Goal: Contribute content

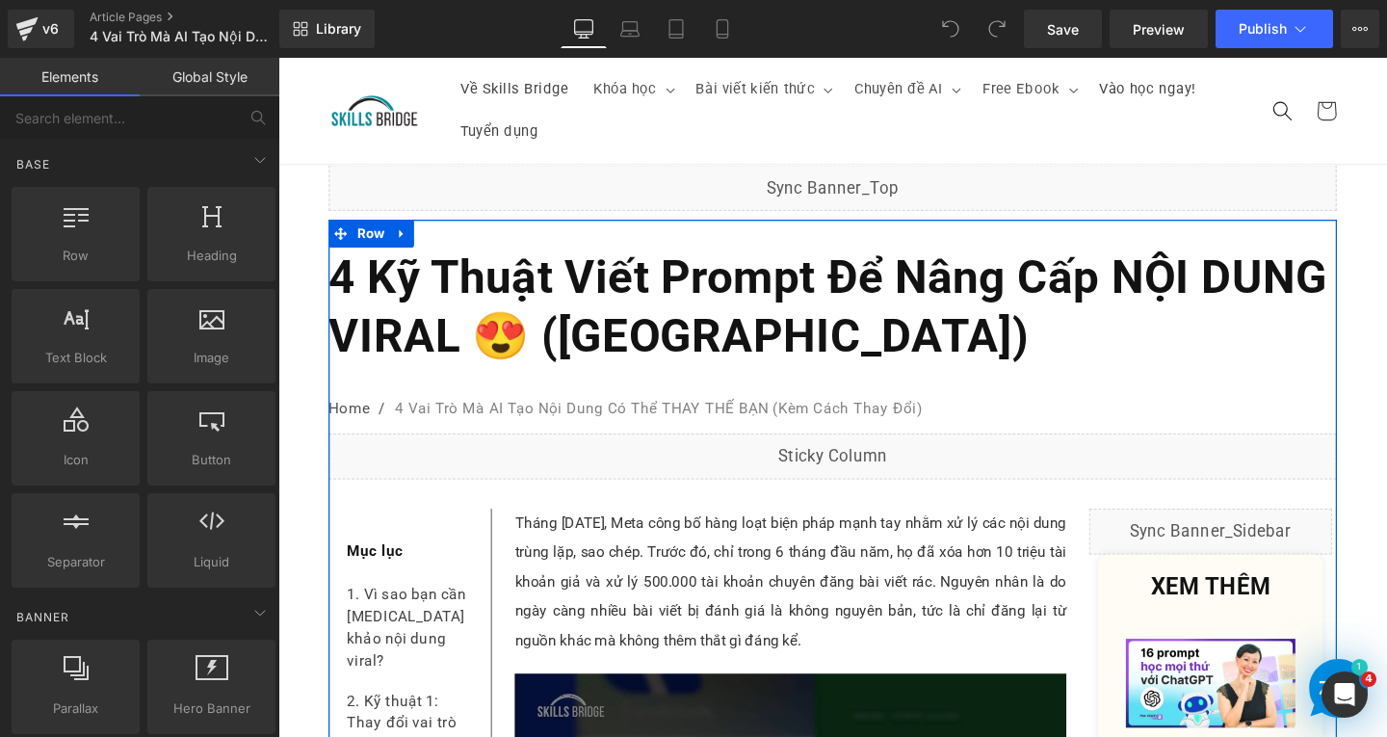
click at [939, 329] on b "4 Kỹ Thuật Viết Prompt Để Nâng Cấp NỘI DUNG VIRAL 😍 ([GEOGRAPHIC_DATA])" at bounding box center [856, 319] width 1050 height 119
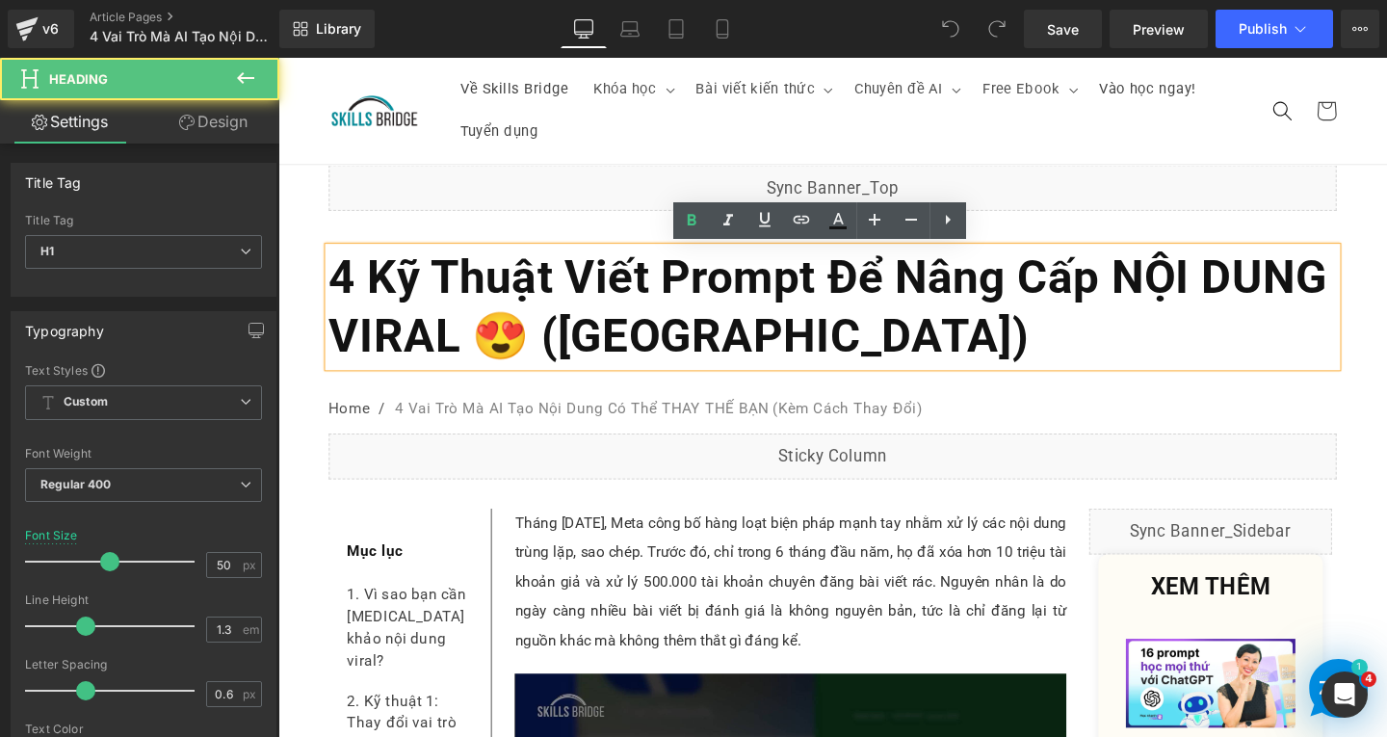
click at [1199, 361] on b "4 Kỹ Thuật Viết Prompt Để Nâng Cấp NỘI DUNG VIRAL 😍 ([GEOGRAPHIC_DATA])" at bounding box center [856, 319] width 1050 height 119
click at [1233, 362] on h1 "4 Kỹ Thuật Viết Prompt Để Nâng Cấp NỘI DUNG VIRAL 😍 ([GEOGRAPHIC_DATA])" at bounding box center [861, 319] width 1060 height 125
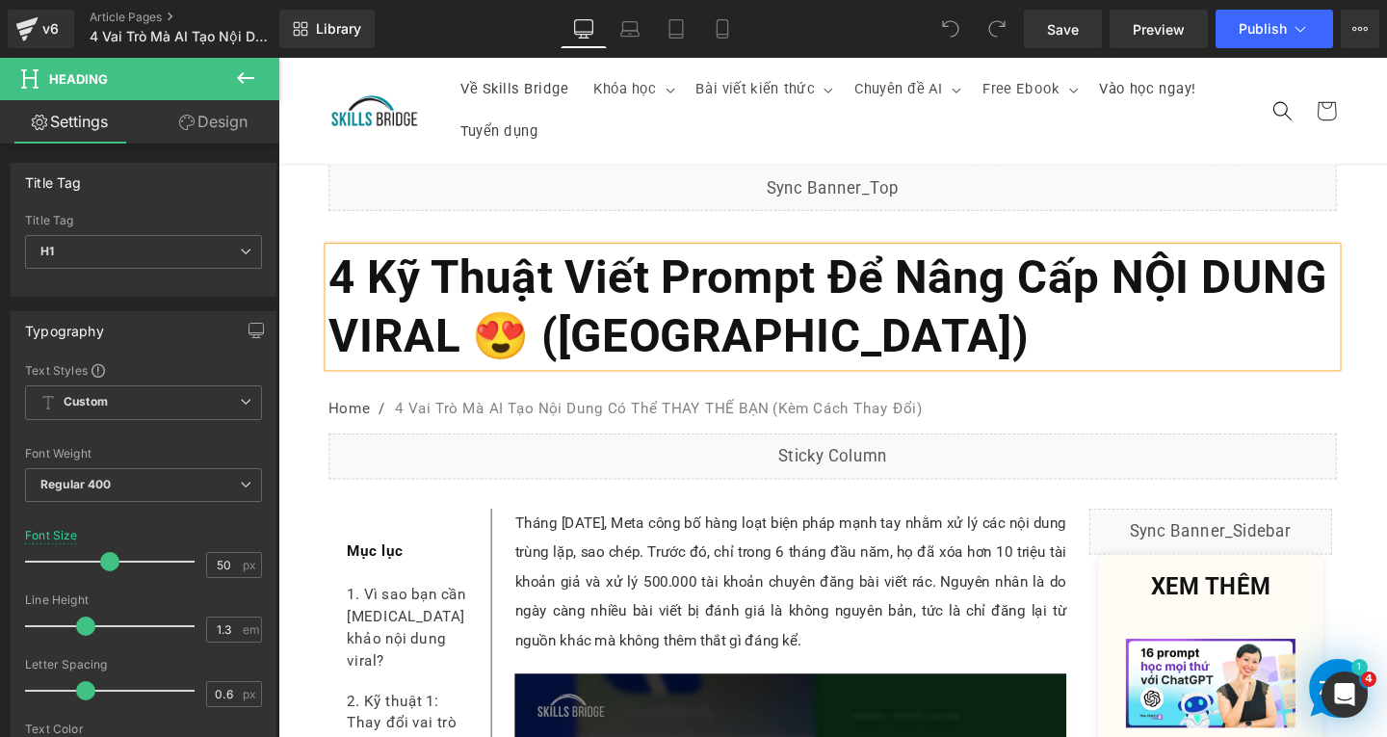
paste div
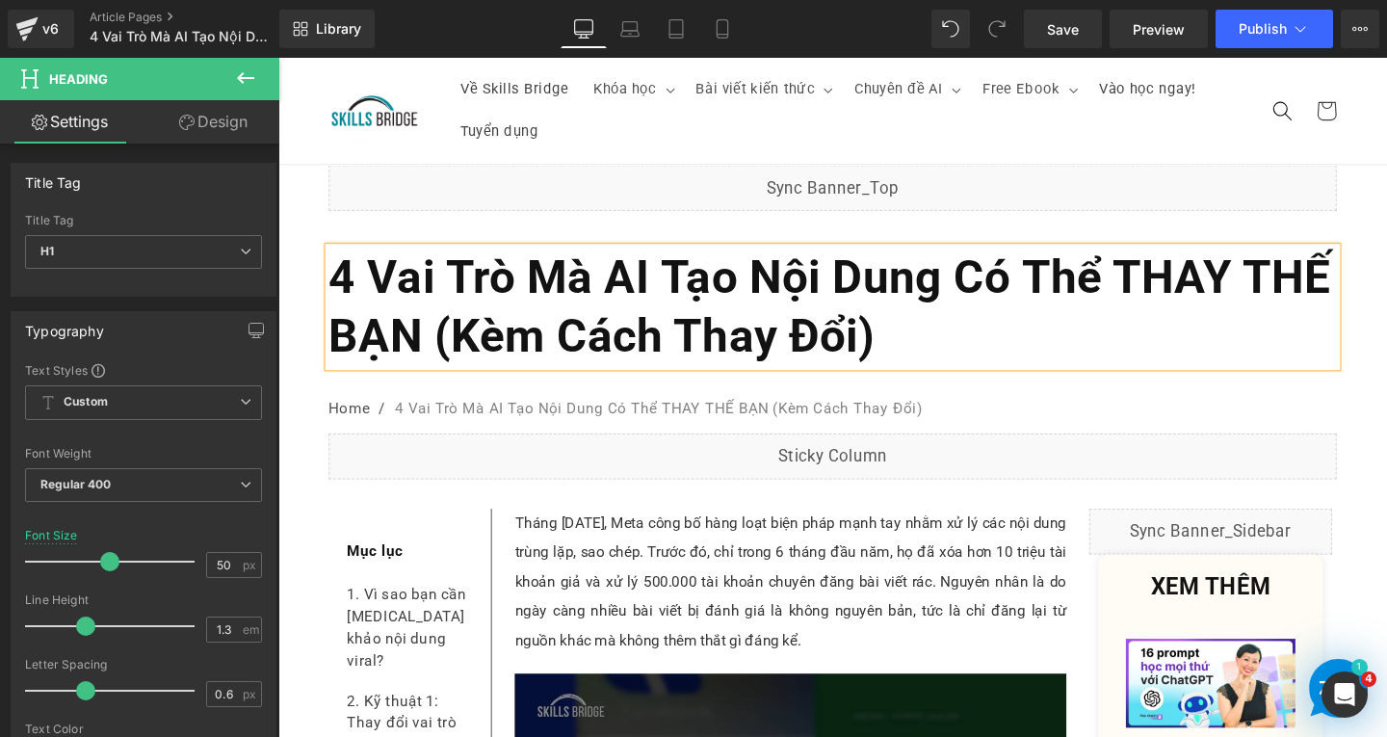
scroll to position [193, 0]
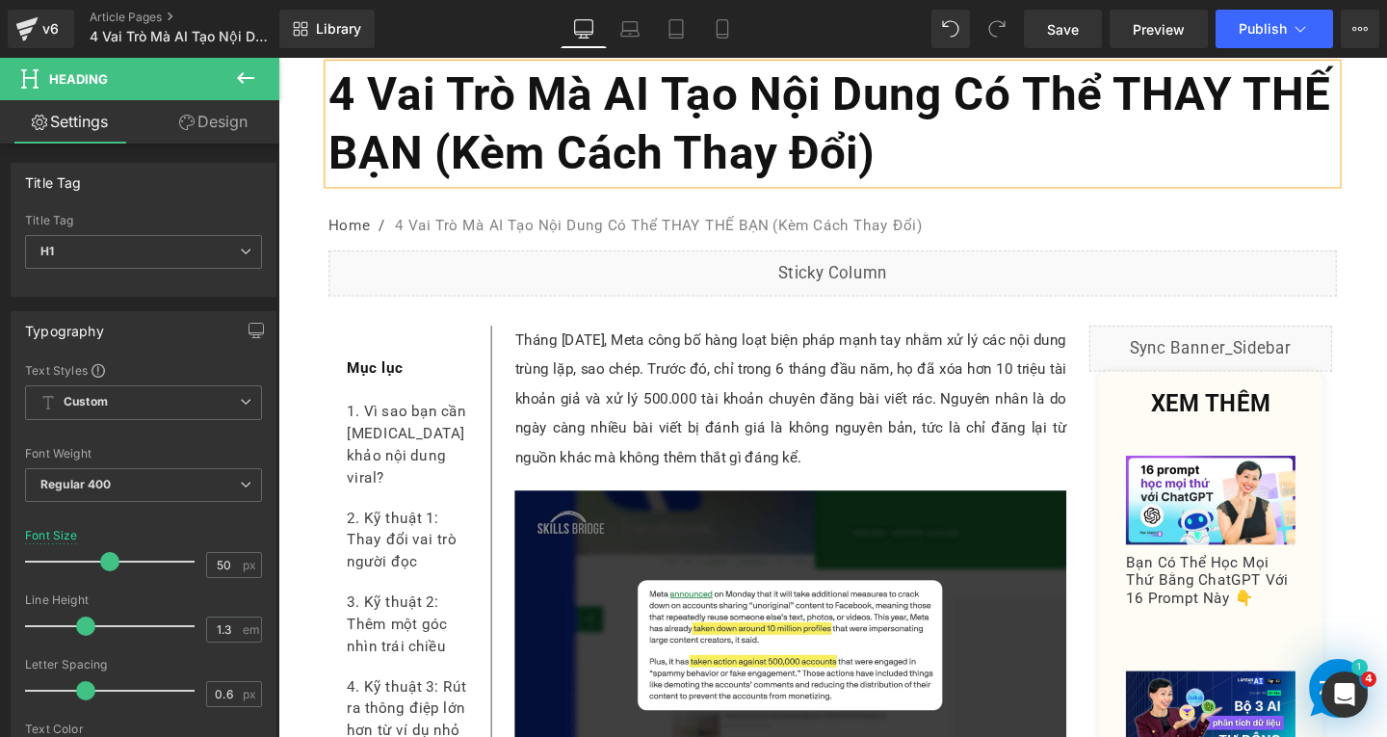
click at [638, 378] on p "Tháng 7 năm 2025, Meta công bố hàng loạt biện pháp mạnh tay nhằm xử lý các nội …" at bounding box center [817, 416] width 580 height 154
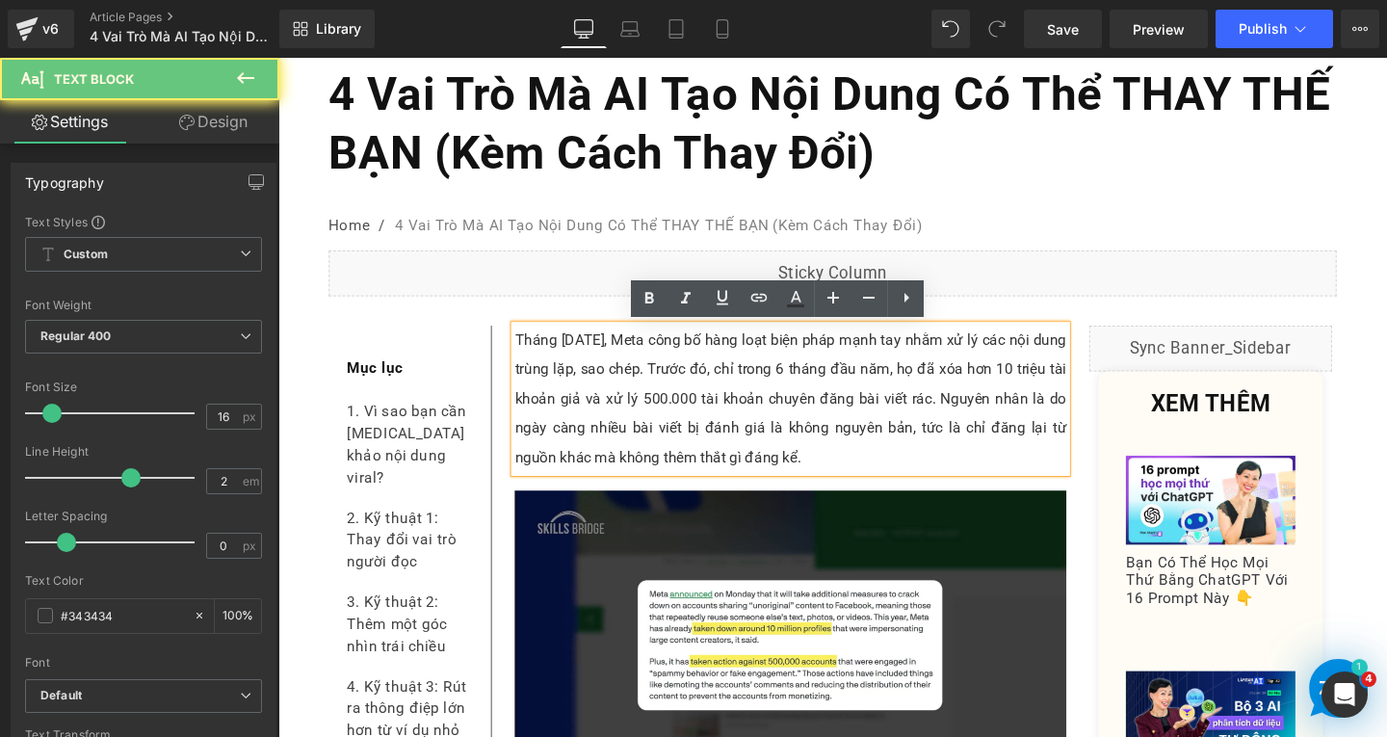
click at [882, 487] on p "Tháng 7 năm 2025, Meta công bố hàng loạt biện pháp mạnh tay nhằm xử lý các nội …" at bounding box center [817, 416] width 580 height 154
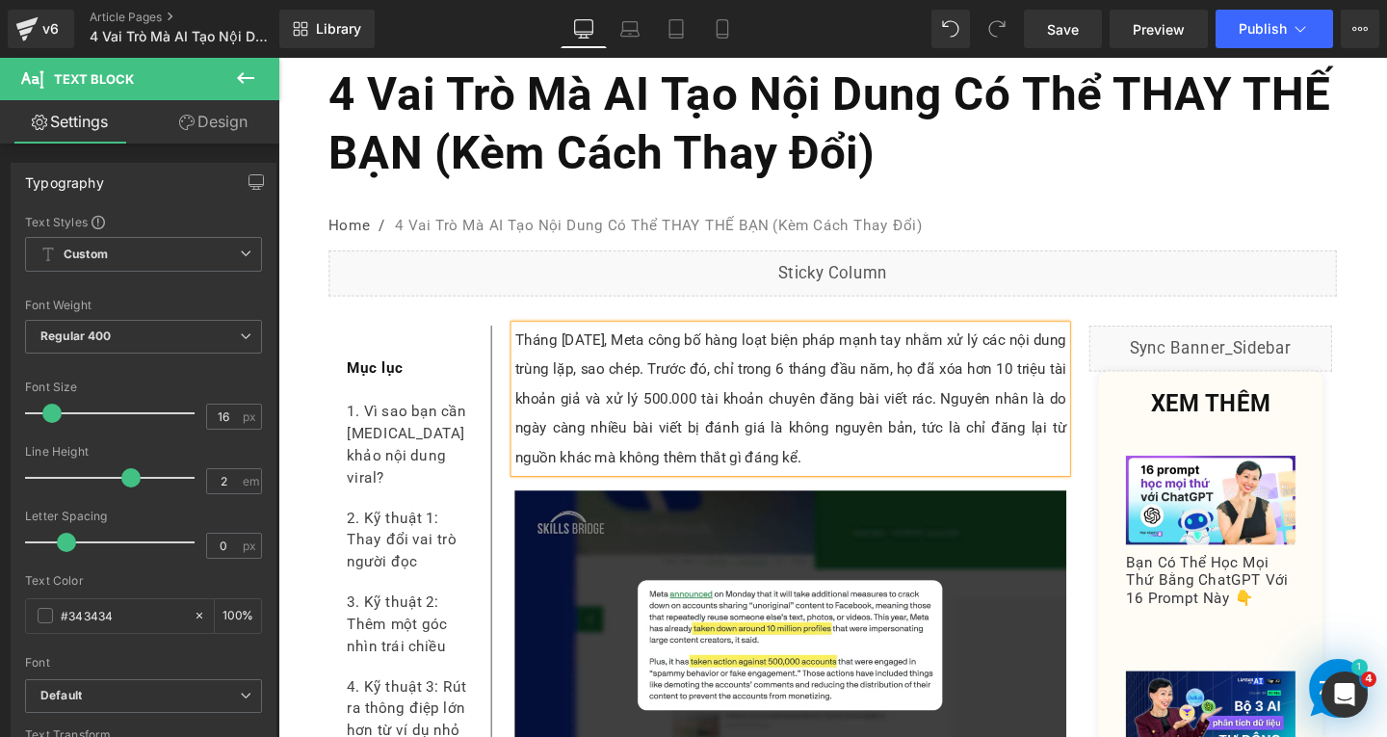
paste div
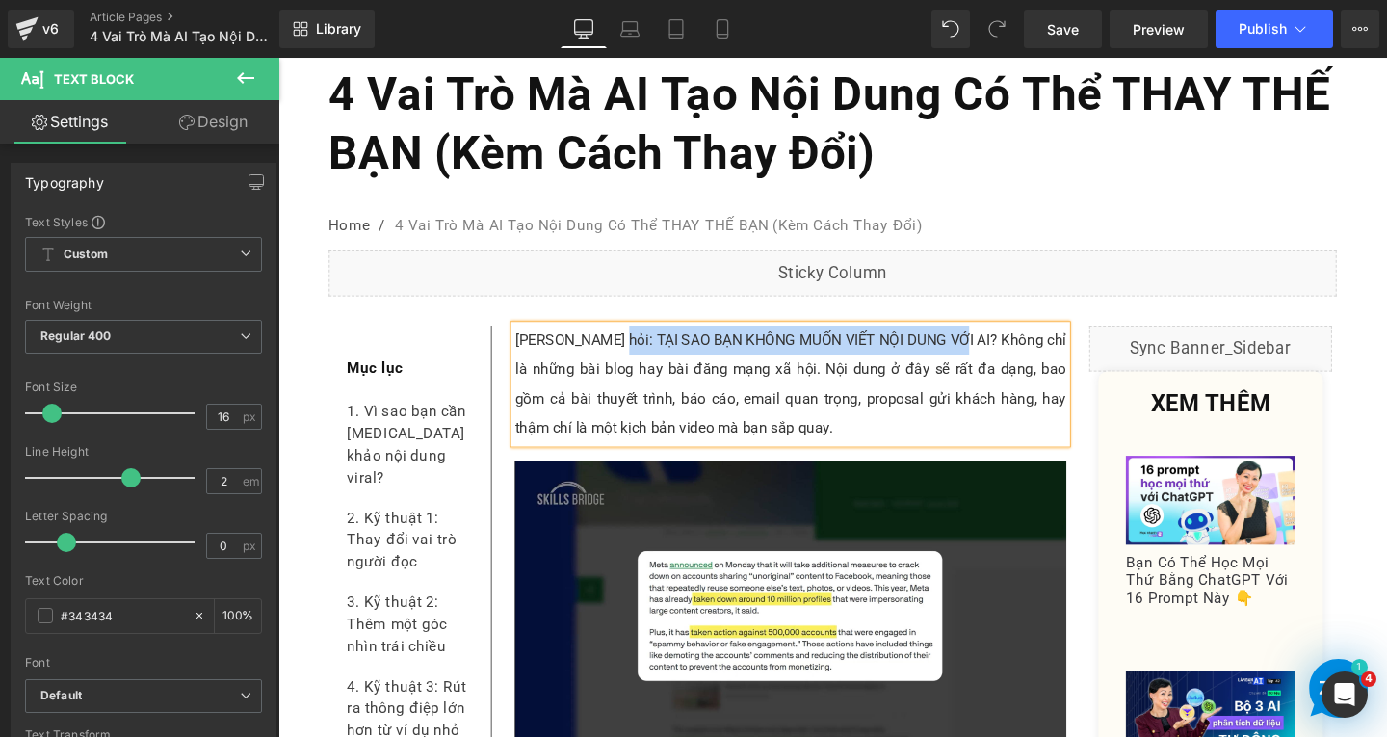
drag, startPoint x: 620, startPoint y: 356, endPoint x: 1000, endPoint y: 352, distance: 379.6
click at [1000, 352] on p "[PERSON_NAME] hỏi: TẠI SAO BẠN KHÔNG MUỐN VIẾT NỘI DUNG VỚI AI? Không chỉ là nh…" at bounding box center [817, 400] width 580 height 123
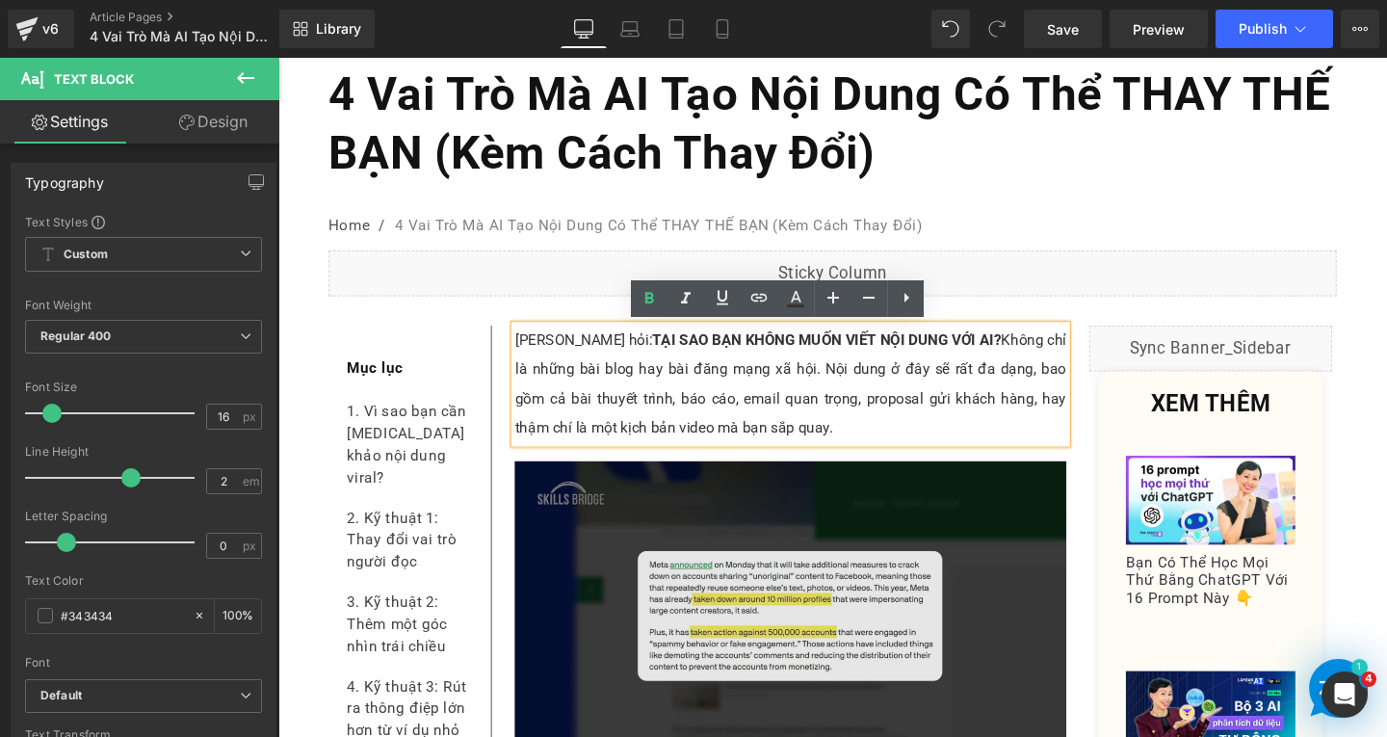
scroll to position [289, 0]
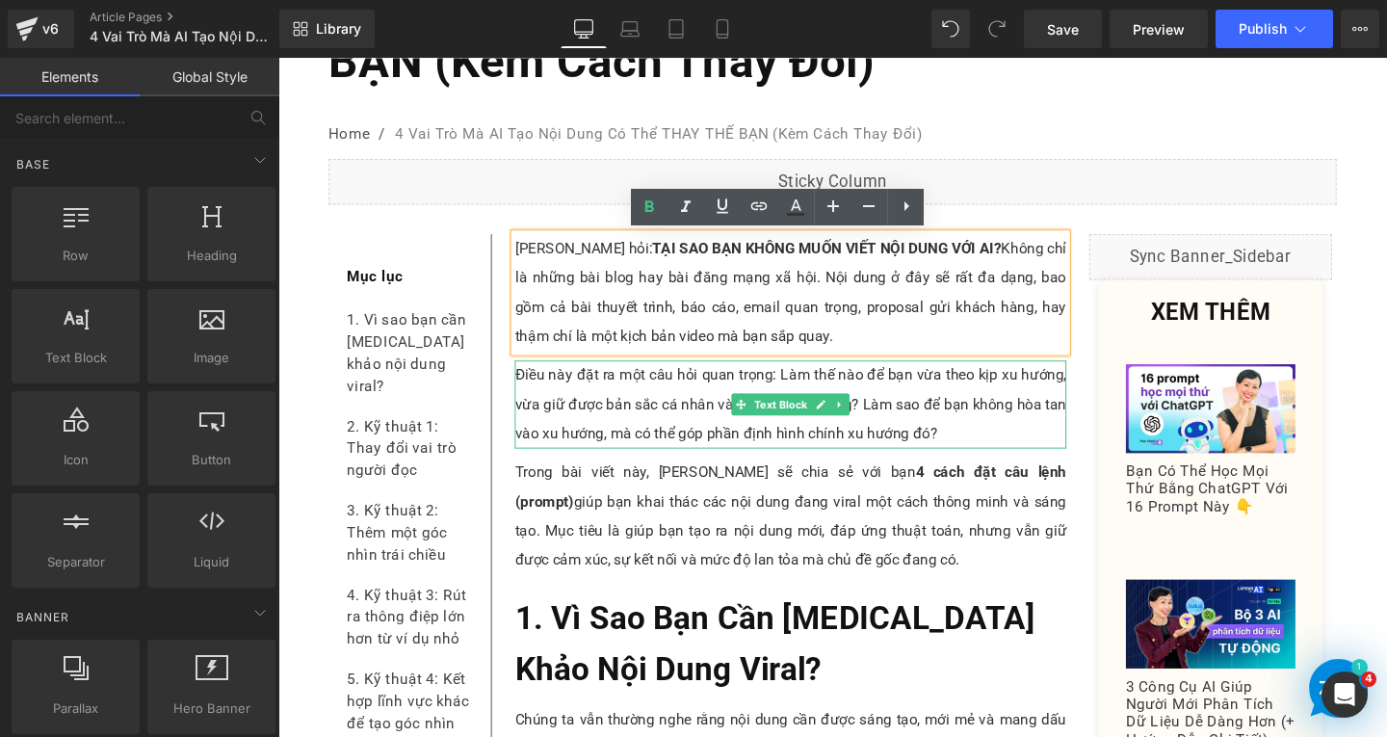
click at [595, 411] on p "Điều này đặt ra một câu hỏi quan trọng: Làm thế nào để bạn vừa theo kịp xu hướn…" at bounding box center [817, 422] width 580 height 92
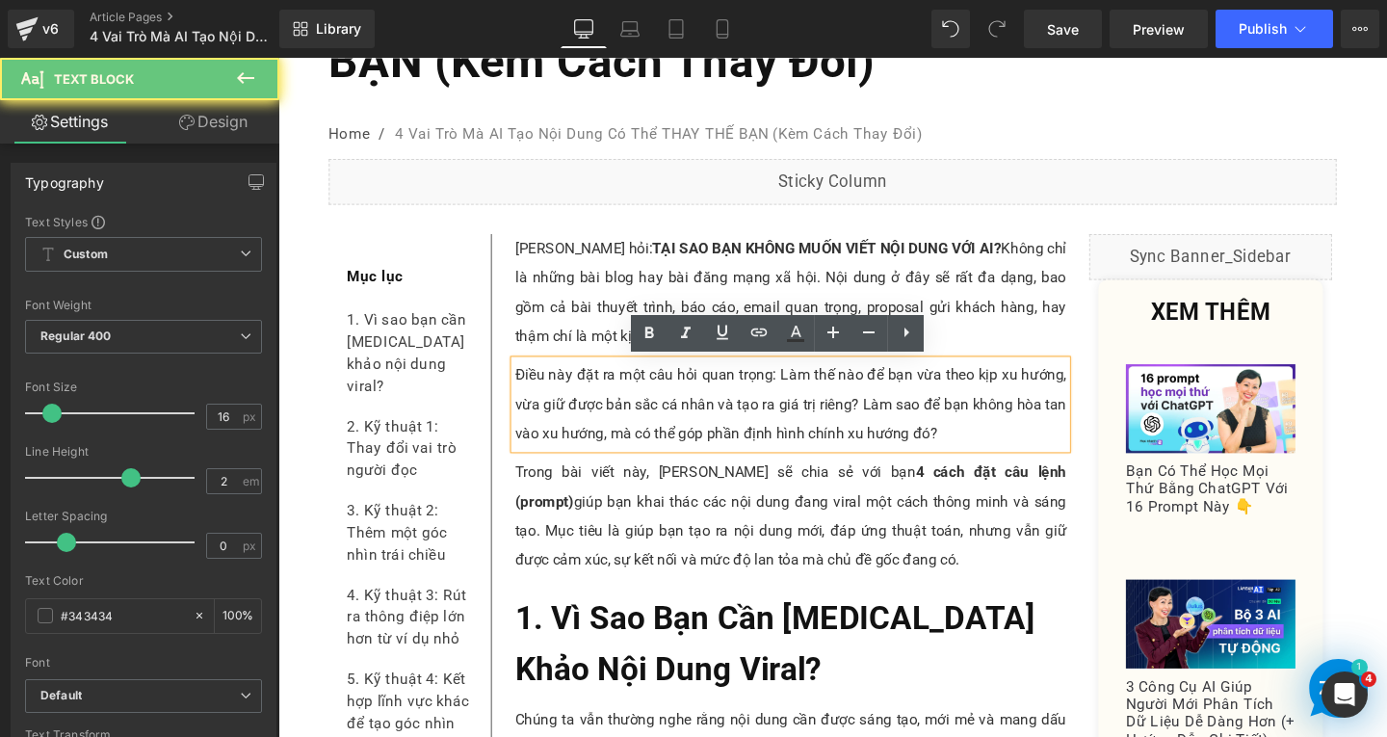
click at [997, 450] on p "Điều này đặt ra một câu hỏi quan trọng: Làm thế nào để bạn vừa theo kịp xu hướn…" at bounding box center [817, 422] width 580 height 92
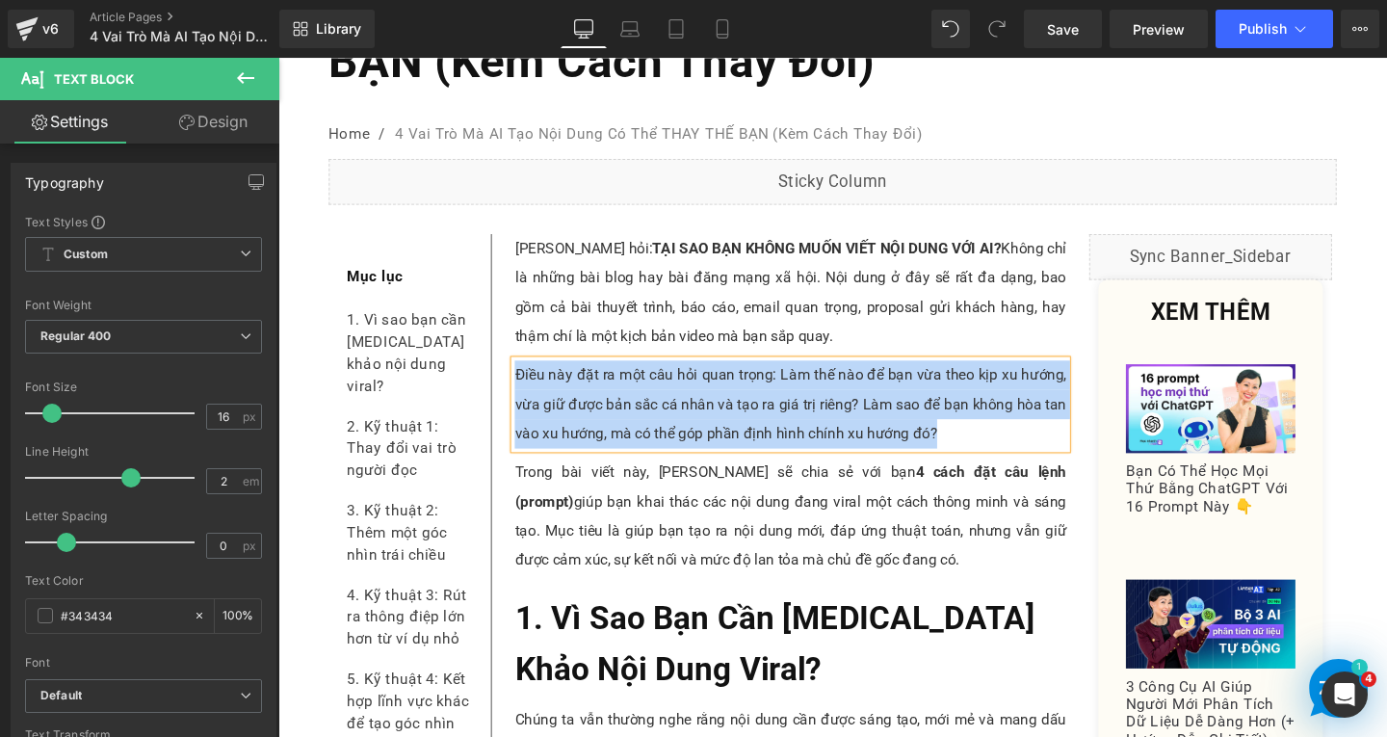
paste div
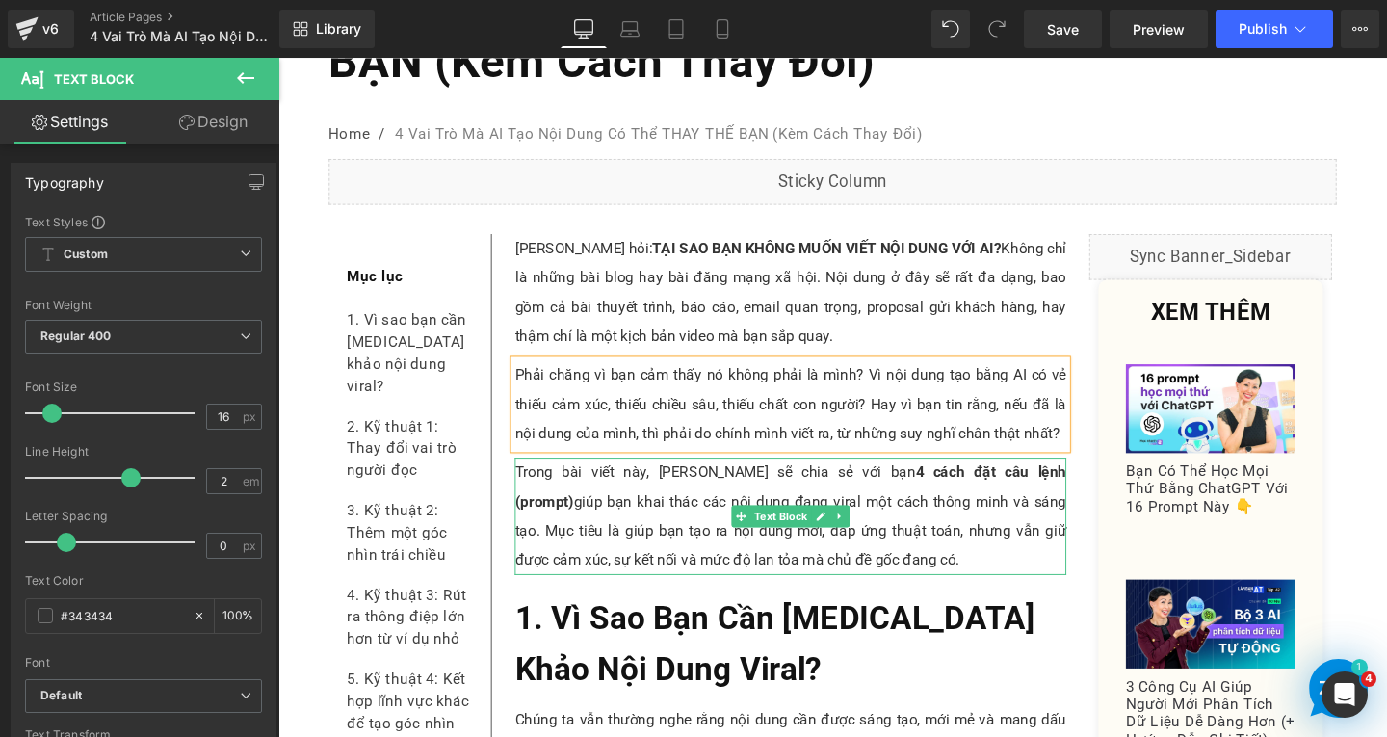
click at [690, 553] on p "Trong bài viết này, Linh sẽ chia sẻ với bạn 4 cách đặt câu lệnh (prompt) giúp b…" at bounding box center [817, 539] width 580 height 123
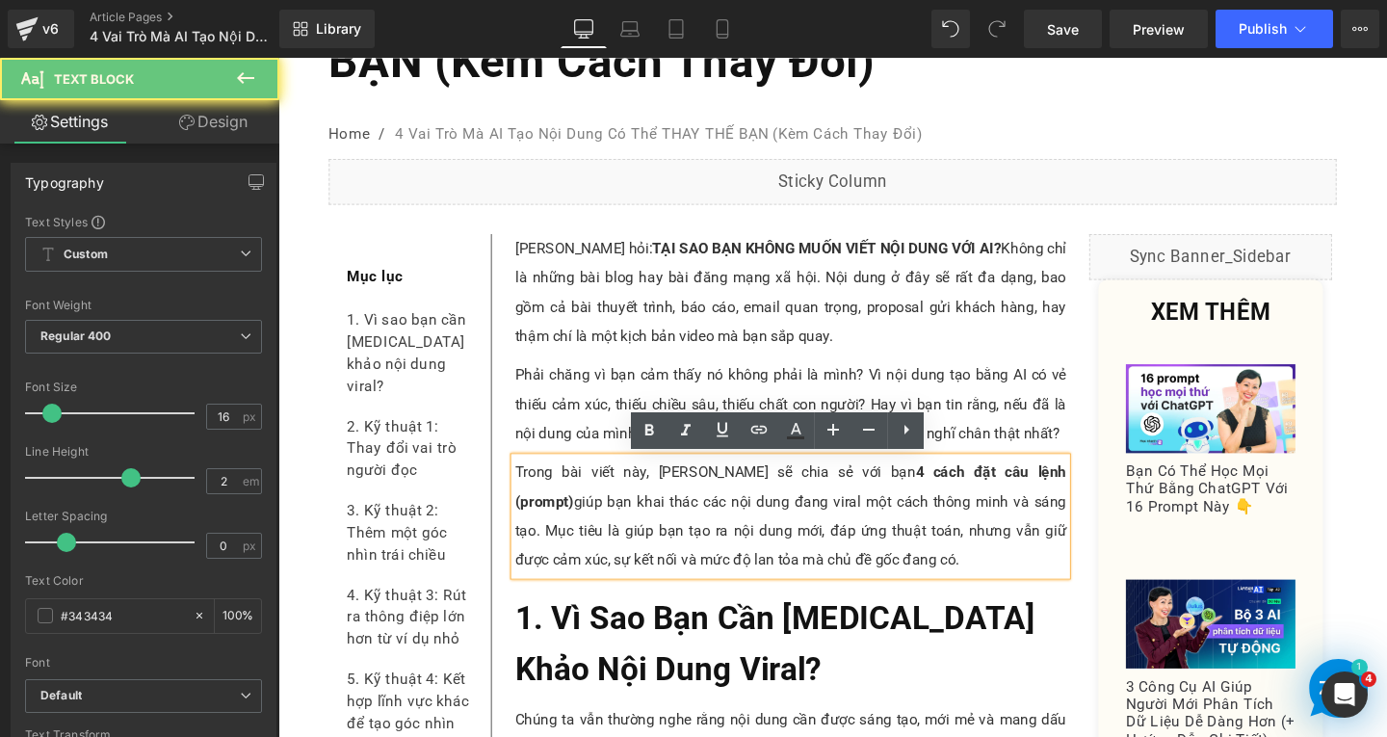
click at [792, 579] on p "Trong bài viết này, Linh sẽ chia sẻ với bạn 4 cách đặt câu lệnh (prompt) giúp b…" at bounding box center [817, 539] width 580 height 123
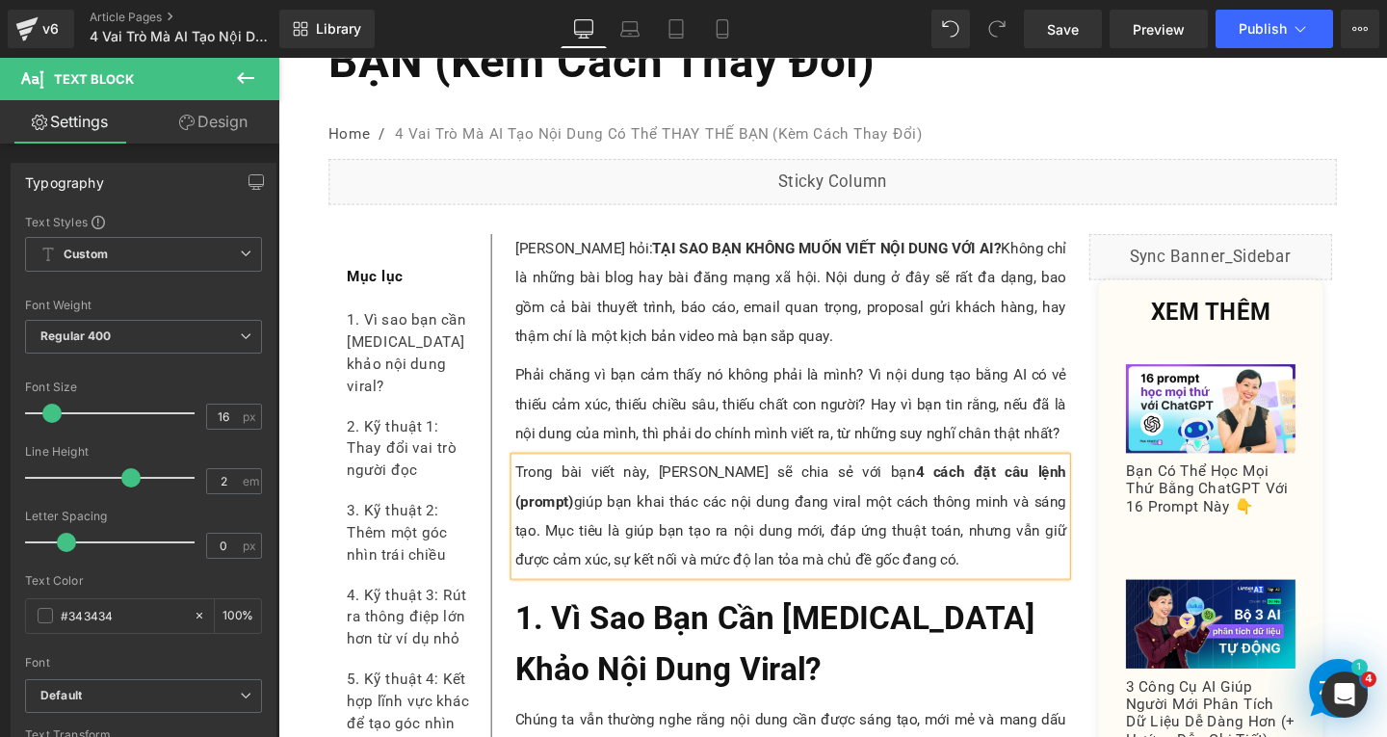
paste div
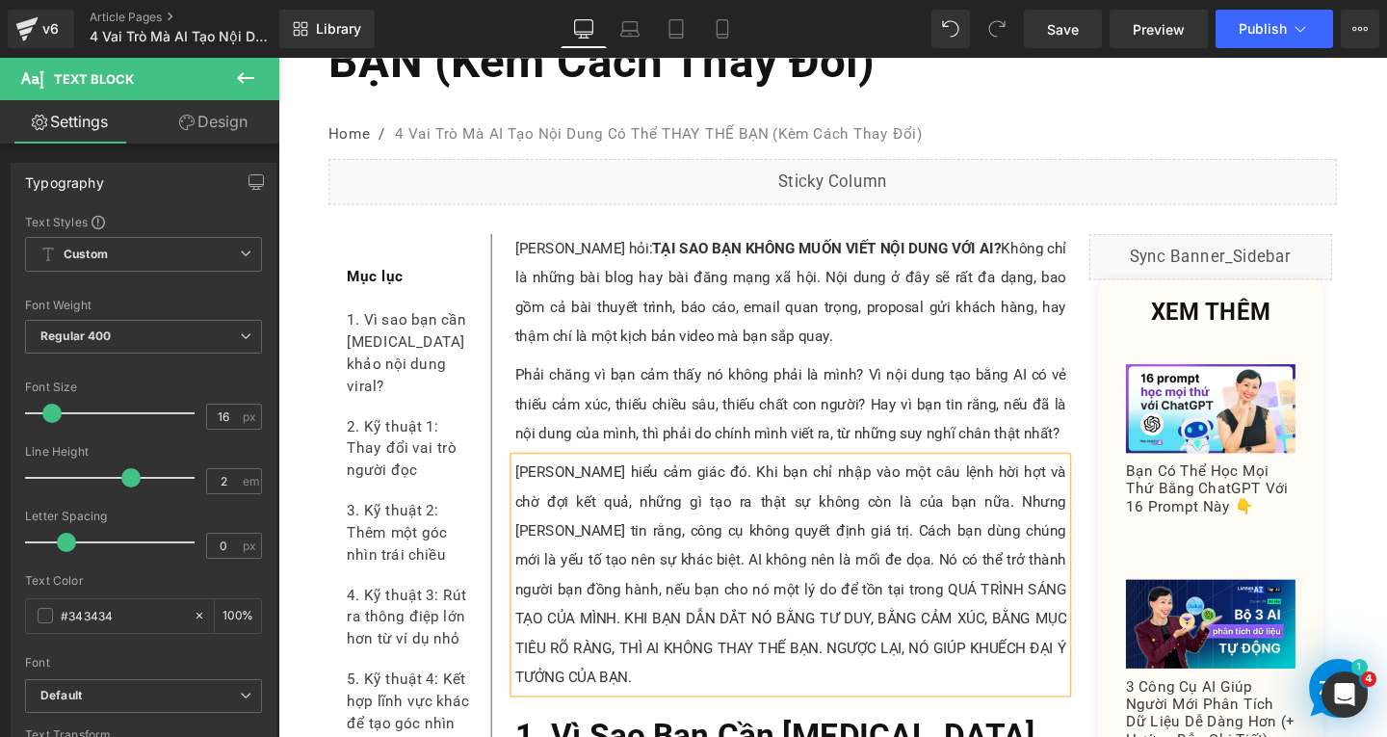
scroll to position [578, 0]
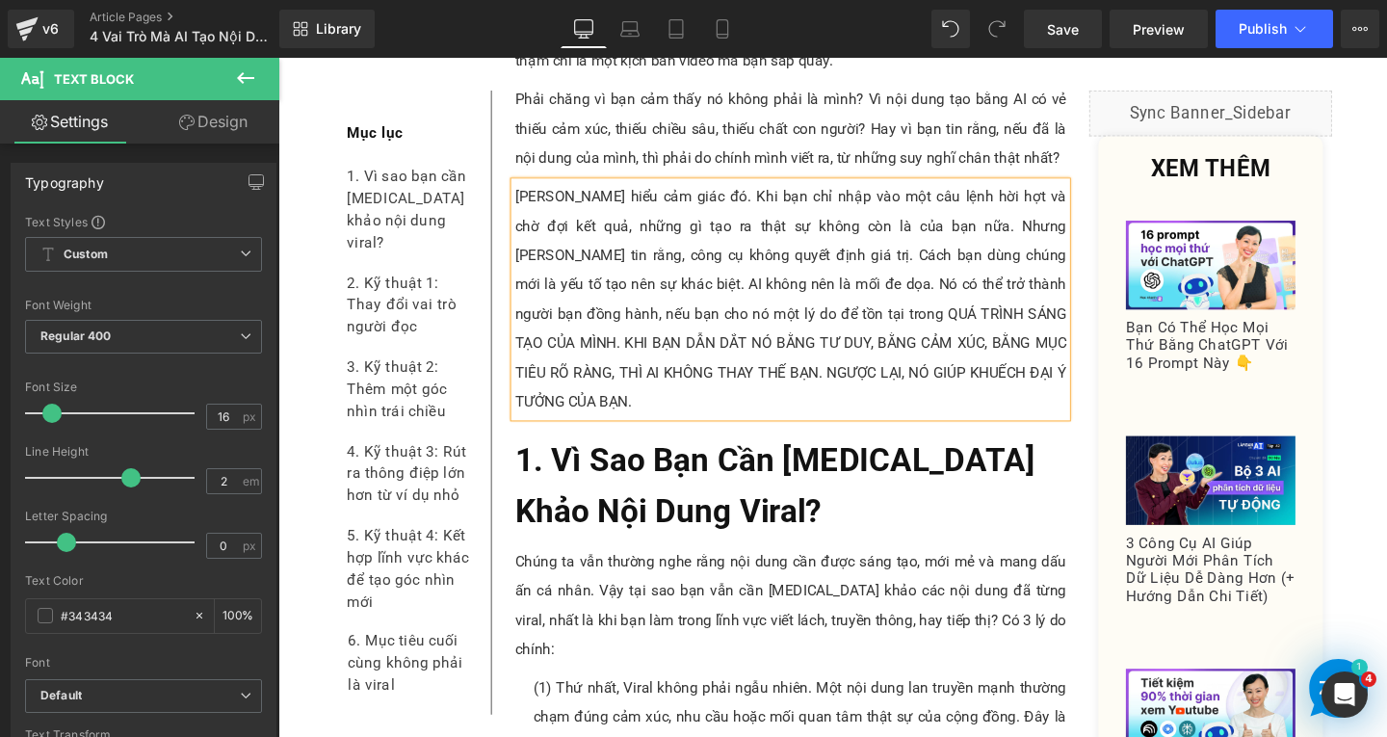
click at [768, 327] on p "[PERSON_NAME] hiểu cảm giác đó. Khi bạn chỉ nhập vào một câu lệnh hời hợt và ch…" at bounding box center [817, 312] width 580 height 247
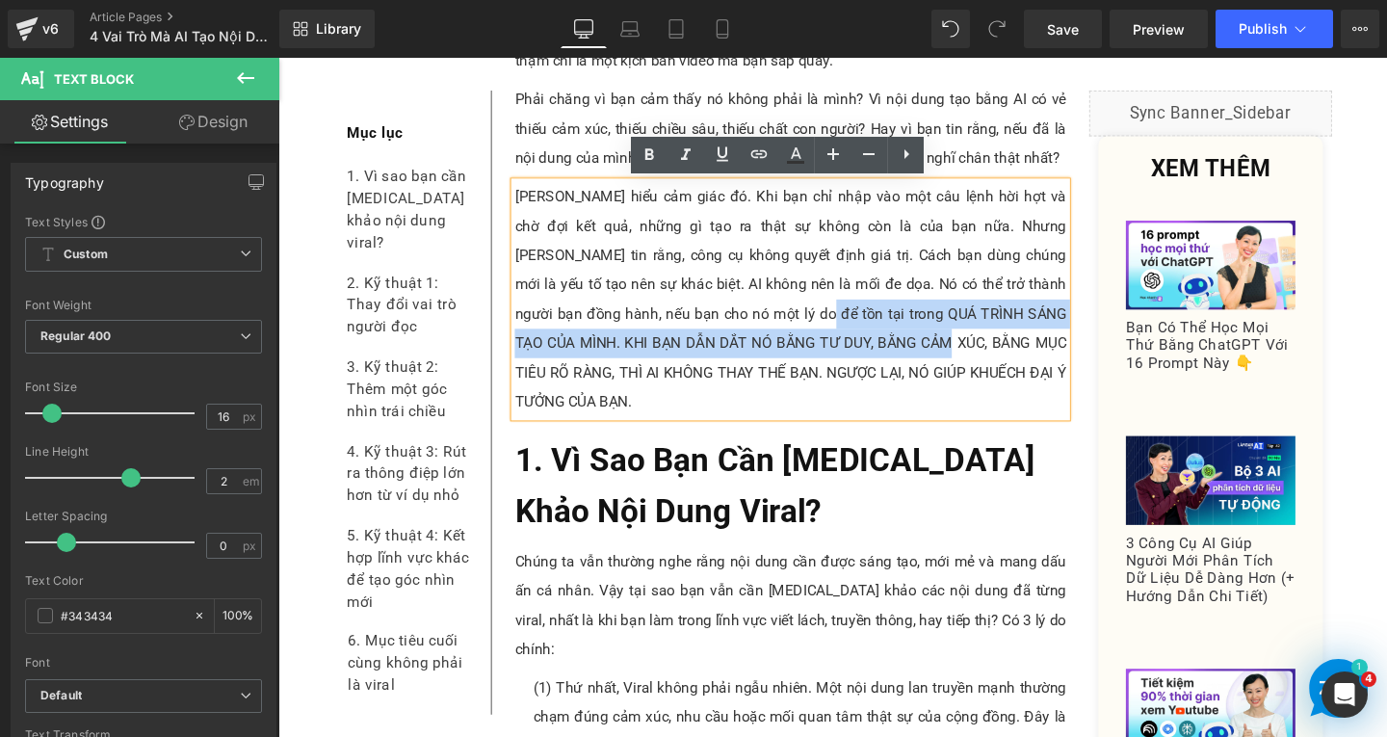
drag, startPoint x: 698, startPoint y: 326, endPoint x: 864, endPoint y: 362, distance: 170.6
click at [864, 362] on p "[PERSON_NAME] hiểu cảm giác đó. Khi bạn chỉ nhập vào một câu lệnh hời hợt và ch…" at bounding box center [817, 312] width 580 height 247
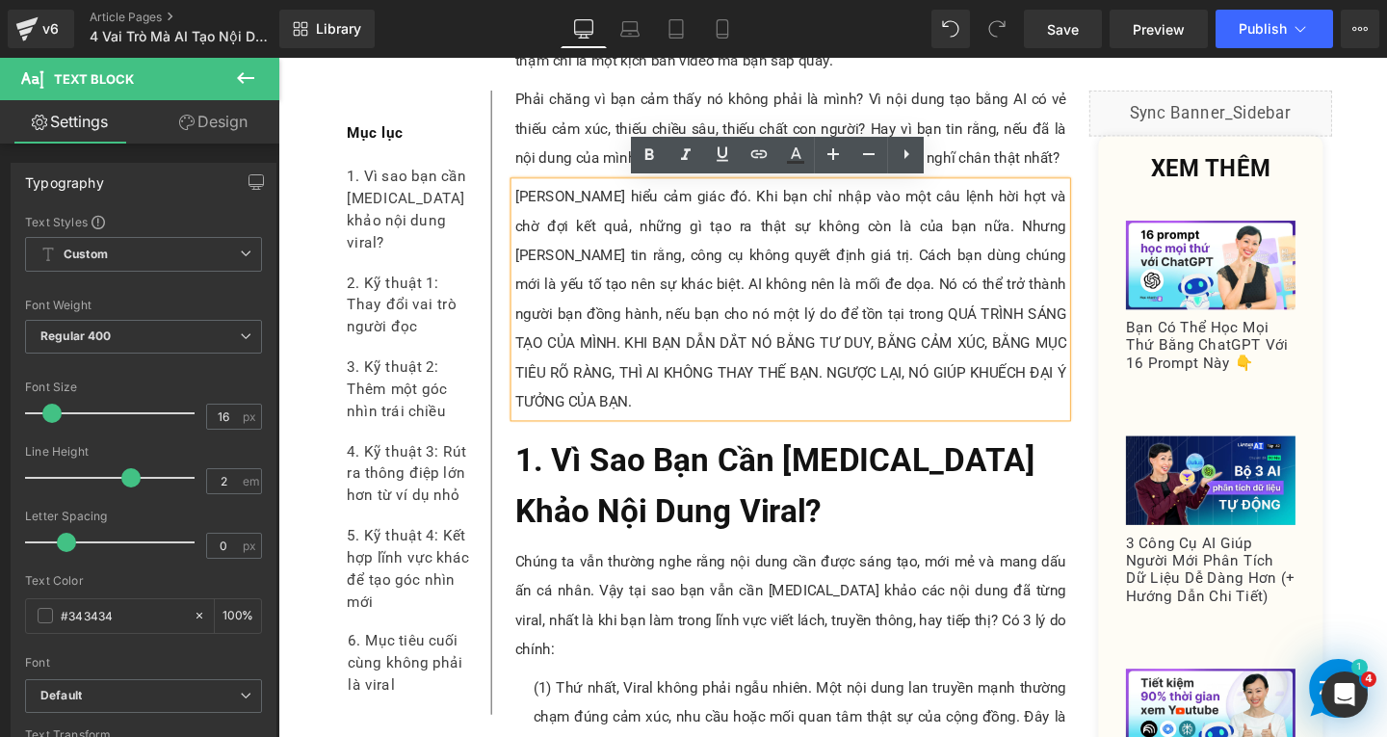
click at [881, 356] on p "[PERSON_NAME] hiểu cảm giác đó. Khi bạn chỉ nhập vào một câu lệnh hời hợt và ch…" at bounding box center [817, 312] width 580 height 247
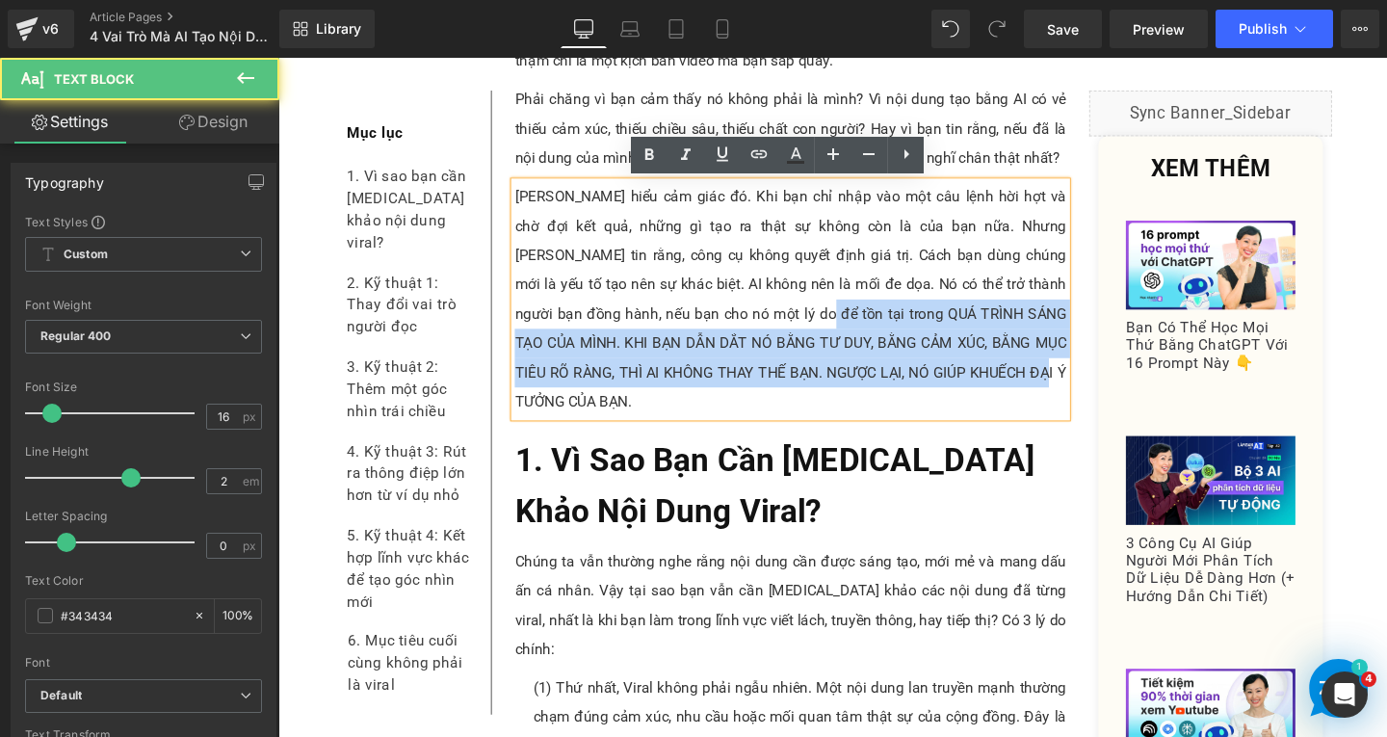
drag, startPoint x: 703, startPoint y: 323, endPoint x: 978, endPoint y: 392, distance: 283.2
click at [978, 392] on p "[PERSON_NAME] hiểu cảm giác đó. Khi bạn chỉ nhập vào một câu lệnh hời hợt và ch…" at bounding box center [817, 312] width 580 height 247
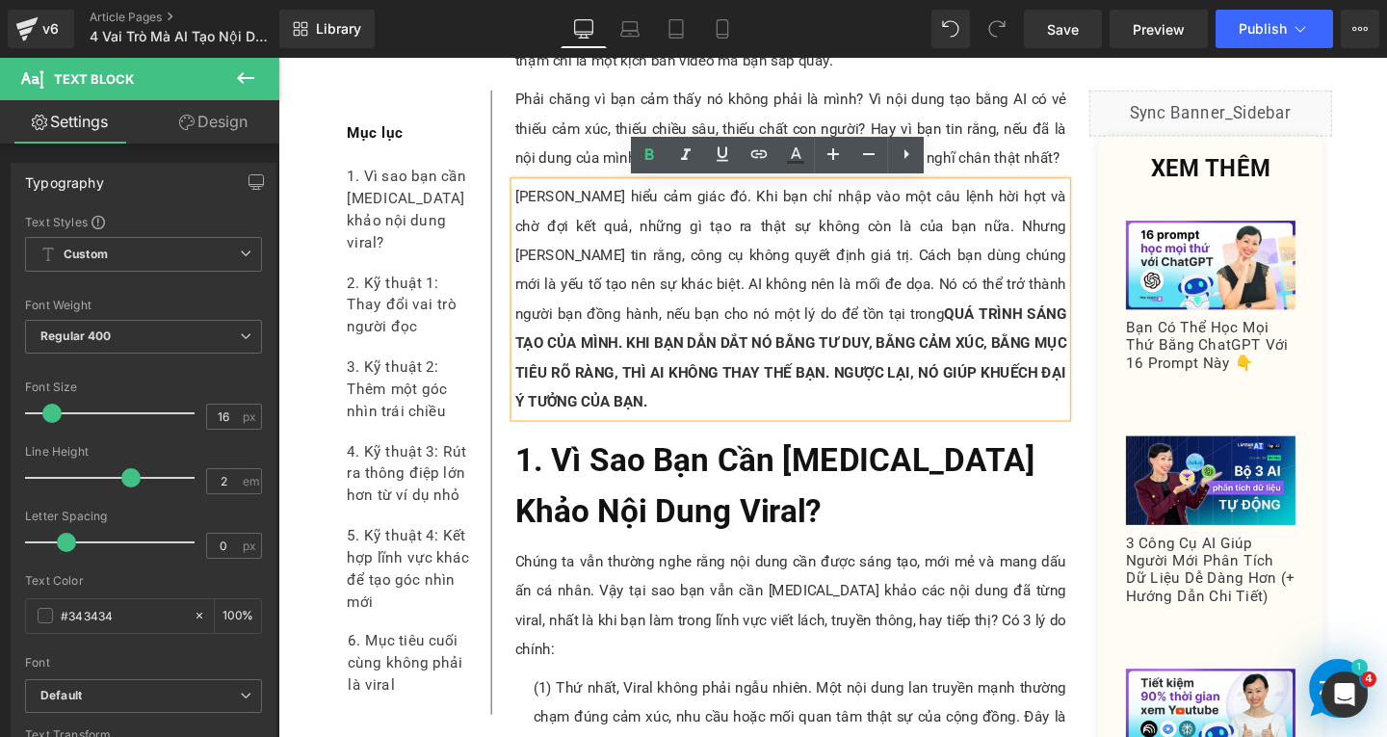
click at [710, 251] on p "Linh hiểu cảm giác đó. Khi bạn chỉ nhập vào một câu lệnh hời hợt và chờ đợi kết…" at bounding box center [817, 312] width 580 height 247
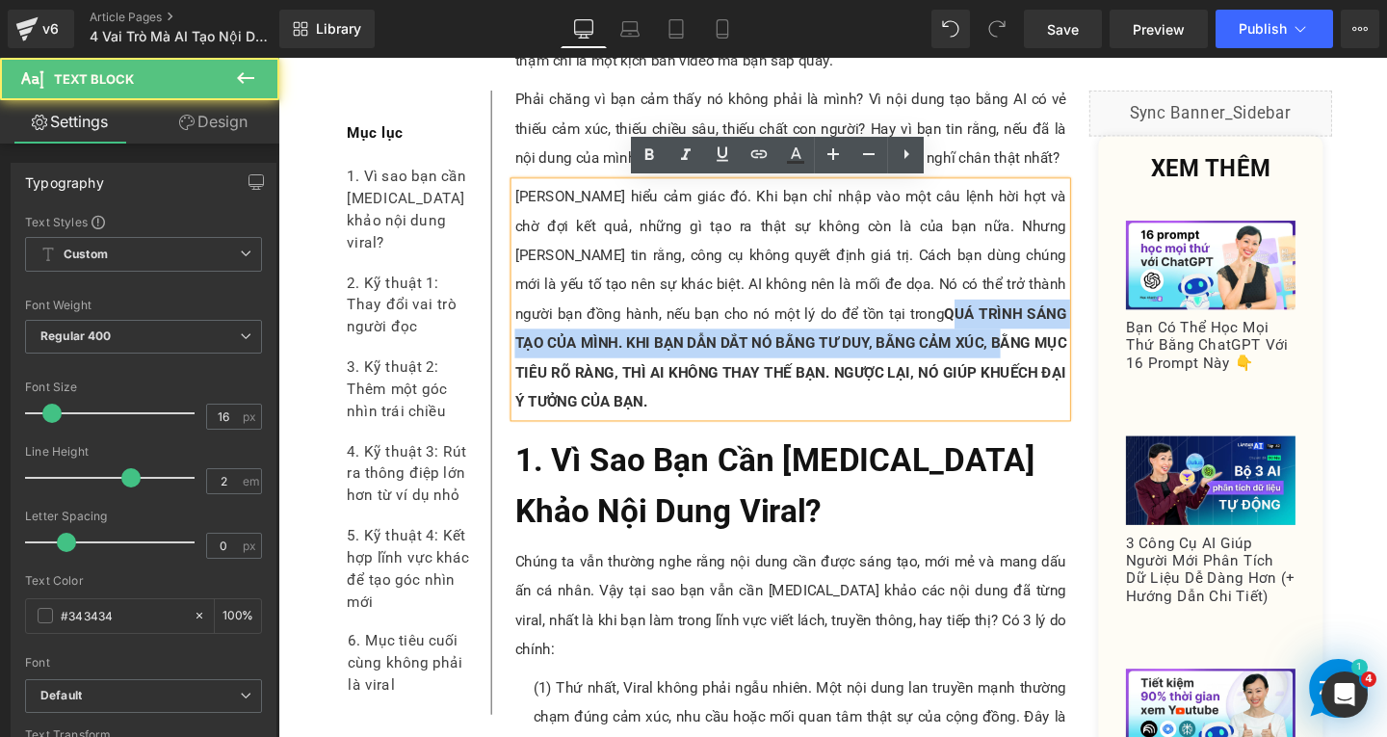
drag, startPoint x: 702, startPoint y: 329, endPoint x: 828, endPoint y: 366, distance: 130.8
click at [809, 361] on strong "QUÁ TRÌNH SÁNG TẠO CỦA MÌNH. KHI BẠN DẪN DẮT NÓ BẰNG TƯ DUY, BẰNG CẢM XÚC, BẰNG…" at bounding box center [817, 373] width 580 height 111
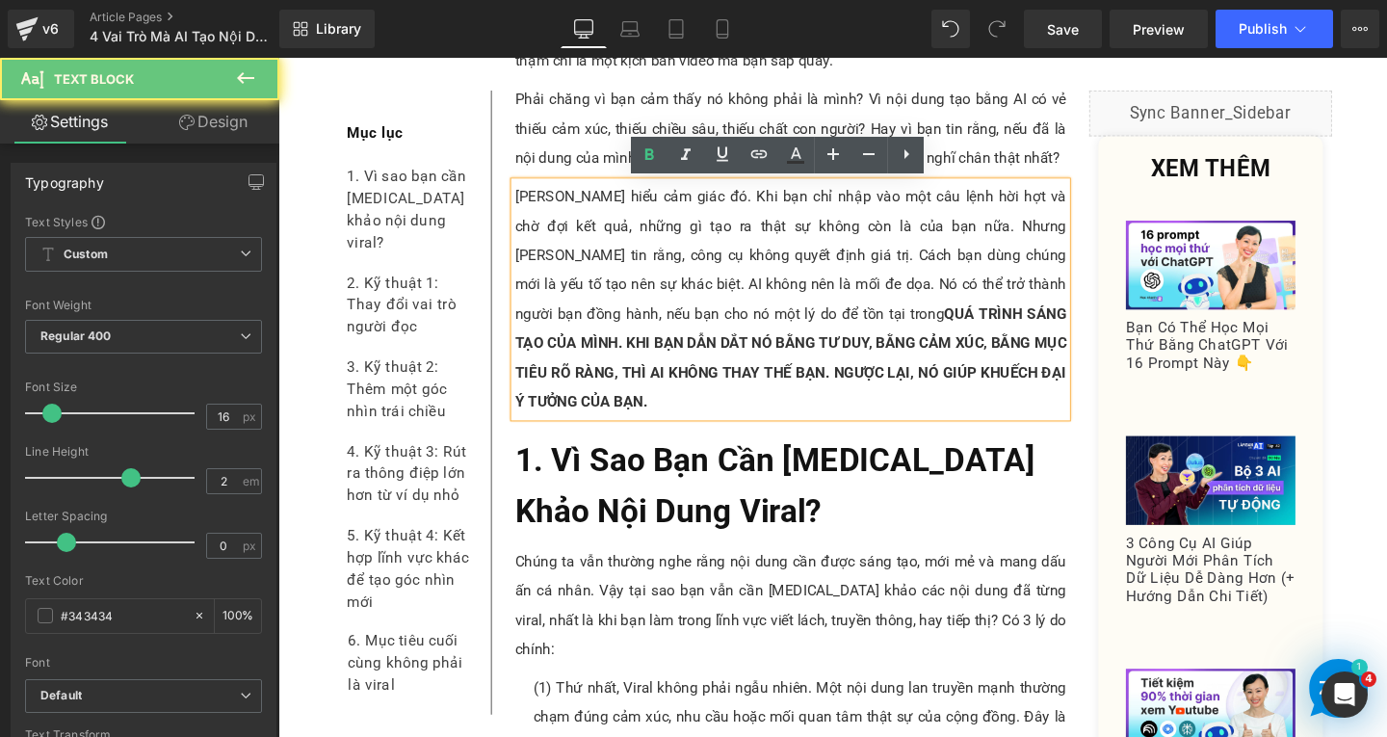
drag, startPoint x: 855, startPoint y: 360, endPoint x: 732, endPoint y: 308, distance: 133.0
click at [856, 360] on strong "QUÁ TRÌNH SÁNG TẠO CỦA MÌNH. KHI BẠN DẪN DẮT NÓ BẰNG TƯ DUY, BẰNG CẢM XÚC, BẰNG…" at bounding box center [817, 373] width 580 height 111
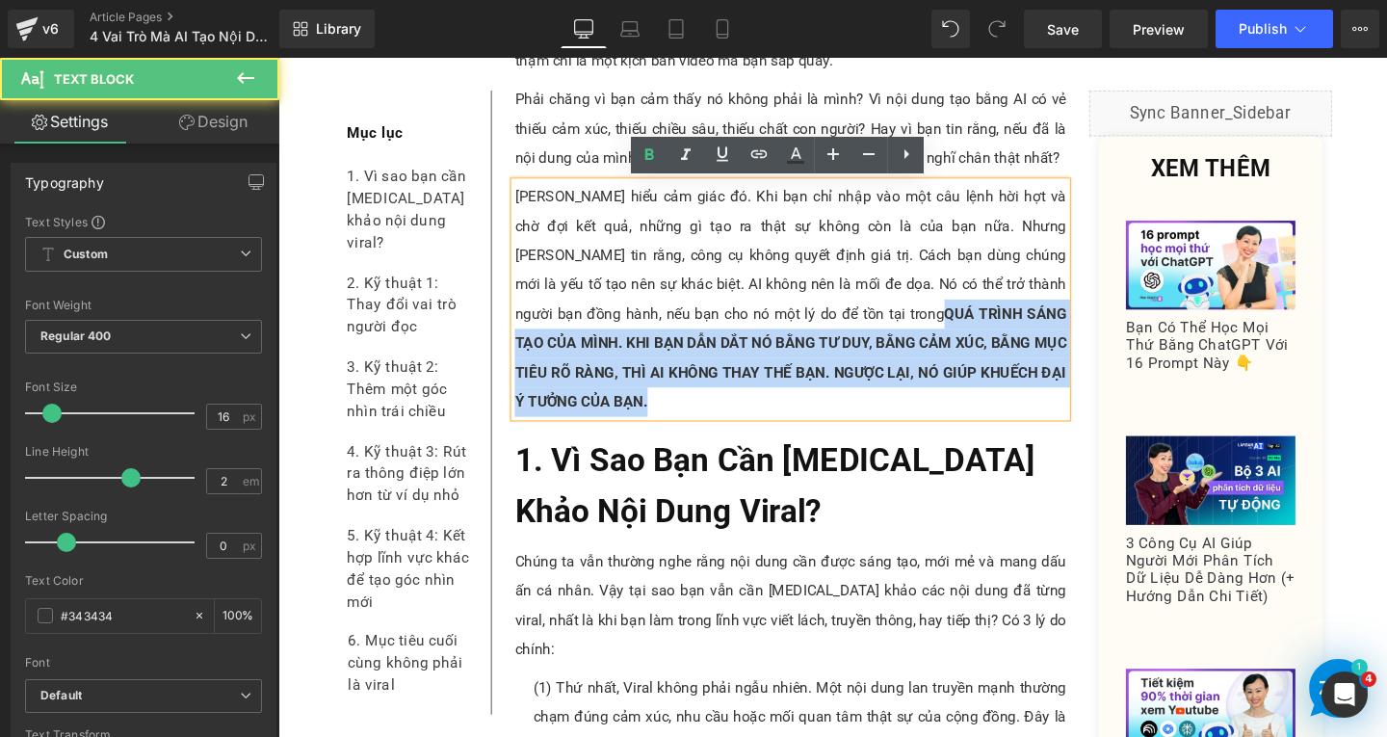
drag, startPoint x: 700, startPoint y: 321, endPoint x: 993, endPoint y: 398, distance: 302.9
click at [993, 399] on p "Linh hiểu cảm giác đó. Khi bạn chỉ nhập vào một câu lệnh hời hợt và chờ đợi kết…" at bounding box center [817, 312] width 580 height 247
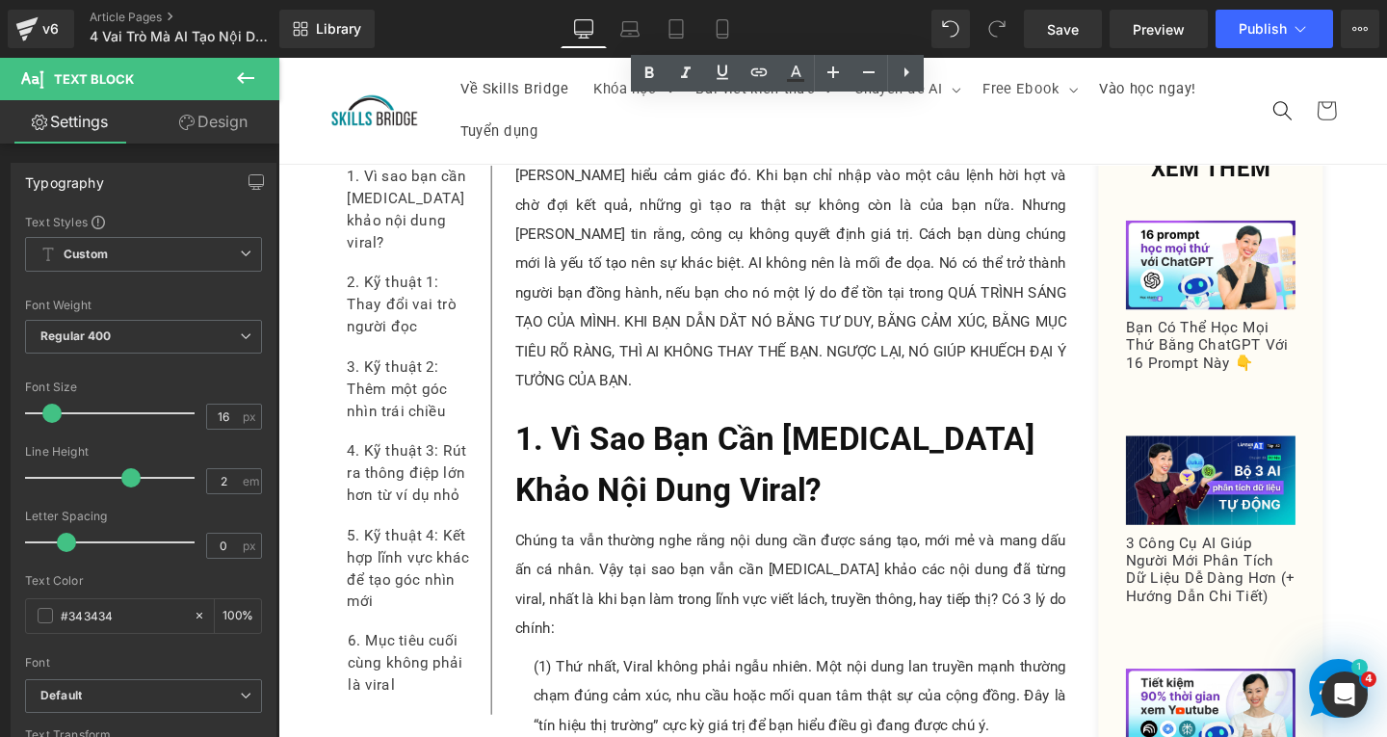
scroll to position [664, 0]
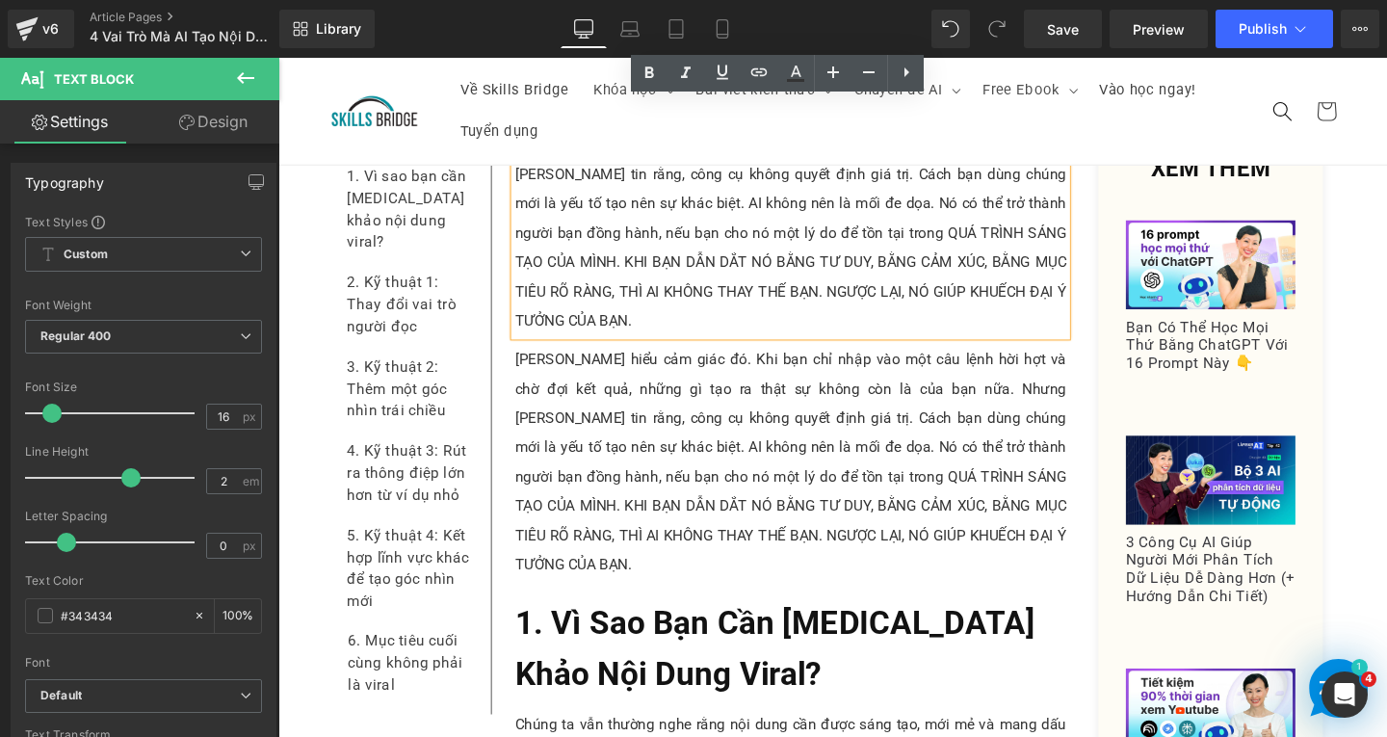
click at [875, 420] on p "[PERSON_NAME] hiểu cảm giác đó. Khi bạn chỉ nhập vào một câu lệnh hời hợt và ch…" at bounding box center [817, 482] width 580 height 247
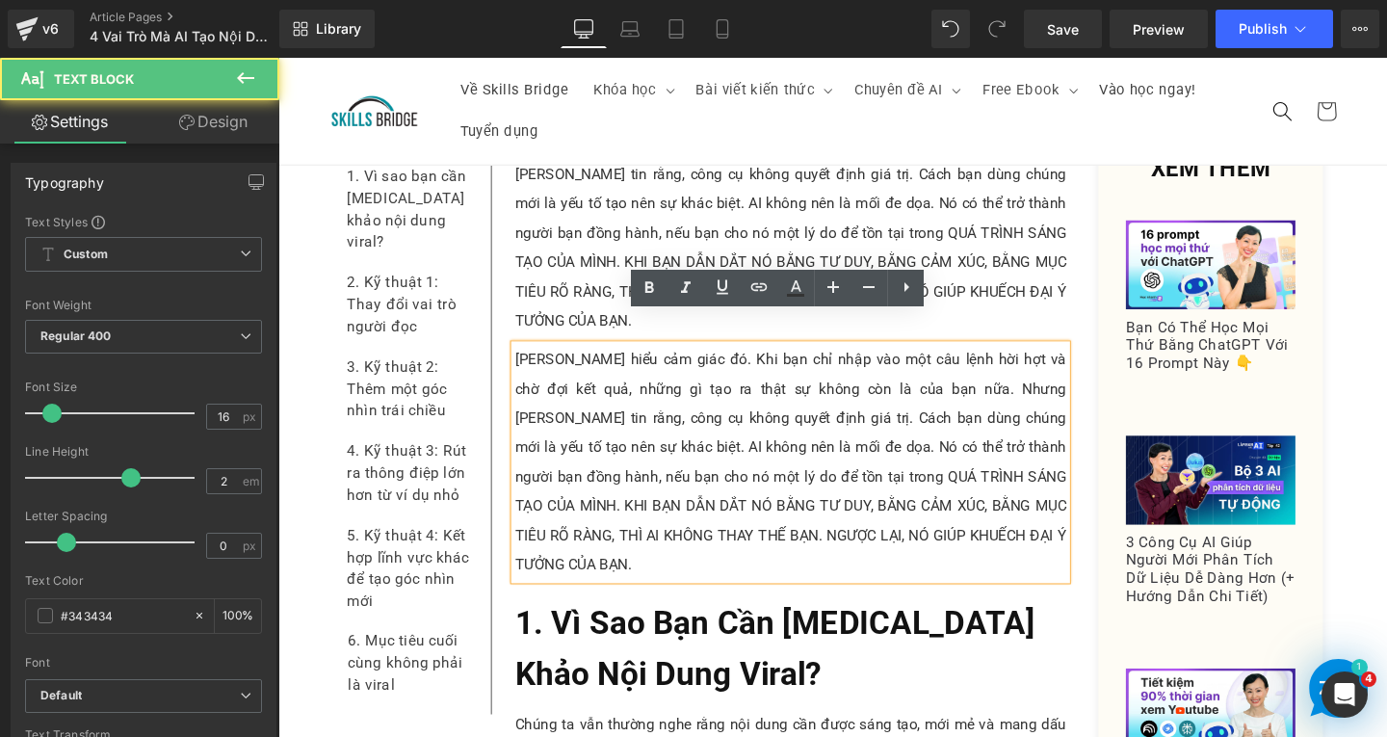
click at [978, 519] on p "[PERSON_NAME] hiểu cảm giác đó. Khi bạn chỉ nhập vào một câu lệnh hời hợt và ch…" at bounding box center [817, 482] width 580 height 247
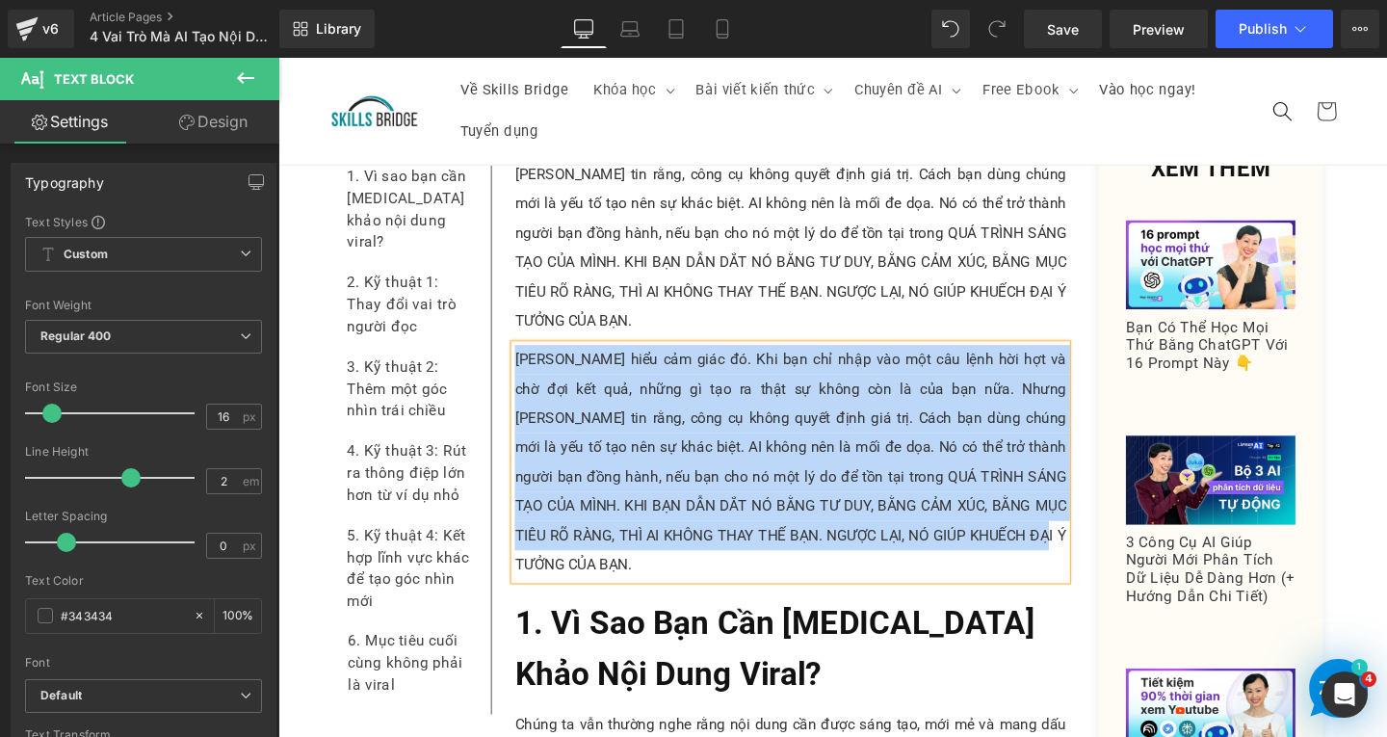
paste div
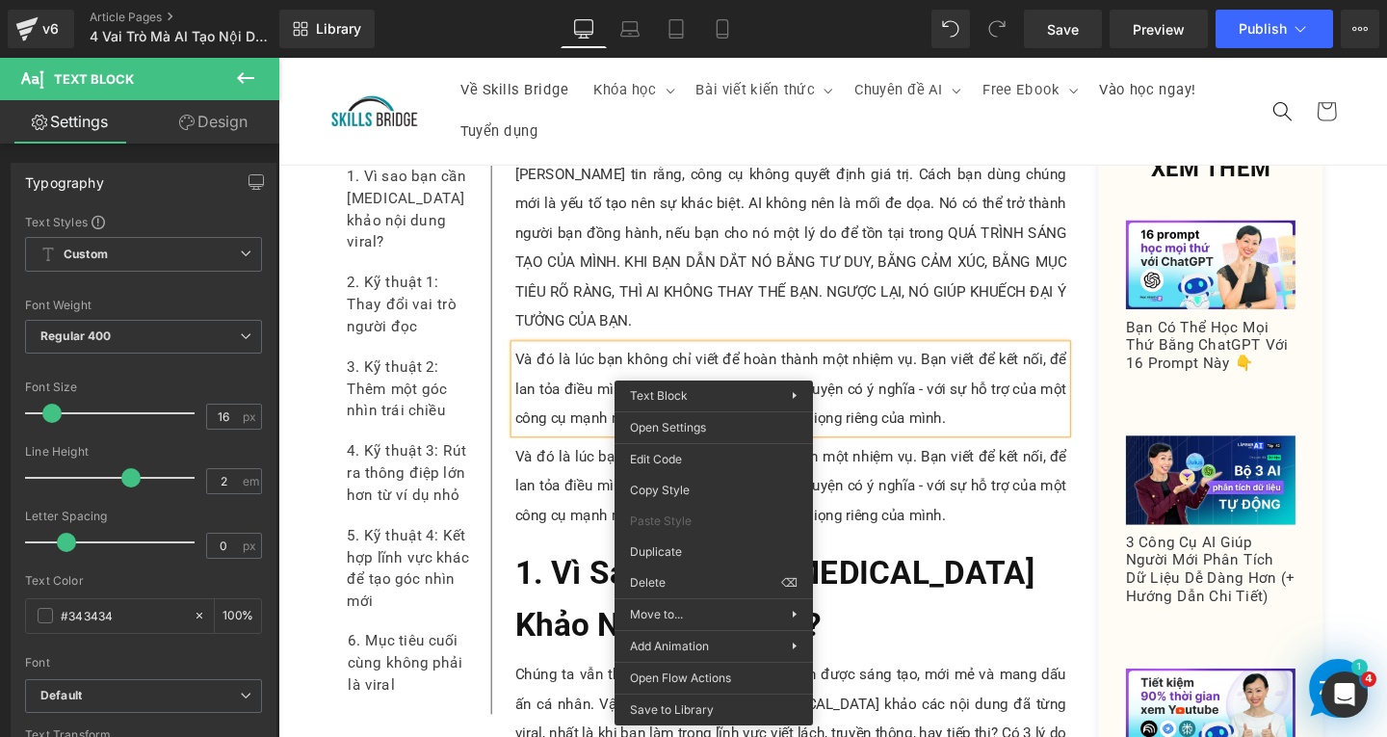
drag, startPoint x: 956, startPoint y: 599, endPoint x: 698, endPoint y: 567, distance: 260.3
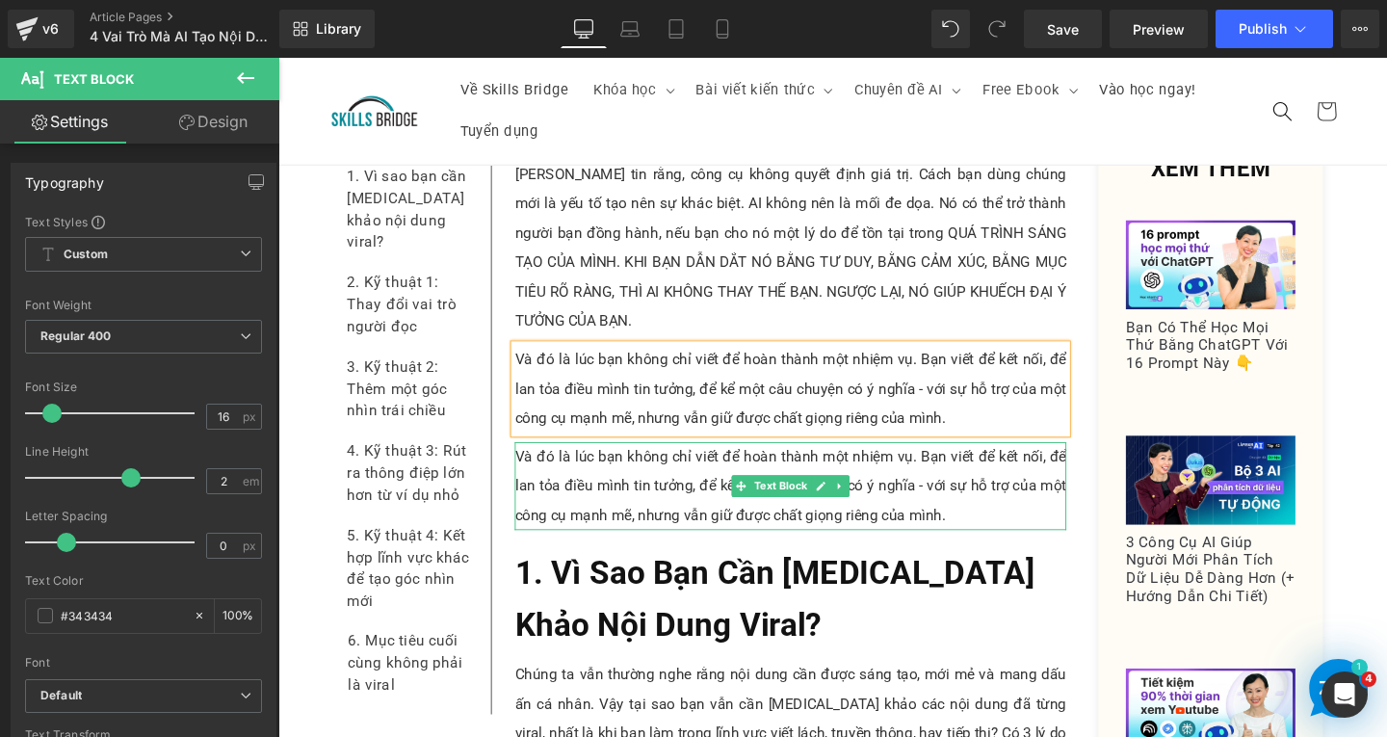
click at [669, 474] on p "Và đó là lúc bạn không chỉ viết để hoàn thành một nhiệm vụ. Bạn viết để kết nối…" at bounding box center [817, 507] width 580 height 92
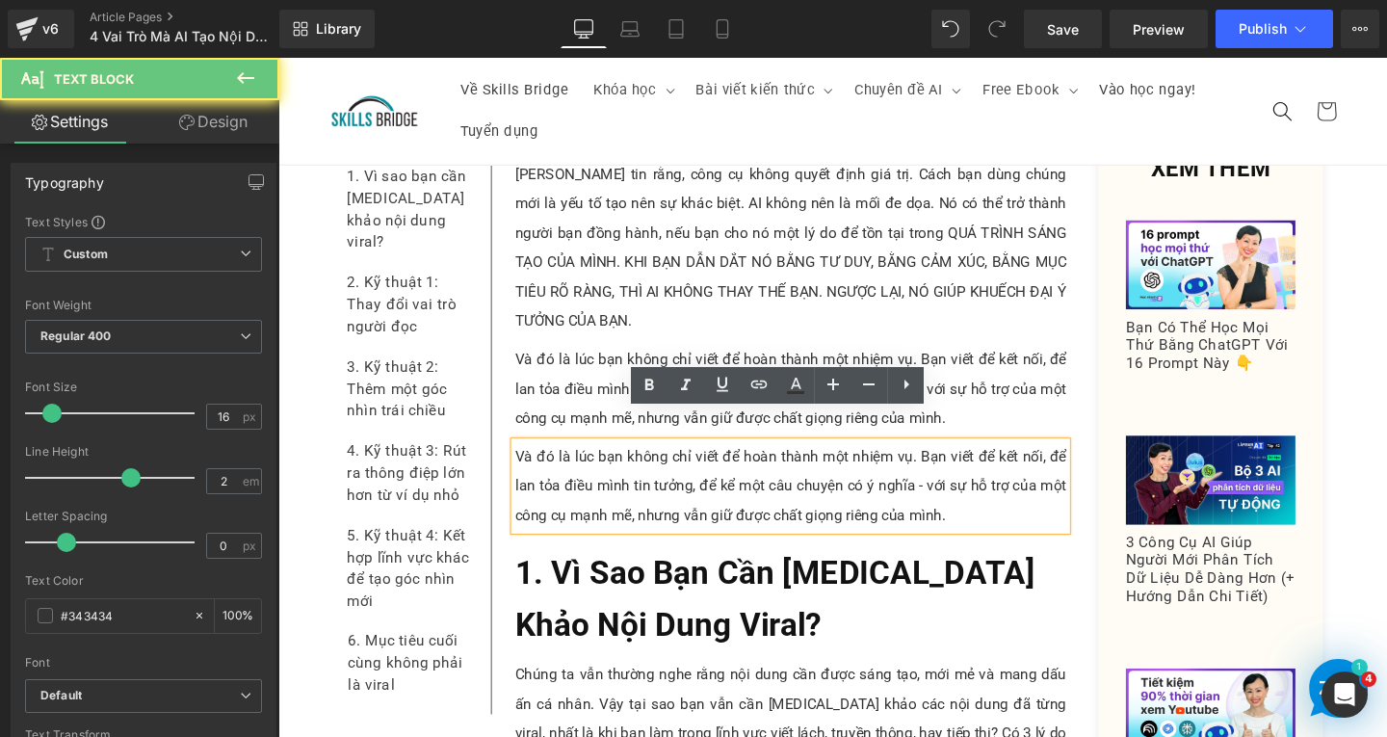
click at [1013, 510] on p "Và đó là lúc bạn không chỉ viết để hoàn thành một nhiệm vụ. Bạn viết để kết nối…" at bounding box center [817, 507] width 580 height 92
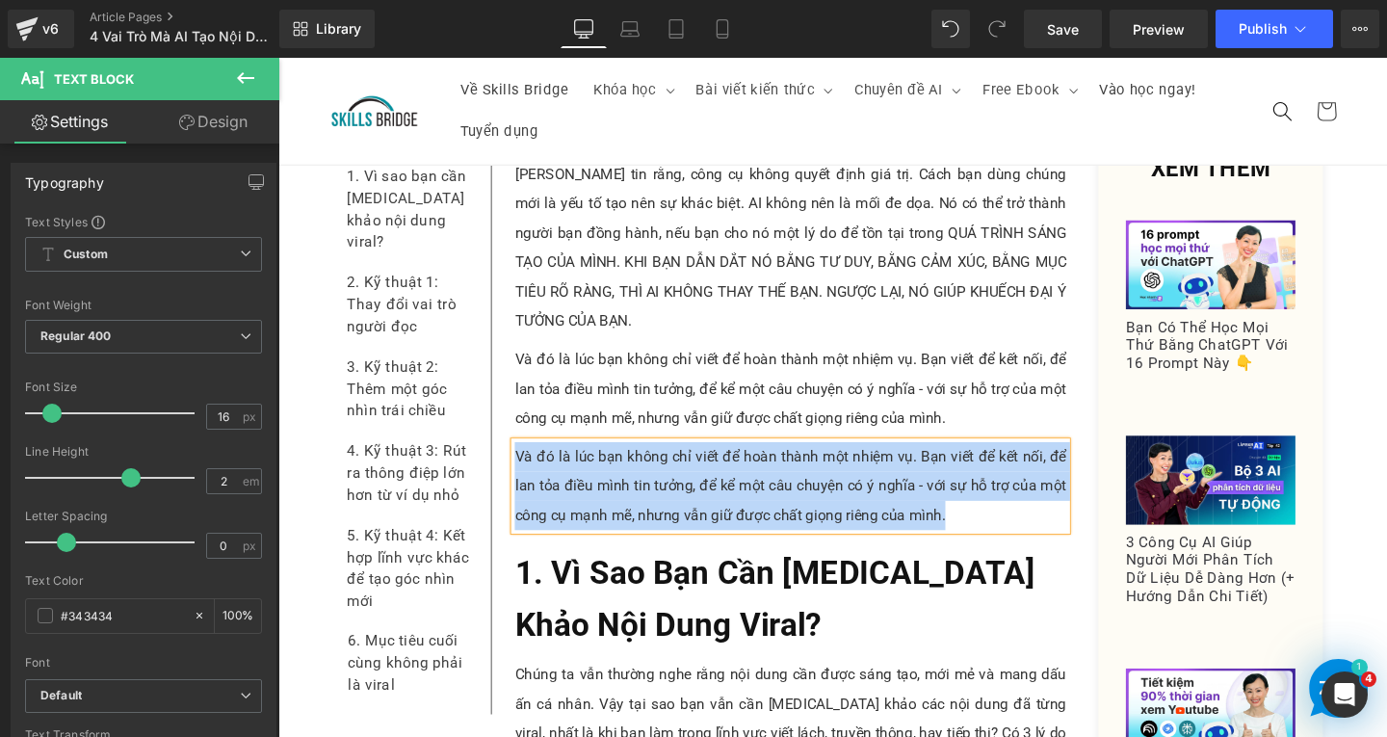
paste div
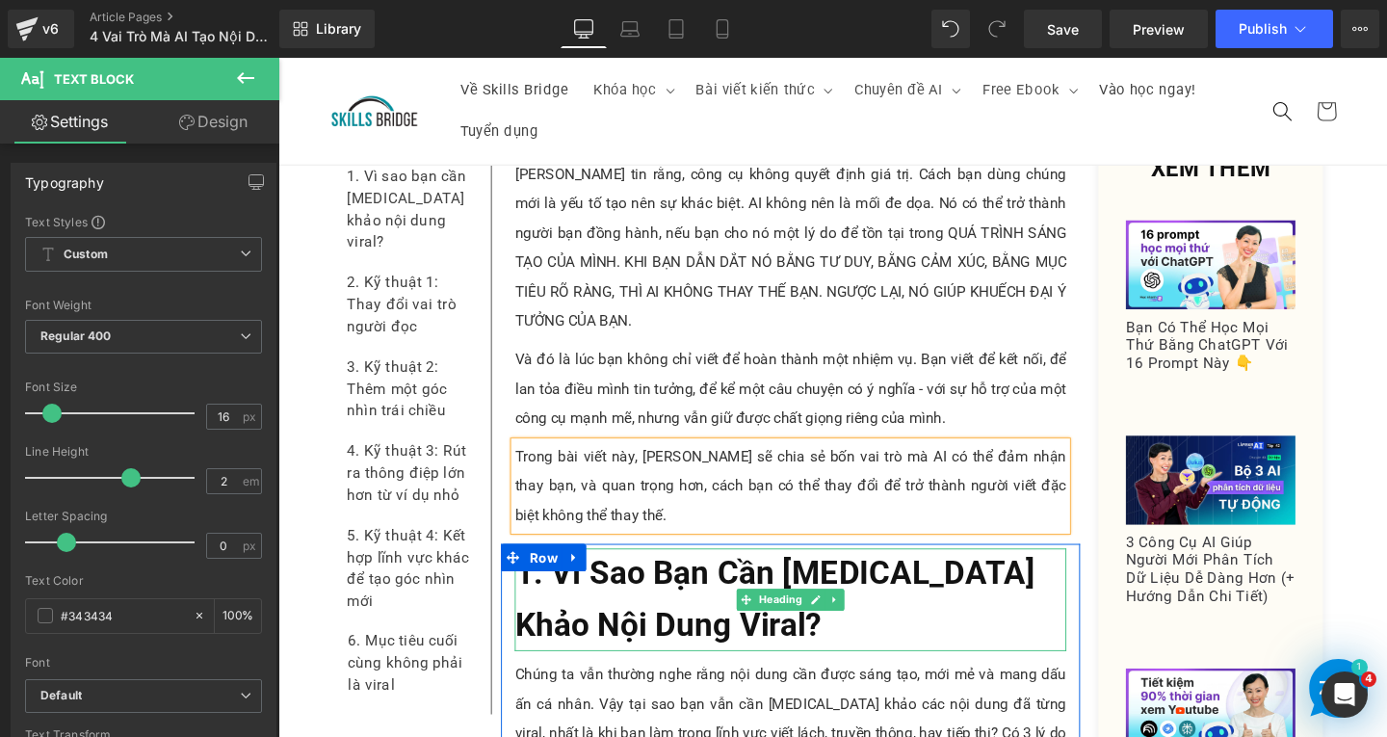
click at [701, 609] on h2 "1. Vì Sao Bạn Cần Tham Khảo Nội Dung Viral?" at bounding box center [817, 627] width 580 height 108
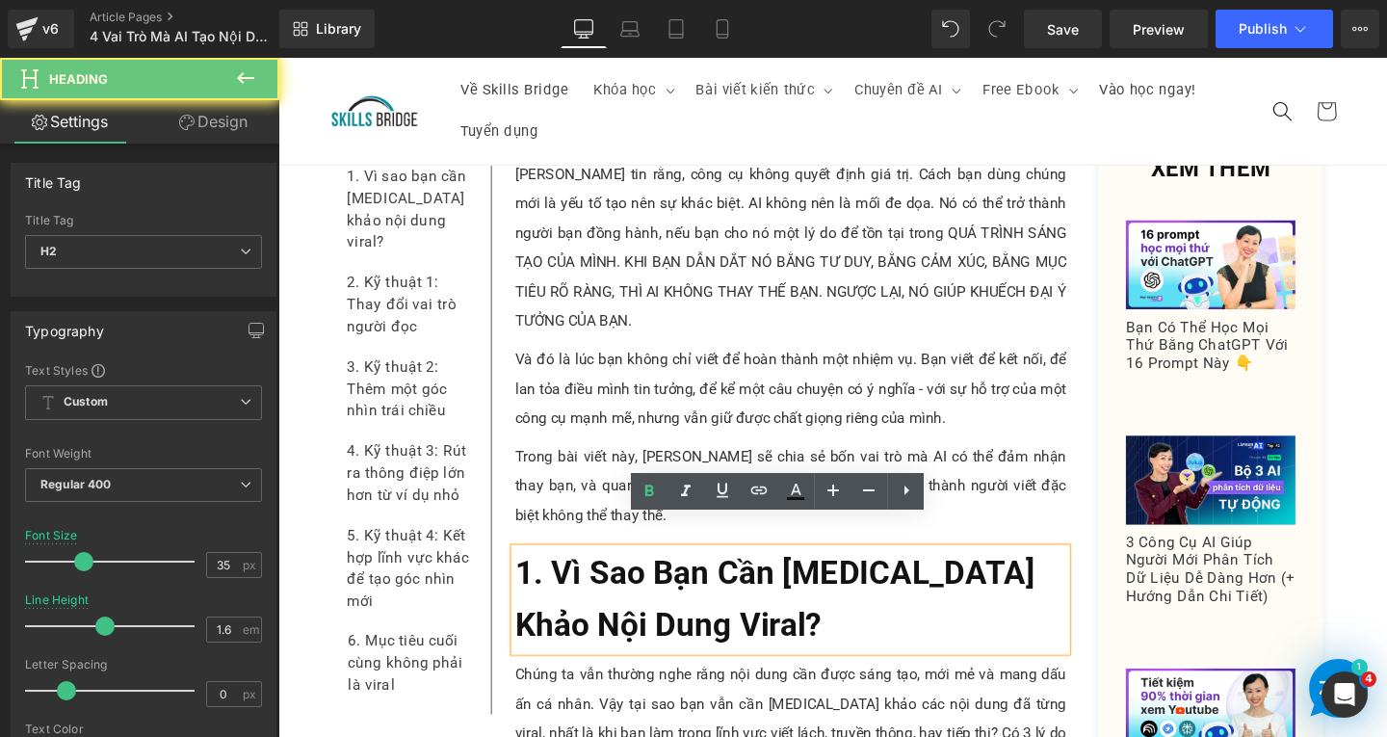
click at [701, 608] on h2 "1. Vì Sao Bạn Cần Tham Khảo Nội Dung Viral?" at bounding box center [817, 627] width 580 height 108
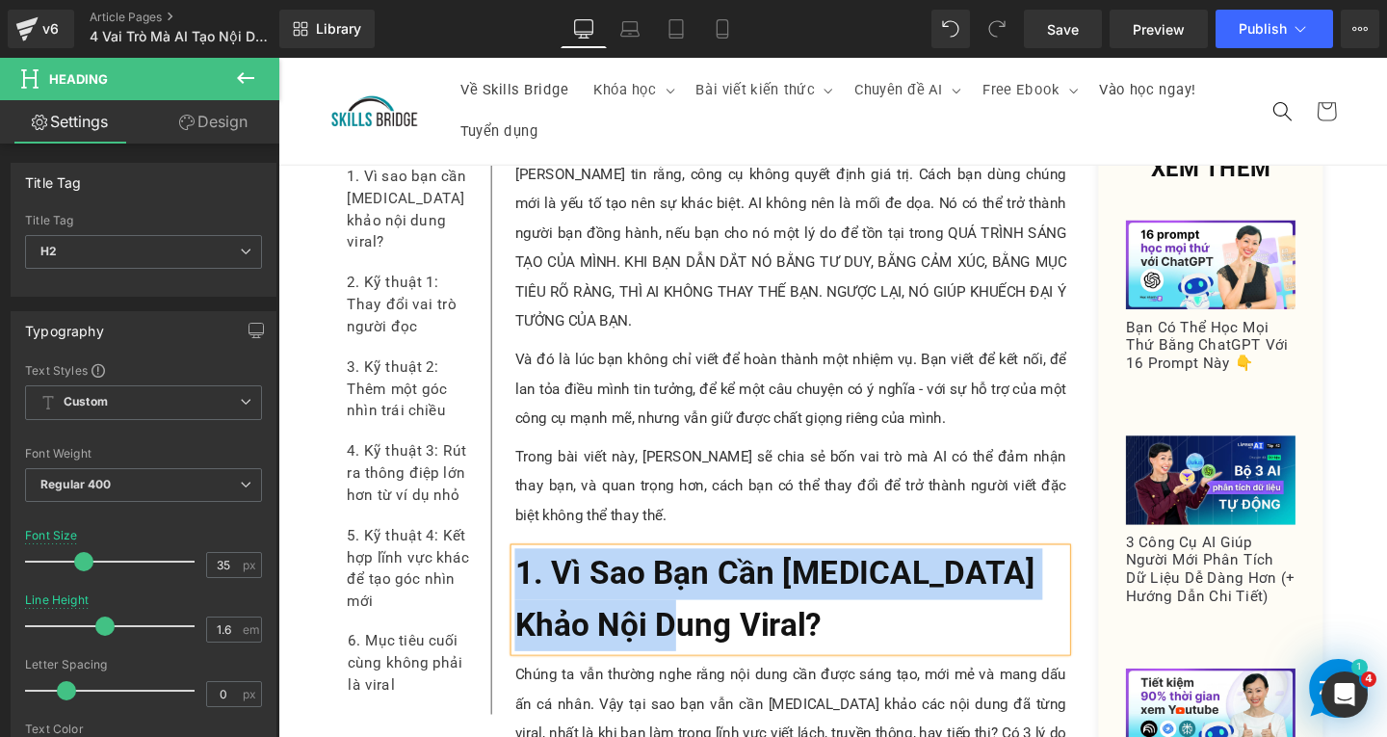
paste div
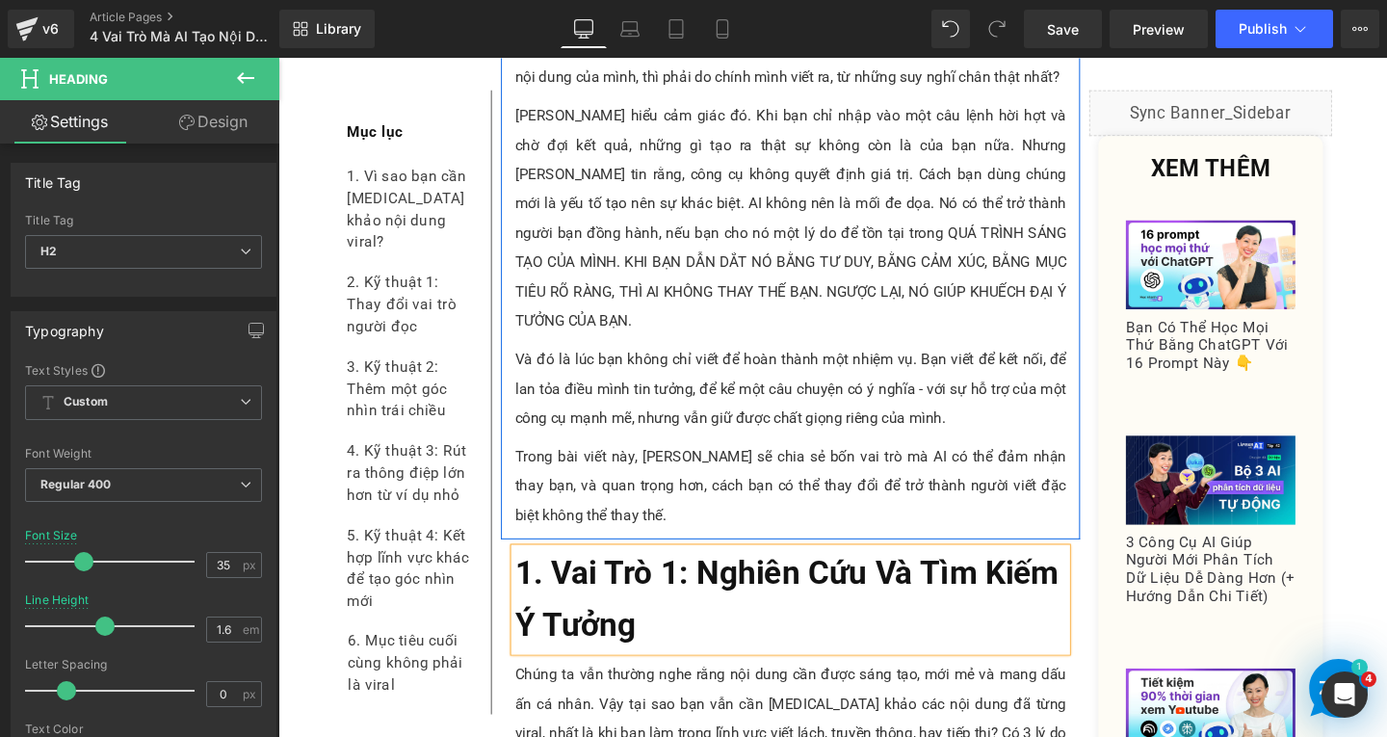
scroll to position [856, 0]
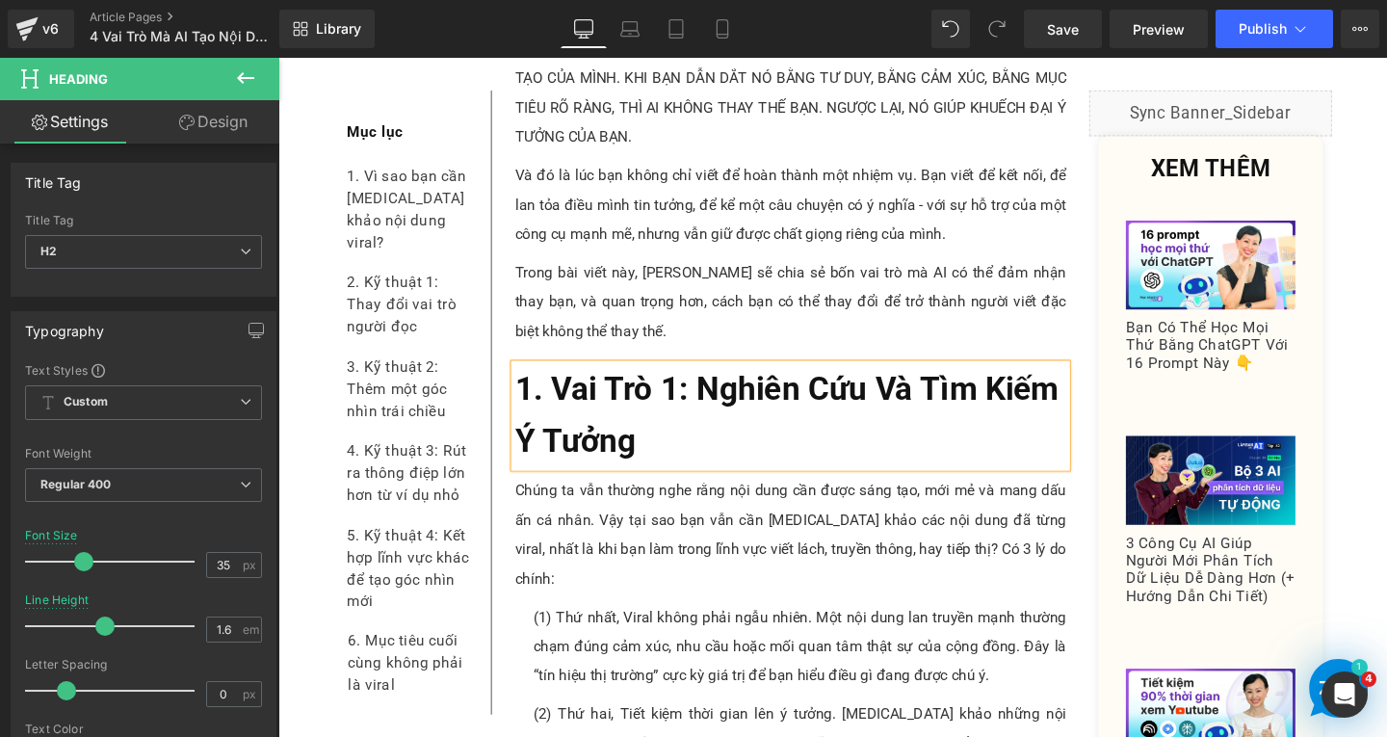
click at [654, 537] on p "Chúng ta vẫn thường nghe rằng nội dung cần được sáng tạo, mới mẻ và mang dấu ấn…" at bounding box center [817, 559] width 580 height 123
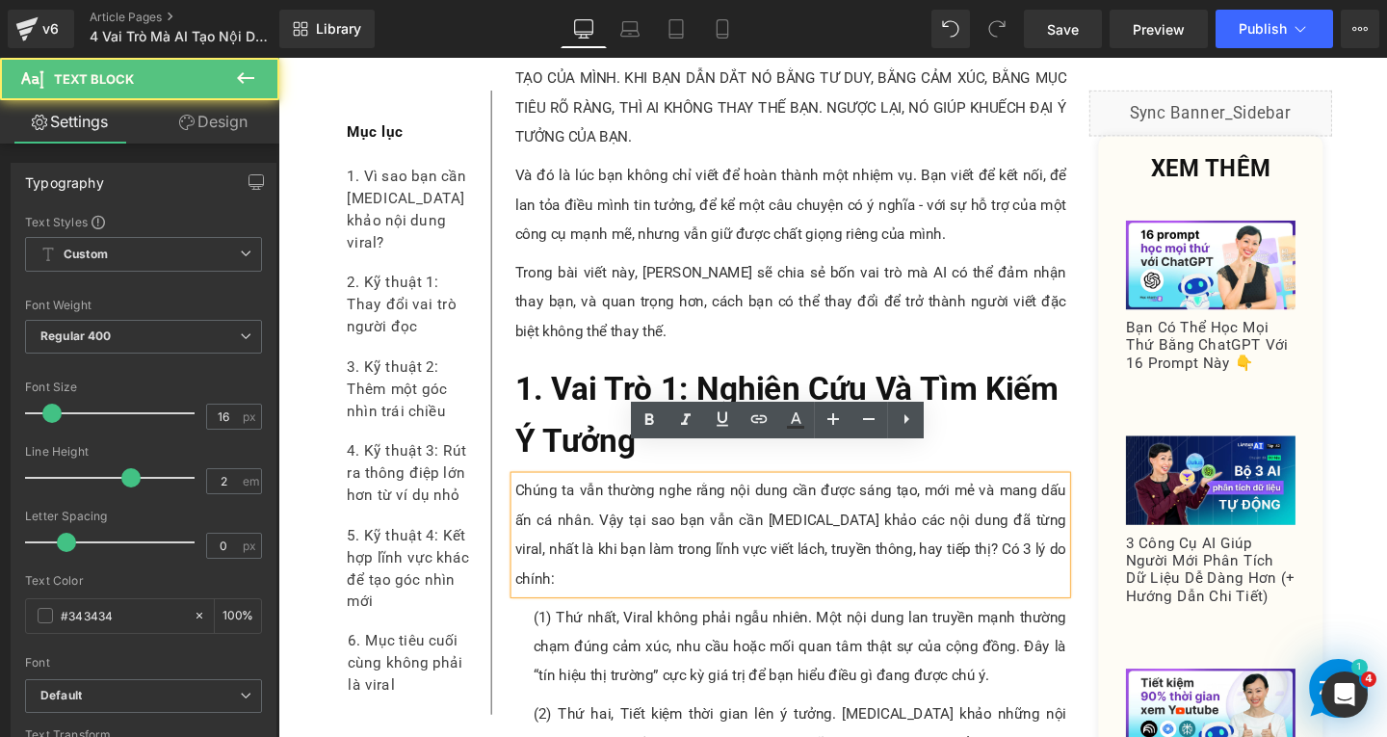
click at [1062, 544] on p "Chúng ta vẫn thường nghe rằng nội dung cần được sáng tạo, mới mẻ và mang dấu ấn…" at bounding box center [817, 559] width 580 height 123
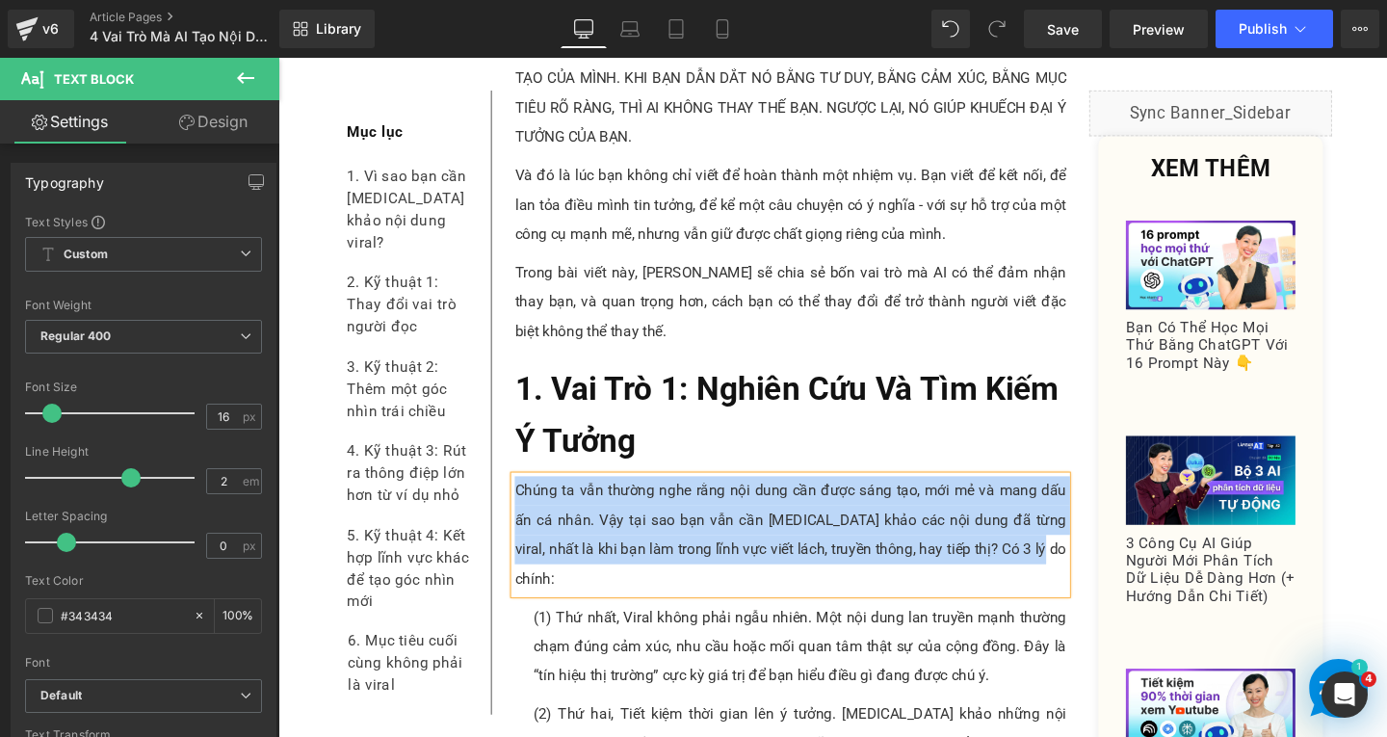
paste div
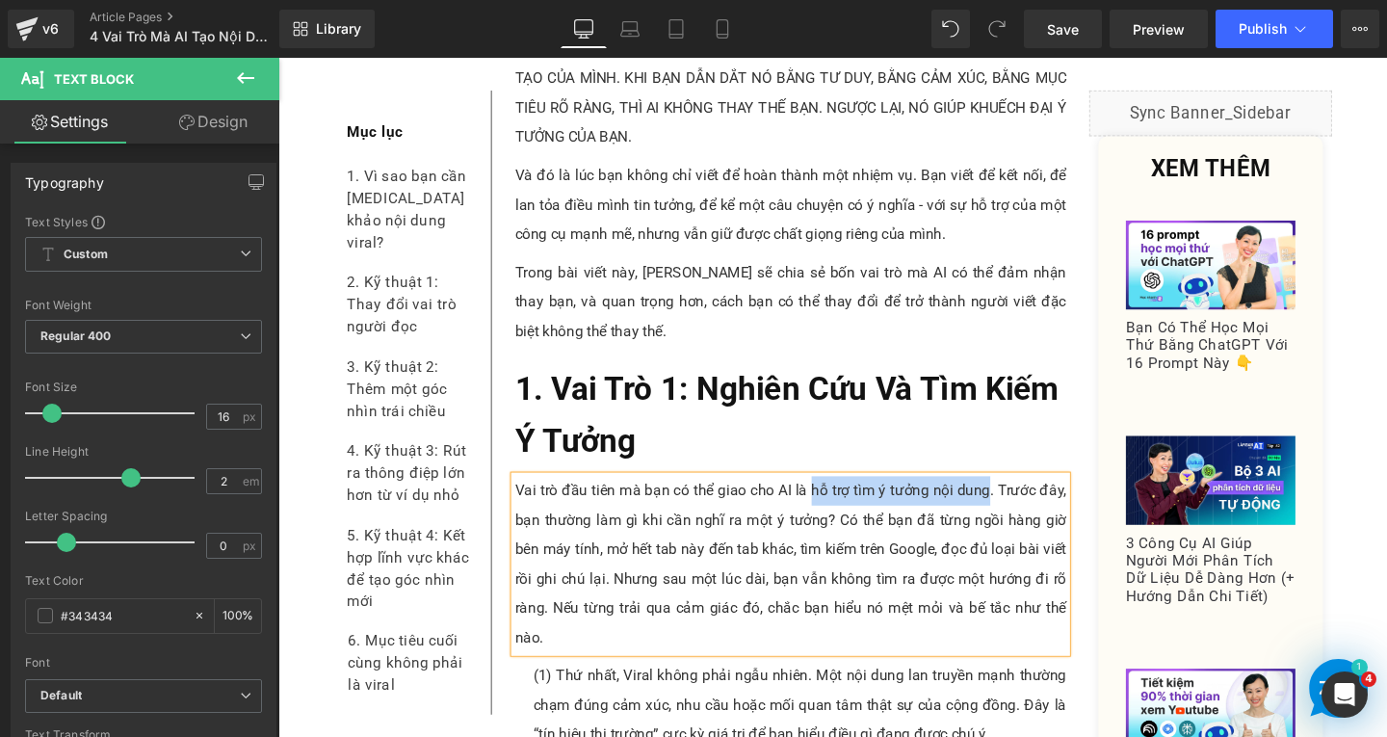
drag, startPoint x: 833, startPoint y: 486, endPoint x: 1018, endPoint y: 482, distance: 185.0
click at [1018, 498] on p "Vai trò đầu tiên mà bạn có thể giao cho AI là hỗ trợ tìm ý tưởng nội dung. Trướ…" at bounding box center [817, 590] width 580 height 185
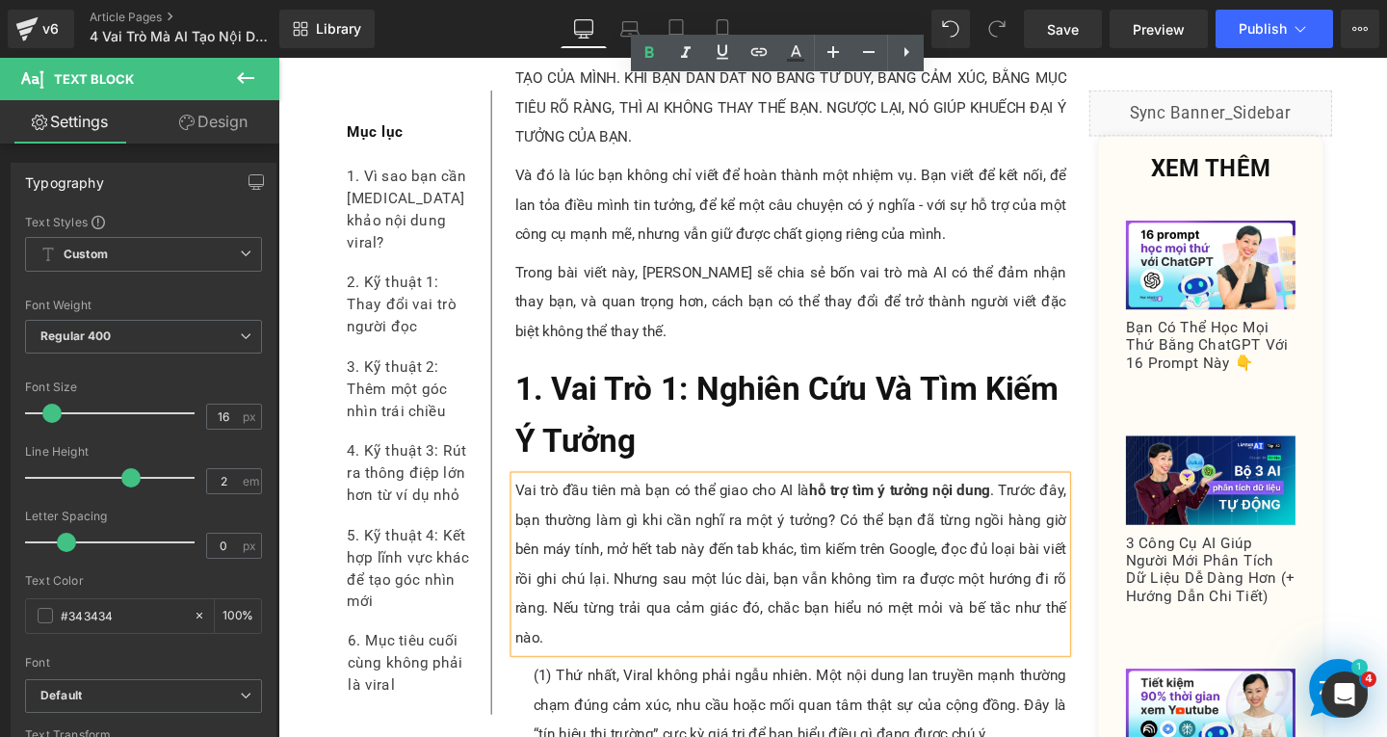
scroll to position [1242, 0]
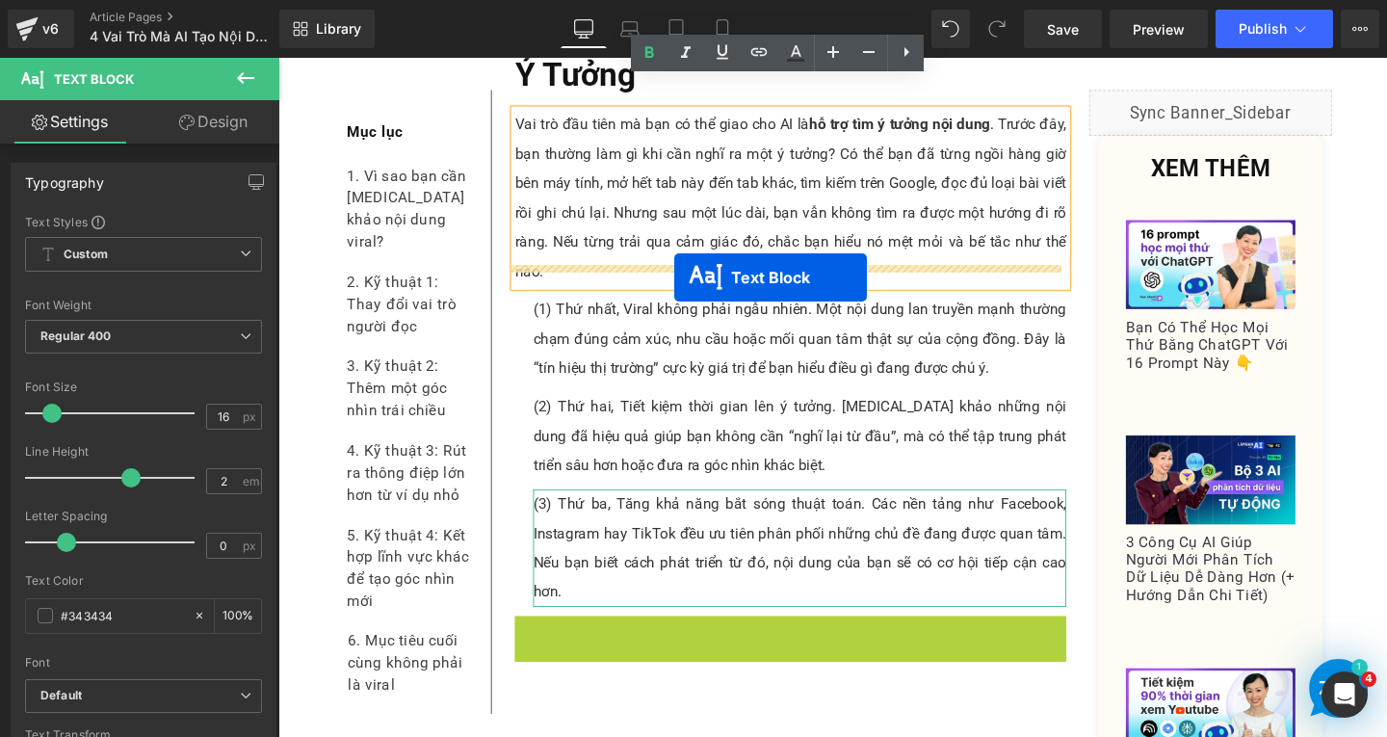
drag, startPoint x: 755, startPoint y: 626, endPoint x: 695, endPoint y: 288, distance: 343.6
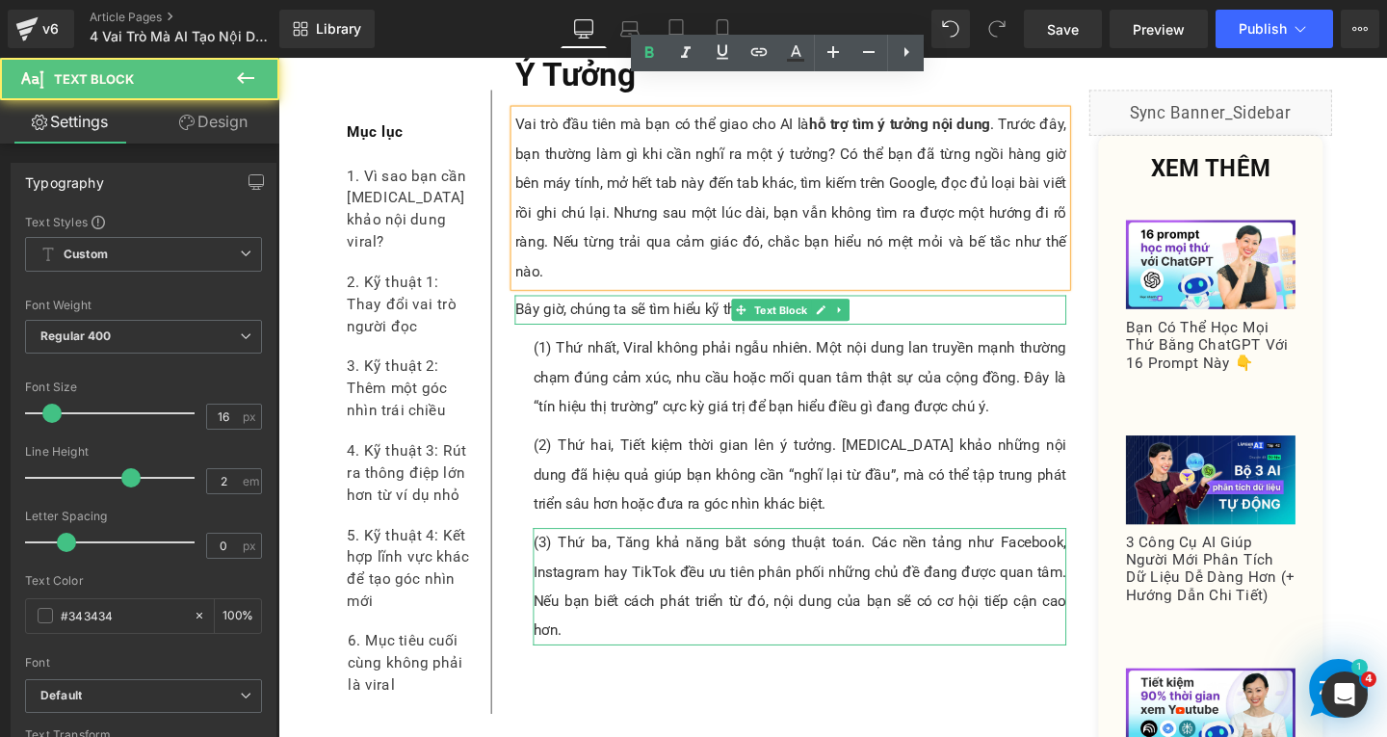
click at [891, 307] on p "Bây giờ, chúng ta sẽ tìm hiểu kỹ thuật đầu tiên." at bounding box center [817, 322] width 580 height 31
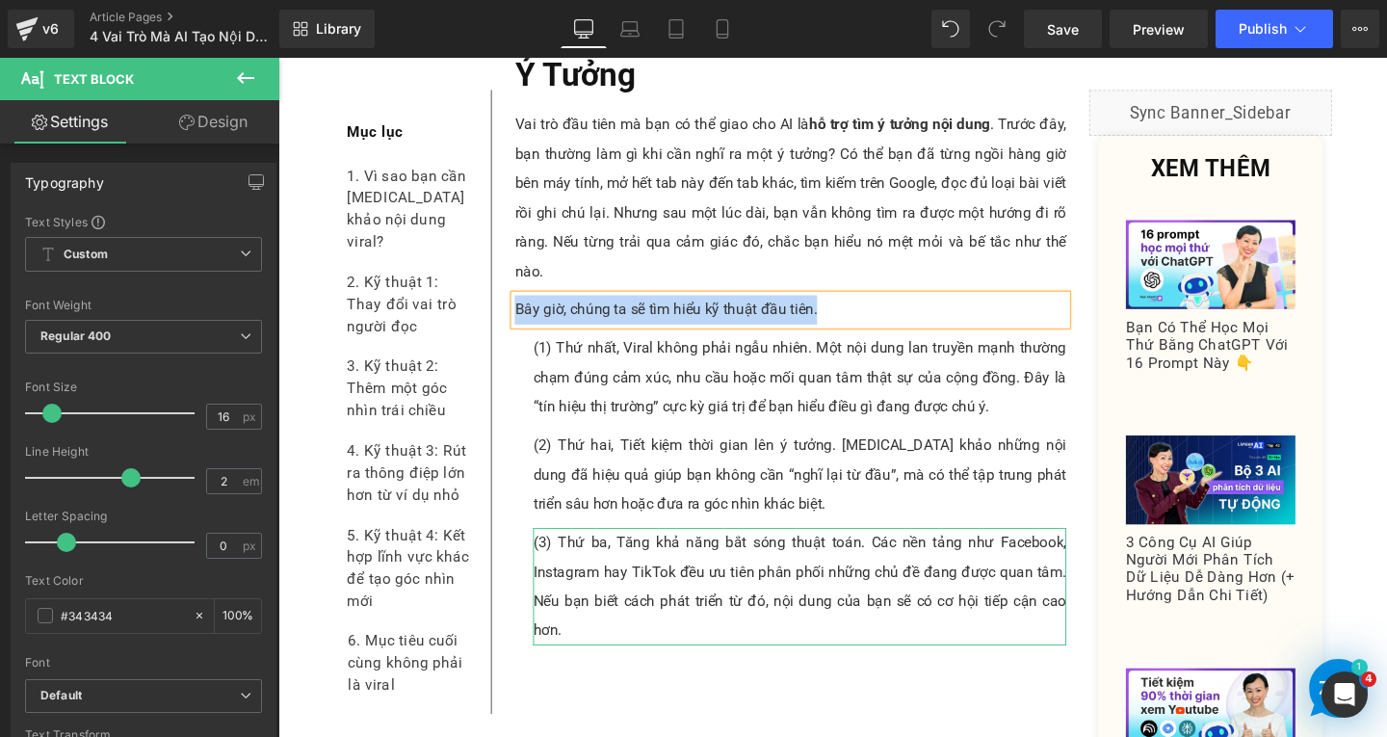
paste div
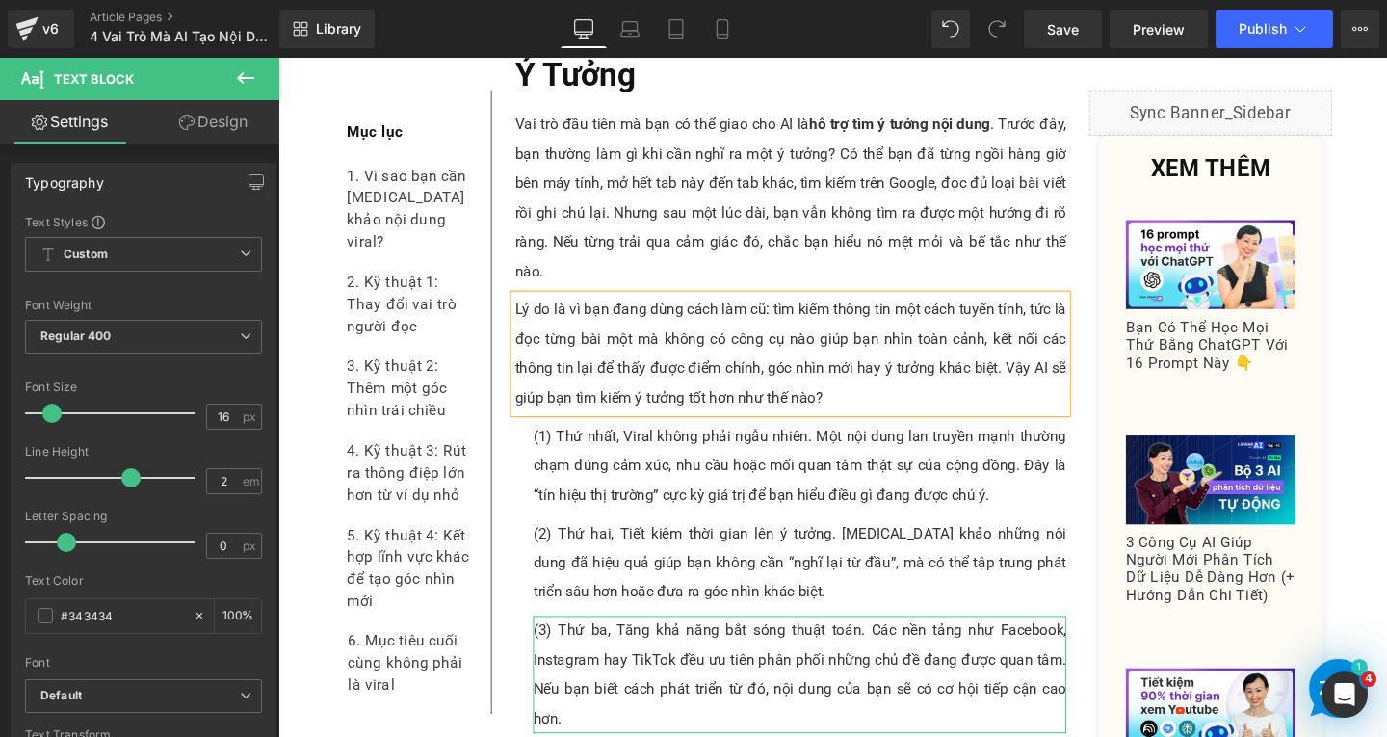
scroll to position [1531, 0]
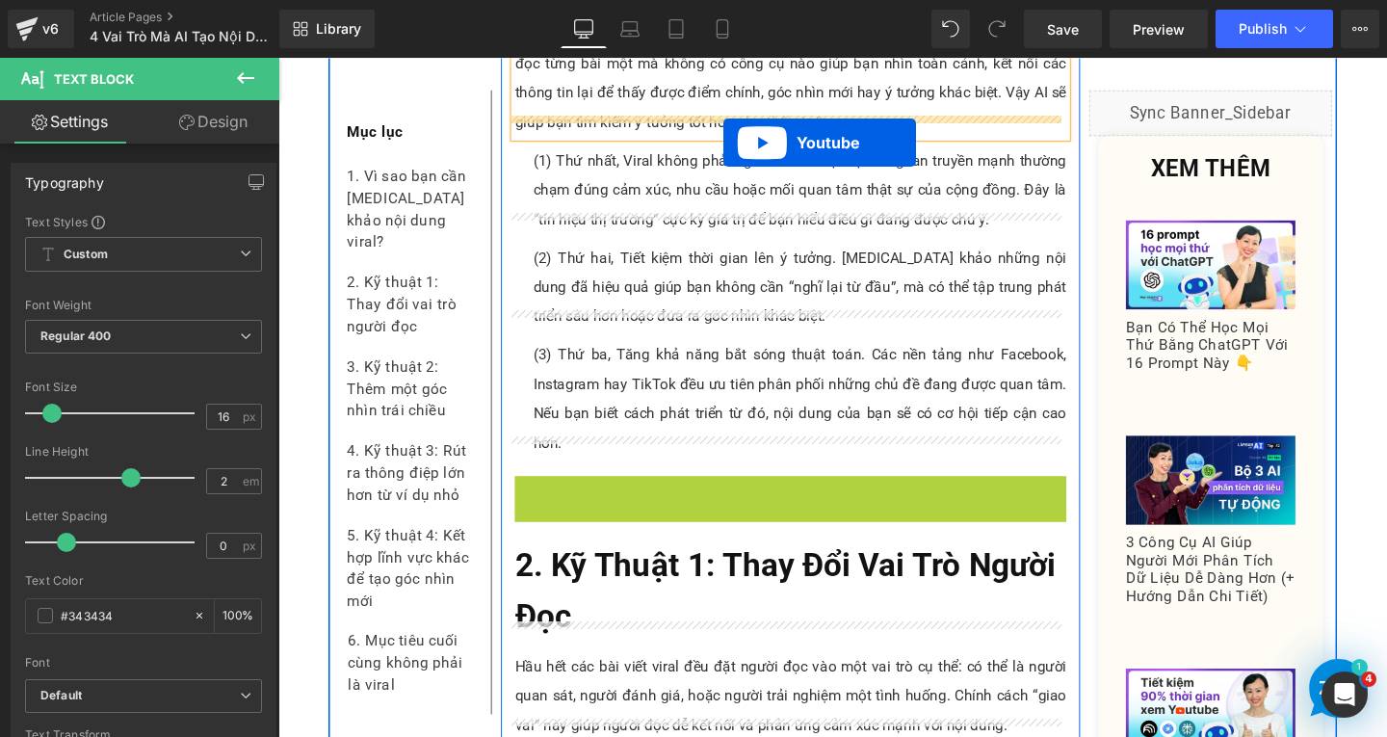
drag, startPoint x: 779, startPoint y: 485, endPoint x: 747, endPoint y: 147, distance: 338.8
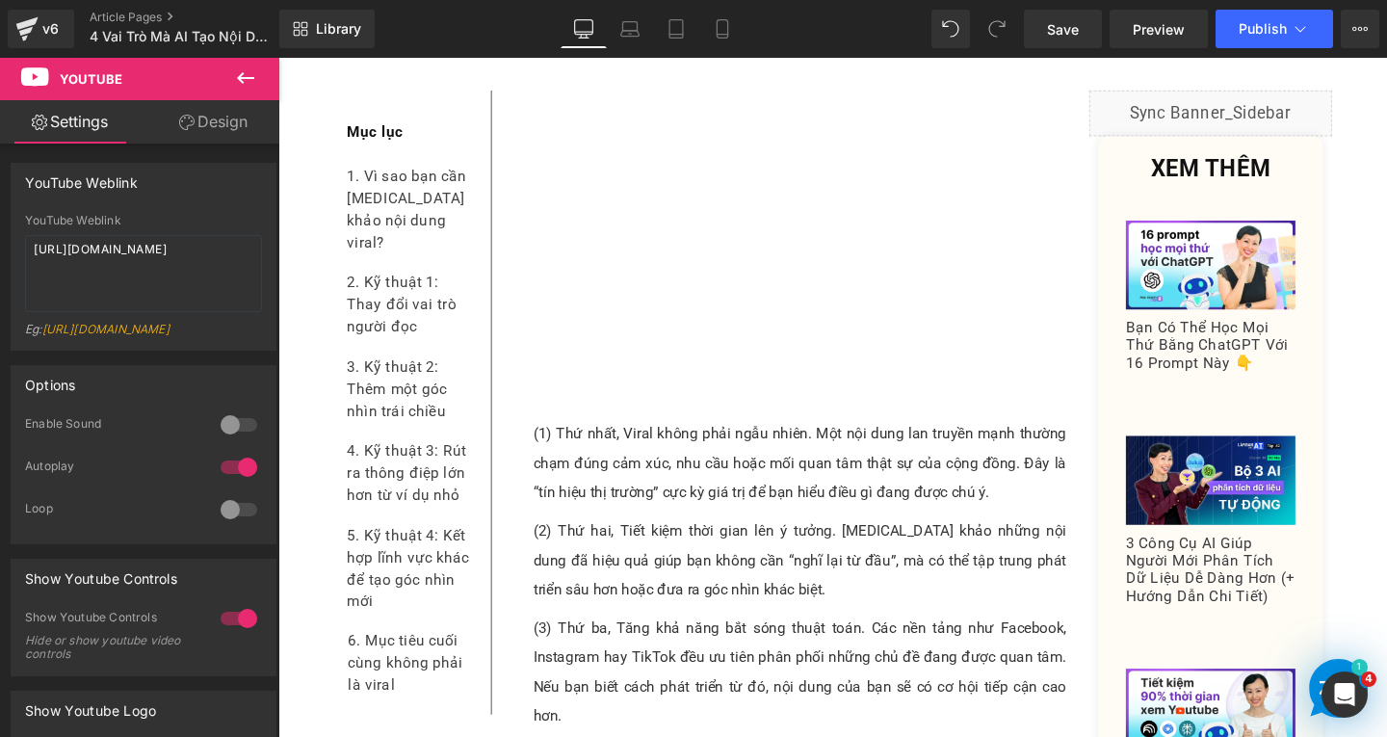
scroll to position [1820, 0]
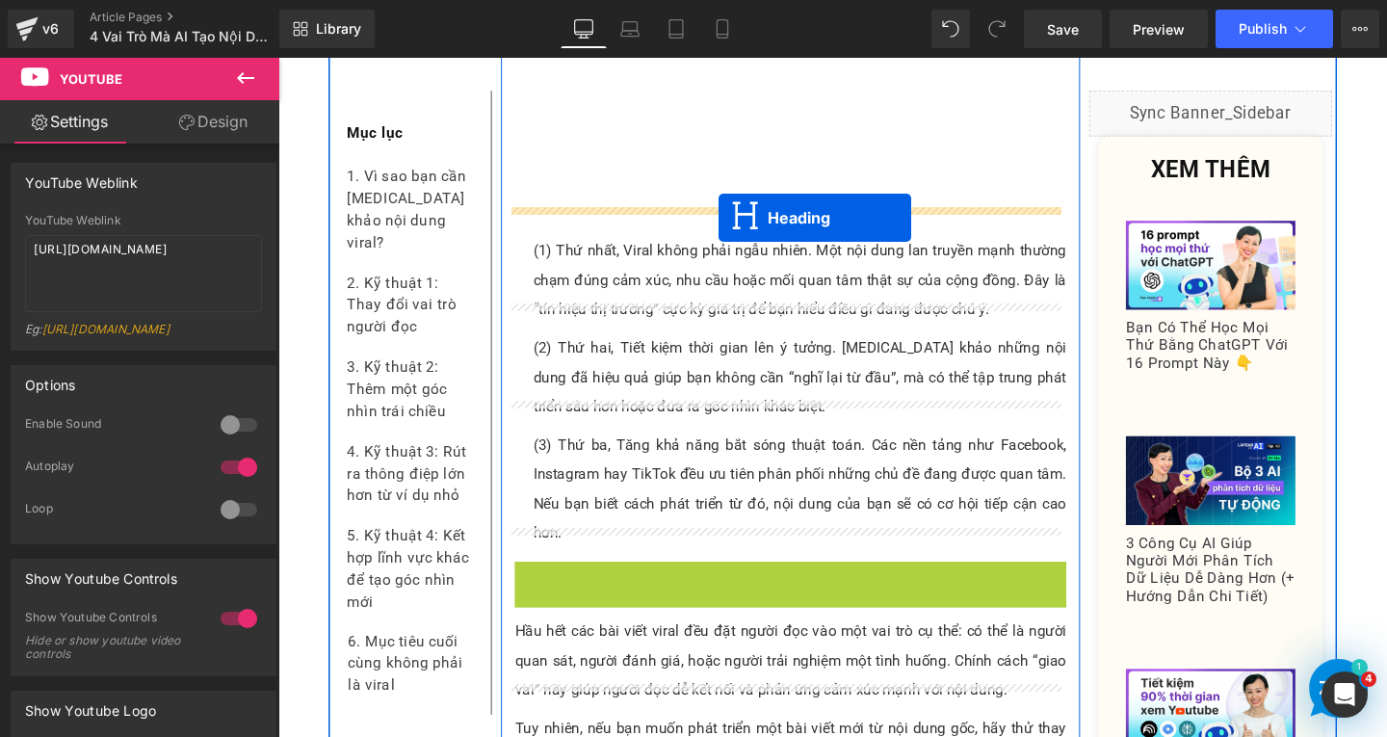
drag, startPoint x: 770, startPoint y: 615, endPoint x: 734, endPoint y: 213, distance: 403.3
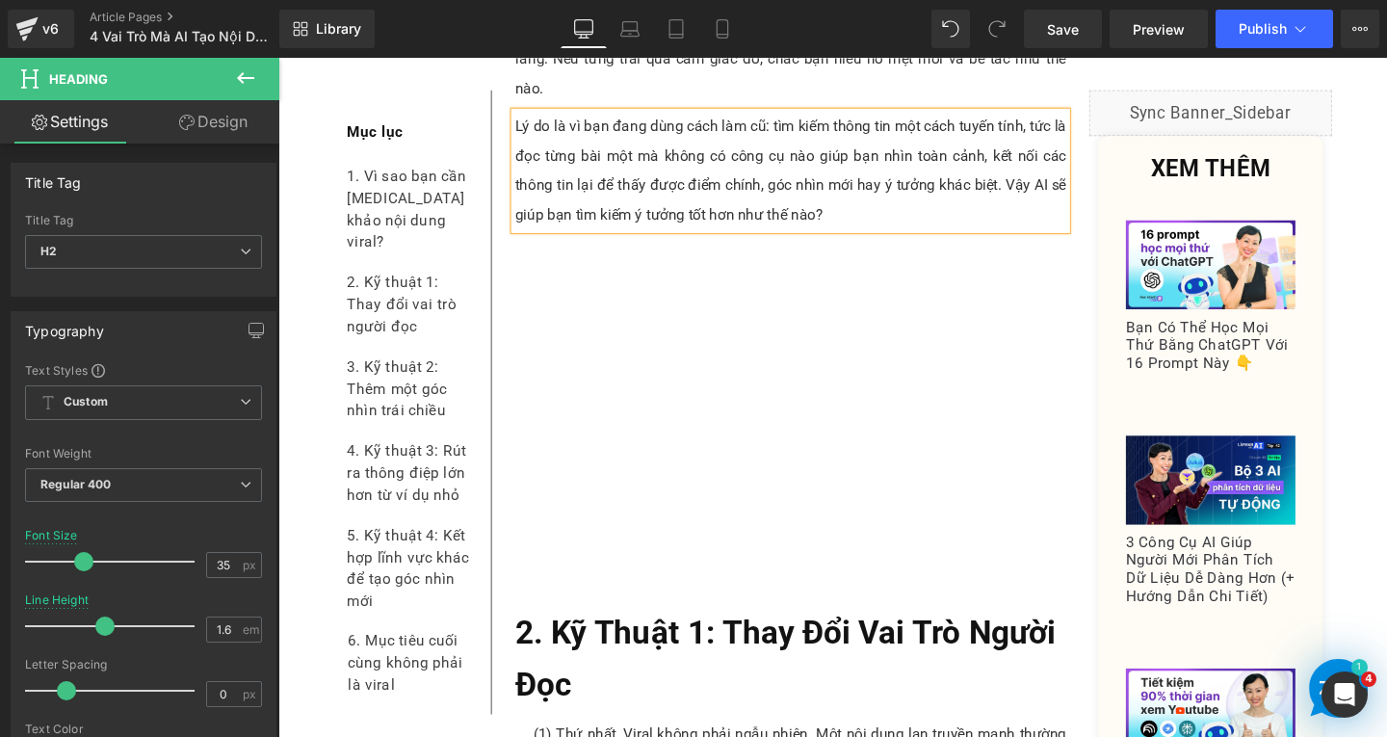
scroll to position [1627, 0]
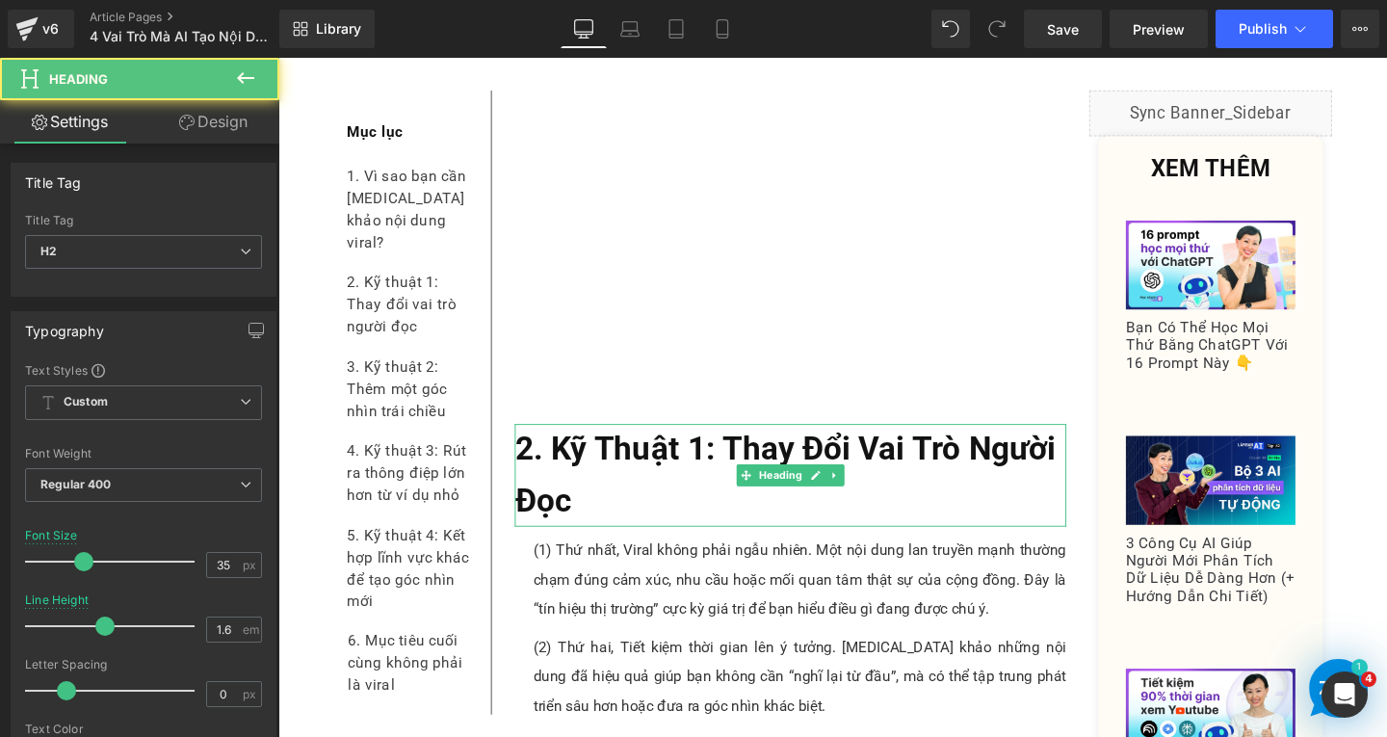
click at [581, 476] on h2 "2. Kỹ Thuật 1: Thay Đổi Vai Trò Người Đọc" at bounding box center [817, 497] width 580 height 108
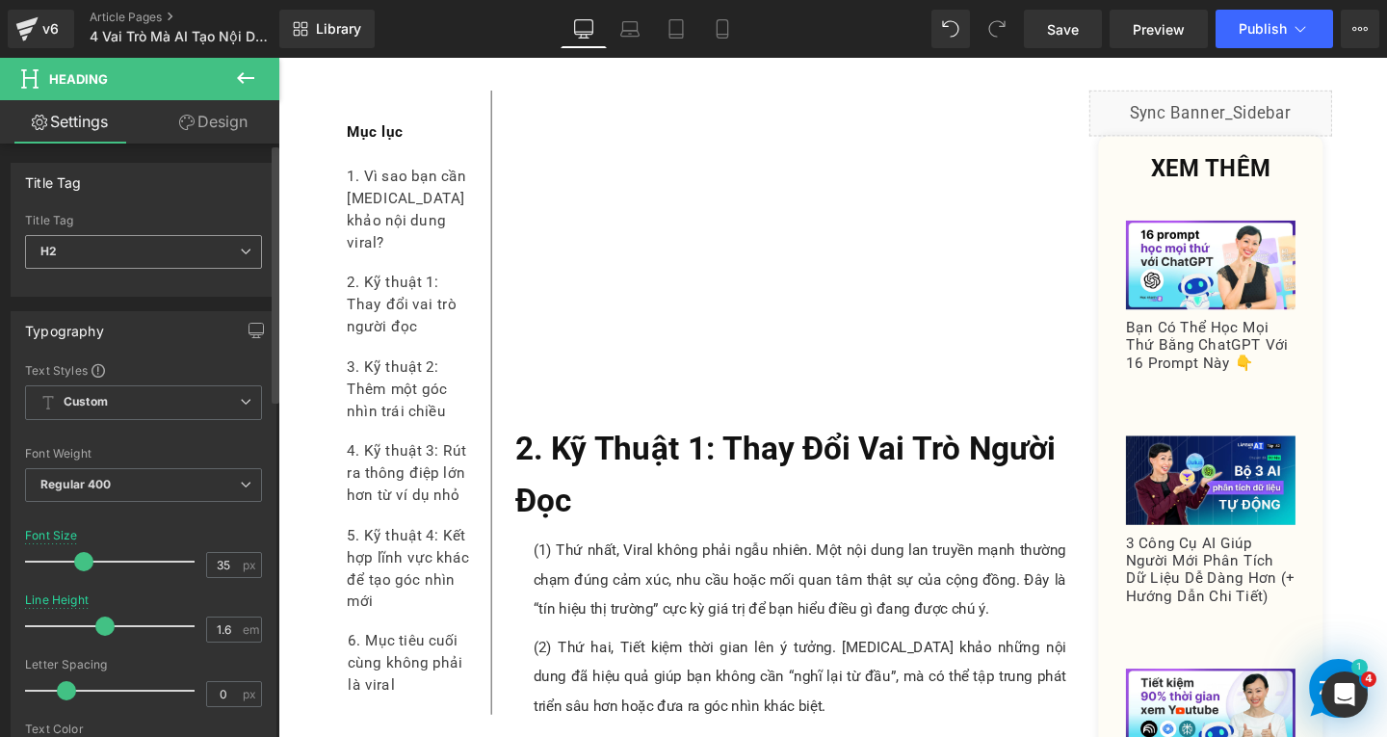
click at [145, 237] on span "H2" at bounding box center [143, 252] width 237 height 34
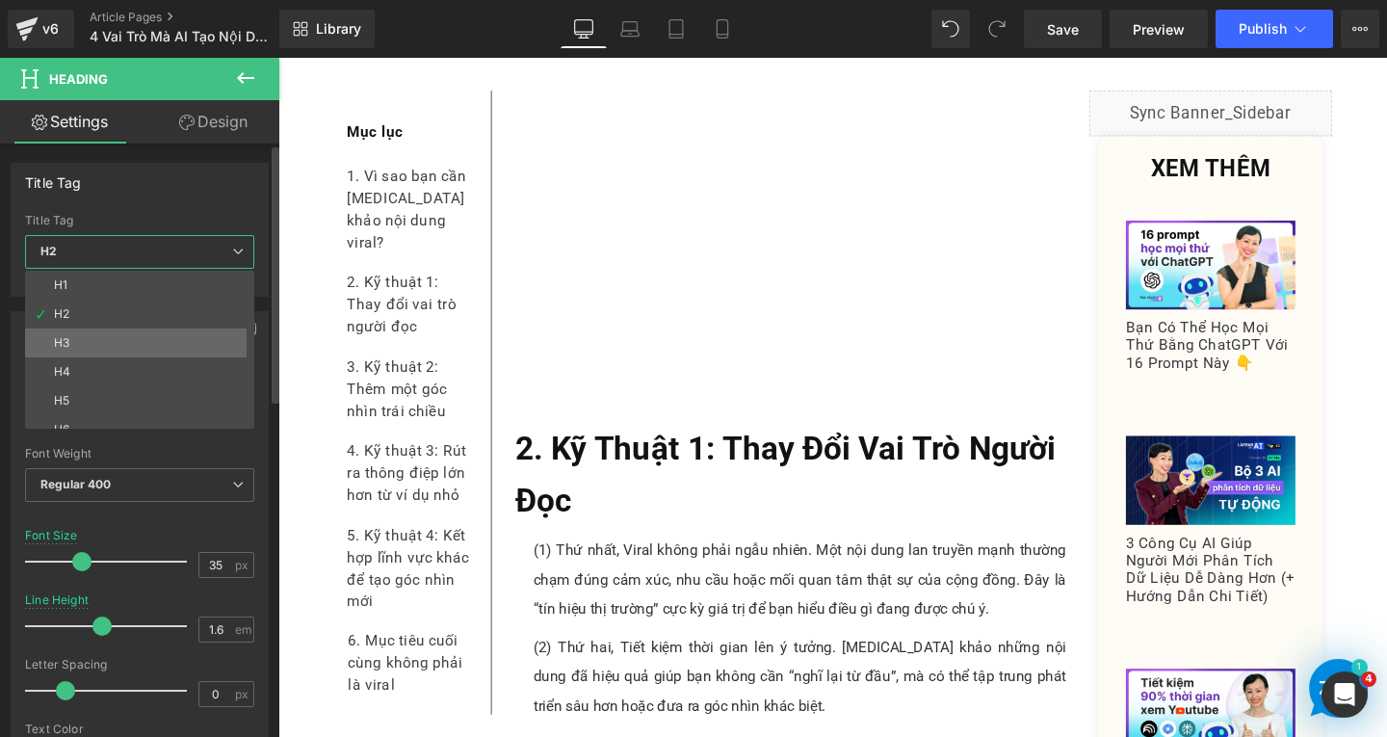
click at [111, 343] on li "H3" at bounding box center [144, 343] width 238 height 29
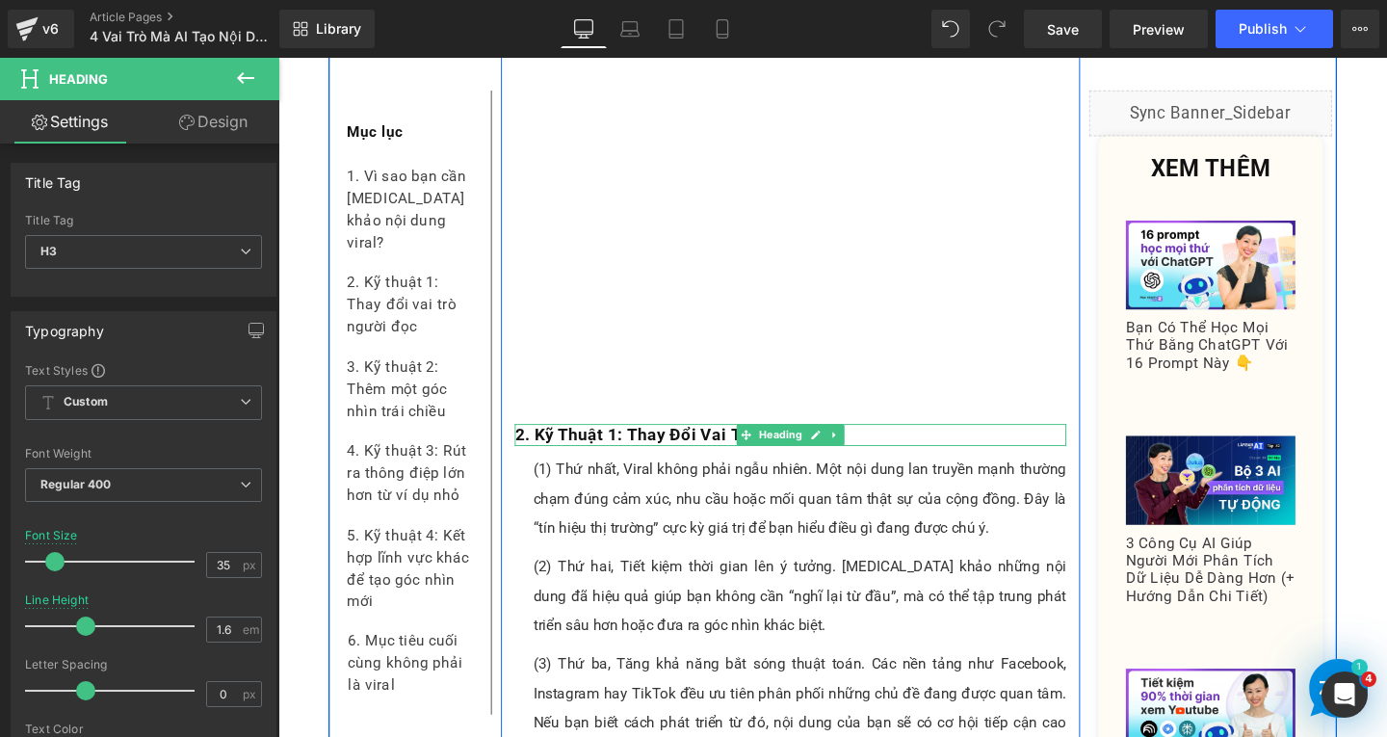
click at [651, 444] on b "2. Kỹ Thuật 1: Thay Đổi Vai Trò Người Đọc" at bounding box center [700, 454] width 346 height 20
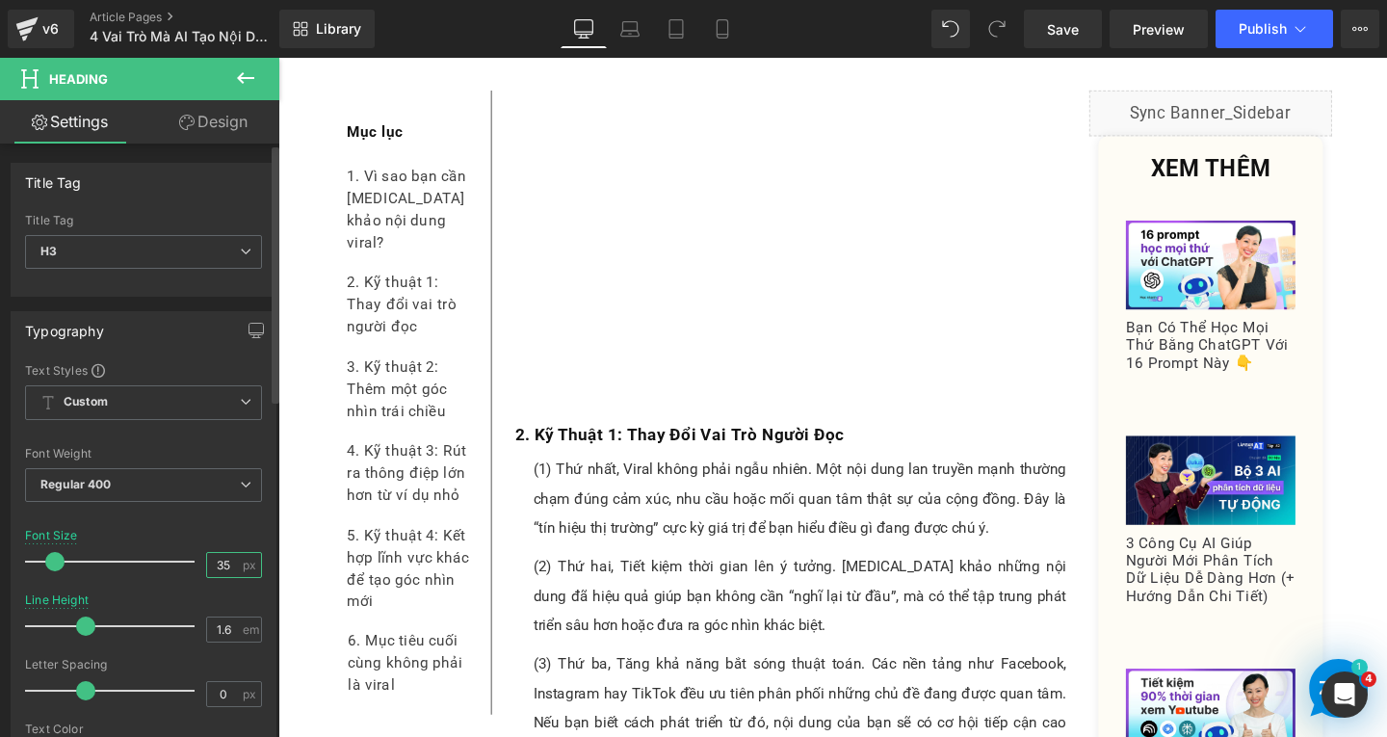
click at [225, 569] on input "35" at bounding box center [224, 565] width 34 height 24
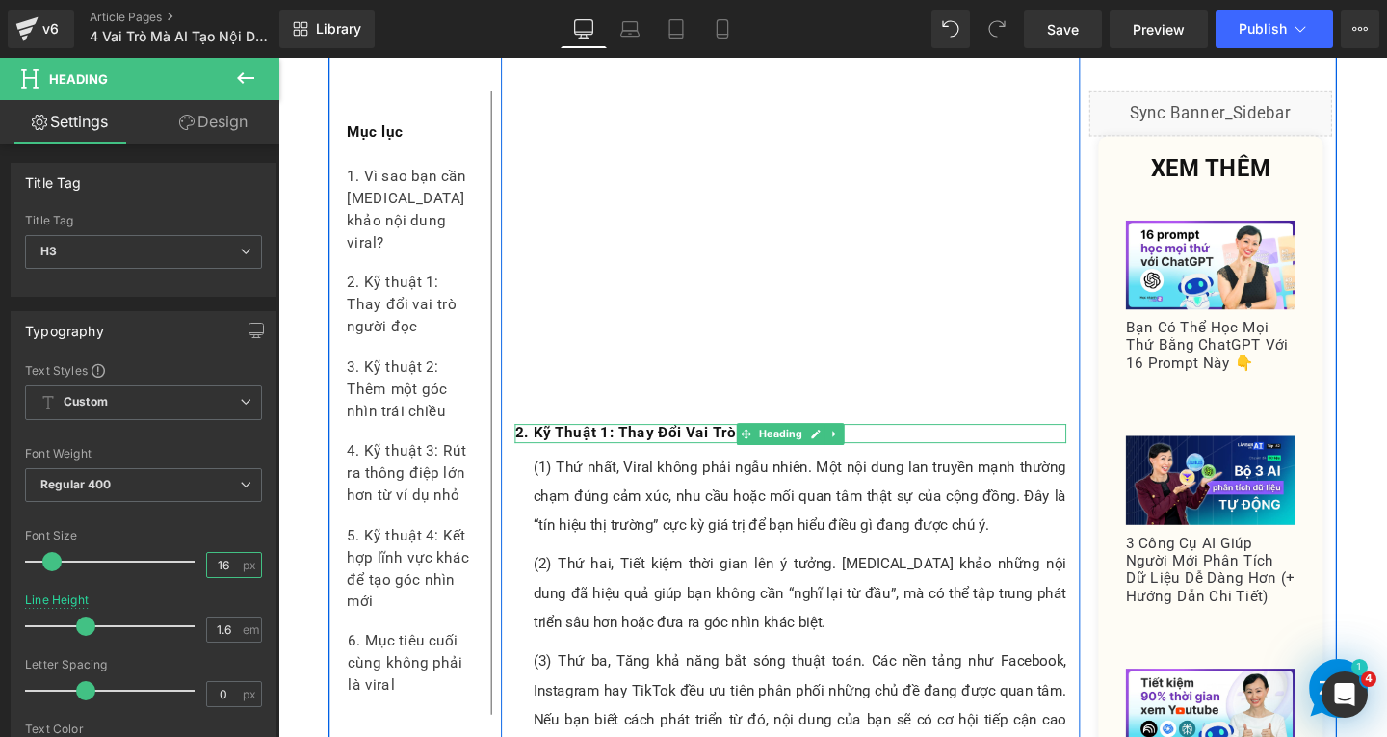
type input "16"
click at [605, 443] on b "2. Kỹ Thuật 1: Thay Đổi Vai Trò Người Đọc" at bounding box center [684, 452] width 315 height 18
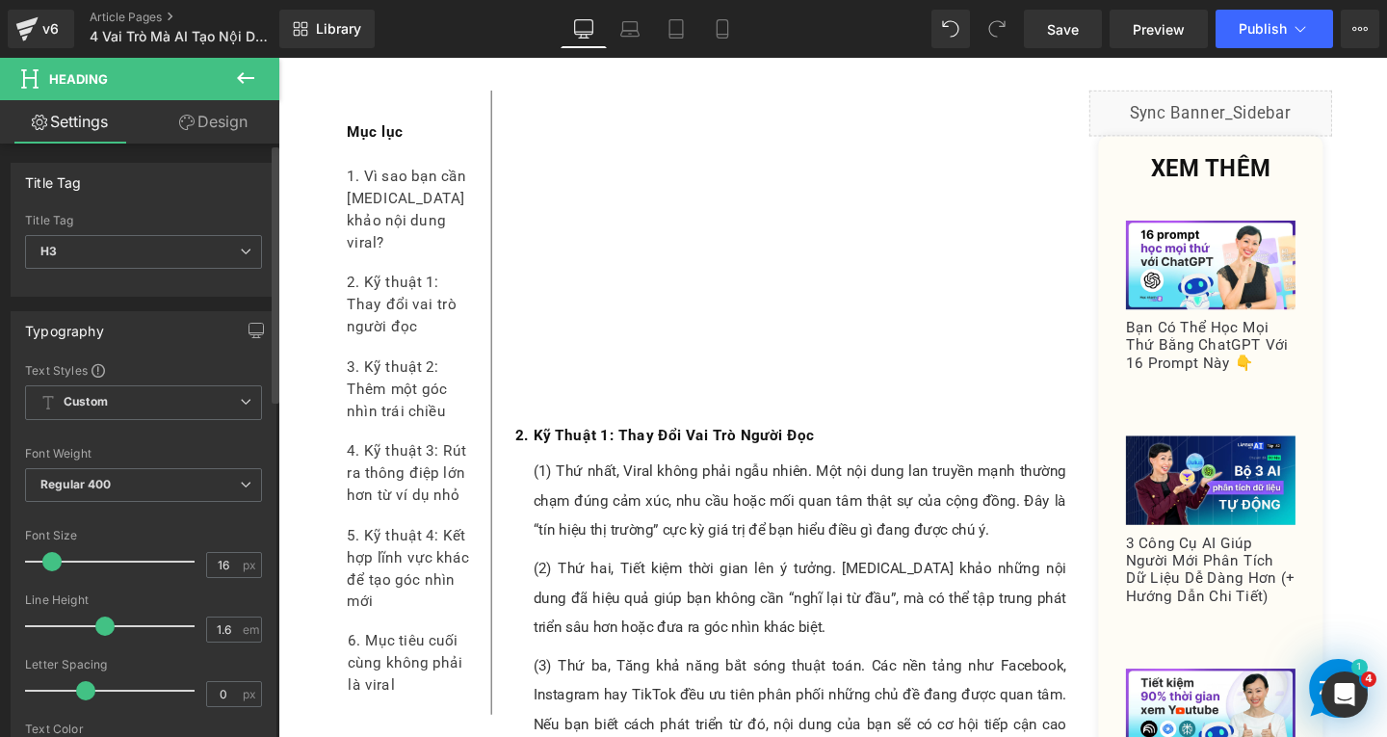
drag, startPoint x: 89, startPoint y: 625, endPoint x: 106, endPoint y: 628, distance: 17.6
click at [106, 628] on span at bounding box center [104, 626] width 19 height 19
drag, startPoint x: 80, startPoint y: 690, endPoint x: 63, endPoint y: 689, distance: 17.4
click at [63, 689] on span at bounding box center [66, 690] width 19 height 19
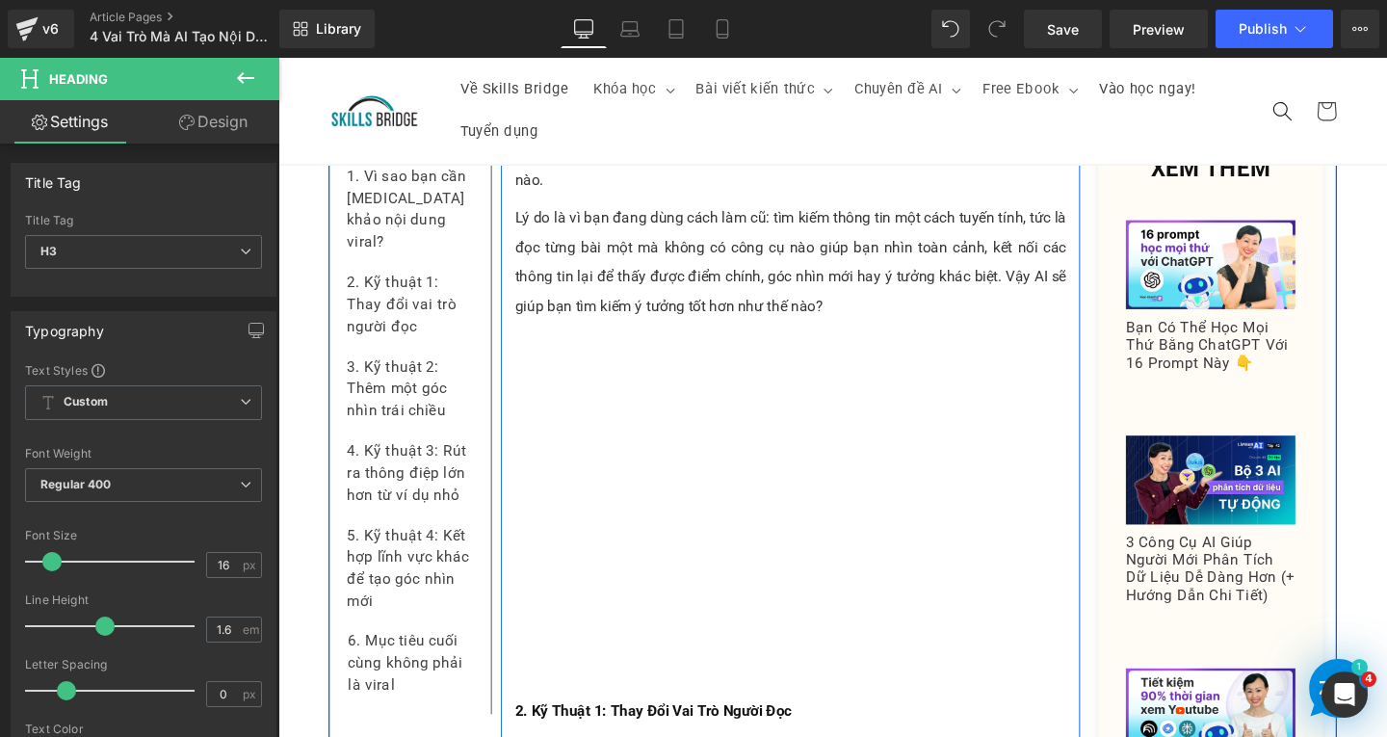
scroll to position [1049, 0]
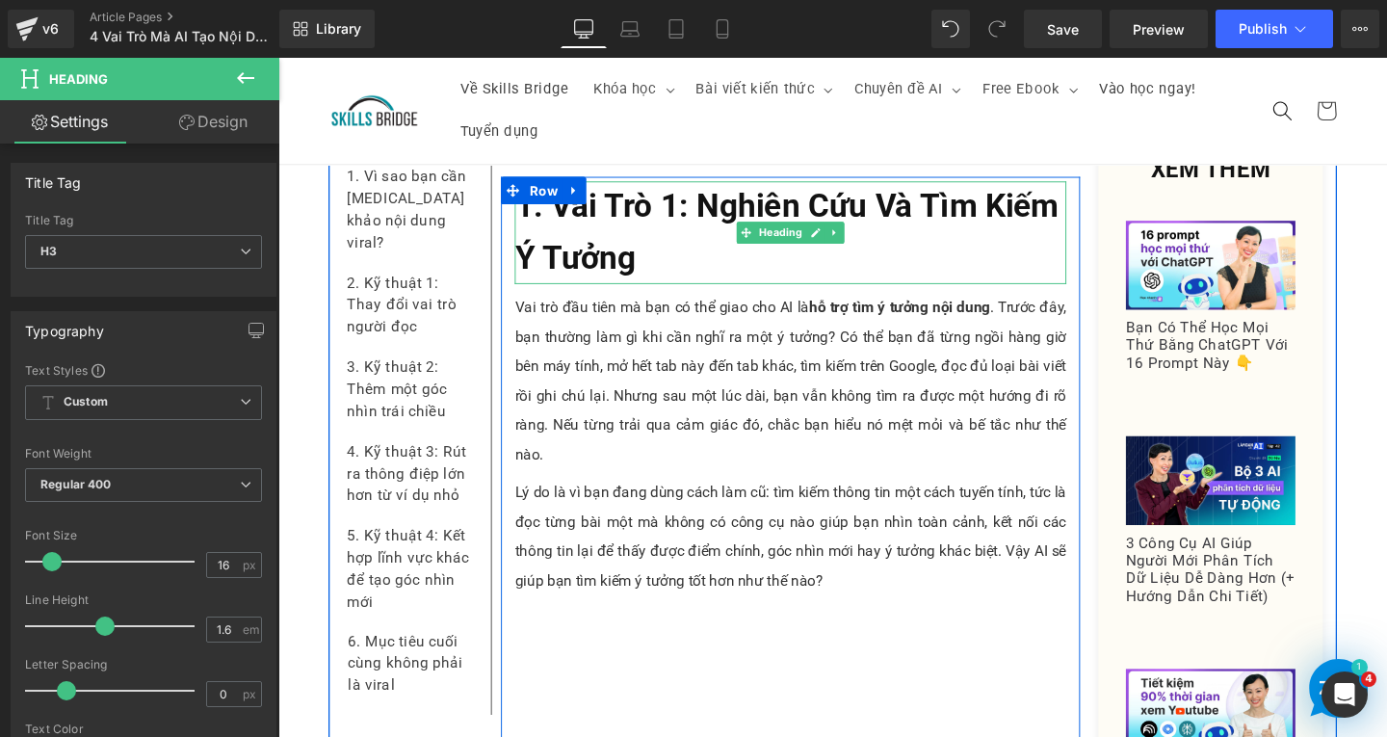
click at [679, 230] on h2 "1. Vai Trò 1: Nghiên Cứu Và Tìm Kiếm Ý Tưởng" at bounding box center [817, 242] width 580 height 108
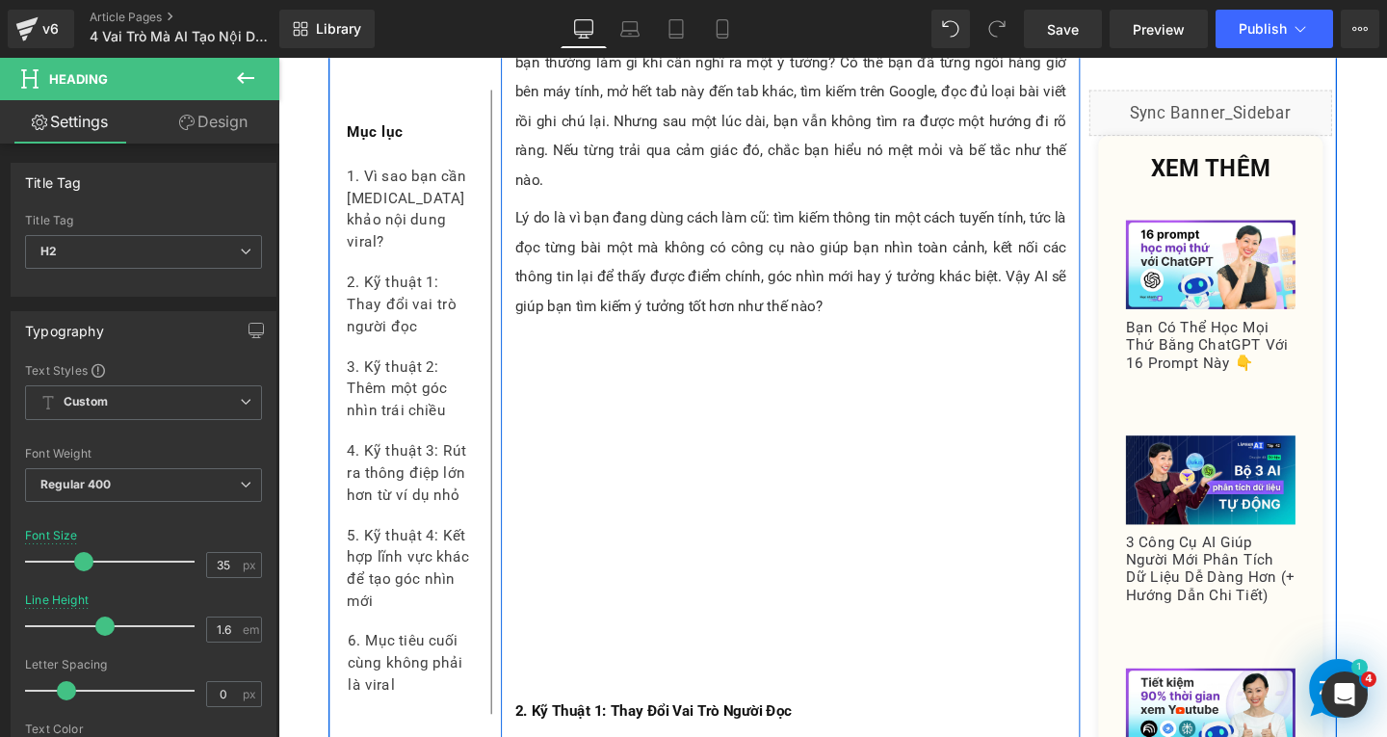
scroll to position [1531, 0]
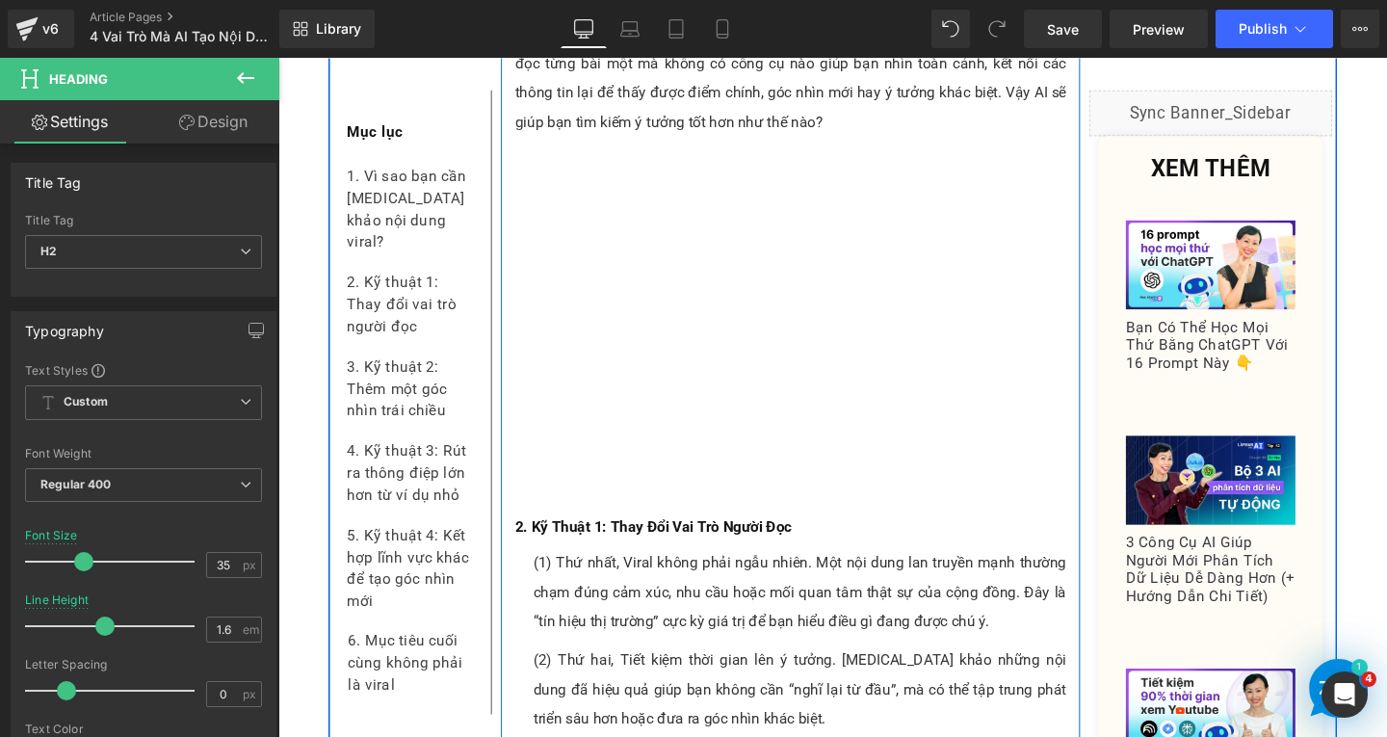
click at [681, 542] on b "2. Kỹ Thuật 1: Thay Đổi Vai Trò Người Đọc" at bounding box center [672, 551] width 291 height 18
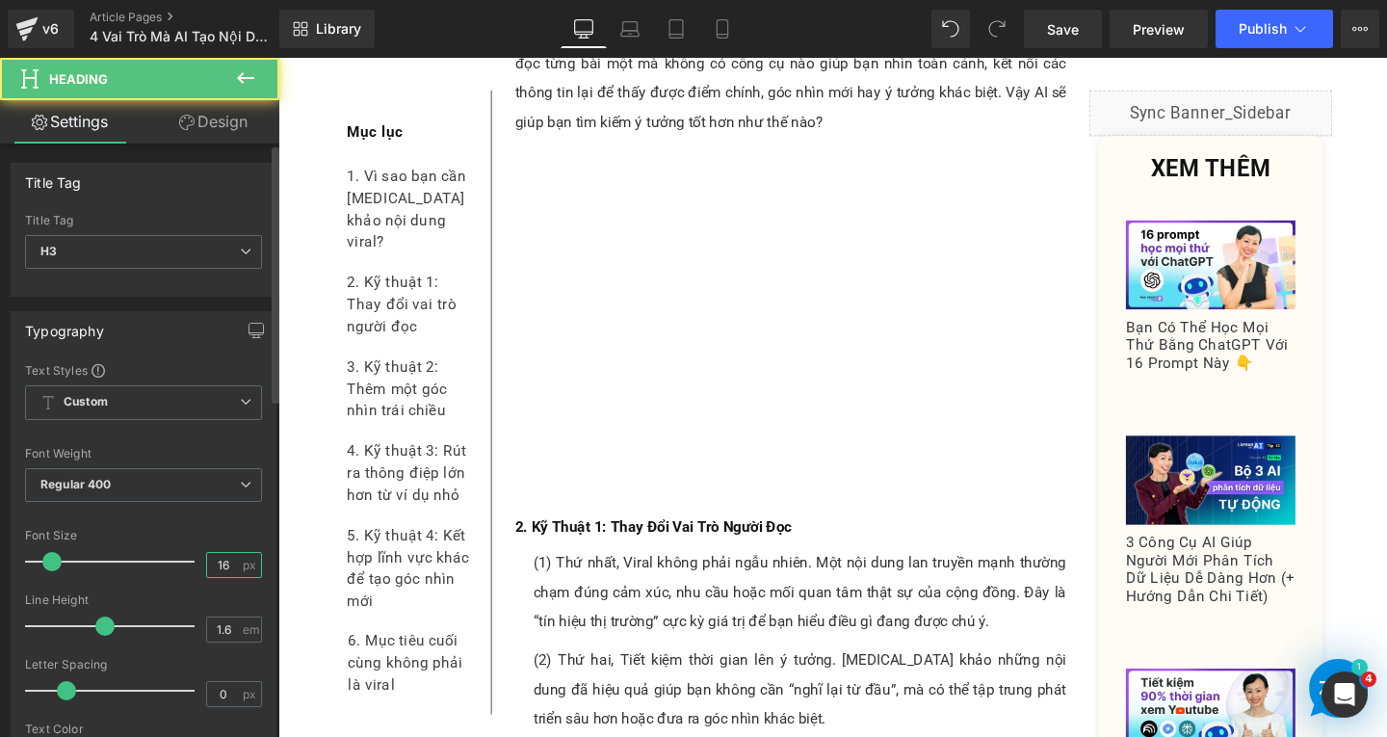
click at [231, 563] on input "16" at bounding box center [224, 565] width 34 height 24
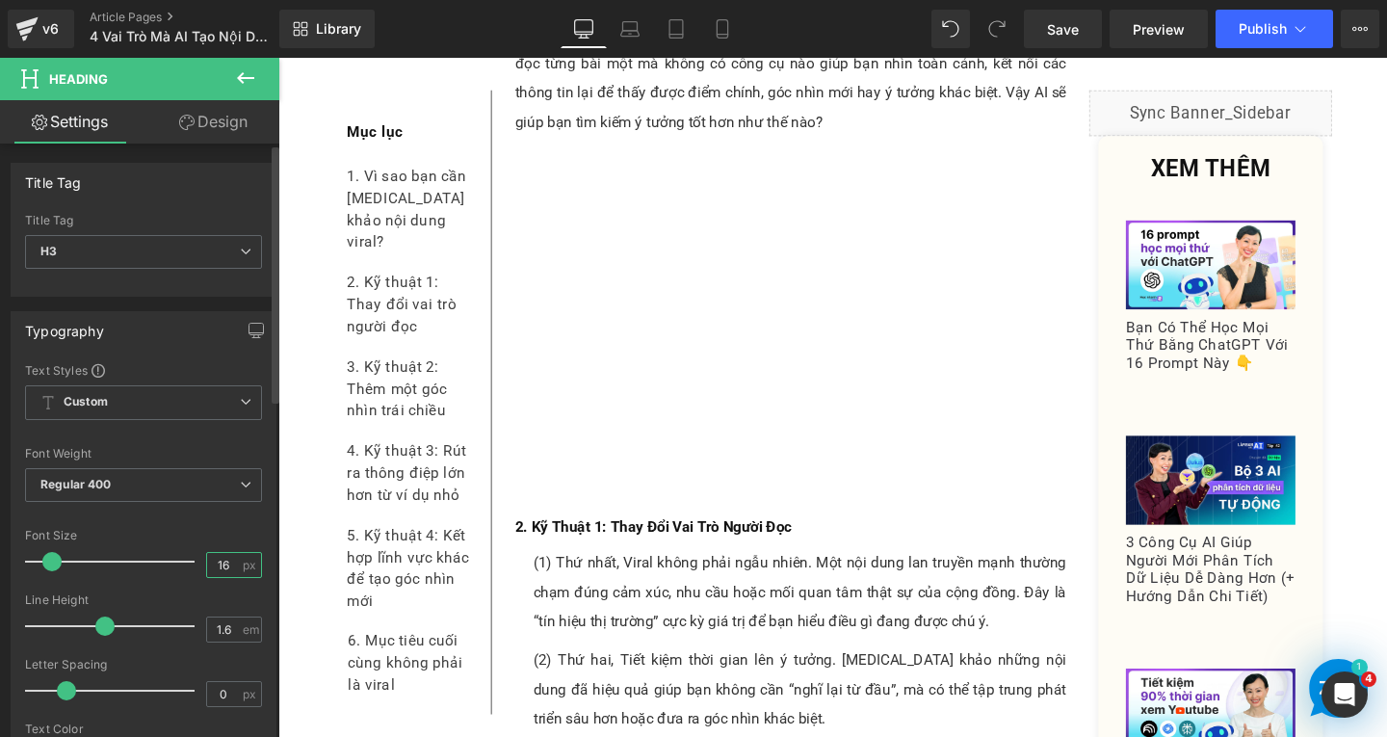
type input "1"
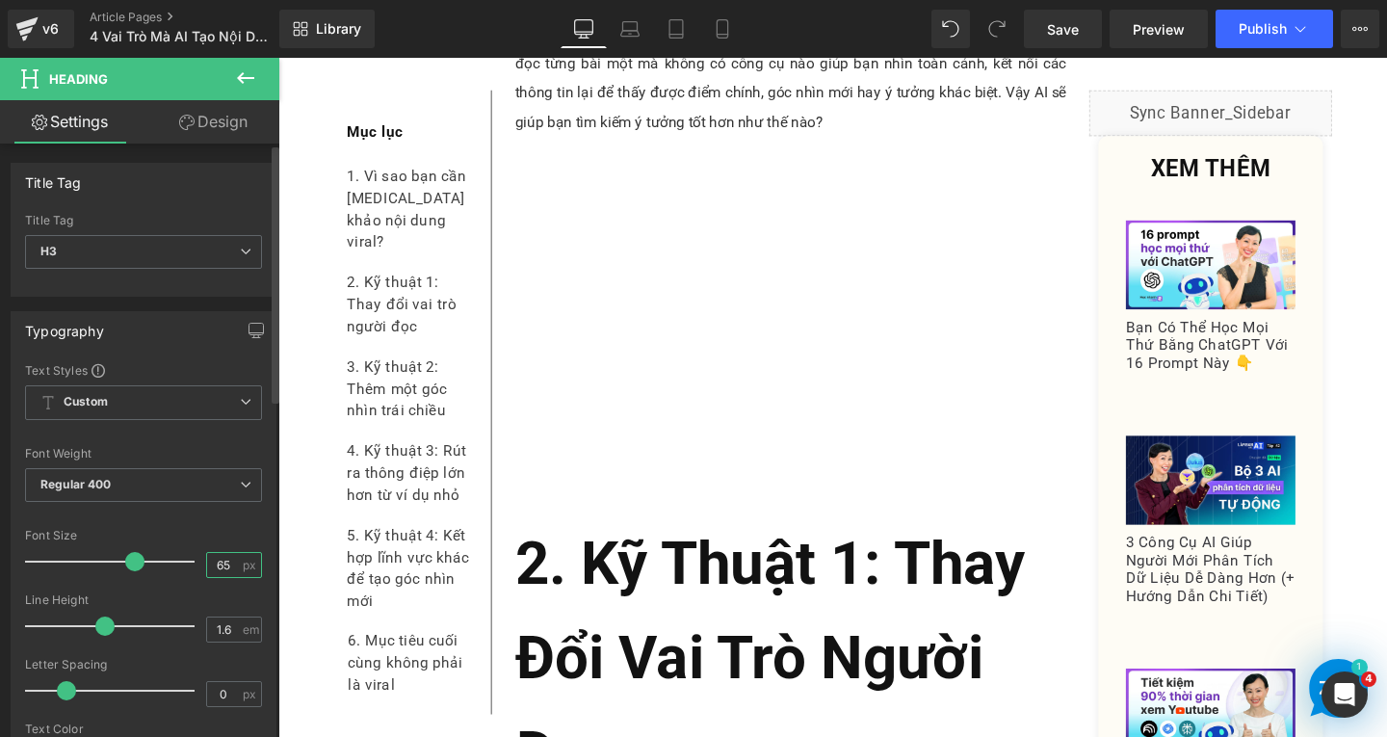
click at [216, 560] on input "65" at bounding box center [224, 565] width 34 height 24
type input "25"
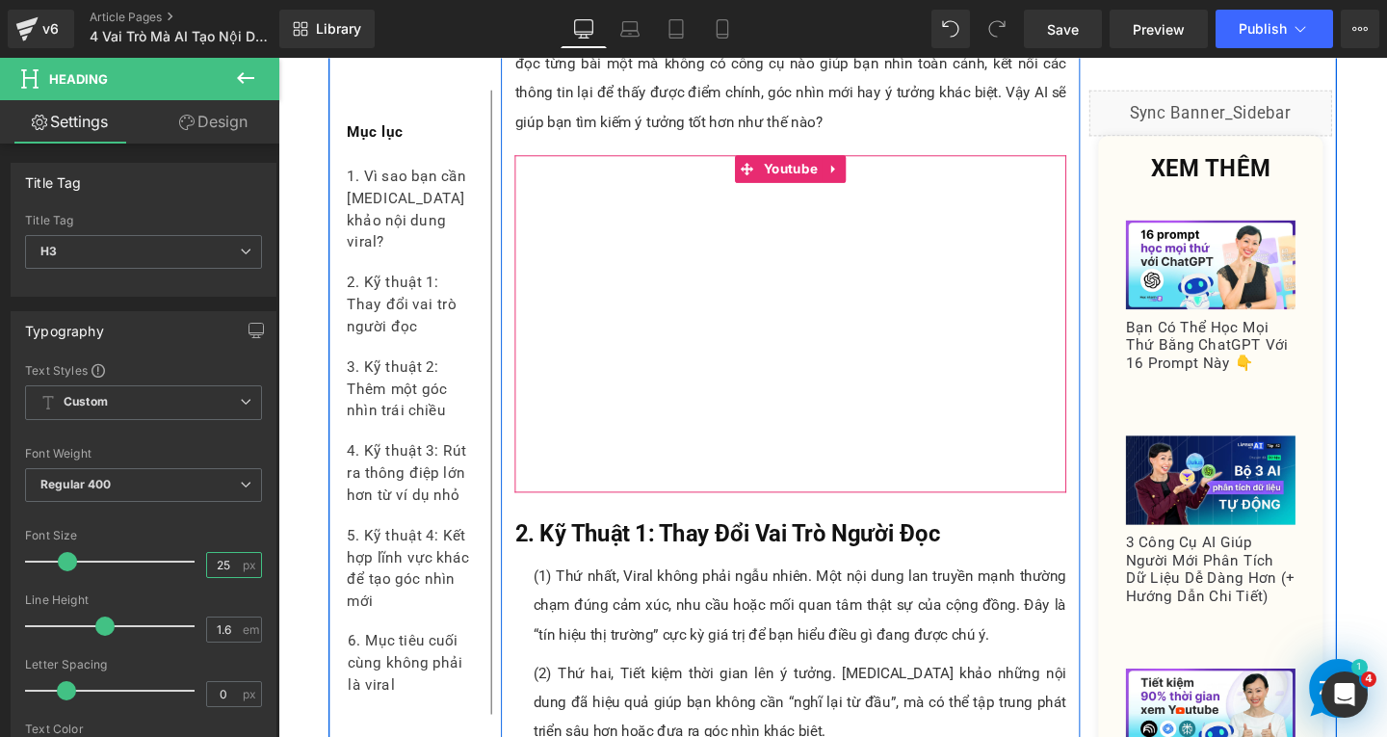
scroll to position [1627, 0]
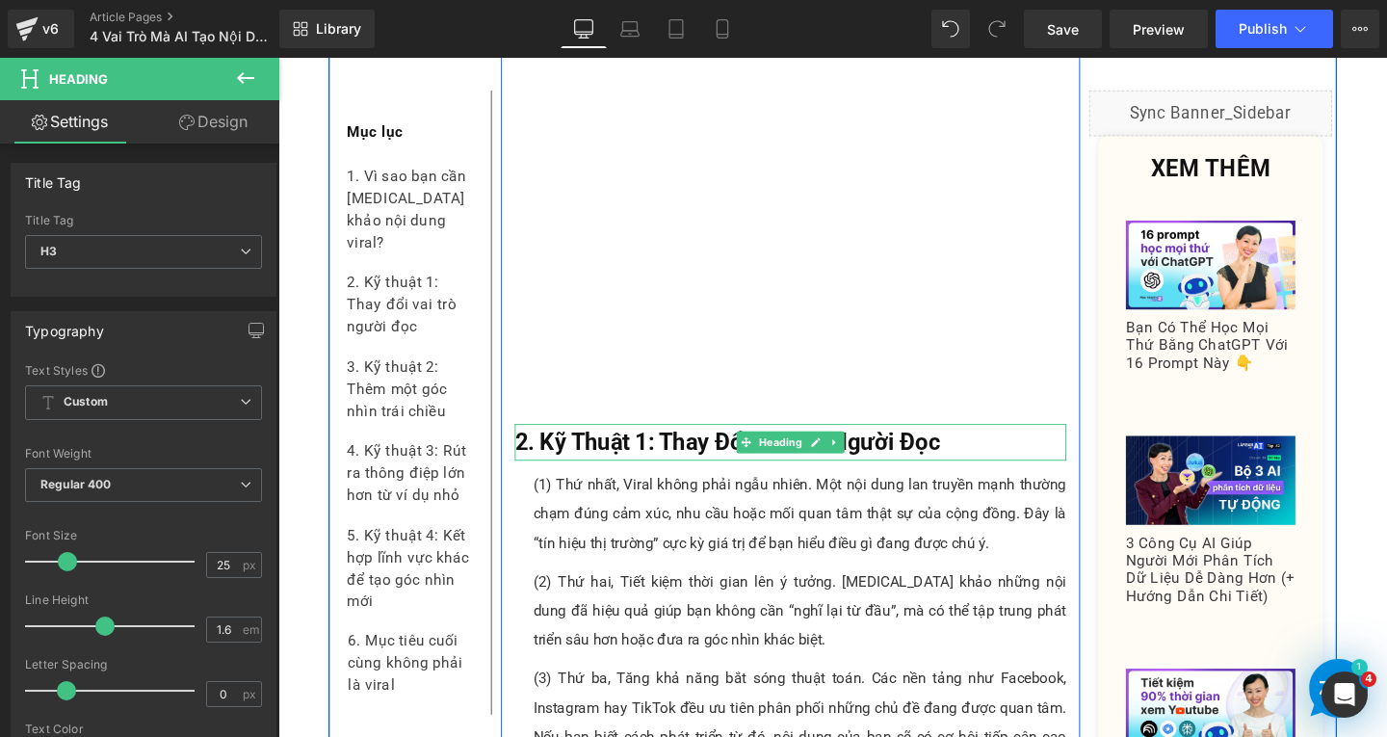
click at [1028, 443] on h3 "2. Kỹ Thuật 1: Thay Đổi Vai Trò Người Đọc" at bounding box center [817, 462] width 580 height 39
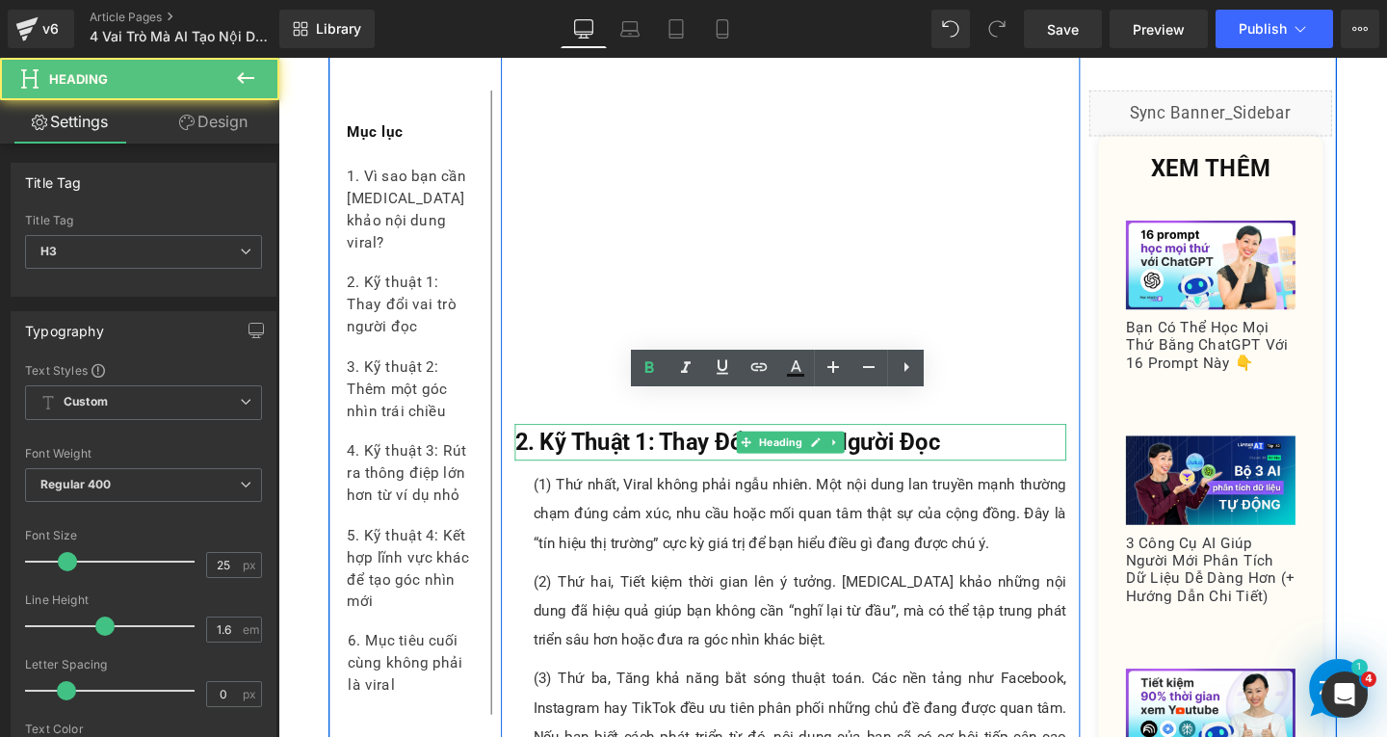
click at [1028, 443] on h3 "2. Kỹ Thuật 1: Thay Đổi Vai Trò Người Đọc" at bounding box center [817, 462] width 580 height 39
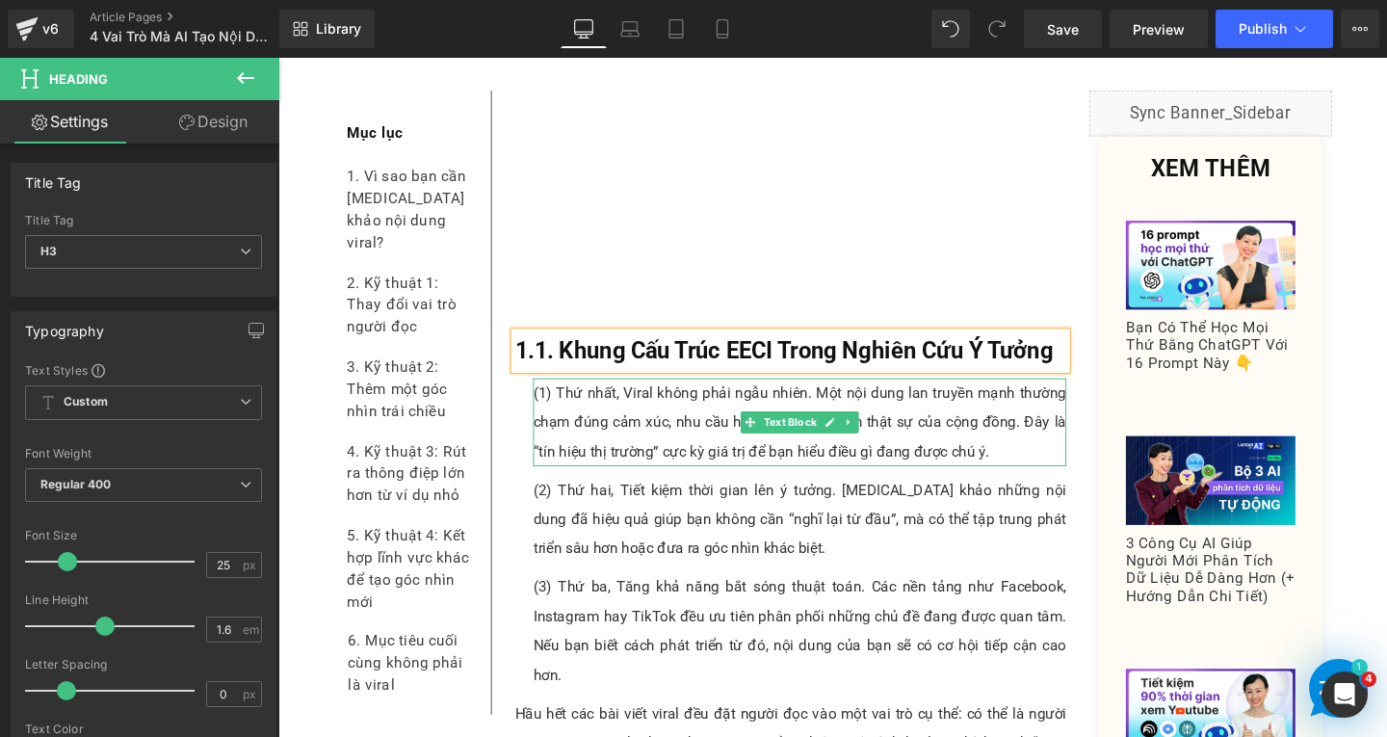
scroll to position [1916, 0]
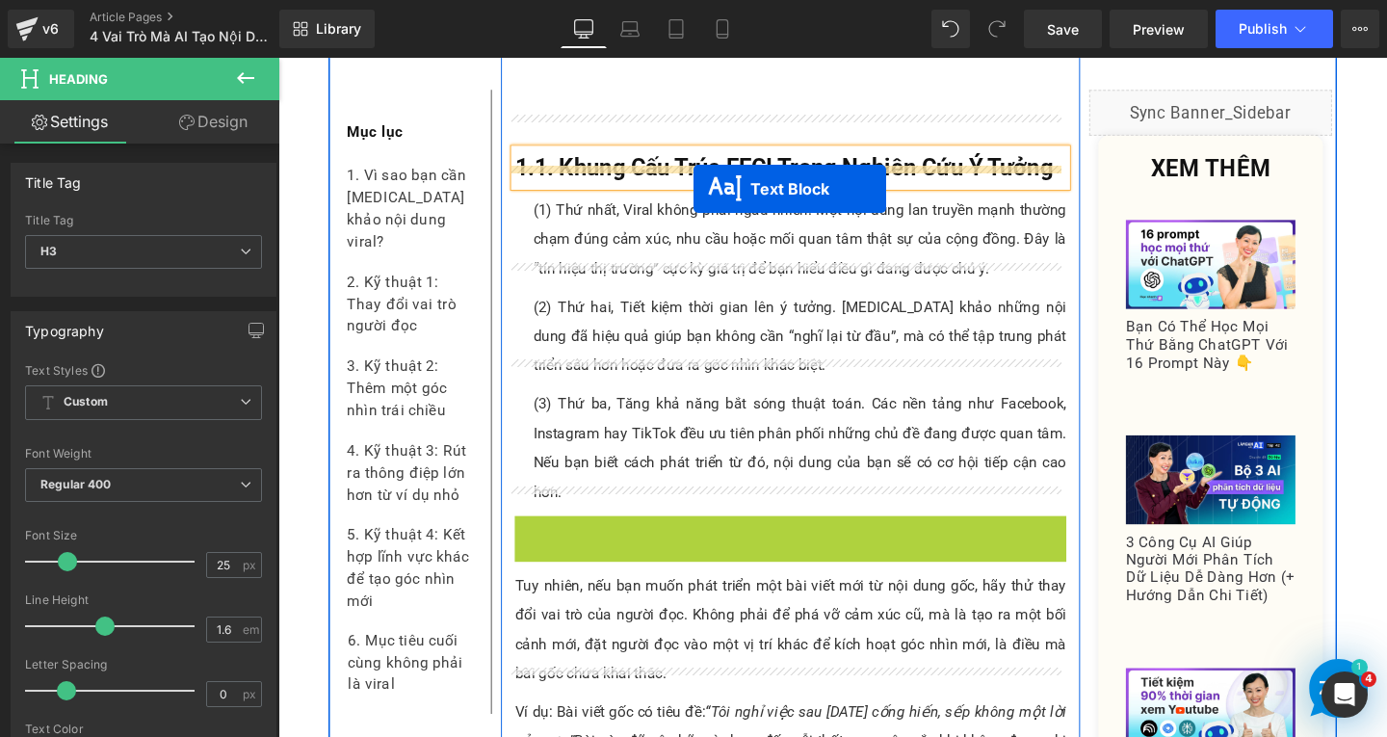
drag, startPoint x: 756, startPoint y: 550, endPoint x: 715, endPoint y: 195, distance: 357.9
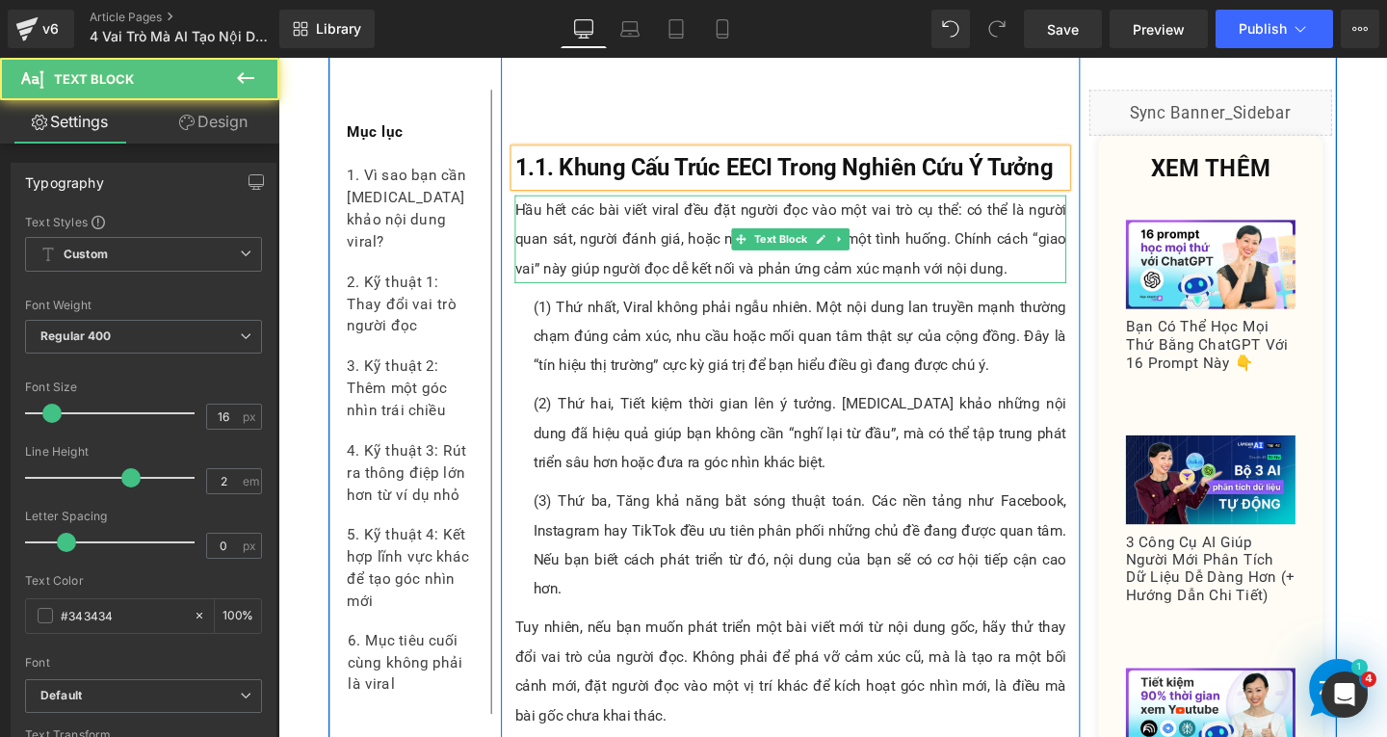
click at [1084, 239] on p "Hầu hết các bài viết viral đều đặt người đọc vào một vai trò cụ thể: có thể là …" at bounding box center [817, 248] width 580 height 92
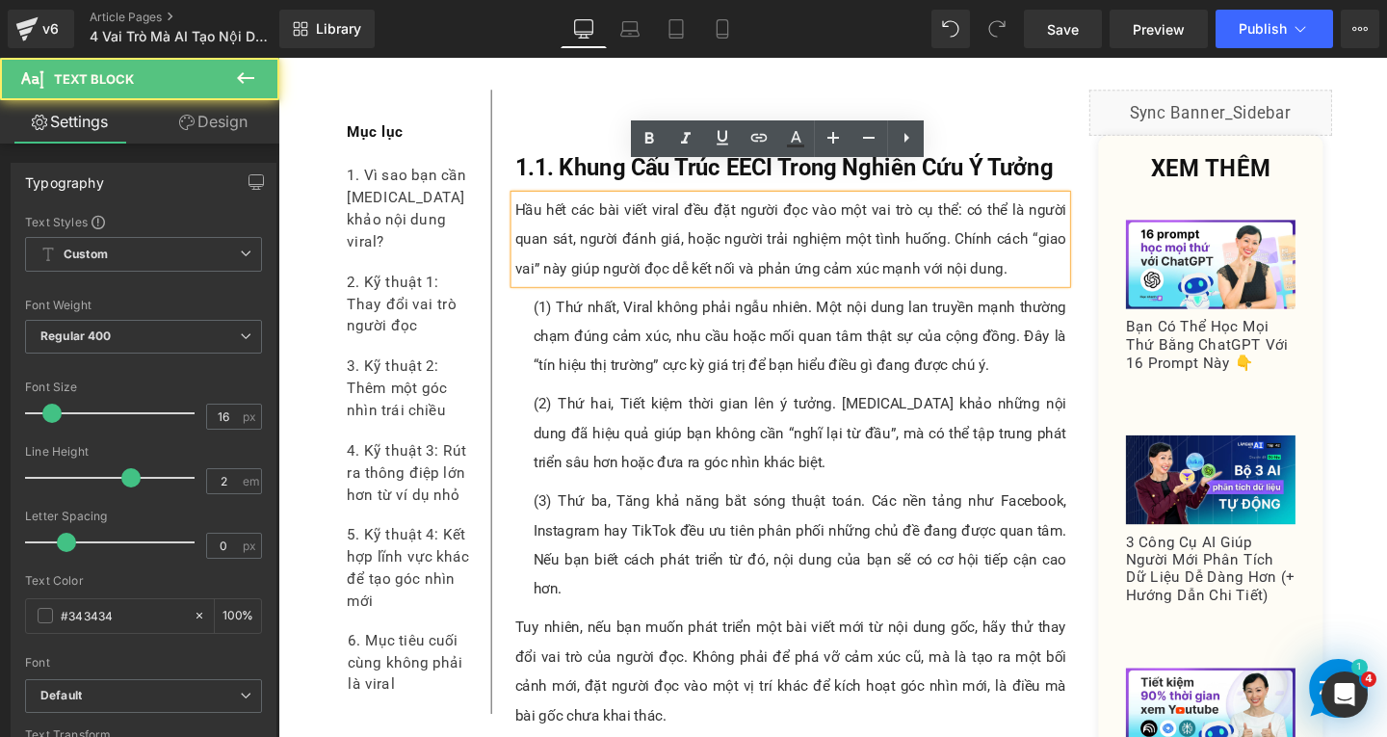
click at [1063, 247] on p "Hầu hết các bài viết viral đều đặt người đọc vào một vai trò cụ thể: có thể là …" at bounding box center [817, 248] width 580 height 92
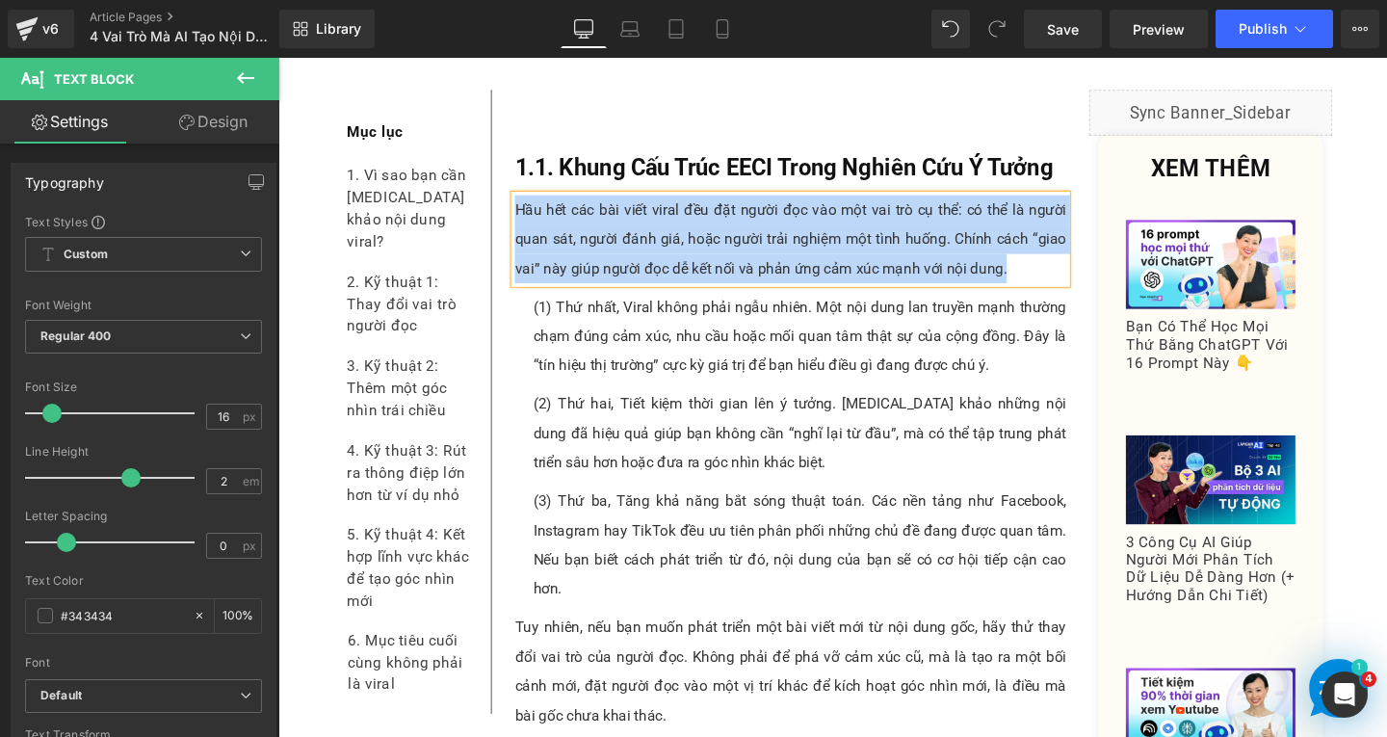
paste div
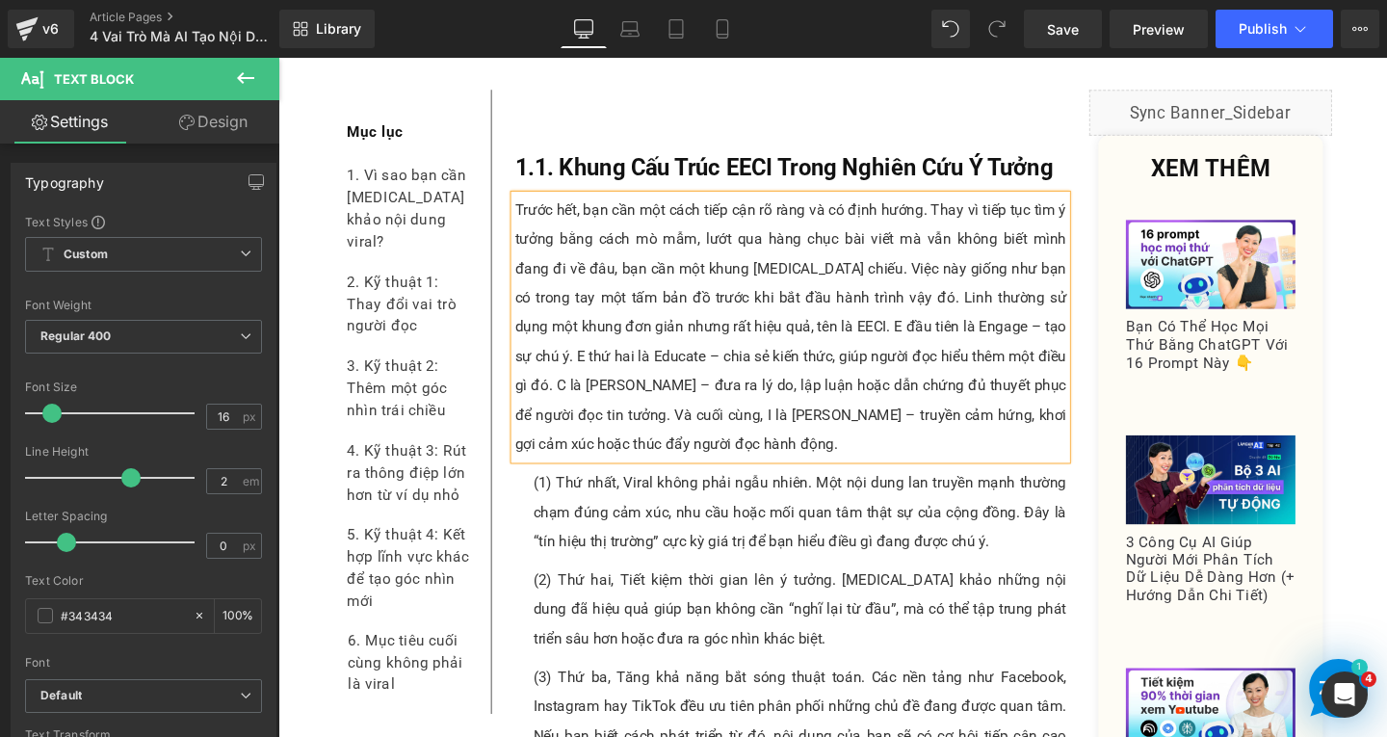
click at [886, 389] on p "Trước hết, bạn cần một cách tiếp cận rõ ràng và có định hướng. Thay vì tiếp tục…" at bounding box center [817, 340] width 580 height 277
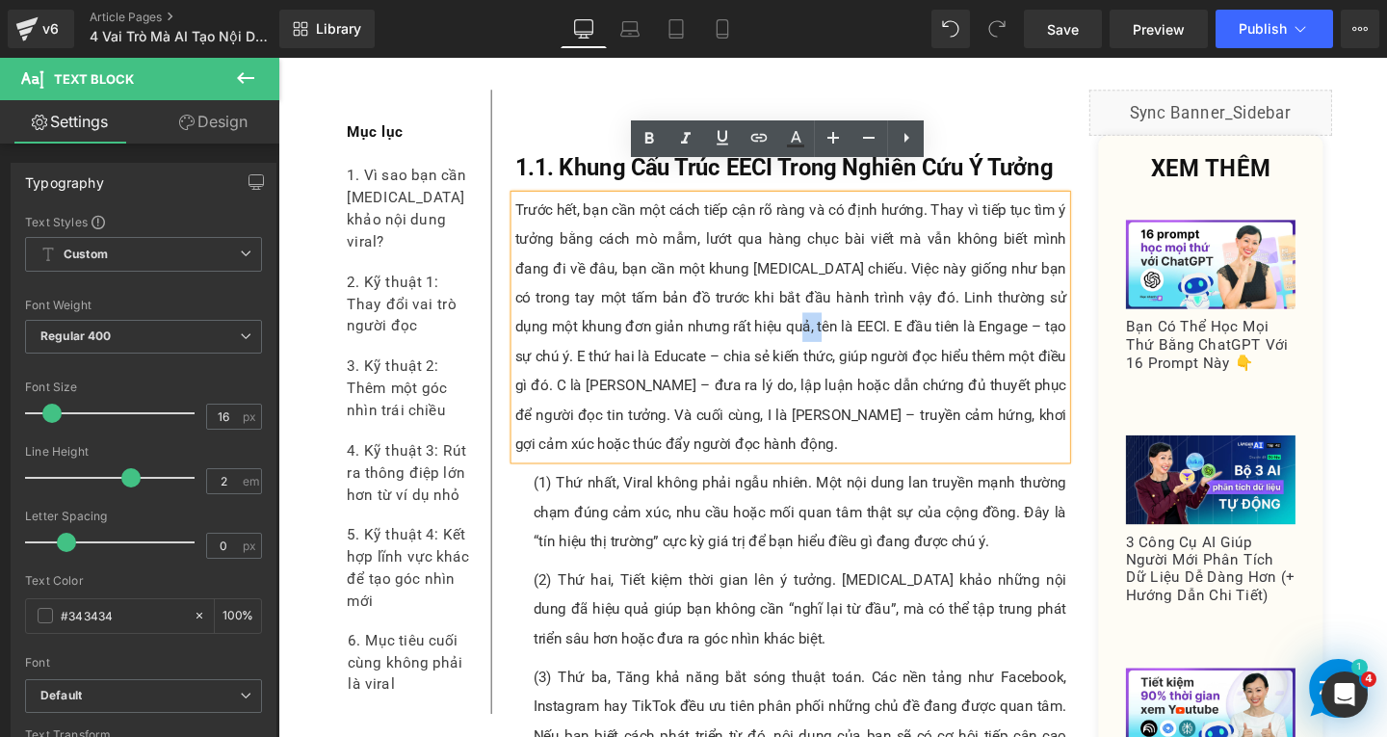
drag, startPoint x: 732, startPoint y: 306, endPoint x: 764, endPoint y: 313, distance: 32.5
click at [764, 313] on p "Trước hết, bạn cần một cách tiếp cận rõ ràng và có định hướng. Thay vì tiếp tục…" at bounding box center [817, 340] width 580 height 277
drag, startPoint x: 774, startPoint y: 312, endPoint x: 1018, endPoint y: 316, distance: 244.7
click at [1018, 316] on p "Trước hết, bạn cần một cách tiếp cận rõ ràng và có định hướng. Thay vì tiếp tục…" at bounding box center [817, 340] width 580 height 277
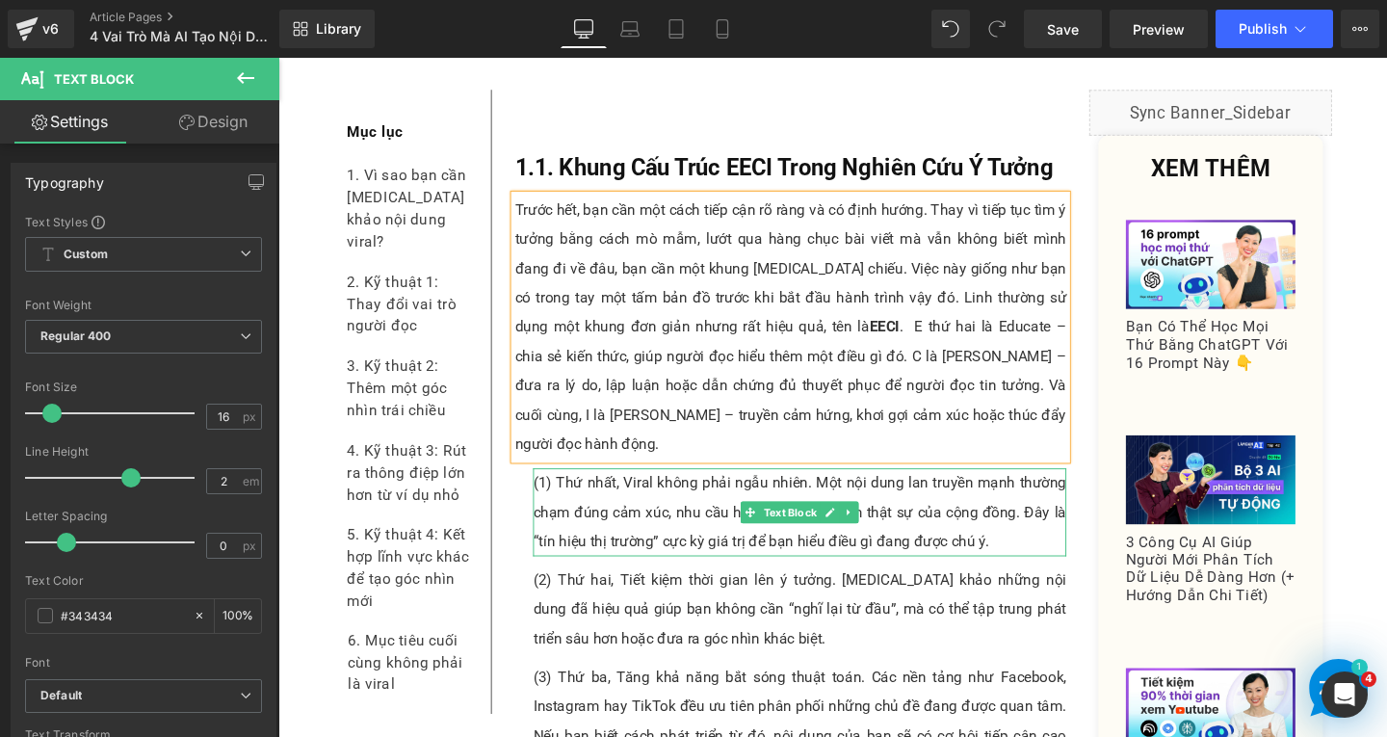
drag, startPoint x: 661, startPoint y: 481, endPoint x: 673, endPoint y: 478, distance: 12.9
click at [661, 489] on p "(1) Thứ nhất, Viral không phải ngẫu nhiên. Một nội dung lan truyền mạnh thường …" at bounding box center [826, 535] width 561 height 92
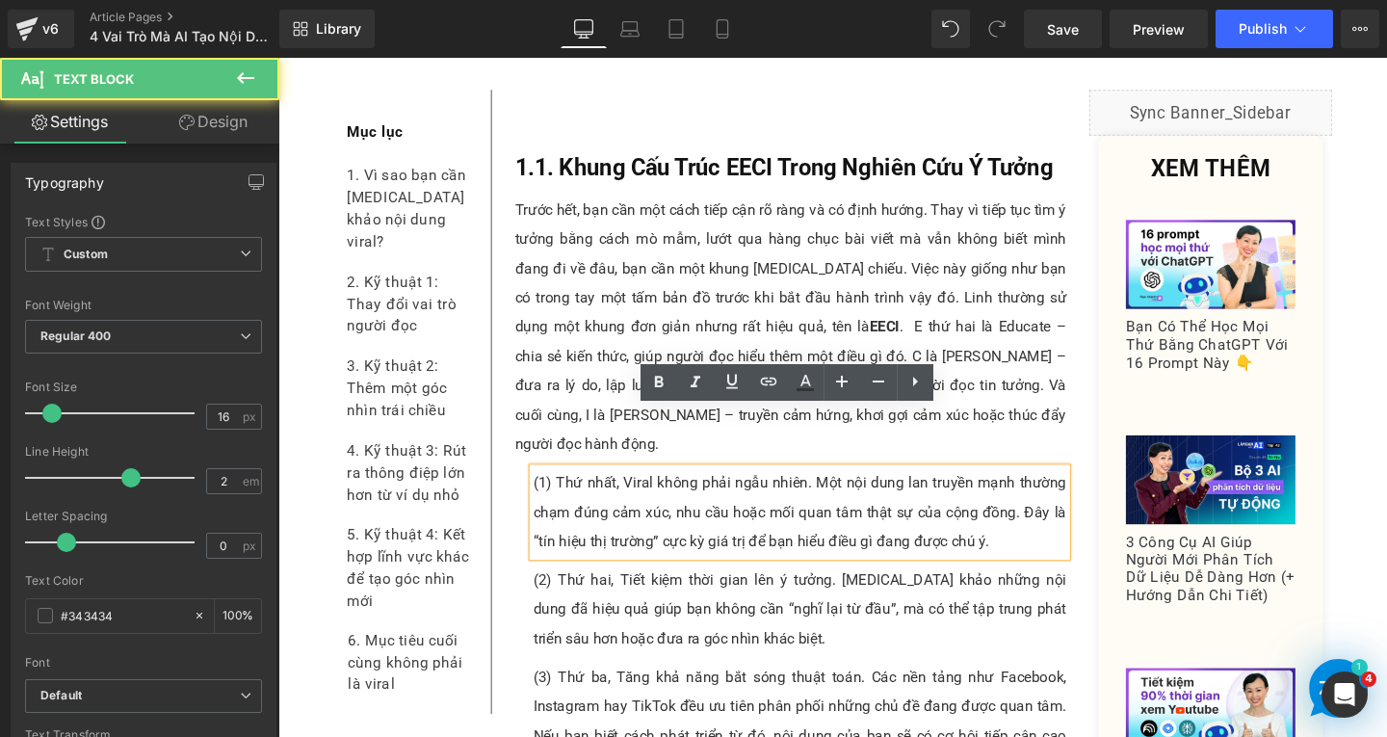
click at [1057, 504] on p "(1) Thứ nhất, Viral không phải ngẫu nhiên. Một nội dung lan truyền mạnh thường …" at bounding box center [826, 535] width 561 height 92
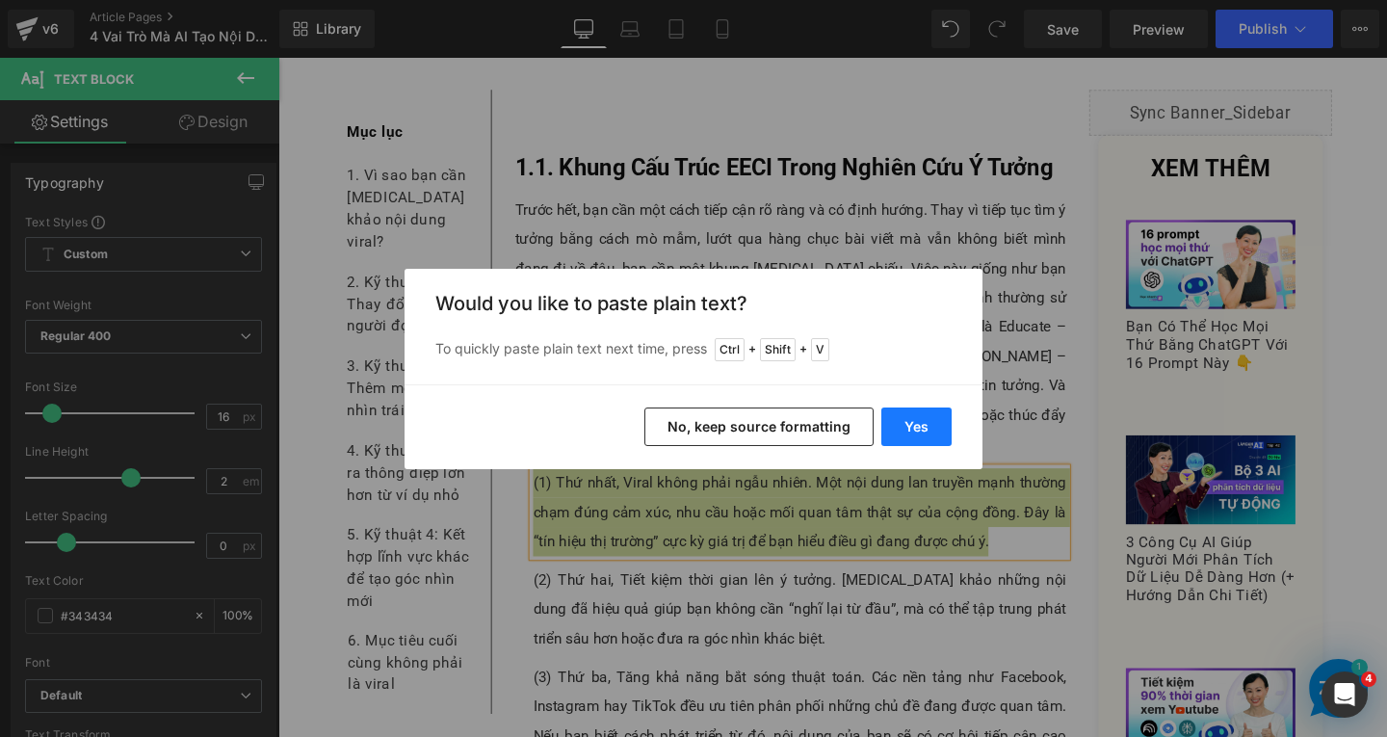
click at [931, 424] on button "Yes" at bounding box center [917, 427] width 70 height 39
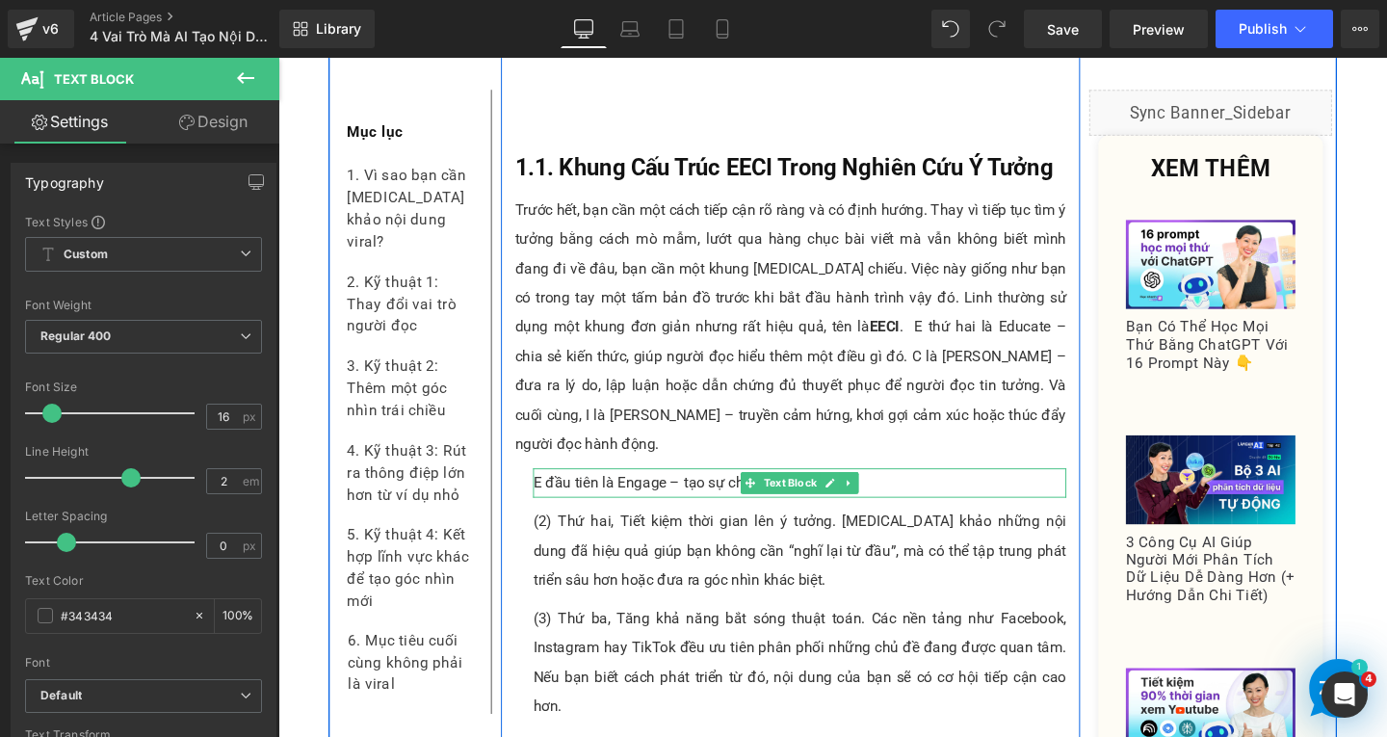
click at [594, 489] on p "E đầu tiên là Engage – tạo sự chú ý." at bounding box center [826, 504] width 561 height 31
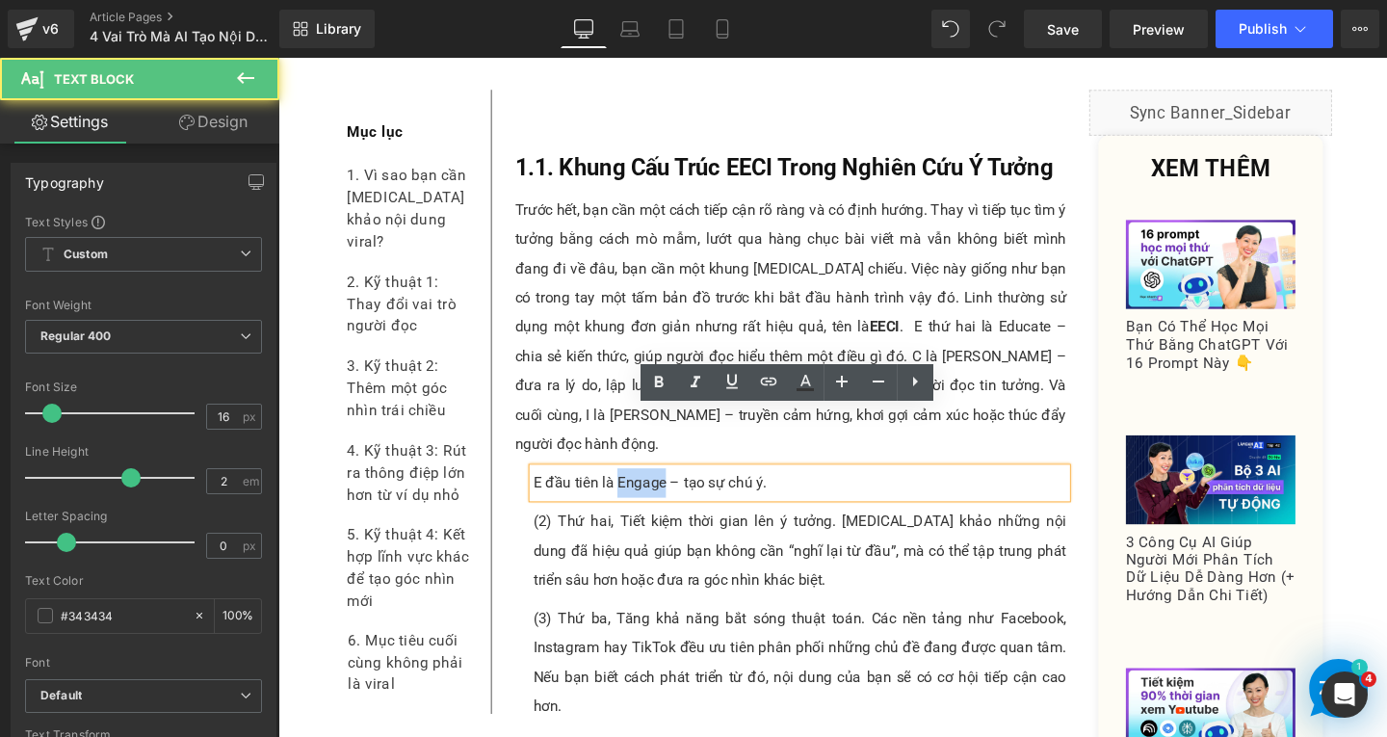
drag, startPoint x: 630, startPoint y: 443, endPoint x: 677, endPoint y: 443, distance: 47.2
click at [677, 489] on p "E đầu tiên là Engage – tạo sự chú ý." at bounding box center [826, 504] width 561 height 31
click at [691, 489] on p "E đầu tiên là Engage – tạo sự chú ý." at bounding box center [826, 504] width 561 height 31
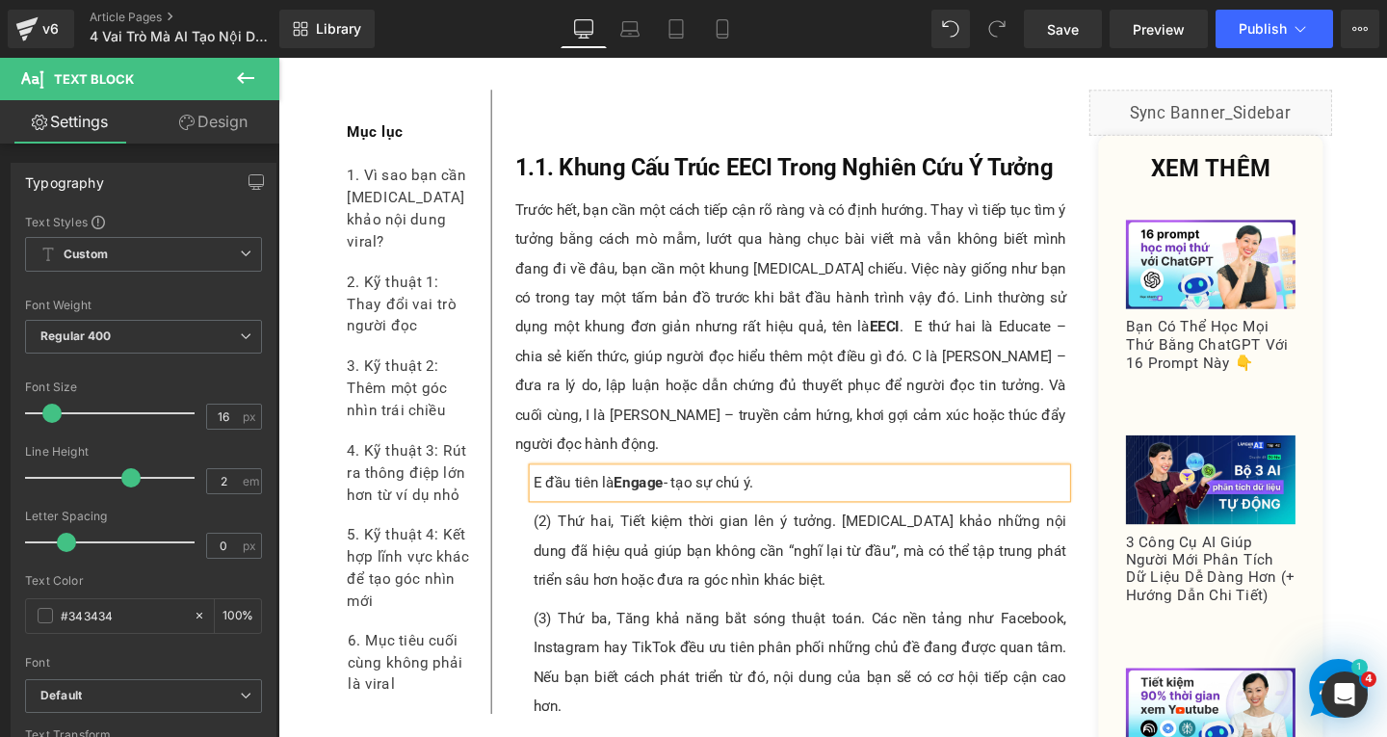
click at [744, 530] on p "(2) Thứ hai, Tiết kiệm thời gian lên ý tưởng. Tham khảo những nội dung đã hiệu …" at bounding box center [826, 576] width 561 height 92
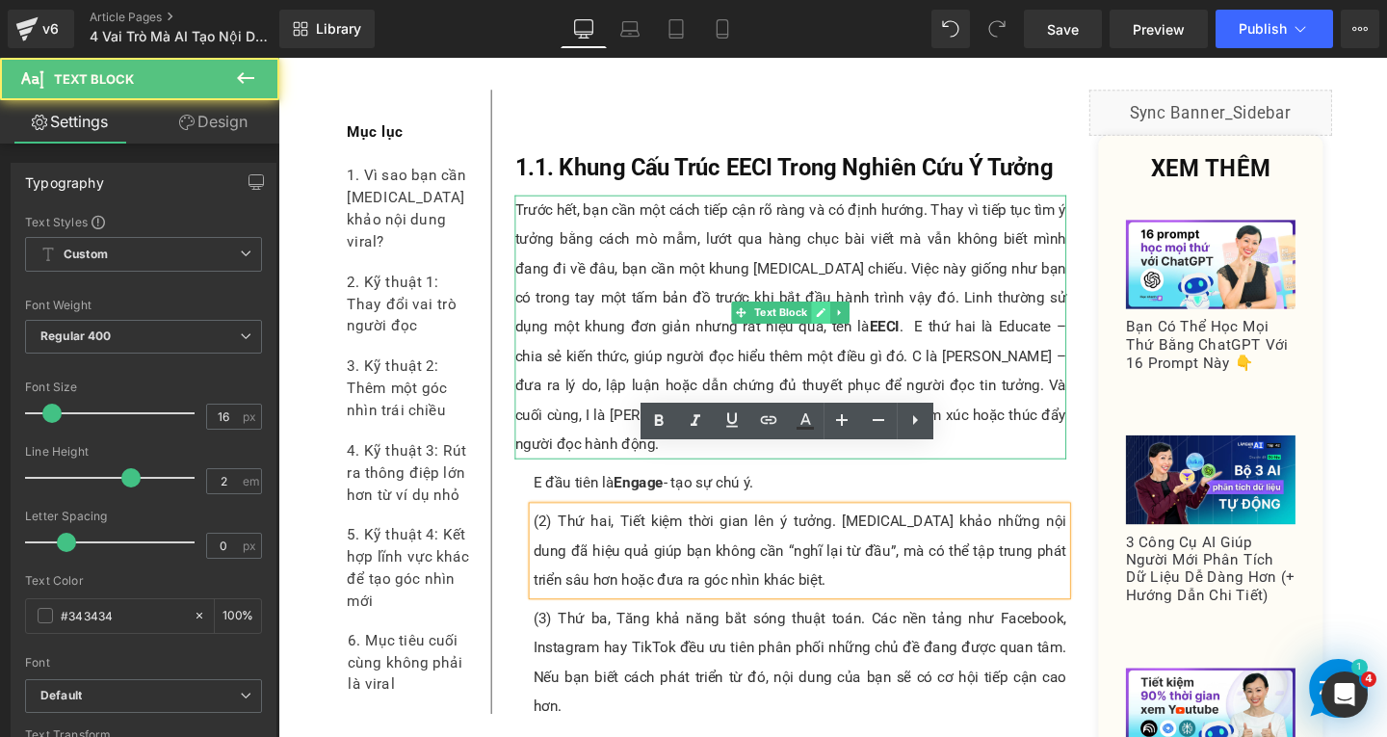
click at [845, 321] on icon at bounding box center [850, 326] width 10 height 10
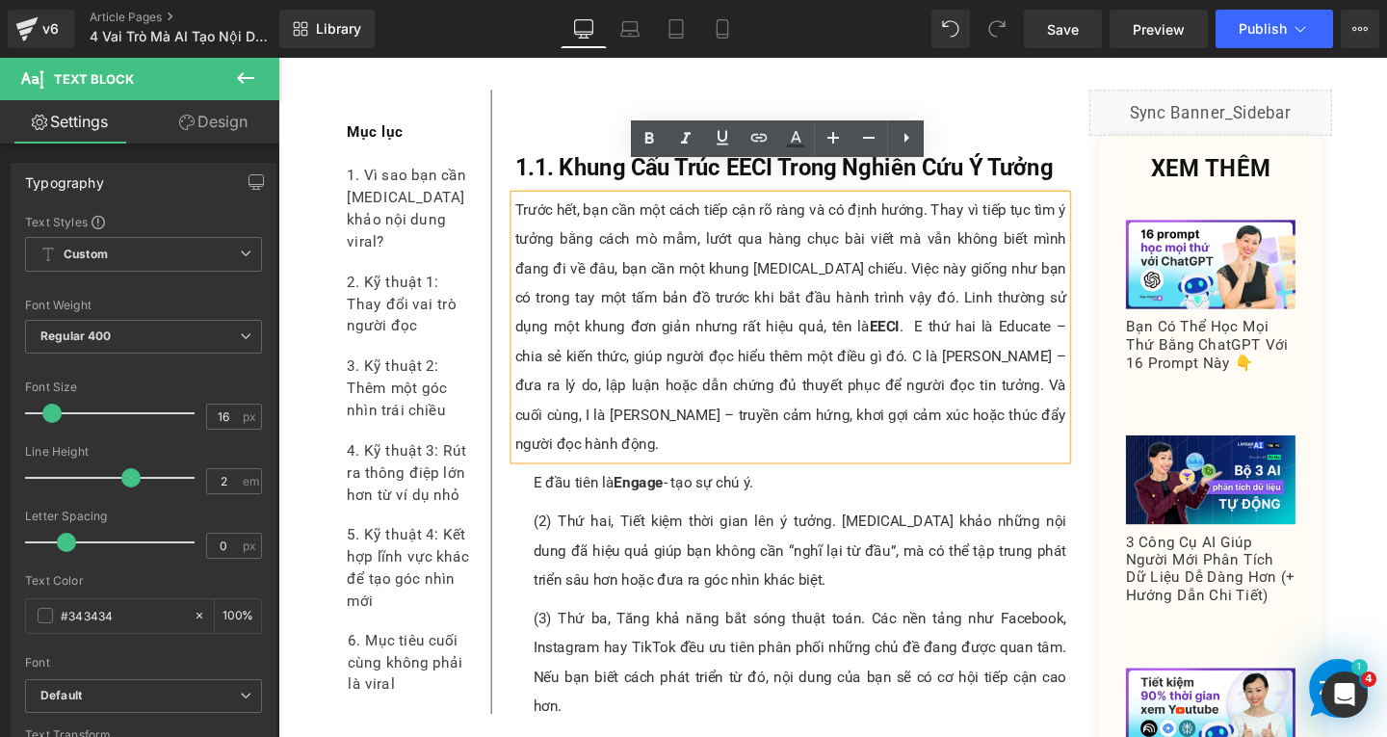
click at [905, 316] on p "Trước hết, bạn cần một cách tiếp cận rõ ràng và có định hướng. Thay vì tiếp tục…" at bounding box center [817, 340] width 580 height 277
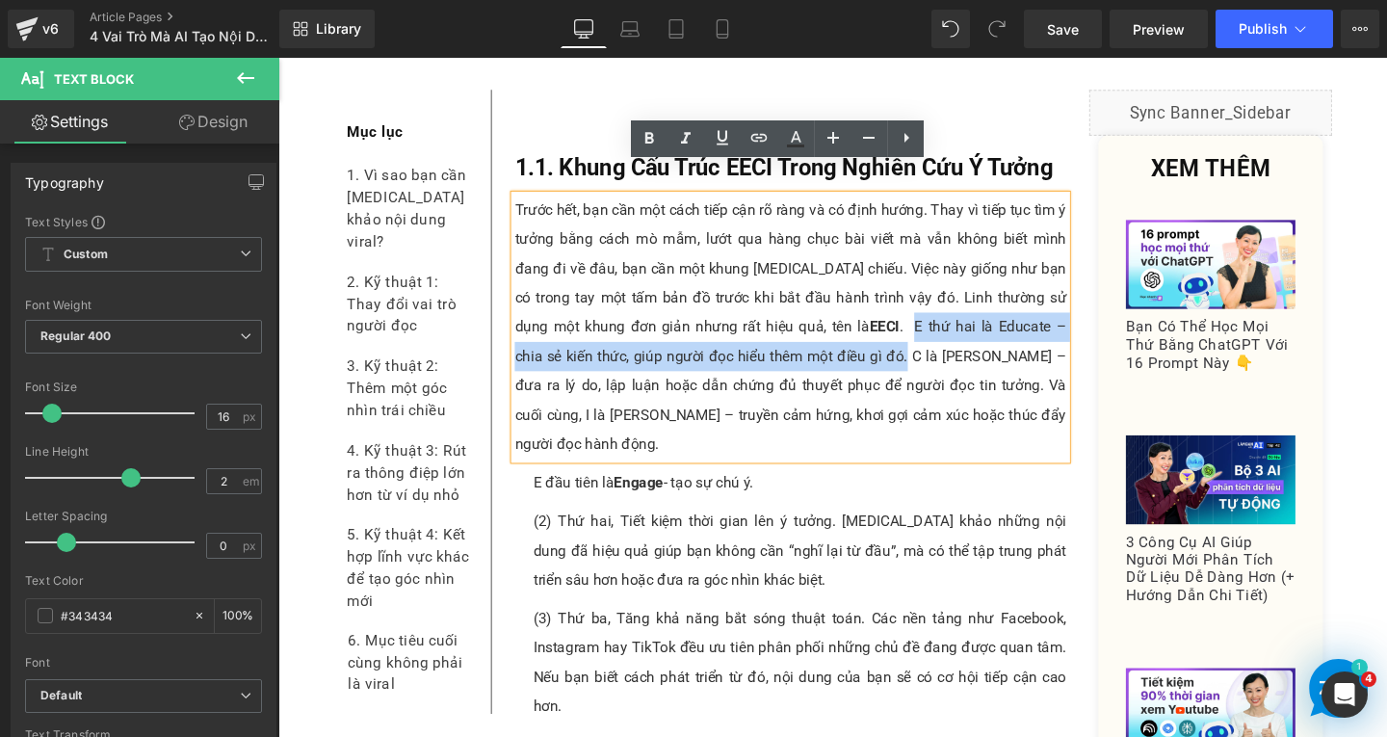
drag, startPoint x: 784, startPoint y: 309, endPoint x: 771, endPoint y: 338, distance: 31.9
click at [771, 338] on p "Trước hết, bạn cần một cách tiếp cận rõ ràng và có định hướng. Thay vì tiếp tục…" at bounding box center [817, 340] width 580 height 277
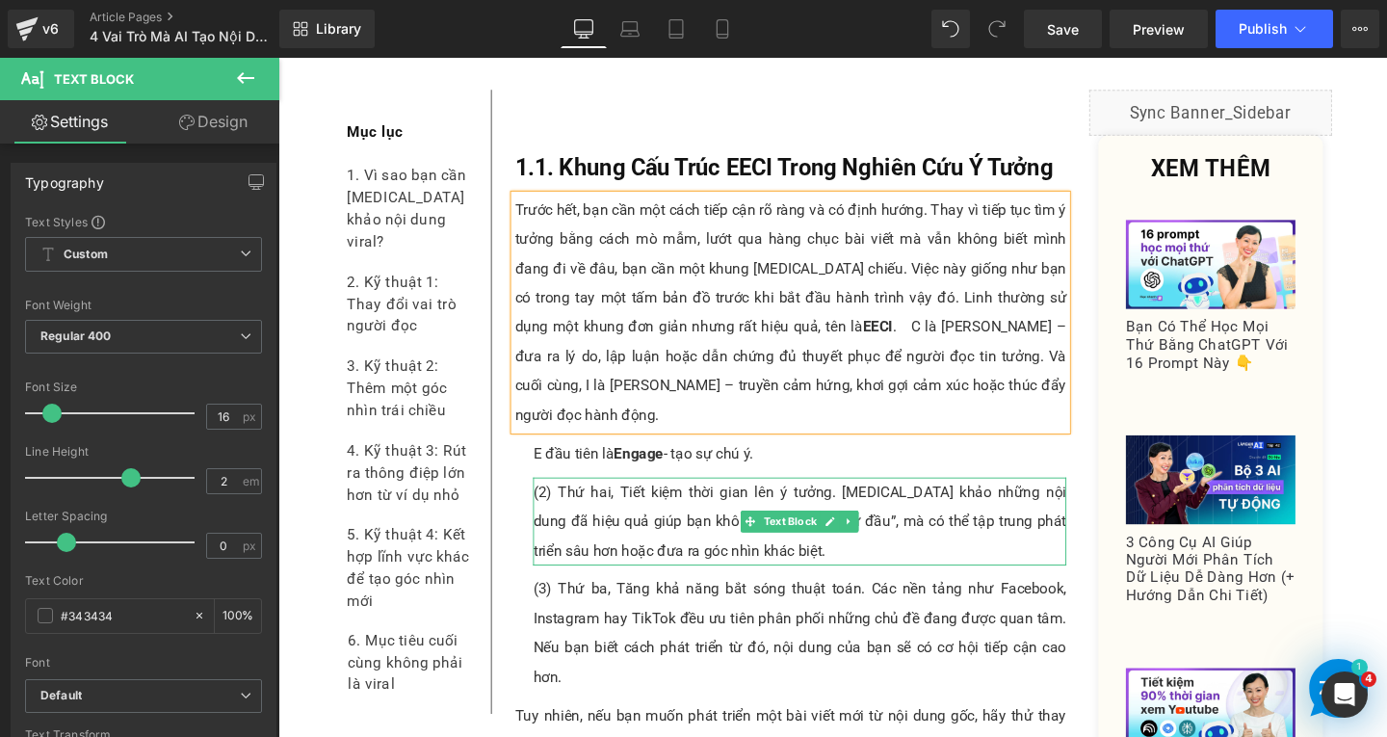
click at [621, 499] on p "(2) Thứ hai, Tiết kiệm thời gian lên ý tưởng. Tham khảo những nội dung đã hiệu …" at bounding box center [826, 545] width 561 height 92
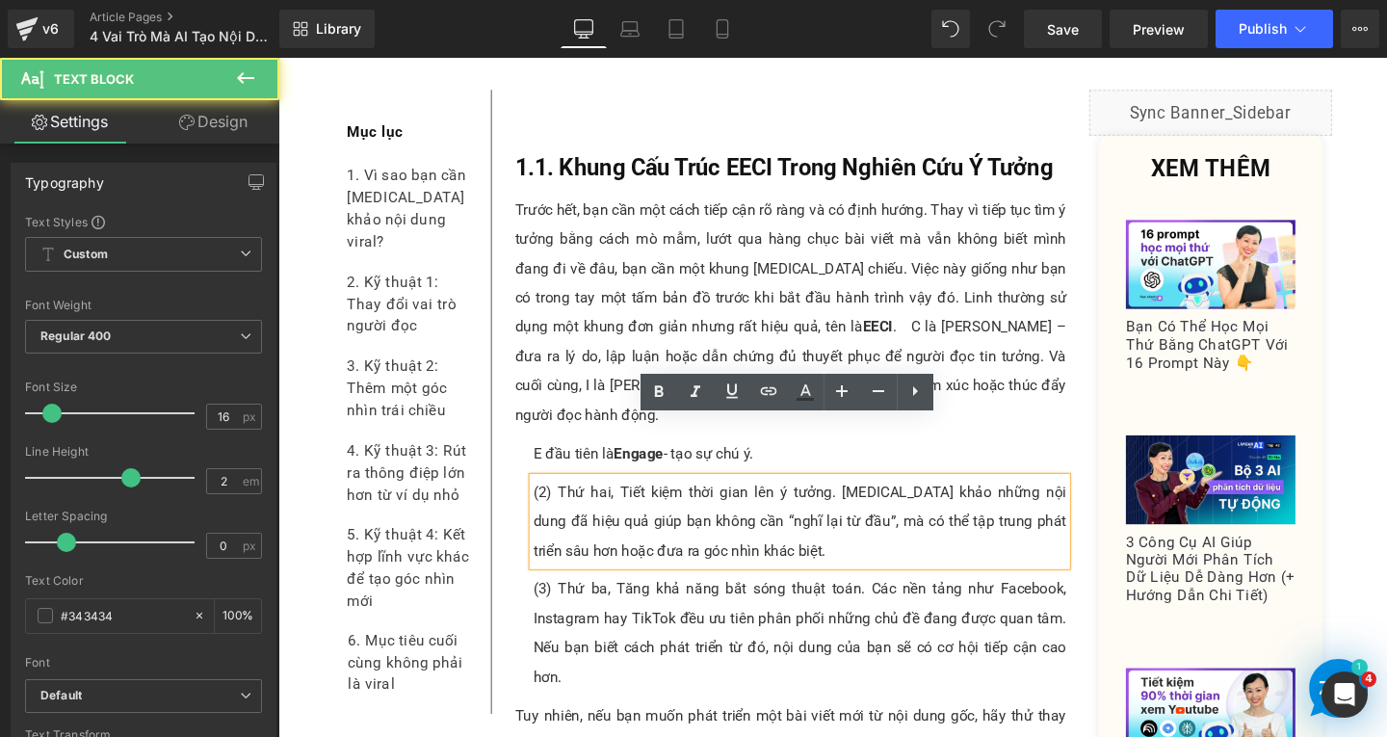
click at [766, 516] on p "(2) Thứ hai, Tiết kiệm thời gian lên ý tưởng. Tham khảo những nội dung đã hiệu …" at bounding box center [826, 545] width 561 height 92
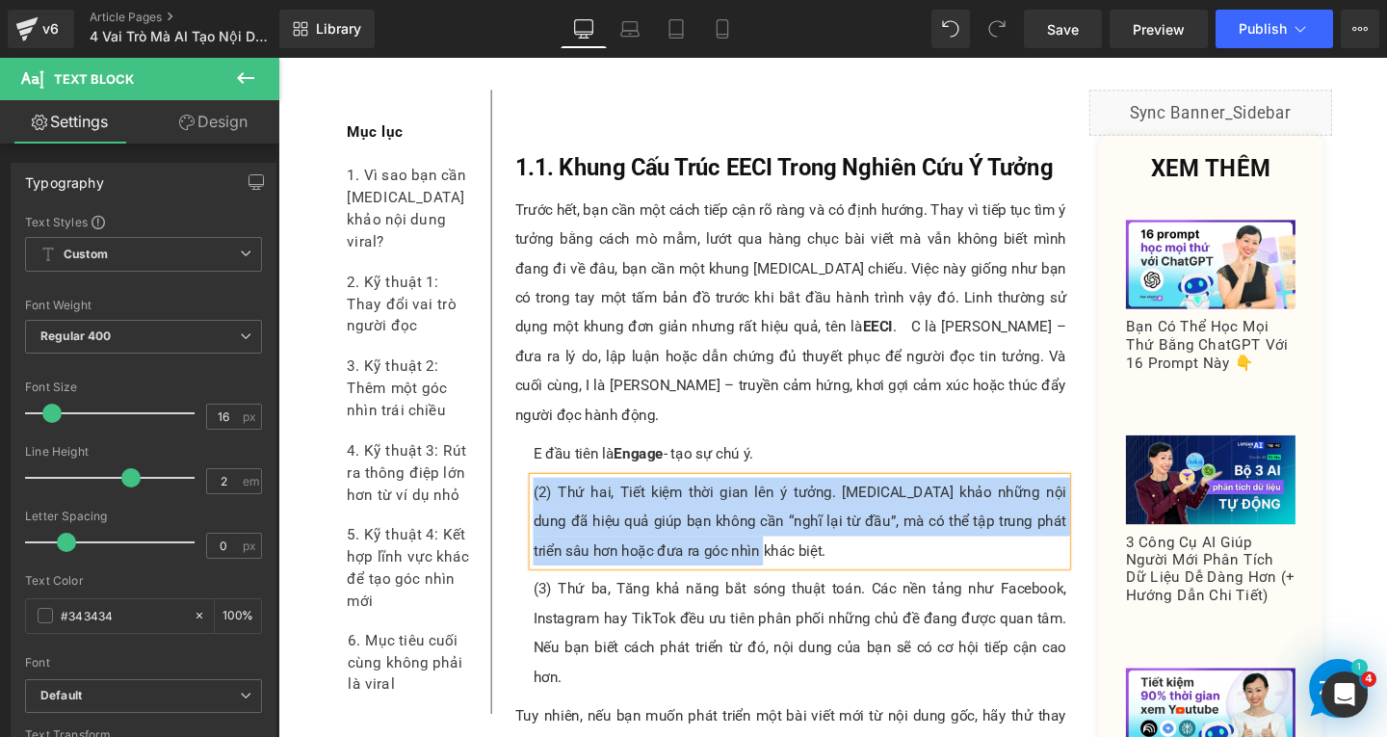
paste div
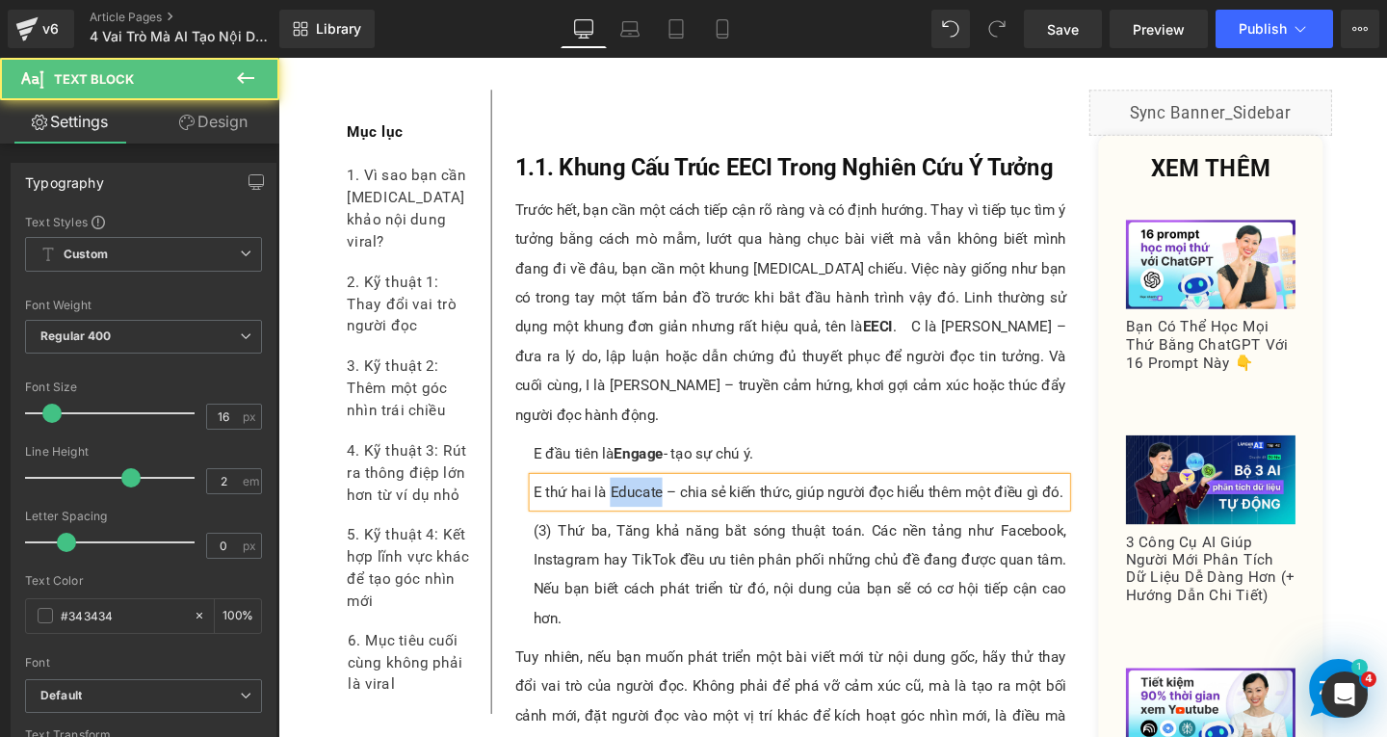
drag, startPoint x: 618, startPoint y: 447, endPoint x: 674, endPoint y: 450, distance: 56.9
click at [674, 499] on p "E thứ hai là Educate – chia sẻ kiến thức, giúp người đọc hiểu thêm một điều gì …" at bounding box center [826, 514] width 561 height 31
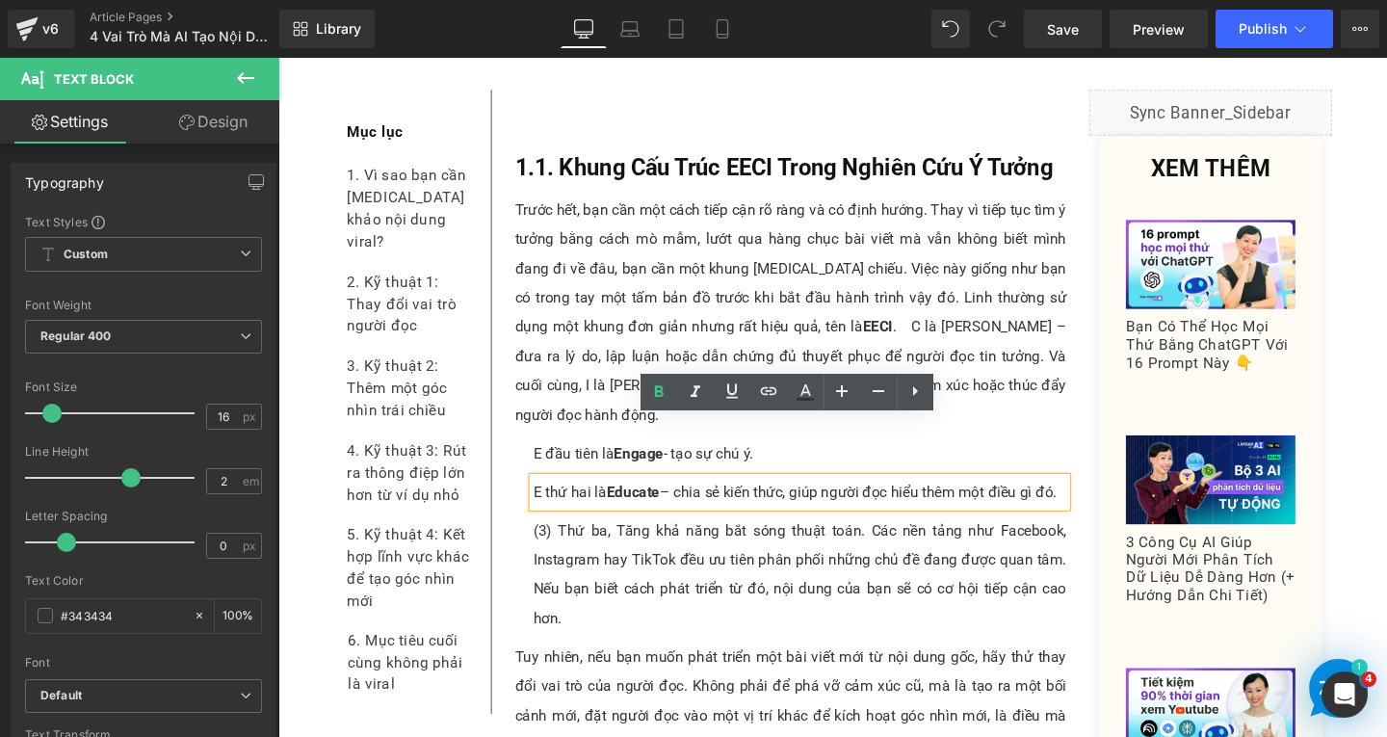
click at [690, 499] on p "E thứ hai là Educate – chia sẻ kiến thức, giúp người đọc hiểu thêm một điều gì …" at bounding box center [826, 514] width 561 height 31
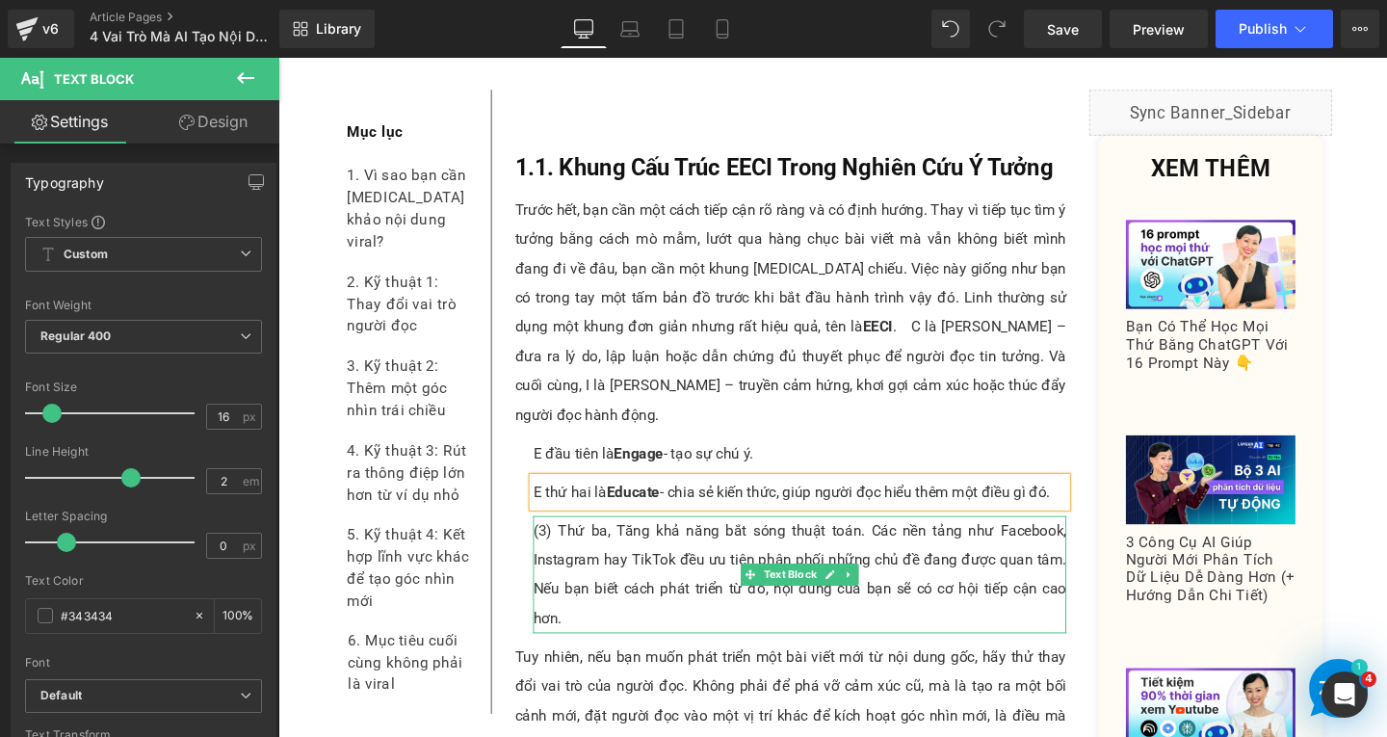
click at [697, 540] on p "(3) Thứ ba, Tăng khả năng bắt sóng thuật toán. Các nền tảng như Facebook, Insta…" at bounding box center [826, 601] width 561 height 123
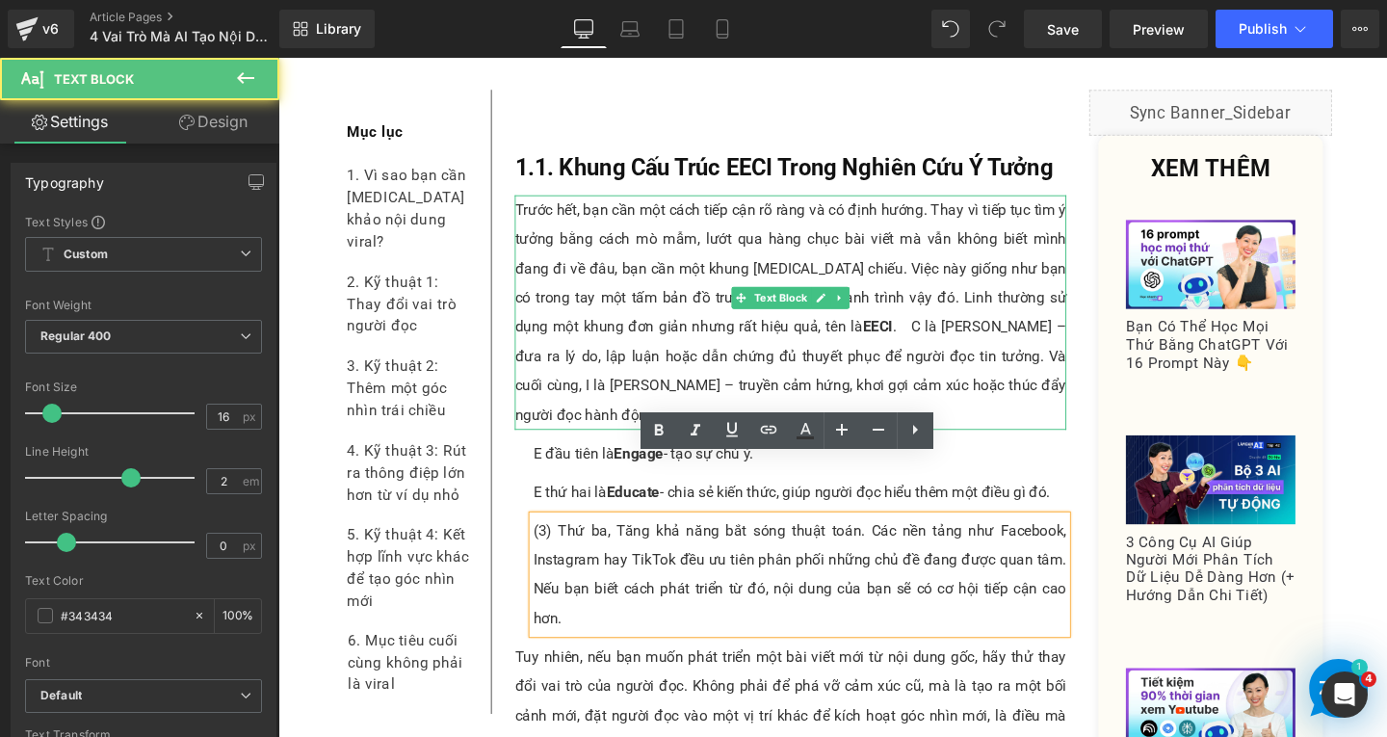
click at [882, 333] on p "Trước hết, bạn cần một cách tiếp cận rõ ràng và có định hướng. Thay vì tiếp tục…" at bounding box center [817, 325] width 580 height 247
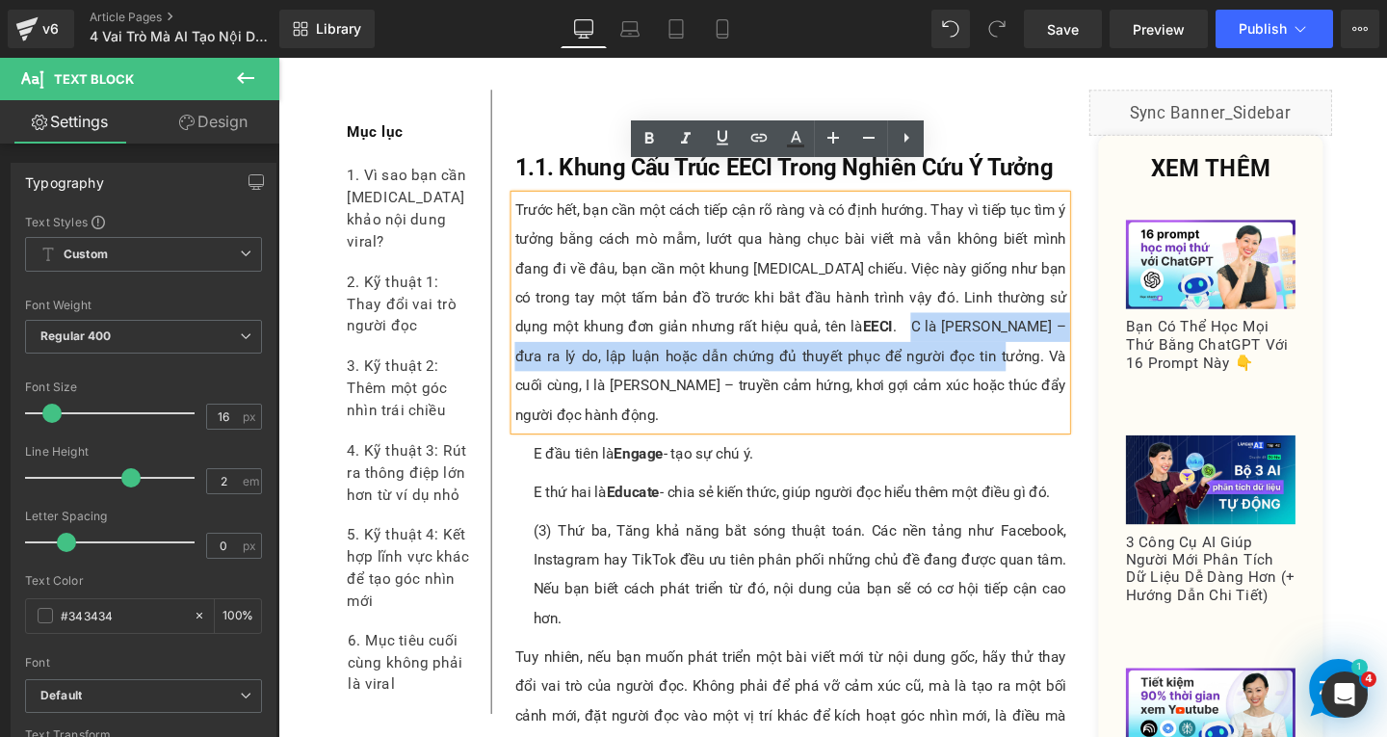
drag, startPoint x: 779, startPoint y: 308, endPoint x: 832, endPoint y: 336, distance: 59.9
click at [832, 336] on p "Trước hết, bạn cần một cách tiếp cận rõ ràng và có định hướng. Thay vì tiếp tục…" at bounding box center [817, 325] width 580 height 247
copy p "C là Convince – đưa ra lý do, lập luận hoặc dẫn chứng đủ thuyết phục để người đ…"
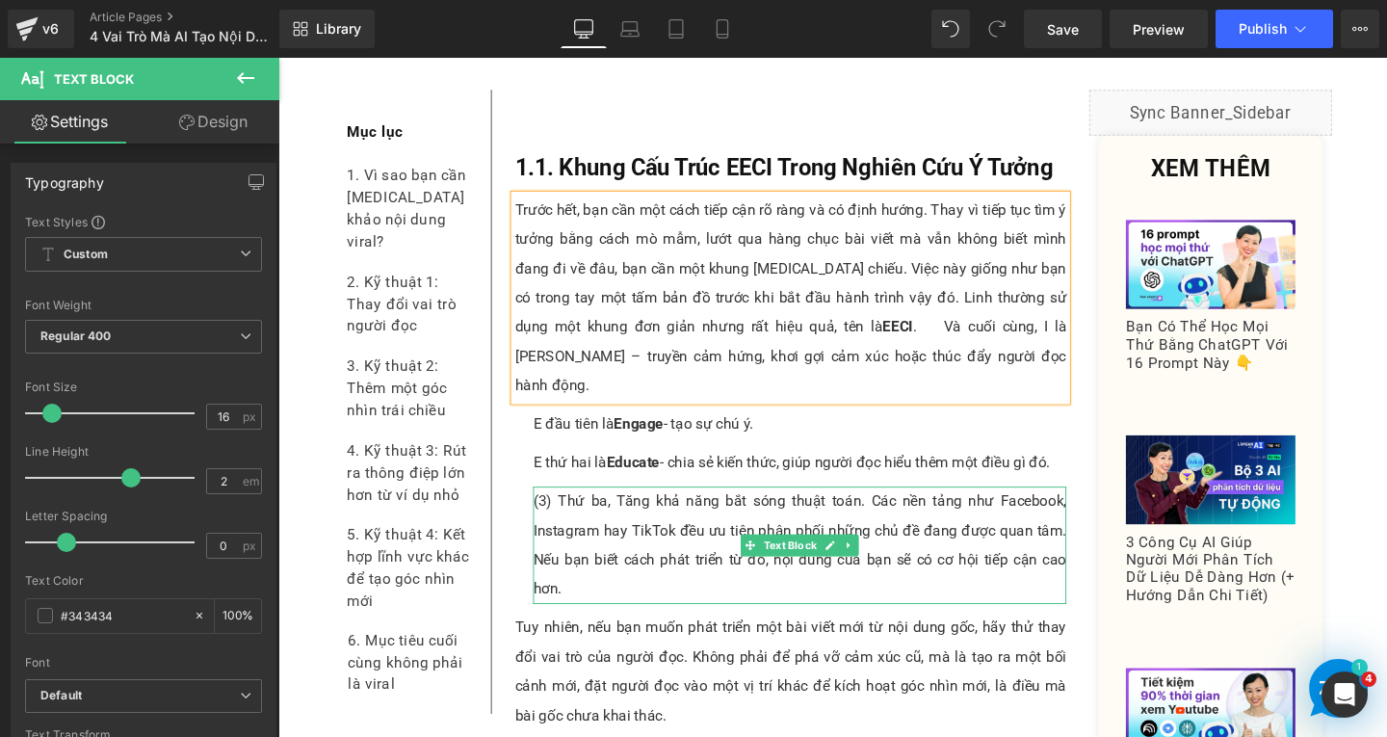
click at [628, 509] on p "(3) Thứ ba, Tăng khả năng bắt sóng thuật toán. Các nền tảng như Facebook, Insta…" at bounding box center [826, 570] width 561 height 123
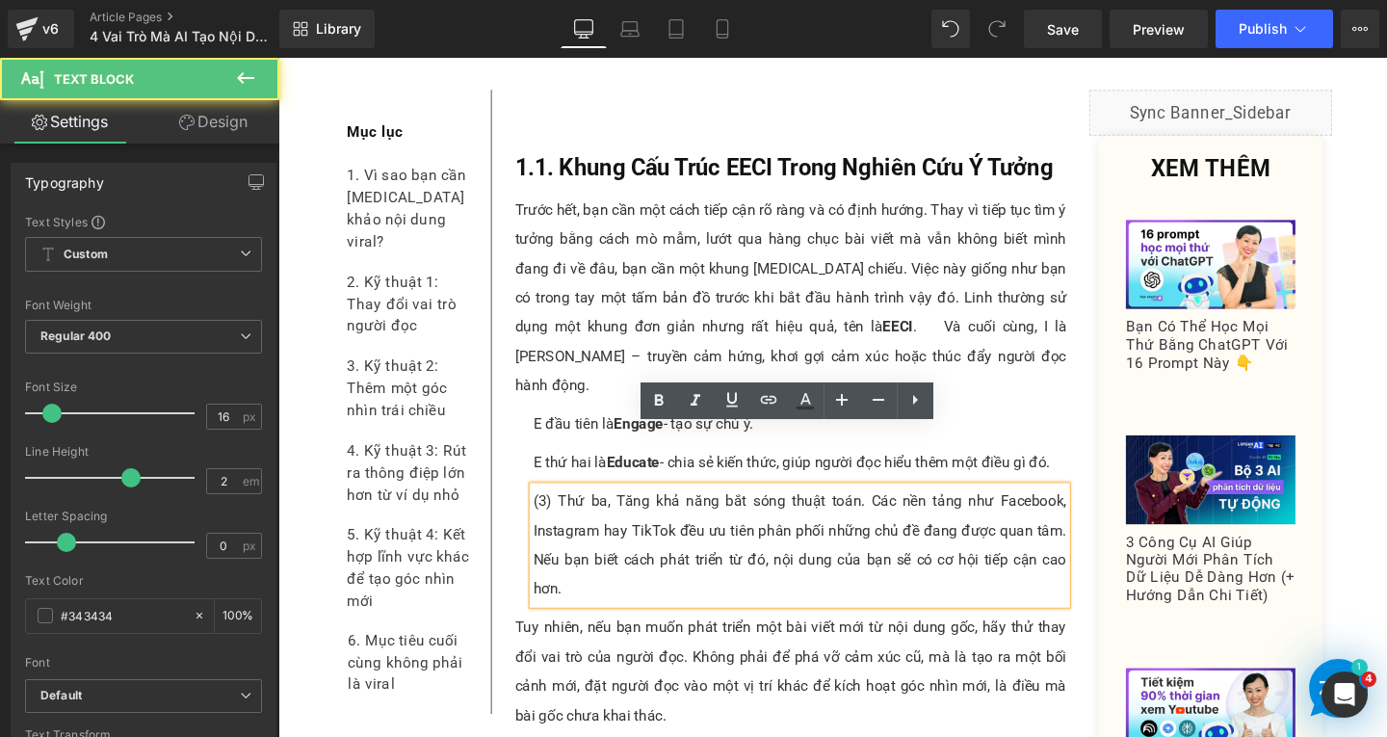
click at [643, 565] on p "(3) Thứ ba, Tăng khả năng bắt sóng thuật toán. Các nền tảng như Facebook, Insta…" at bounding box center [826, 570] width 561 height 123
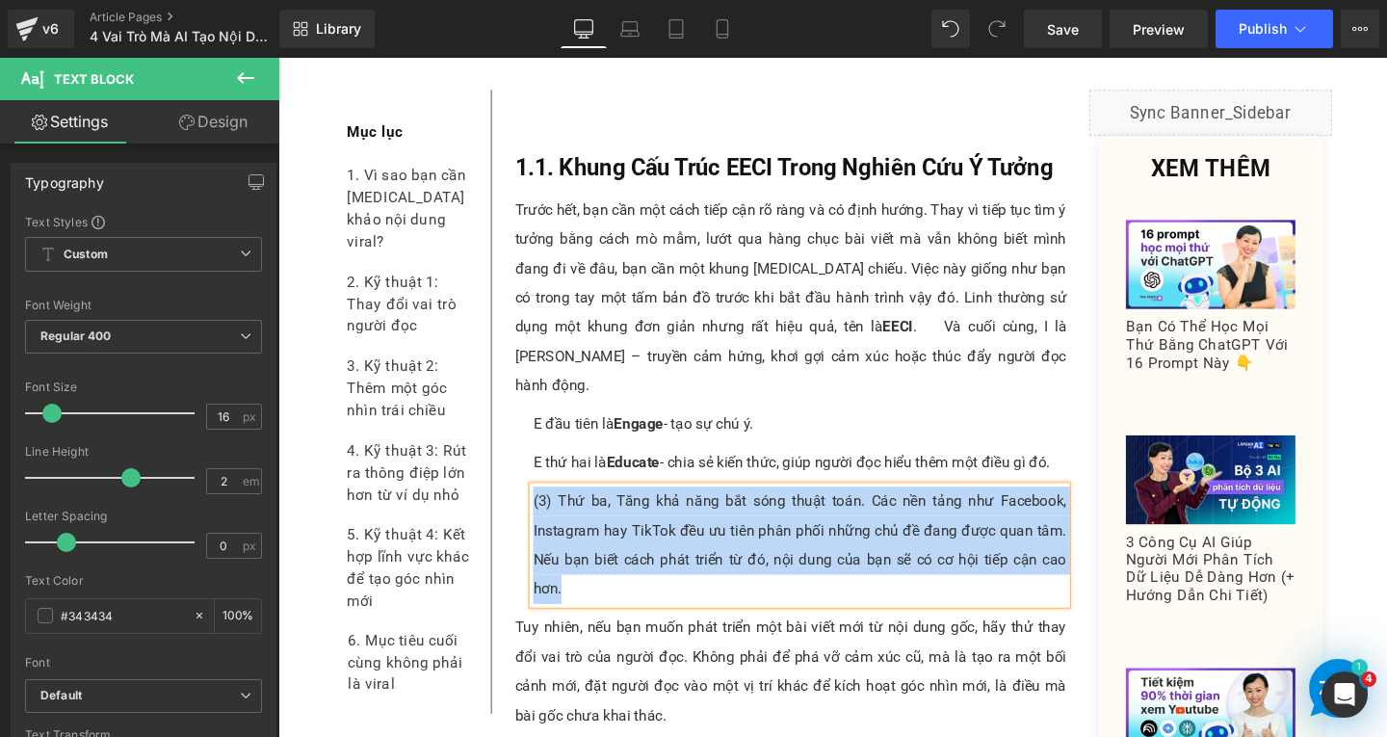
paste div
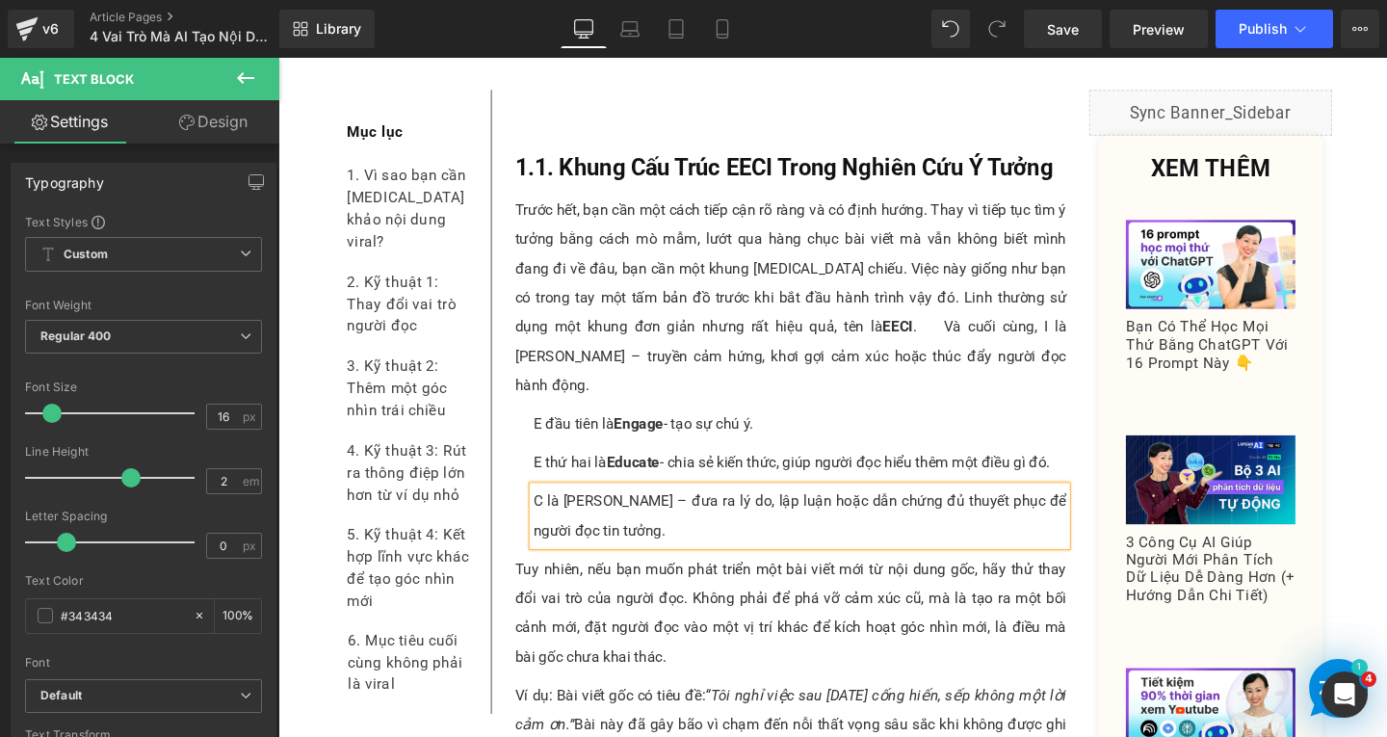
click at [648, 509] on p "C là Convince – đưa ra lý do, lập luận hoặc dẫn chứng đủ thuyết phục để người đ…" at bounding box center [826, 540] width 561 height 62
click at [563, 509] on p "C là Convince - đưa ra lý do, lập luận hoặc dẫn chứng đủ thuyết phục để người đ…" at bounding box center [826, 540] width 561 height 62
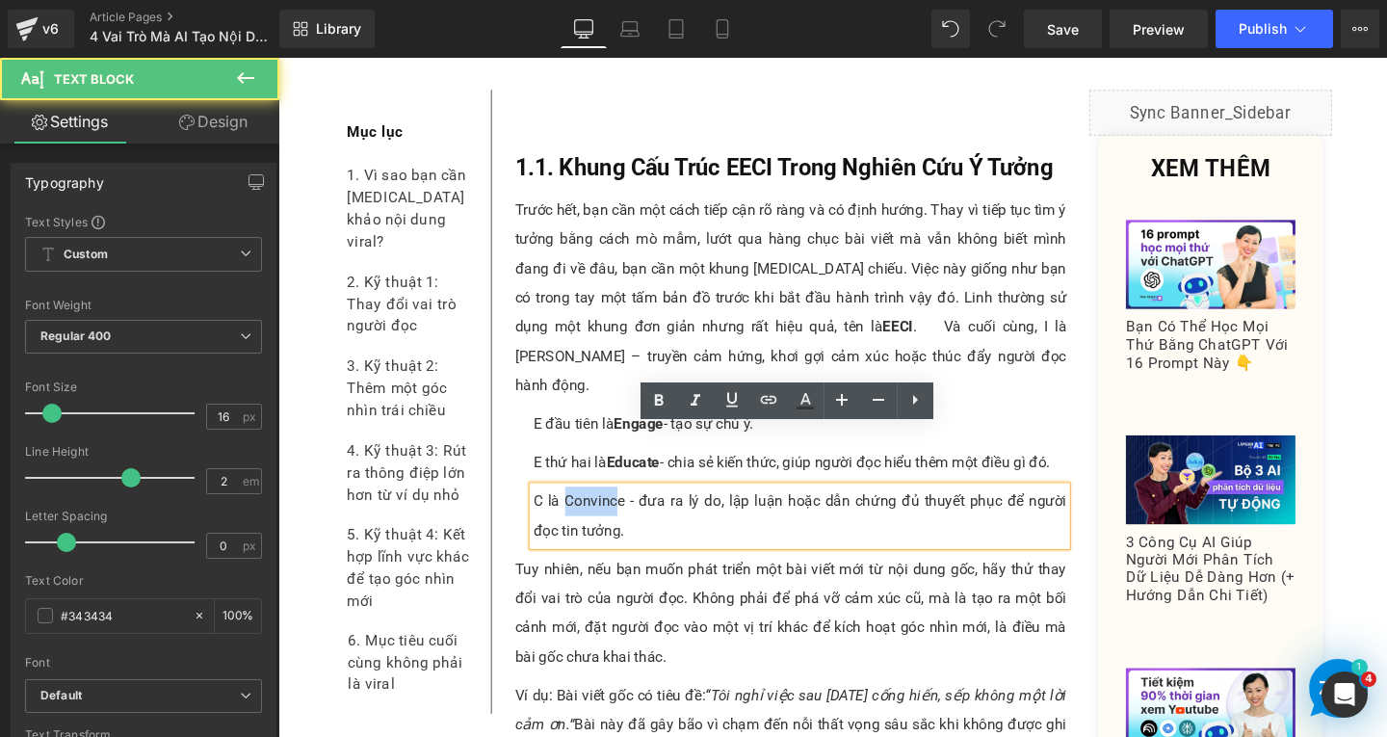
drag, startPoint x: 570, startPoint y: 463, endPoint x: 626, endPoint y: 463, distance: 55.9
click at [626, 509] on p "C là Convince - đưa ra lý do, lập luận hoặc dẫn chứng đủ thuyết phục để người đ…" at bounding box center [826, 540] width 561 height 62
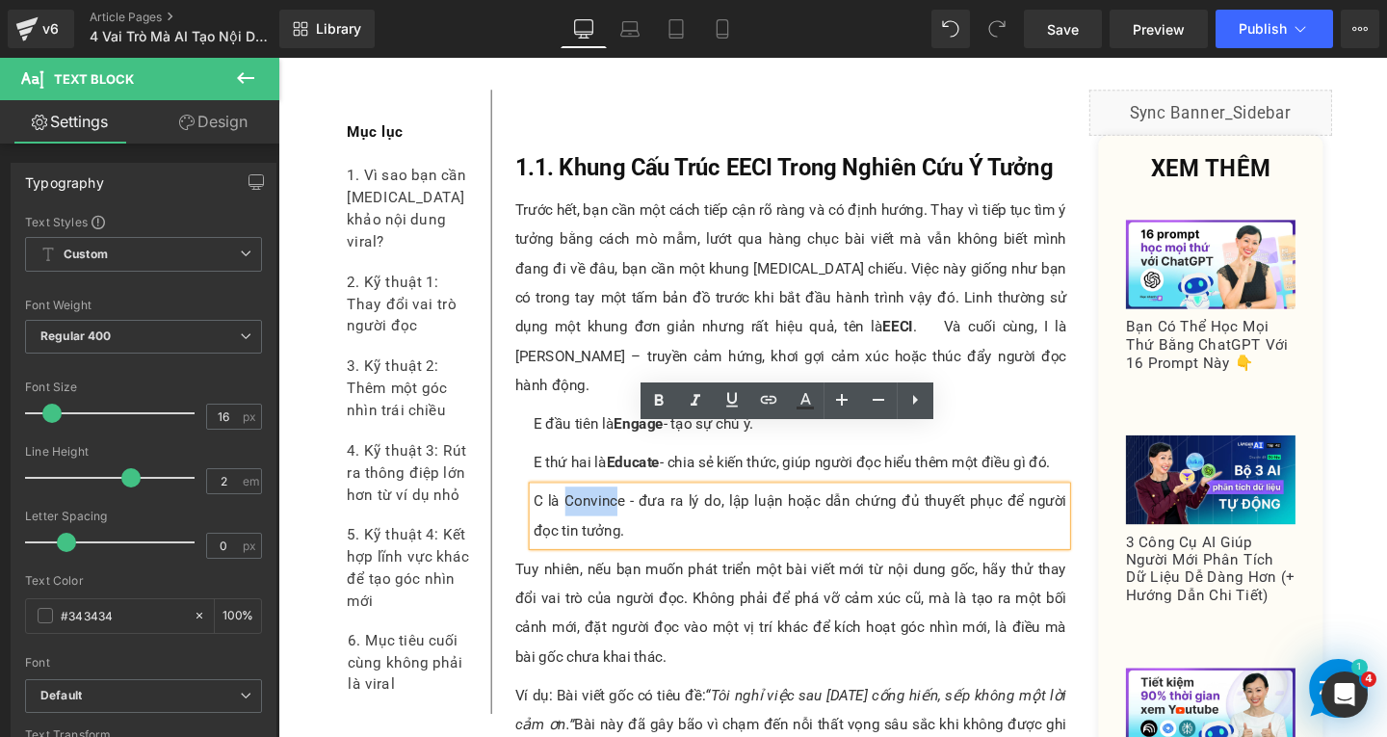
click at [603, 509] on p "C là Convince - đưa ra lý do, lập luận hoặc dẫn chứng đủ thuyết phục để người đ…" at bounding box center [826, 540] width 561 height 62
drag, startPoint x: 571, startPoint y: 463, endPoint x: 630, endPoint y: 466, distance: 58.8
click at [630, 509] on p "C là Convince - đưa ra lý do, lập luận hoặc dẫn chứng đủ thuyết phục để người đ…" at bounding box center [826, 540] width 561 height 62
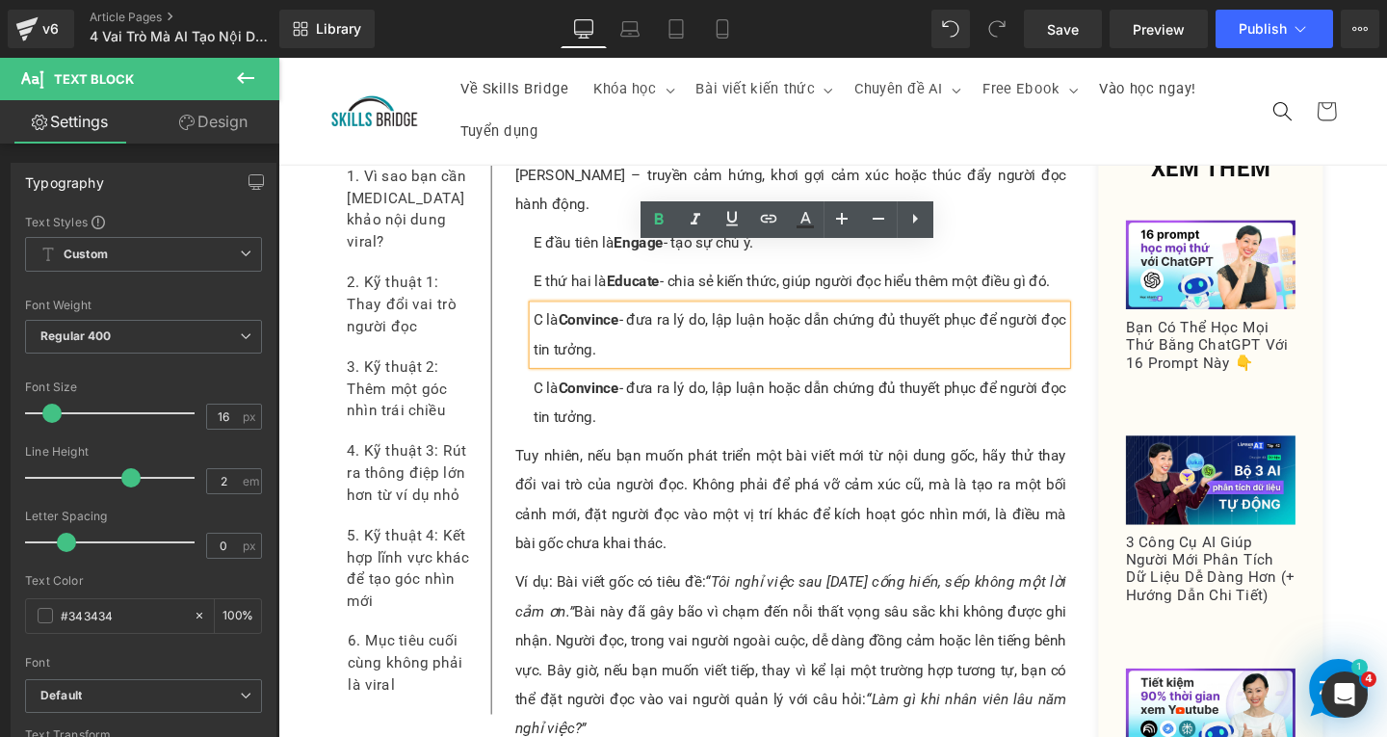
scroll to position [1914, 0]
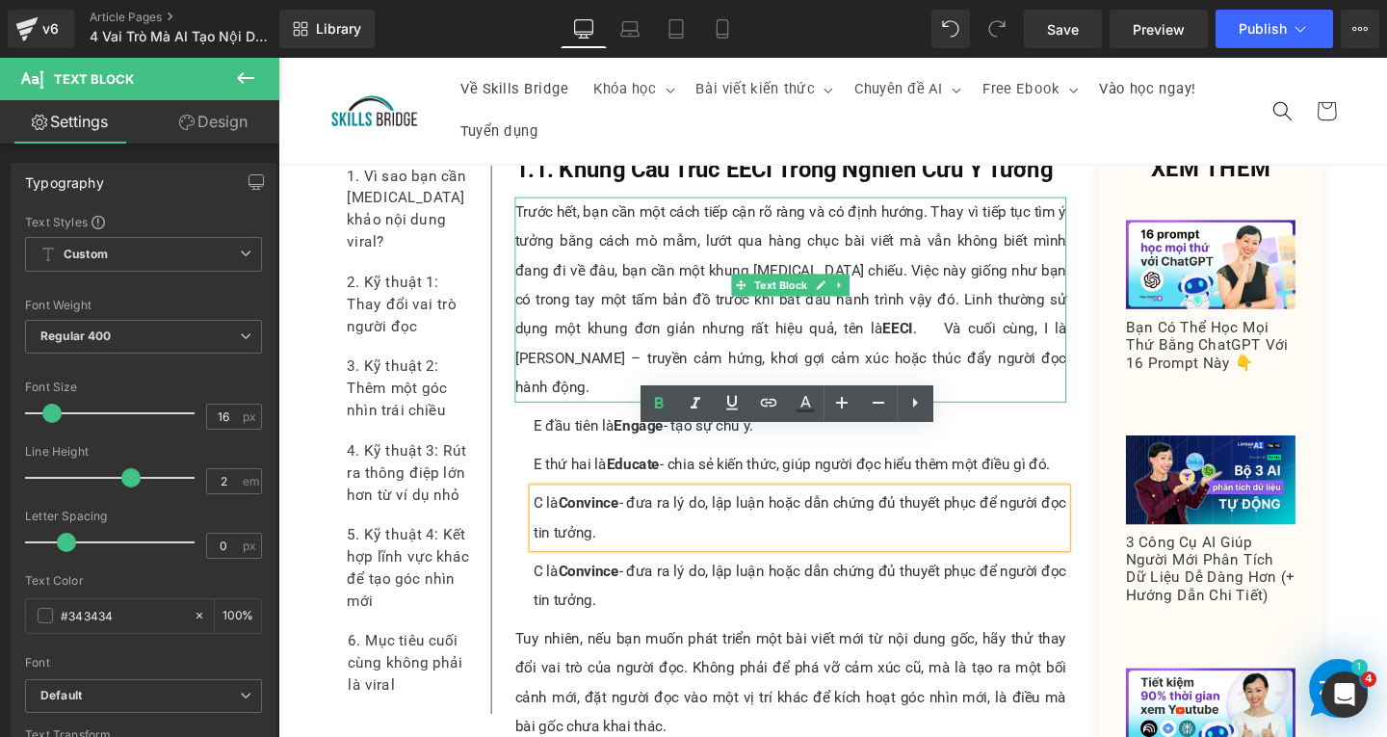
click at [805, 311] on p "Trước hết, bạn cần một cách tiếp cận rõ ràng và có định hướng. Thay vì tiếp tục…" at bounding box center [817, 312] width 580 height 216
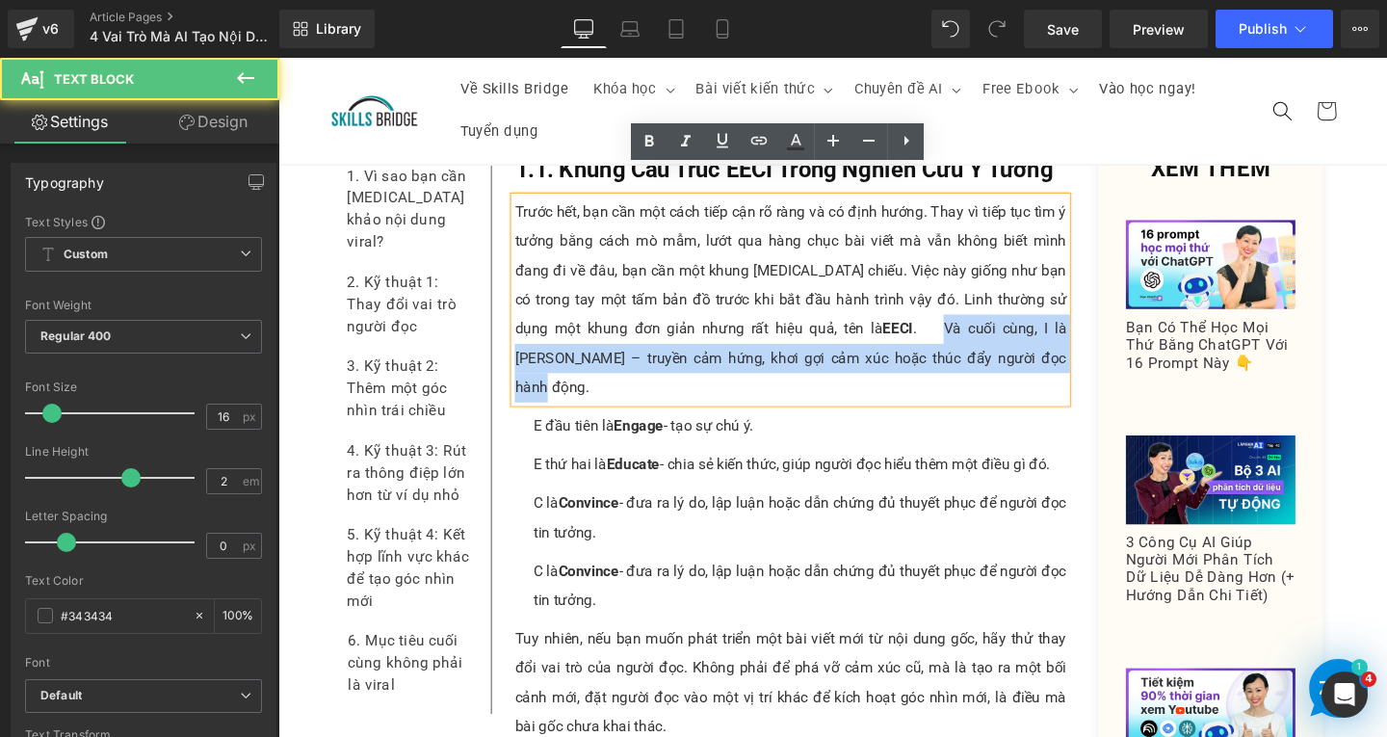
drag, startPoint x: 789, startPoint y: 311, endPoint x: 912, endPoint y: 327, distance: 124.3
click at [894, 343] on p "Trước hết, bạn cần một cách tiếp cận rõ ràng và có định hướng. Thay vì tiếp tục…" at bounding box center [817, 312] width 580 height 216
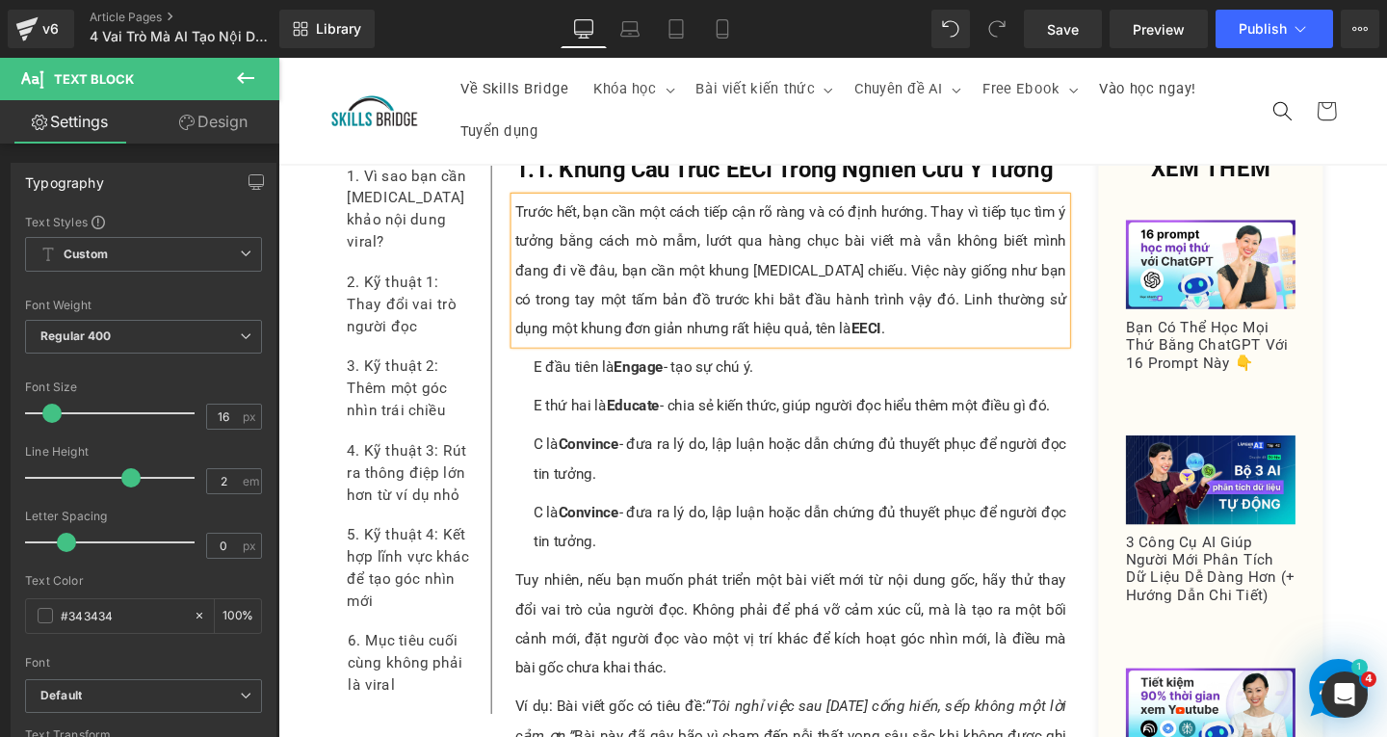
click at [670, 545] on p "C là Convince - đưa ra lý do, lập luận hoặc dẫn chứng đủ thuyết phục để người đ…" at bounding box center [826, 551] width 561 height 62
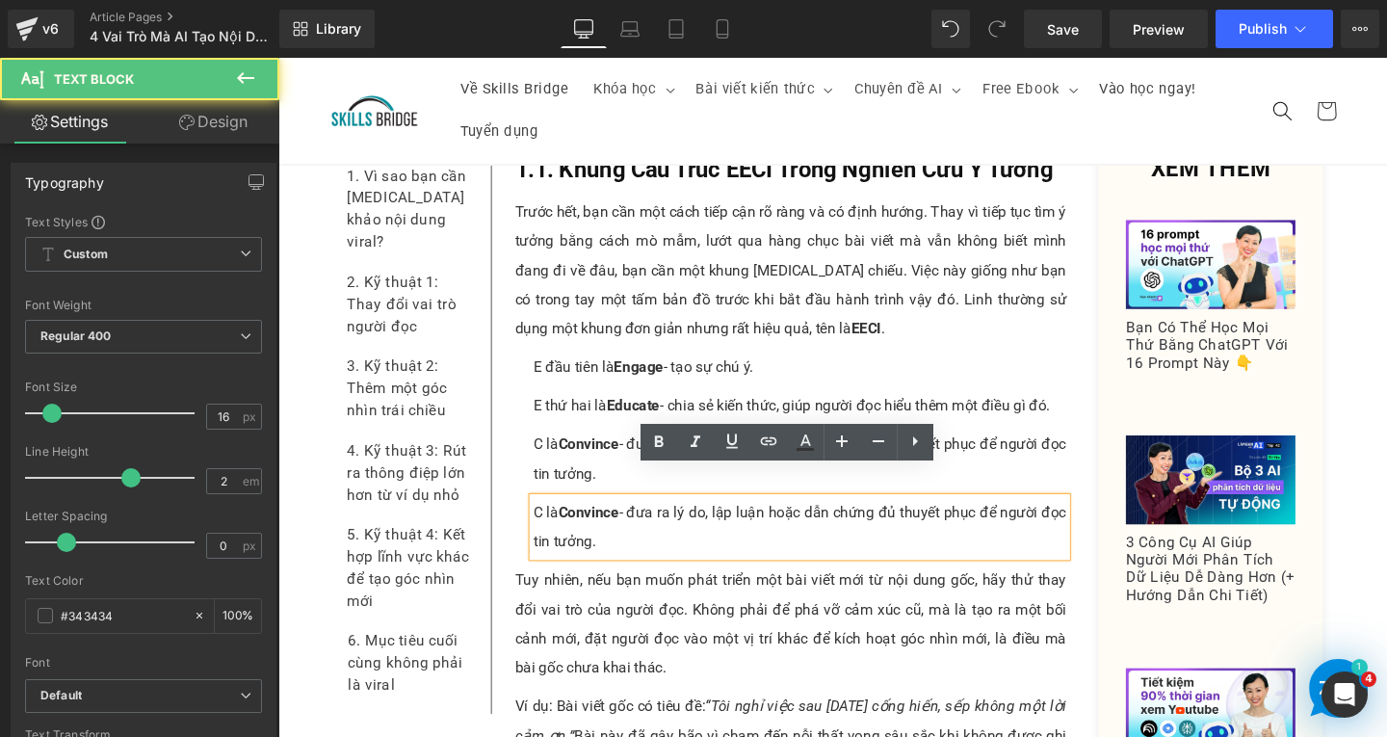
click at [652, 538] on p "C là Convince - đưa ra lý do, lập luận hoặc dẫn chứng đủ thuyết phục để người đ…" at bounding box center [826, 551] width 561 height 62
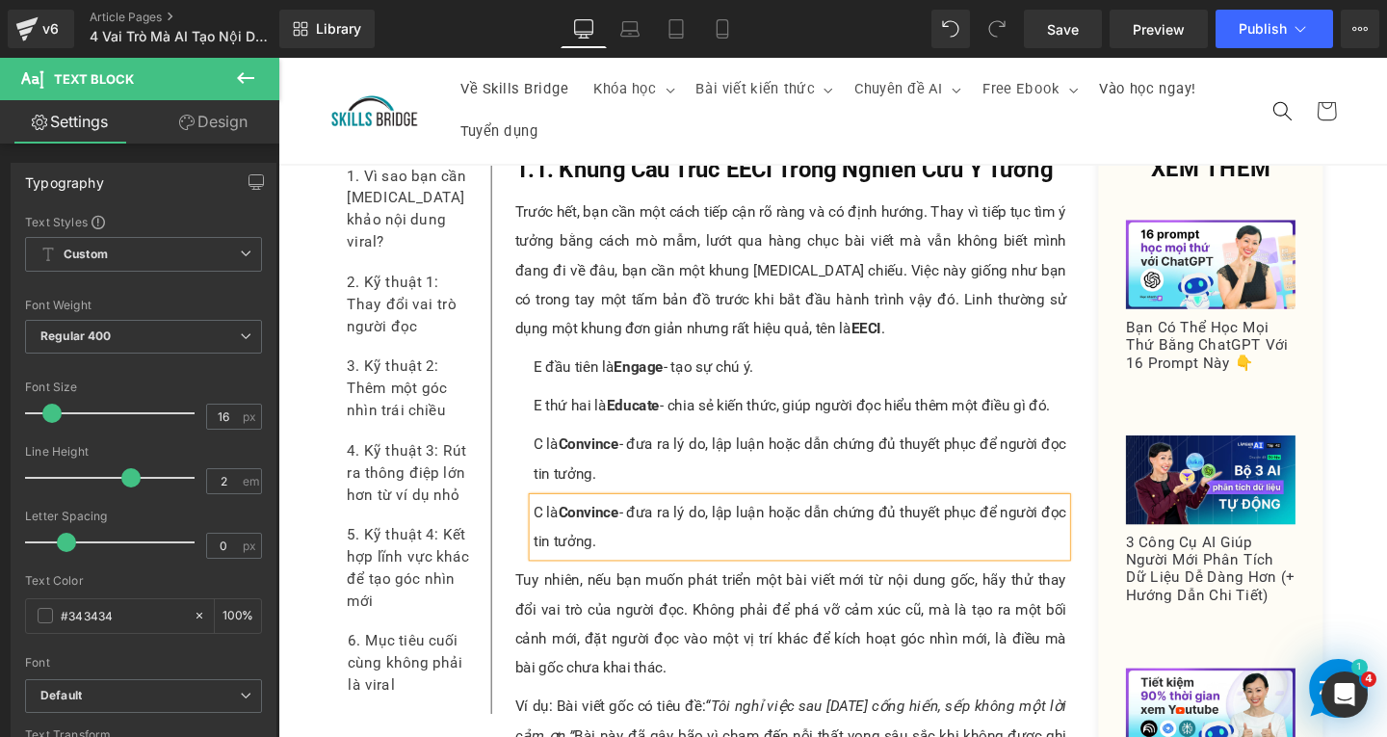
paste div
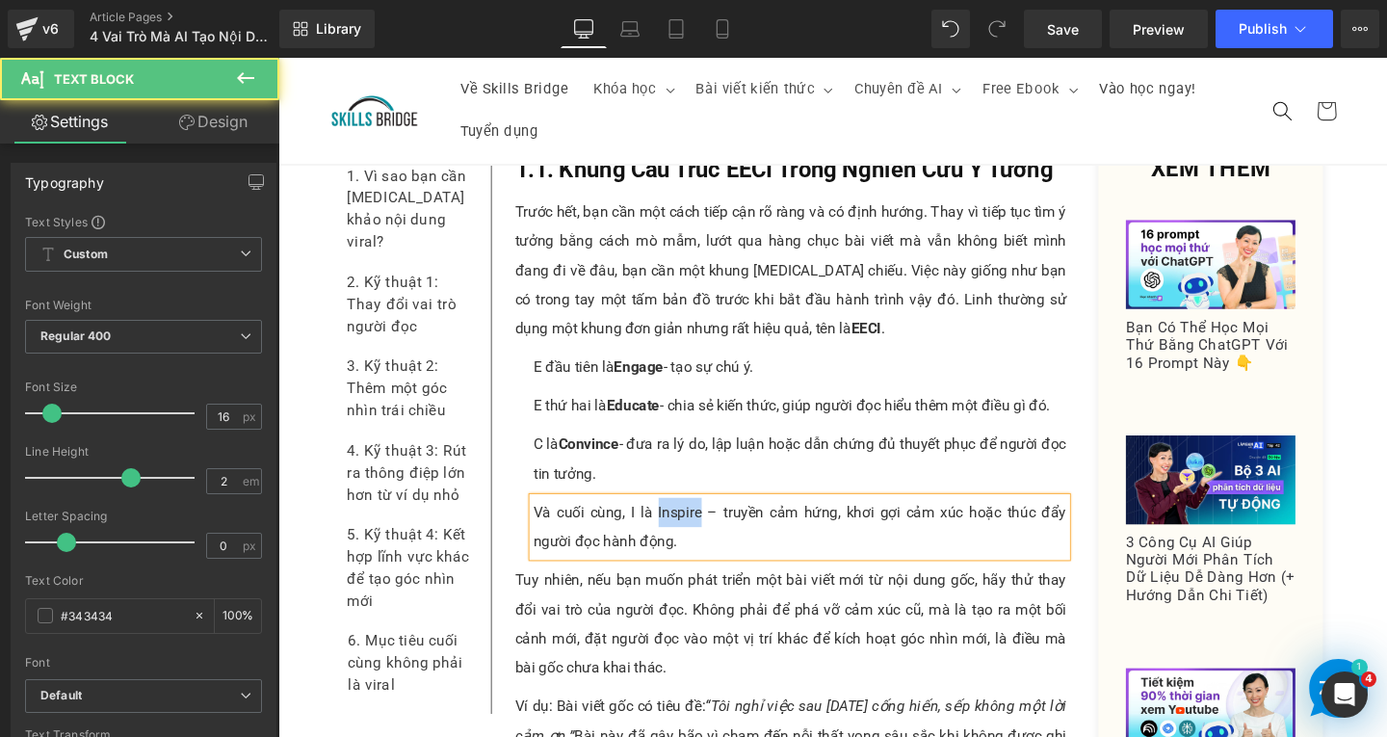
drag, startPoint x: 672, startPoint y: 506, endPoint x: 715, endPoint y: 508, distance: 43.4
click at [715, 520] on p "Và cuối cùng, I là Inspire – truyền cảm hứng, khơi gợi cảm xúc hoặc thúc đẩy ng…" at bounding box center [826, 551] width 561 height 62
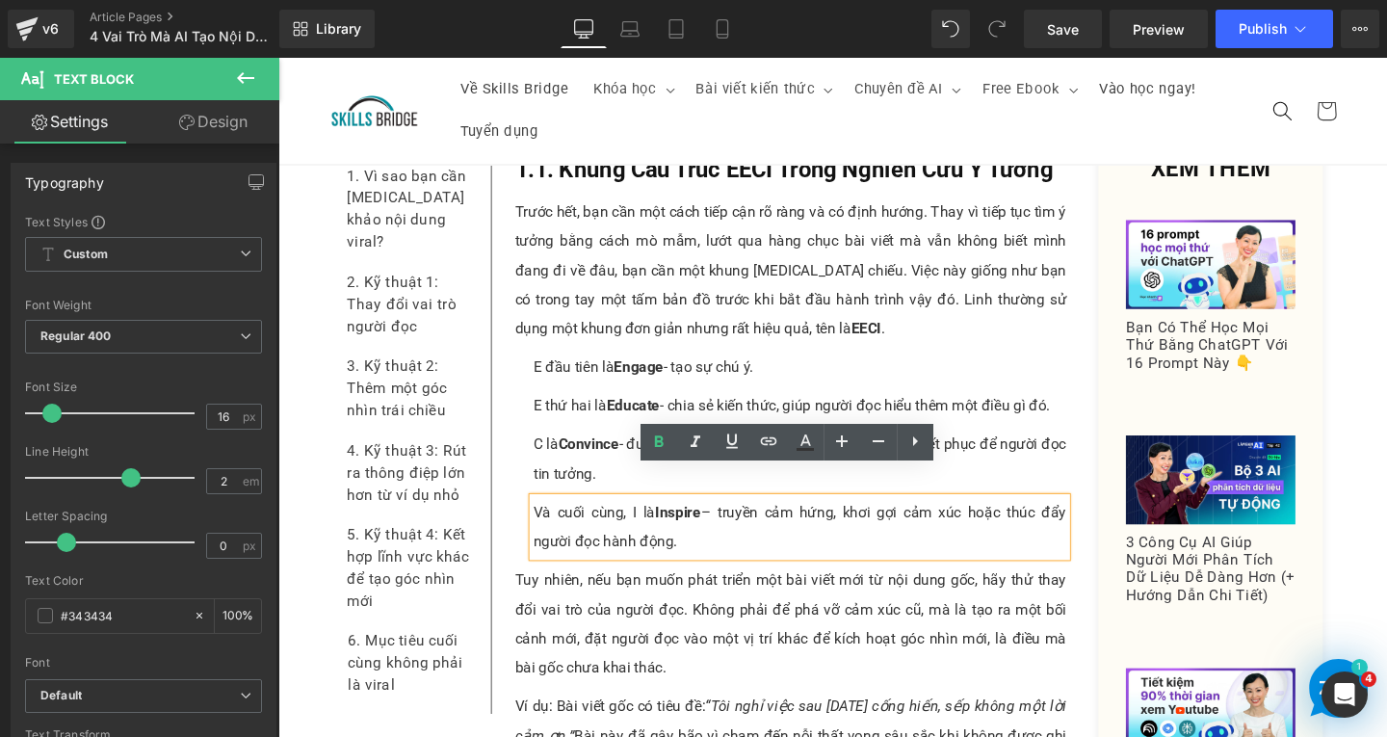
click at [736, 520] on p "Và cuối cùng, I là Inspire – truyền cảm hứng, khơi gợi cảm xúc hoặc thúc đẩy ng…" at bounding box center [826, 551] width 561 height 62
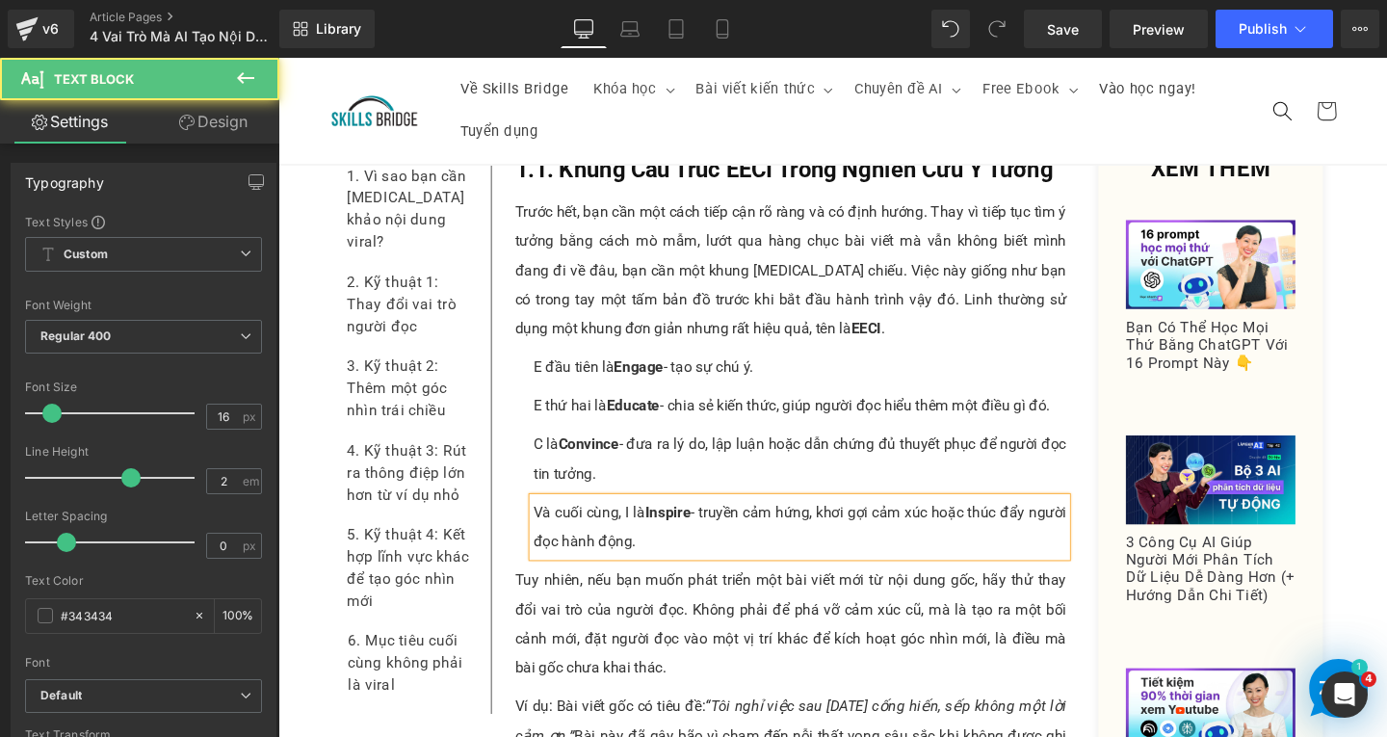
click at [794, 526] on p "Và cuối cùng, I là Inspire - truyền cảm hứng, khơi gợi cảm xúc hoặc thúc đẩy ng…" at bounding box center [826, 551] width 561 height 62
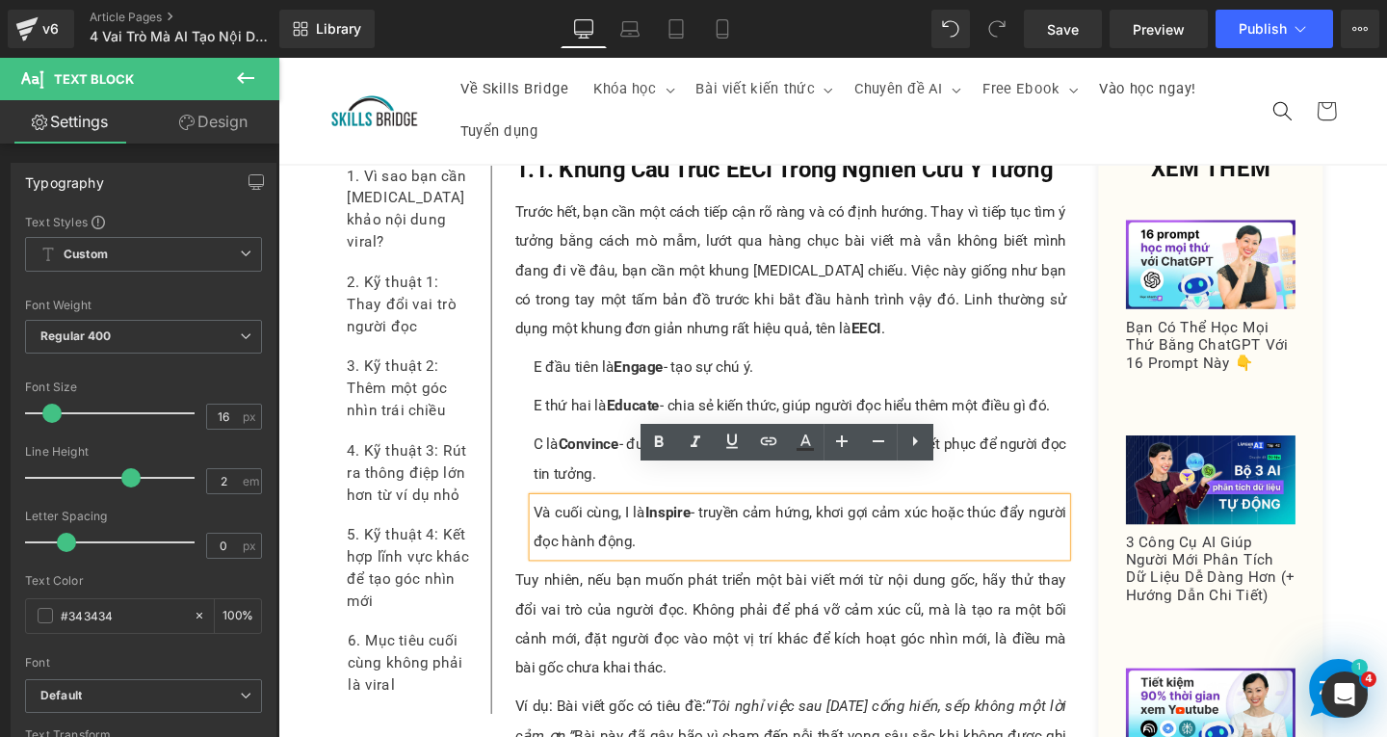
click at [600, 634] on p "Tuy nhiên, nếu bạn muốn phát triển một bài viết mới từ nội dung gốc, hãy thử th…" at bounding box center [817, 653] width 580 height 123
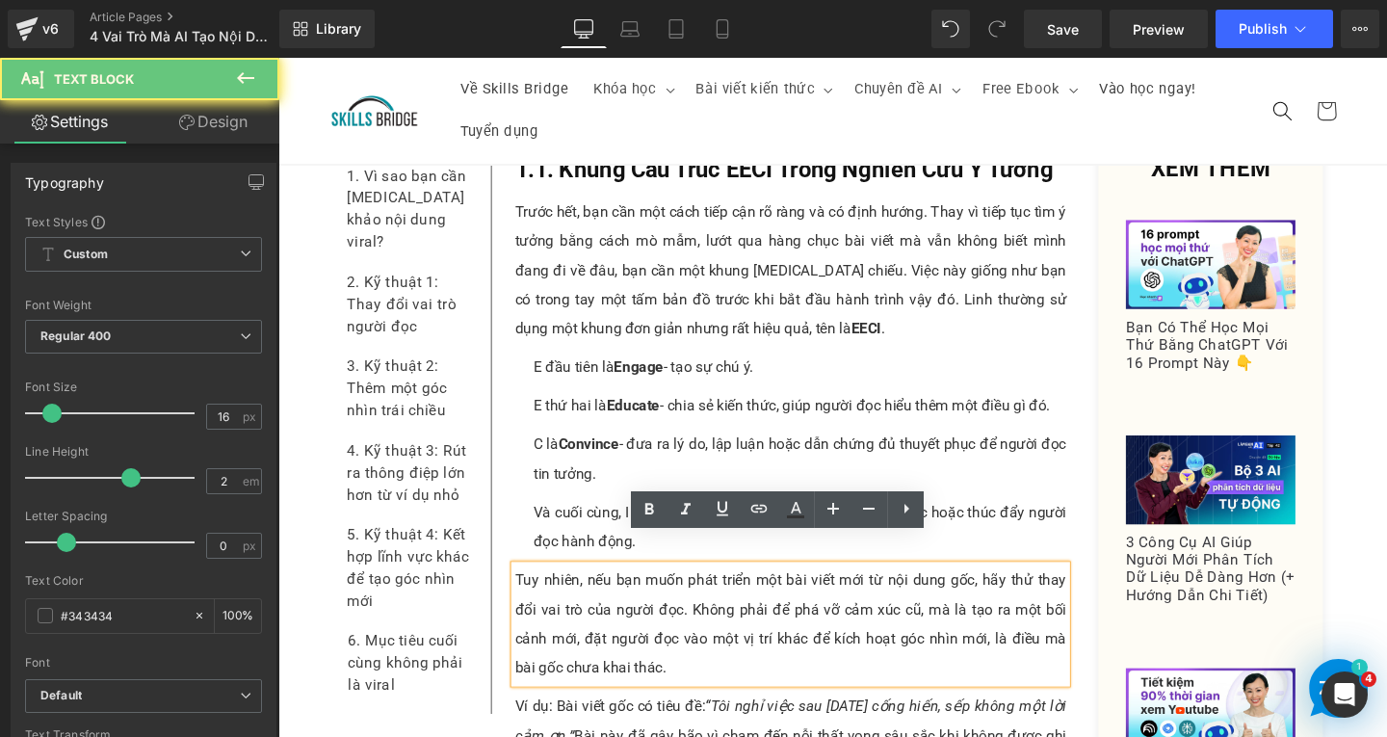
click at [673, 668] on p "Tuy nhiên, nếu bạn muốn phát triển một bài viết mới từ nội dung gốc, hãy thử th…" at bounding box center [817, 653] width 580 height 123
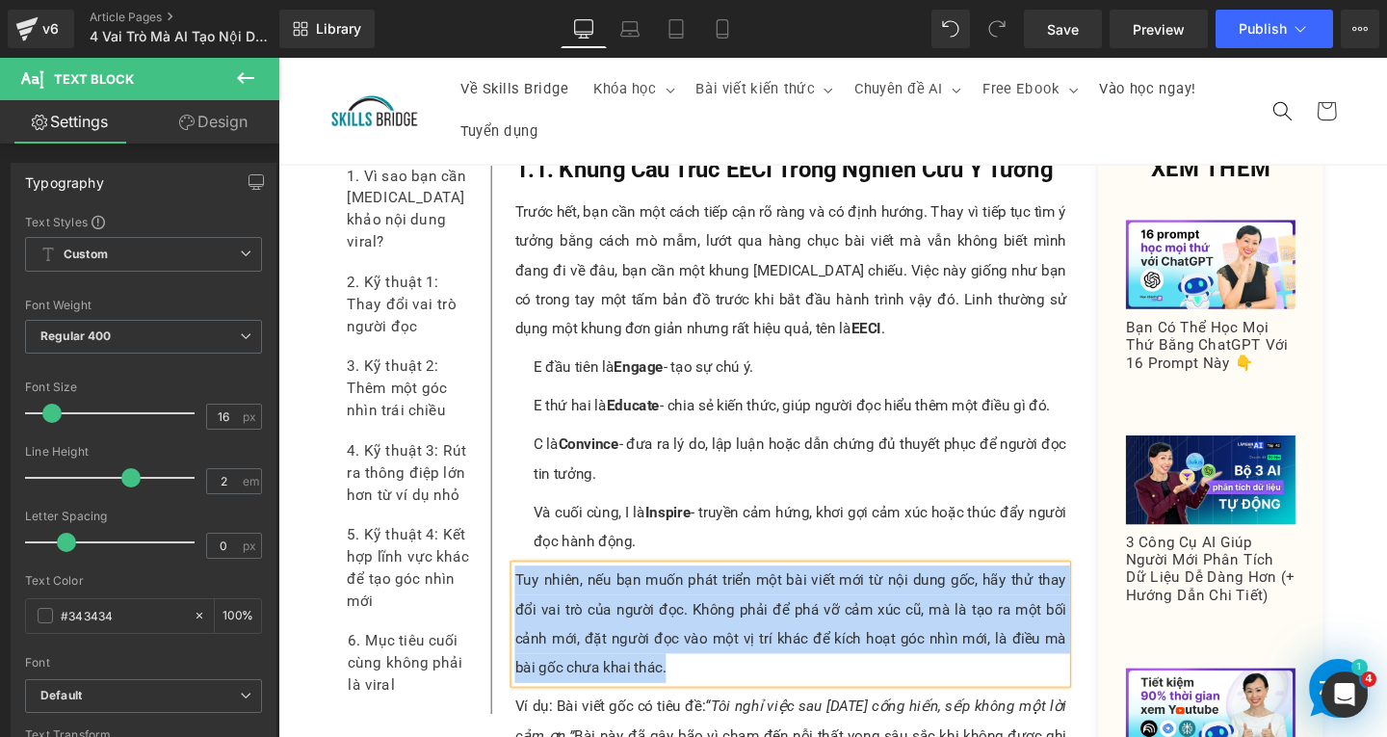
paste div
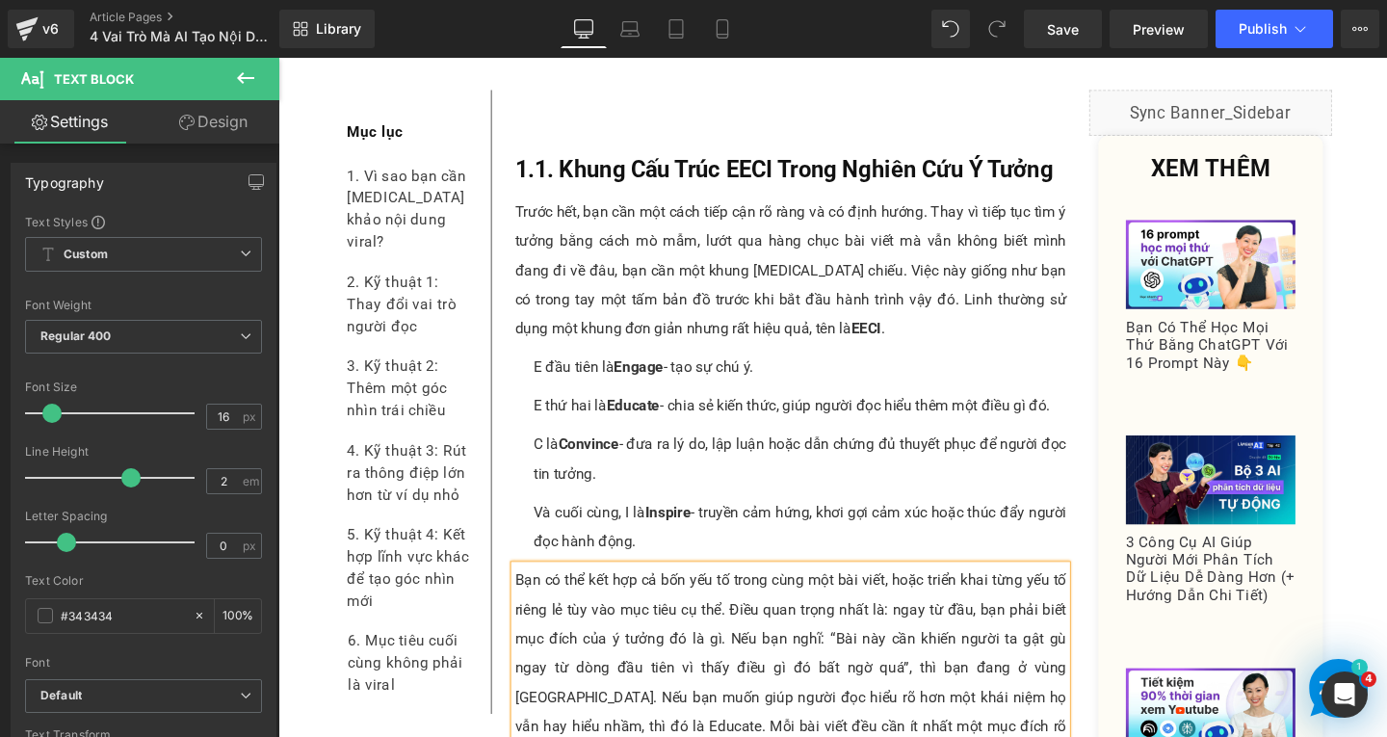
scroll to position [2107, 0]
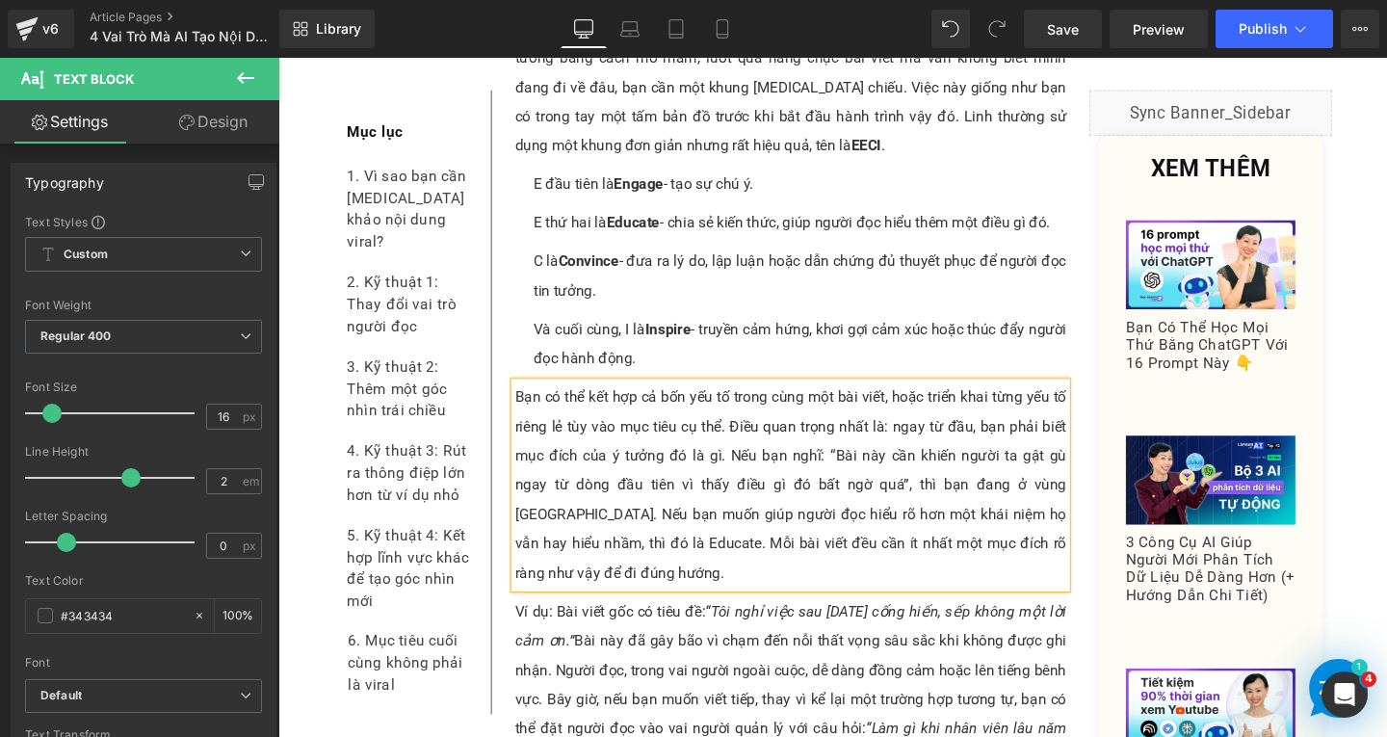
click at [941, 466] on p "Bạn có thể kết hợp cả bốn yếu tố trong cùng một bài viết, hoặc triển khai từng …" at bounding box center [817, 507] width 580 height 216
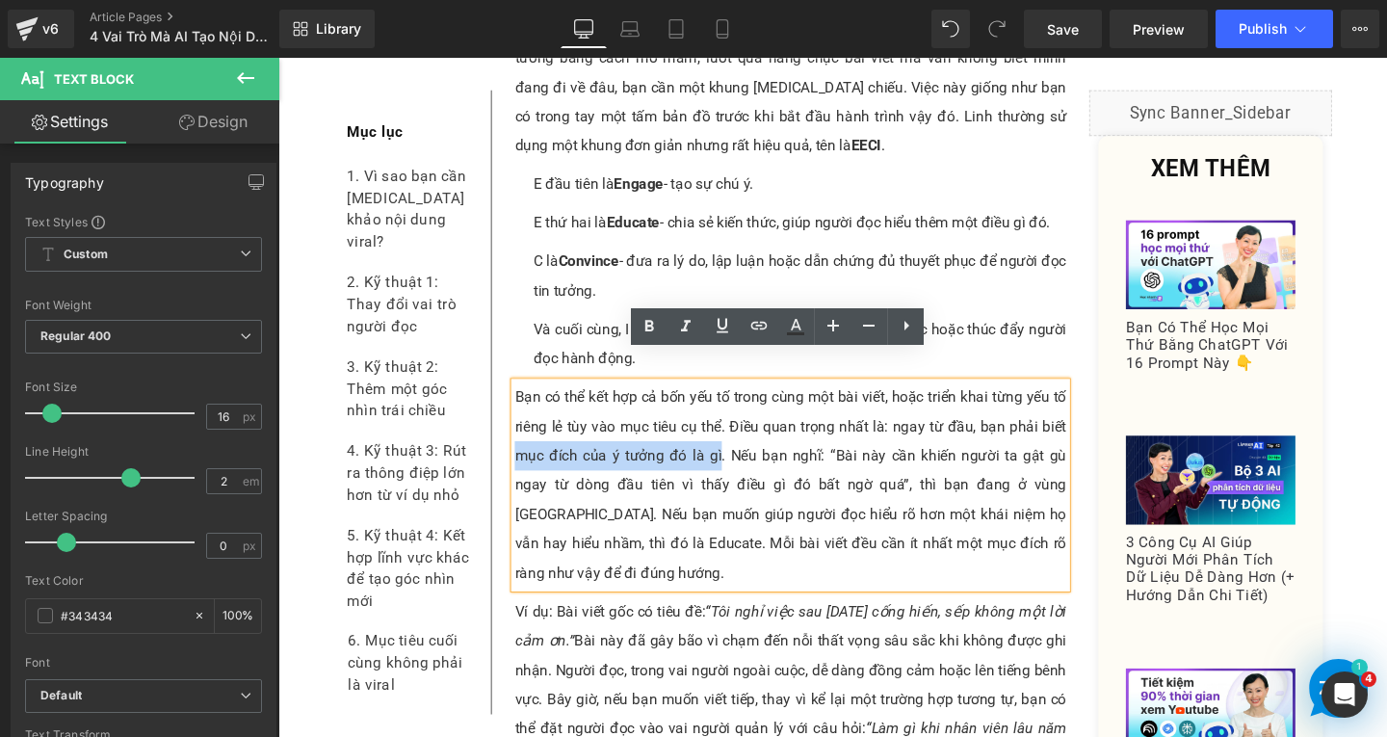
drag, startPoint x: 521, startPoint y: 448, endPoint x: 721, endPoint y: 451, distance: 199.5
click at [721, 451] on p "Bạn có thể kết hợp cả bốn yếu tố trong cùng một bài viết, hoặc triển khai từng …" at bounding box center [817, 507] width 580 height 216
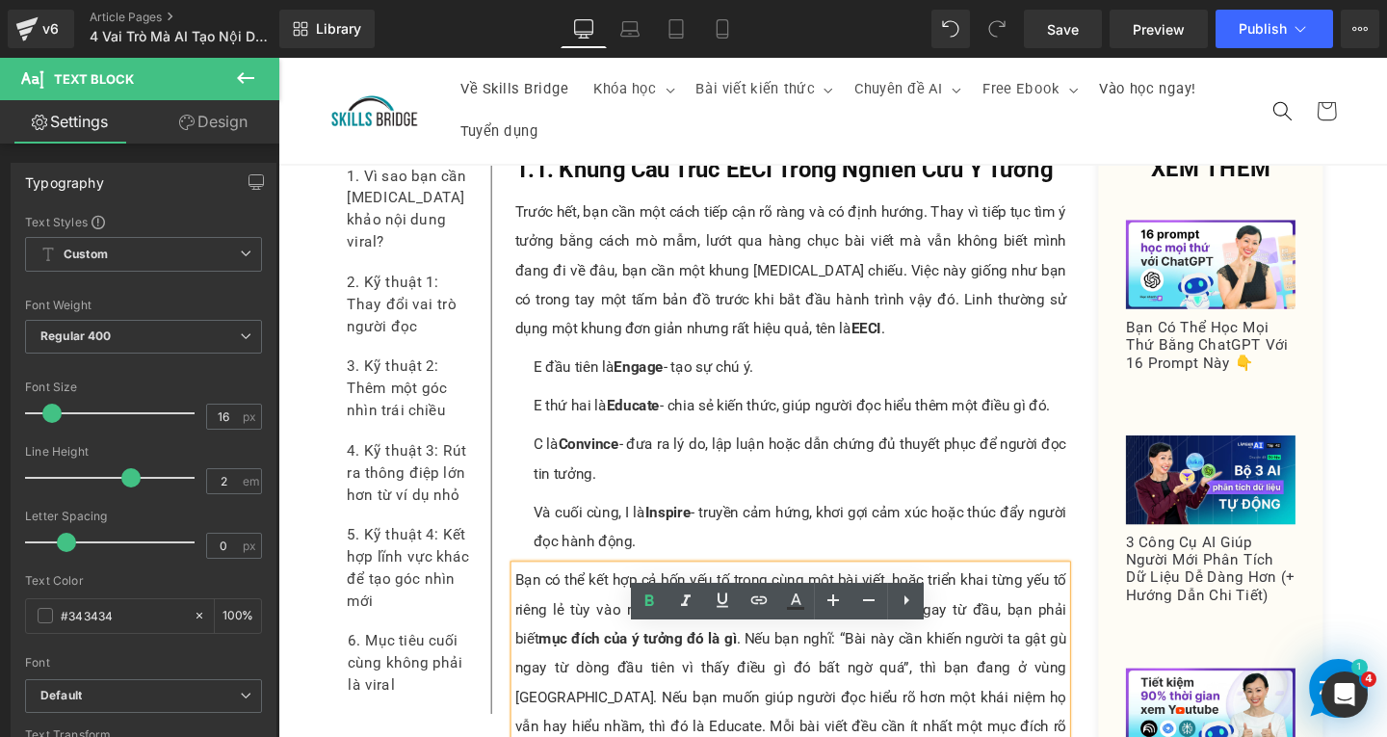
scroll to position [1625, 0]
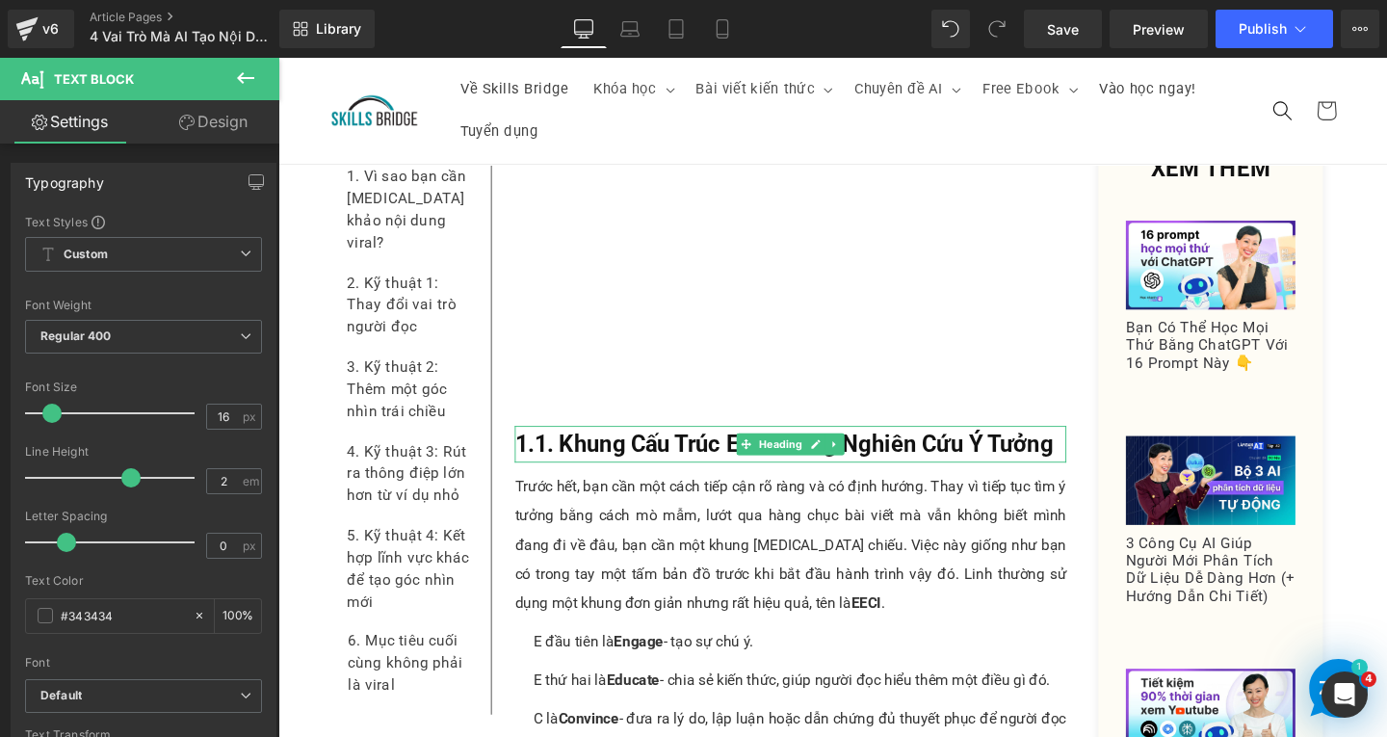
click at [863, 453] on link at bounding box center [864, 464] width 20 height 23
click at [849, 460] on icon at bounding box center [854, 465] width 11 height 11
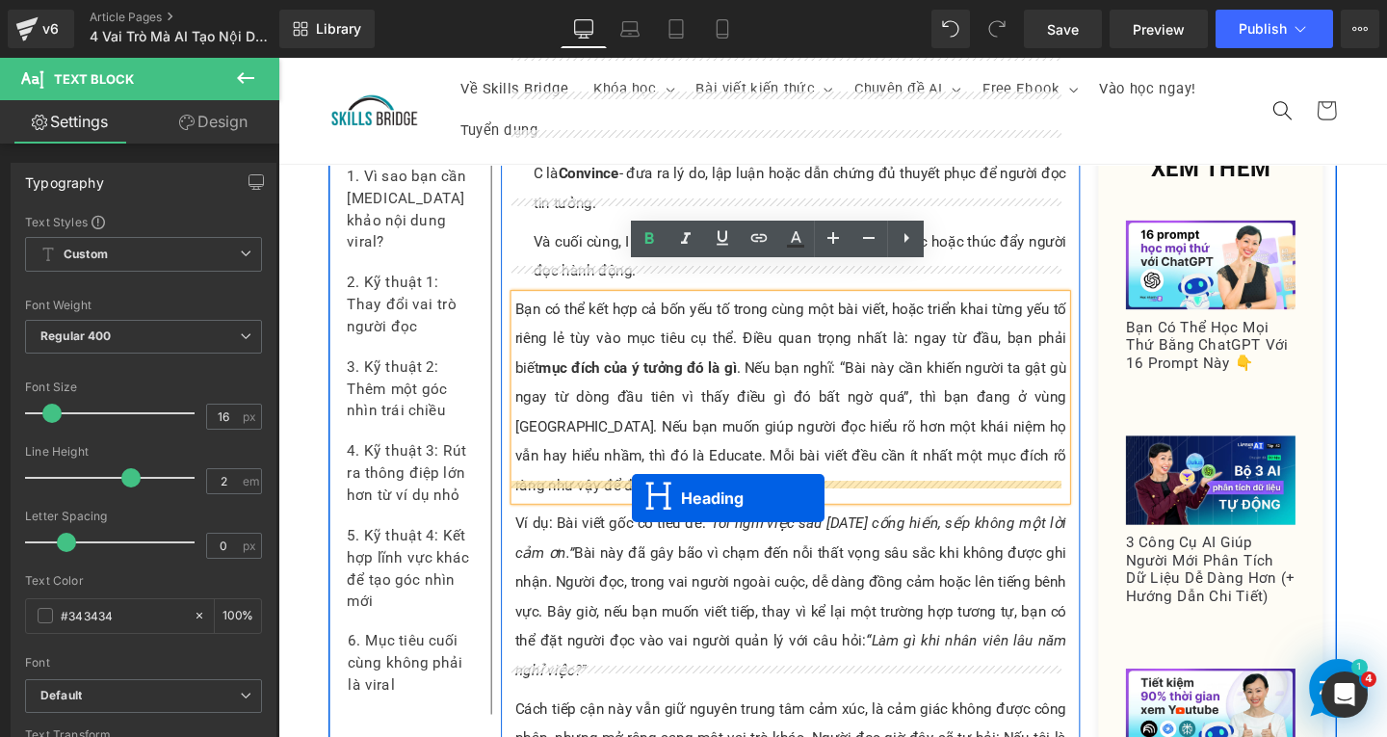
drag, startPoint x: 759, startPoint y: 487, endPoint x: 650, endPoint y: 520, distance: 114.0
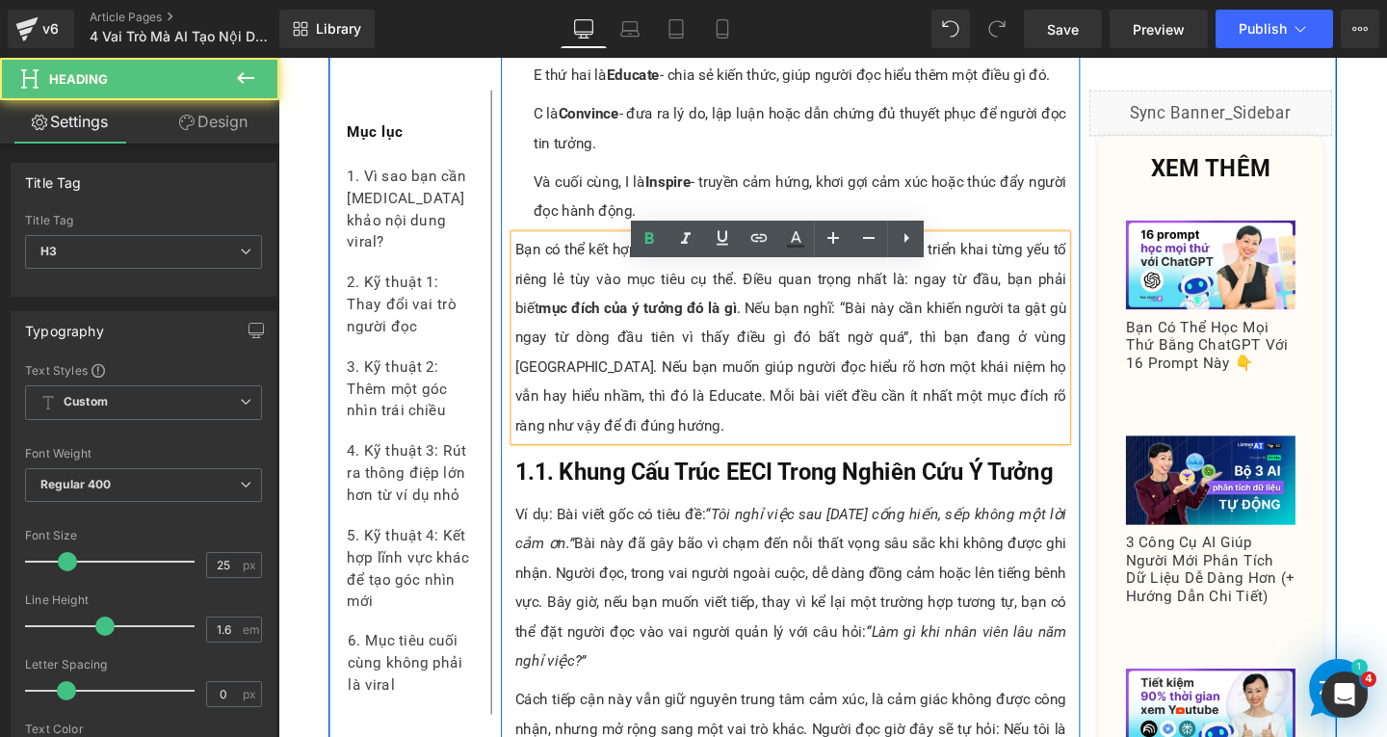
scroll to position [2199, 0]
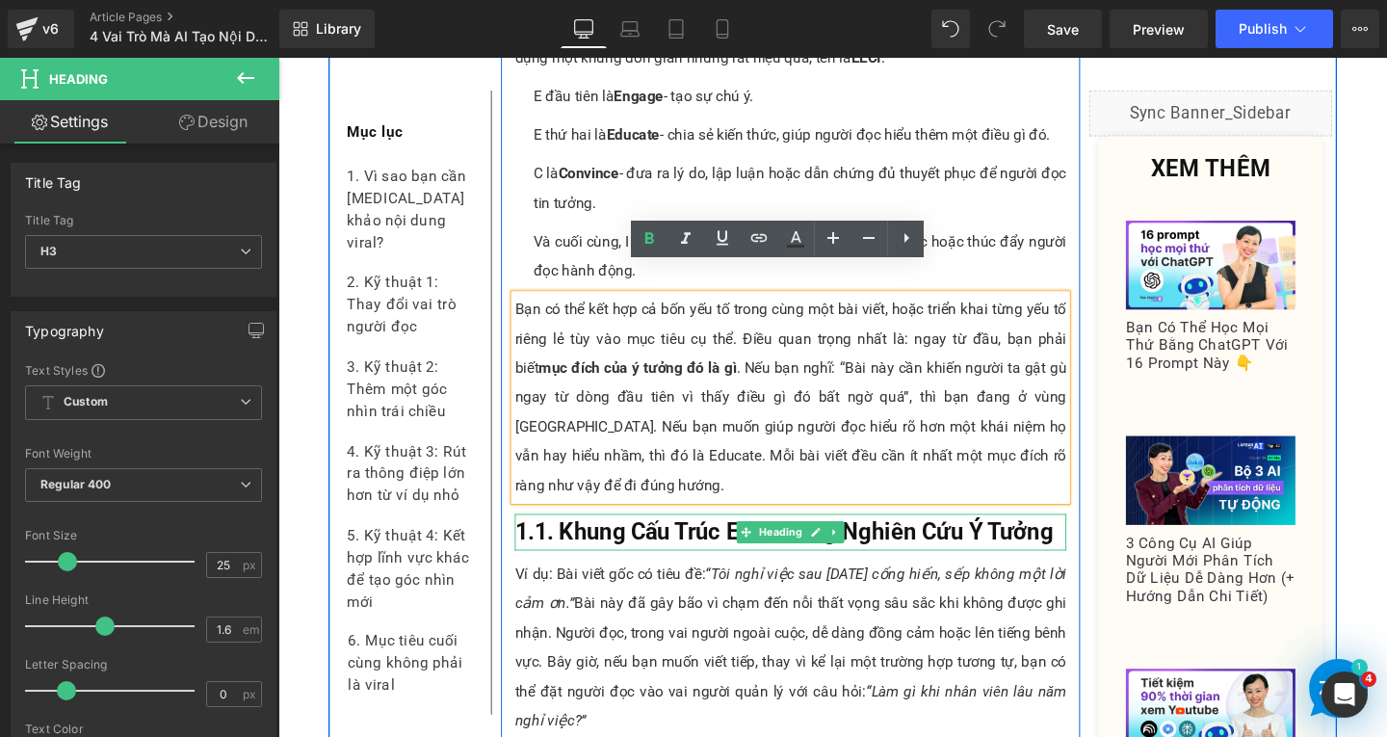
click at [606, 542] on b "1.1. Khung Cấu Trúc EECI Trong Nghiên Cứu Ý Tưởng" at bounding box center [810, 556] width 566 height 28
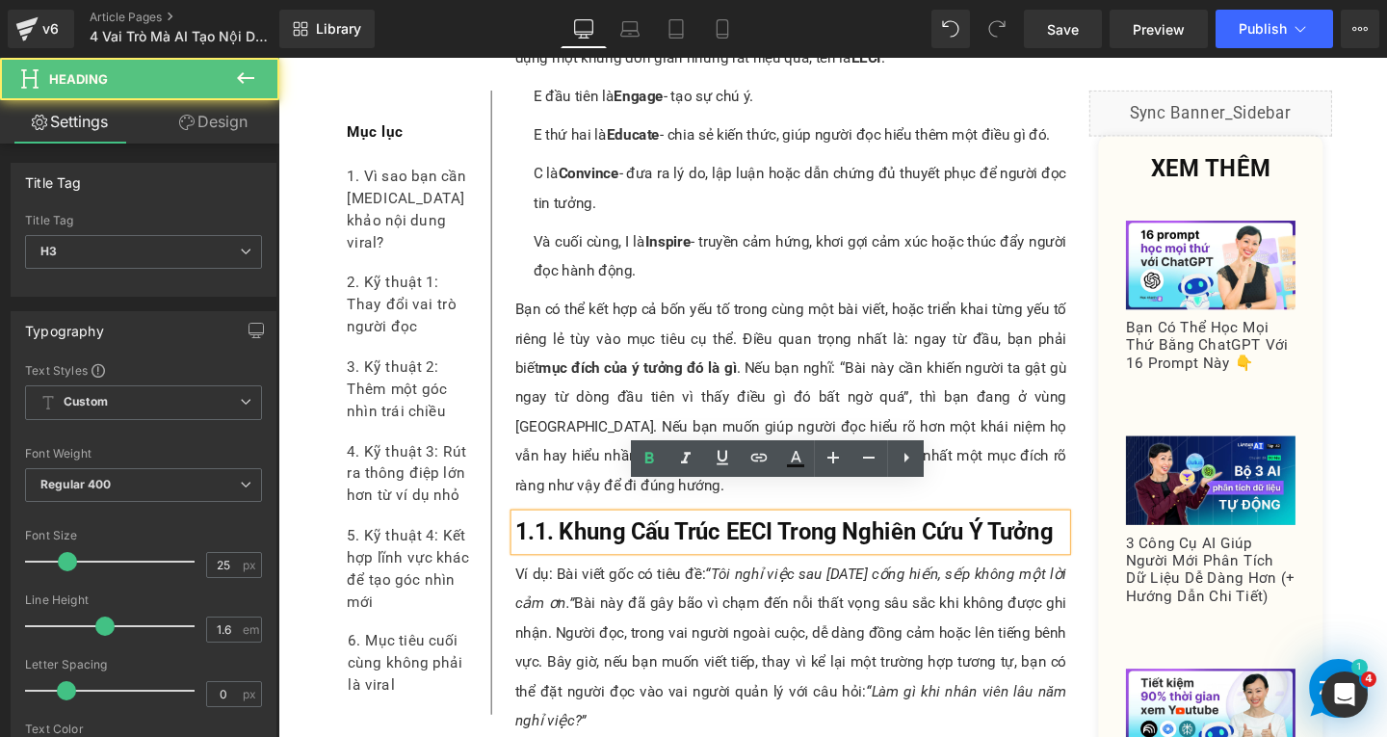
click at [1089, 542] on b "1.1. Khung Cấu Trúc EECI Trong Nghiên Cứu Ý Tưởng" at bounding box center [810, 556] width 566 height 28
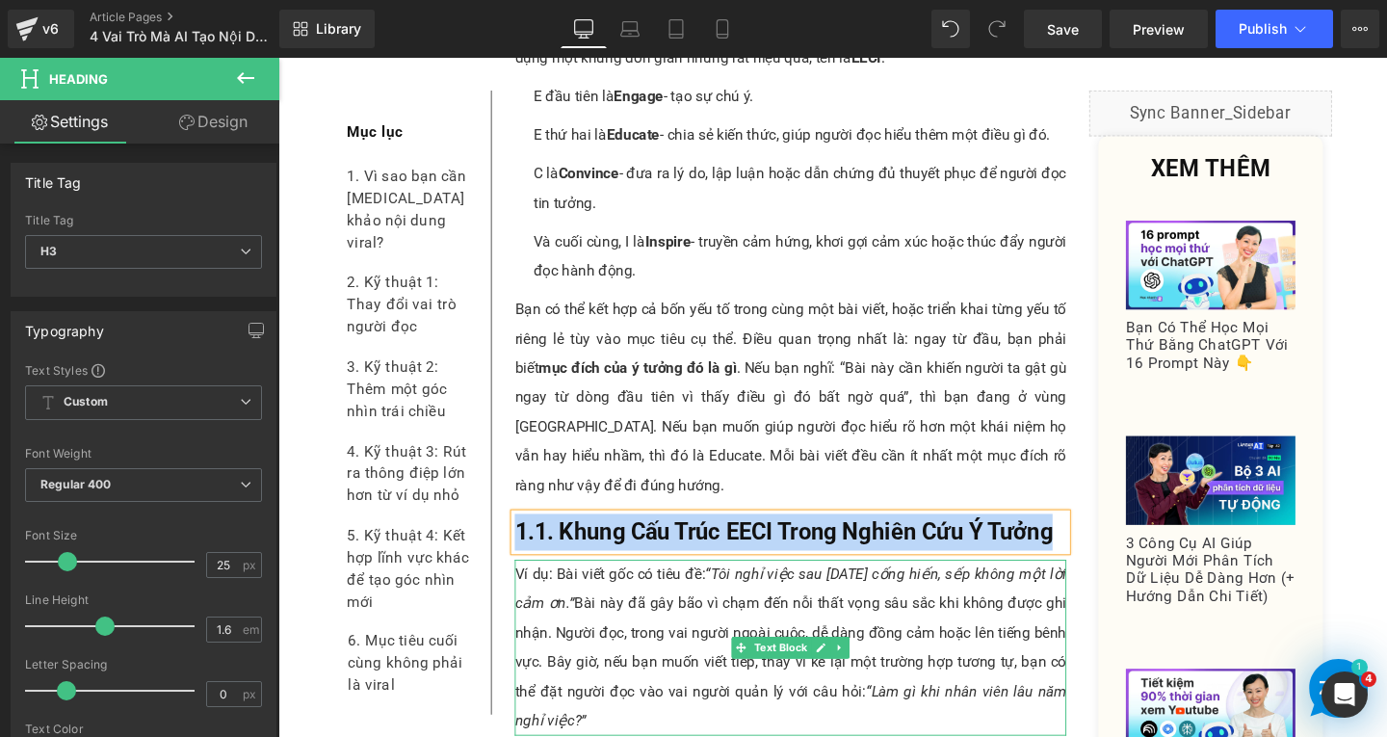
paste div
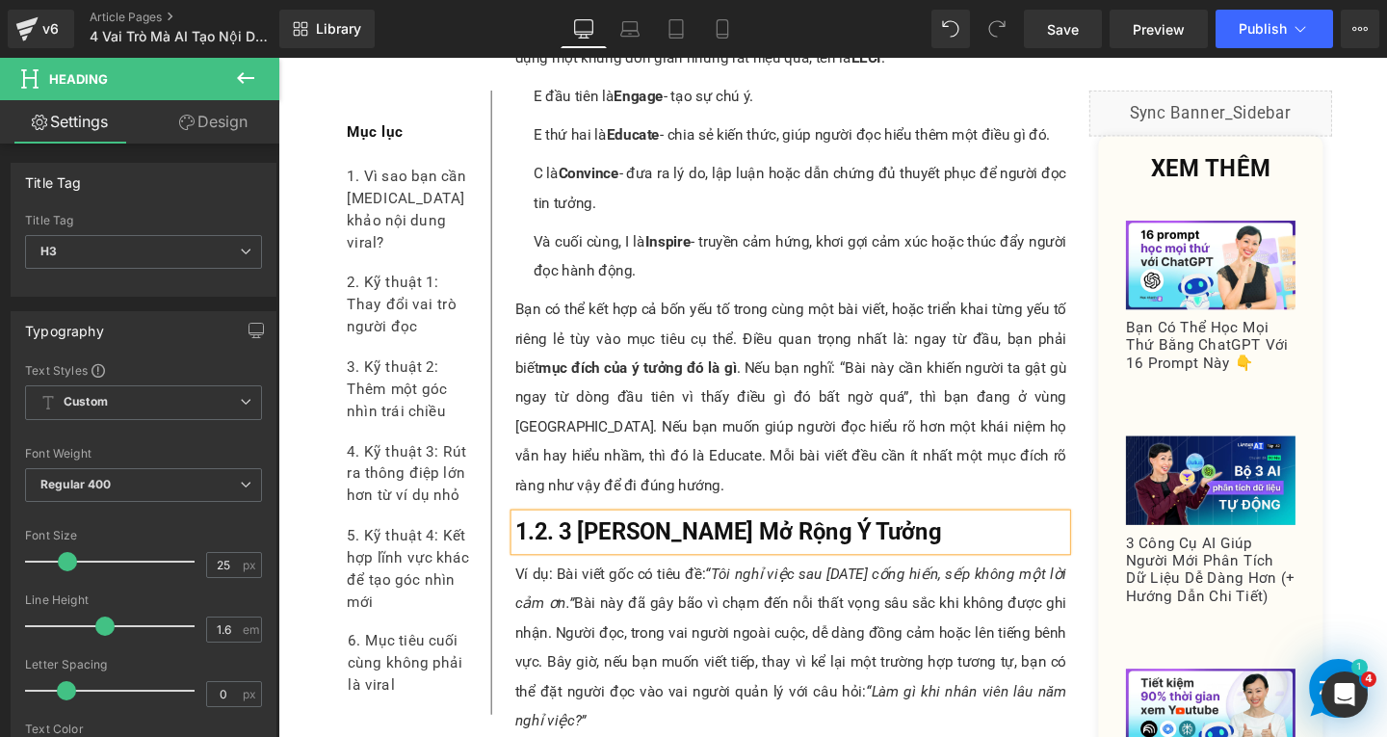
scroll to position [2295, 0]
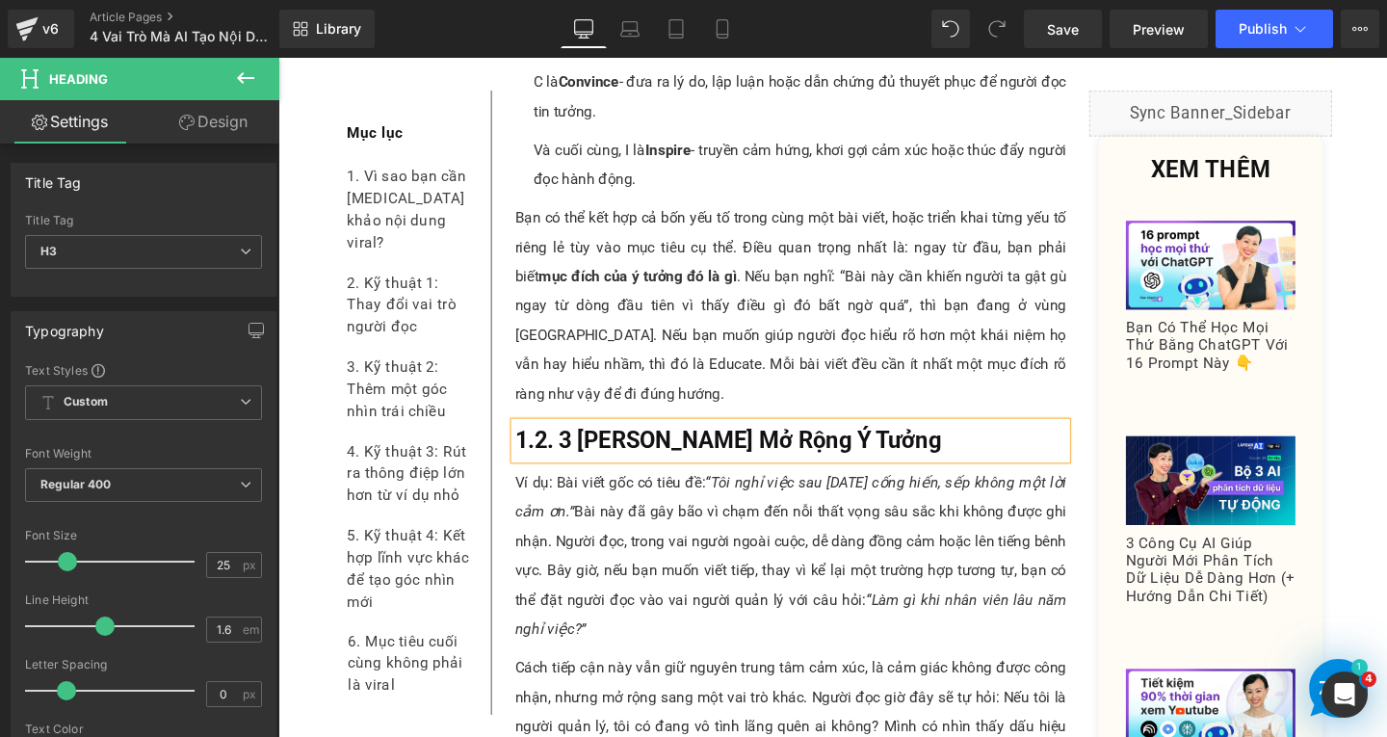
click at [619, 618] on p "Ví dụ: Bài viết gốc có tiêu đề: “Tôi nghỉ việc sau 5 năm cống hiến, sếp không m…" at bounding box center [817, 581] width 580 height 185
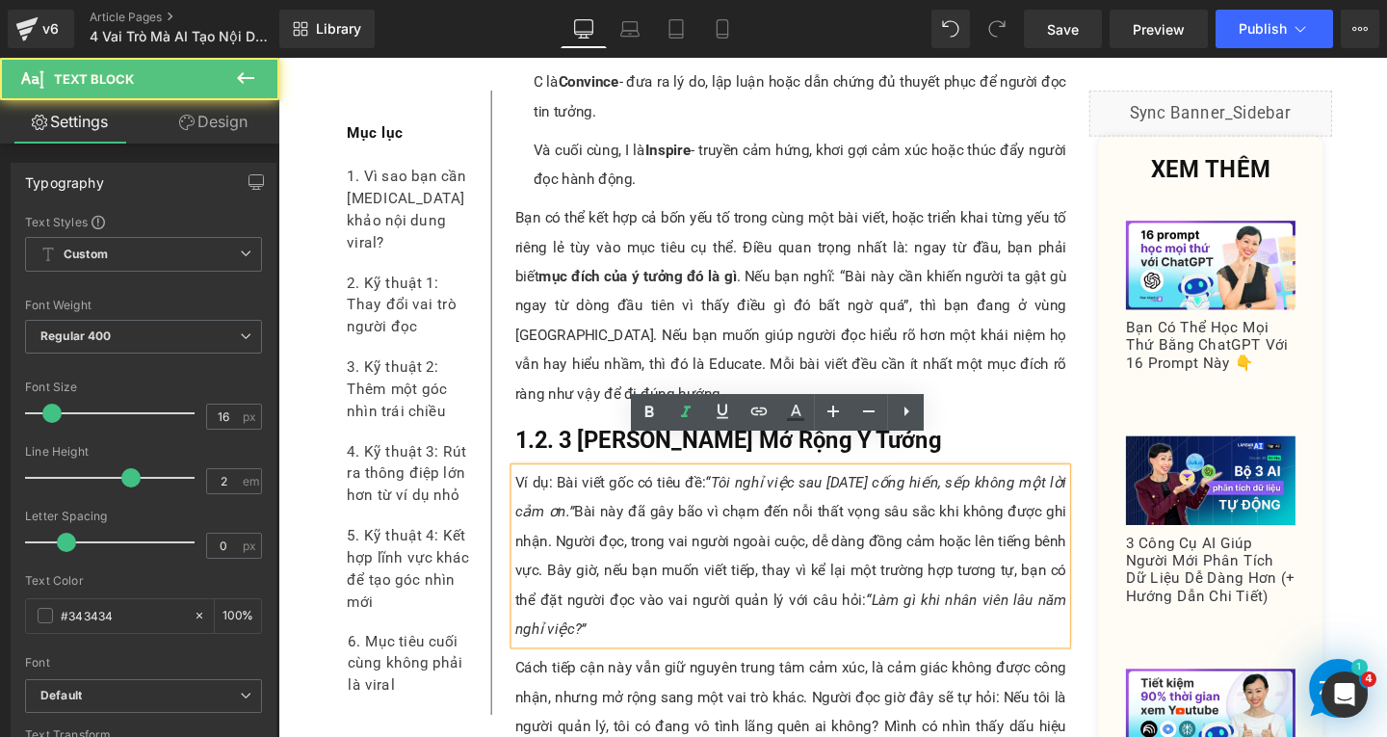
click at [619, 618] on p "Ví dụ: Bài viết gốc có tiêu đề: “Tôi nghỉ việc sau 5 năm cống hiến, sếp không m…" at bounding box center [817, 581] width 580 height 185
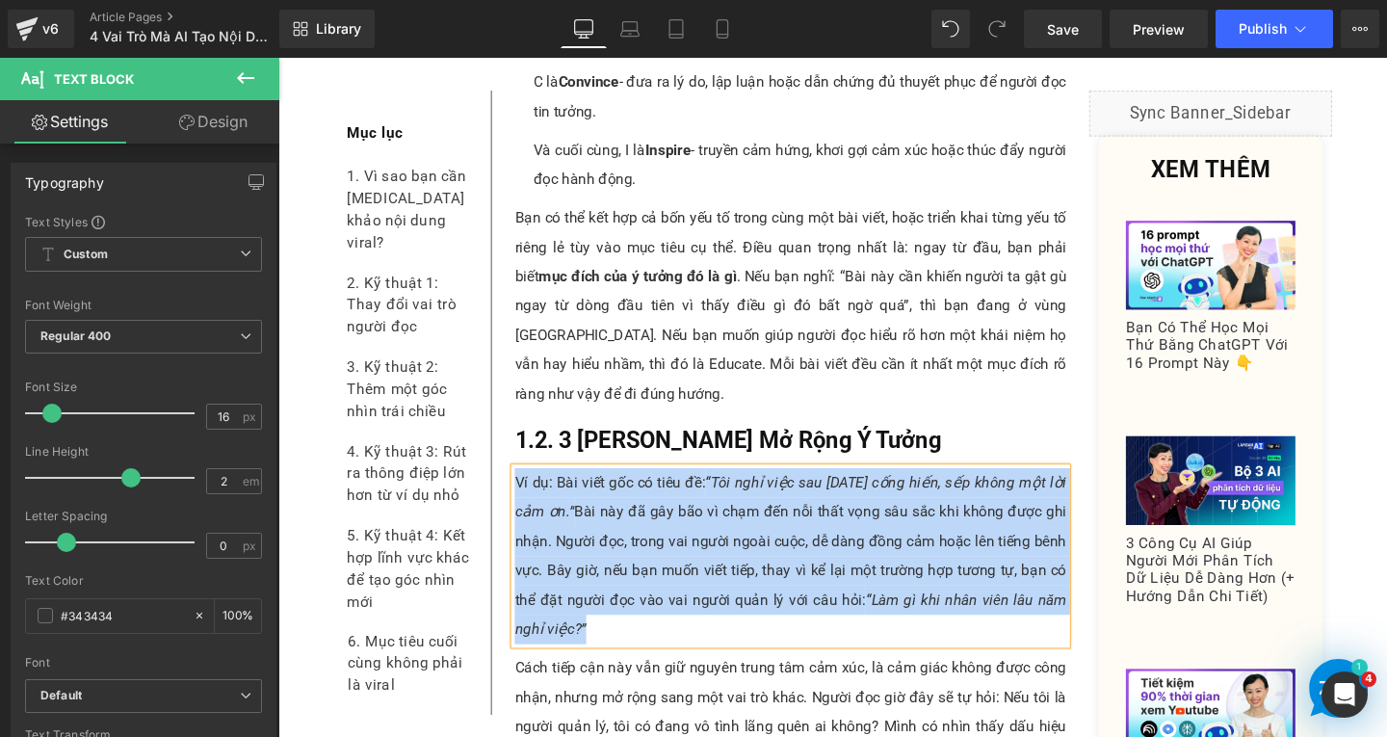
paste div
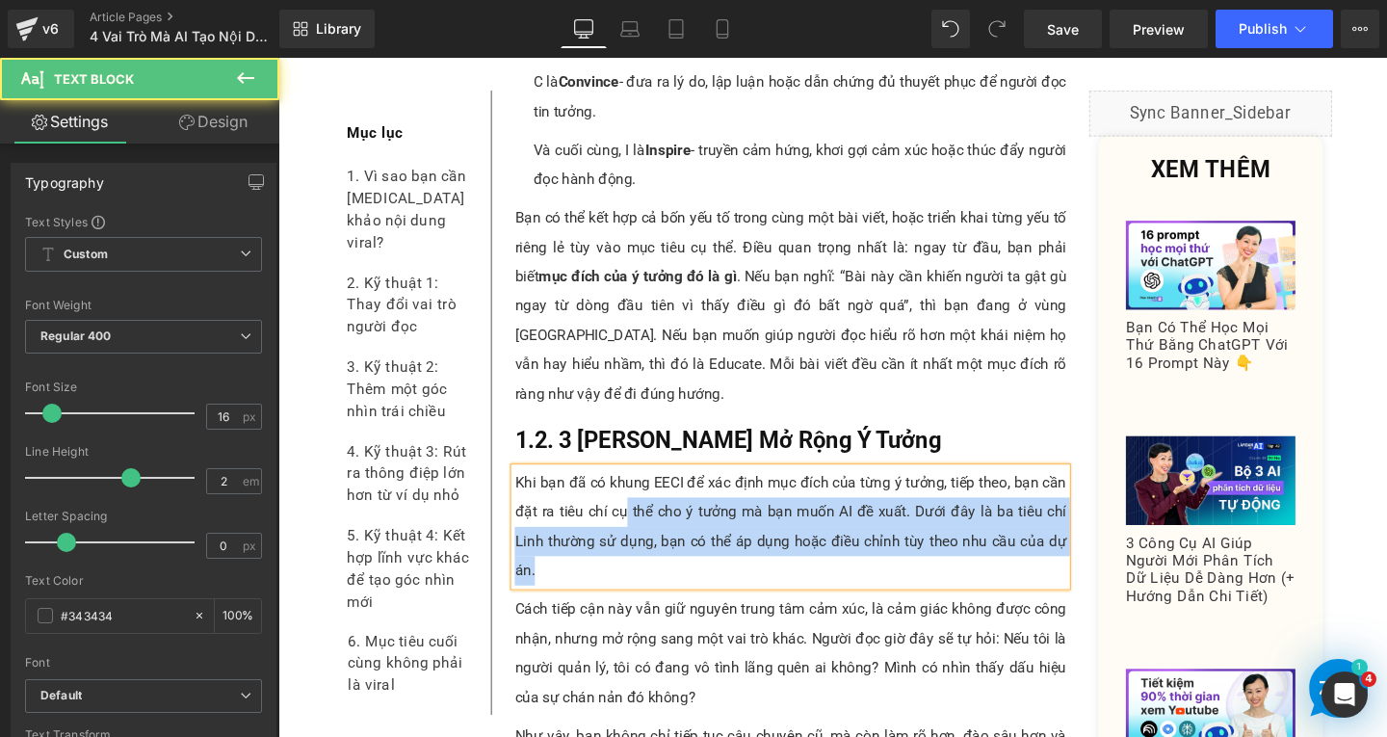
drag, startPoint x: 518, startPoint y: 504, endPoint x: 637, endPoint y: 503, distance: 118.5
click at [637, 503] on div "Khi bạn đã có khung EECI để xác định mục đích của từng ý tưởng, tiếp theo, bạn …" at bounding box center [817, 550] width 580 height 123
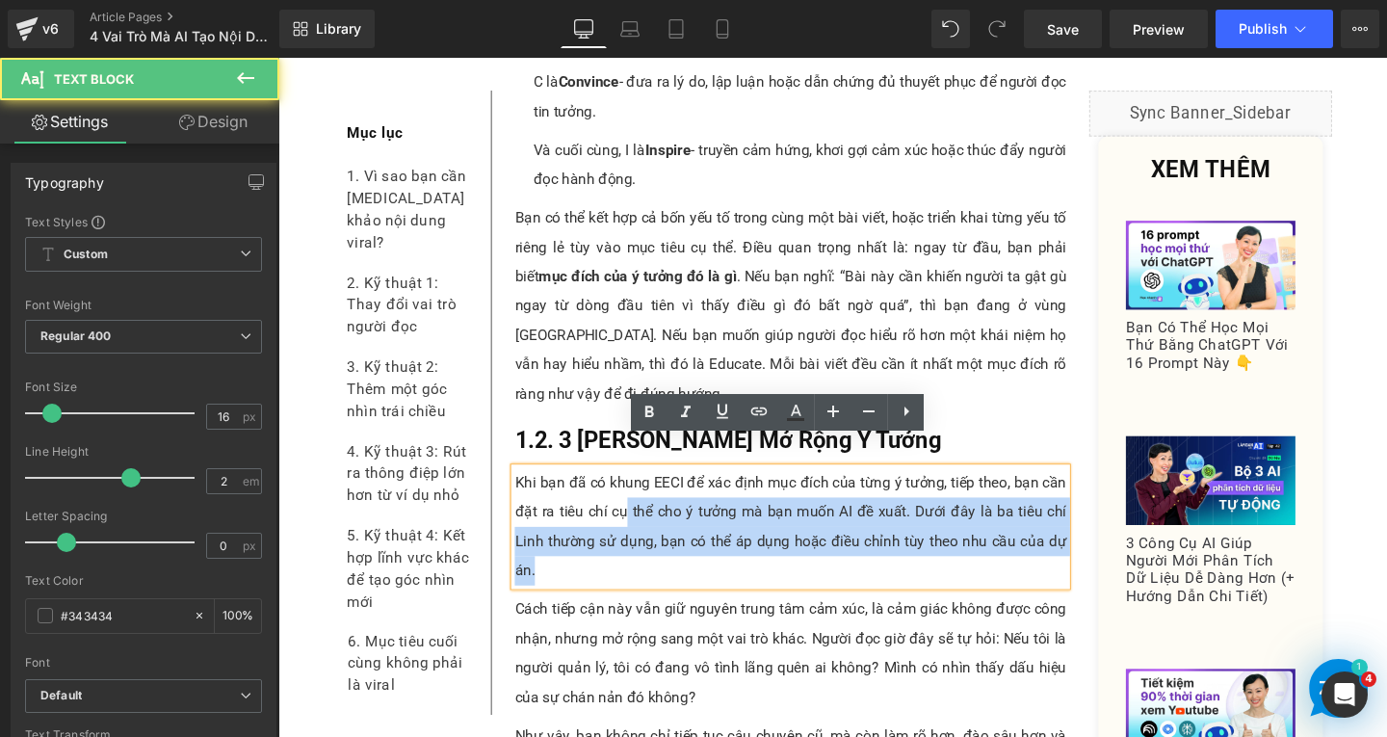
click at [659, 503] on p "Khi bạn đã có khung EECI để xác định mục đích của từng ý tưởng, tiếp theo, bạn …" at bounding box center [817, 550] width 580 height 123
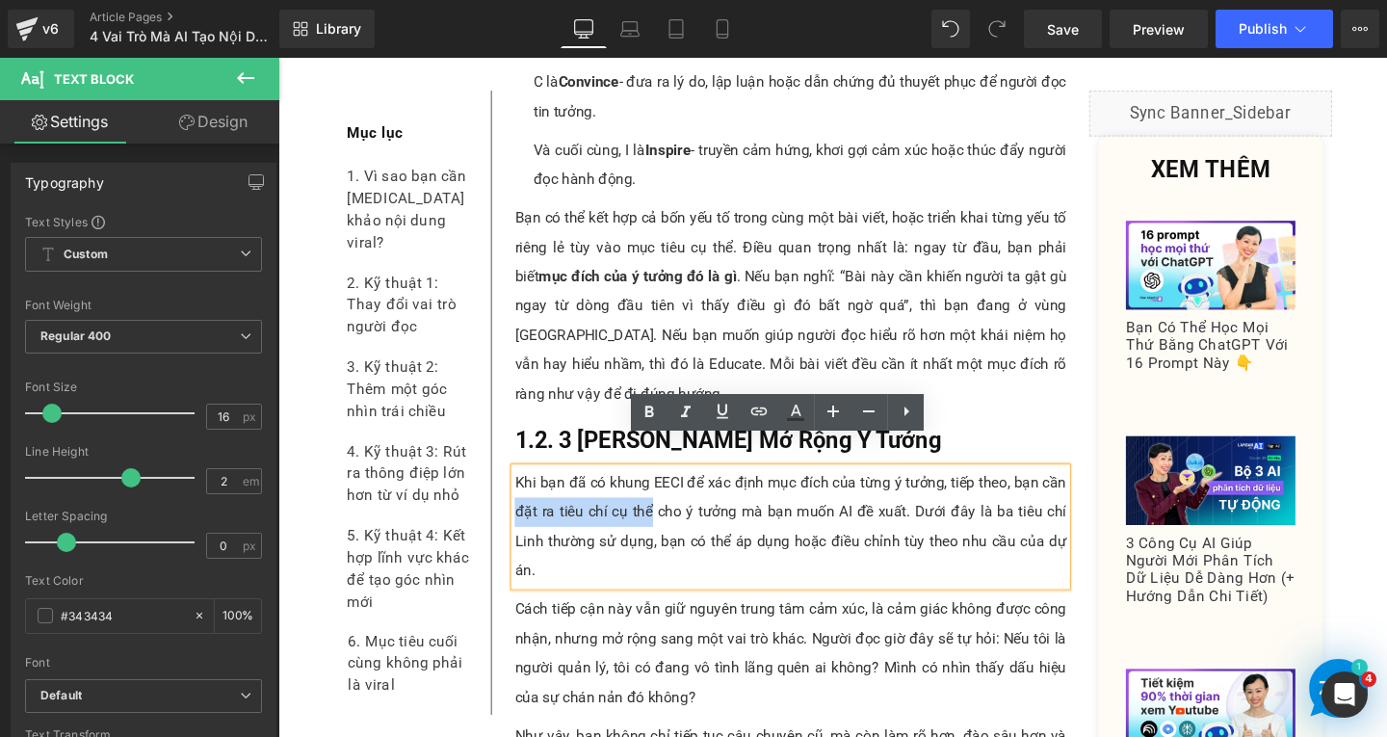
drag, startPoint x: 666, startPoint y: 501, endPoint x: 521, endPoint y: 501, distance: 144.5
click at [527, 501] on p "Khi bạn đã có khung EECI để xác định mục đích của từng ý tưởng, tiếp theo, bạn …" at bounding box center [817, 550] width 580 height 123
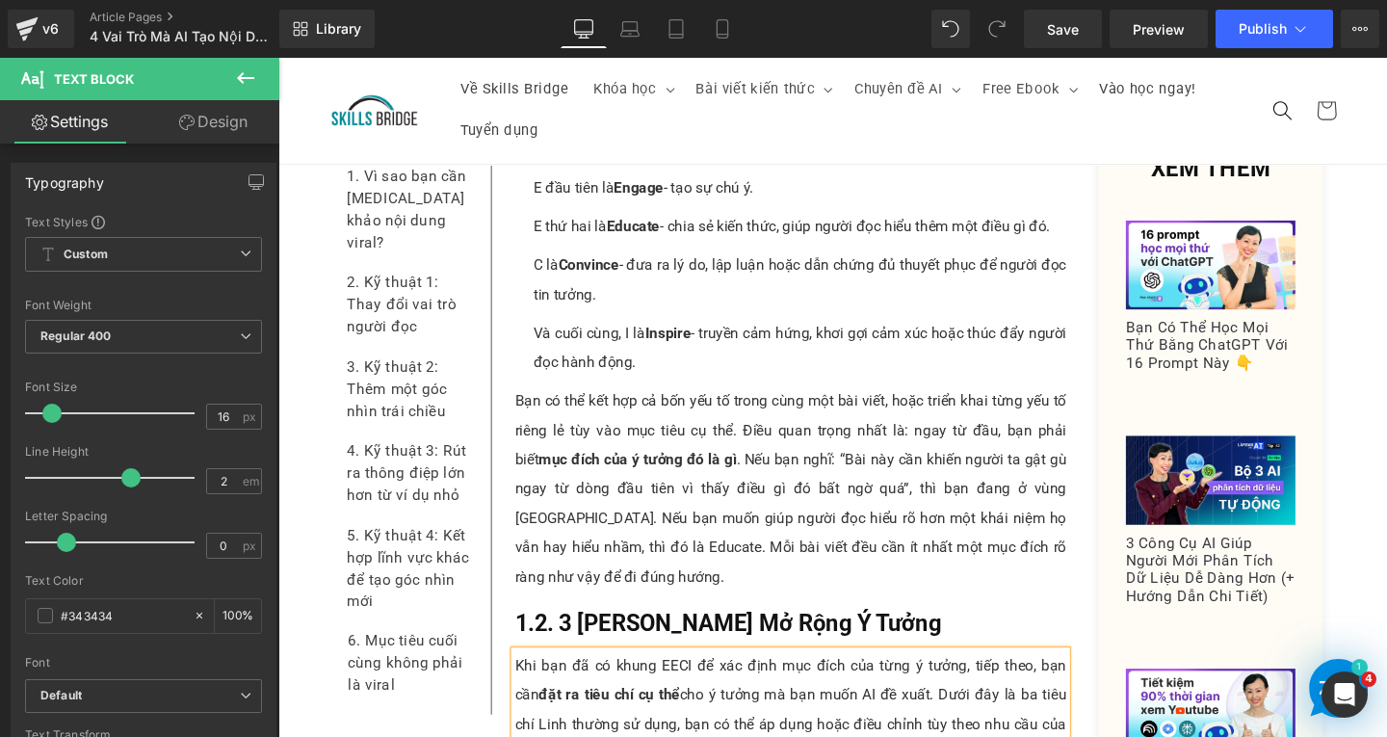
scroll to position [1910, 0]
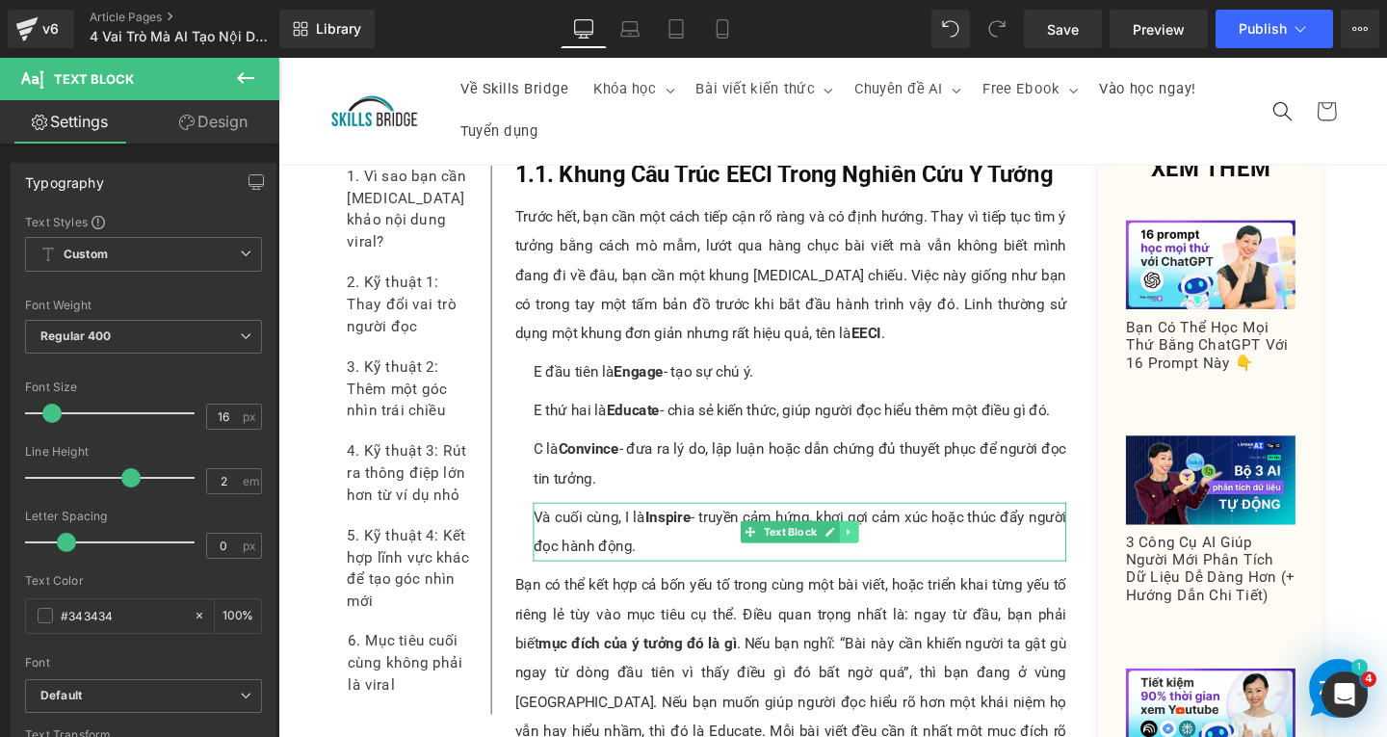
click at [875, 550] on icon at bounding box center [879, 556] width 11 height 12
click at [863, 551] on icon at bounding box center [868, 556] width 11 height 11
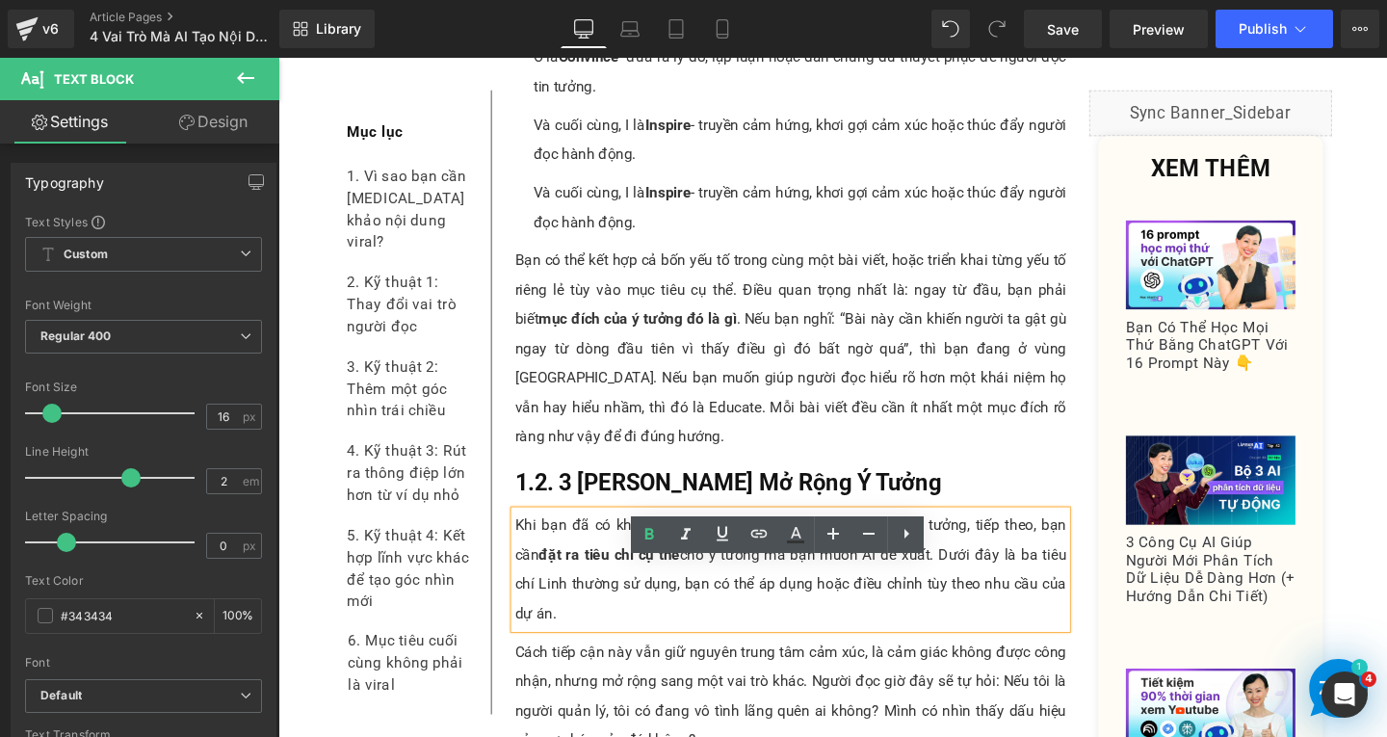
scroll to position [2340, 0]
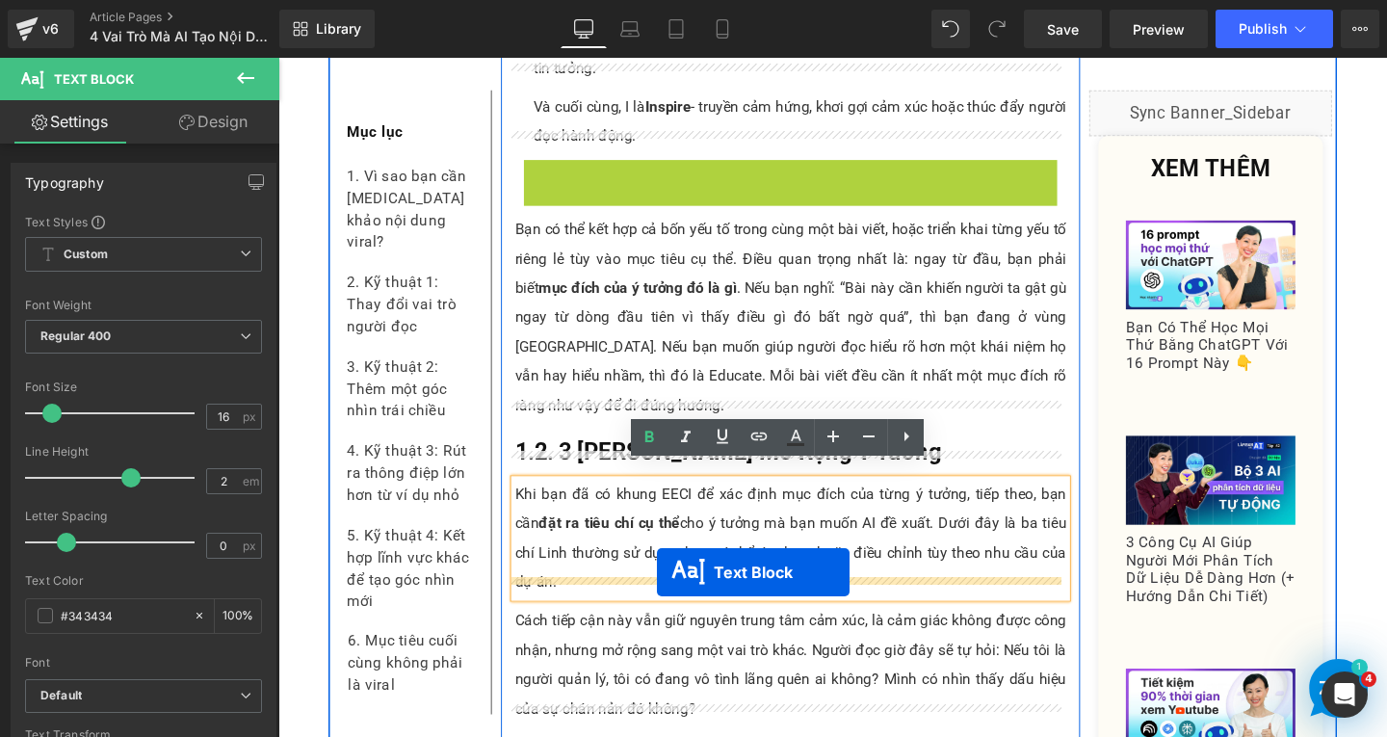
drag, startPoint x: 763, startPoint y: 168, endPoint x: 676, endPoint y: 599, distance: 440.2
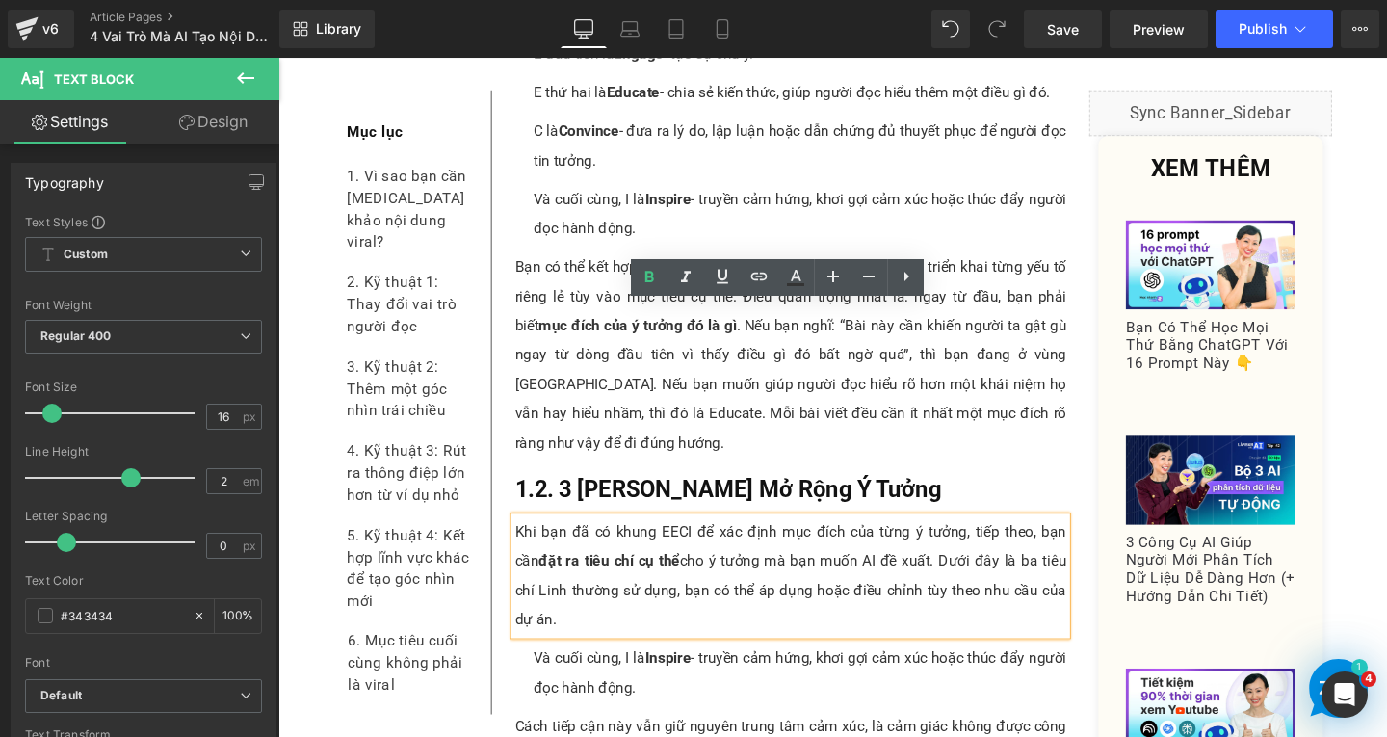
scroll to position [2437, 0]
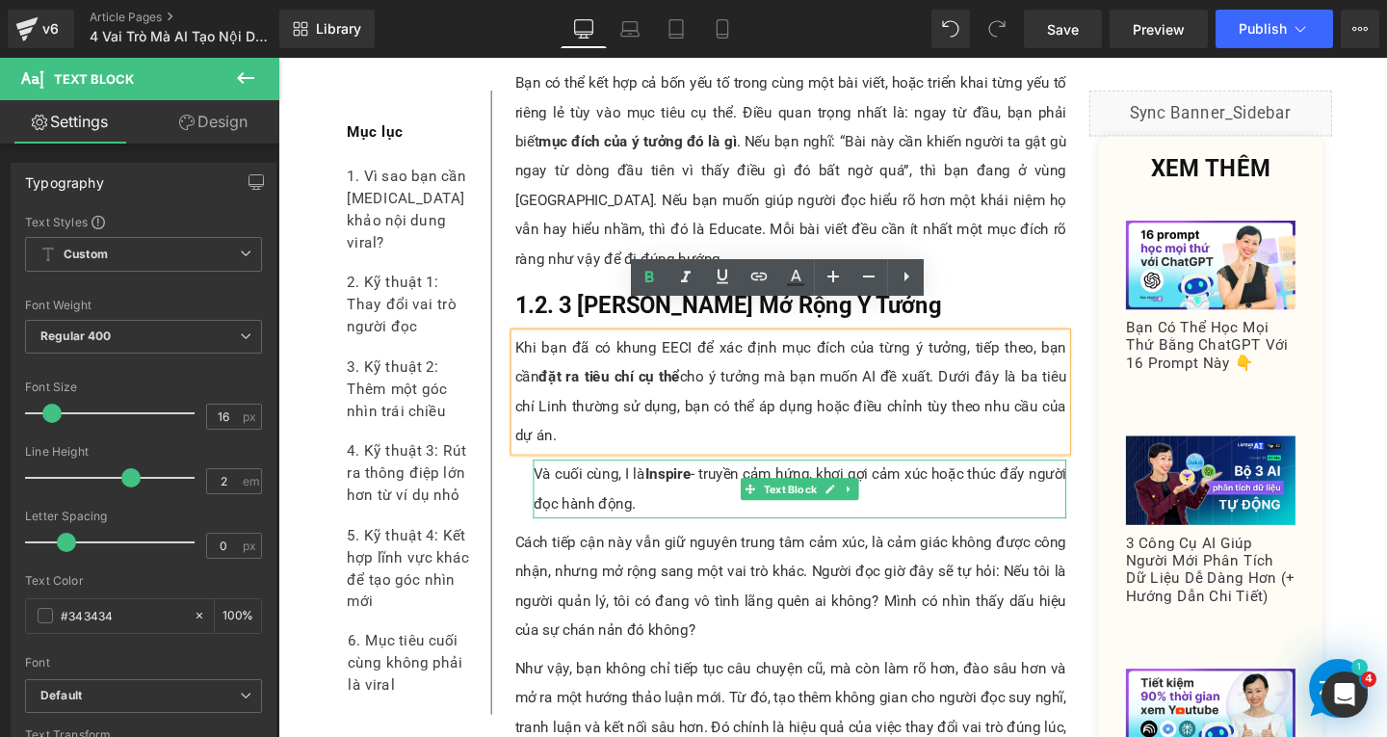
click at [636, 495] on p "Và cuối cùng, I là Inspire - truyền cảm hứng, khơi gợi cảm xúc hoặc thúc đẩy ng…" at bounding box center [826, 512] width 561 height 62
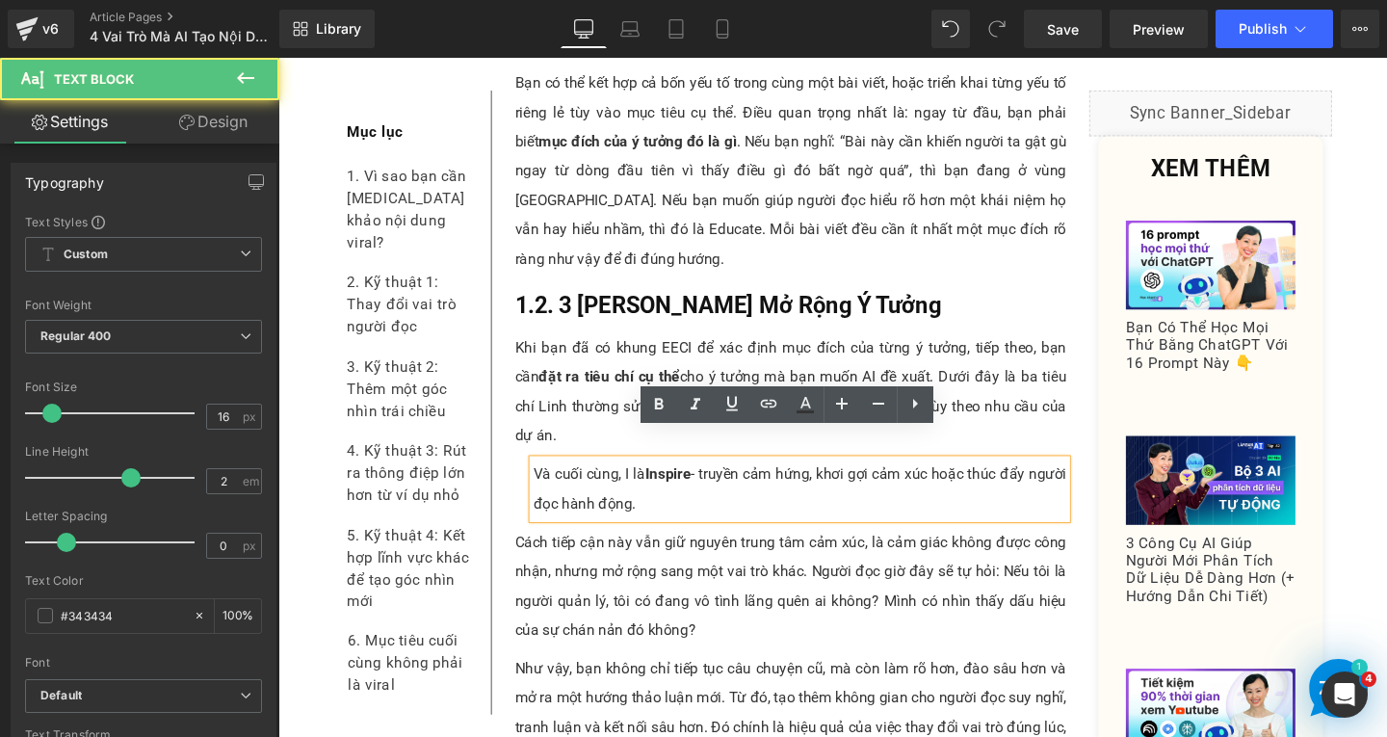
click at [655, 495] on p "Và cuối cùng, I là Inspire - truyền cảm hứng, khơi gợi cảm xúc hoặc thúc đẩy ng…" at bounding box center [826, 512] width 561 height 62
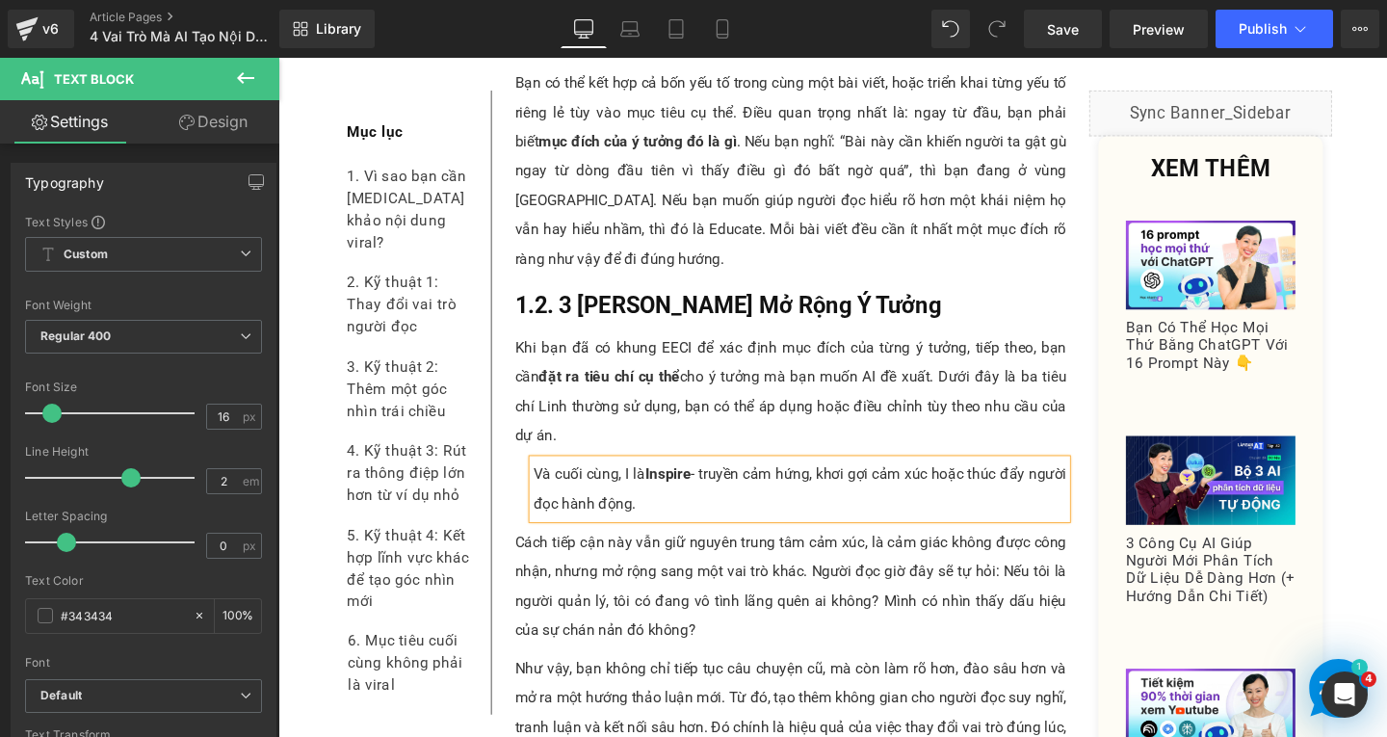
paste div
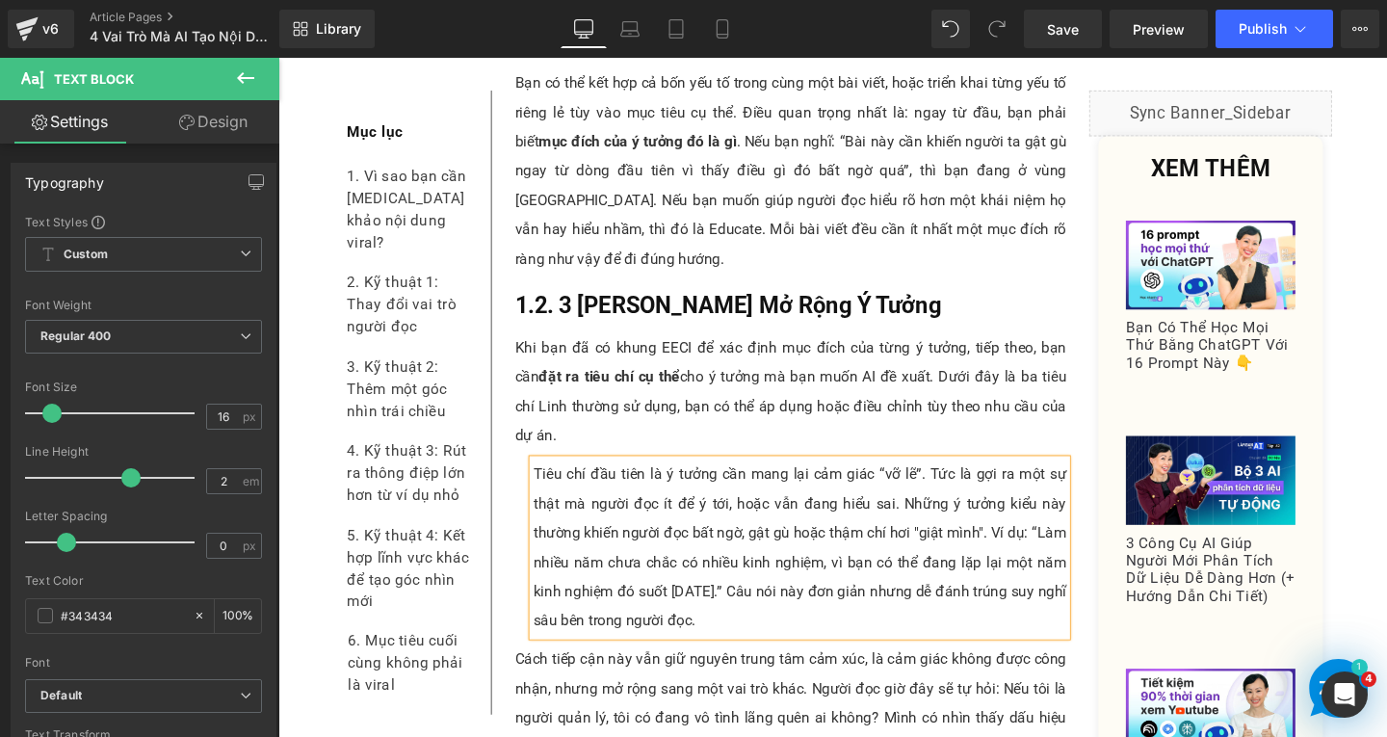
click at [546, 481] on p "Tiêu chí đầu tiên là ý tưởng cần mang lại cảm giác “vỡ lẽ”. Tức là gợi ra một s…" at bounding box center [826, 573] width 561 height 185
drag, startPoint x: 698, startPoint y: 461, endPoint x: 952, endPoint y: 466, distance: 253.4
click at [952, 481] on p "(1) Tiêu chí đầu tiên là ý tưởng cần mang lại cảm giác “vỡ lẽ”. Tức là gợi ra m…" at bounding box center [826, 573] width 561 height 185
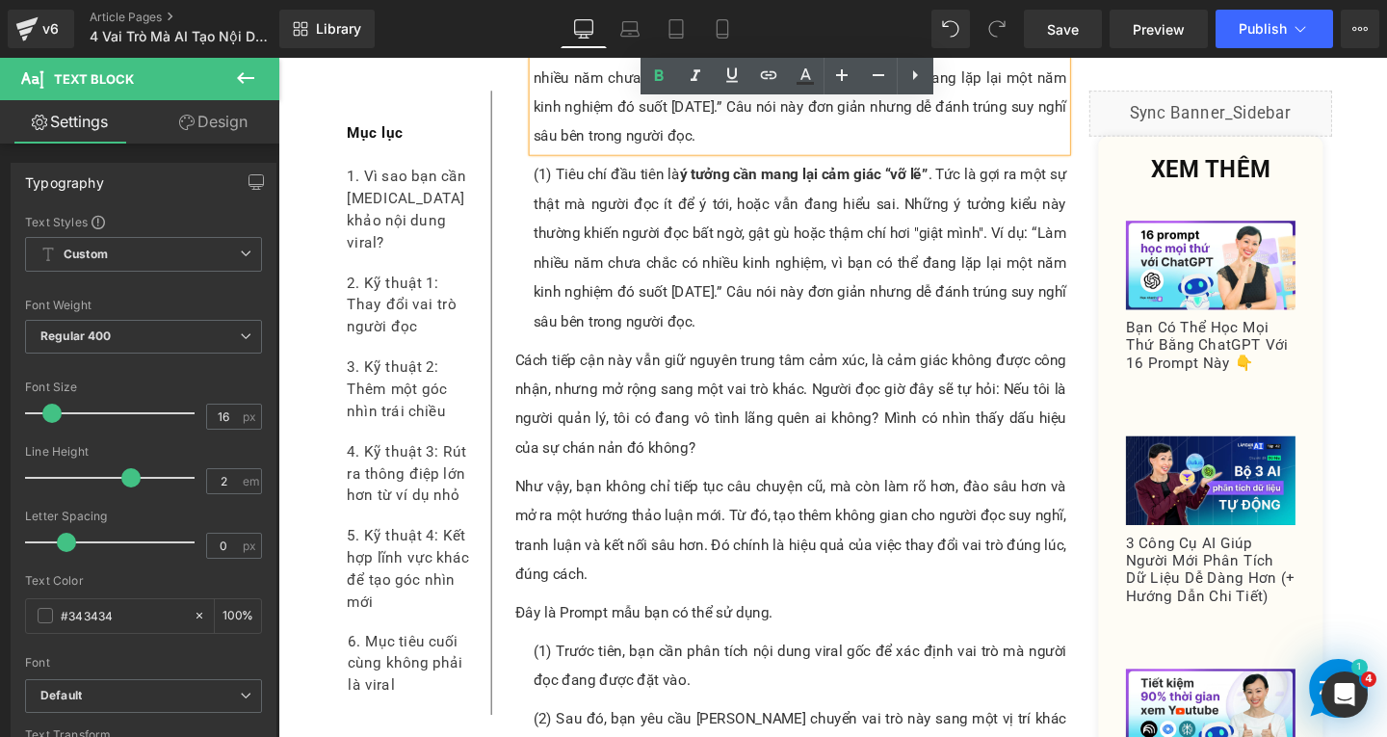
scroll to position [2754, 0]
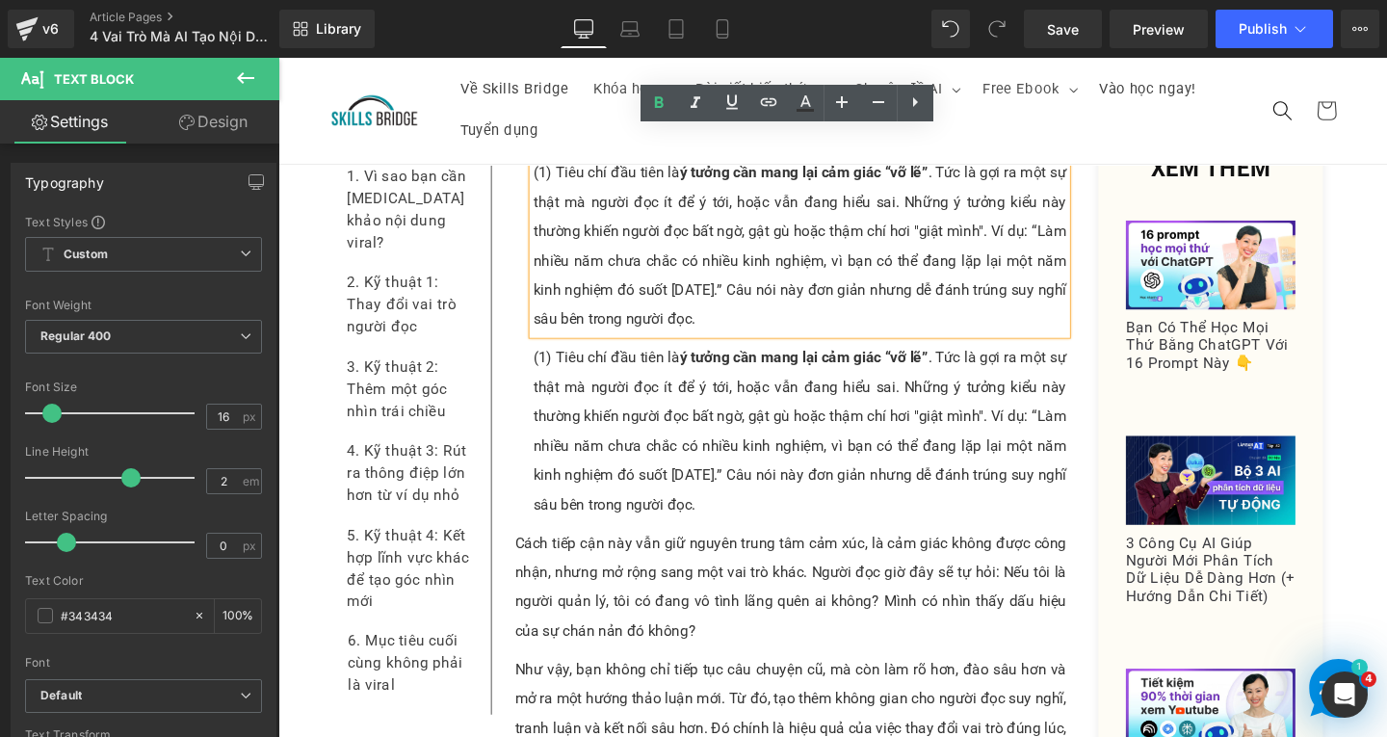
click at [609, 414] on p "(1) Tiêu chí đầu tiên là ý tưởng cần mang lại cảm giác “vỡ lẽ” . Tức là gợi ra …" at bounding box center [826, 450] width 561 height 185
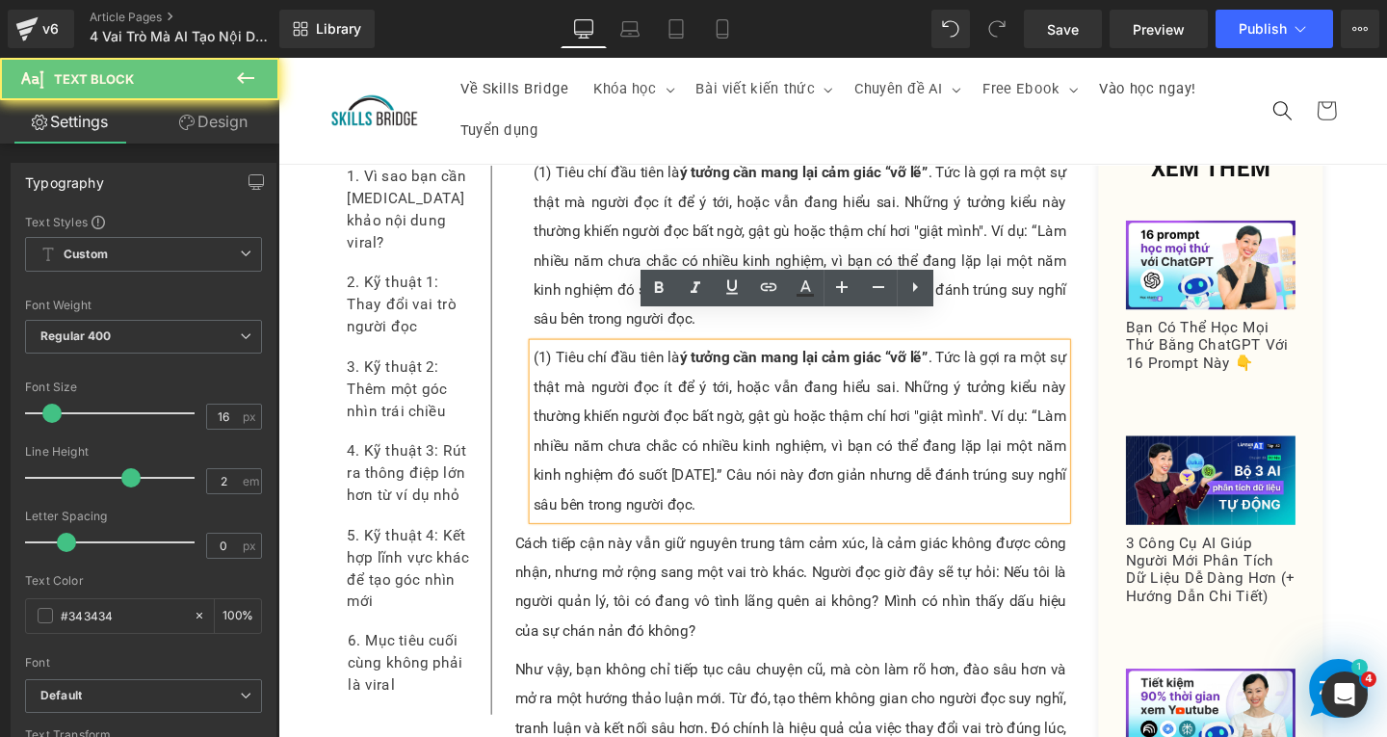
click at [554, 358] on p "(1) Tiêu chí đầu tiên là ý tưởng cần mang lại cảm giác “vỡ lẽ” . Tức là gợi ra …" at bounding box center [826, 450] width 561 height 185
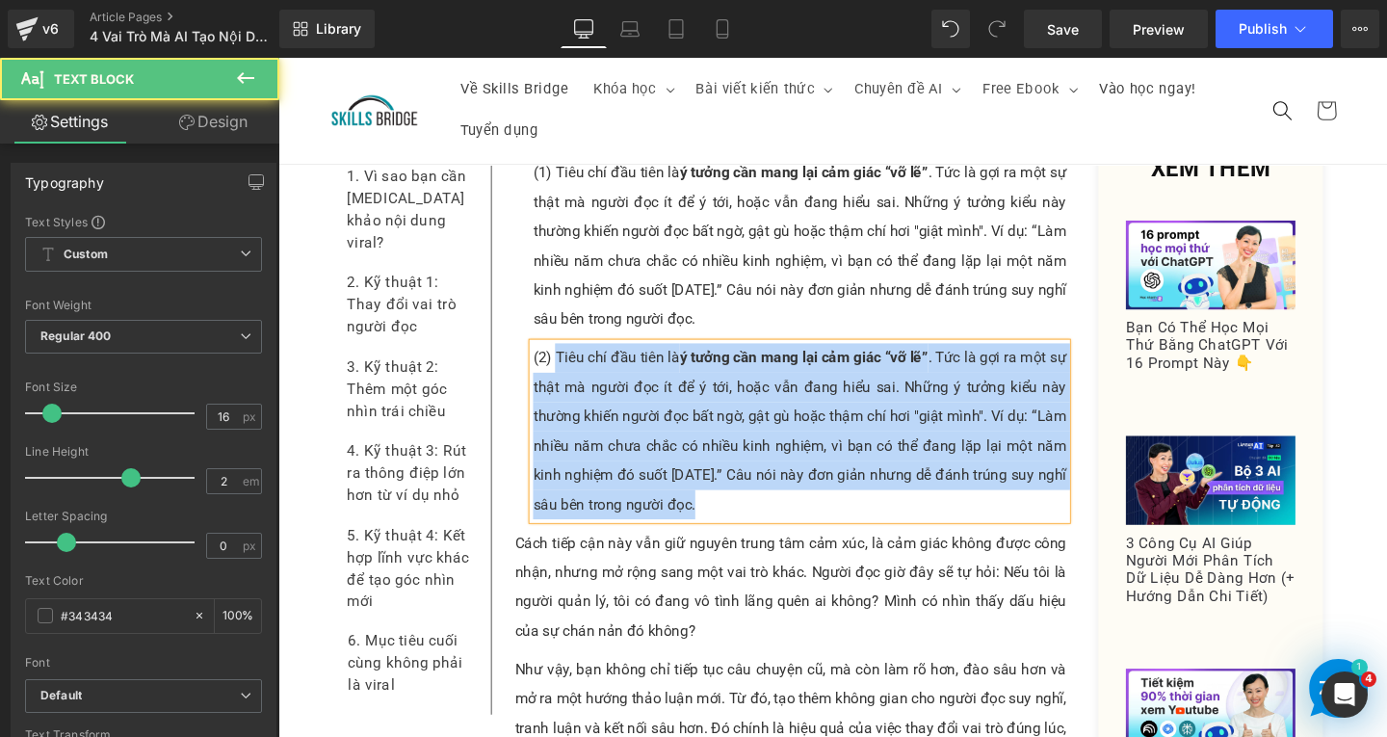
drag, startPoint x: 563, startPoint y: 343, endPoint x: 751, endPoint y: 489, distance: 238.2
click at [751, 489] on p "(2) Tiêu chí đầu tiên là ý tưởng cần mang lại cảm giác “vỡ lẽ” . Tức là gợi ra …" at bounding box center [826, 450] width 561 height 185
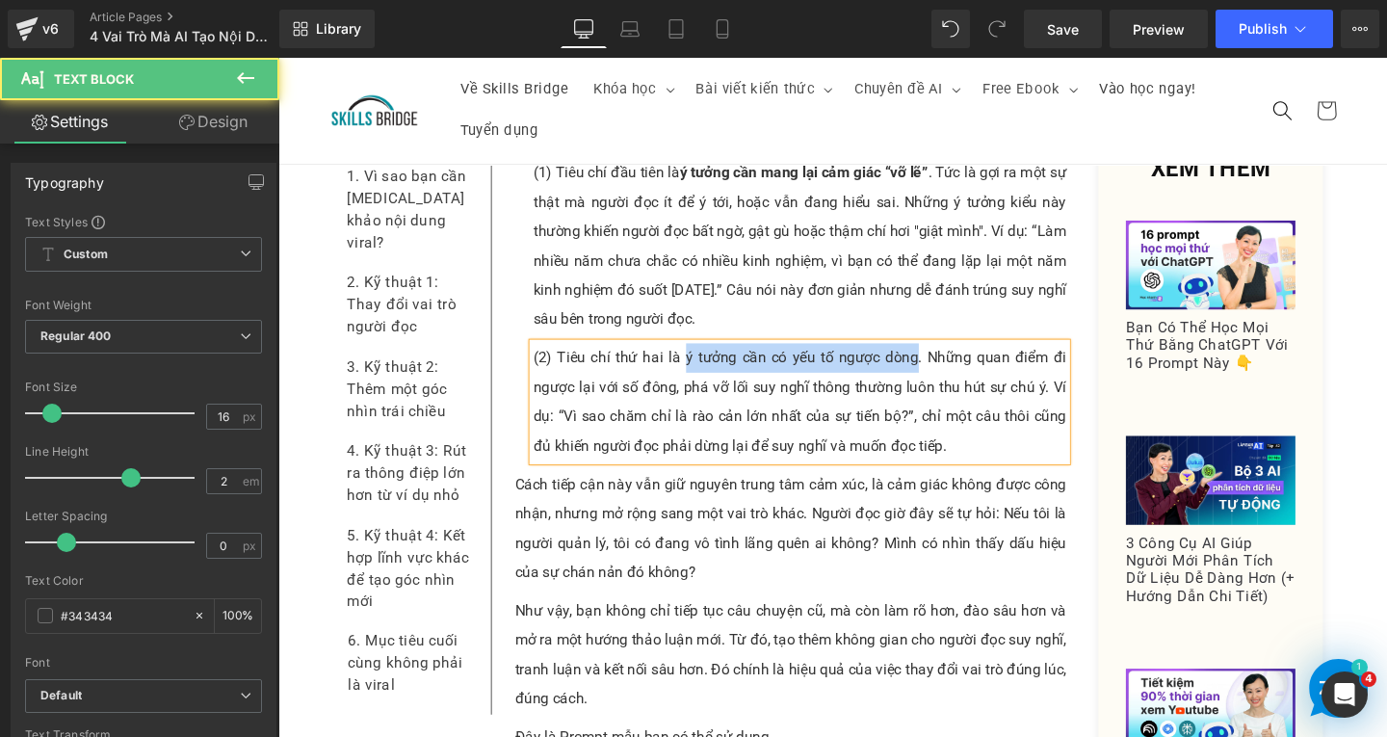
drag, startPoint x: 697, startPoint y: 342, endPoint x: 942, endPoint y: 345, distance: 245.7
click at [942, 358] on p "(2) Tiêu chí thứ hai là ý tưởng cần có yếu tố ngược dòng. Những quan điểm đi ng…" at bounding box center [826, 419] width 561 height 123
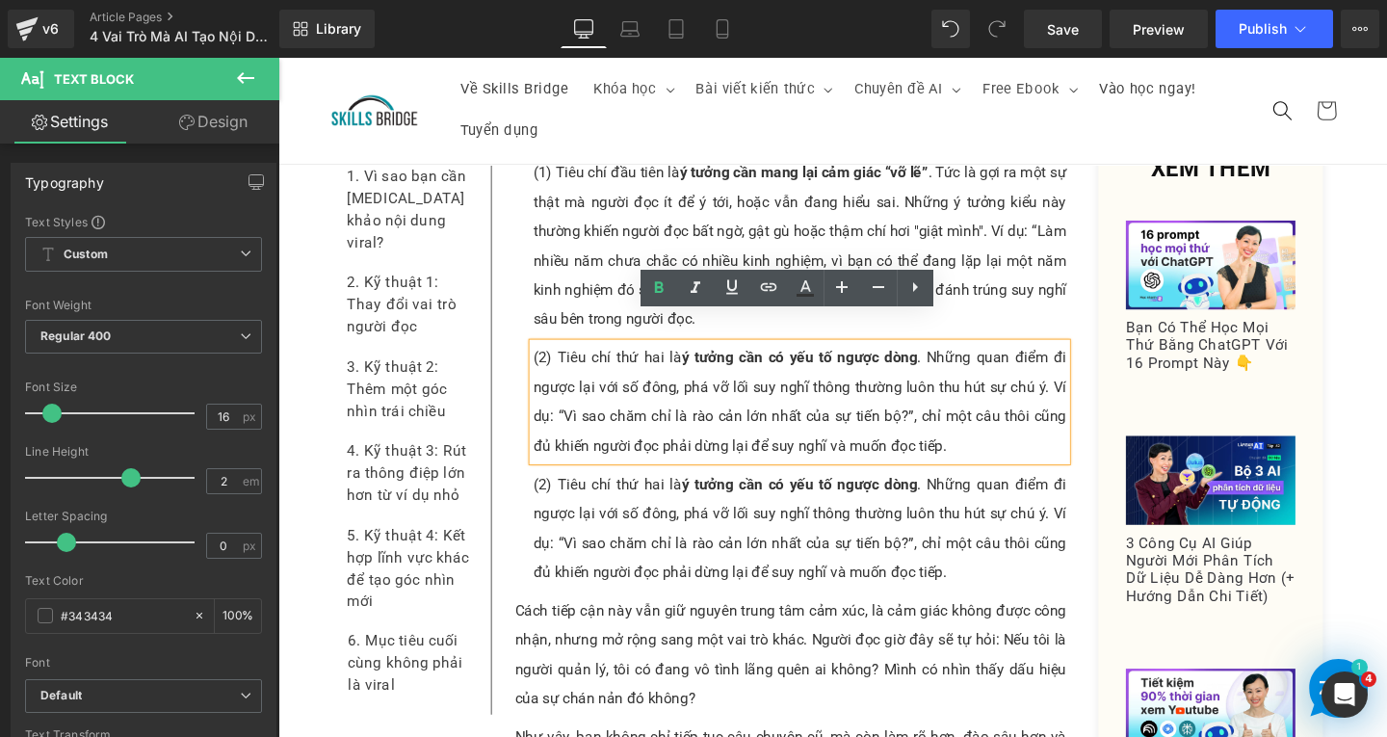
click at [615, 517] on p "(2) Tiêu chí thứ hai là ý tưởng cần có yếu tố ngược dòng . Những quan điểm đi n…" at bounding box center [826, 552] width 561 height 123
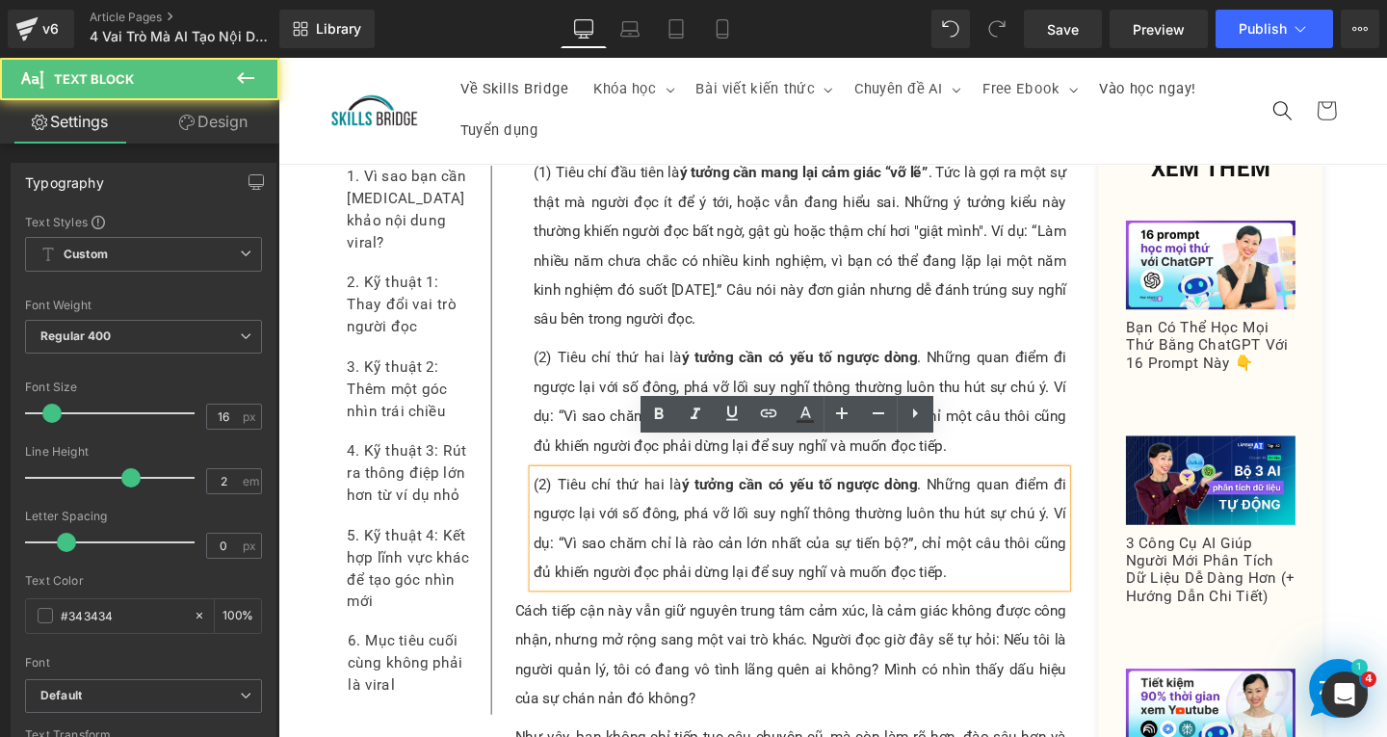
click at [556, 491] on p "(2) Tiêu chí thứ hai là ý tưởng cần có yếu tố ngược dòng . Những quan điểm đi n…" at bounding box center [826, 552] width 561 height 123
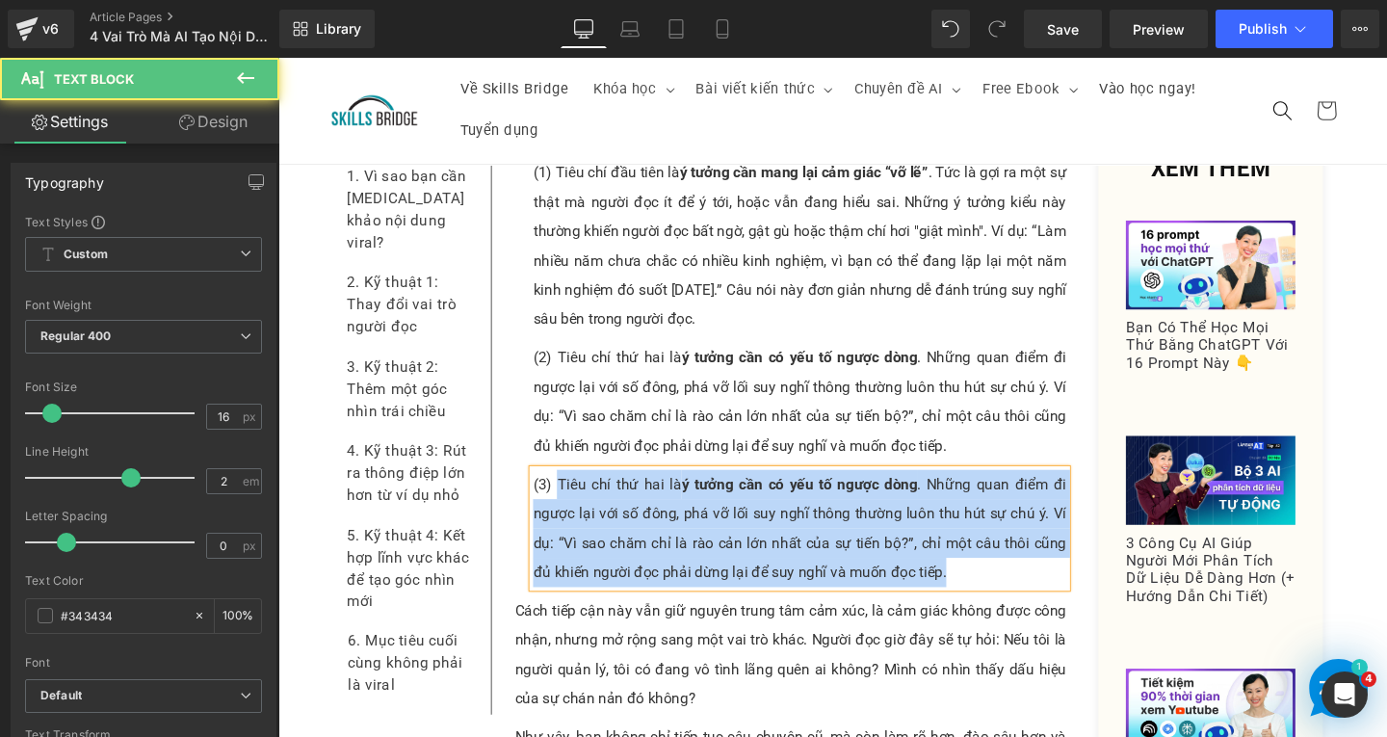
drag, startPoint x: 563, startPoint y: 476, endPoint x: 964, endPoint y: 572, distance: 413.1
click at [964, 572] on p "(3) Tiêu chí thứ hai là ý tưởng cần có yếu tố ngược dòng . Những quan điểm đi n…" at bounding box center [826, 552] width 561 height 123
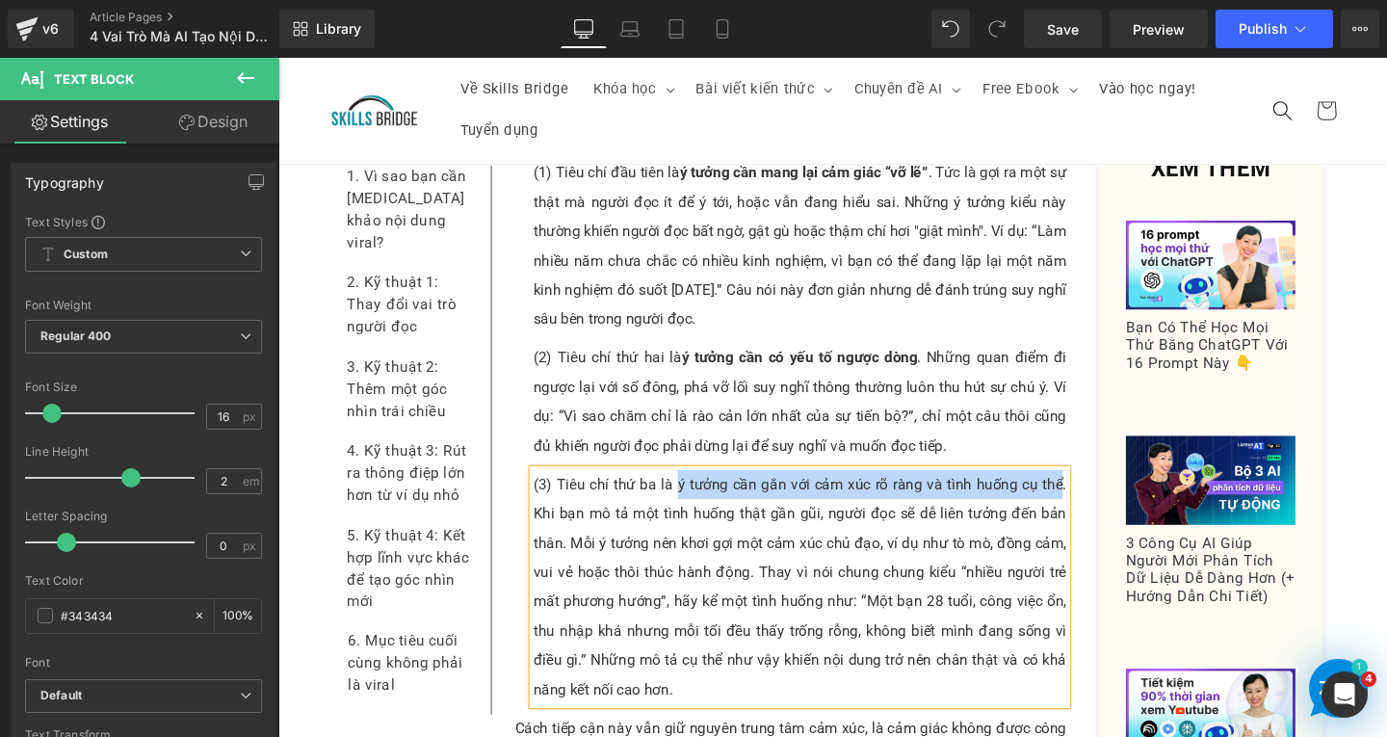
drag, startPoint x: 691, startPoint y: 481, endPoint x: 1095, endPoint y: 475, distance: 404.7
click at [1095, 491] on p "(3) Tiêu chí thứ ba là ý tưởng cần gắn với cảm xúc rõ ràng và tình huống cụ thể…" at bounding box center [826, 614] width 561 height 247
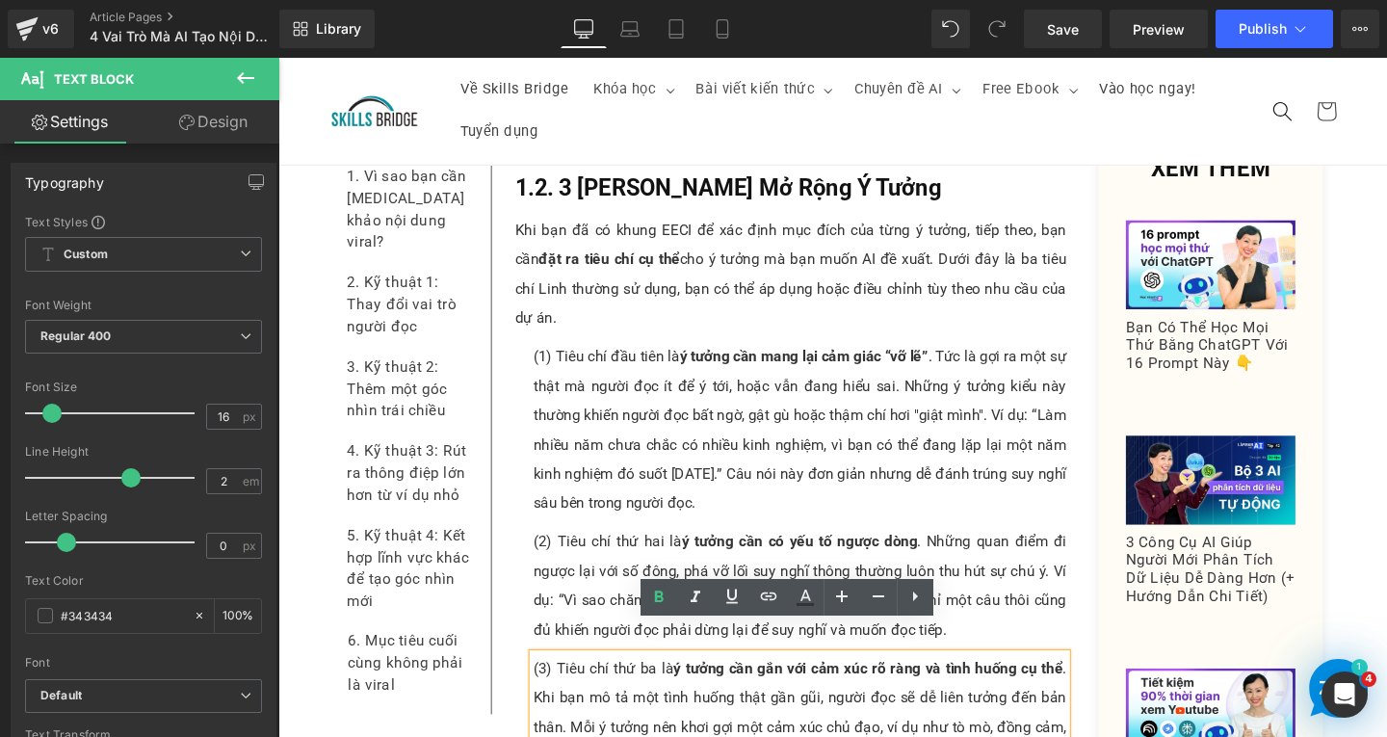
scroll to position [2368, 0]
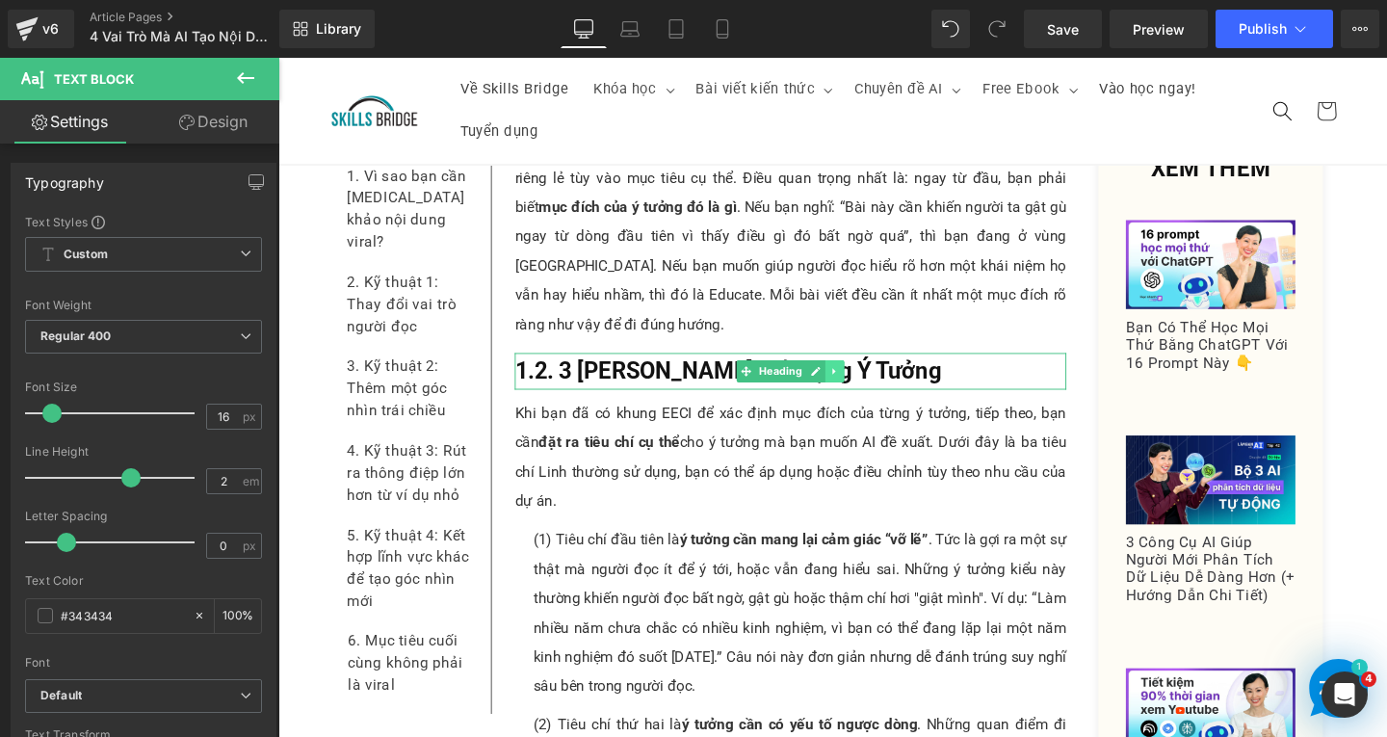
click at [854, 376] on link at bounding box center [864, 387] width 20 height 23
click at [849, 382] on icon at bounding box center [854, 387] width 11 height 11
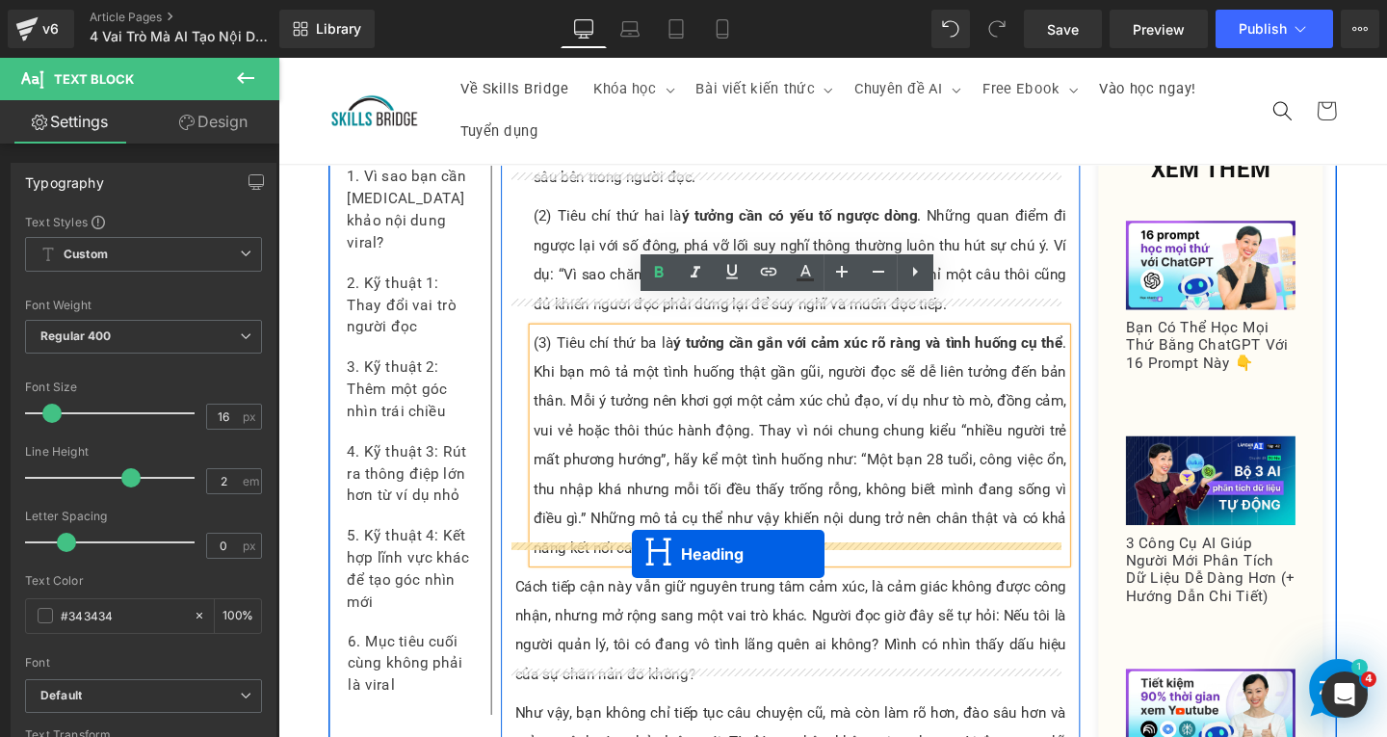
drag, startPoint x: 761, startPoint y: 409, endPoint x: 650, endPoint y: 579, distance: 202.6
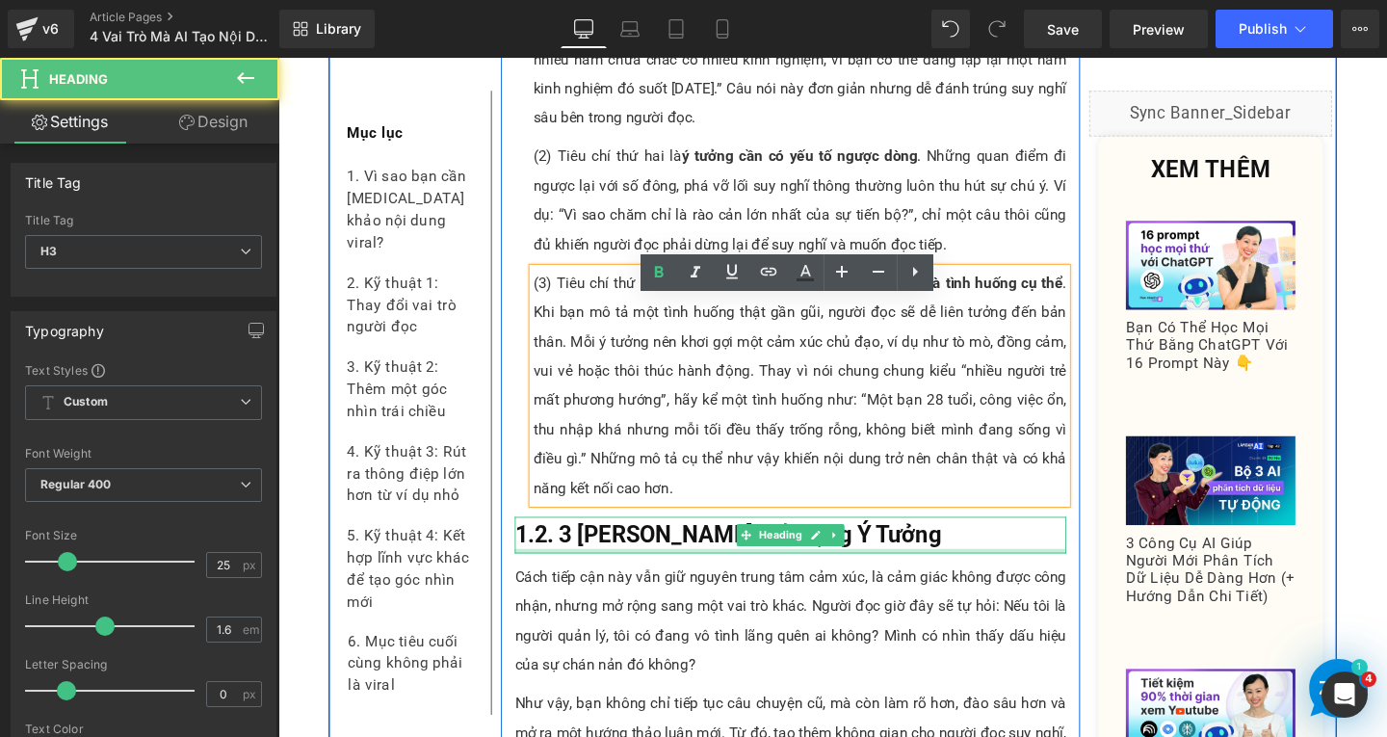
scroll to position [2903, 0]
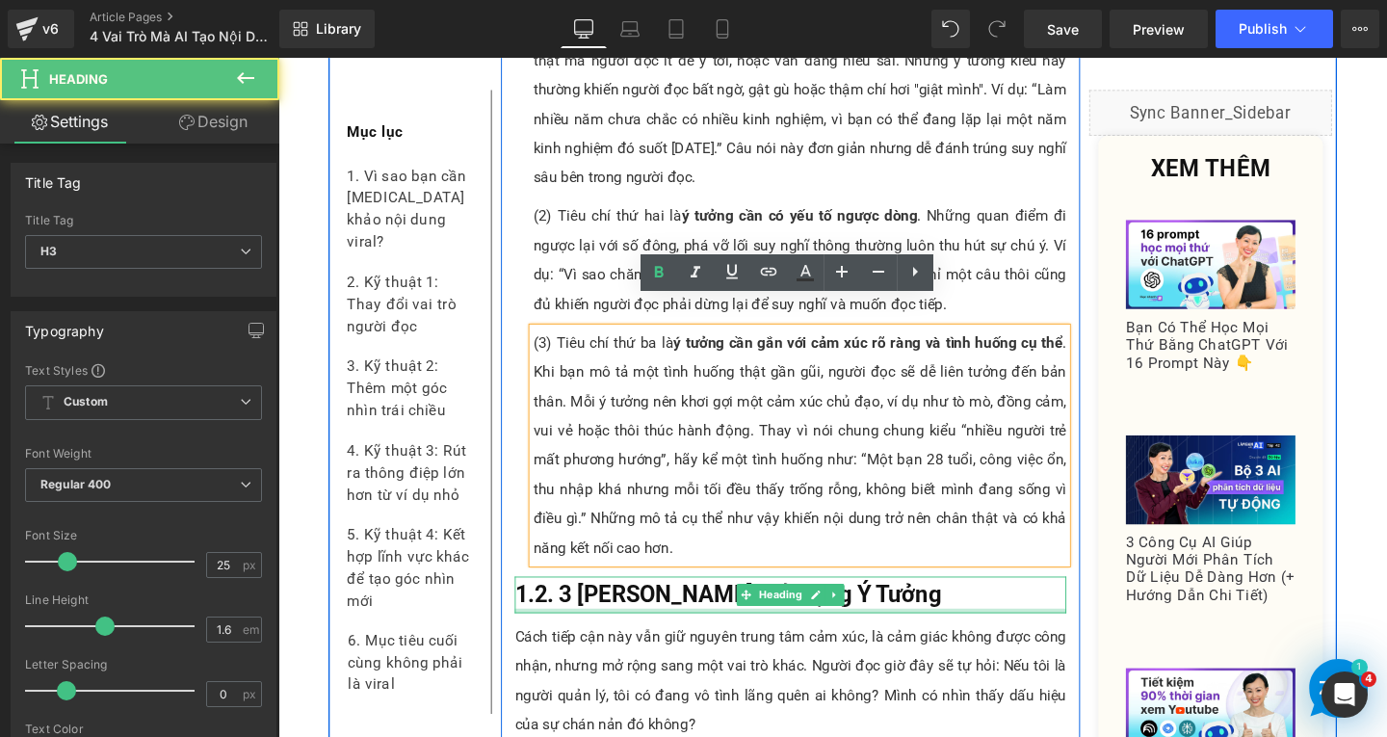
click at [944, 603] on h3 "1.2. 3 [PERSON_NAME] Mở Rộng Ý Tưởng" at bounding box center [817, 622] width 580 height 39
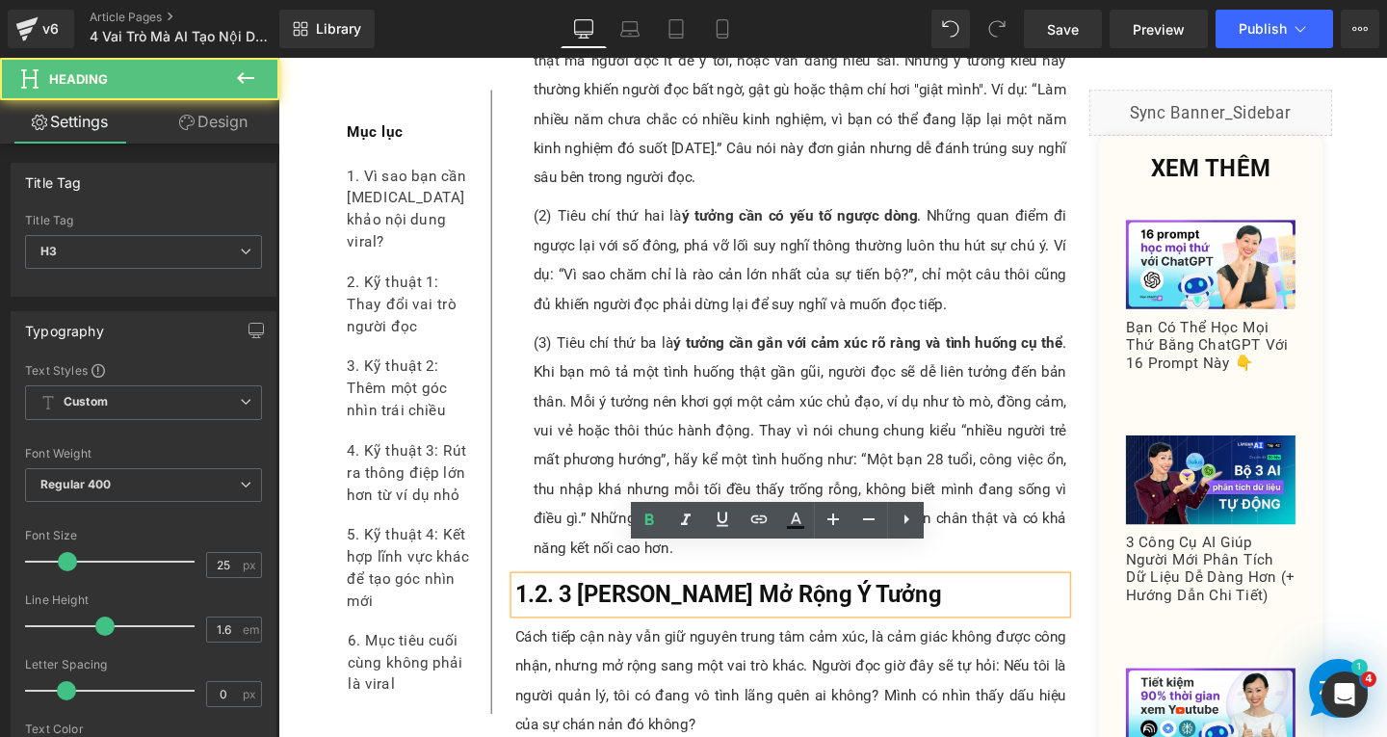
click at [944, 603] on h3 "1.2. 3 [PERSON_NAME] Mở Rộng Ý Tưởng" at bounding box center [817, 622] width 580 height 39
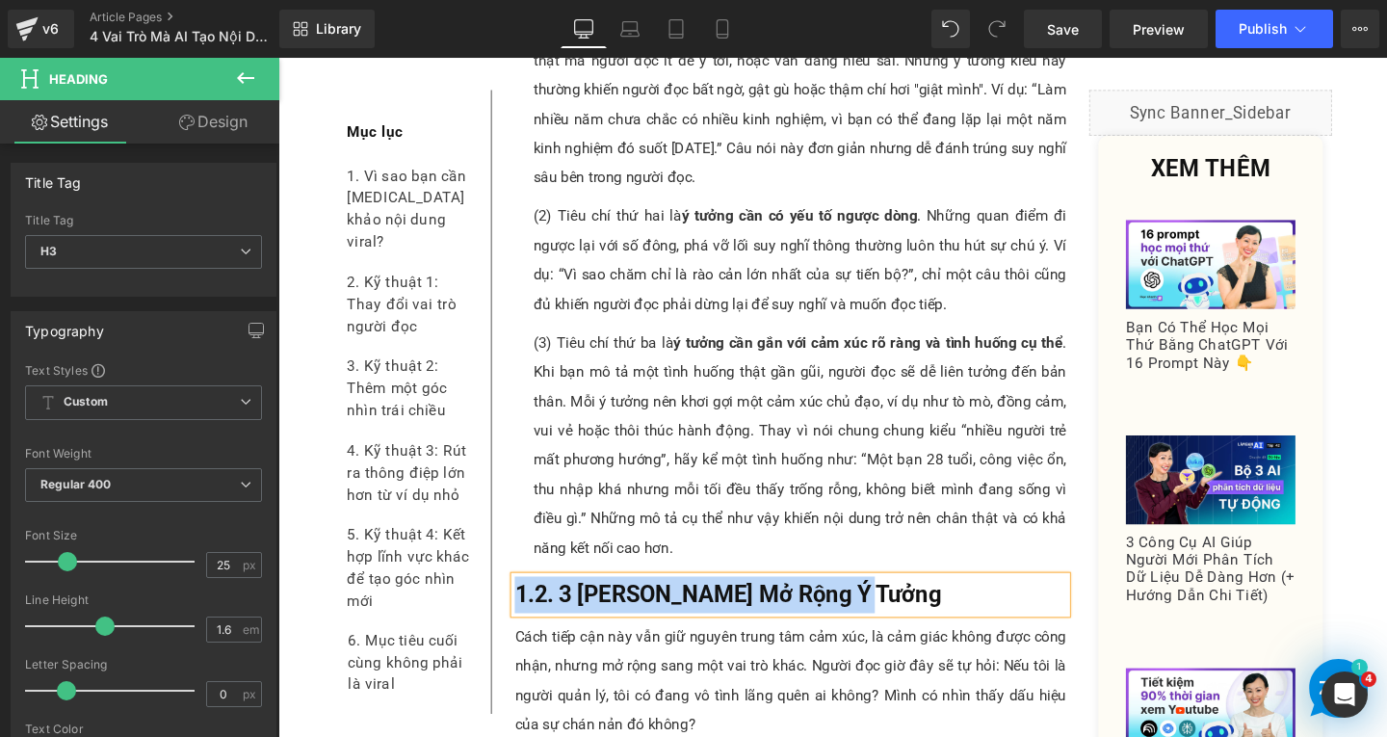
paste div
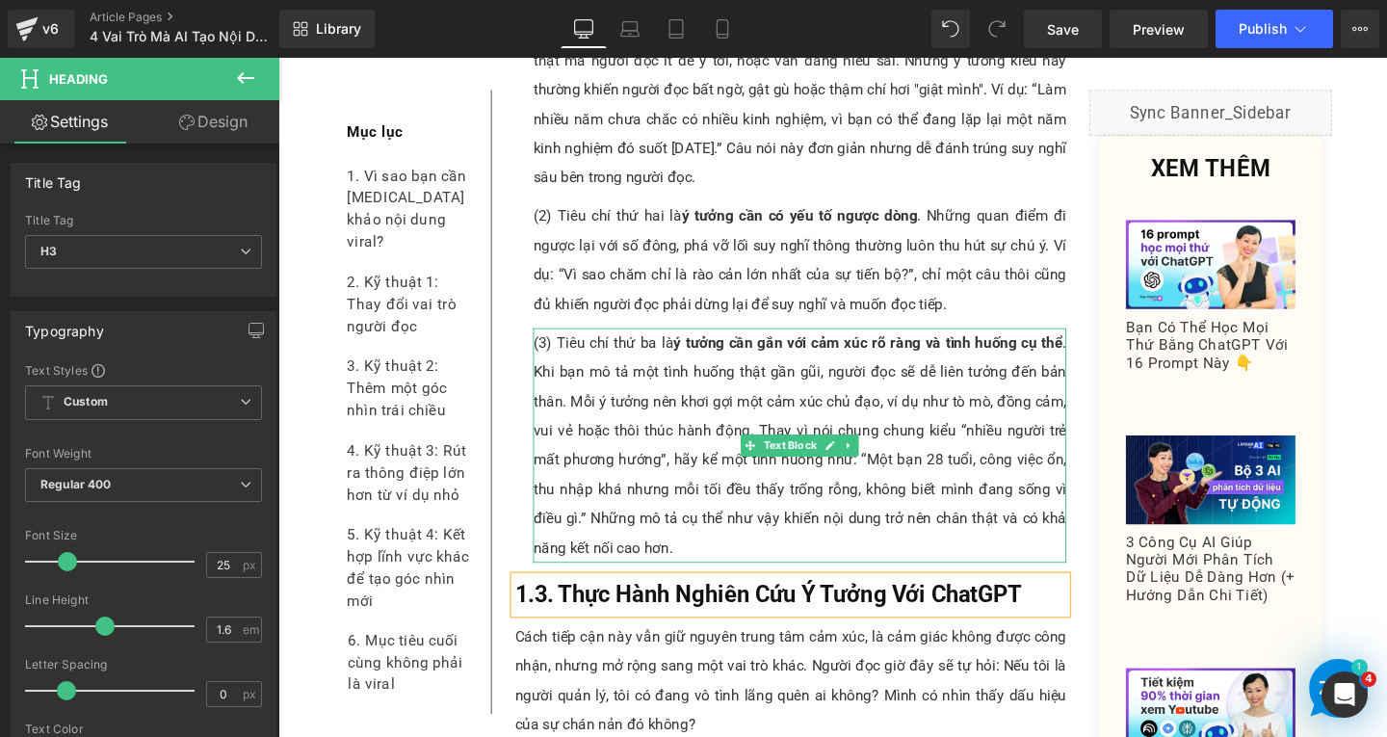
scroll to position [2999, 0]
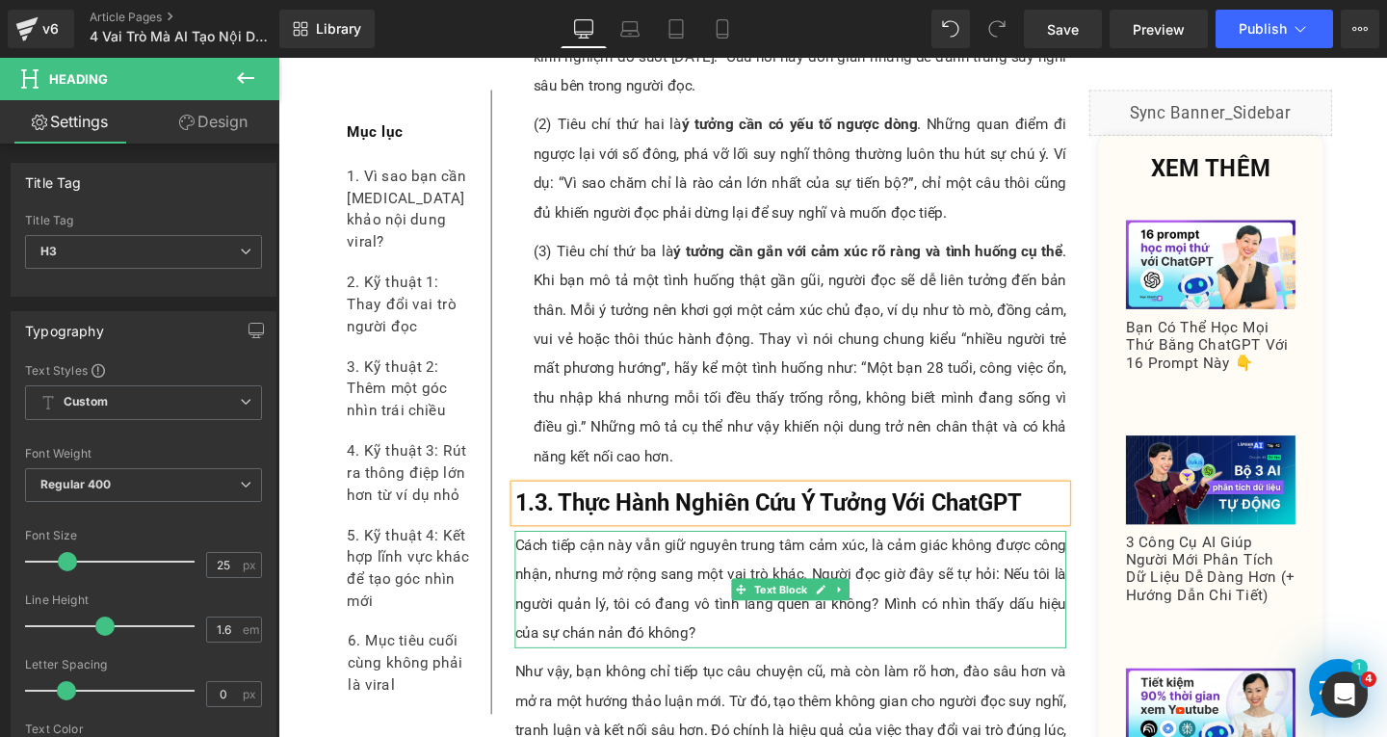
click at [648, 607] on p "Cách tiếp cận này vẫn giữ nguyên trung tâm cảm xúc, là cảm giác không được công…" at bounding box center [817, 616] width 580 height 123
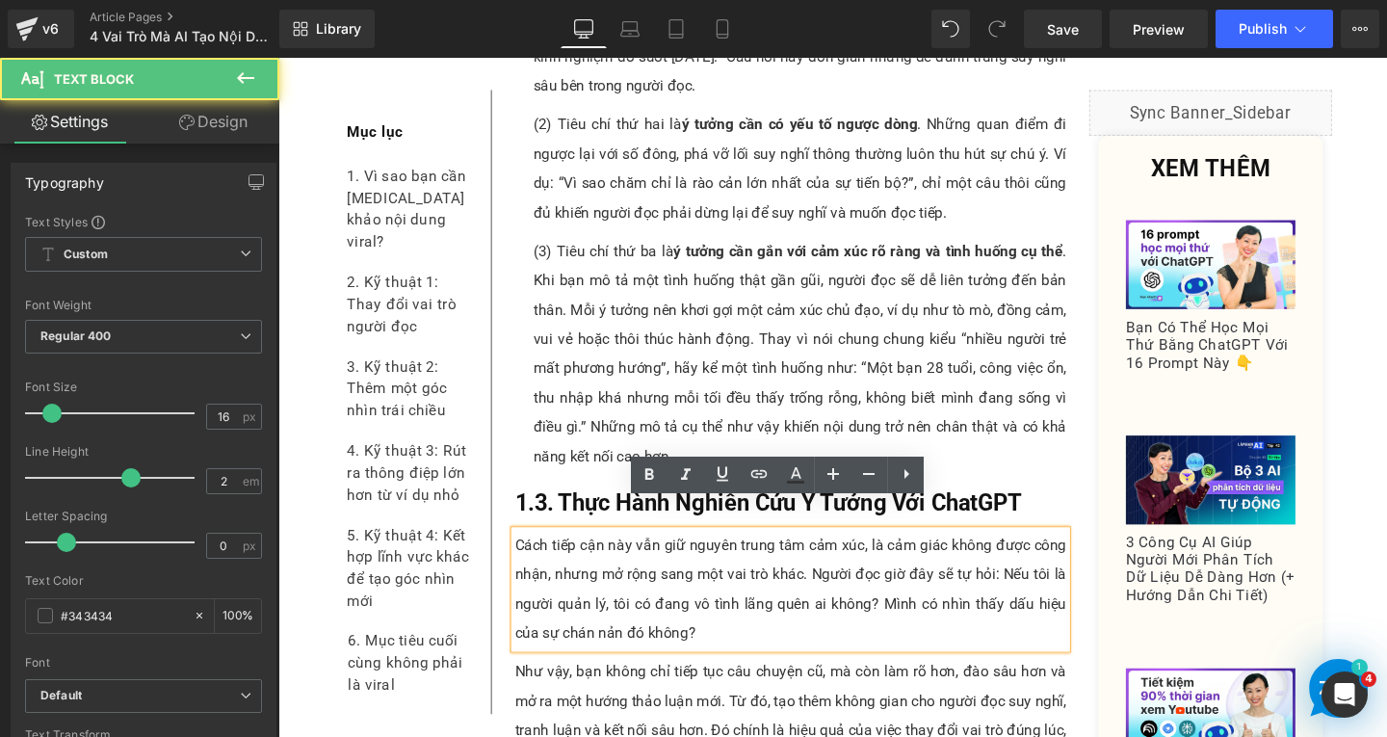
click at [744, 625] on p "Cách tiếp cận này vẫn giữ nguyên trung tâm cảm xúc, là cảm giác không được công…" at bounding box center [817, 616] width 580 height 123
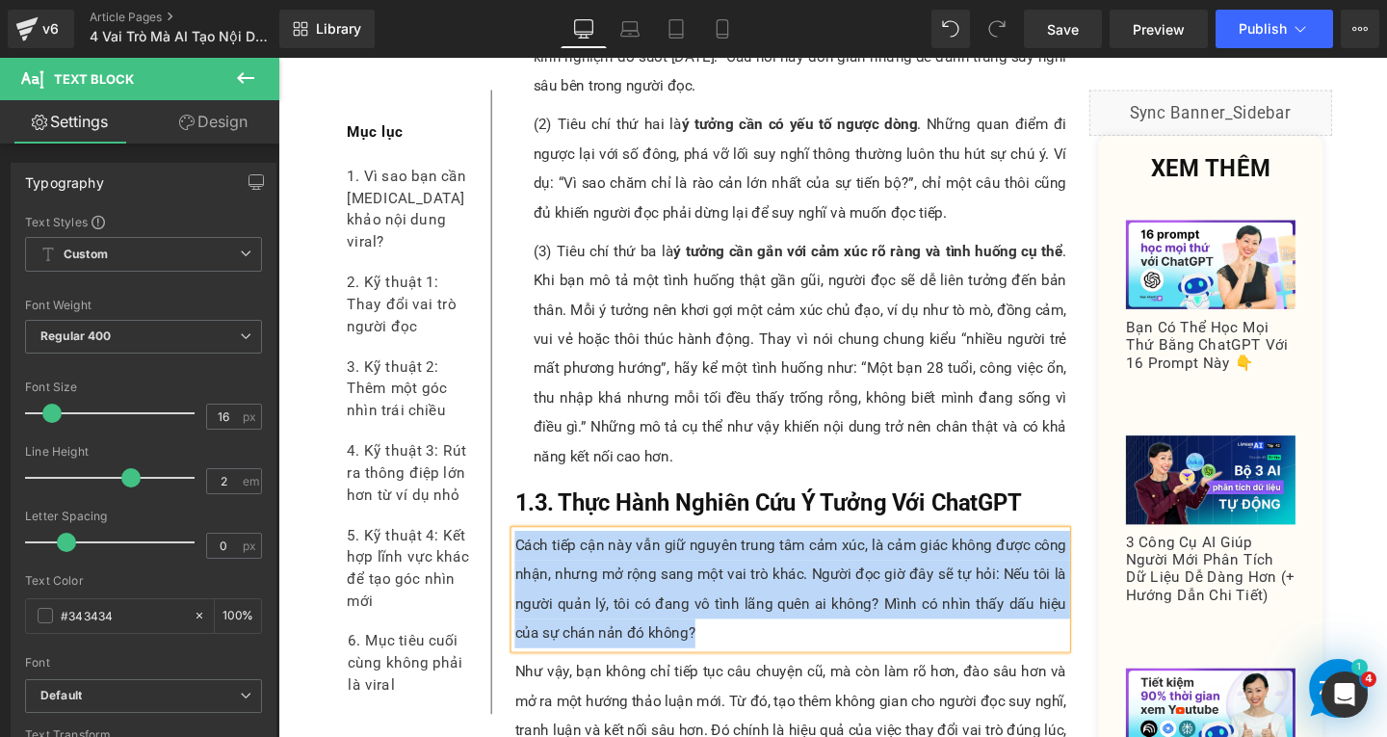
paste div
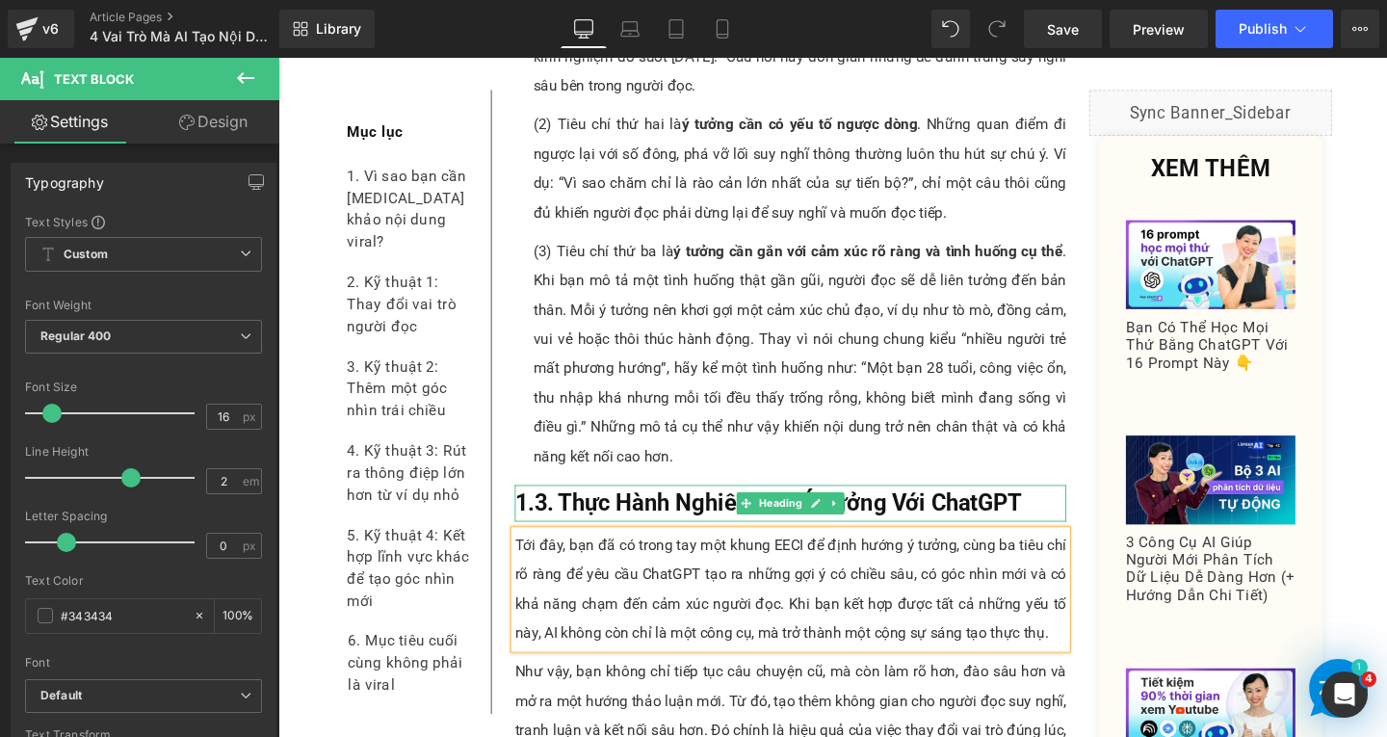
scroll to position [3192, 0]
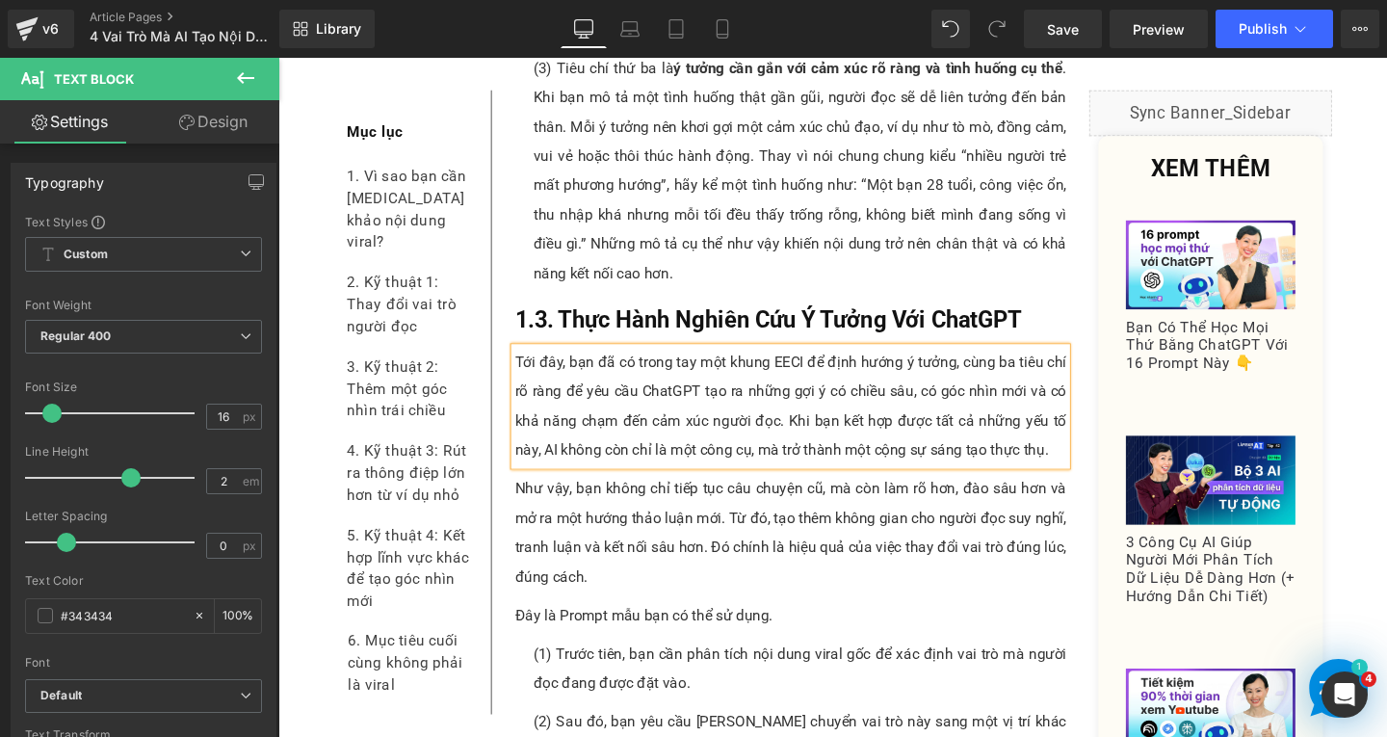
click at [596, 557] on p "Như vậy, bạn không chỉ tiếp tục câu chuyện cũ, mà còn làm rõ hơn, đào sâu hơn v…" at bounding box center [817, 556] width 580 height 123
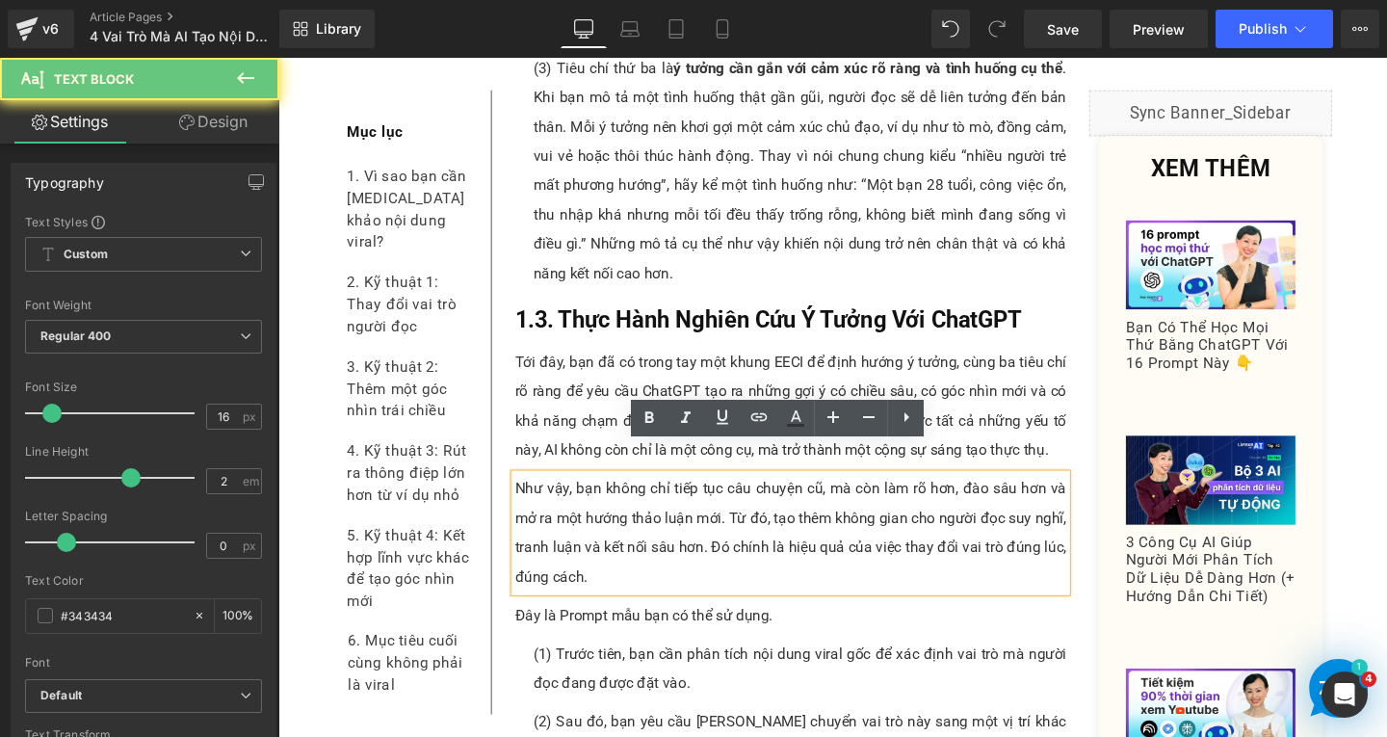
click at [616, 566] on p "Như vậy, bạn không chỉ tiếp tục câu chuyện cũ, mà còn làm rõ hơn, đào sâu hơn v…" at bounding box center [817, 556] width 580 height 123
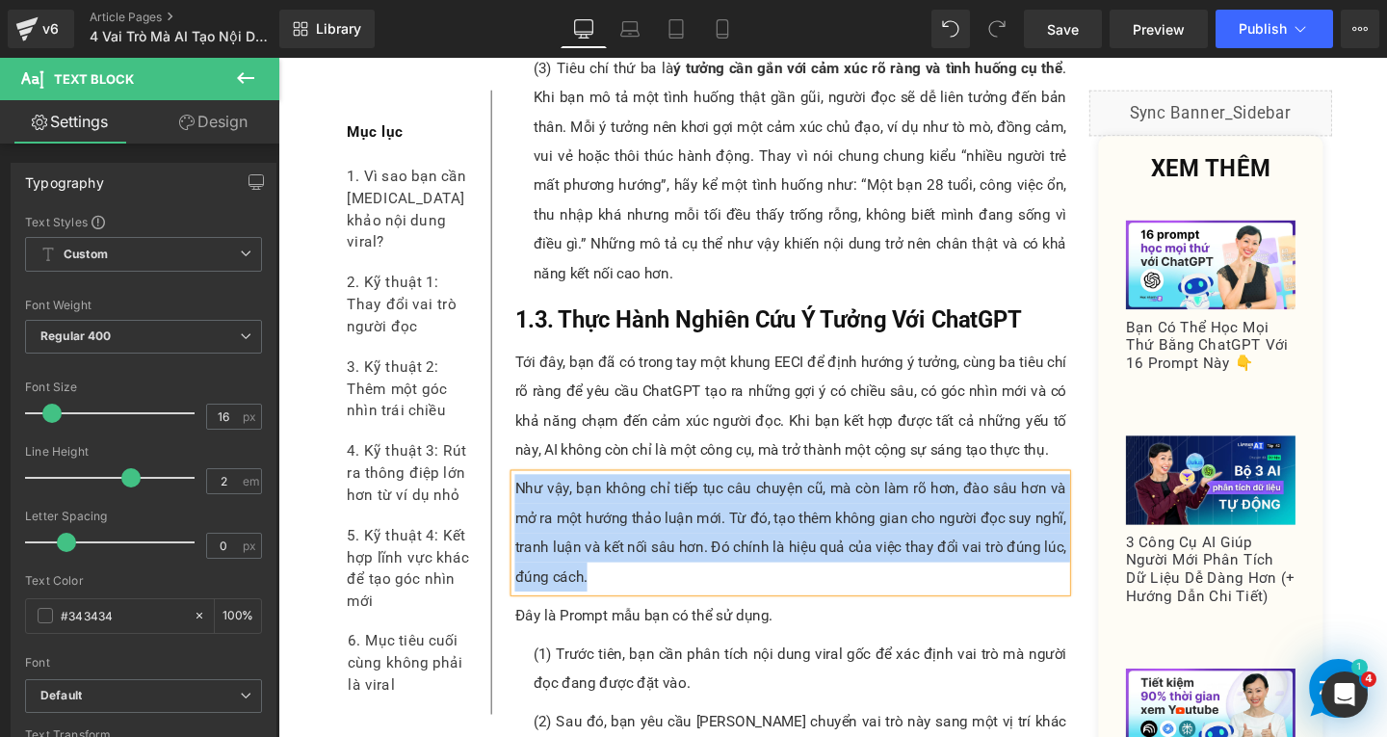
paste div
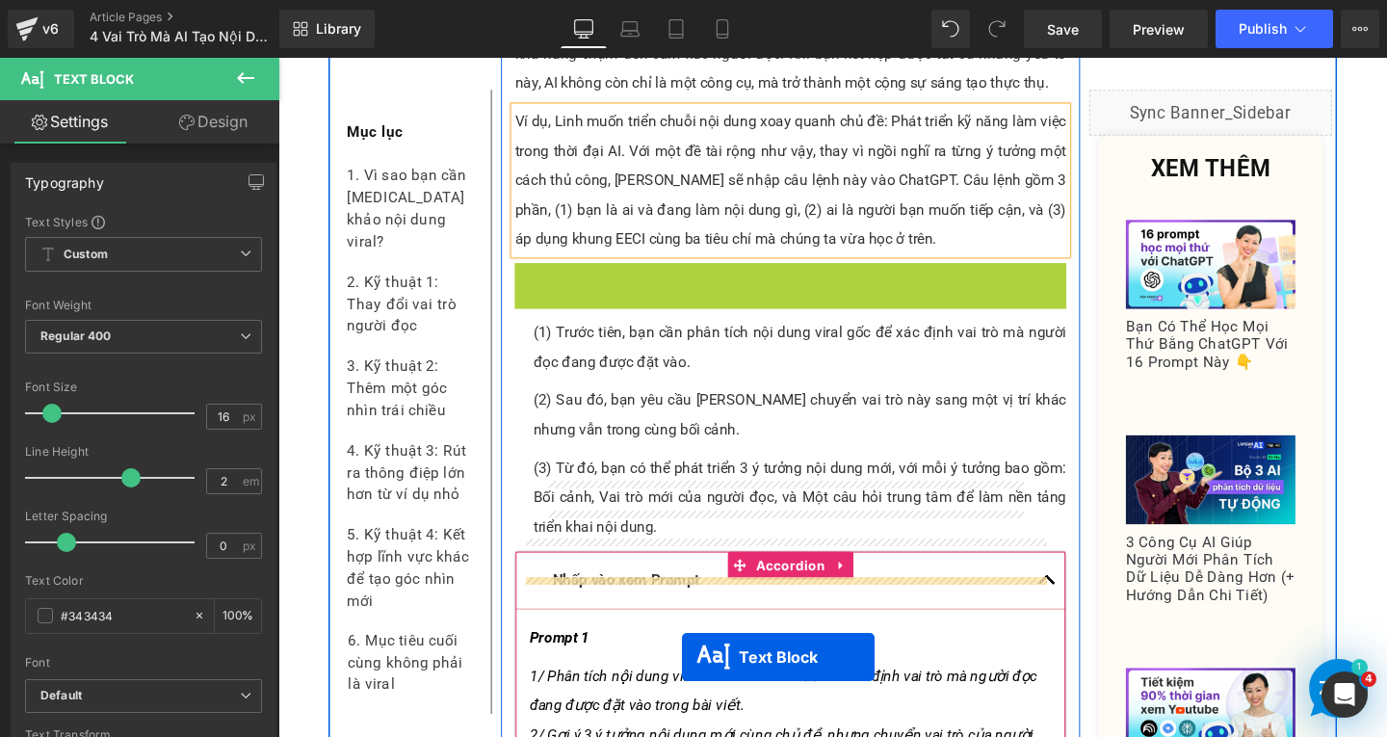
scroll to position [3635, 0]
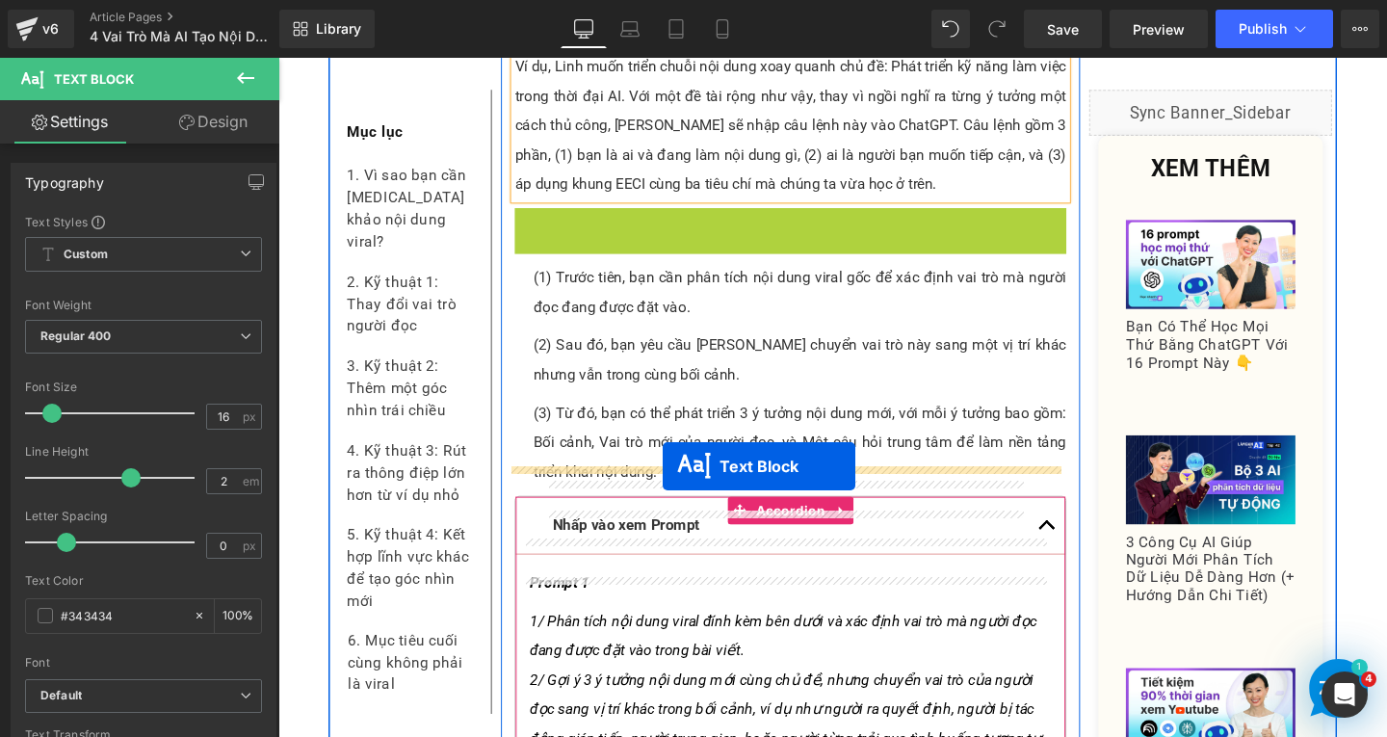
drag, startPoint x: 755, startPoint y: 449, endPoint x: 682, endPoint y: 487, distance: 82.7
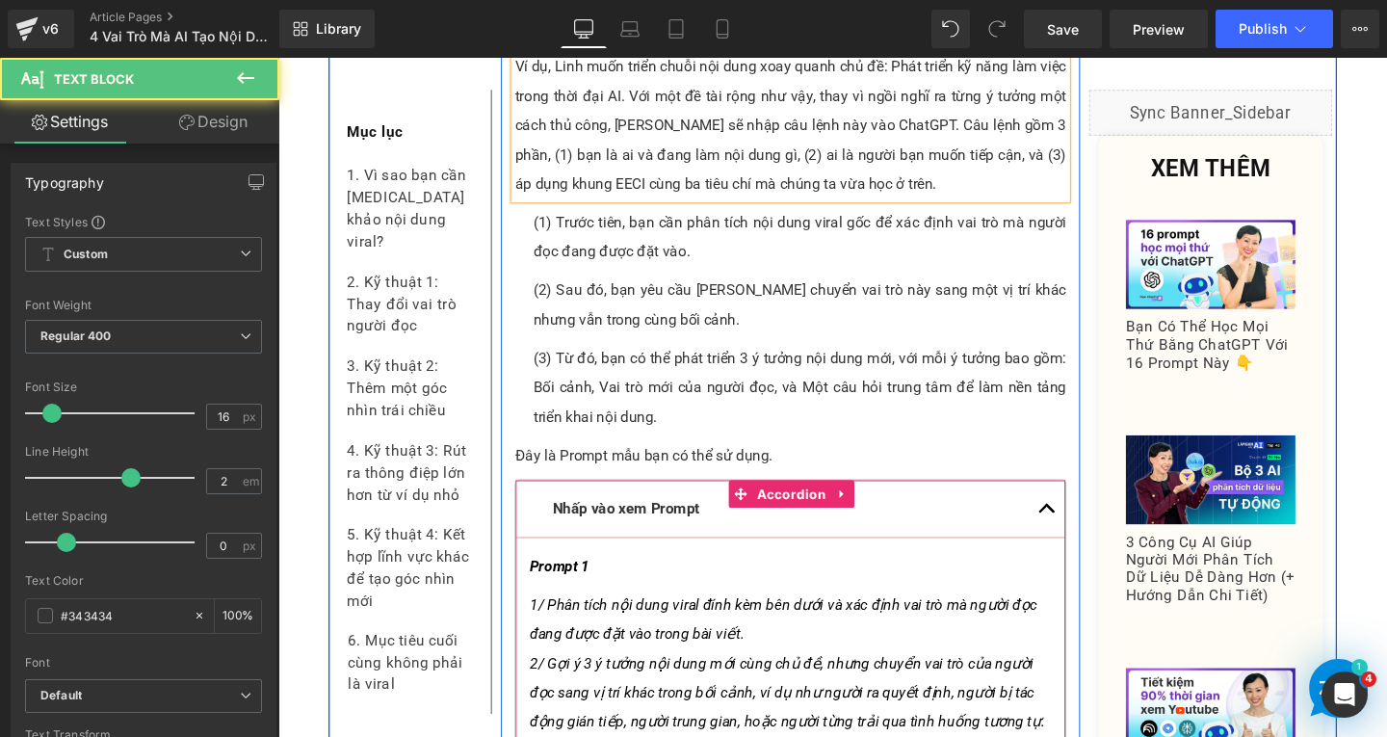
scroll to position [3442, 0]
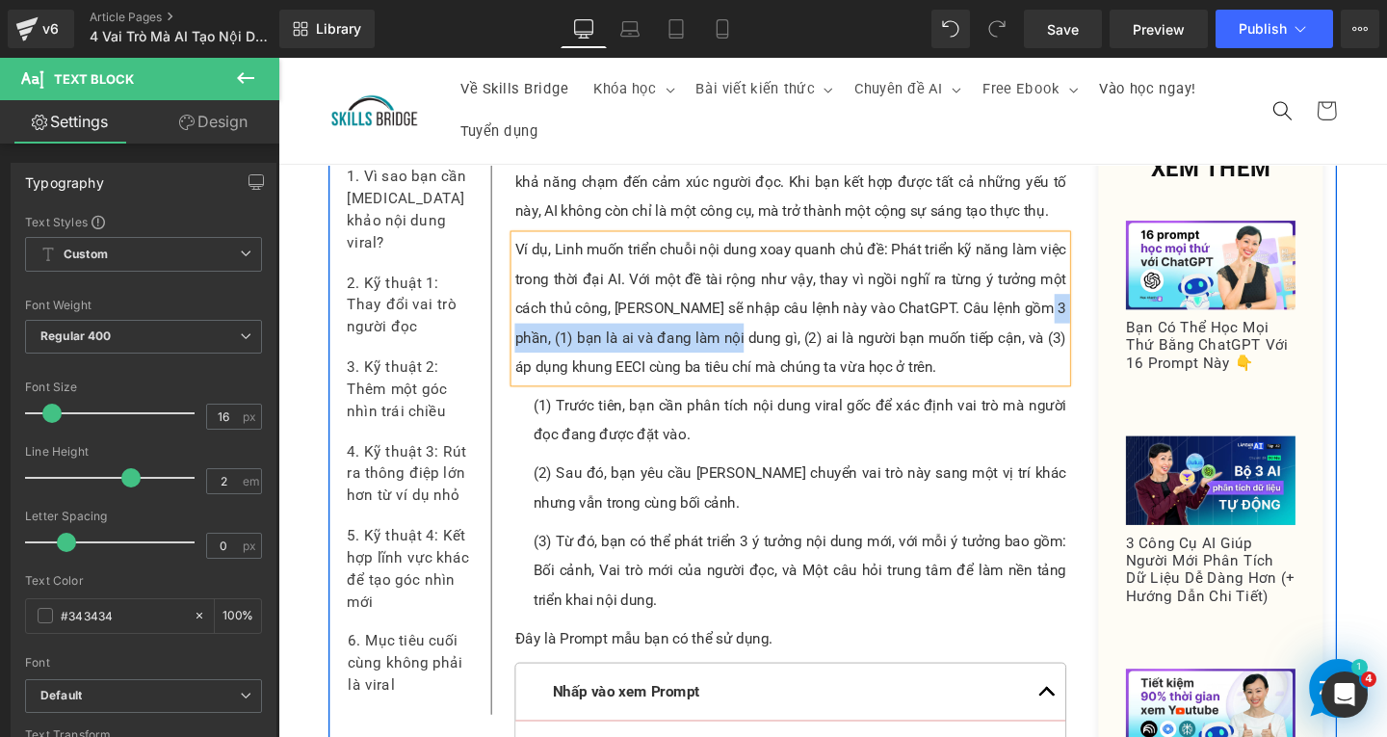
drag, startPoint x: 1081, startPoint y: 288, endPoint x: 754, endPoint y: 323, distance: 328.4
click at [754, 323] on p "Ví dụ, Linh muốn triển chuỗi nội dung xoay quanh chủ đề: Phát triển kỹ năng làm…" at bounding box center [817, 322] width 580 height 154
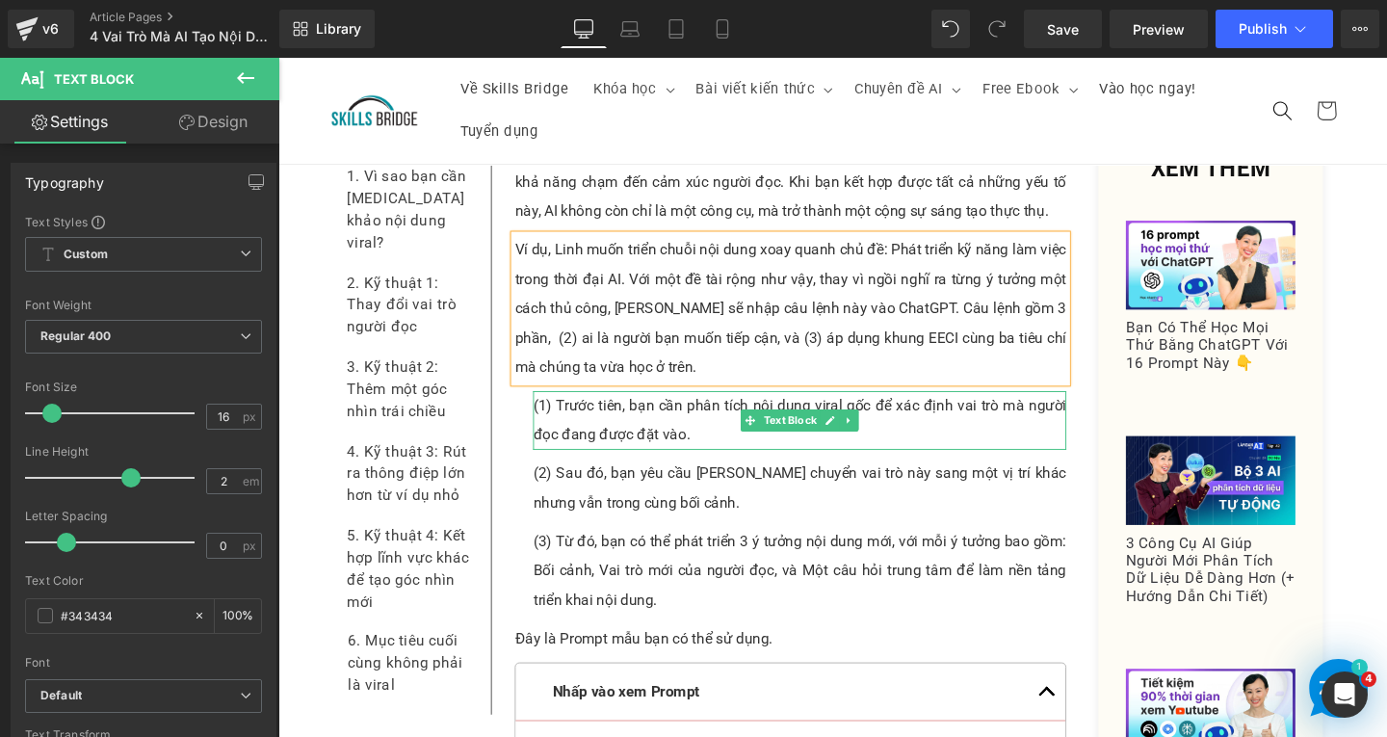
click at [702, 418] on p "(1) Trước tiên, bạn cần phân tích nội dung viral gốc để xác định vai trò mà ngư…" at bounding box center [826, 439] width 561 height 62
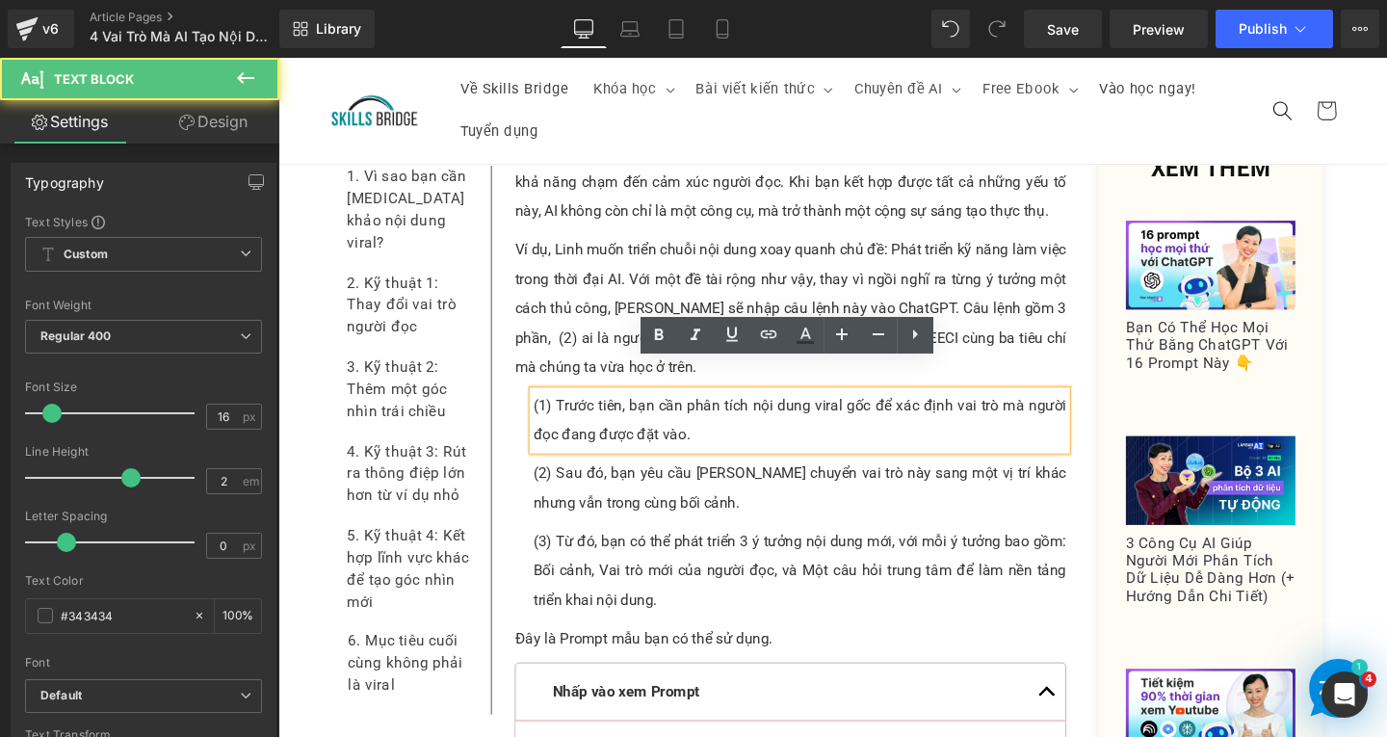
click at [726, 420] on p "(1) Trước tiên, bạn cần phân tích nội dung viral gốc để xác định vai trò mà ngư…" at bounding box center [826, 439] width 561 height 62
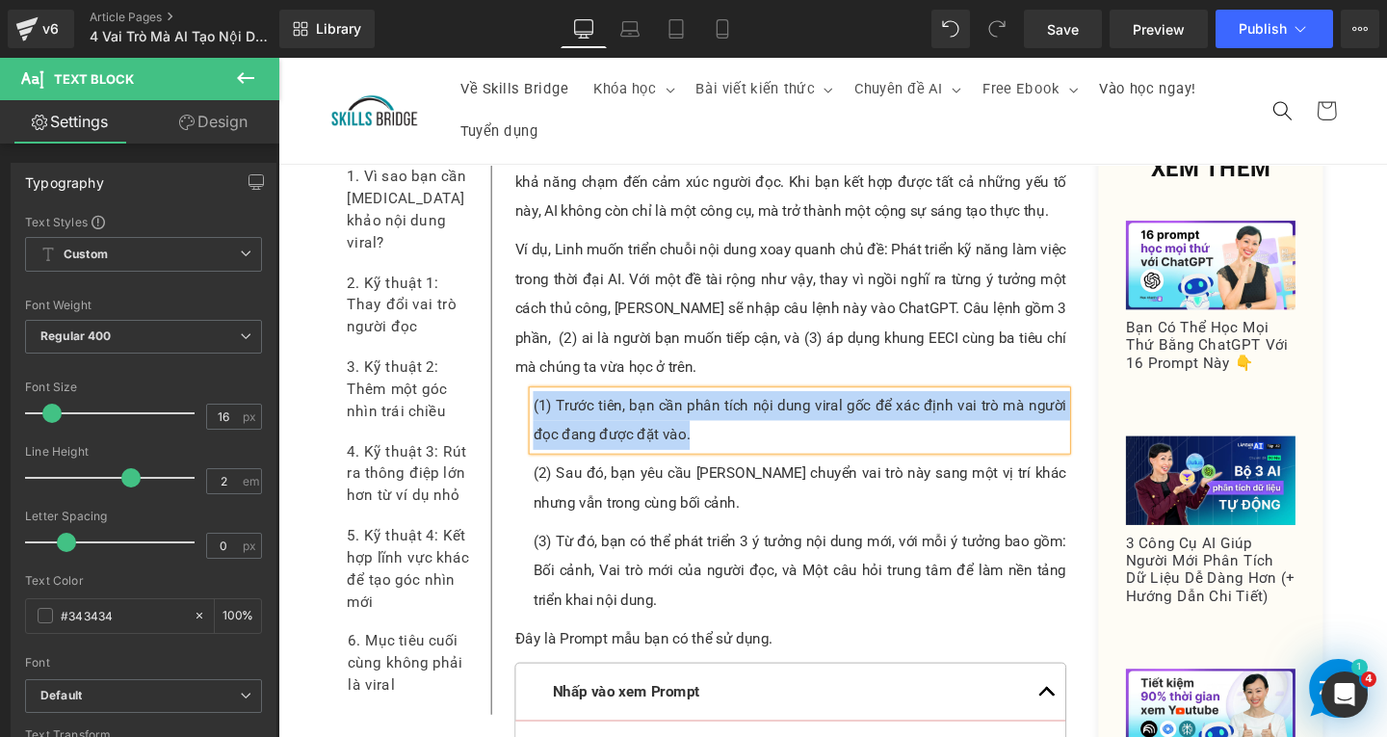
paste div
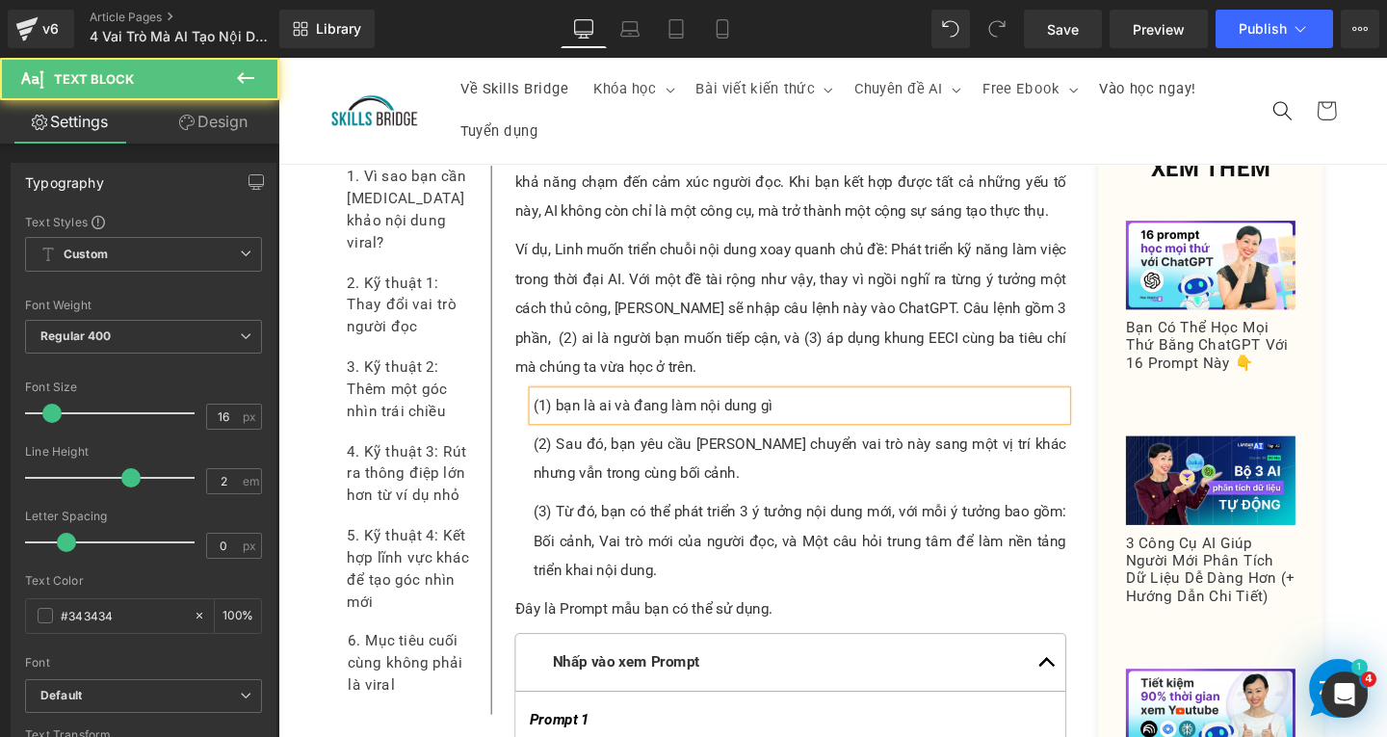
click at [567, 408] on p "(1) bạn là ai và đang làm nội dung gì" at bounding box center [826, 423] width 561 height 31
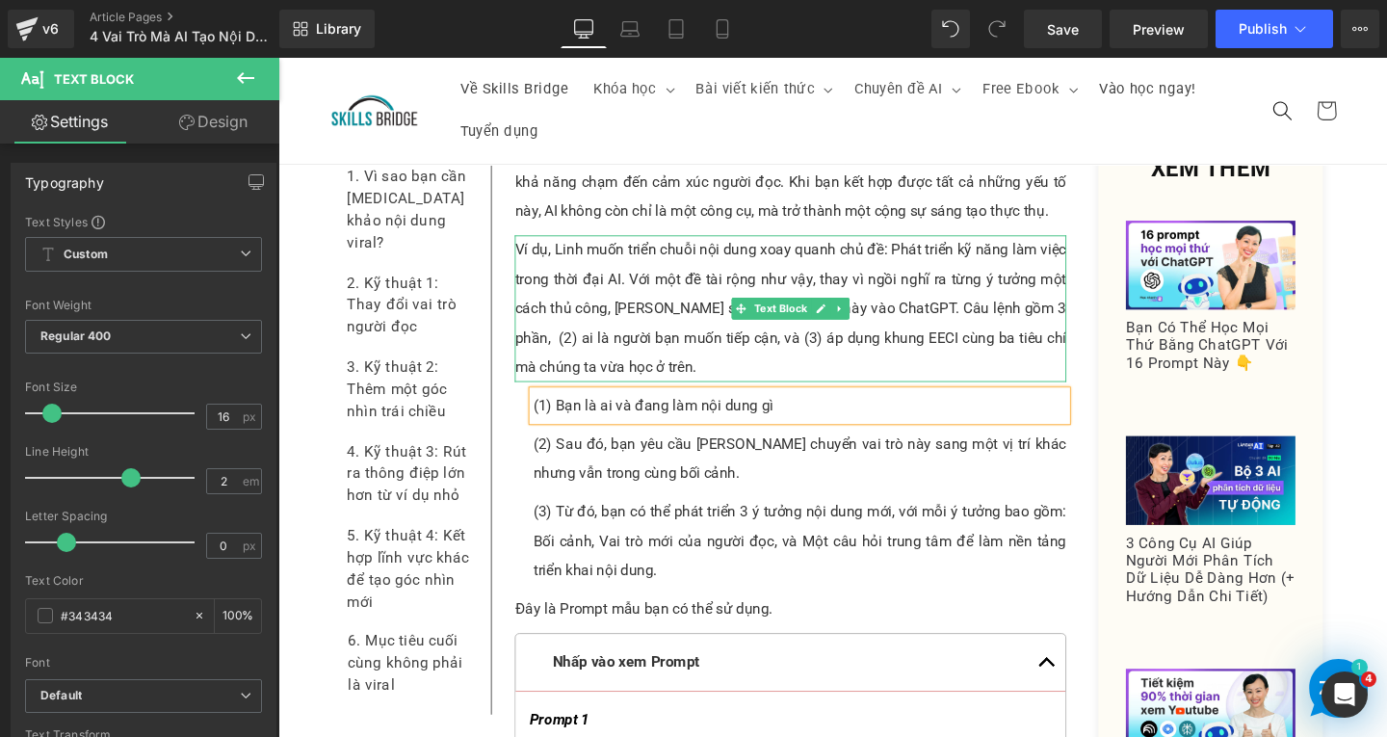
click at [970, 294] on p "Ví dụ, Linh muốn triển chuỗi nội dung xoay quanh chủ đề: Phát triển kỹ năng làm…" at bounding box center [817, 322] width 580 height 154
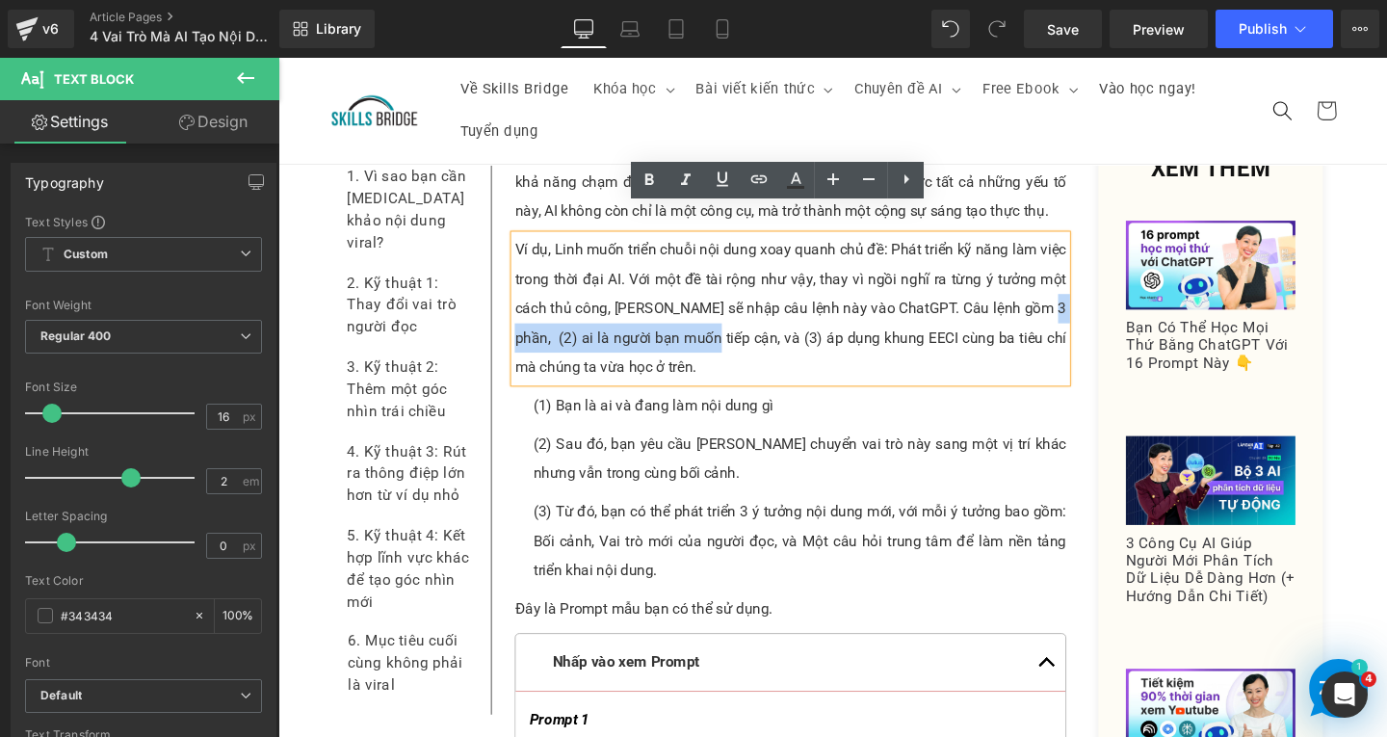
drag, startPoint x: 1066, startPoint y: 290, endPoint x: 706, endPoint y: 336, distance: 362.3
click at [706, 336] on p "Ví dụ, Linh muốn triển chuỗi nội dung xoay quanh chủ đề: Phát triển kỹ năng làm…" at bounding box center [817, 322] width 580 height 154
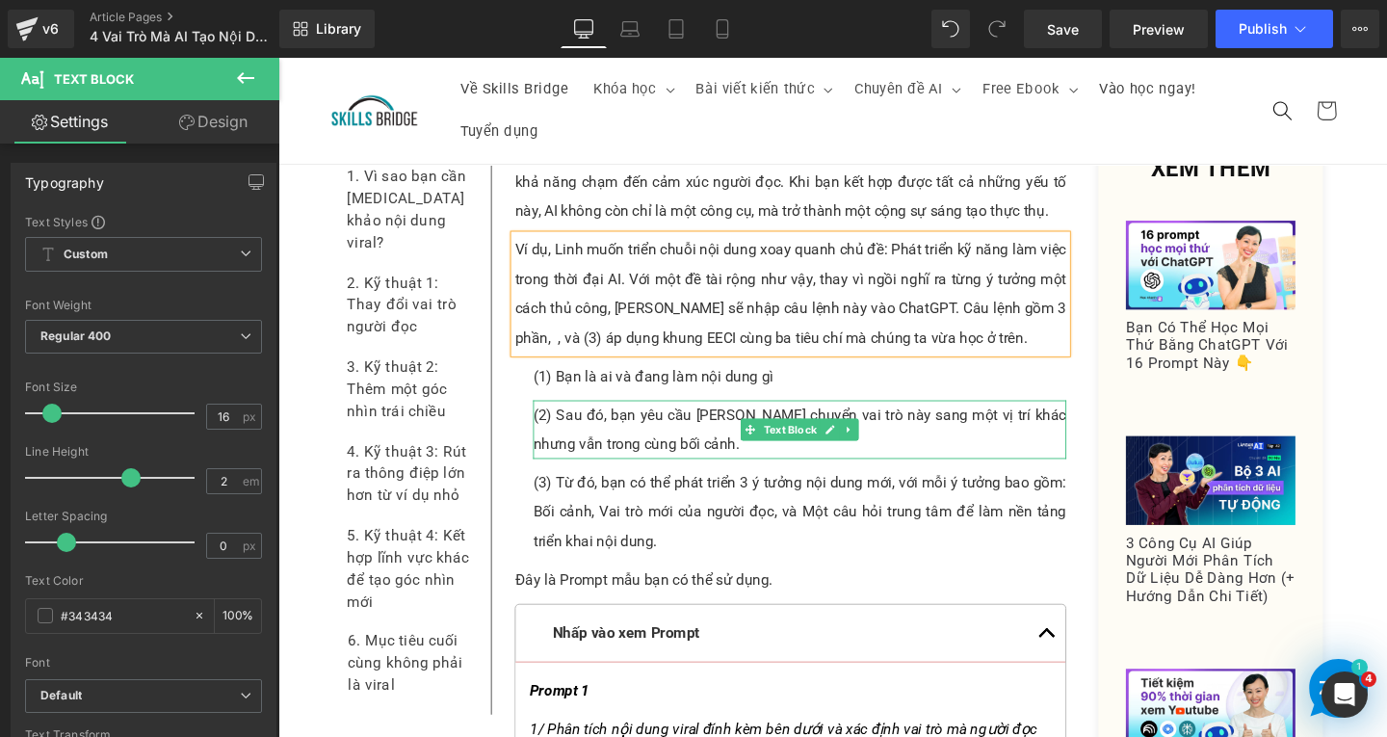
click at [671, 422] on p "(2) Sau đó, bạn yêu cầu ChatGPT chuyển vai trò này sang một vị trí khác nhưng v…" at bounding box center [826, 449] width 561 height 62
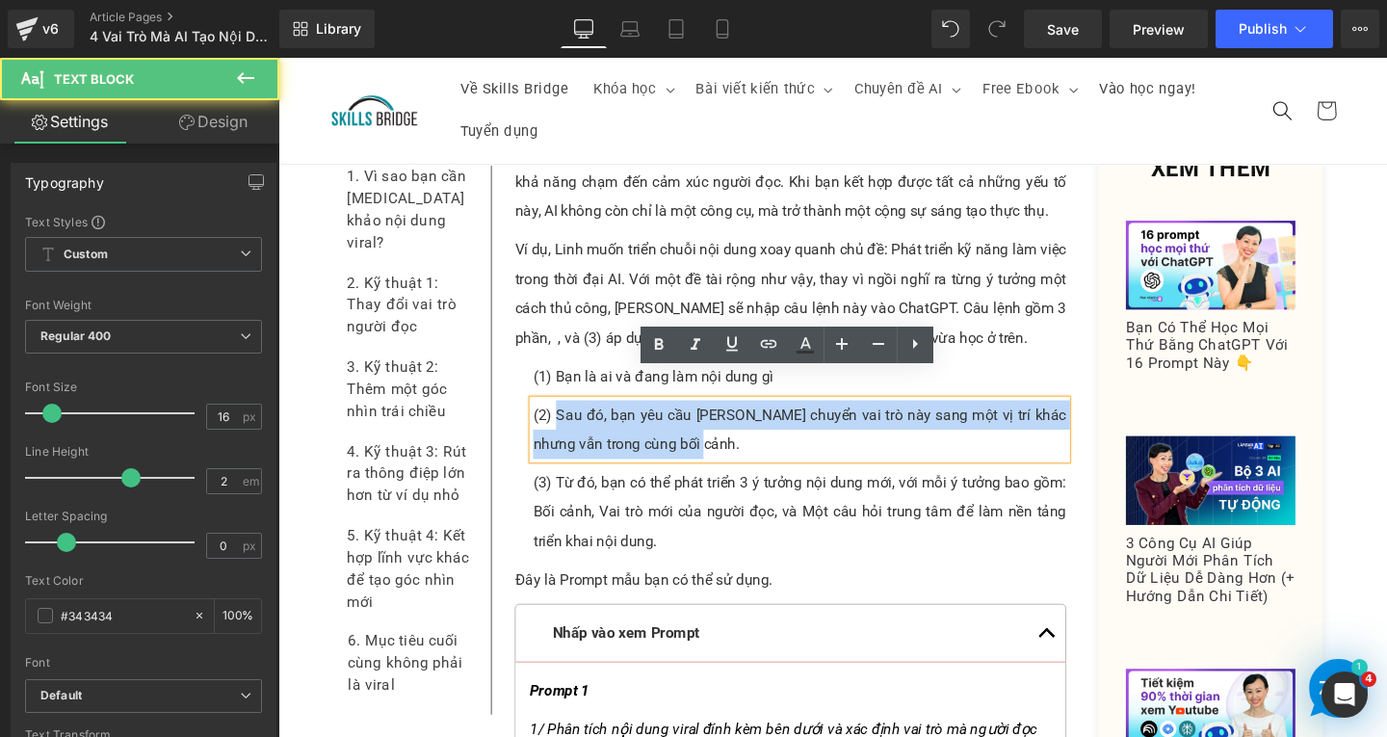
drag, startPoint x: 566, startPoint y: 405, endPoint x: 741, endPoint y: 435, distance: 177.9
click at [741, 435] on p "(2) Sau đó, bạn yêu cầu ChatGPT chuyển vai trò này sang một vị trí khác nhưng v…" at bounding box center [826, 449] width 561 height 62
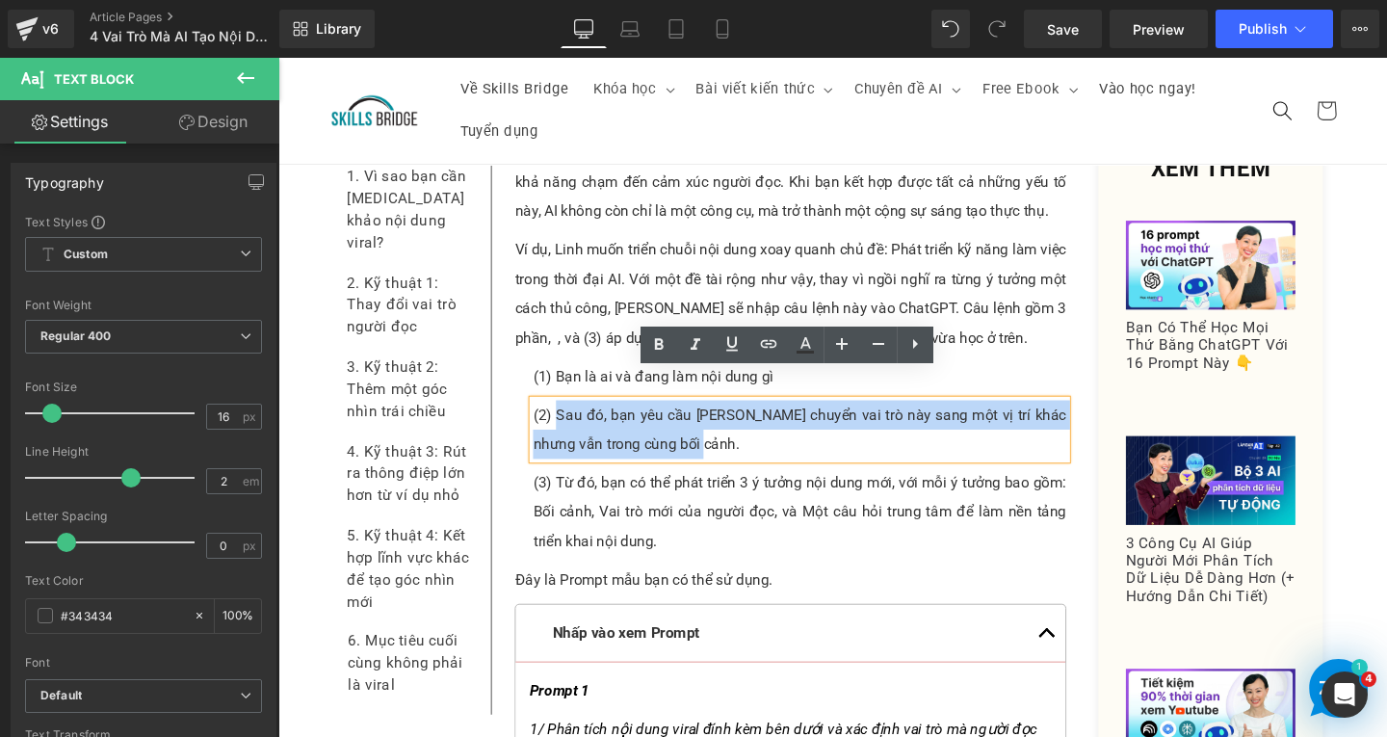
paste div
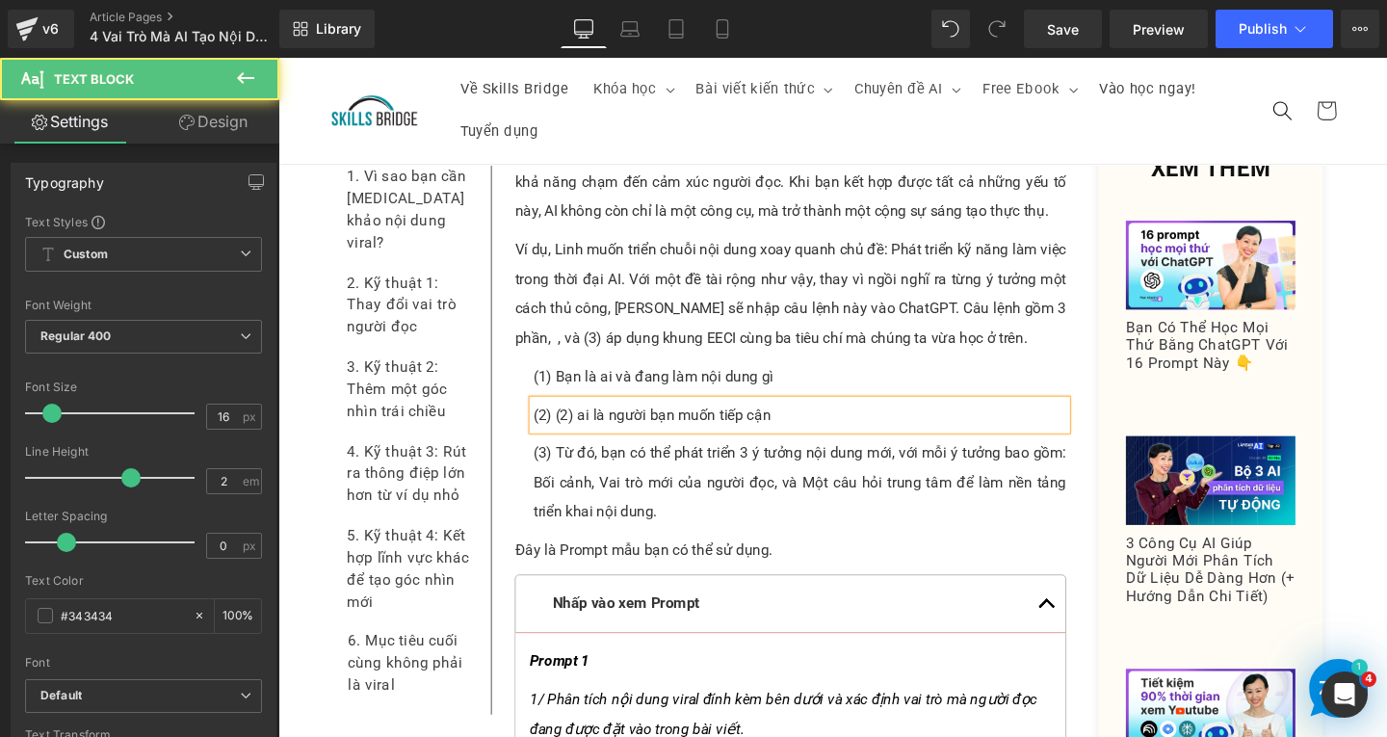
click at [586, 418] on p "(2) (2) ai là người bạn muốn tiếp cận" at bounding box center [826, 433] width 561 height 31
click at [788, 418] on p "(2) [PERSON_NAME] là người bạn muốn tiếp cận" at bounding box center [826, 433] width 561 height 31
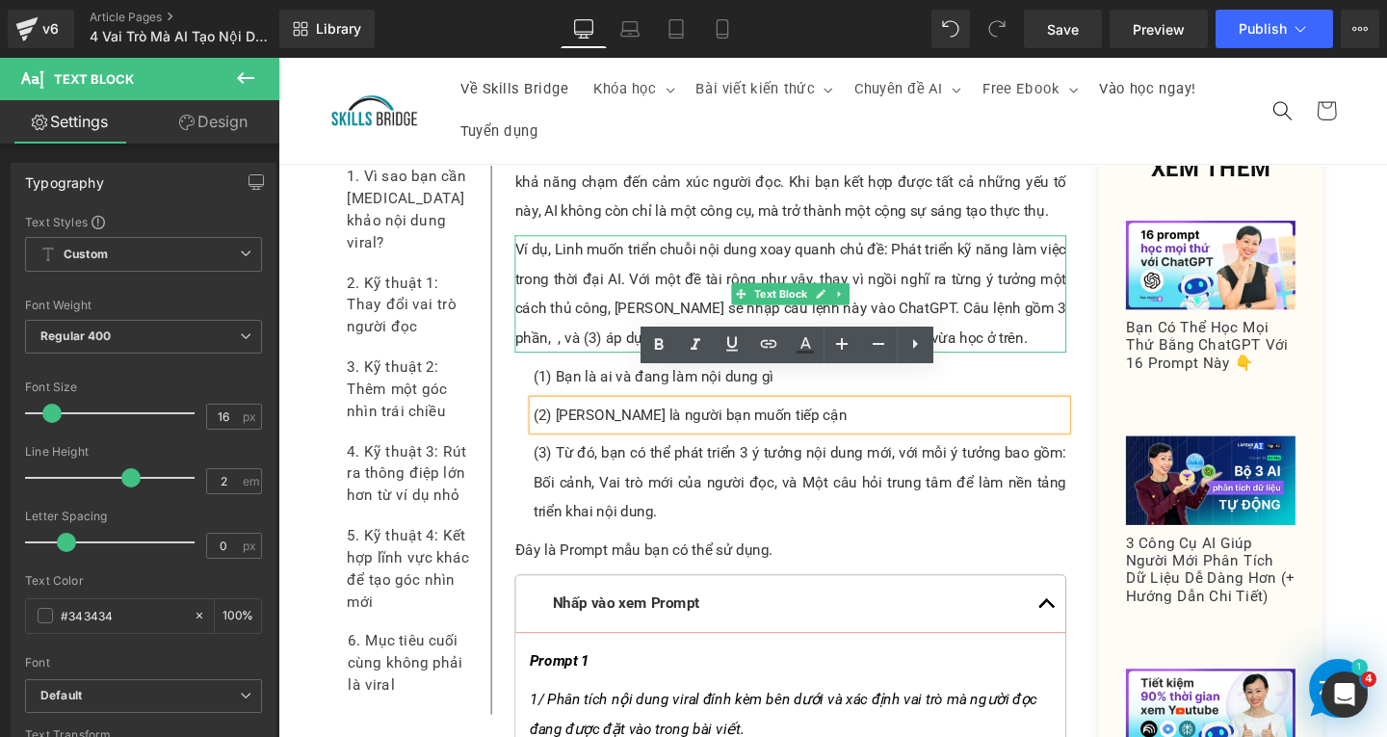
click at [577, 300] on p "Ví dụ, Linh muốn triển chuỗi nội dung xoay quanh chủ đề: Phát triển kỹ năng làm…" at bounding box center [817, 306] width 580 height 123
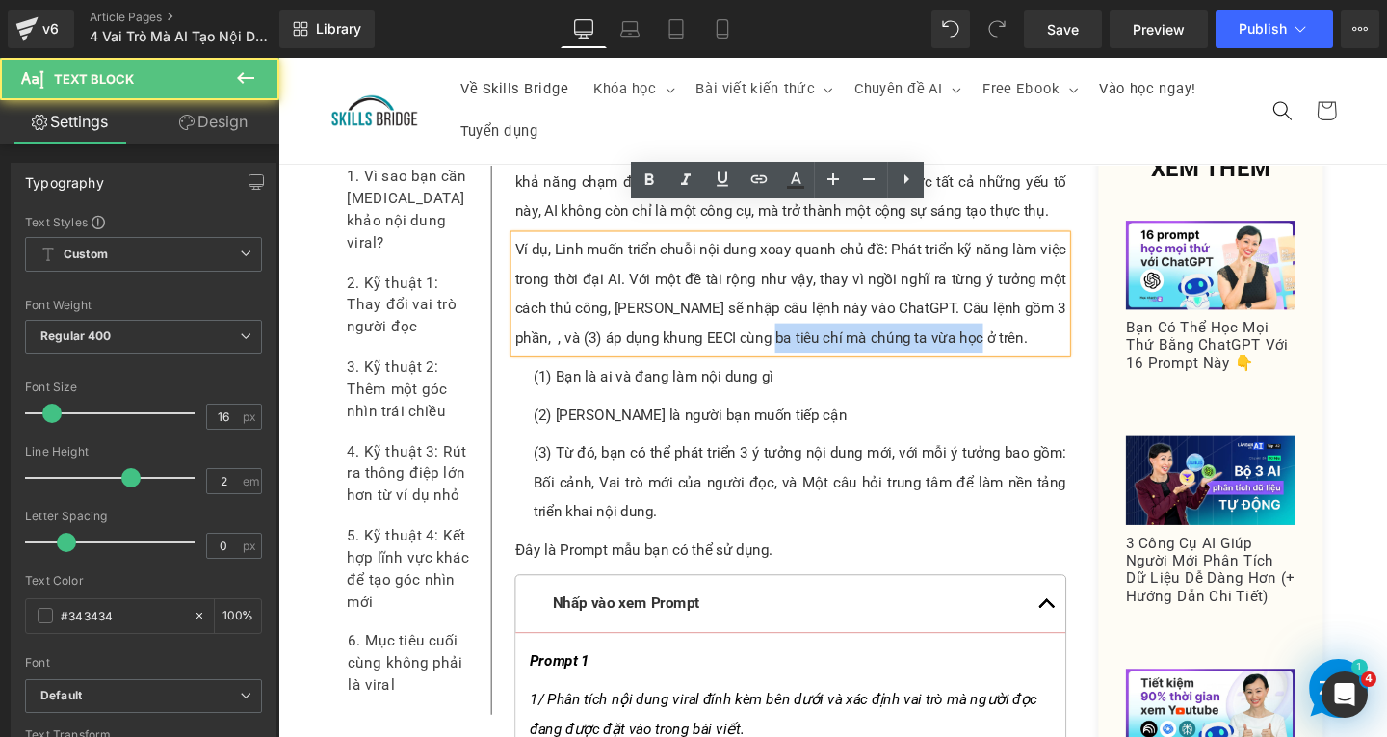
drag, startPoint x: 518, startPoint y: 319, endPoint x: 777, endPoint y: 329, distance: 259.3
click at [777, 329] on div "Ví dụ, Linh muốn triển chuỗi nội dung xoay quanh chủ đề: Phát triển kỹ năng làm…" at bounding box center [817, 306] width 580 height 123
click at [1001, 323] on p "Ví dụ, Linh muốn triển chuỗi nội dung xoay quanh chủ đề: Phát triển kỹ năng làm…" at bounding box center [817, 306] width 580 height 123
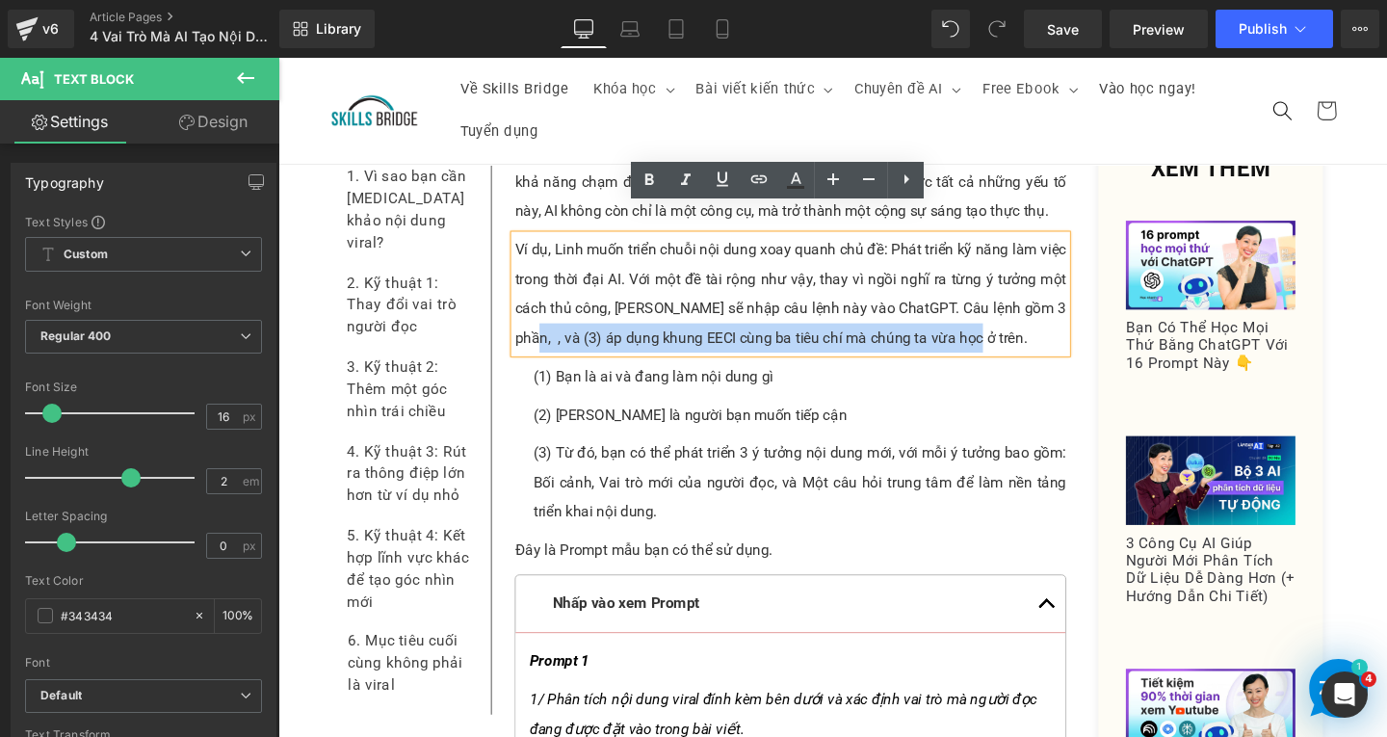
drag, startPoint x: 1001, startPoint y: 323, endPoint x: 512, endPoint y: 319, distance: 489.4
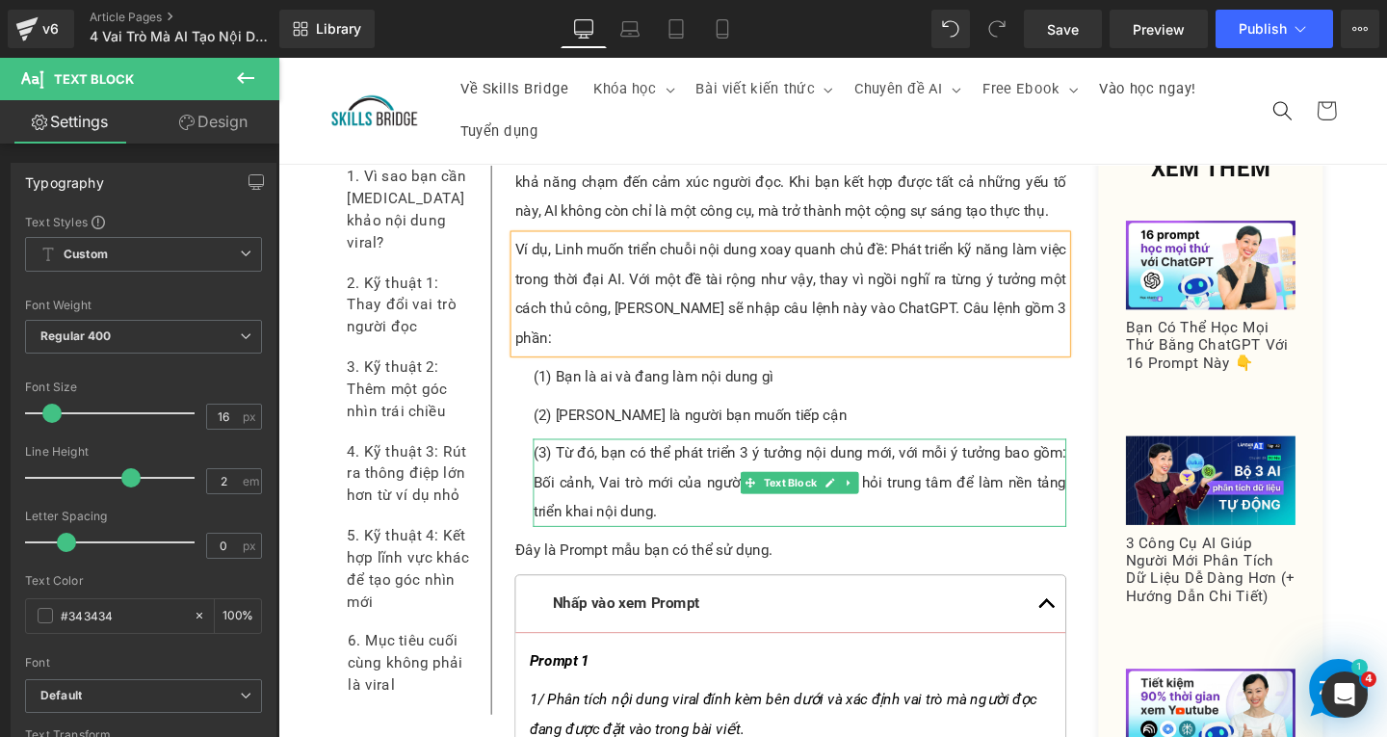
click at [675, 478] on p "(3) Từ đó, bạn có thể phát triển 3 ý tưởng nội dung mới, với mỗi ý tưởng bao gồ…" at bounding box center [826, 505] width 561 height 92
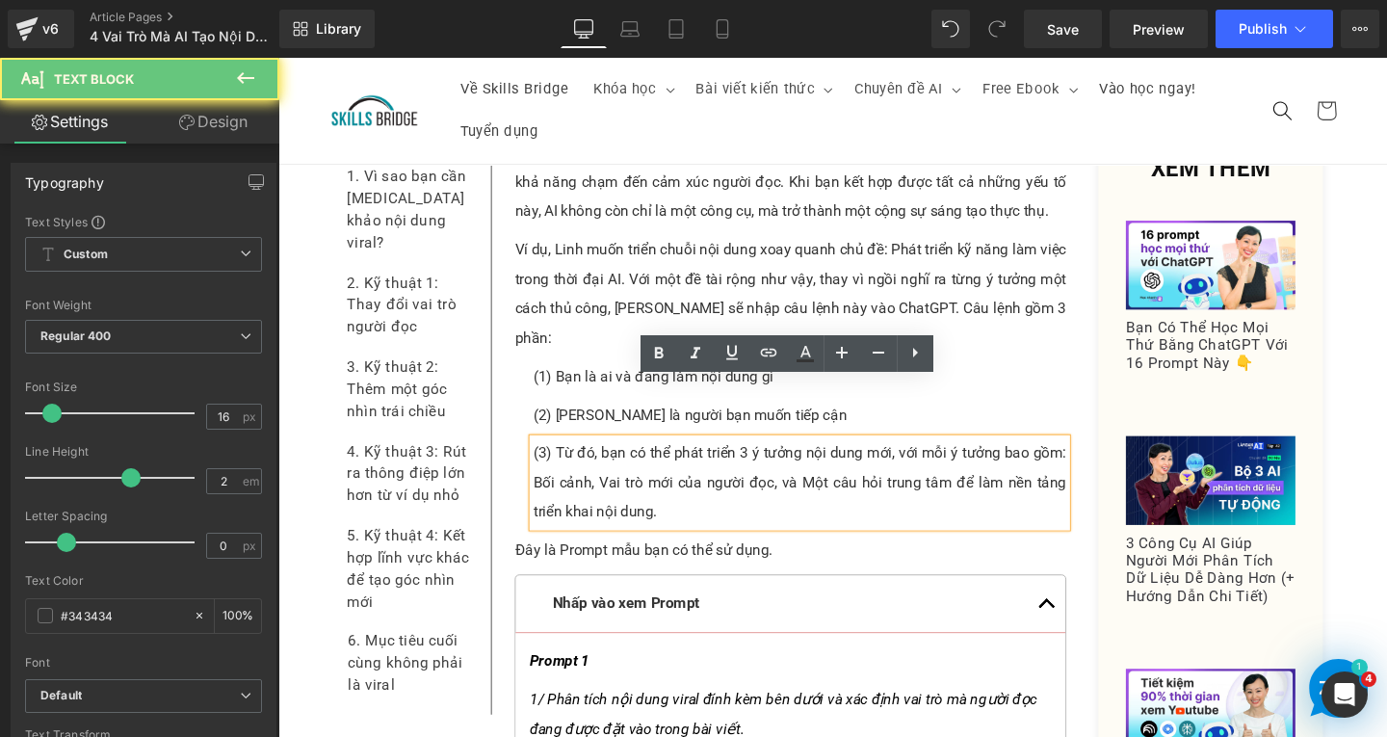
click at [679, 472] on p "(3) Từ đó, bạn có thể phát triển 3 ý tưởng nội dung mới, với mỗi ý tưởng bao gồ…" at bounding box center [826, 505] width 561 height 92
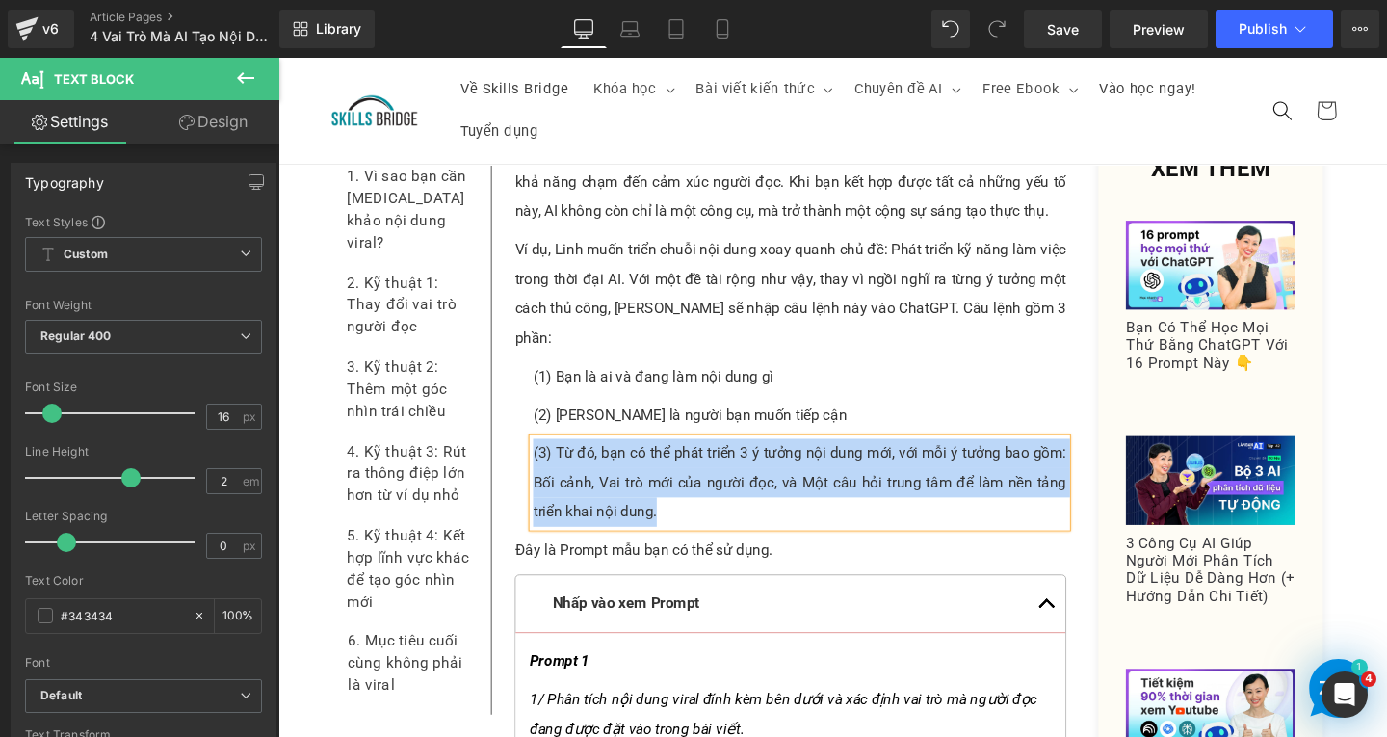
paste div
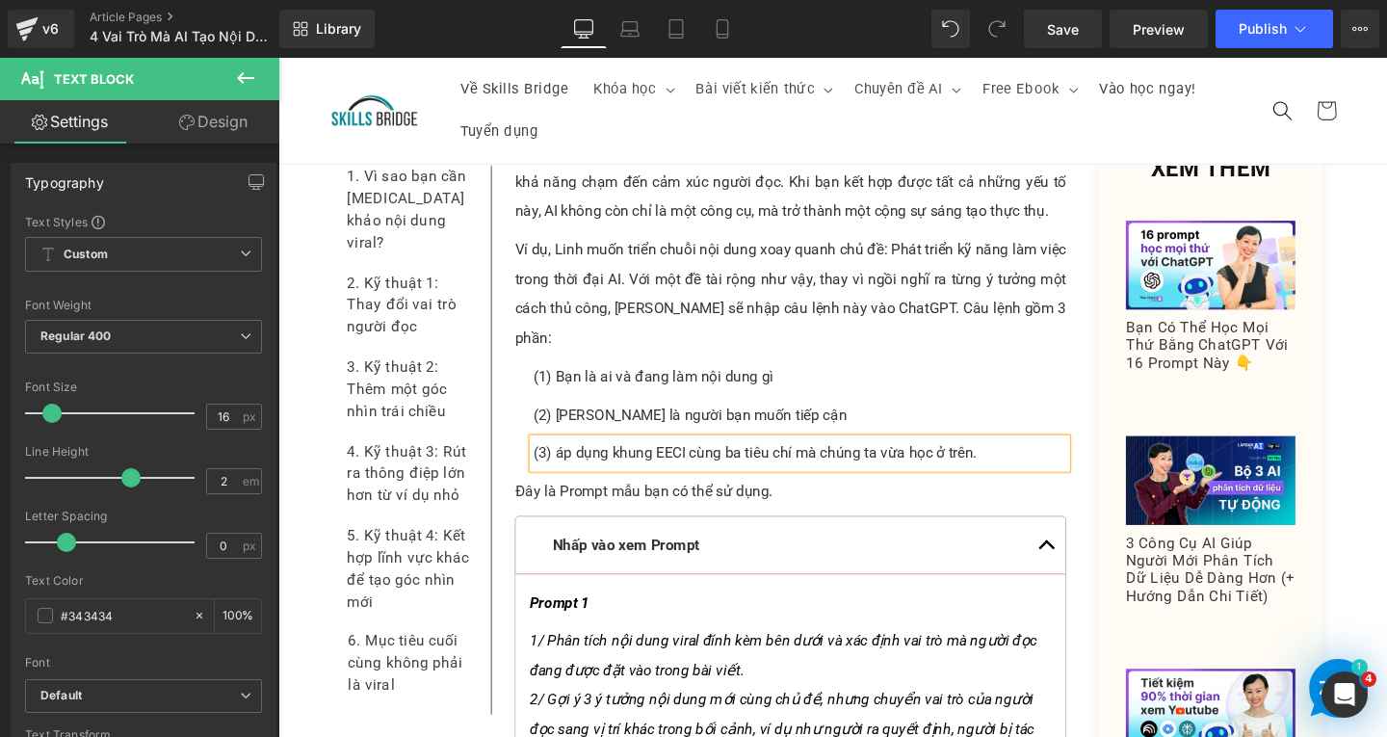
click at [572, 459] on p "(3) áp dụng khung EECI cùng ba tiêu chí mà chúng ta vừa học ở trên." at bounding box center [826, 474] width 561 height 31
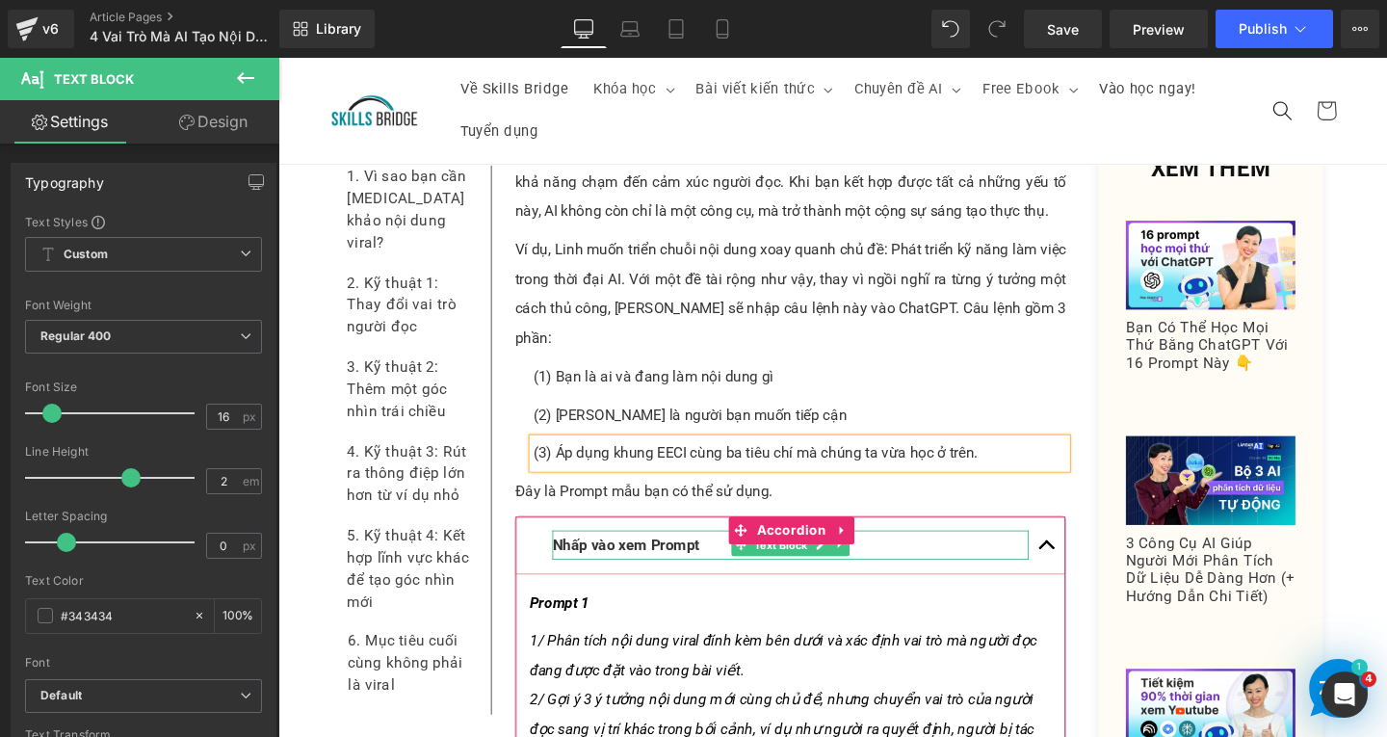
scroll to position [3635, 0]
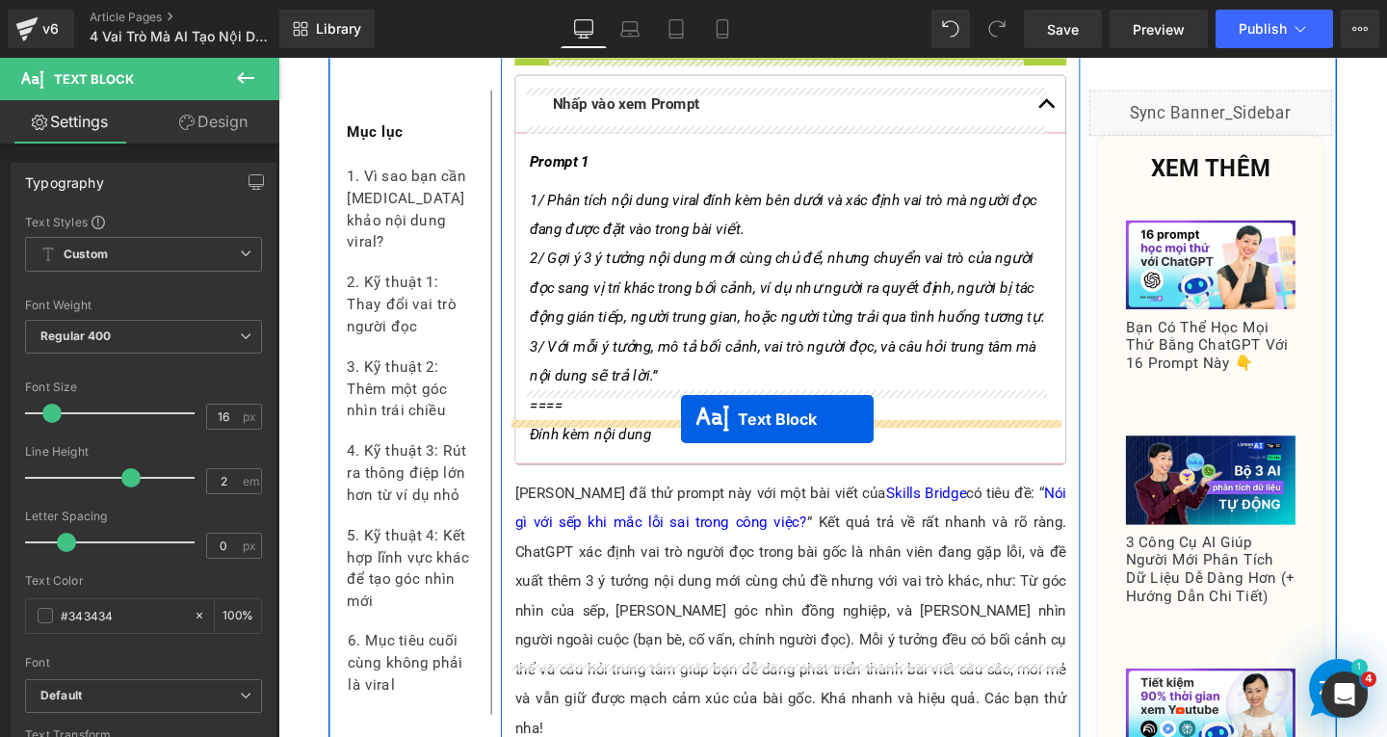
drag, startPoint x: 765, startPoint y: 262, endPoint x: 700, endPoint y: 437, distance: 186.8
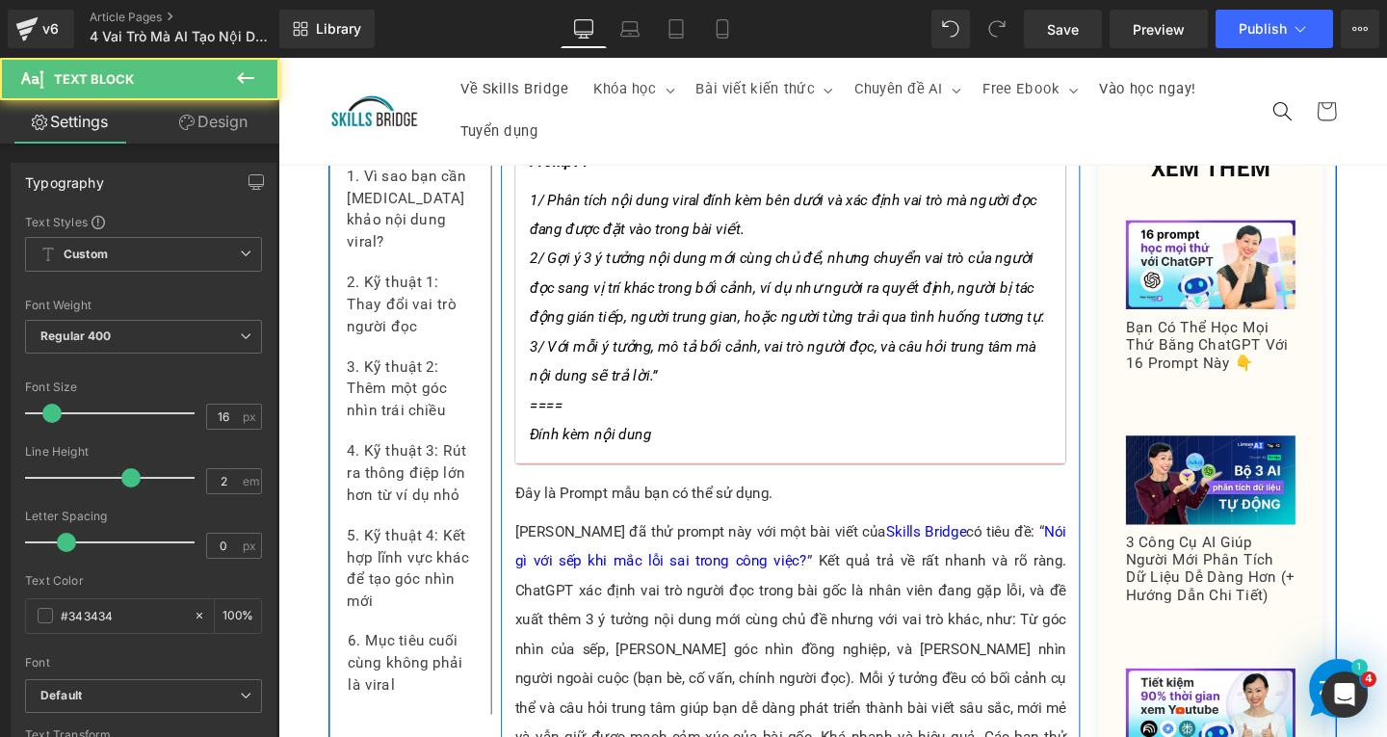
scroll to position [3577, 0]
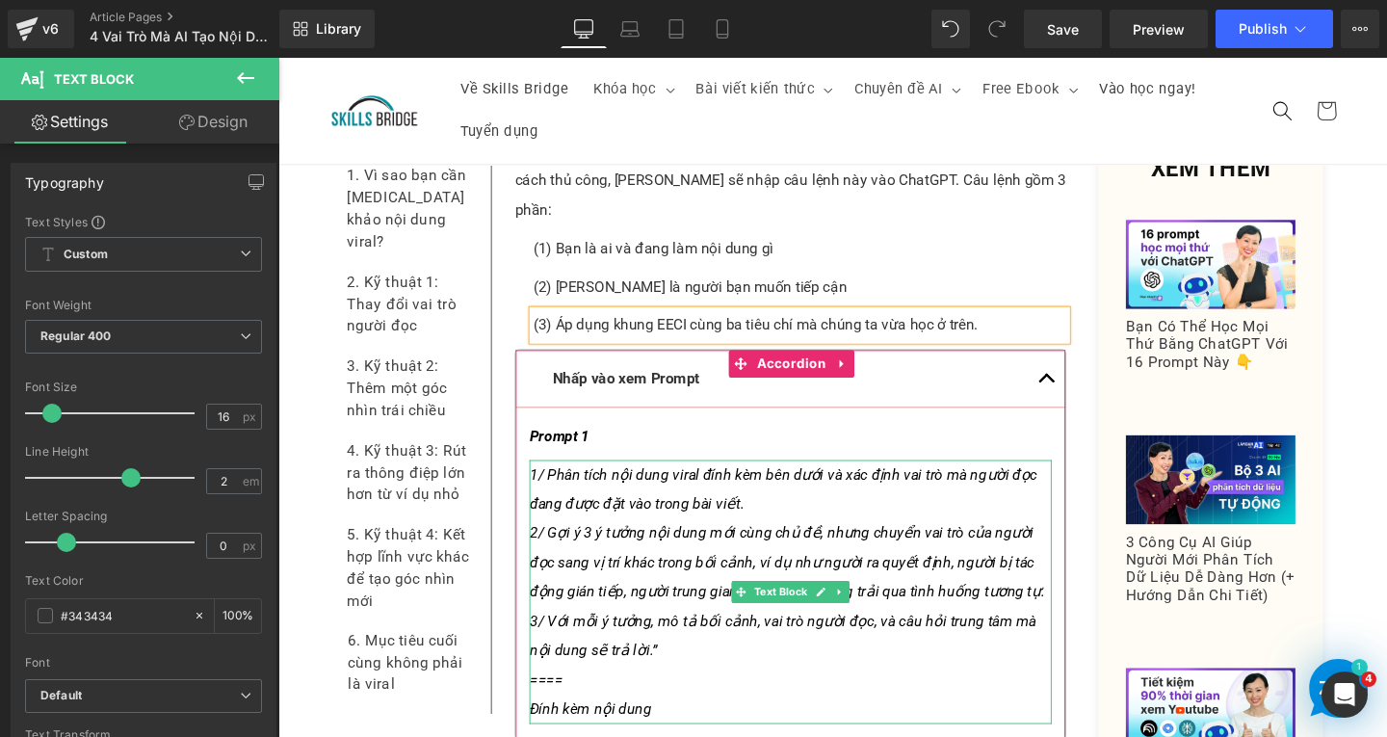
click at [626, 549] on icon "2/ Gợi ý 3 ý tưởng nội dung mới cùng chủ đề, nhưng chuyển vai trò của người đọc…" at bounding box center [812, 588] width 541 height 80
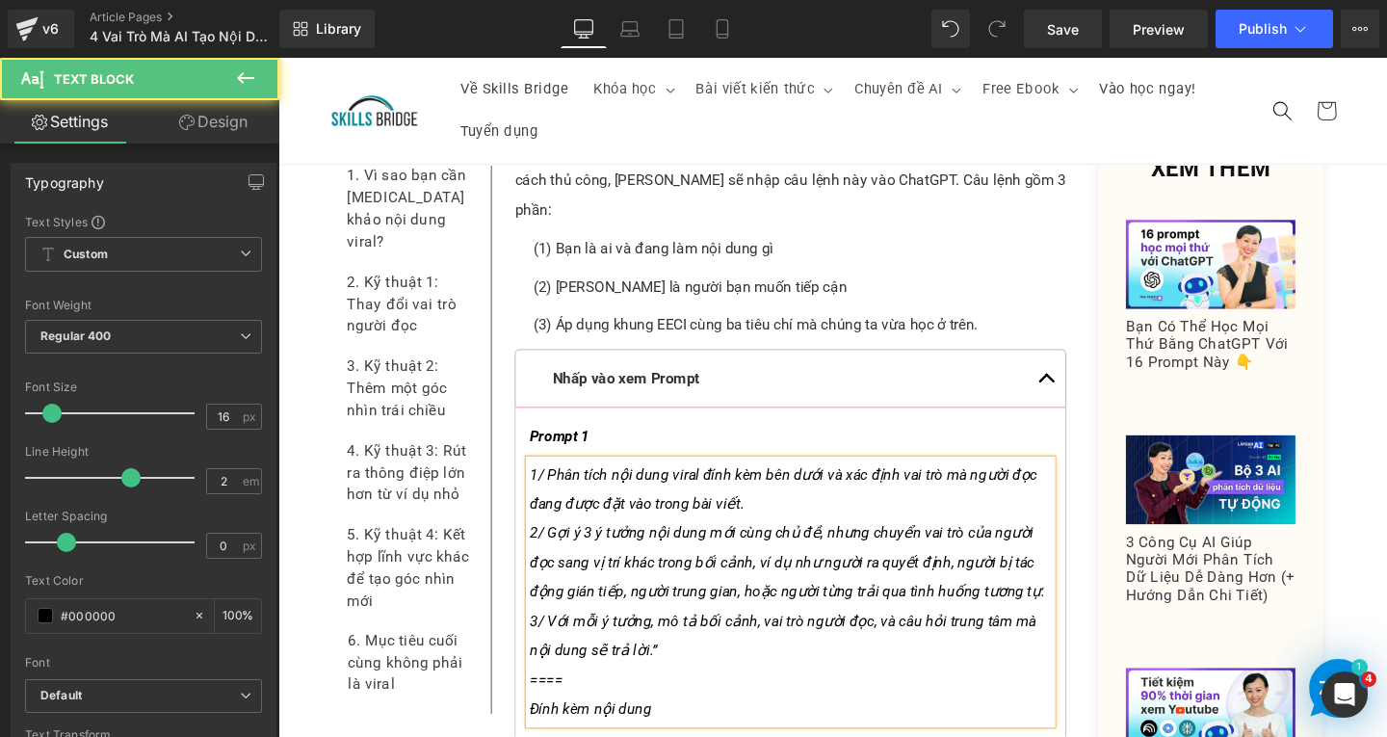
click at [671, 651] on div "Rendering Content" at bounding box center [694, 660] width 119 height 21
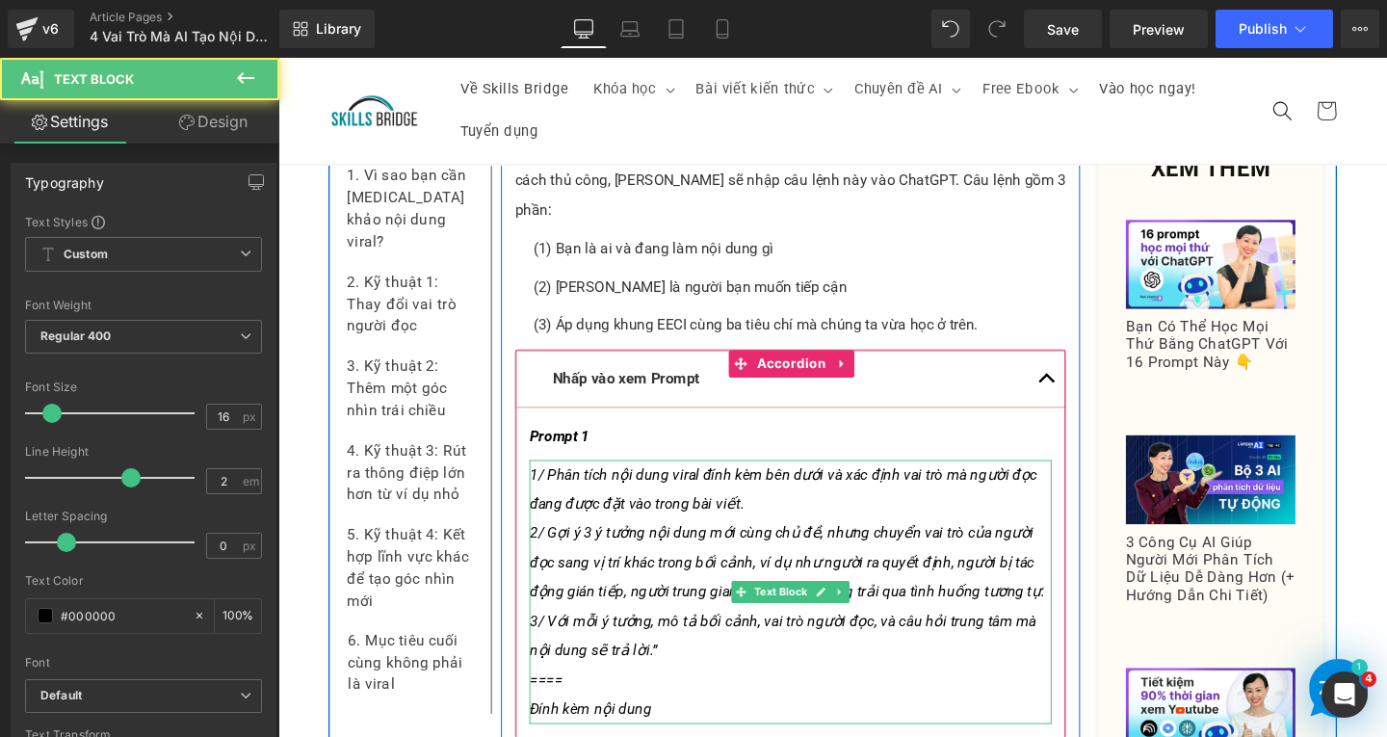
click at [657, 635] on p "3/ Với mỗi ý tưởng, mô tả bối cảnh, vai trò người đọc, và câu hỏi trung tâm mà …" at bounding box center [816, 666] width 549 height 62
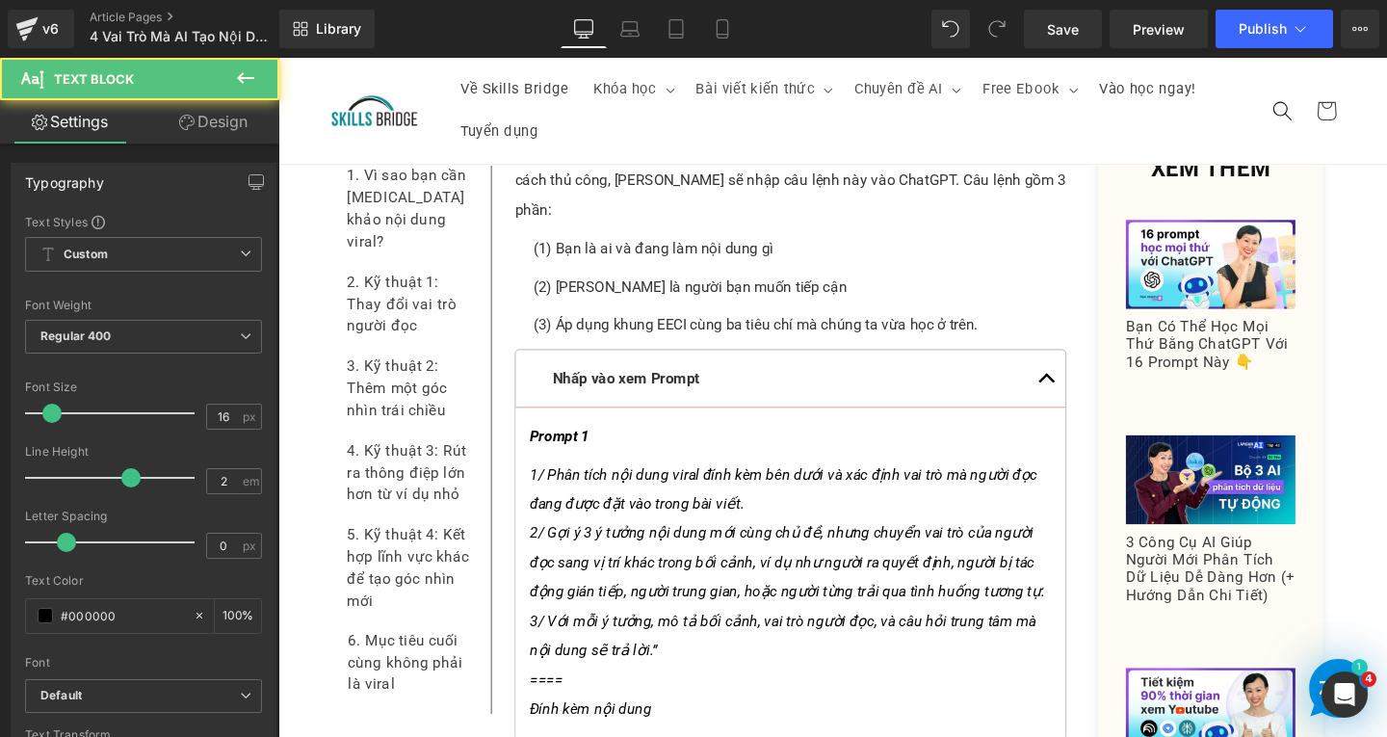
drag, startPoint x: 661, startPoint y: 653, endPoint x: 386, endPoint y: 620, distance: 276.5
click at [661, 653] on div "Rendering Content" at bounding box center [694, 660] width 119 height 21
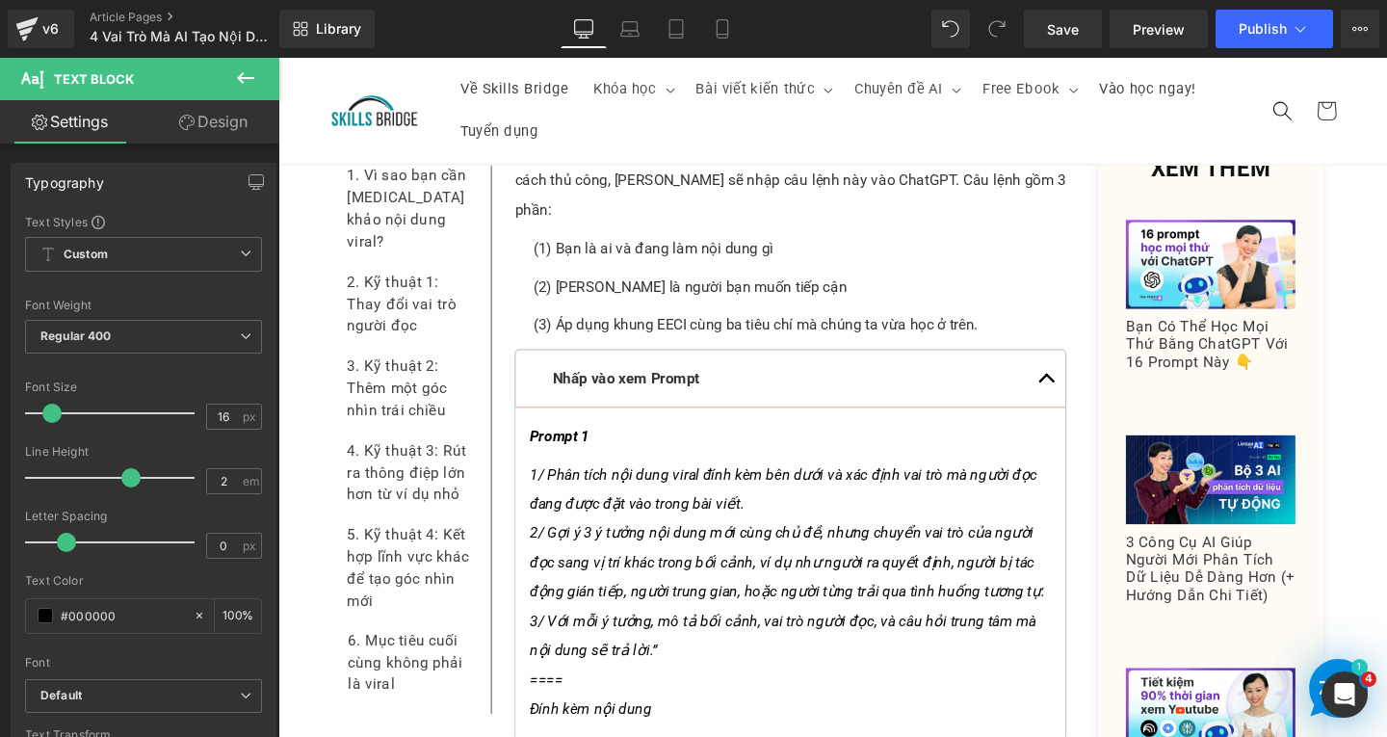
drag, startPoint x: 934, startPoint y: 708, endPoint x: 666, endPoint y: 678, distance: 269.5
click at [665, 733] on icon "Đính kèm nội dung" at bounding box center [606, 742] width 128 height 18
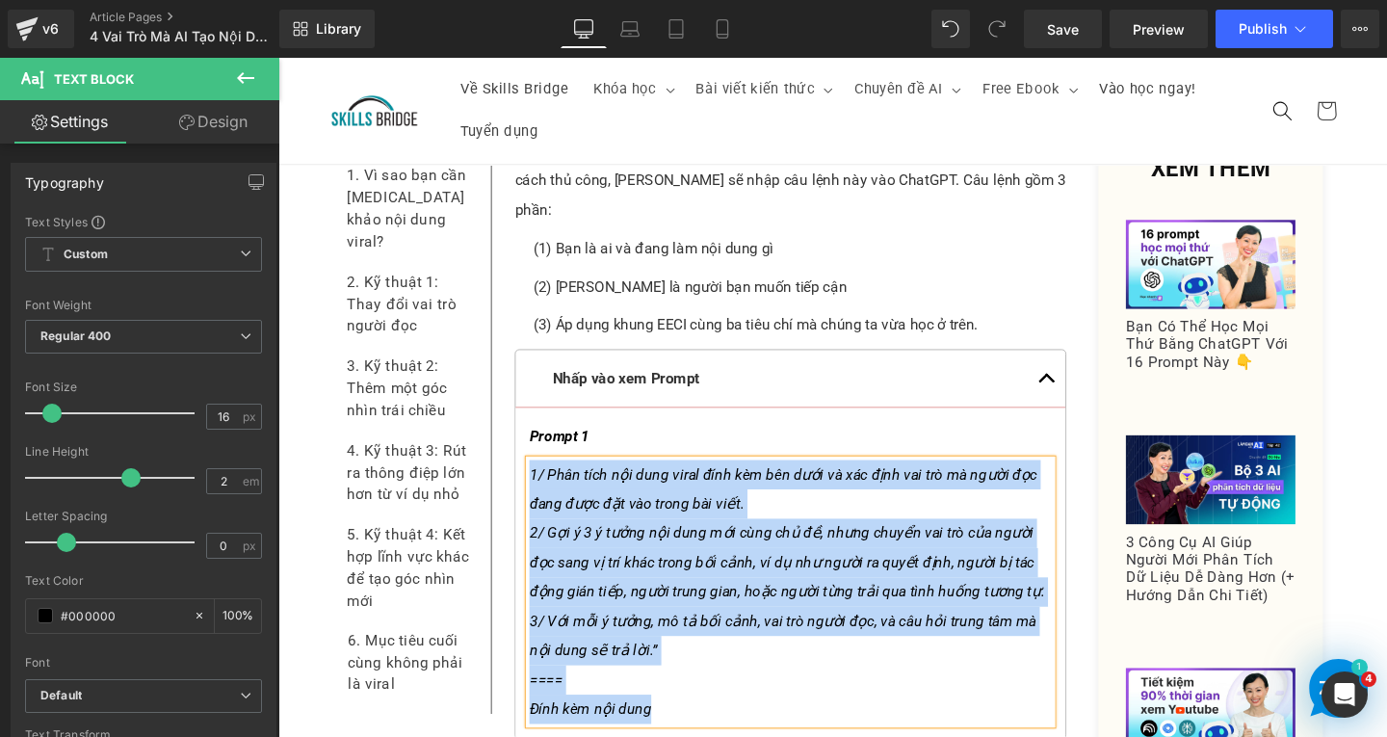
paste div
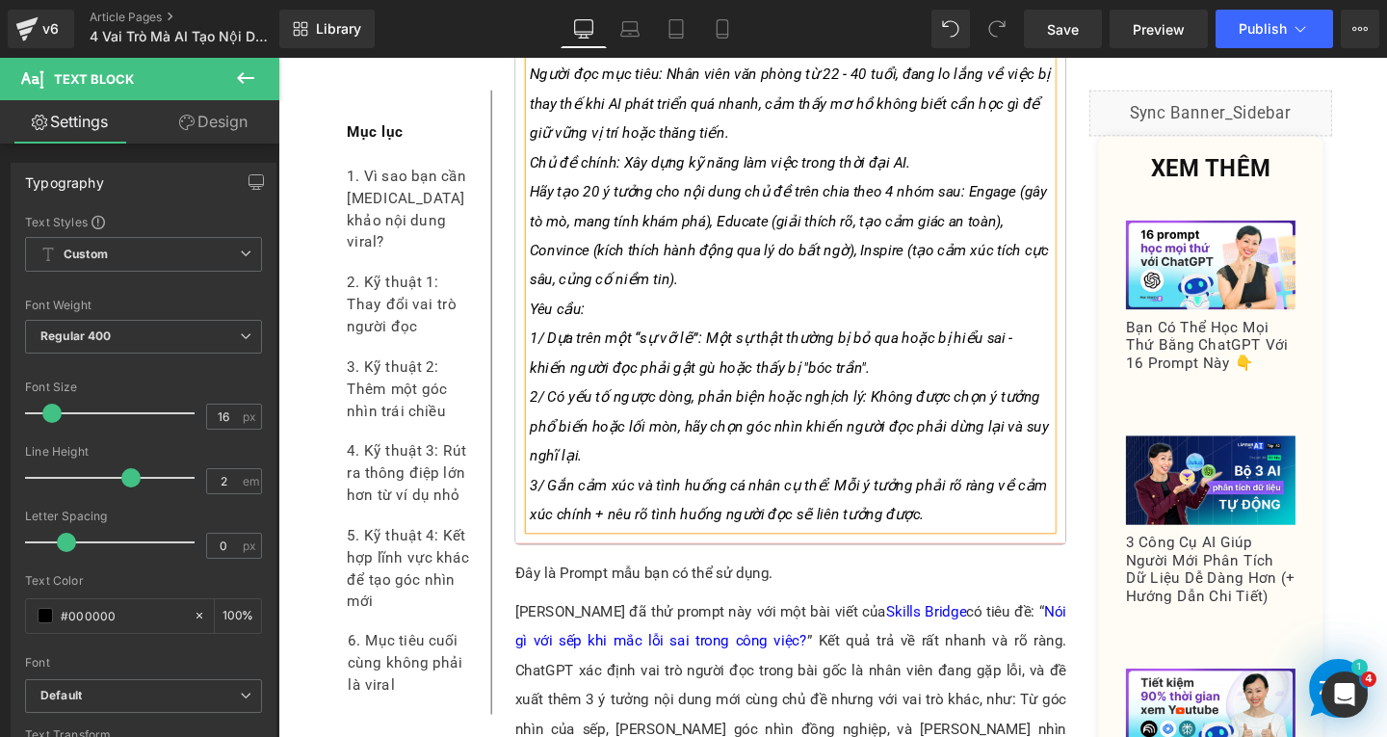
scroll to position [4252, 0]
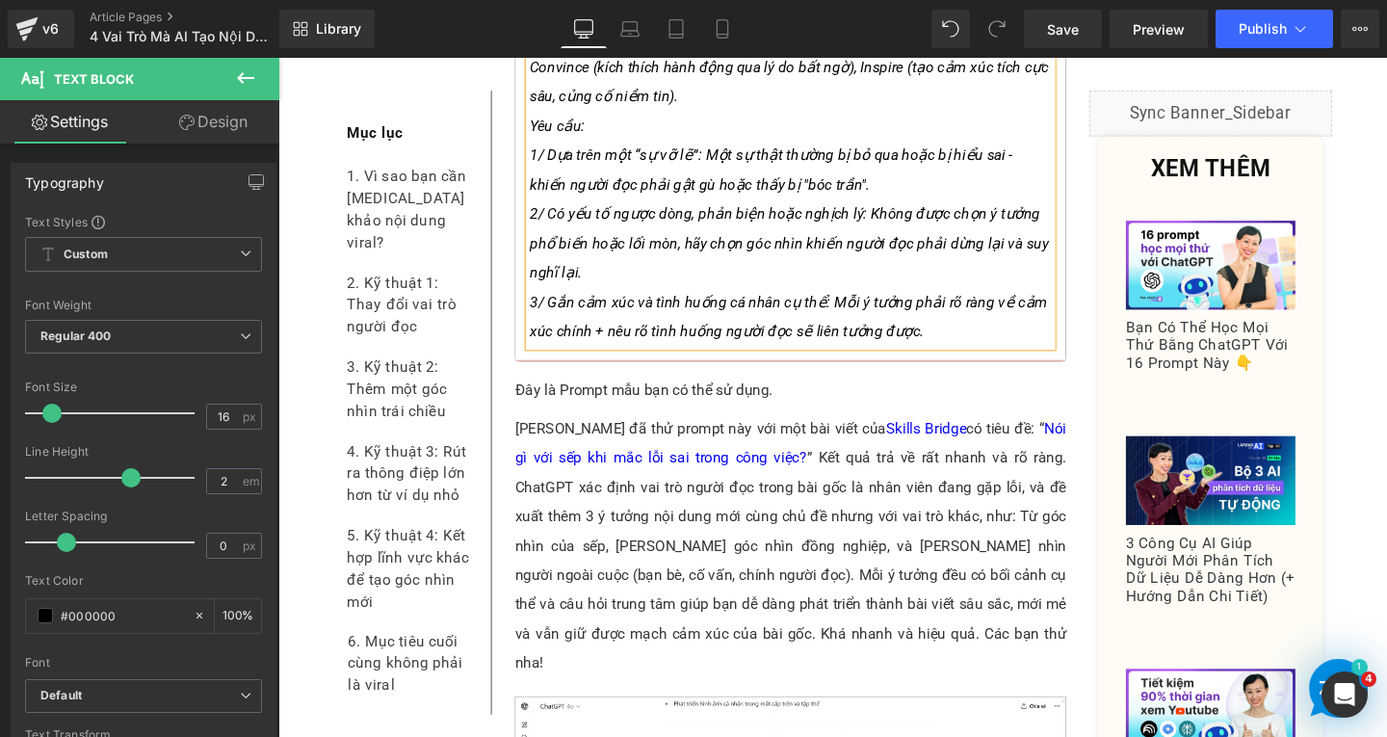
click at [844, 396] on link at bounding box center [849, 407] width 20 height 23
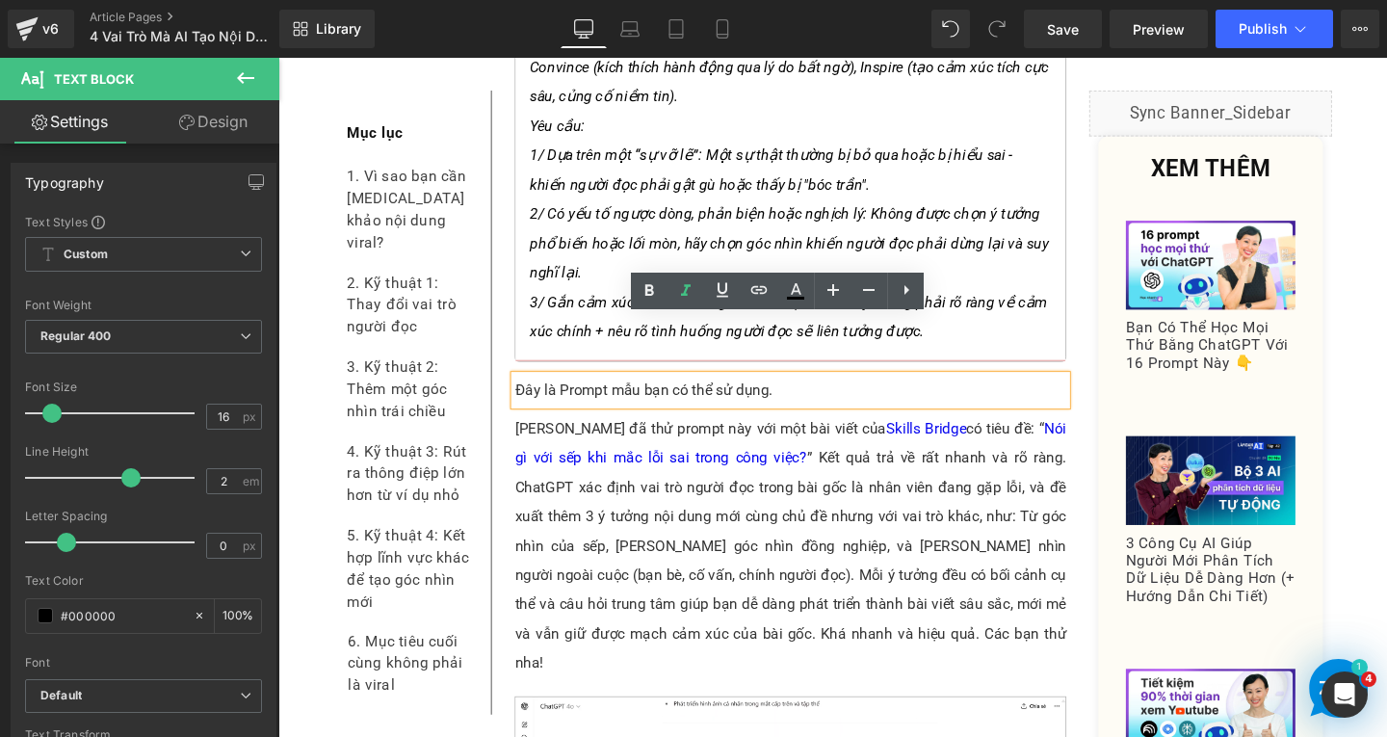
click at [840, 392] on p "Đây là Prompt mẫu bạn có thể sử dụng." at bounding box center [817, 407] width 580 height 31
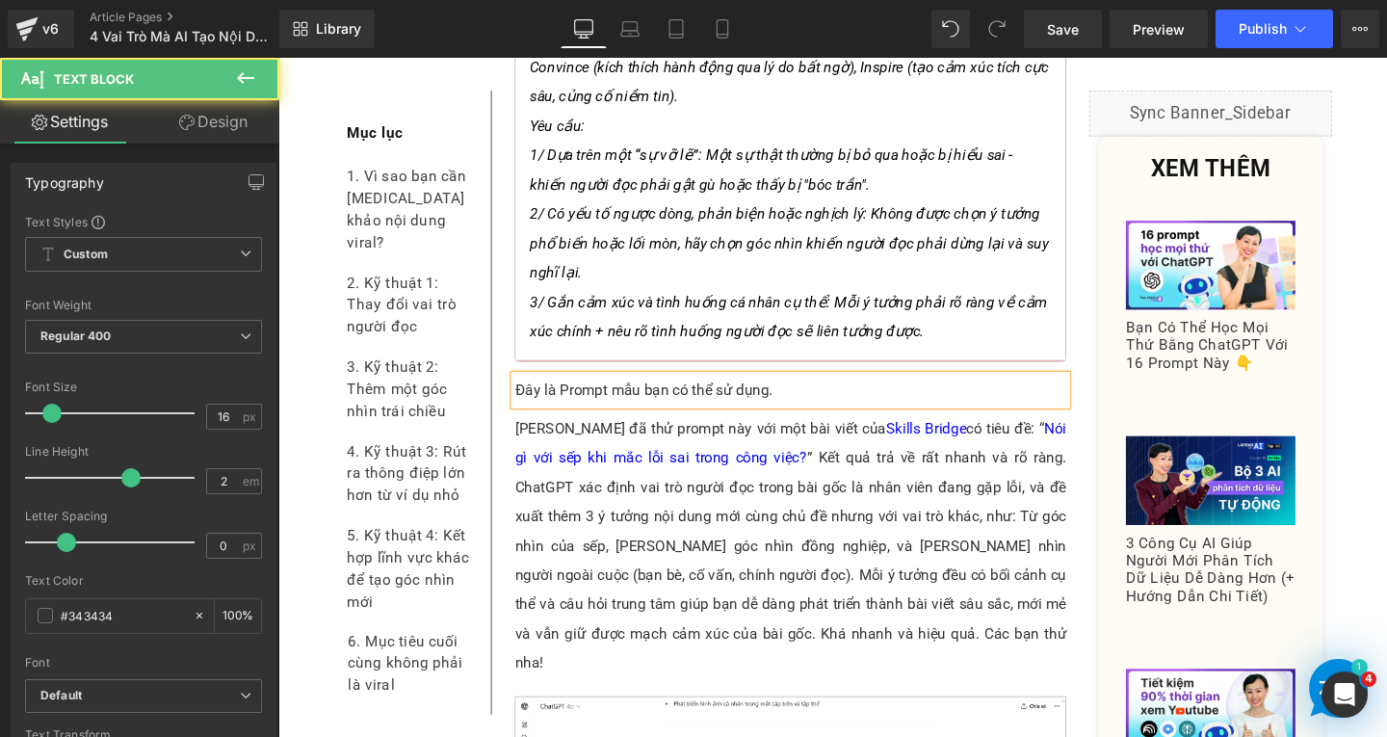
paste div
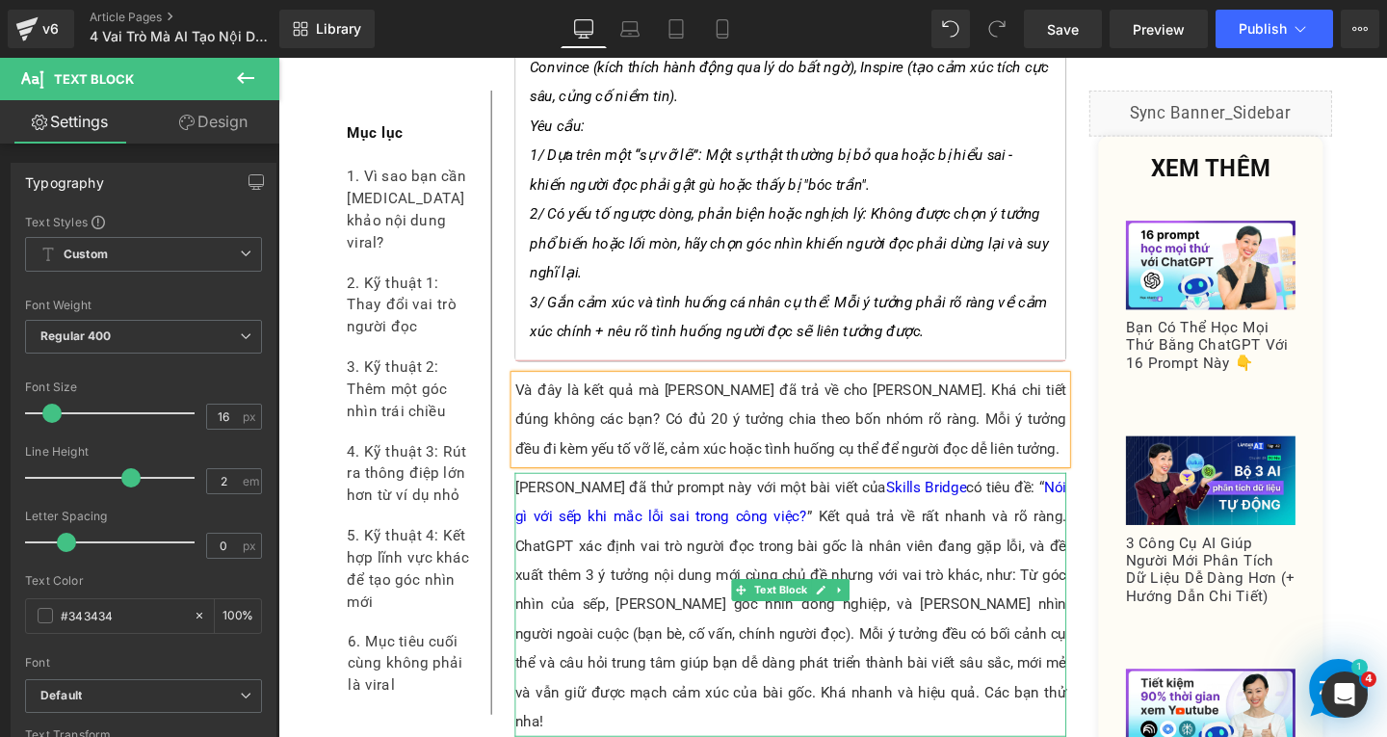
click at [708, 566] on p "Linh đã thử prompt này với một bài viết của Skills Bridge có tiêu đề: “ Nói gì …" at bounding box center [817, 632] width 580 height 277
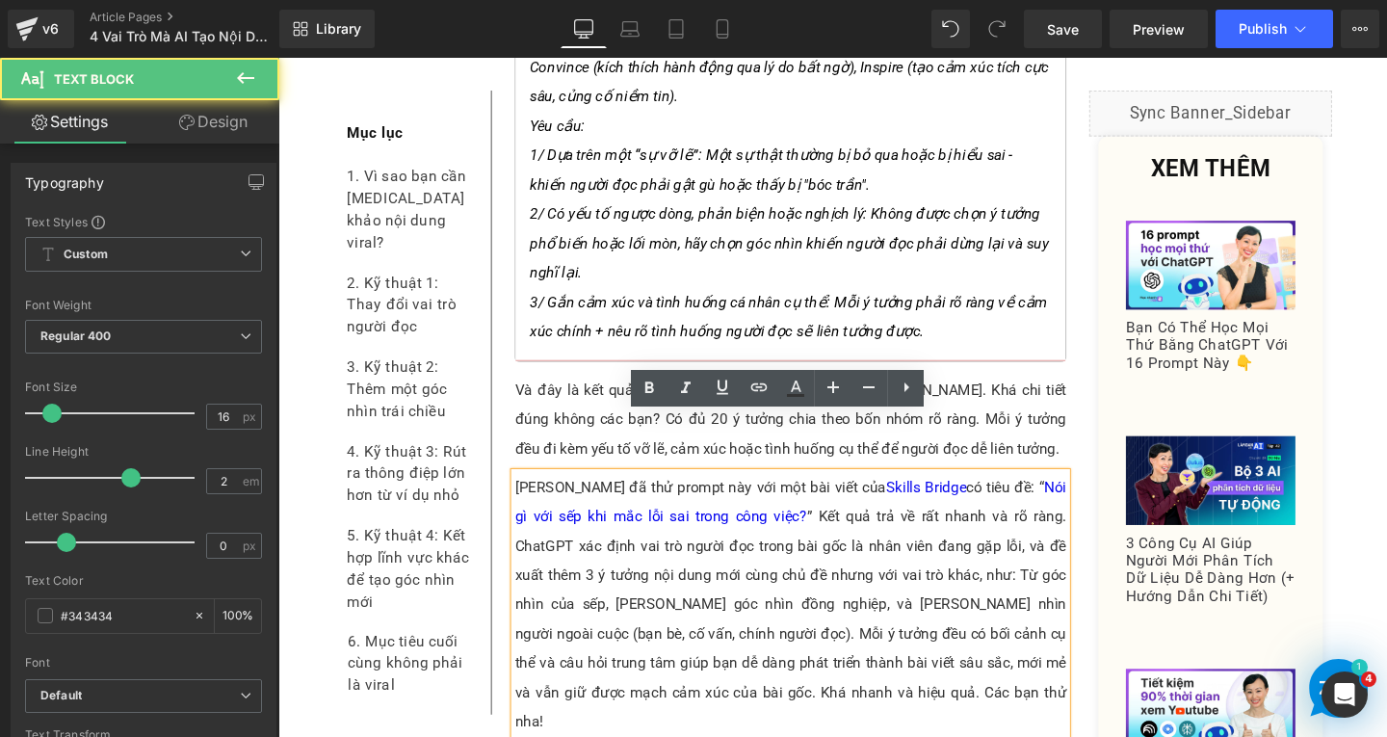
click at [889, 664] on p "Linh đã thử prompt này với một bài viết của Skills Bridge có tiêu đề: “ Nói gì …" at bounding box center [817, 632] width 580 height 277
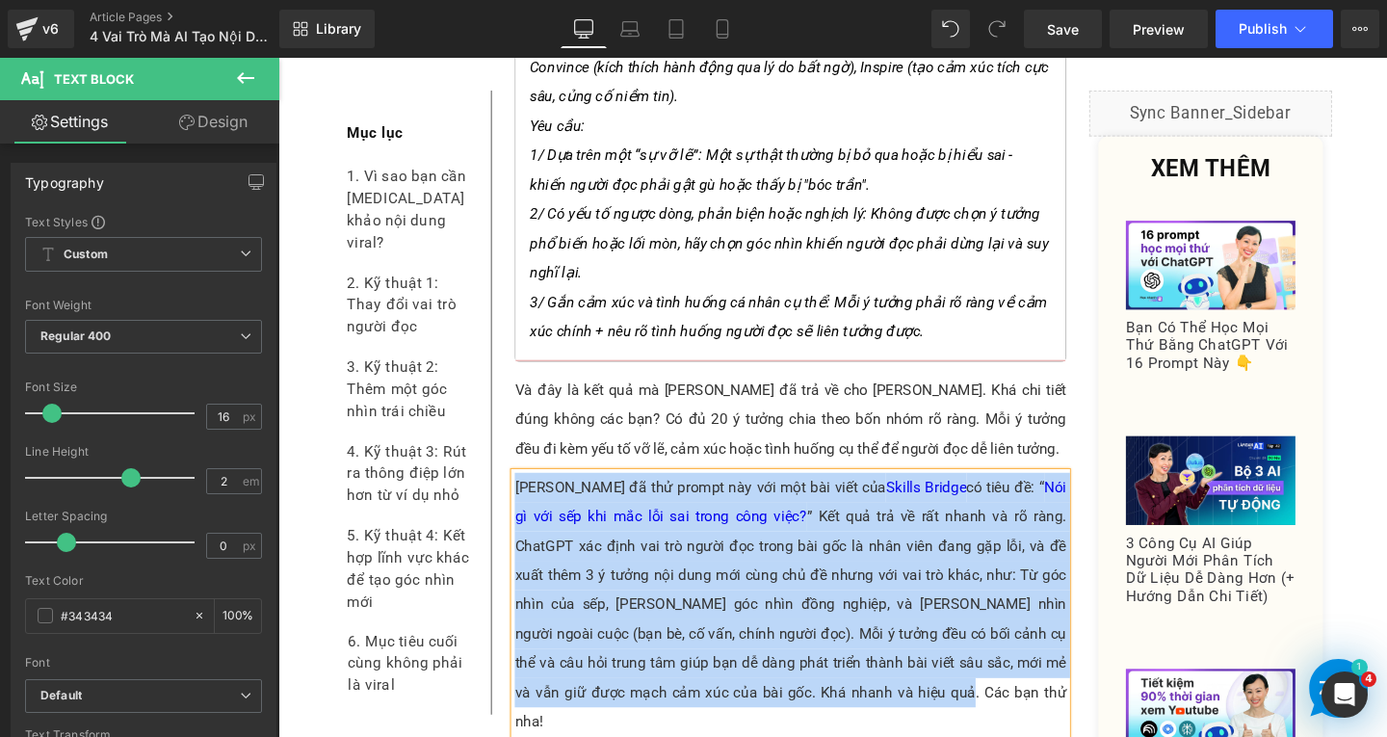
paste div
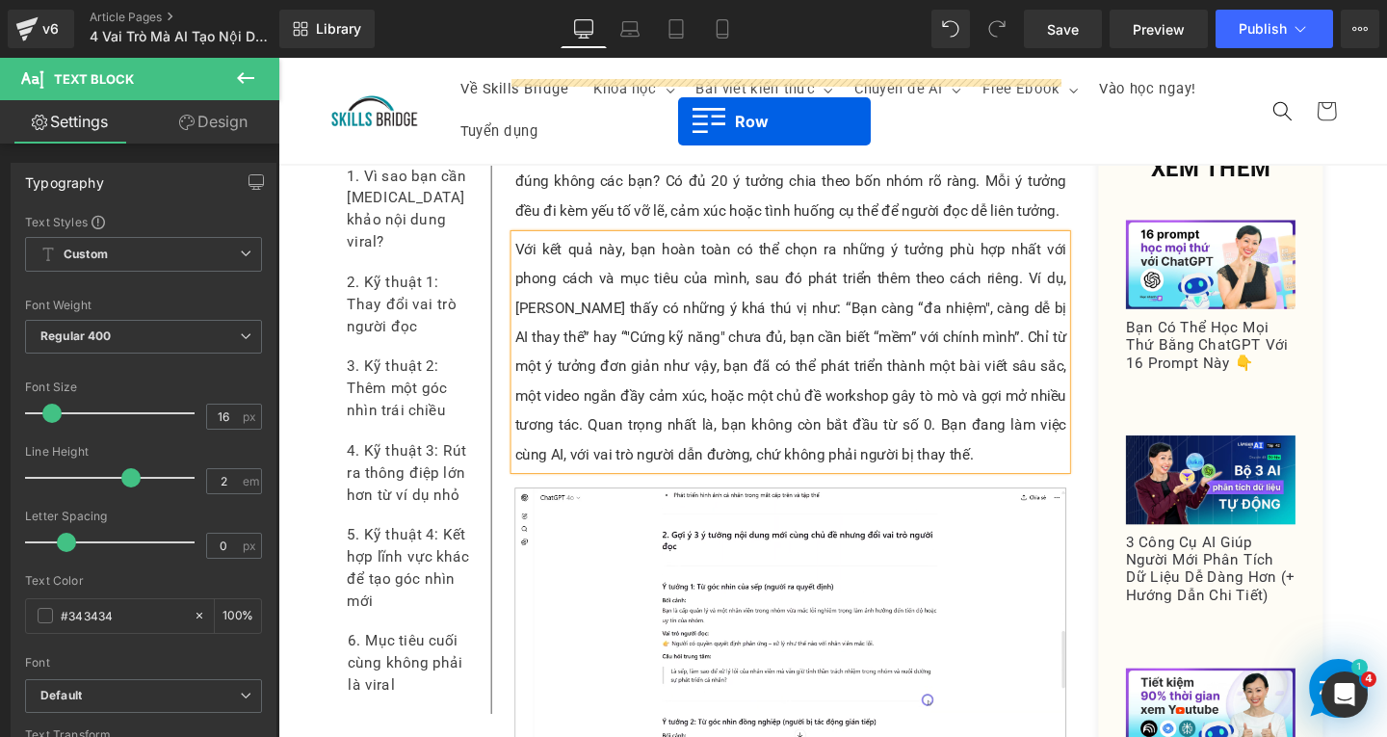
scroll to position [4406, 0]
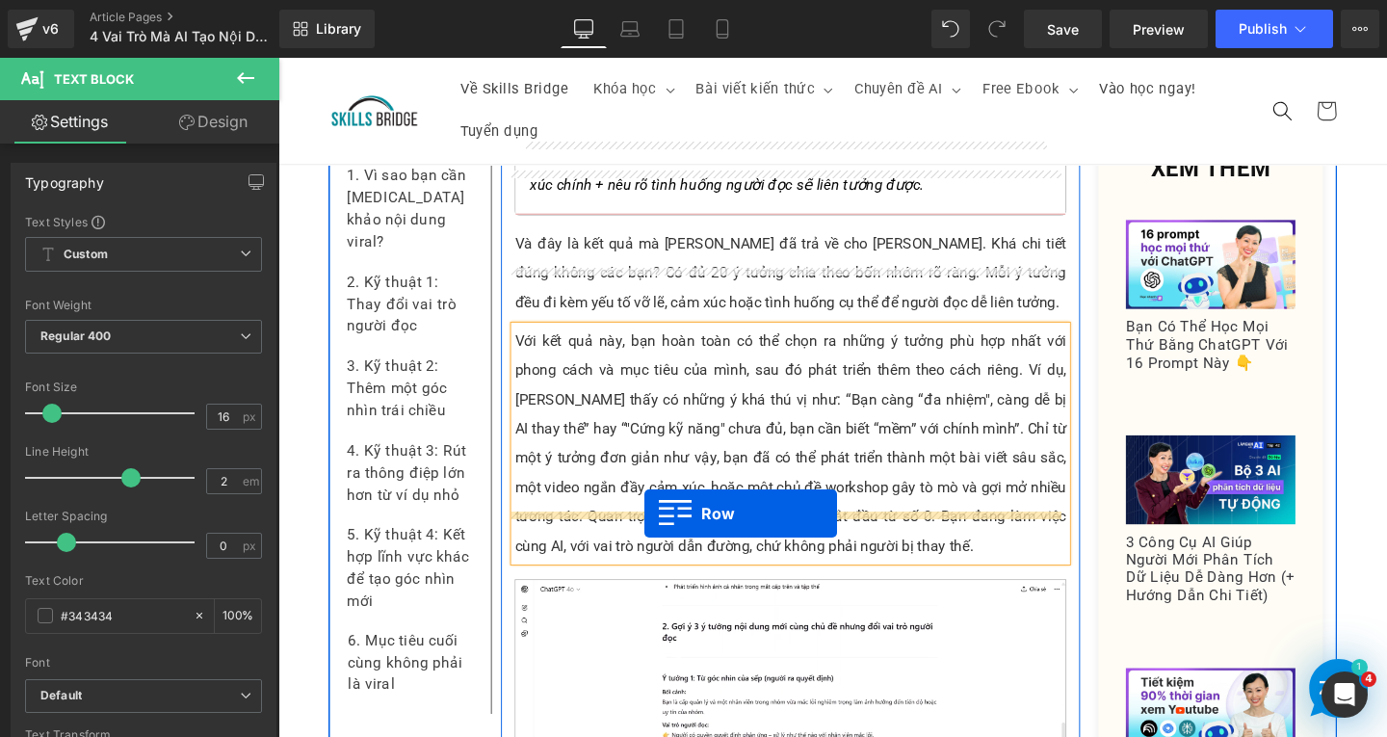
drag, startPoint x: 528, startPoint y: 523, endPoint x: 664, endPoint y: 537, distance: 136.5
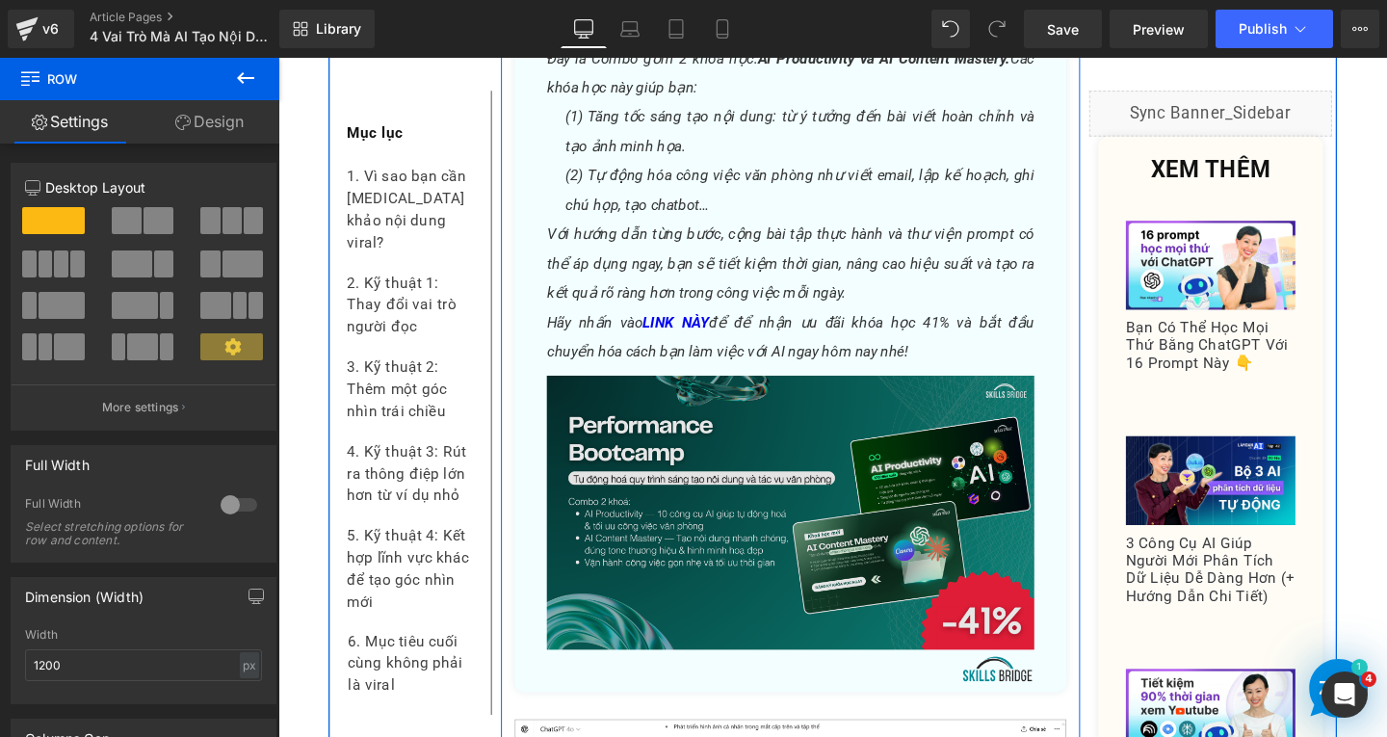
scroll to position [5466, 0]
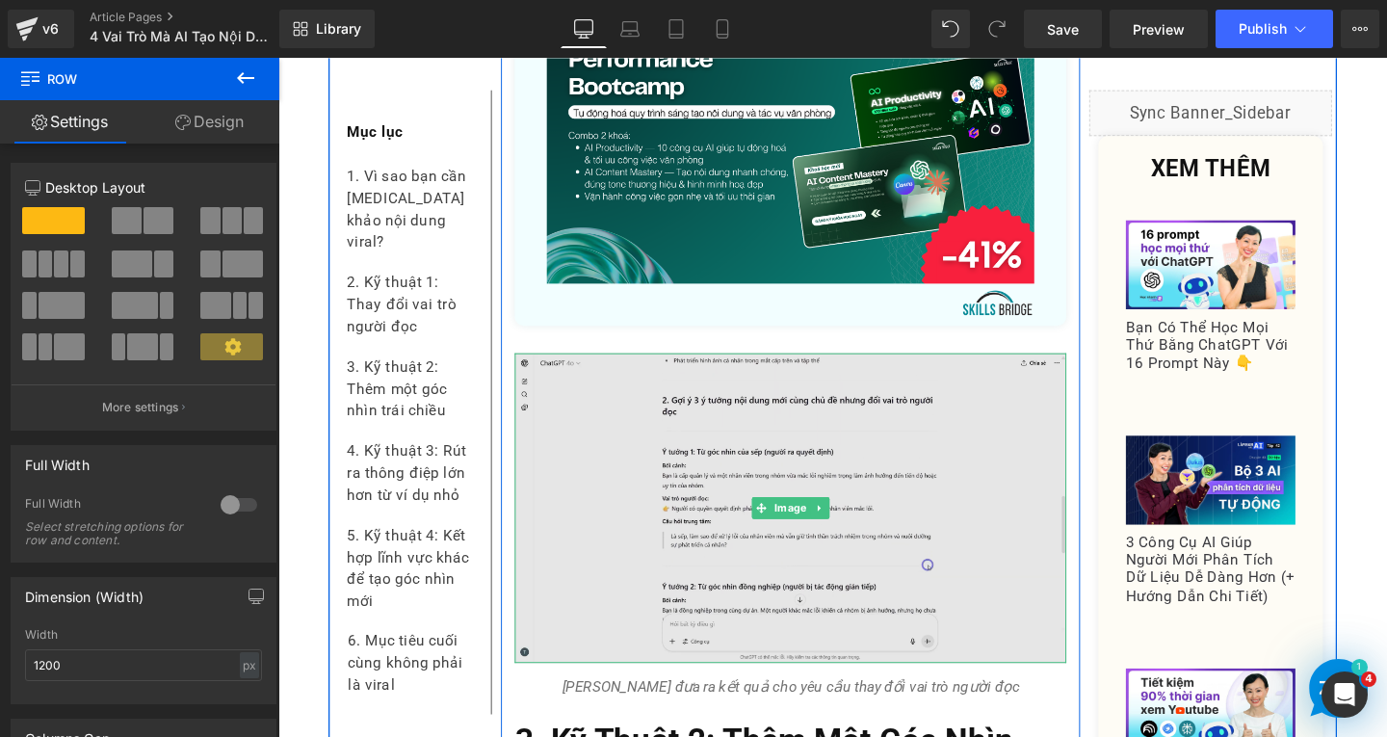
click at [787, 535] on img at bounding box center [817, 531] width 580 height 327
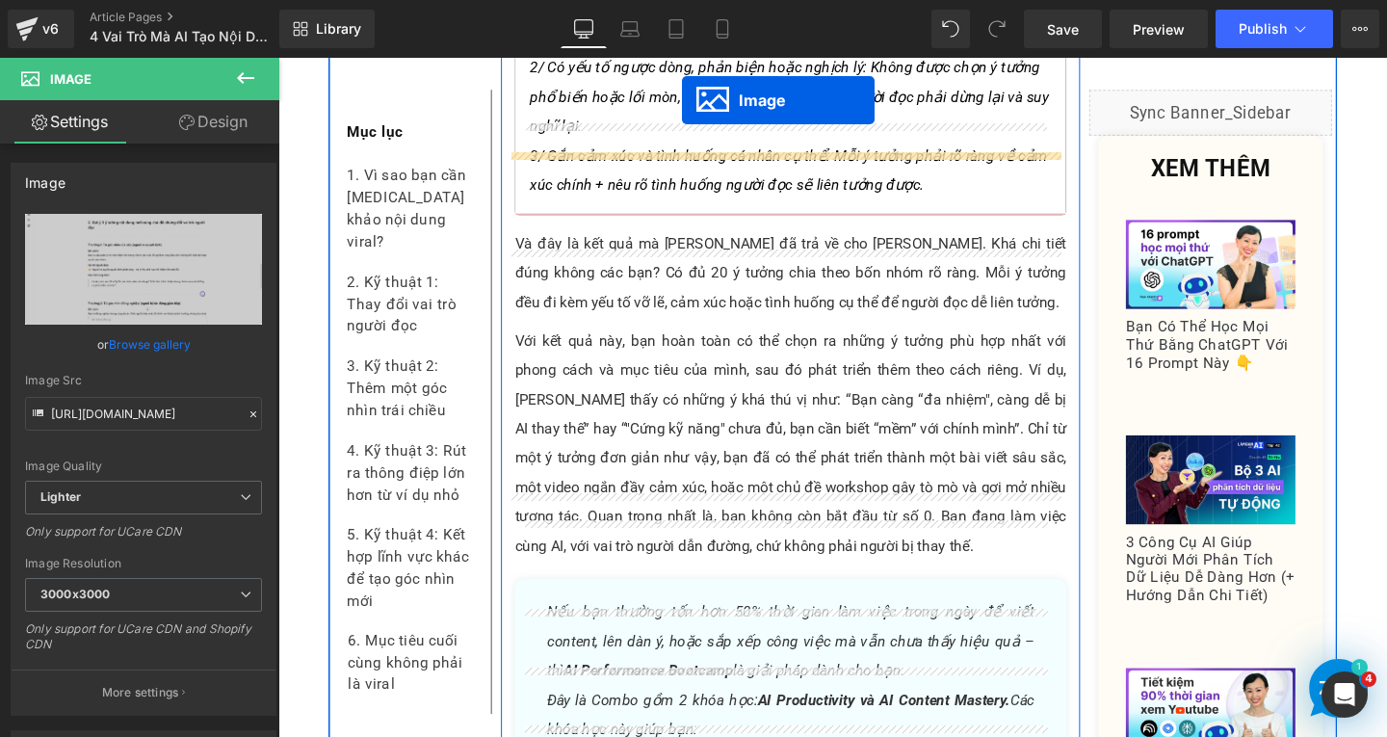
scroll to position [4290, 0]
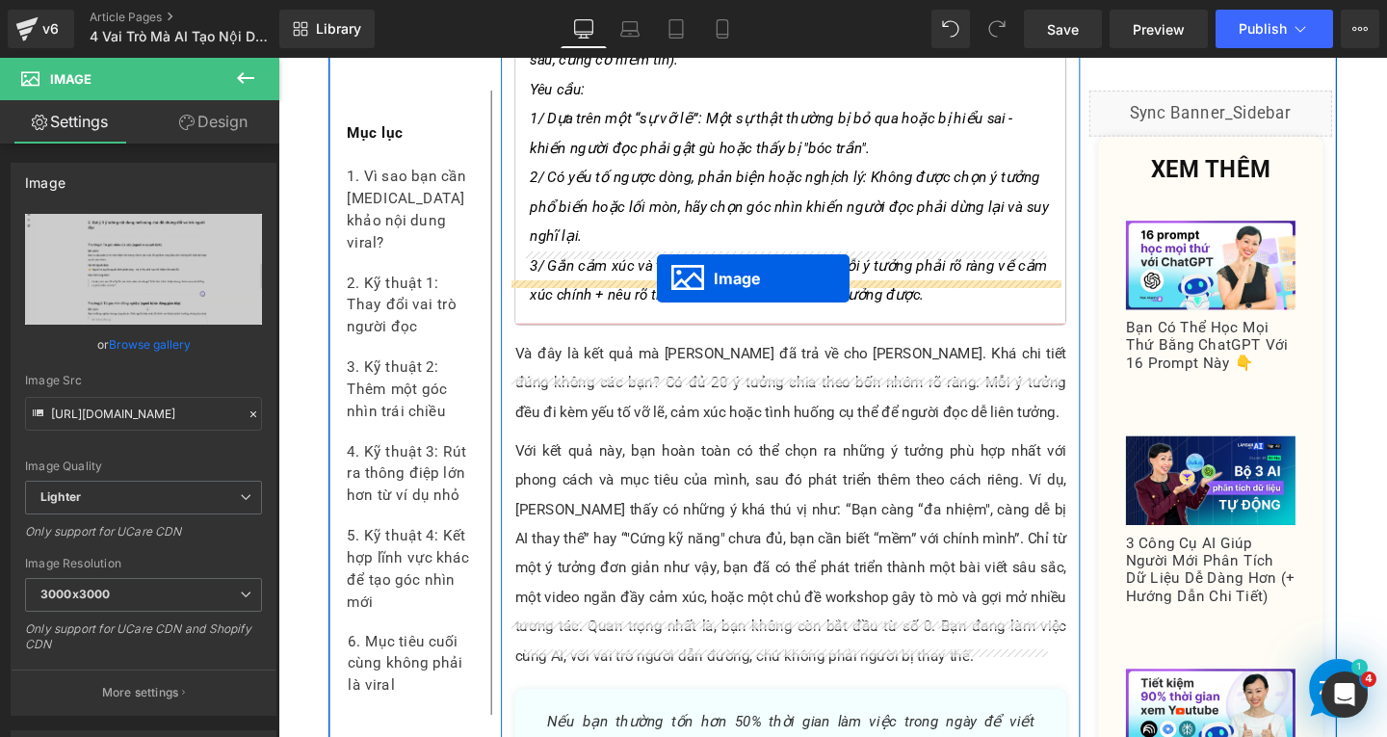
drag, startPoint x: 778, startPoint y: 473, endPoint x: 676, endPoint y: 290, distance: 209.6
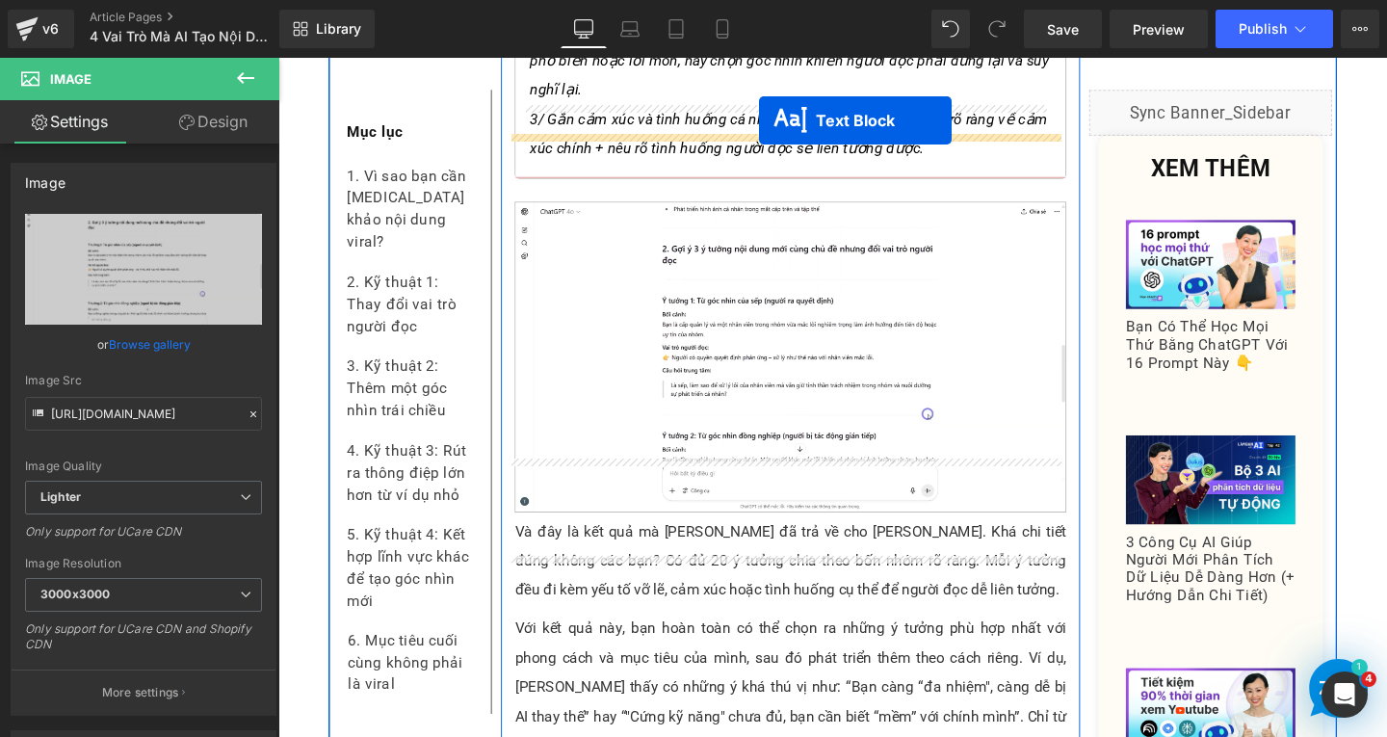
scroll to position [4348, 0]
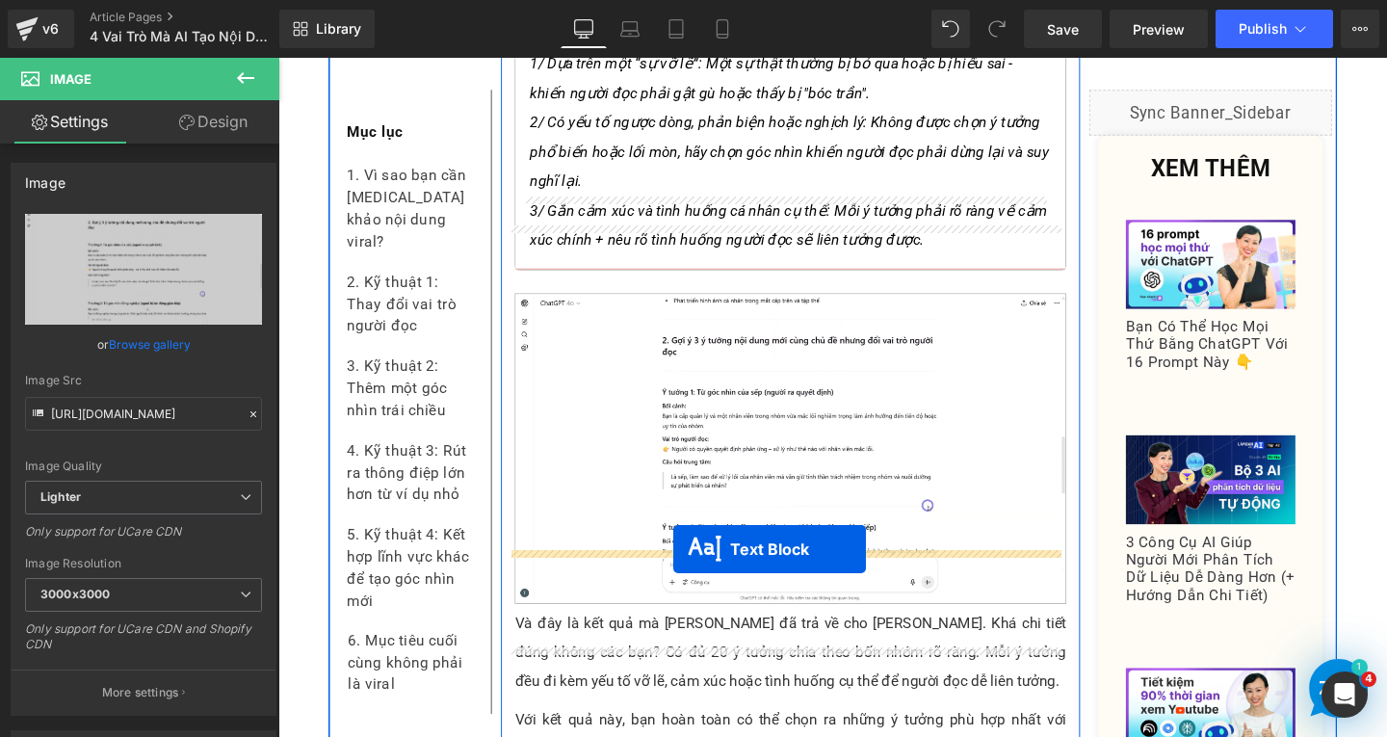
drag, startPoint x: 766, startPoint y: 486, endPoint x: 694, endPoint y: 574, distance: 114.4
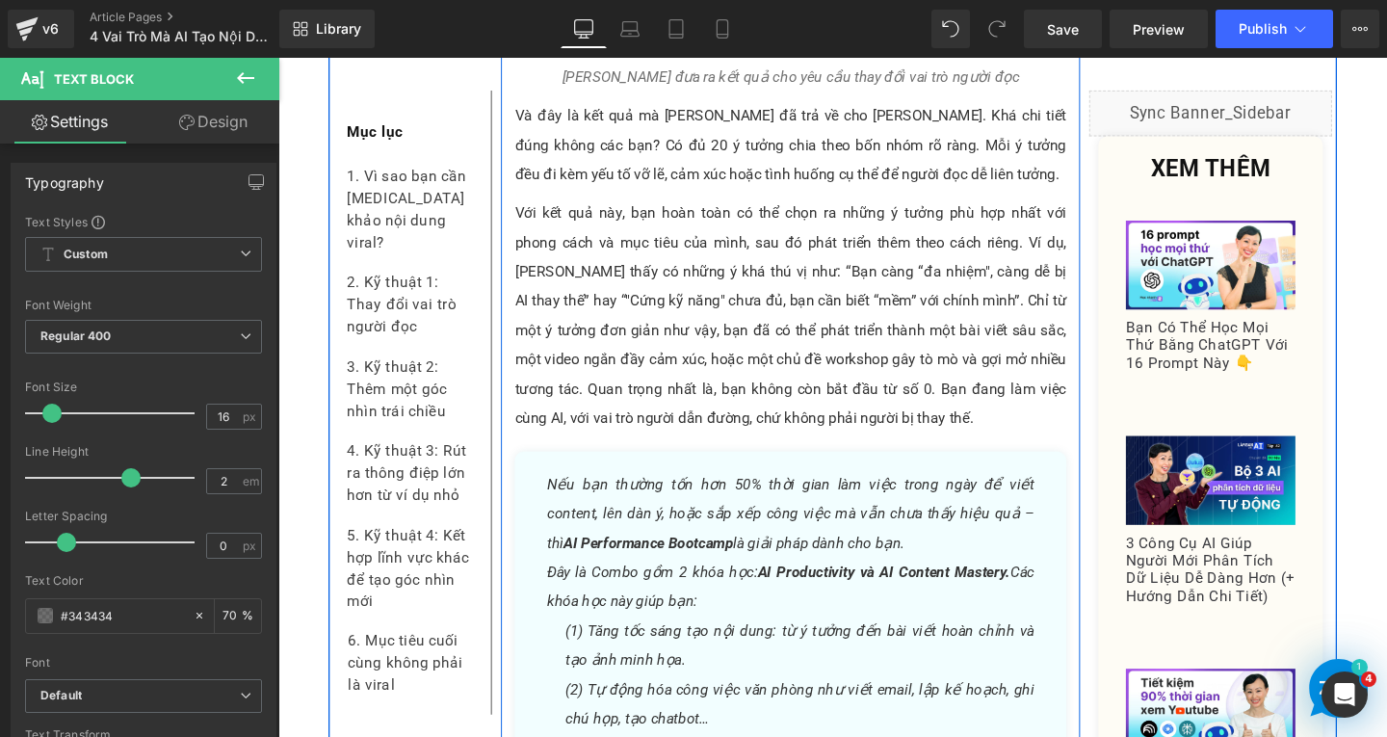
scroll to position [5215, 0]
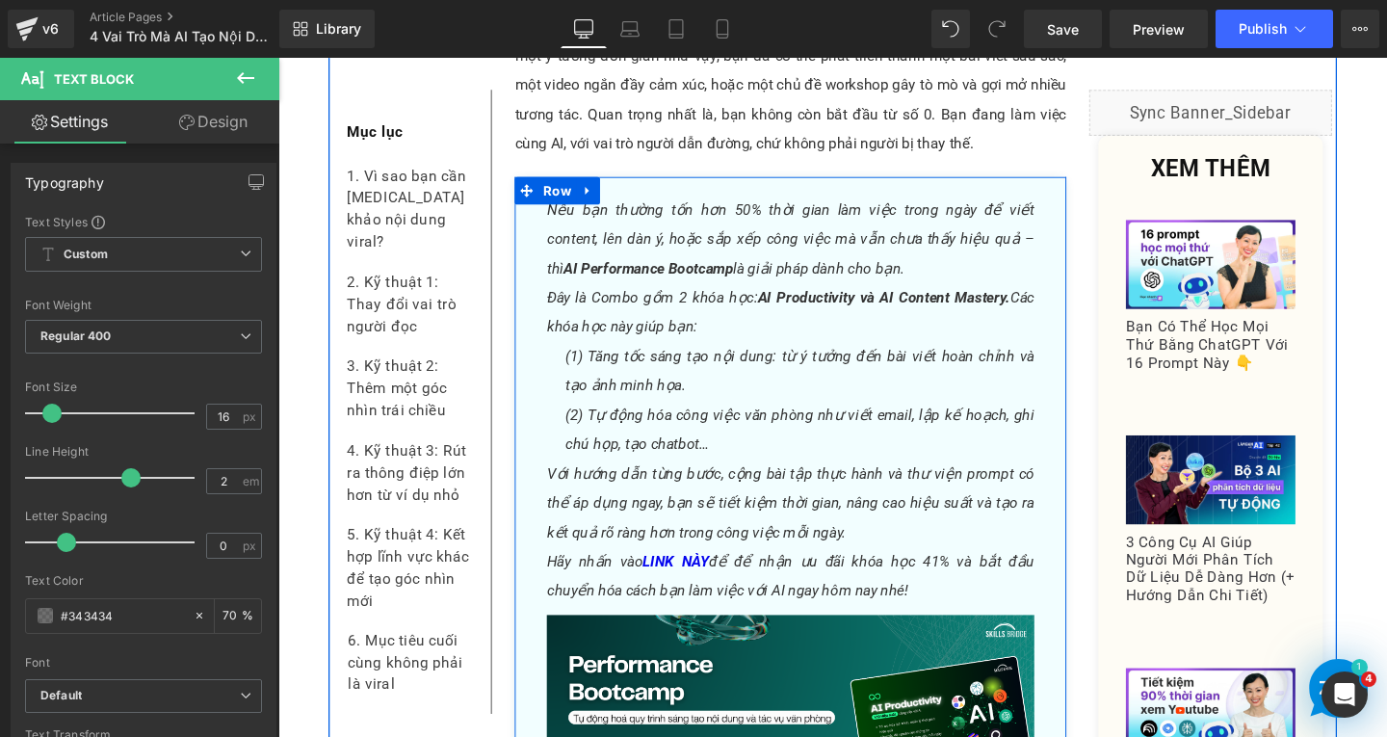
click at [647, 202] on p "Nếu bạn thường tốn hơn 50% thời gian làm việc trong ngày để viết content, lên d…" at bounding box center [817, 248] width 513 height 92
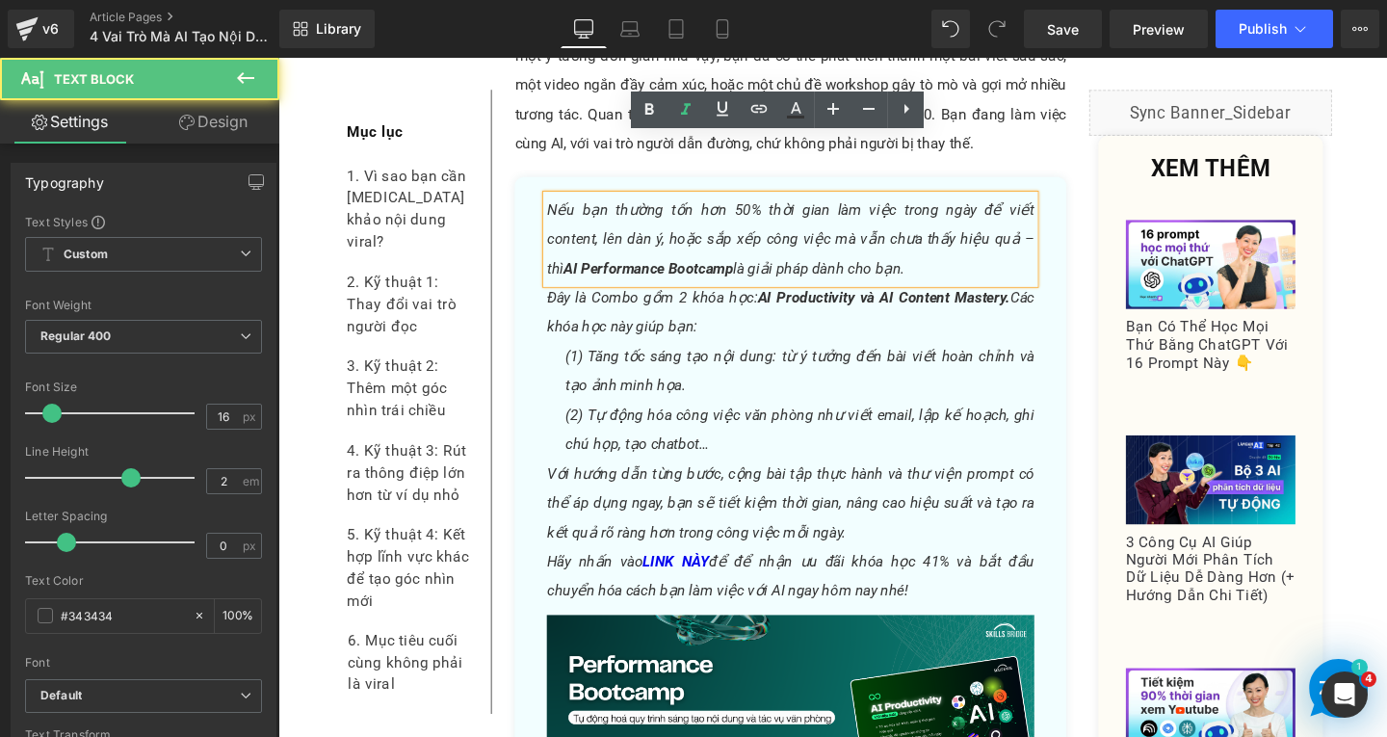
click at [278, 58] on div at bounding box center [278, 58] width 0 height 0
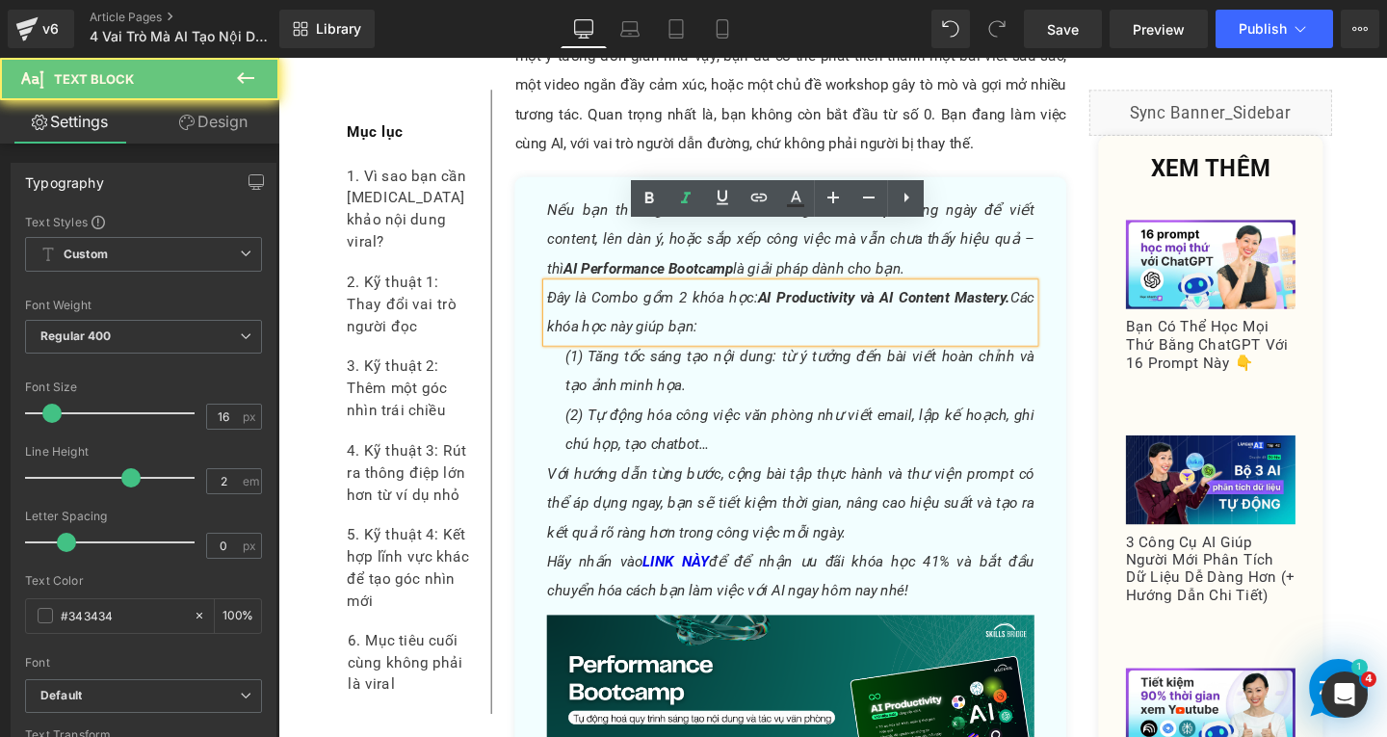
click at [990, 216] on p "Nếu bạn thường tốn hơn 50% thời gian làm việc trong ngày để viết content, lên d…" at bounding box center [817, 248] width 513 height 92
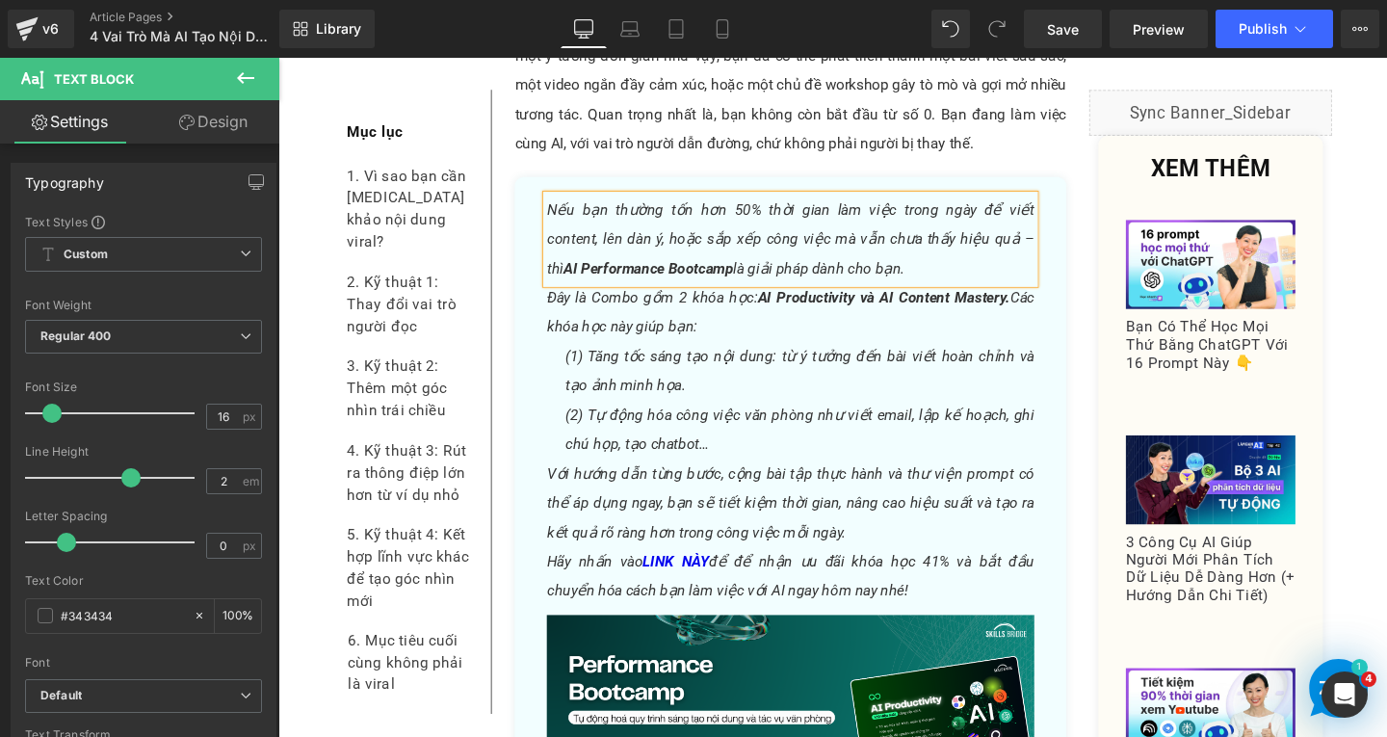
paste div
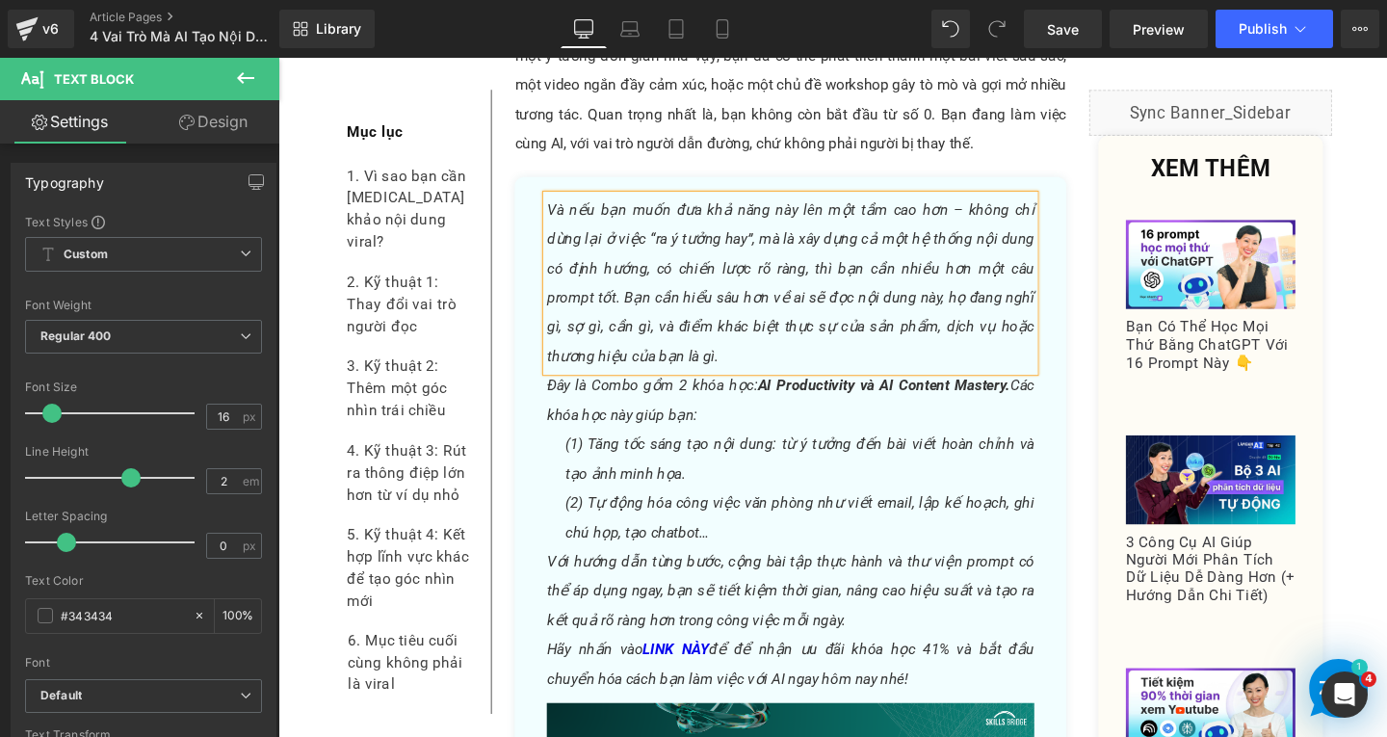
click at [994, 208] on icon "Và nếu bạn muốn đưa khả năng này lên một tầm cao hơn – không chỉ dừng lại ở việ…" at bounding box center [817, 294] width 513 height 172
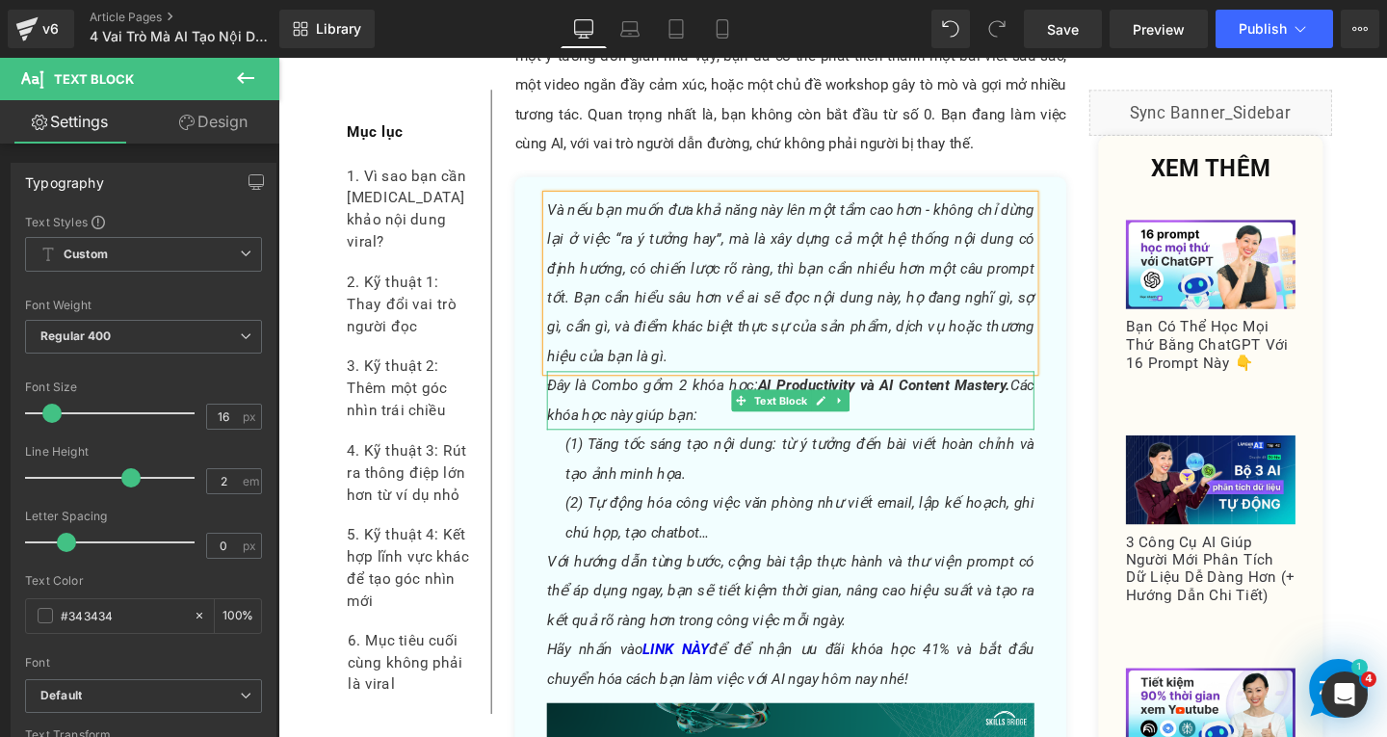
click at [689, 387] on p "Đây là Combo gồm 2 khóa học: AI Productivity và AI Content Mastery. Các khóa họ…" at bounding box center [817, 418] width 513 height 62
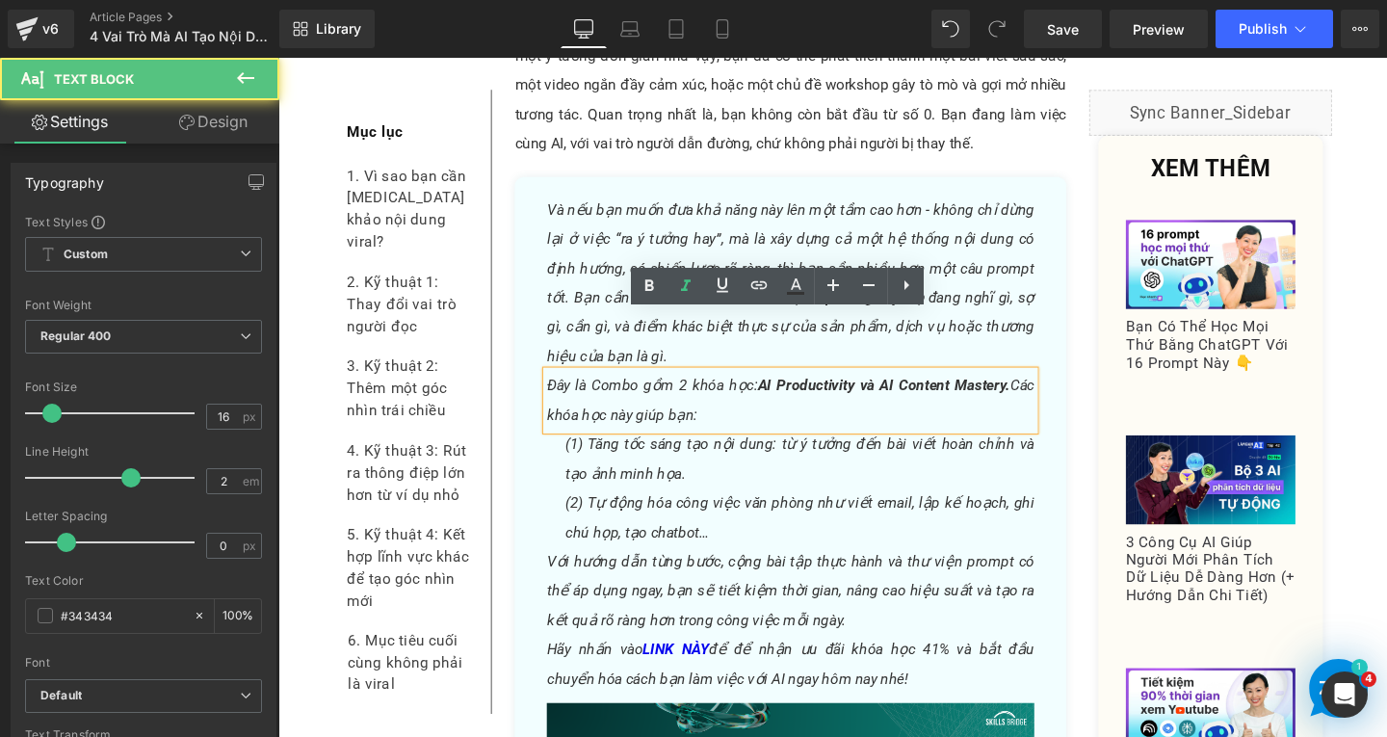
click at [754, 387] on p "Đây là Combo gồm 2 khóa học: AI Productivity và AI Content Mastery. Các khóa họ…" at bounding box center [817, 418] width 513 height 62
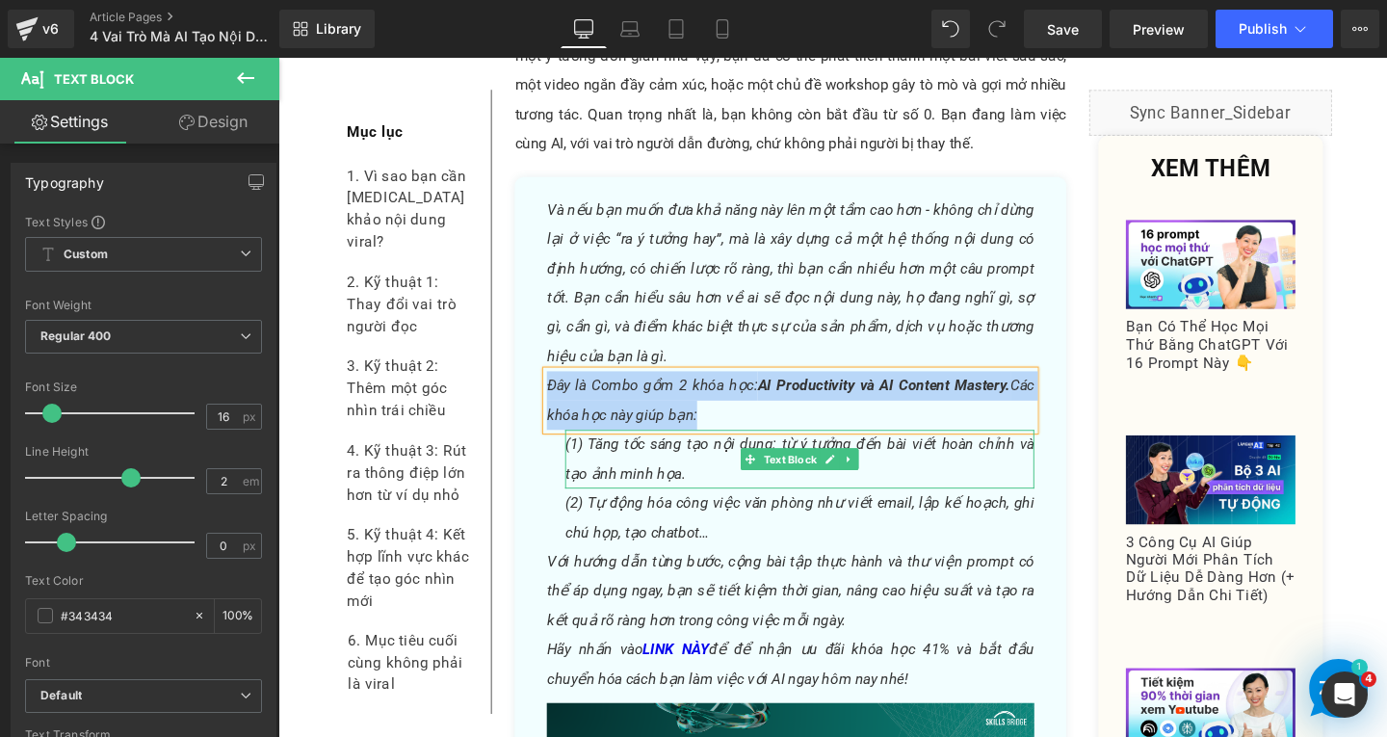
paste div
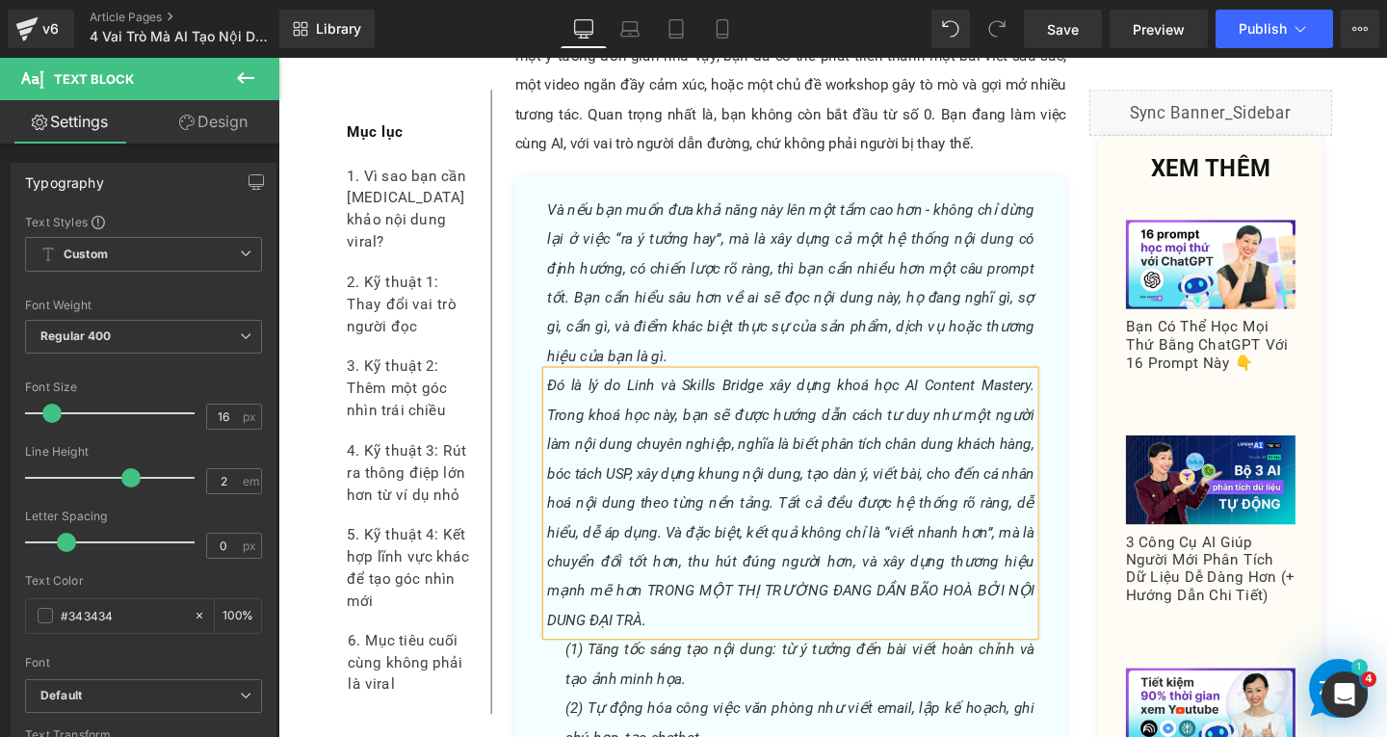
scroll to position [5408, 0]
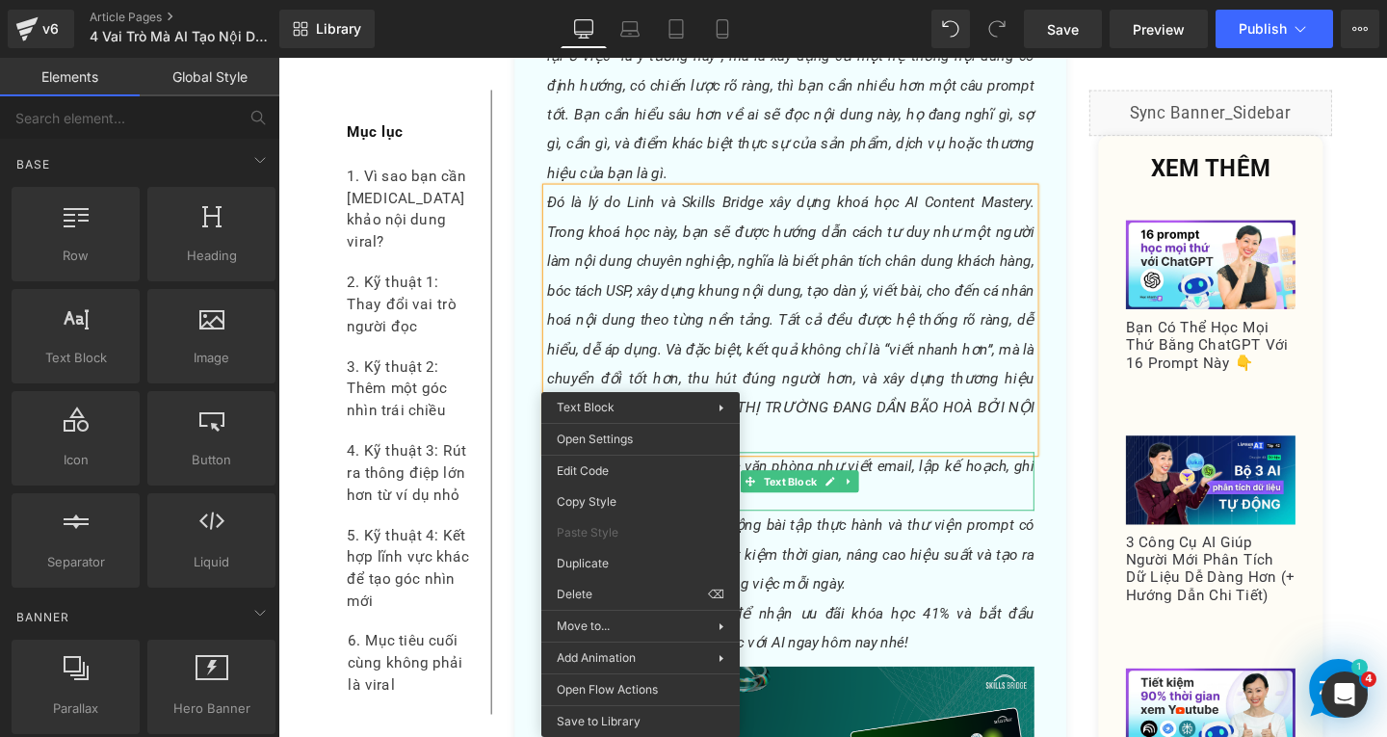
drag, startPoint x: 872, startPoint y: 654, endPoint x: 609, endPoint y: 623, distance: 264.8
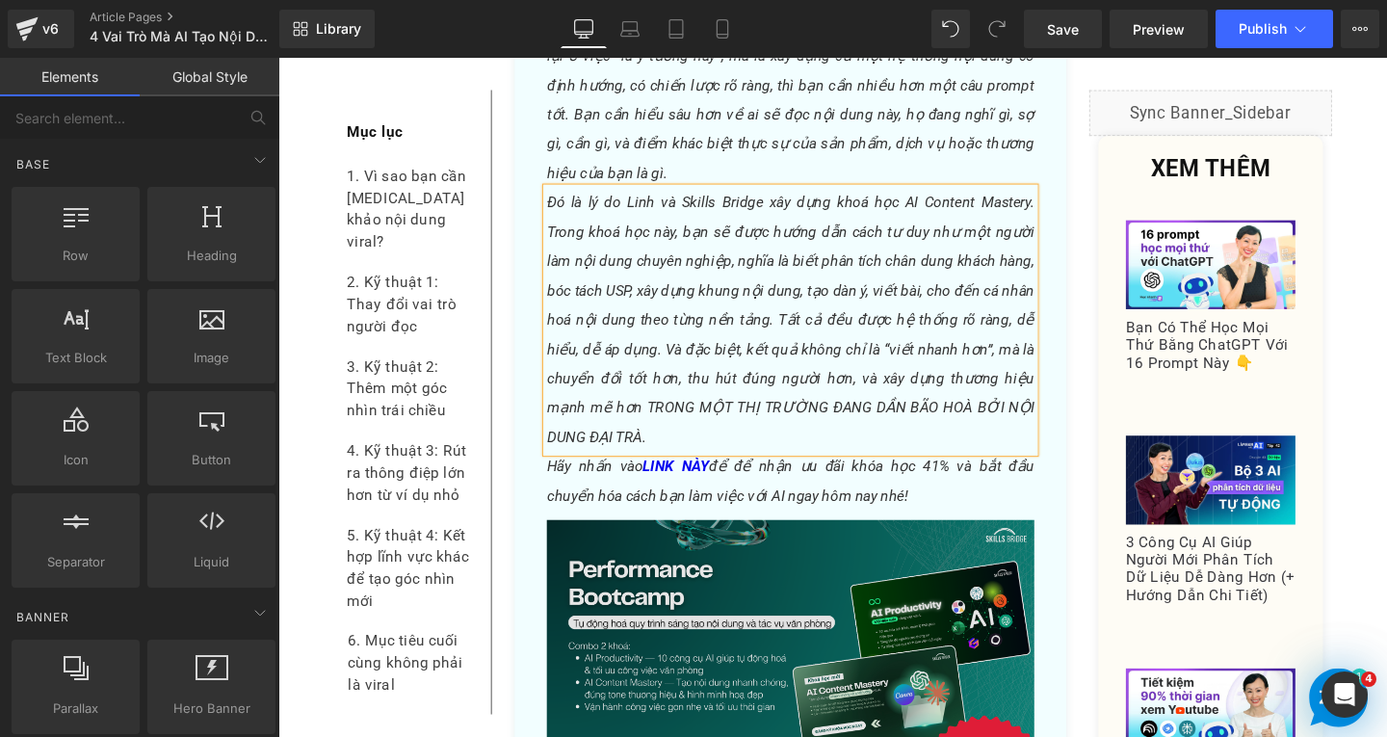
drag, startPoint x: 888, startPoint y: 647, endPoint x: 626, endPoint y: 614, distance: 264.2
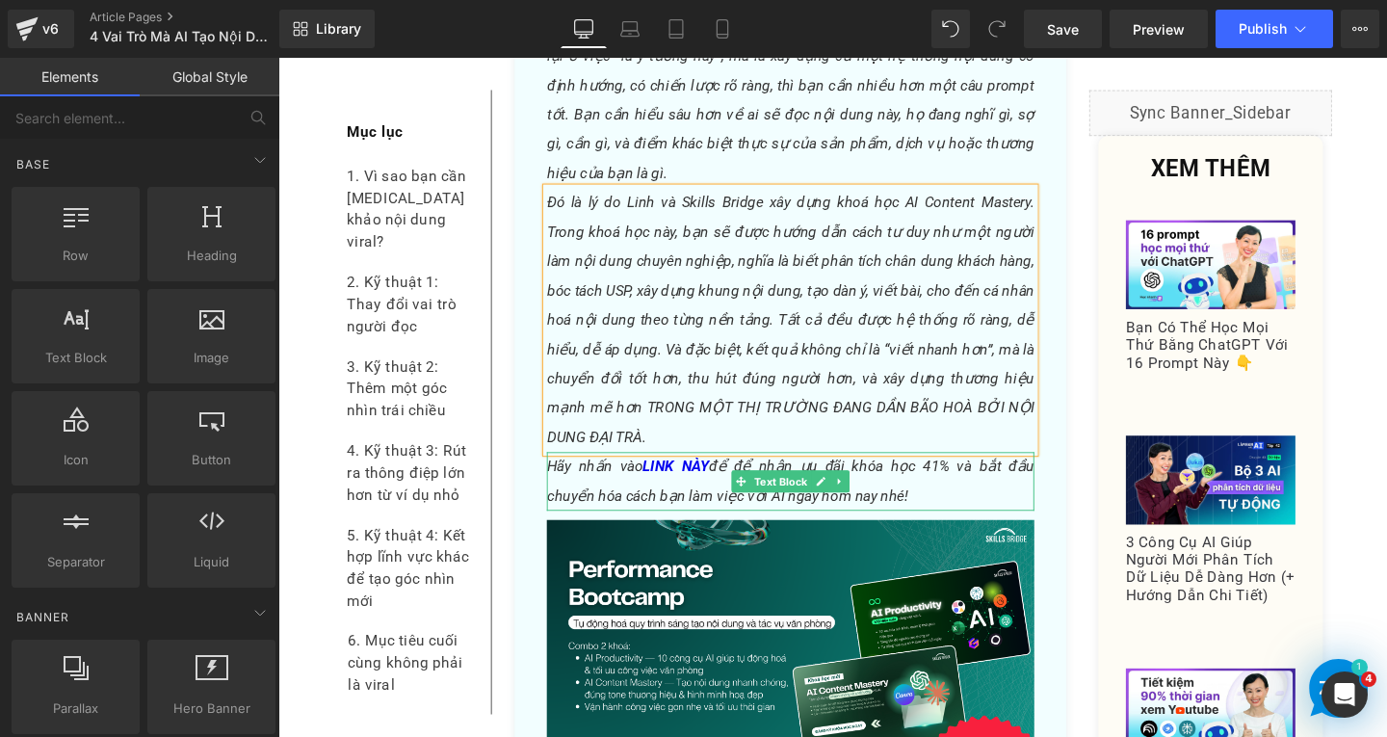
click at [848, 478] on span "Hãy nhấn vào LINK NÀY để để nhận ưu đãi khóa học 41% và bắt đầu chuyển hóa cách…" at bounding box center [817, 502] width 513 height 49
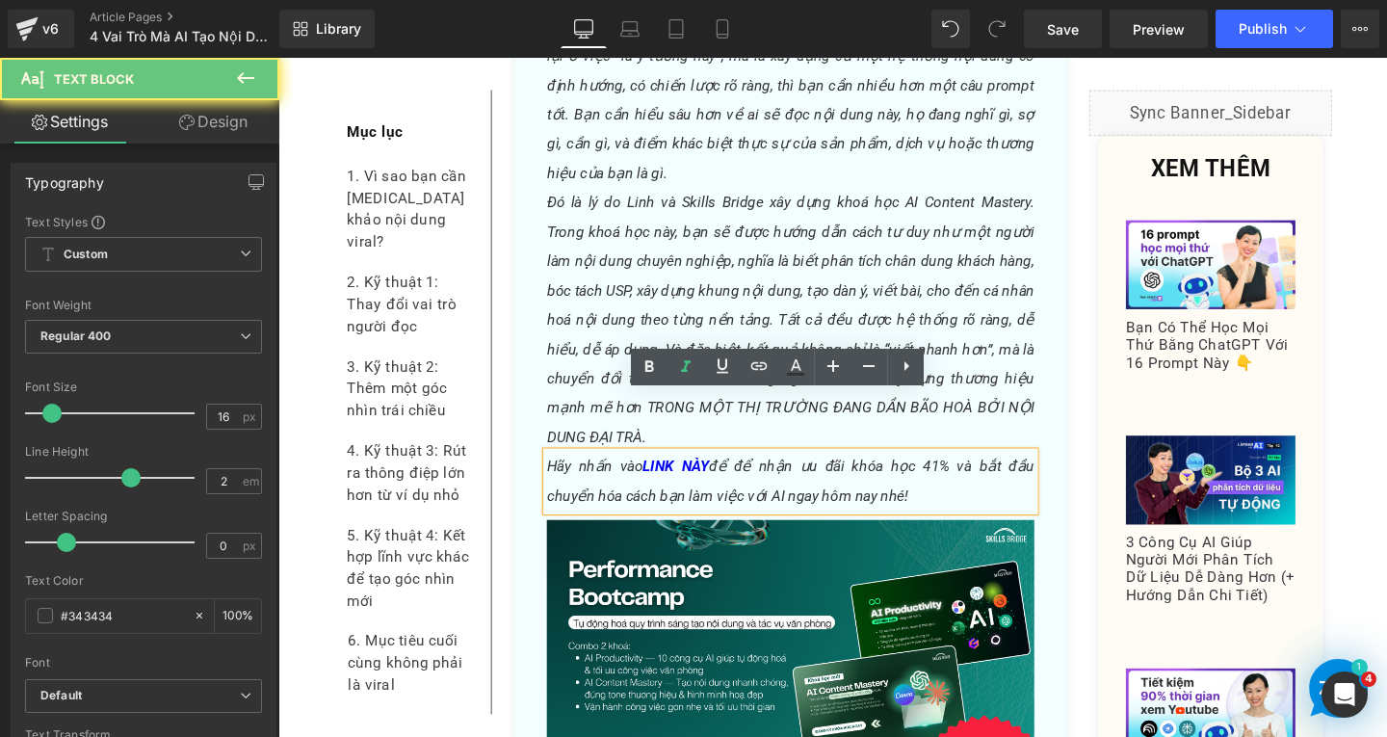
click at [794, 478] on span "Hãy nhấn vào LINK NÀY để để nhận ưu đãi khóa học 41% và bắt đầu chuyển hóa cách…" at bounding box center [817, 502] width 513 height 49
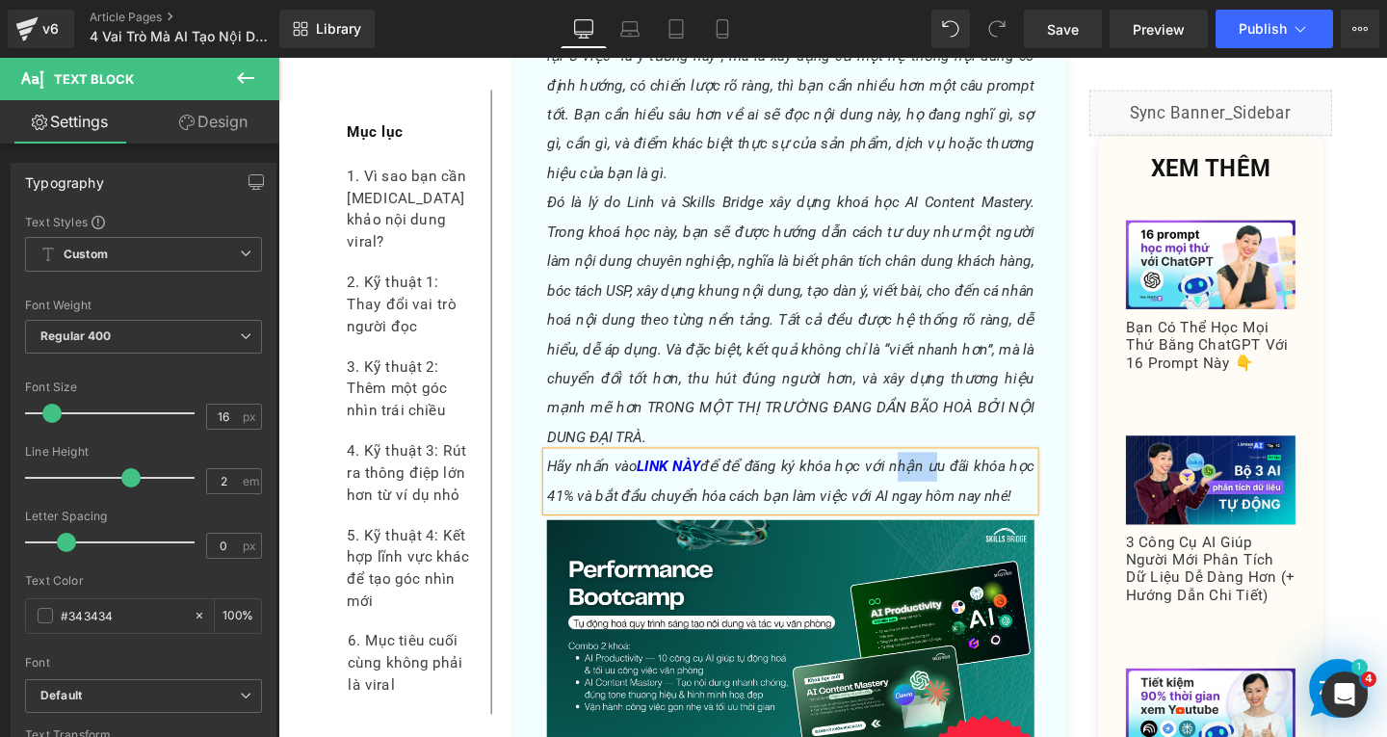
drag, startPoint x: 942, startPoint y: 430, endPoint x: 981, endPoint y: 435, distance: 38.8
click at [981, 472] on p "Hãy nhấn vào LINK NÀY để để đăng ký khóa học với nhận ưu đãi khóa học 41% và bắ…" at bounding box center [817, 503] width 513 height 62
drag, startPoint x: 1002, startPoint y: 421, endPoint x: 1054, endPoint y: 456, distance: 62.5
click at [1054, 472] on p "Hãy nhấn vào LINK NÀY để để đăng ký khóa học với ưu đãi khóa học 41% và bắt đầu…" at bounding box center [817, 503] width 513 height 62
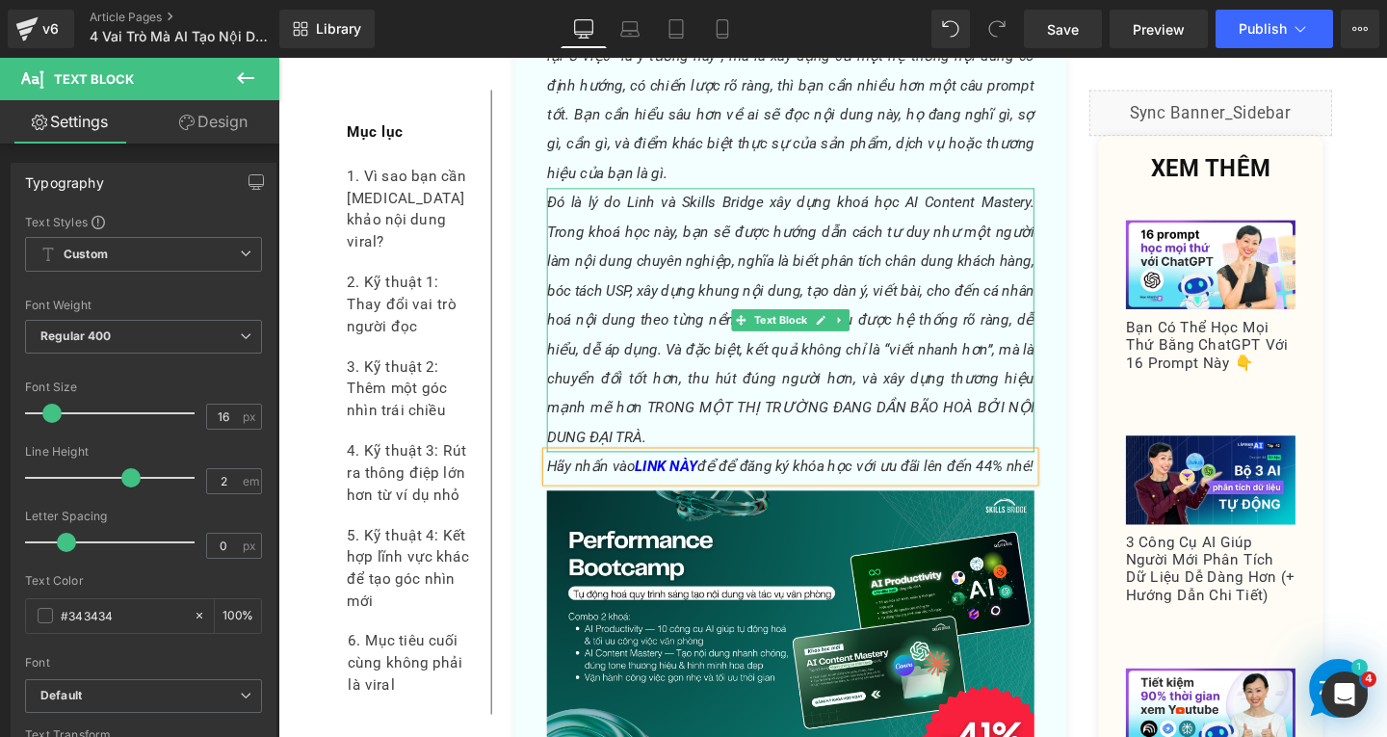
scroll to position [5697, 0]
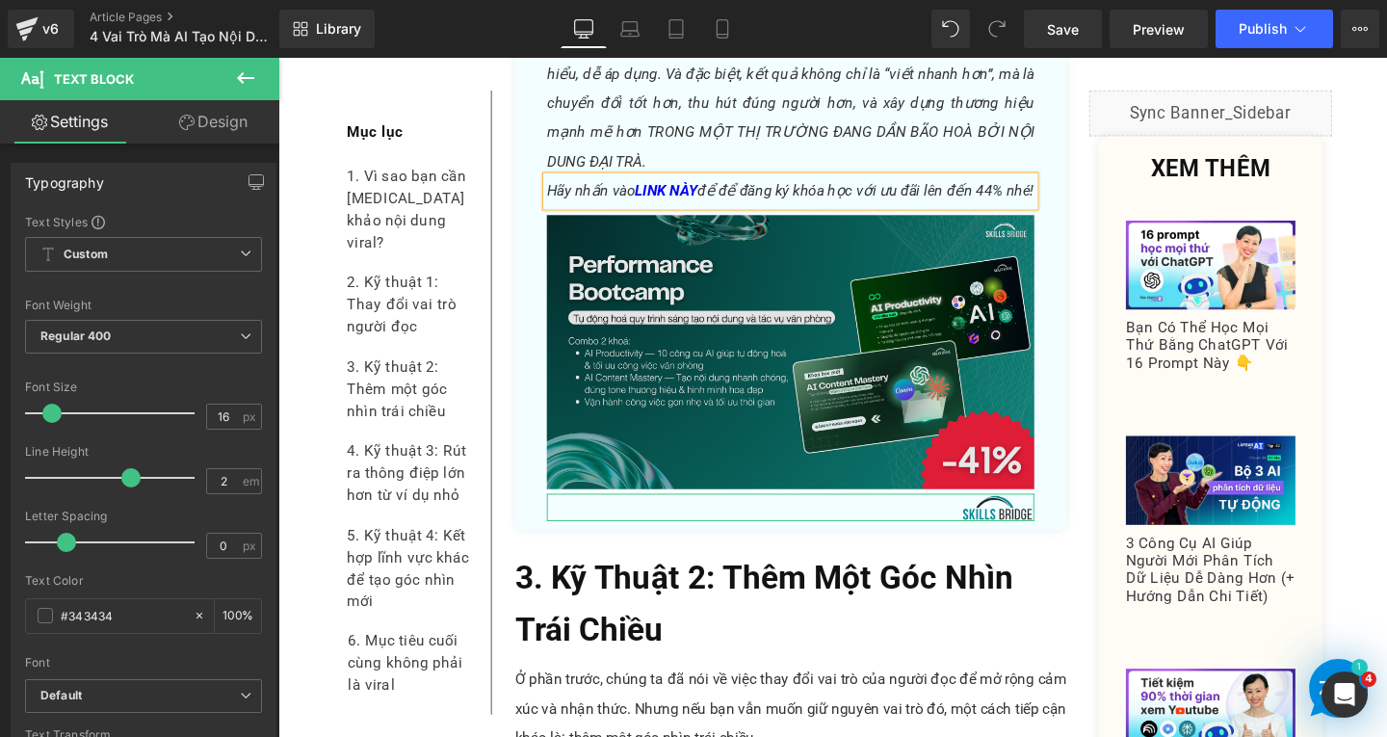
click at [754, 407] on img at bounding box center [816, 368] width 551 height 288
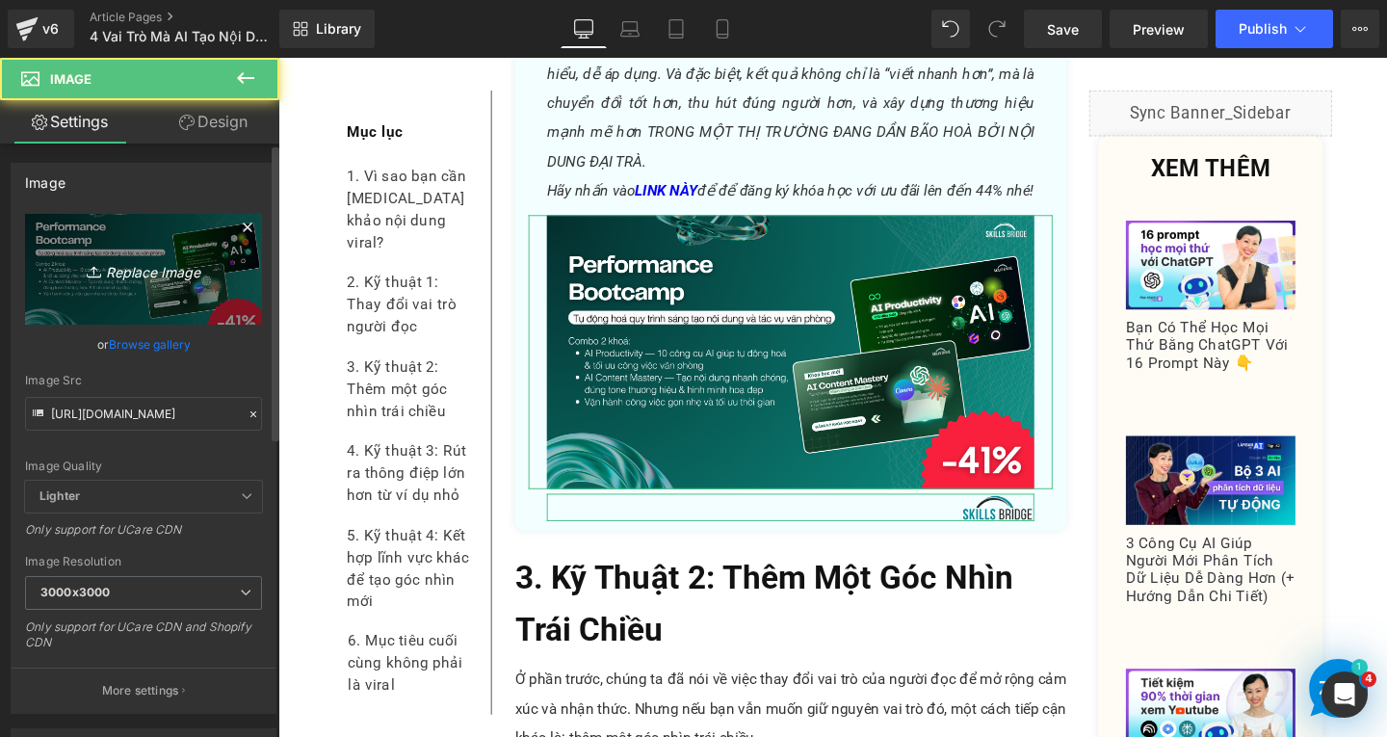
click at [118, 254] on link "Replace Image" at bounding box center [143, 269] width 237 height 111
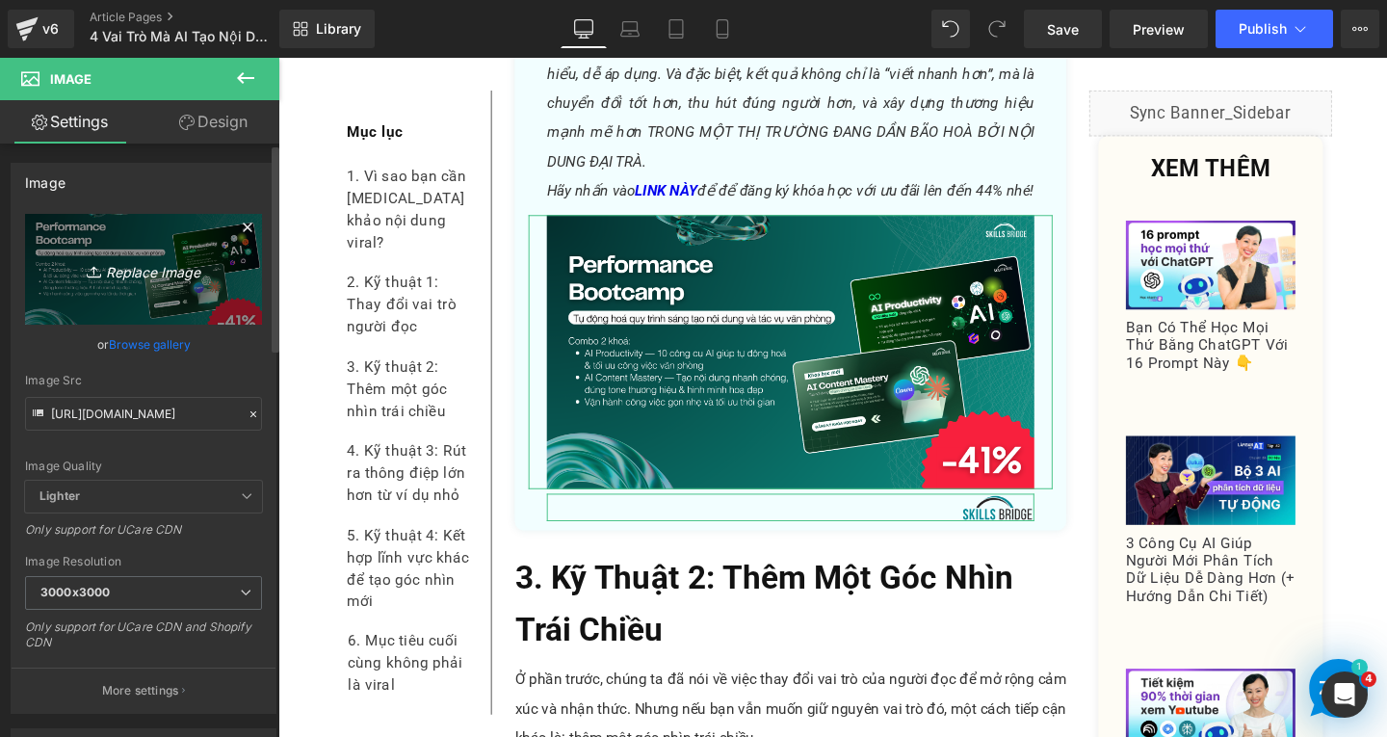
click at [163, 270] on icon "Replace Image" at bounding box center [143, 269] width 154 height 24
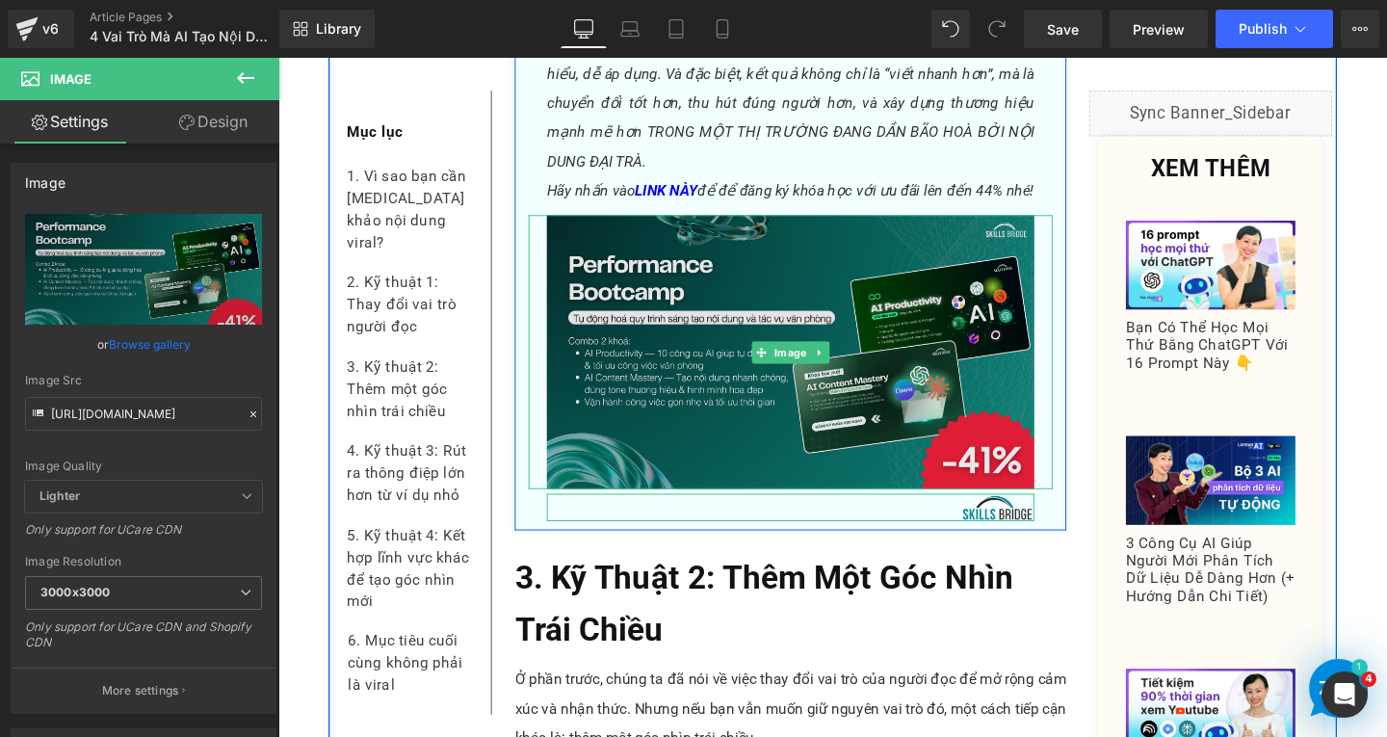
click at [736, 371] on img at bounding box center [816, 368] width 551 height 288
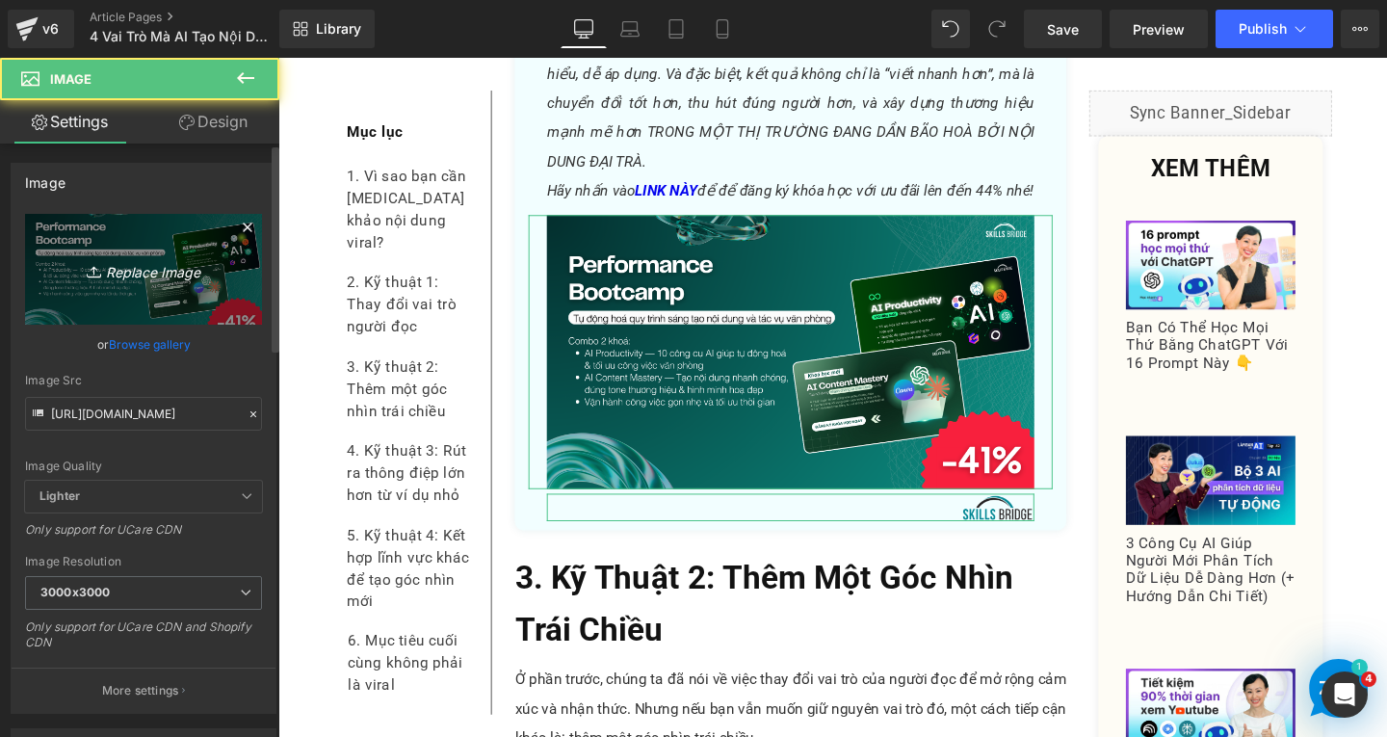
click at [176, 277] on icon "Replace Image" at bounding box center [143, 269] width 154 height 24
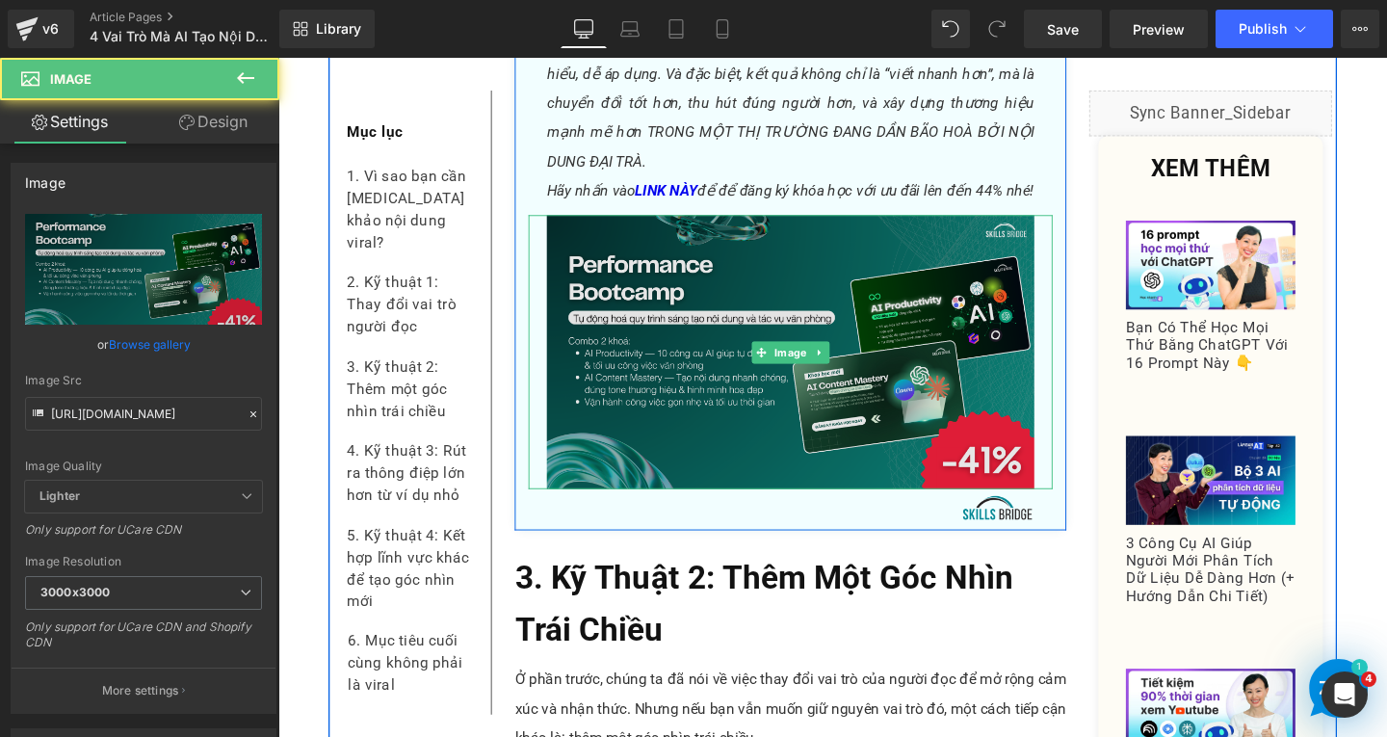
click at [675, 401] on img at bounding box center [816, 368] width 551 height 288
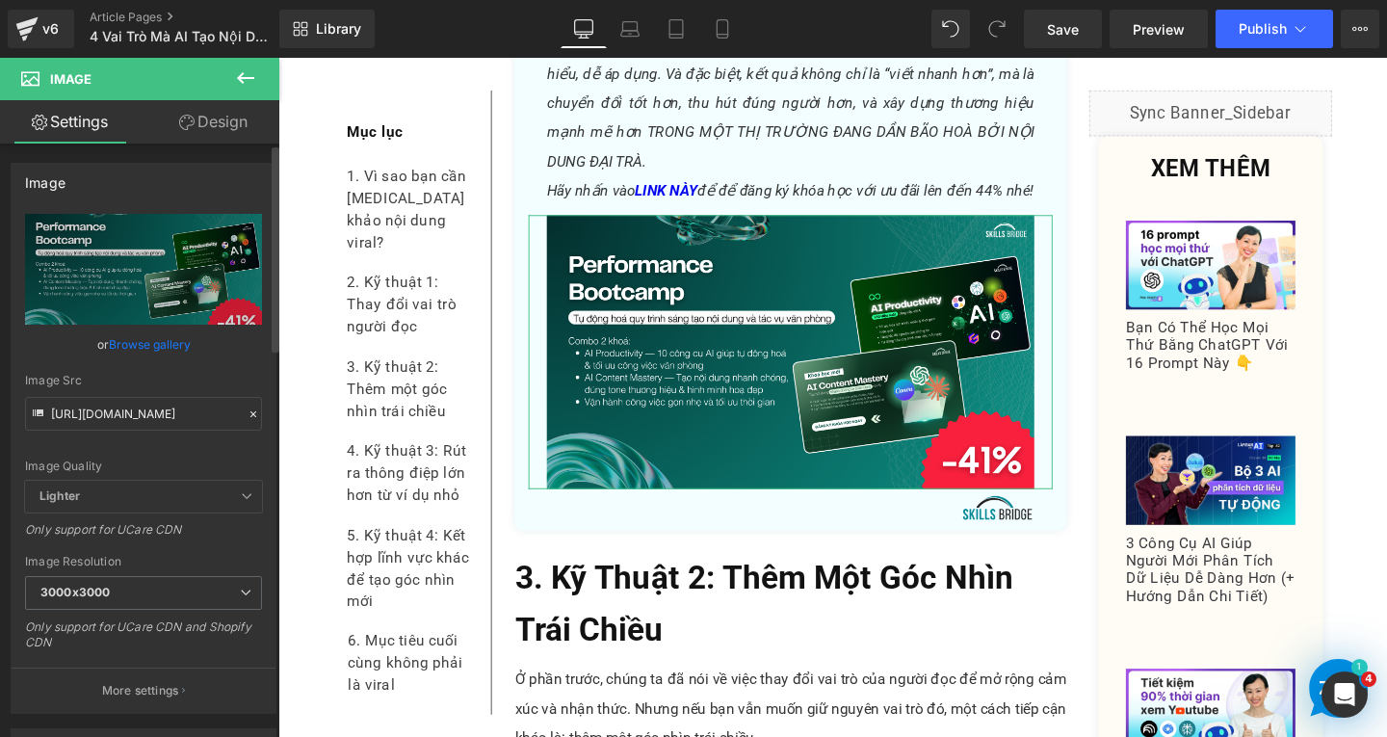
drag, startPoint x: 241, startPoint y: 408, endPoint x: 227, endPoint y: 407, distance: 13.5
click at [247, 408] on icon at bounding box center [253, 414] width 13 height 13
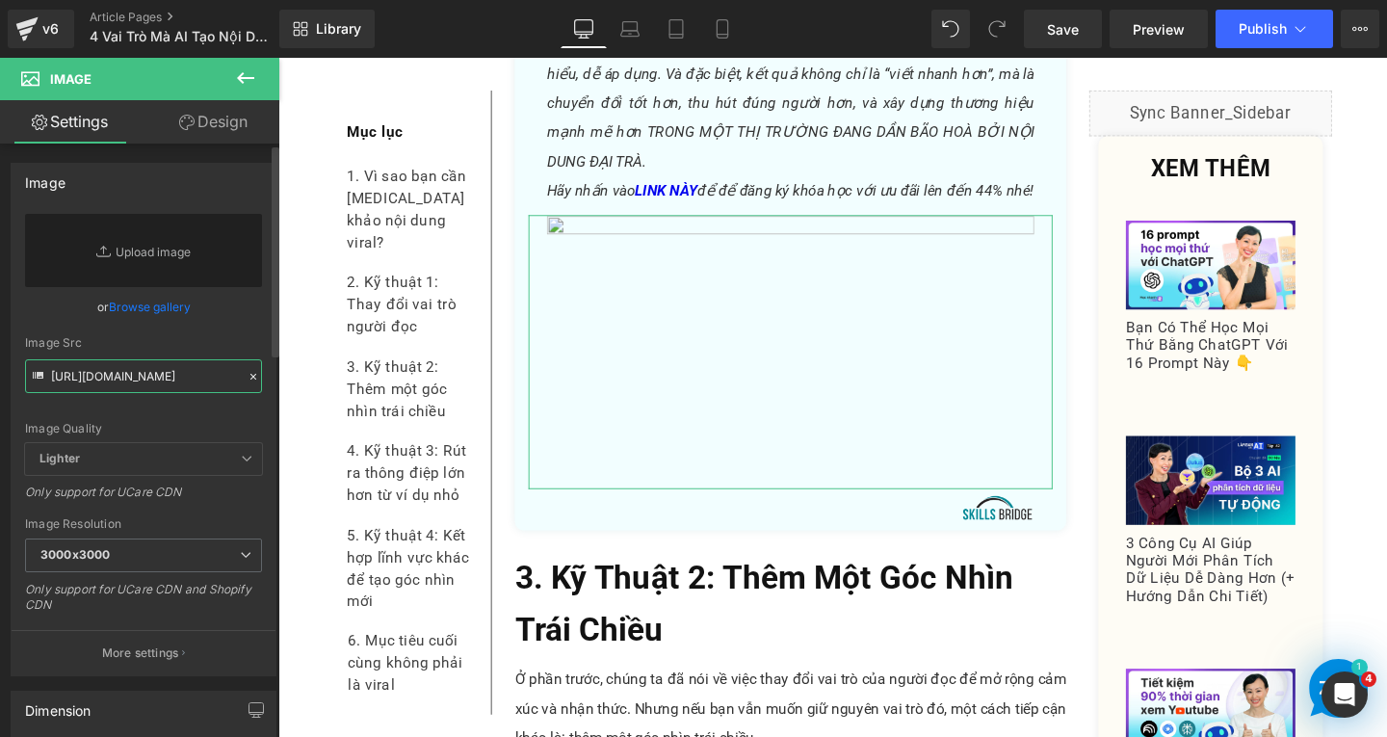
click at [190, 382] on input "https://cdn.shopify.com/s/files/1/0672/5605/8167/files/gempages_490550721192657…" at bounding box center [143, 376] width 237 height 34
paste input "https://cdn.shopify.com/s/files/1/0672/5605/8167/files/gempages_490550721192657…"
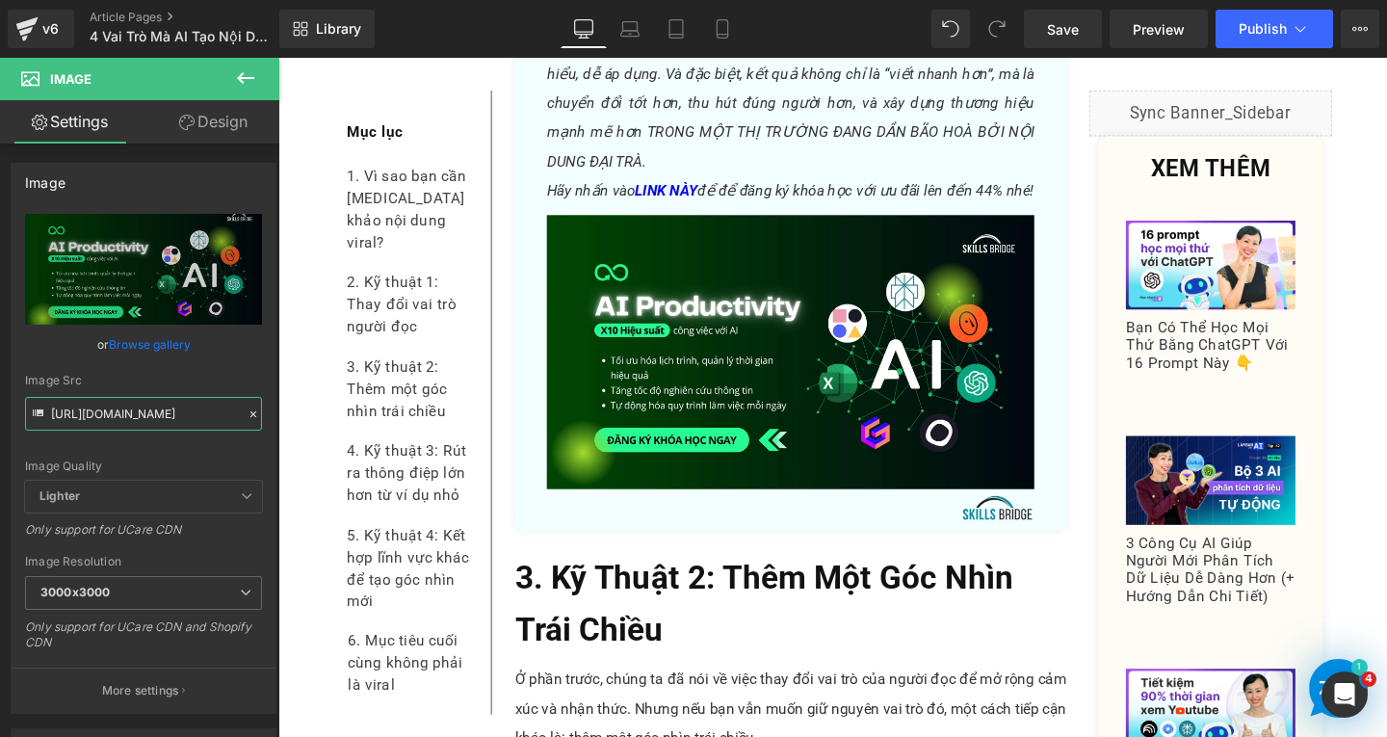
type input "https://cdn.shopify.com/s/files/1/0672/5605/8167/files/gempages_490550721192657…"
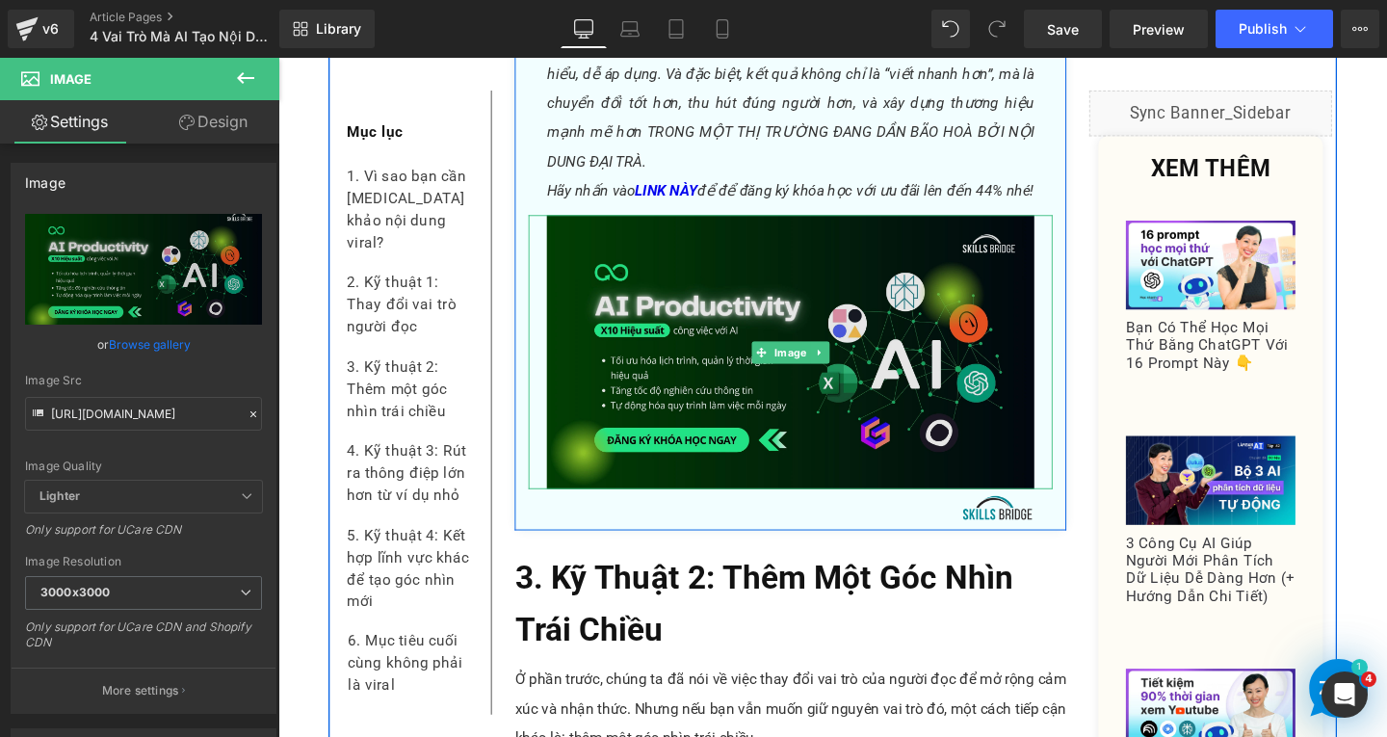
click at [803, 360] on img at bounding box center [816, 368] width 551 height 288
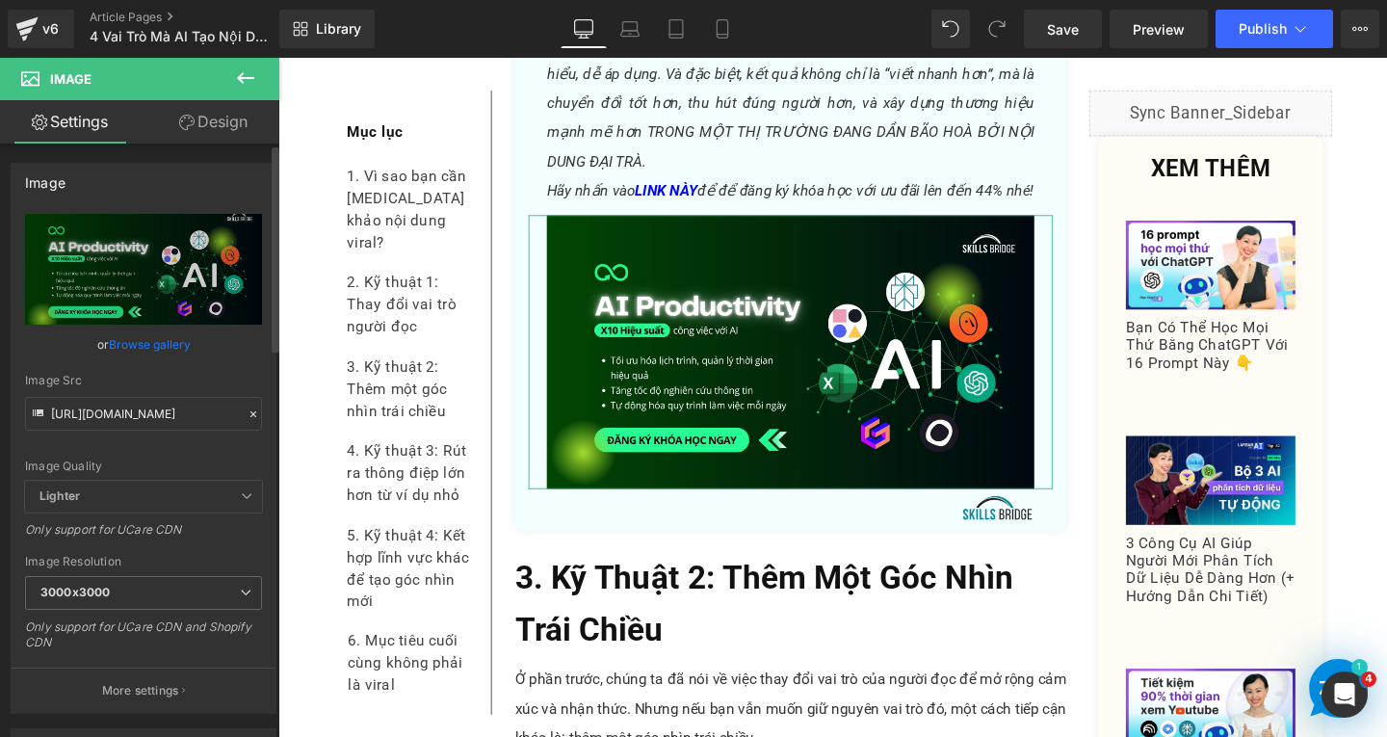
click at [247, 408] on icon at bounding box center [253, 414] width 13 height 13
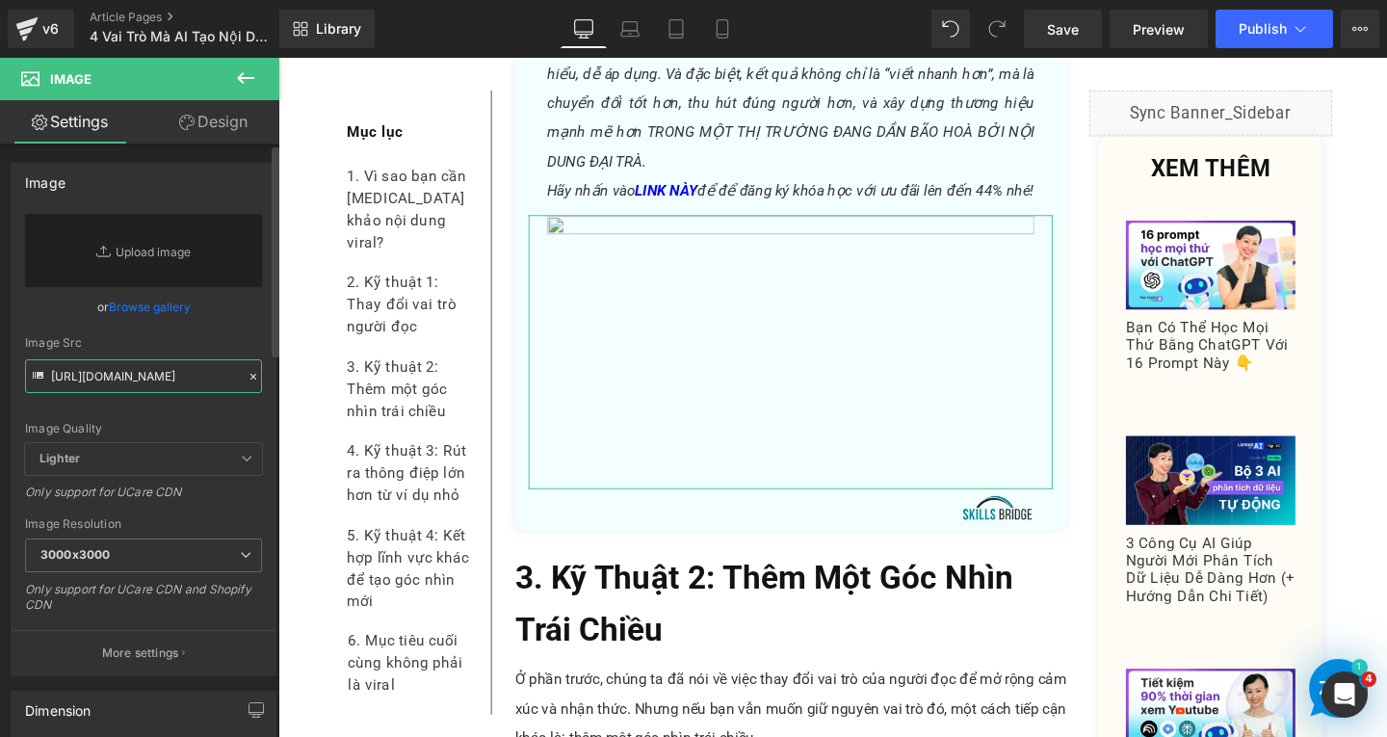
click at [193, 384] on input "https://cdn.shopify.com/s/files/1/0672/5605/8167/files/gempages_490550721192657…" at bounding box center [143, 376] width 237 height 34
paste input "https://cdn.shopify.com/s/files/1/0672/5605/8167/files/gempages_490550721192657…"
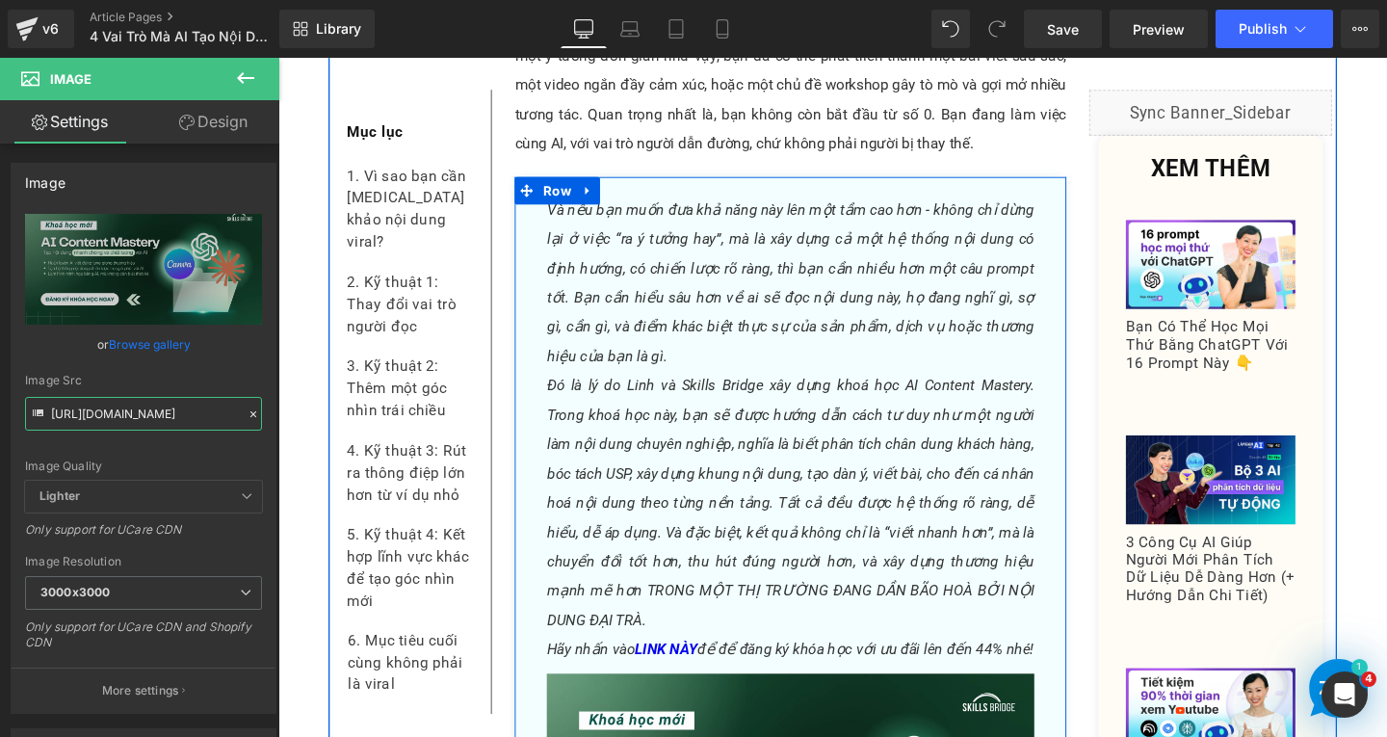
scroll to position [5311, 0]
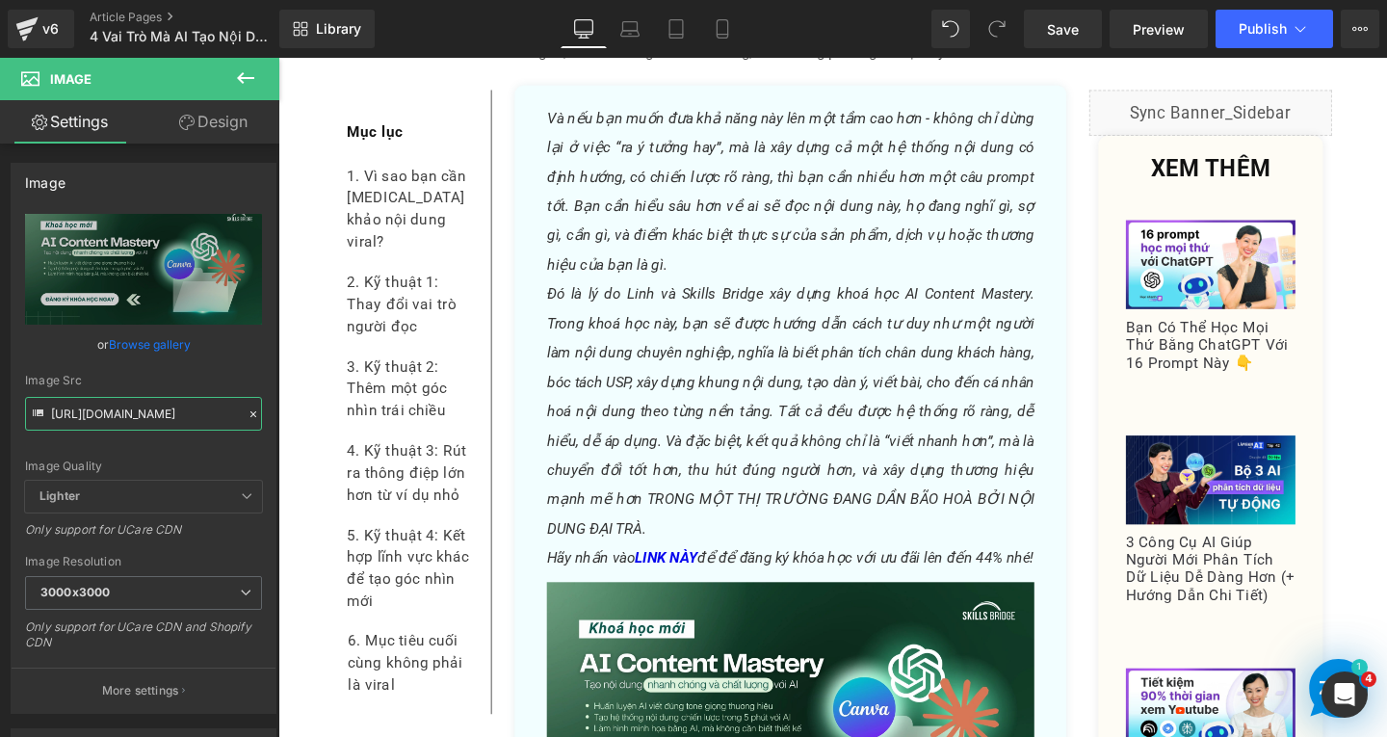
type input "https://cdn.shopify.com/s/files/1/0672/5605/8167/files/gempages_490550721192657…"
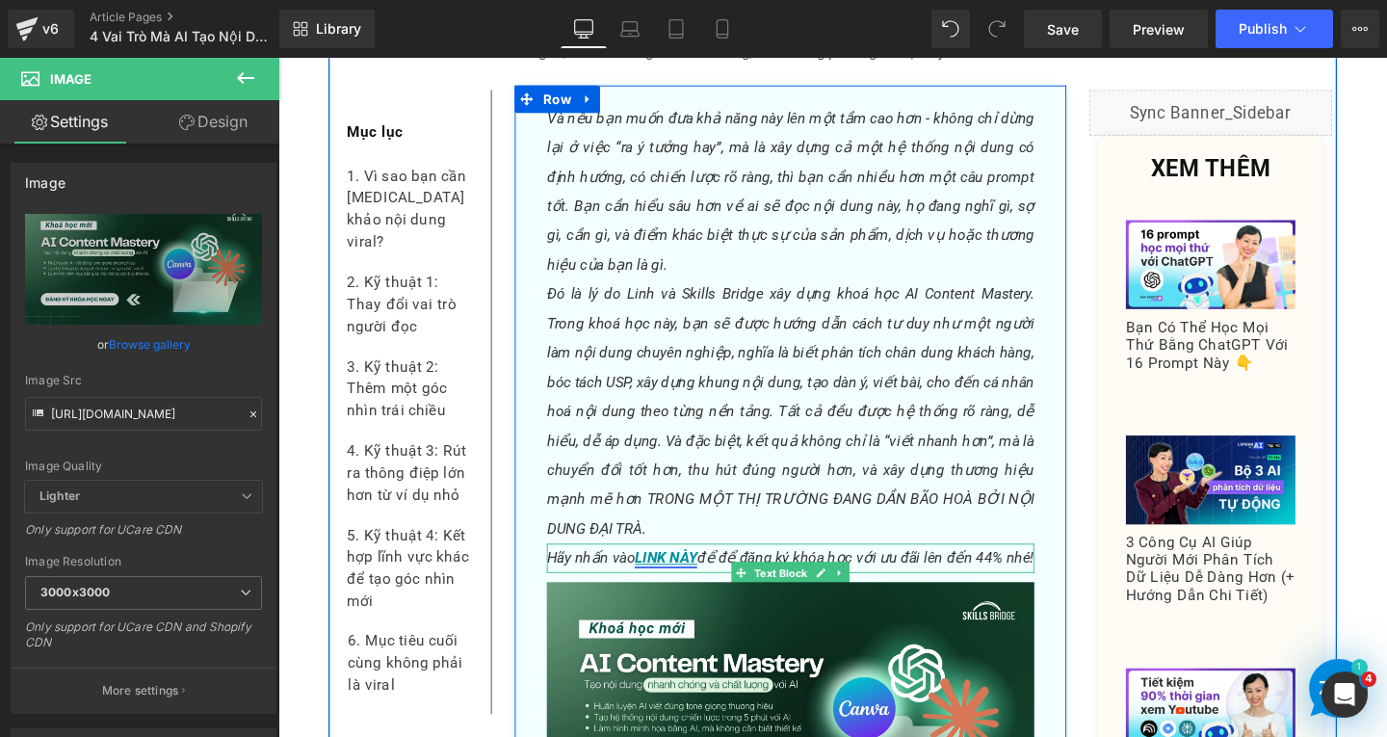
click at [681, 574] on link "LINK NÀY" at bounding box center [686, 583] width 66 height 18
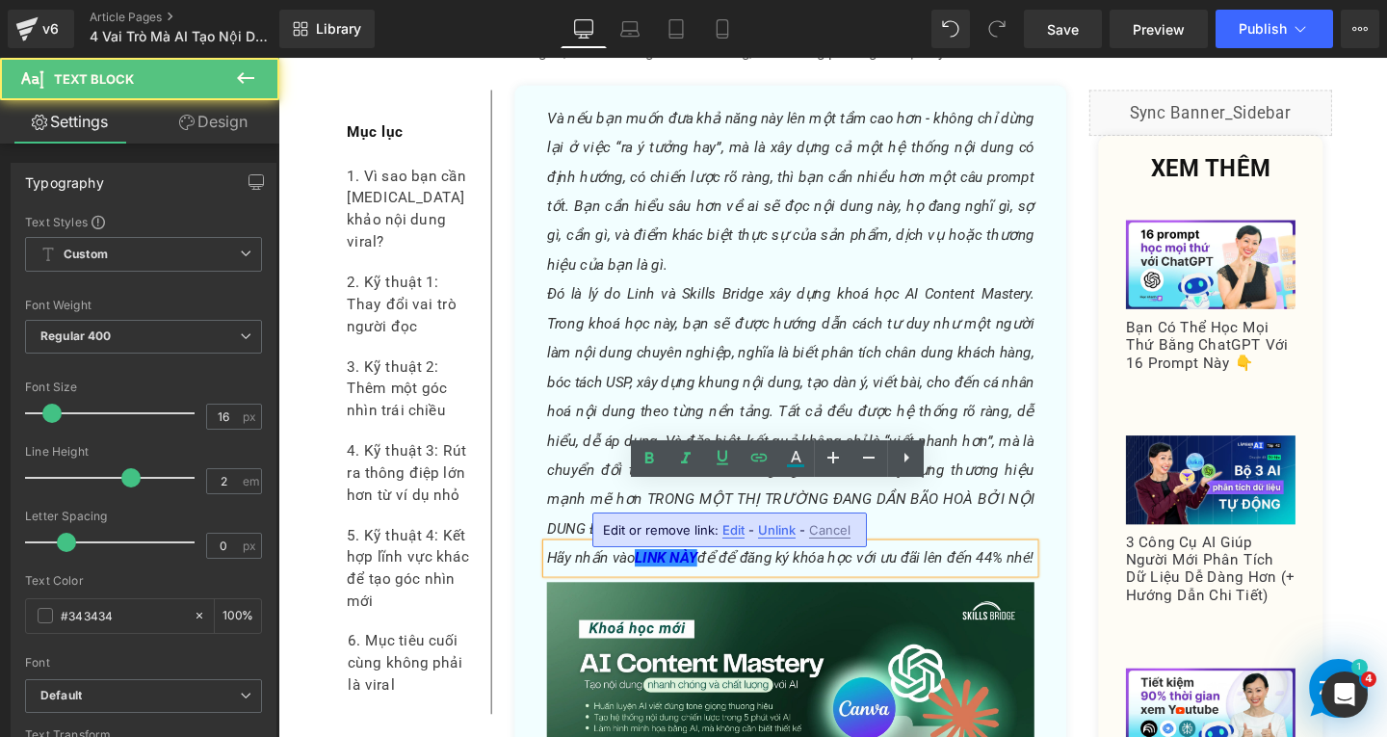
drag, startPoint x: 726, startPoint y: 531, endPoint x: 481, endPoint y: 493, distance: 248.5
click at [726, 531] on span "Edit" at bounding box center [734, 530] width 22 height 16
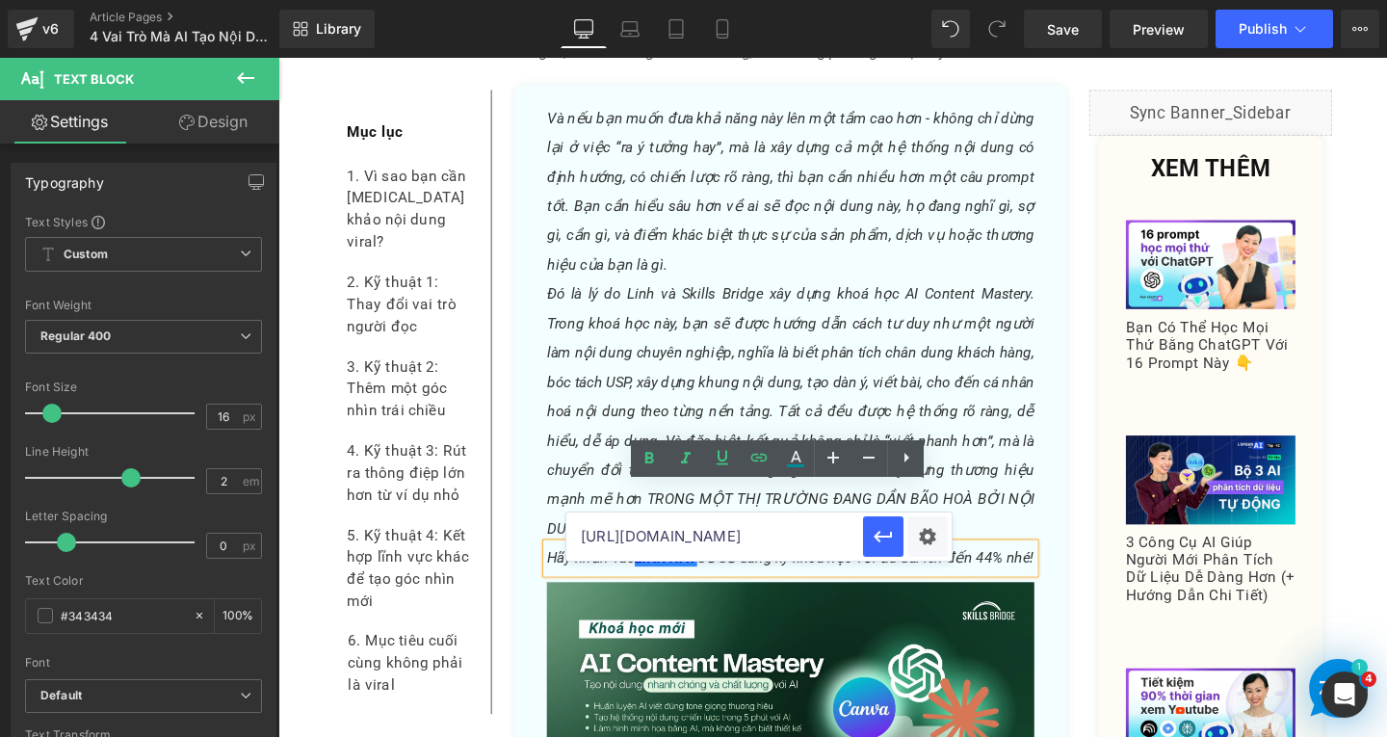
click at [795, 546] on input "https://www.skillsbridge.vn/products/ai-performance-bootcamp?utm_source=Blog-tv…" at bounding box center [715, 537] width 297 height 48
paste input "content-mastery"
type input "[URL][DOMAIN_NAME]"
click at [883, 532] on icon "button" at bounding box center [883, 536] width 23 height 23
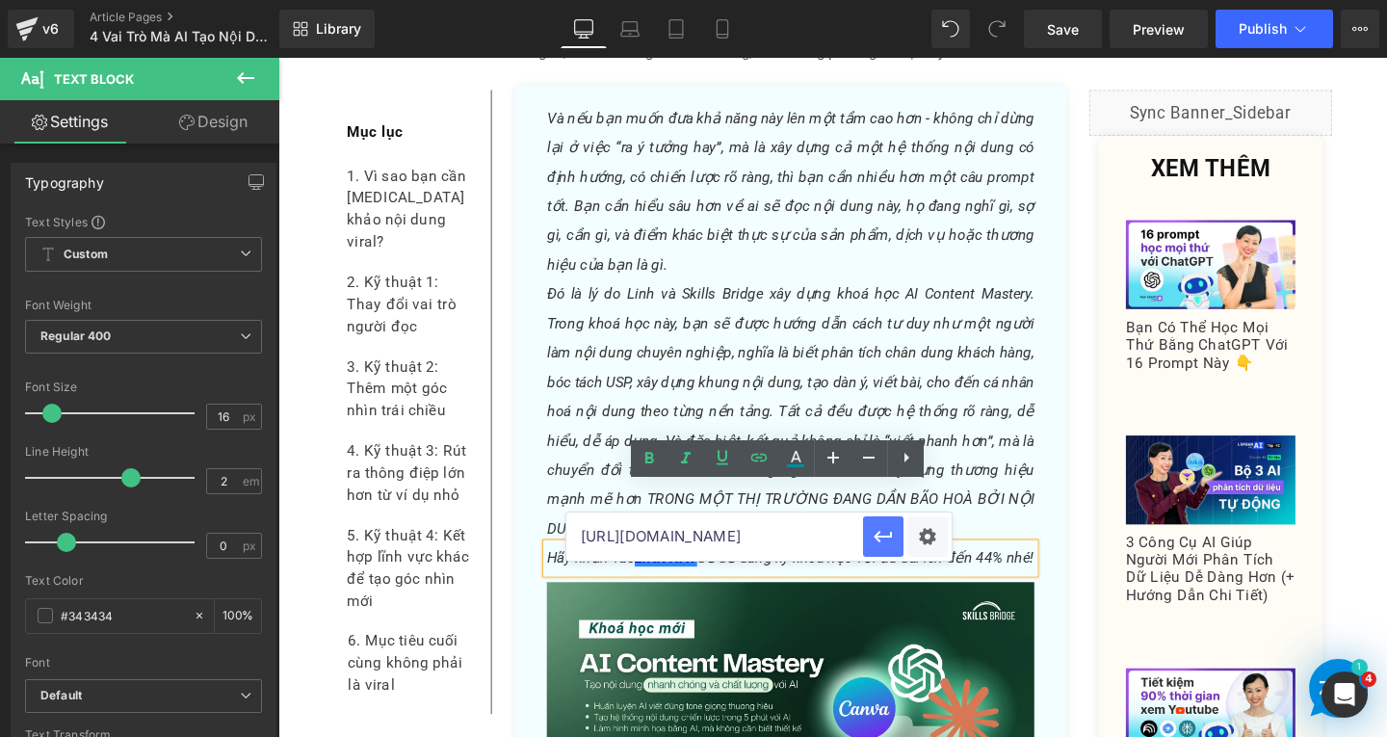
scroll to position [0, 0]
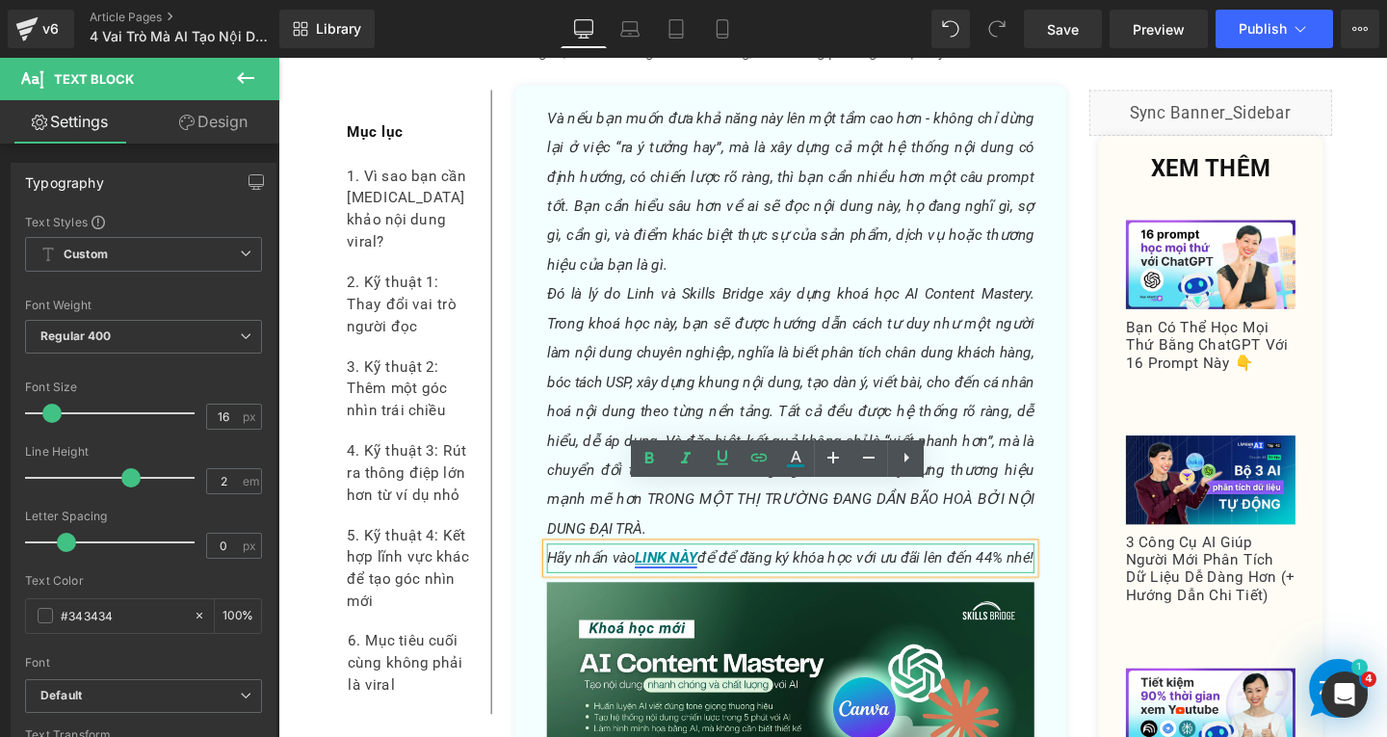
click at [684, 574] on link "LINK NÀY" at bounding box center [686, 583] width 66 height 18
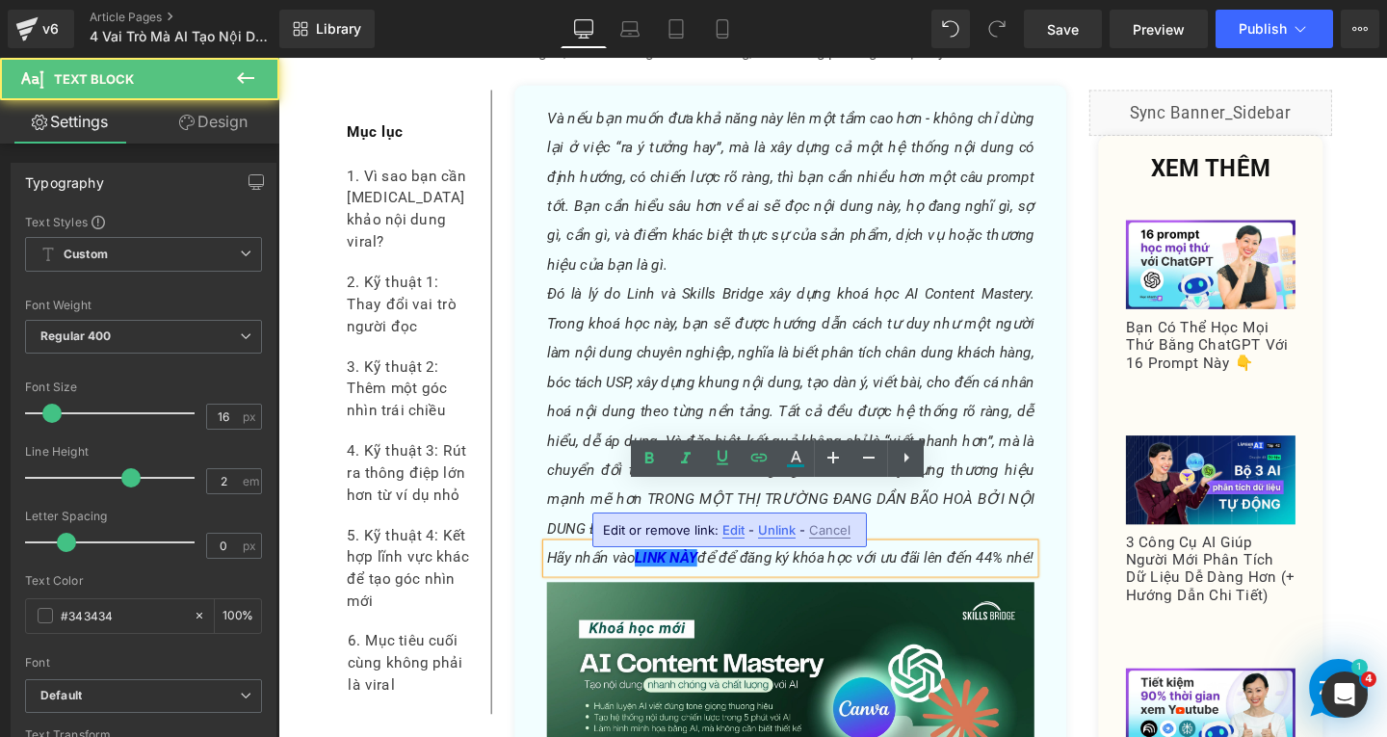
click at [730, 527] on span "Edit" at bounding box center [734, 530] width 22 height 16
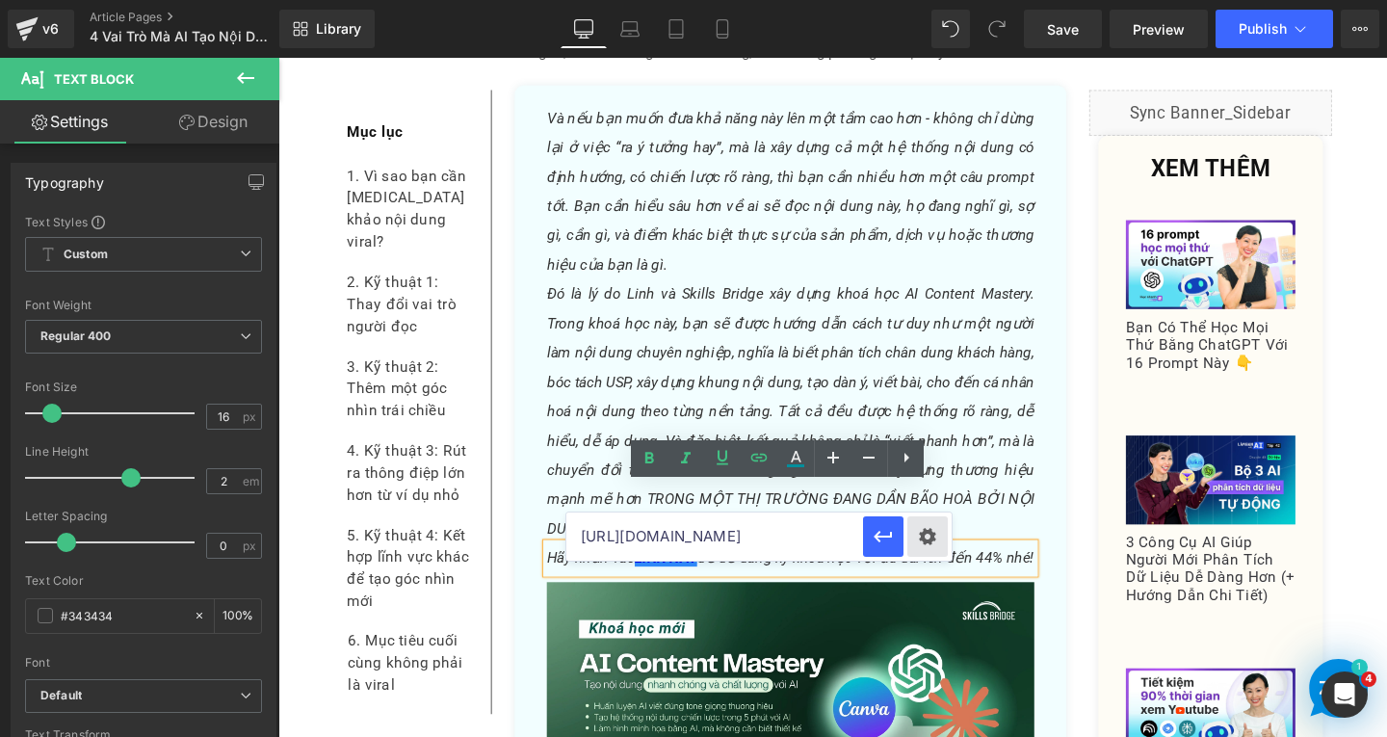
click at [924, 0] on div "Text Color Highlight Color #333333 Edit or remove link: Edit - Unlink - Cancel …" at bounding box center [693, 0] width 1387 height 0
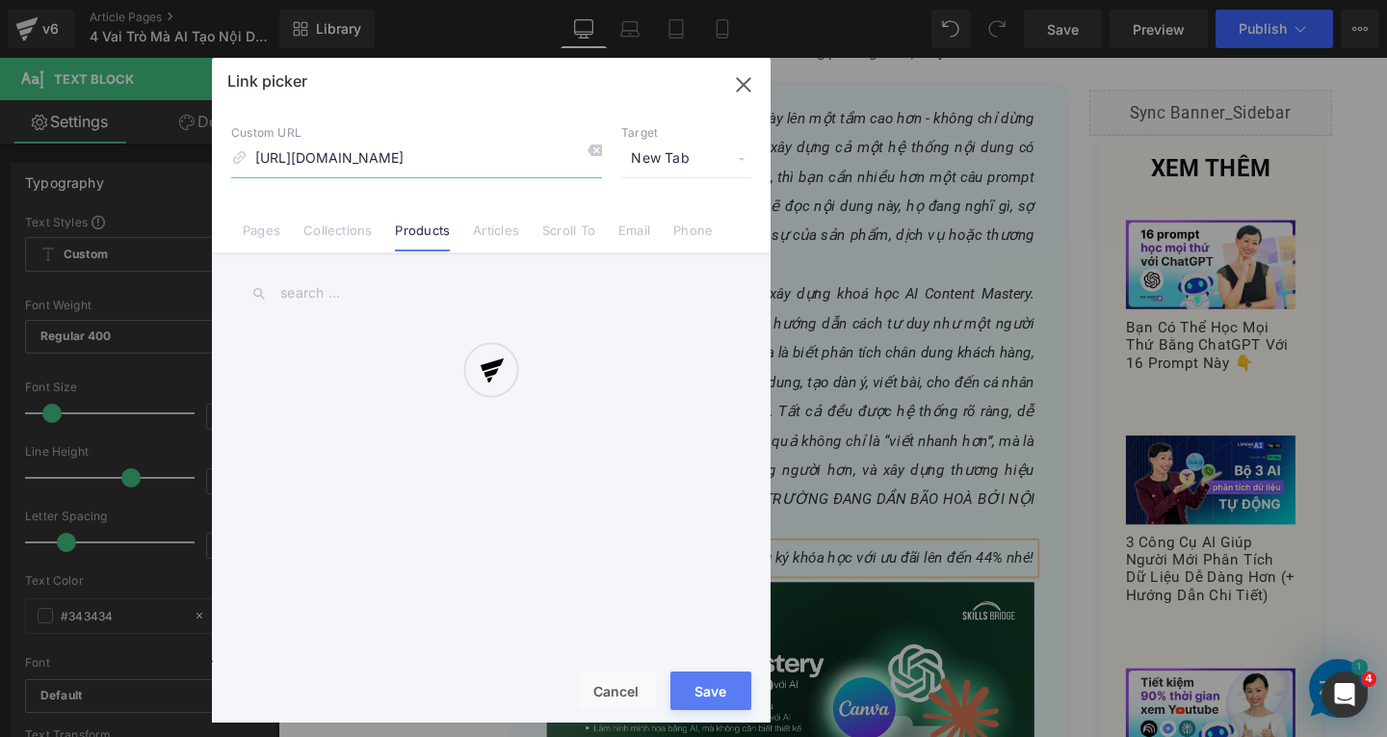
scroll to position [0, 27]
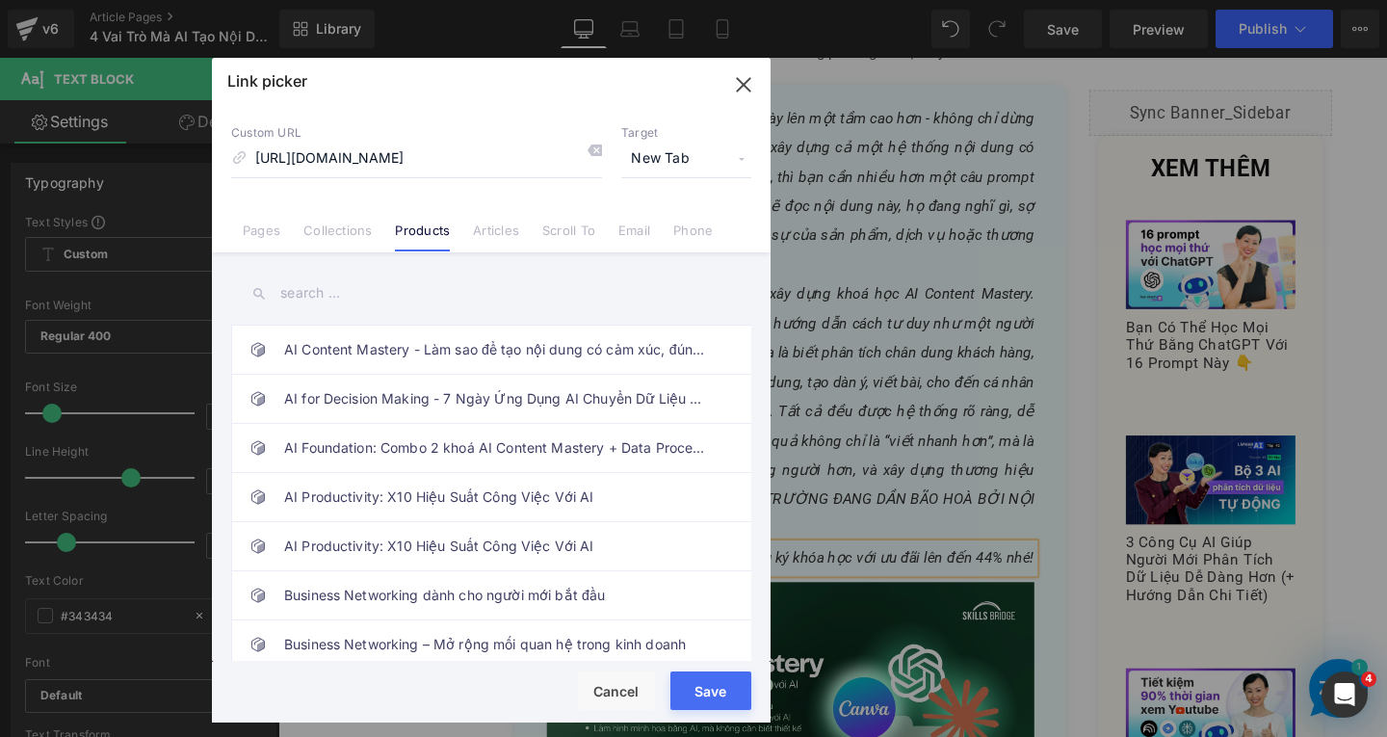
click at [683, 162] on span "New Tab" at bounding box center [686, 159] width 130 height 37
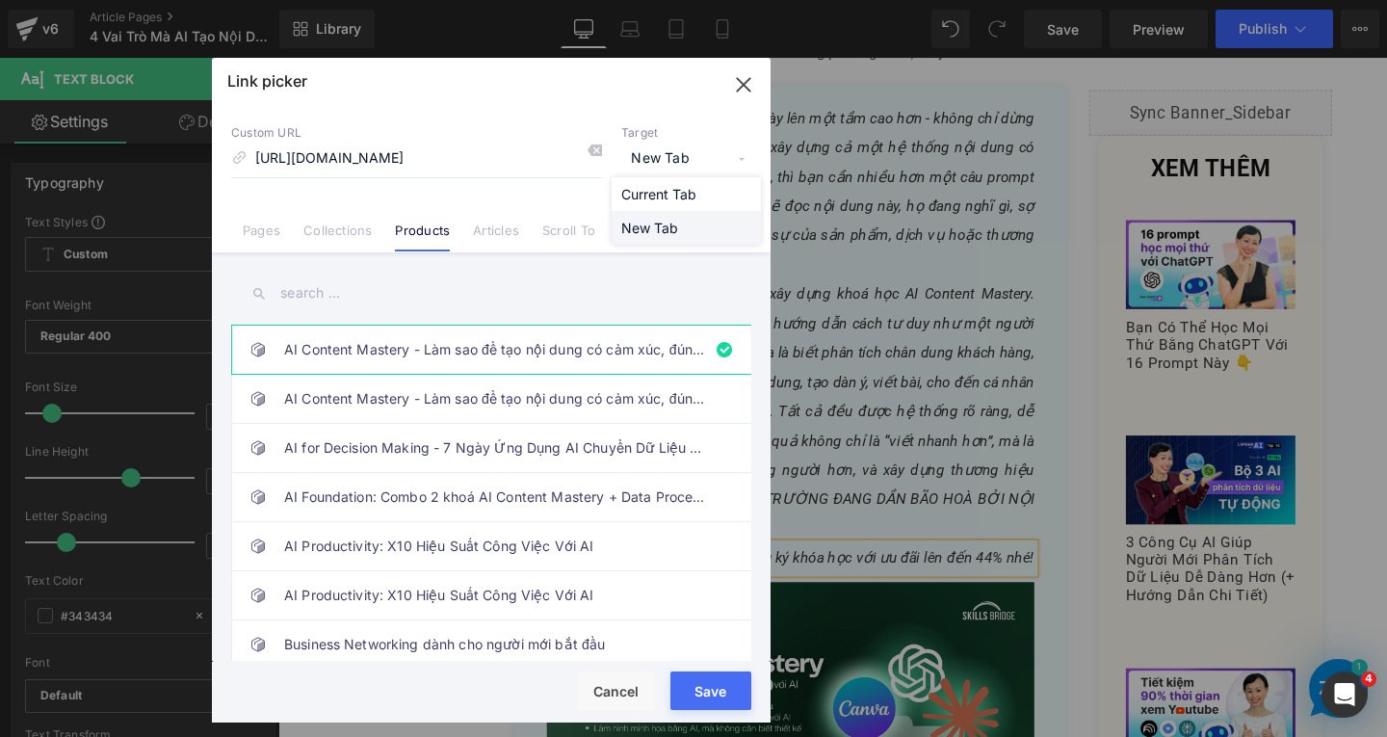
click at [696, 223] on li "New Tab" at bounding box center [686, 228] width 149 height 34
click at [731, 690] on button "Save" at bounding box center [711, 691] width 81 height 39
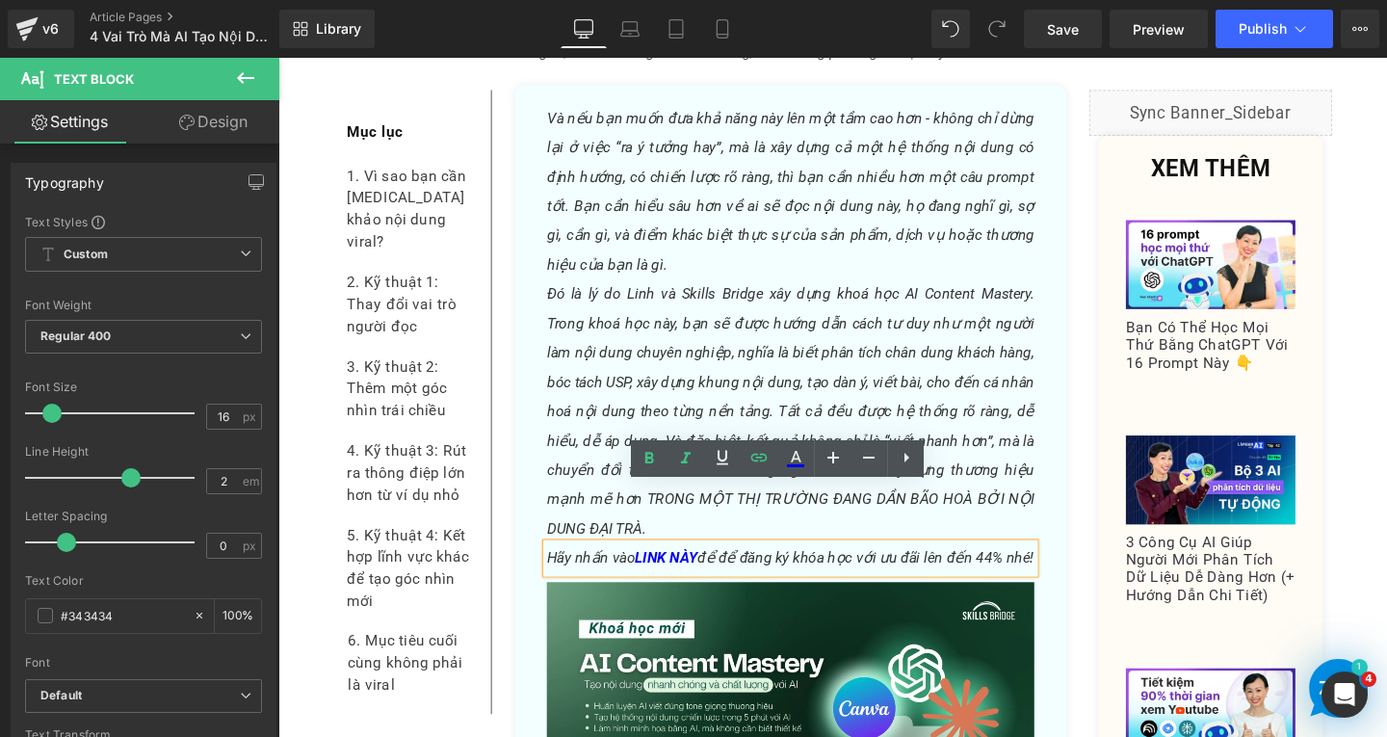
click at [687, 435] on icon "Đó là lý do Linh và Skills Bridge xây dựng khoá học AI Content Mastery. Trong k…" at bounding box center [817, 429] width 513 height 265
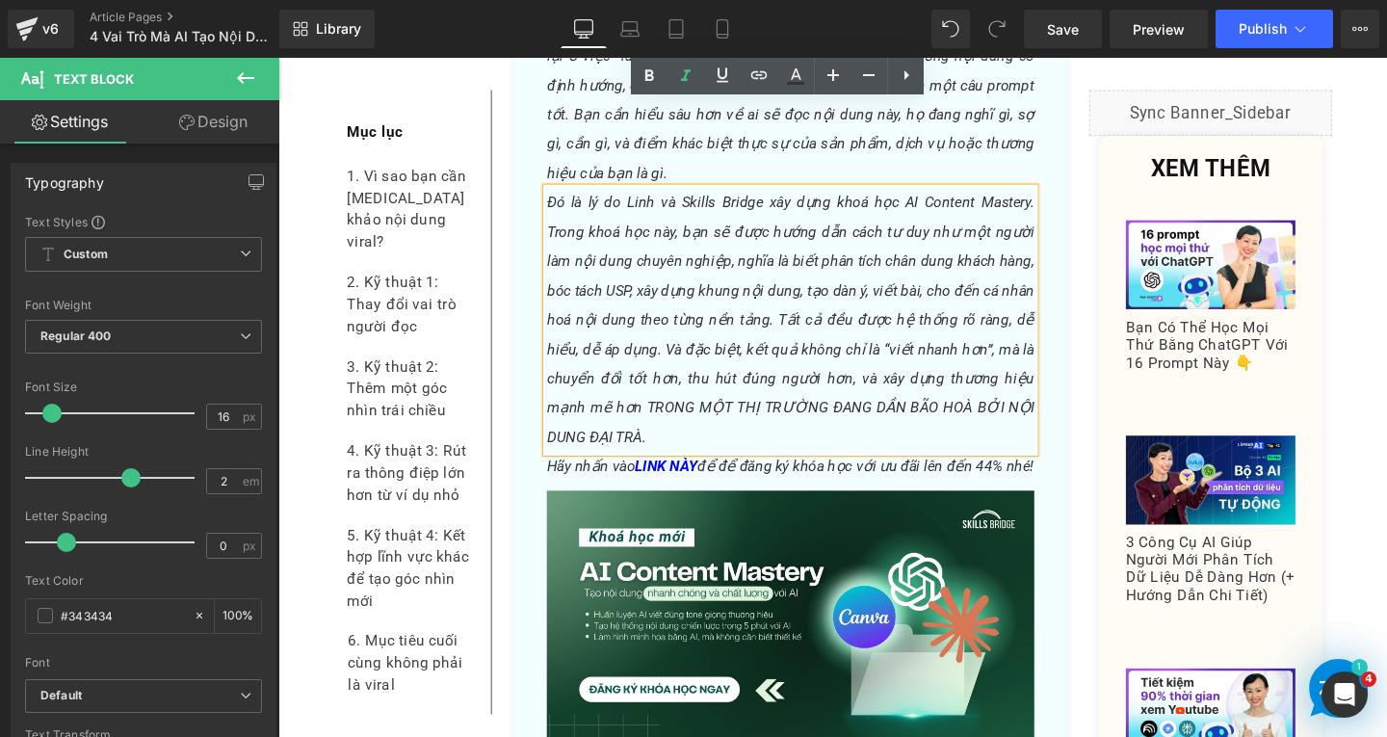
scroll to position [5793, 0]
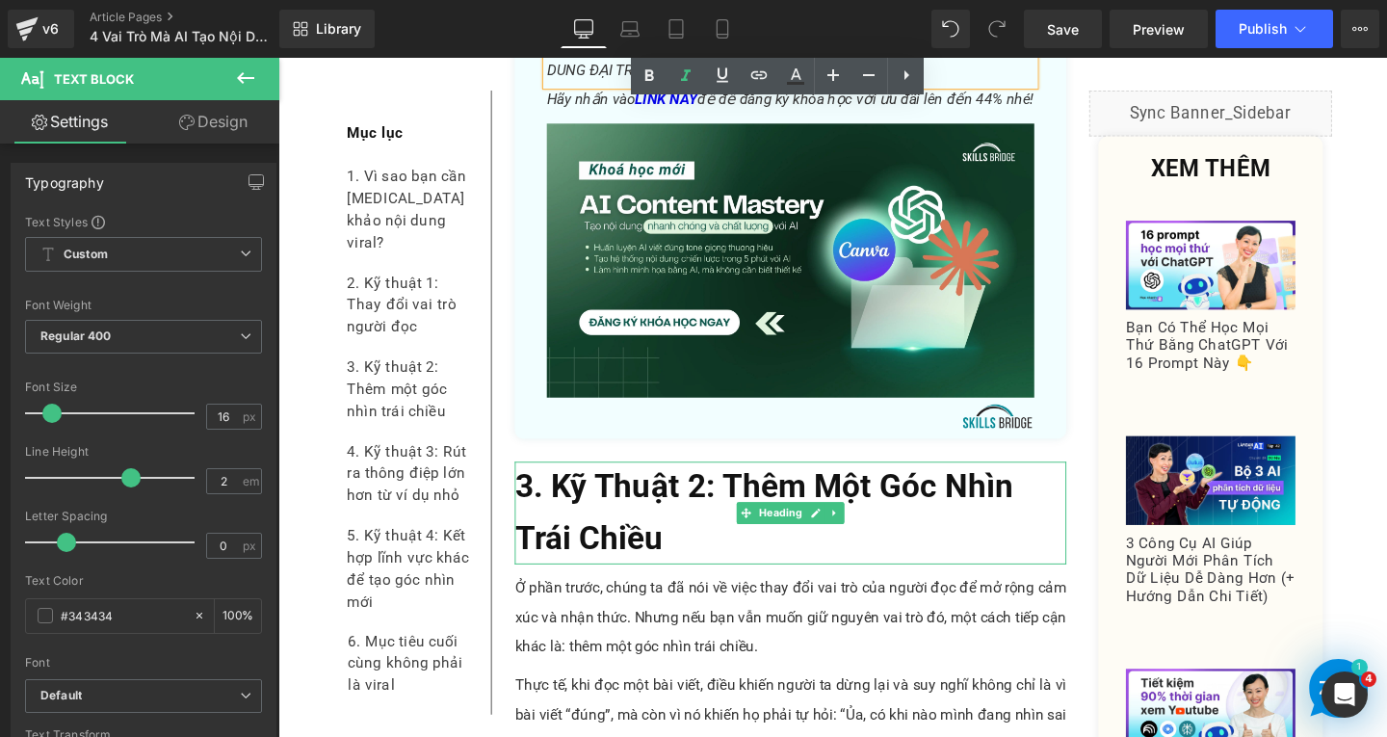
drag, startPoint x: 610, startPoint y: 500, endPoint x: 674, endPoint y: 515, distance: 66.4
click at [610, 500] on h2 "3. Kỹ Thuật 2: Thêm Một Góc Nhìn Trái Chiều" at bounding box center [817, 537] width 580 height 108
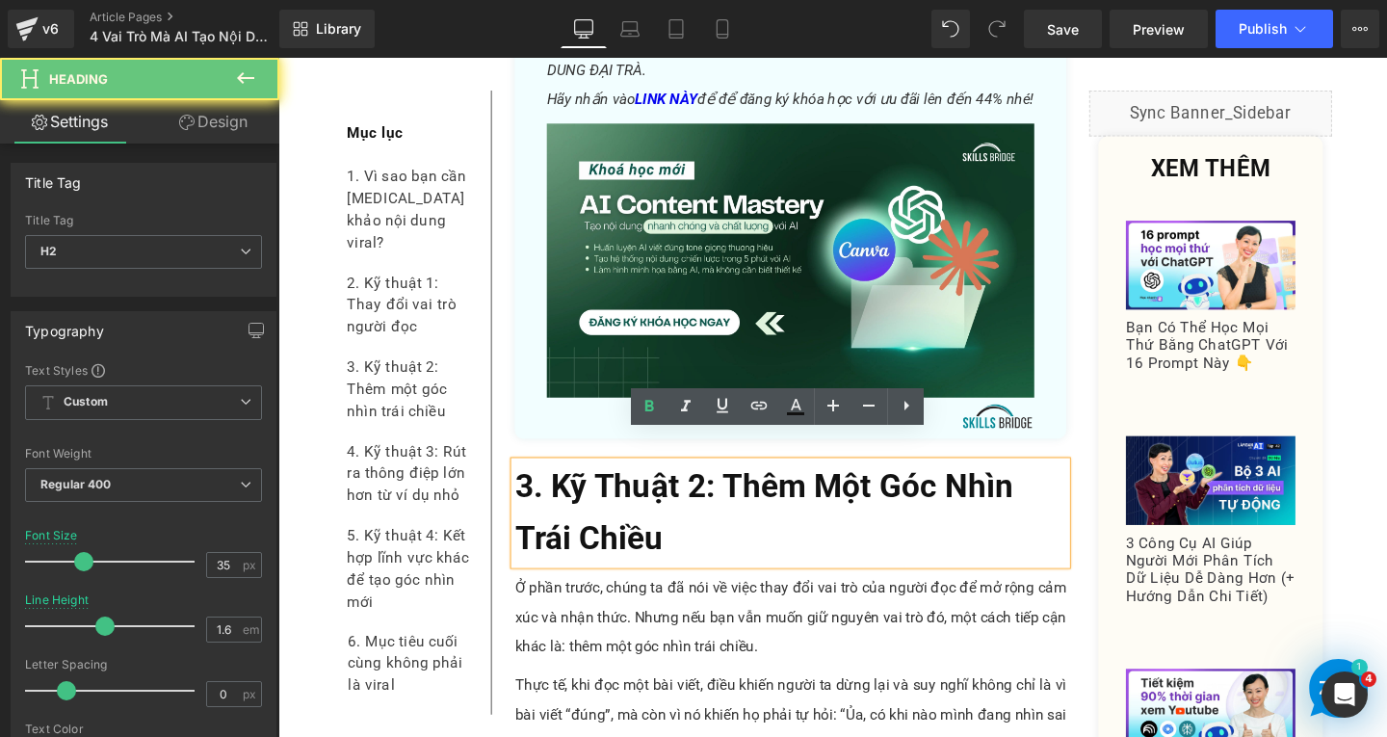
click at [718, 542] on h2 "3. Kỹ Thuật 2: Thêm Một Góc Nhìn Trái Chiều" at bounding box center [817, 537] width 580 height 108
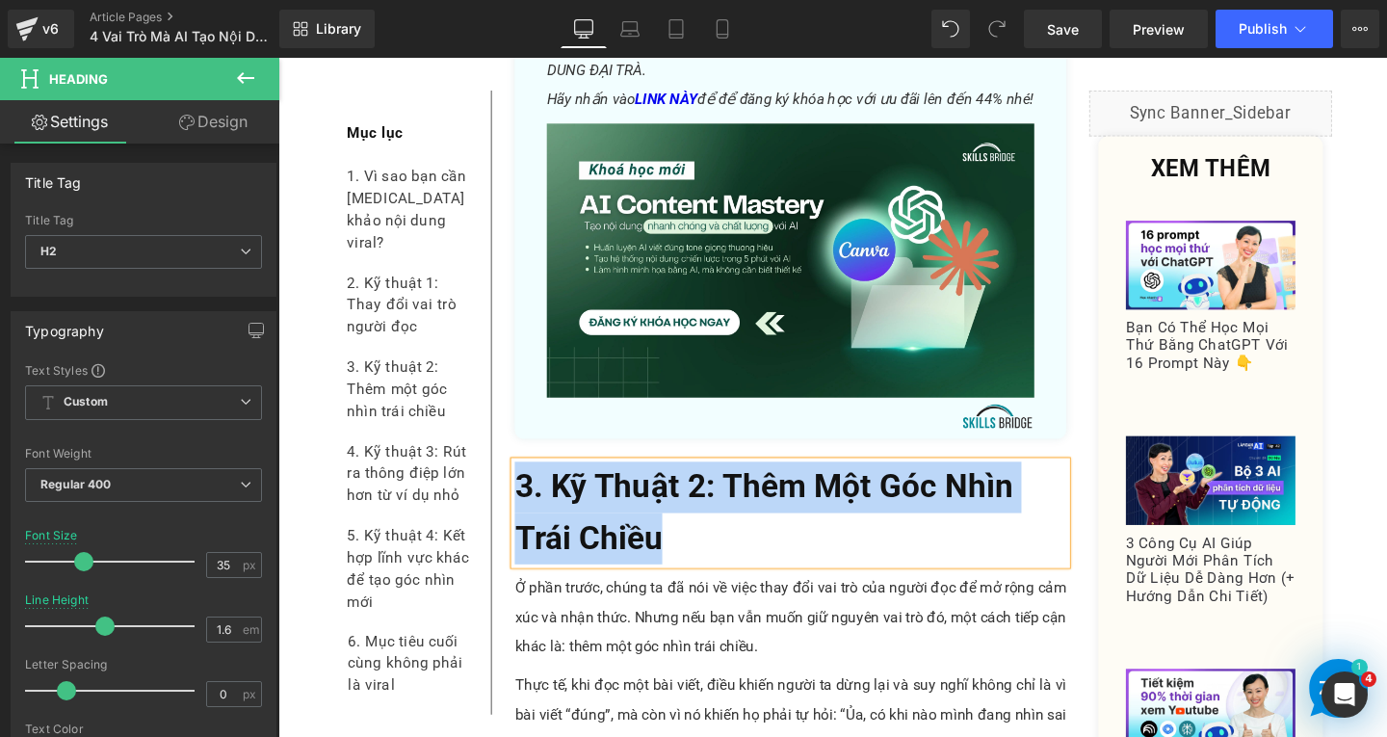
paste div
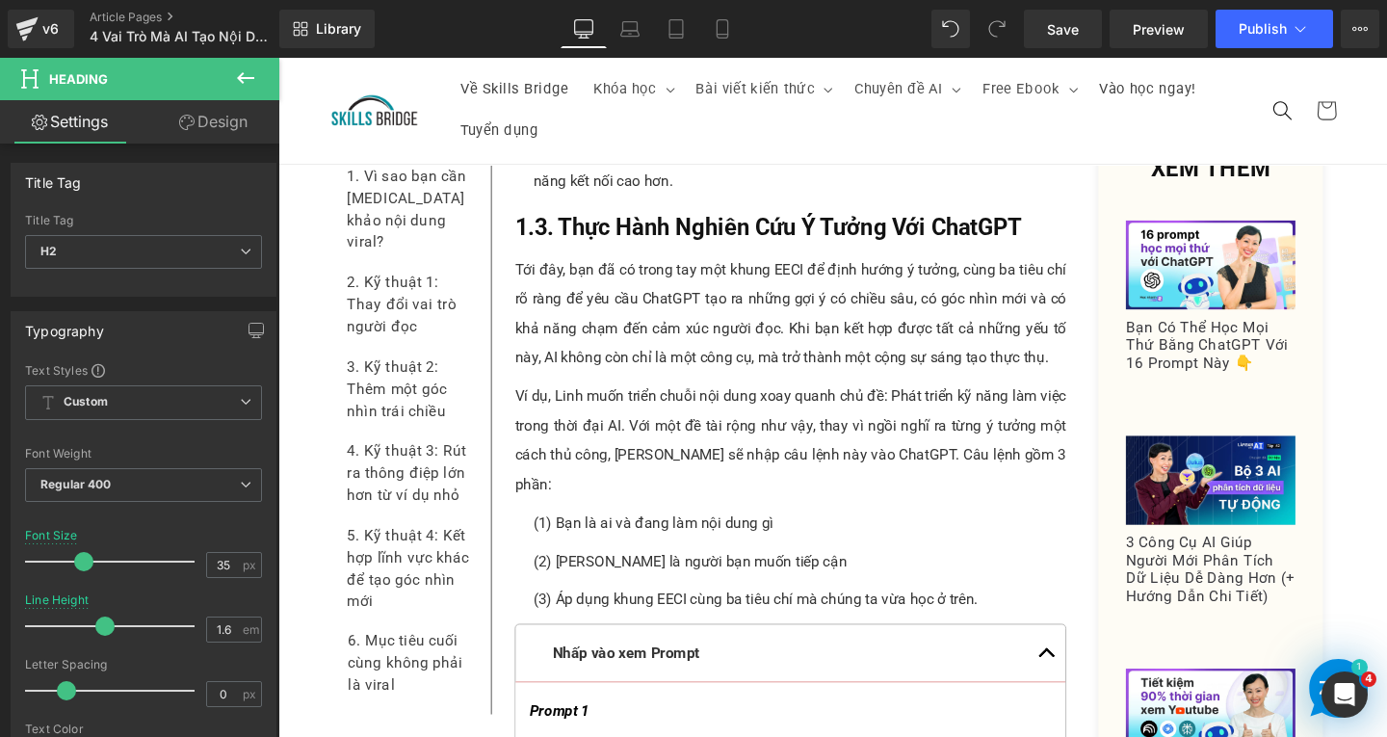
scroll to position [2903, 0]
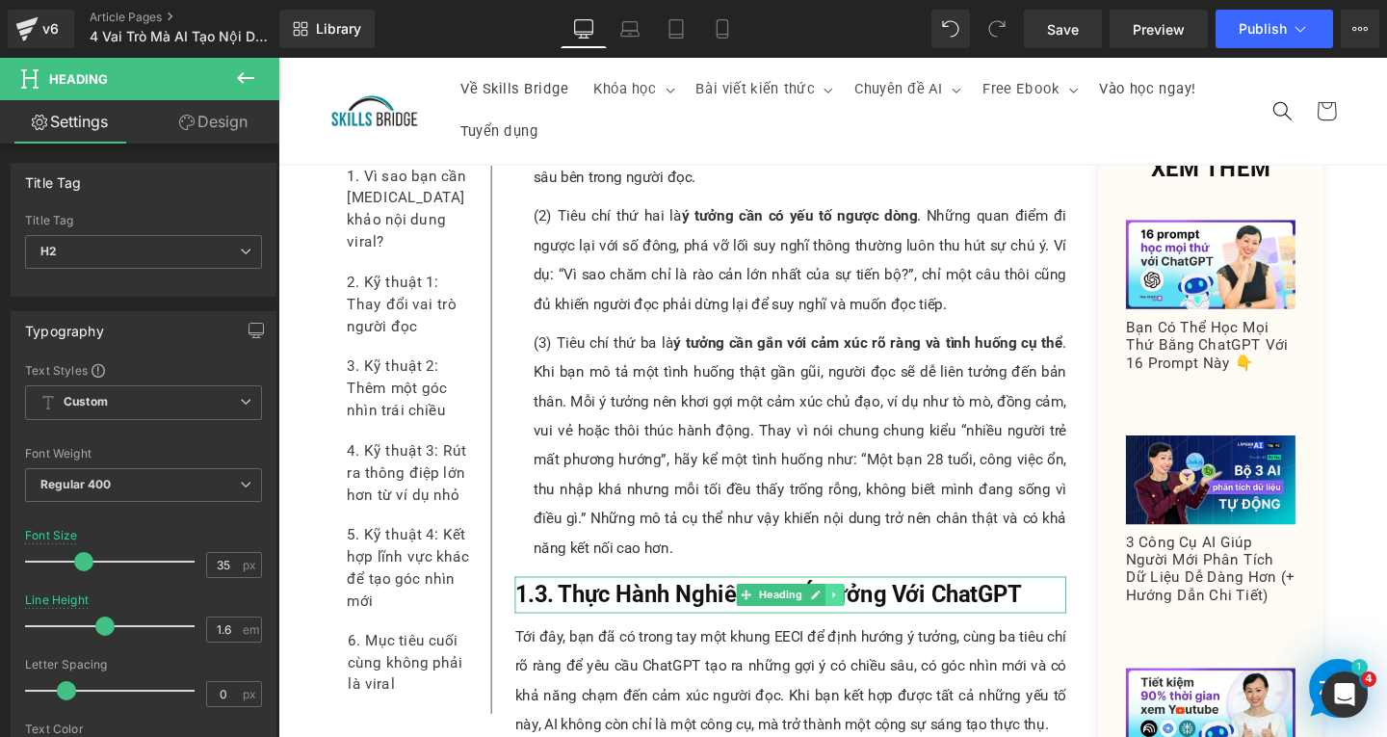
click at [863, 611] on link at bounding box center [864, 622] width 20 height 23
click at [854, 611] on link at bounding box center [854, 622] width 20 height 23
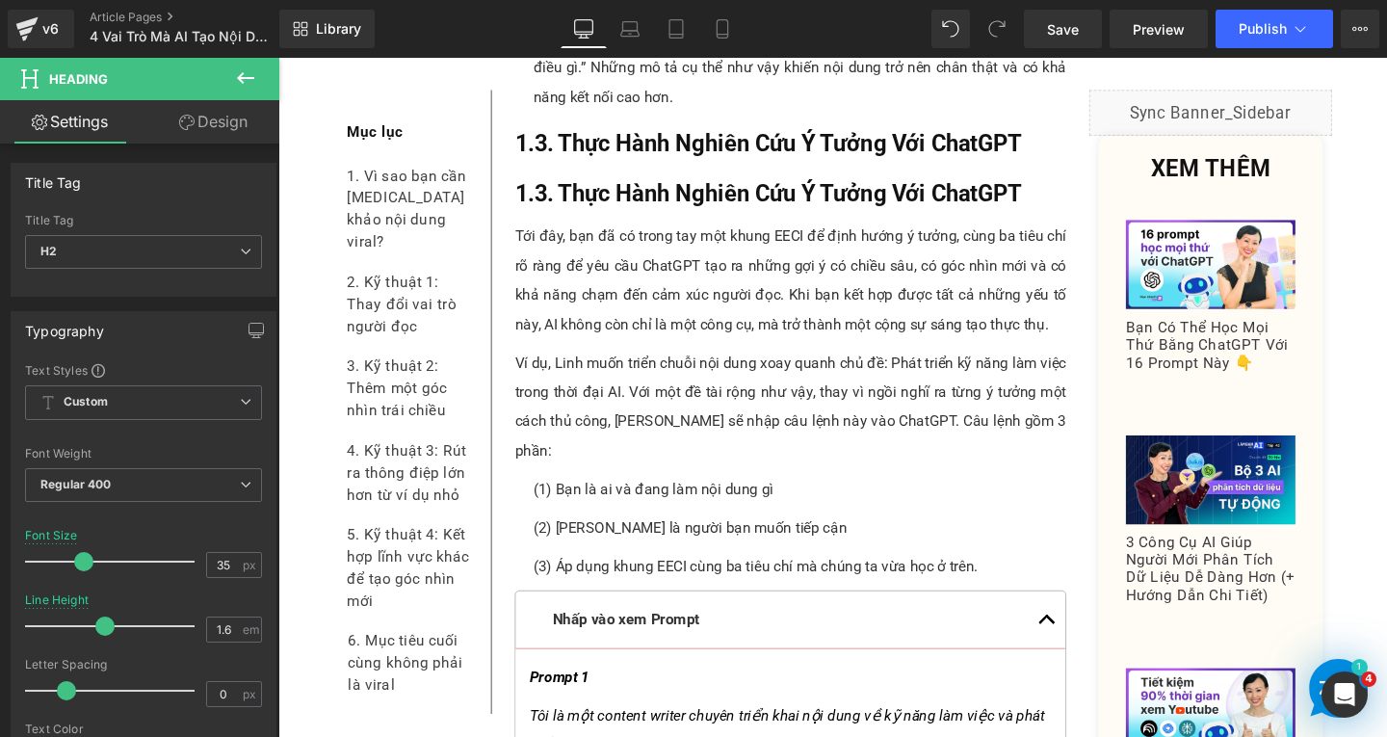
scroll to position [3393, 0]
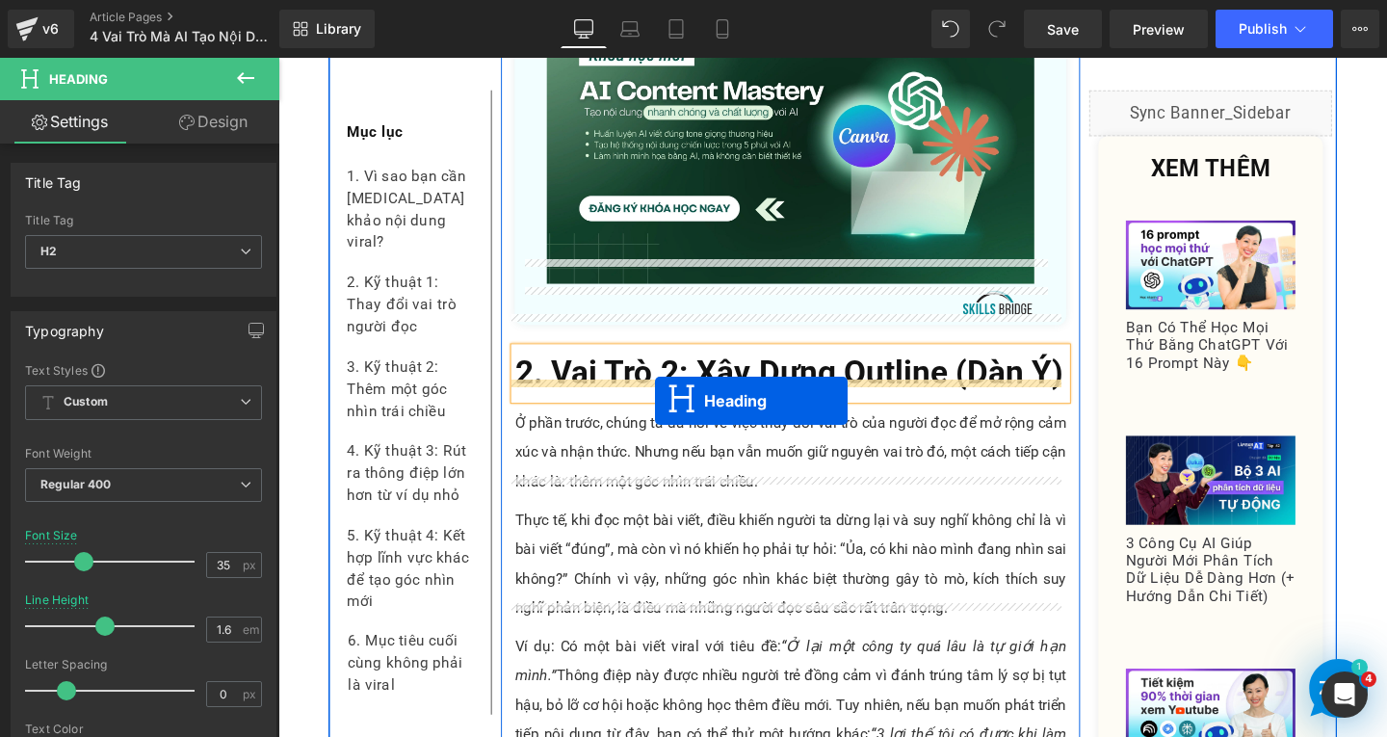
drag, startPoint x: 762, startPoint y: 149, endPoint x: 674, endPoint y: 418, distance: 282.7
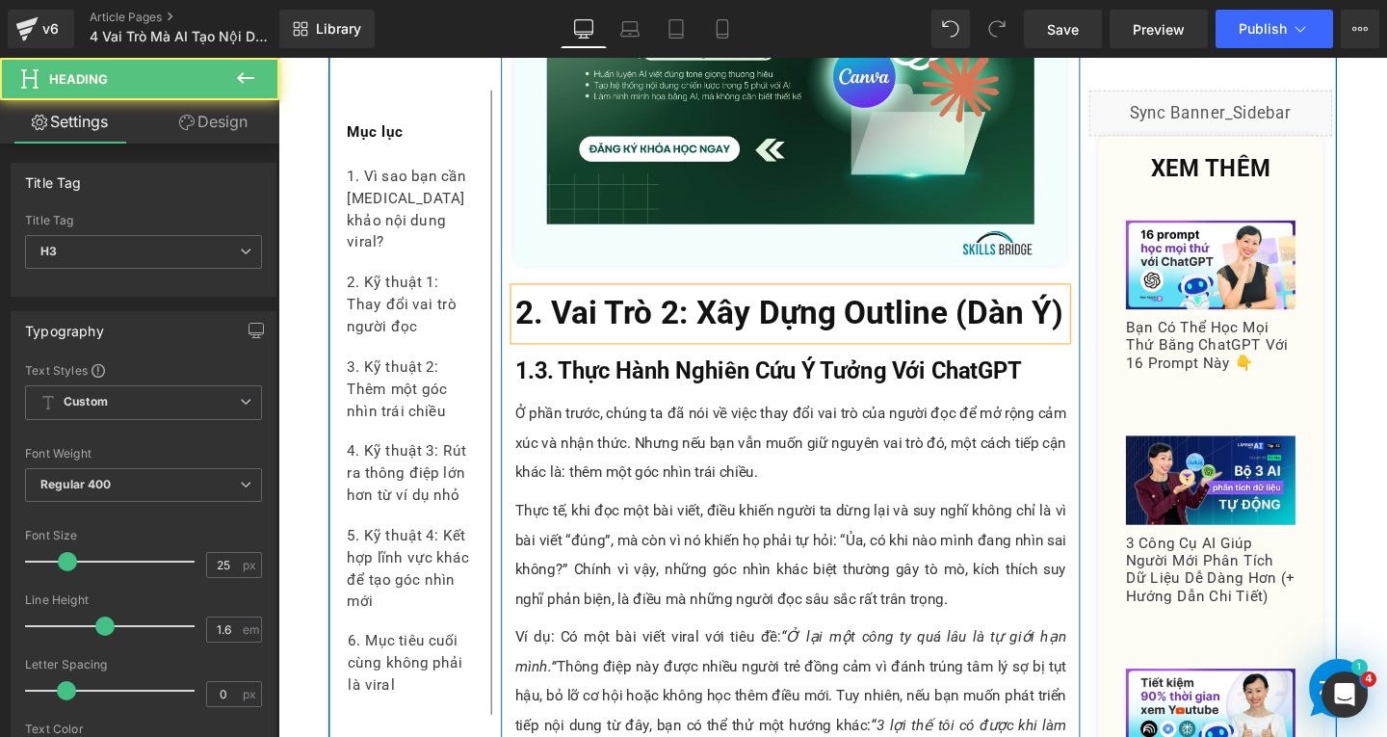
scroll to position [5913, 0]
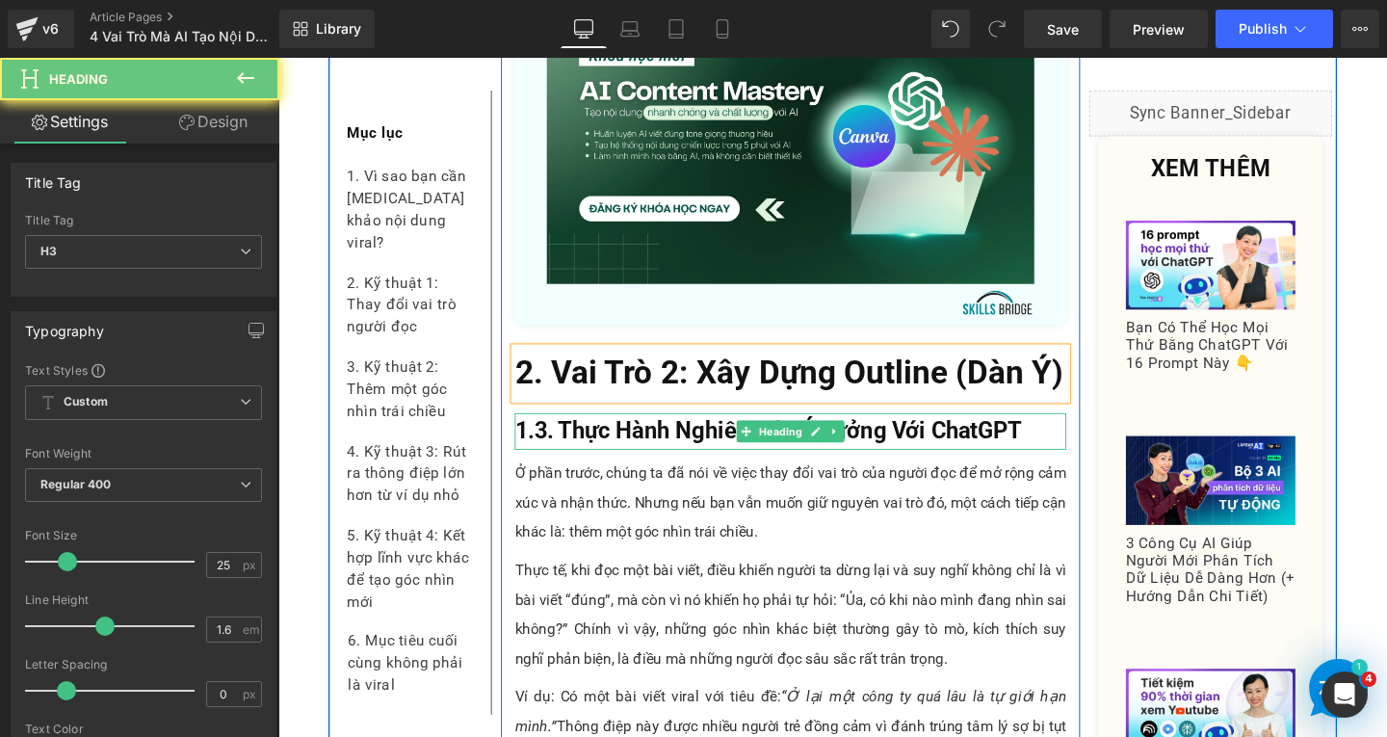
click at [608, 436] on b "1.3. Thực Hành Nghiên Cứu Ý Tưởng Với ChatGPT" at bounding box center [793, 450] width 533 height 28
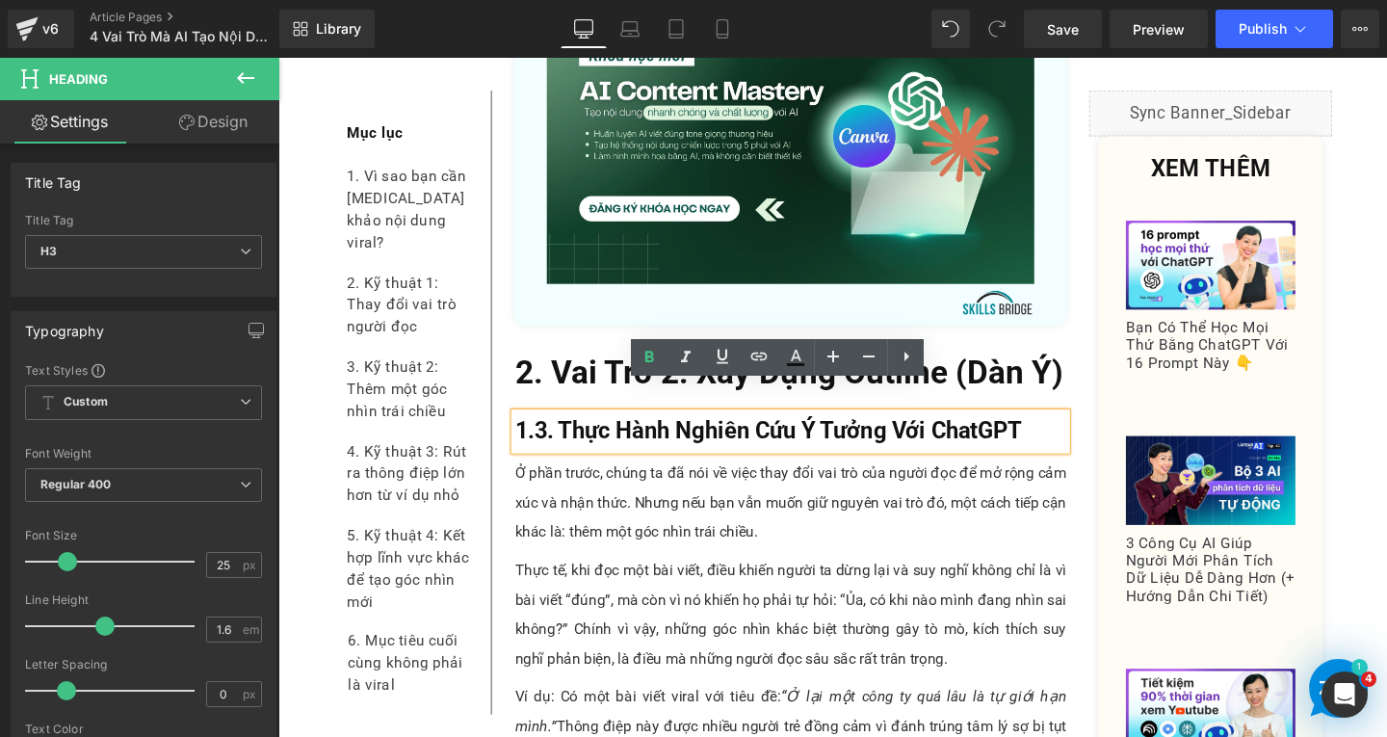
click at [1066, 432] on h3 "1.3. Thực Hành Nghiên Cứu Ý Tưởng Với ChatGPT" at bounding box center [817, 451] width 580 height 39
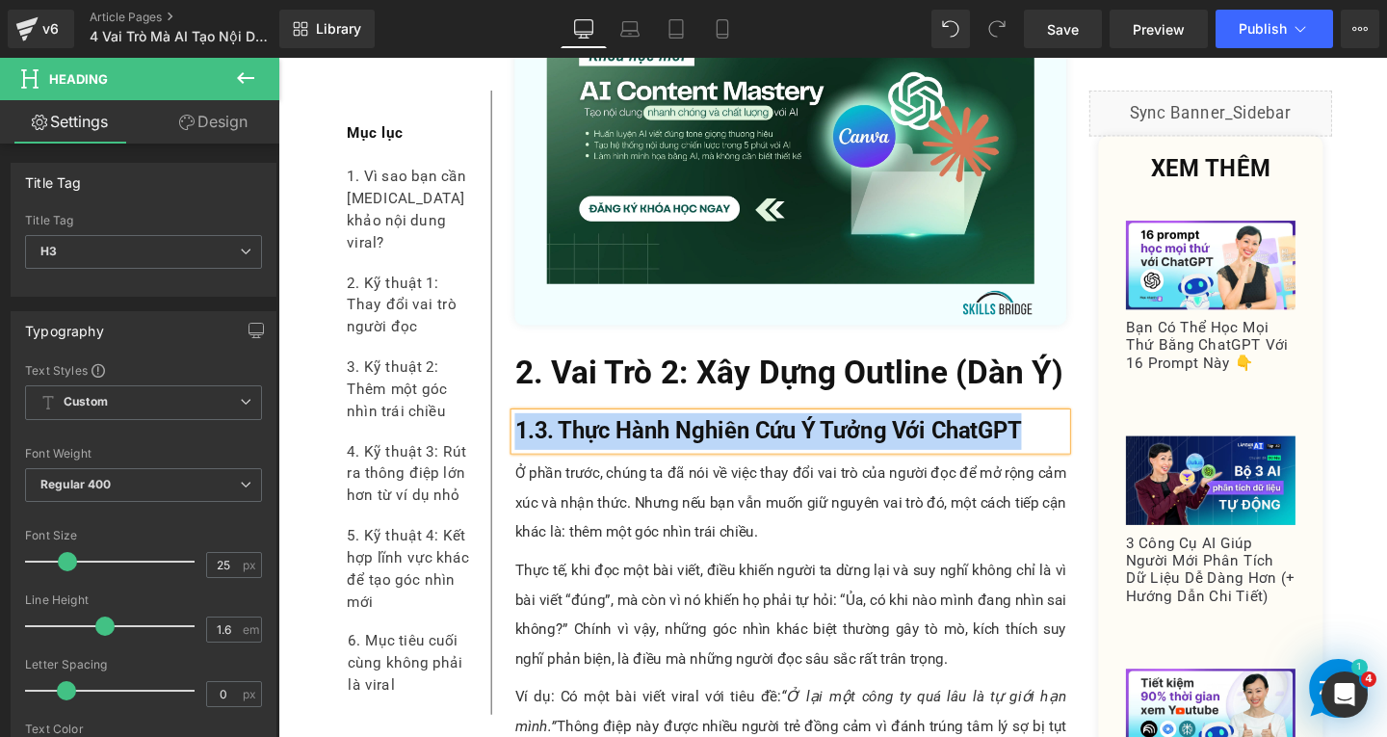
paste div
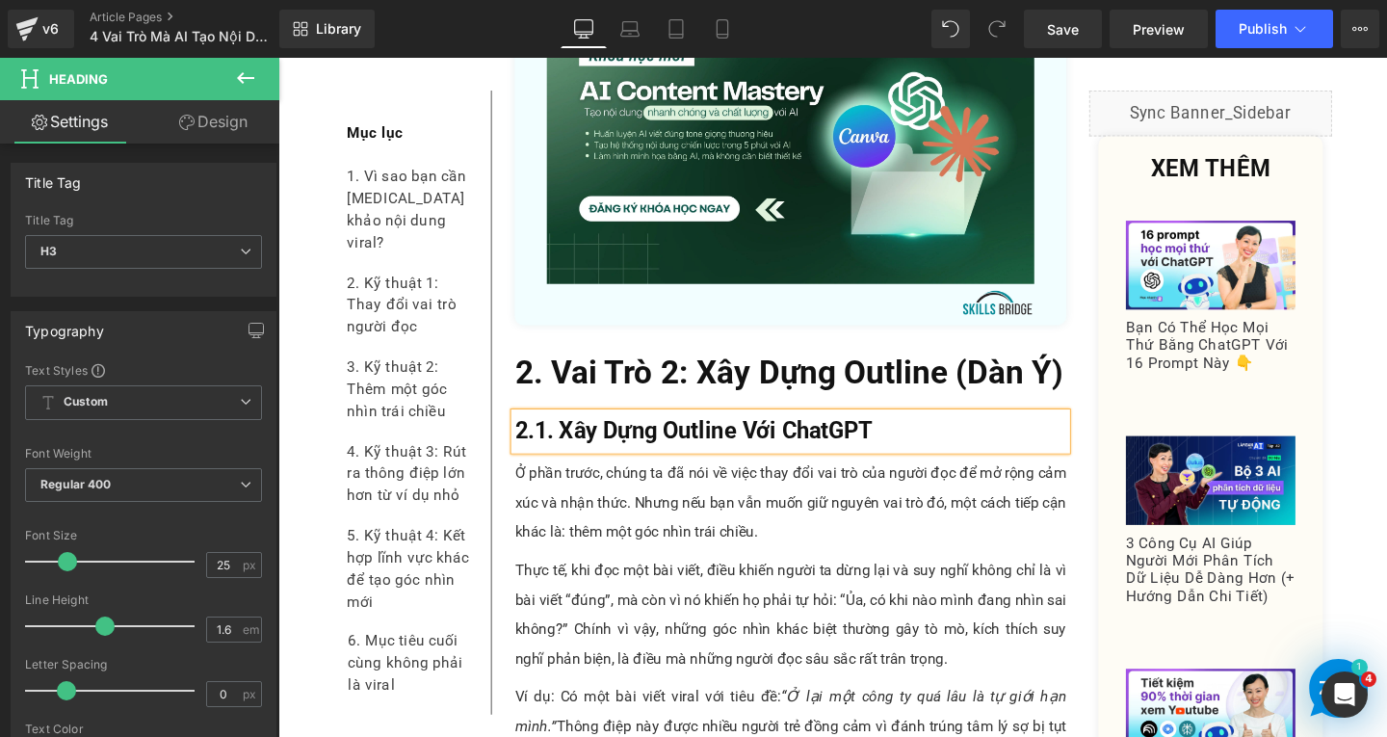
scroll to position [6009, 0]
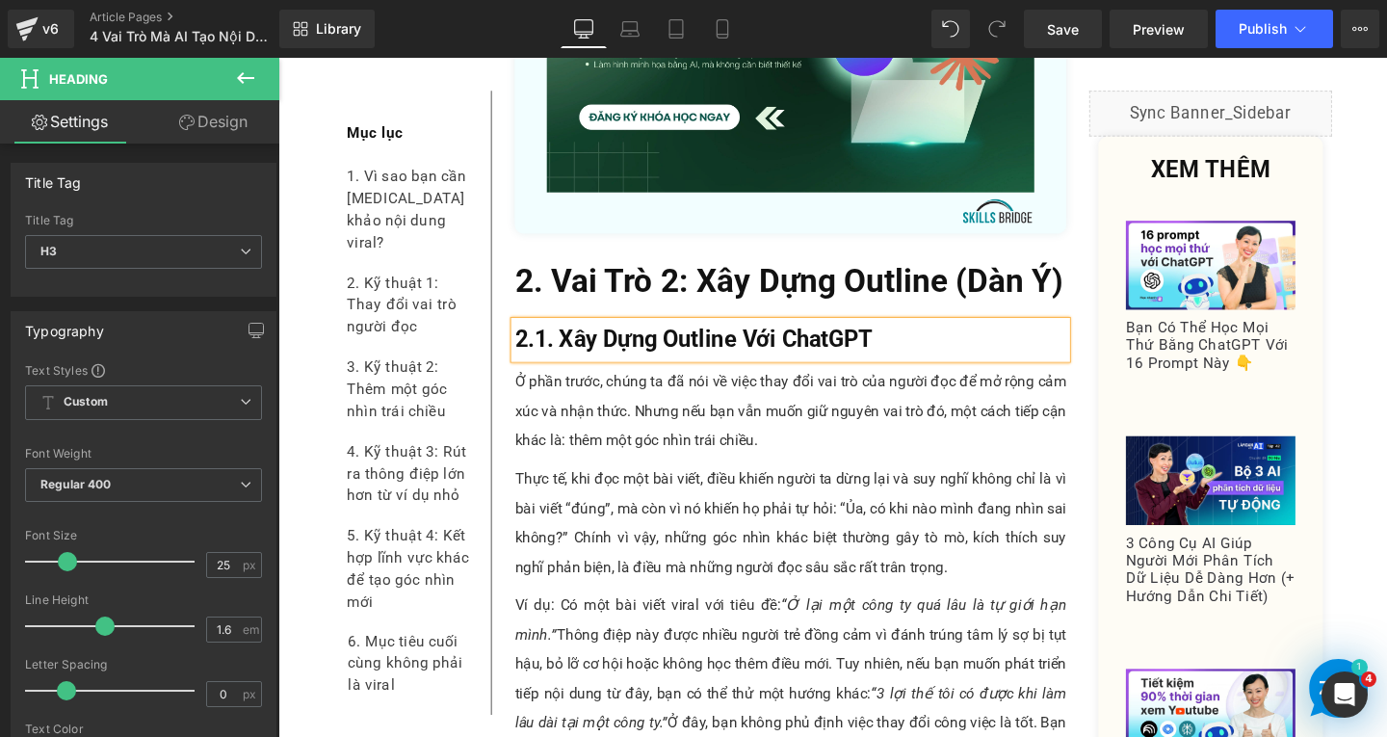
drag, startPoint x: 641, startPoint y: 407, endPoint x: 702, endPoint y: 410, distance: 61.8
click at [641, 407] on p "Ở phần trước, chúng ta đã nói về việc thay đổi vai trò của người đọc để mở rộng…" at bounding box center [817, 429] width 580 height 92
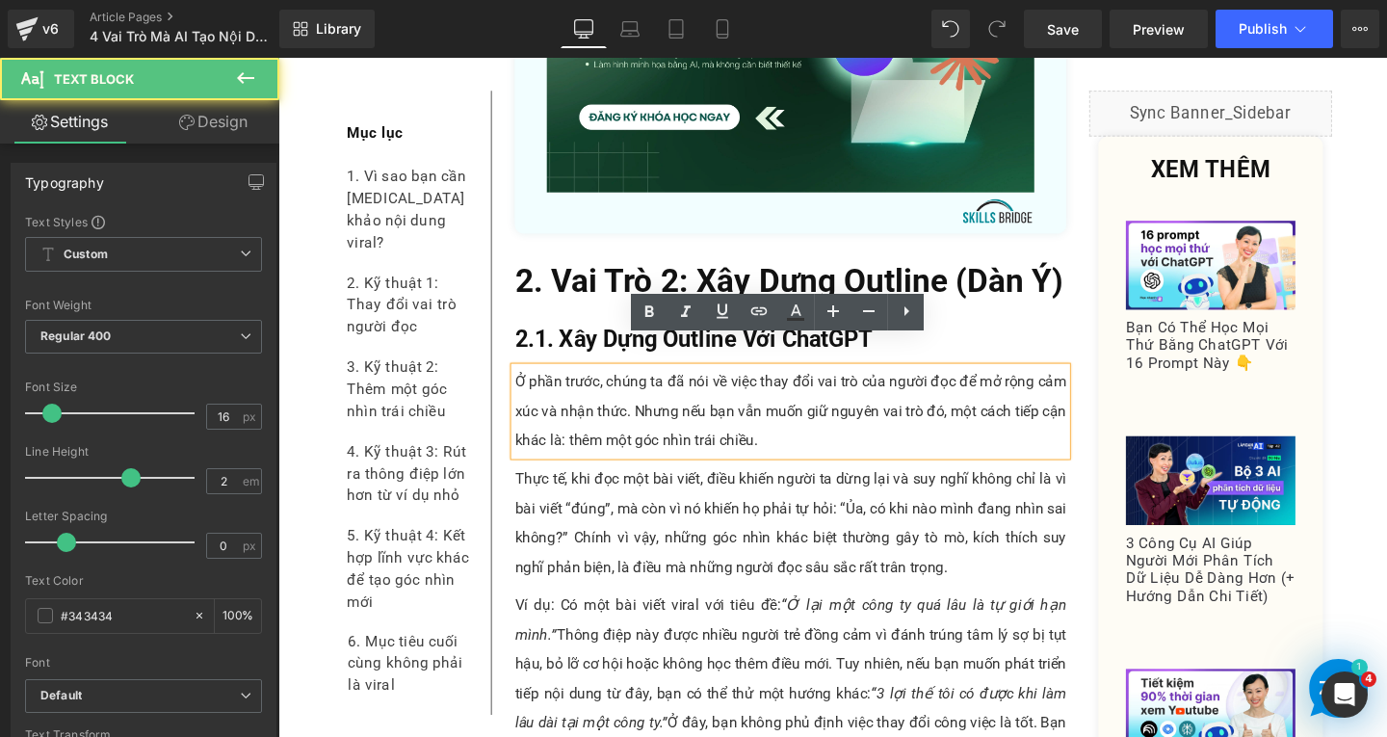
click at [804, 437] on p "Ở phần trước, chúng ta đã nói về việc thay đổi vai trò của người đọc để mở rộng…" at bounding box center [817, 429] width 580 height 92
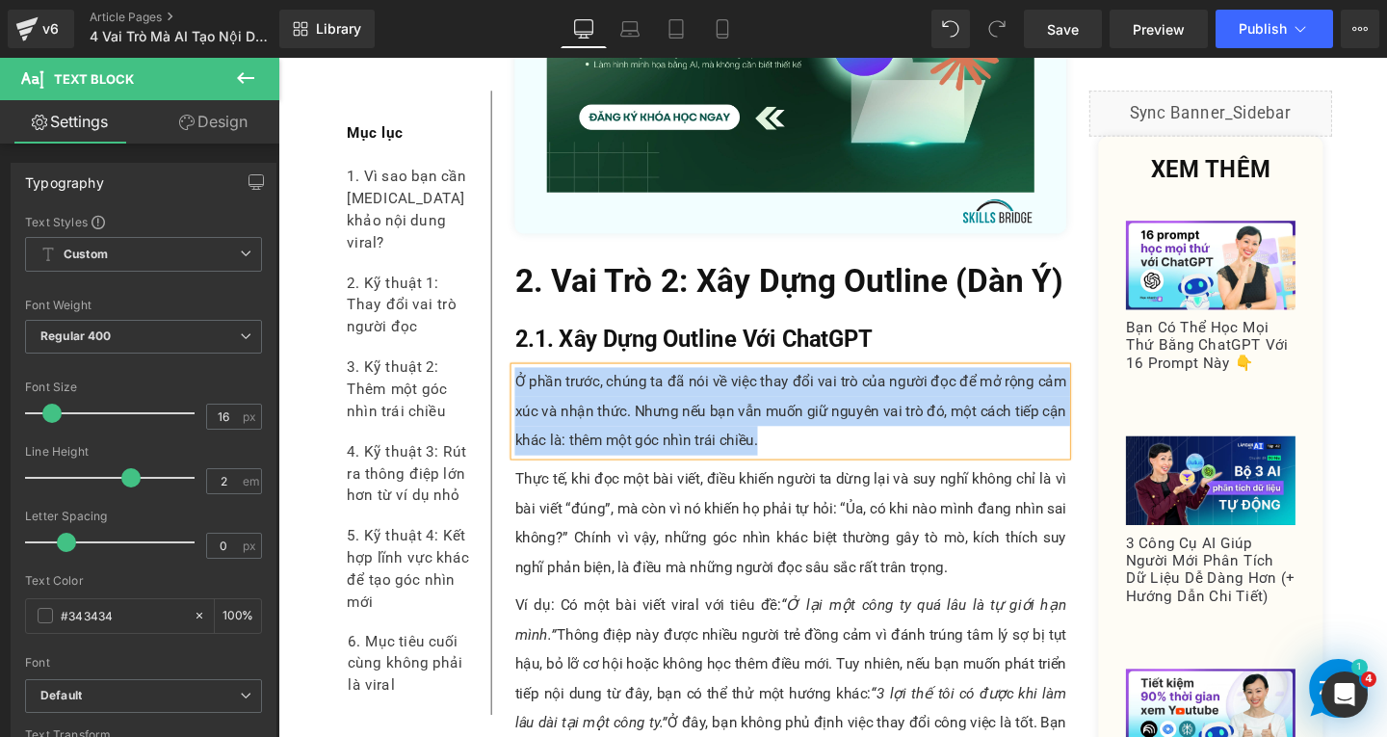
paste div
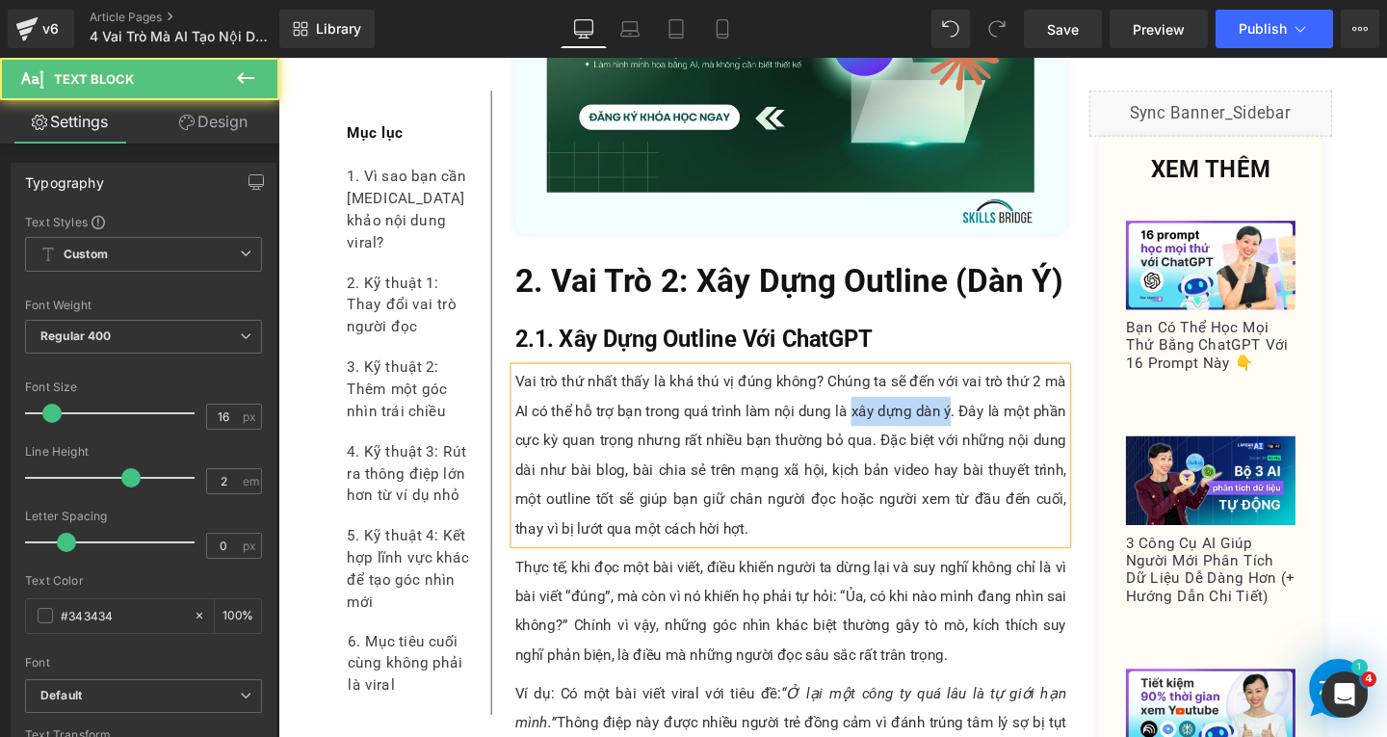
drag, startPoint x: 877, startPoint y: 398, endPoint x: 981, endPoint y: 401, distance: 104.1
click at [981, 401] on p "Vai trò thứ nhất thấy là khá thú vị đúng không? Chúng ta sẽ đến với vai trò thứ…" at bounding box center [817, 475] width 580 height 185
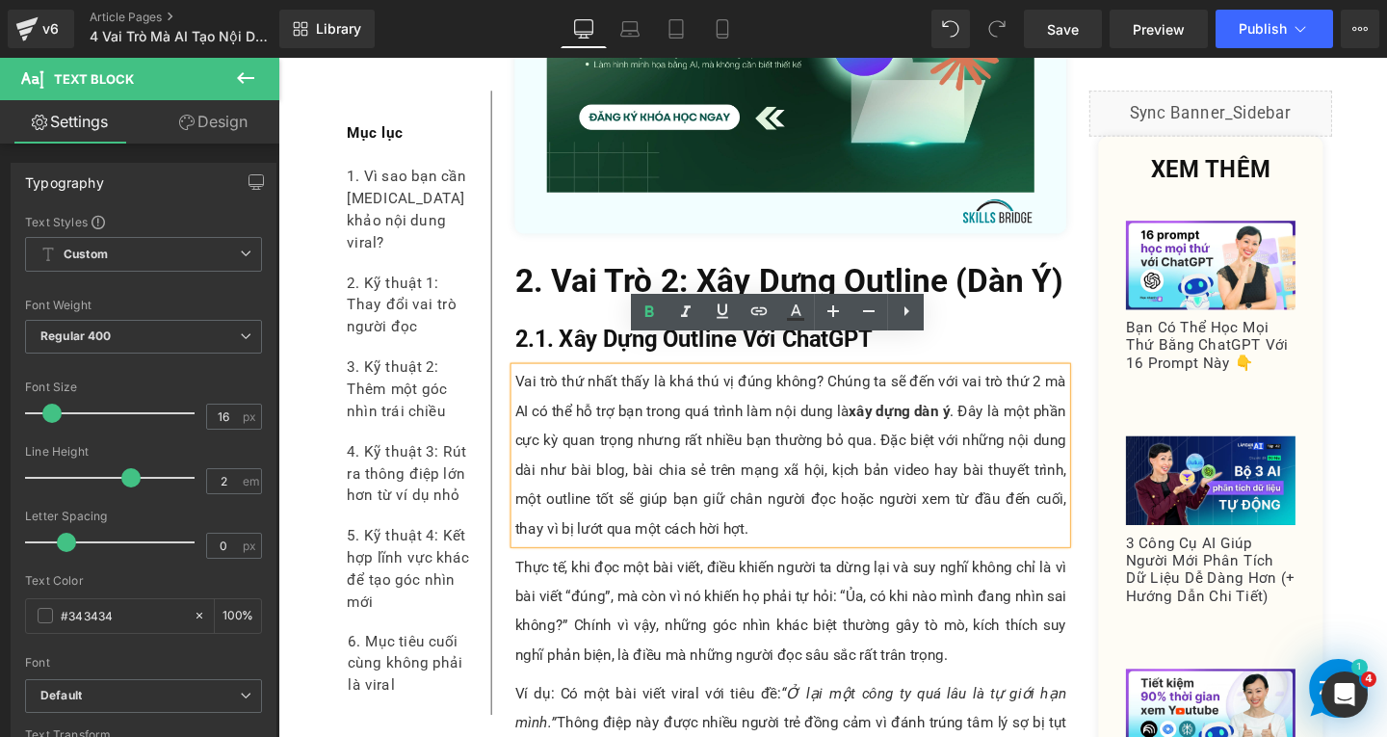
scroll to position [6298, 0]
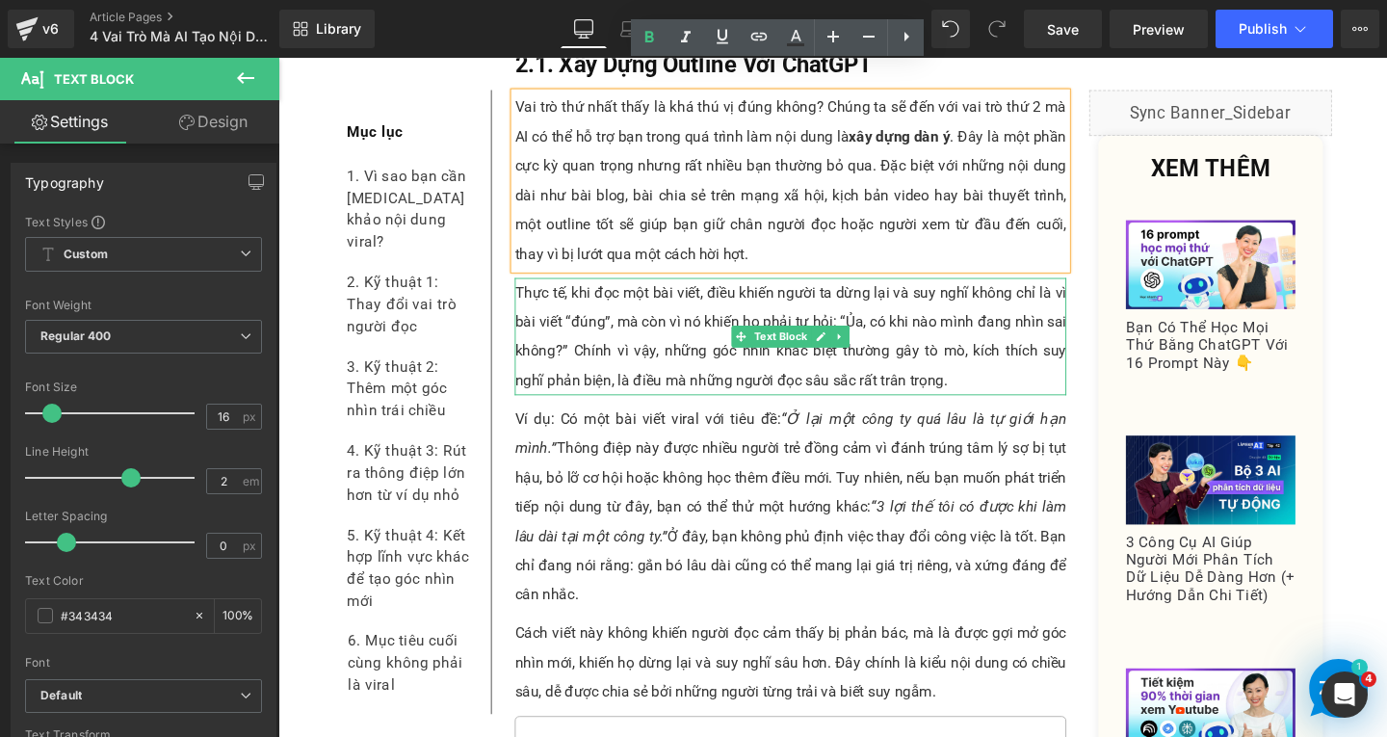
click at [618, 348] on p "Thực tế, khi đọc một bài viết, điều khiến người ta dừng lại và suy nghĩ không c…" at bounding box center [817, 350] width 580 height 123
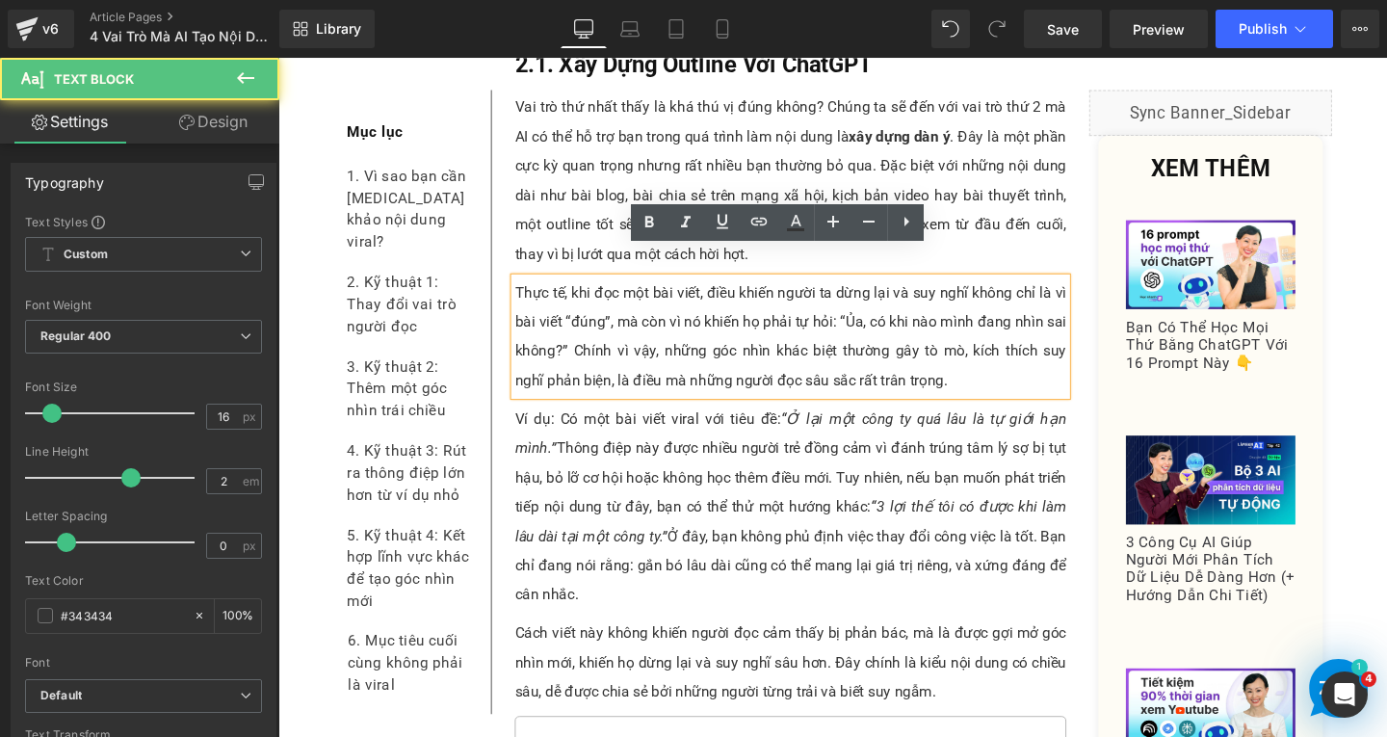
click at [970, 363] on p "Thực tế, khi đọc một bài viết, điều khiến người ta dừng lại và suy nghĩ không c…" at bounding box center [817, 350] width 580 height 123
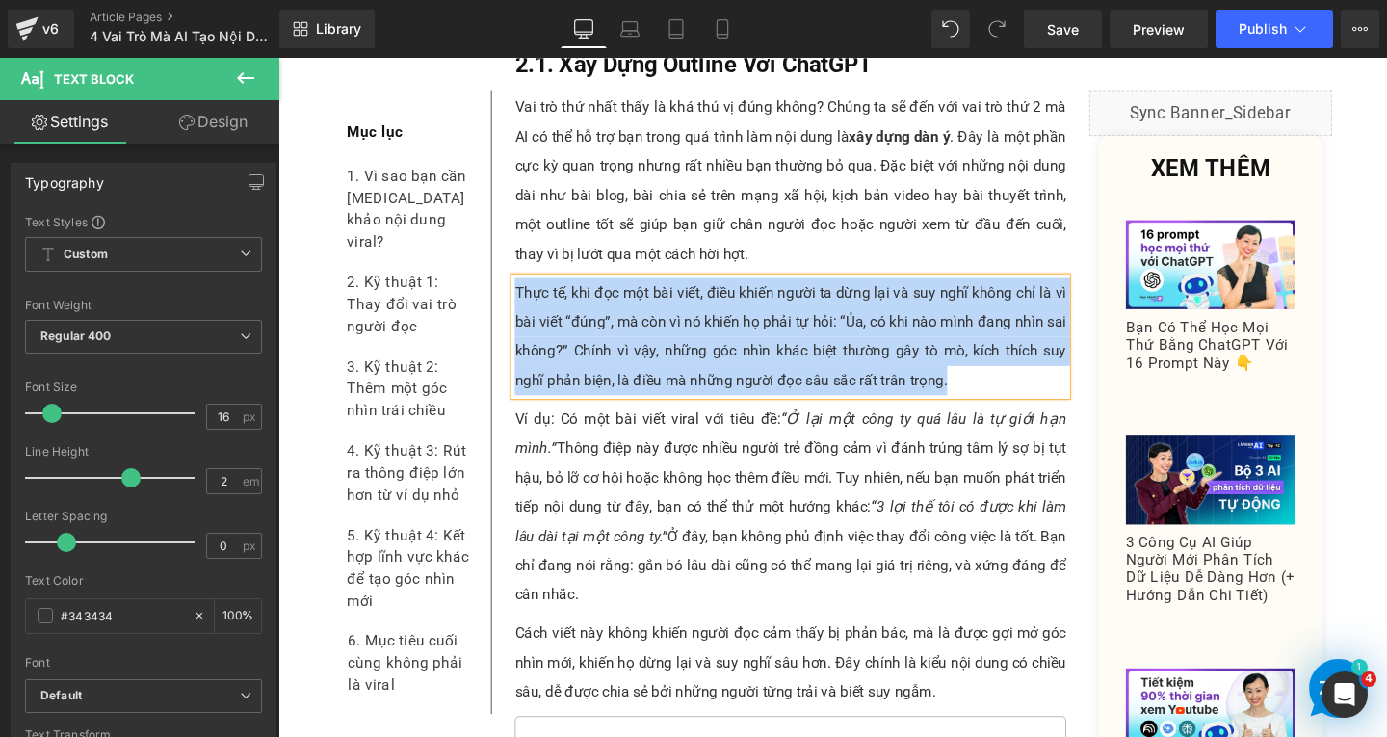
paste div
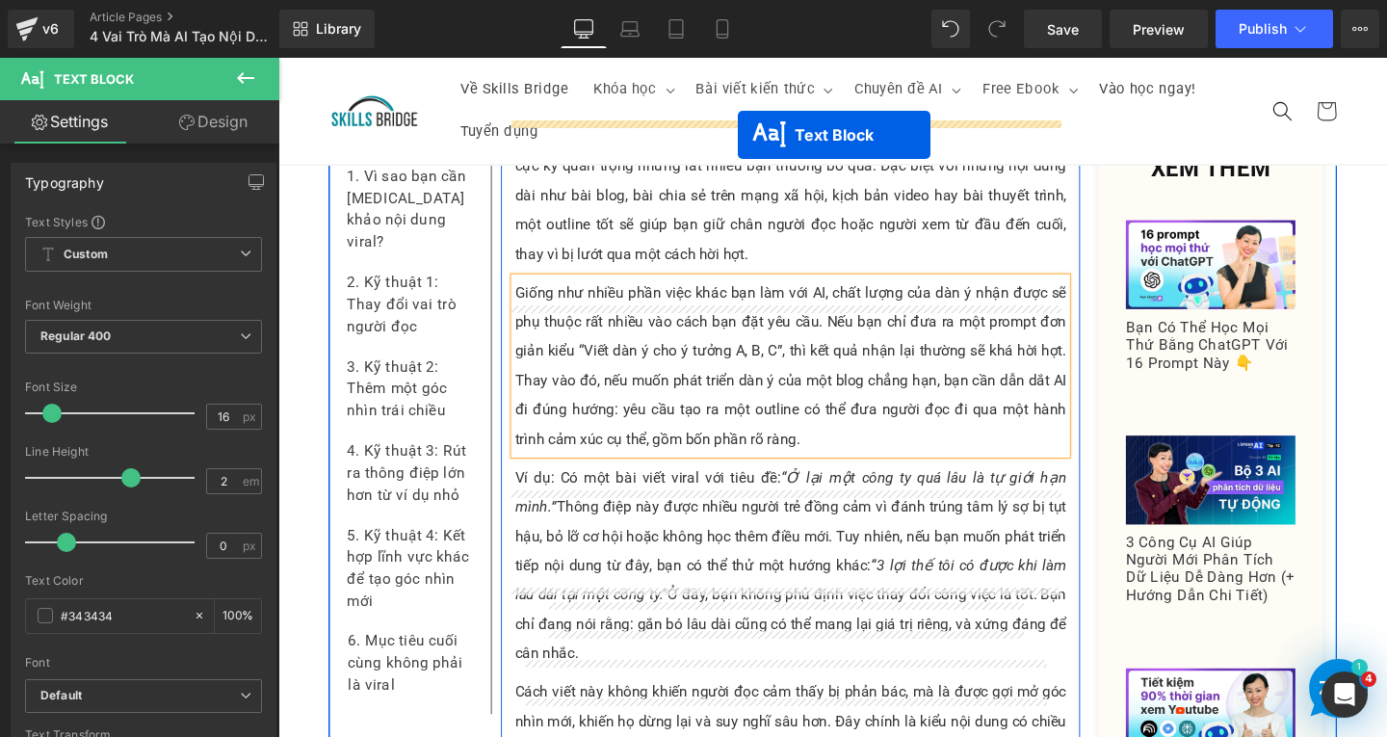
scroll to position [6240, 0]
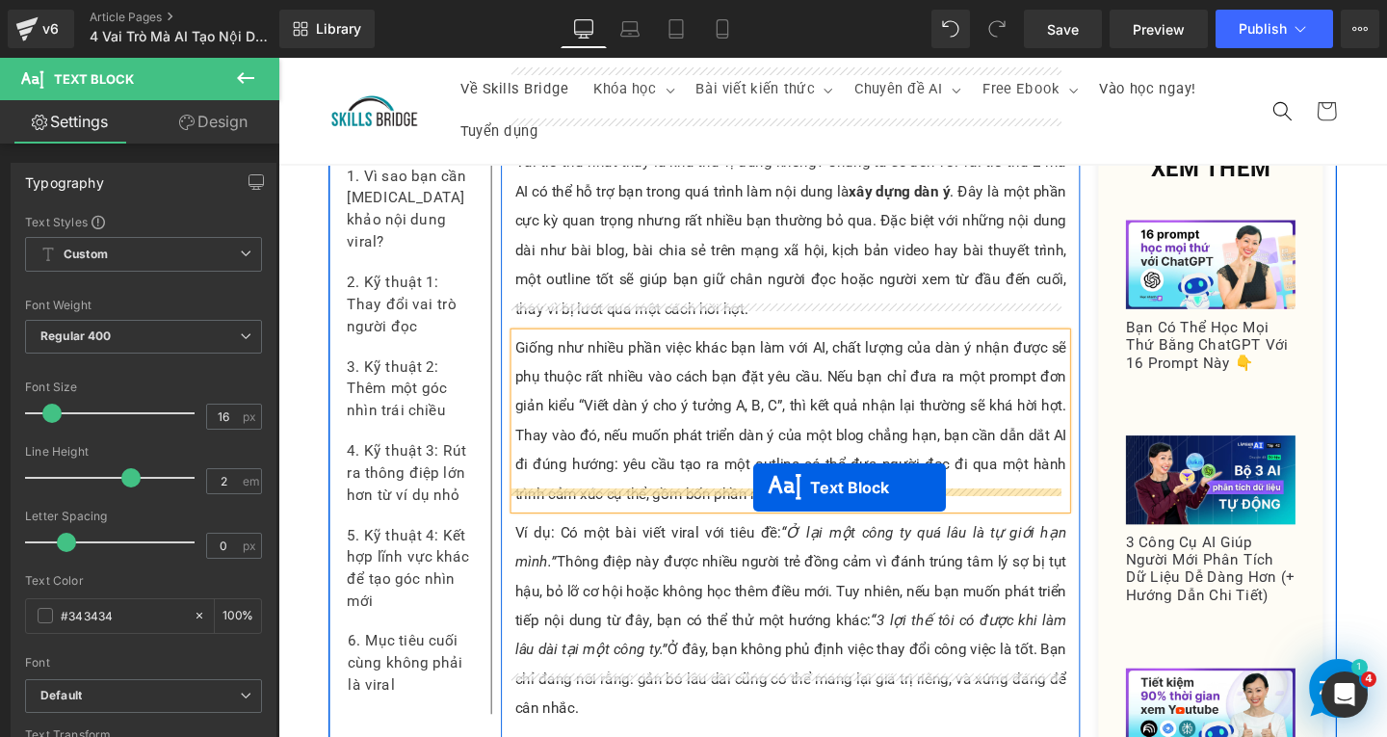
drag, startPoint x: 759, startPoint y: 343, endPoint x: 777, endPoint y: 510, distance: 167.7
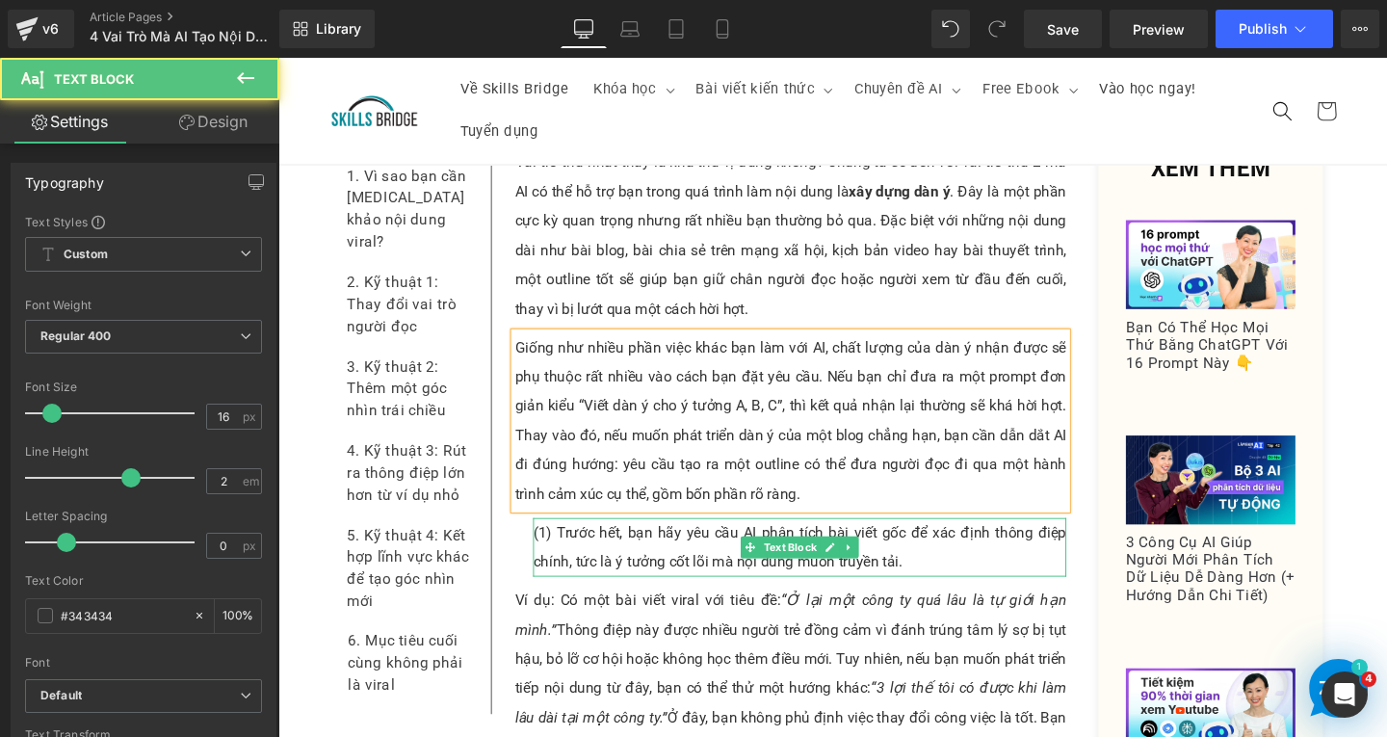
click at [622, 541] on p "(1) Trước hết, bạn hãy yêu cầu AI phân tích bài viết gốc để xác định thông điệp…" at bounding box center [826, 572] width 561 height 62
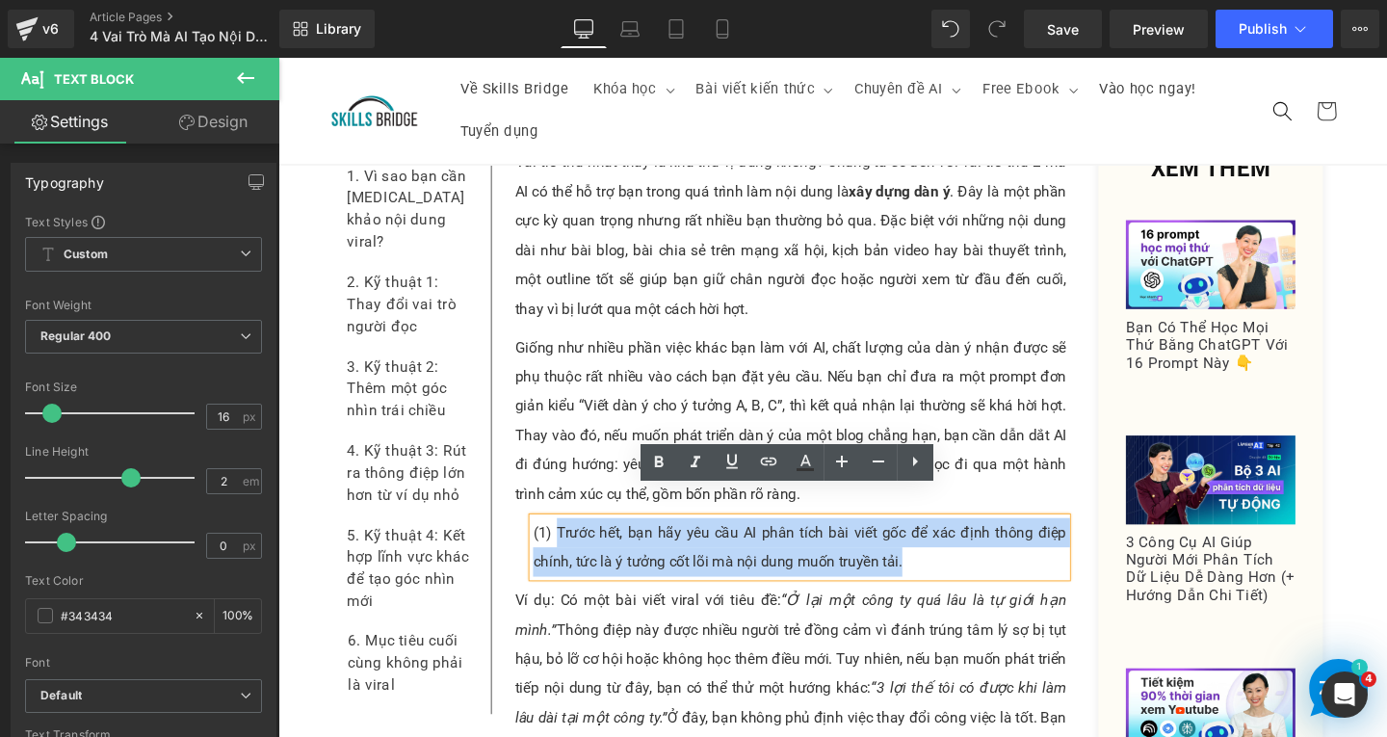
drag, startPoint x: 564, startPoint y: 523, endPoint x: 937, endPoint y: 569, distance: 376.7
click at [937, 569] on p "(1) Trước hết, bạn hãy yêu cầu AI phân tích bài viết gốc để xác định thông điệp…" at bounding box center [826, 572] width 561 height 62
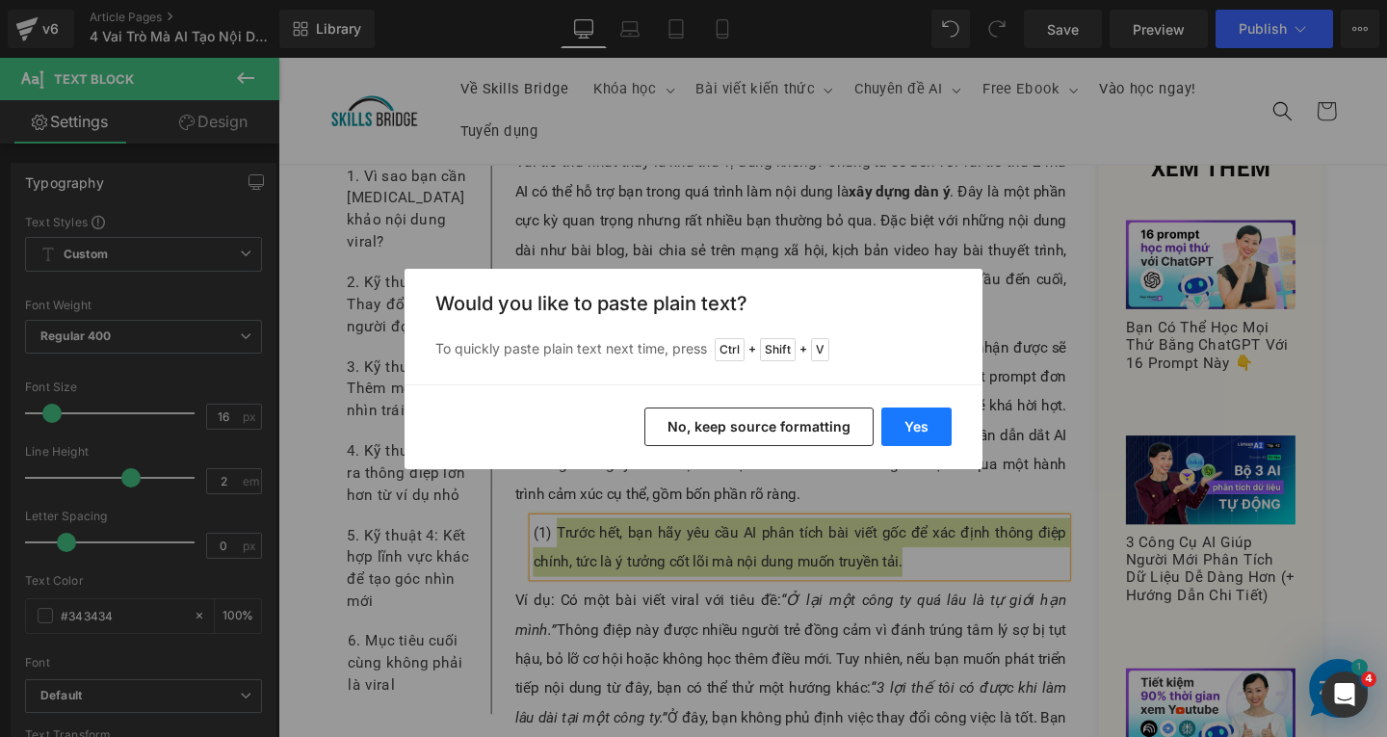
click at [917, 427] on button "Yes" at bounding box center [917, 427] width 70 height 39
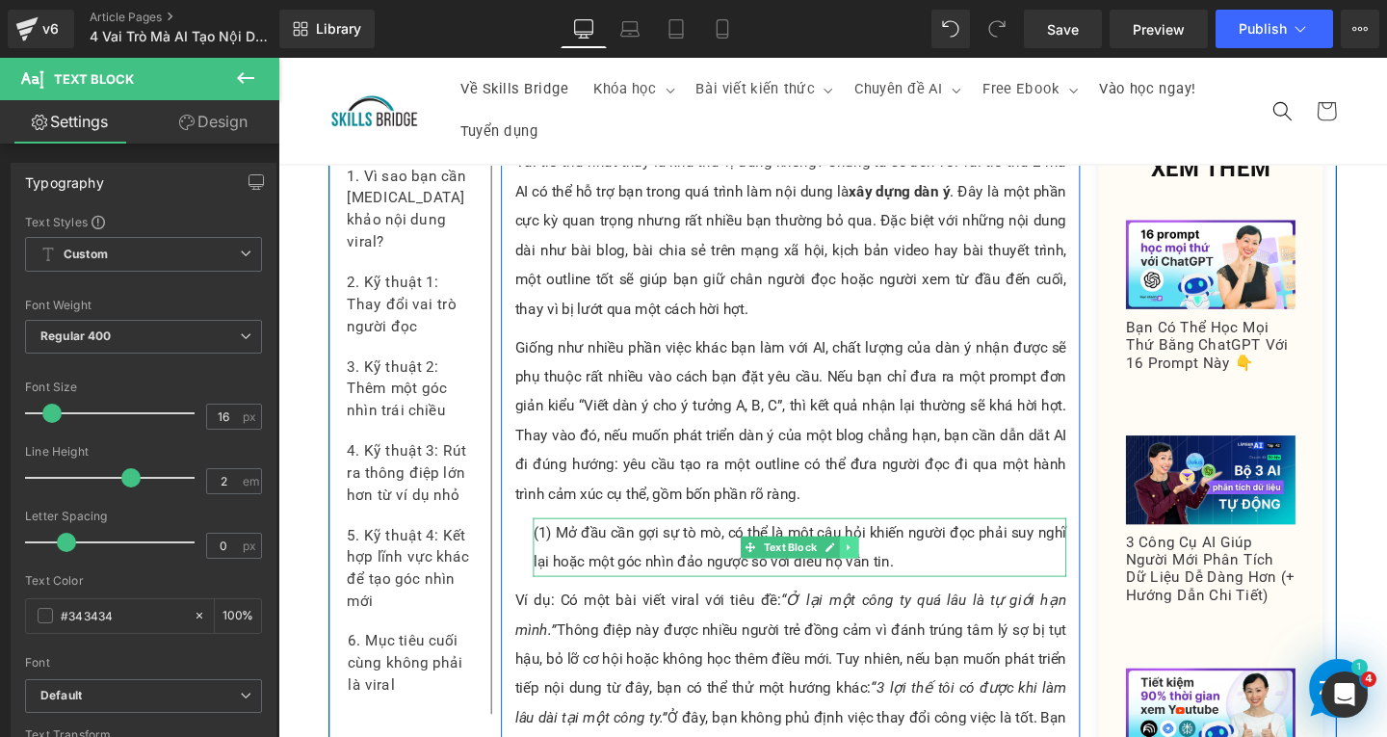
click at [878, 561] on link at bounding box center [879, 572] width 20 height 23
click at [864, 567] on icon at bounding box center [868, 572] width 11 height 11
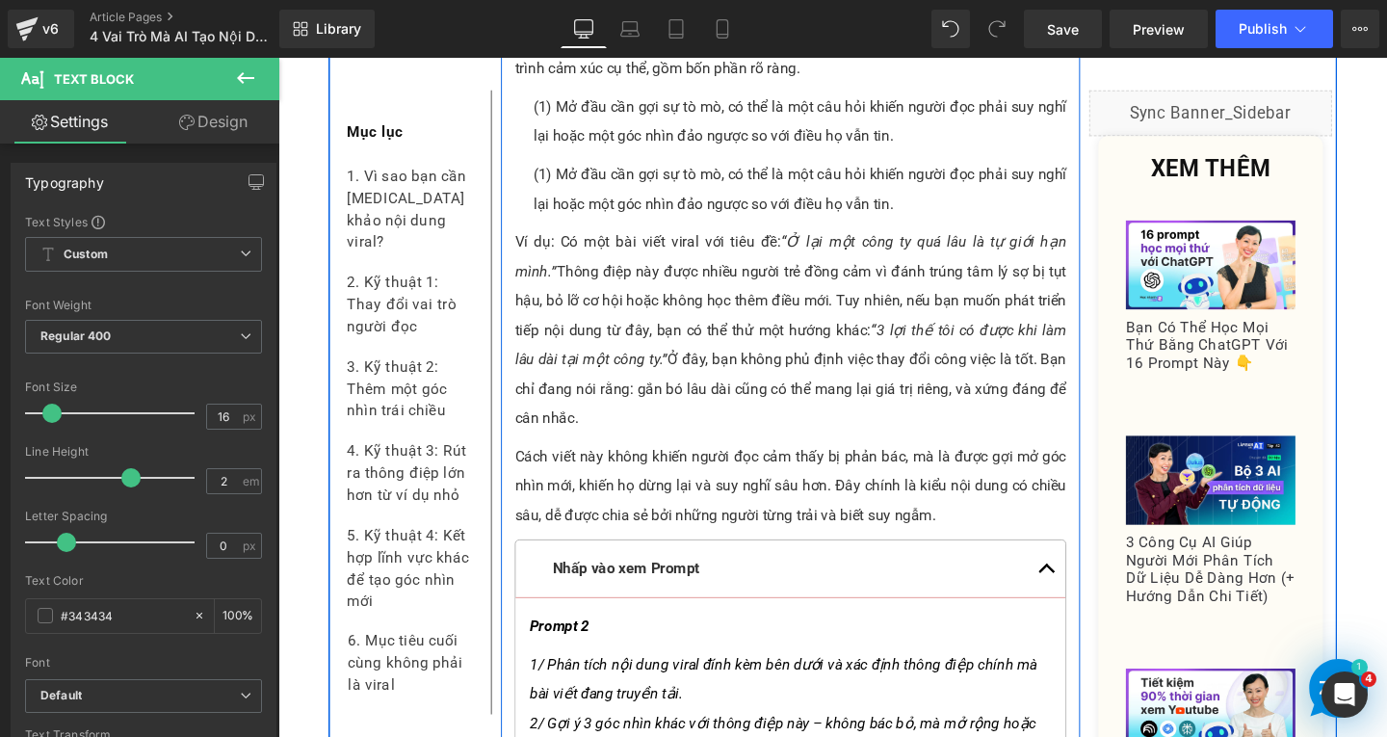
scroll to position [6495, 0]
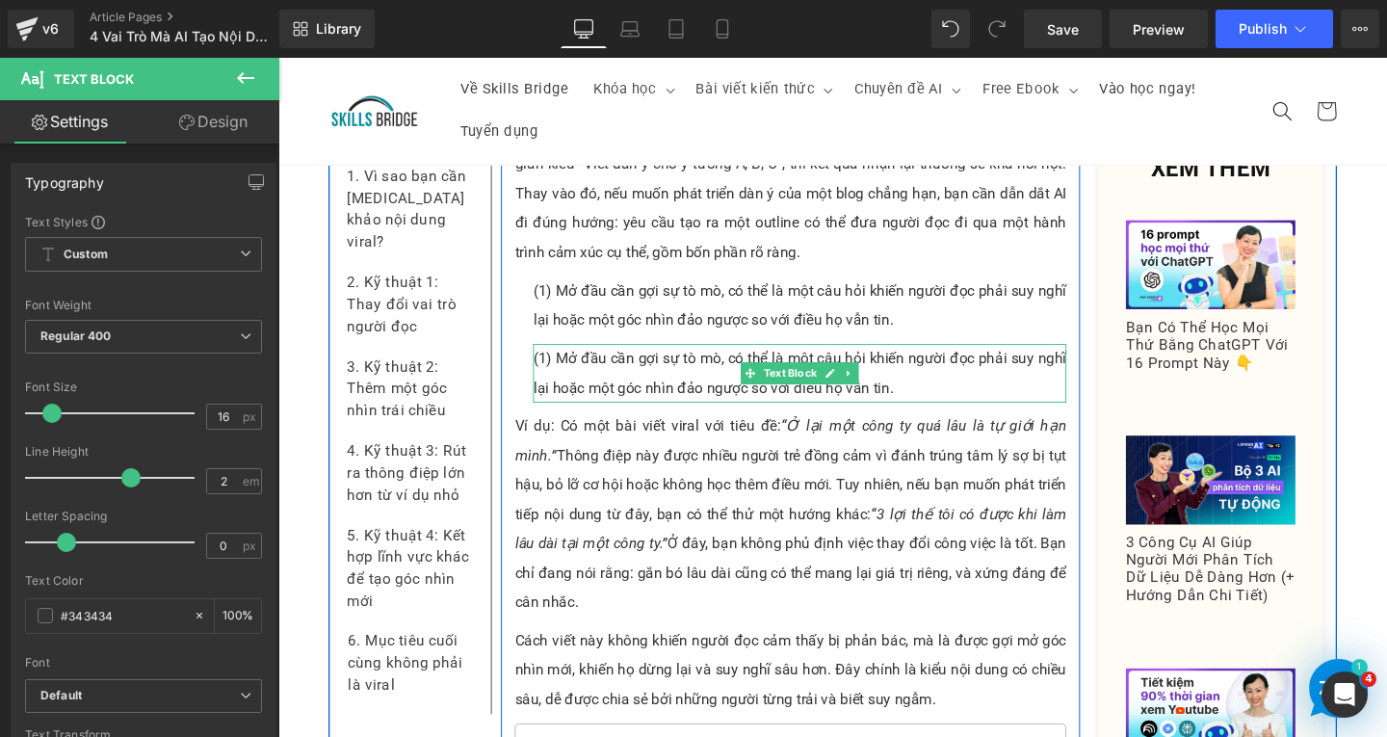
click at [635, 358] on p "(1) Mở đầu cần gợi sự tò mò, có thể là một câu hỏi khiến người đọc phải suy ngh…" at bounding box center [826, 389] width 561 height 62
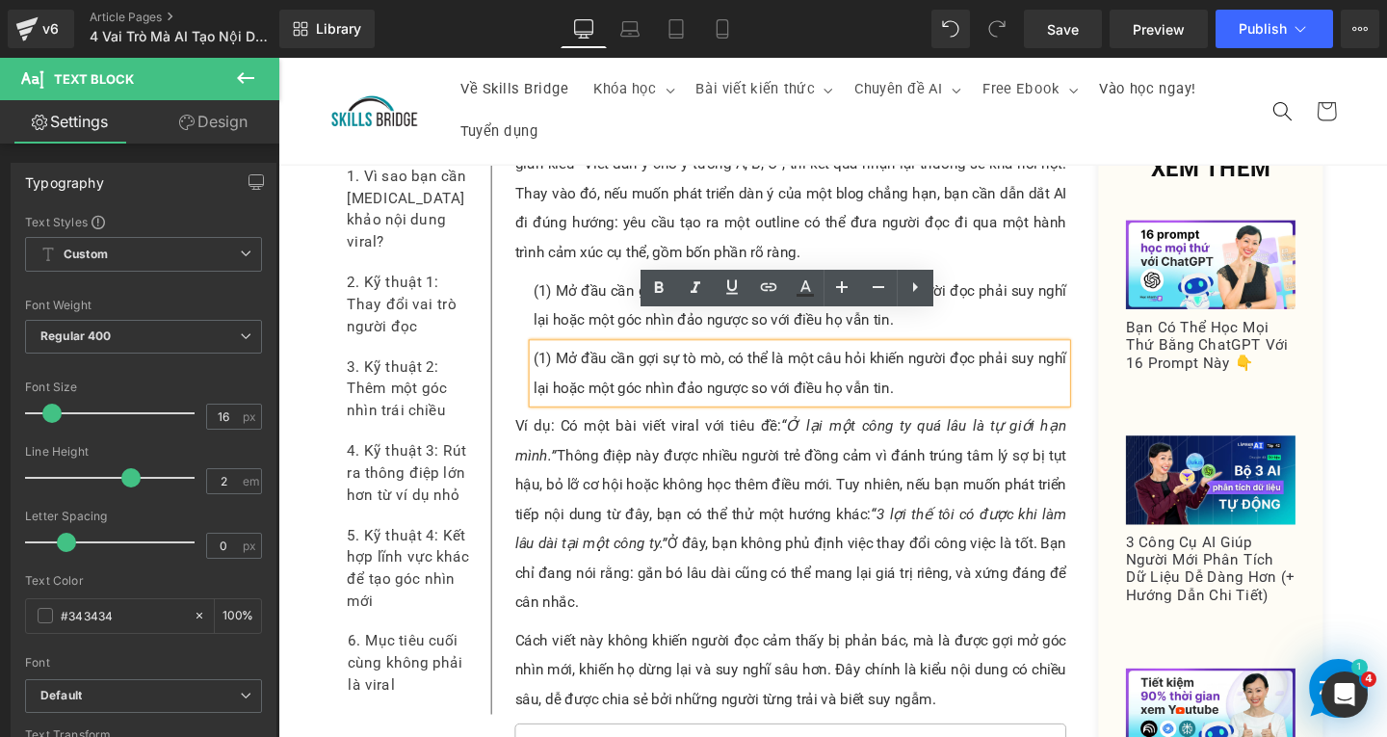
drag, startPoint x: 562, startPoint y: 342, endPoint x: 946, endPoint y: 383, distance: 386.6
click at [946, 383] on p "(1) Mở đầu cần gợi sự tò mò, có thể là một câu hỏi khiến người đọc phải suy ngh…" at bounding box center [826, 389] width 561 height 62
paste div
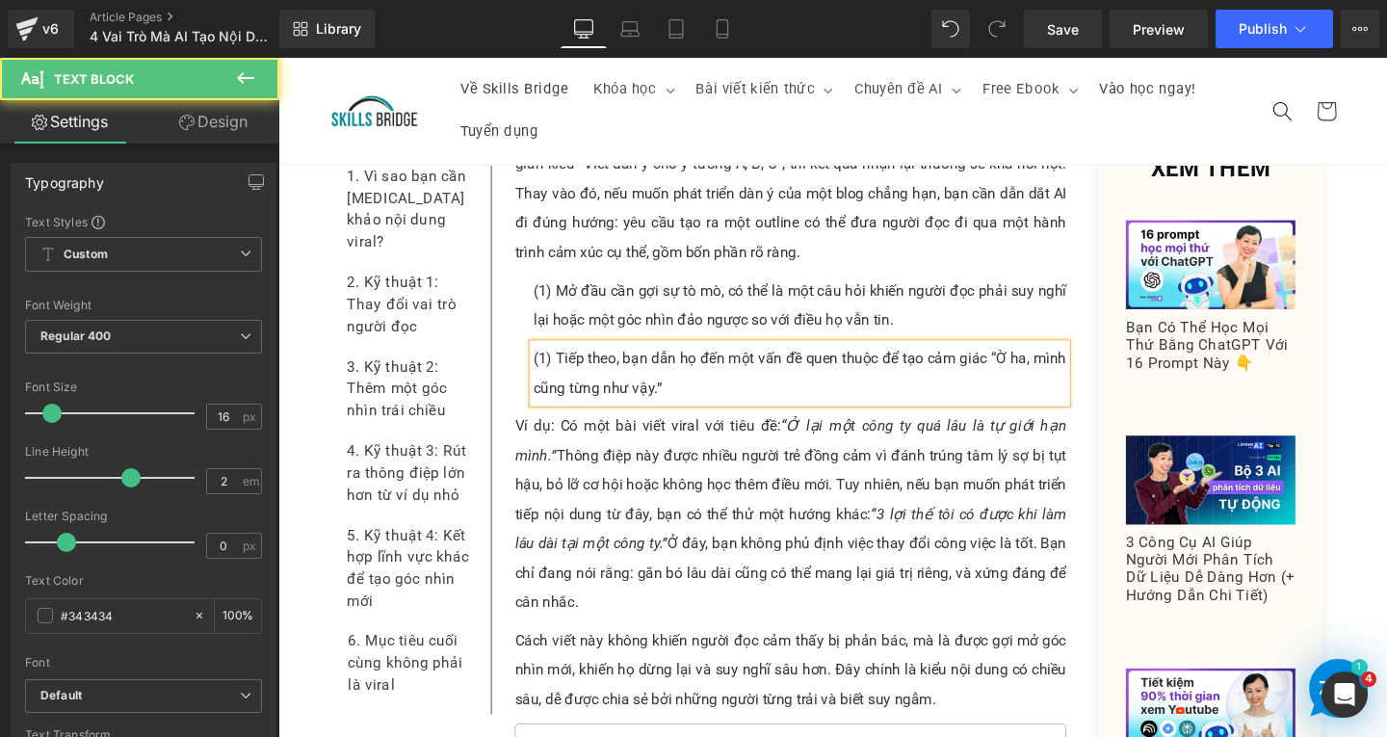
click at [551, 358] on p "(1) Tiếp theo, bạn dẫn họ đến một vấn đề quen thuộc để tạo cảm giác “Ờ ha, mình…" at bounding box center [826, 389] width 561 height 62
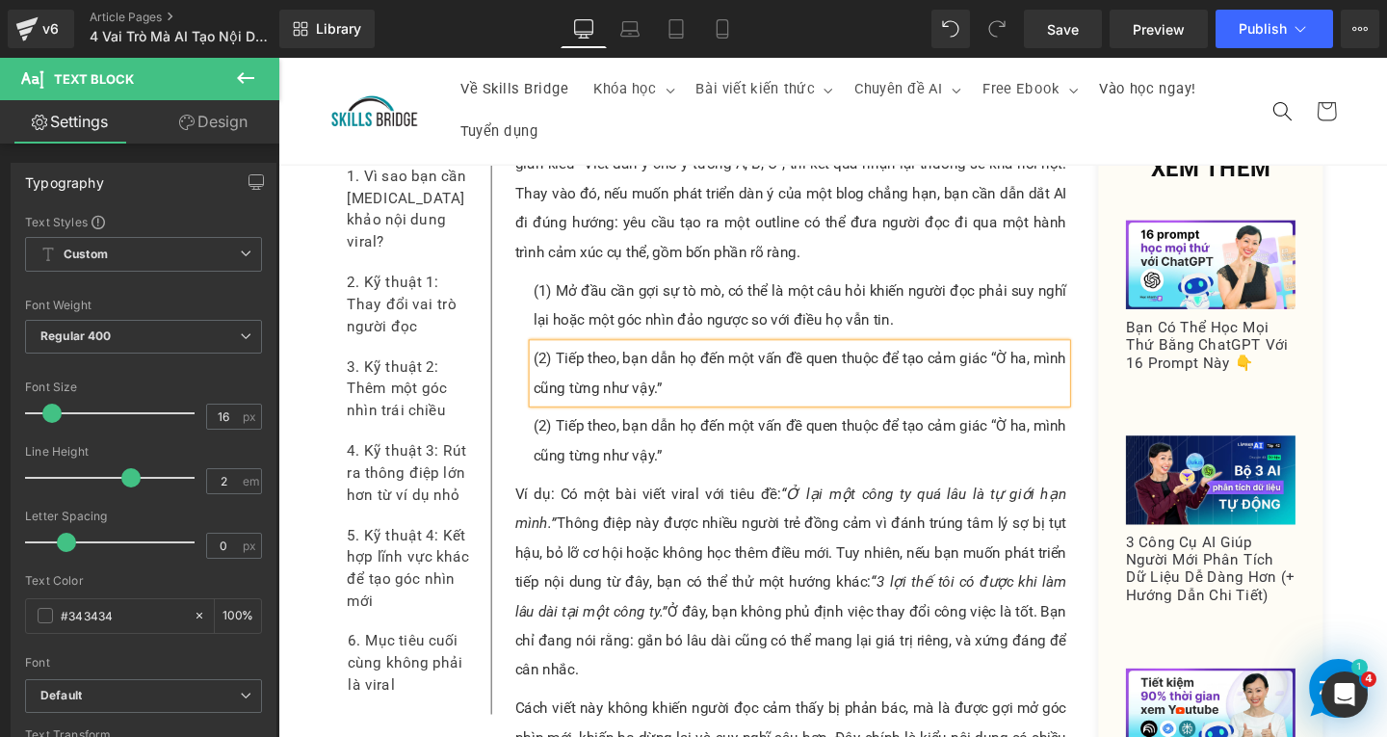
click at [632, 437] on p "(2) Tiếp theo, bạn dẫn họ đến một vấn đề quen thuộc để tạo cảm giác “Ờ ha, mình…" at bounding box center [826, 461] width 561 height 62
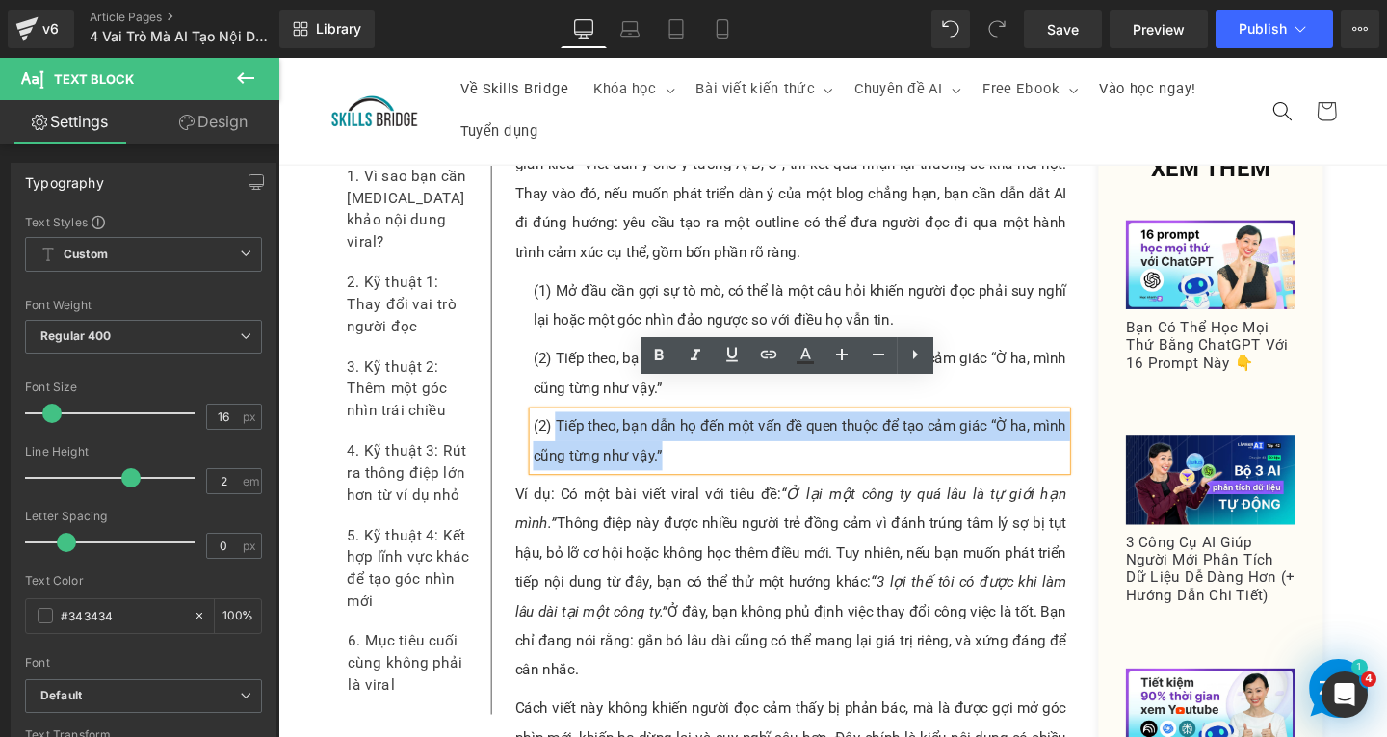
drag, startPoint x: 563, startPoint y: 414, endPoint x: 701, endPoint y: 453, distance: 144.0
click at [700, 459] on p "(2) Tiếp theo, bạn dẫn họ đến một vấn đề quen thuộc để tạo cảm giác “Ờ ha, mình…" at bounding box center [826, 461] width 561 height 62
paste div
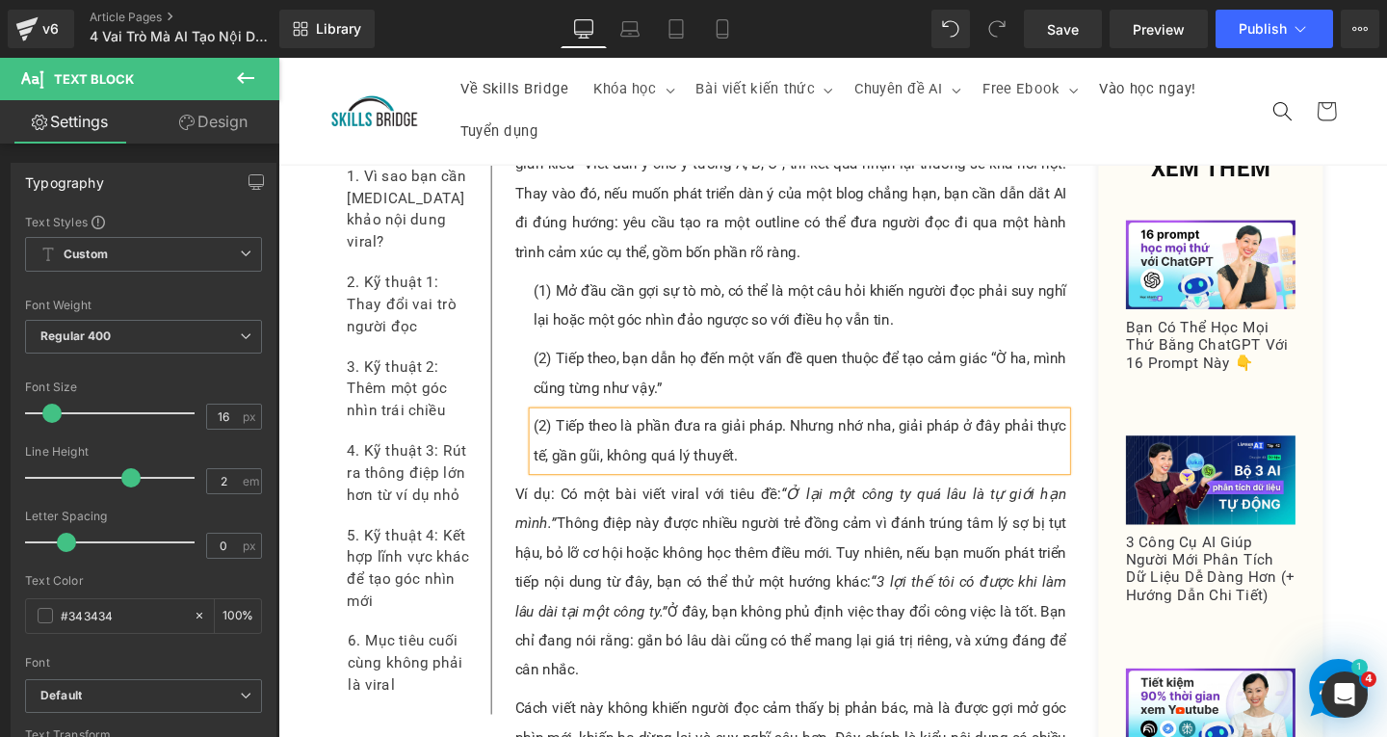
click at [551, 430] on p "(2) Tiếp theo là phần đưa ra giải pháp. Nhưng nhớ nha, giải pháp ở đây phải thự…" at bounding box center [826, 461] width 561 height 62
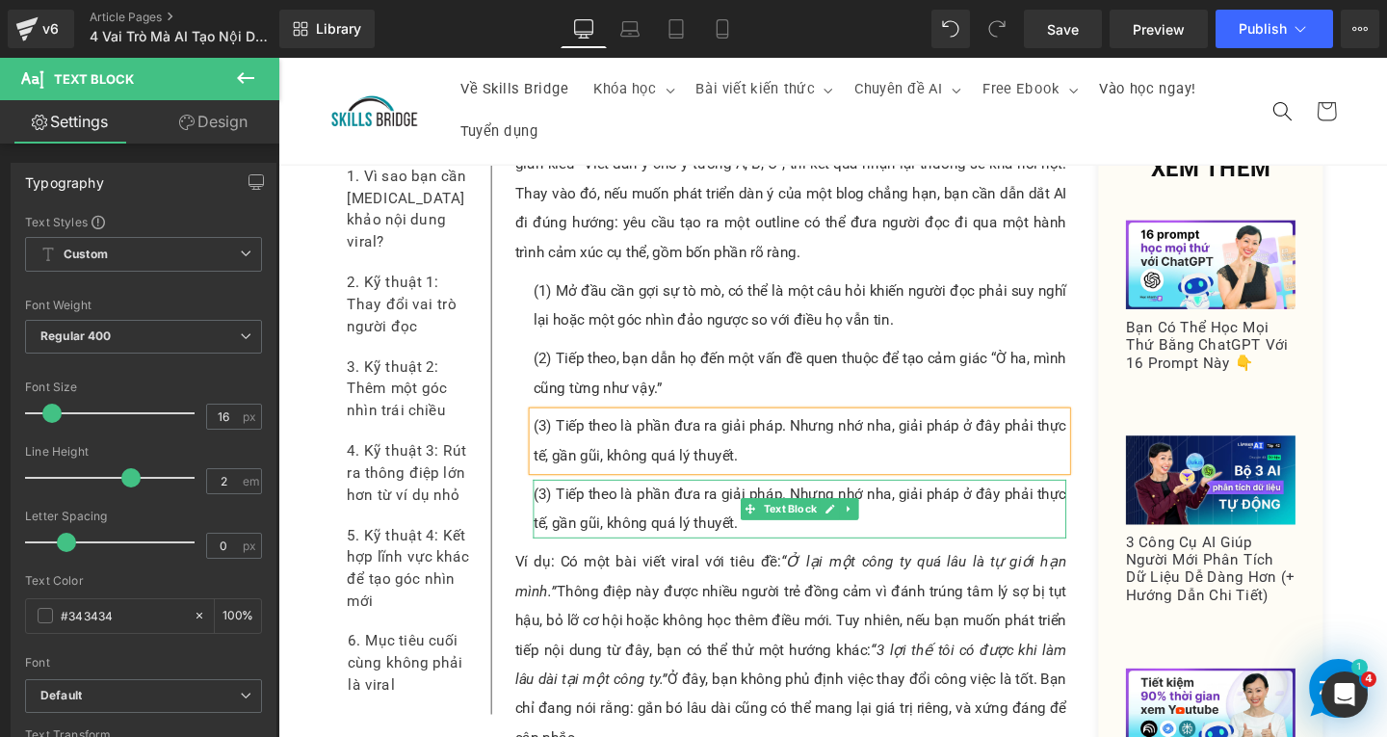
drag, startPoint x: 655, startPoint y: 487, endPoint x: 630, endPoint y: 489, distance: 25.1
click at [656, 501] on p "(3) Tiếp theo là phần đưa ra giải pháp. Nhưng nhớ nha, giải pháp ở đây phải thự…" at bounding box center [826, 532] width 561 height 62
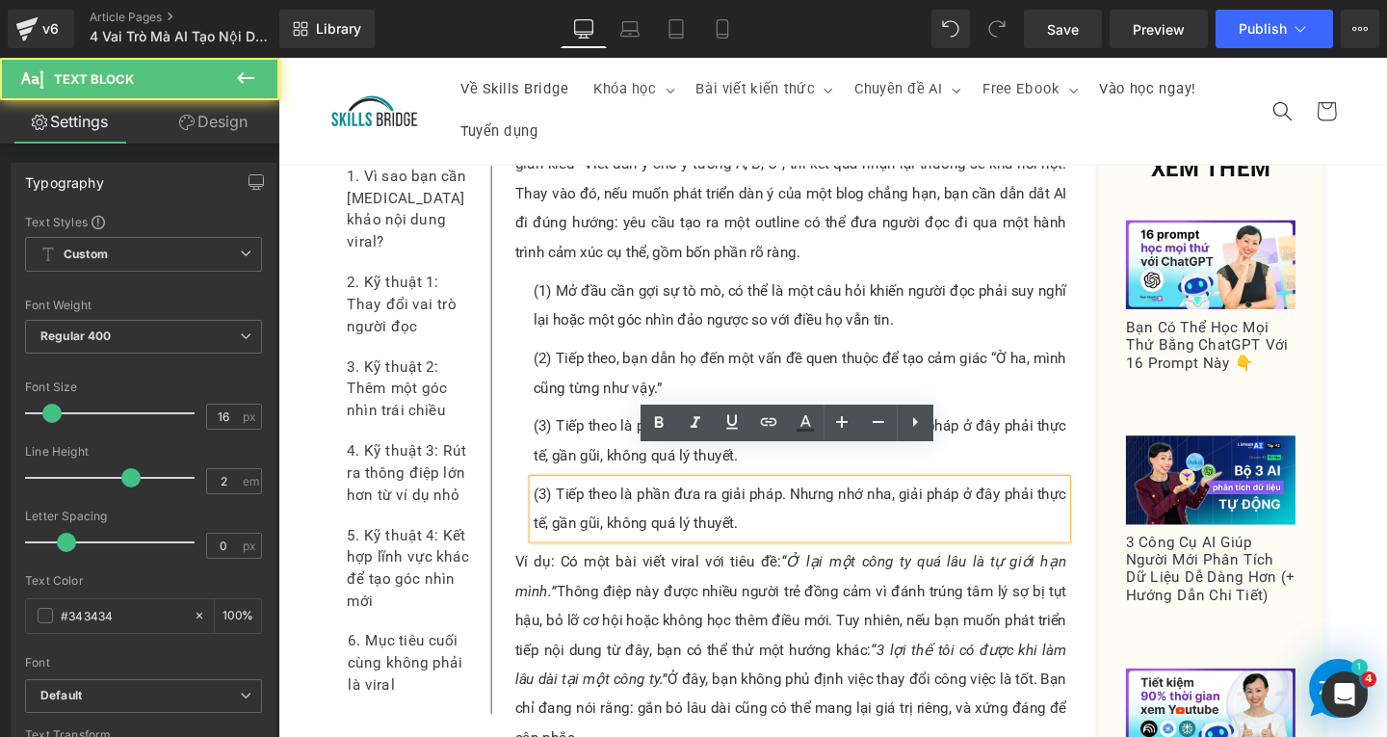
click at [554, 501] on p "(3) Tiếp theo là phần đưa ra giải pháp. Nhưng nhớ nha, giải pháp ở đây phải thự…" at bounding box center [826, 532] width 561 height 62
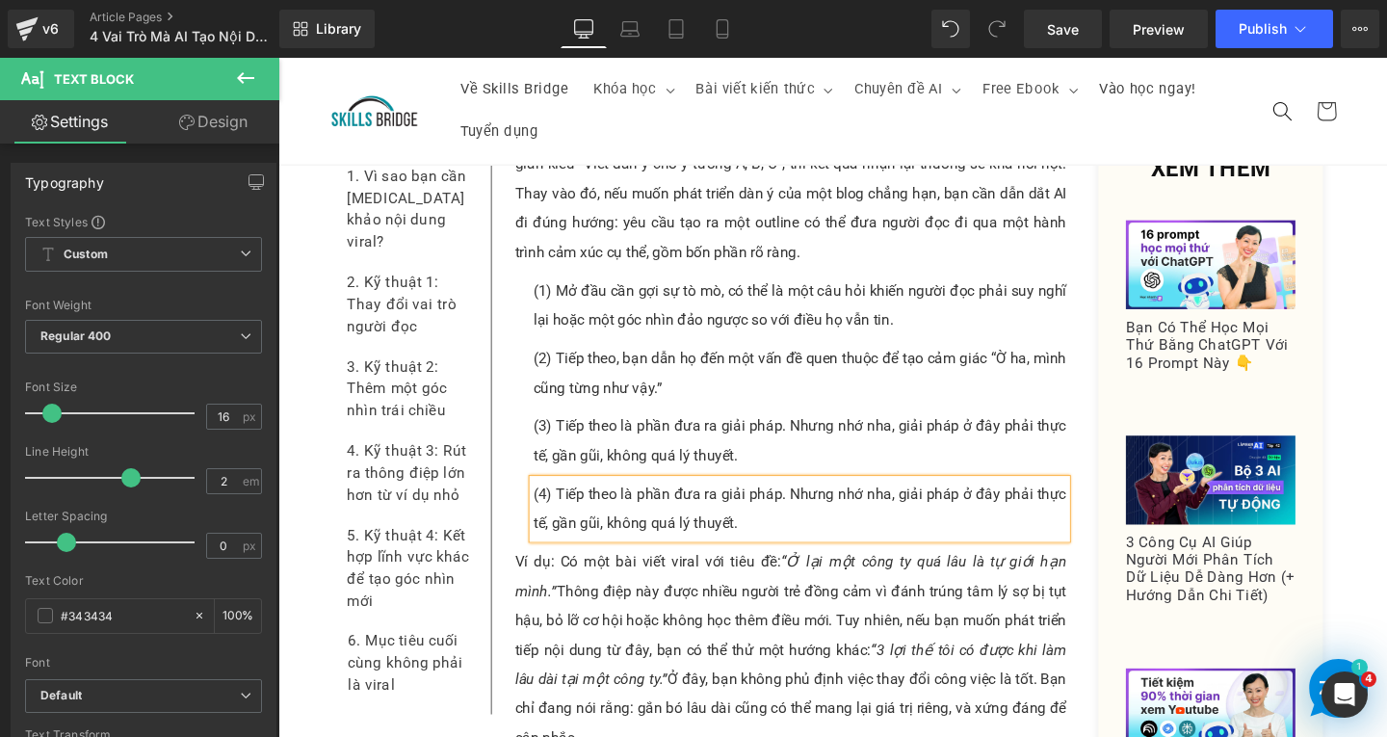
click at [623, 503] on p "(4) Tiếp theo là phần đưa ra giải pháp. Nhưng nhớ nha, giải pháp ở đây phải thự…" at bounding box center [826, 532] width 561 height 62
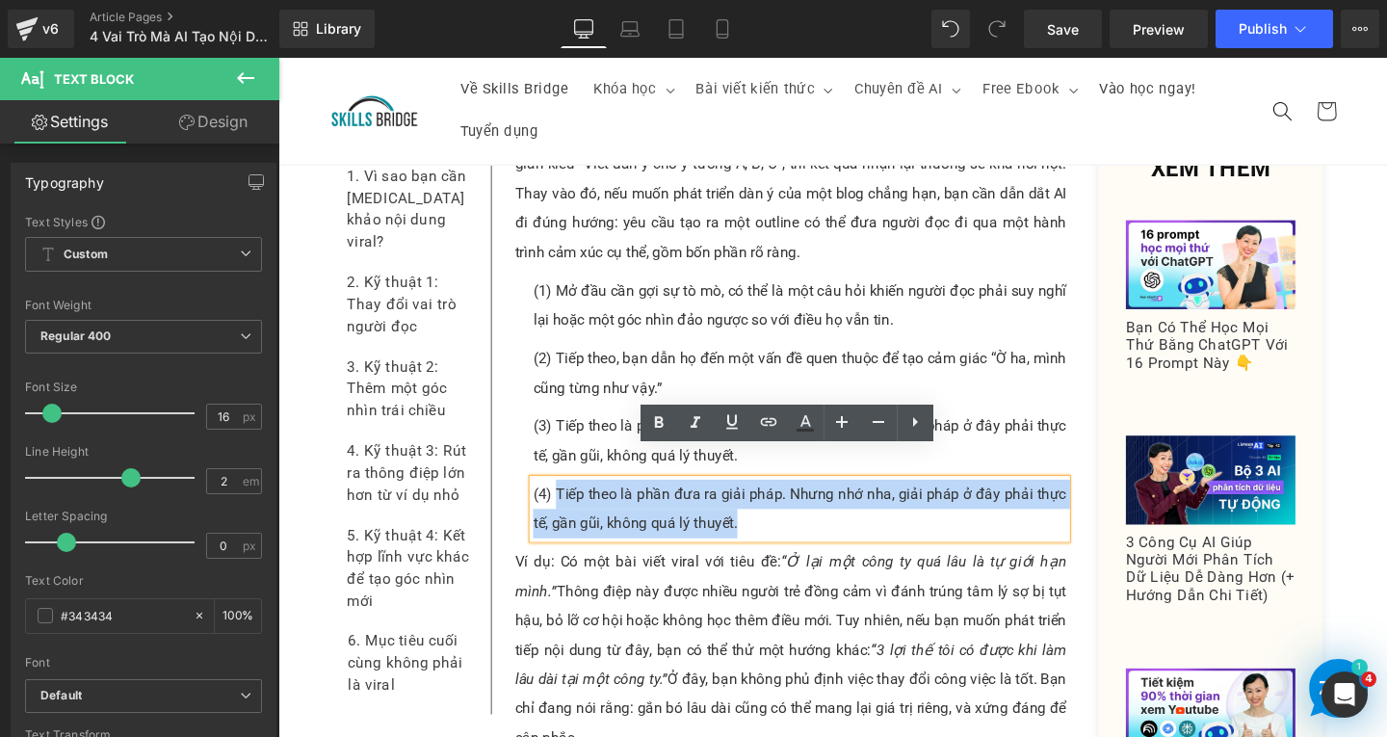
drag, startPoint x: 564, startPoint y: 482, endPoint x: 819, endPoint y: 528, distance: 259.5
click at [819, 528] on p "(4) Tiếp theo là phần đưa ra giải pháp. Nhưng nhớ nha, giải pháp ở đây phải thự…" at bounding box center [826, 532] width 561 height 62
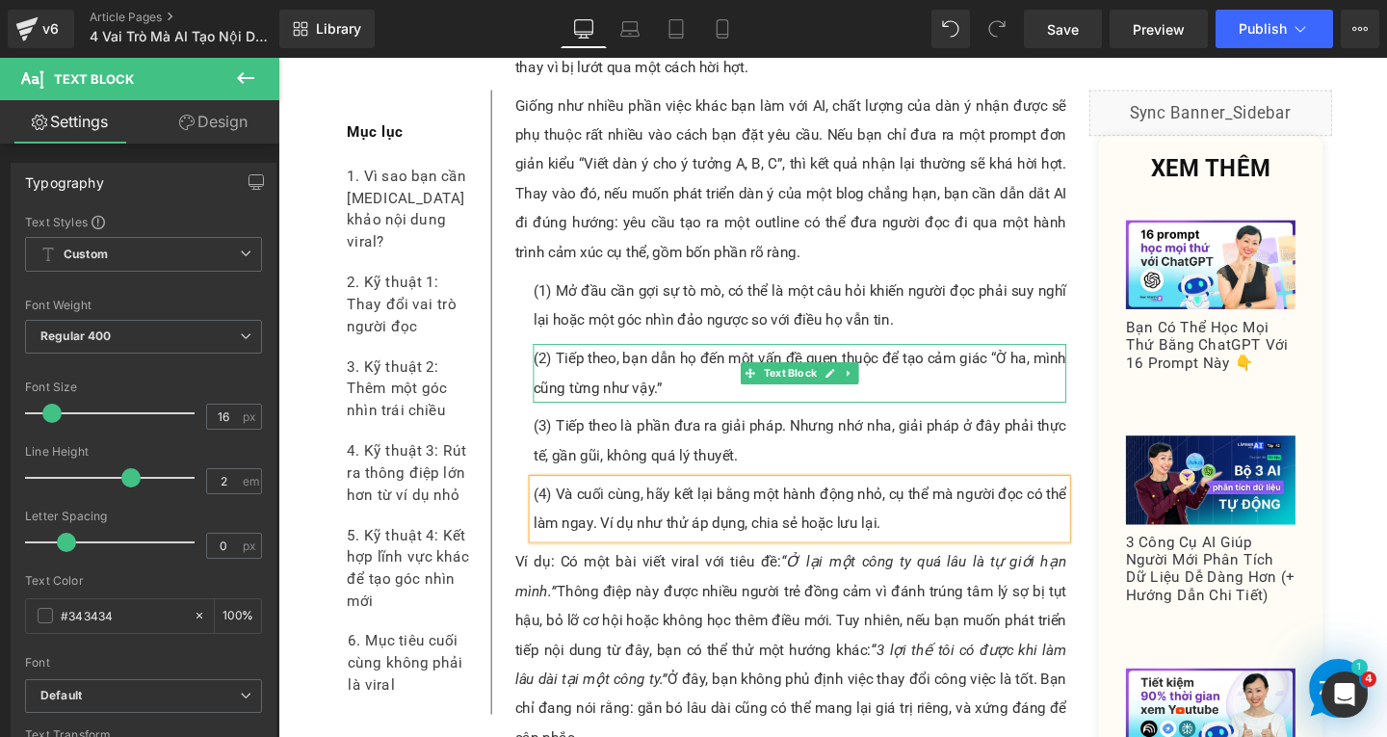
scroll to position [6591, 0]
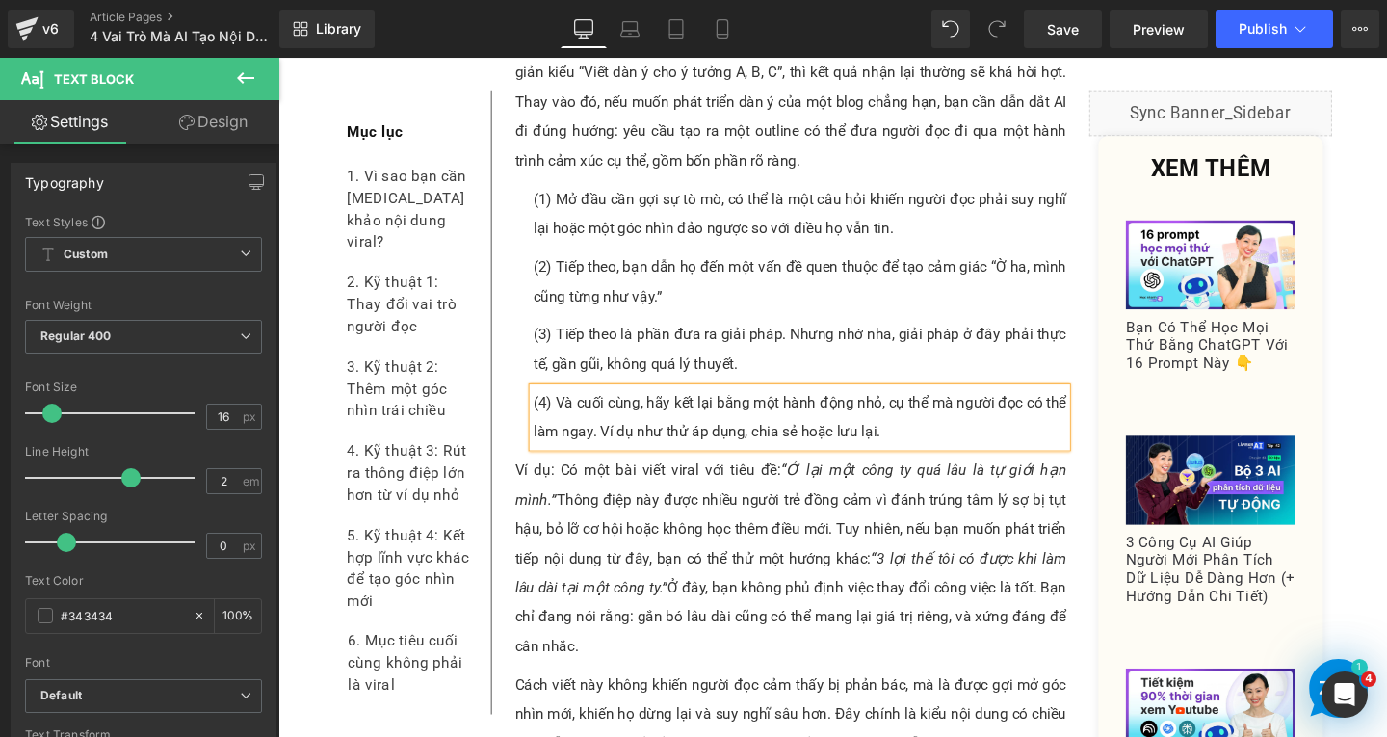
click at [599, 501] on p "Ví dụ: Có một bài viết viral với tiêu đề: “Ở lại một công ty quá lâu là tự giới…" at bounding box center [817, 584] width 580 height 216
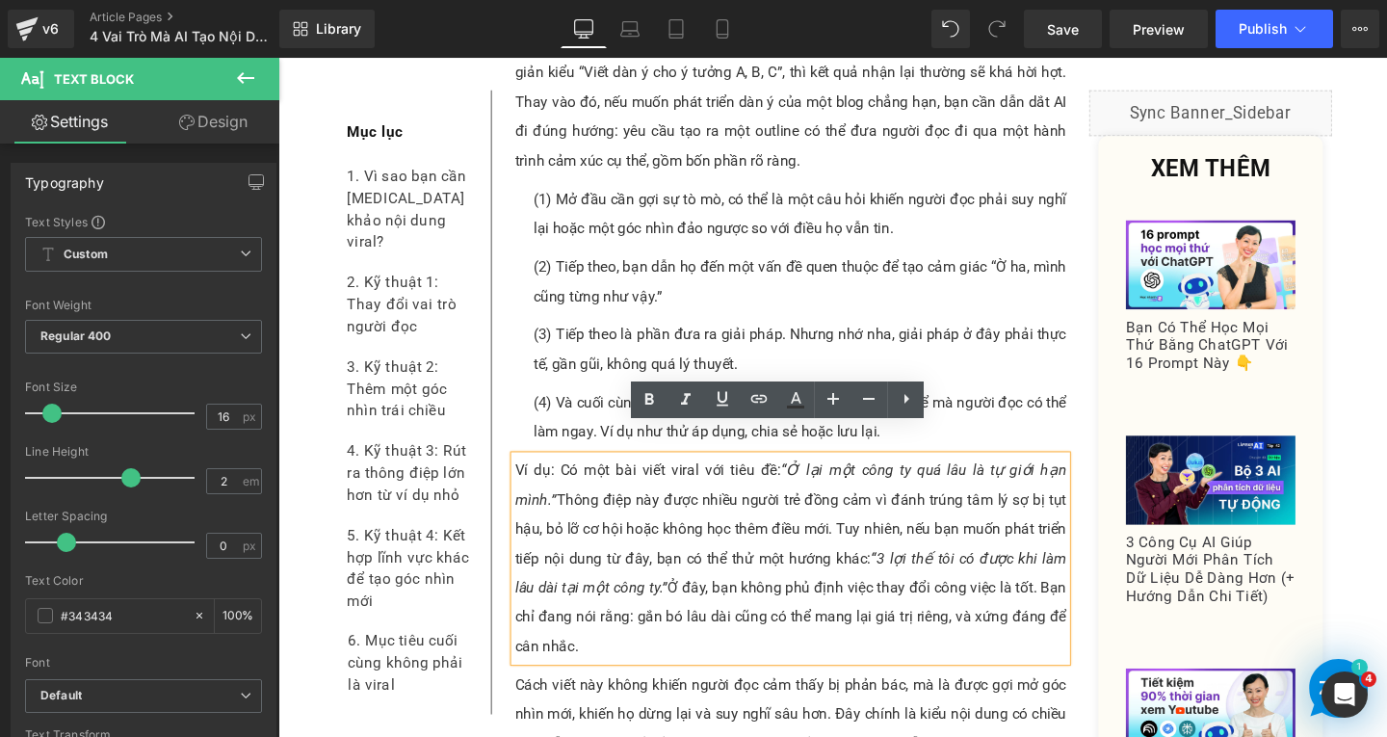
click at [1099, 616] on p "Ví dụ: Có một bài viết viral với tiêu đề: “Ở lại một công ty quá lâu là tự giới…" at bounding box center [817, 584] width 580 height 216
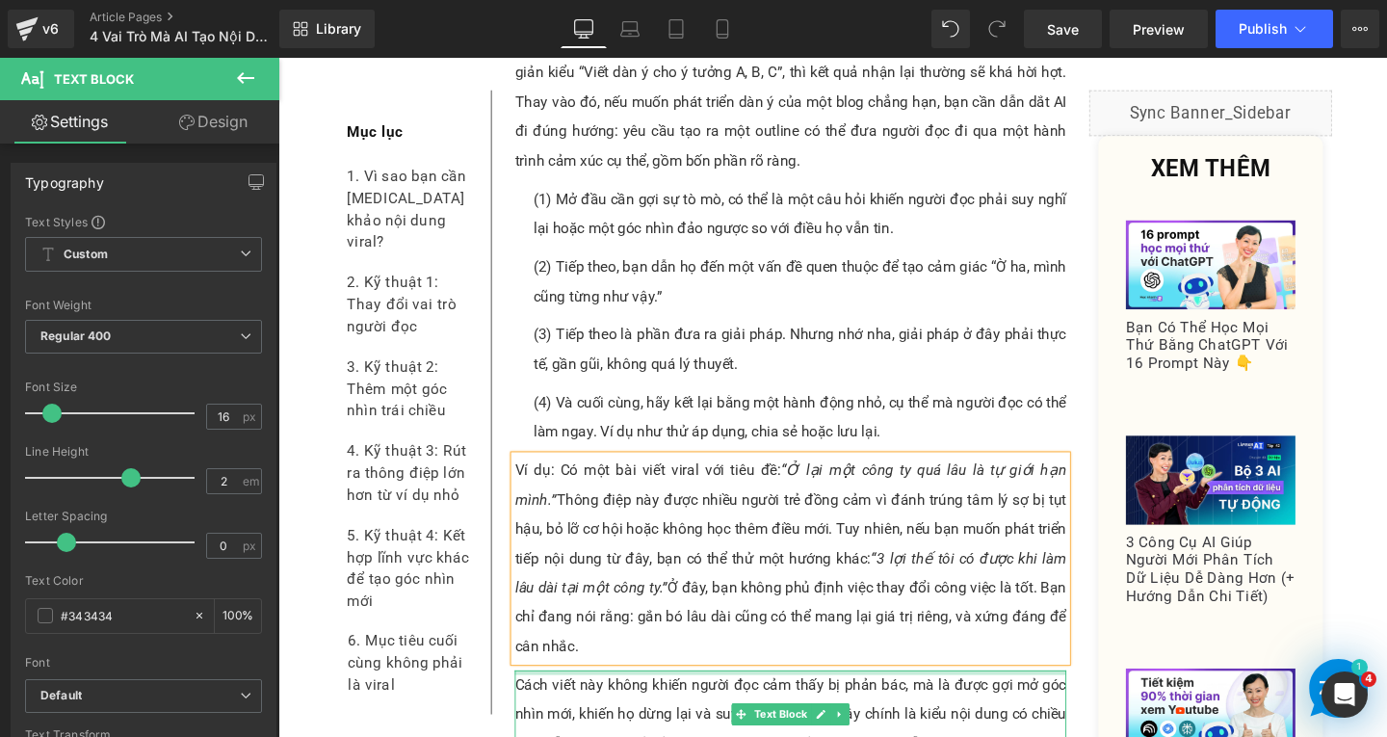
paste div
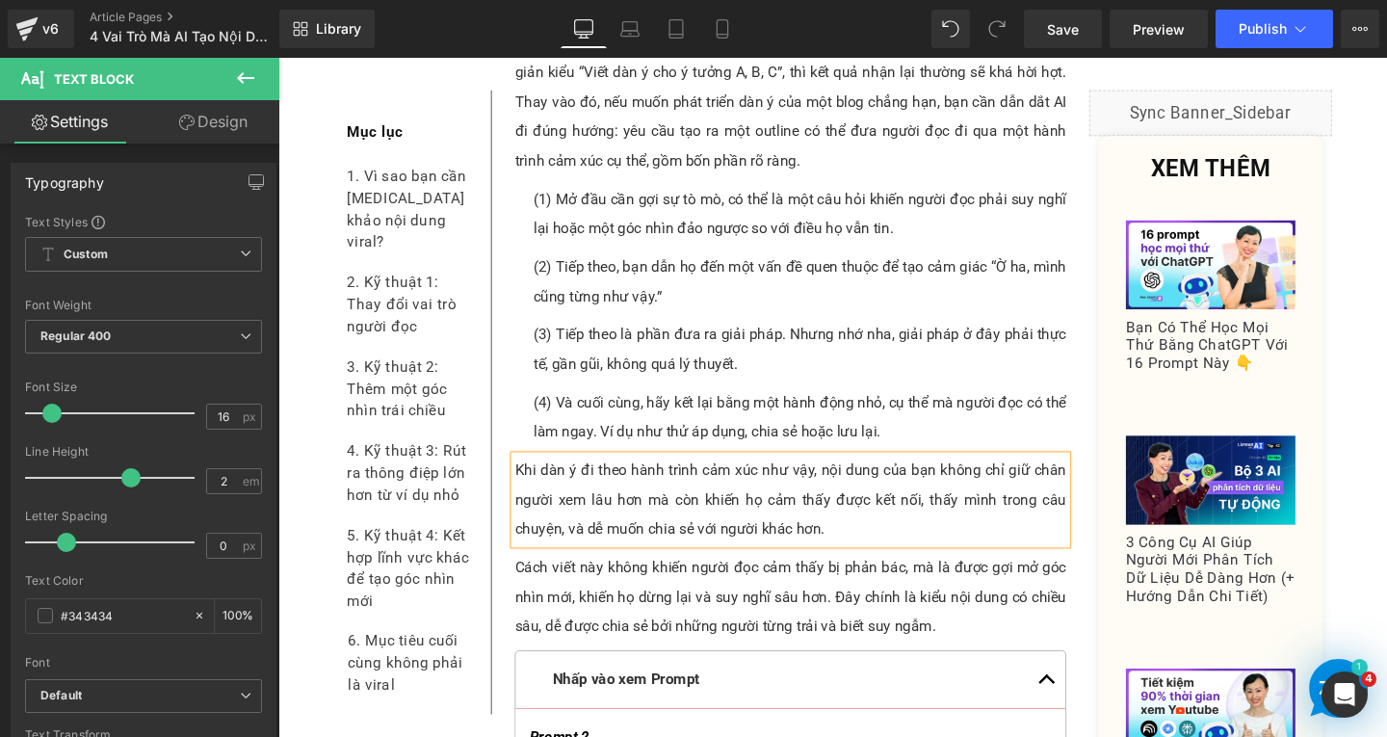
click at [737, 608] on p "Cách viết này không khiến người đọc cảm thấy bị phản bác, mà là được gợi mở góc…" at bounding box center [817, 624] width 580 height 92
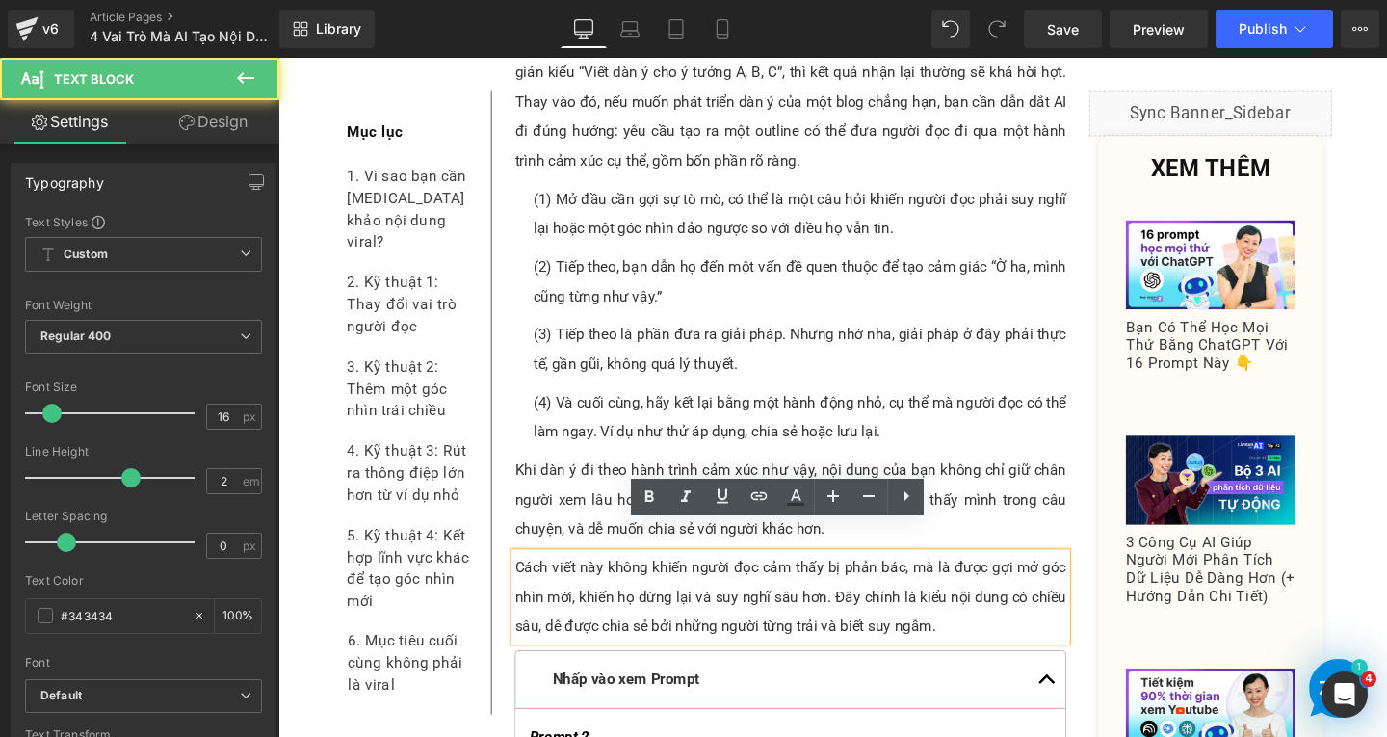
click at [984, 623] on p "Cách viết này không khiến người đọc cảm thấy bị phản bác, mà là được gợi mở góc…" at bounding box center [817, 624] width 580 height 92
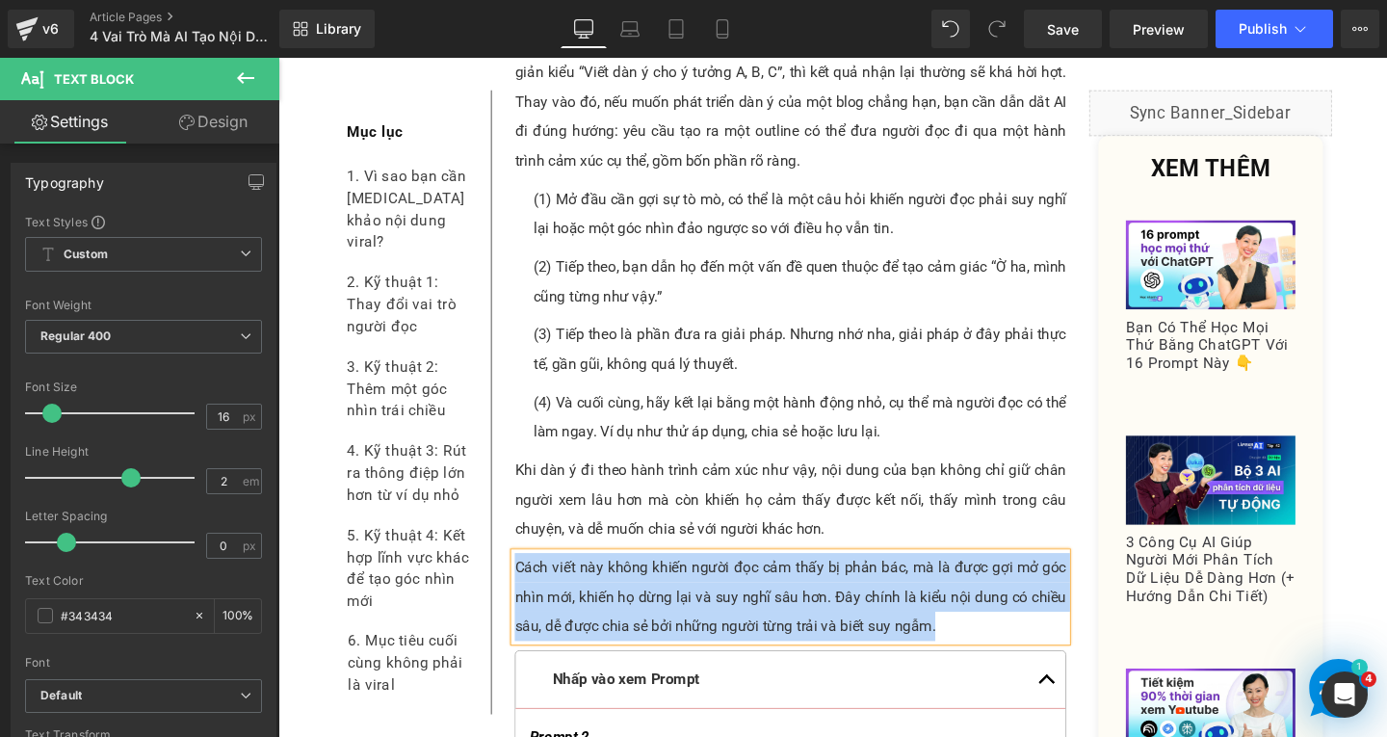
paste div
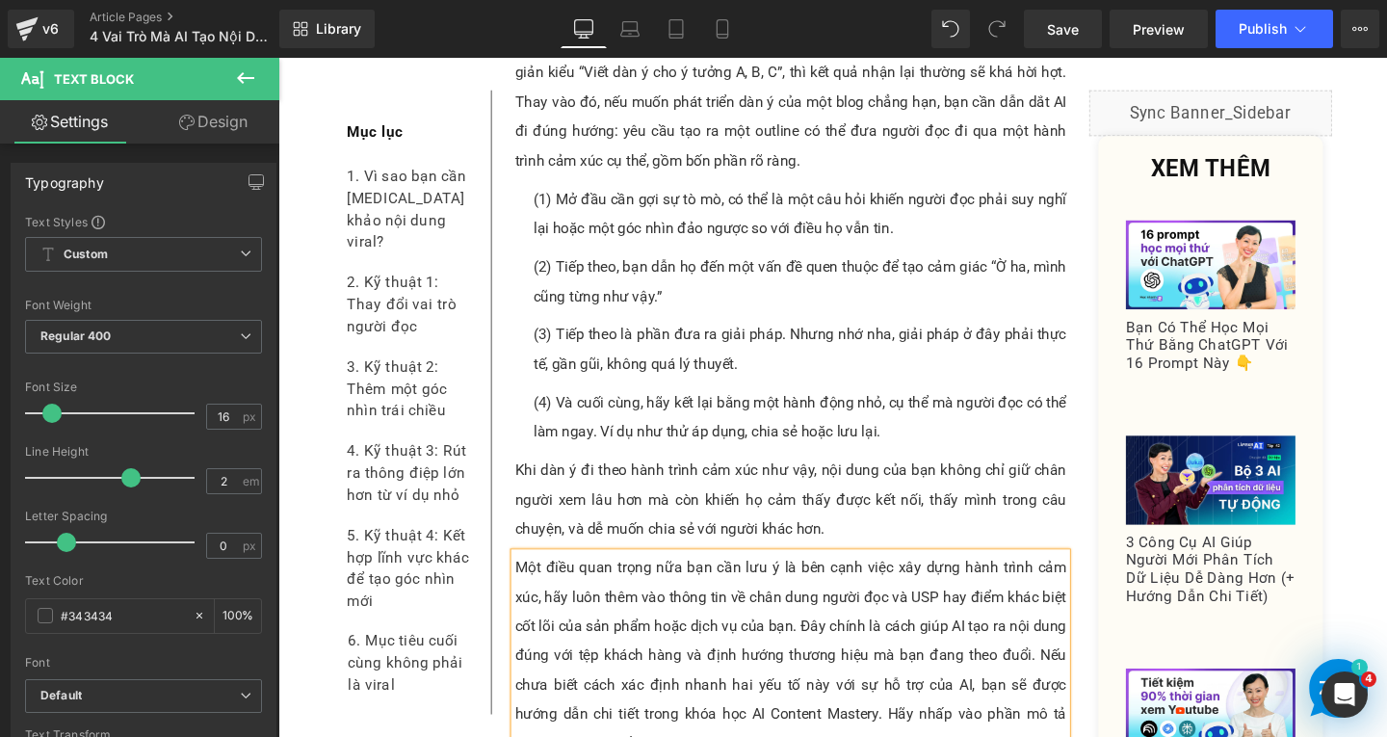
scroll to position [6687, 0]
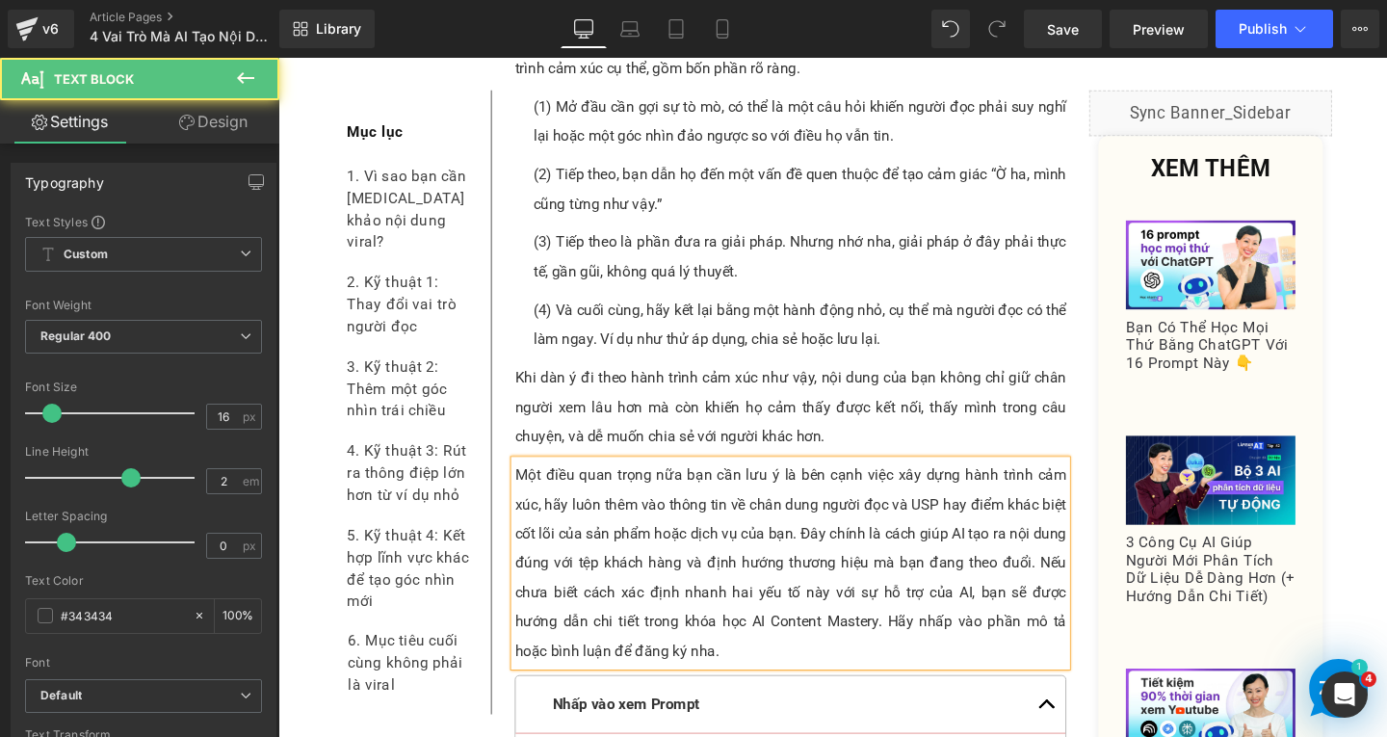
click at [1070, 564] on p "Một điều quan trọng nữa bạn cần lưu ý là bên cạnh việc xây dựng hành trình cảm …" at bounding box center [817, 590] width 580 height 216
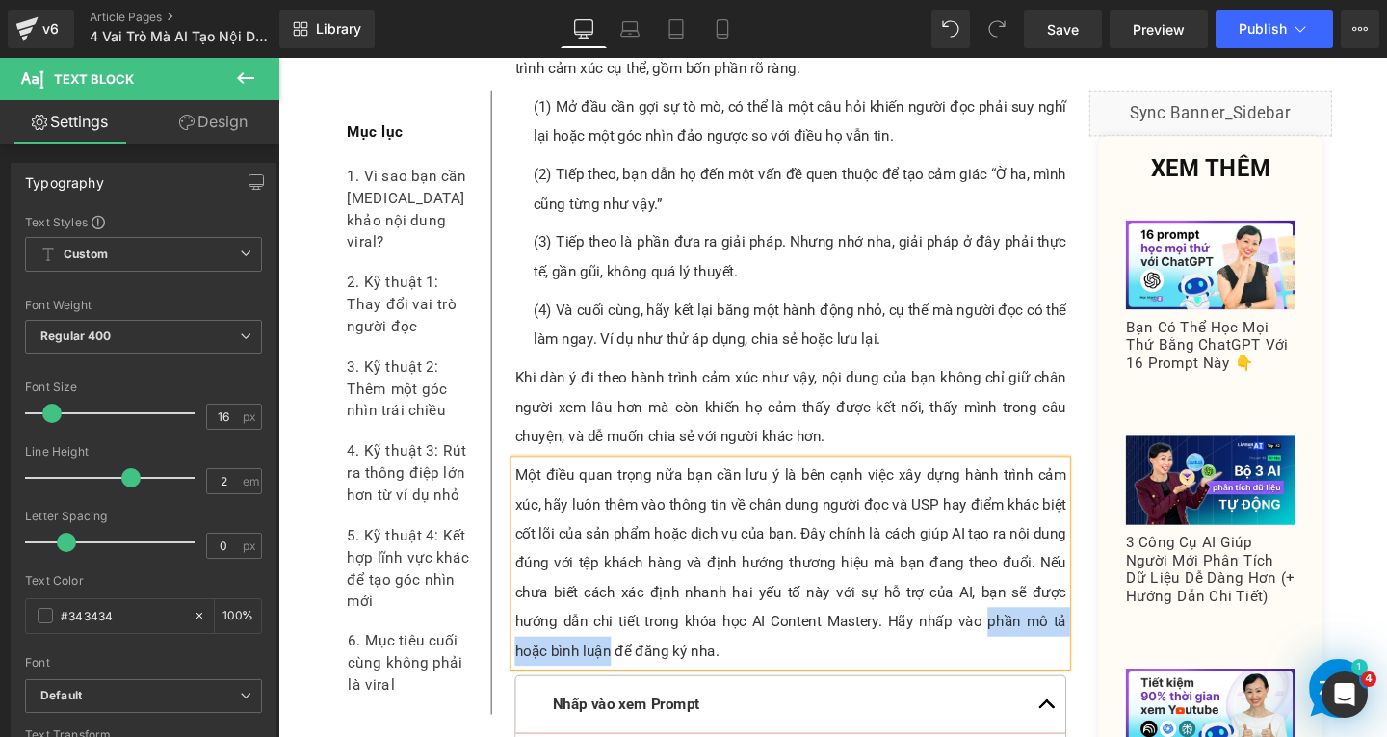
drag, startPoint x: 1020, startPoint y: 622, endPoint x: 619, endPoint y: 646, distance: 401.5
click at [619, 646] on p "Một điều quan trọng nữa bạn cần lưu ý là bên cạnh việc xây dựng hành trình cảm …" at bounding box center [817, 590] width 580 height 216
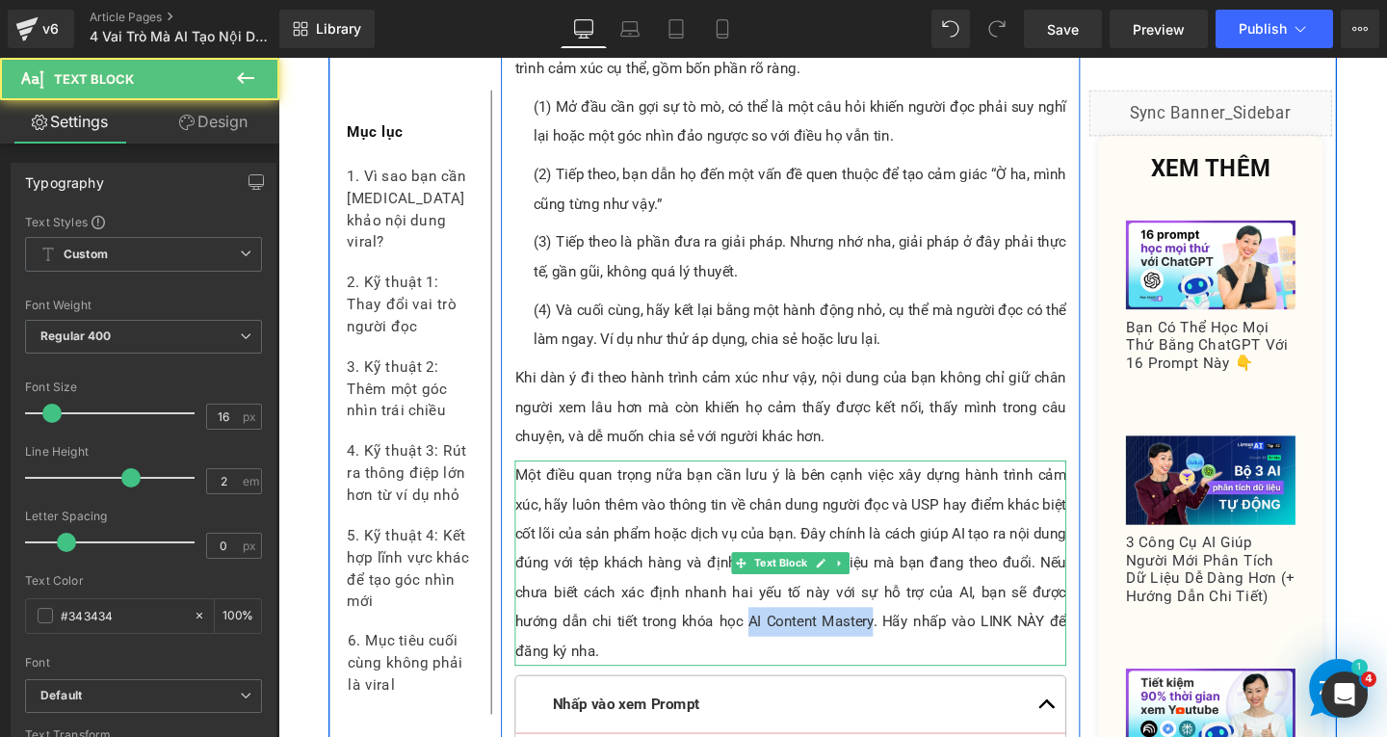
drag, startPoint x: 767, startPoint y: 622, endPoint x: 897, endPoint y: 619, distance: 130.1
click at [897, 619] on p "Một điều quan trọng nữa bạn cần lưu ý là bên cạnh việc xây dựng hành trình cảm …" at bounding box center [817, 590] width 580 height 216
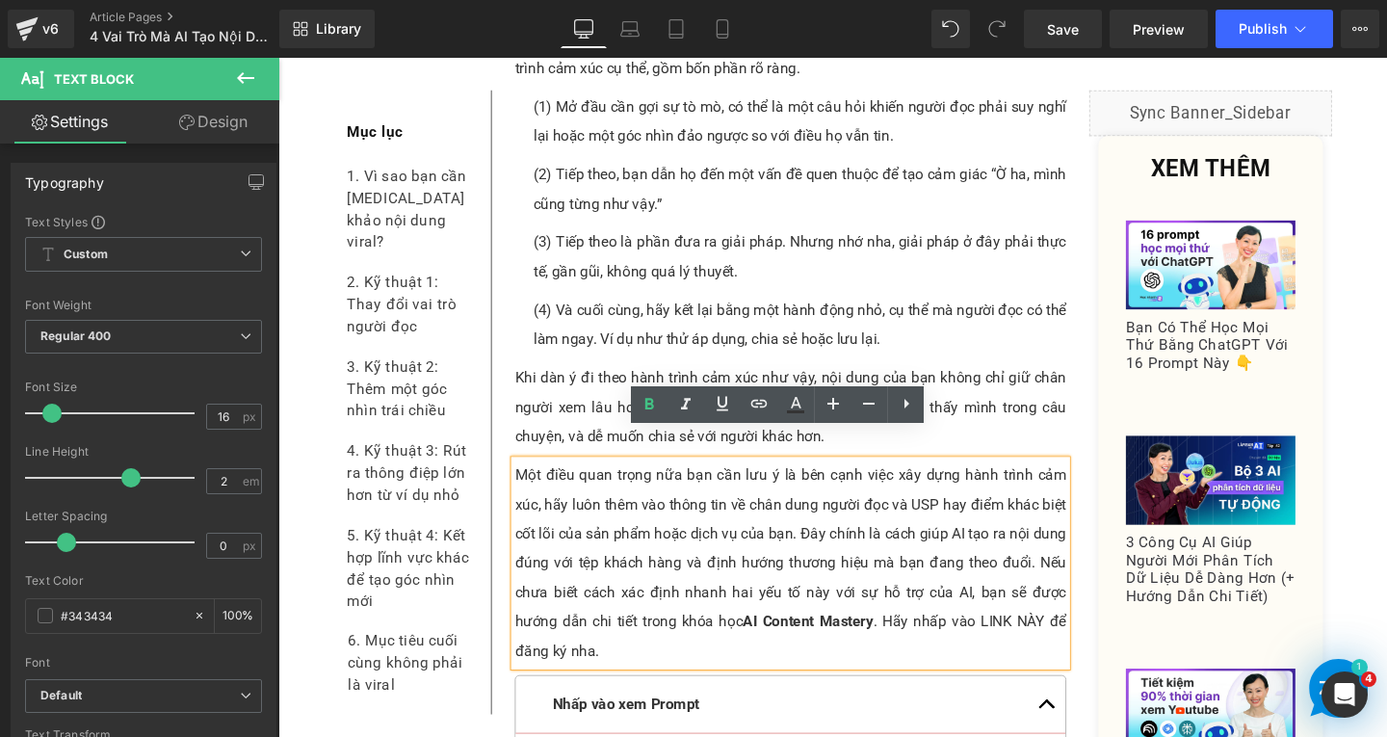
click at [896, 659] on p "Một điều quan trọng nữa bạn cần lưu ý là bên cạnh việc xây dựng hành trình cảm …" at bounding box center [817, 590] width 580 height 216
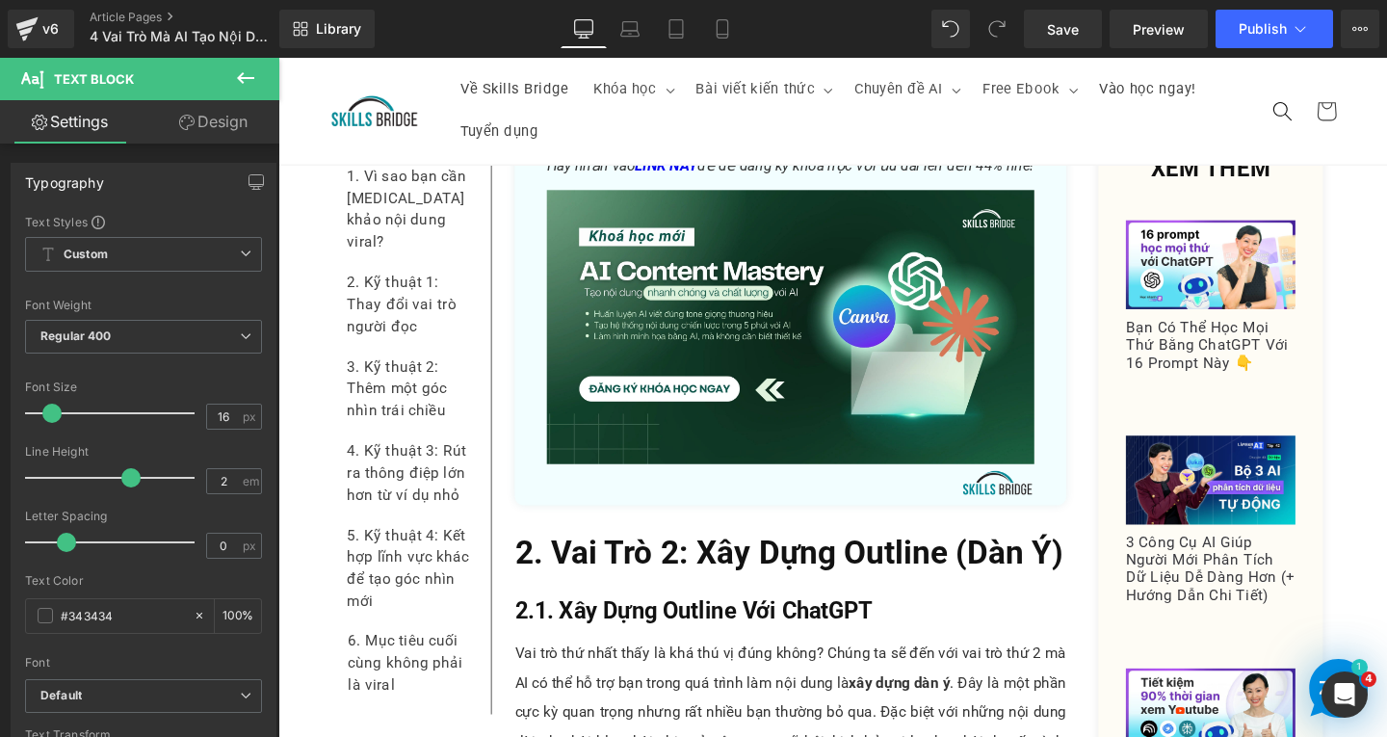
scroll to position [5435, 0]
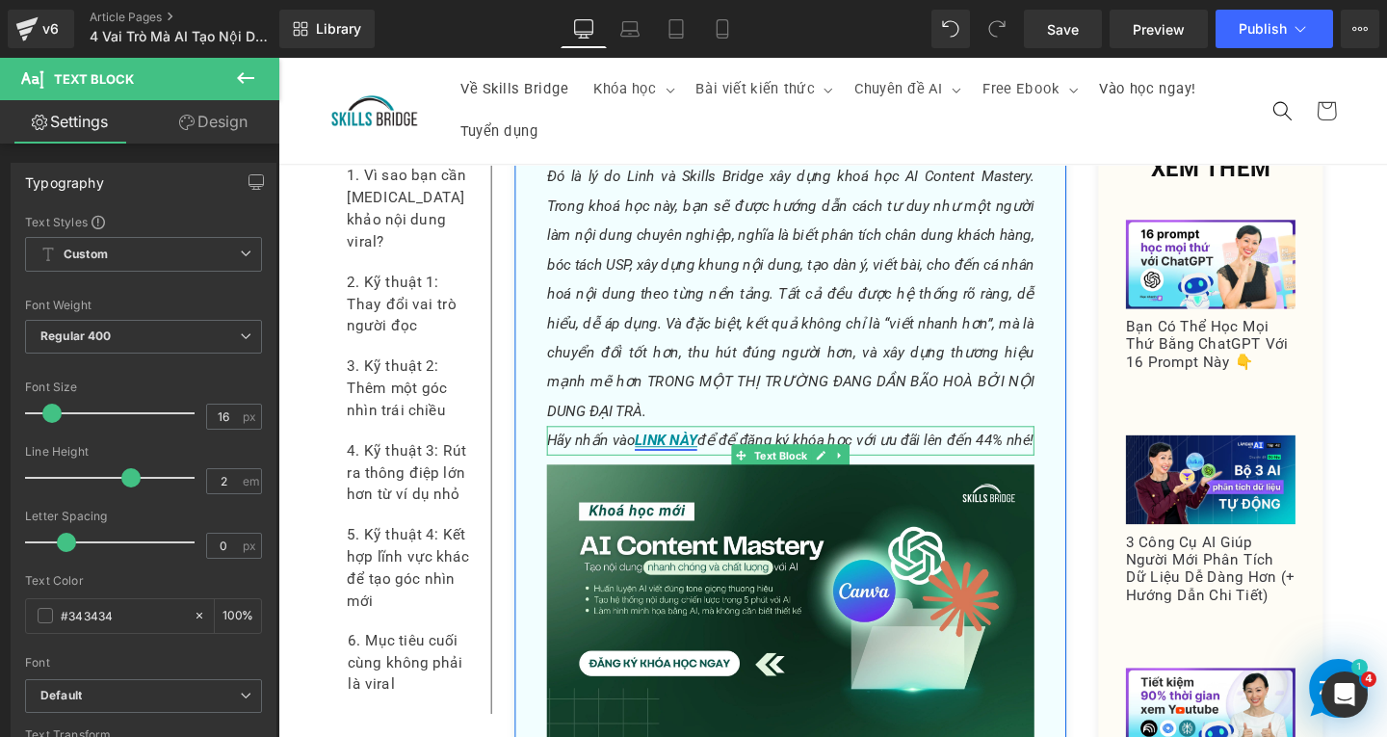
click at [689, 451] on link "LINK NÀY" at bounding box center [686, 460] width 66 height 18
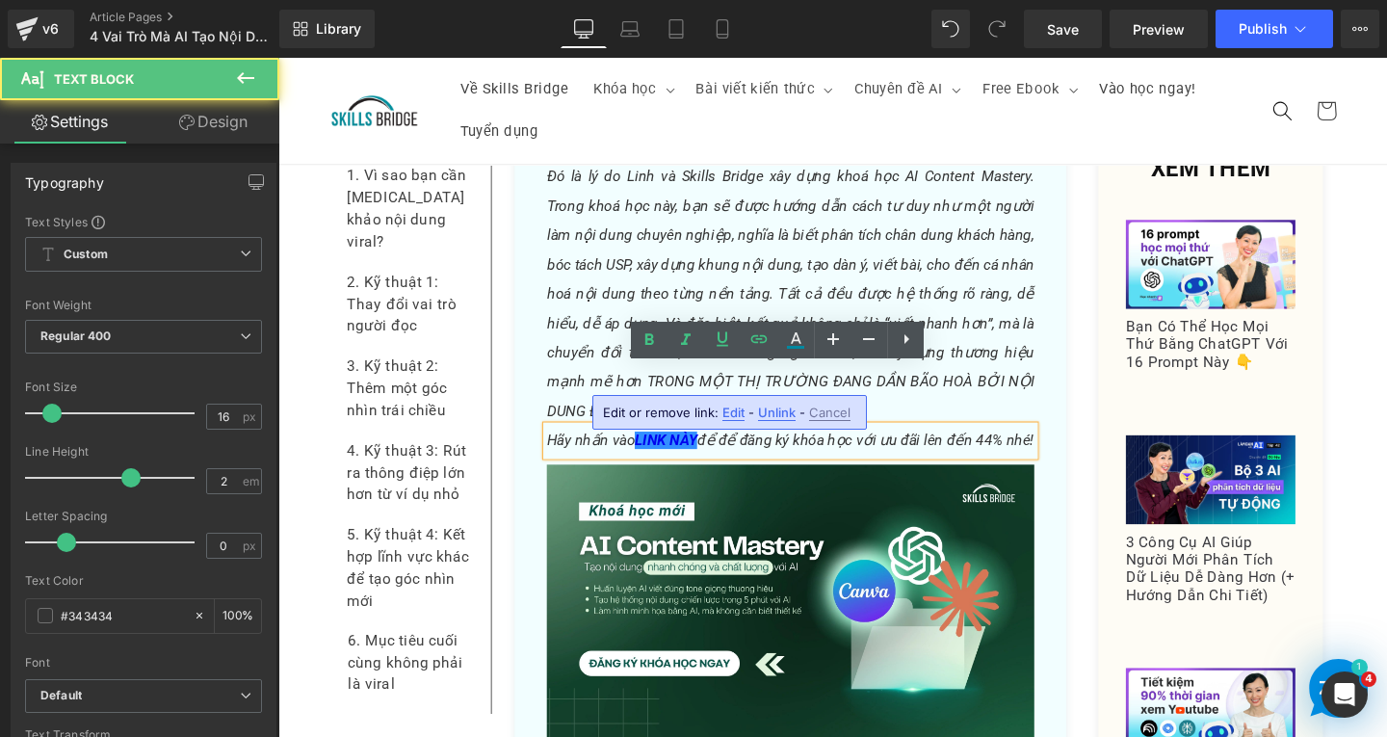
click at [739, 407] on span "Edit" at bounding box center [734, 413] width 22 height 16
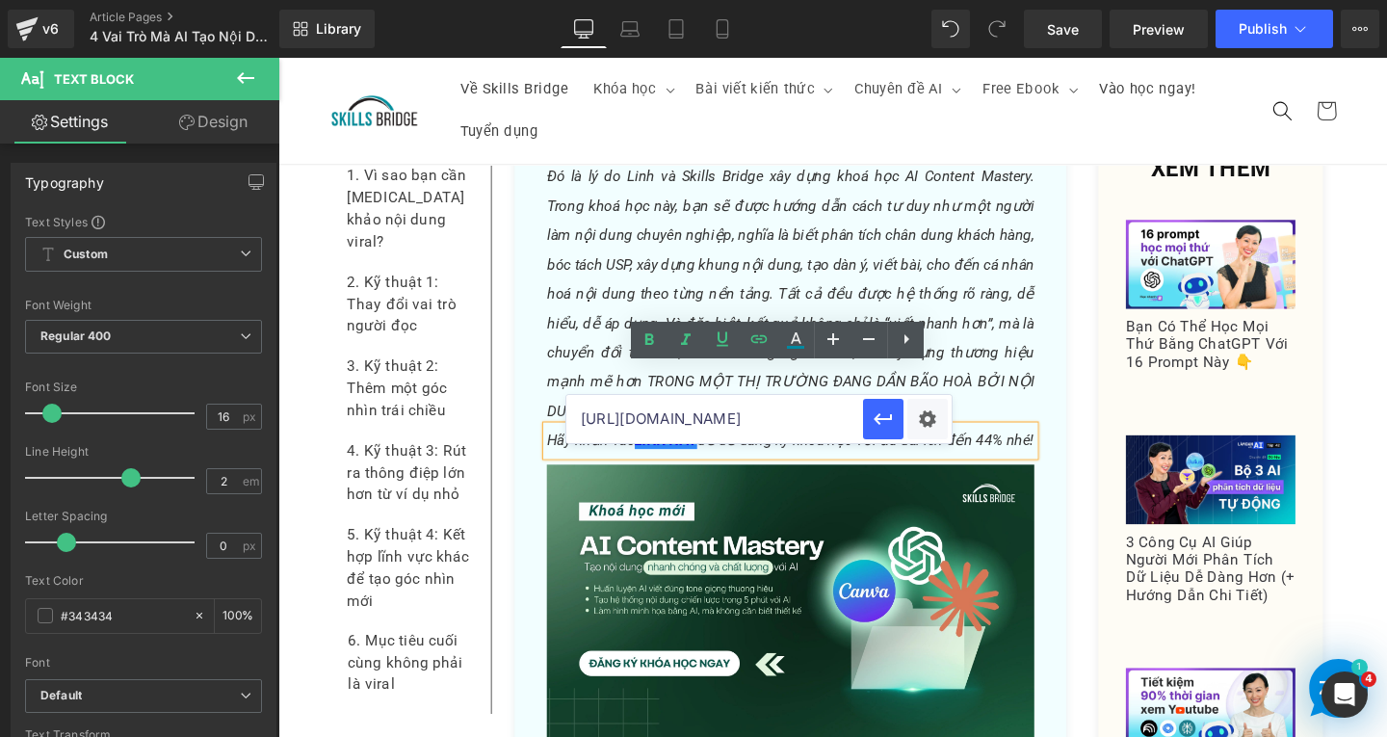
click at [776, 432] on input "[URL][DOMAIN_NAME]" at bounding box center [715, 419] width 297 height 48
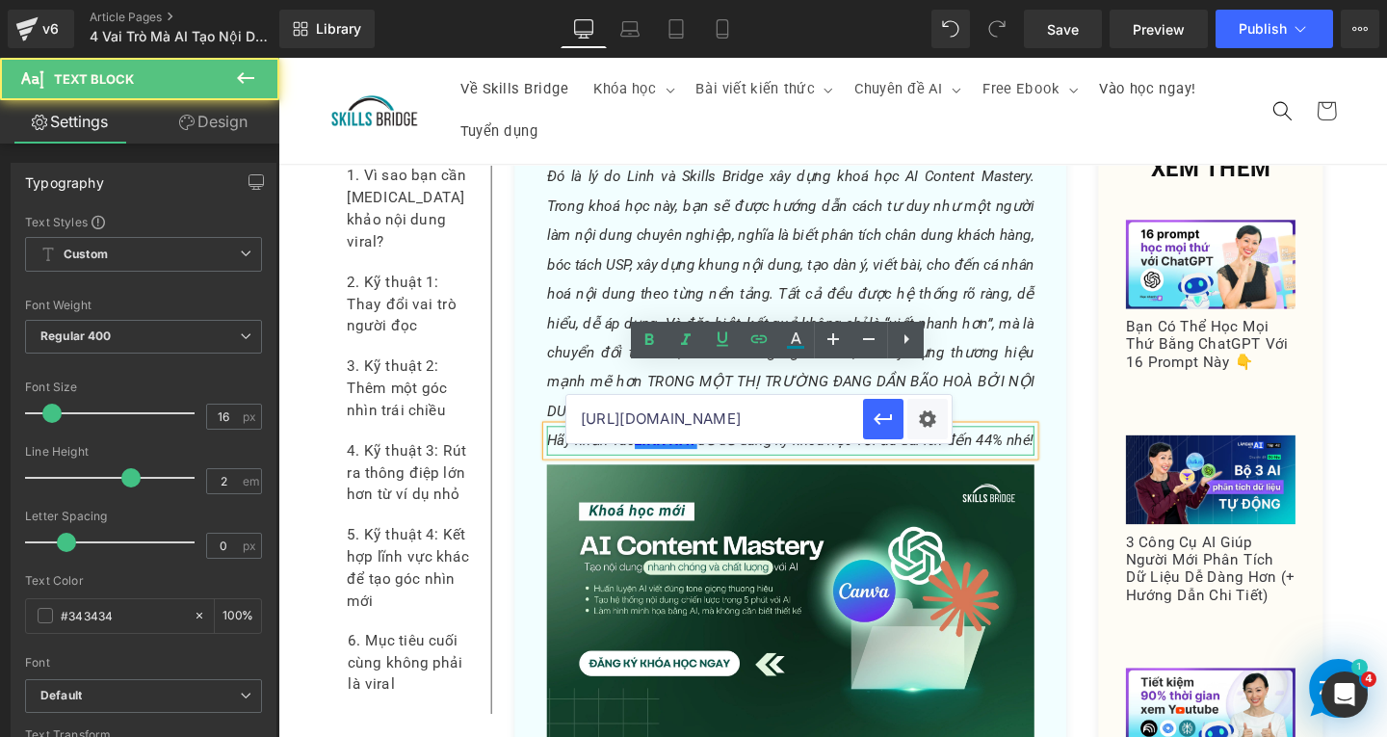
click at [1015, 445] on p "Hãy nhấn vào LINK NÀY để để đăng ký khóa học với ưu đãi lên đến 44% nhé!" at bounding box center [817, 460] width 513 height 31
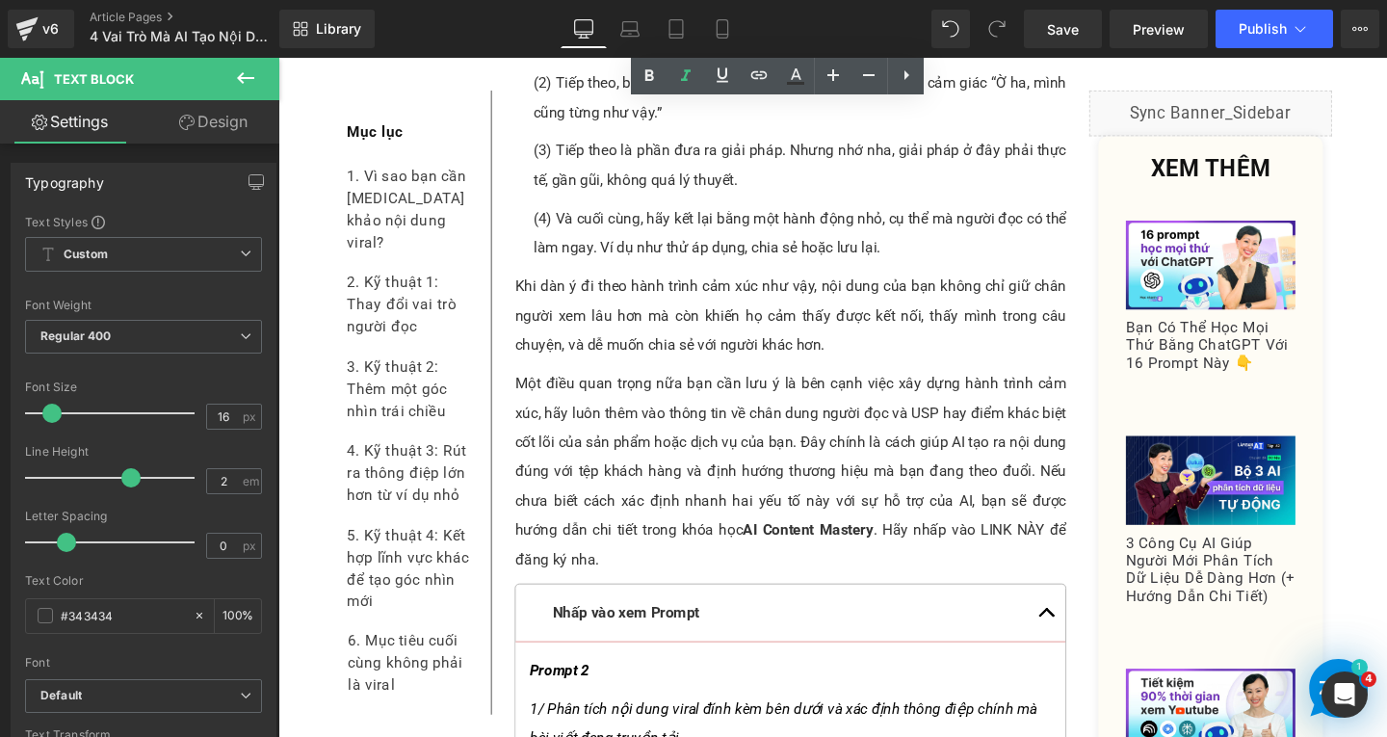
scroll to position [6880, 0]
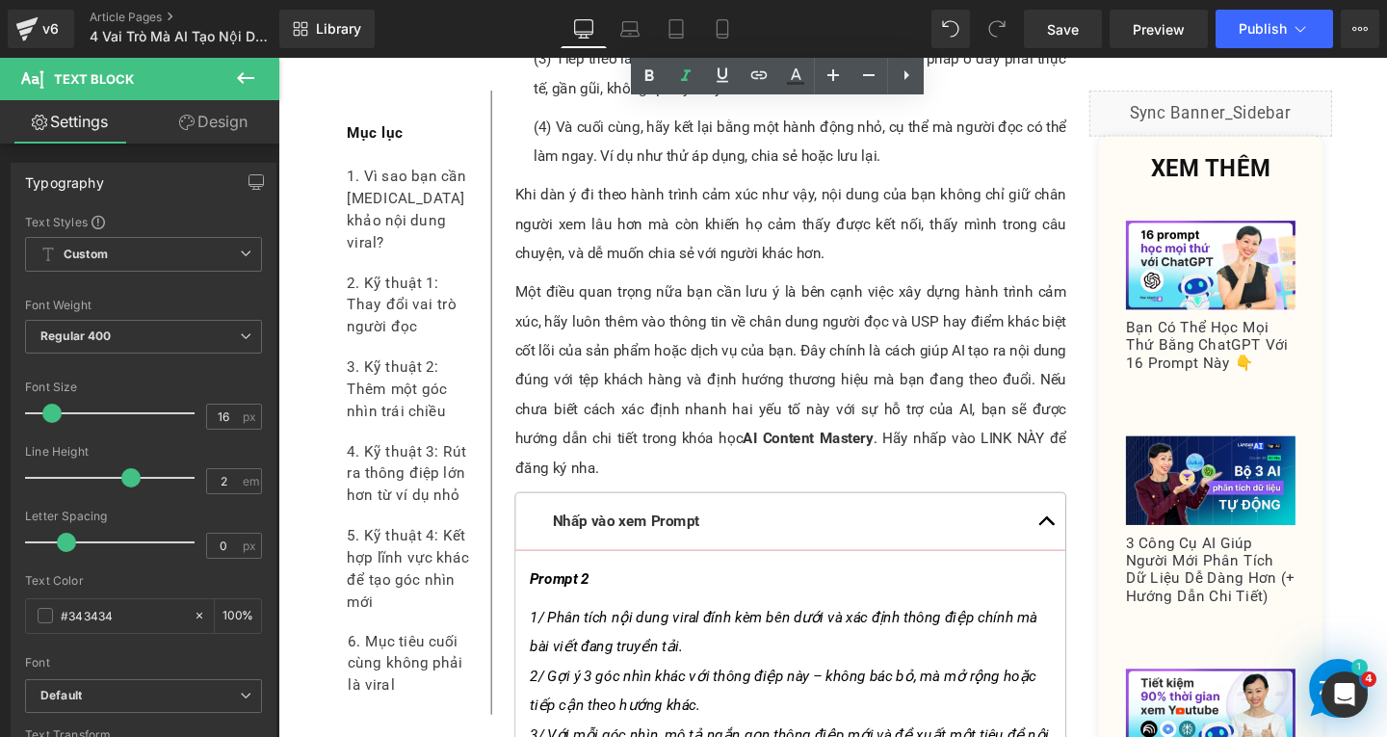
click at [1020, 416] on p "Một điều quan trọng nữa bạn cần lưu ý là bên cạnh việc xây dựng hành trình cảm …" at bounding box center [817, 397] width 580 height 216
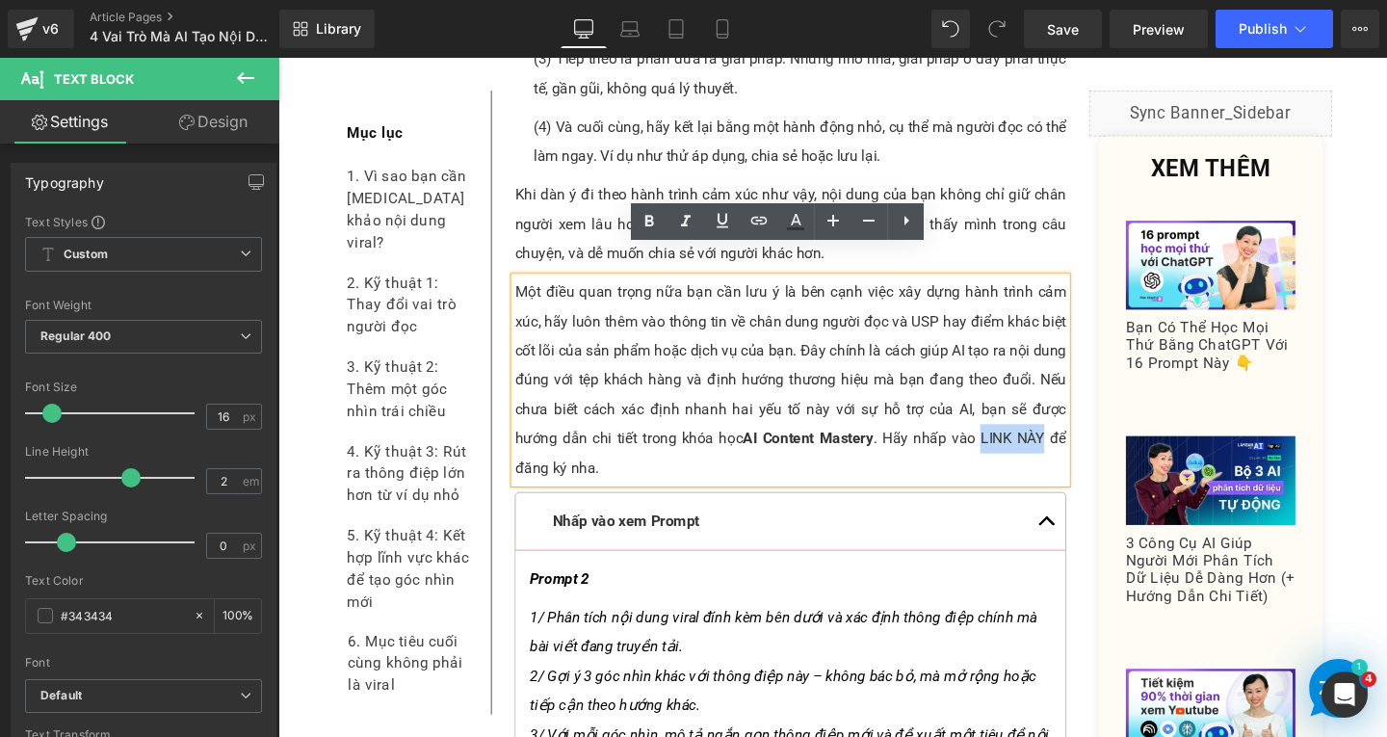
drag, startPoint x: 1006, startPoint y: 429, endPoint x: 1072, endPoint y: 429, distance: 66.5
click at [1072, 429] on p "Một điều quan trọng nữa bạn cần lưu ý là bên cạnh việc xây dựng hành trình cảm …" at bounding box center [817, 397] width 580 height 216
click at [765, 235] on link at bounding box center [759, 221] width 37 height 37
click at [830, 444] on input "[URL][DOMAIN_NAME]" at bounding box center [862, 447] width 297 height 48
paste input "[URL][DOMAIN_NAME]"
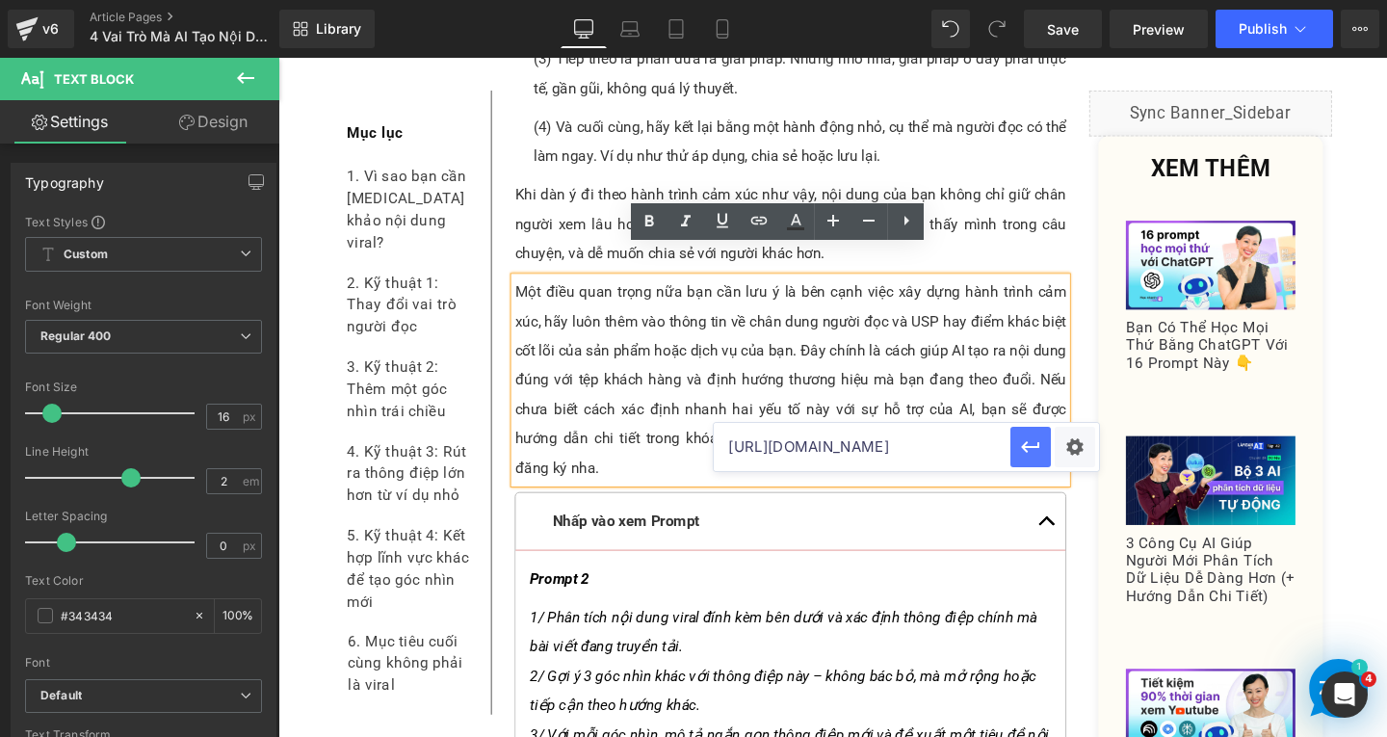
scroll to position [0, 138]
type input "[URL][DOMAIN_NAME]"
click at [1037, 441] on icon "button" at bounding box center [1030, 446] width 23 height 23
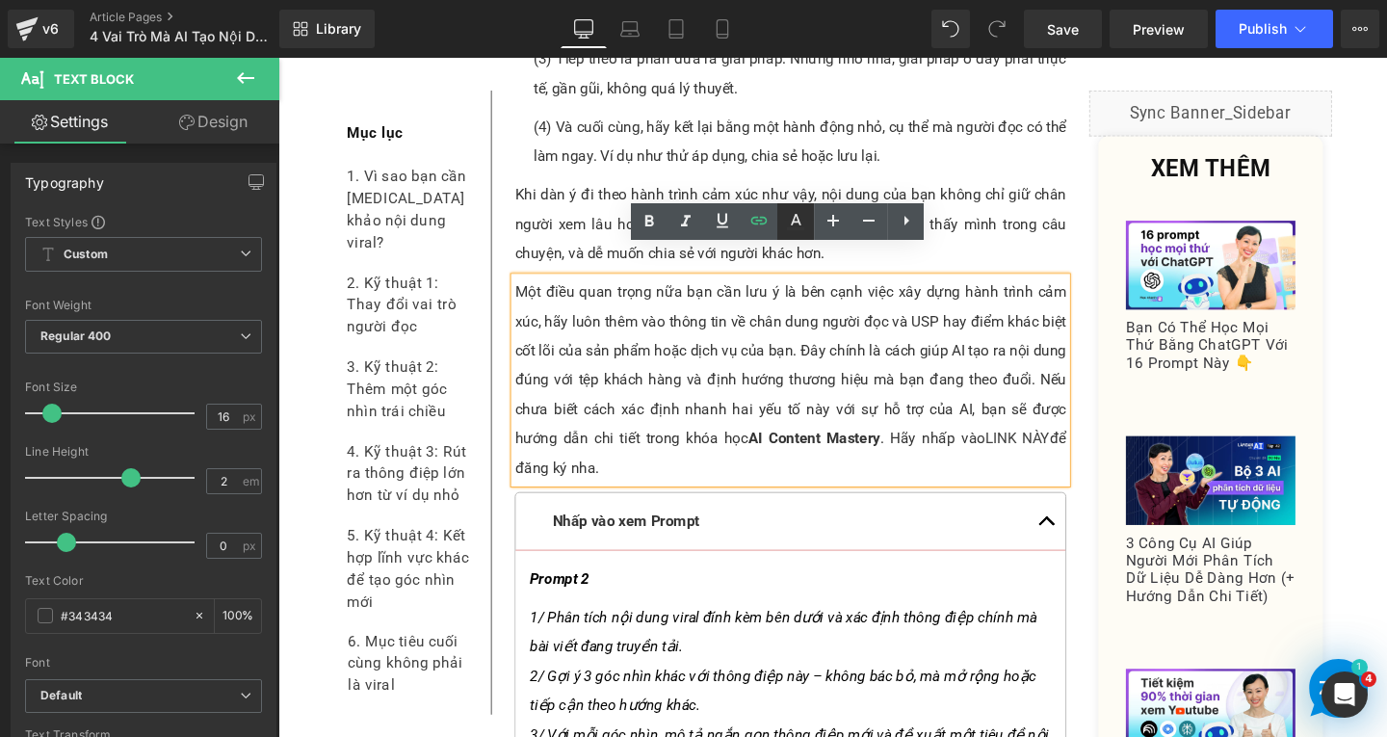
click at [803, 227] on icon at bounding box center [795, 228] width 17 height 3
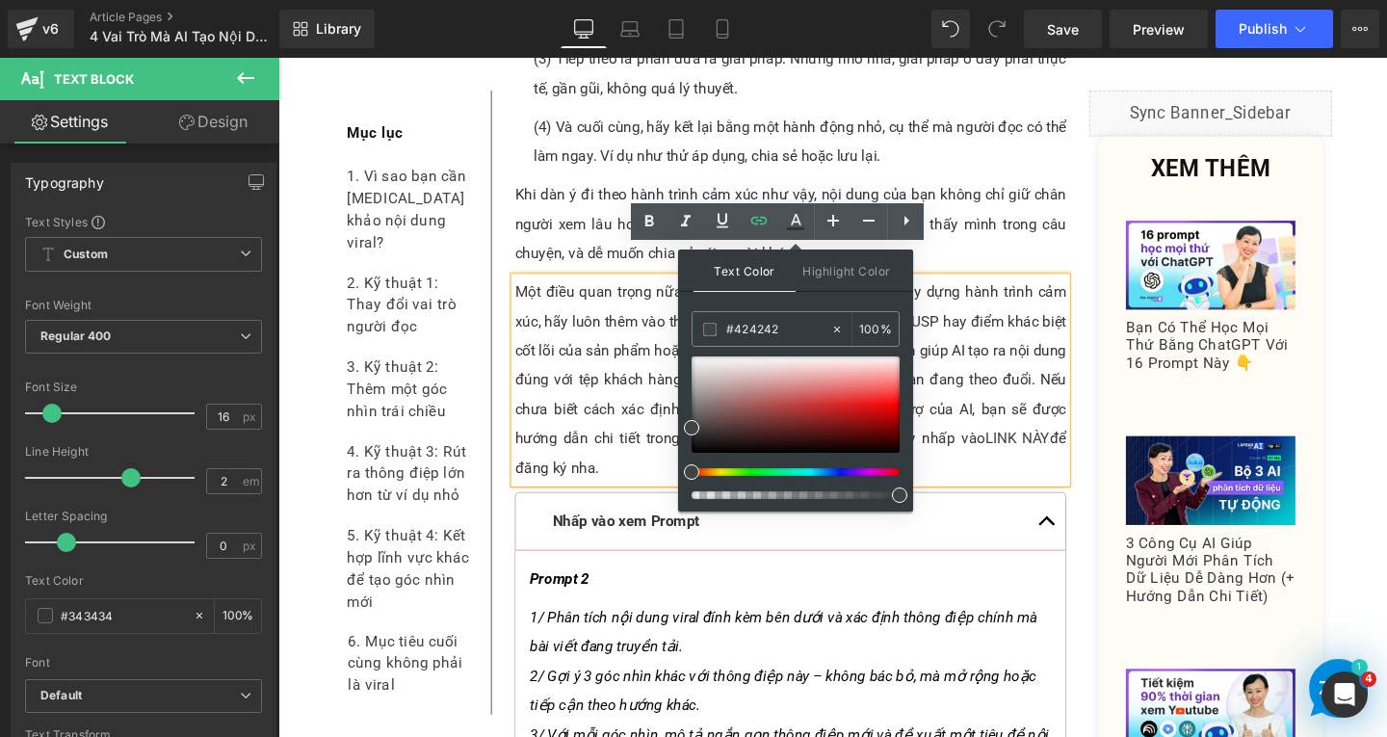
drag, startPoint x: 789, startPoint y: 319, endPoint x: 691, endPoint y: 325, distance: 98.4
click at [691, 325] on div "Text Color Highlight Color #333333 #424242 100 % transparent 0 %" at bounding box center [795, 381] width 235 height 262
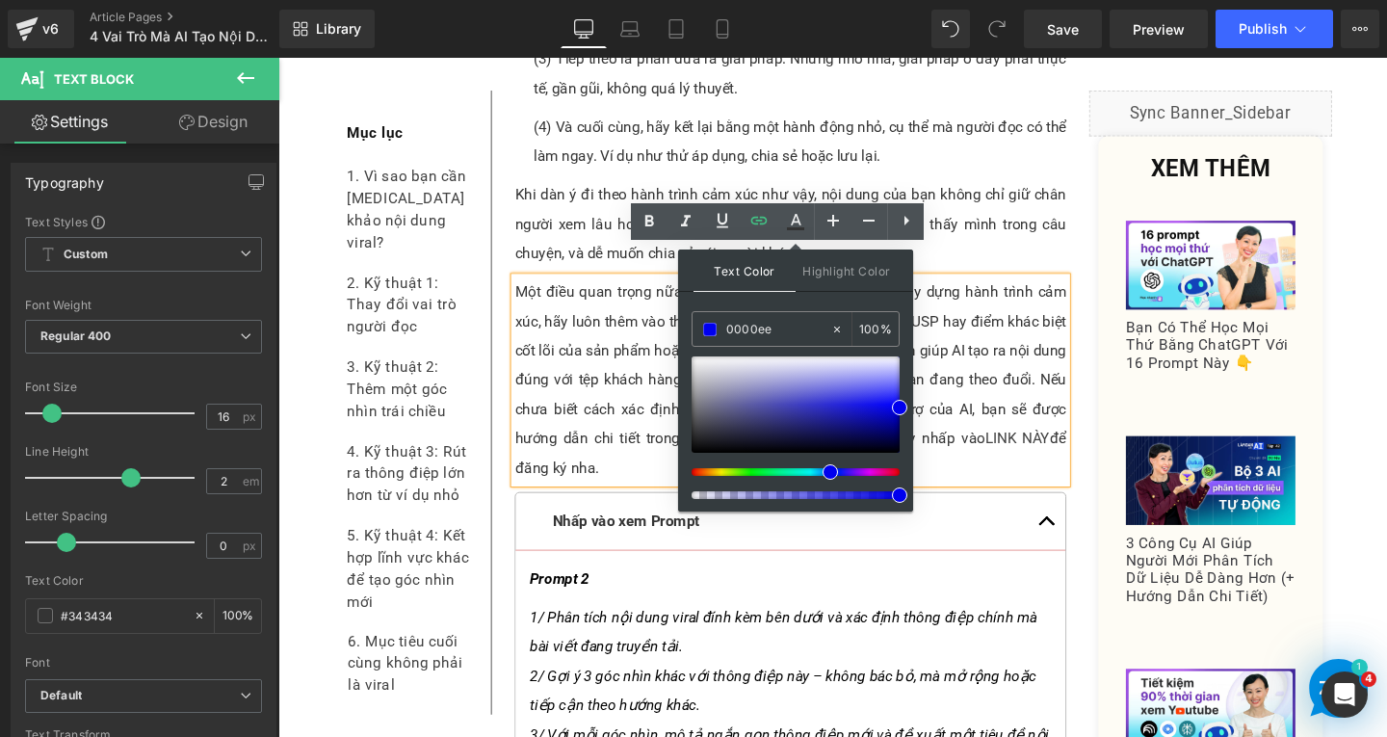
type input "0000ee"
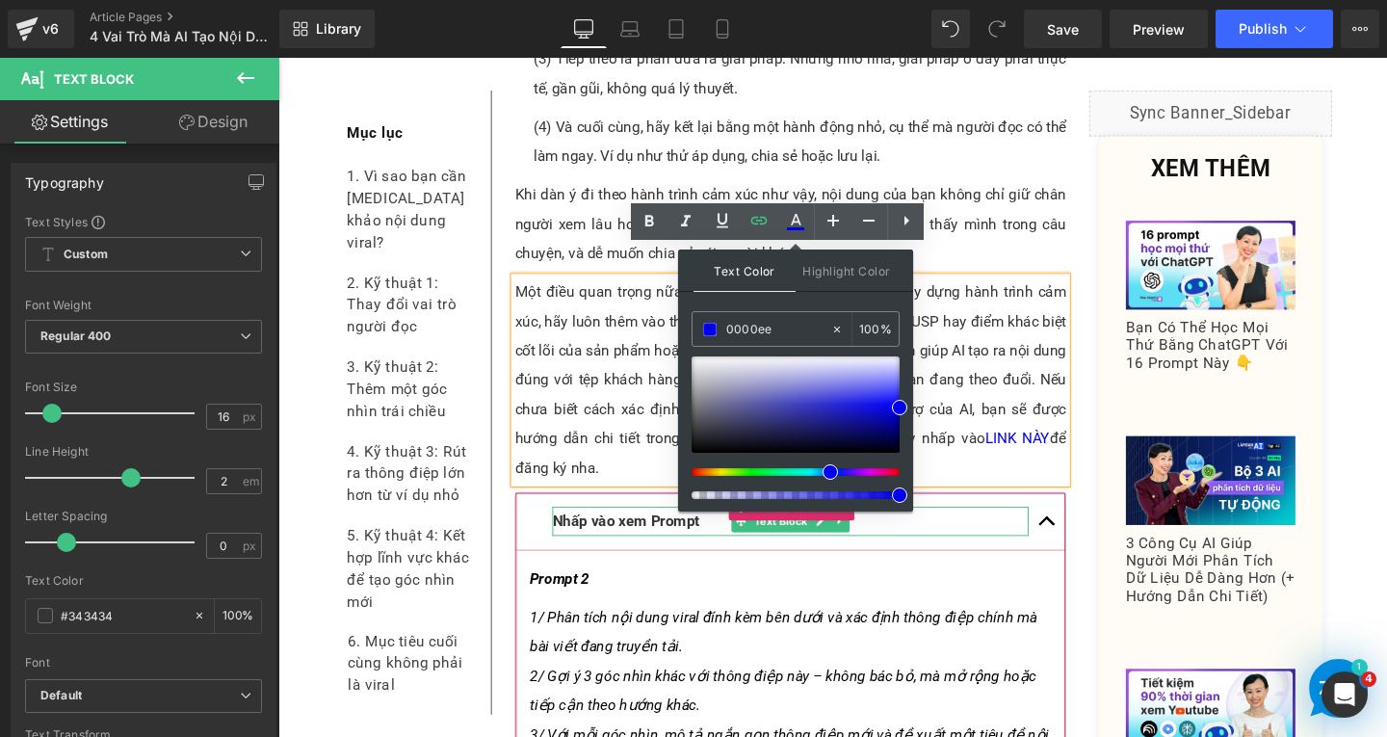
drag, startPoint x: 1175, startPoint y: 554, endPoint x: 1004, endPoint y: 490, distance: 182.9
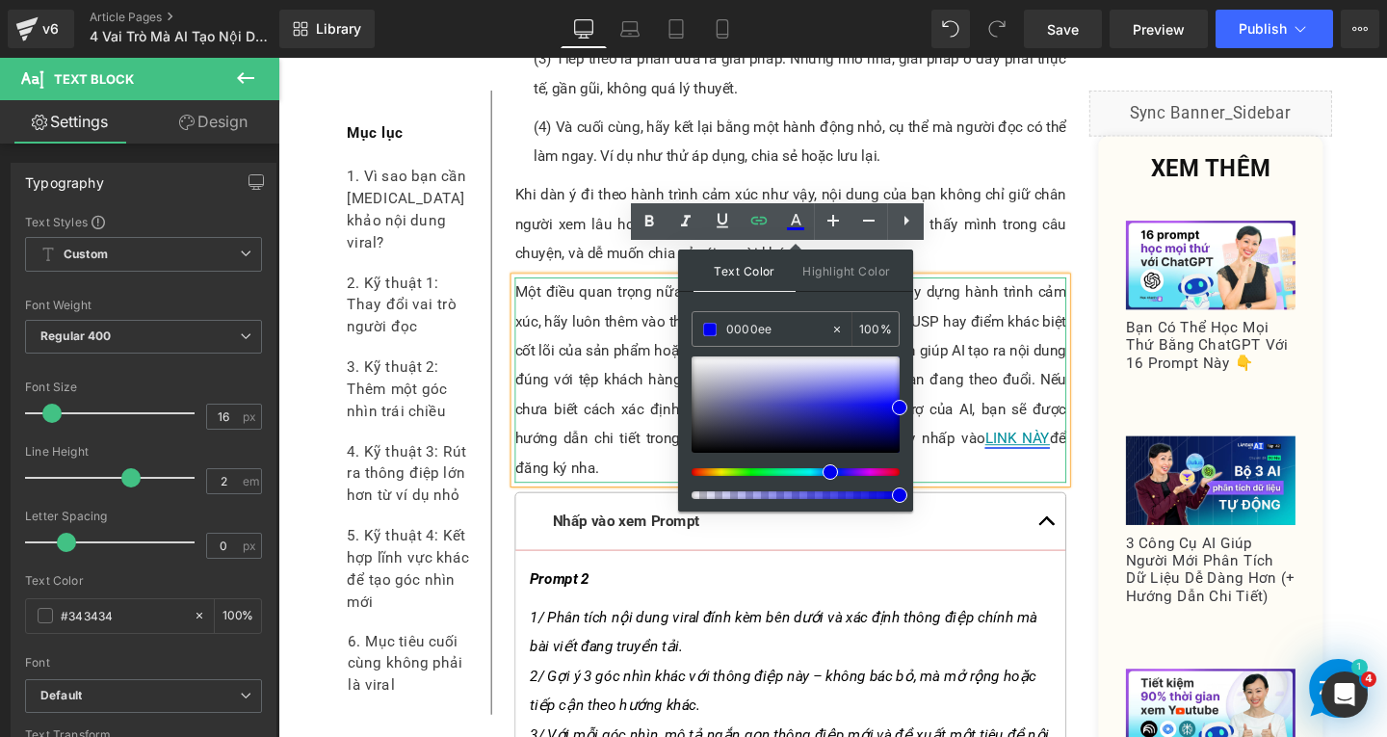
click at [1047, 449] on link "LINK NÀY" at bounding box center [1055, 458] width 68 height 18
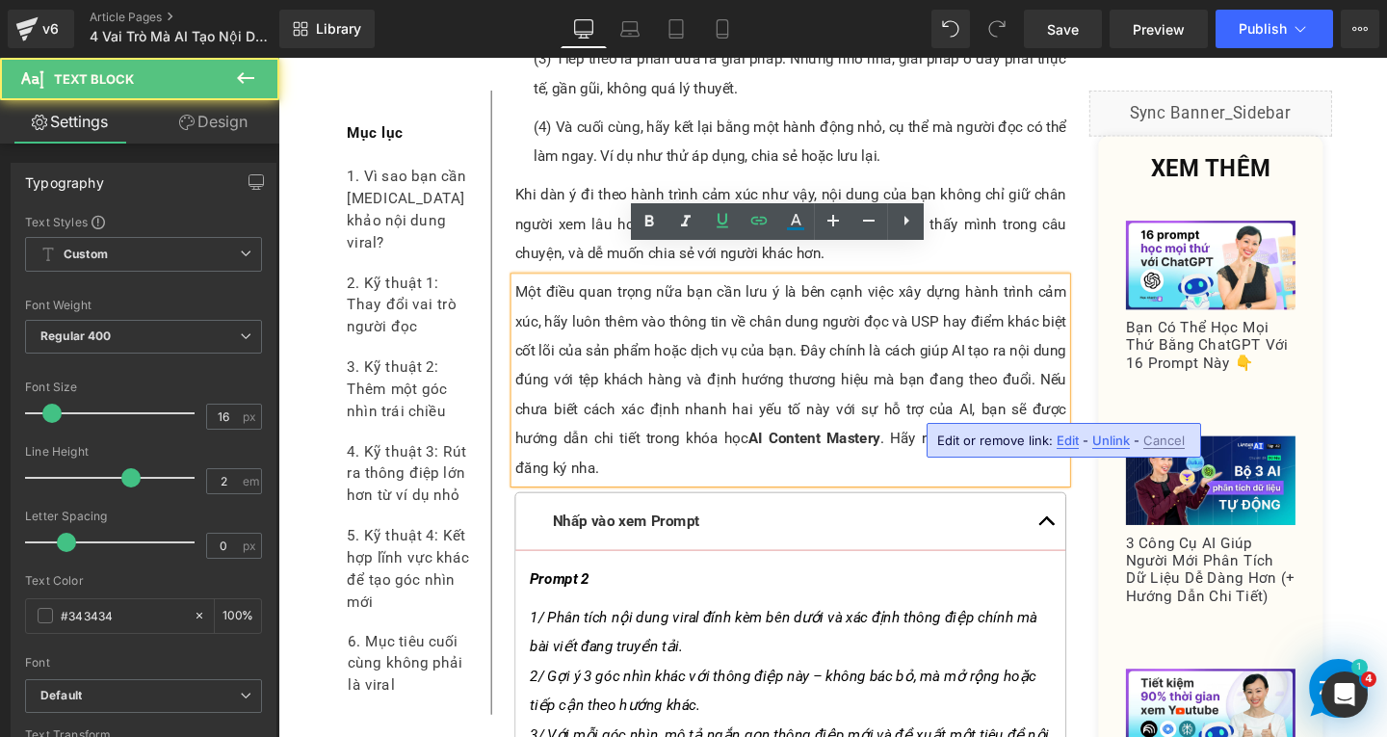
click at [1069, 435] on span "Edit" at bounding box center [1068, 441] width 22 height 16
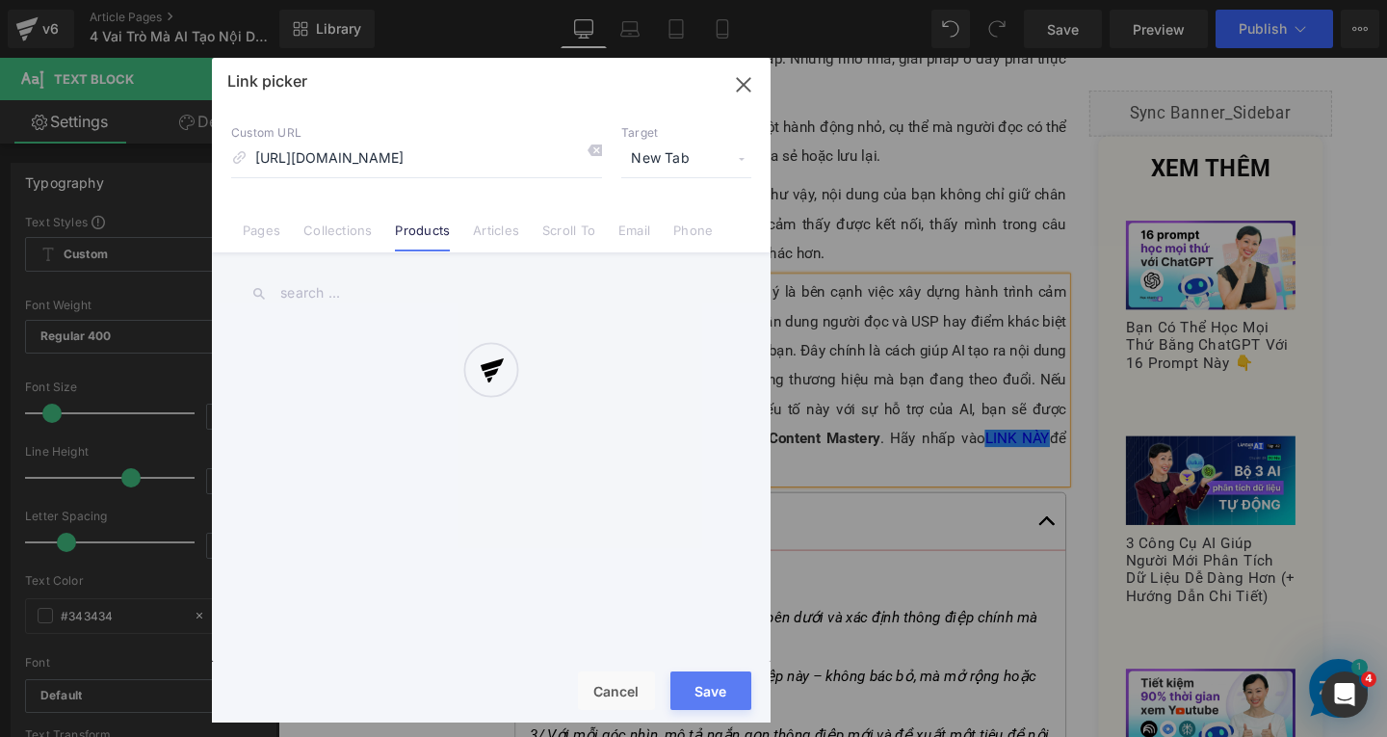
click at [1076, 0] on div "Text Color Highlight Color #333333 0000ee 100 % transparent 0 % Edit or remove …" at bounding box center [693, 0] width 1387 height 0
click at [696, 165] on div at bounding box center [491, 390] width 559 height 665
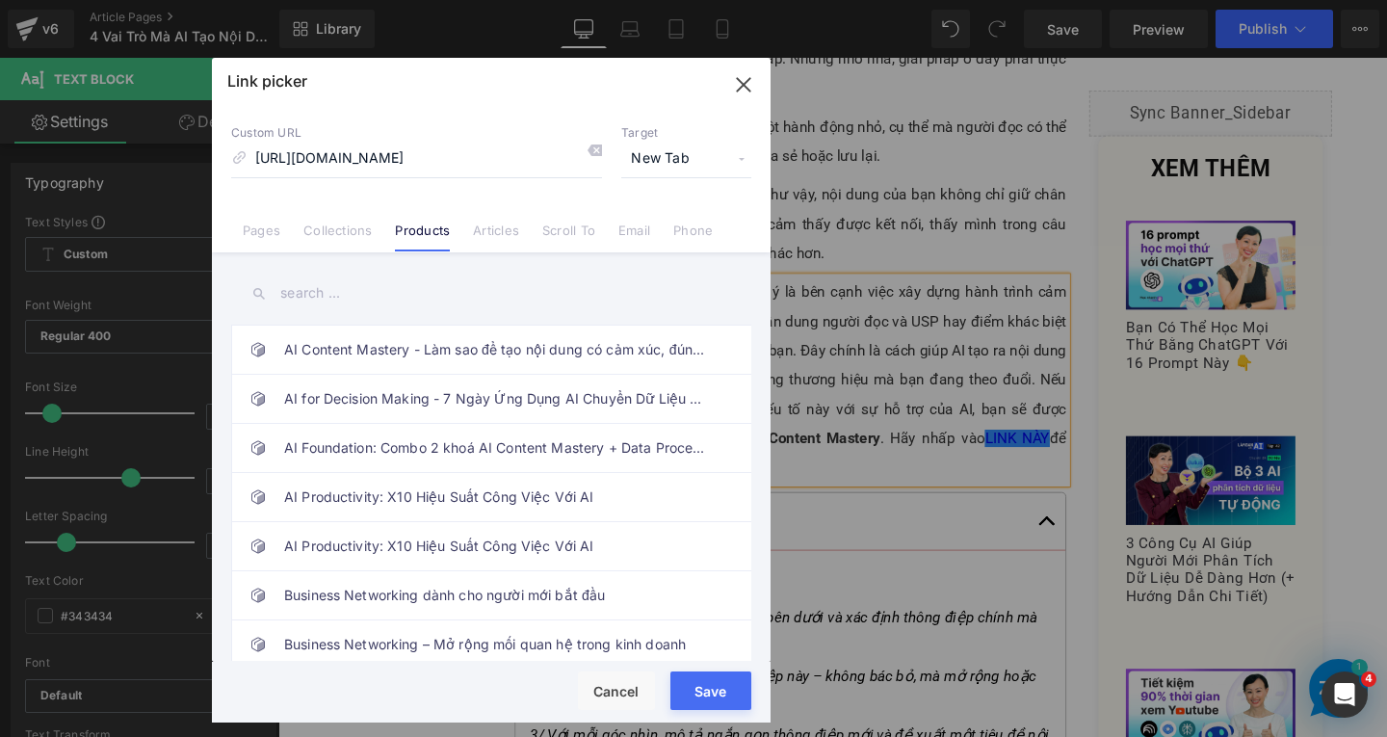
click at [693, 158] on span "New Tab" at bounding box center [686, 159] width 130 height 37
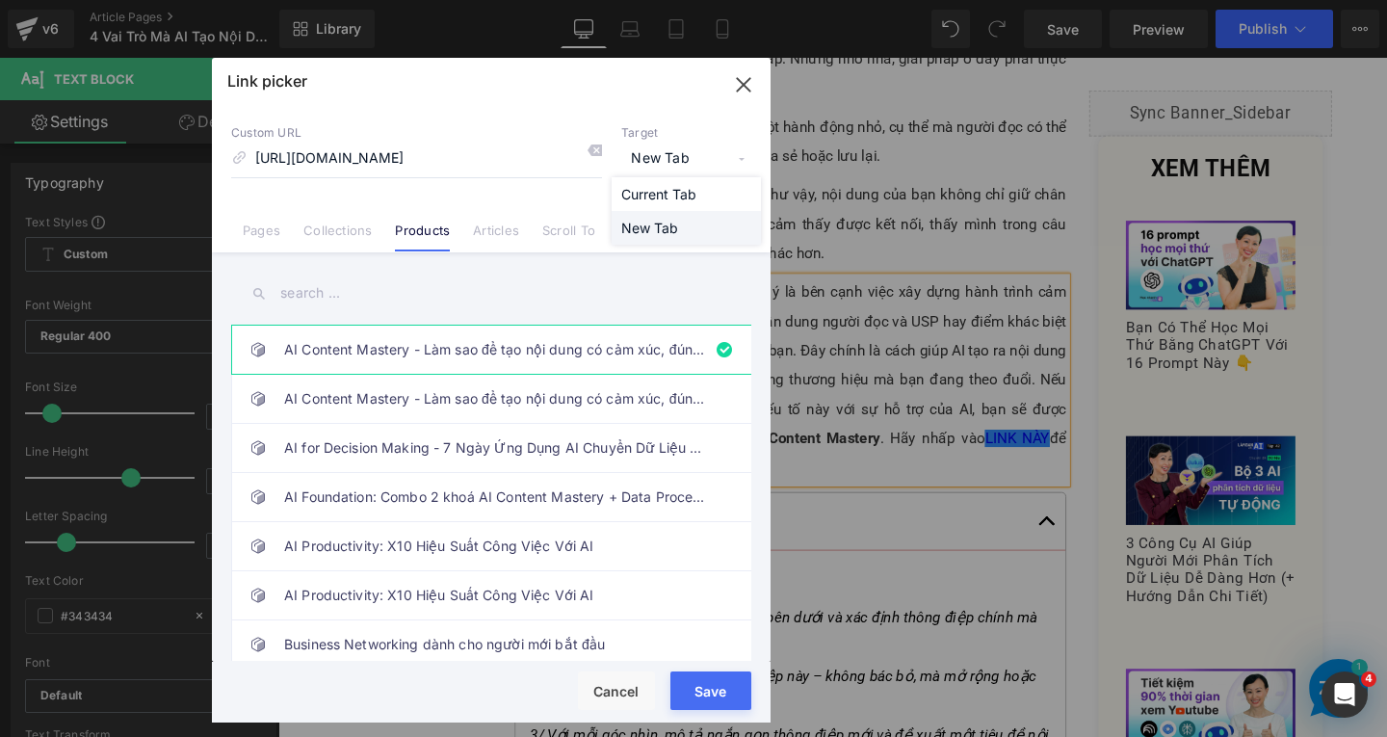
click at [671, 220] on li "New Tab" at bounding box center [686, 228] width 149 height 34
click at [721, 682] on button "Save" at bounding box center [711, 691] width 81 height 39
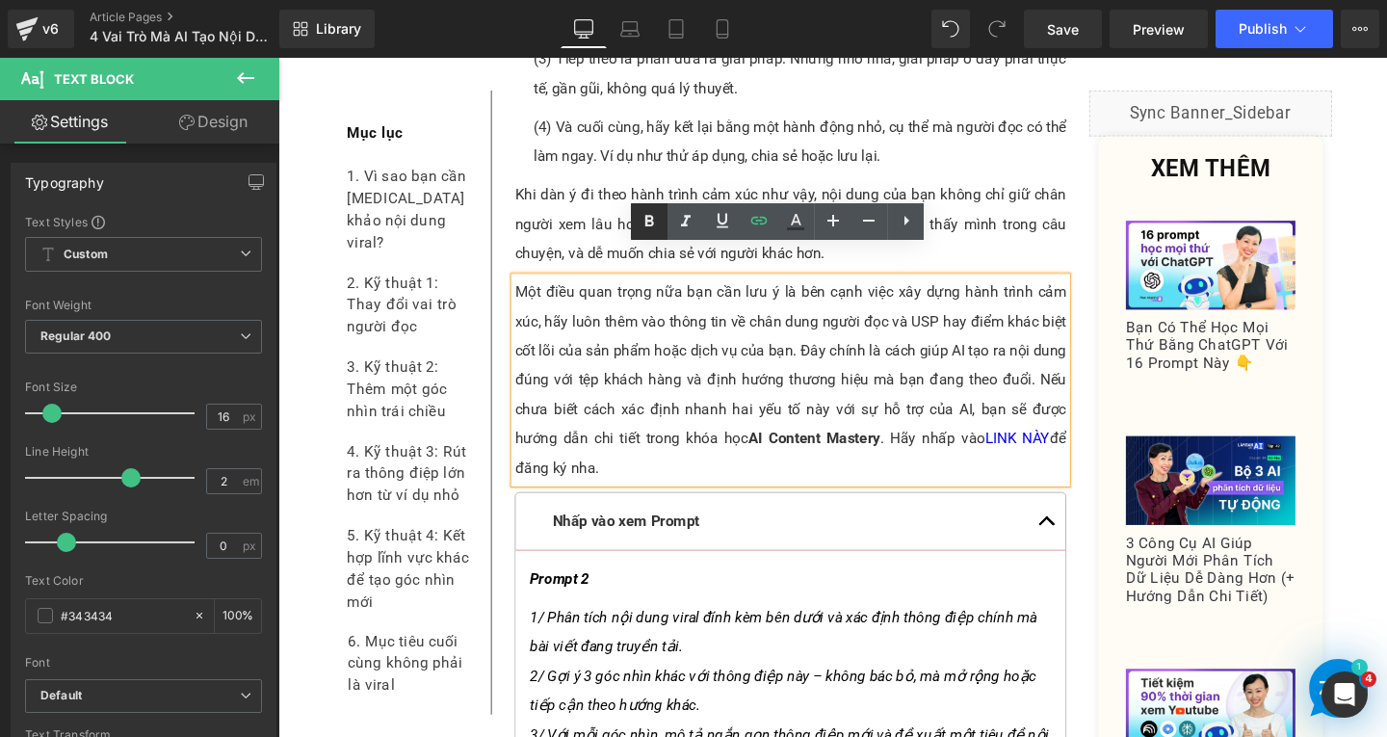
drag, startPoint x: 652, startPoint y: 226, endPoint x: 413, endPoint y: 285, distance: 246.1
click at [652, 226] on icon at bounding box center [649, 221] width 23 height 23
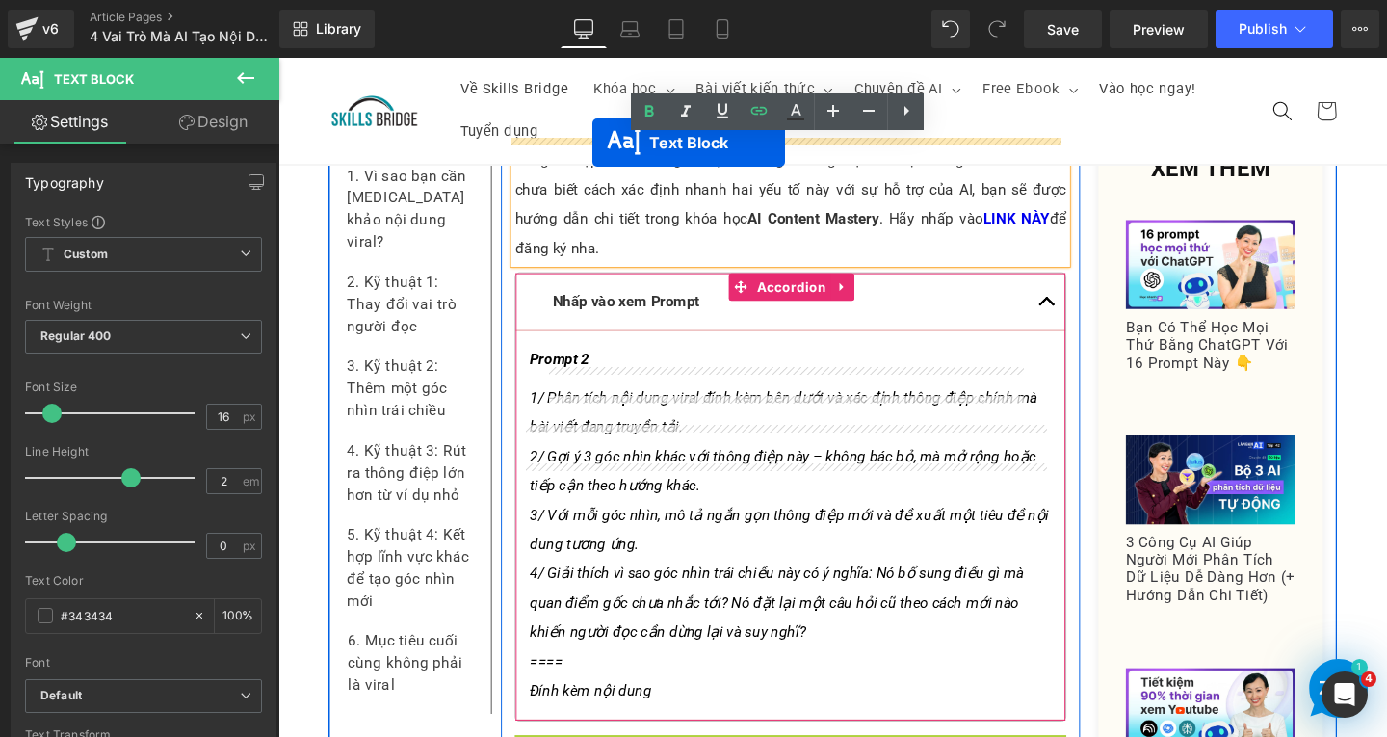
scroll to position [6976, 0]
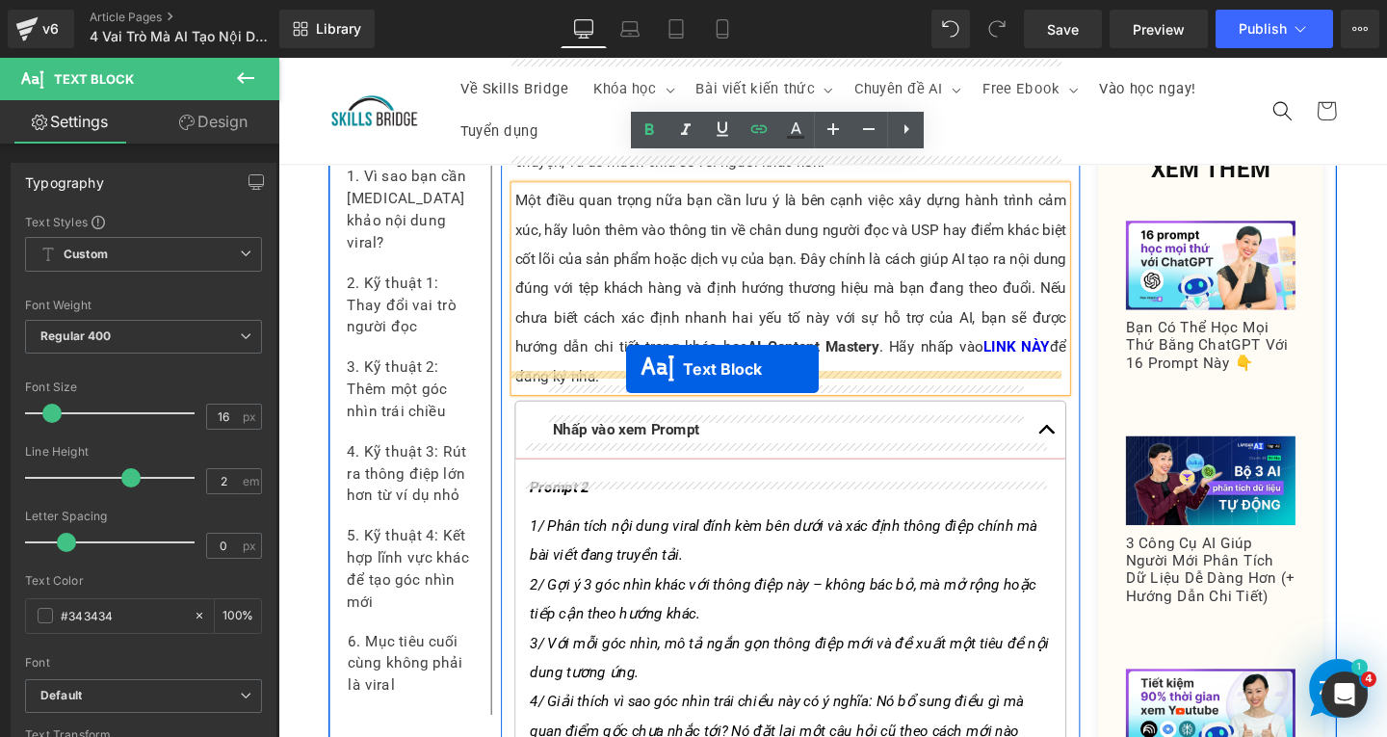
drag, startPoint x: 751, startPoint y: 514, endPoint x: 645, endPoint y: 385, distance: 167.0
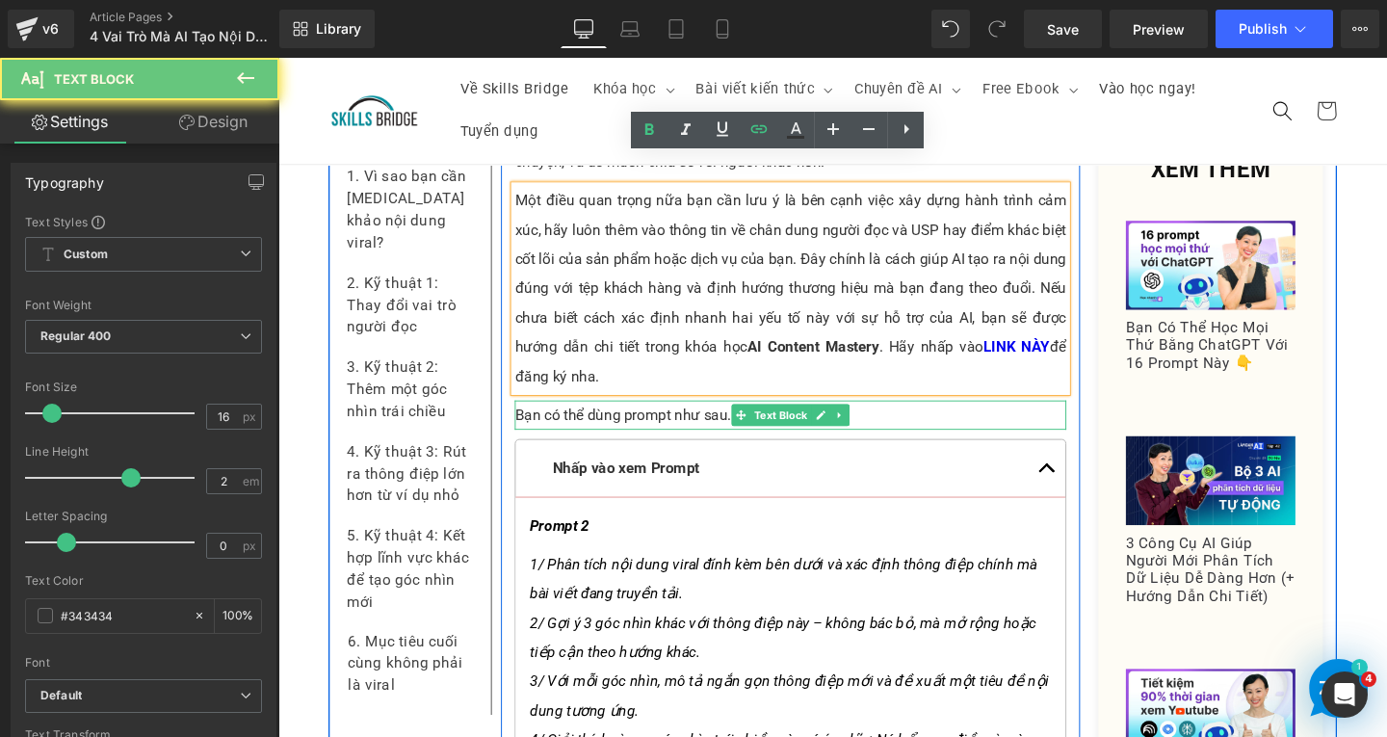
click at [984, 418] on p "Bạn có thể dùng prompt như sau." at bounding box center [817, 433] width 580 height 31
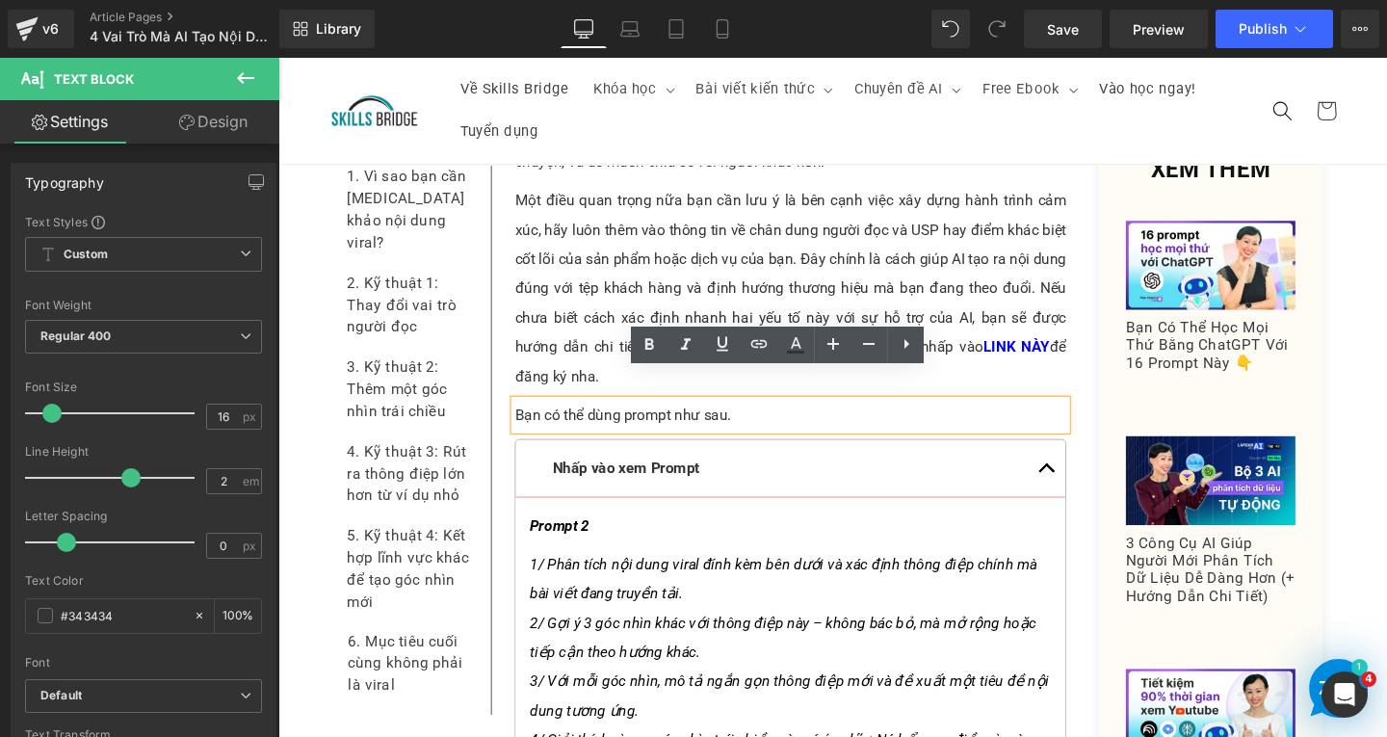
click at [984, 418] on p "Bạn có thể dùng prompt như sau." at bounding box center [817, 433] width 580 height 31
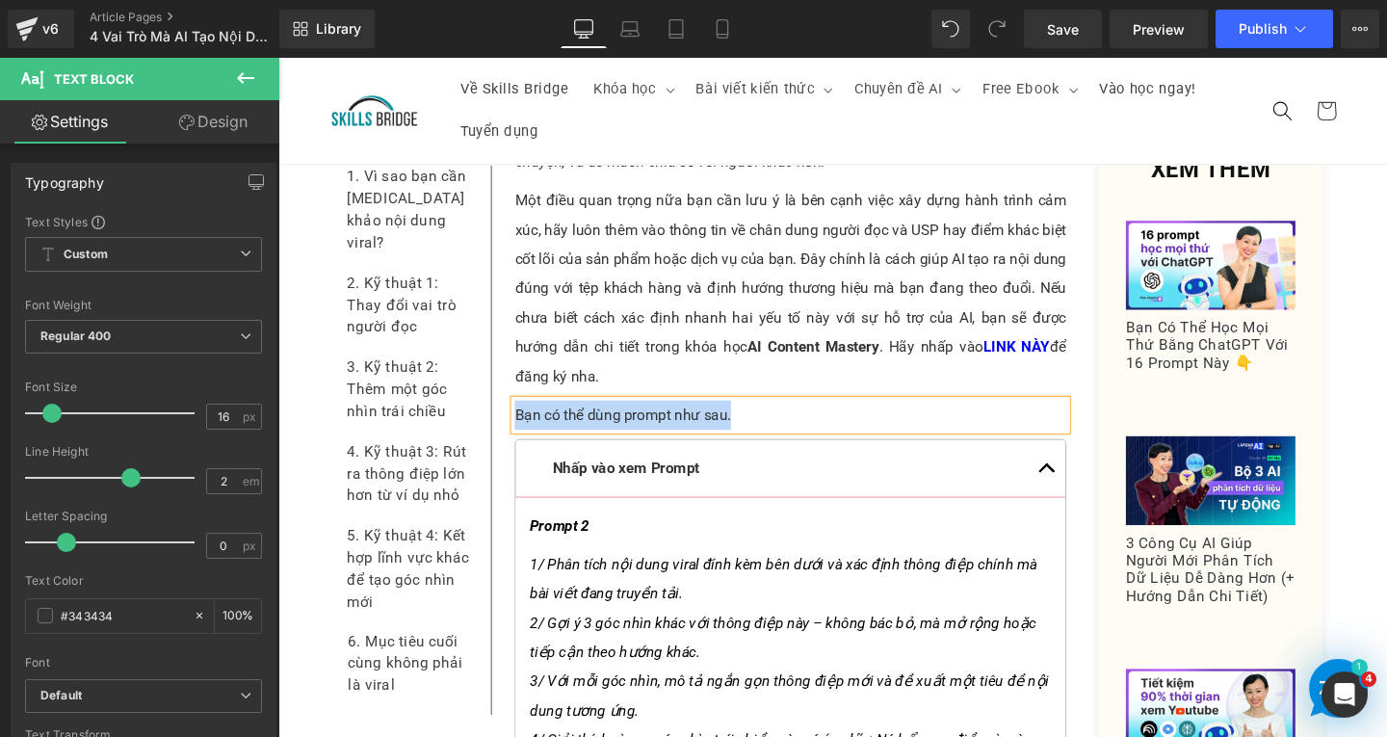
paste div
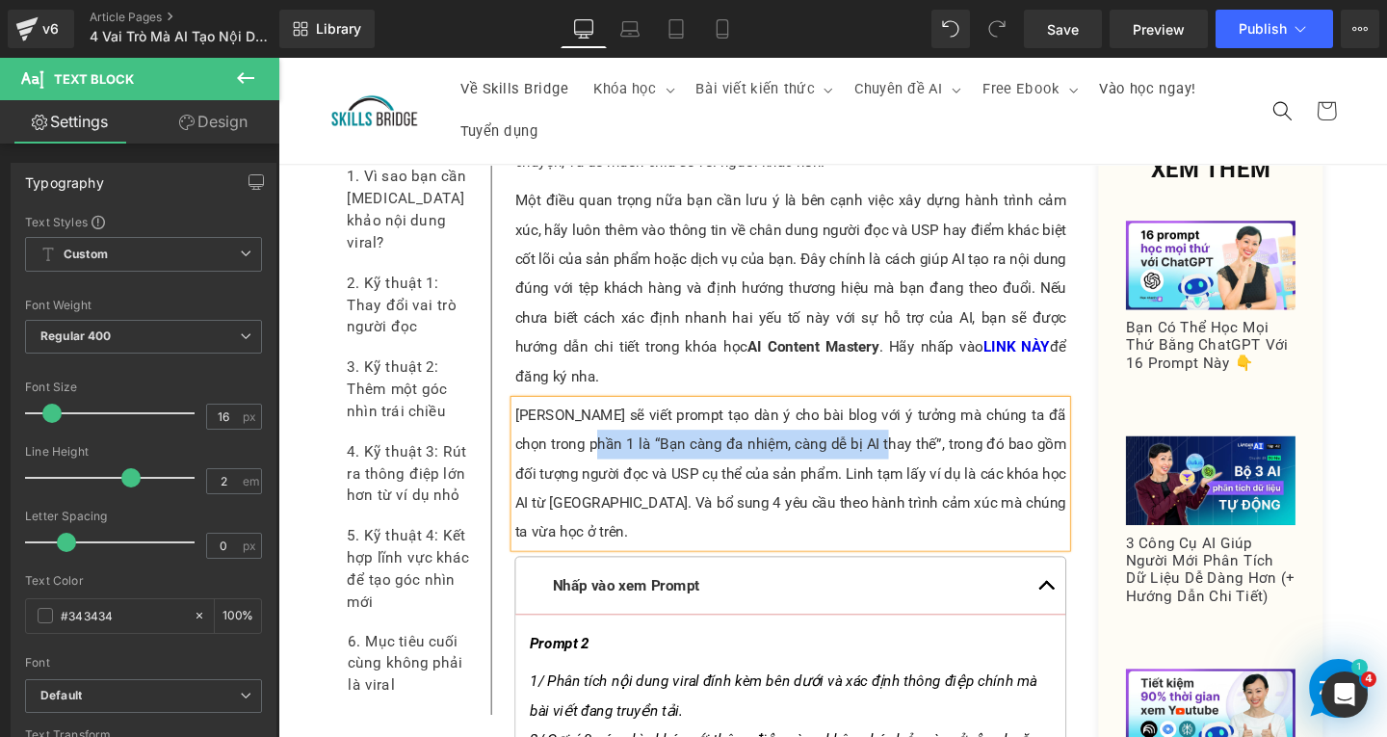
drag, startPoint x: 588, startPoint y: 433, endPoint x: 897, endPoint y: 430, distance: 309.3
click at [897, 430] on p "Linh sẽ viết prompt tạo dàn ý cho bài blog với ý tưởng mà chúng ta đã chọn tron…" at bounding box center [817, 495] width 580 height 154
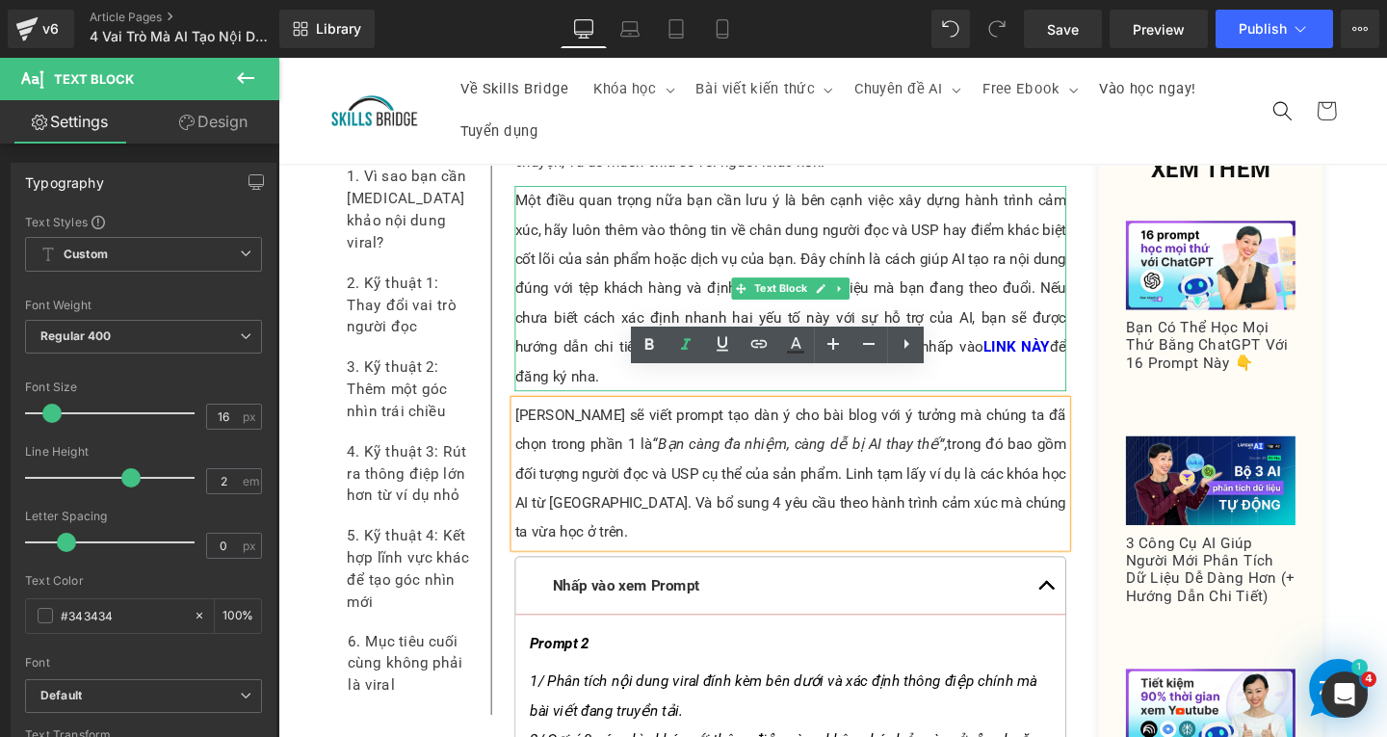
scroll to position [7362, 0]
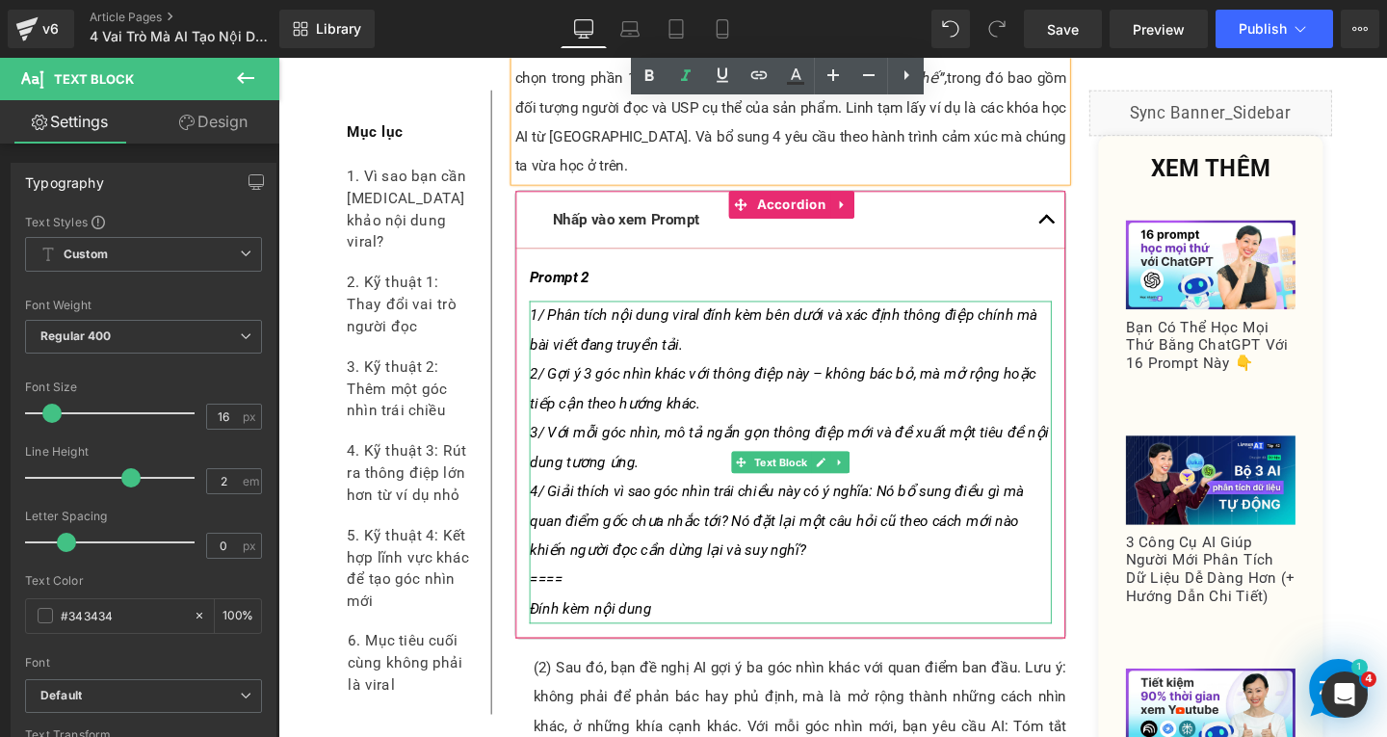
click at [619, 442] on span "3/ Với mỗi góc nhìn, mô tả ngắn gọn thông điệp mới và đề xuất một tiêu đề nội d…" at bounding box center [815, 466] width 546 height 49
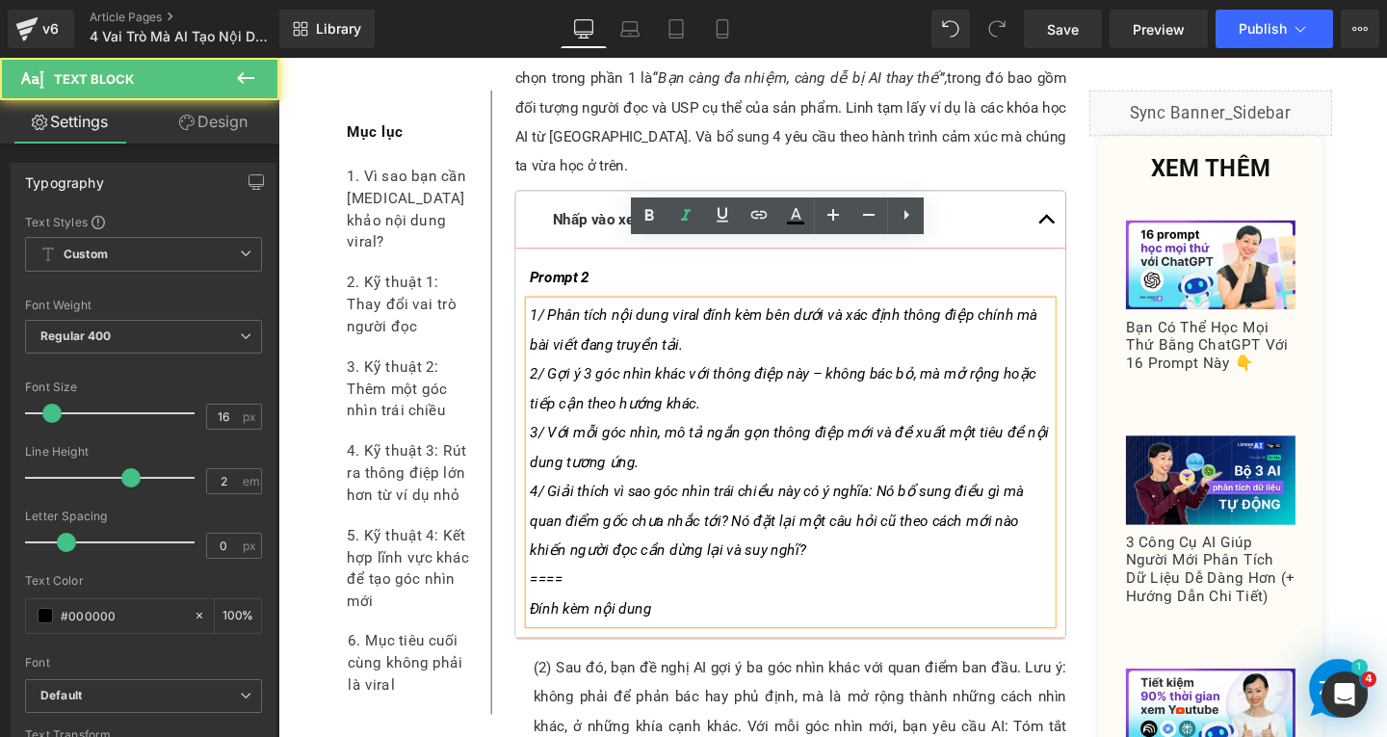
click at [713, 621] on p "Đính kèm nội dung" at bounding box center [816, 636] width 549 height 31
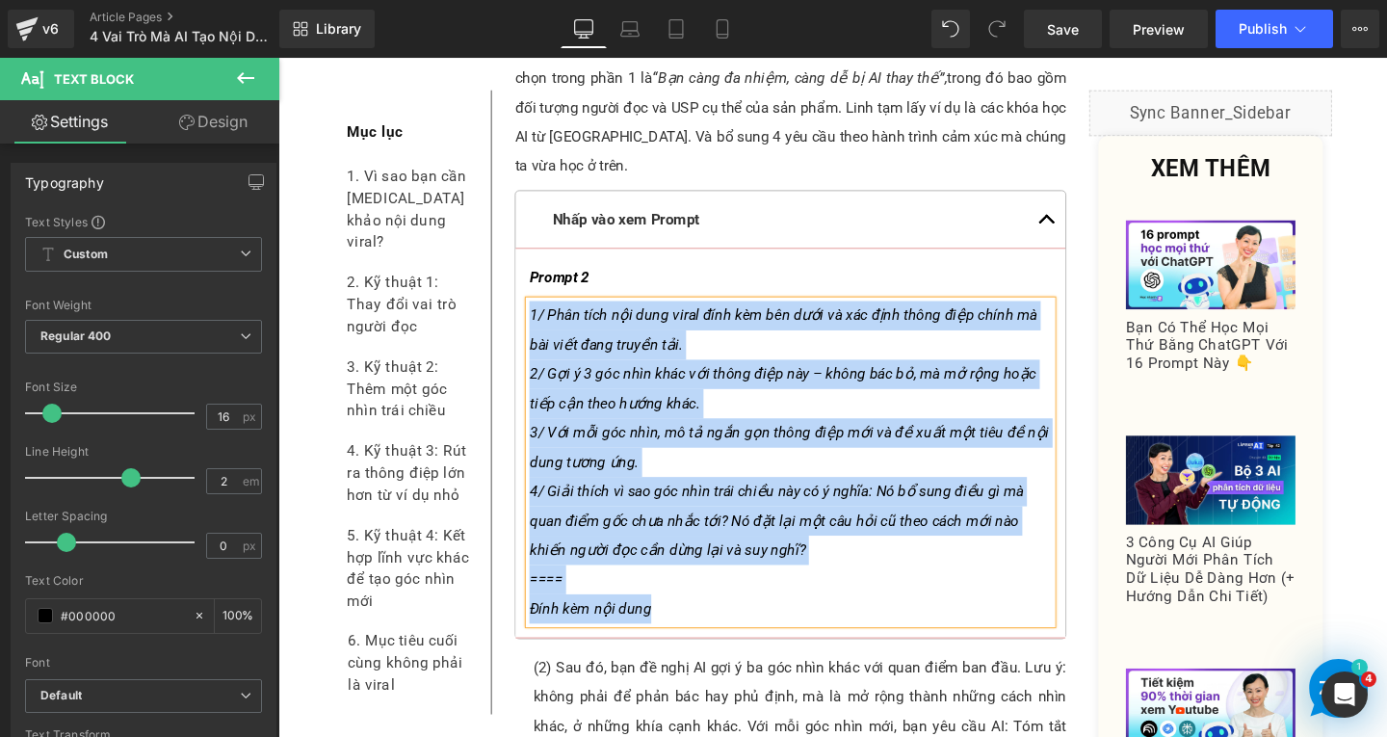
paste div
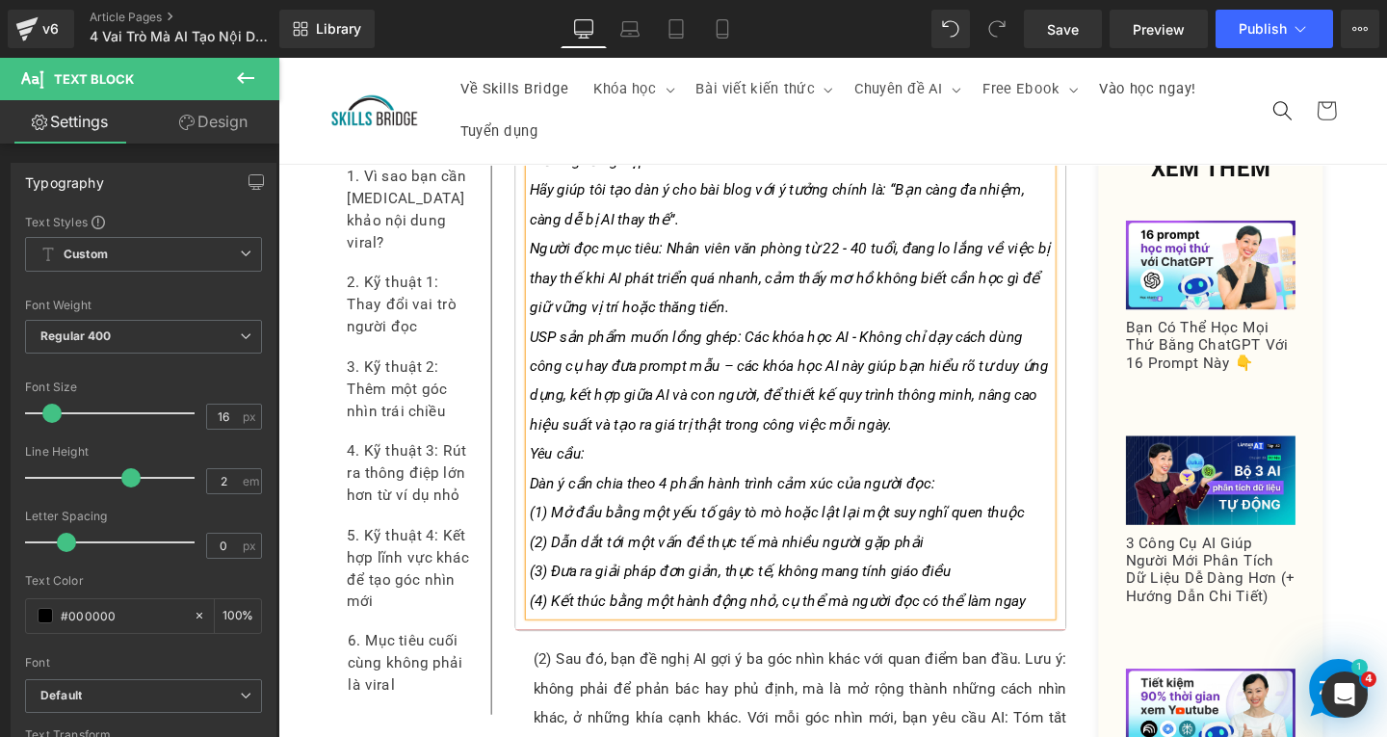
scroll to position [7265, 0]
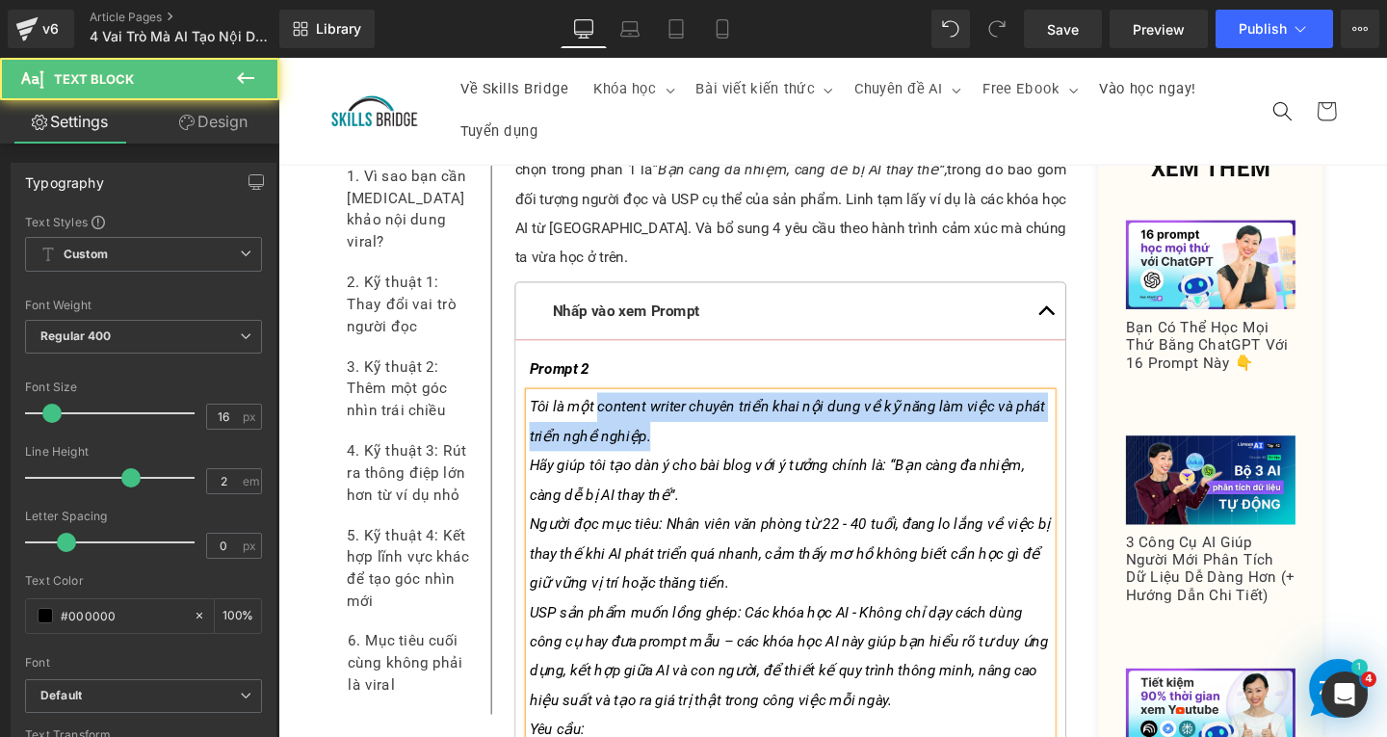
drag, startPoint x: 609, startPoint y: 360, endPoint x: 660, endPoint y: 384, distance: 56.5
click at [660, 409] on p "Tôi là một content writer chuyên triển khai nội dung về kỹ năng làm việc và phá…" at bounding box center [816, 440] width 549 height 62
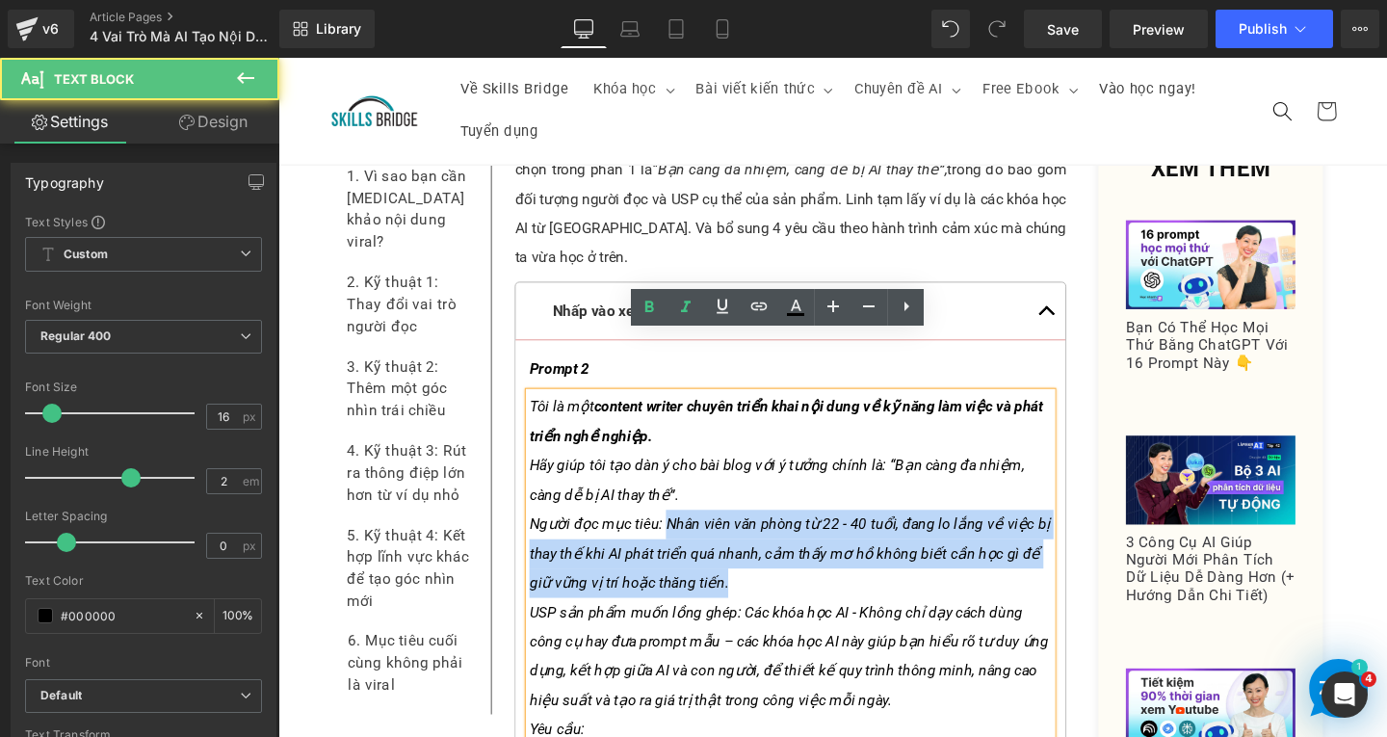
drag, startPoint x: 680, startPoint y: 485, endPoint x: 766, endPoint y: 541, distance: 102.9
click at [766, 541] on p "Người đọc mục tiêu: Nhân viên văn phòng từ 22 - 40 tuổi, đang lo lắng về việc b…" at bounding box center [816, 579] width 549 height 92
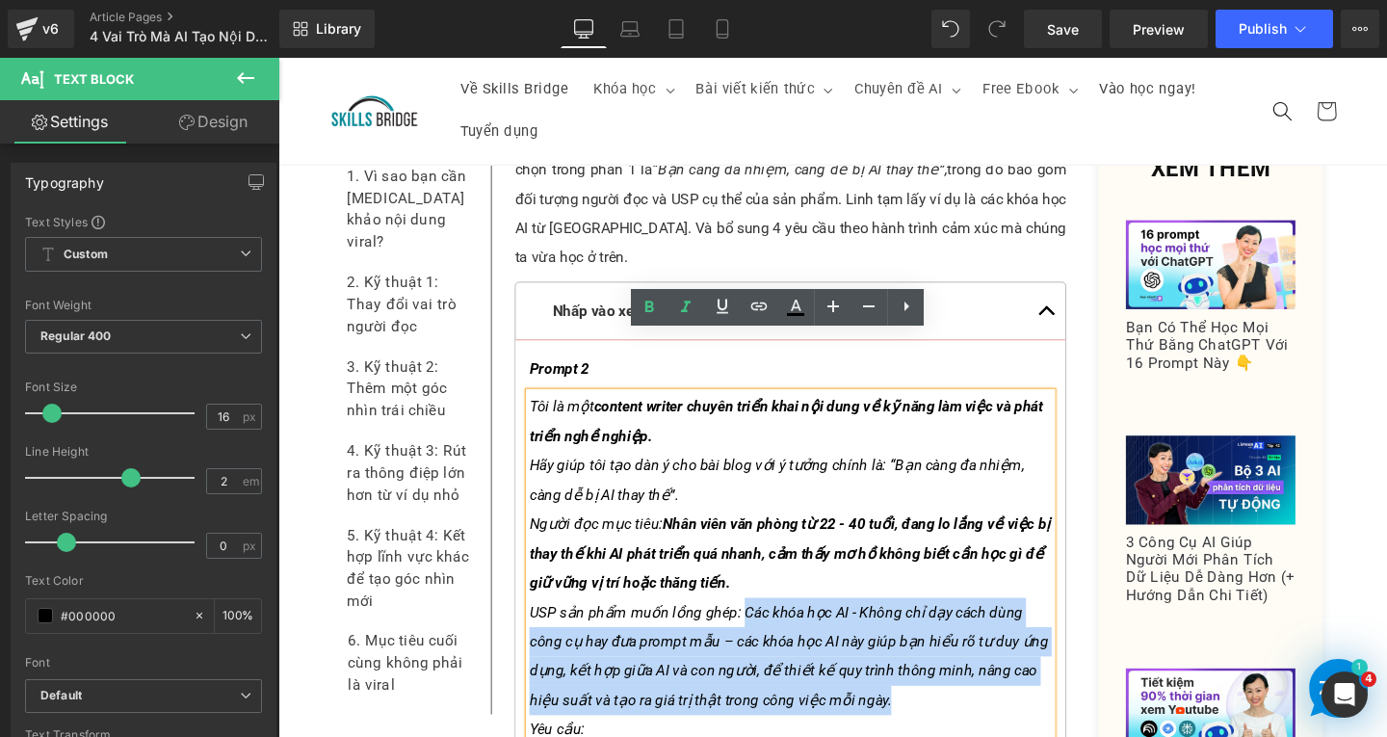
drag, startPoint x: 770, startPoint y: 578, endPoint x: 942, endPoint y: 672, distance: 196.1
click at [942, 672] on p "USP sản phẩm muốn lồng ghép: Các khóa học AI - Không chỉ dạy cách dùng công cụ …" at bounding box center [816, 686] width 549 height 123
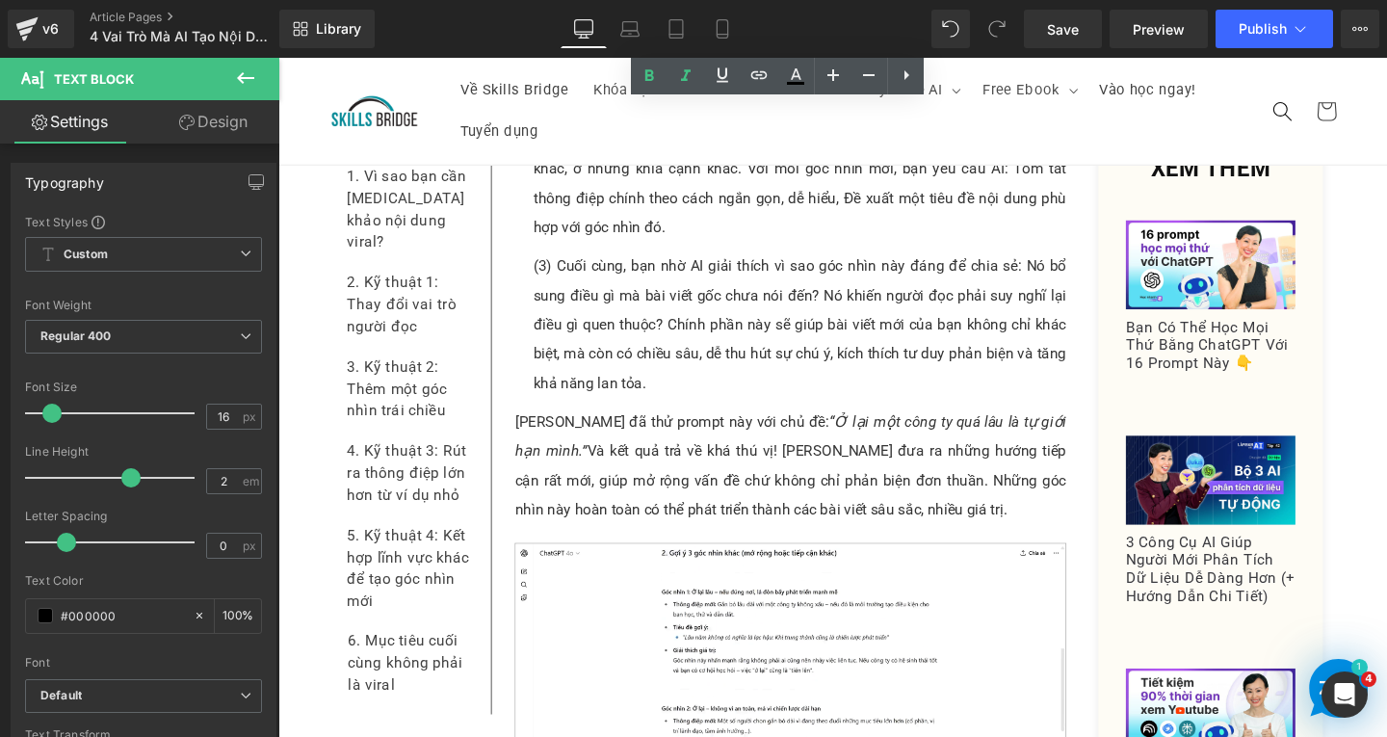
scroll to position [7940, 0]
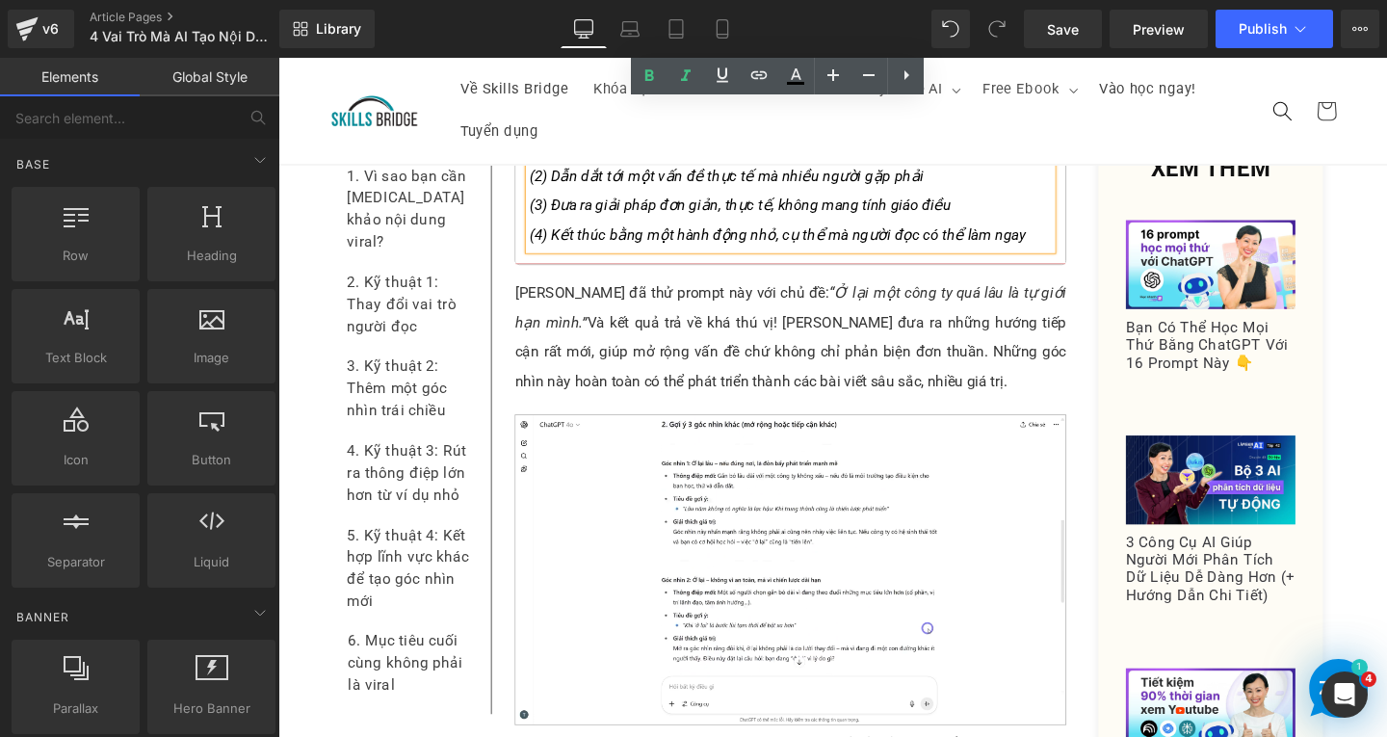
click at [673, 290] on p "Linh đã thử prompt này với chủ đề: “Ở lại một công ty quá lâu là tự giới hạn mì…" at bounding box center [817, 351] width 580 height 123
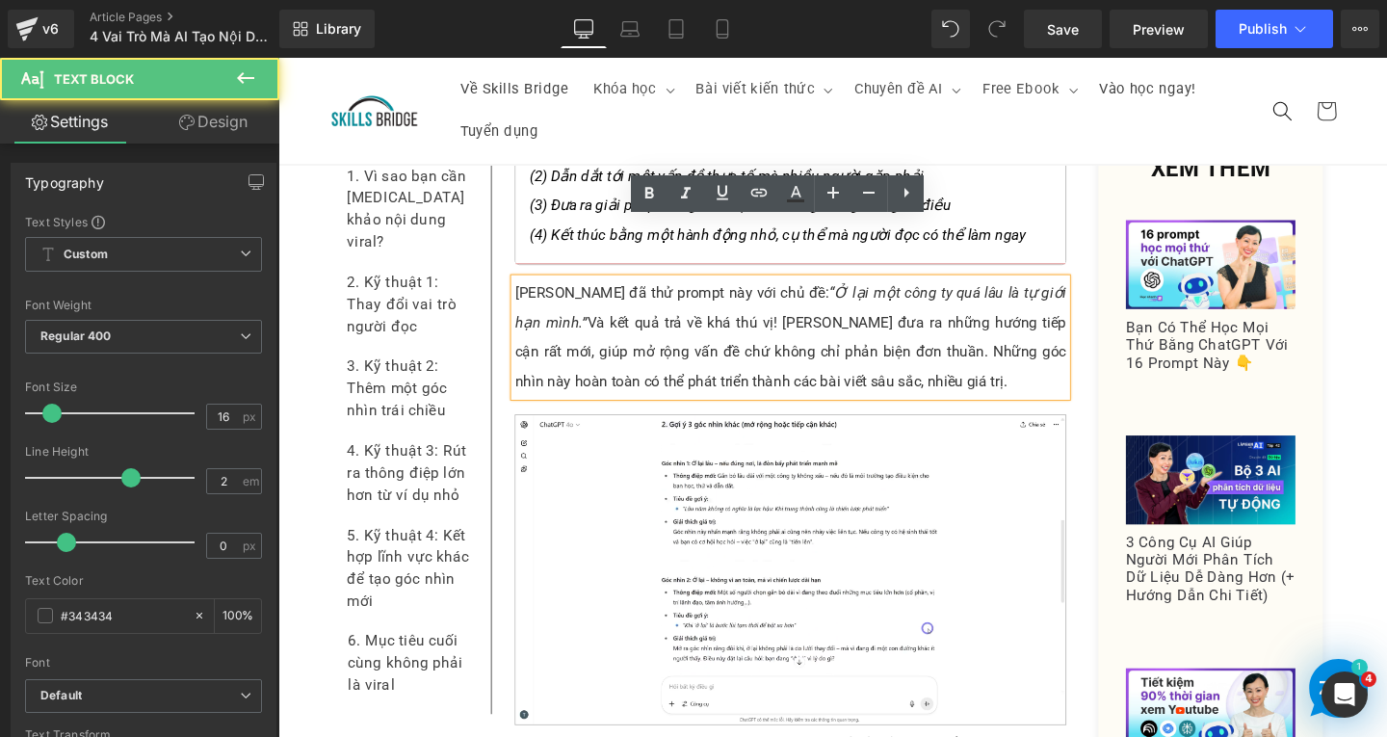
click at [915, 333] on p "Linh đã thử prompt này với chủ đề: “Ở lại một công ty quá lâu là tự giới hạn mì…" at bounding box center [817, 351] width 580 height 123
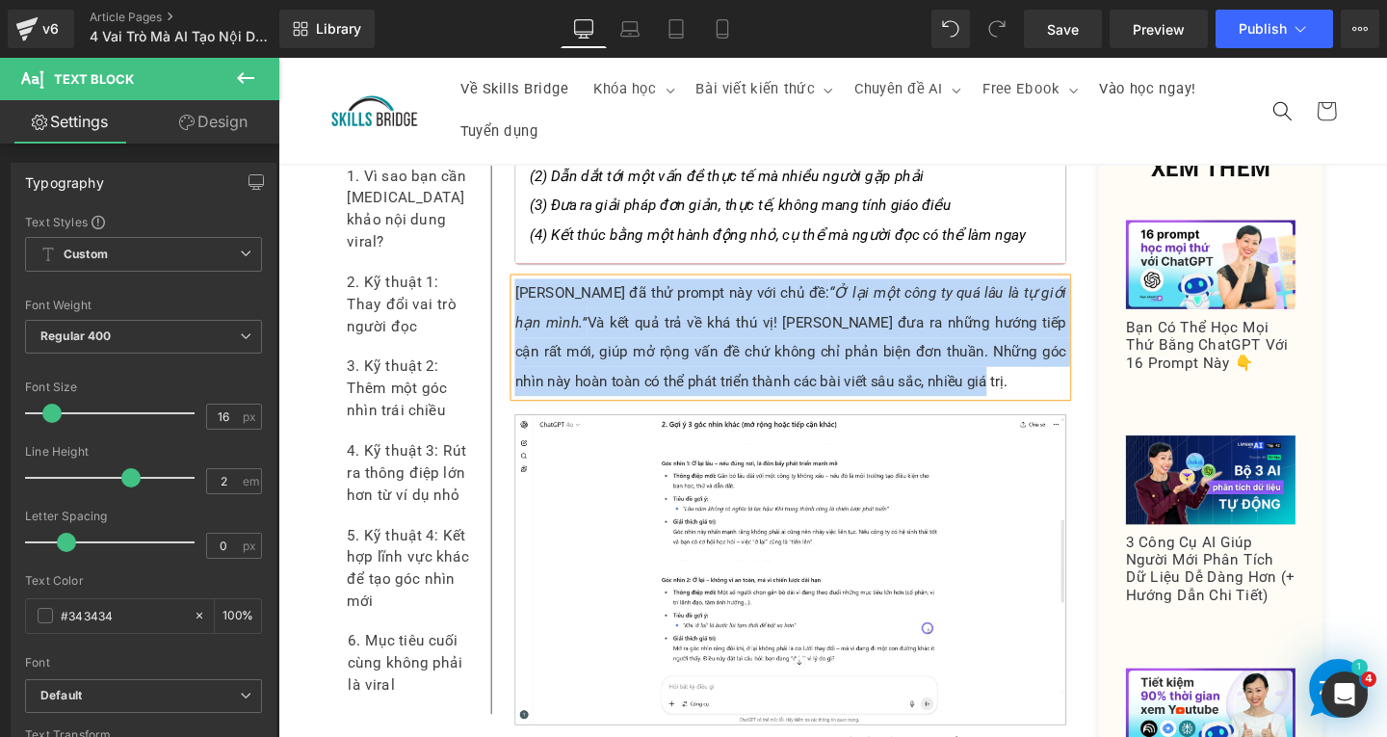
paste div
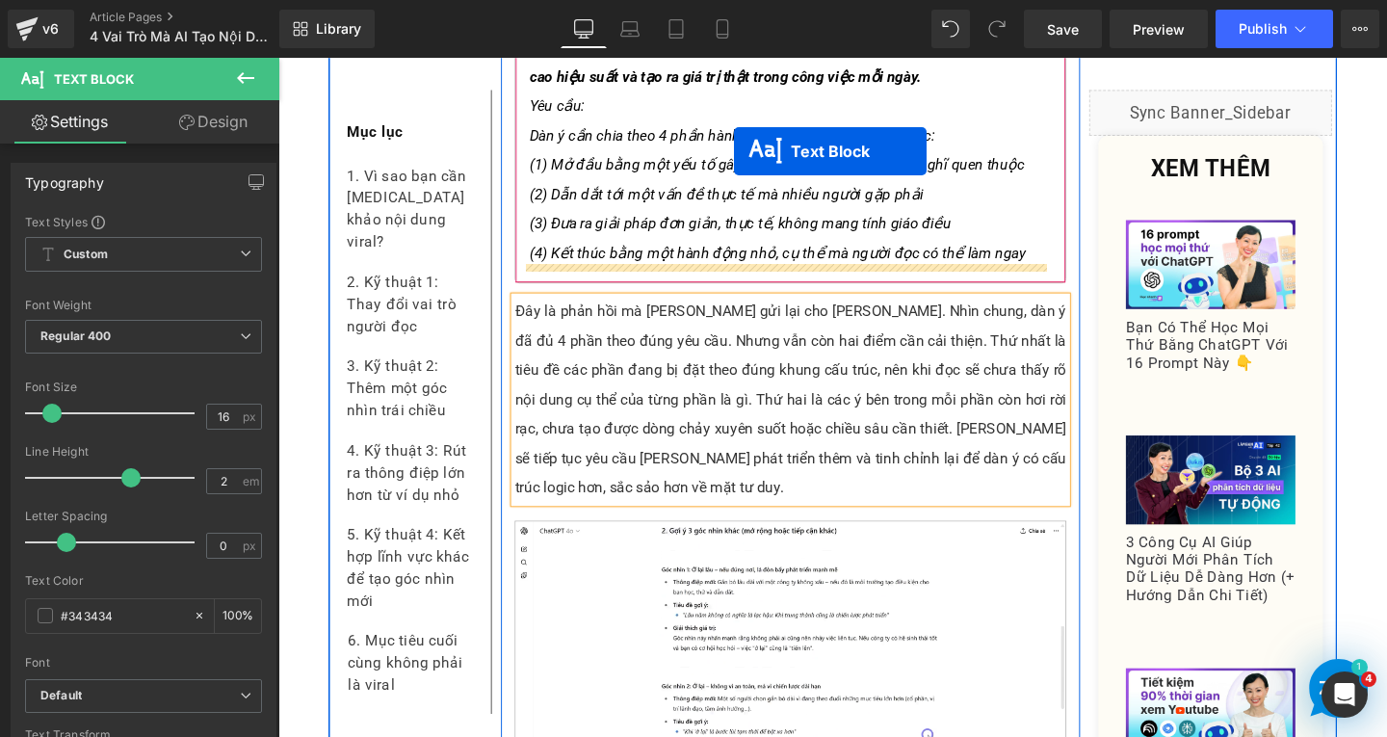
scroll to position [7863, 0]
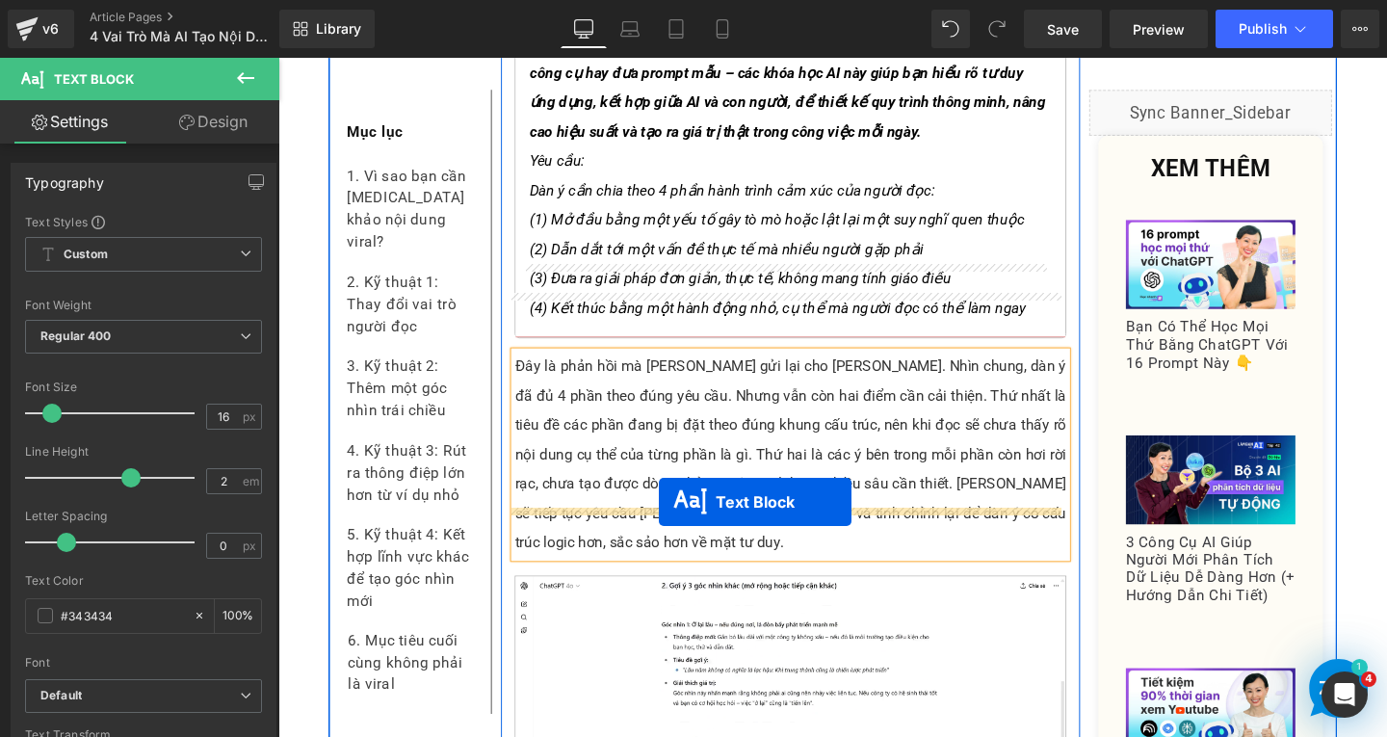
drag, startPoint x: 772, startPoint y: 418, endPoint x: 677, endPoint y: 526, distance: 143.4
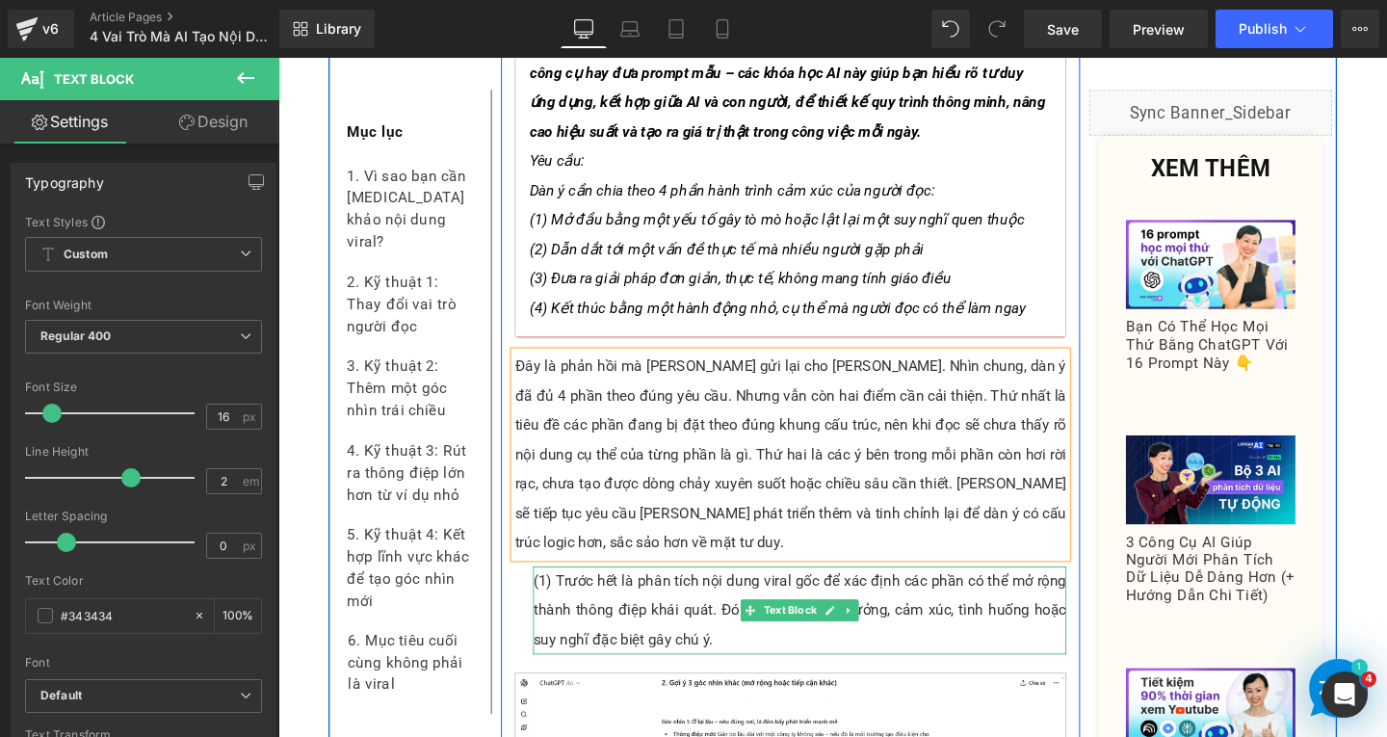
drag, startPoint x: 952, startPoint y: 399, endPoint x: 945, endPoint y: 380, distance: 20.4
click at [949, 399] on p "Đây là phản hồi mà ChatGPT gửi lại cho Linh. Nhìn chung, dàn ý đã đủ 4 phần the…" at bounding box center [817, 475] width 580 height 216
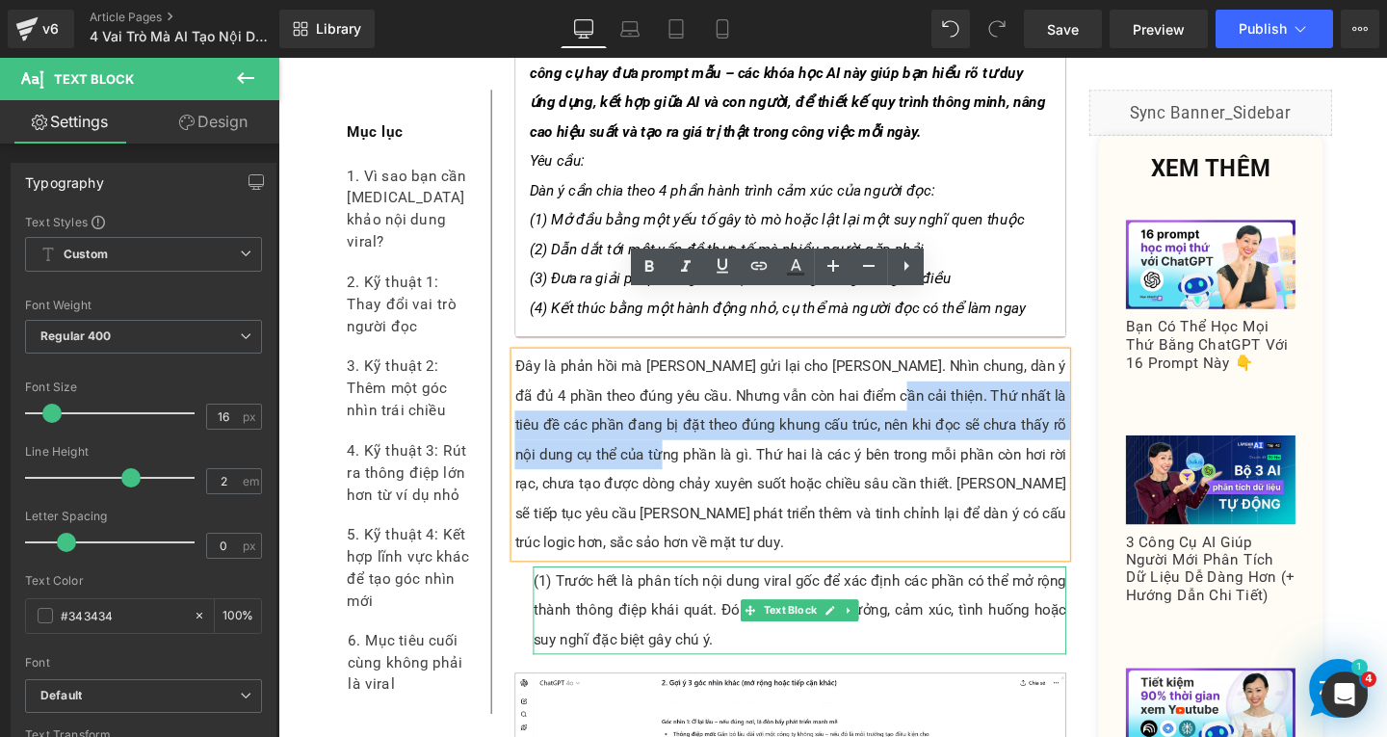
drag, startPoint x: 915, startPoint y: 356, endPoint x: 665, endPoint y: 408, distance: 256.0
click at [665, 408] on p "Đây là phản hồi mà ChatGPT gửi lại cho Linh. Nhìn chung, dàn ý đã đủ 4 phần the…" at bounding box center [817, 475] width 580 height 216
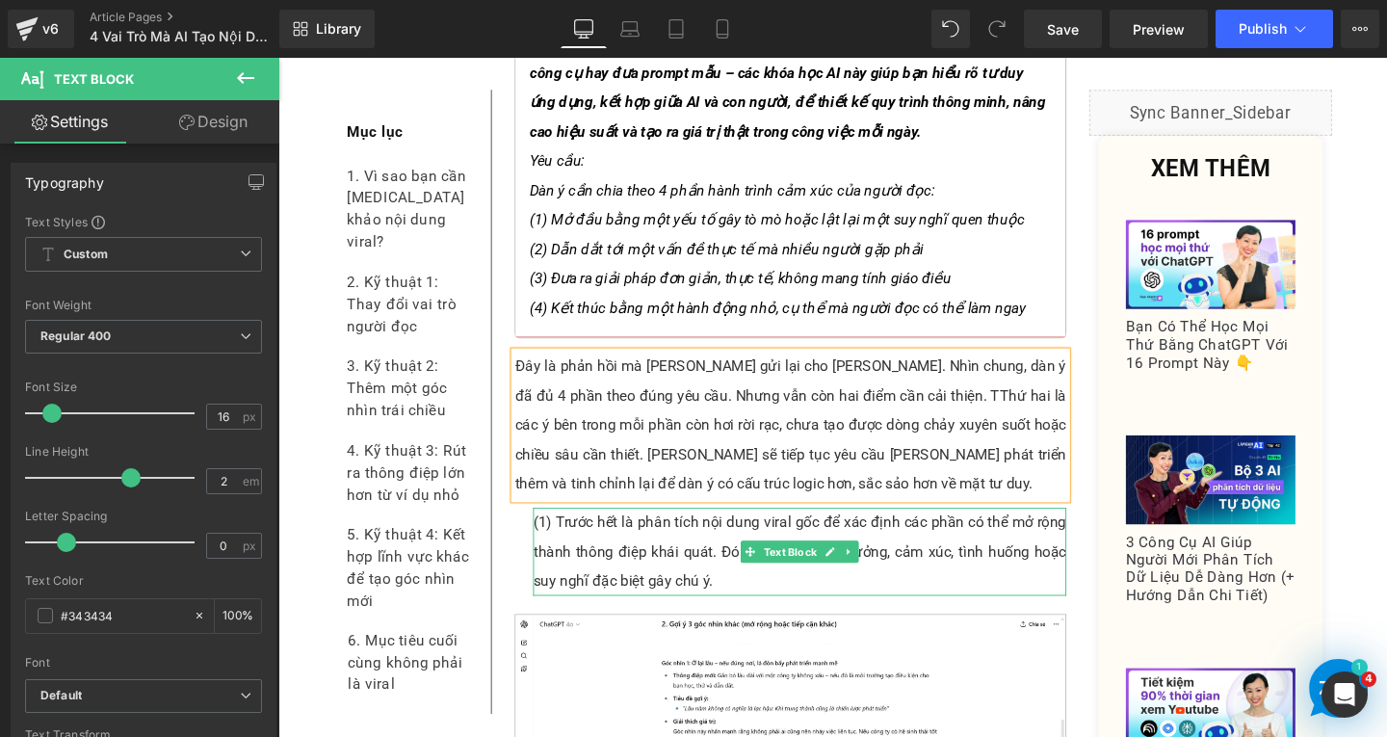
click at [696, 531] on p "(1) Trước hết là phân tích nội dung viral gốc để xác định các phần có thể mở rộ…" at bounding box center [826, 577] width 561 height 92
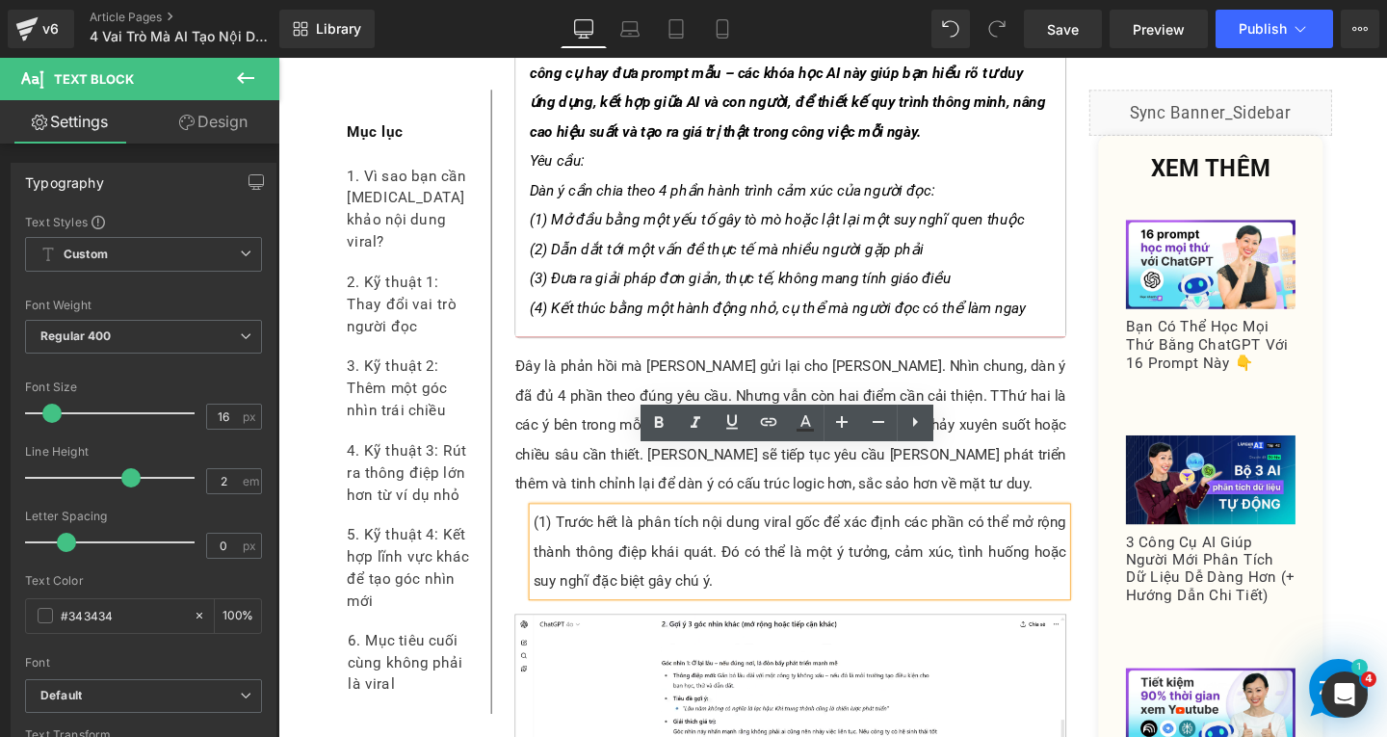
click at [760, 545] on p "(1) Trước hết là phân tích nội dung viral gốc để xác định các phần có thể mở rộ…" at bounding box center [826, 577] width 561 height 92
paste div
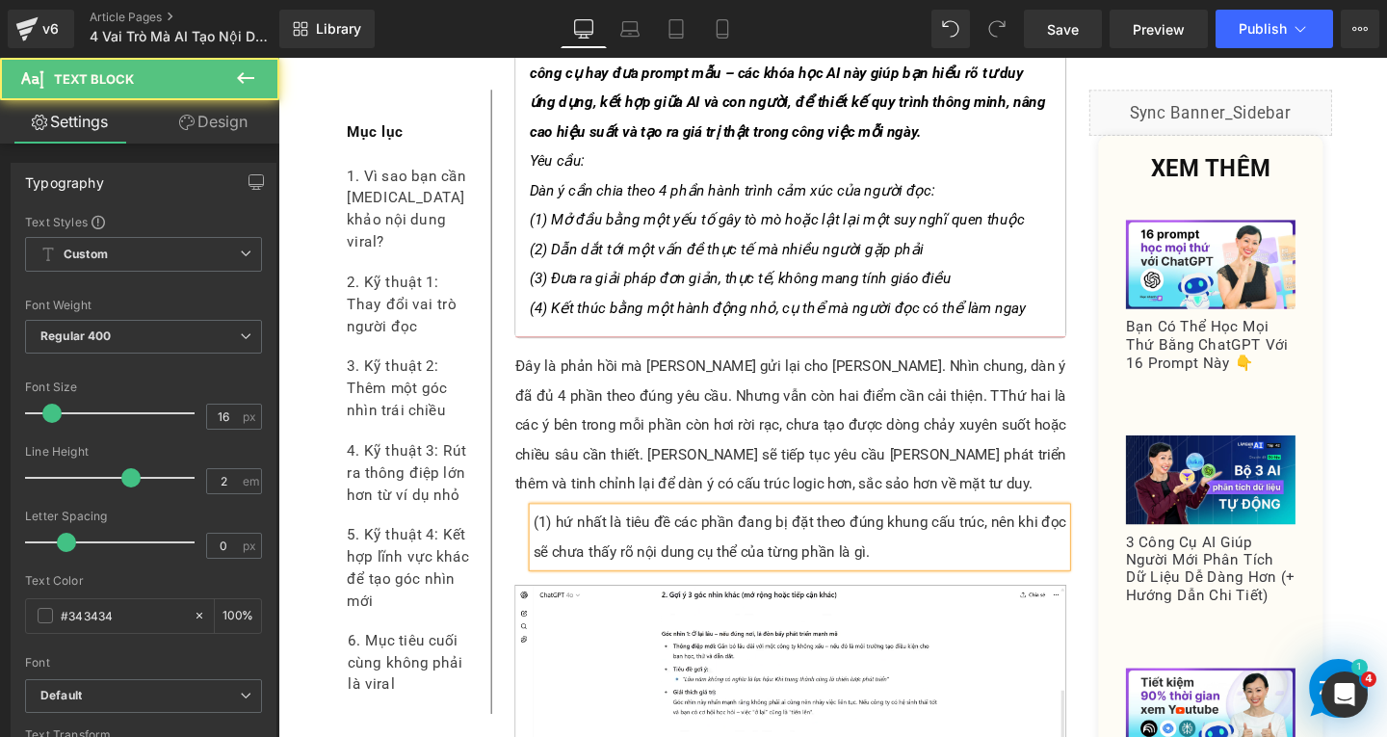
click at [563, 531] on p "(1) hứ nhất là tiêu đề các phần đang bị đặt theo đúng khung cấu trúc, nên khi đ…" at bounding box center [826, 562] width 561 height 62
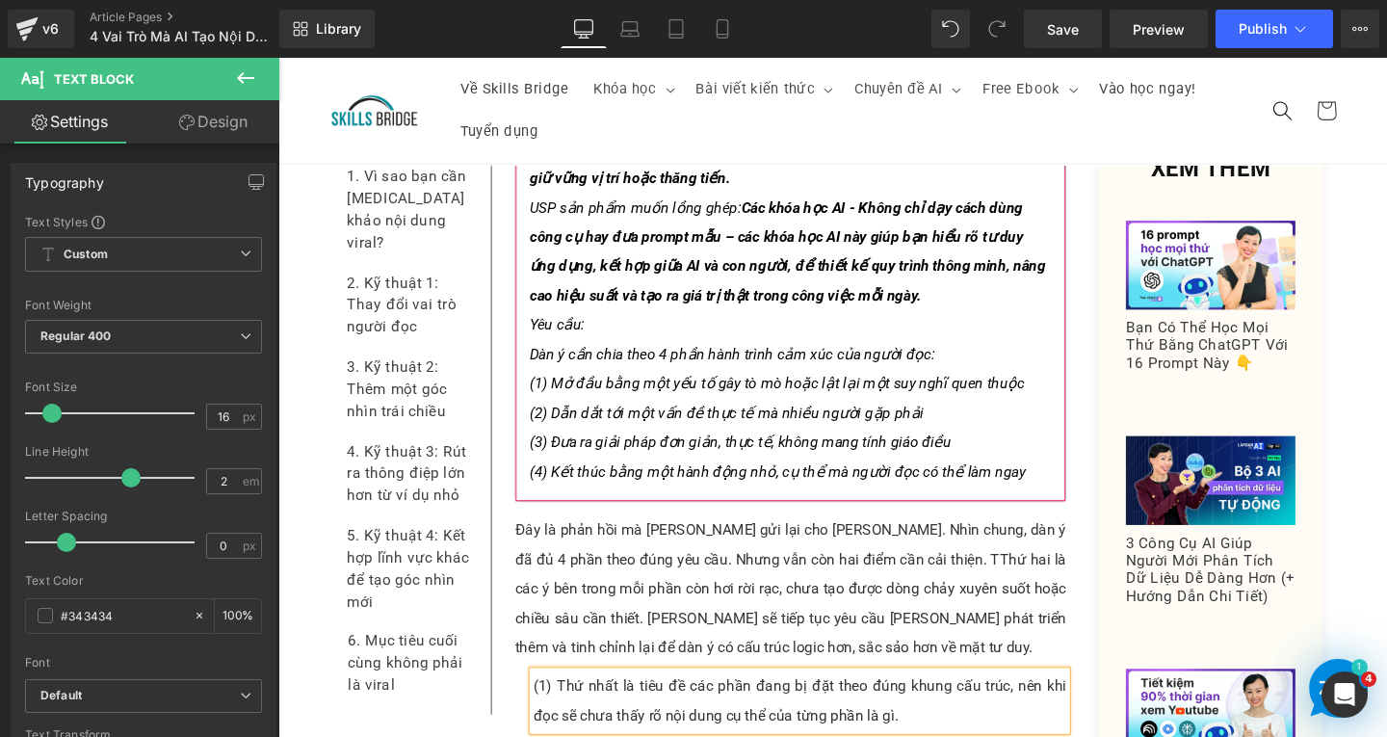
scroll to position [7787, 0]
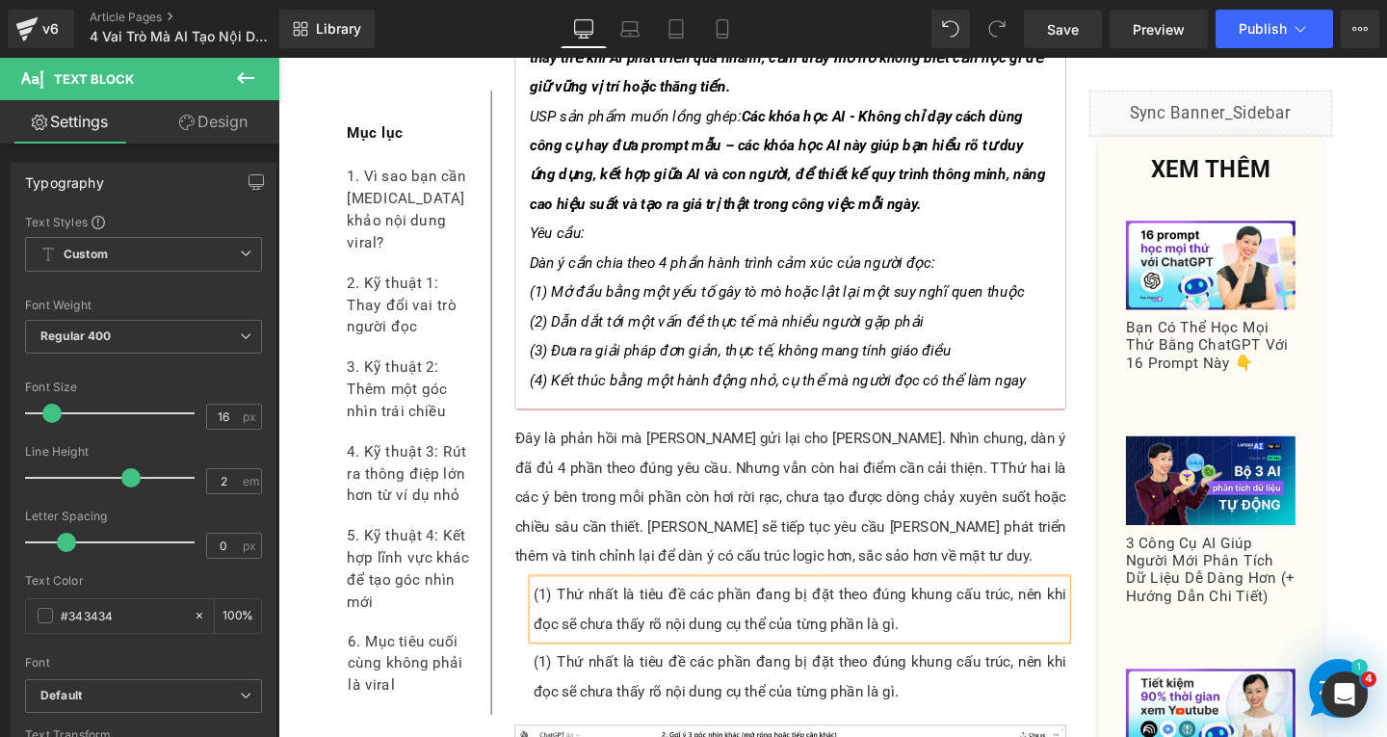
click at [954, 461] on p "Đây là phản hồi mà ChatGPT gửi lại cho Linh. Nhìn chung, dàn ý đã đủ 4 phần the…" at bounding box center [817, 520] width 580 height 154
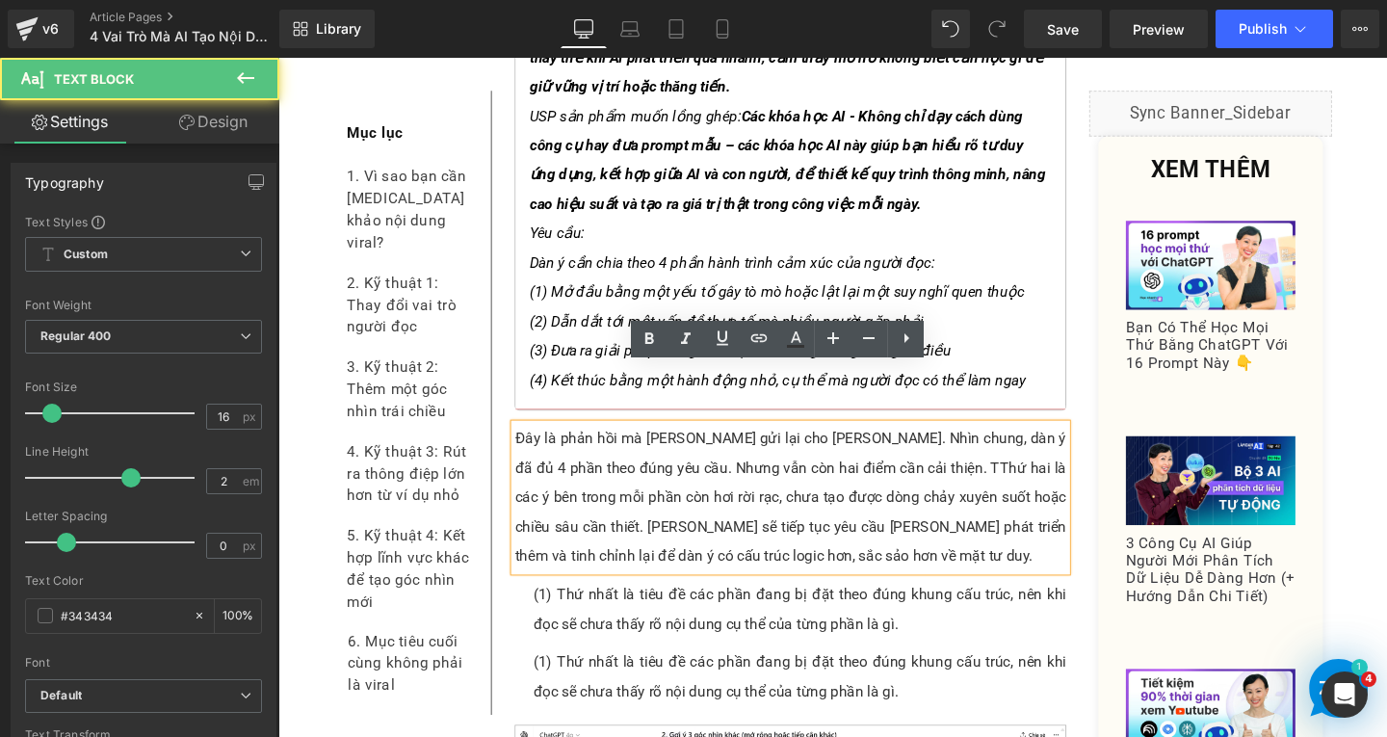
click at [887, 443] on p "Đây là phản hồi mà ChatGPT gửi lại cho Linh. Nhìn chung, dàn ý đã đủ 4 phần the…" at bounding box center [817, 520] width 580 height 154
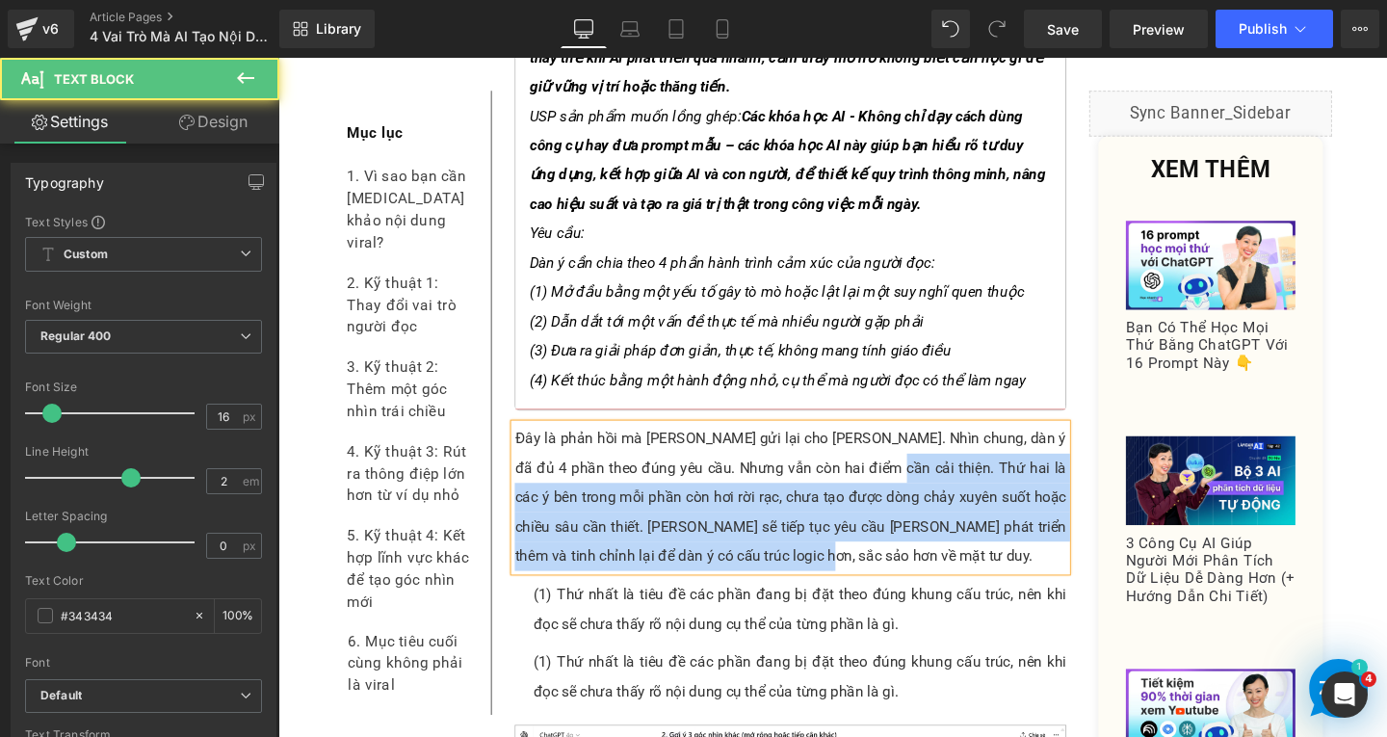
drag, startPoint x: 890, startPoint y: 427, endPoint x: 903, endPoint y: 521, distance: 95.2
click at [903, 521] on p "Đây là phản hồi mà ChatGPT gửi lại cho Linh. Nhìn chung, dàn ý đã đủ 4 phần the…" at bounding box center [817, 520] width 580 height 154
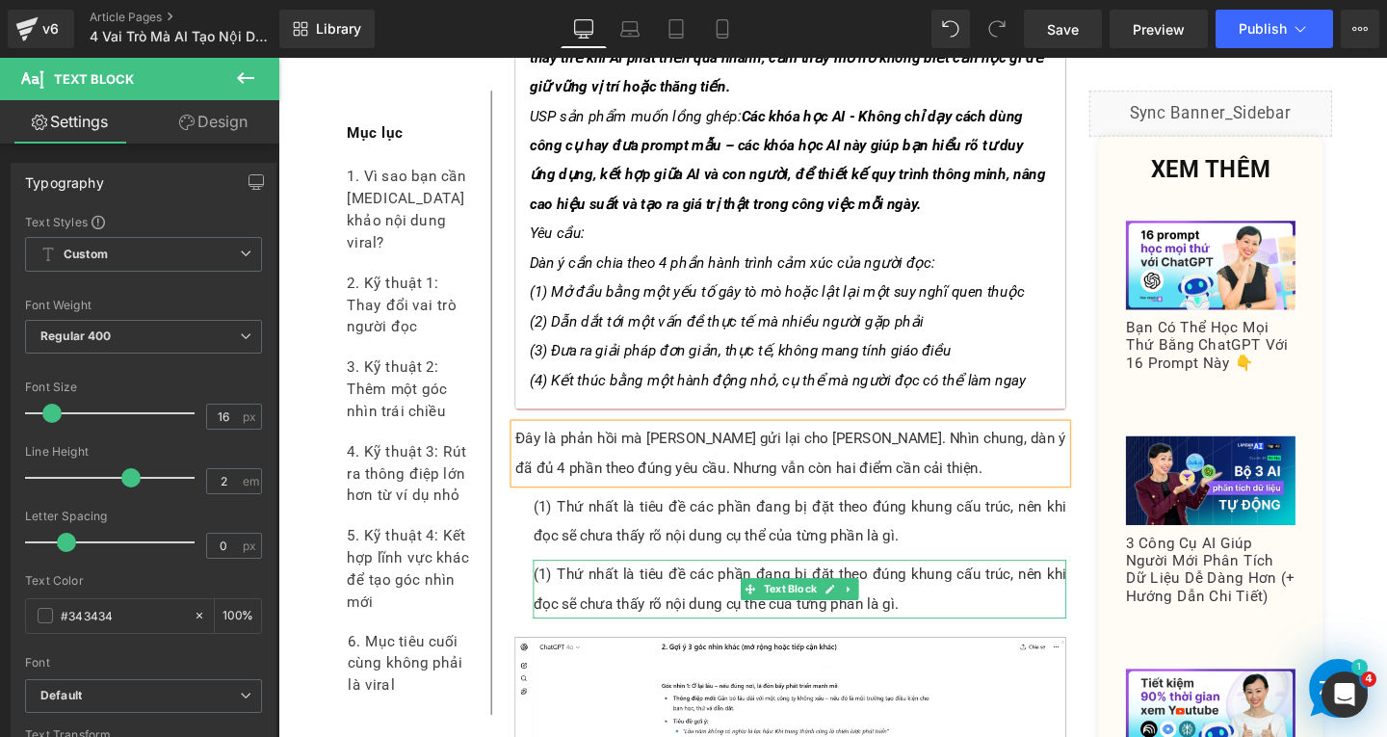
click at [680, 586] on p "(1) Thứ nhất là tiêu đề các phần đang bị đặt theo đúng khung cấu trúc, nên khi …" at bounding box center [826, 617] width 561 height 62
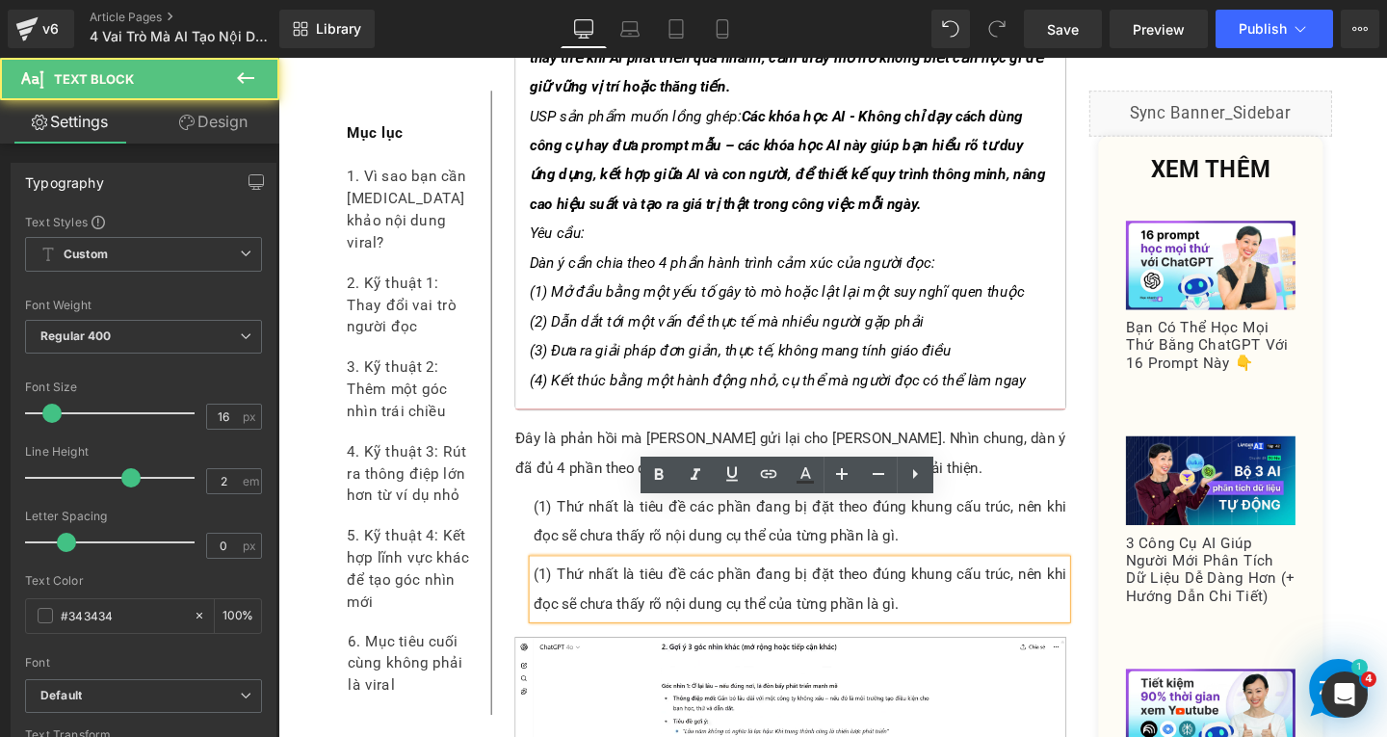
click at [555, 586] on p "(1) Thứ nhất là tiêu đề các phần đang bị đặt theo đúng khung cấu trúc, nên khi …" at bounding box center [826, 617] width 561 height 62
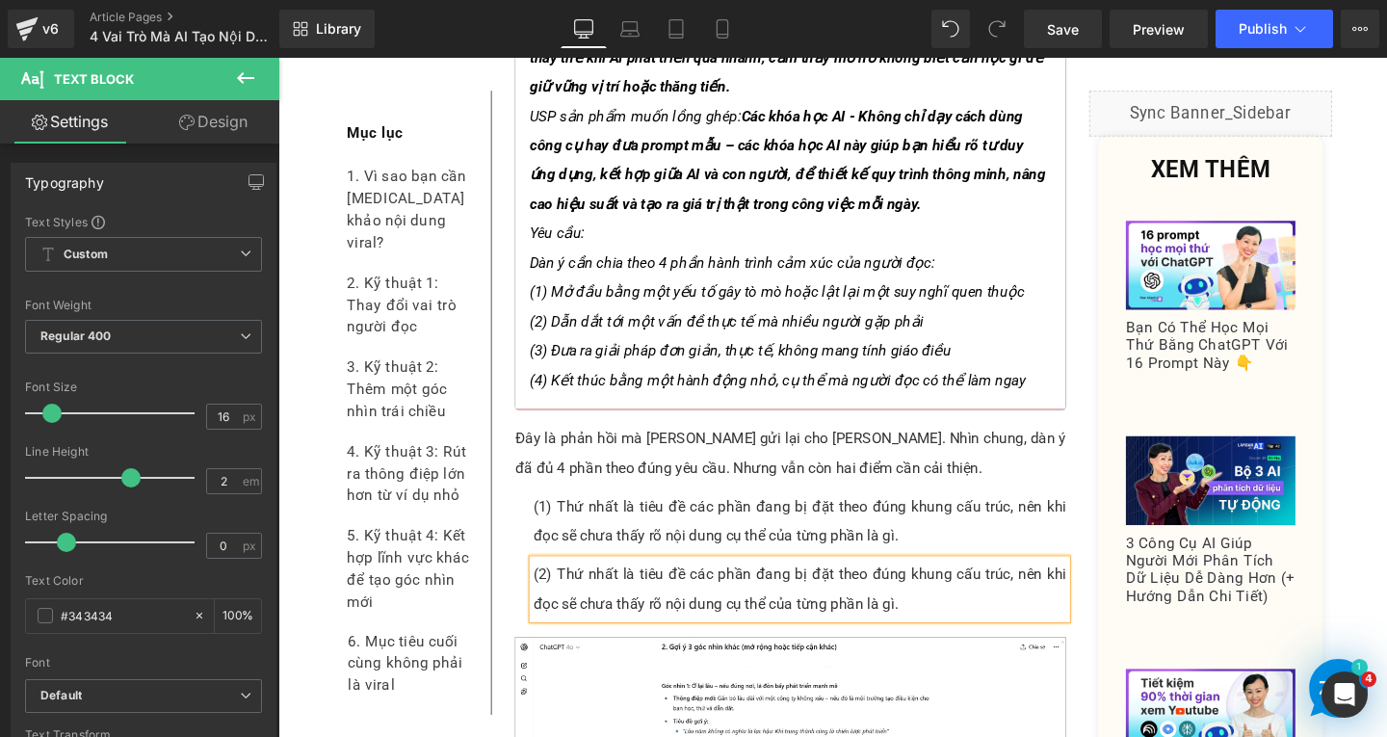
click at [590, 586] on p "(2) Thứ nhất là tiêu đề các phần đang bị đặt theo đúng khung cấu trúc, nên khi …" at bounding box center [826, 617] width 561 height 62
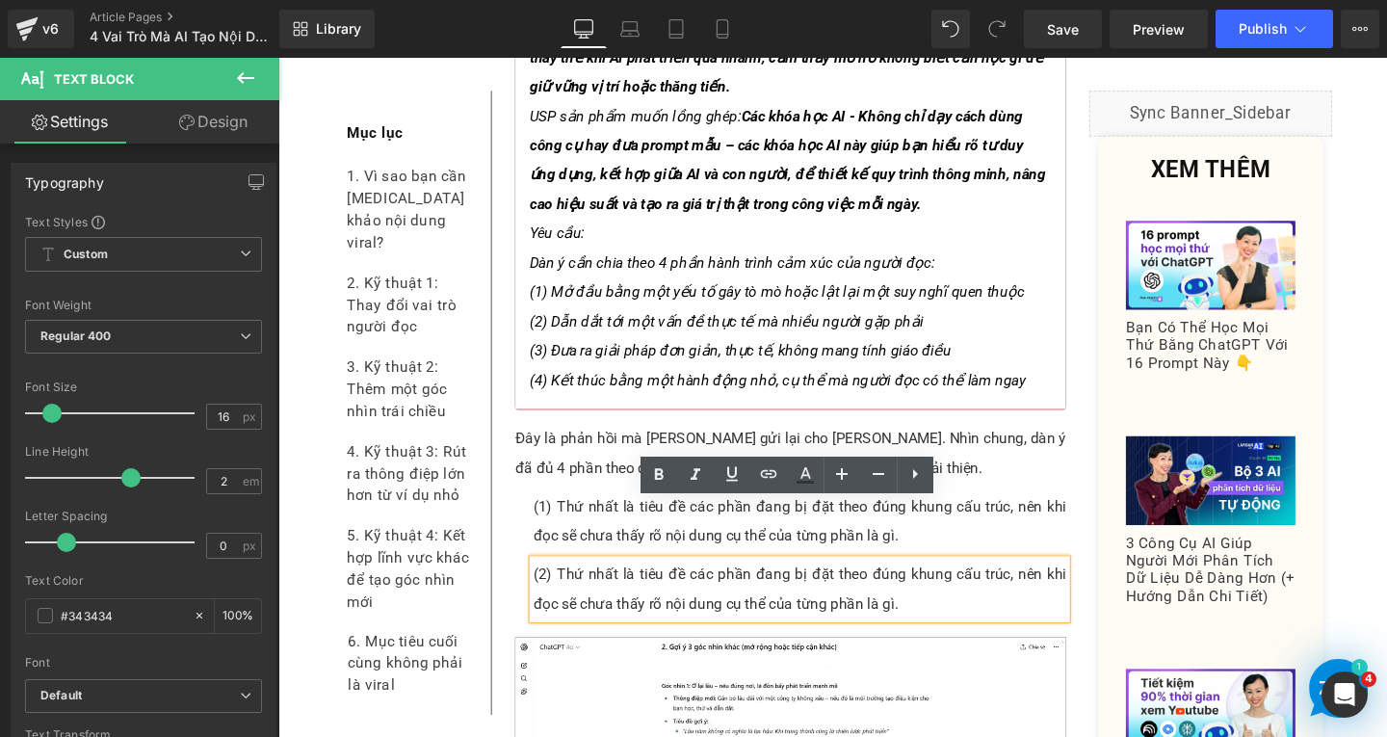
drag, startPoint x: 567, startPoint y: 535, endPoint x: 934, endPoint y: 570, distance: 368.8
click at [932, 586] on p "(2) Thứ nhất là tiêu đề các phần đang bị đặt theo đúng khung cấu trúc, nên khi …" at bounding box center [826, 617] width 561 height 62
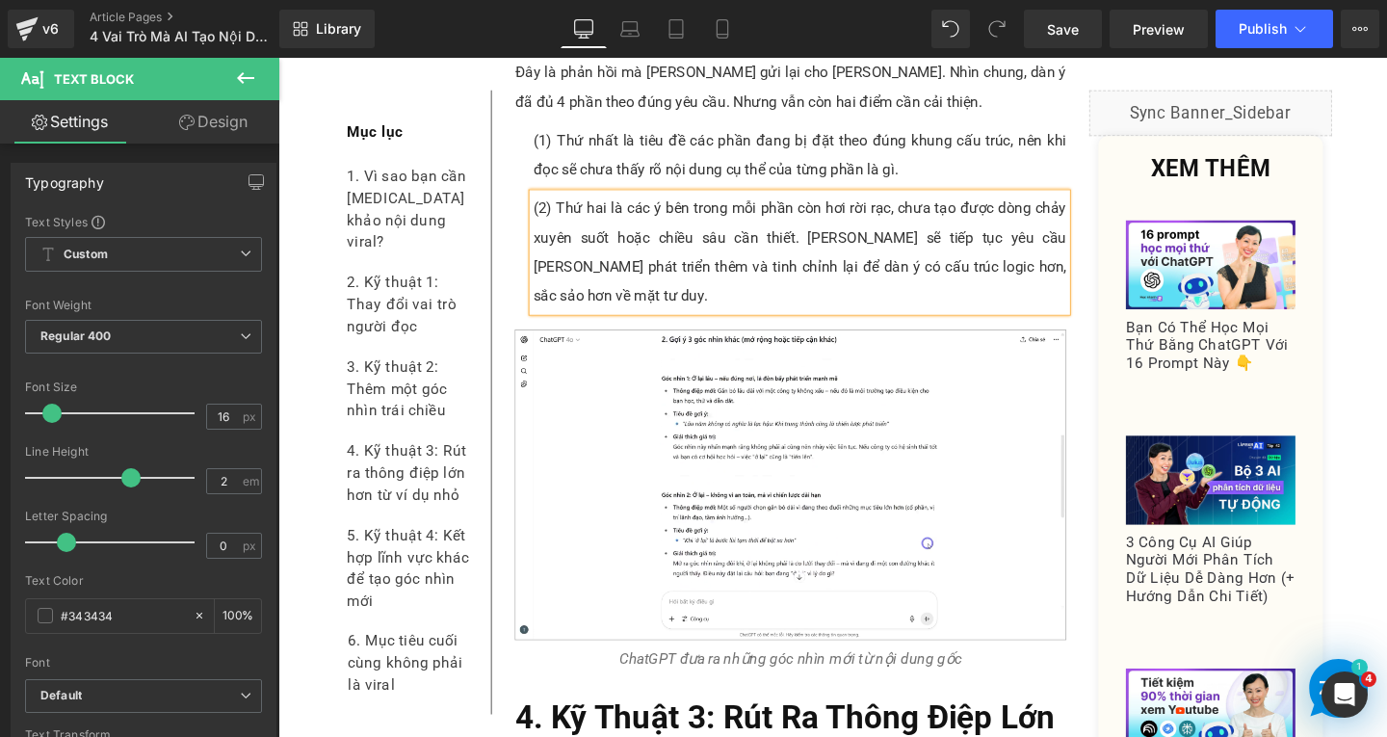
scroll to position [8365, 0]
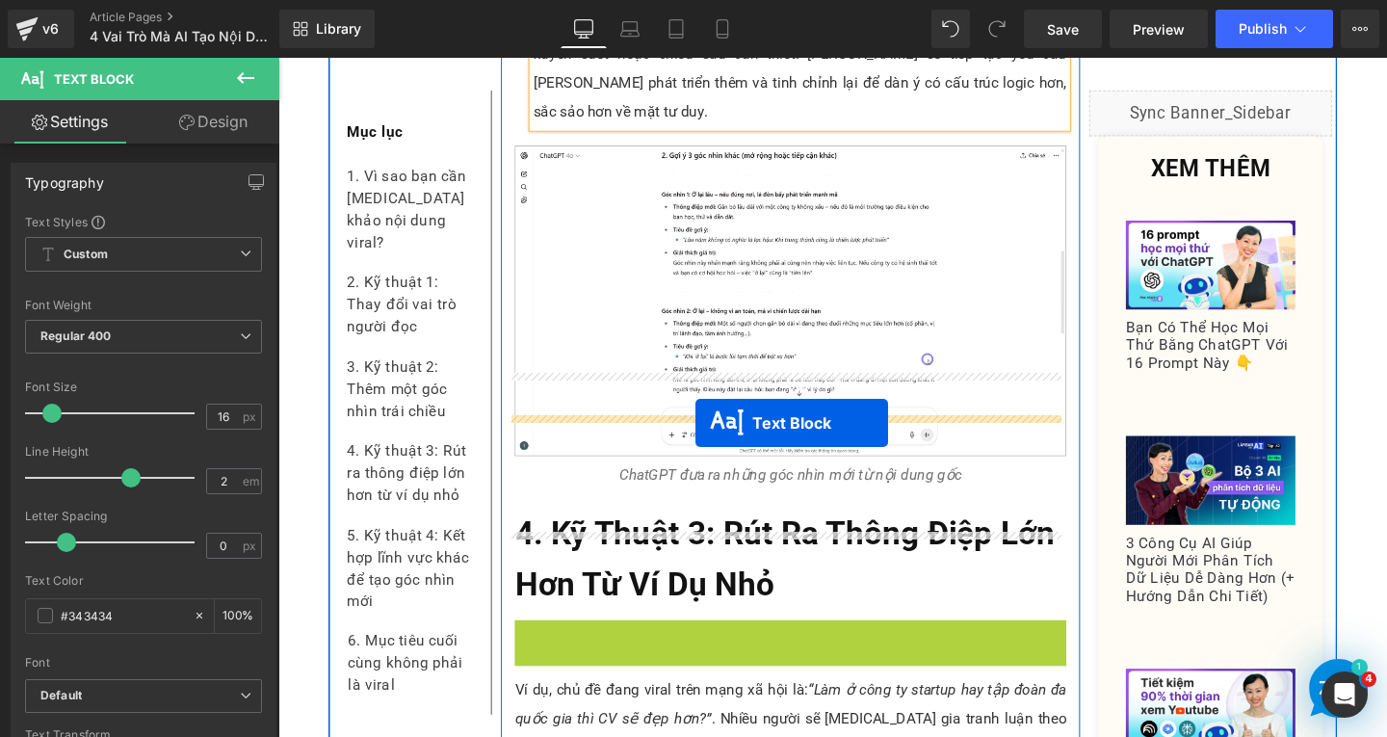
drag, startPoint x: 760, startPoint y: 622, endPoint x: 717, endPoint y: 441, distance: 186.2
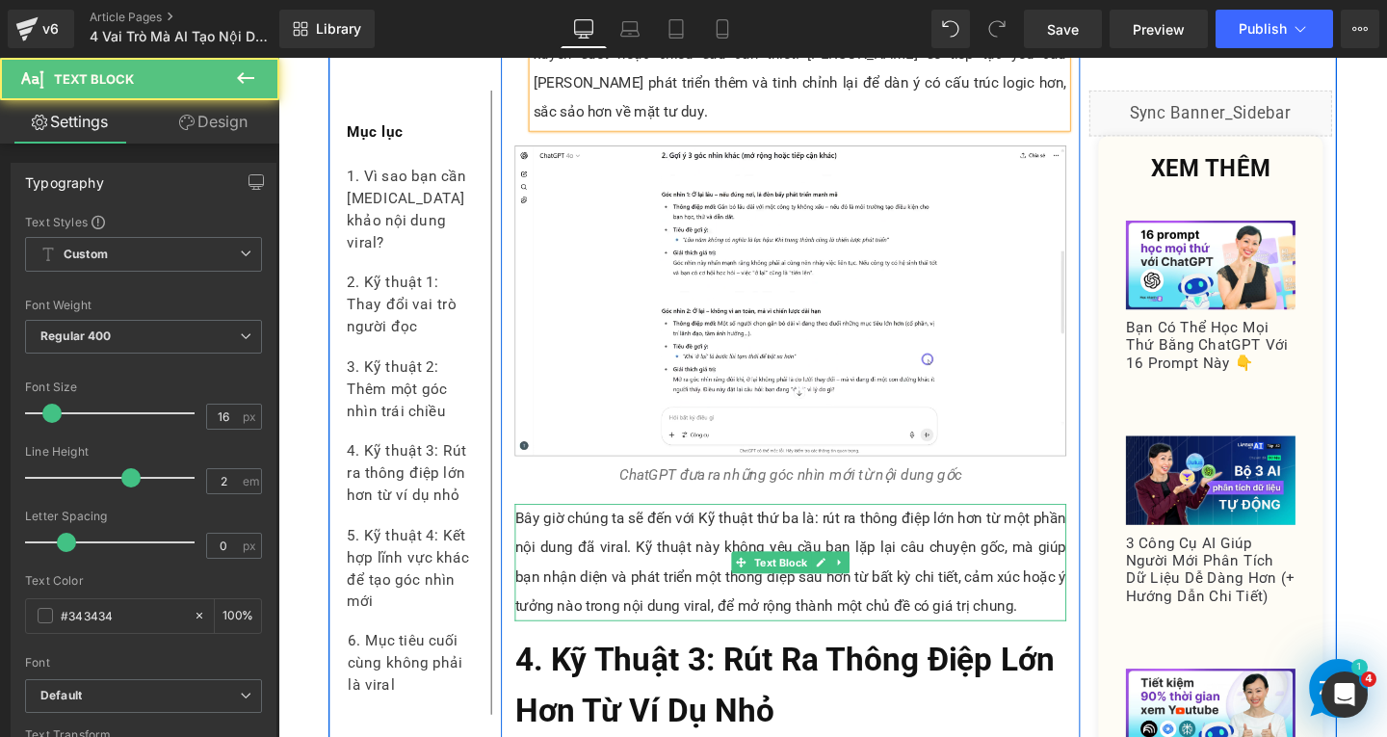
click at [648, 527] on p "Bây giờ chúng ta sẽ đến với Kỹ thuật thứ ba là: rút ra thông điệp lớn hơn từ mộ…" at bounding box center [817, 588] width 580 height 123
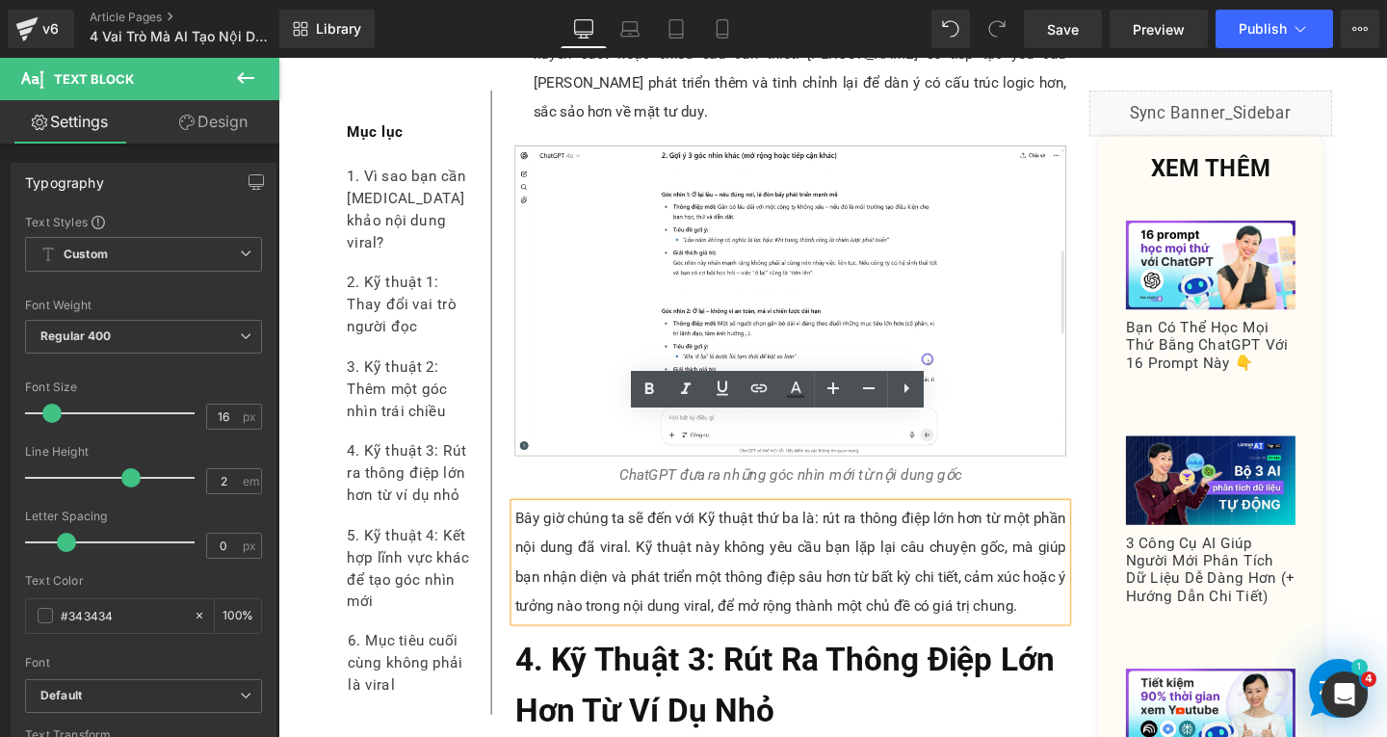
click at [1069, 539] on p "Bây giờ chúng ta sẽ đến với Kỹ thuật thứ ba là: rút ra thông điệp lớn hơn từ mộ…" at bounding box center [817, 588] width 580 height 123
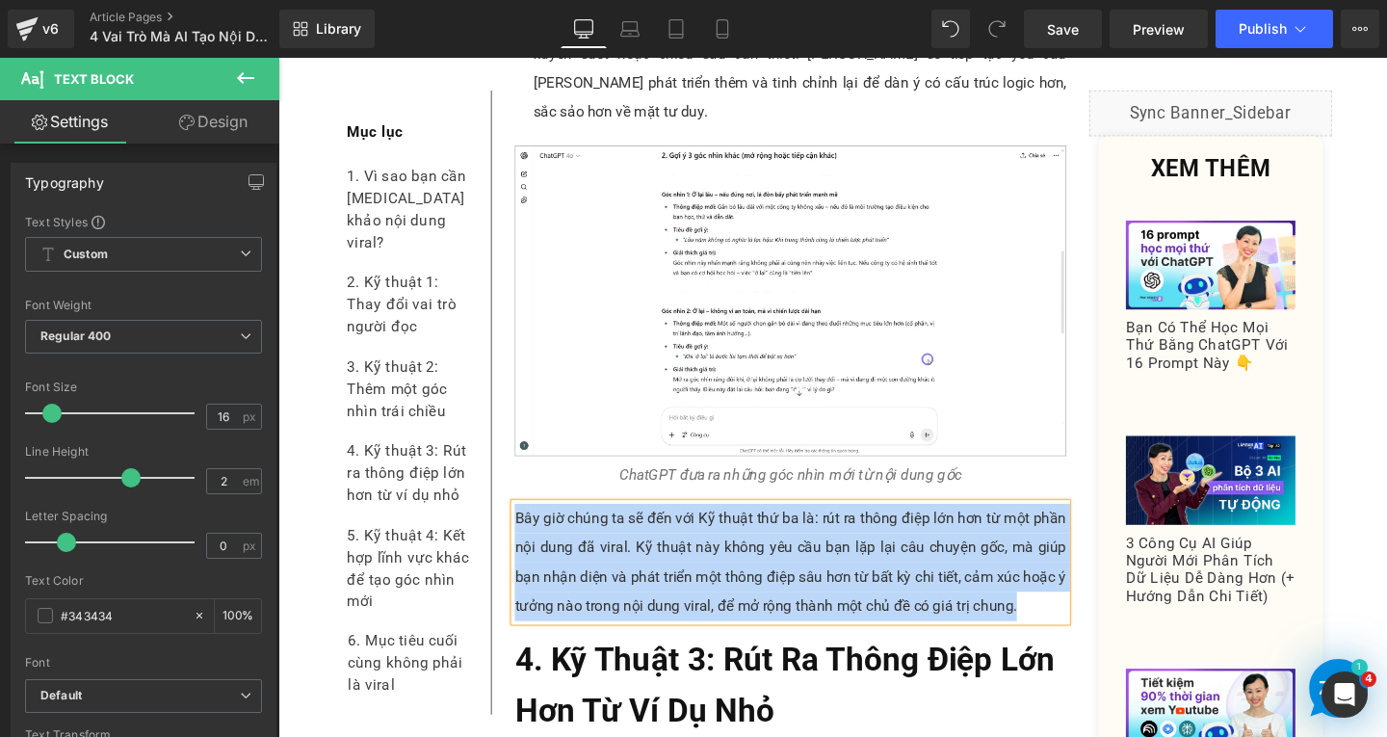
paste div
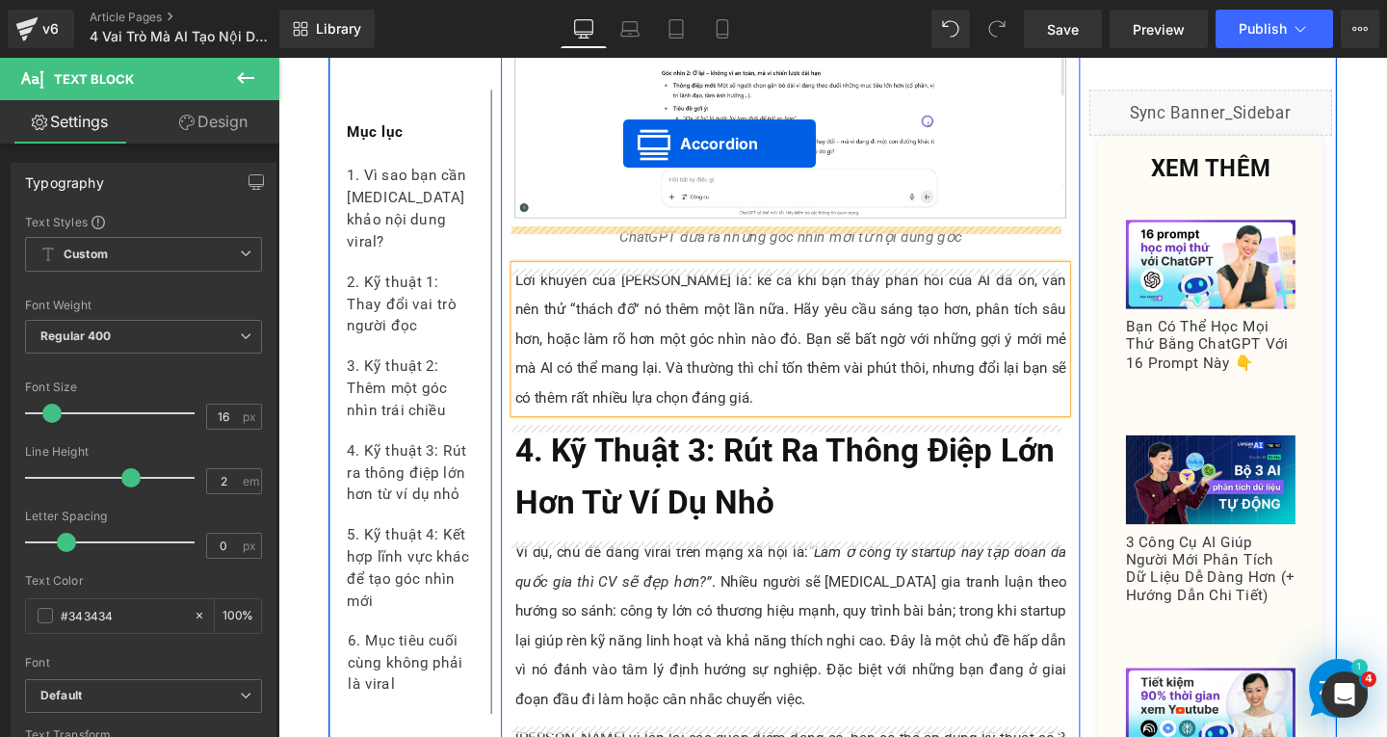
scroll to position [8499, 0]
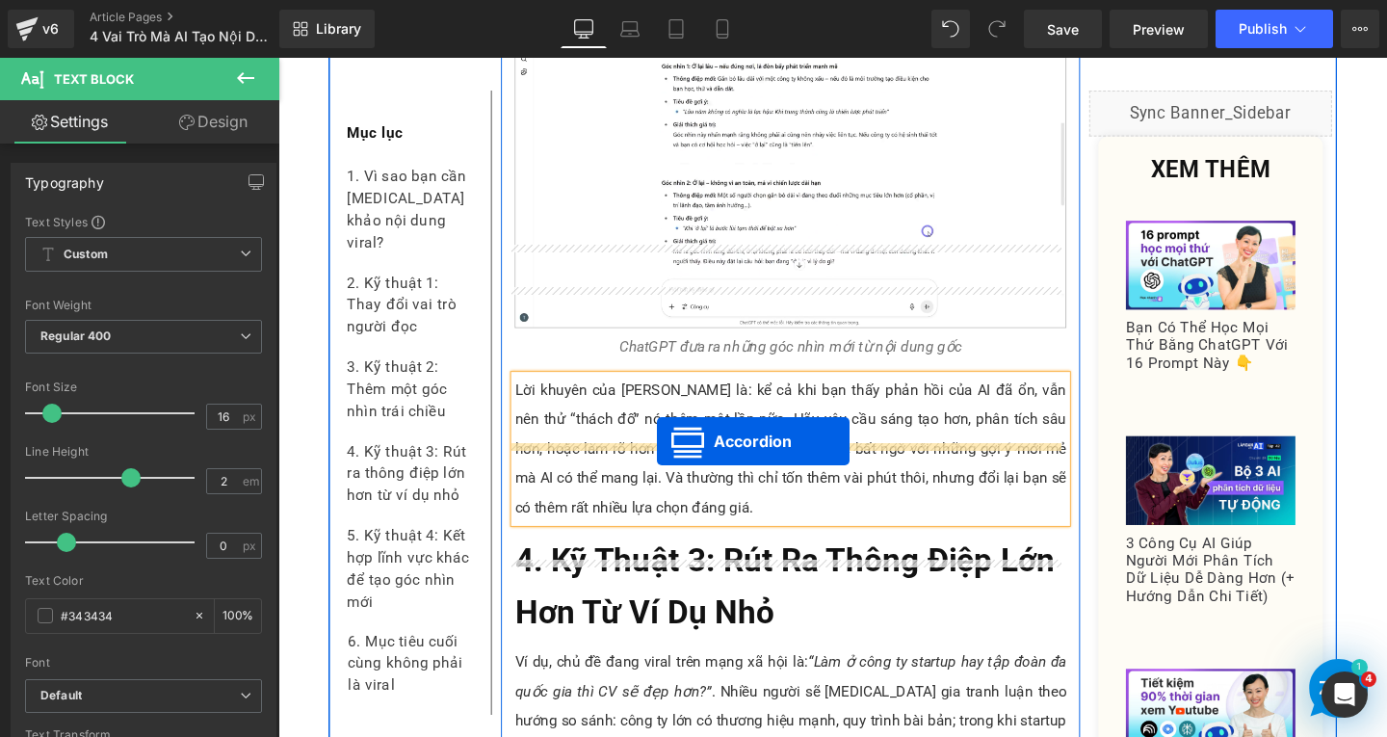
drag, startPoint x: 762, startPoint y: 195, endPoint x: 676, endPoint y: 461, distance: 280.3
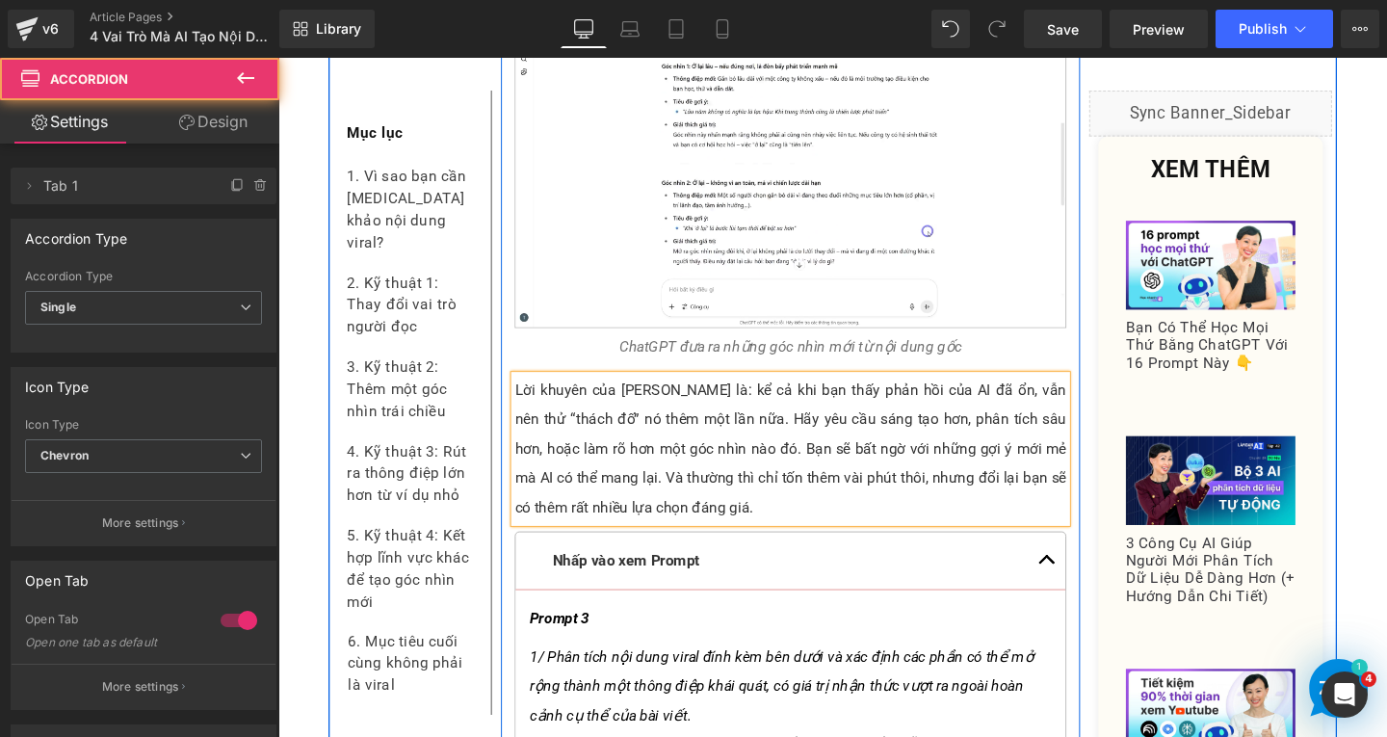
scroll to position [8692, 0]
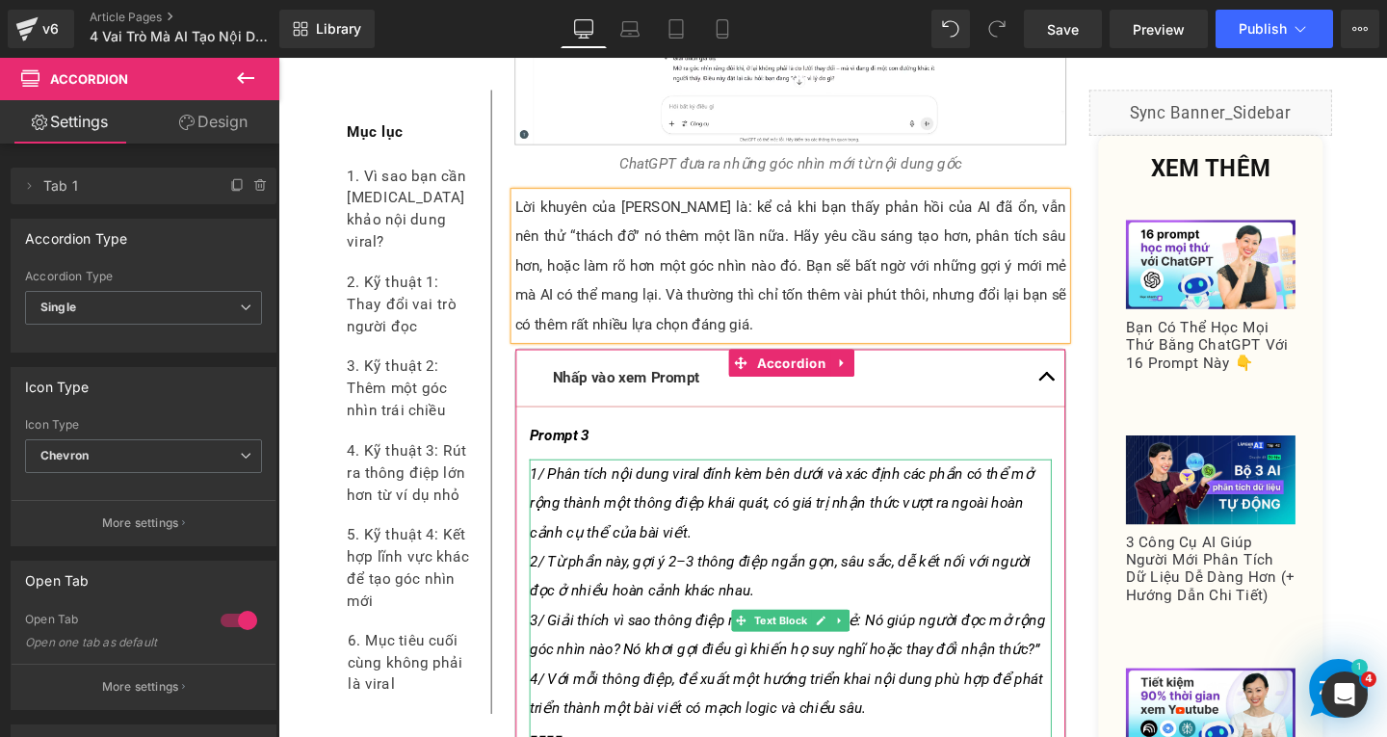
click at [630, 578] on span "2/ Từ phần này, gợi ý 2–3 thông điệp ngắn gọn, sâu sắc, dễ kết nối với người đọ…" at bounding box center [805, 602] width 527 height 49
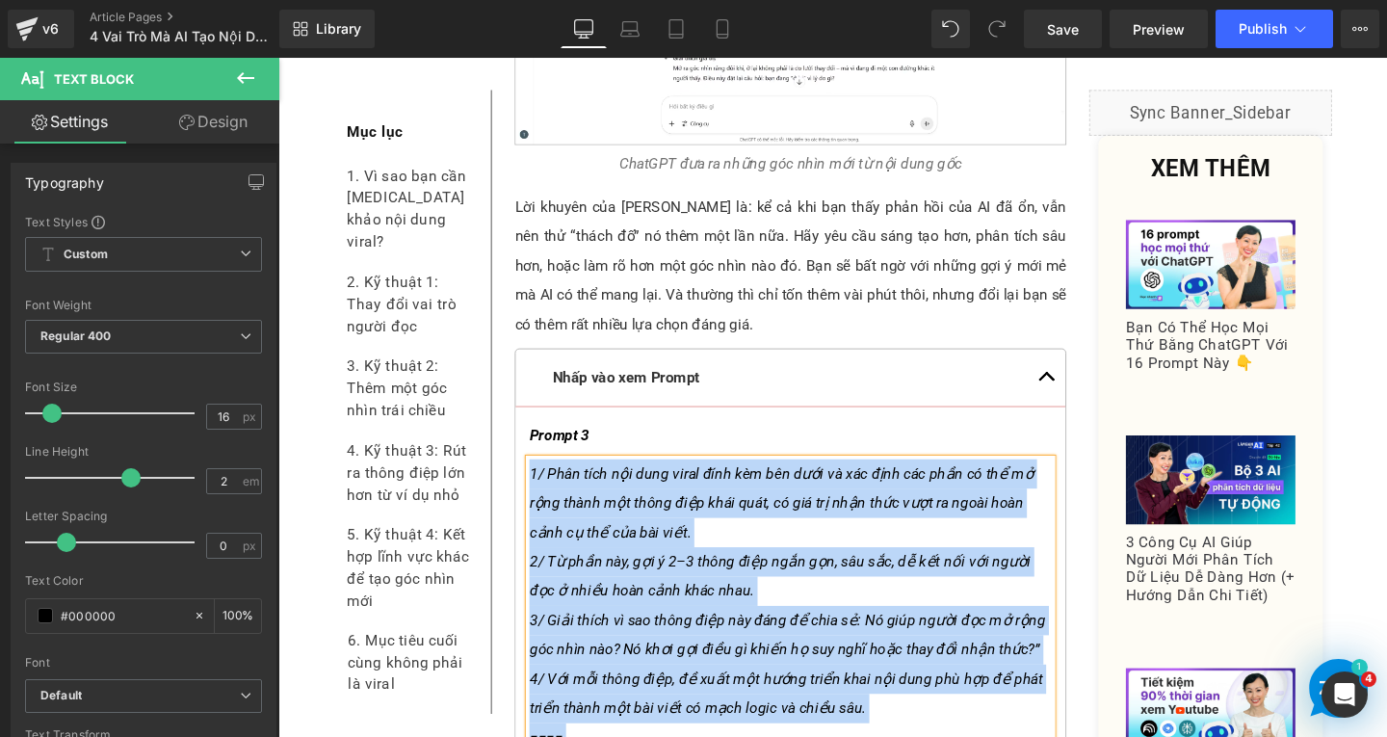
paste div
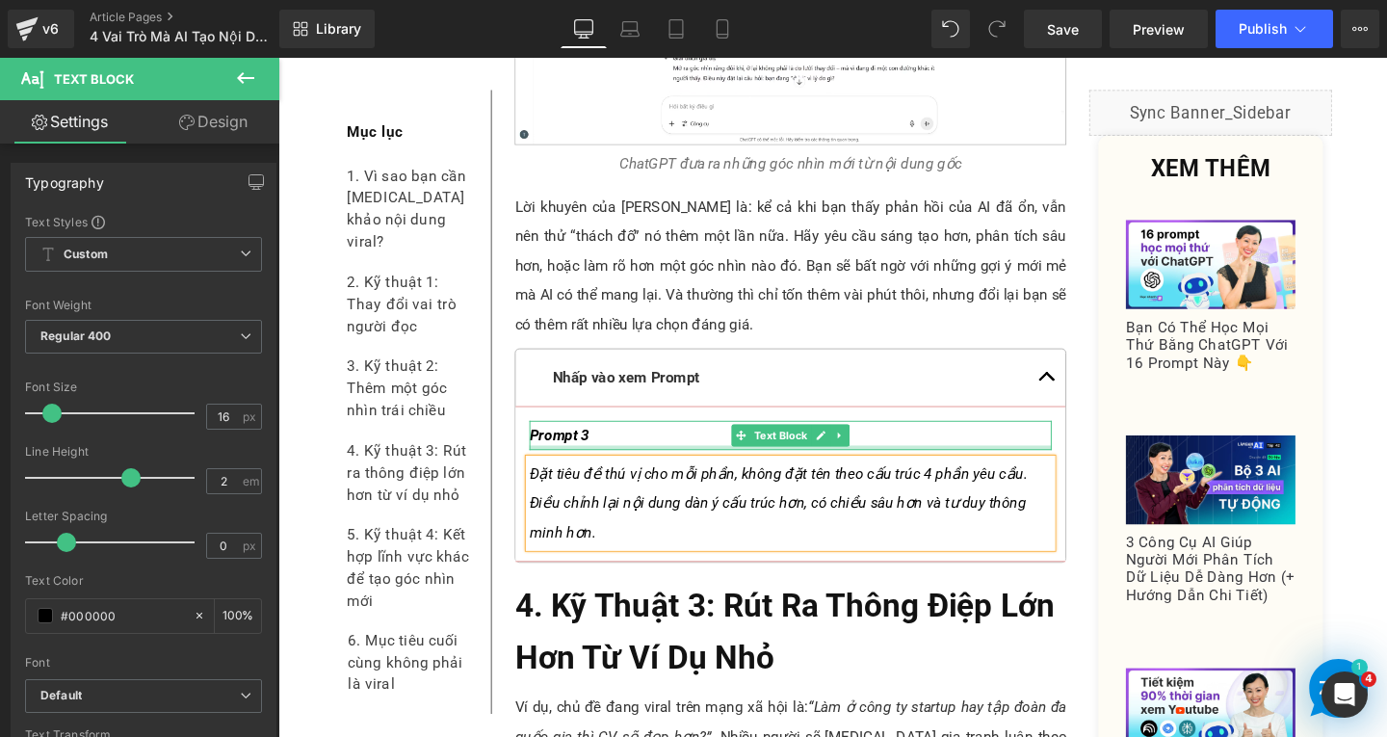
scroll to position [8885, 0]
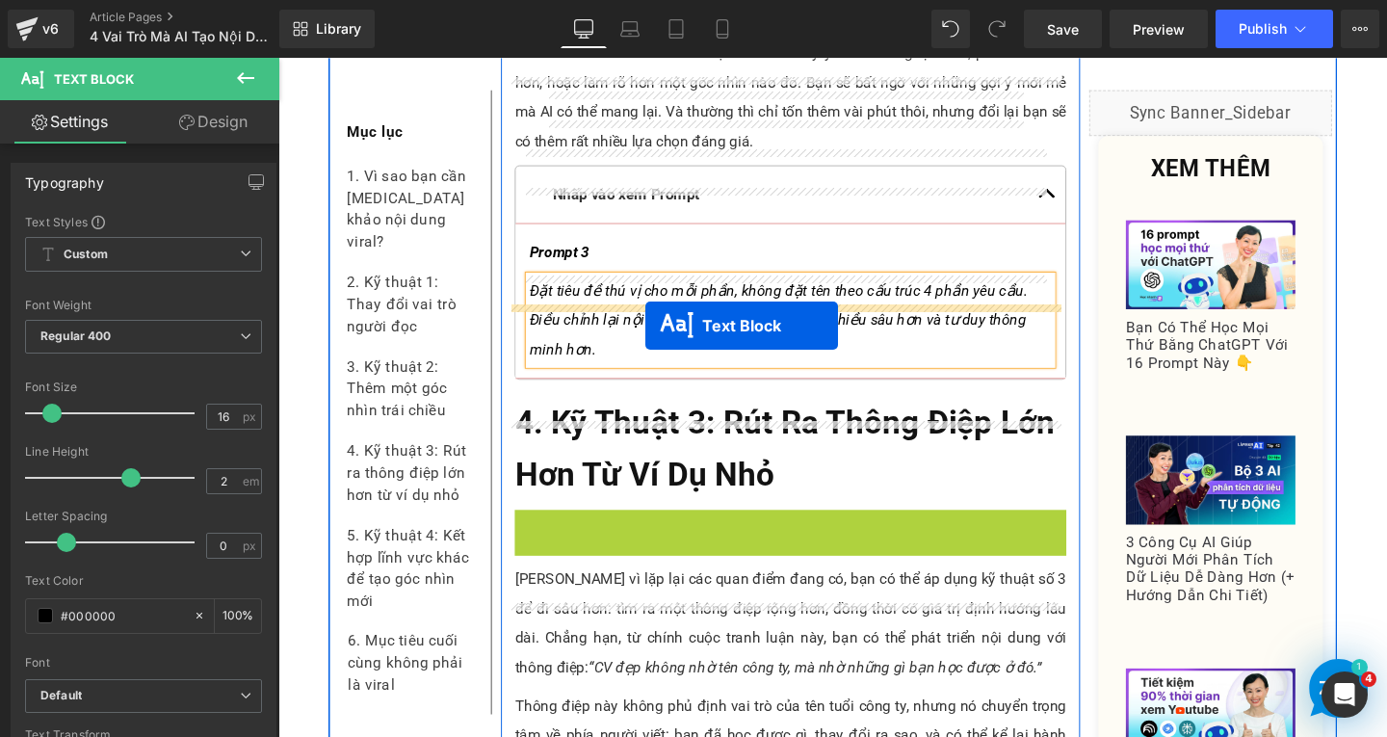
drag, startPoint x: 757, startPoint y: 536, endPoint x: 665, endPoint y: 340, distance: 216.3
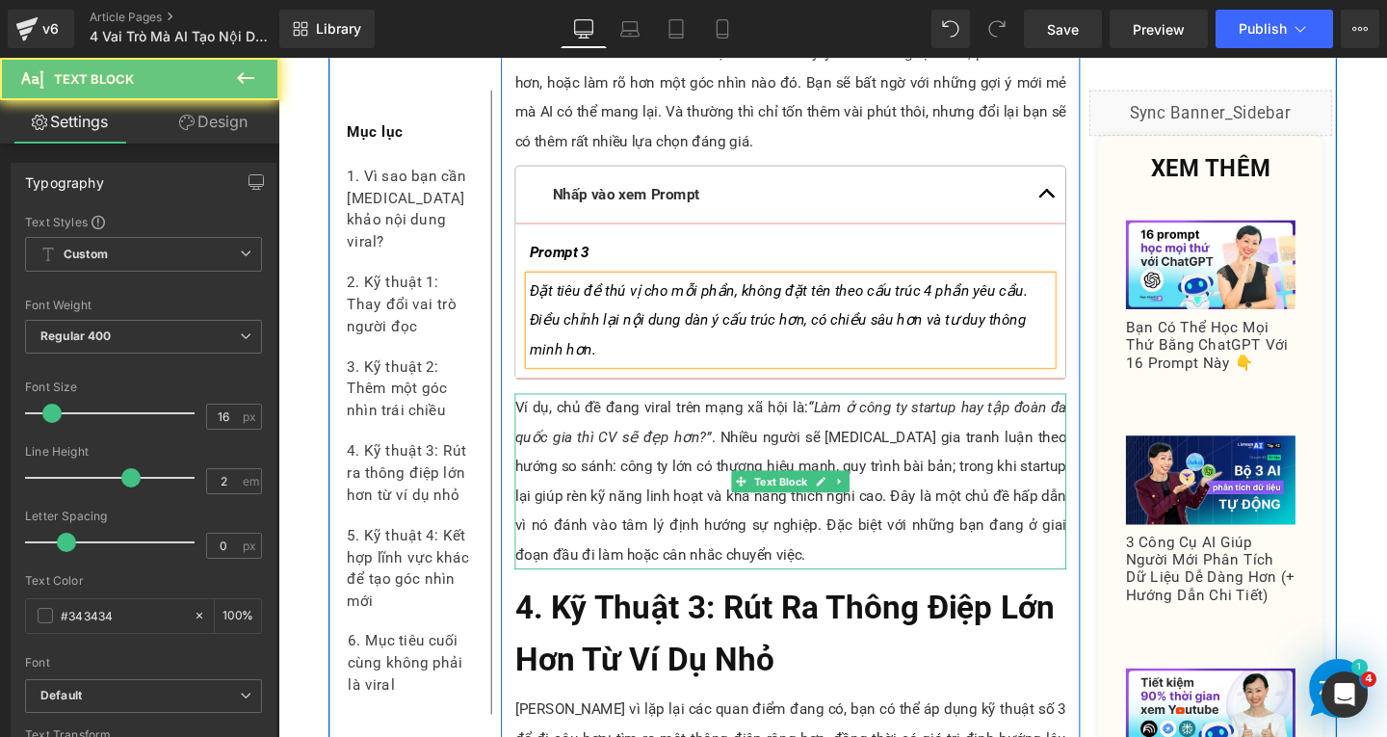
click at [653, 410] on p "Ví dụ, chủ đề đang viral trên mạng xã hội là: “Làm ở công ty startup hay tập đo…" at bounding box center [817, 502] width 580 height 185
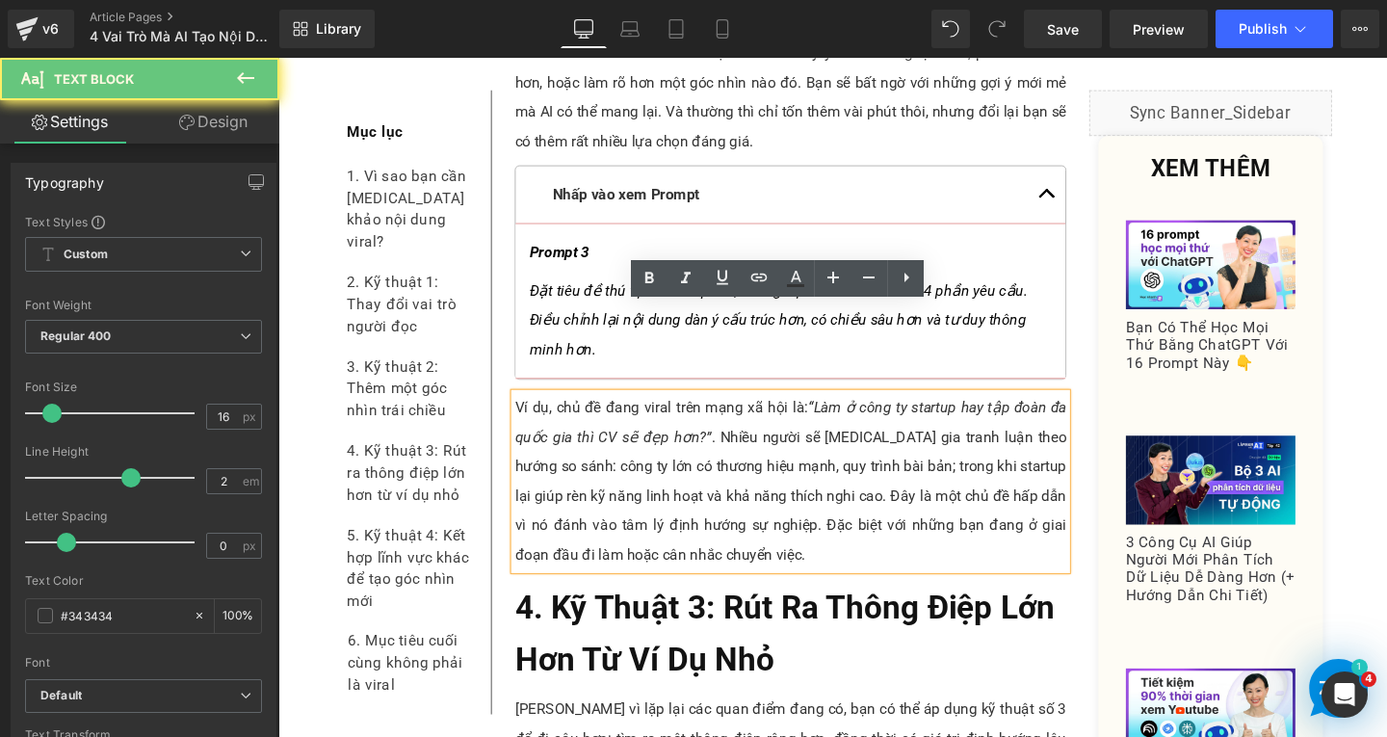
click at [776, 486] on p "Ví dụ, chủ đề đang viral trên mạng xã hội là: “Làm ở công ty startup hay tập đo…" at bounding box center [817, 502] width 580 height 185
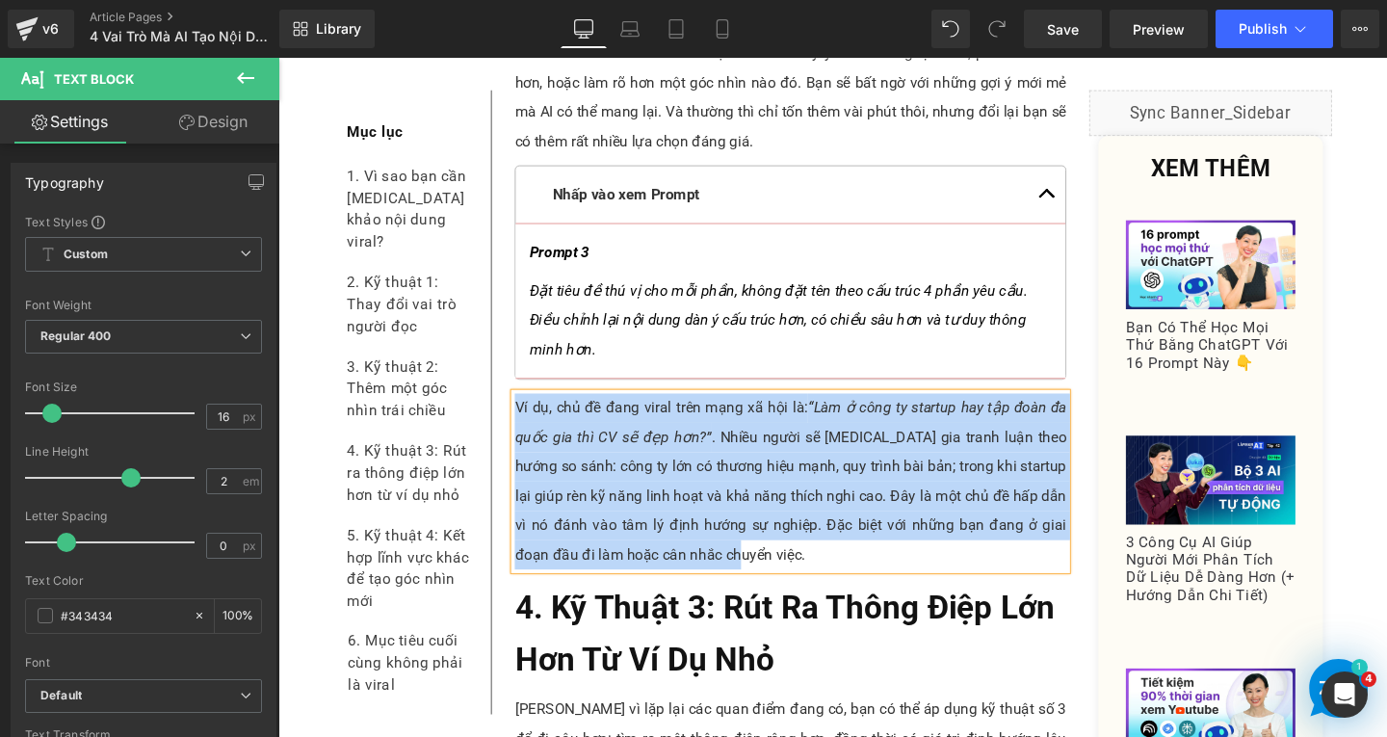
paste div
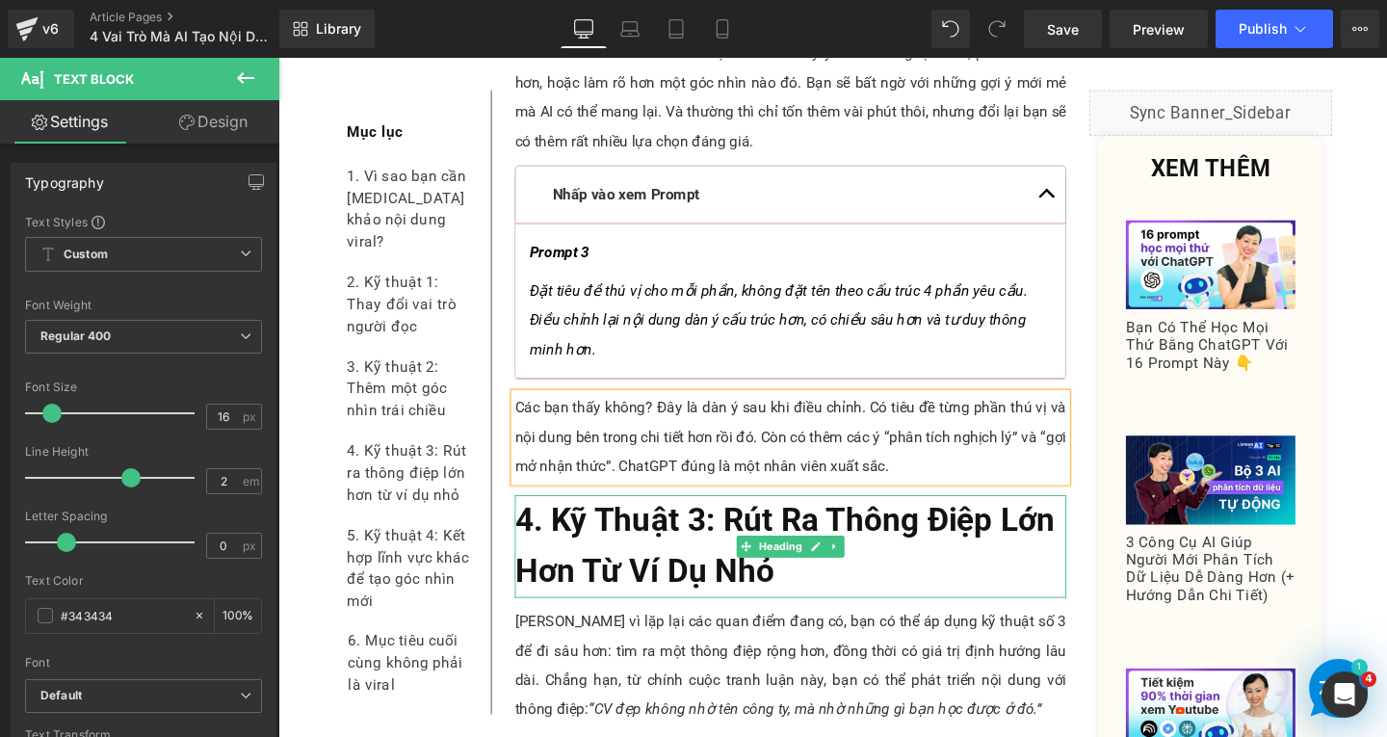
click at [591, 524] on span "4. Kỹ Thuật 3: Rút Ra Thông Điệp Lớn Hơn Từ Ví Dụ Nhỏ" at bounding box center [810, 570] width 567 height 93
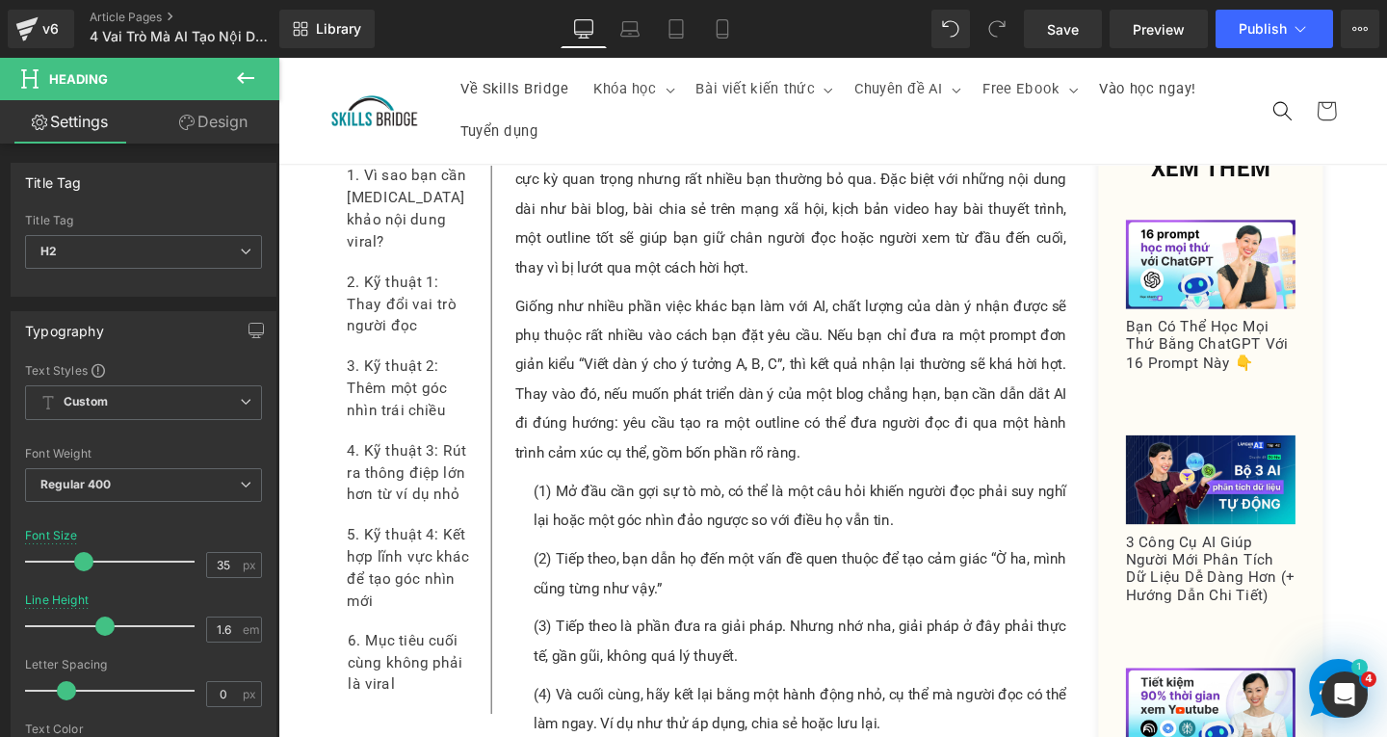
scroll to position [5898, 0]
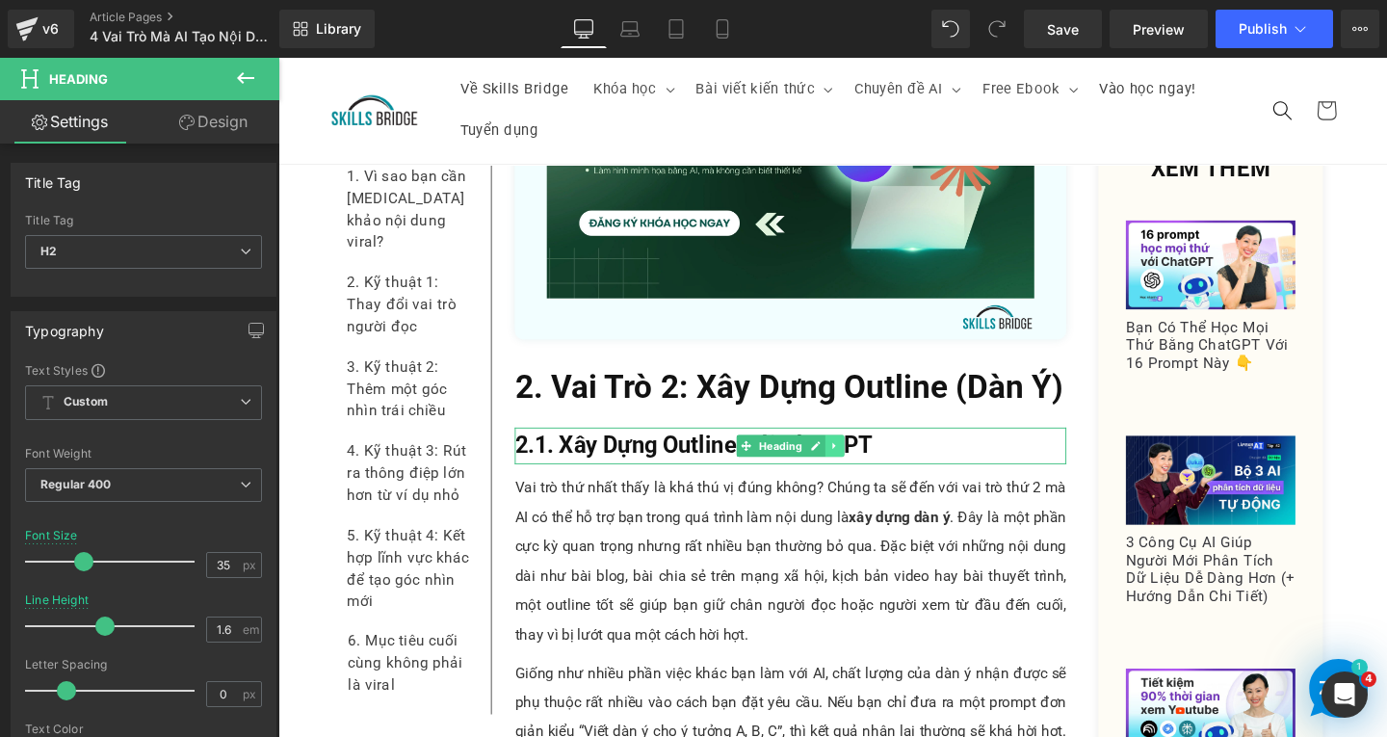
click at [854, 454] on link at bounding box center [864, 465] width 20 height 23
click at [849, 461] on icon at bounding box center [854, 466] width 11 height 11
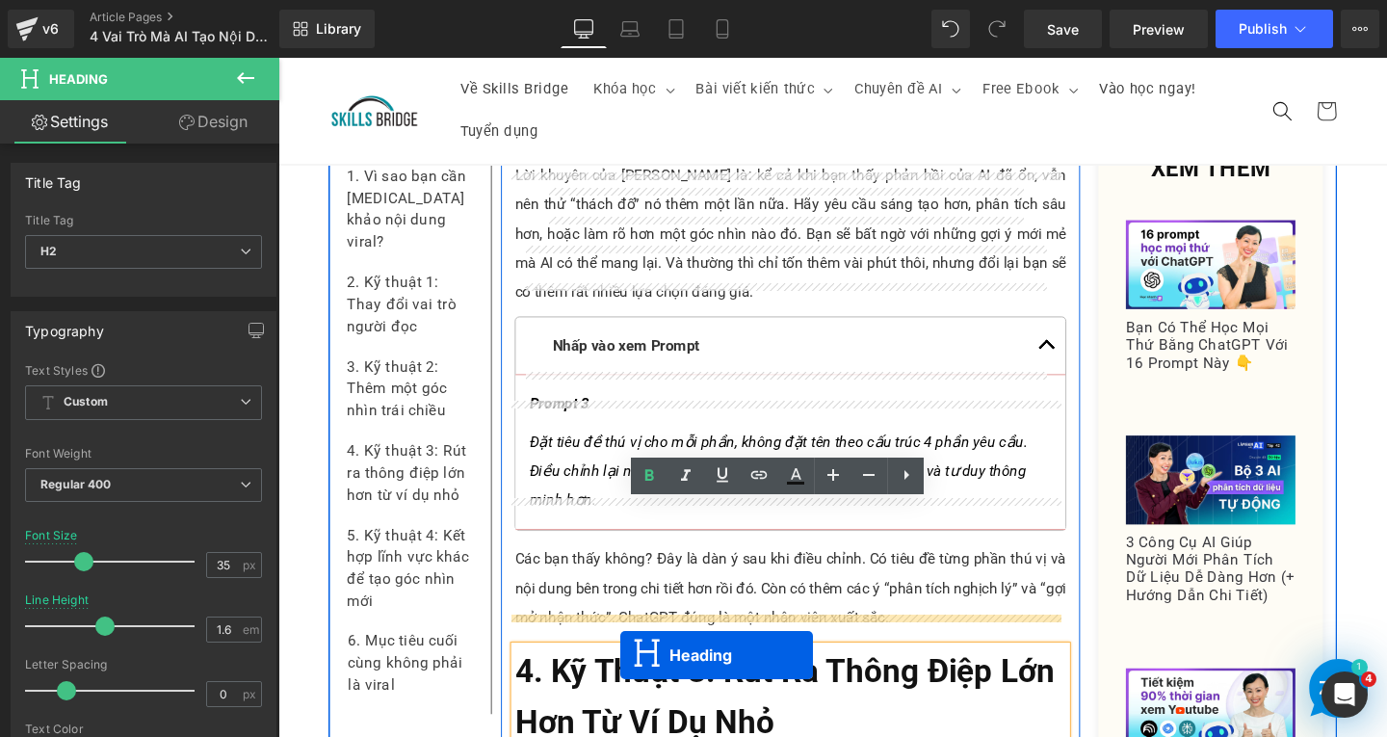
scroll to position [8846, 0]
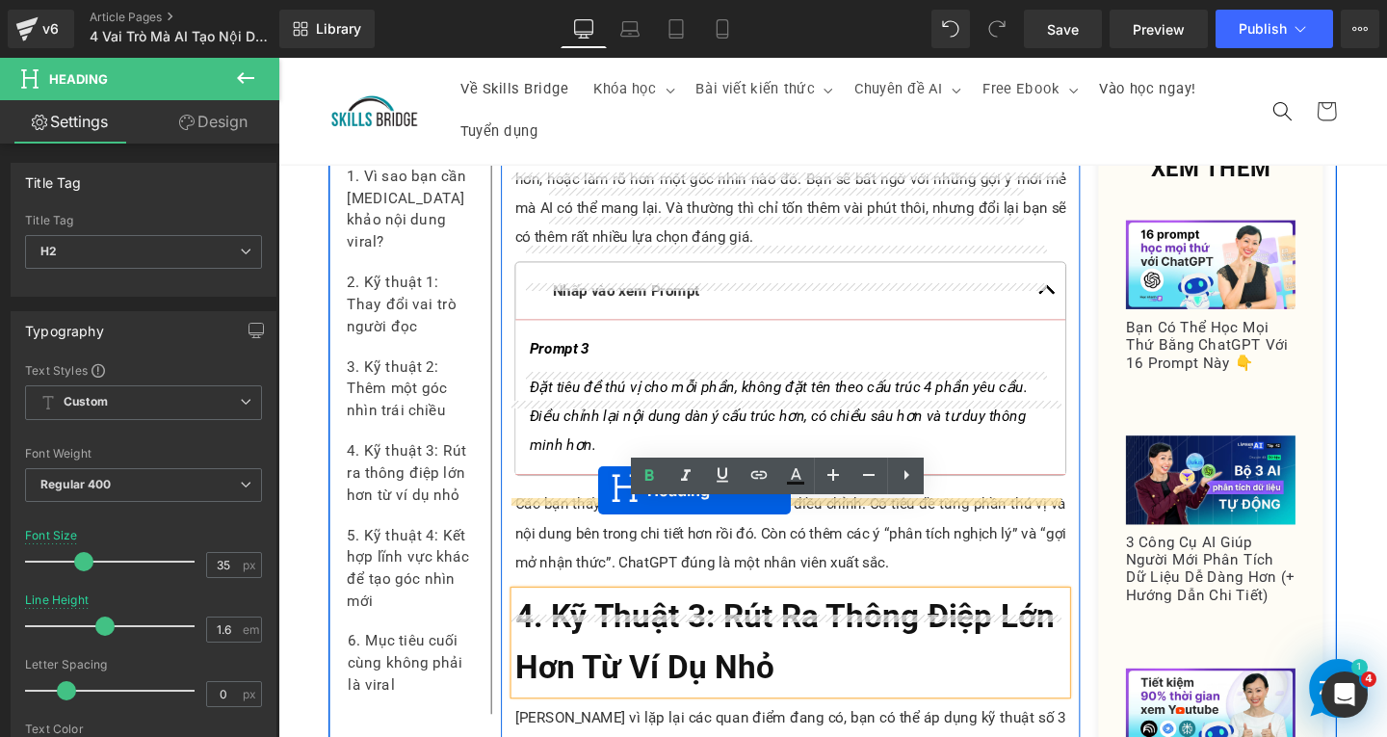
drag, startPoint x: 758, startPoint y: 487, endPoint x: 615, endPoint y: 513, distance: 145.9
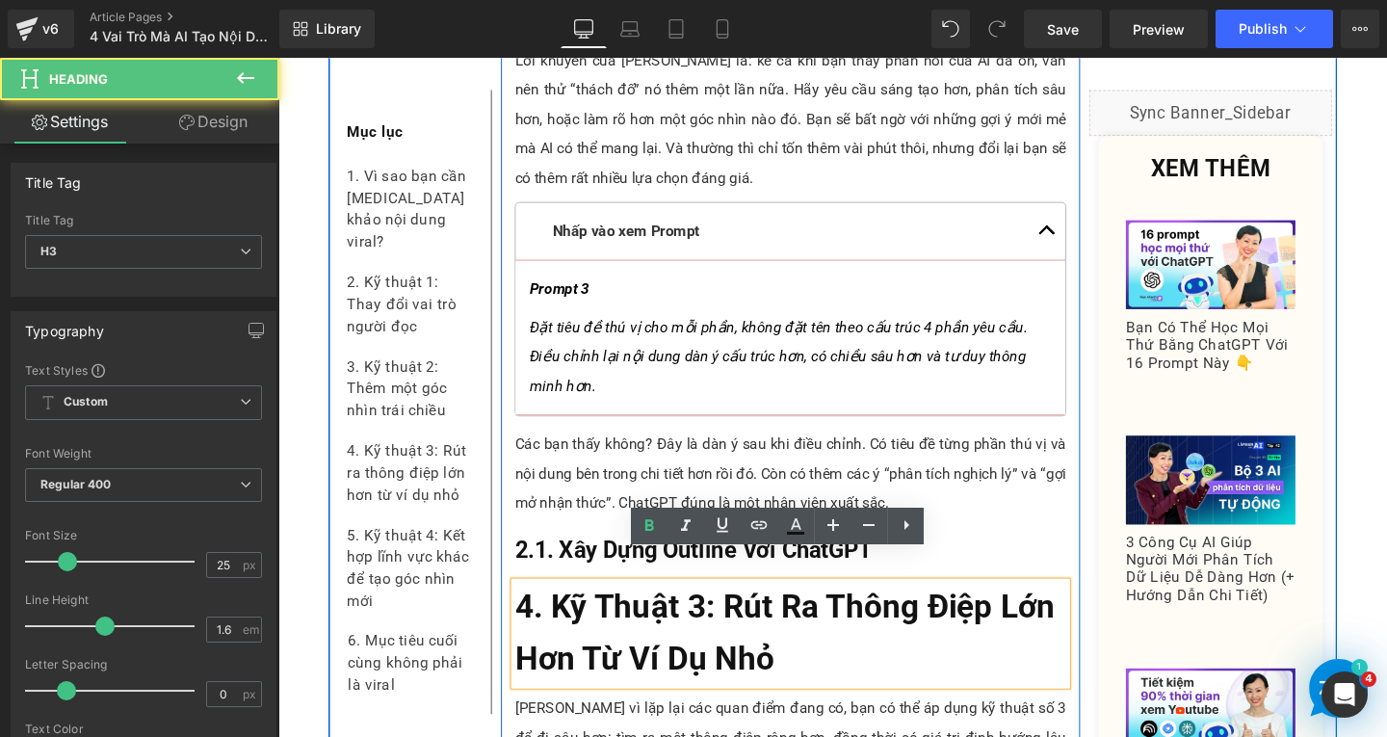
scroll to position [8784, 0]
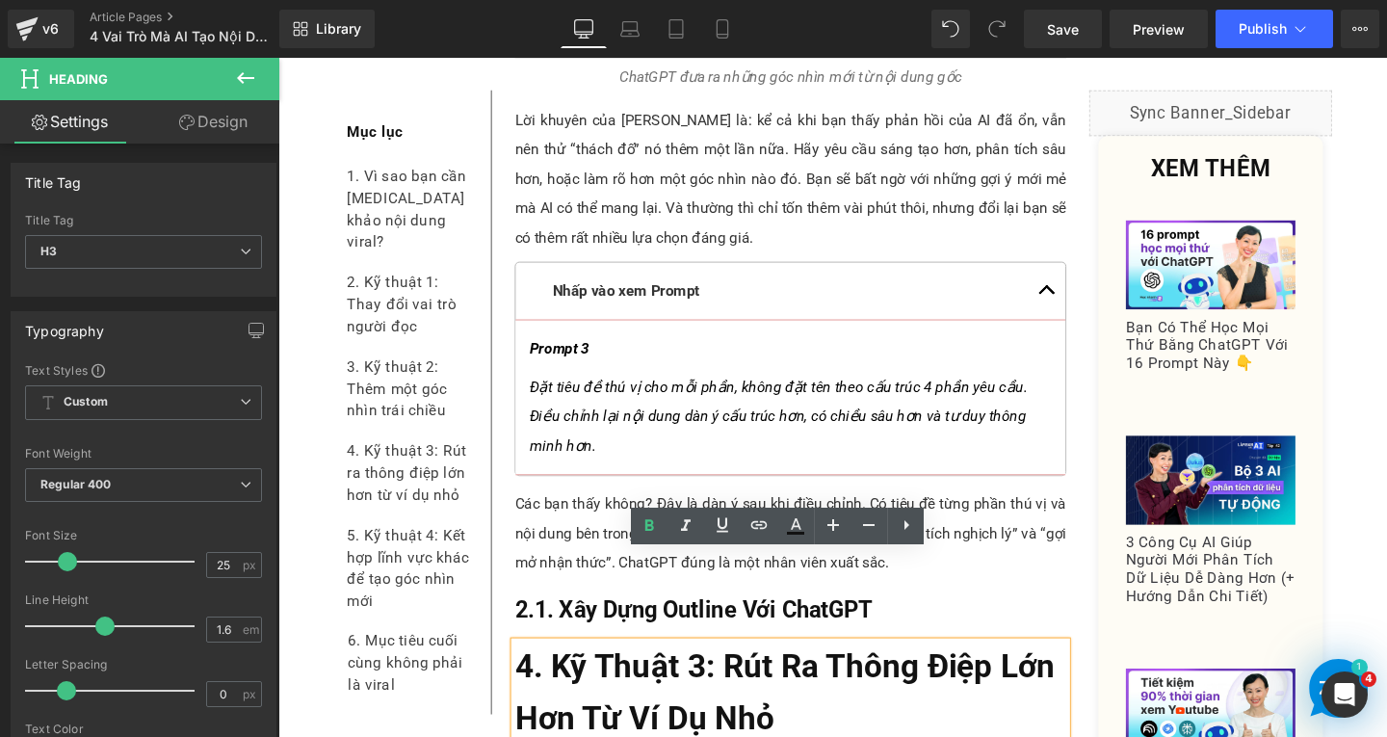
click at [561, 623] on b "2.1. Xây Dựng Outline Với ChatGPT" at bounding box center [715, 637] width 376 height 28
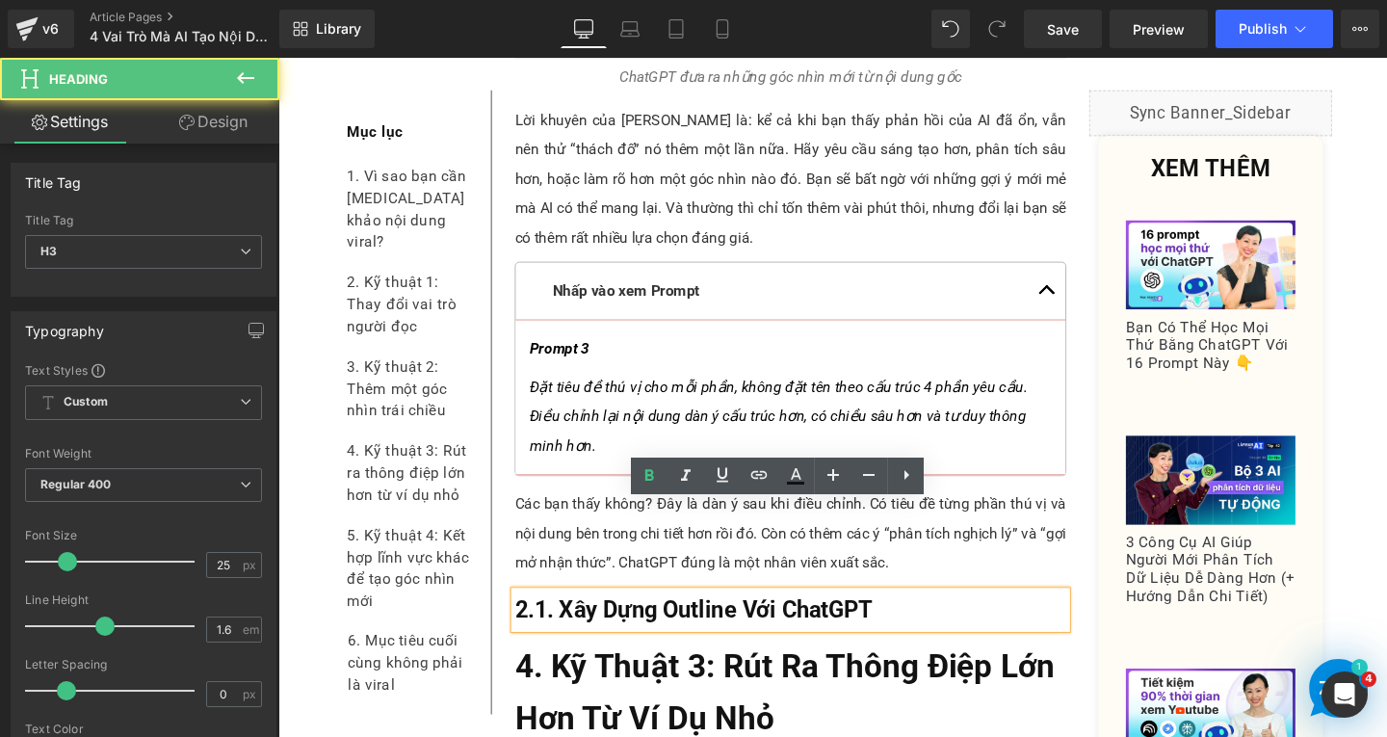
click at [920, 619] on h3 "2.1. Xây Dựng Outline Với ChatGPT" at bounding box center [817, 638] width 580 height 39
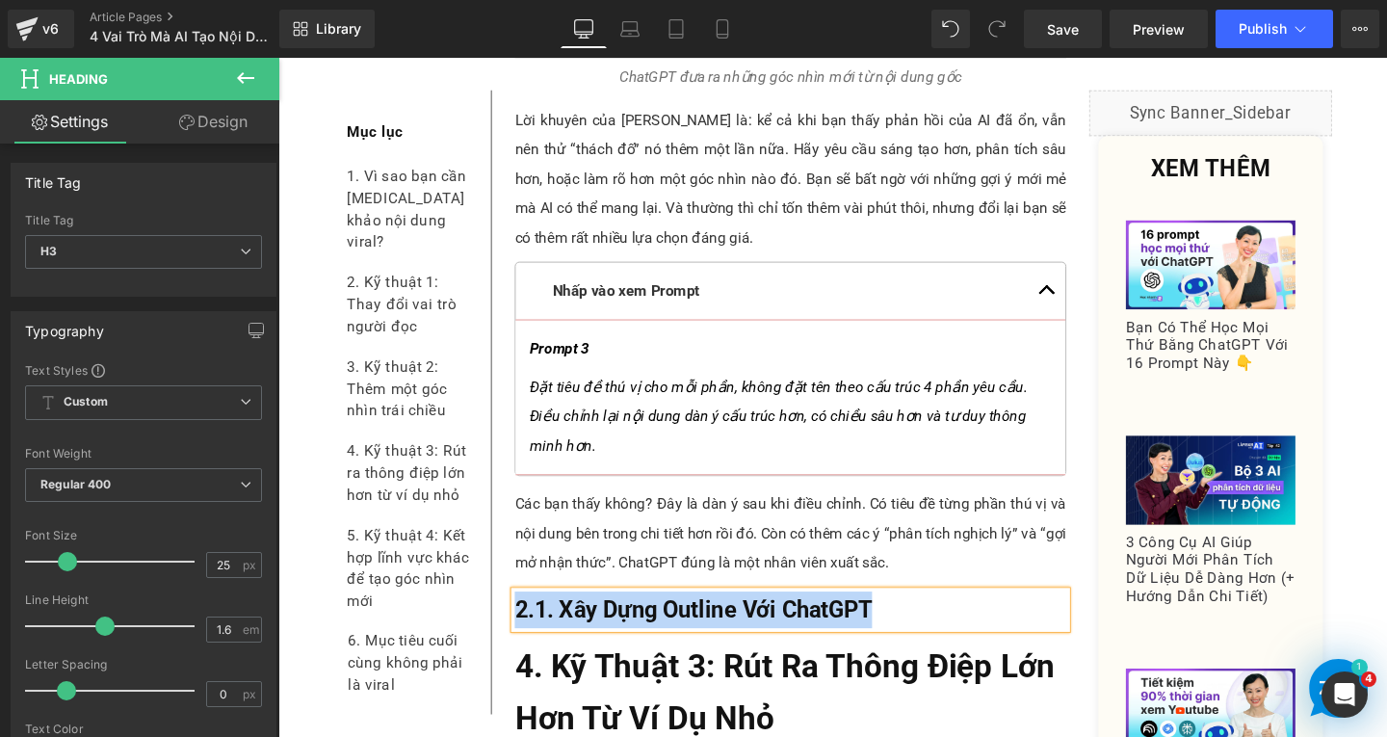
paste div
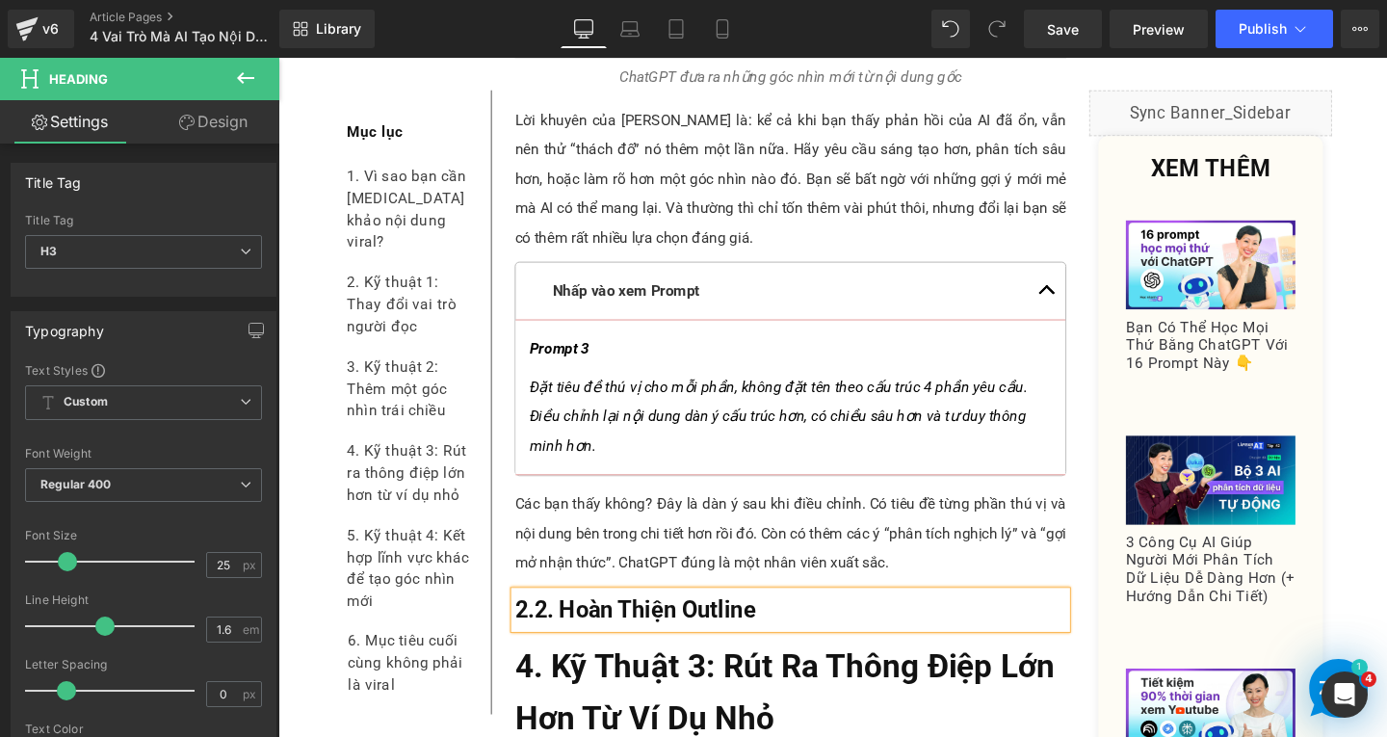
scroll to position [8880, 0]
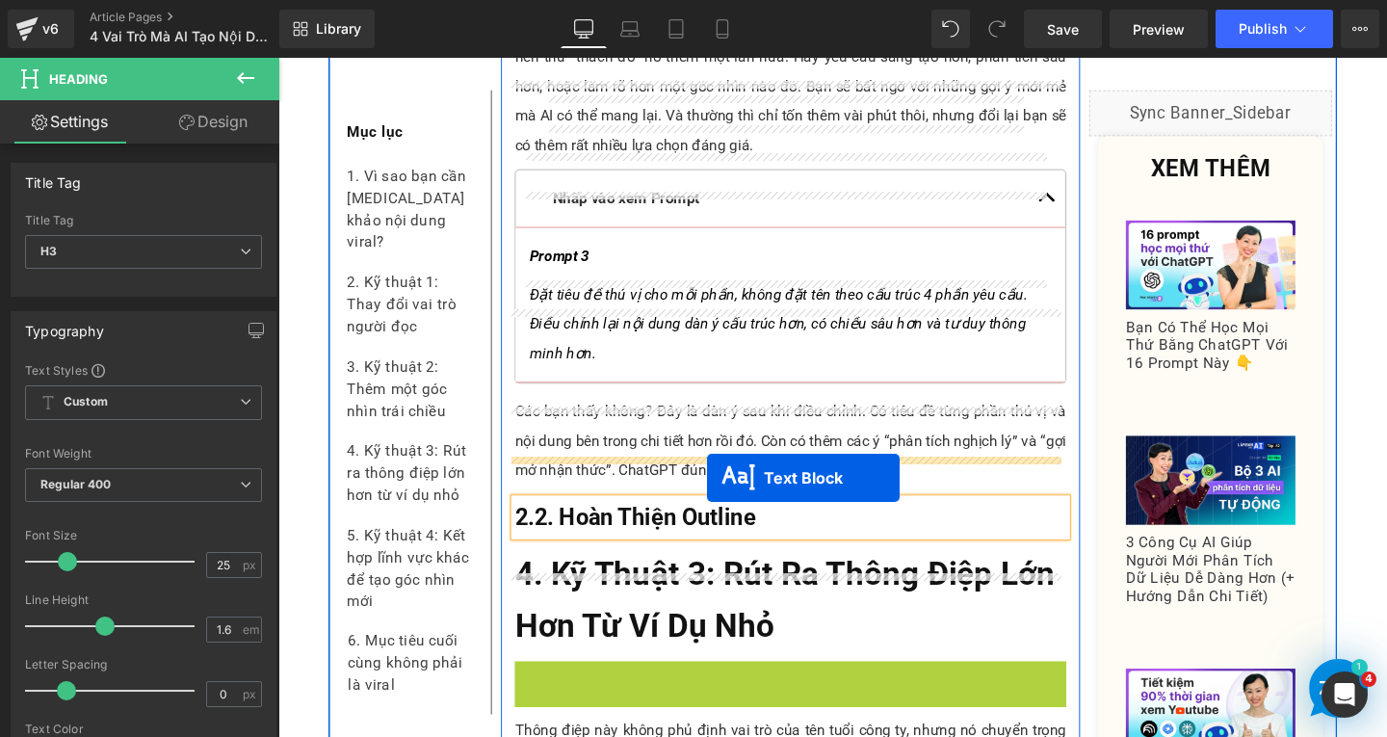
drag, startPoint x: 754, startPoint y: 669, endPoint x: 729, endPoint y: 499, distance: 171.4
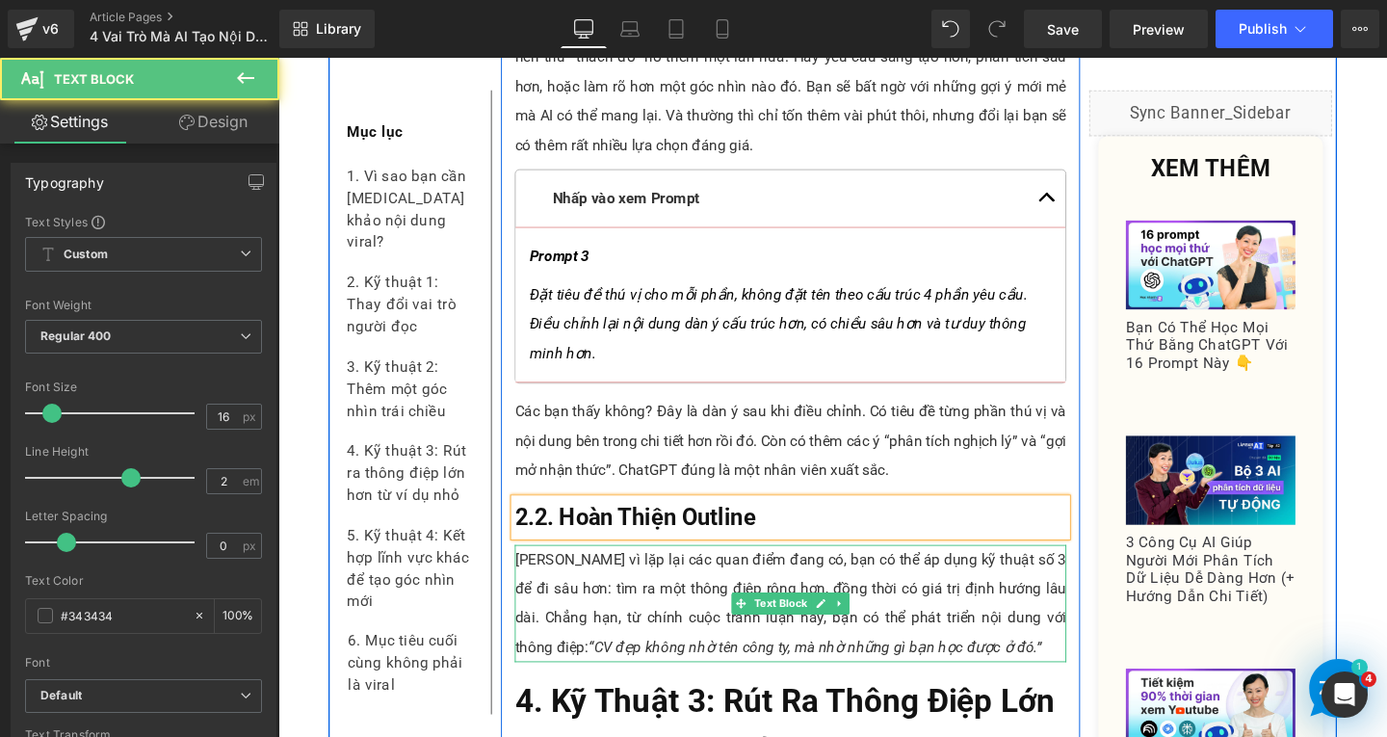
click at [600, 570] on p "[PERSON_NAME] vì lặp lại các quan điểm đang có, bạn có thể áp dụng kỹ thuật số …" at bounding box center [817, 631] width 580 height 123
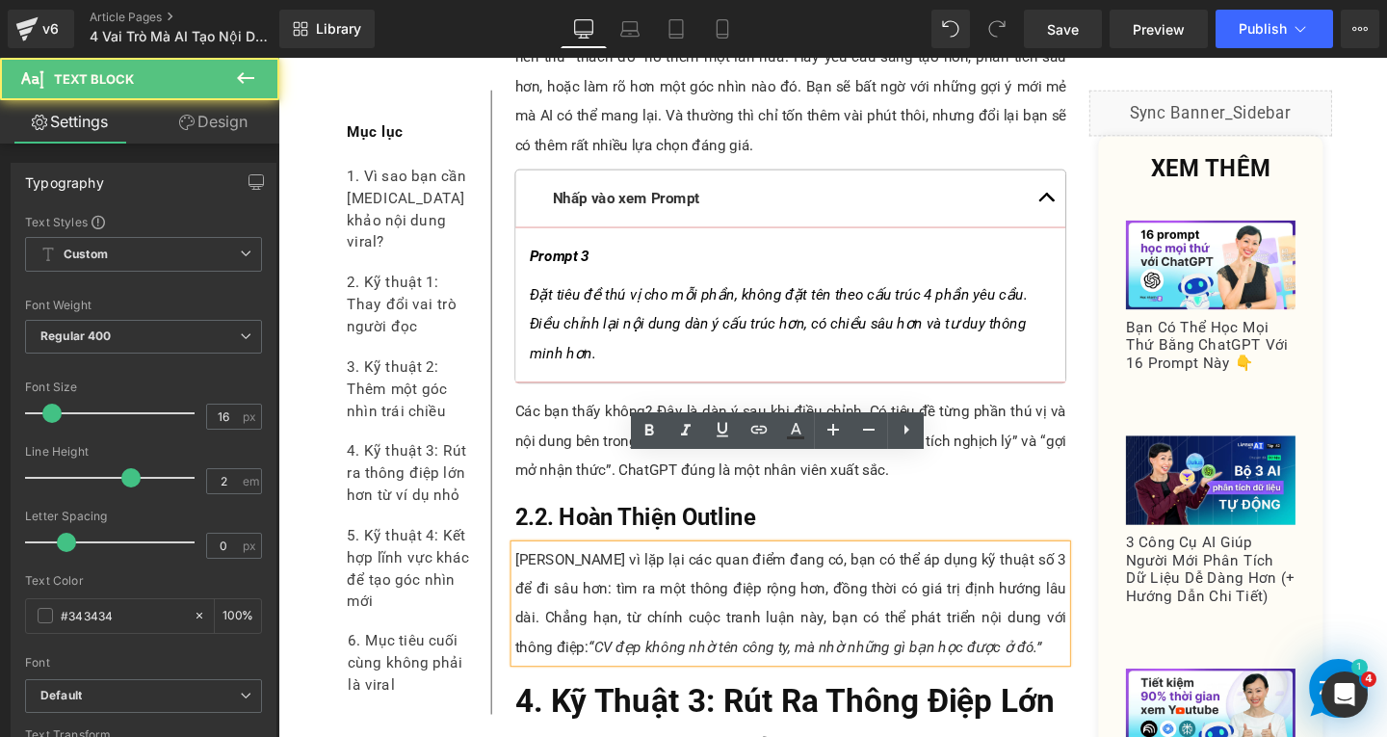
click at [980, 584] on p "[PERSON_NAME] vì lặp lại các quan điểm đang có, bạn có thể áp dụng kỹ thuật số …" at bounding box center [817, 631] width 580 height 123
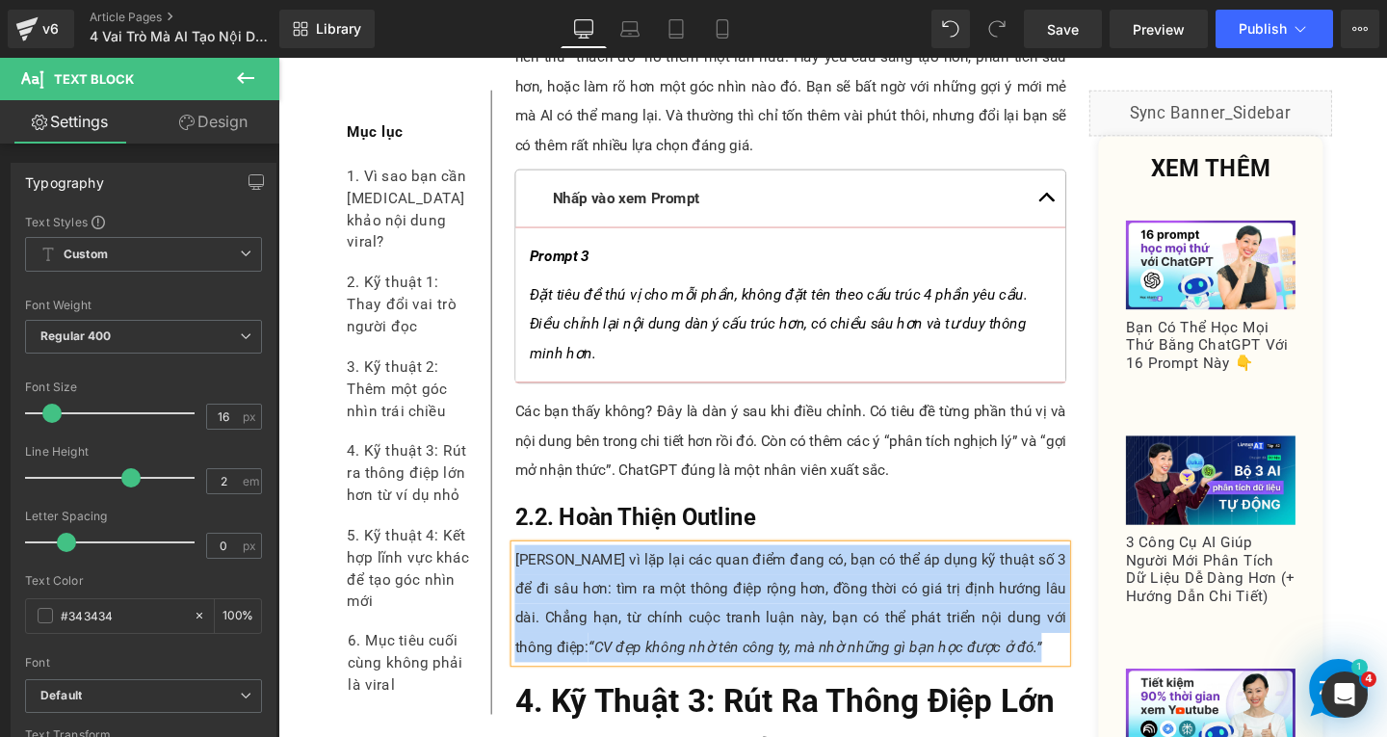
paste div
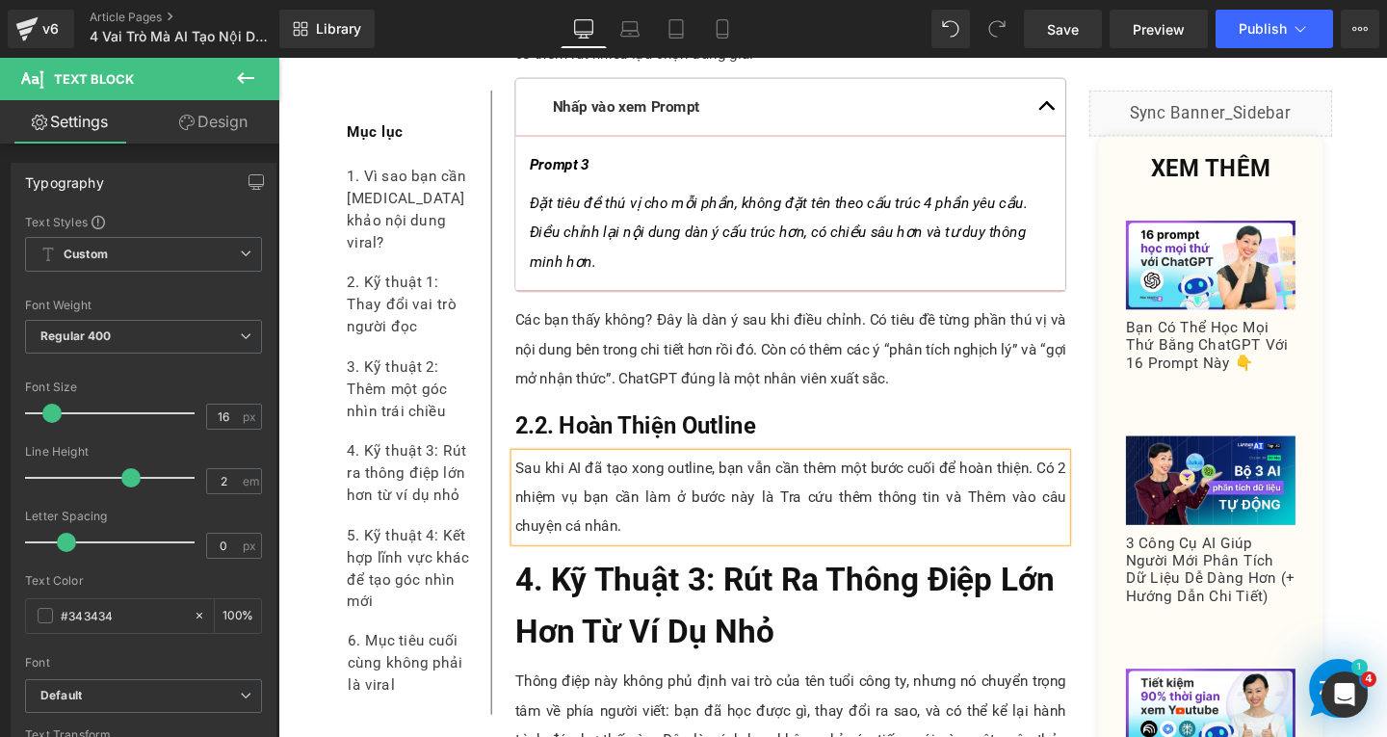
scroll to position [9169, 0]
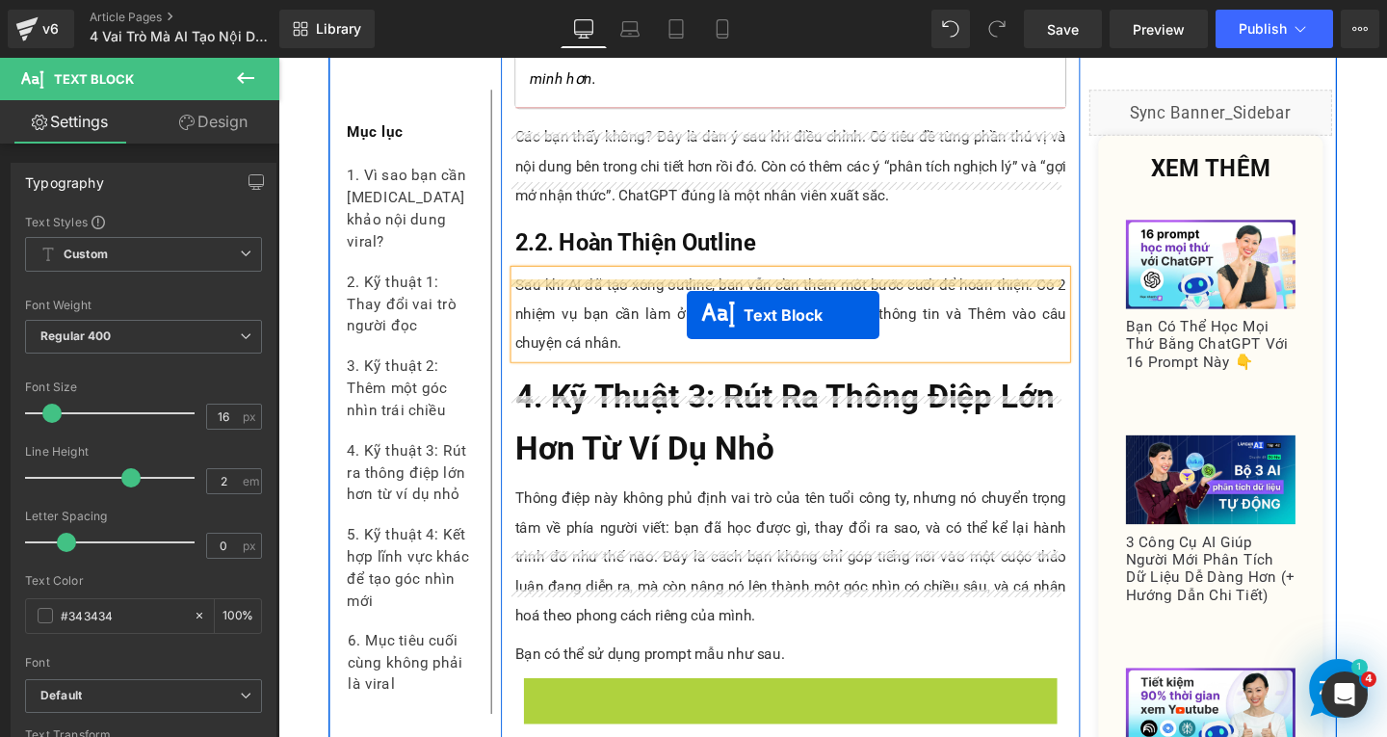
drag, startPoint x: 763, startPoint y: 650, endPoint x: 704, endPoint y: 321, distance: 334.7
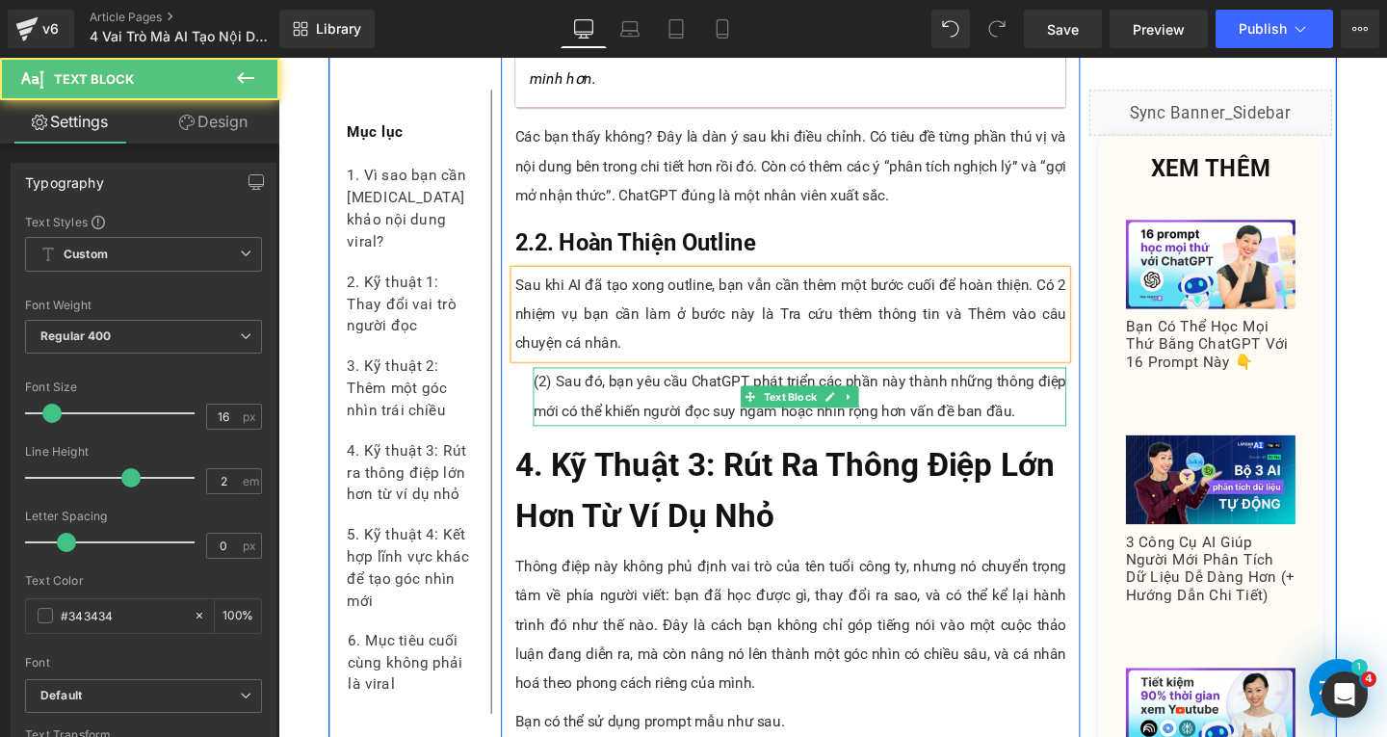
click at [561, 282] on div "Sau khi AI đã tạo xong outline, bạn vẫn cần thêm một bước cuối để hoàn thiện. C…" at bounding box center [817, 327] width 580 height 92
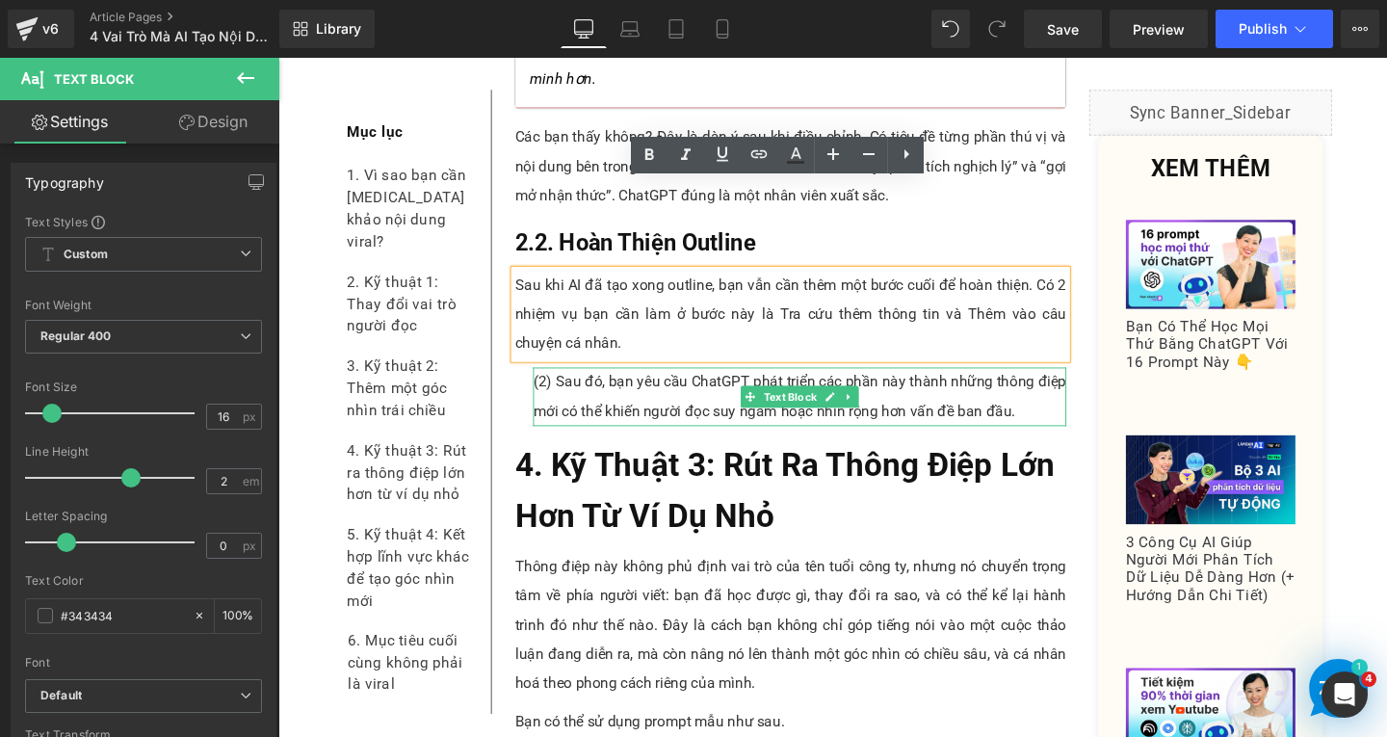
click at [547, 383] on p "(2) Sau đó, bạn yêu cầu ChatGPT phát triển các phần này thành những thông điệp …" at bounding box center [826, 414] width 561 height 62
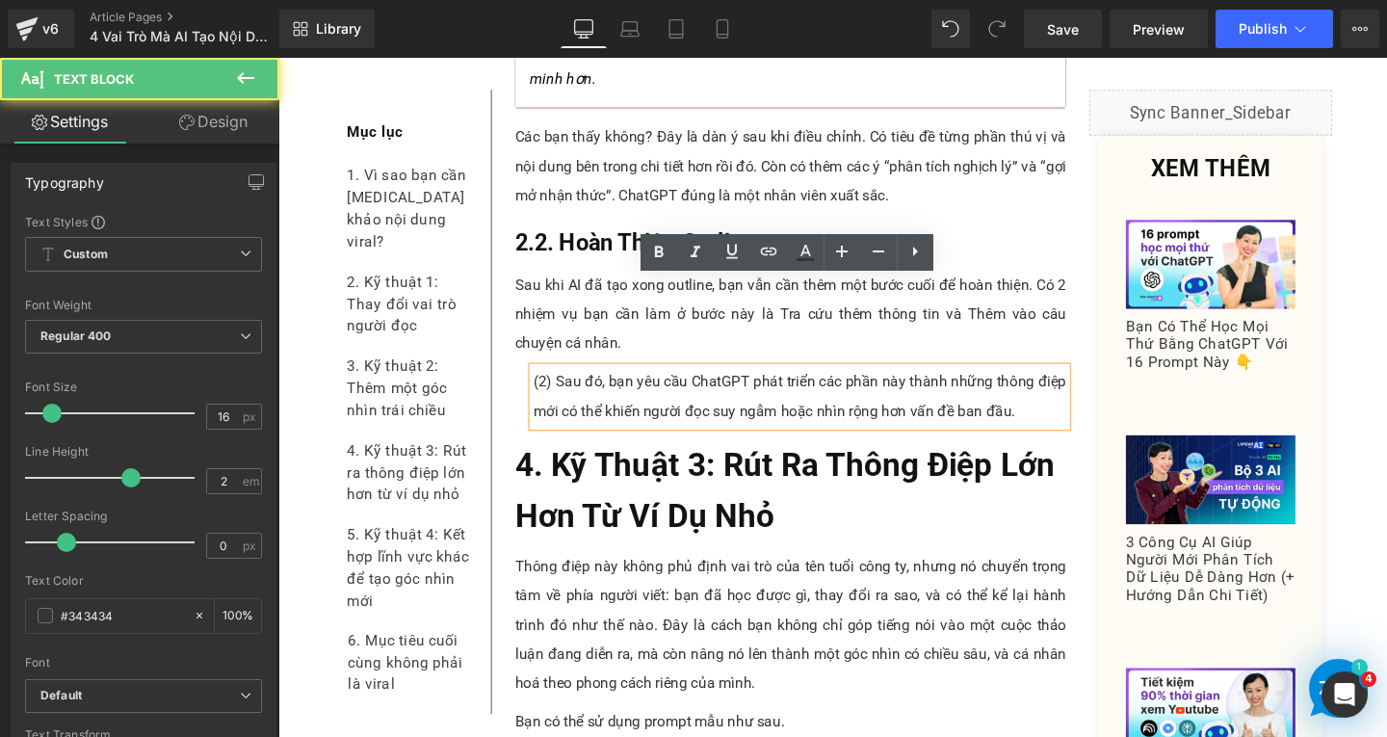
click at [554, 383] on p "(2) Sau đó, bạn yêu cầu ChatGPT phát triển các phần này thành những thông điệp …" at bounding box center [826, 414] width 561 height 62
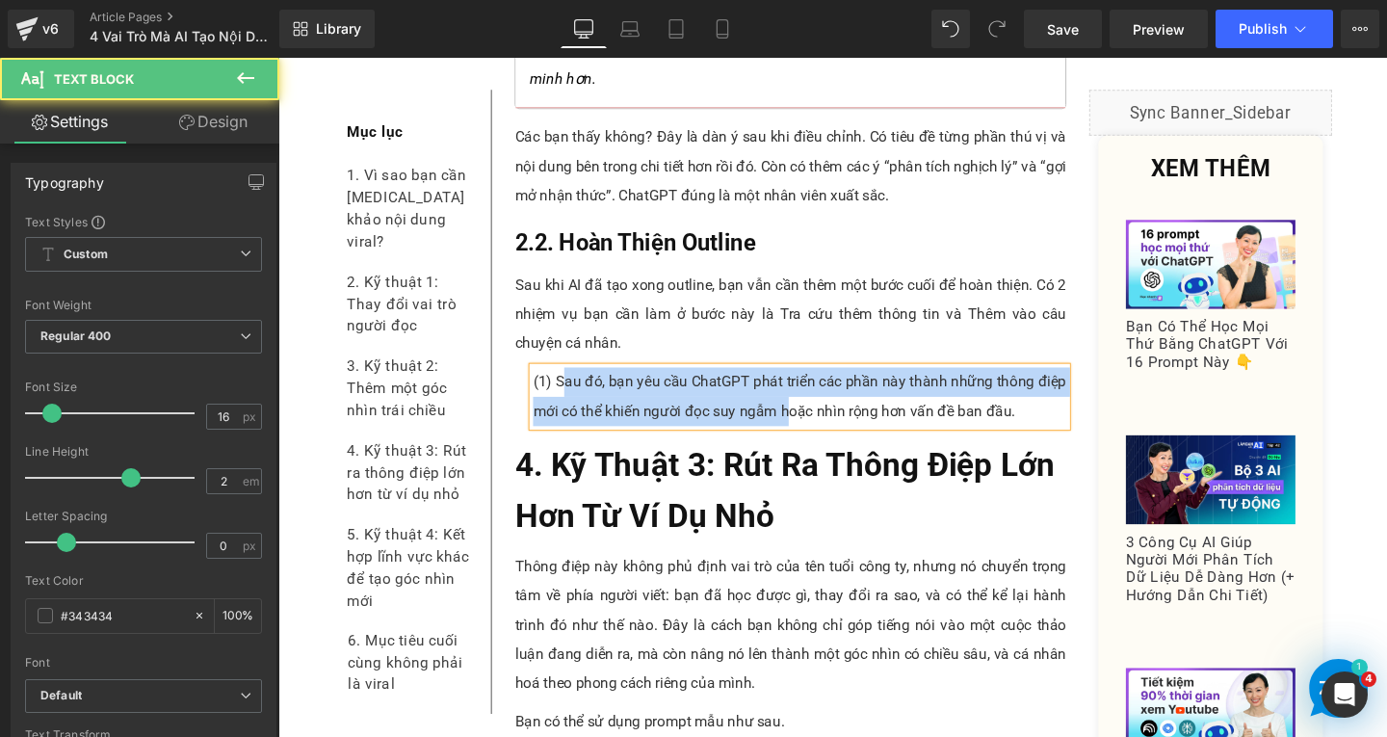
drag, startPoint x: 567, startPoint y: 305, endPoint x: 900, endPoint y: 325, distance: 332.9
click at [900, 383] on p "(1) Sau đó, bạn yêu cầu ChatGPT phát triển các phần này thành những thông điệp …" at bounding box center [826, 414] width 561 height 62
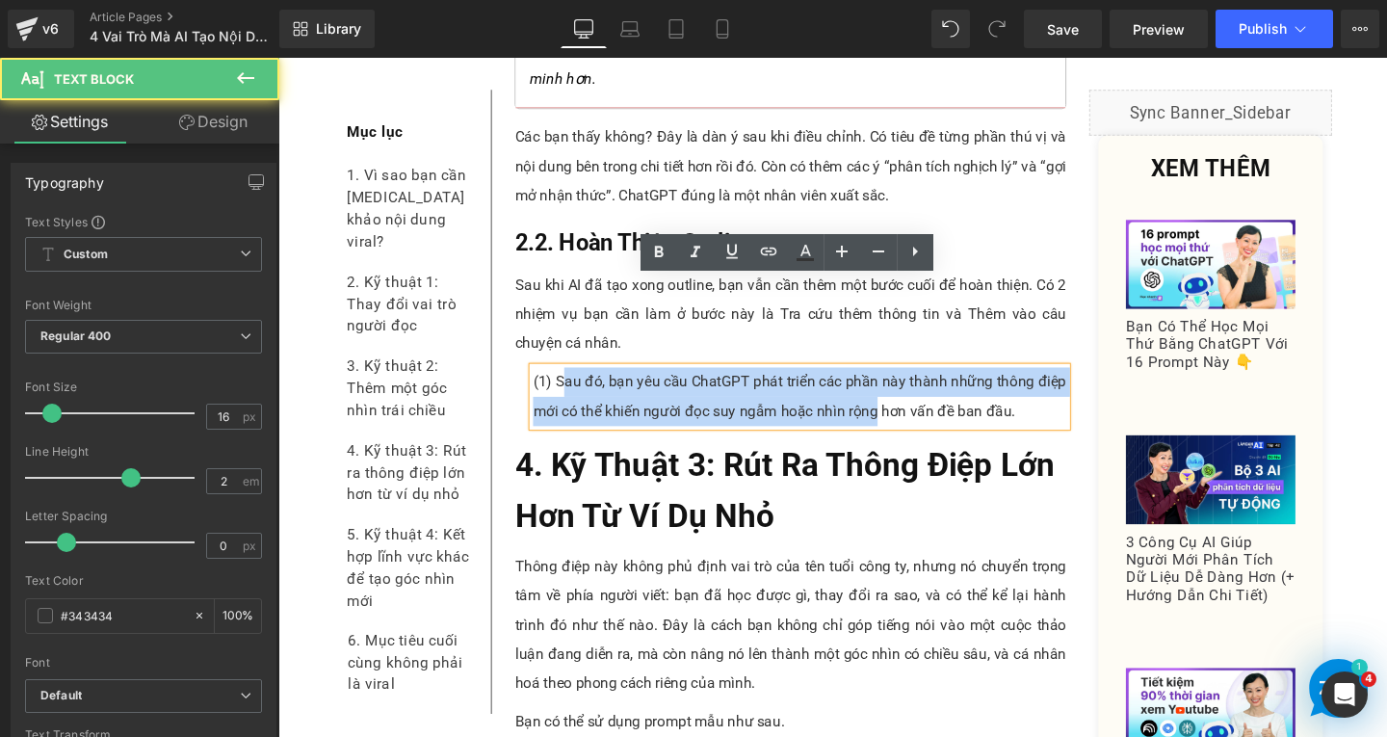
click at [678, 383] on p "(1) Sau đó, bạn yêu cầu ChatGPT phát triển các phần này thành những thông điệp …" at bounding box center [826, 414] width 561 height 62
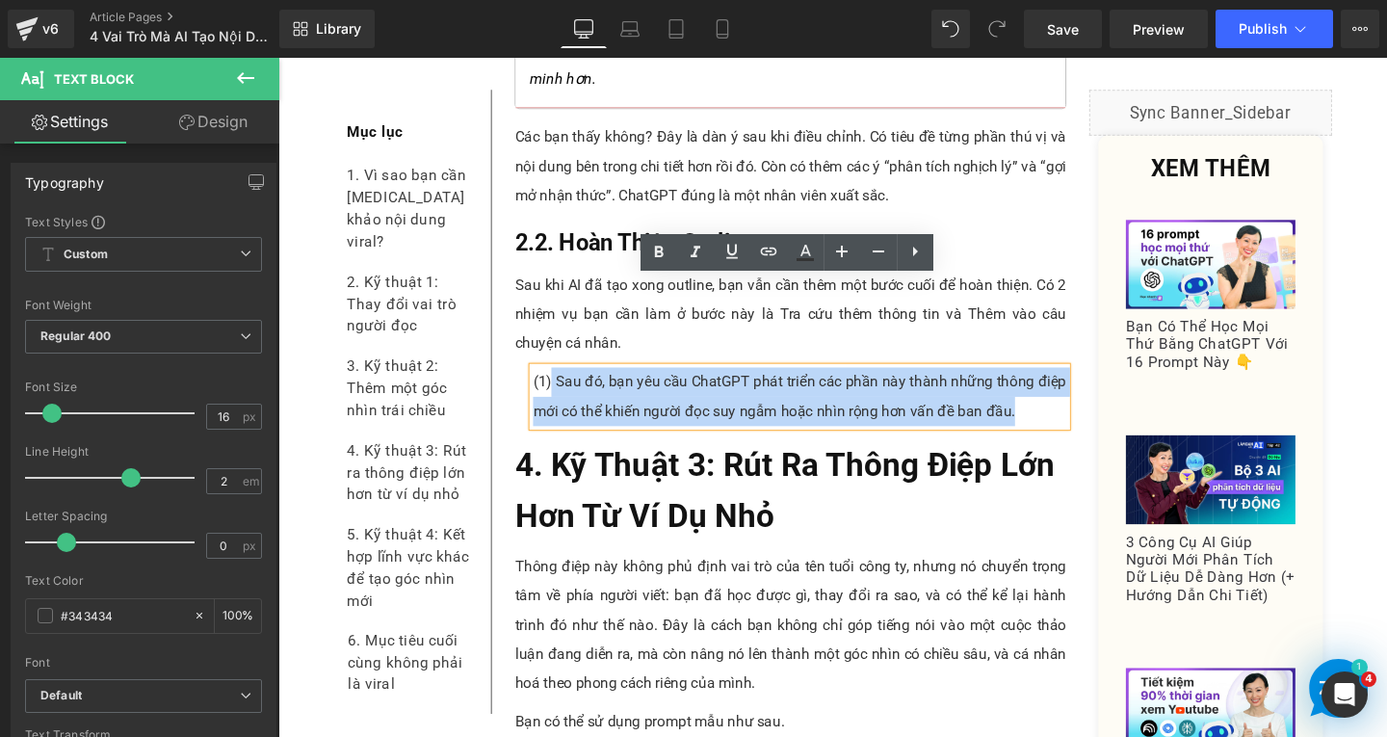
drag, startPoint x: 557, startPoint y: 304, endPoint x: 1048, endPoint y: 338, distance: 492.5
click at [1048, 383] on p "(1) Sau đó, bạn yêu cầu ChatGPT phát triển các phần này thành những thông điệp …" at bounding box center [826, 414] width 561 height 62
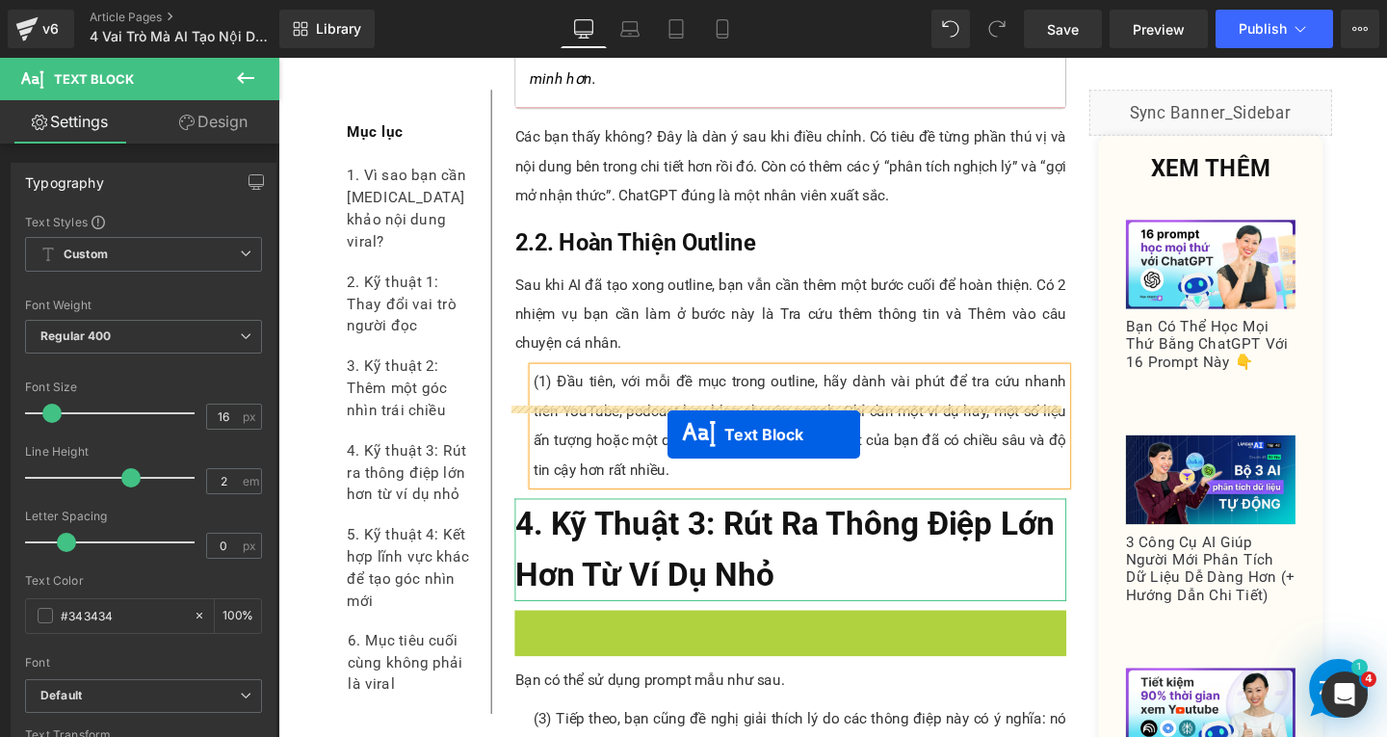
drag, startPoint x: 755, startPoint y: 623, endPoint x: 688, endPoint y: 454, distance: 182.5
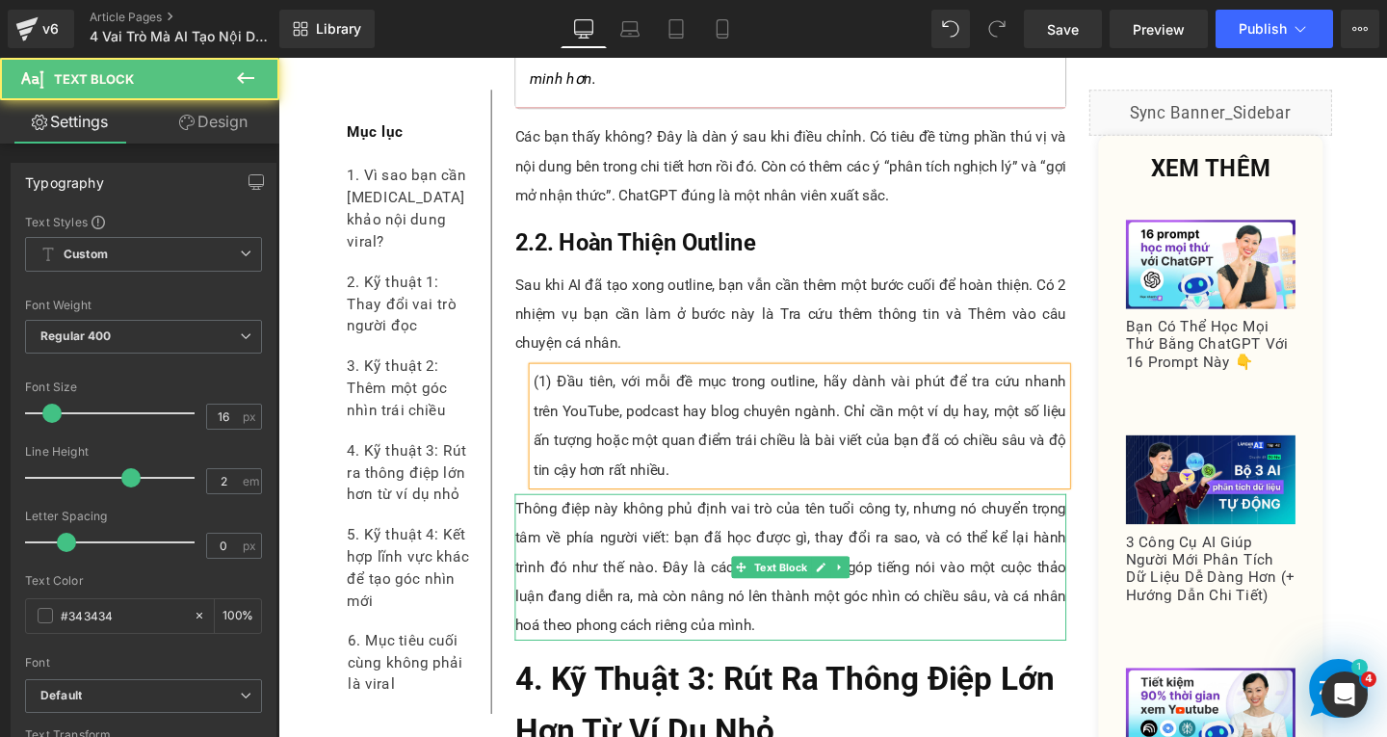
click at [708, 525] on p "Thông điệp này không phủ định vai trò của tên tuổi công ty, nhưng nó chuyển trọ…" at bounding box center [817, 593] width 580 height 154
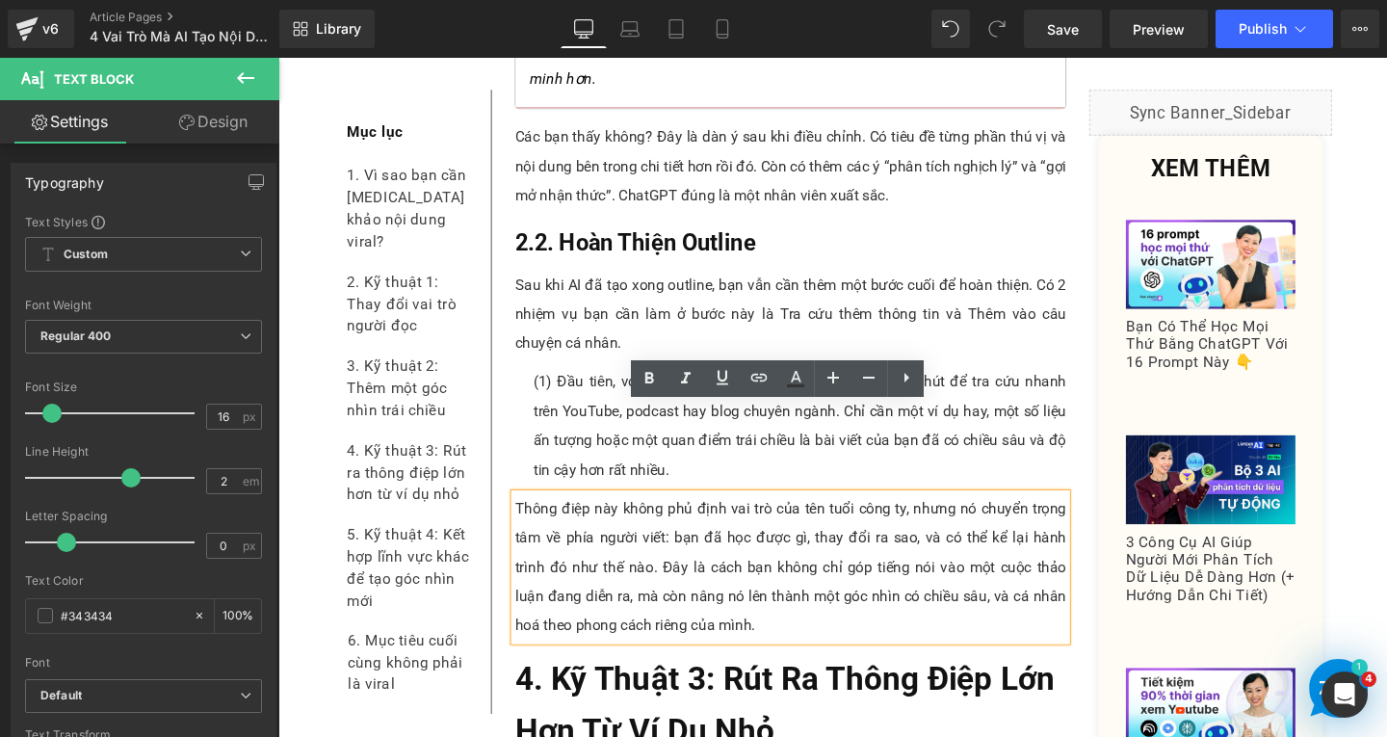
click at [786, 567] on p "Thông điệp này không phủ định vai trò của tên tuổi công ty, nhưng nó chuyển trọ…" at bounding box center [817, 593] width 580 height 154
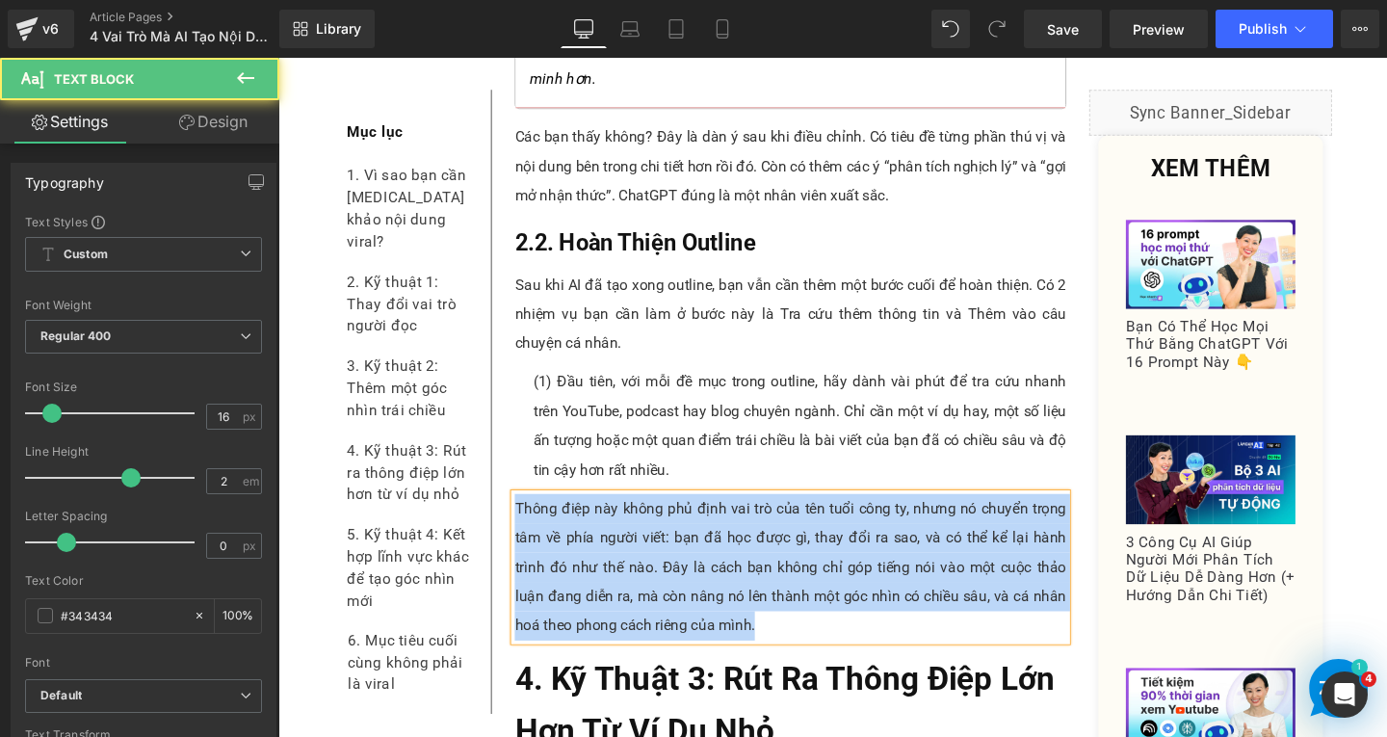
paste div
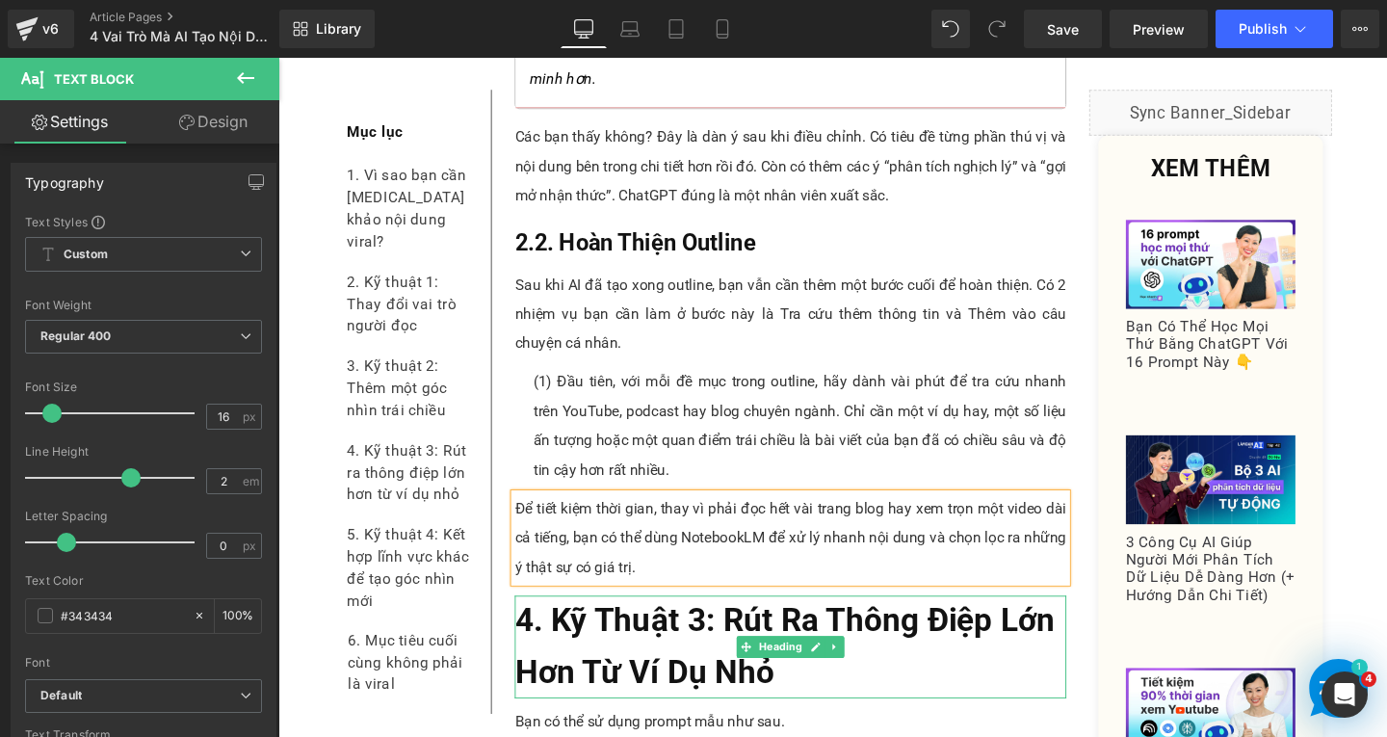
scroll to position [9362, 0]
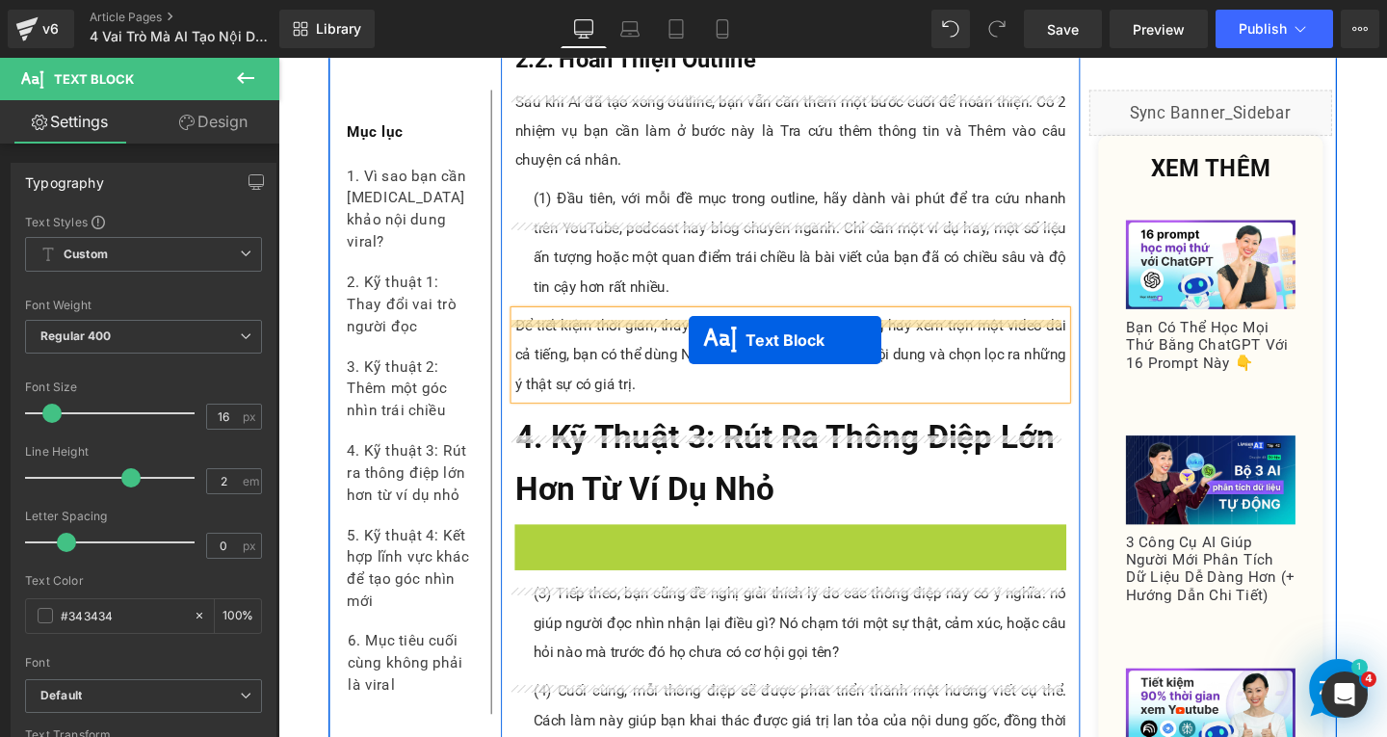
drag, startPoint x: 754, startPoint y: 475, endPoint x: 710, endPoint y: 355, distance: 128.3
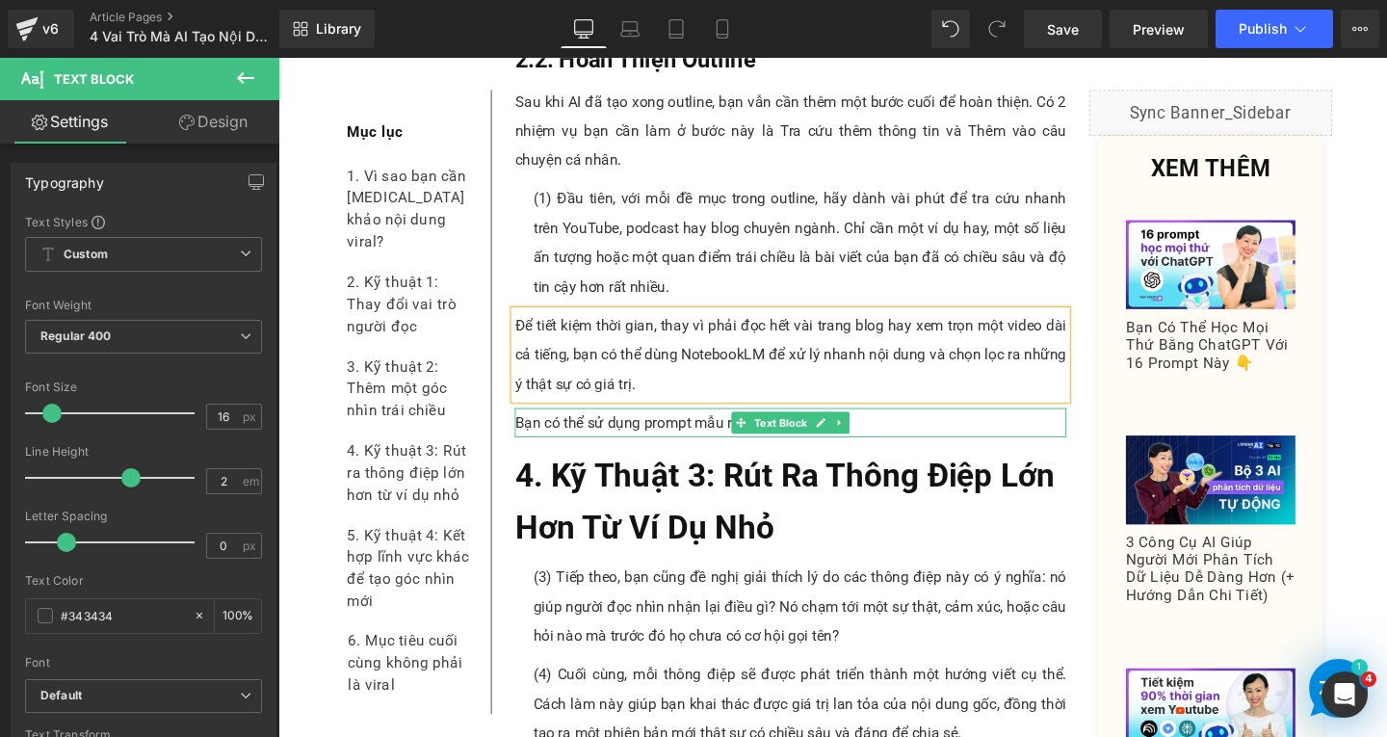
click at [654, 426] on p "Bạn có thể sử dụng prompt mẫu như sau." at bounding box center [817, 441] width 580 height 31
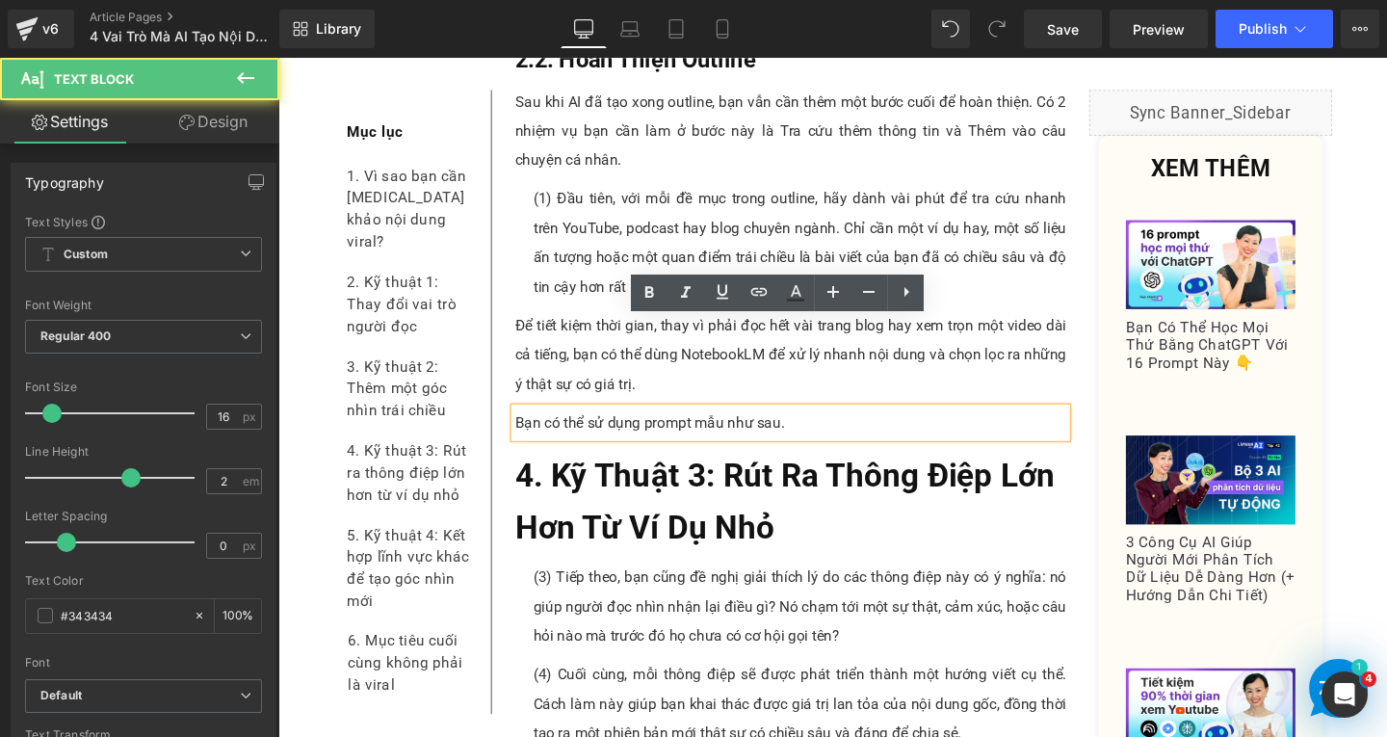
click at [858, 426] on p "Bạn có thể sử dụng prompt mẫu như sau." at bounding box center [817, 441] width 580 height 31
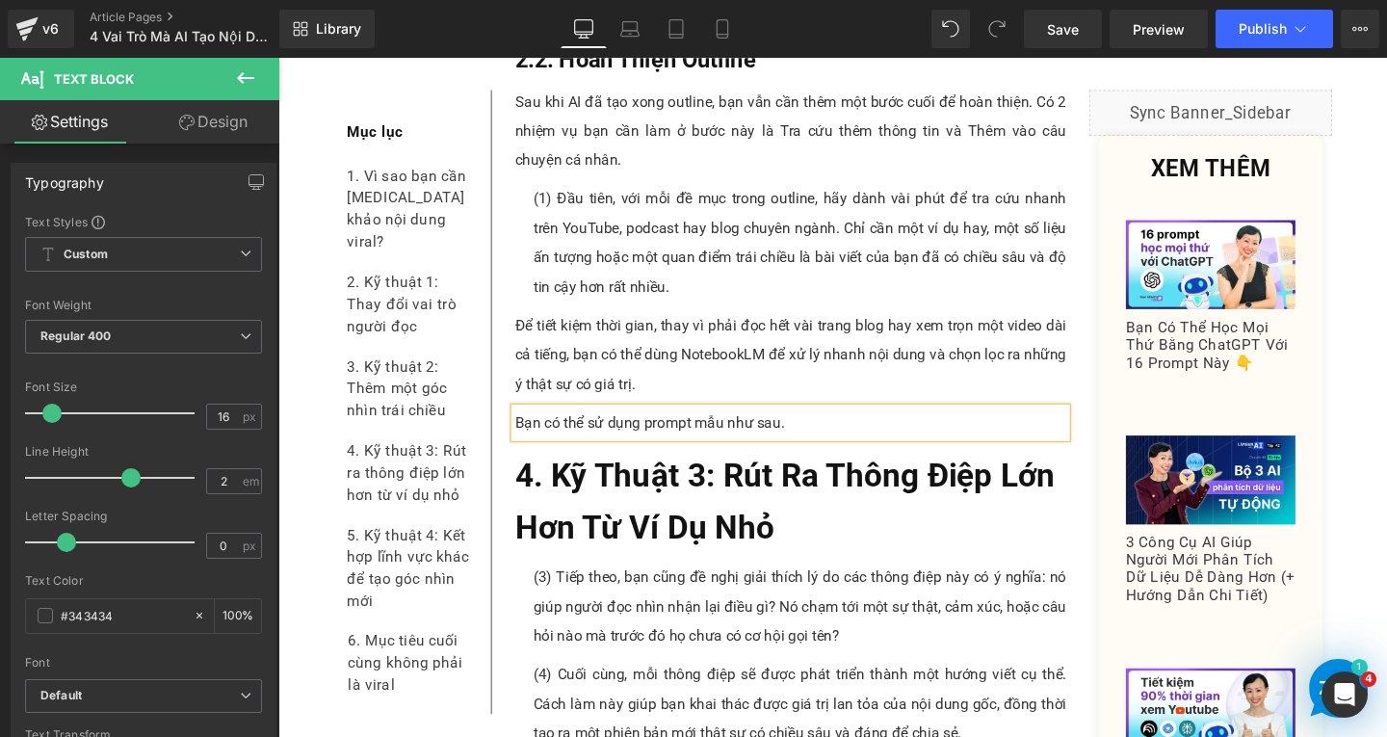
paste div
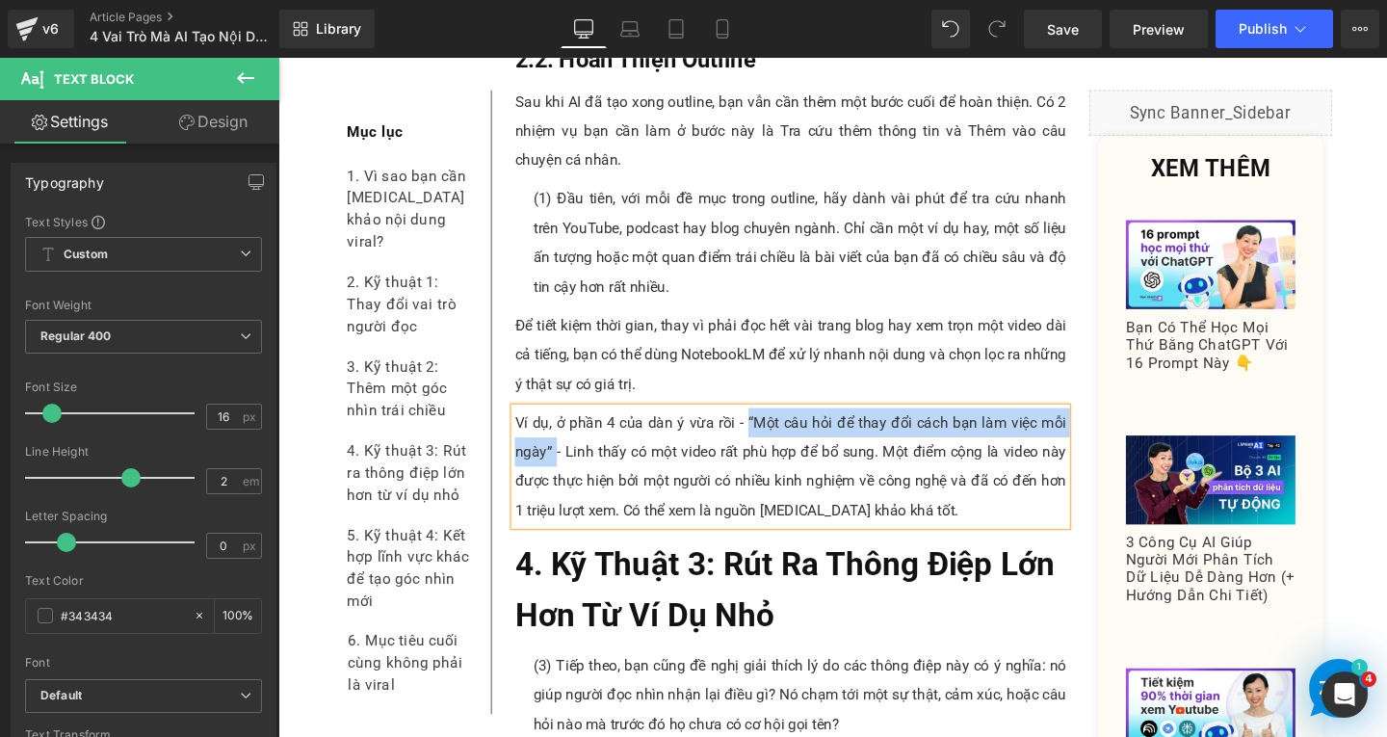
drag, startPoint x: 766, startPoint y: 343, endPoint x: 561, endPoint y: 376, distance: 207.8
click at [561, 426] on p "Ví dụ, ở phần 4 của dàn ý vừa rồi - “Một câu hỏi để thay đổi cách bạn làm việc …" at bounding box center [817, 487] width 580 height 123
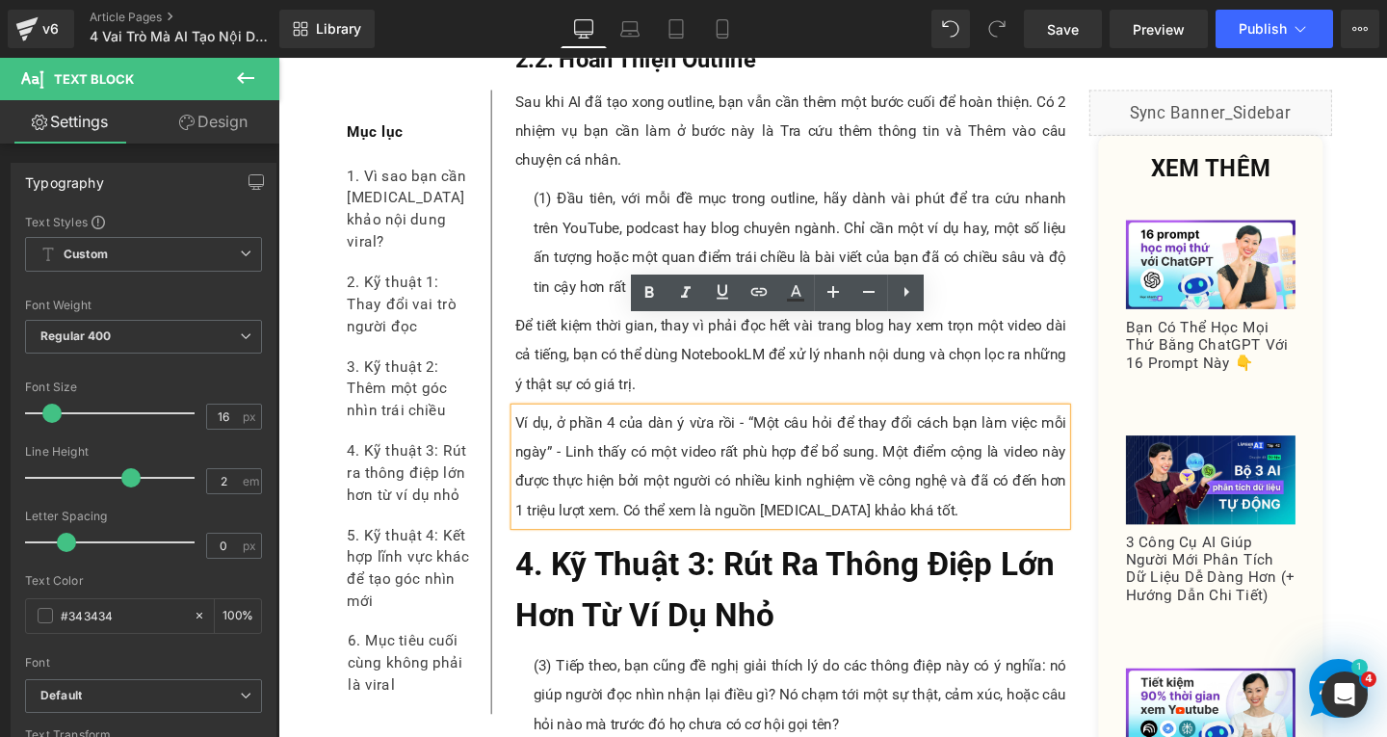
click at [676, 426] on p "Ví dụ, ở phần 4 của dàn ý vừa rồi - “Một câu hỏi để thay đổi cách bạn làm việc …" at bounding box center [817, 487] width 580 height 123
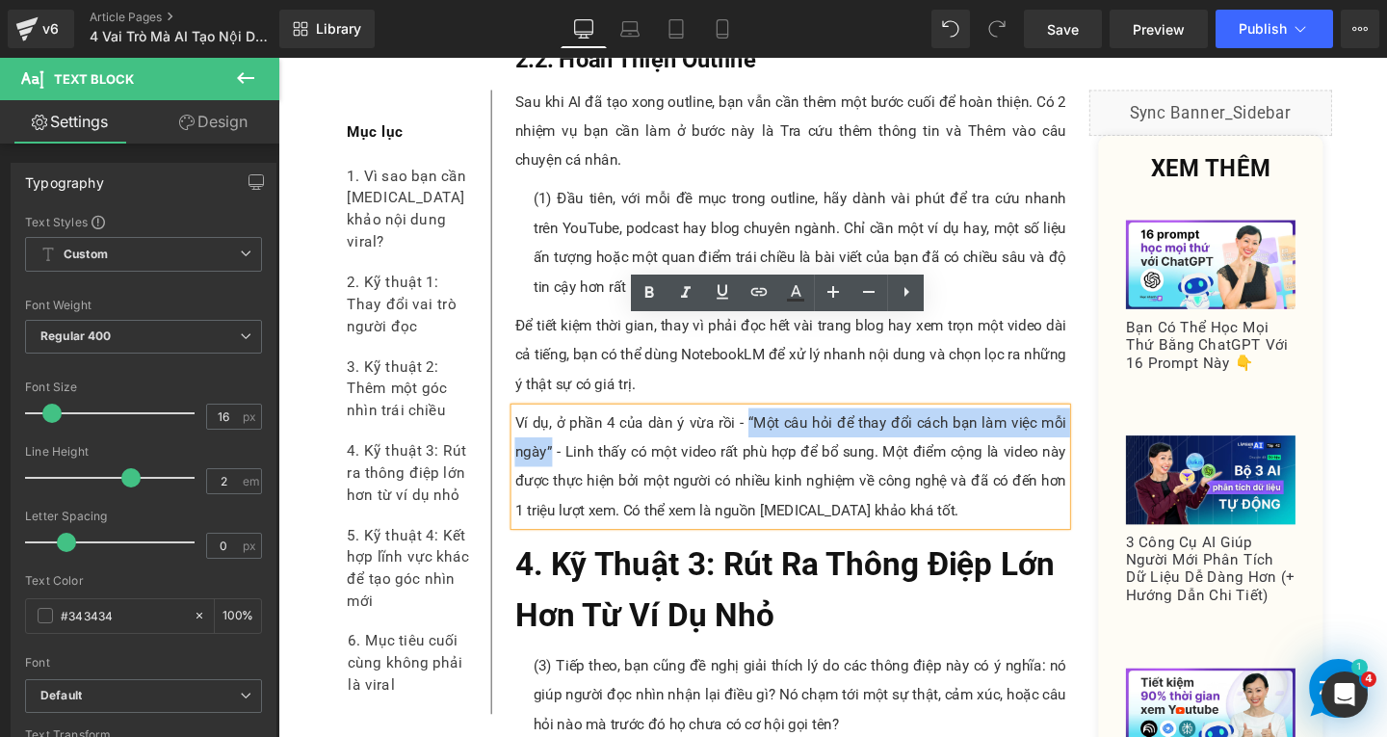
drag, startPoint x: 766, startPoint y: 343, endPoint x: 559, endPoint y: 376, distance: 209.7
click at [559, 426] on p "Ví dụ, ở phần 4 của dàn ý vừa rồi - “Một câu hỏi để thay đổi cách bạn làm việc …" at bounding box center [817, 487] width 580 height 123
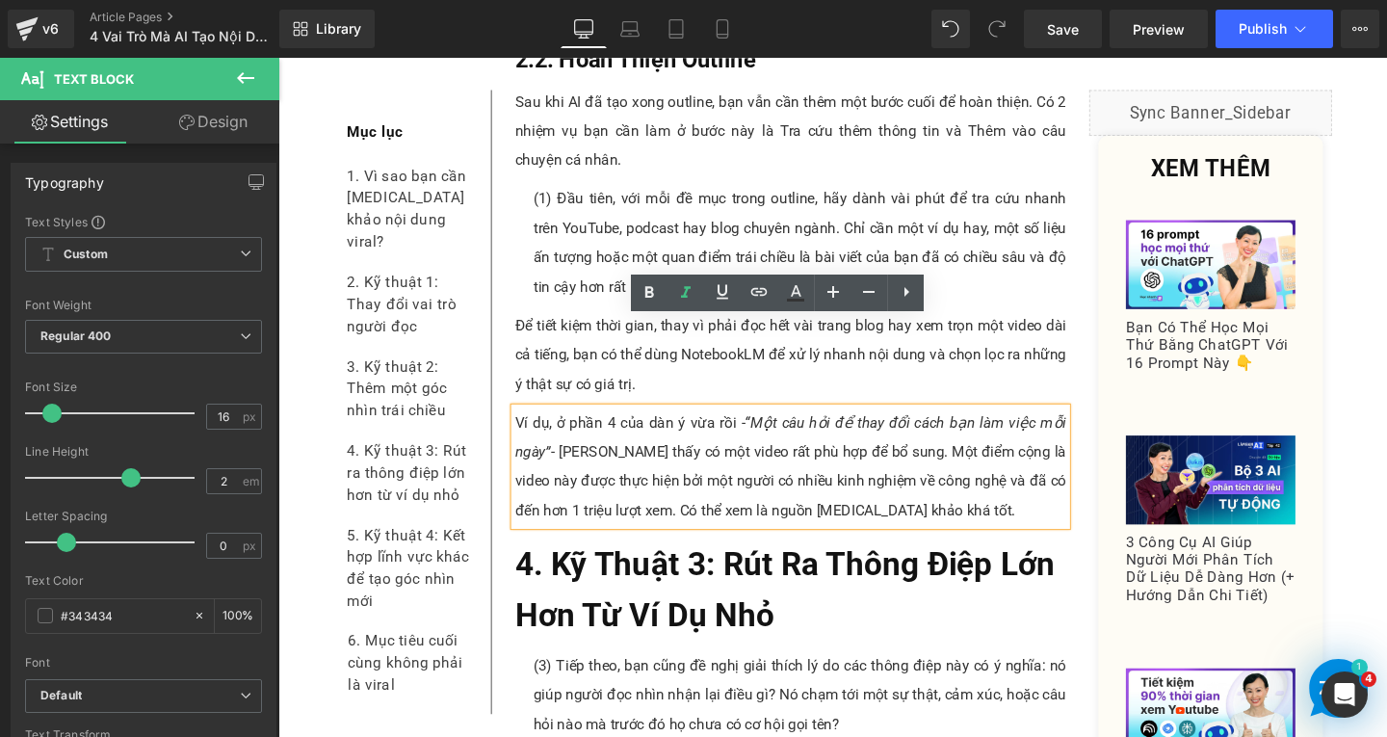
scroll to position [9554, 0]
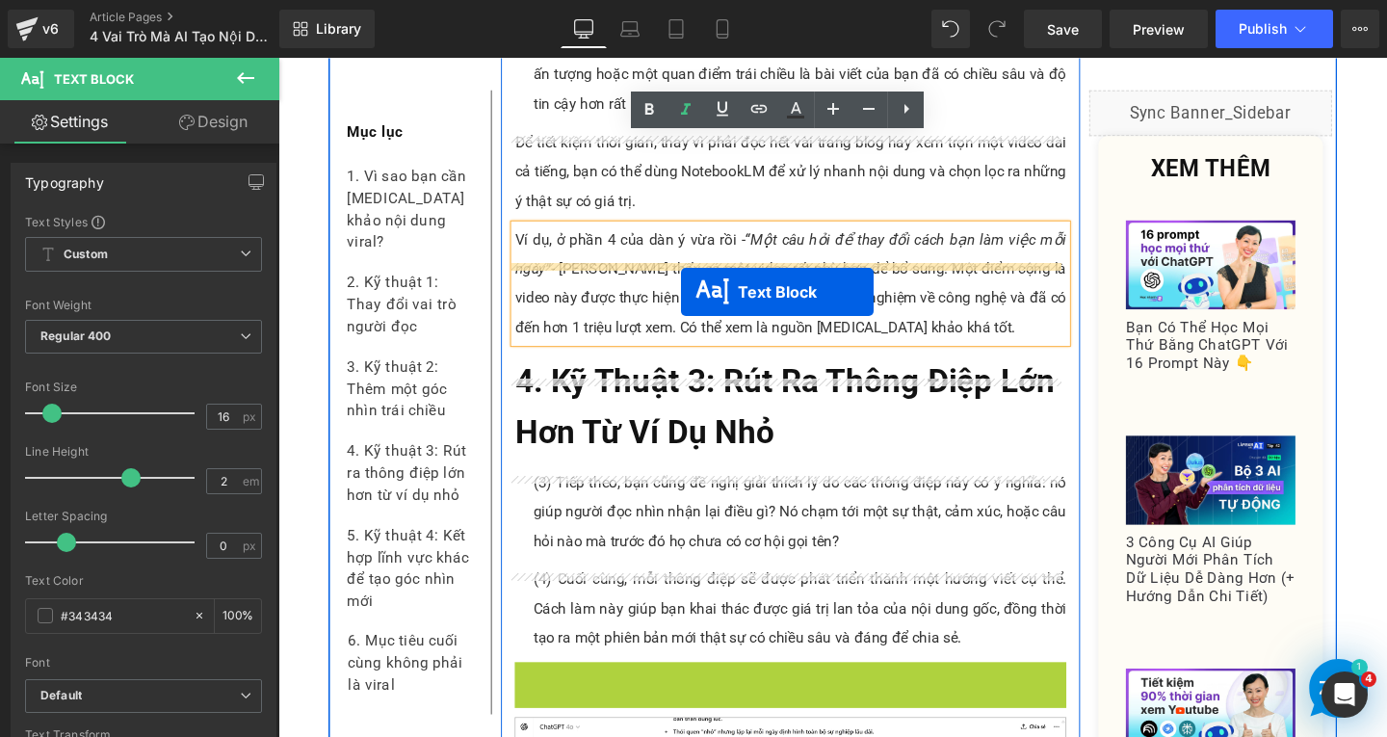
drag, startPoint x: 758, startPoint y: 658, endPoint x: 700, endPoint y: 297, distance: 365.9
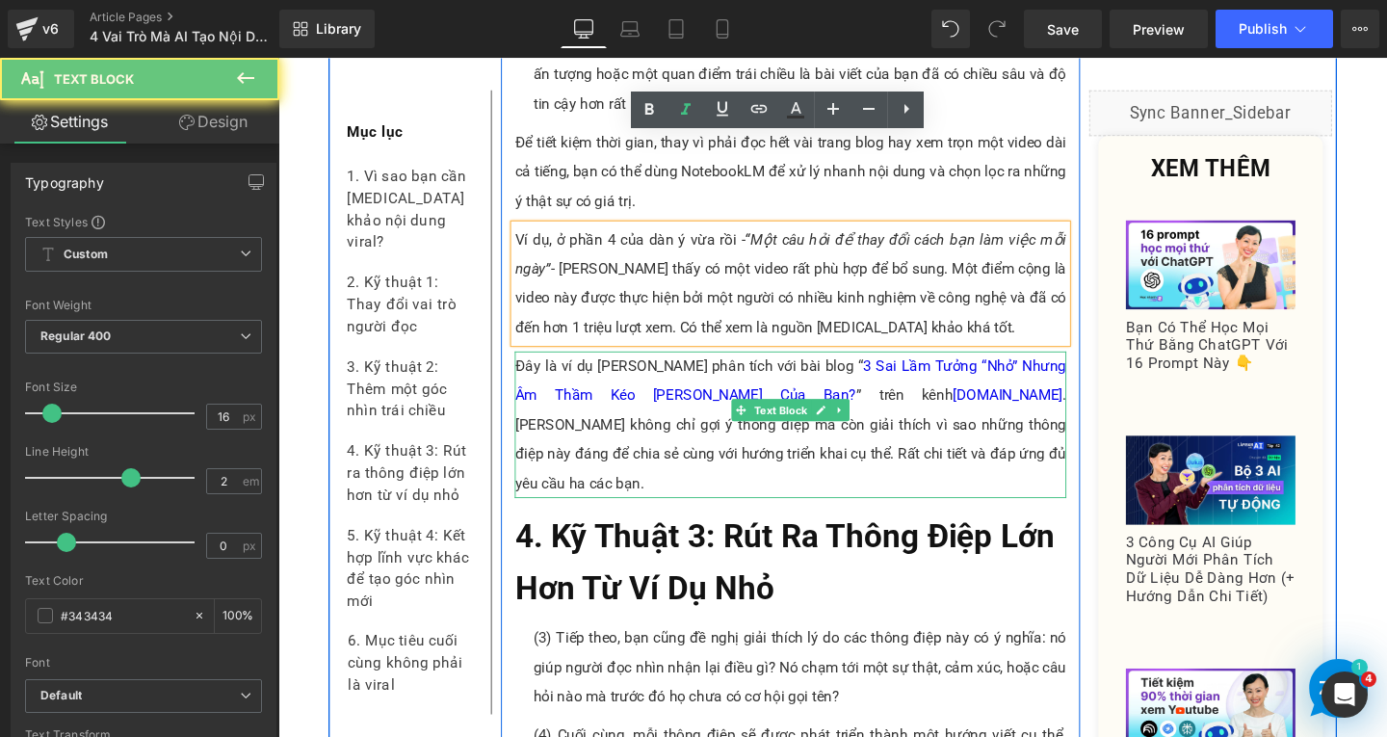
click at [619, 366] on p "Đây là ví dụ [PERSON_NAME] phân tích với bài blog “ 3 Sai Lầm Tưởng “Nhỏ” Nhưng…" at bounding box center [817, 443] width 580 height 154
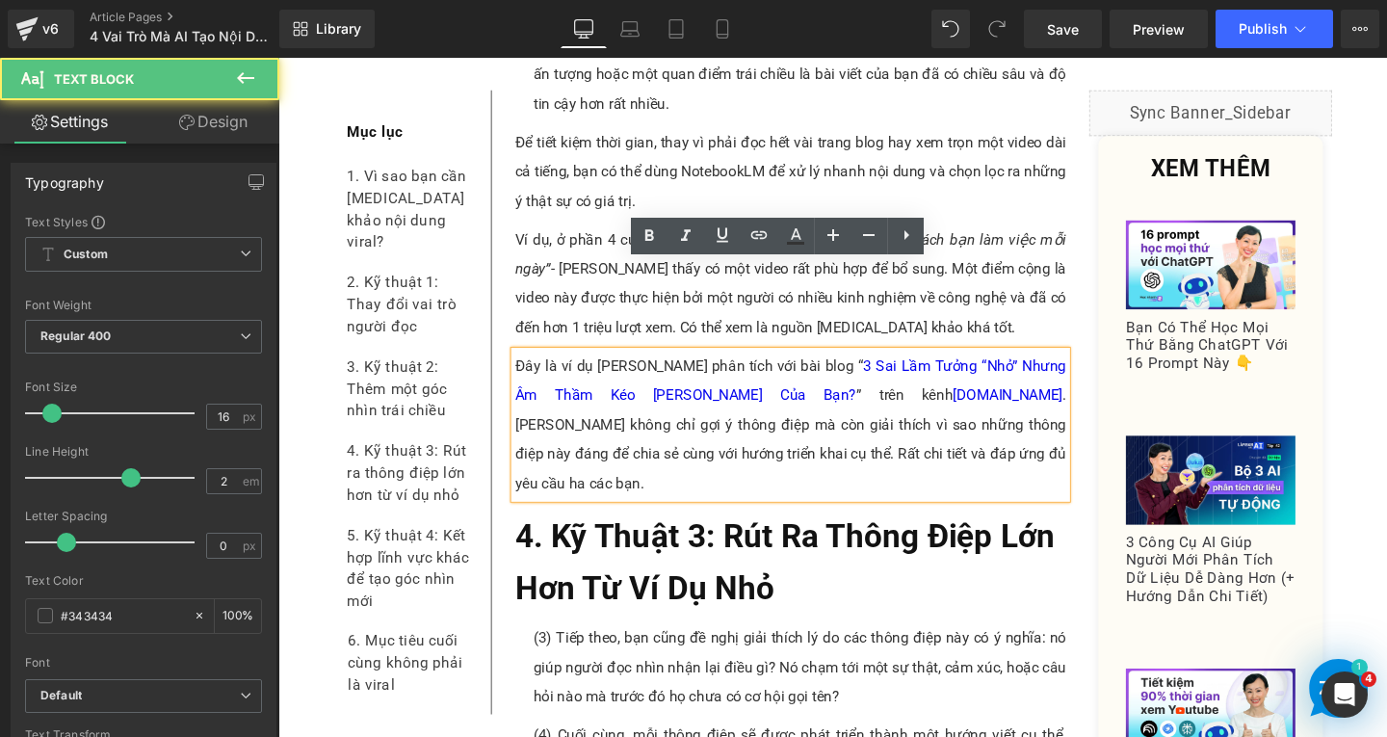
click at [957, 382] on p "Đây là ví dụ [PERSON_NAME] phân tích với bài blog “ 3 Sai Lầm Tưởng “Nhỏ” Nhưng…" at bounding box center [817, 443] width 580 height 154
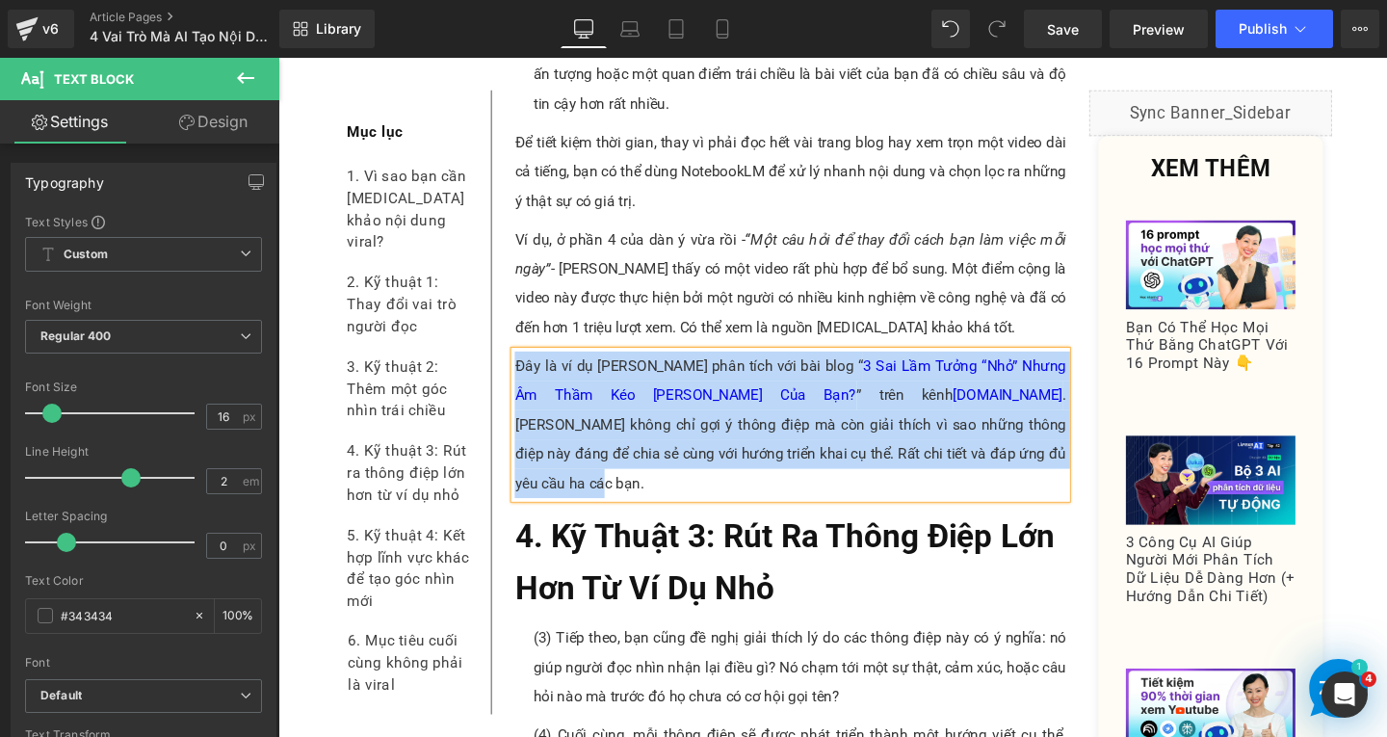
paste div
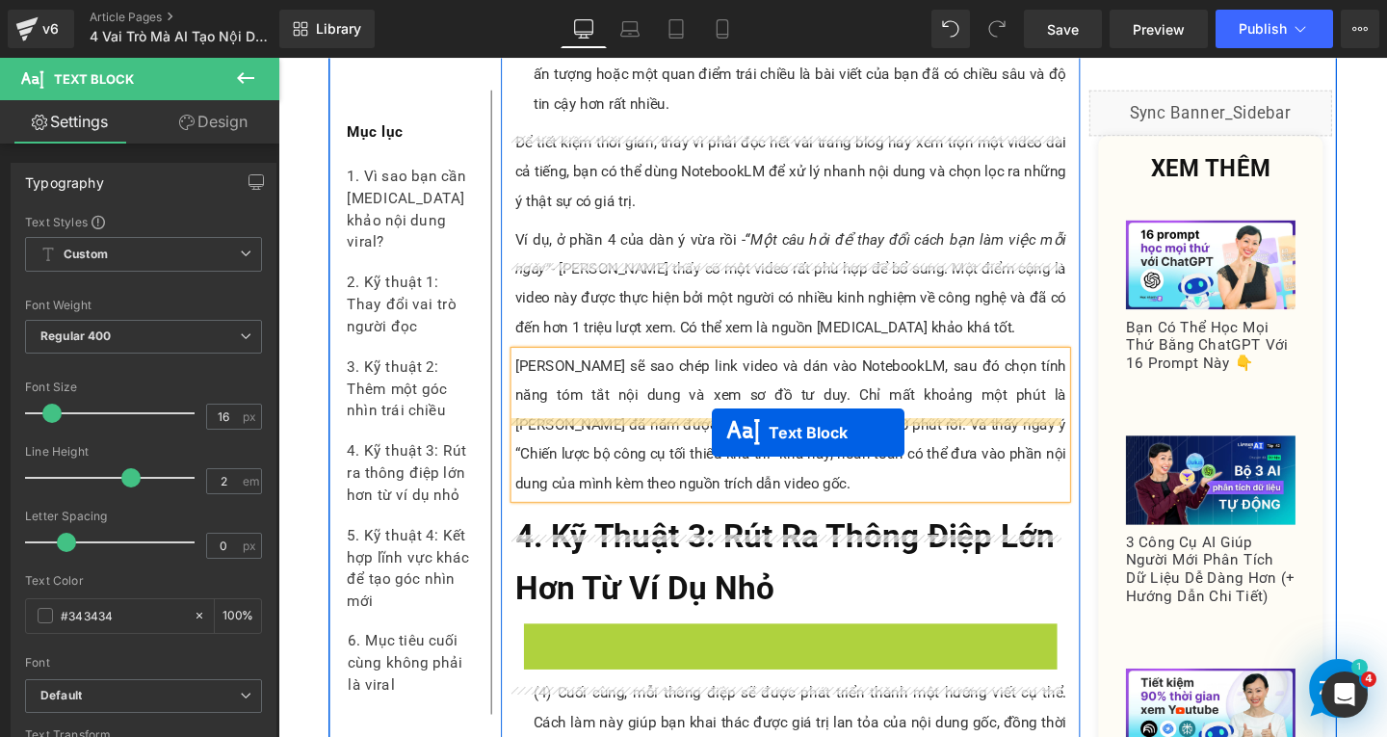
drag, startPoint x: 765, startPoint y: 598, endPoint x: 734, endPoint y: 451, distance: 150.6
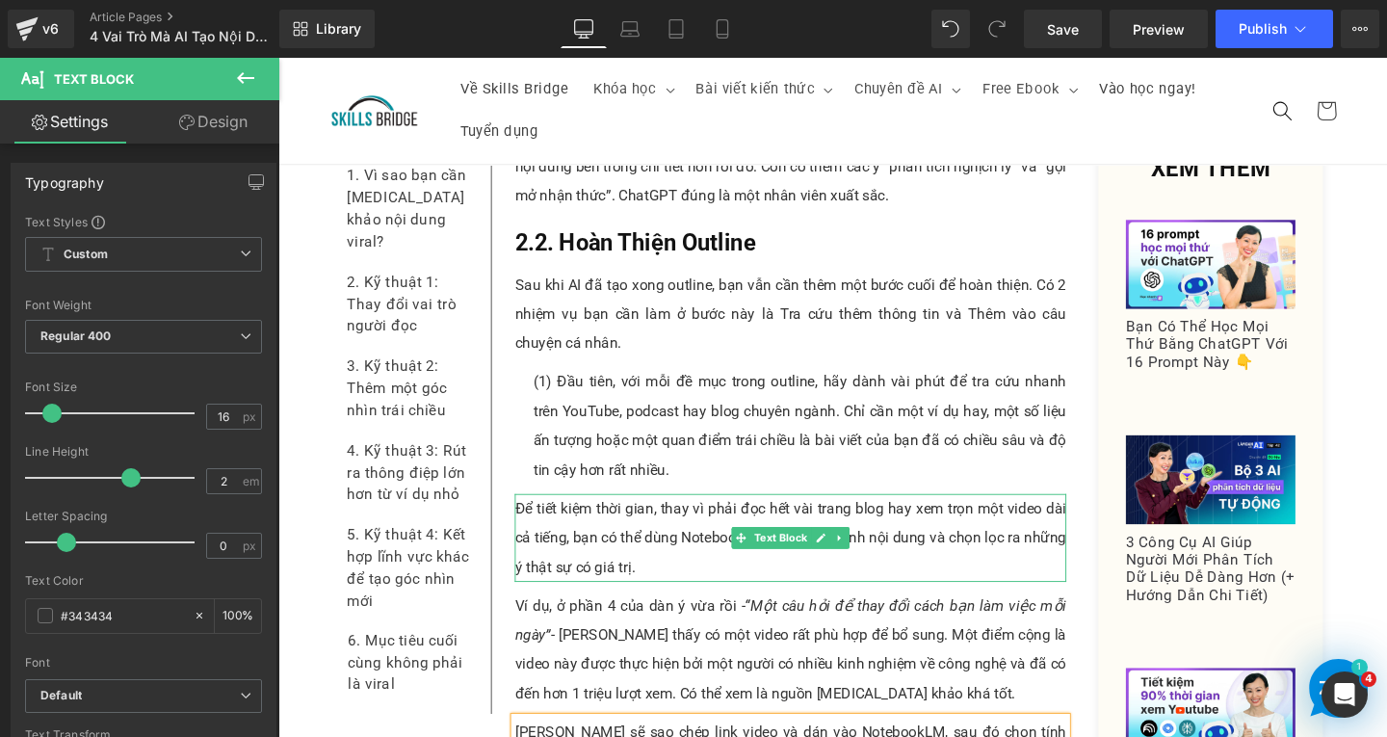
scroll to position [9362, 0]
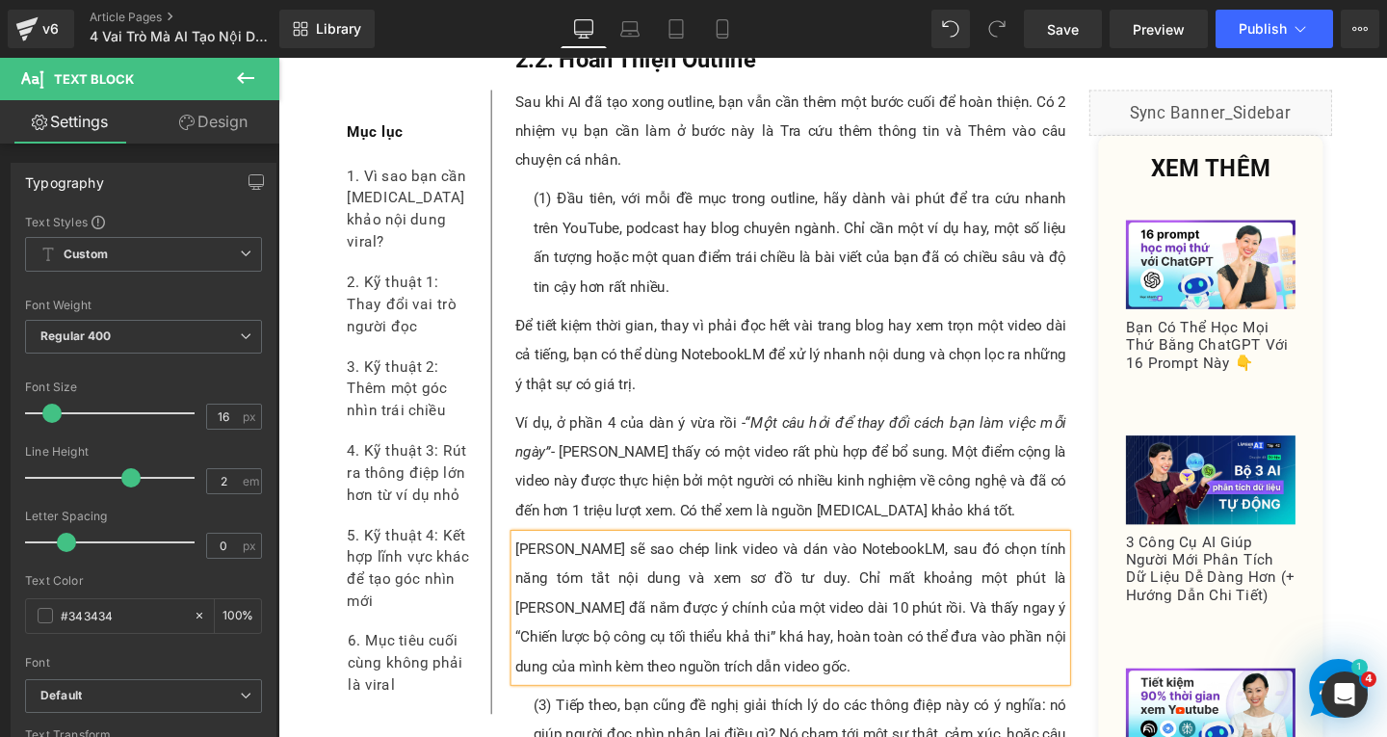
click at [631, 591] on p "[PERSON_NAME] sẽ sao chép link video và dán vào NotebookLM, sau đó chọn tính nă…" at bounding box center [817, 636] width 580 height 154
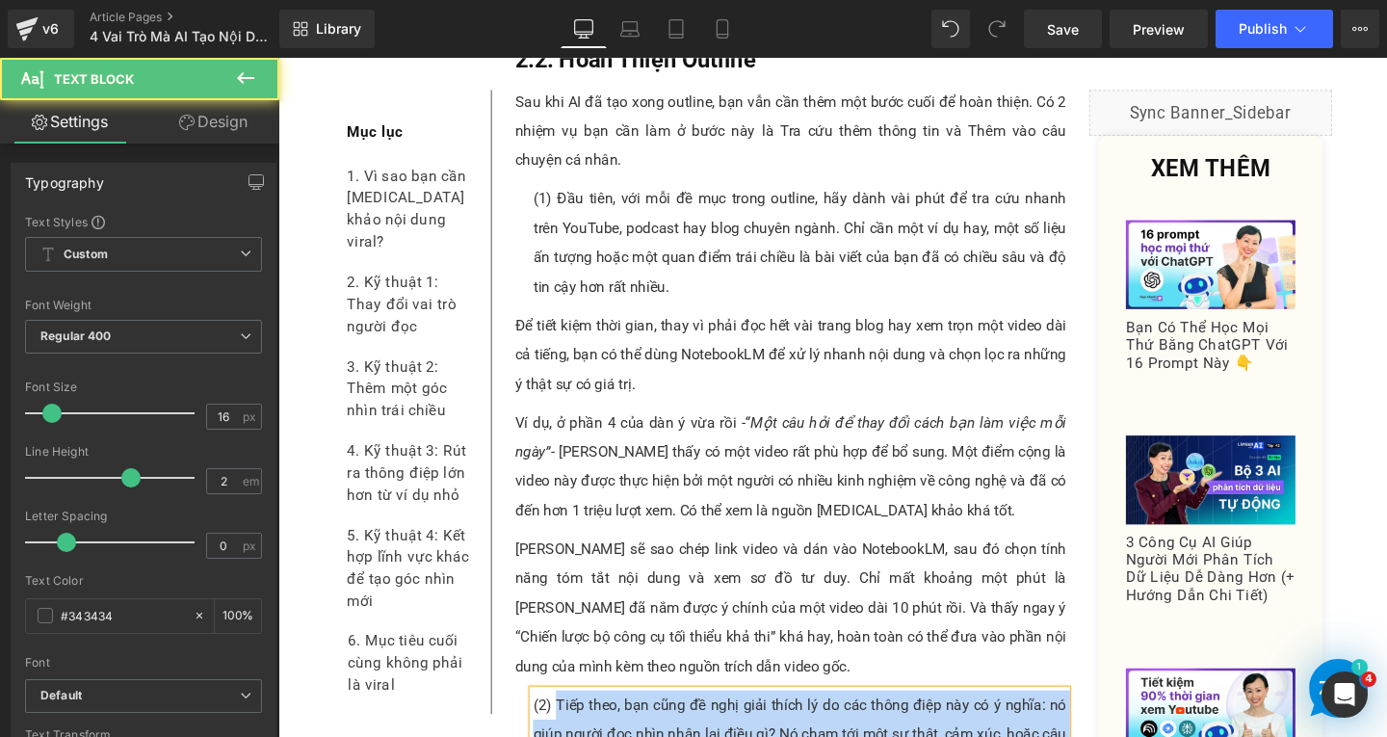
drag, startPoint x: 564, startPoint y: 644, endPoint x: 939, endPoint y: 707, distance: 381.1
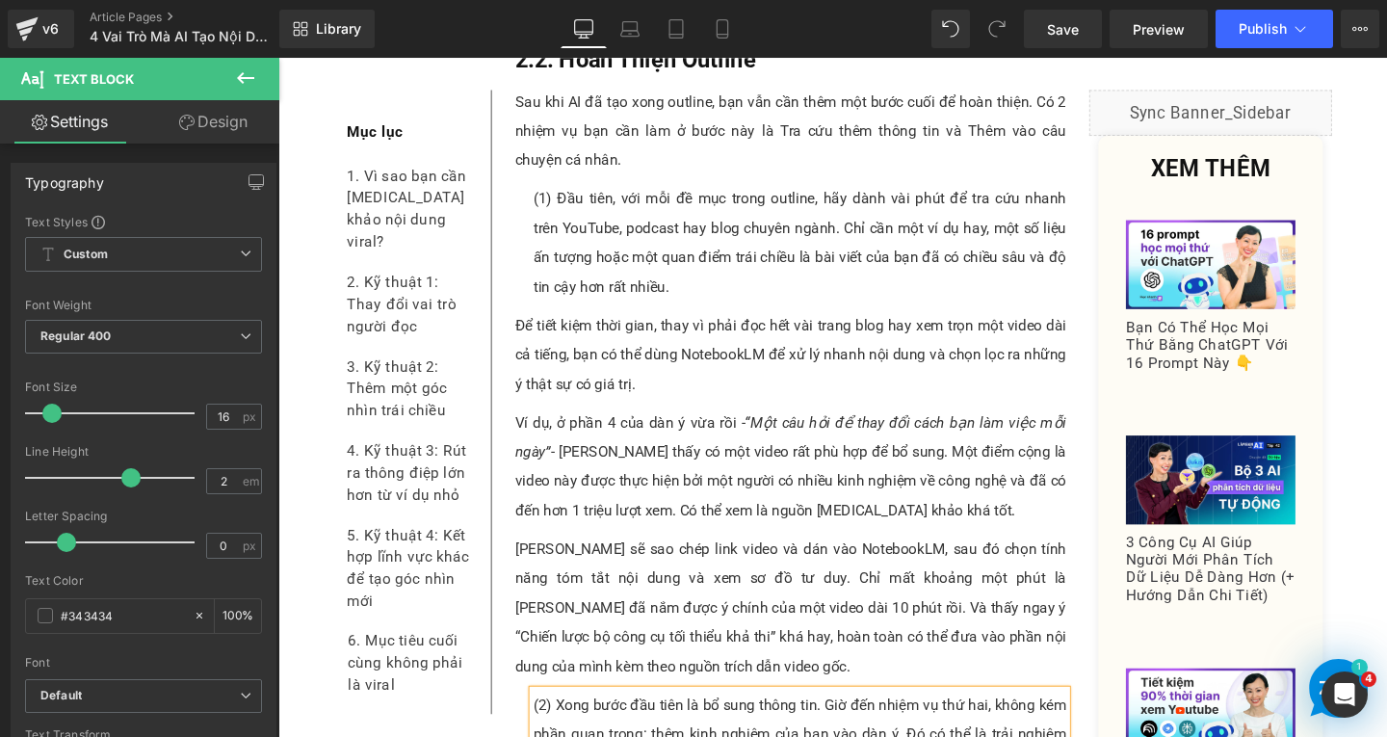
scroll to position [9554, 0]
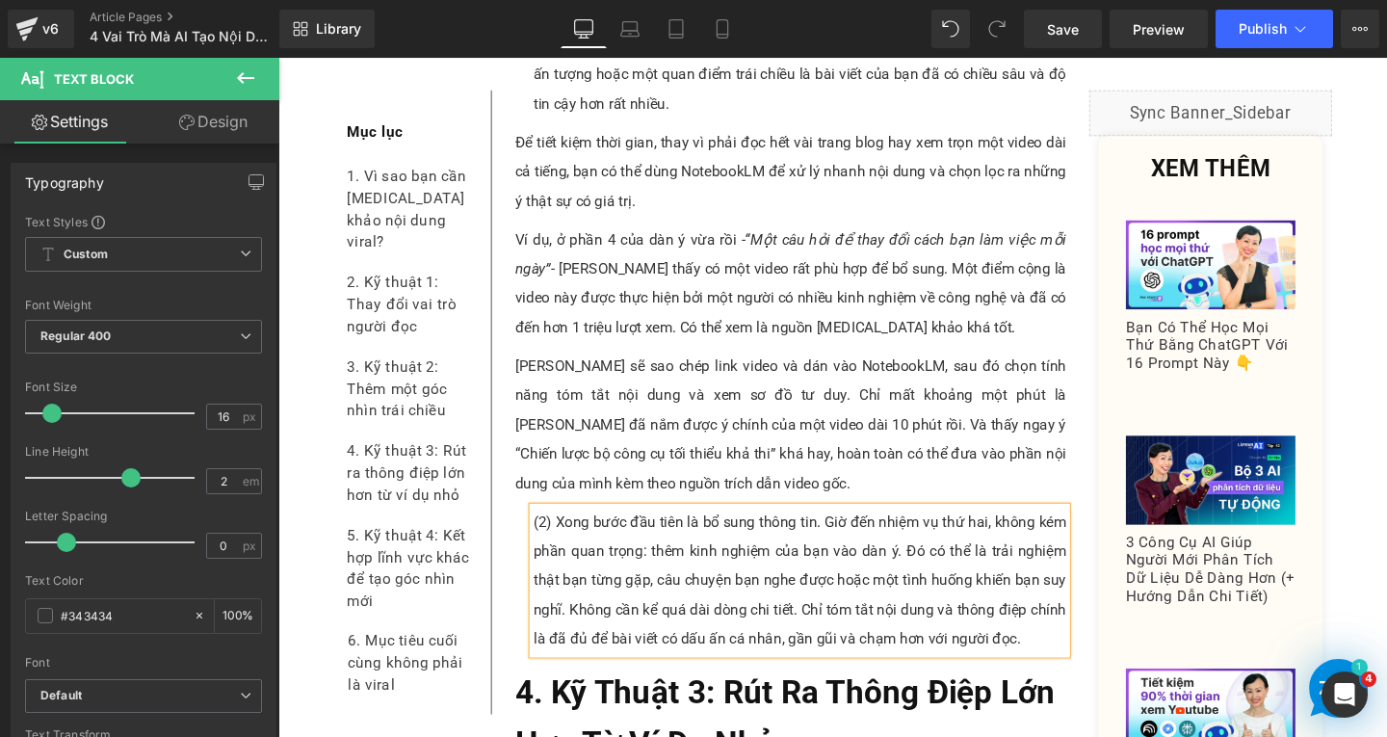
click at [798, 530] on p "(2) Xong bước đầu tiên là bổ sung thông tin. Giờ đến nhiệm vụ thứ hai, không ké…" at bounding box center [826, 607] width 561 height 154
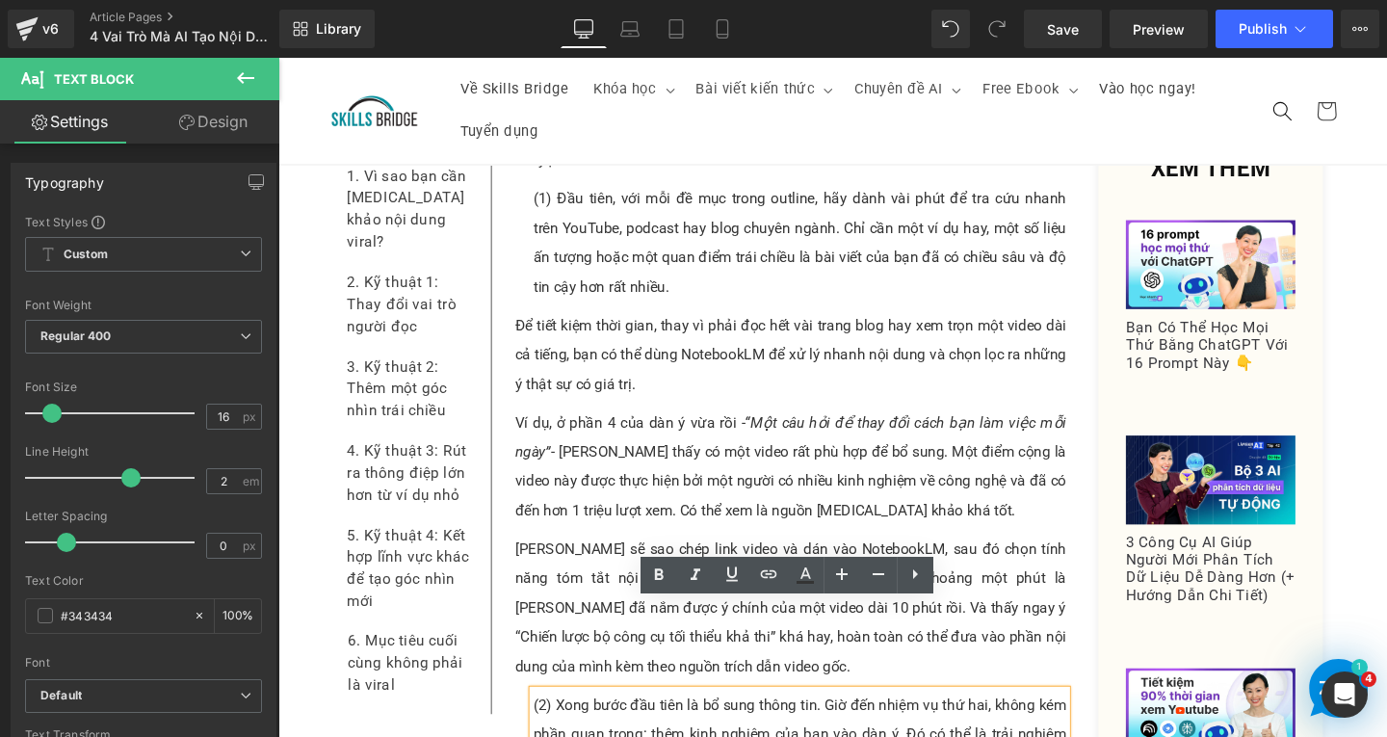
scroll to position [9073, 0]
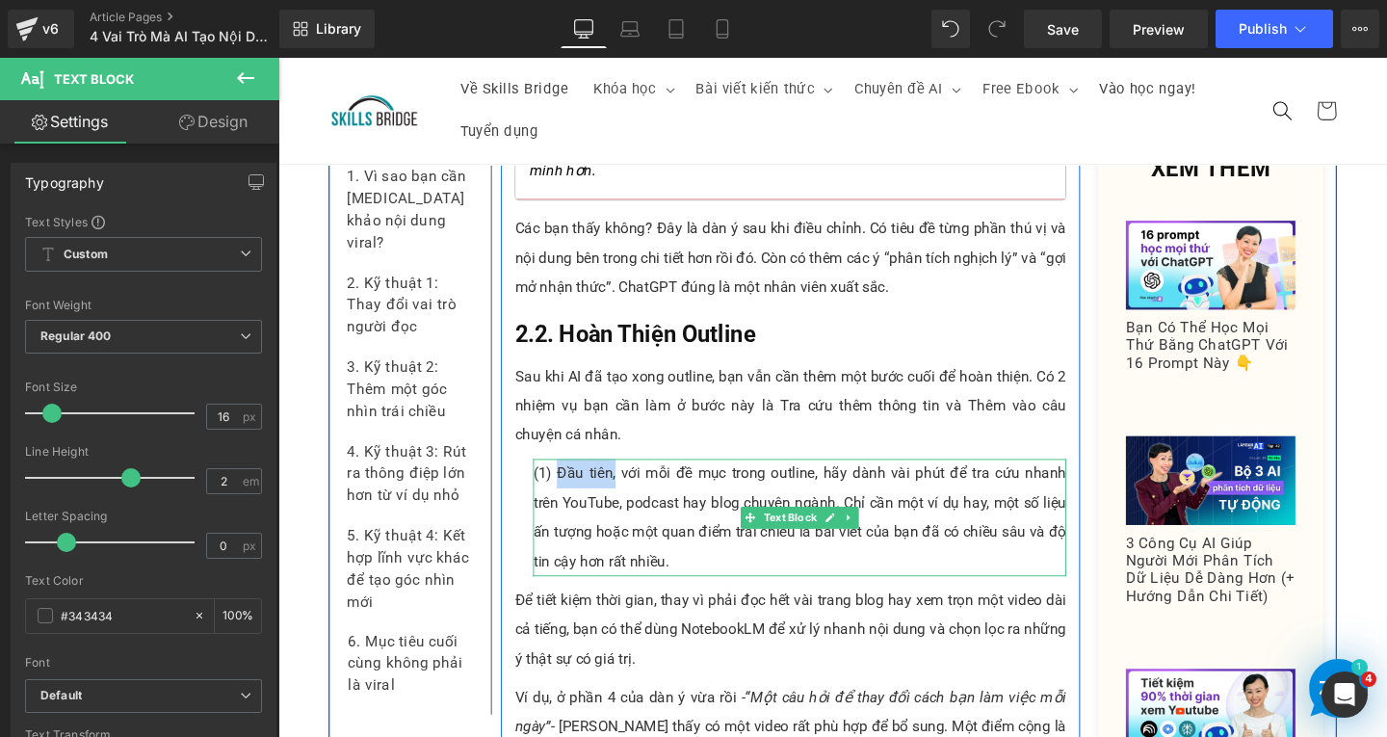
drag, startPoint x: 561, startPoint y: 401, endPoint x: 621, endPoint y: 410, distance: 61.5
click at [621, 480] on p "(1) Đầu tiên, với mỗi đề mục trong outline, hãy dành vài phút để tra cứu nhanh …" at bounding box center [826, 541] width 561 height 123
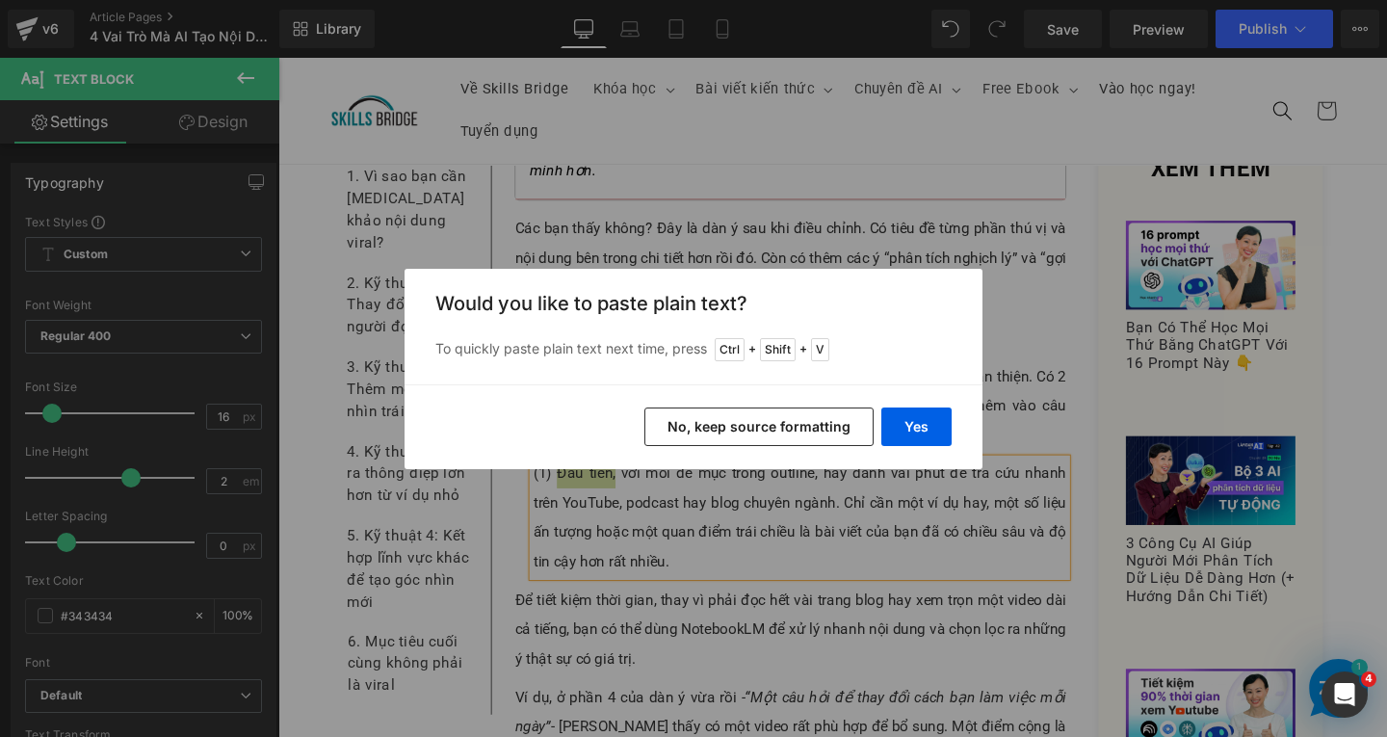
click at [904, 219] on div "Back to Library Insert Would you like to paste plain text? To quickly paste pla…" at bounding box center [693, 368] width 1387 height 737
click at [901, 423] on button "Yes" at bounding box center [917, 427] width 70 height 39
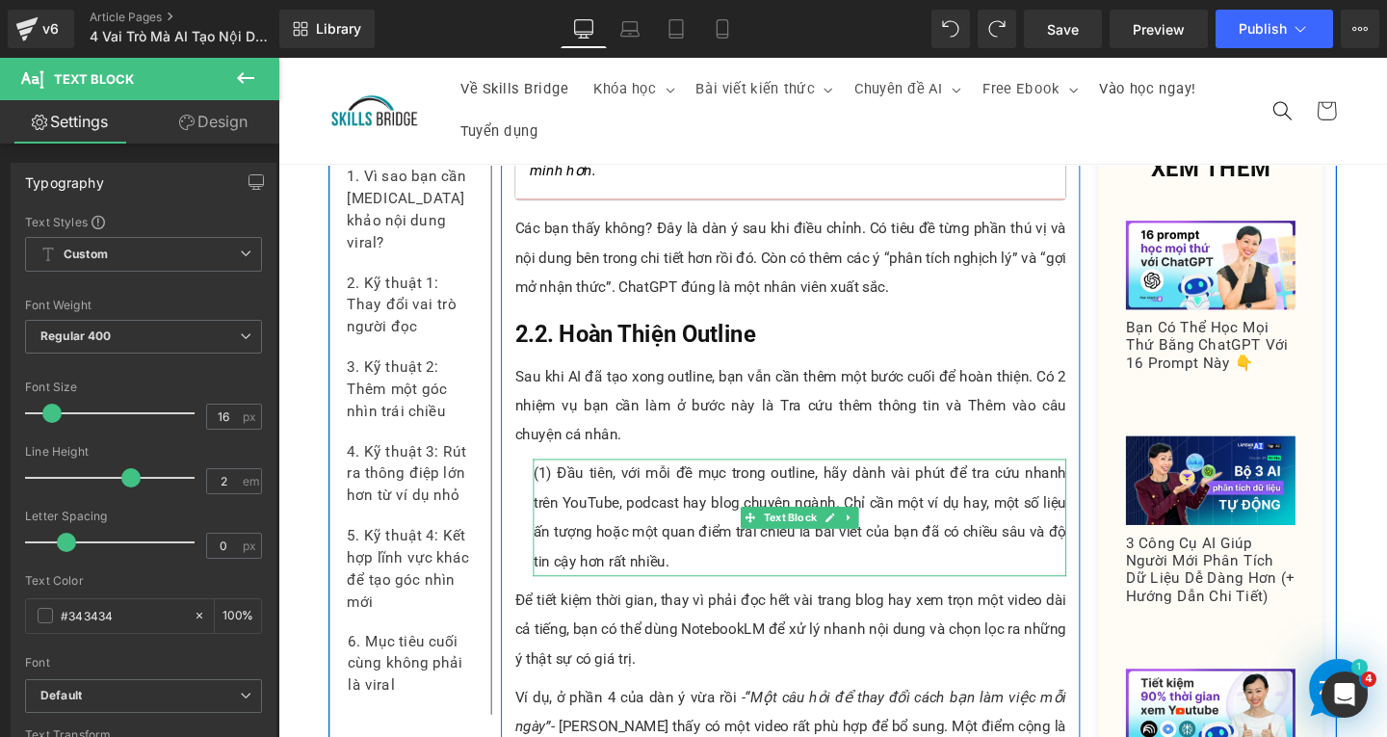
click at [712, 480] on p "(1) Đầu tiên, với mỗi đề mục trong outline, hãy dành vài phút để tra cứu nhanh …" at bounding box center [826, 541] width 561 height 123
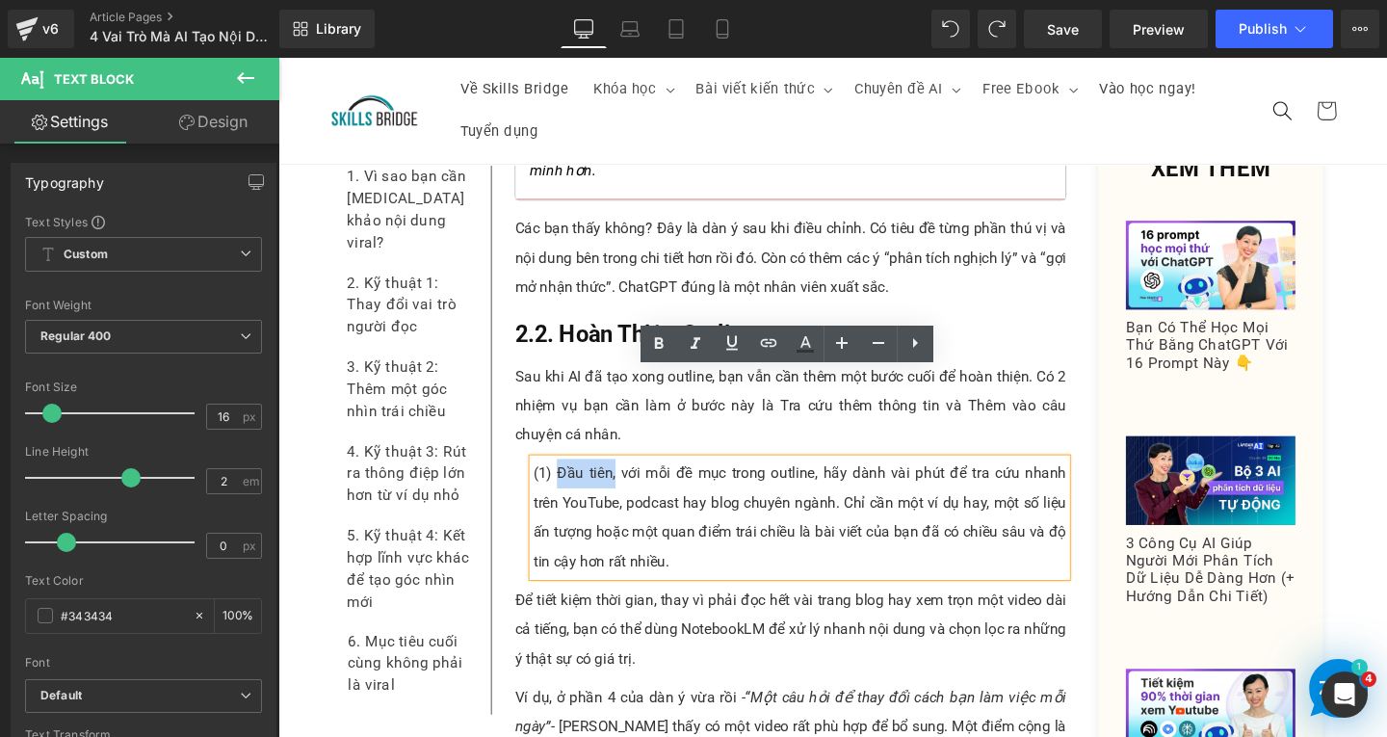
drag, startPoint x: 564, startPoint y: 401, endPoint x: 621, endPoint y: 406, distance: 58.0
click at [621, 480] on p "(1) Đầu tiên, với mỗi đề mục trong outline, hãy dành vài phút để tra cứu nhanh …" at bounding box center [826, 541] width 561 height 123
click at [655, 351] on icon at bounding box center [658, 343] width 23 height 23
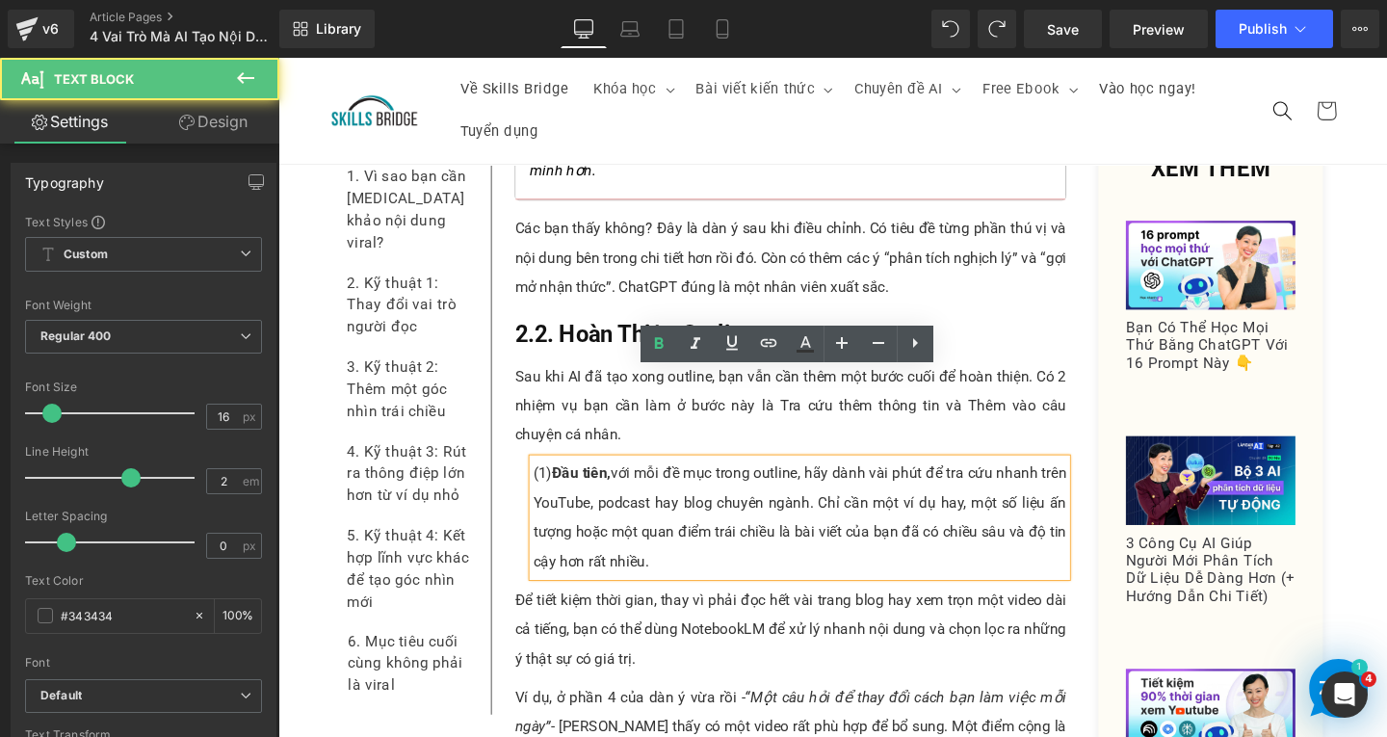
click at [579, 486] on span "Đầu tiên," at bounding box center [597, 495] width 62 height 18
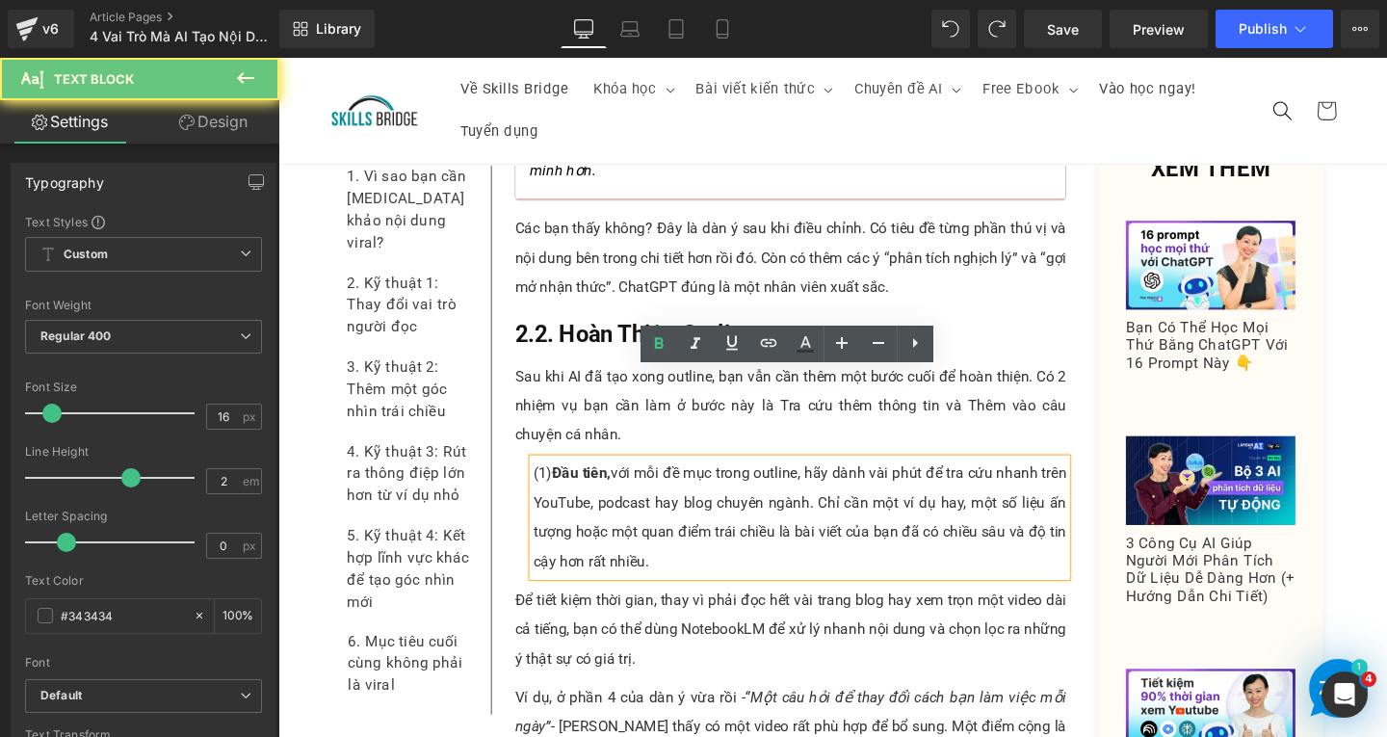
click at [625, 480] on p "(1) Đầu tiên, với mỗi đề mục trong outline, hãy dành vài phút để tra cứu nhanh …" at bounding box center [826, 541] width 561 height 123
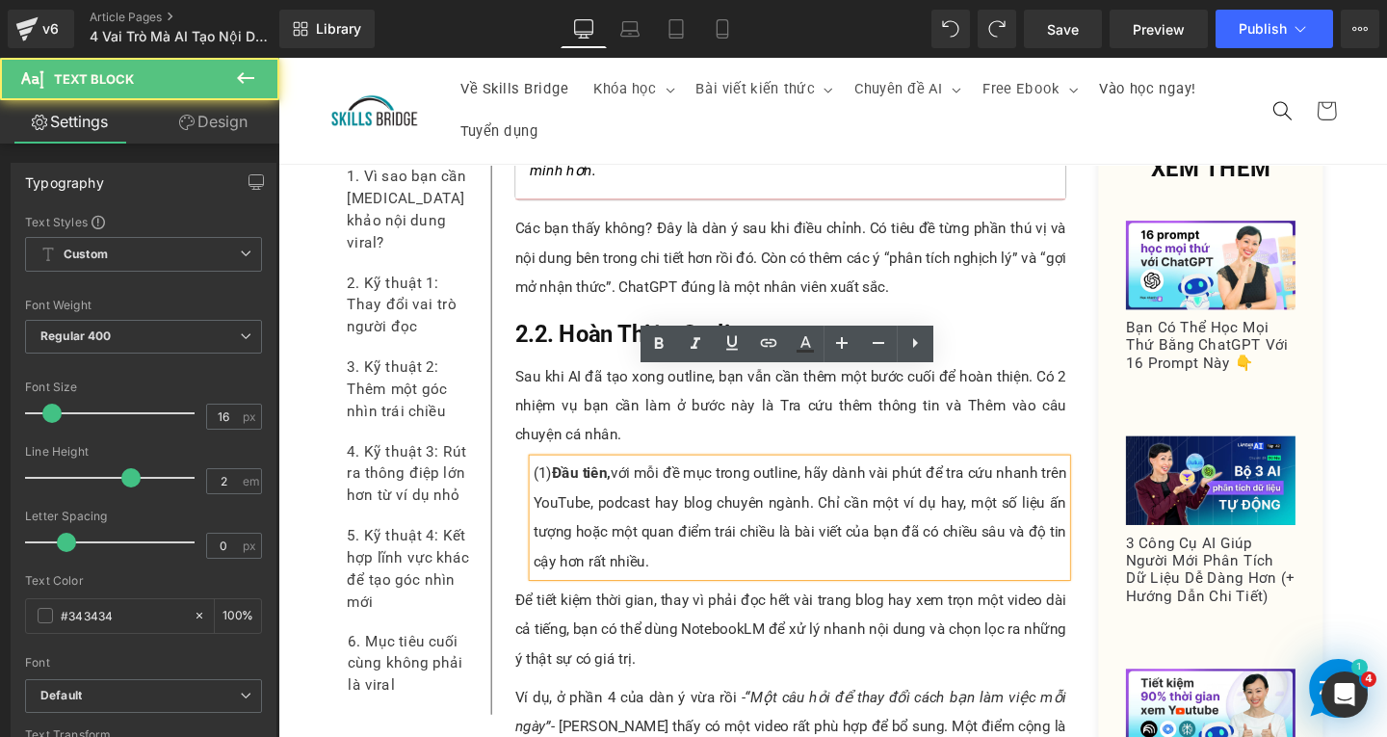
drag, startPoint x: 624, startPoint y: 408, endPoint x: 538, endPoint y: 402, distance: 87.0
click at [546, 480] on div "(1) Đầu tiên, với mỗi đề mục trong outline, hãy dành vài phút để tra cứu nhanh …" at bounding box center [826, 541] width 561 height 123
click at [551, 480] on p "(1) Đầu tiên, với mỗi đề mục trong outline, hãy dành vài phút để tra cứu nhanh …" at bounding box center [826, 541] width 561 height 123
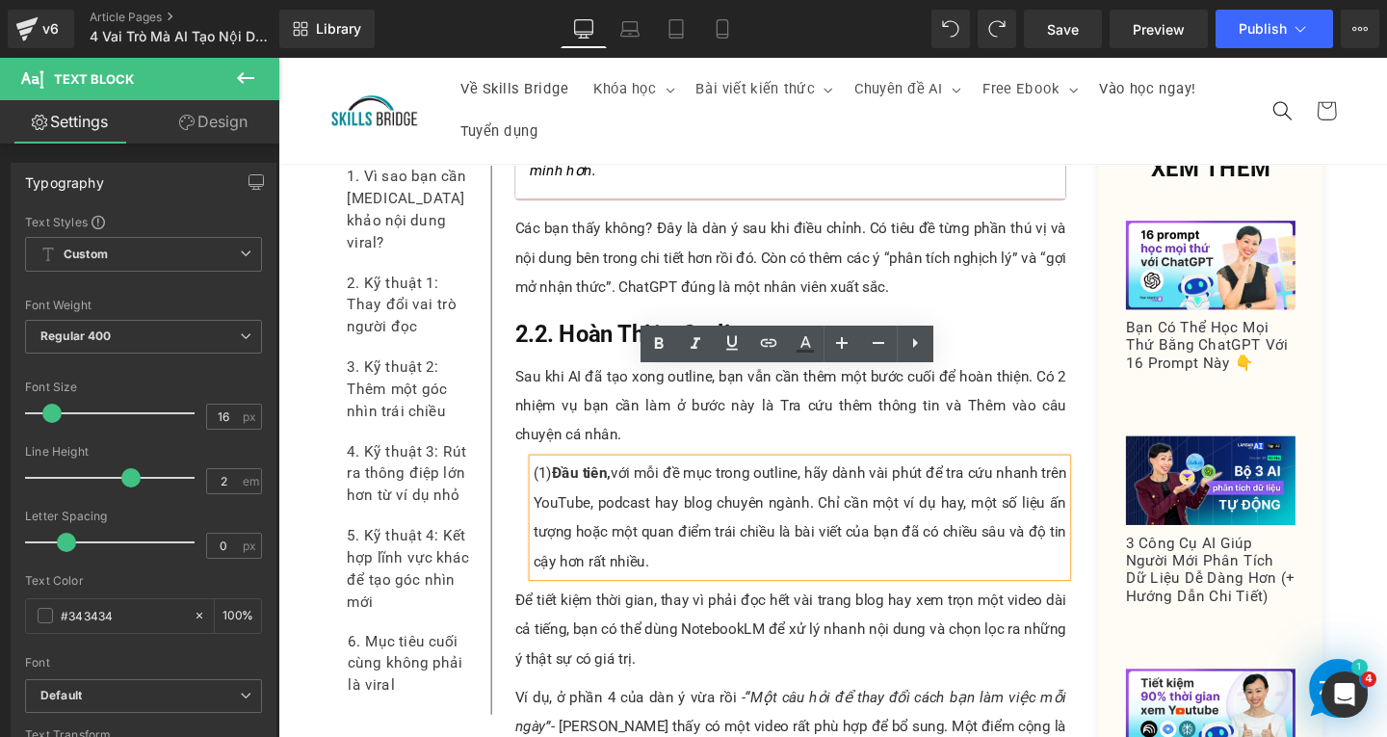
drag, startPoint x: 537, startPoint y: 399, endPoint x: 596, endPoint y: 401, distance: 59.8
click at [596, 480] on div "(1) Đầu tiên, với mỗi đề mục trong outline, hãy dành vài phút để tra cứu nhanh …" at bounding box center [826, 541] width 561 height 123
click at [615, 486] on span "Đầu tiên," at bounding box center [597, 495] width 62 height 18
drag, startPoint x: 622, startPoint y: 408, endPoint x: 539, endPoint y: 404, distance: 83.9
click at [546, 480] on div "(1) Đầu tiên, với mỗi đề mục trong outline, hãy dành vài phút để tra cứu nhanh …" at bounding box center [826, 541] width 561 height 123
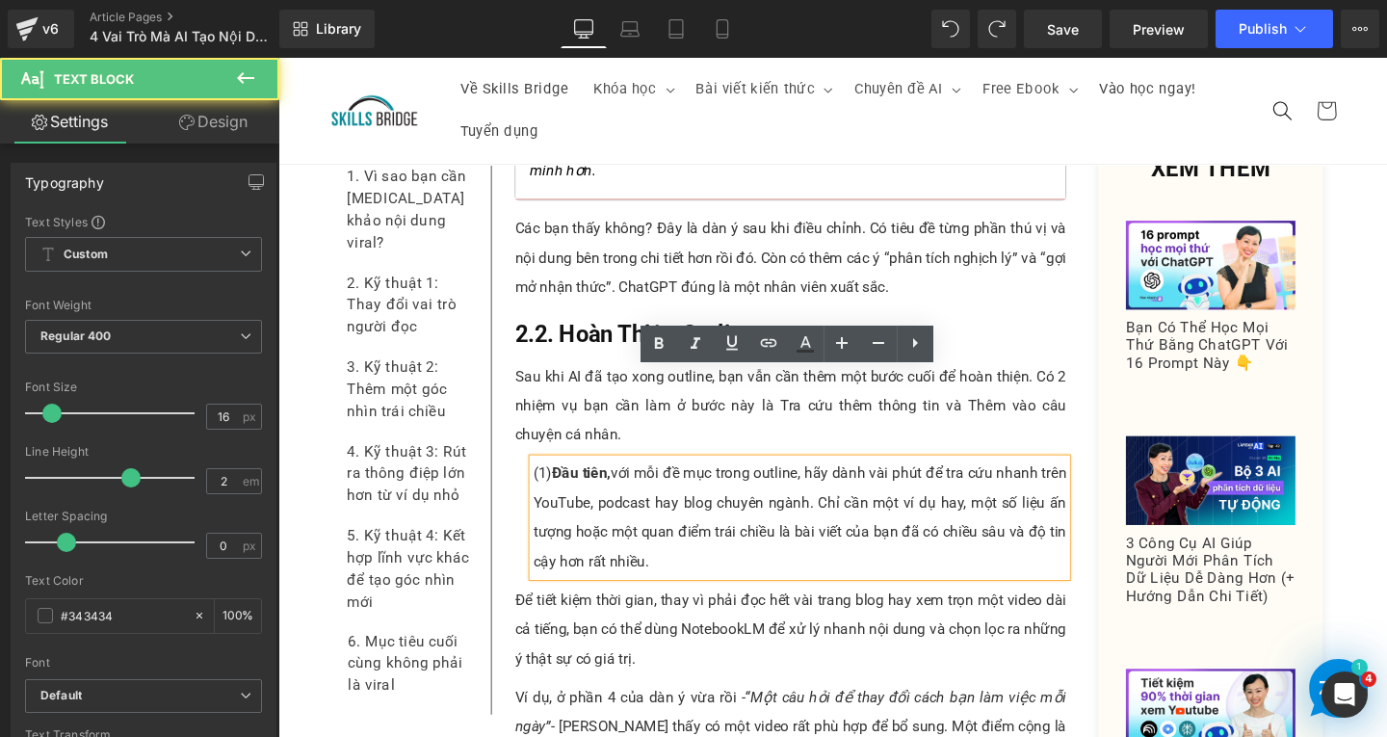
click at [546, 480] on p "(1) Đầu tiên, với mỗi đề mục trong outline, hãy dành vài phút để tra cứu nhanh …" at bounding box center [826, 541] width 561 height 123
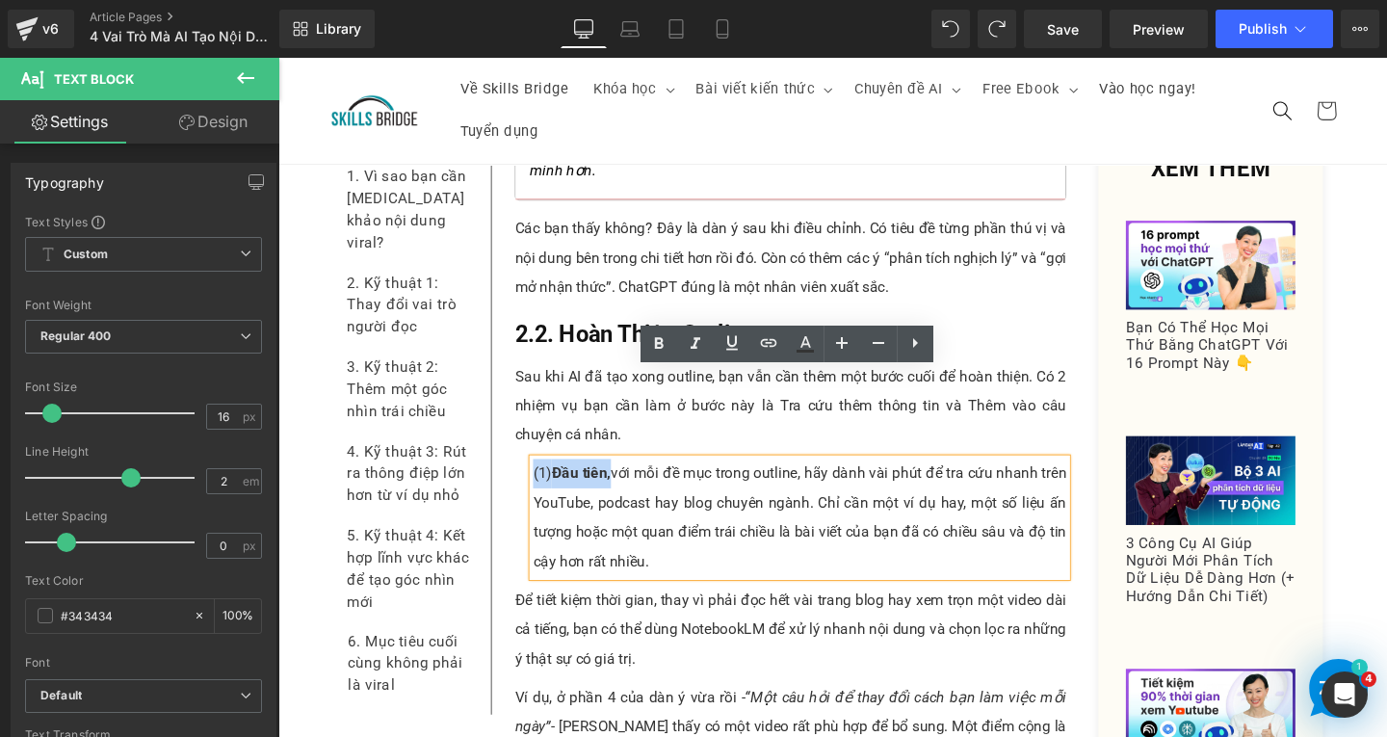
drag, startPoint x: 540, startPoint y: 404, endPoint x: 621, endPoint y: 401, distance: 81.9
click at [621, 480] on p "(1) Đầu tiên, với mỗi đề mục trong outline, hãy dành vài phút để tra cứu nhanh …" at bounding box center [826, 541] width 561 height 123
click at [653, 351] on icon at bounding box center [658, 343] width 23 height 23
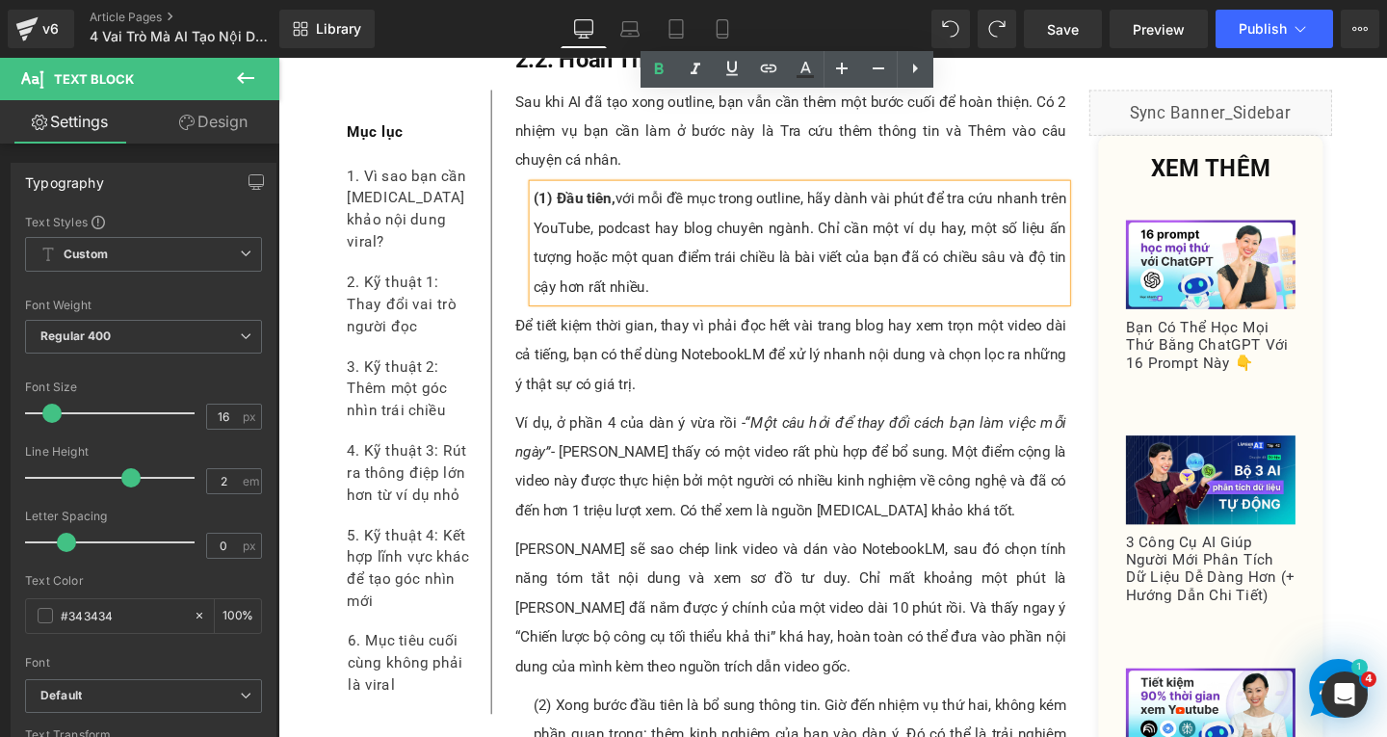
scroll to position [9651, 0]
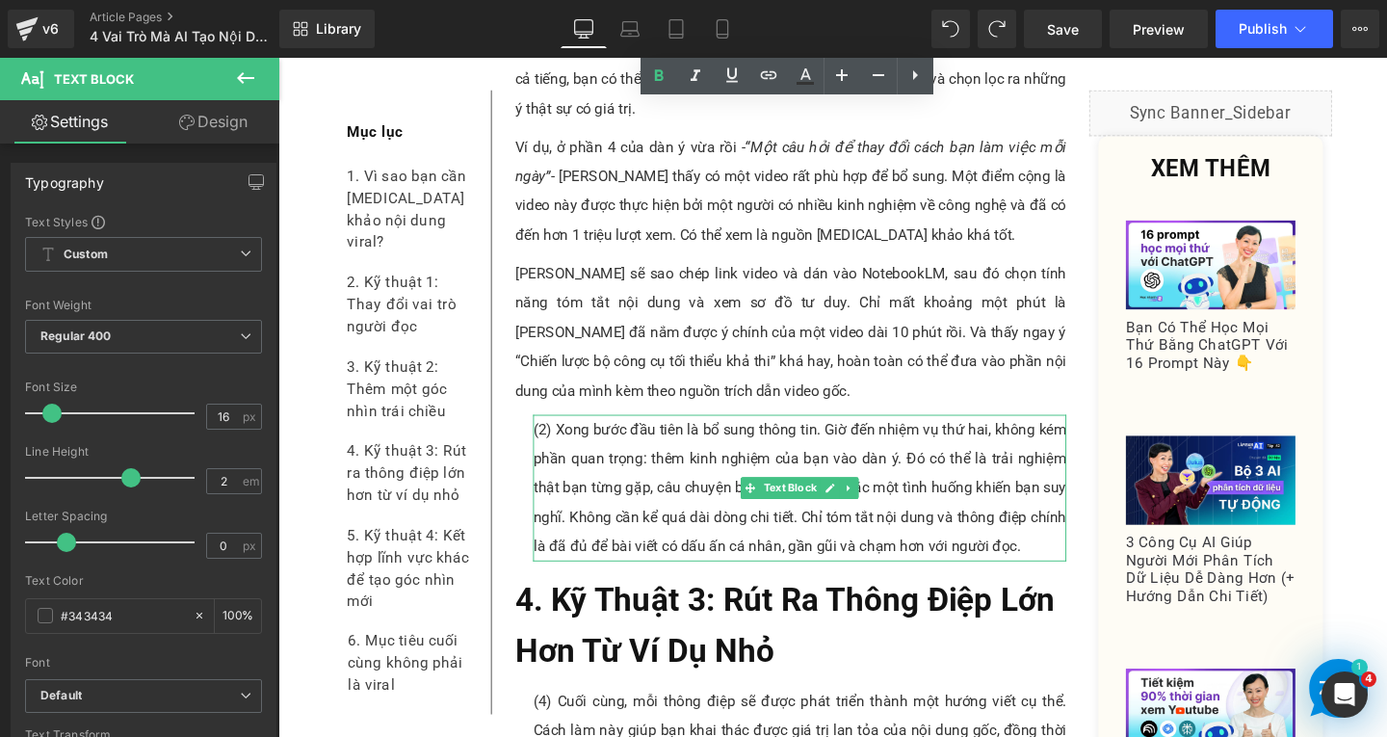
click at [690, 434] on p "(2) Xong bước đầu tiên là bổ sung thông tin. Giờ đến nhiệm vụ thứ hai, không ké…" at bounding box center [826, 511] width 561 height 154
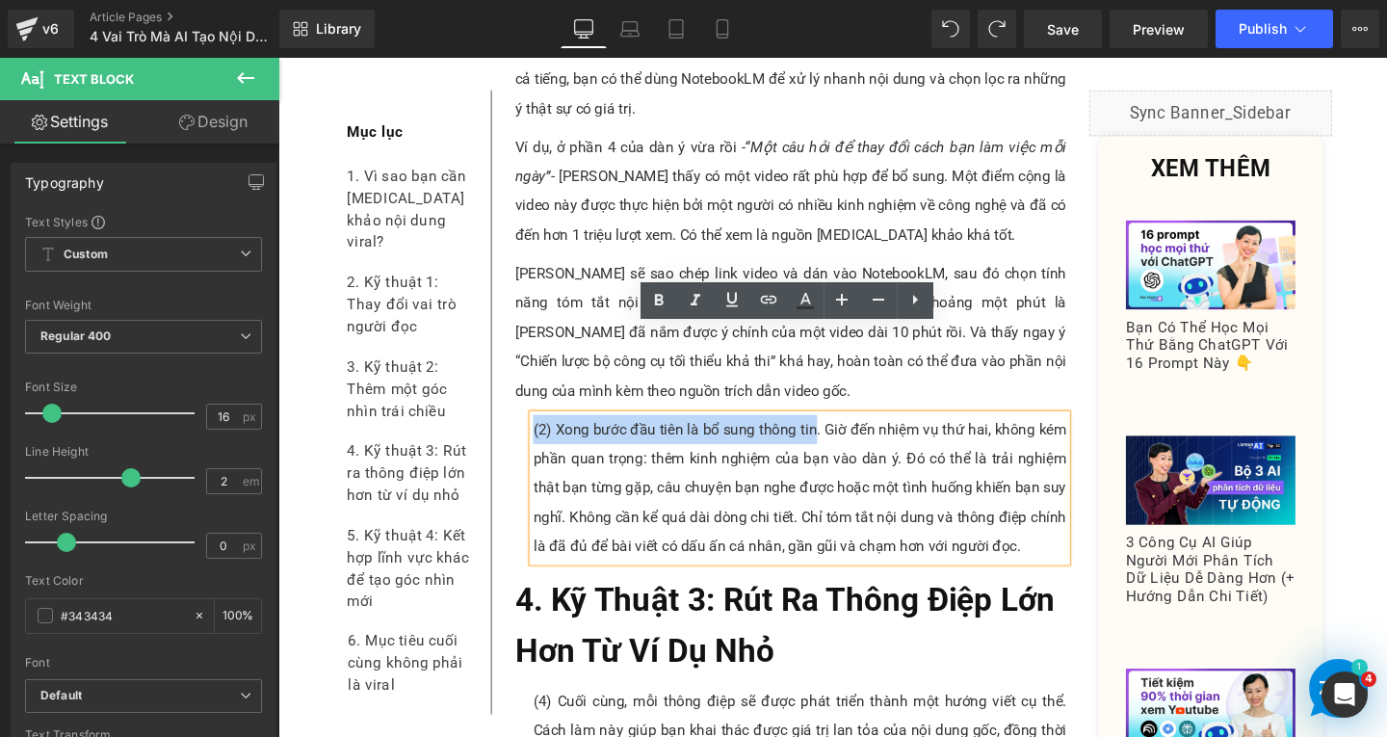
drag, startPoint x: 540, startPoint y: 356, endPoint x: 834, endPoint y: 356, distance: 293.9
click at [836, 434] on p "(2) Xong bước đầu tiên là bổ sung thông tin. Giờ đến nhiệm vụ thứ hai, không ké…" at bounding box center [826, 511] width 561 height 154
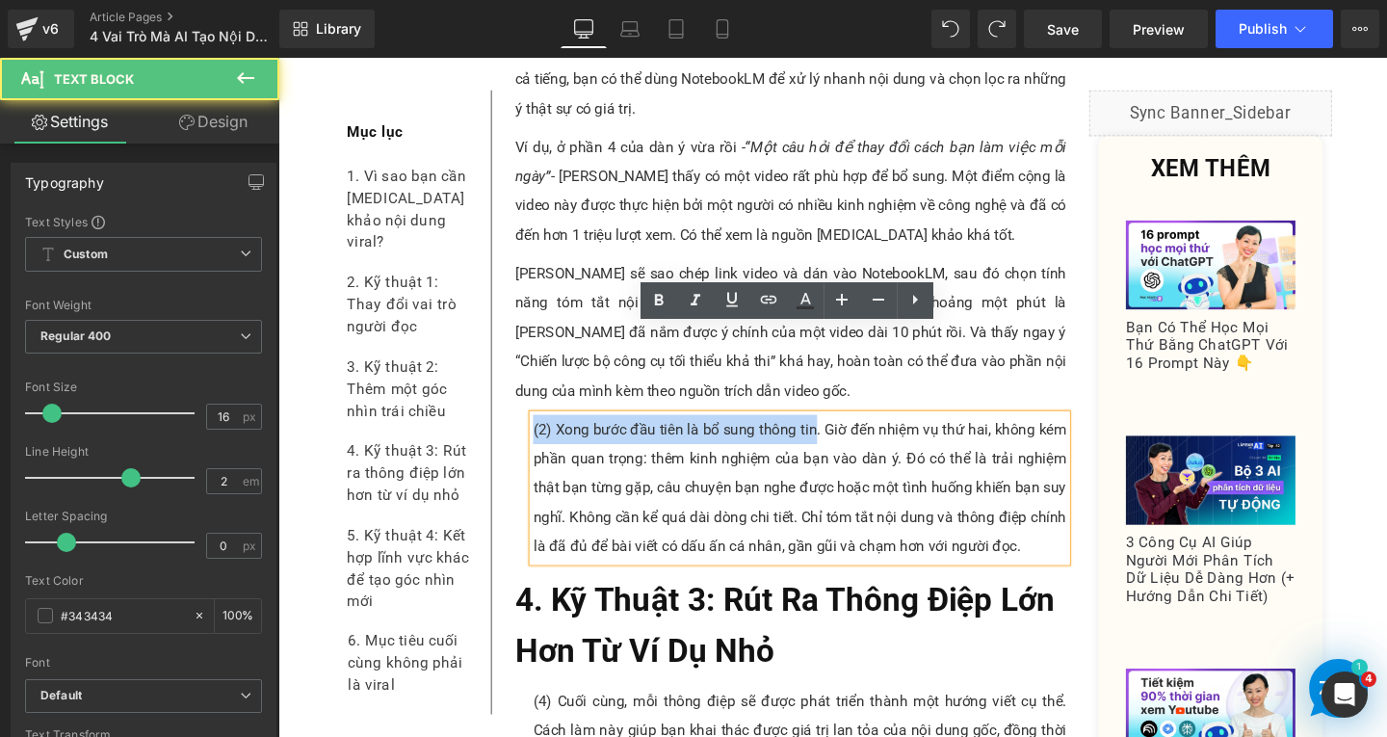
click at [702, 434] on p "(2) Xong bước đầu tiên là bổ sung thông tin. Giờ đến nhiệm vụ thứ hai, không ké…" at bounding box center [826, 511] width 561 height 154
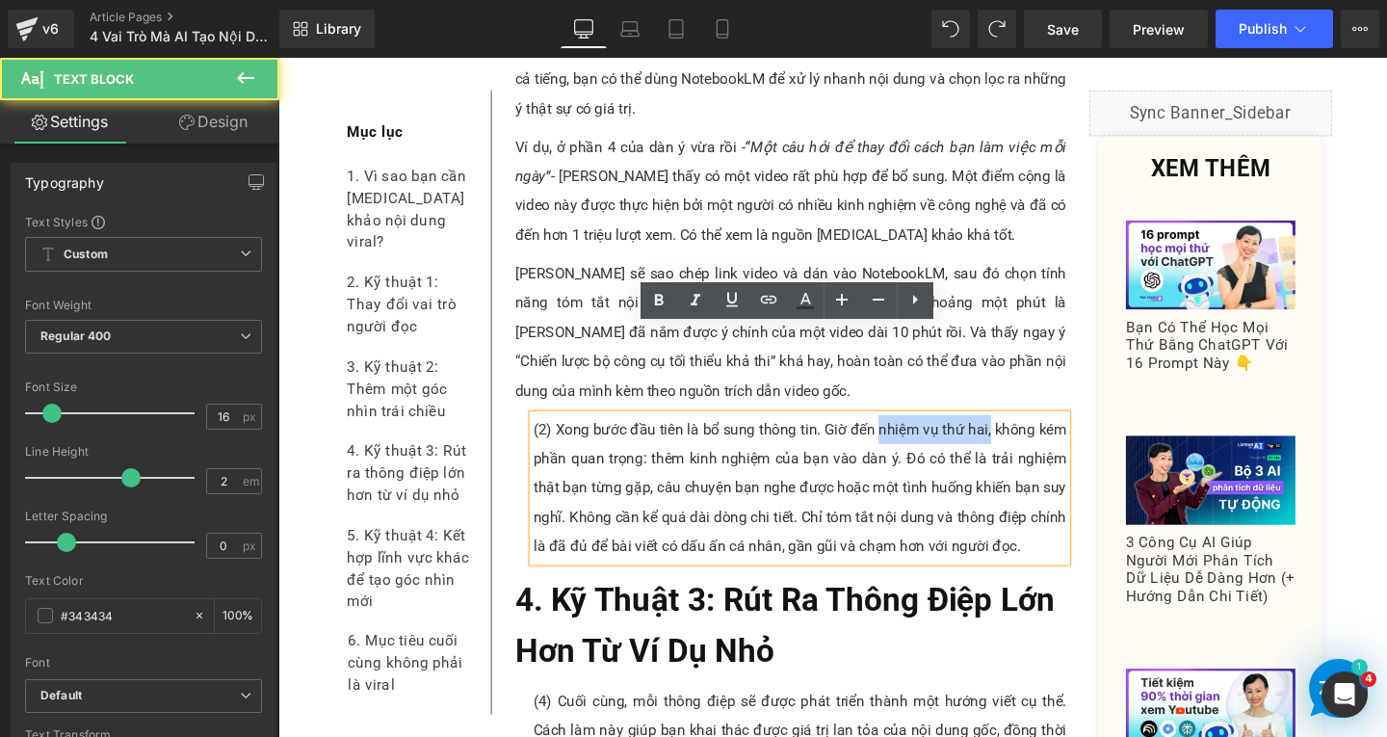
drag, startPoint x: 925, startPoint y: 358, endPoint x: 1021, endPoint y: 359, distance: 96.3
click at [1021, 434] on p "(2) Xong bước đầu tiên là bổ sung thông tin. Giờ đến nhiệm vụ thứ hai, không ké…" at bounding box center [826, 511] width 561 height 154
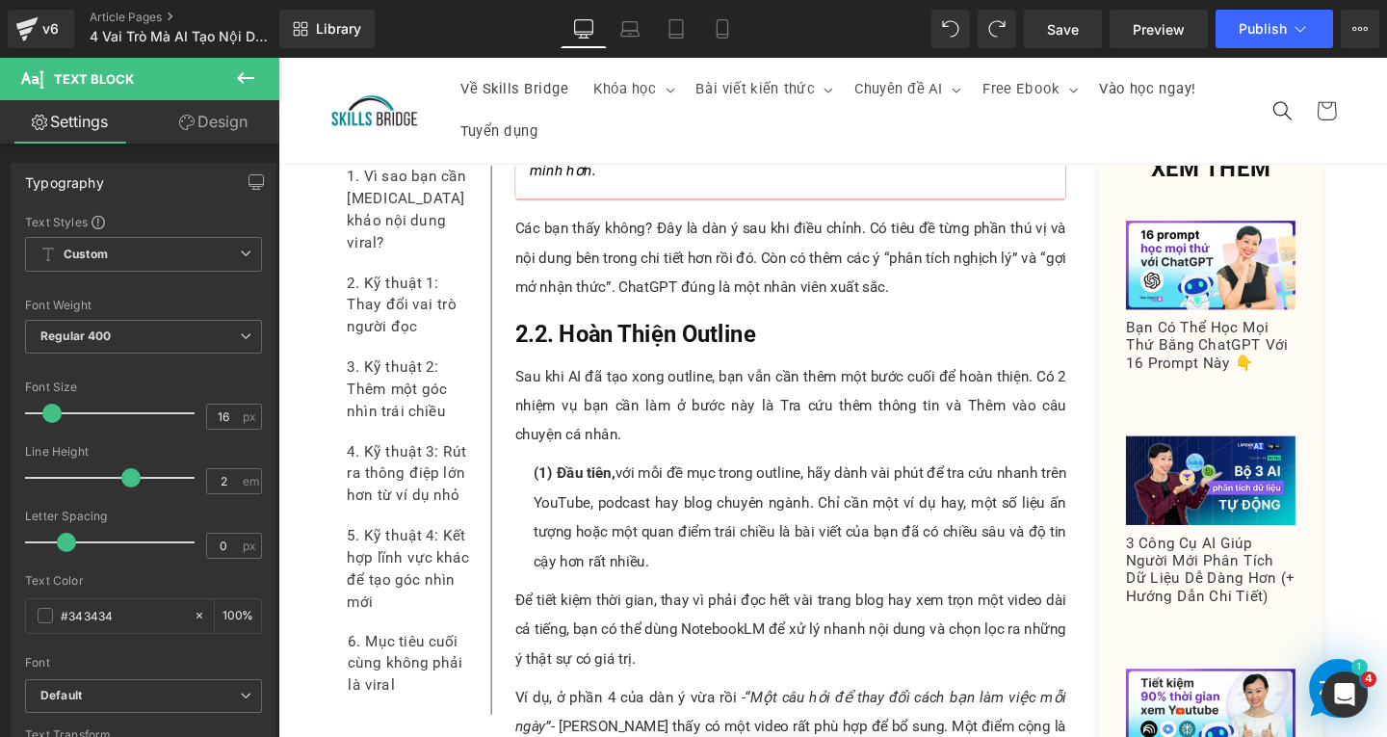
scroll to position [9169, 0]
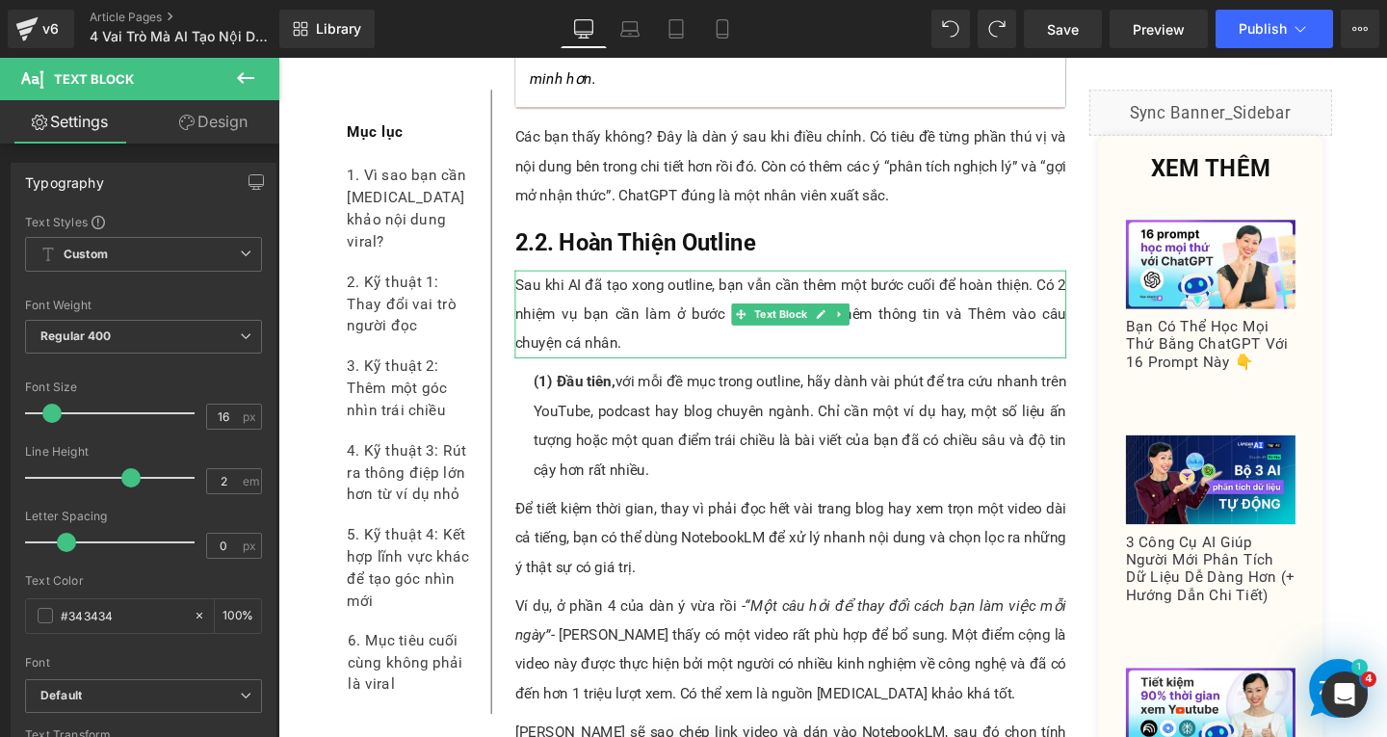
click at [805, 281] on p "Sau khi AI đã tạo xong outline, bạn vẫn cần thêm một bước cuối để hoàn thiện. C…" at bounding box center [817, 327] width 580 height 92
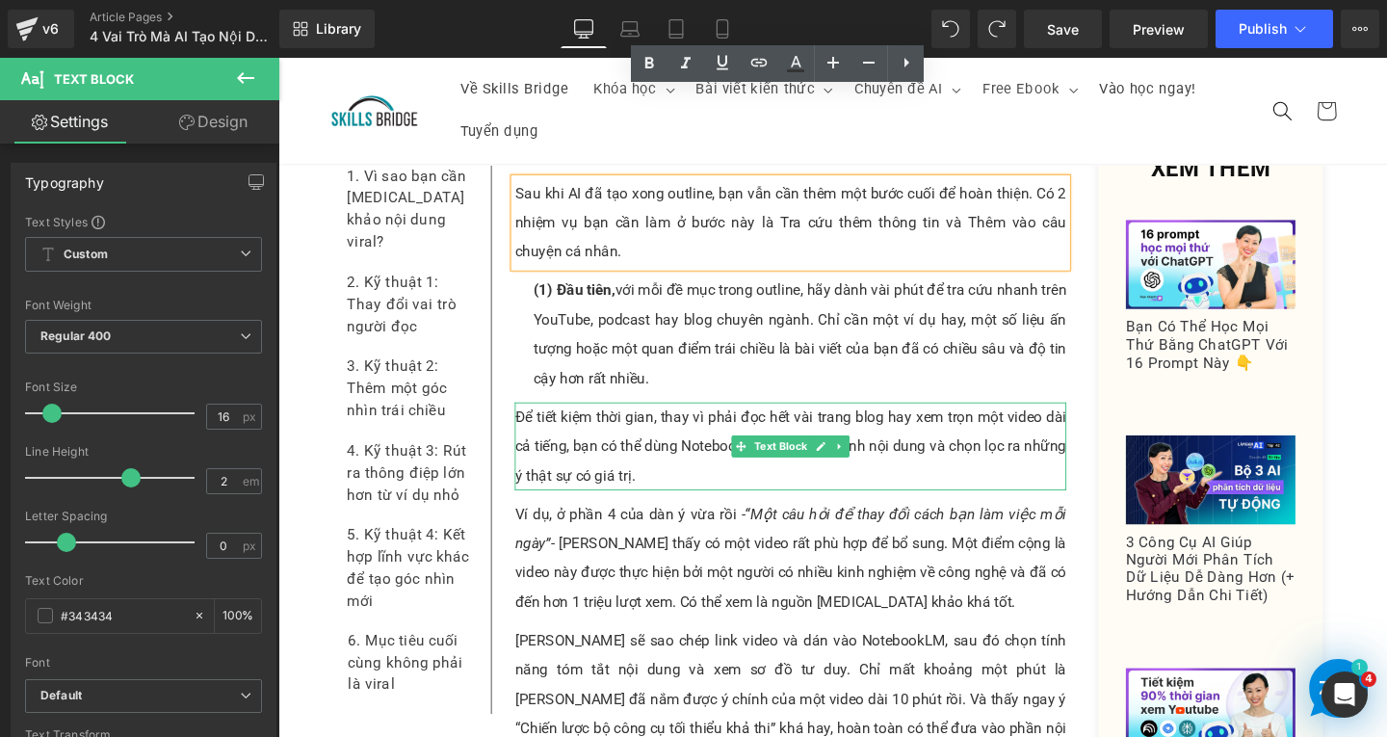
scroll to position [9073, 0]
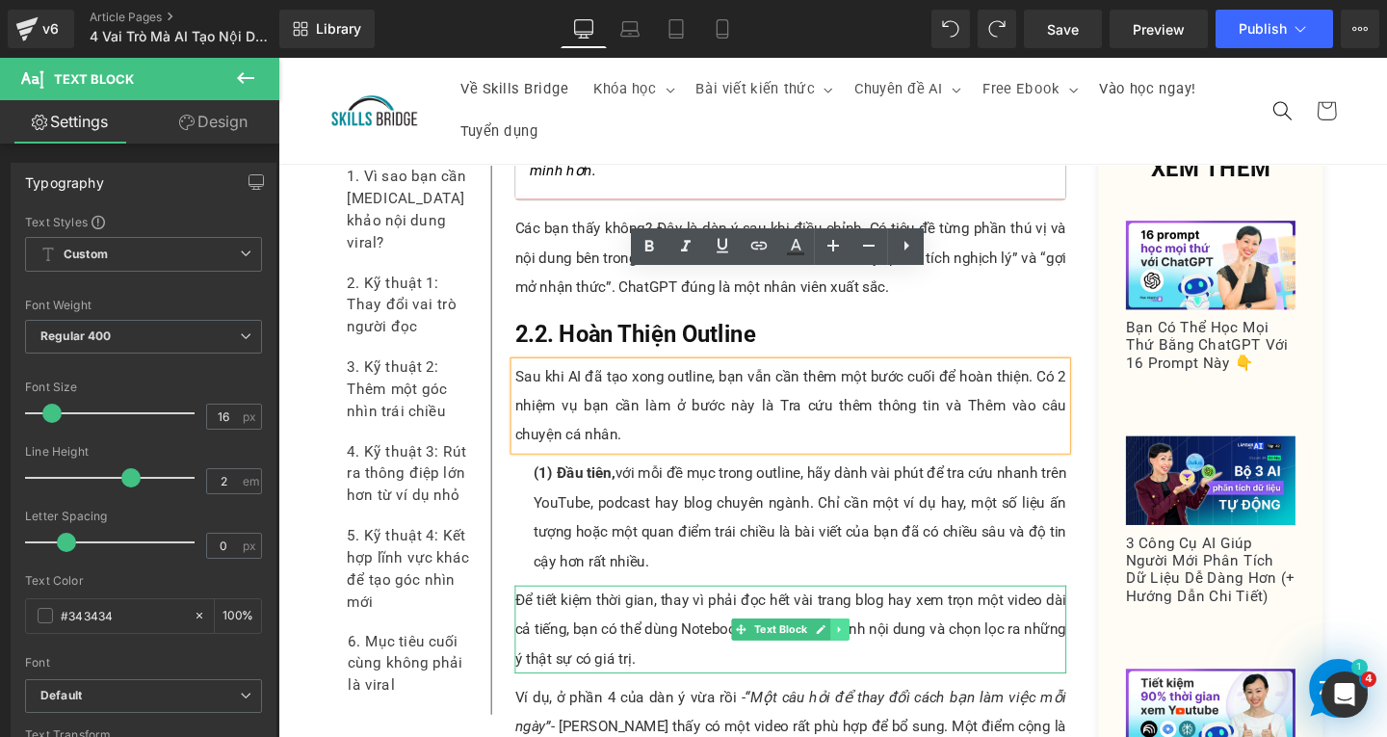
click at [864, 653] on icon at bounding box center [869, 659] width 11 height 12
click at [854, 653] on icon at bounding box center [859, 658] width 11 height 11
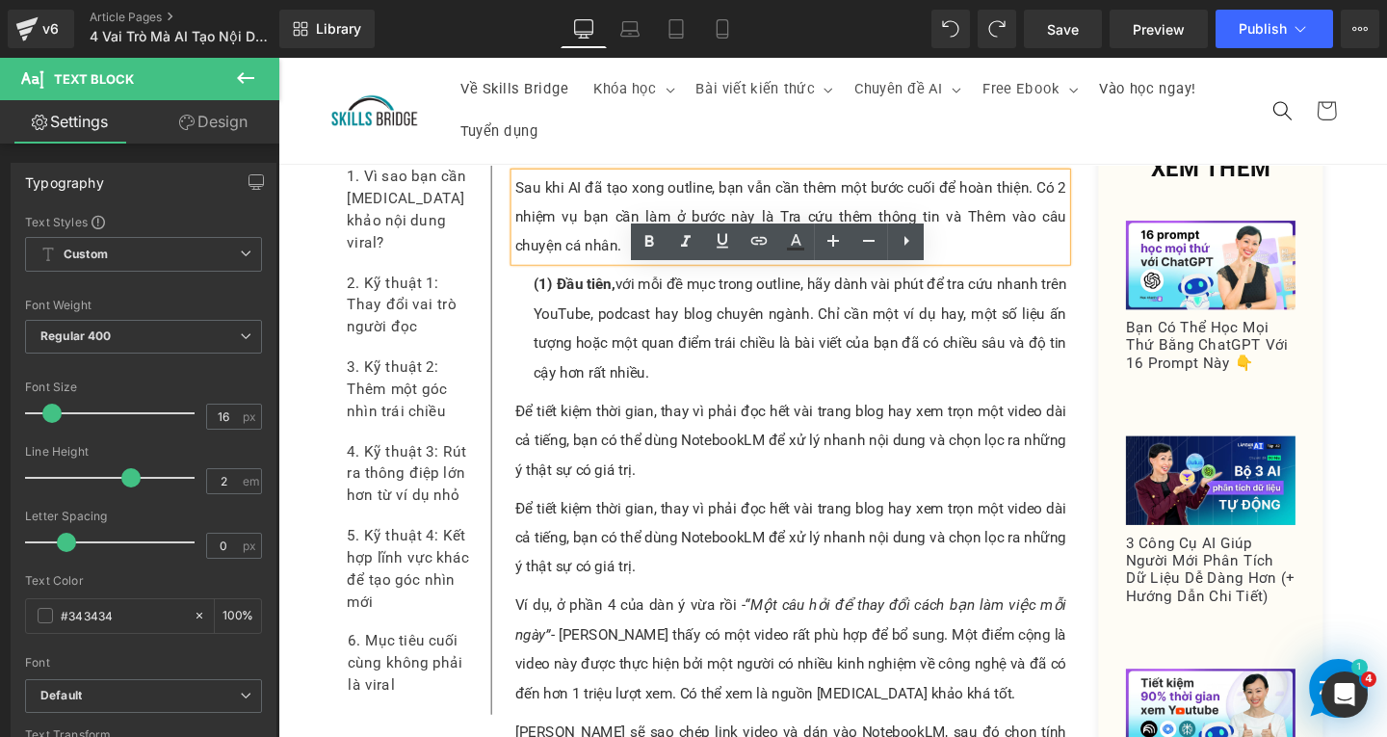
scroll to position [9078, 0]
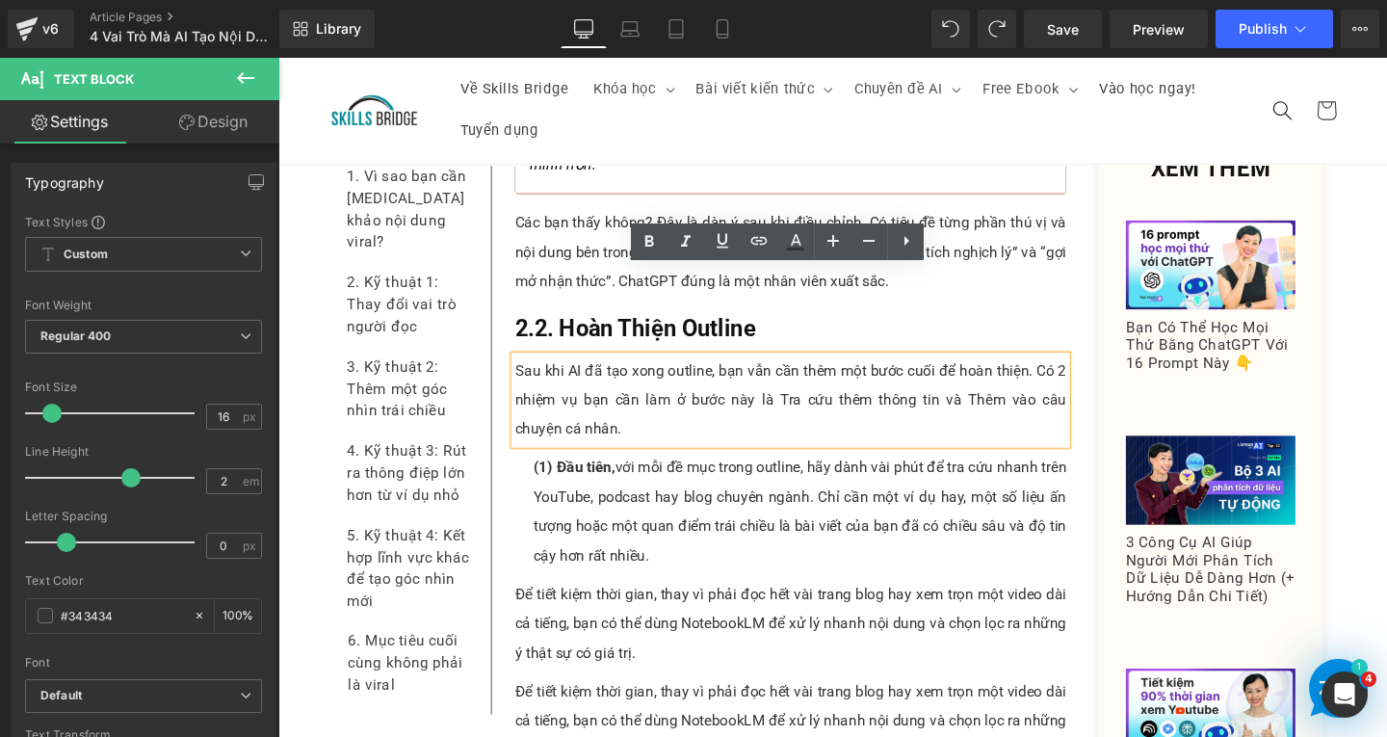
click at [661, 474] on p "(1) Đầu tiên, với mỗi đề mục trong outline, hãy dành vài phút để tra cứu nhanh …" at bounding box center [826, 535] width 561 height 123
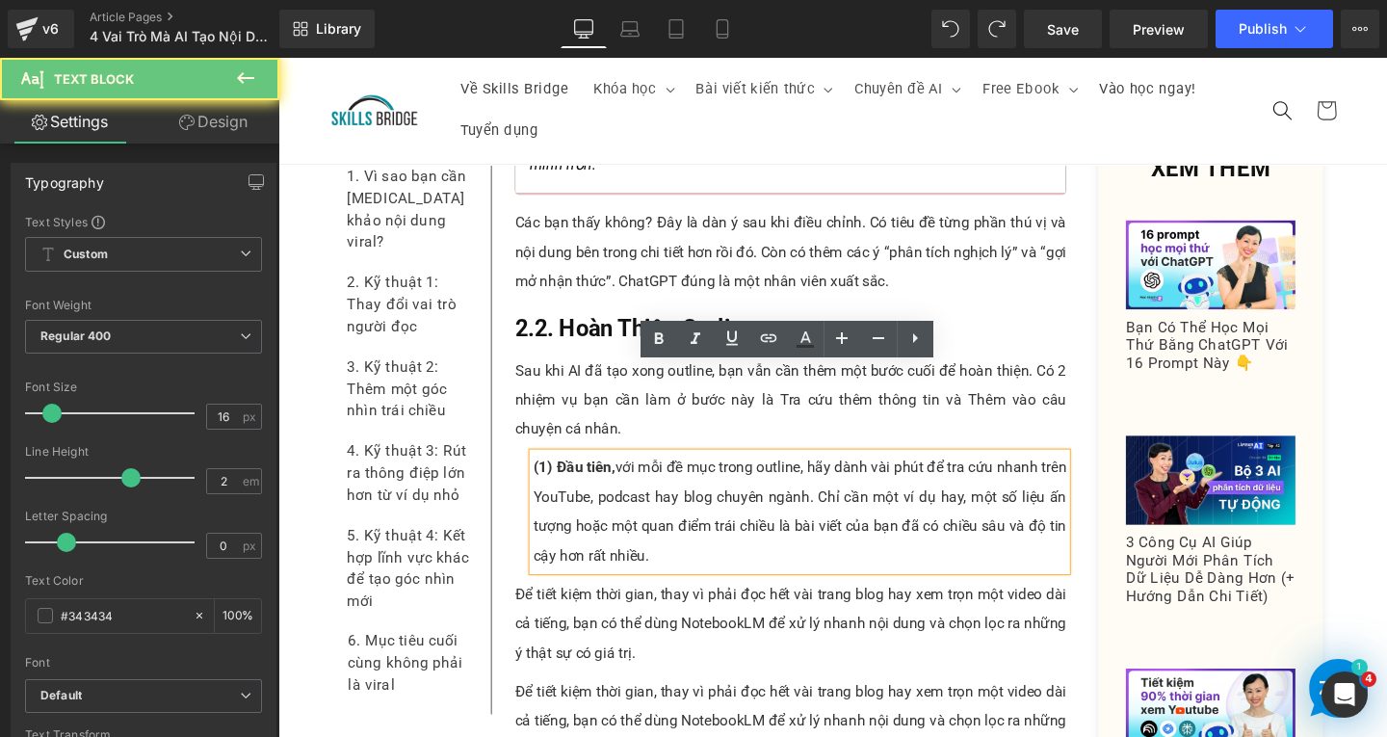
click at [696, 487] on p "(1) Đầu tiên, với mỗi đề mục trong outline, hãy dành vài phút để tra cứu nhanh …" at bounding box center [826, 535] width 561 height 123
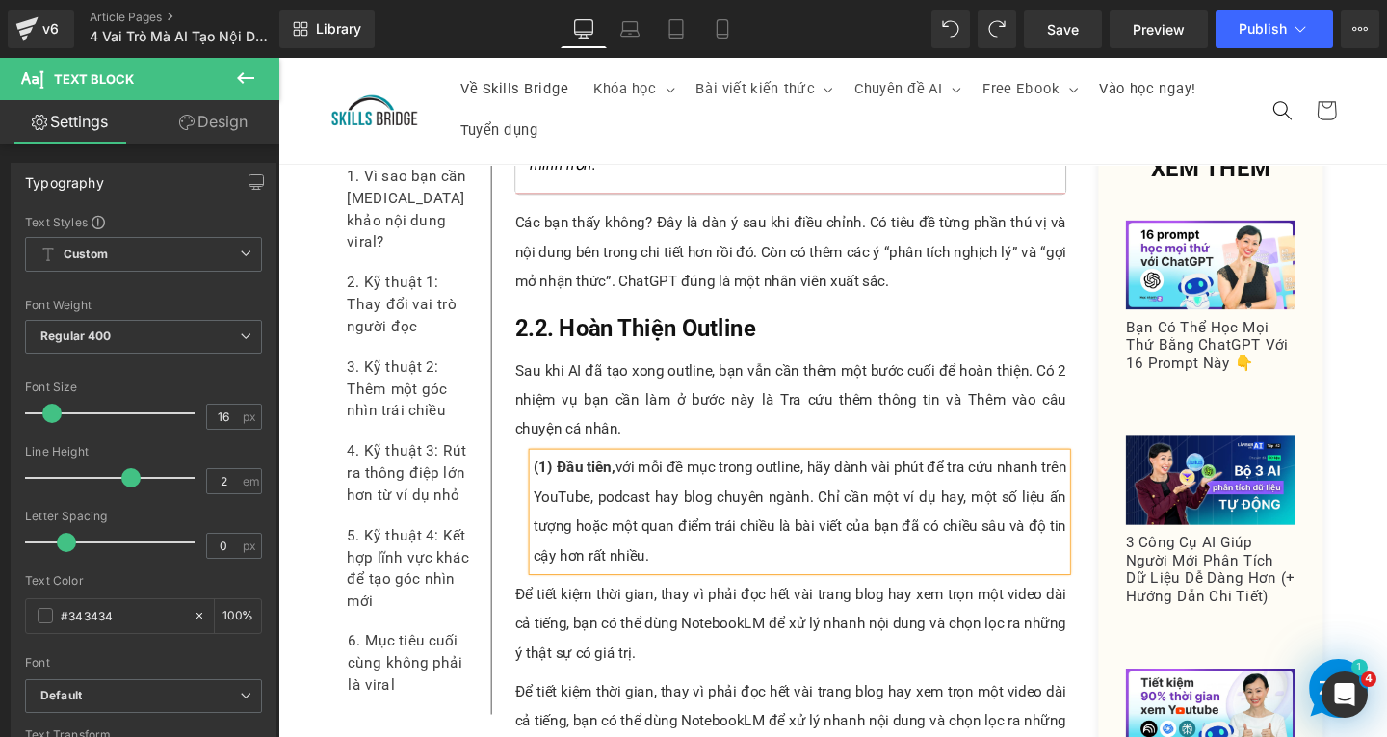
copy p "(1) Đầu tiên, với mỗi đề mục trong outline, hãy dành vài phút để tra cứu nhanh …"
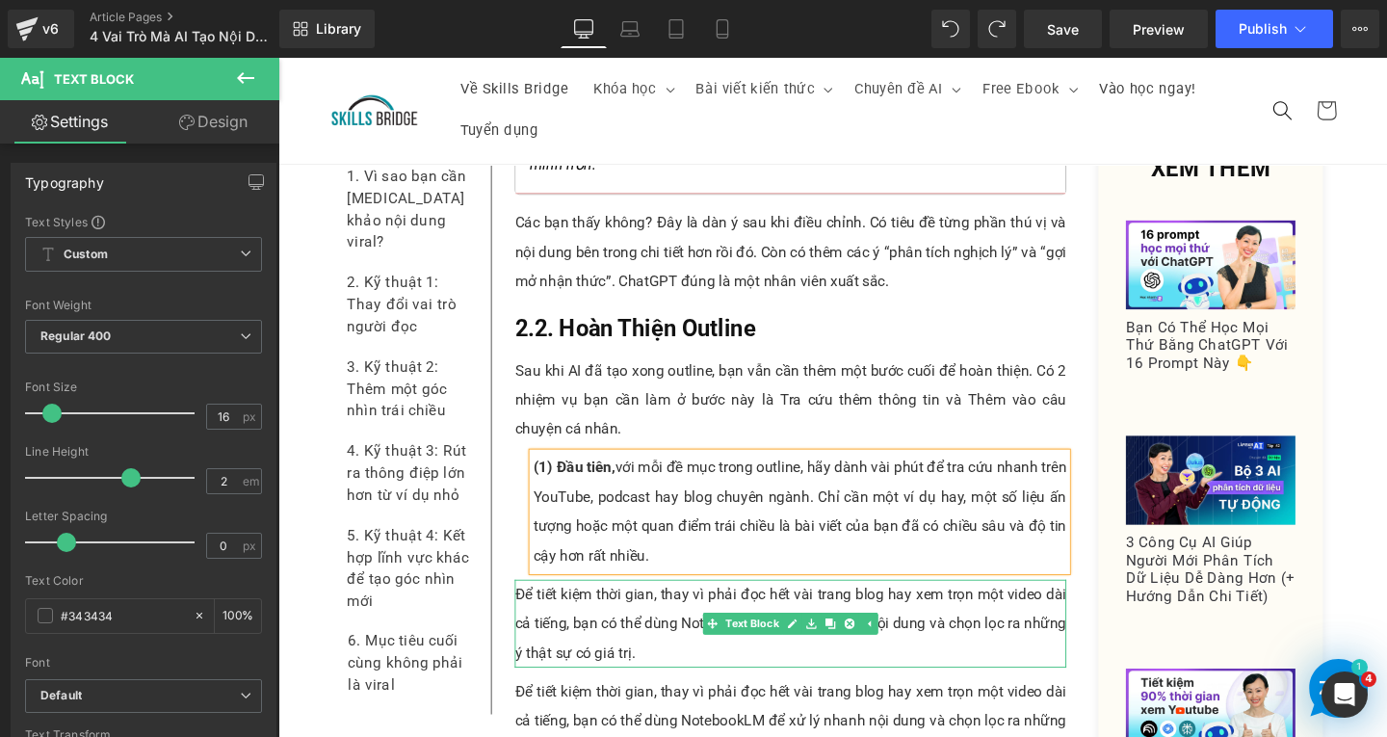
click at [649, 607] on p "Để tiết kiệm thời gian, thay vì phải đọc hết vài trang blog hay xem trọn một vi…" at bounding box center [817, 653] width 580 height 92
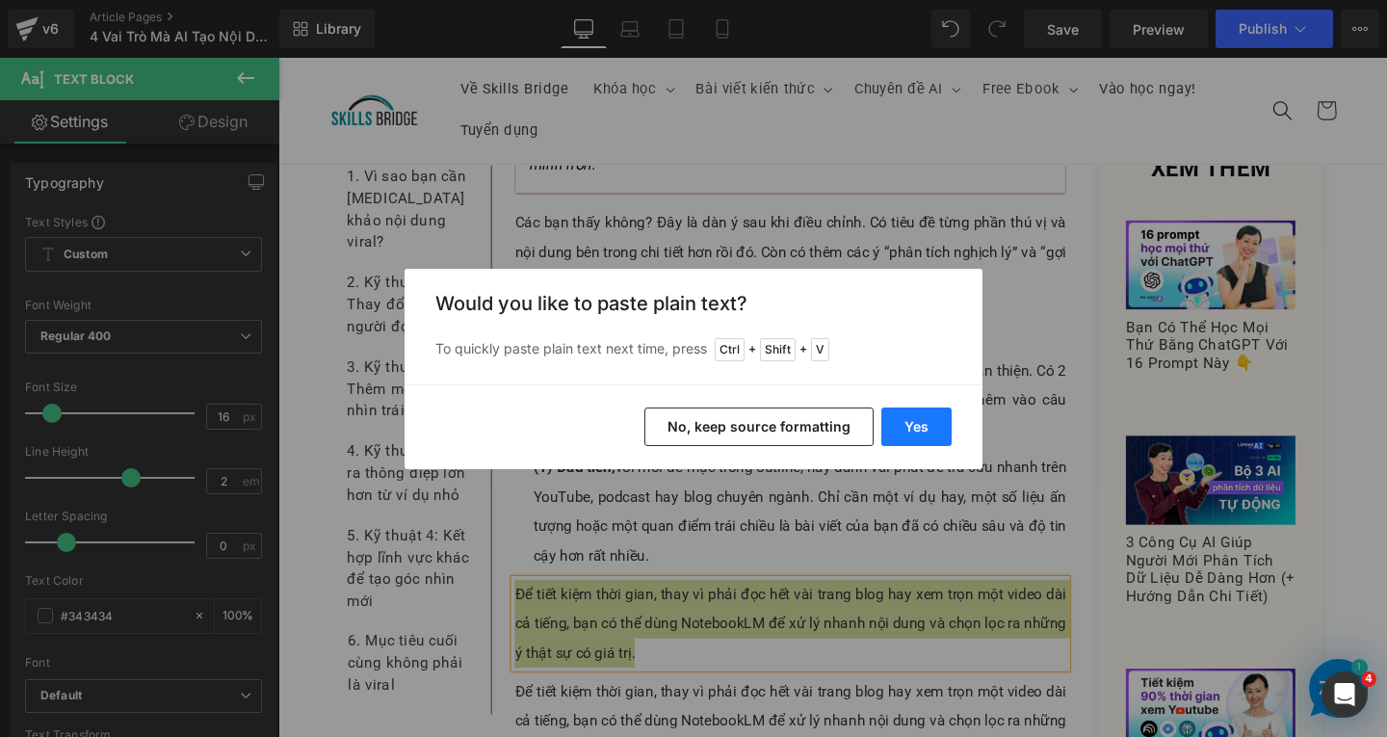
click at [927, 413] on button "Yes" at bounding box center [917, 427] width 70 height 39
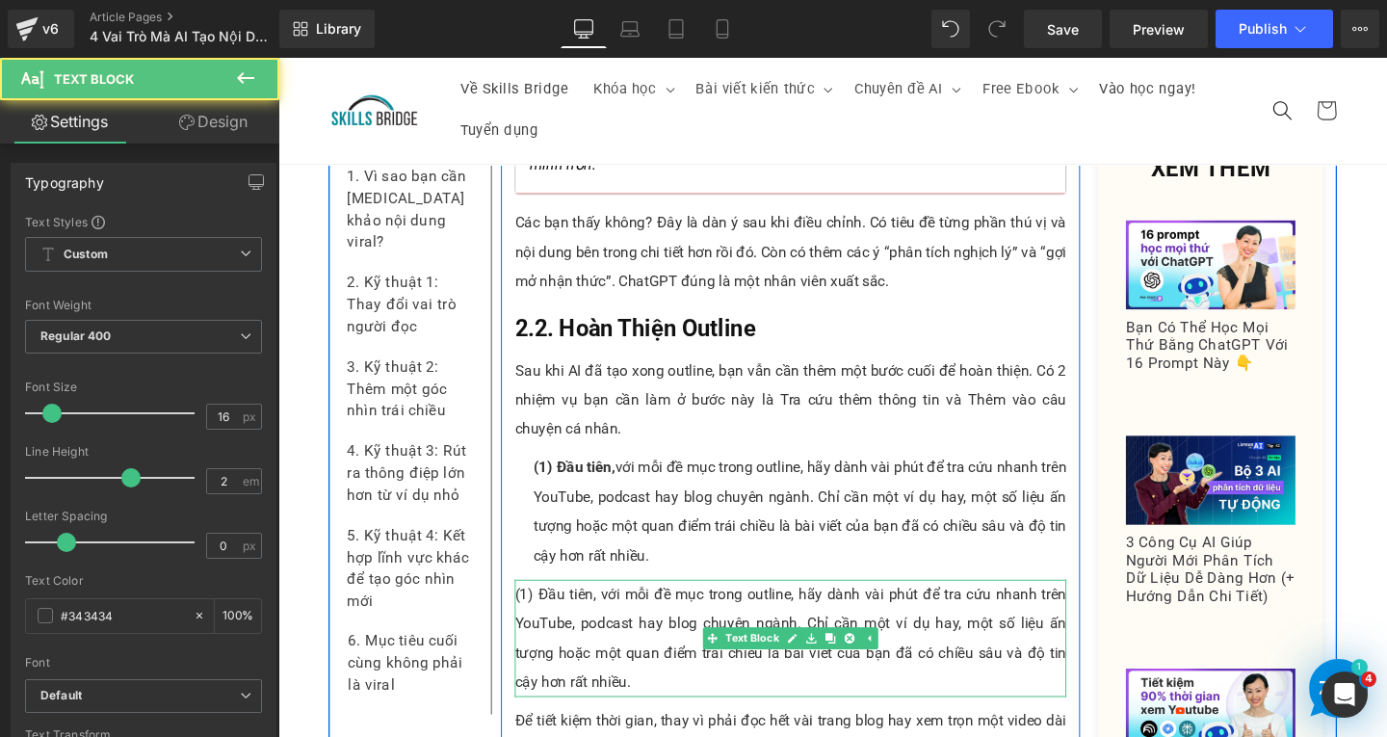
click at [541, 607] on p "(1) Đầu tiên, với mỗi đề mục trong outline, hãy dành vài phút để tra cứu nhanh …" at bounding box center [817, 668] width 580 height 123
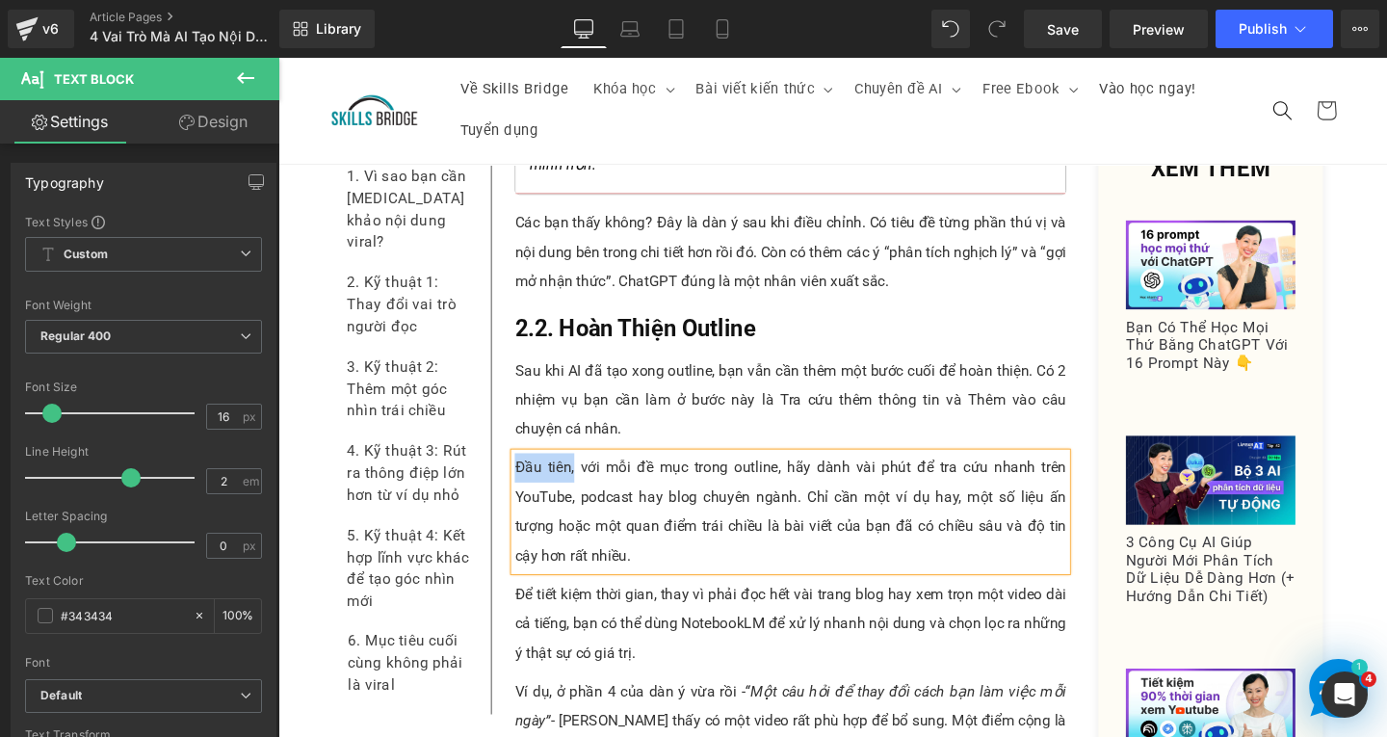
drag, startPoint x: 524, startPoint y: 395, endPoint x: 584, endPoint y: 398, distance: 59.8
click at [584, 474] on p "Đầu tiên, với mỗi đề mục trong outline, hãy dành vài phút để tra cứu nhanh trên…" at bounding box center [817, 535] width 580 height 123
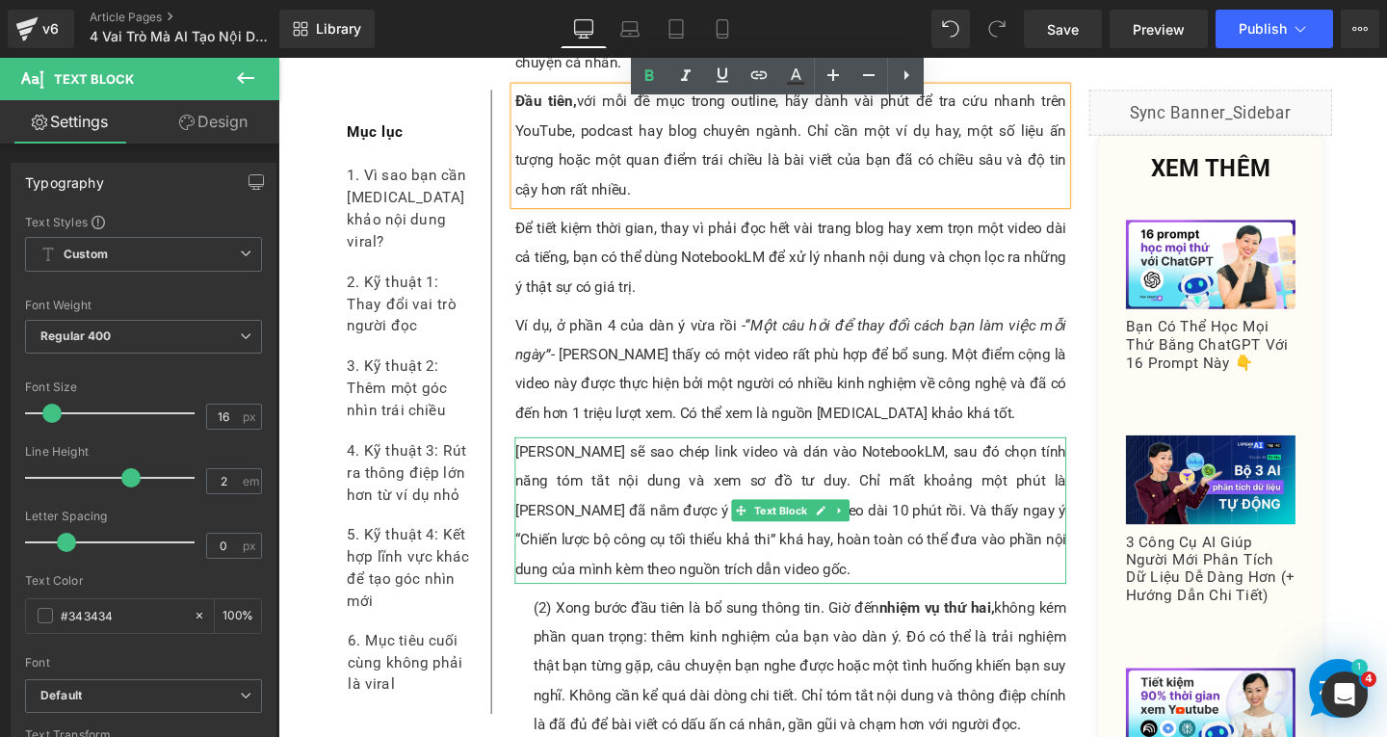
scroll to position [9657, 0]
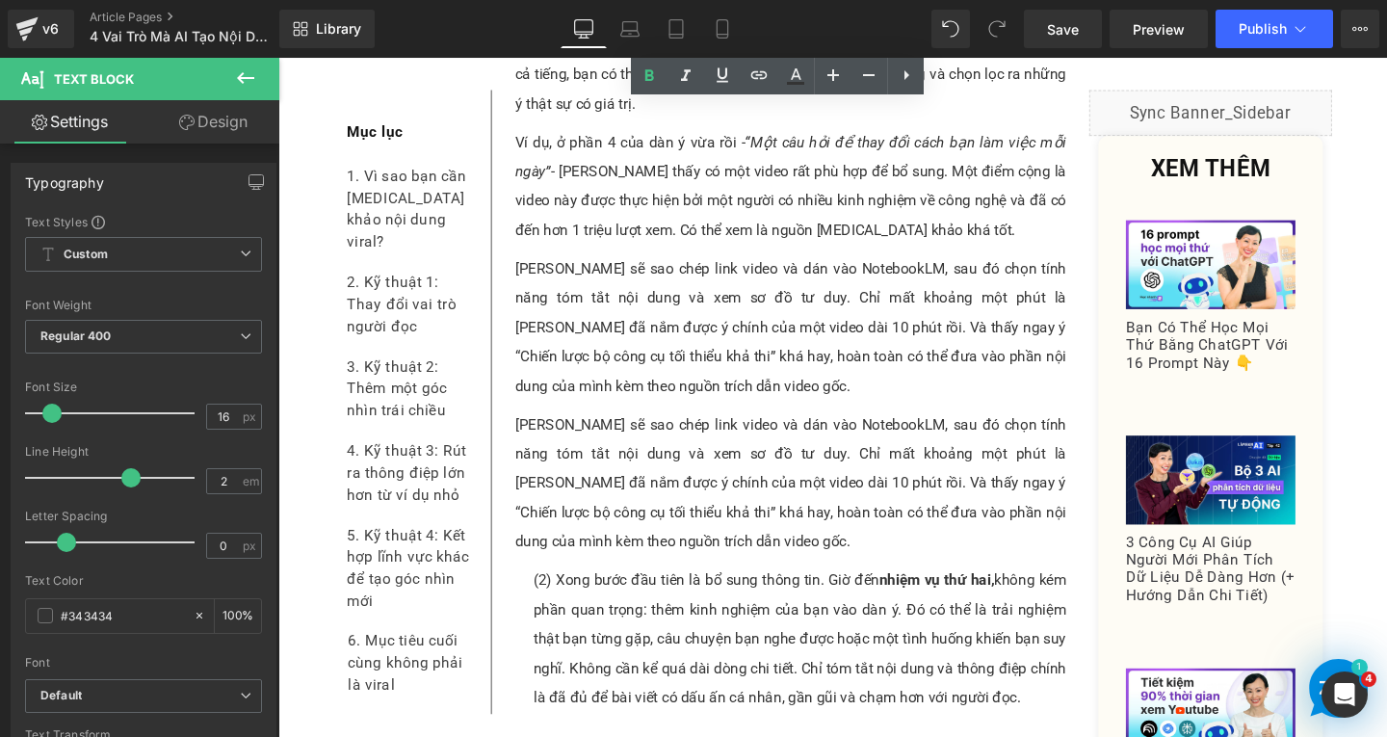
click at [657, 592] on p "(2) Xong bước đầu tiên là bổ sung thông tin. Giờ đến nhiệm vụ thứ hai, không ké…" at bounding box center [826, 669] width 561 height 154
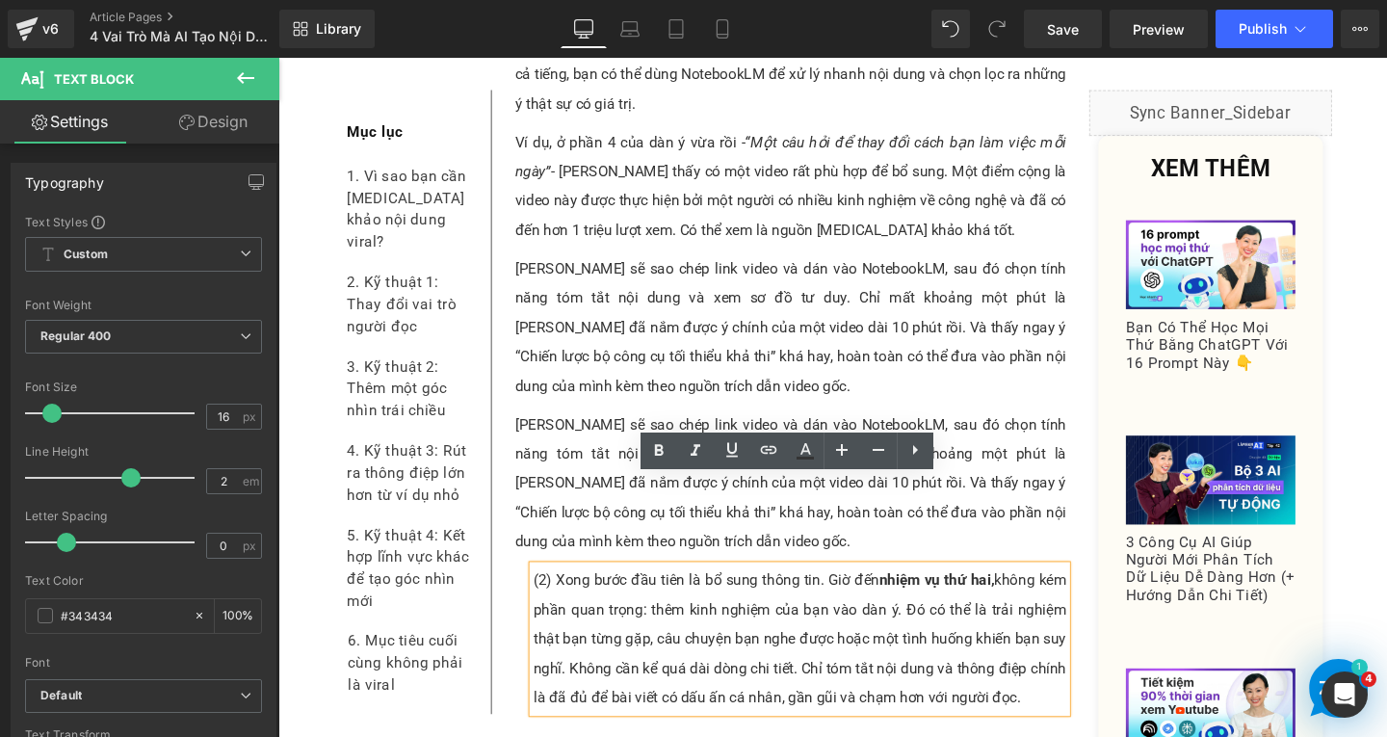
drag, startPoint x: 564, startPoint y: 514, endPoint x: 1056, endPoint y: 633, distance: 506.4
click at [1056, 633] on p "(2) Xong bước đầu tiên là bổ sung thông tin. Giờ đến nhiệm vụ thứ hai, không ké…" at bounding box center [826, 669] width 561 height 154
copy p "Xong bước đầu tiên là bổ sung thông tin. Giờ đến nhiệm vụ thứ hai, không kém ph…"
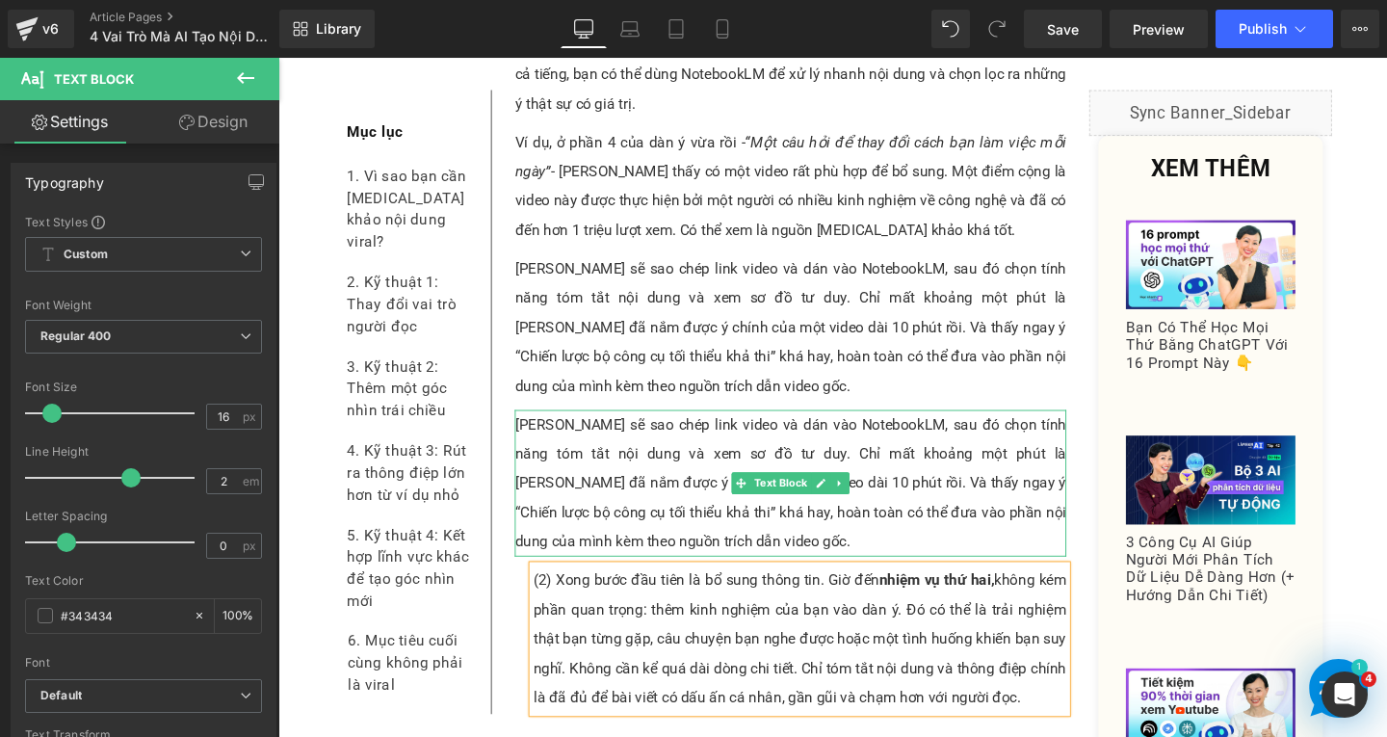
click at [628, 428] on p "[PERSON_NAME] sẽ sao chép link video và dán vào NotebookLM, sau đó chọn tính nă…" at bounding box center [817, 505] width 580 height 154
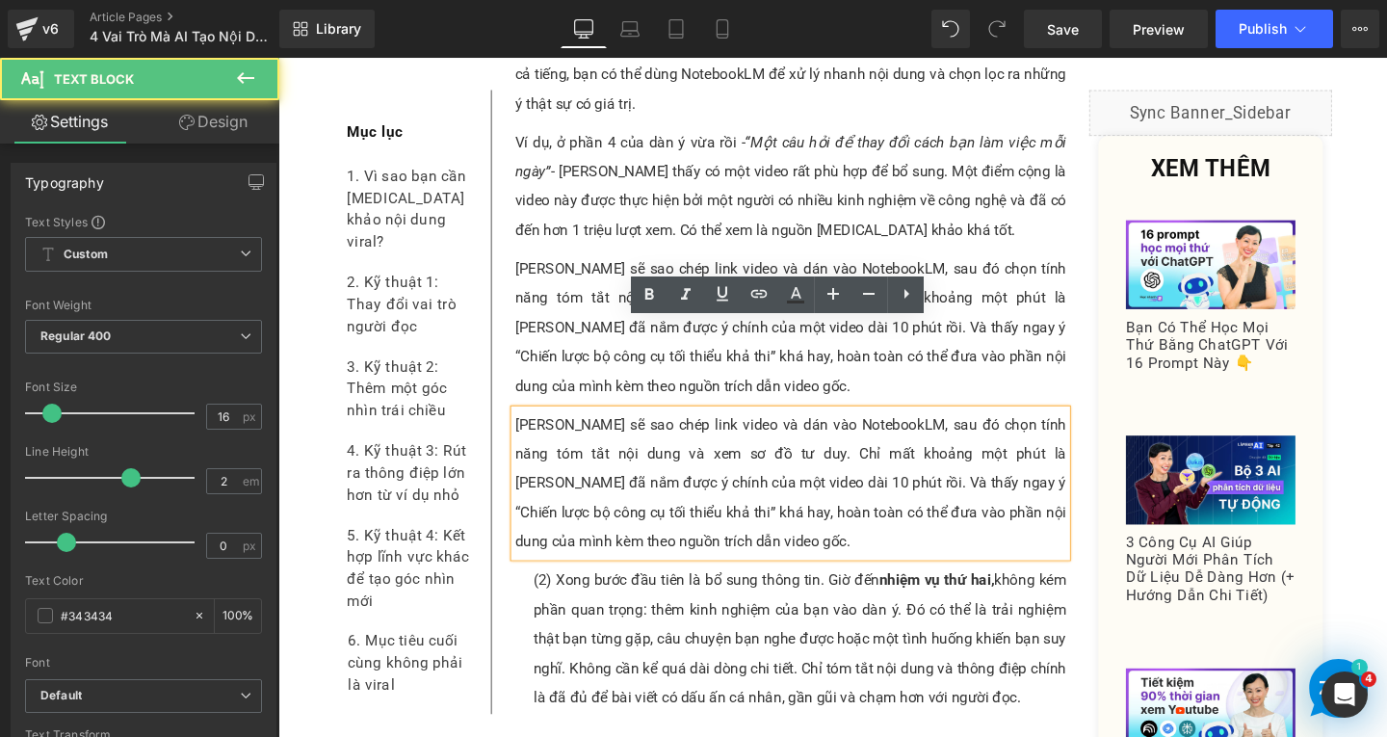
click at [659, 473] on p "[PERSON_NAME] sẽ sao chép link video và dán vào NotebookLM, sau đó chọn tính nă…" at bounding box center [817, 505] width 580 height 154
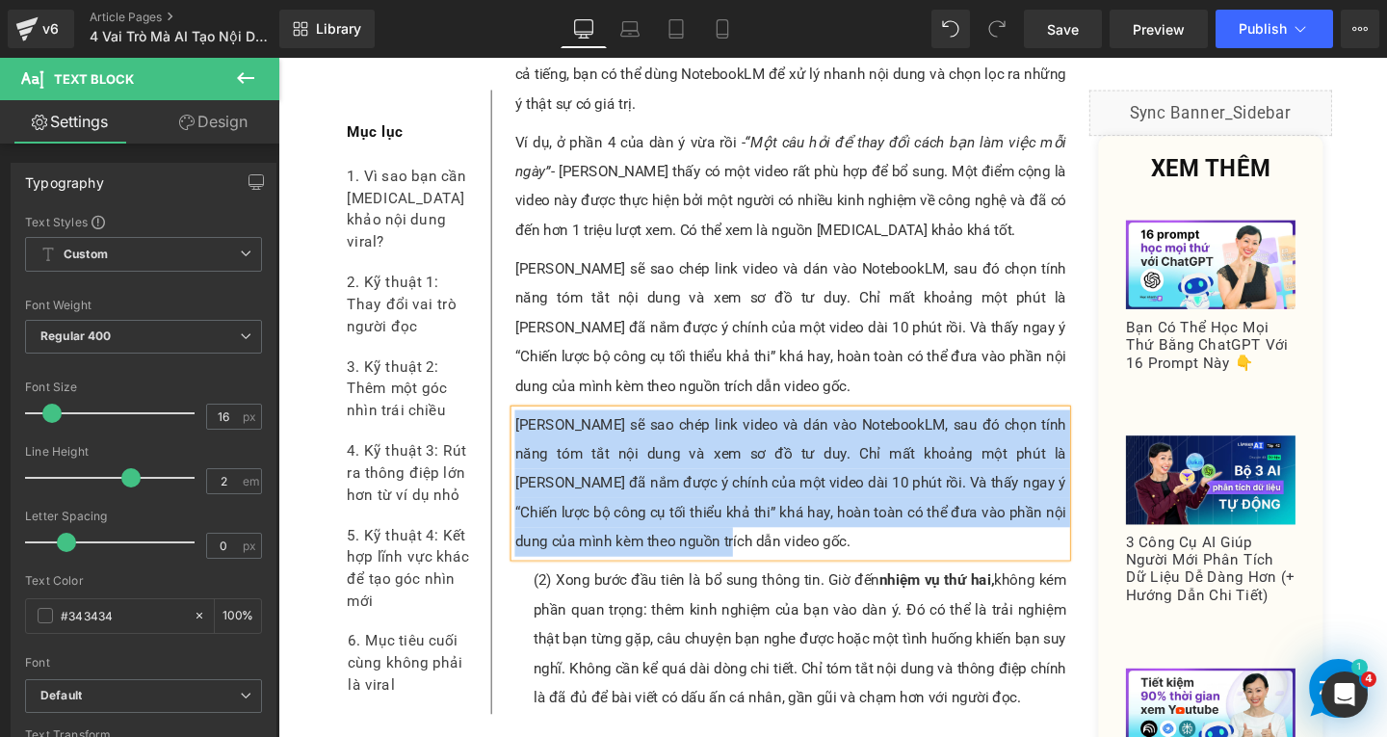
paste div
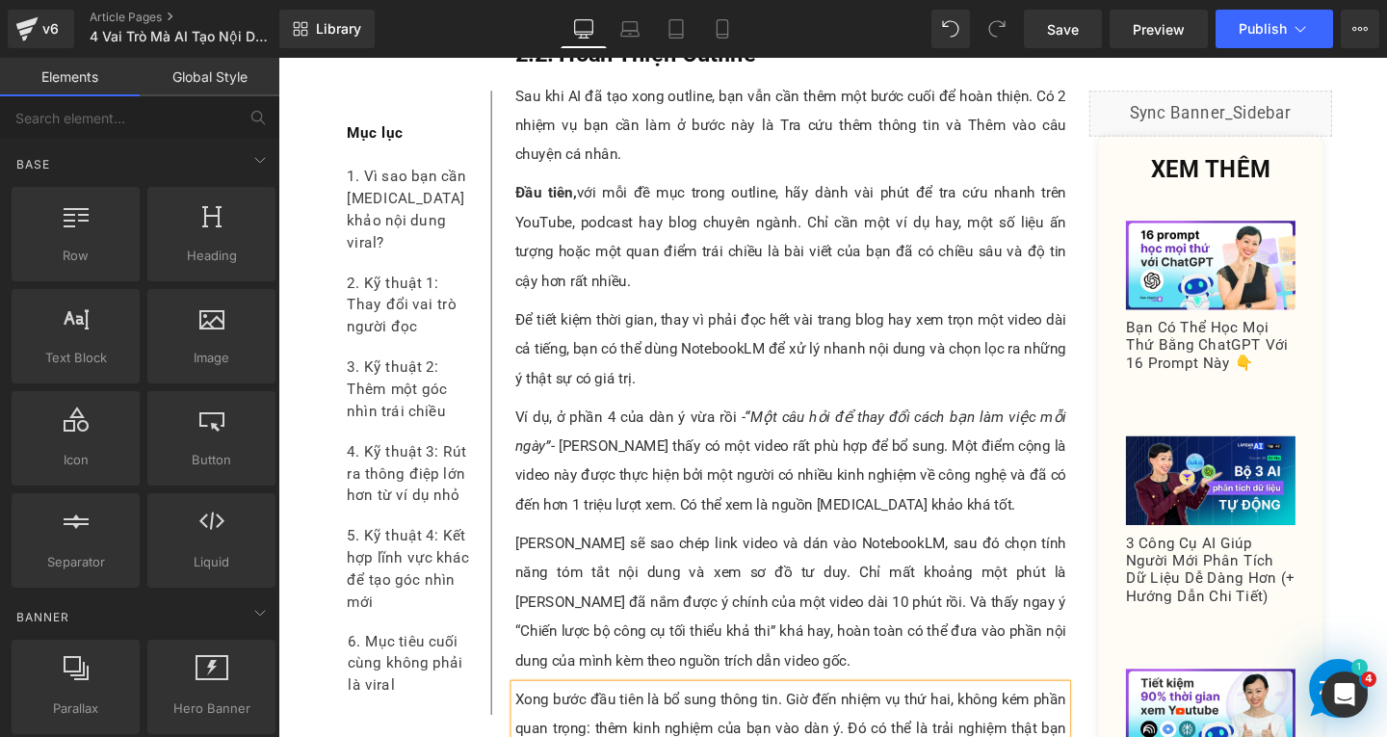
scroll to position [9464, 0]
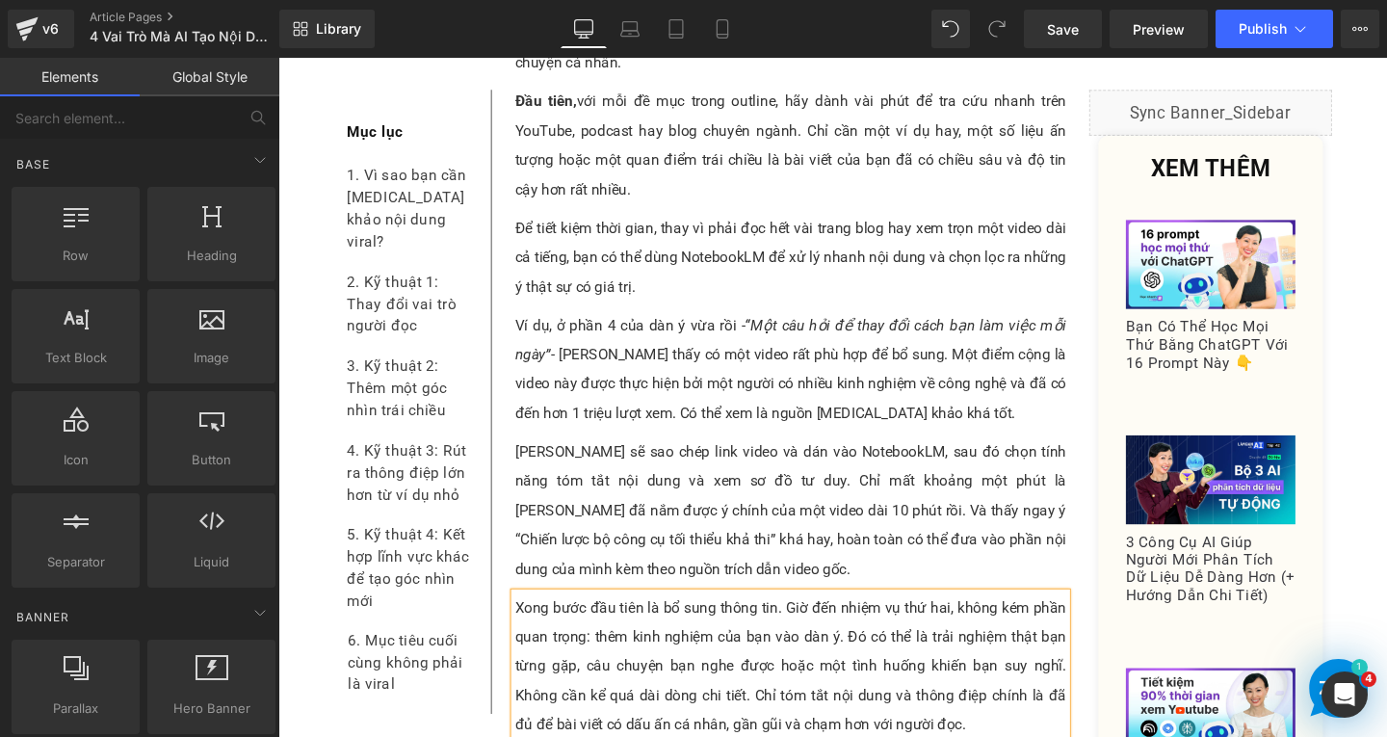
click at [868, 626] on p "Xong bước đầu tiên là bổ sung thông tin. Giờ đến nhiệm vụ thứ hai, không kém ph…" at bounding box center [817, 697] width 580 height 154
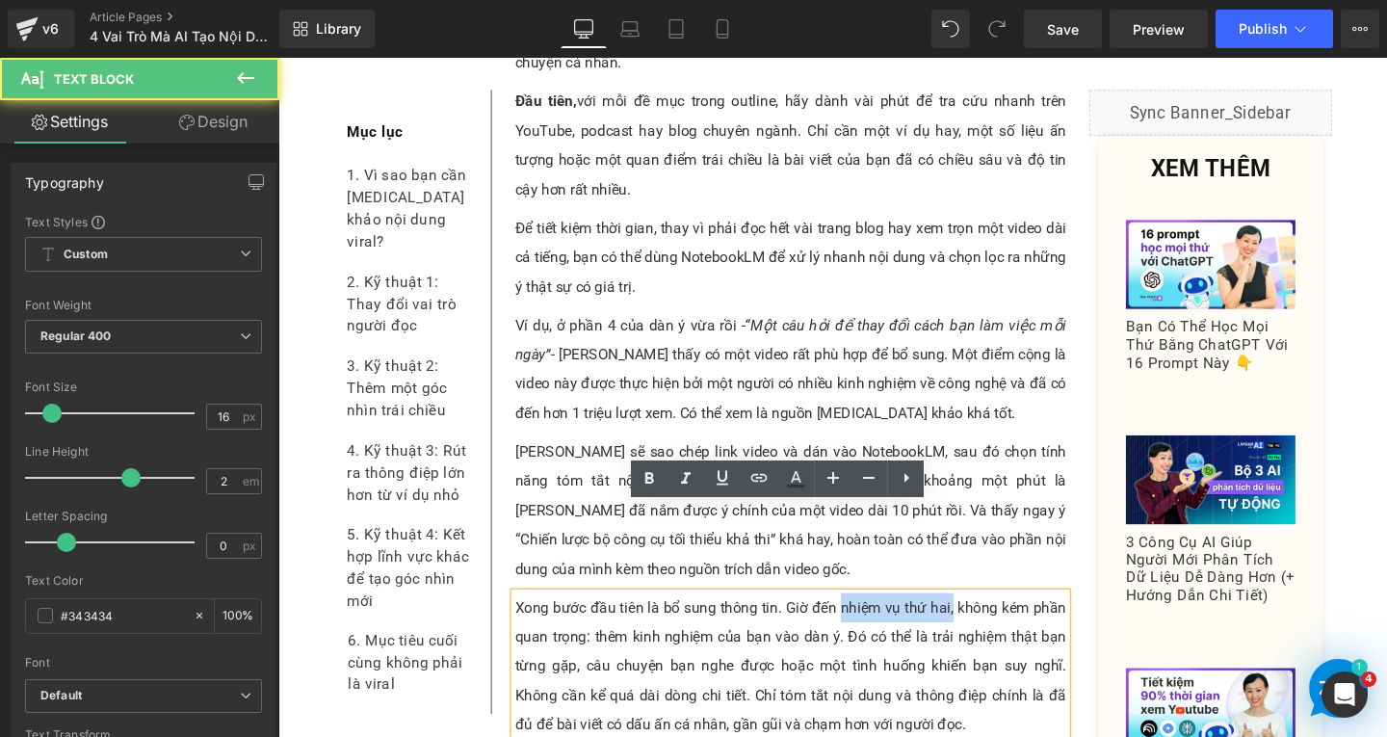
drag, startPoint x: 865, startPoint y: 544, endPoint x: 981, endPoint y: 542, distance: 115.6
click at [981, 620] on p "Xong bước đầu tiên là bổ sung thông tin. Giờ đến nhiệm vụ thứ hai, không kém ph…" at bounding box center [817, 697] width 580 height 154
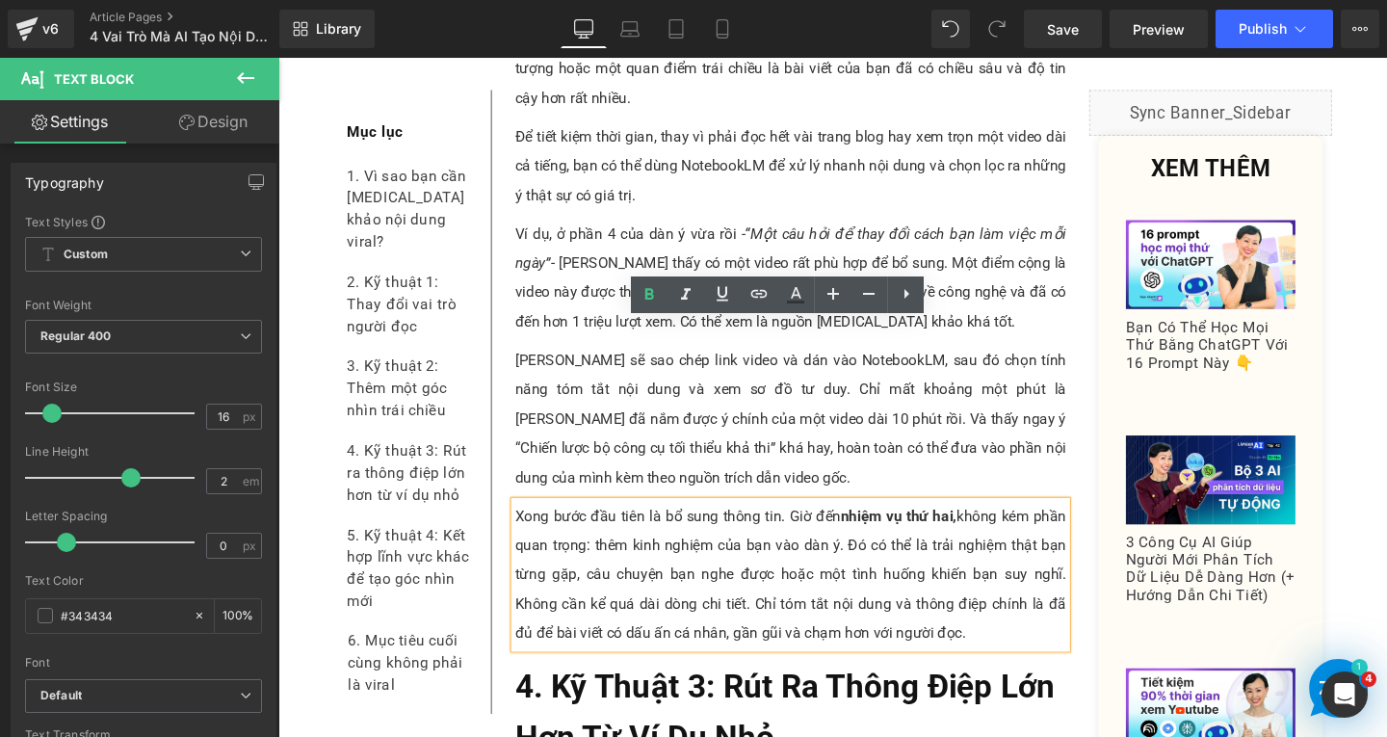
scroll to position [9657, 0]
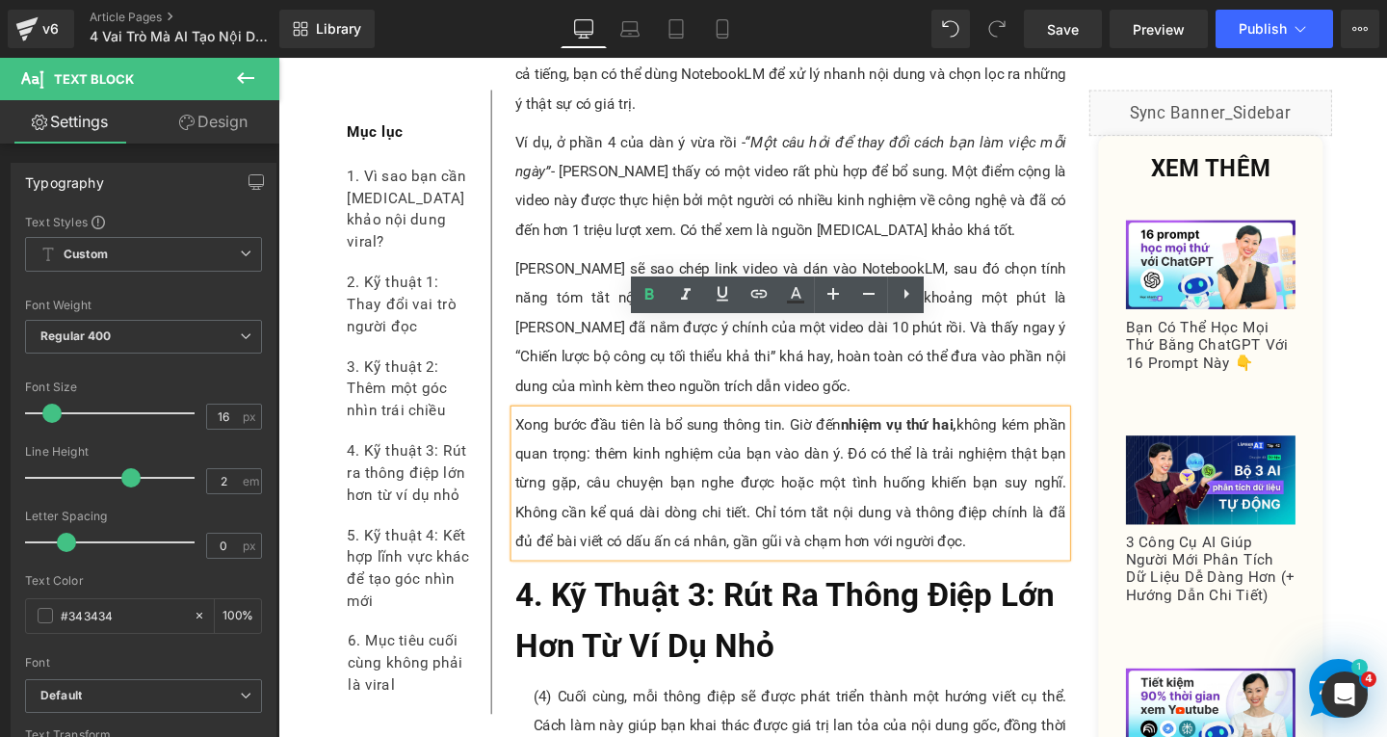
click at [648, 603] on span "4. Kỹ Thuật 3: Rút Ra Thông Điệp Lớn Hơn Từ Ví Dụ Nhỏ" at bounding box center [810, 649] width 567 height 93
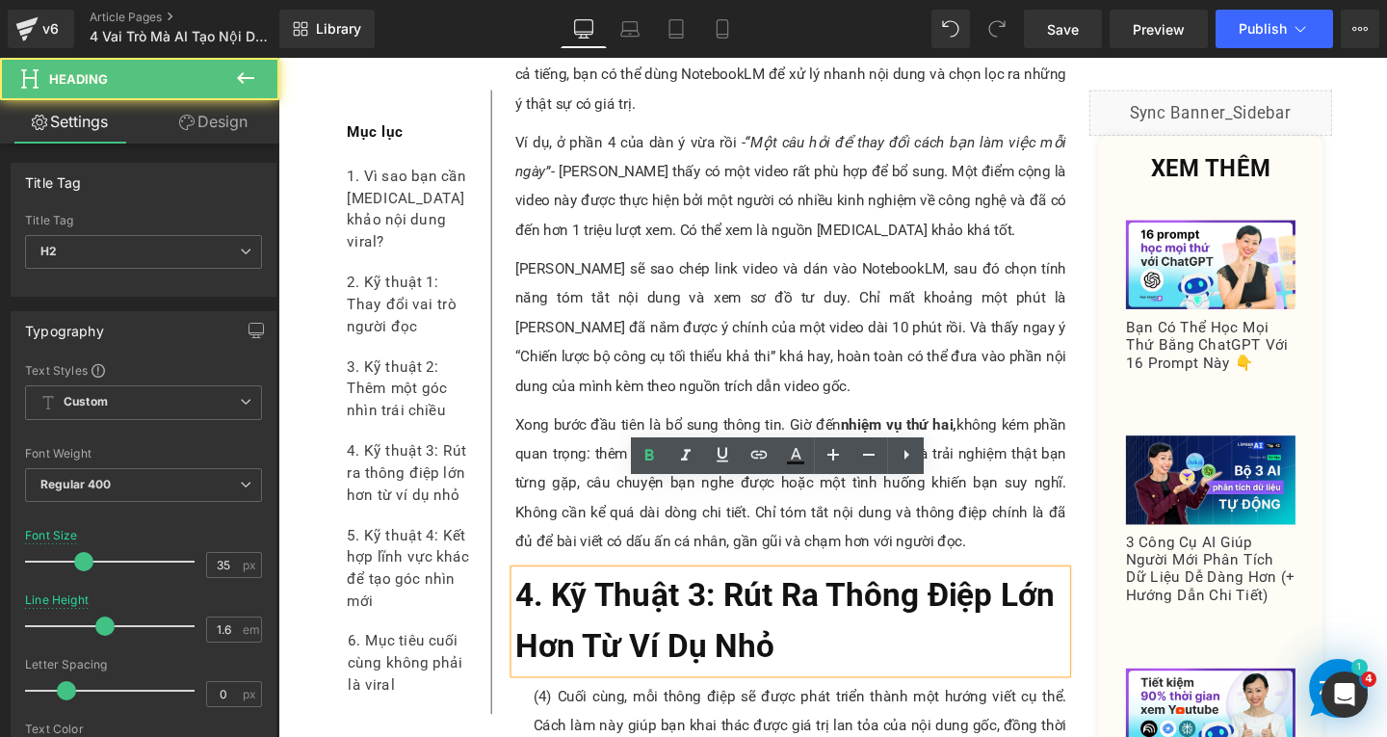
click at [855, 596] on h2 "4. Kỹ Thuật 3: Rút Ra Thông Điệp Lớn Hơn Từ Ví Dụ Nhỏ" at bounding box center [817, 650] width 580 height 108
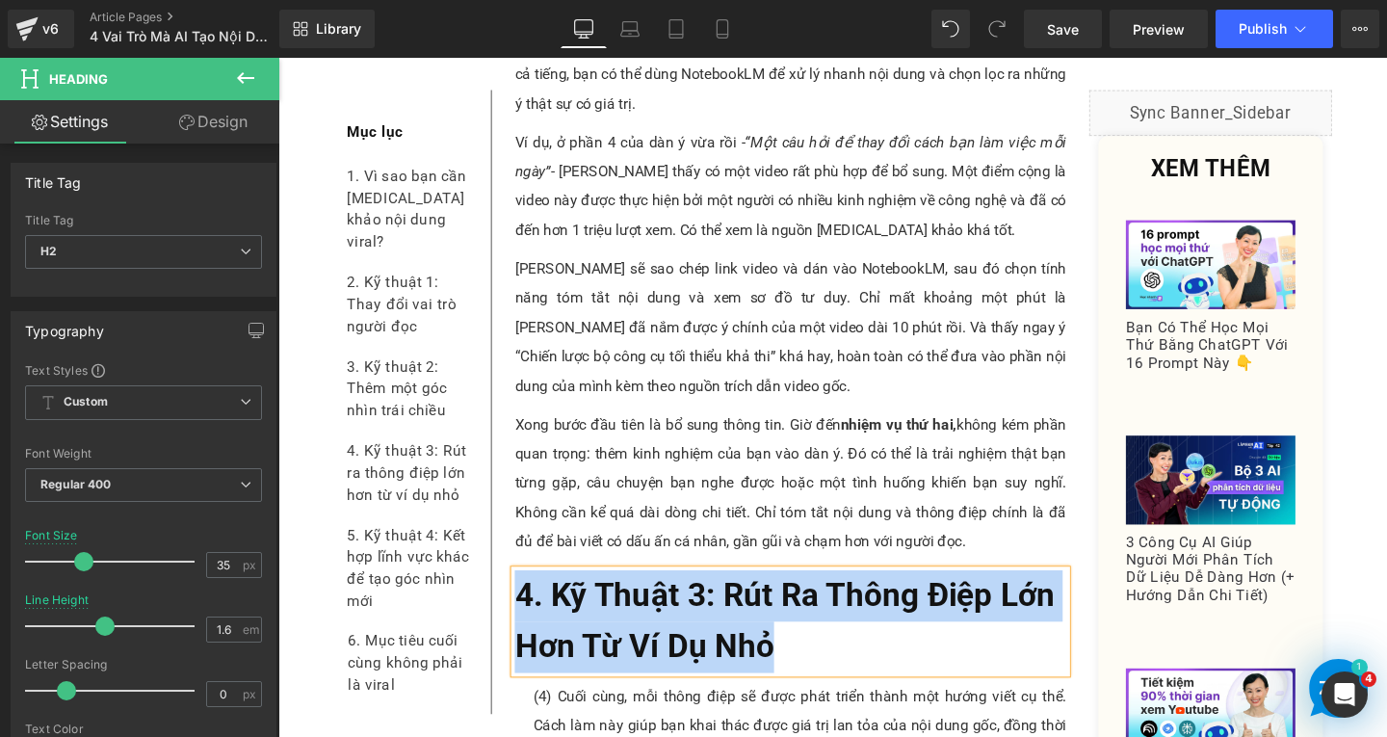
paste div
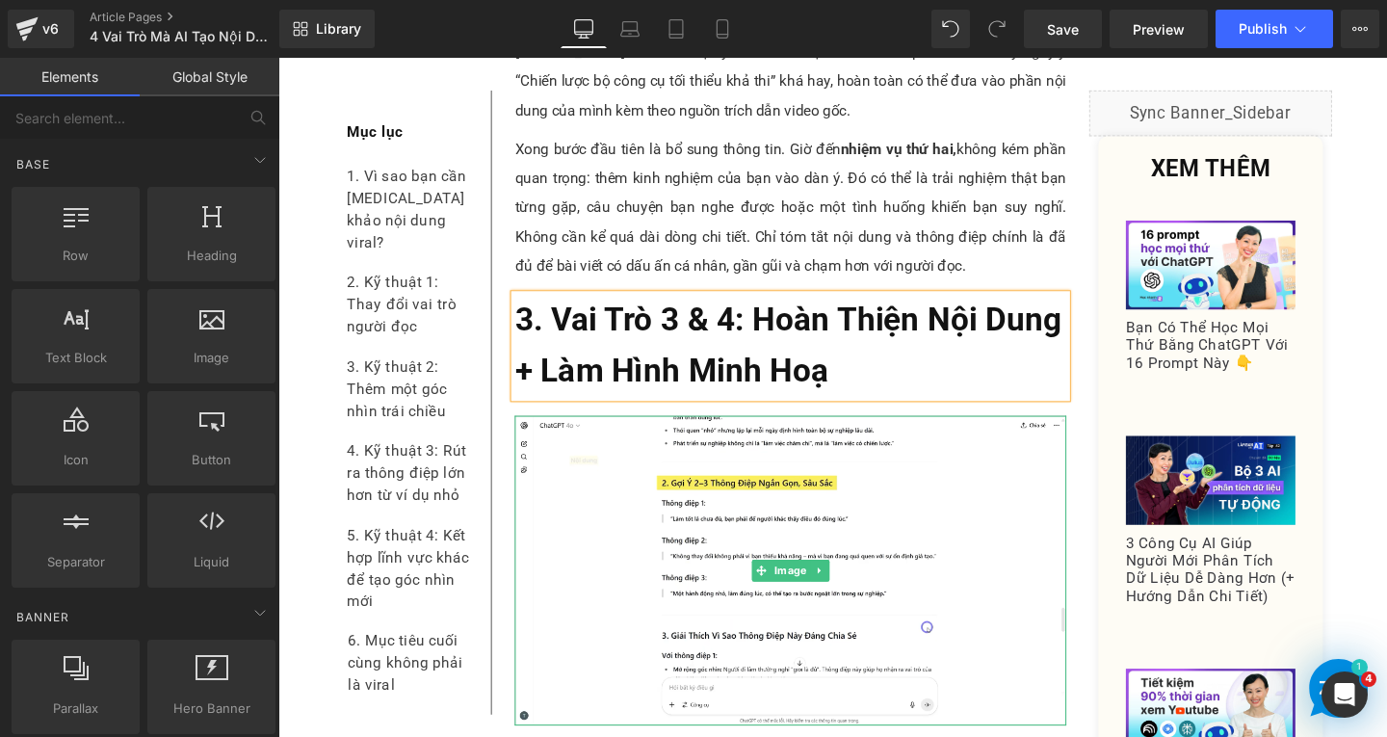
scroll to position [10235, 0]
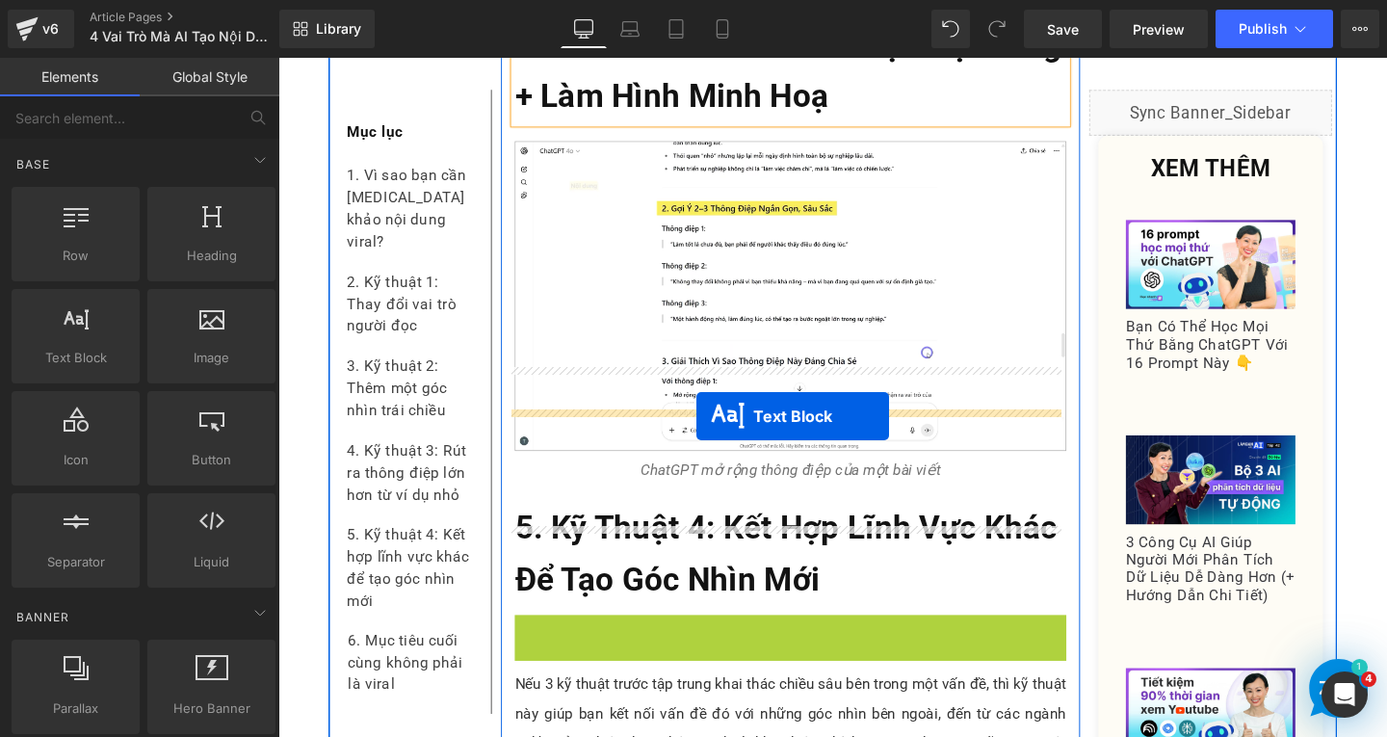
drag, startPoint x: 755, startPoint y: 619, endPoint x: 718, endPoint y: 435, distance: 187.8
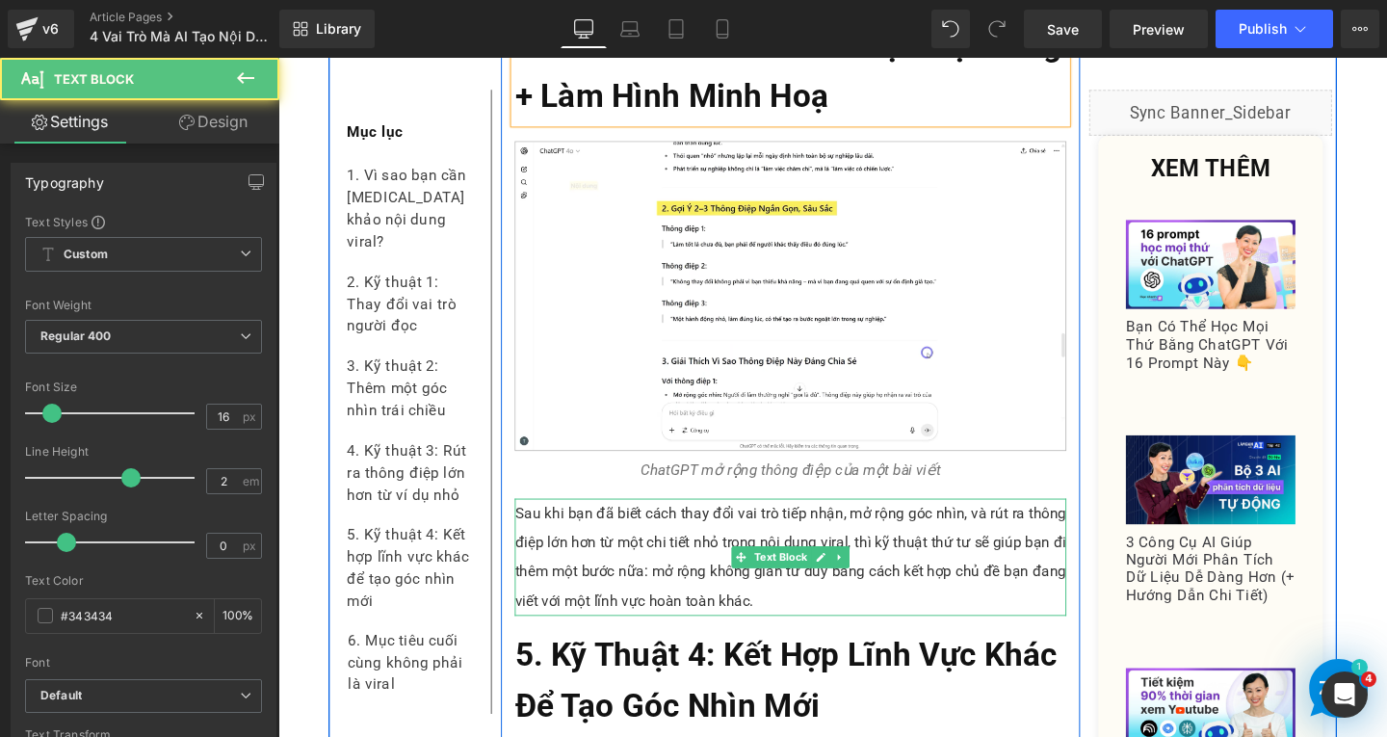
click at [623, 521] on p "Sau khi bạn đã biết cách thay đổi vai trò tiếp nhận, mở rộng góc nhìn, và rút r…" at bounding box center [817, 582] width 580 height 123
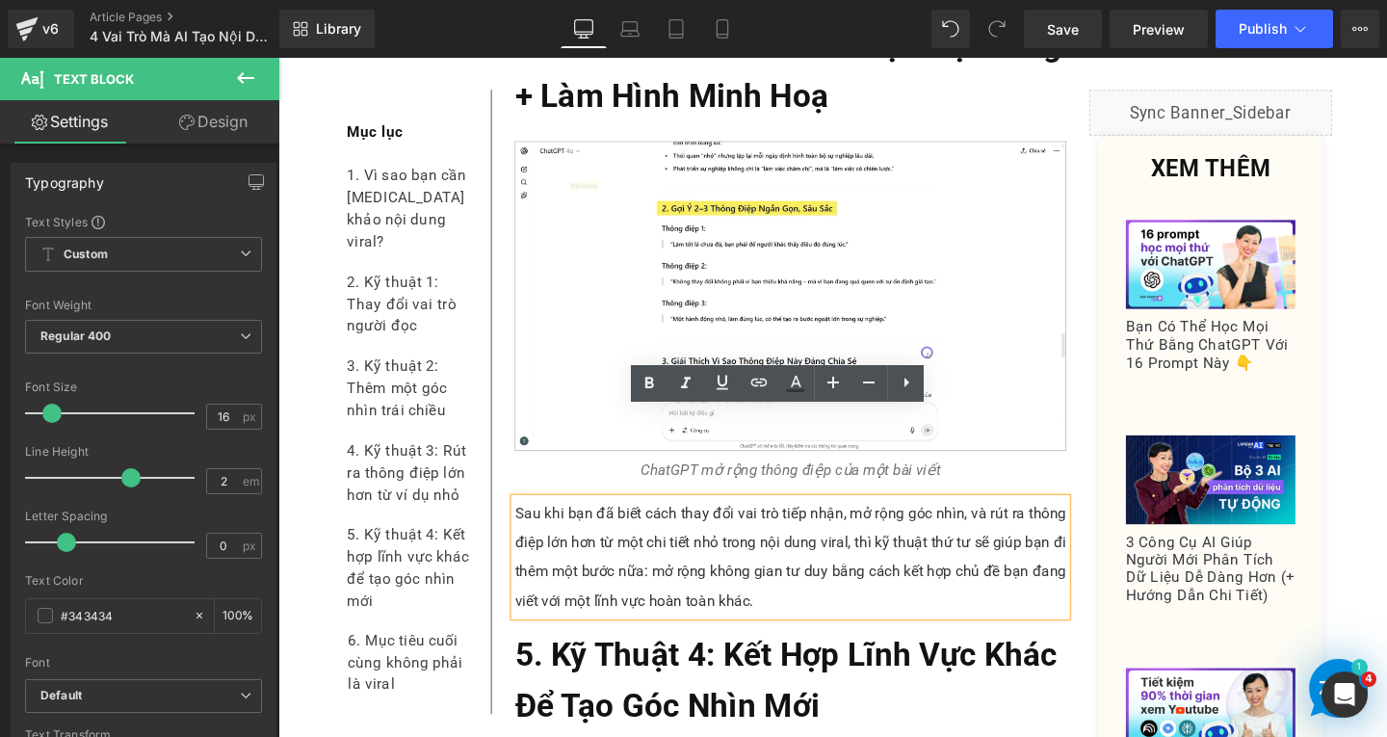
click at [790, 544] on p "Sau khi bạn đã biết cách thay đổi vai trò tiếp nhận, mở rộng góc nhìn, và rút r…" at bounding box center [817, 582] width 580 height 123
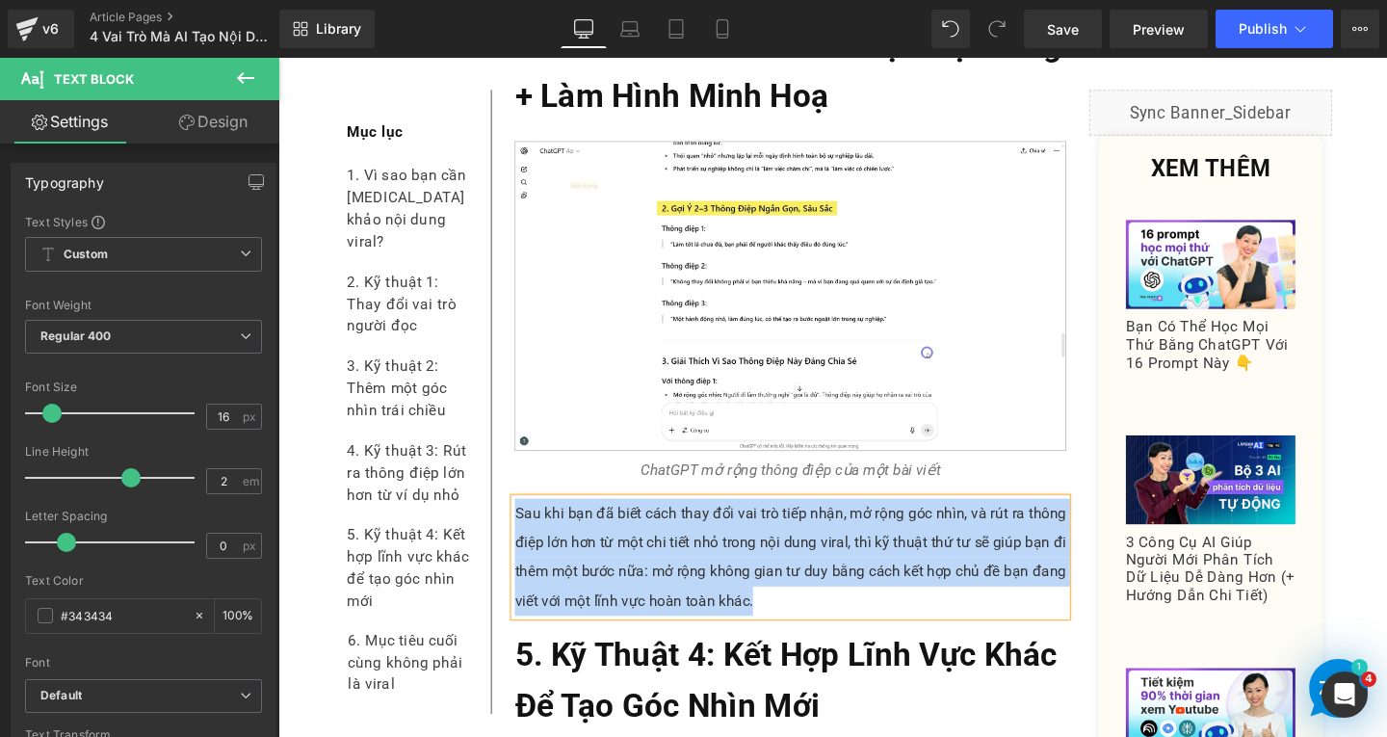
paste div
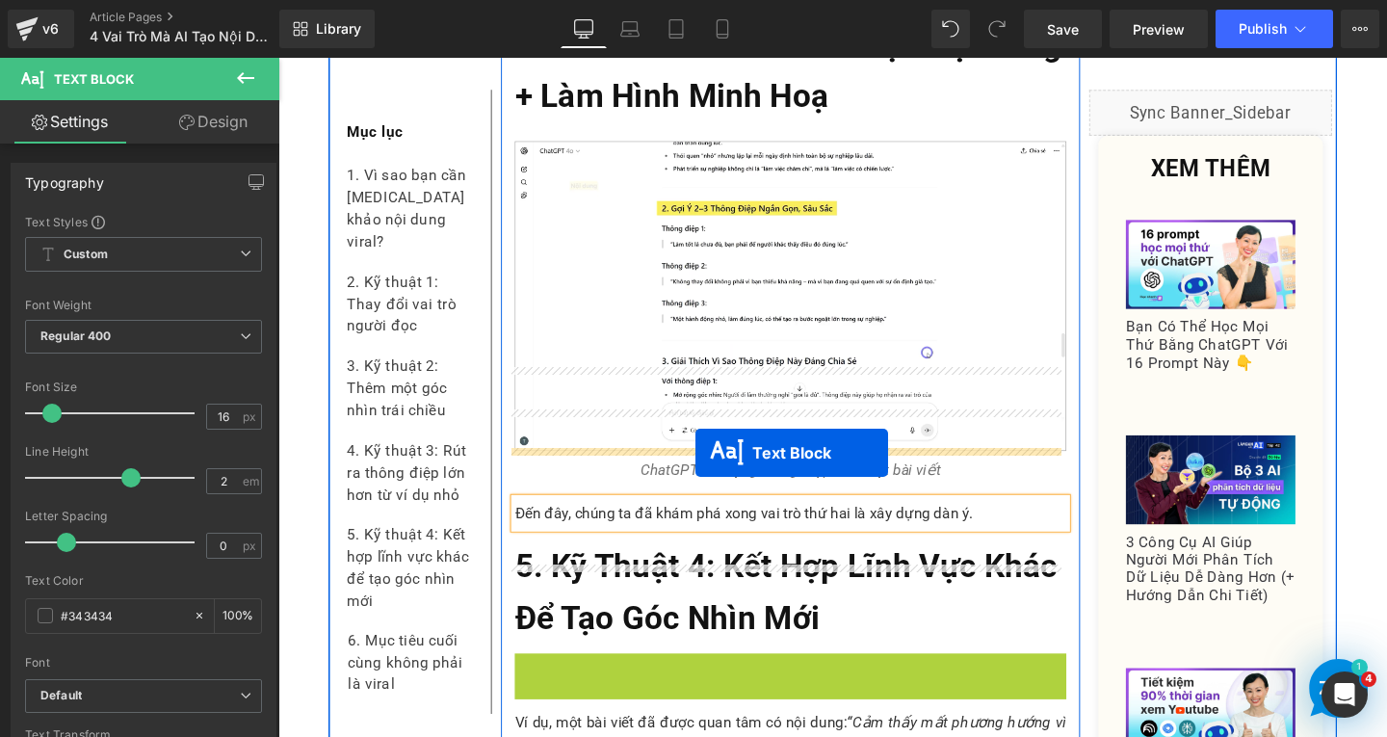
drag, startPoint x: 761, startPoint y: 663, endPoint x: 717, endPoint y: 473, distance: 194.9
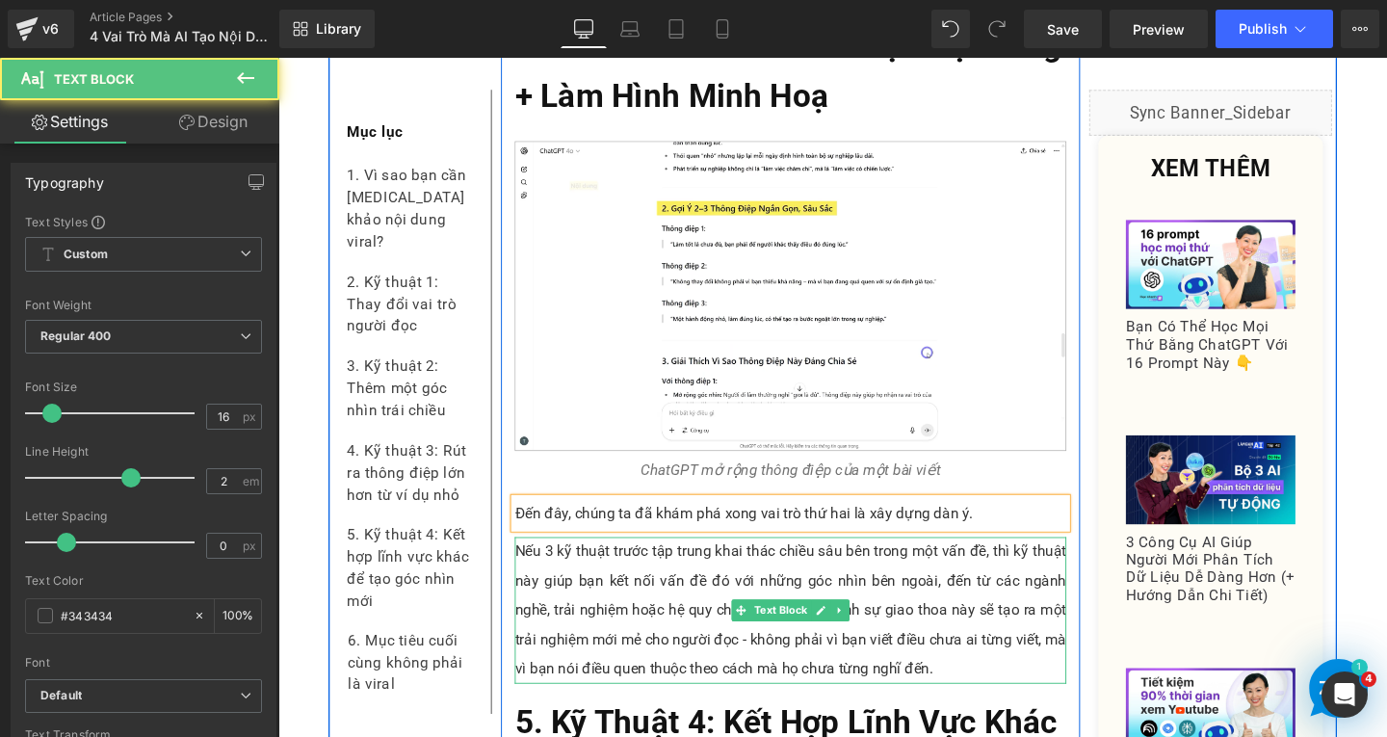
click at [906, 568] on p "Nếu 3 kỹ thuật trước tập trung khai thác chiều sâu bên trong một vấn đề, thì kỹ…" at bounding box center [817, 639] width 580 height 154
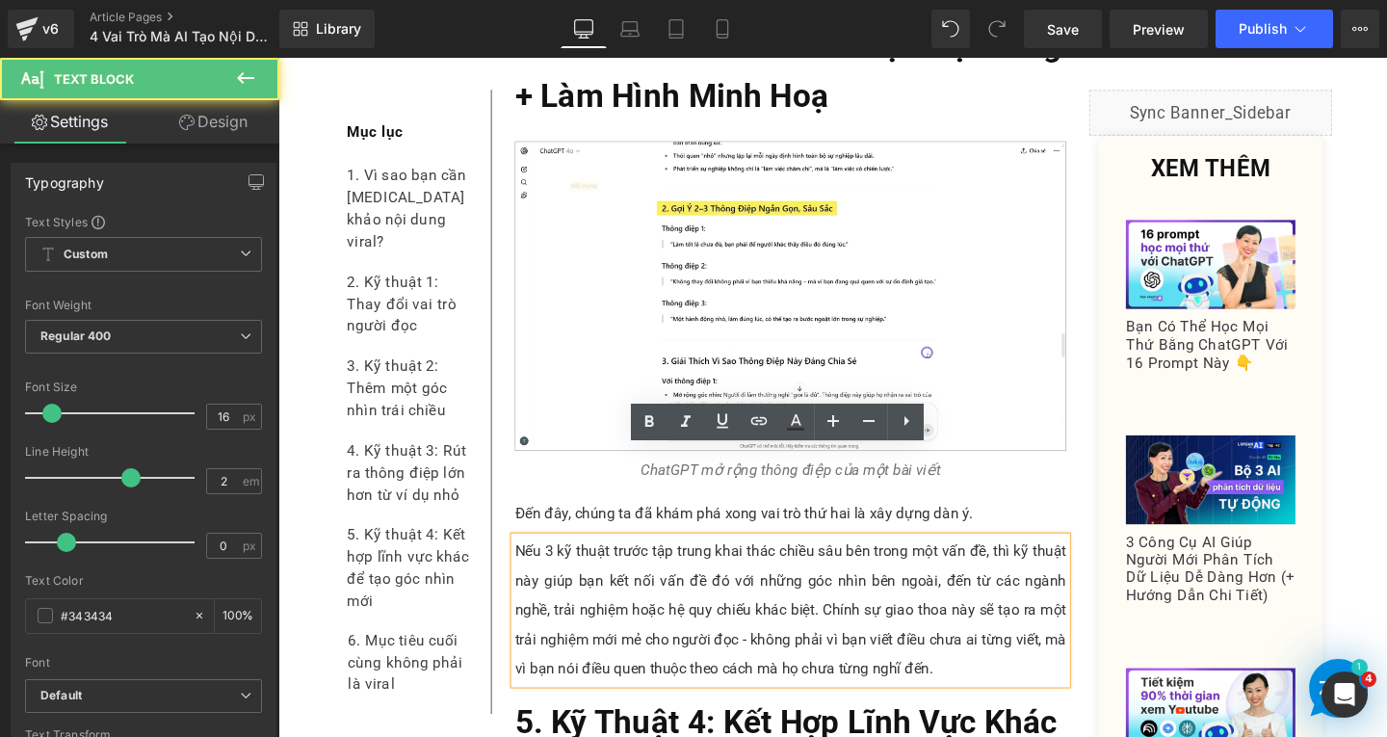
click at [951, 611] on p "Nếu 3 kỹ thuật trước tập trung khai thác chiều sâu bên trong một vấn đề, thì kỹ…" at bounding box center [817, 639] width 580 height 154
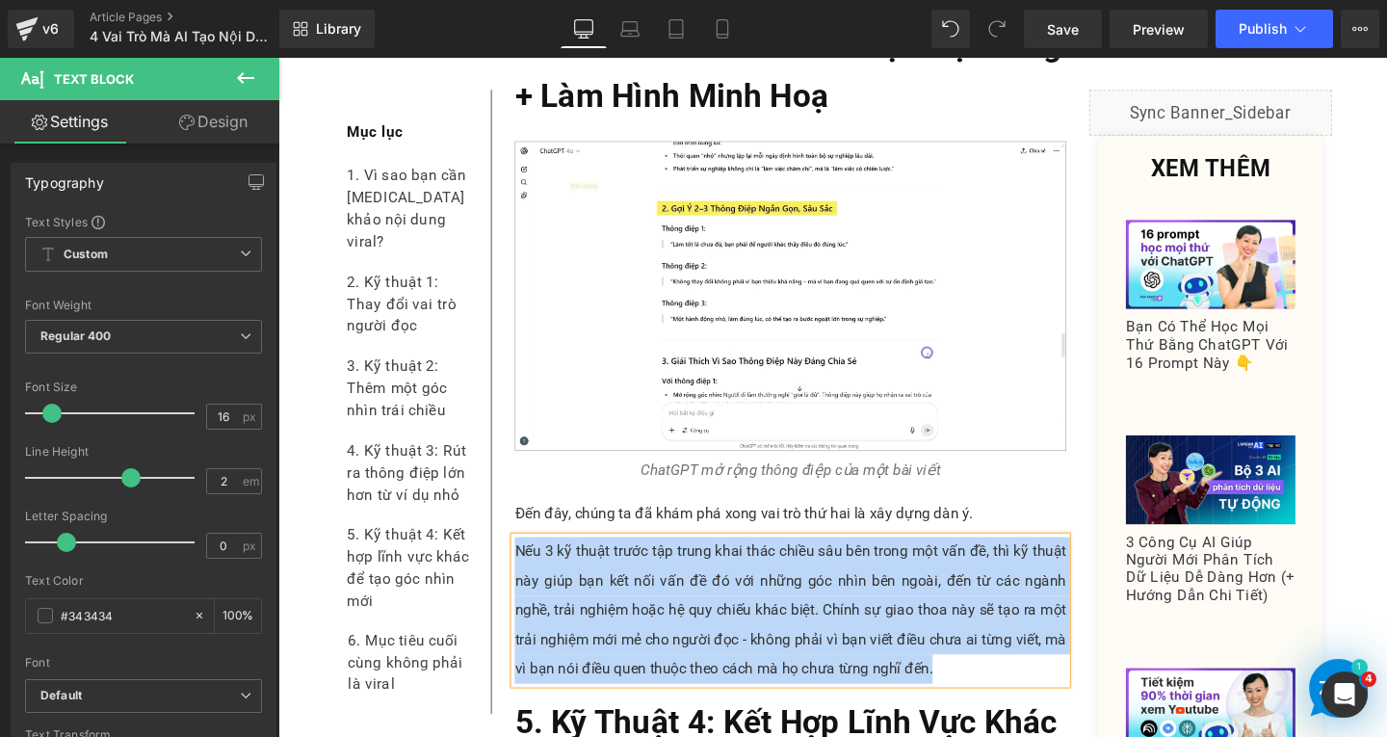
paste div
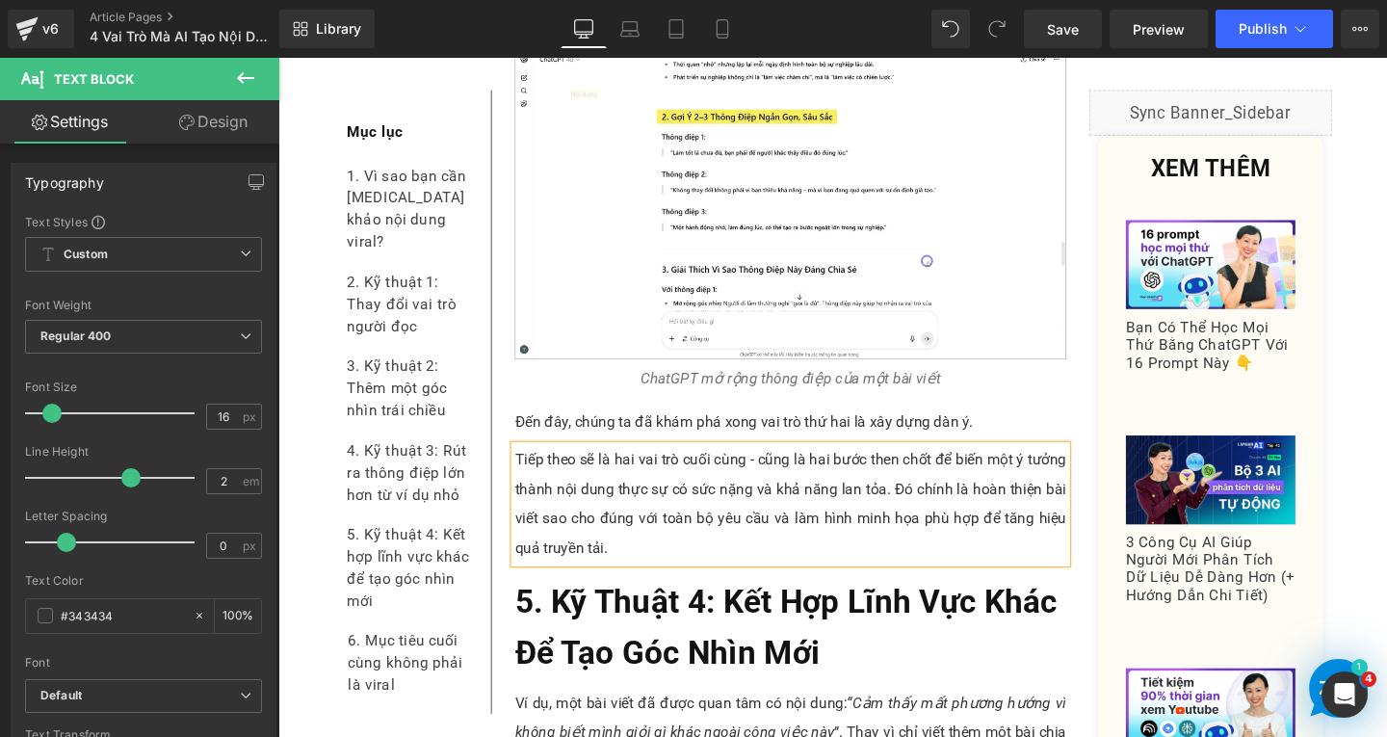
scroll to position [10524, 0]
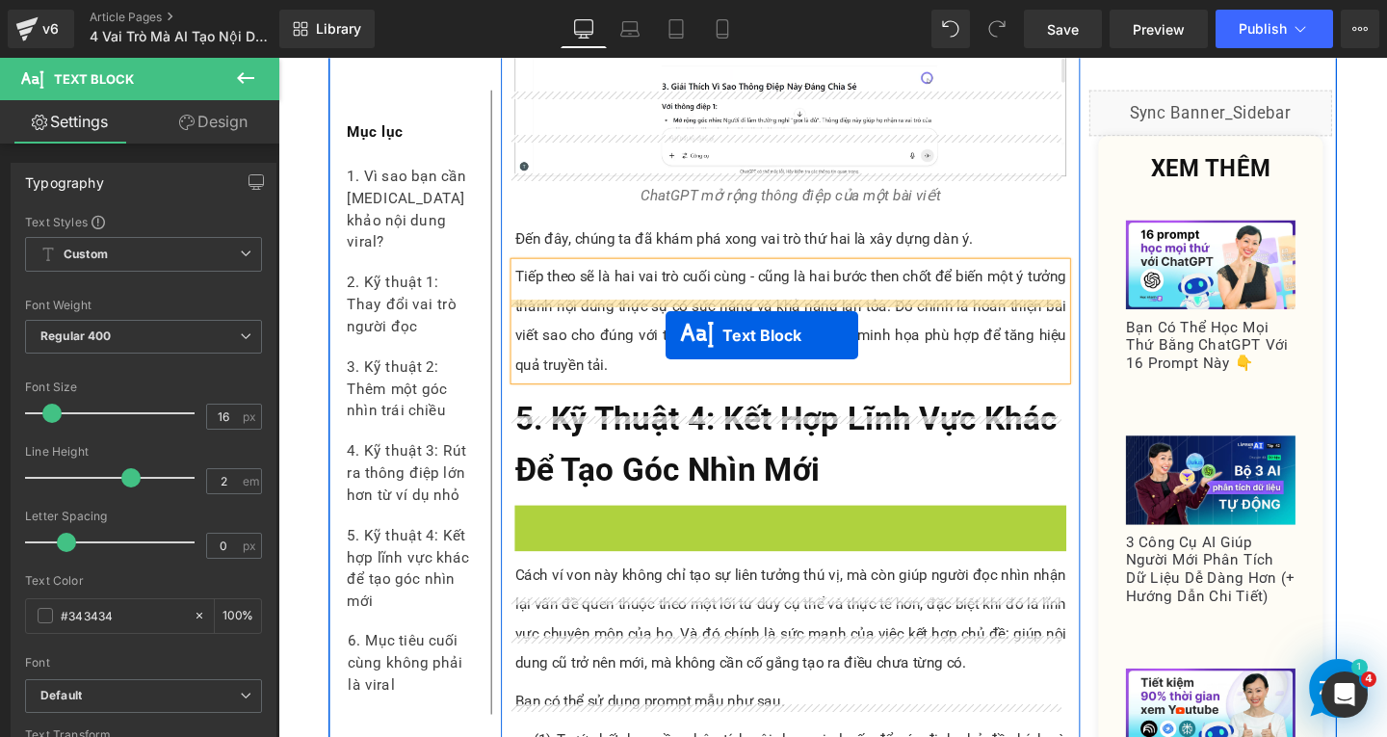
drag, startPoint x: 747, startPoint y: 543, endPoint x: 686, endPoint y: 350, distance: 202.9
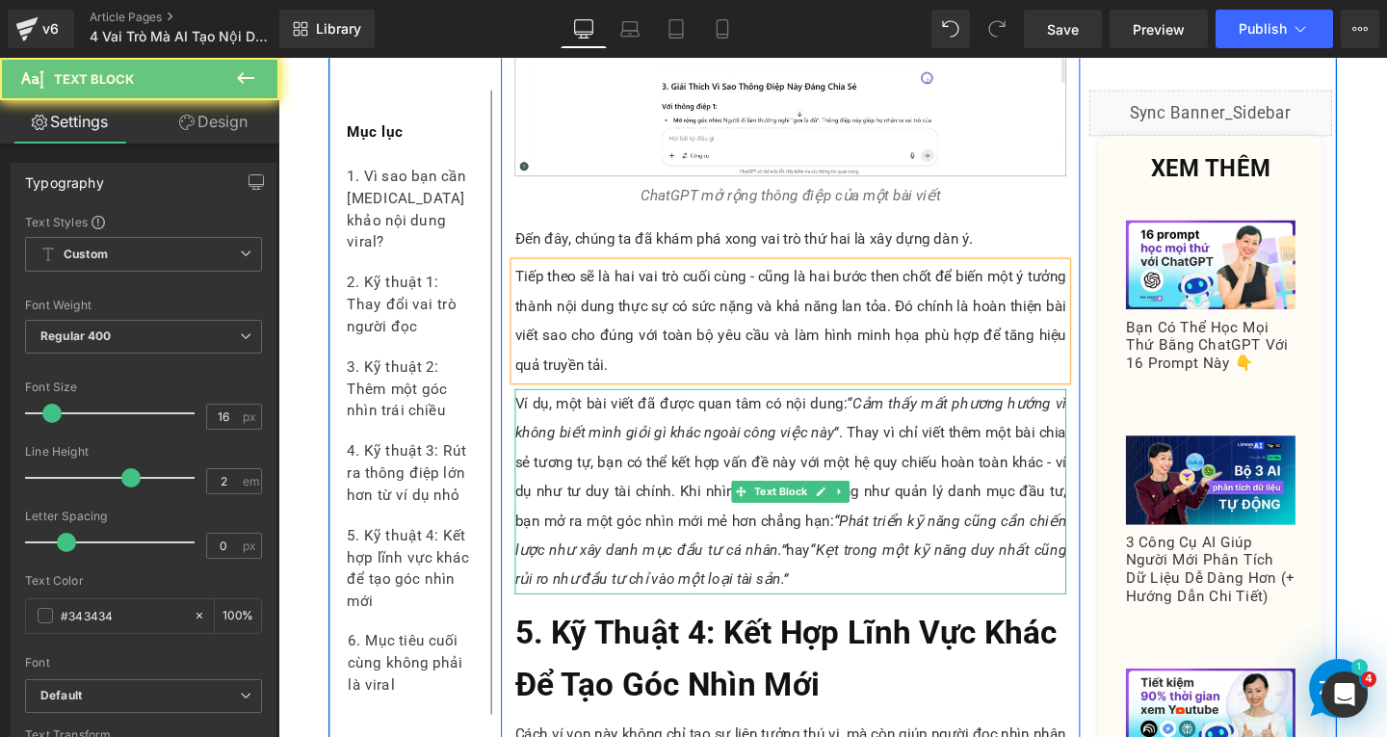
click at [622, 442] on p "Ví dụ, một bài viết đã được quan tâm có nội dung: “Cảm thấy mất phương hướng vì…" at bounding box center [817, 514] width 580 height 216
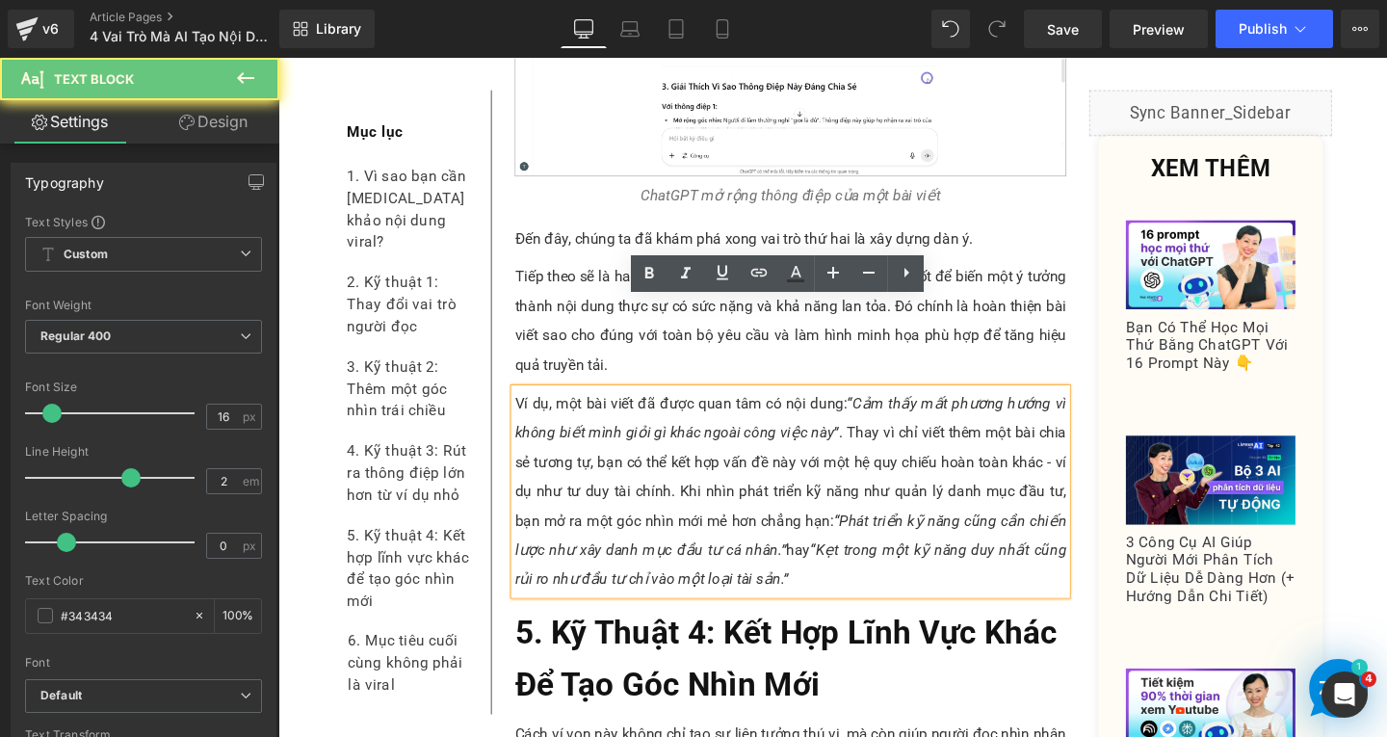
click at [835, 517] on p "Ví dụ, một bài viết đã được quan tâm có nội dung: “Cảm thấy mất phương hướng vì…" at bounding box center [817, 514] width 580 height 216
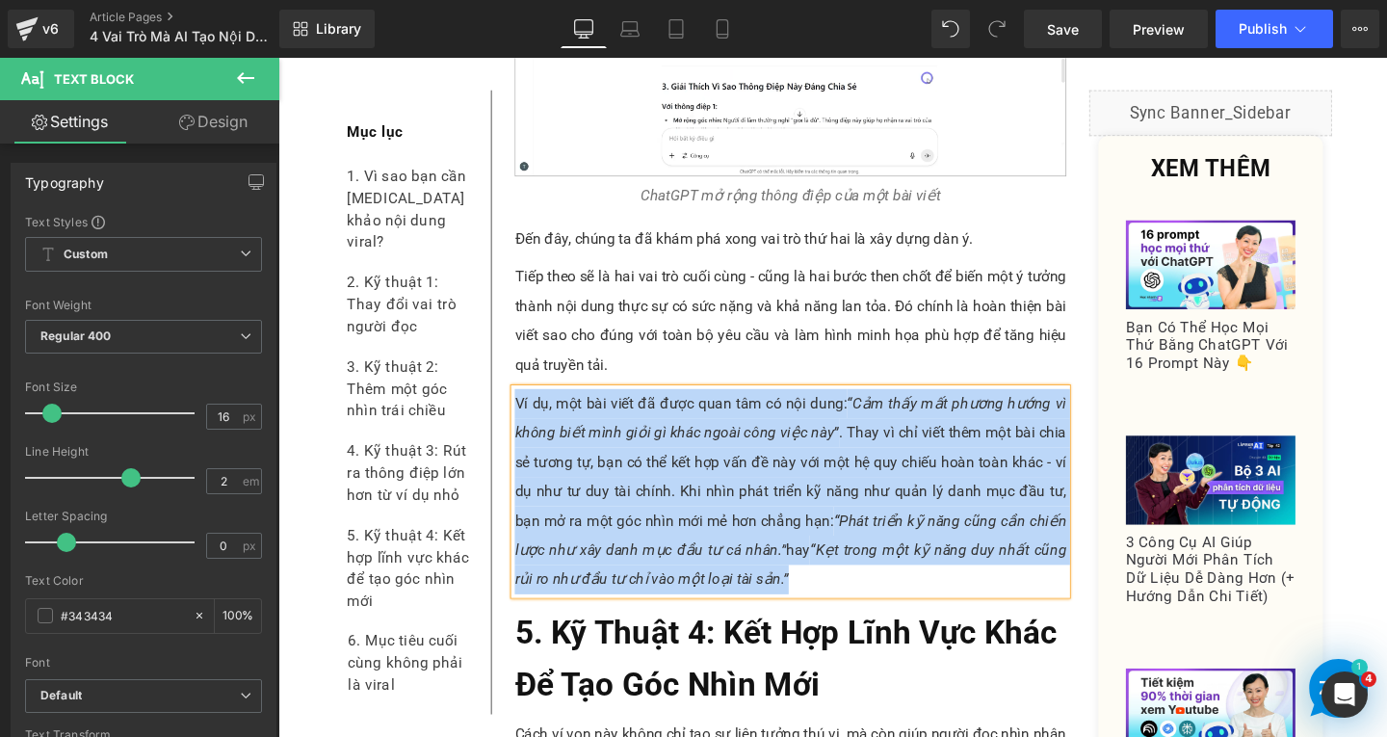
paste div
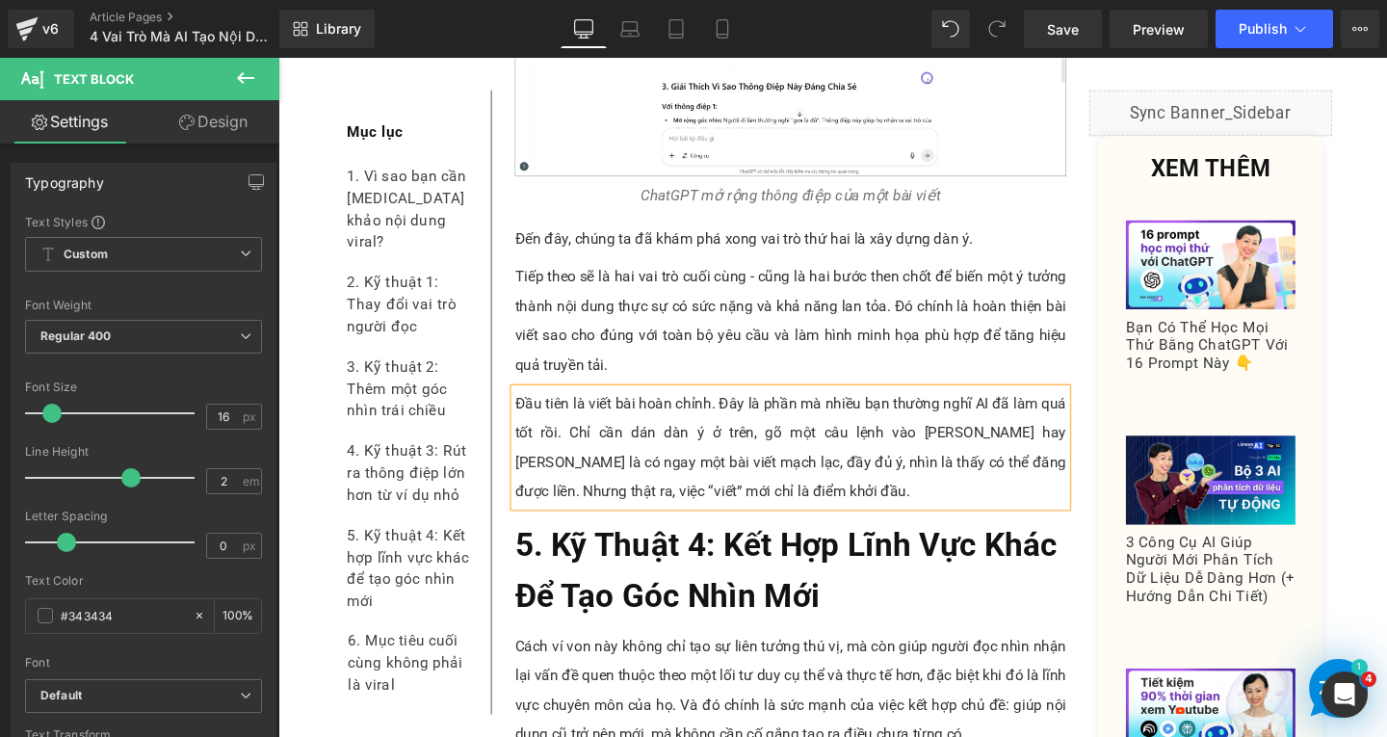
click at [583, 406] on p "Đầu tiên là viết bài hoàn chỉnh. Đây là phần mà nhiều bạn thường nghĩ AI đã làm…" at bounding box center [817, 467] width 580 height 123
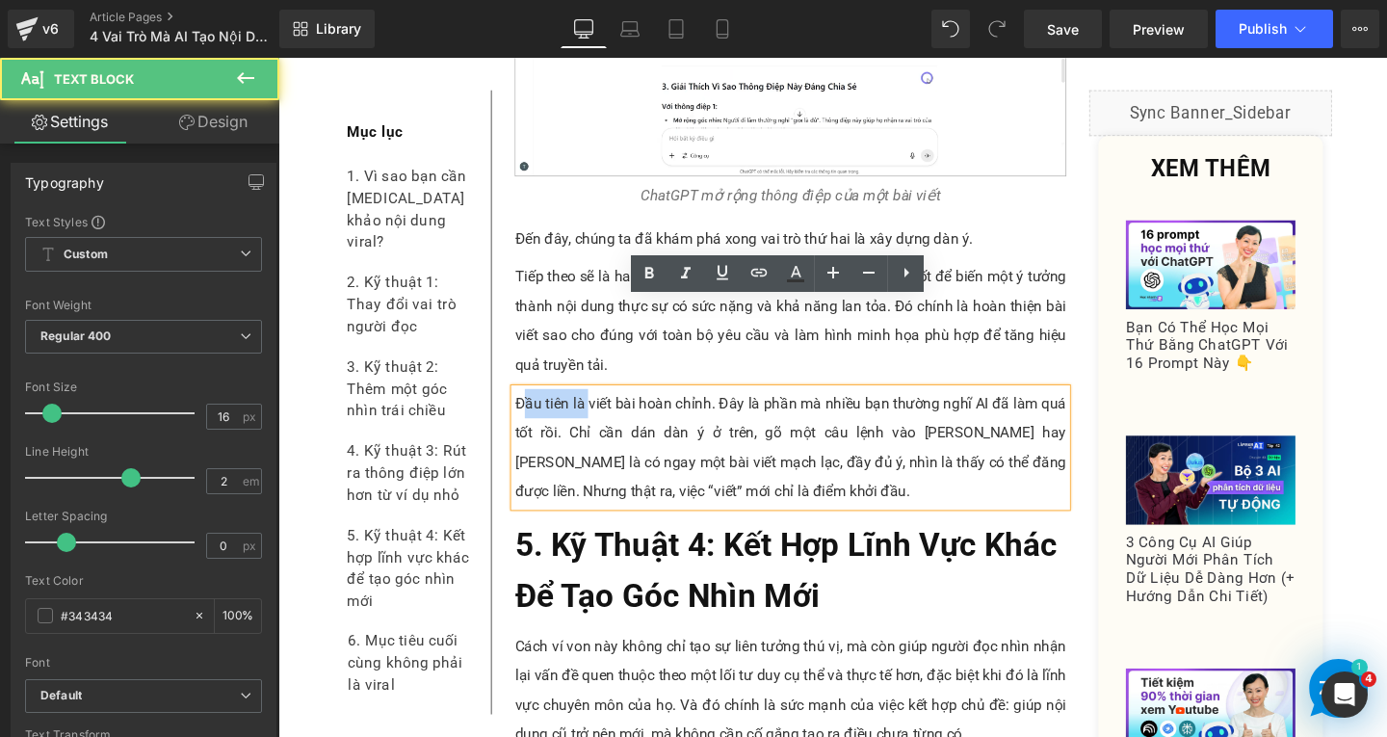
drag, startPoint x: 525, startPoint y: 326, endPoint x: 612, endPoint y: 324, distance: 86.7
click at [607, 406] on p "Đầu tiên là viết bài hoàn chỉnh. Đây là phần mà nhiều bạn thường nghĩ AI đã làm…" at bounding box center [817, 467] width 580 height 123
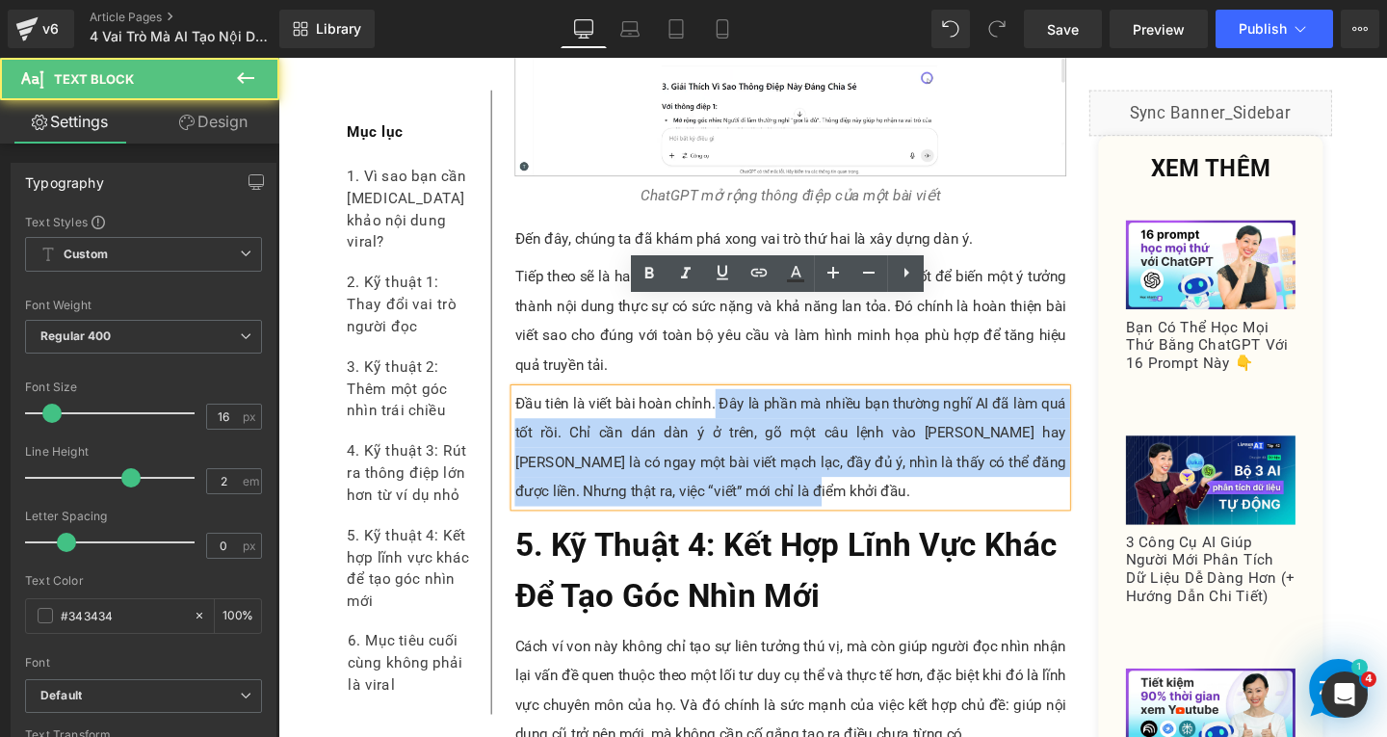
drag, startPoint x: 729, startPoint y: 329, endPoint x: 514, endPoint y: 321, distance: 215.0
click at [527, 406] on div "Đầu tiên là viết bài hoàn chỉnh. Đây là phần mà nhiều bạn thường nghĩ AI đã làm…" at bounding box center [817, 467] width 580 height 123
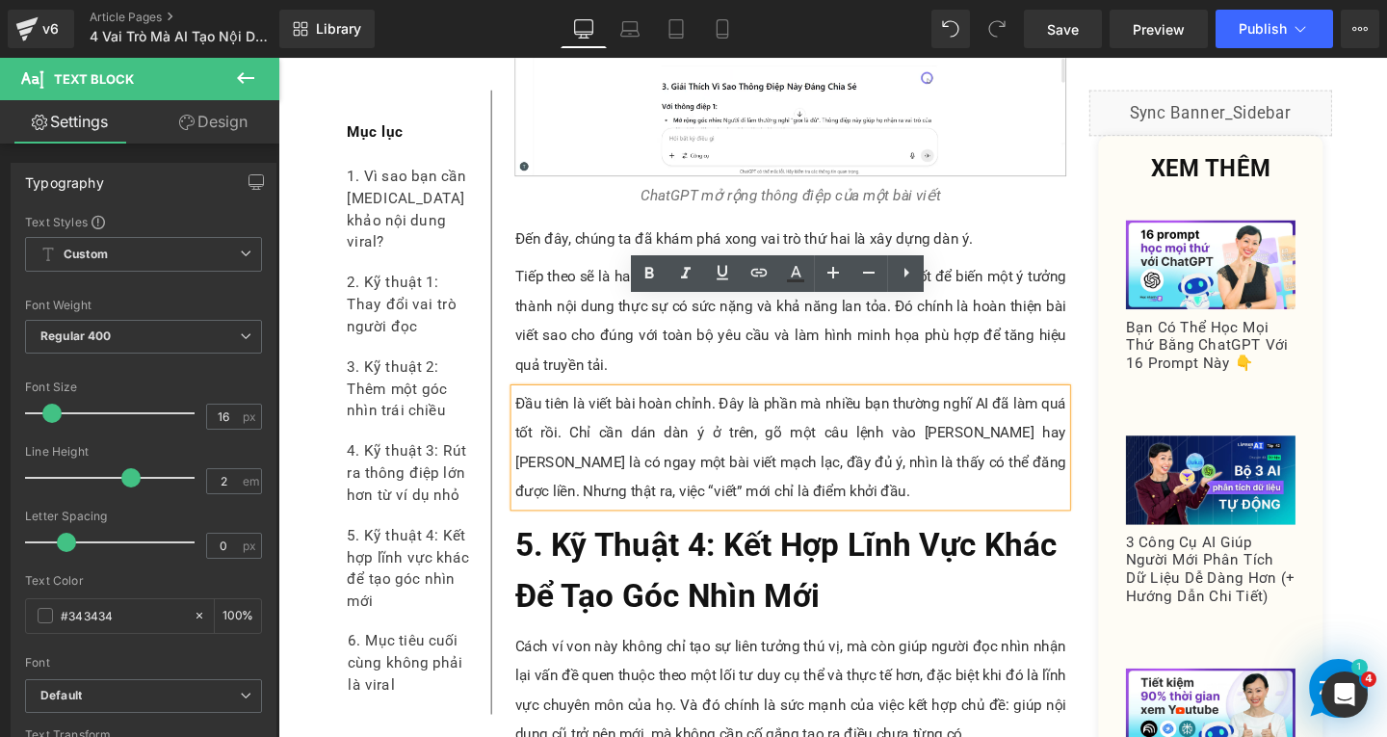
click at [528, 406] on p "Đầu tiên là viết bài hoàn chỉnh. Đây là phần mà nhiều bạn thường nghĩ AI đã làm…" at bounding box center [817, 467] width 580 height 123
drag, startPoint x: 521, startPoint y: 322, endPoint x: 731, endPoint y: 325, distance: 210.0
click at [731, 406] on p "Đầu tiên là viết bài hoàn chỉnh. Đây là phần mà nhiều bạn thường nghĩ AI đã làm…" at bounding box center [817, 467] width 580 height 123
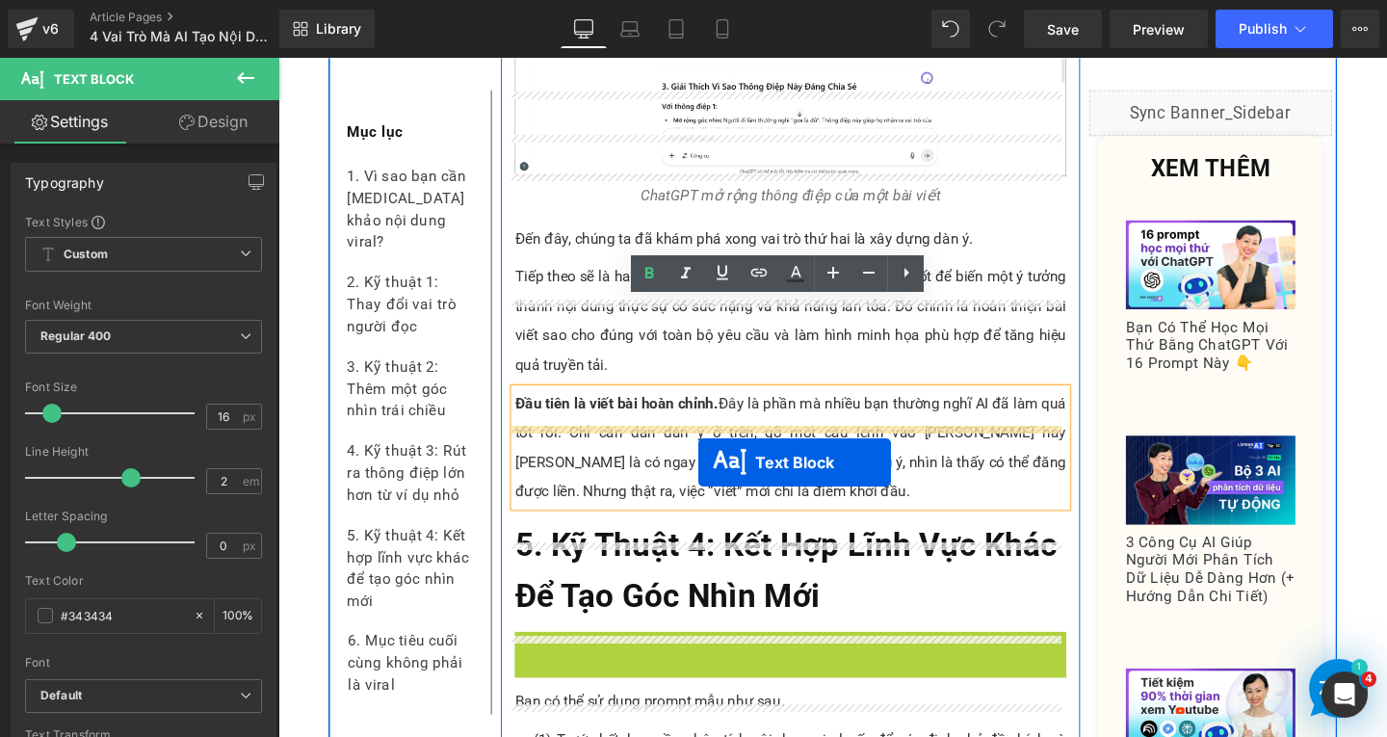
drag, startPoint x: 750, startPoint y: 629, endPoint x: 720, endPoint y: 483, distance: 149.5
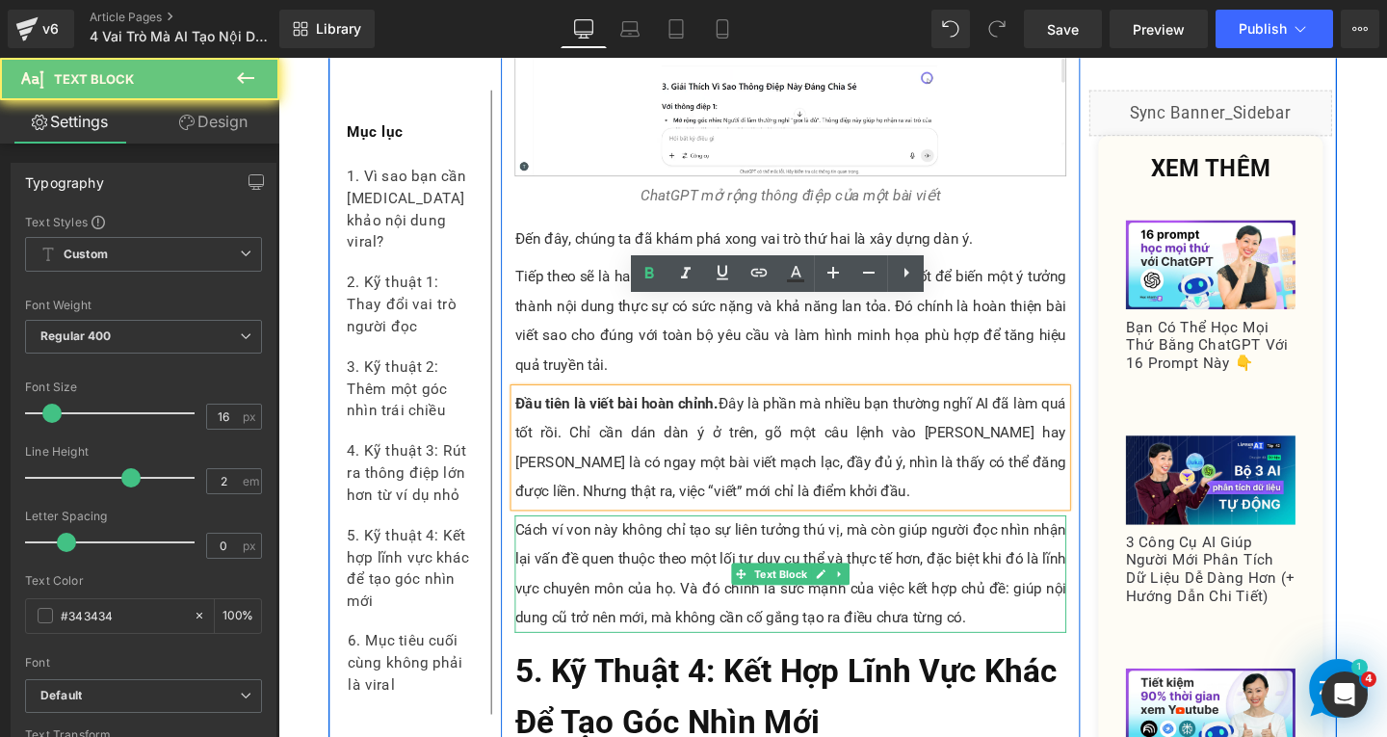
click at [558, 539] on p "Cách ví von này không chỉ tạo sự liên tưởng thú vị, mà còn giúp người đọc nhìn …" at bounding box center [817, 600] width 580 height 123
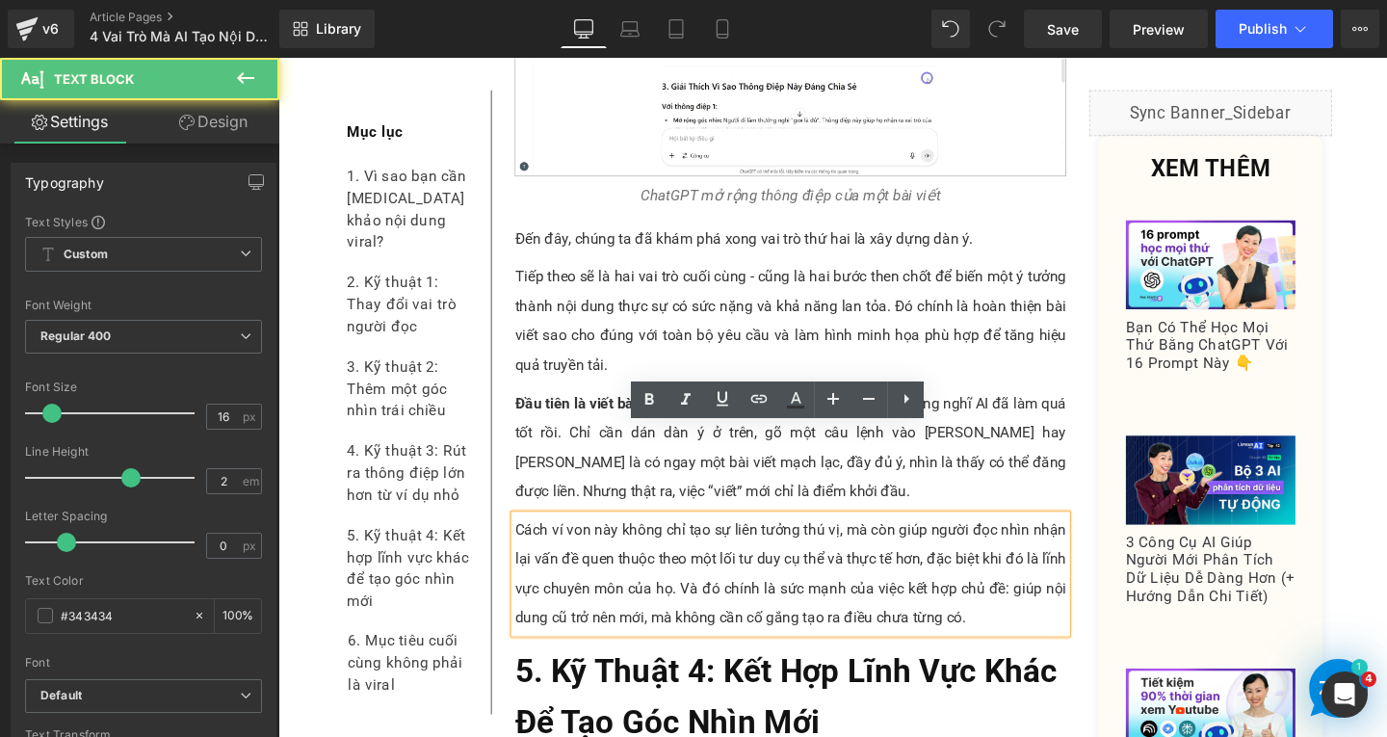
click at [1006, 549] on p "Cách ví von này không chỉ tạo sự liên tưởng thú vị, mà còn giúp người đọc nhìn …" at bounding box center [817, 600] width 580 height 123
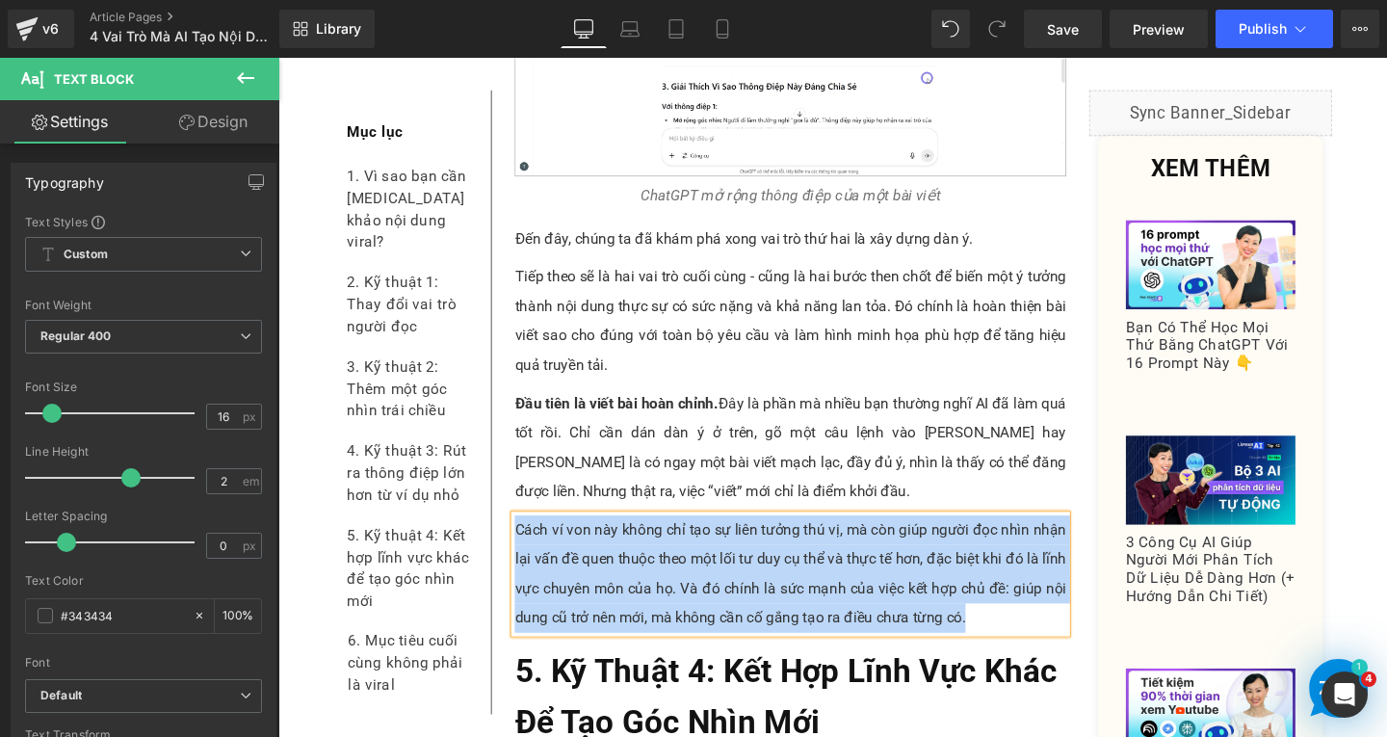
paste div
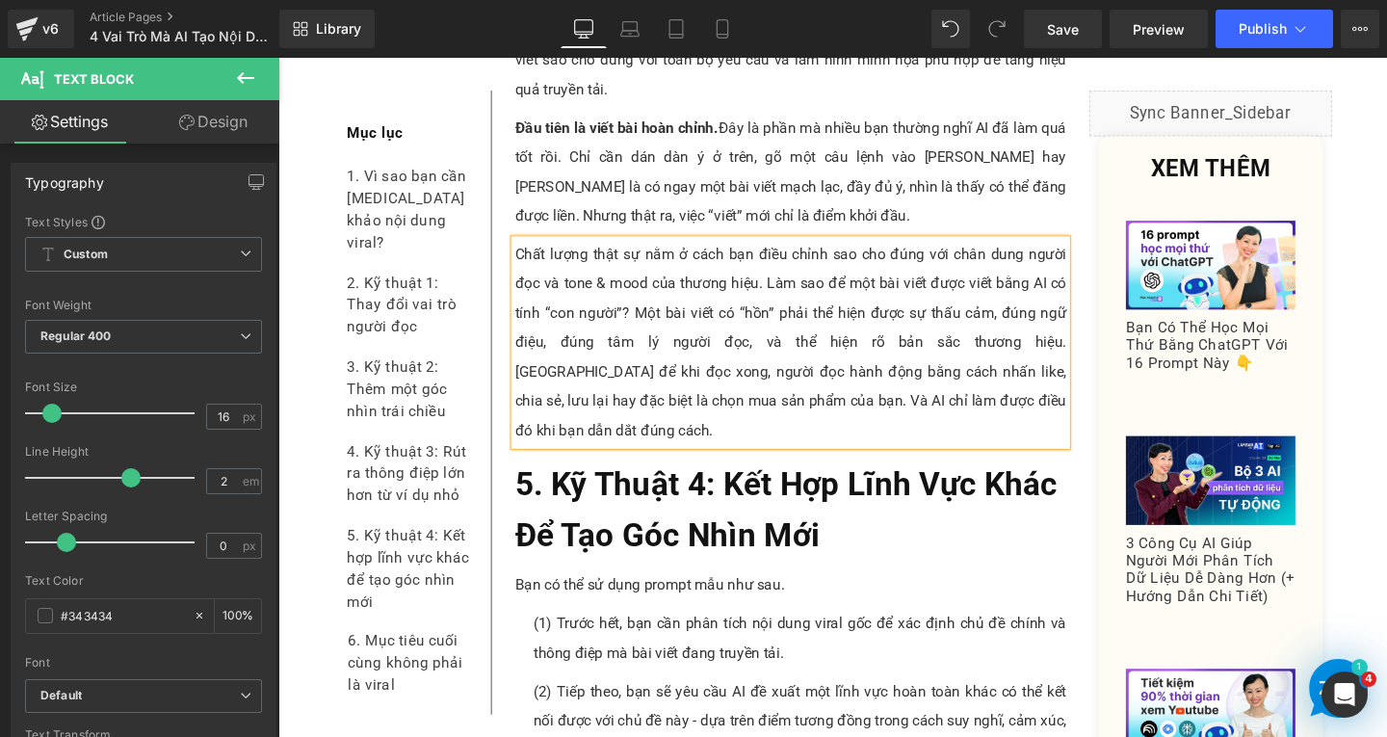
scroll to position [10909, 0]
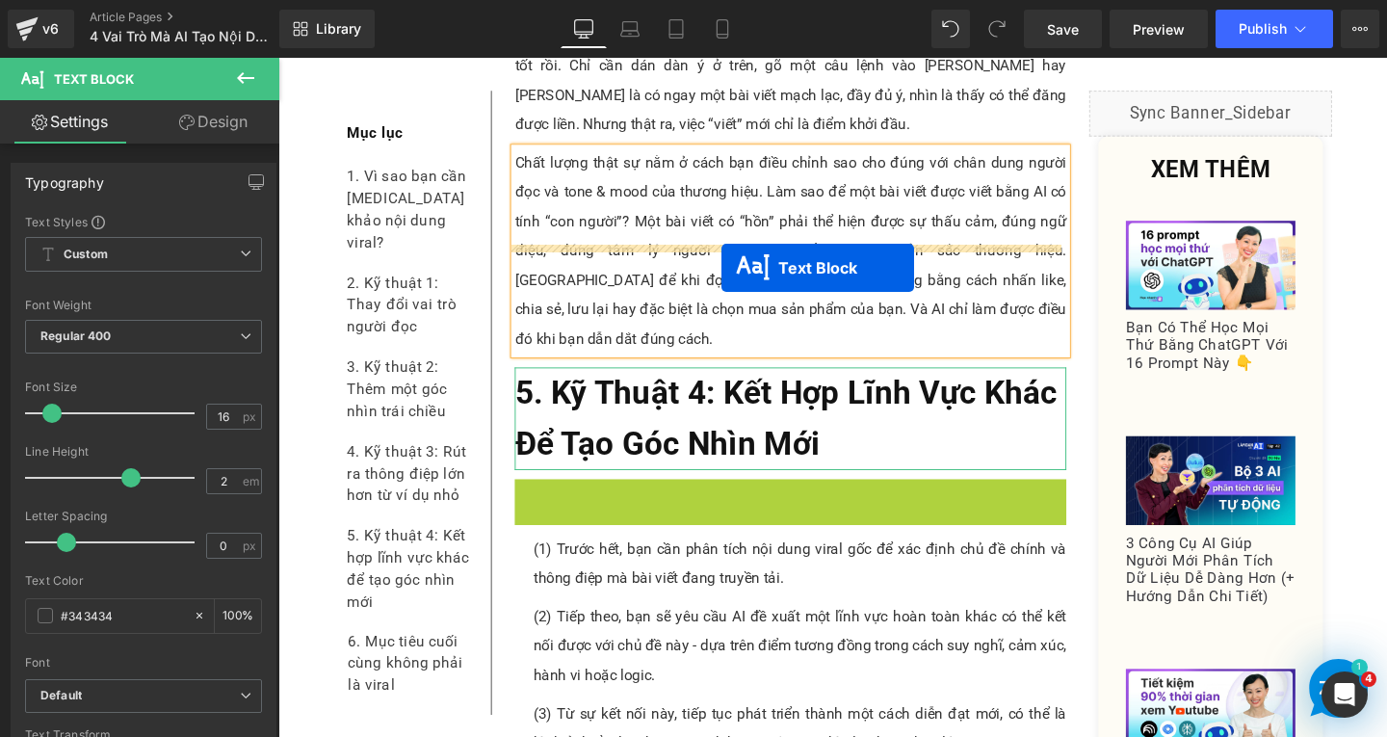
drag, startPoint x: 756, startPoint y: 395, endPoint x: 776, endPoint y: 326, distance: 72.0
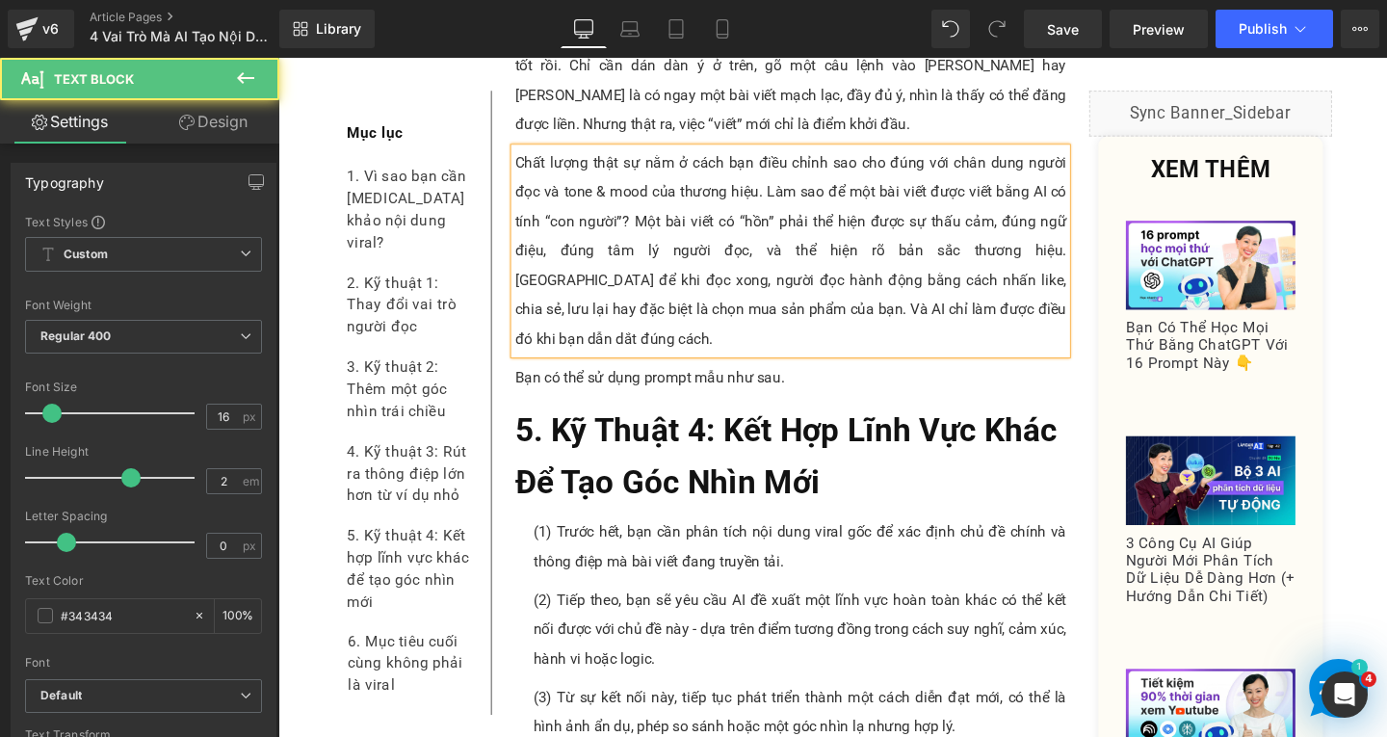
click at [864, 388] on icon at bounding box center [869, 394] width 11 height 12
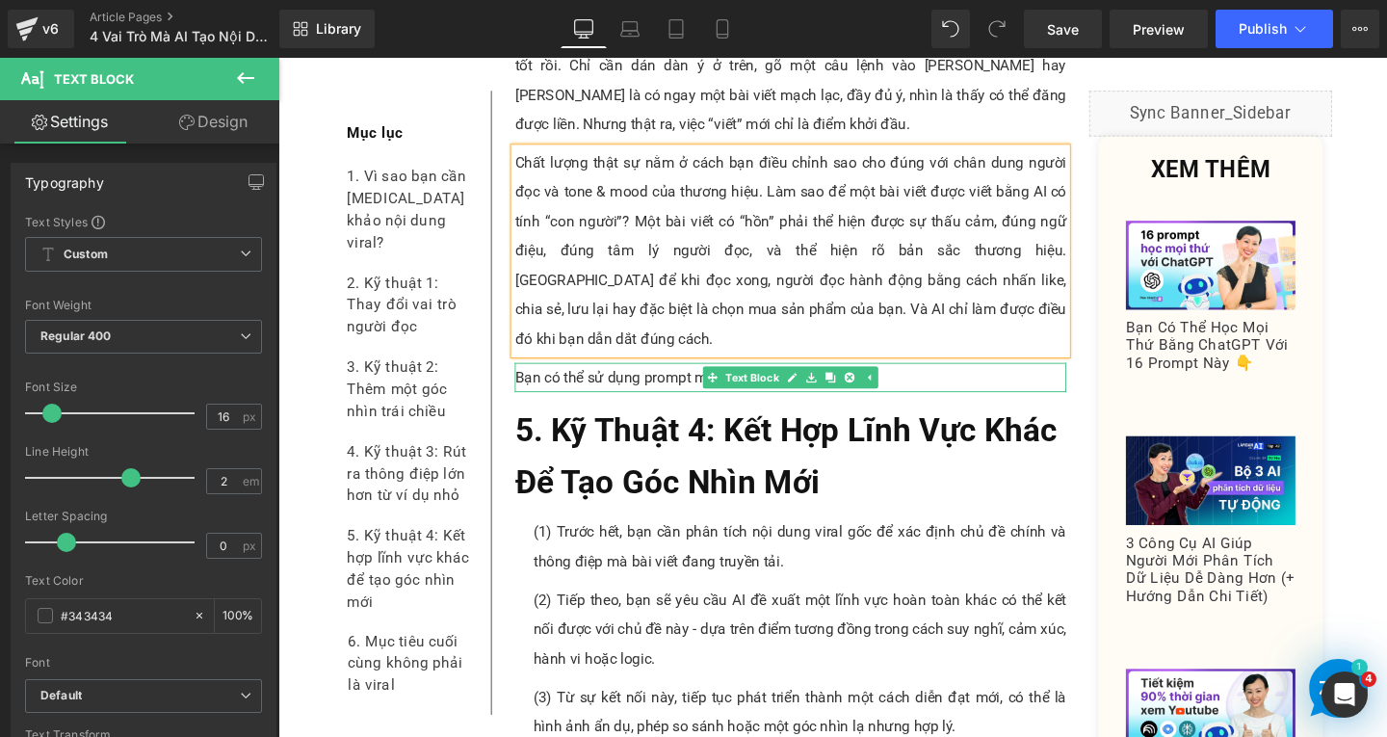
click at [983, 379] on p "Bạn có thể sử dụng prompt mẫu như sau." at bounding box center [817, 394] width 580 height 31
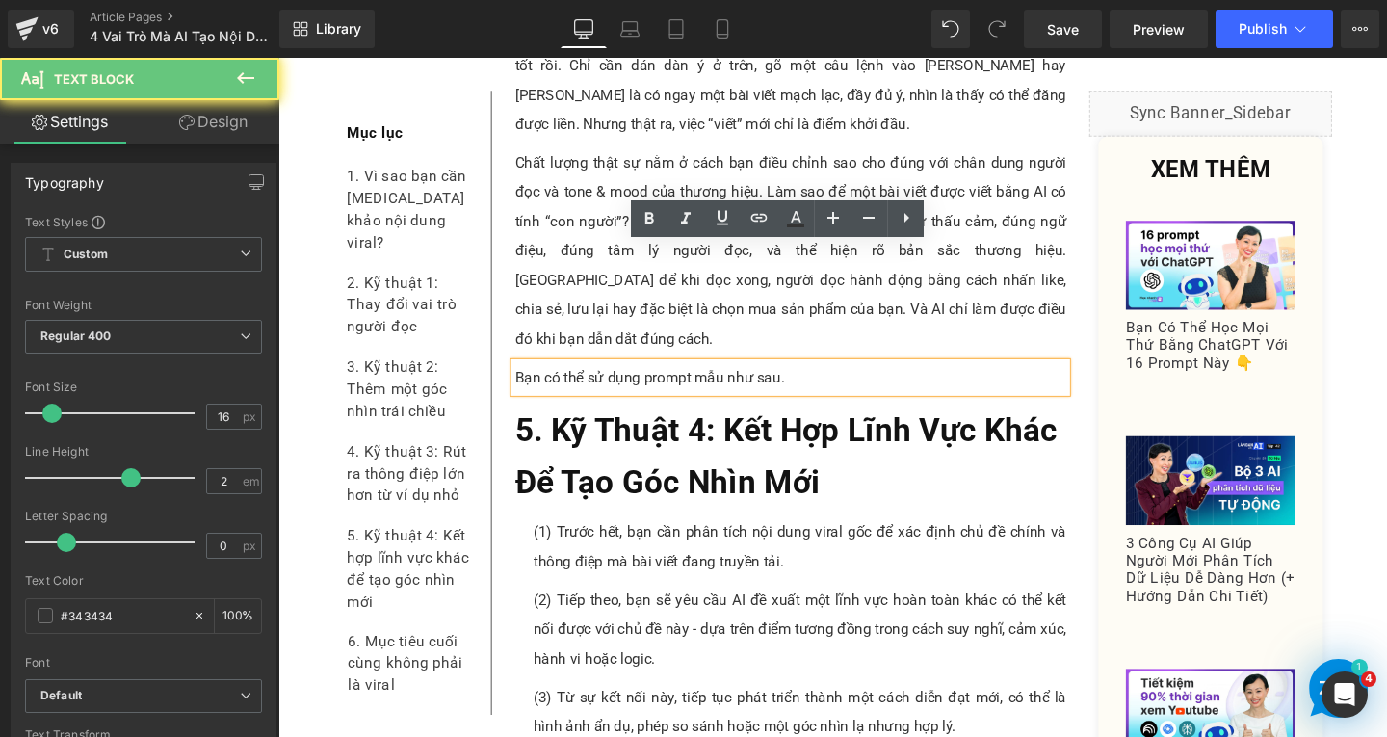
click at [892, 379] on p "Bạn có thể sử dụng prompt mẫu như sau." at bounding box center [817, 394] width 580 height 31
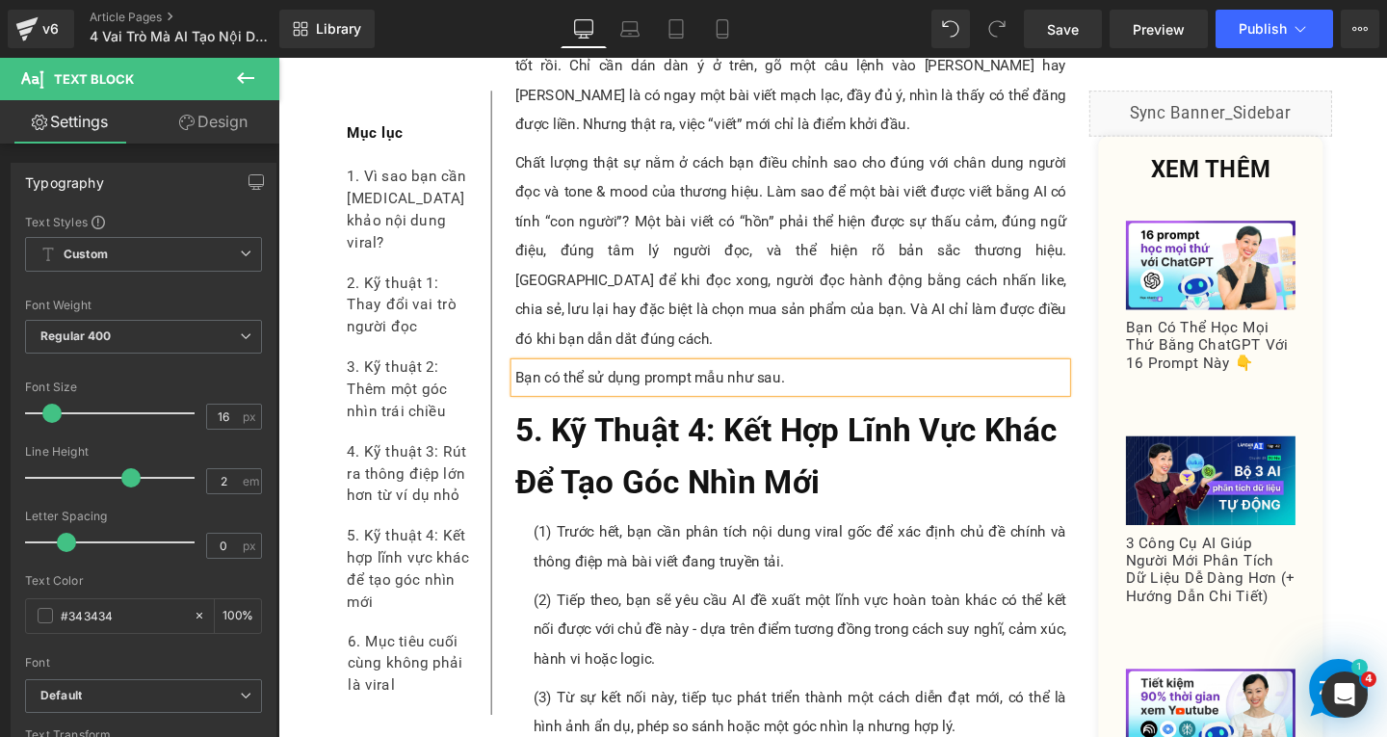
paste div
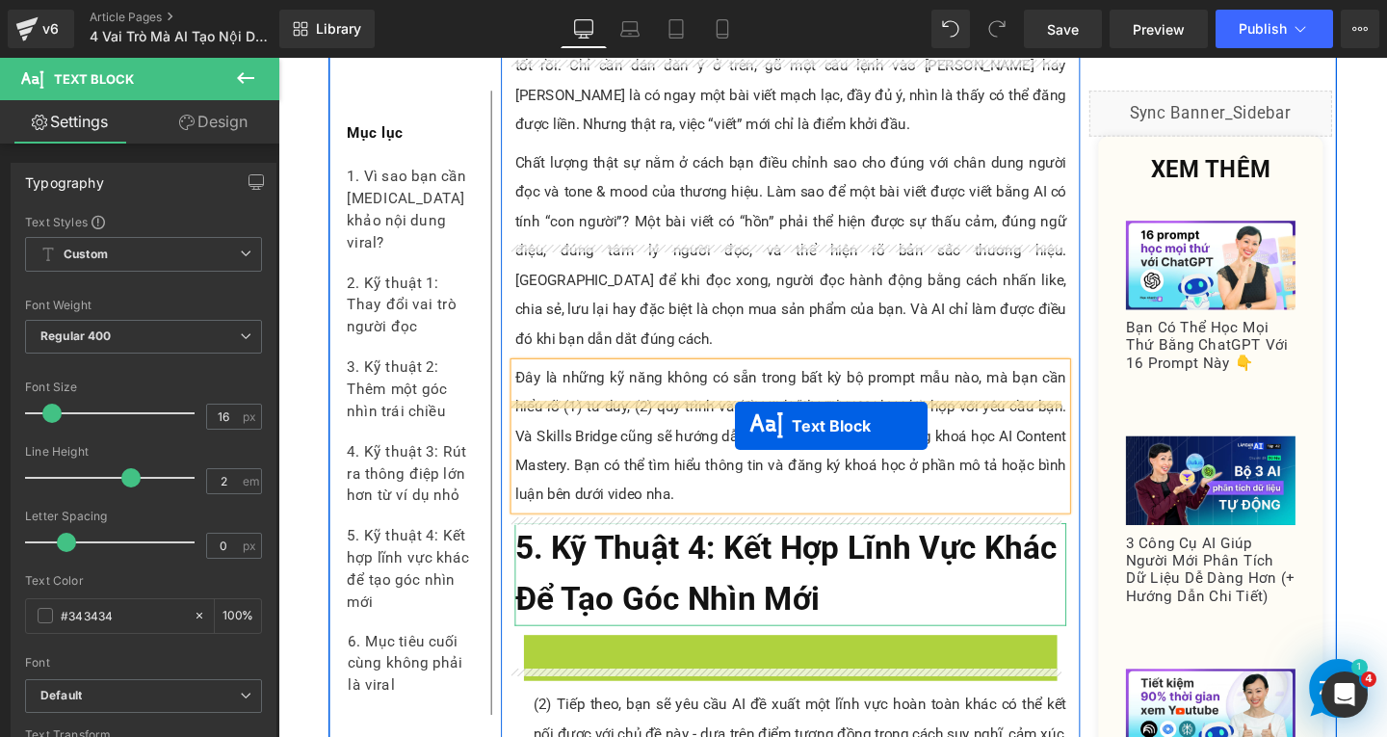
drag, startPoint x: 768, startPoint y: 569, endPoint x: 758, endPoint y: 445, distance: 124.7
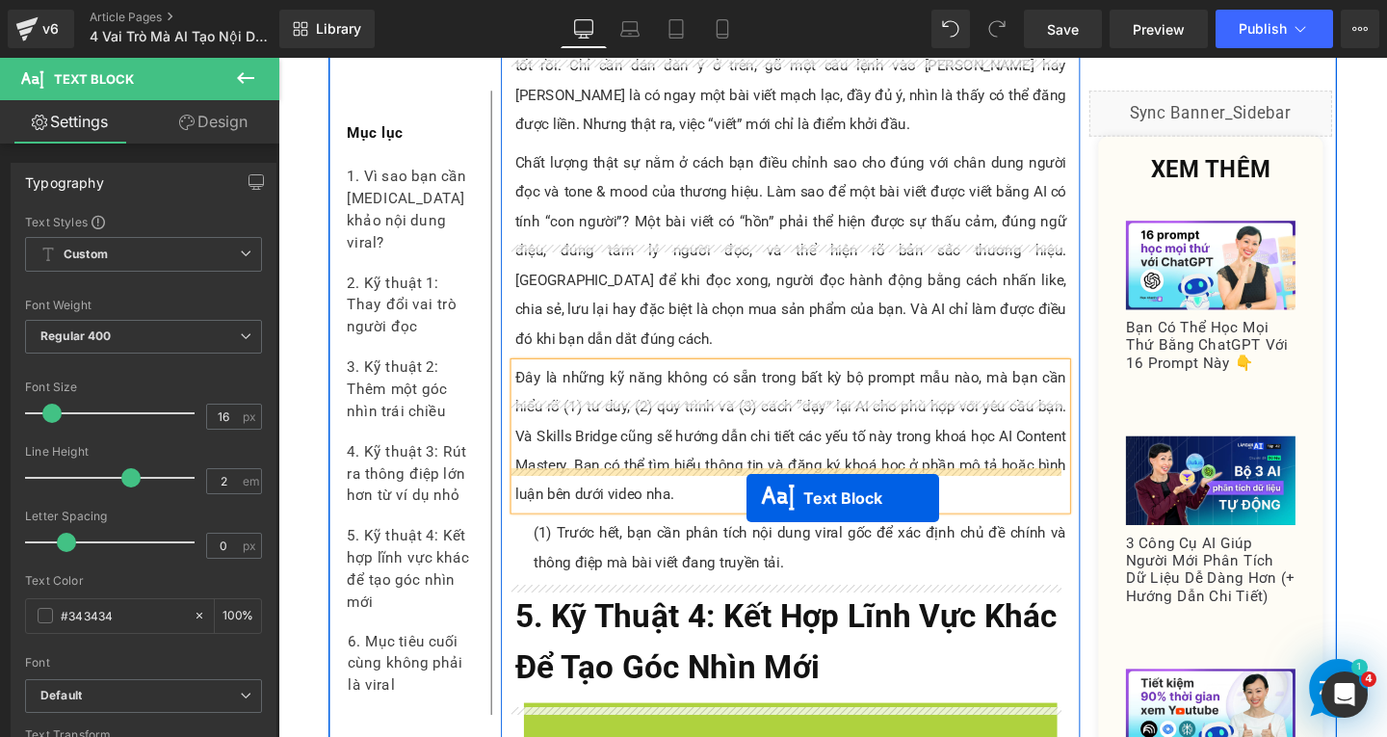
drag, startPoint x: 771, startPoint y: 658, endPoint x: 771, endPoint y: 520, distance: 137.8
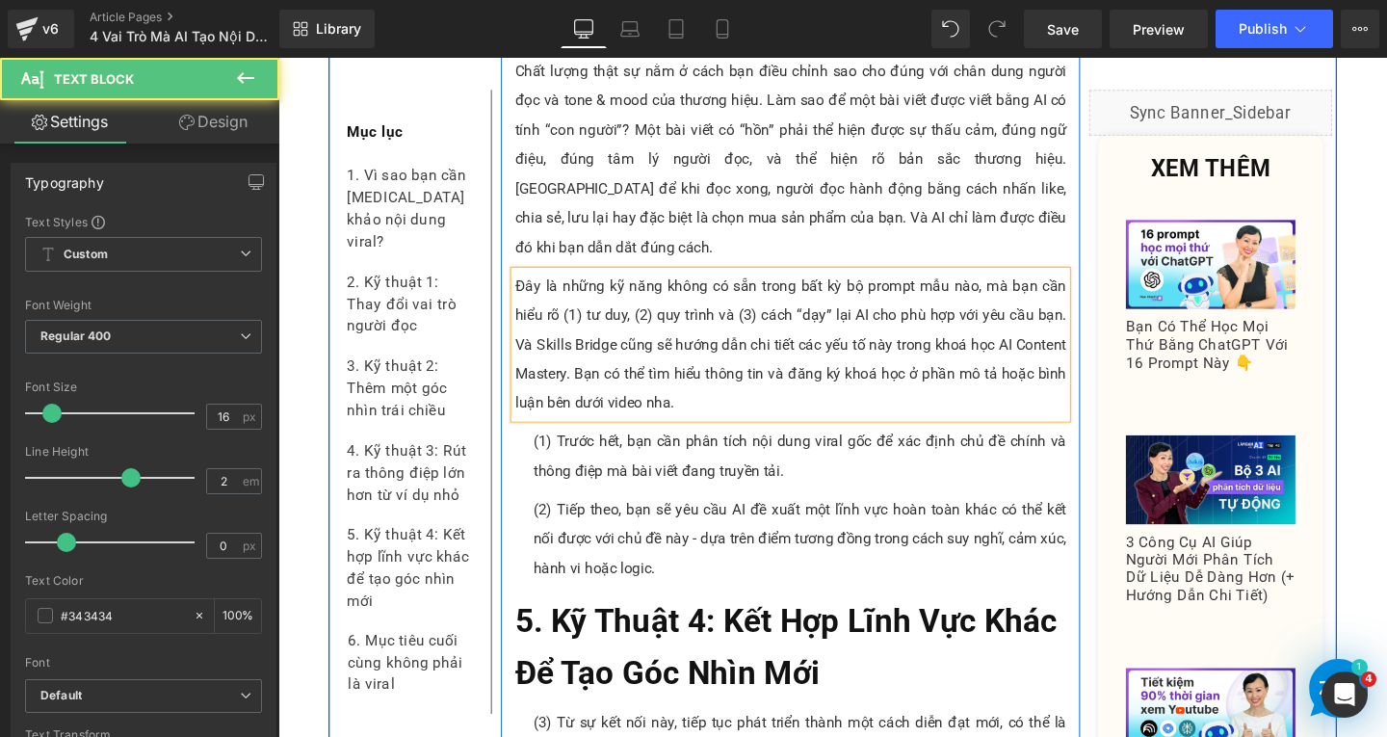
scroll to position [11198, 0]
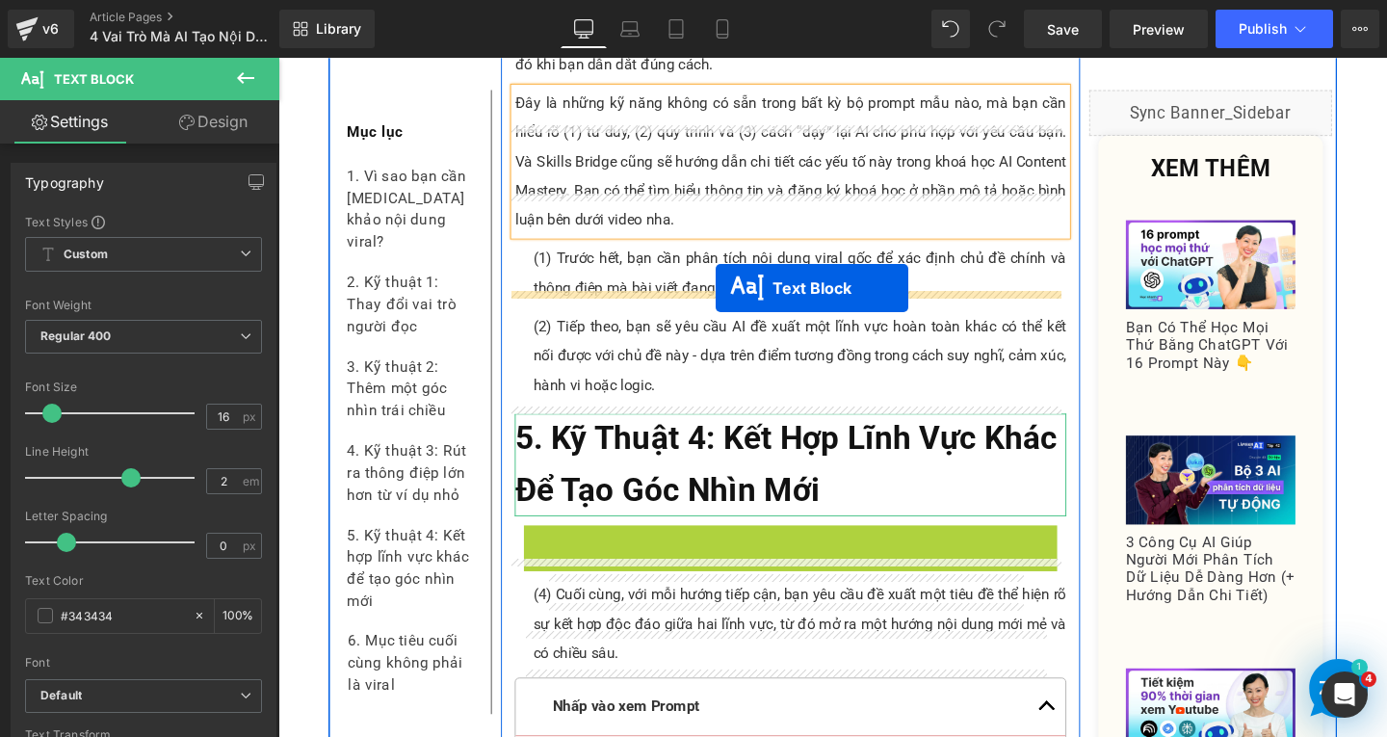
drag, startPoint x: 761, startPoint y: 456, endPoint x: 738, endPoint y: 300, distance: 157.8
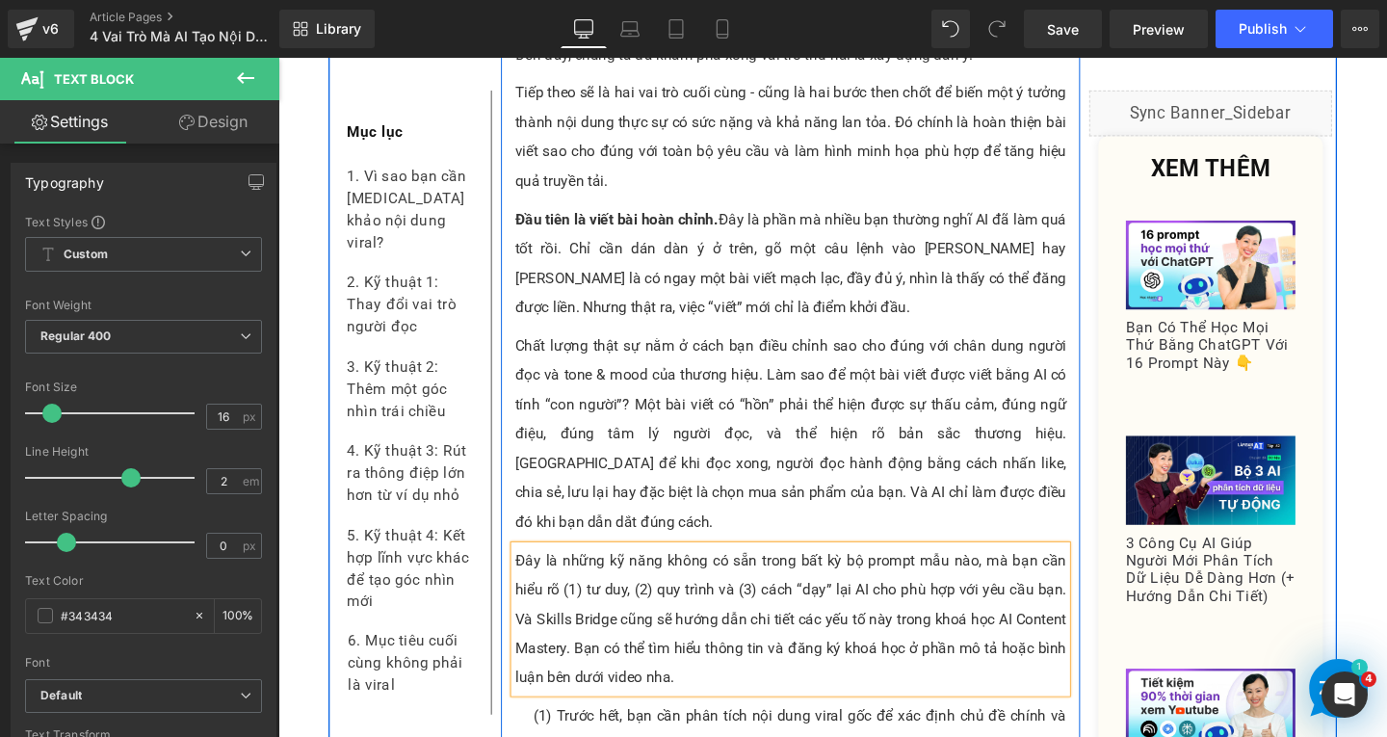
scroll to position [10813, 0]
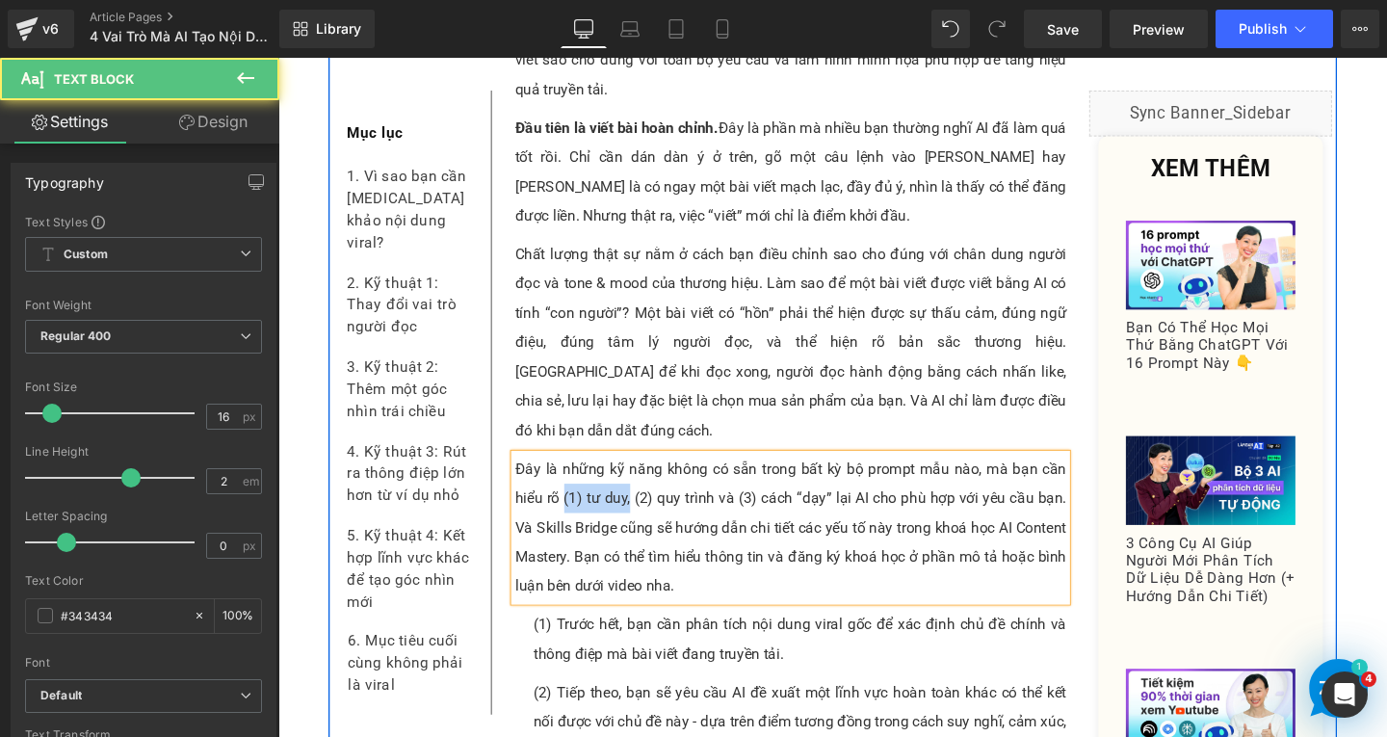
drag, startPoint x: 596, startPoint y: 396, endPoint x: 643, endPoint y: 396, distance: 46.2
click at [643, 475] on p "Đây là những kỹ năng không có sẵn trong bất kỳ bộ prompt mẫu nào, mà bạn cần hi…" at bounding box center [817, 552] width 580 height 154
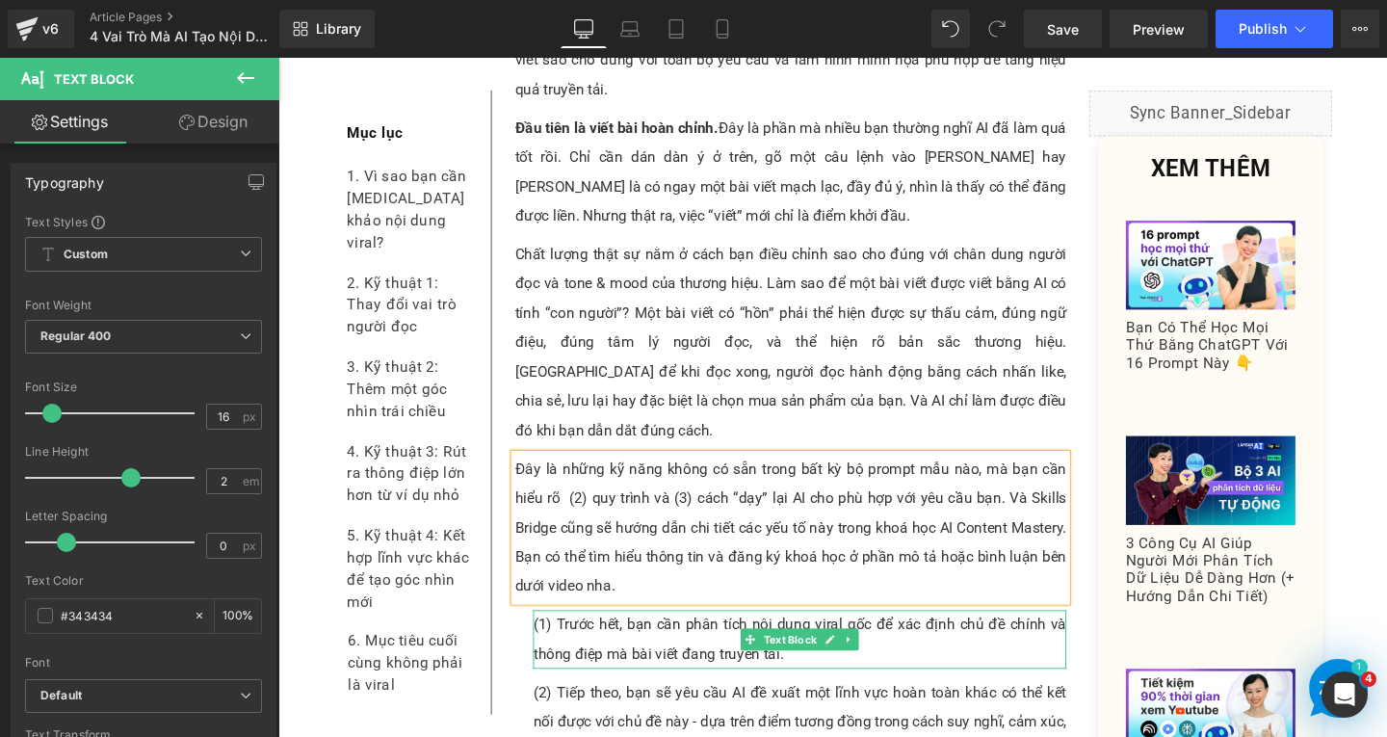
click at [676, 639] on p "(1) Trước hết, bạn cần phân tích nội dung viral gốc để xác định chủ đề chính và…" at bounding box center [826, 670] width 561 height 62
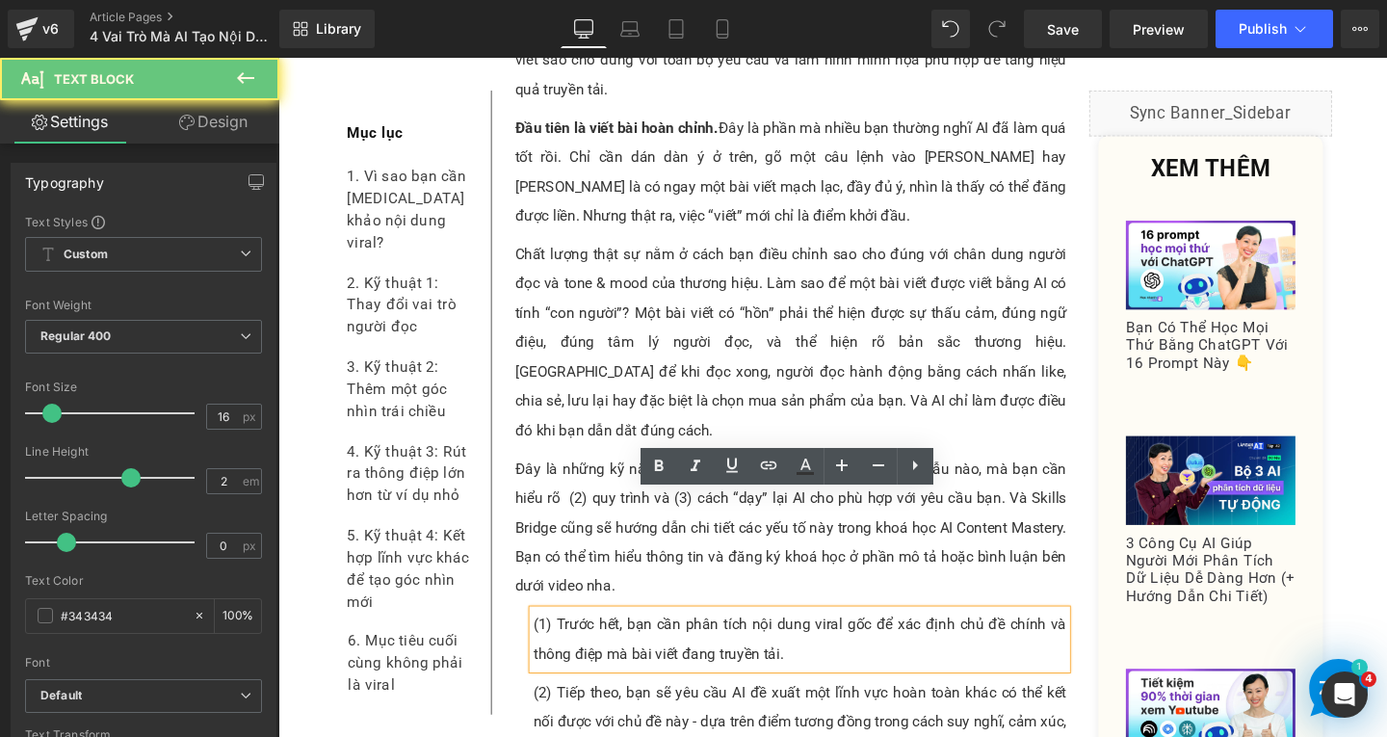
click at [818, 639] on p "(1) Trước hết, bạn cần phân tích nội dung viral gốc để xác định chủ đề chính và…" at bounding box center [826, 670] width 561 height 62
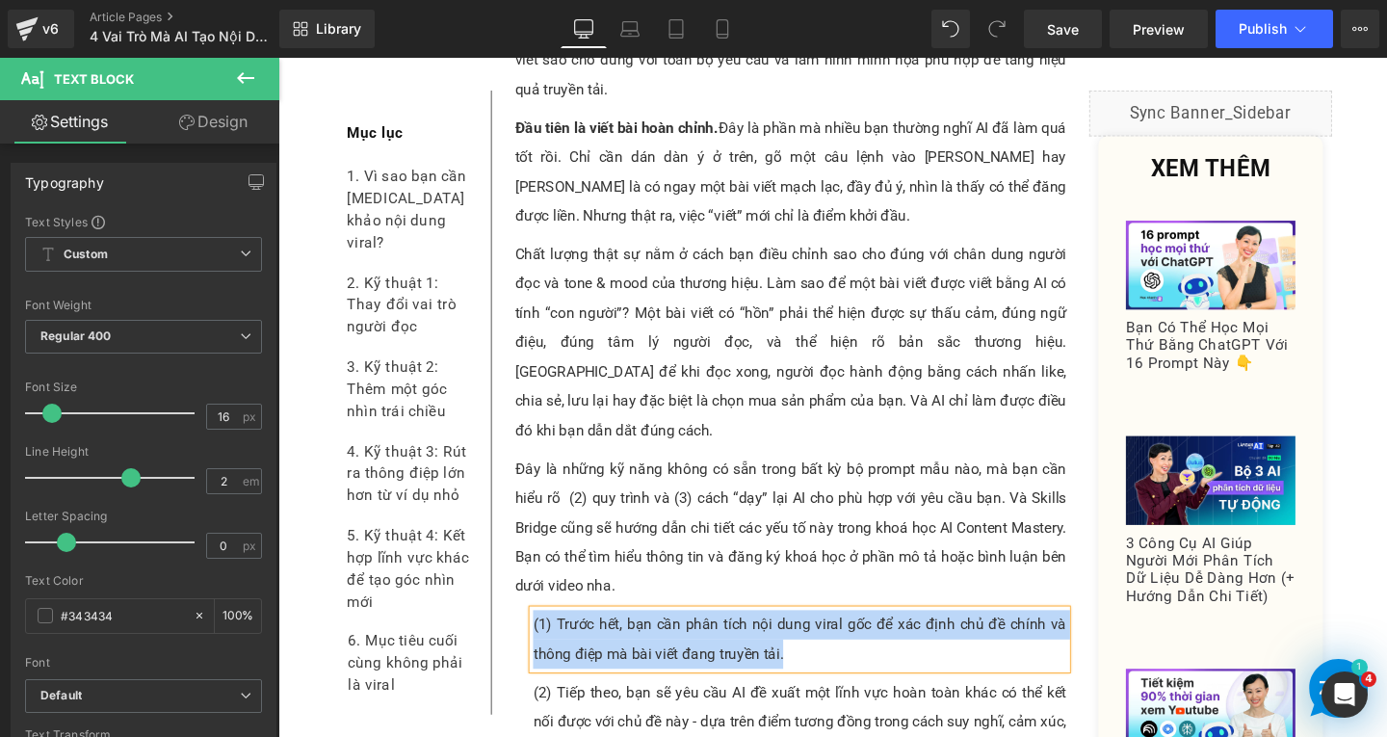
paste div
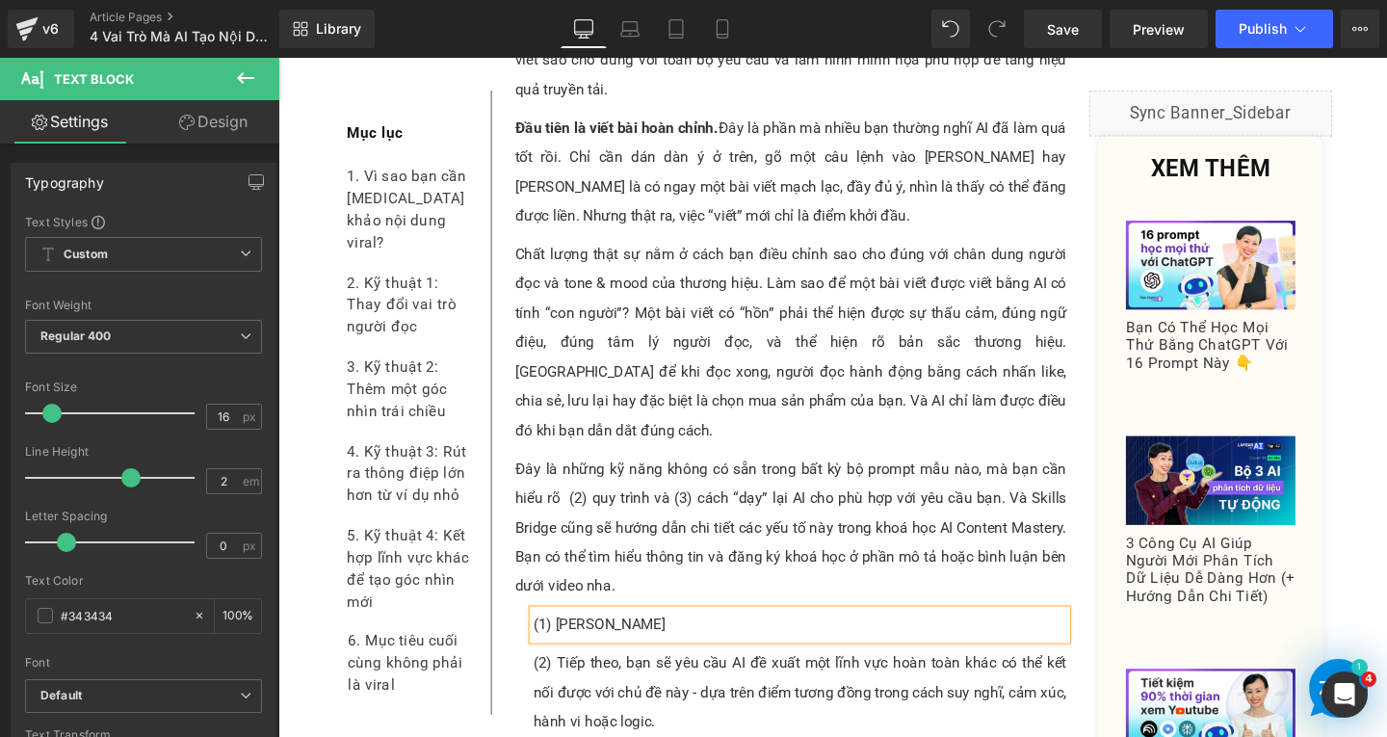
click at [570, 639] on p "(1) [PERSON_NAME]" at bounding box center [826, 654] width 561 height 31
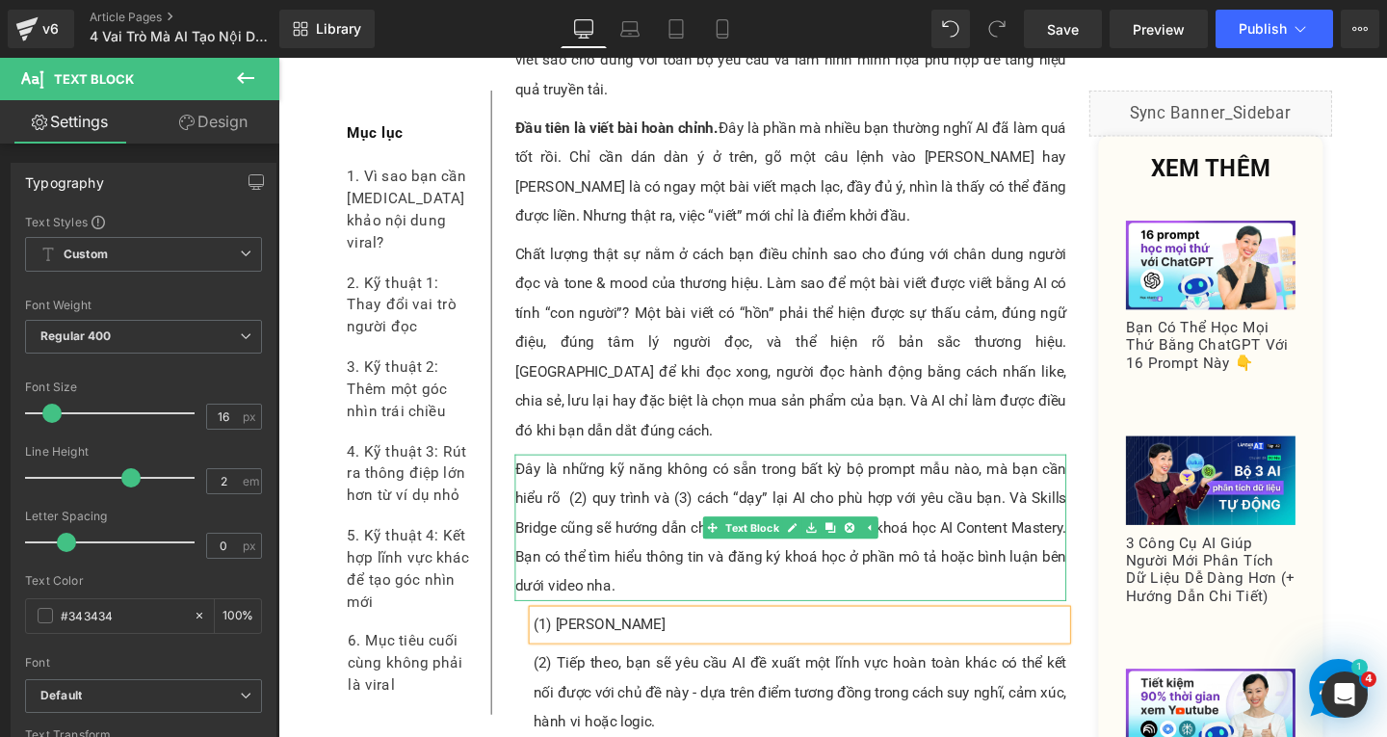
click at [615, 475] on p "Đây là những kỹ năng không có sẵn trong bất kỳ bộ prompt mẫu nào, mà bạn cần hi…" at bounding box center [817, 552] width 580 height 154
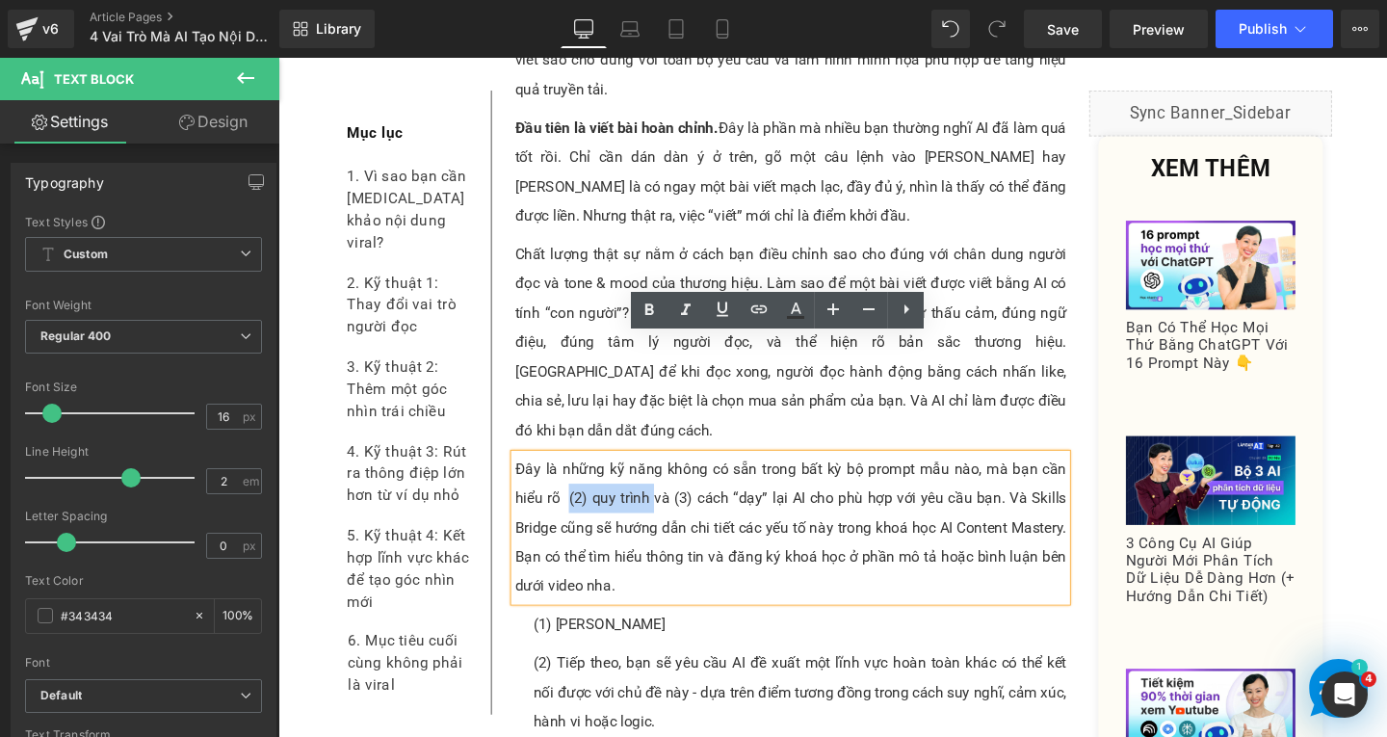
drag, startPoint x: 576, startPoint y: 399, endPoint x: 667, endPoint y: 407, distance: 90.9
click at [667, 475] on p "Đây là những kỹ năng không có sẵn trong bất kỳ bộ prompt mẫu nào, mà bạn cần hi…" at bounding box center [817, 552] width 580 height 154
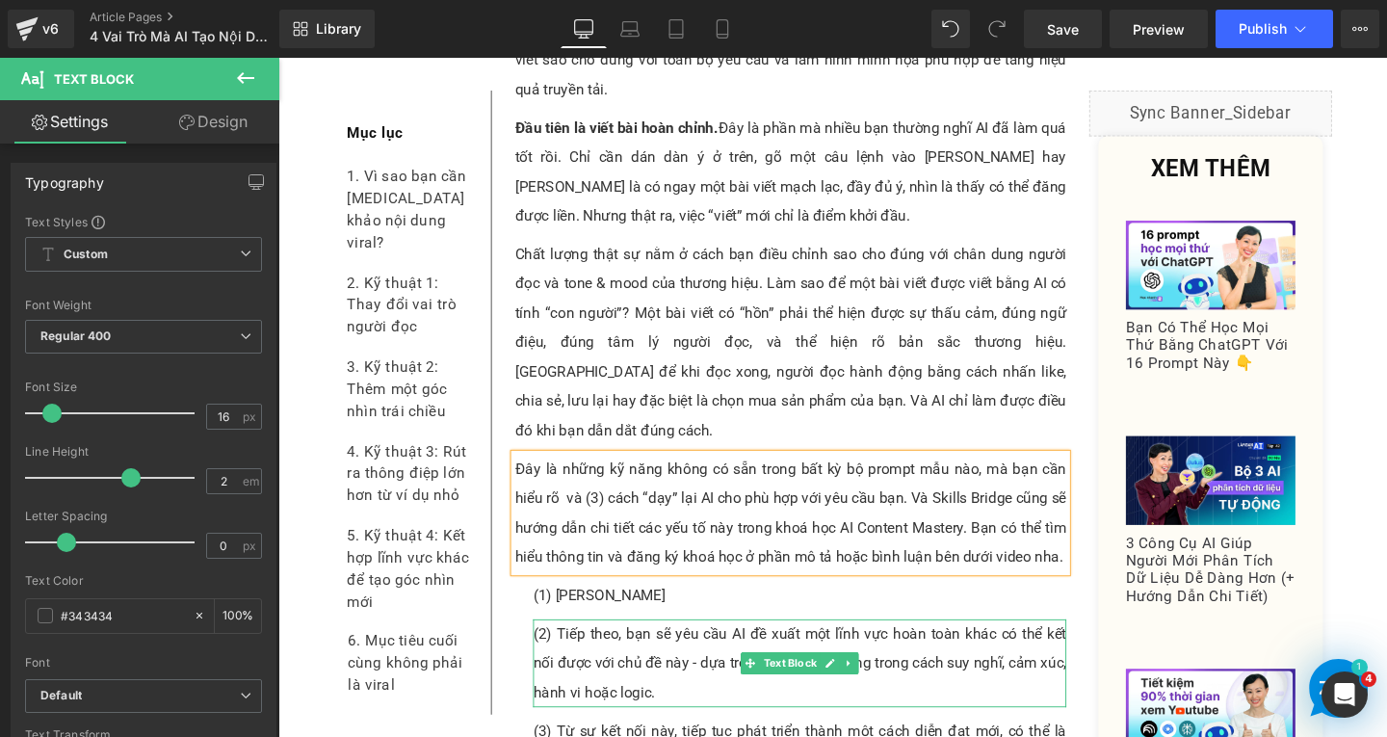
click at [617, 648] on p "(2) Tiếp theo, bạn sẽ yêu cầu AI đề xuất một lĩnh vực hoàn toàn khác có thể kết…" at bounding box center [826, 694] width 561 height 92
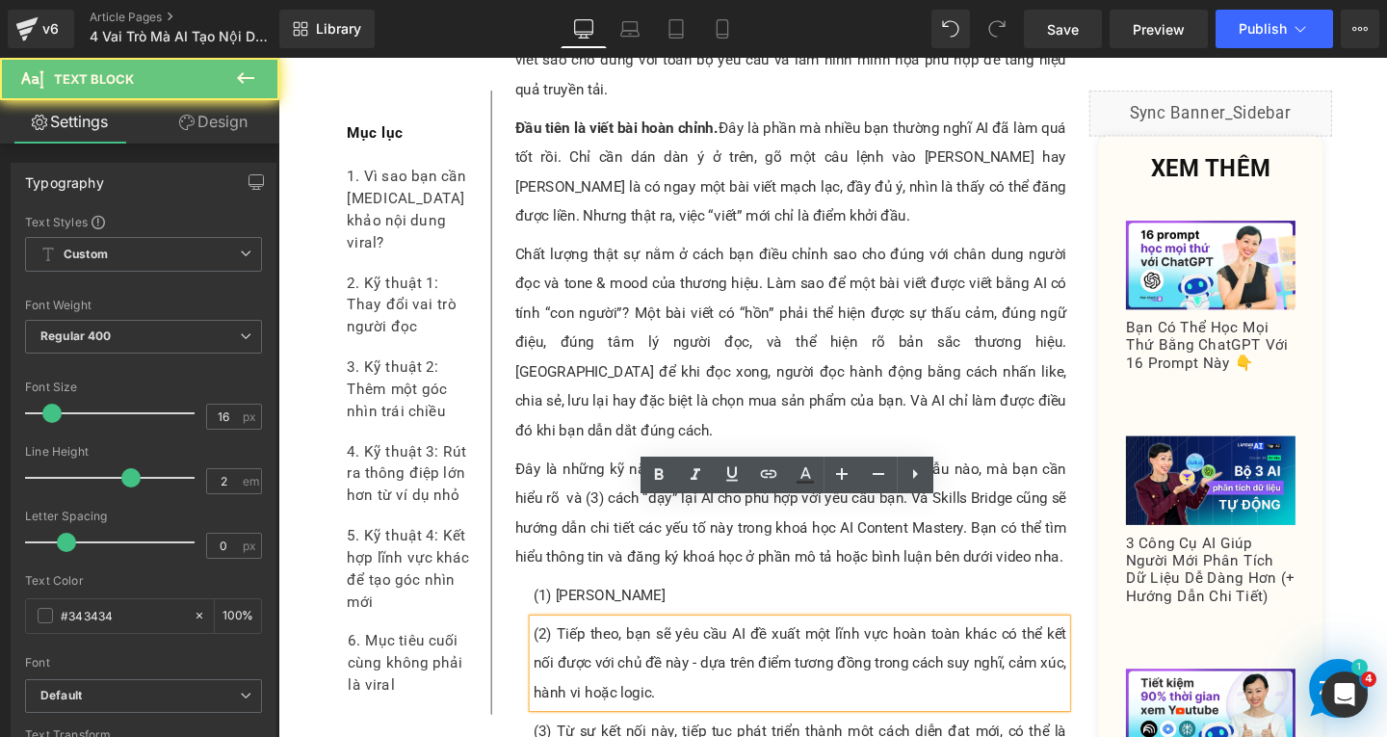
click at [685, 648] on p "(2) Tiếp theo, bạn sẽ yêu cầu AI đề xuất một lĩnh vực hoàn toàn khác có thể kết…" at bounding box center [826, 694] width 561 height 92
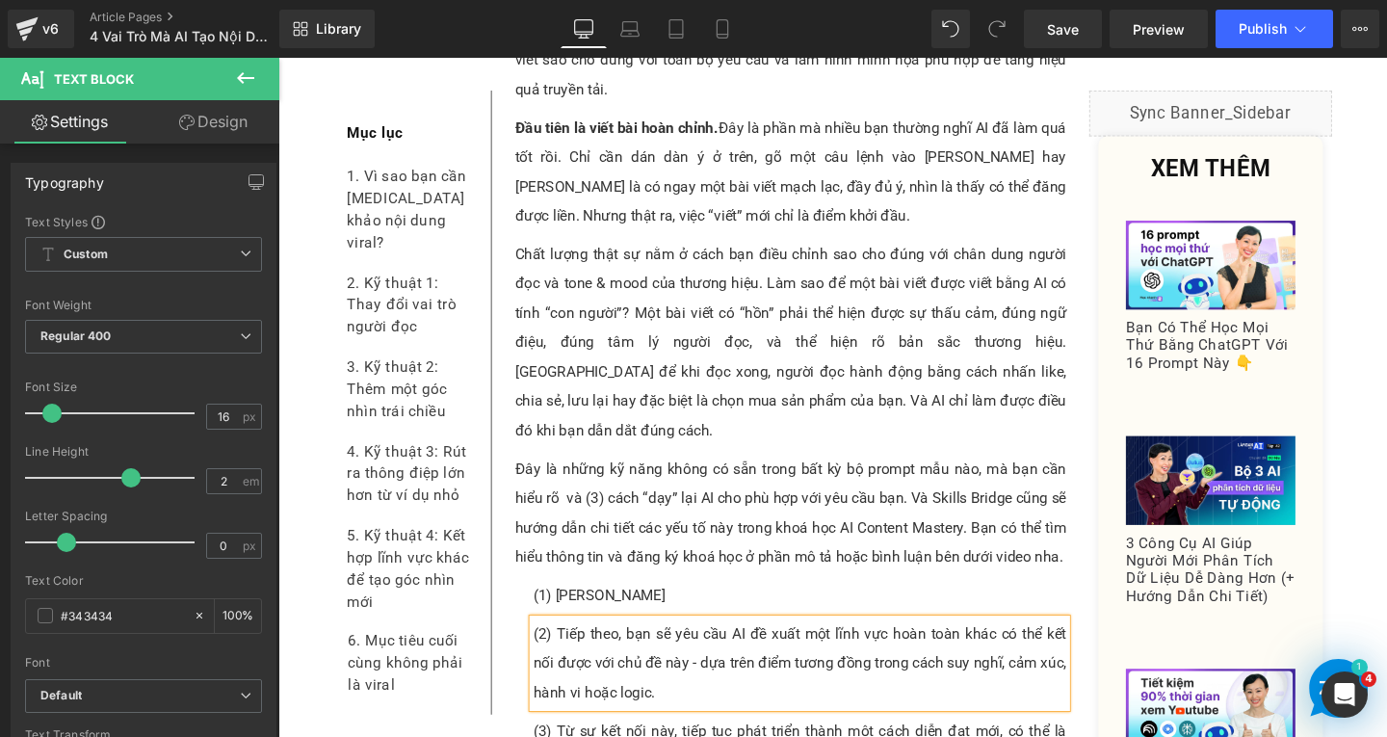
paste div
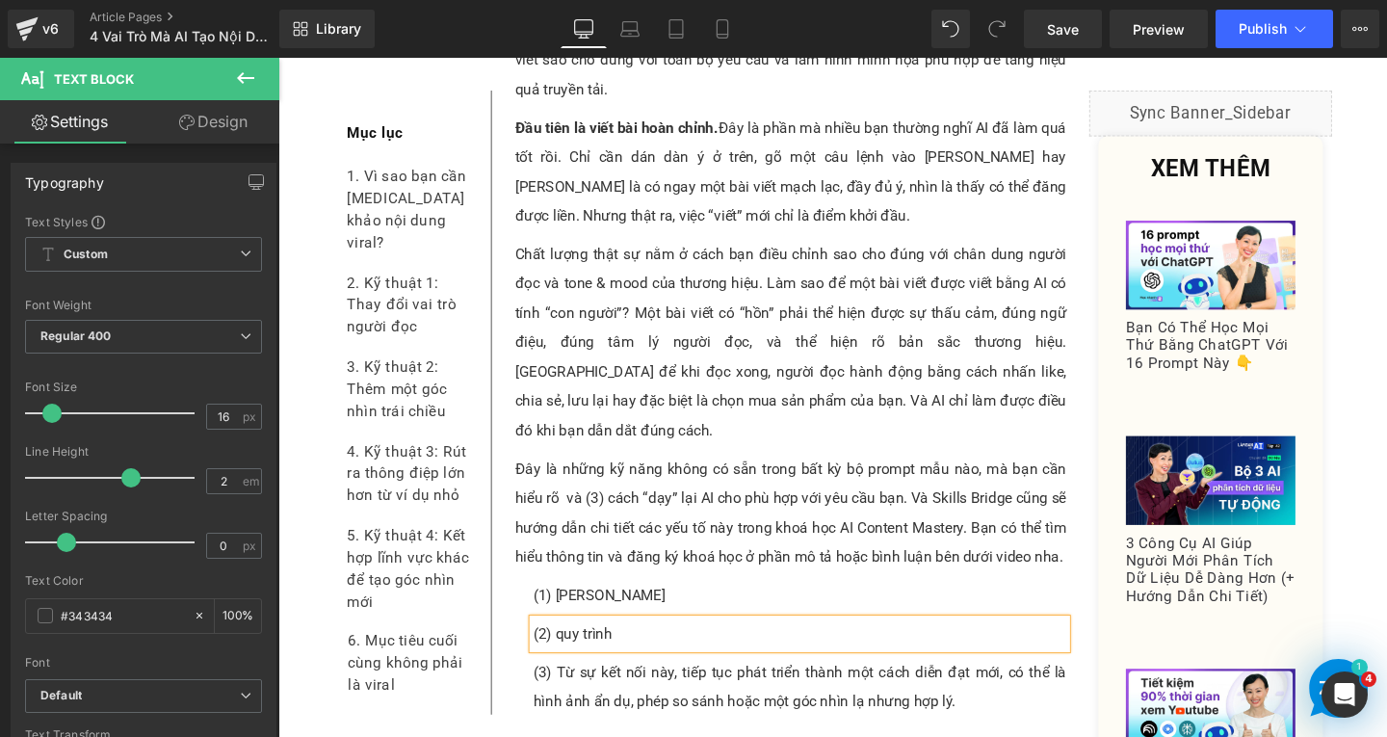
click at [570, 648] on p "(2) quy trình" at bounding box center [826, 663] width 561 height 31
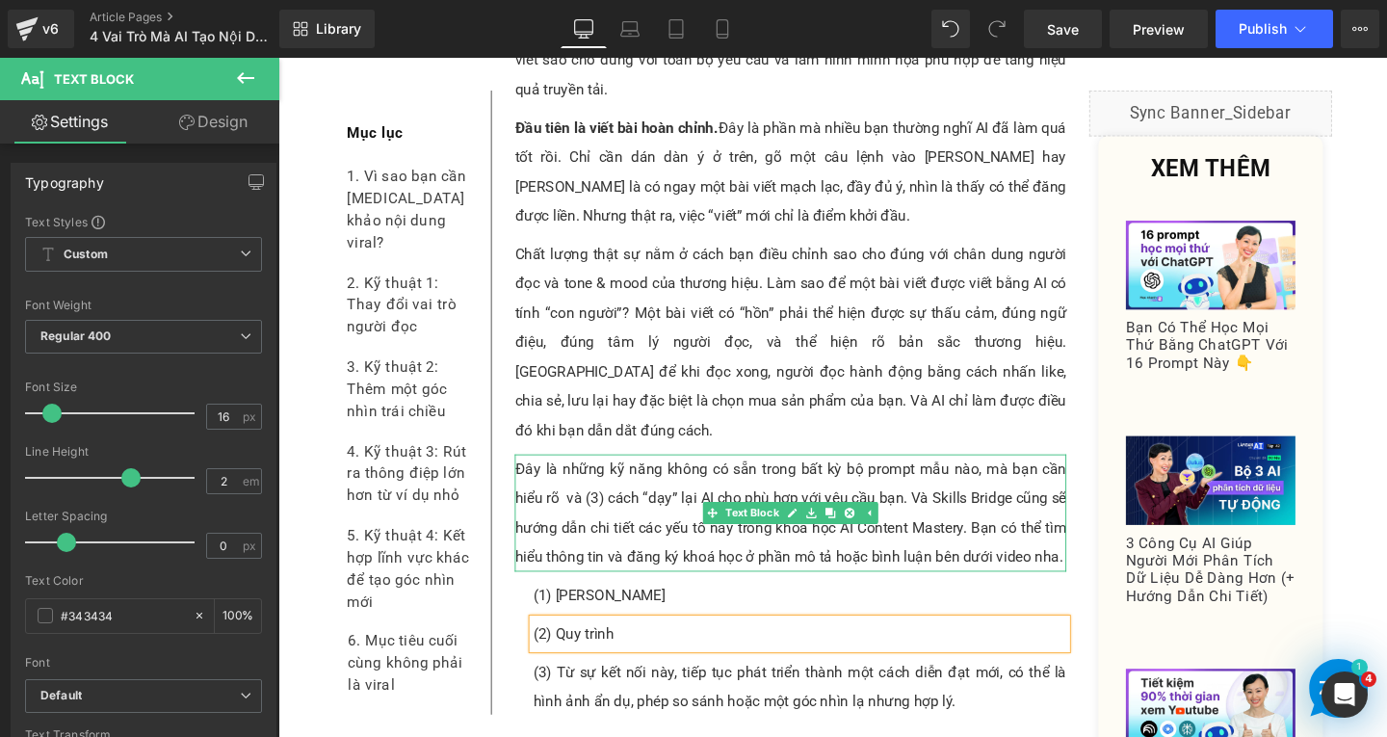
click at [691, 475] on p "Đây là những kỹ năng không có sẵn trong bất kỳ bộ prompt mẫu nào, mà bạn cần hi…" at bounding box center [817, 536] width 580 height 123
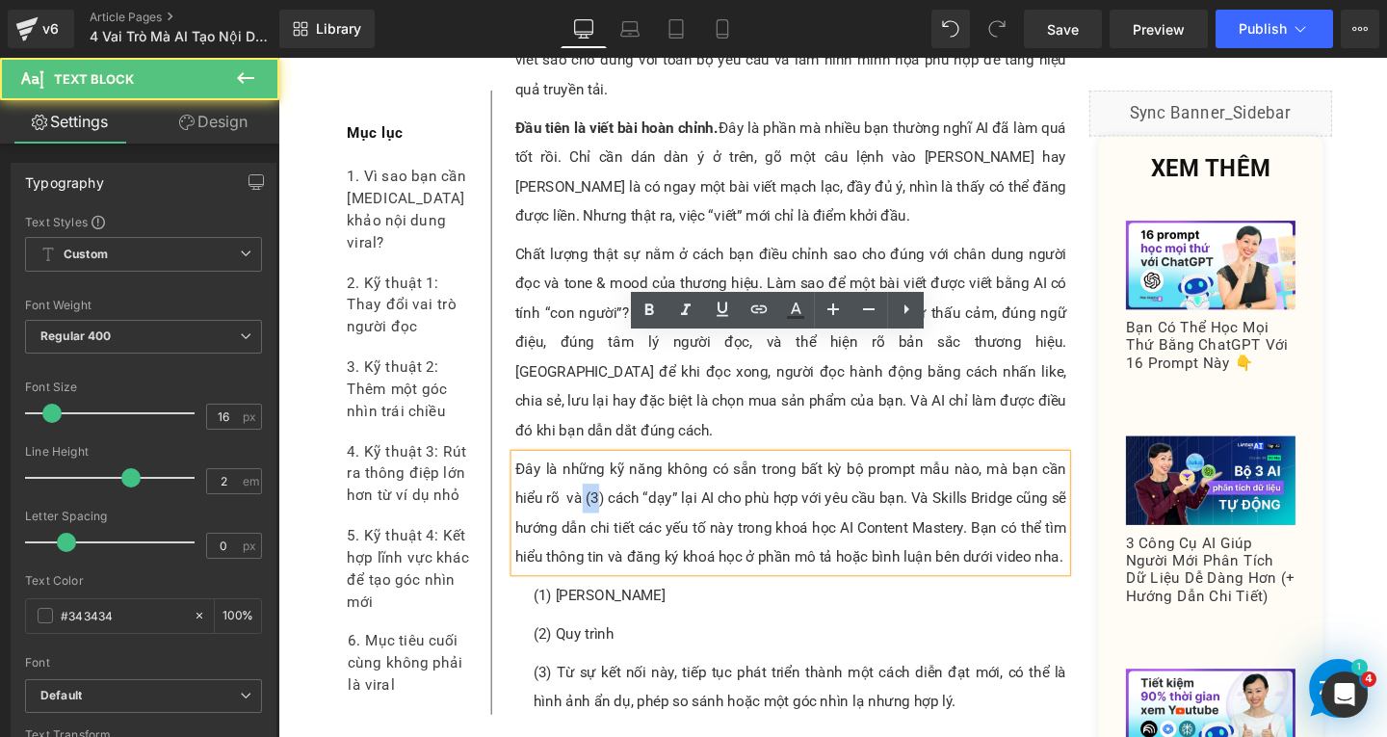
drag, startPoint x: 592, startPoint y: 397, endPoint x: 621, endPoint y: 391, distance: 30.4
click at [613, 475] on p "Đây là những kỹ năng không có sẵn trong bất kỳ bộ prompt mẫu nào, mà bạn cần hi…" at bounding box center [817, 536] width 580 height 123
click at [687, 475] on p "Đây là những kỹ năng không có sẵn trong bất kỳ bộ prompt mẫu nào, mà bạn cần hi…" at bounding box center [817, 536] width 580 height 123
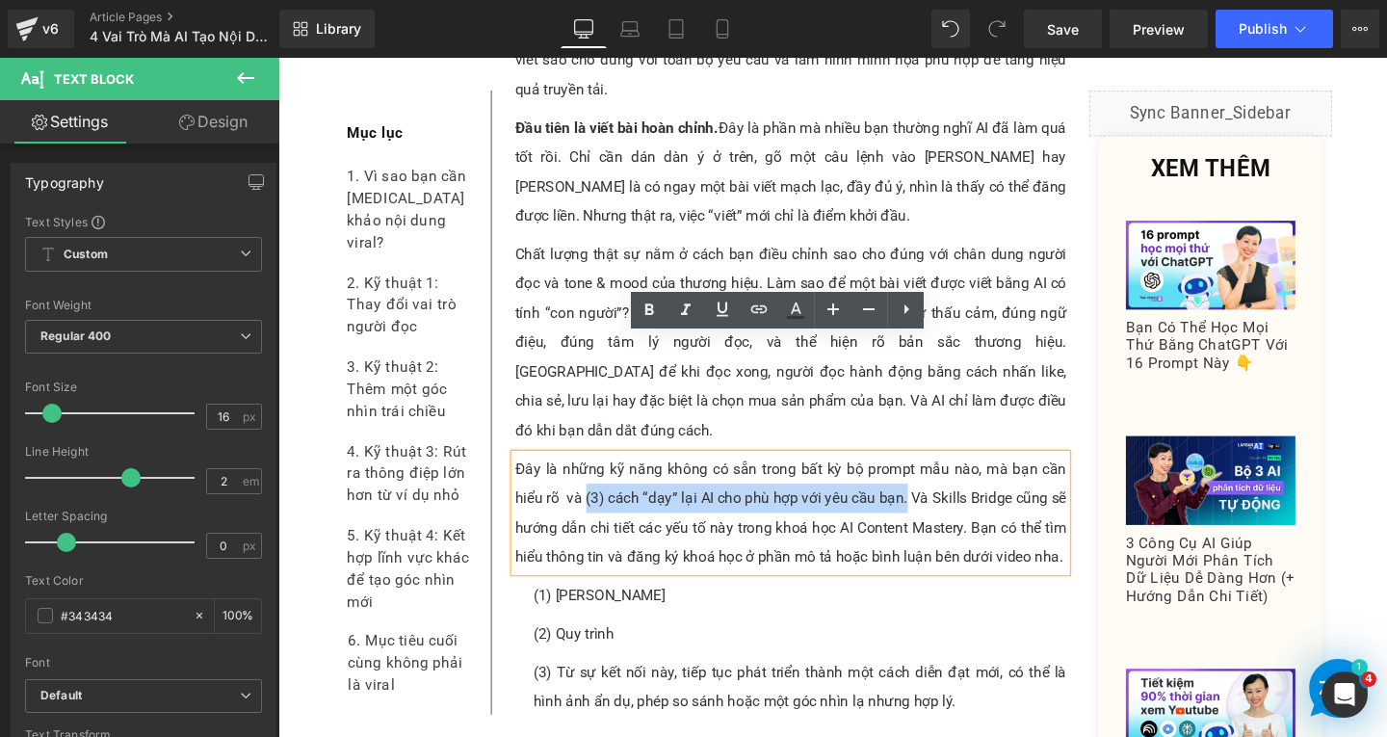
drag, startPoint x: 626, startPoint y: 396, endPoint x: 931, endPoint y: 404, distance: 304.5
click at [931, 475] on p "Đây là những kỹ năng không có sẵn trong bất kỳ bộ prompt mẫu nào, mà bạn cần hi…" at bounding box center [817, 536] width 580 height 123
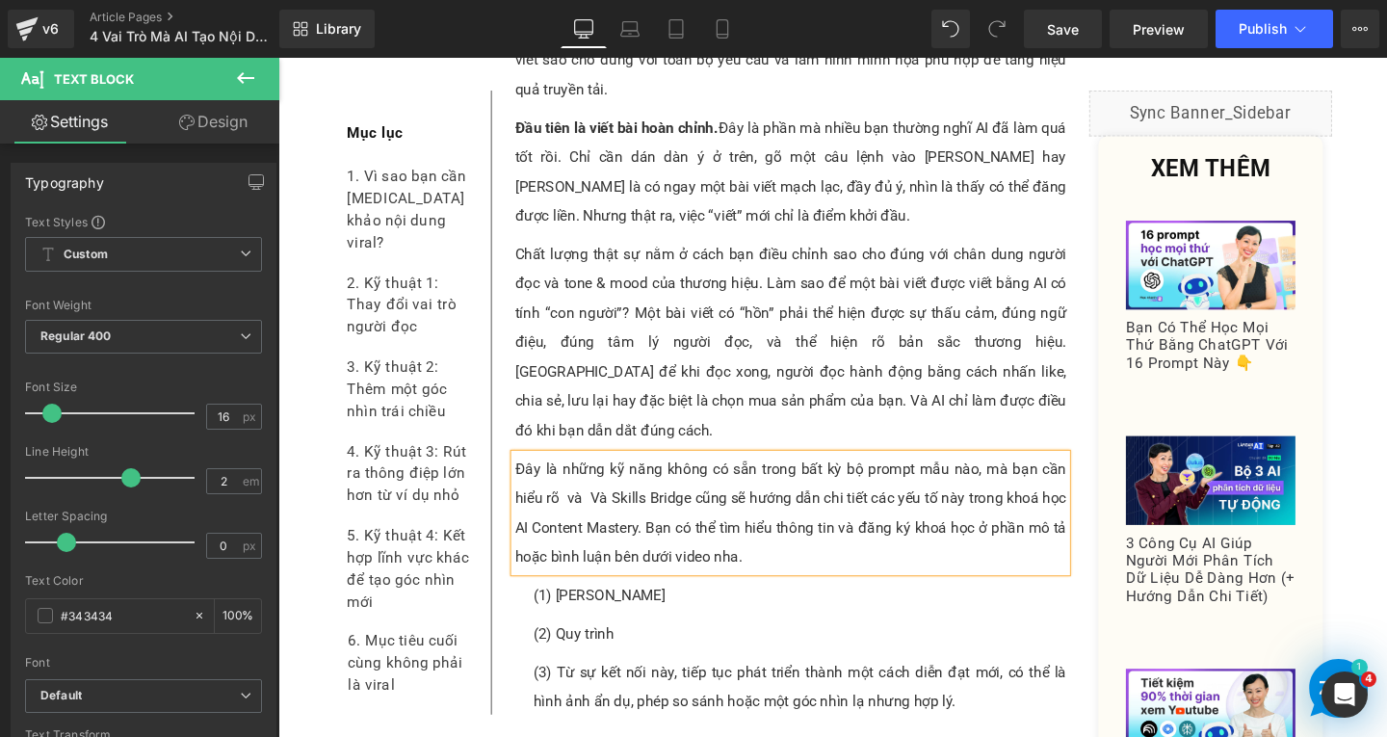
click at [636, 689] on p "(3) Từ sự kết nối này, tiếp tục phát triển thành một cách diễn đạt mới, có thể …" at bounding box center [826, 720] width 561 height 62
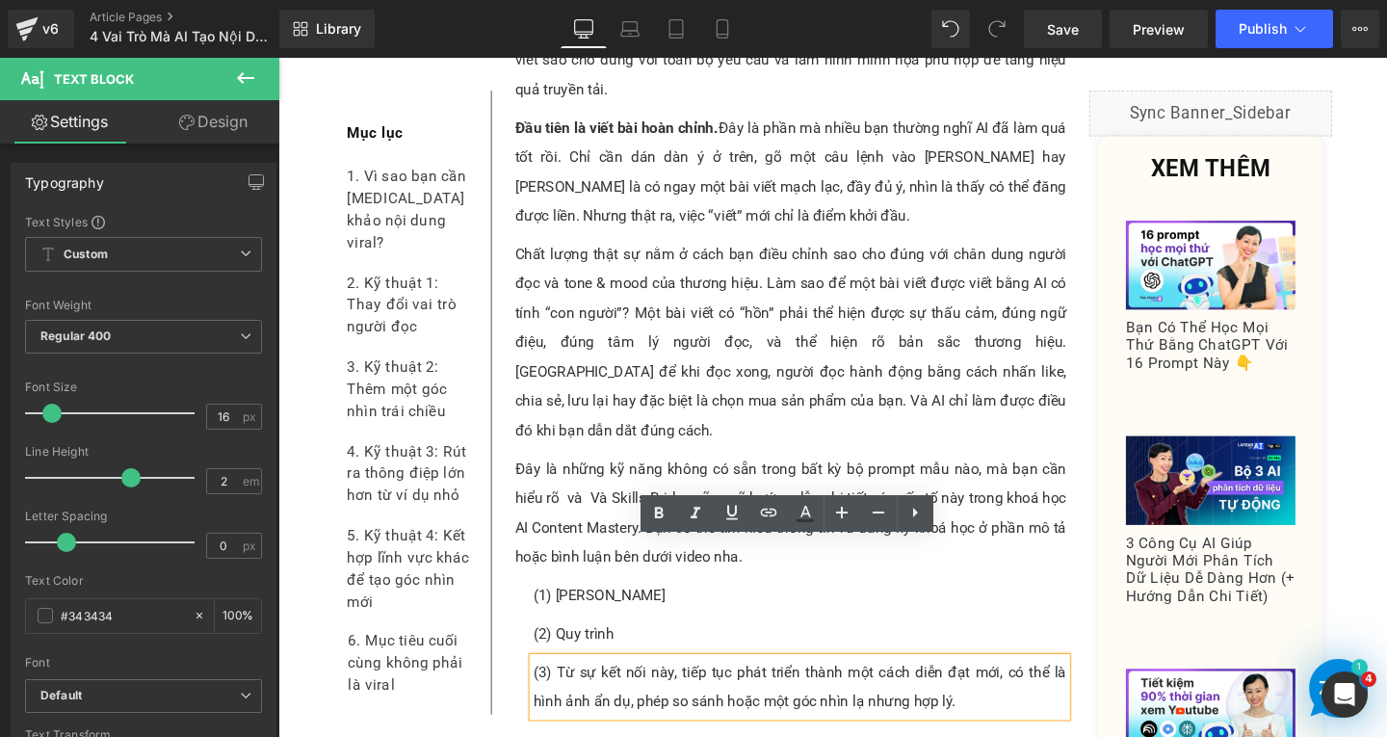
drag, startPoint x: 564, startPoint y: 579, endPoint x: 991, endPoint y: 619, distance: 429.6
click at [991, 689] on p "(3) Từ sự kết nối này, tiếp tục phát triển thành một cách diễn đạt mới, có thể …" at bounding box center [826, 720] width 561 height 62
paste div
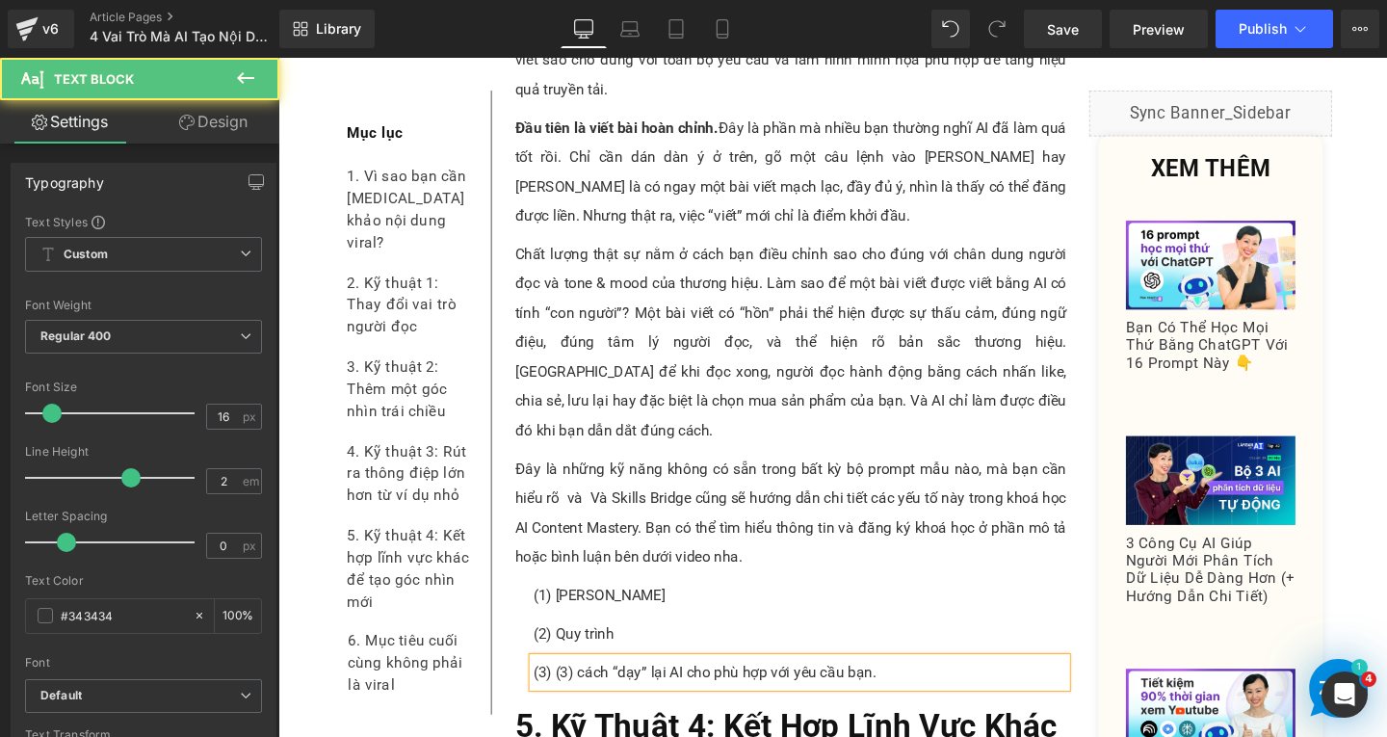
click at [593, 689] on p "(3) (3) cách “dạy” lại AI cho phù hợp với yêu cầu bạn." at bounding box center [826, 704] width 561 height 31
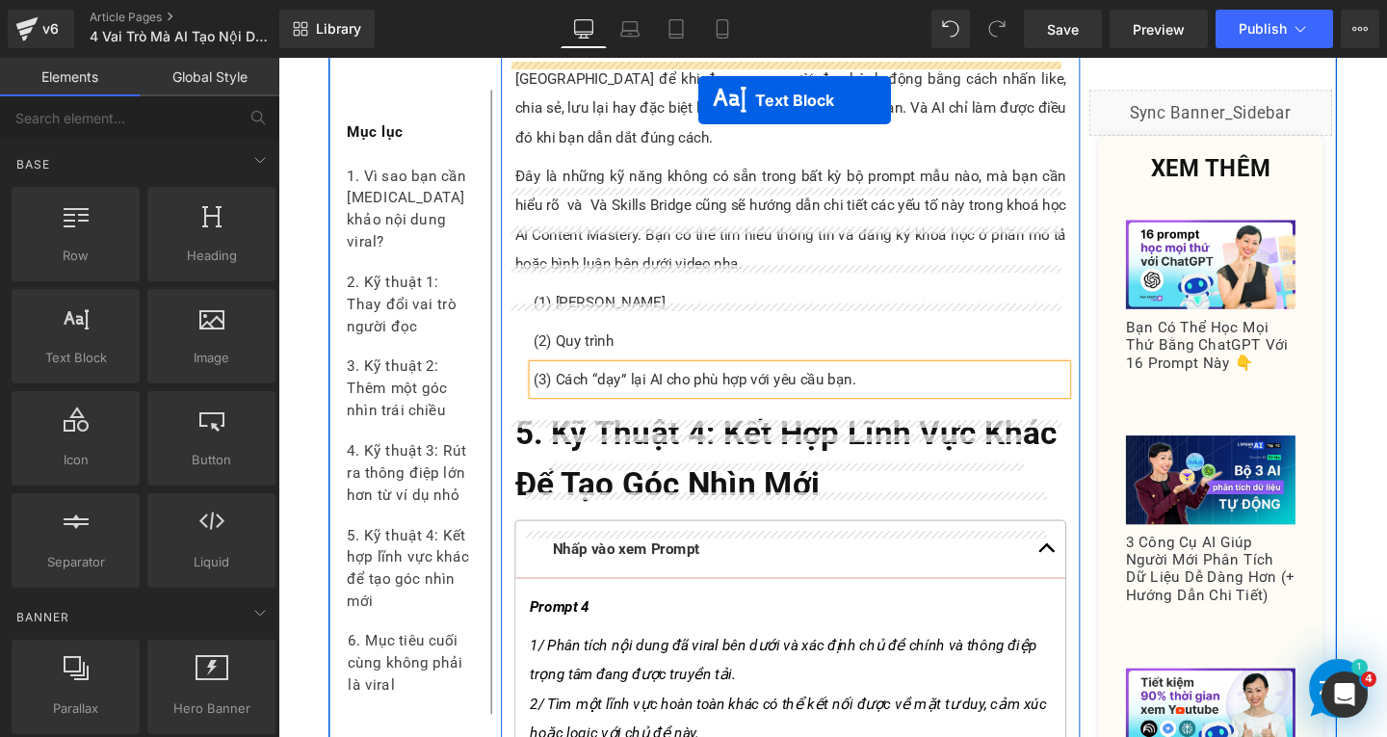
scroll to position [11025, 0]
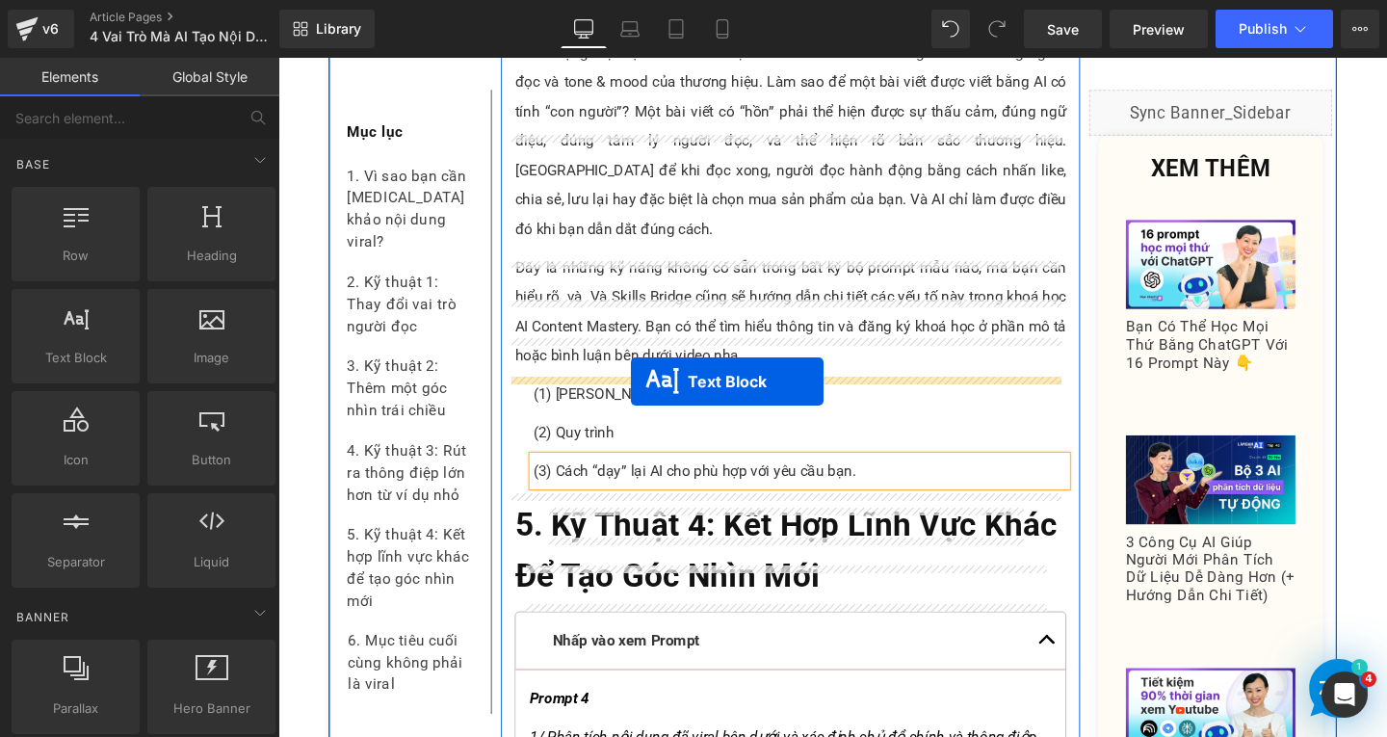
drag, startPoint x: 748, startPoint y: 647, endPoint x: 649, endPoint y: 398, distance: 268.2
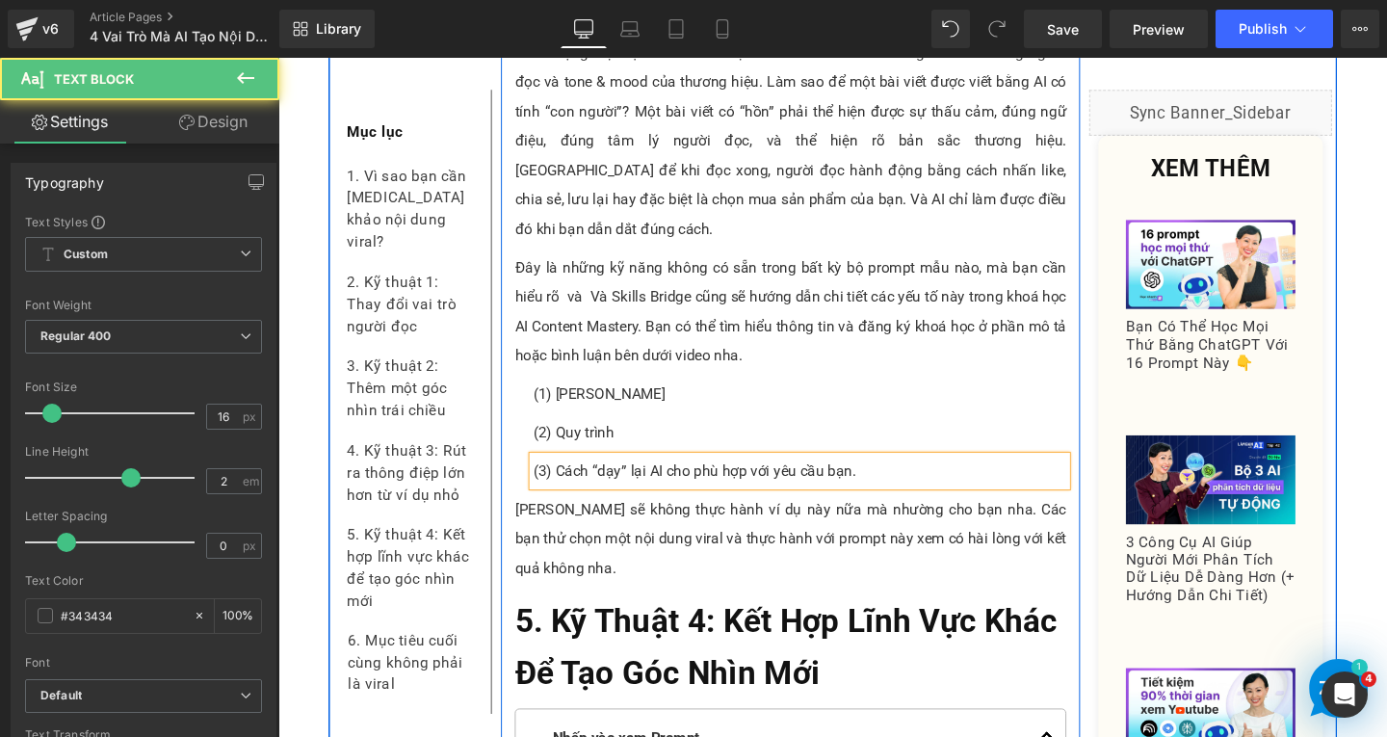
scroll to position [10832, 0]
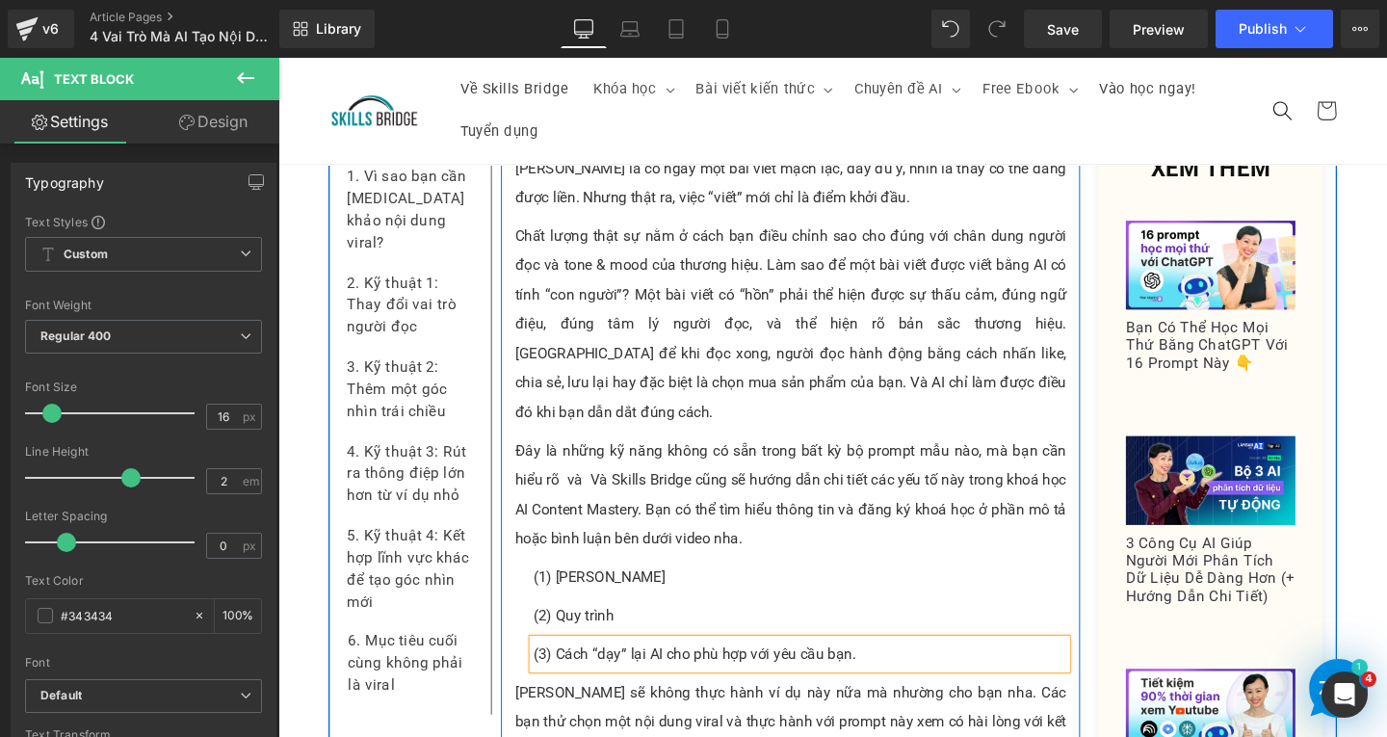
click at [711, 456] on p "Đây là những kỹ năng không có sẵn trong bất kỳ bộ prompt mẫu nào, mà bạn cần hi…" at bounding box center [817, 517] width 580 height 123
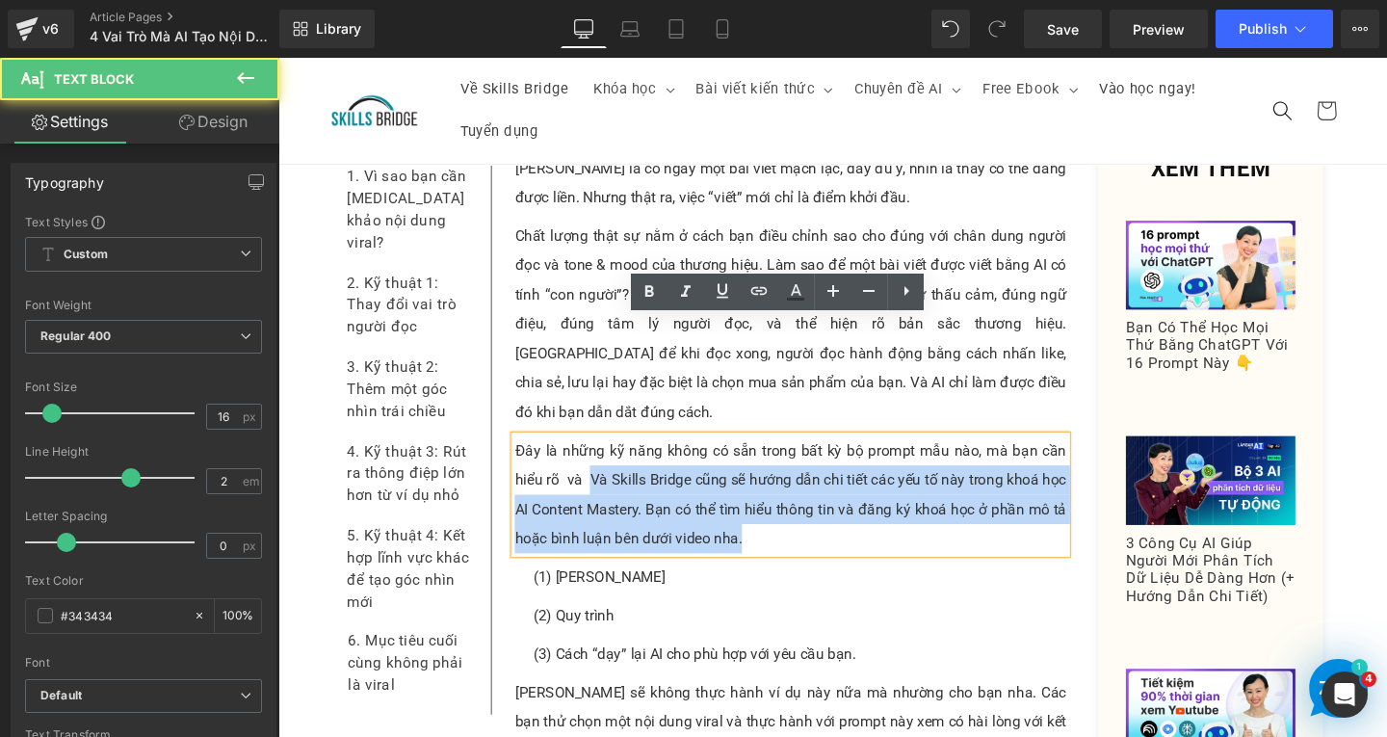
drag, startPoint x: 601, startPoint y: 377, endPoint x: 779, endPoint y: 452, distance: 193.4
click at [779, 456] on p "Đây là những kỹ năng không có sẵn trong bất kỳ bộ prompt mẫu nào, mà bạn cần hi…" at bounding box center [817, 517] width 580 height 123
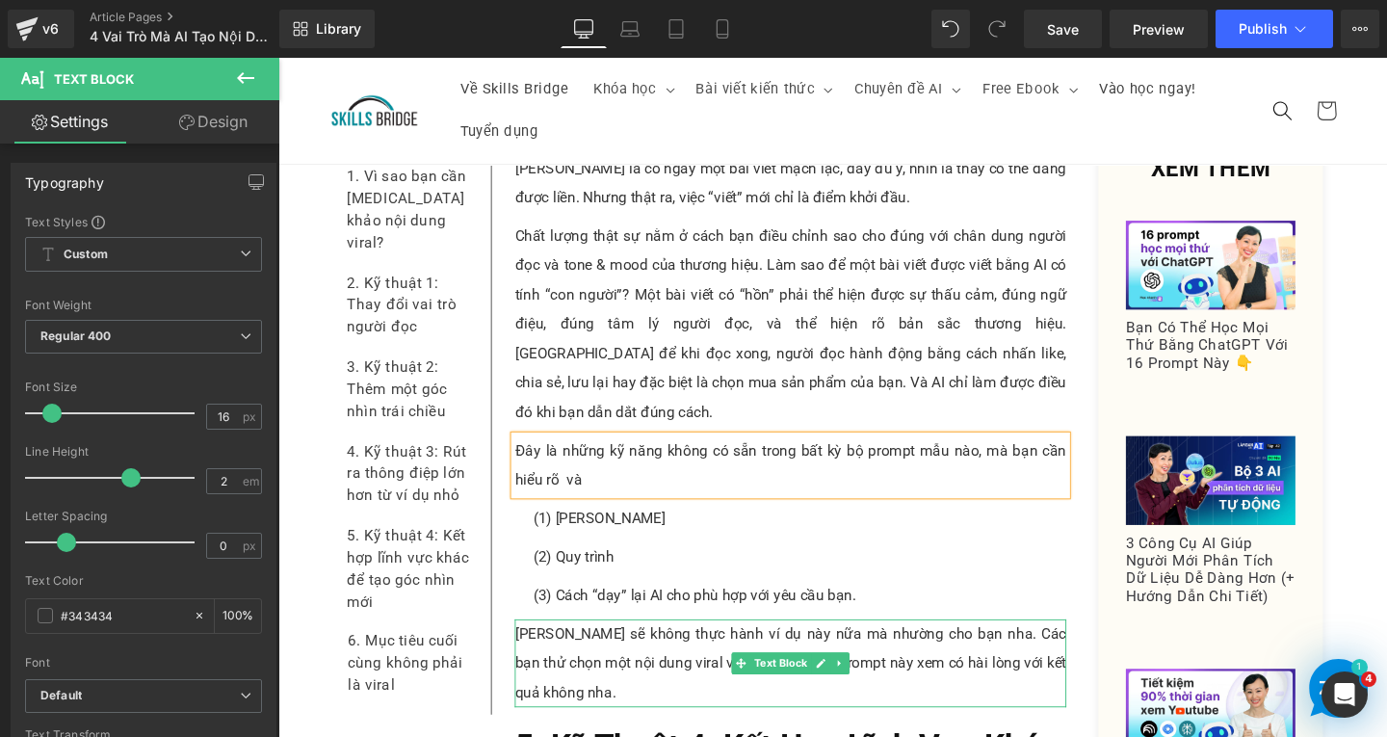
click at [578, 648] on p "[PERSON_NAME] sẽ không thực hành ví dụ này nữa mà nhường cho bạn nha. Các bạn t…" at bounding box center [817, 694] width 580 height 92
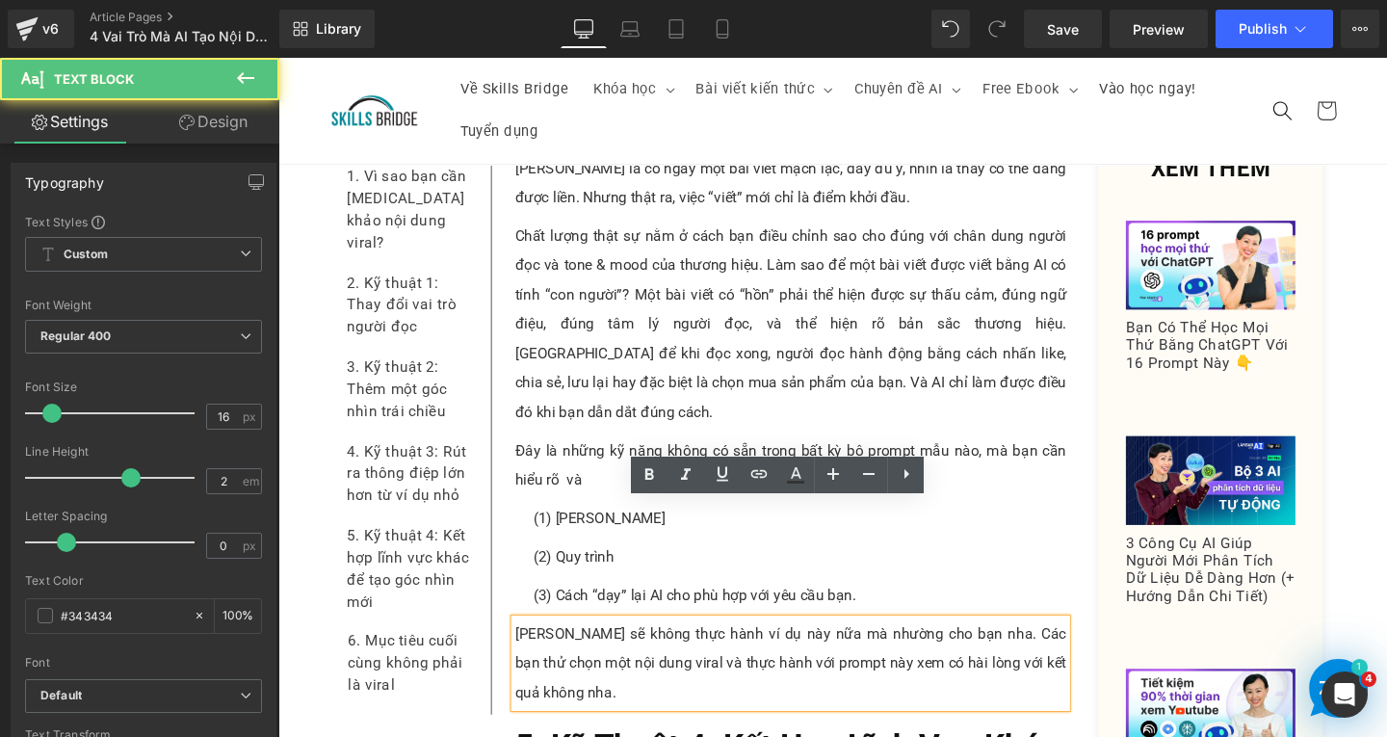
click at [578, 648] on p "[PERSON_NAME] sẽ không thực hành ví dụ này nữa mà nhường cho bạn nha. Các bạn t…" at bounding box center [817, 694] width 580 height 92
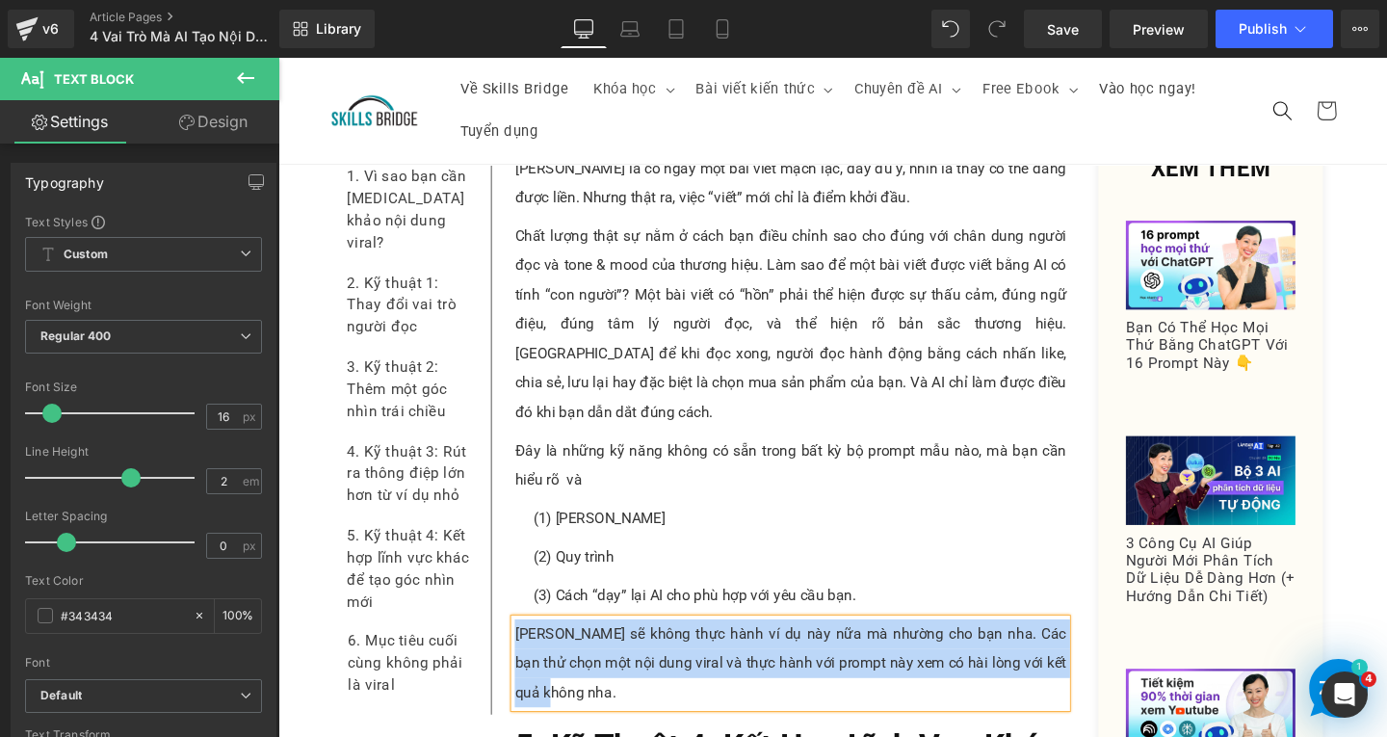
paste div
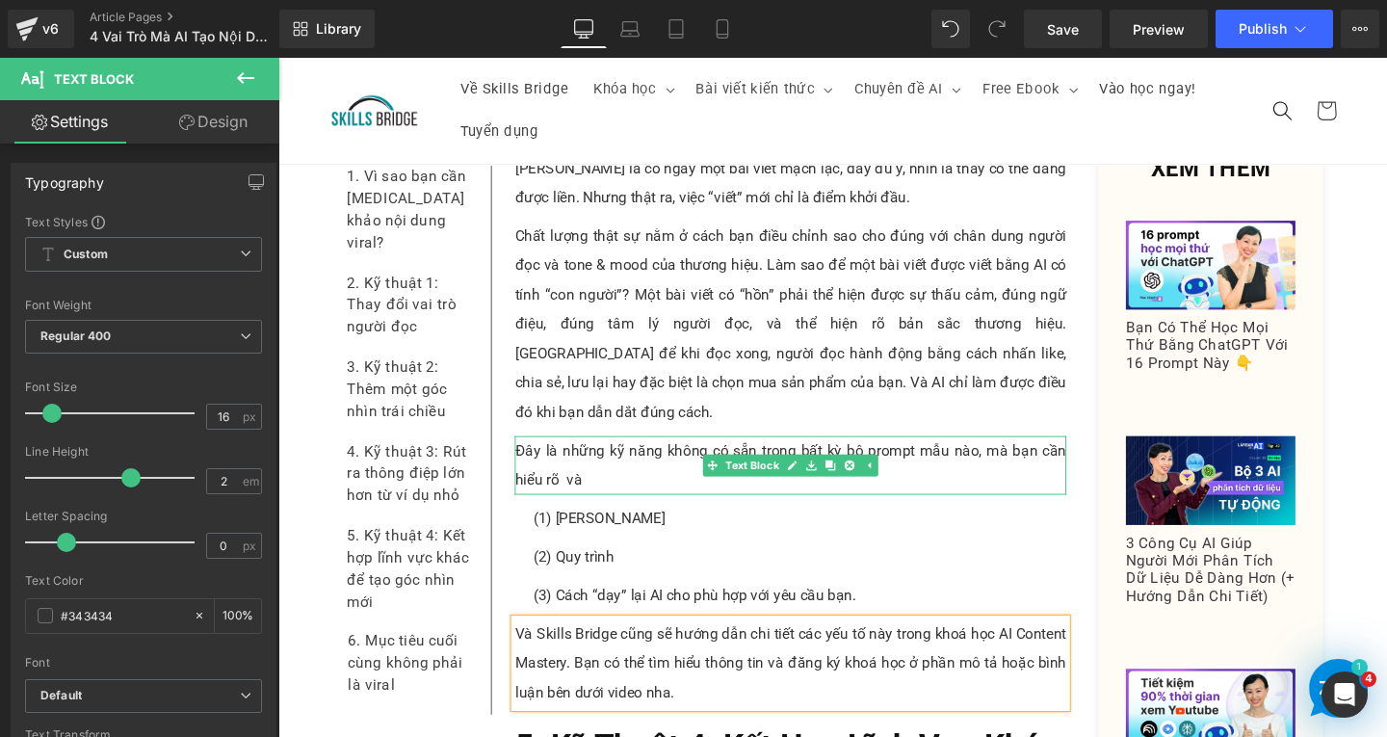
click at [611, 456] on p "Đây là những kỹ năng không có sẵn trong bất kỳ bộ prompt mẫu nào, mà bạn cần hi…" at bounding box center [817, 487] width 580 height 62
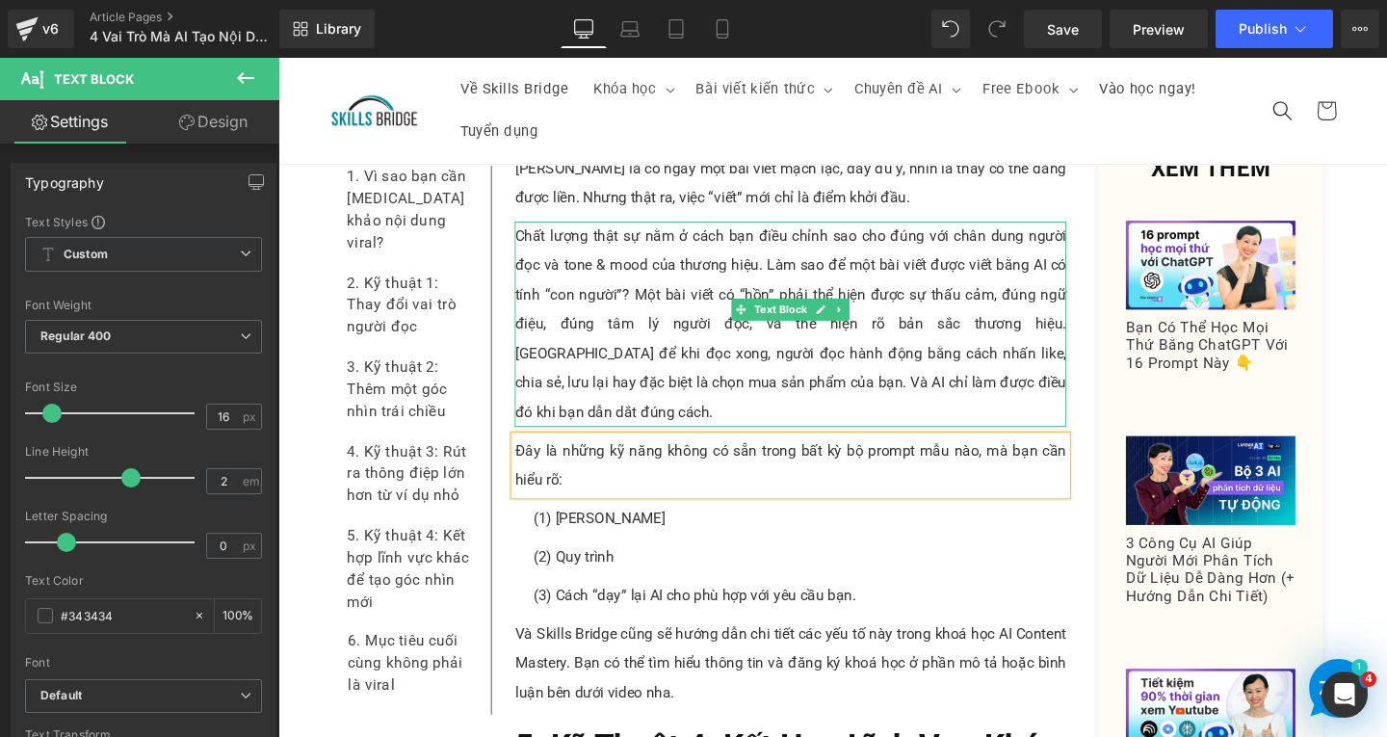
scroll to position [11025, 0]
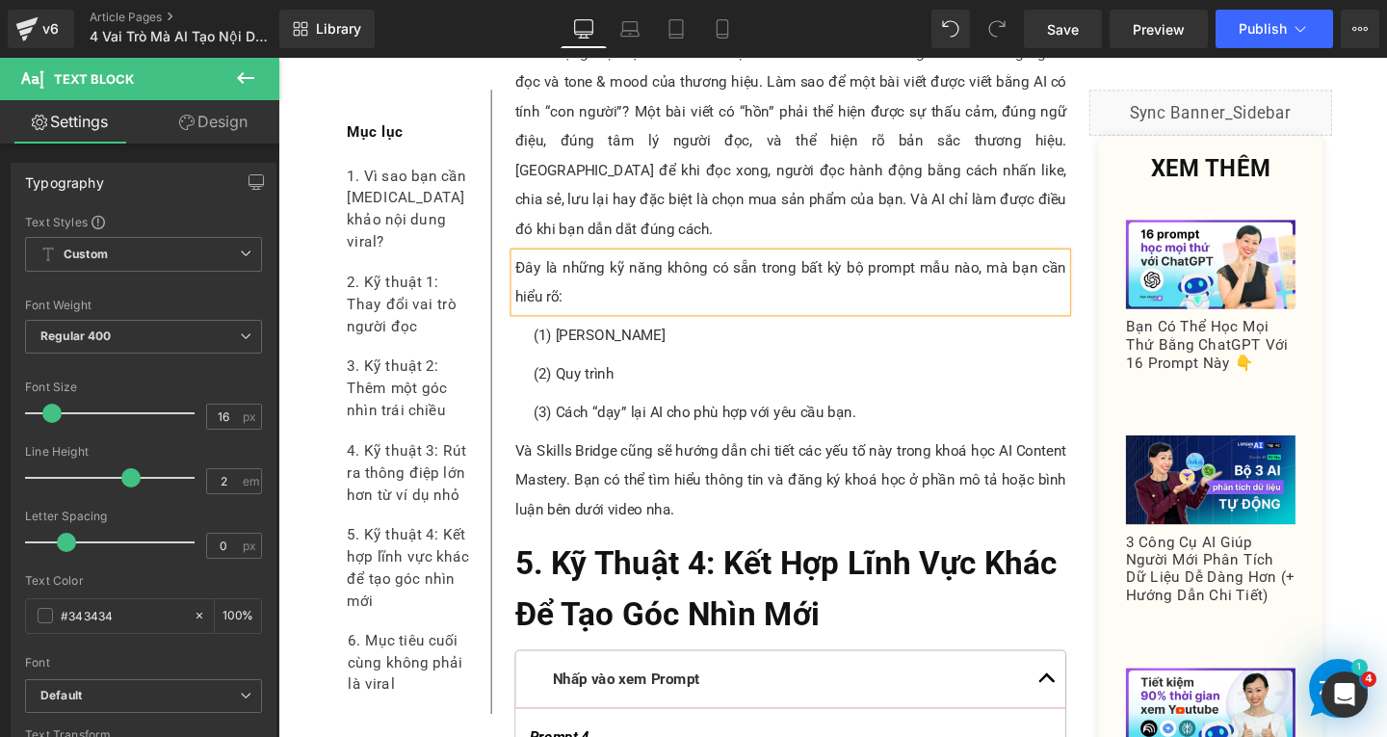
click at [638, 456] on p "Và Skills Bridge cũng sẽ hướng dẫn chi tiết các yếu tố này trong khoá học AI Co…" at bounding box center [817, 502] width 580 height 92
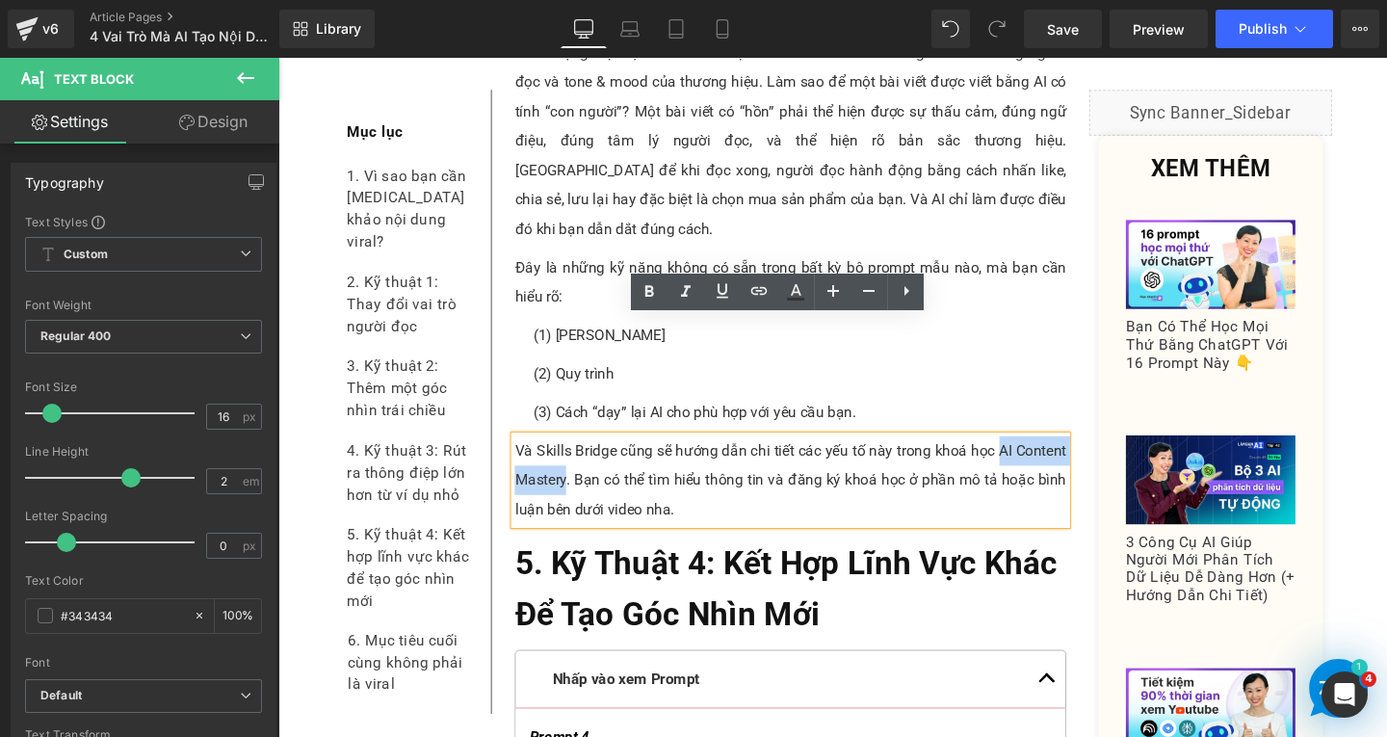
drag, startPoint x: 1032, startPoint y: 346, endPoint x: 572, endPoint y: 375, distance: 460.5
click at [572, 456] on p "Và Skills Bridge cũng sẽ hướng dẫn chi tiết các yếu tố này trong khoá học AI Co…" at bounding box center [817, 502] width 580 height 92
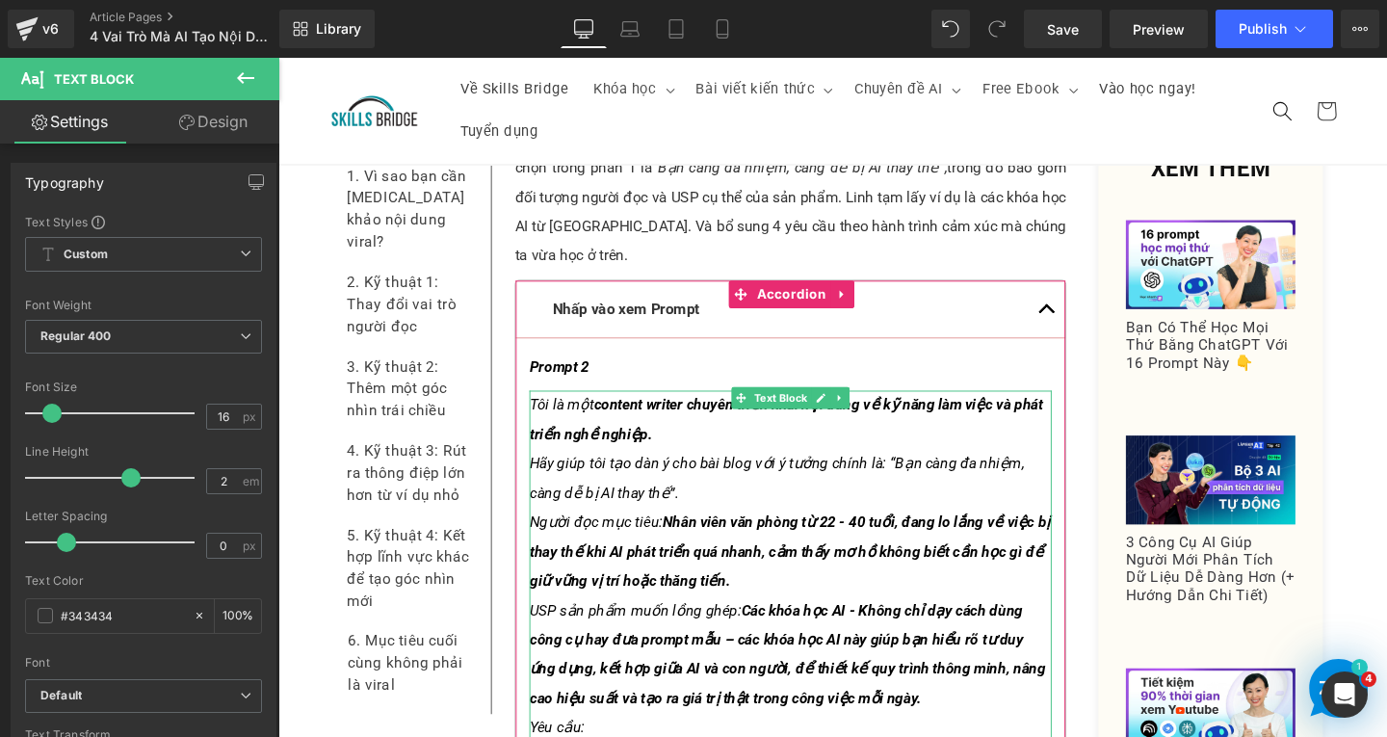
scroll to position [7075, 0]
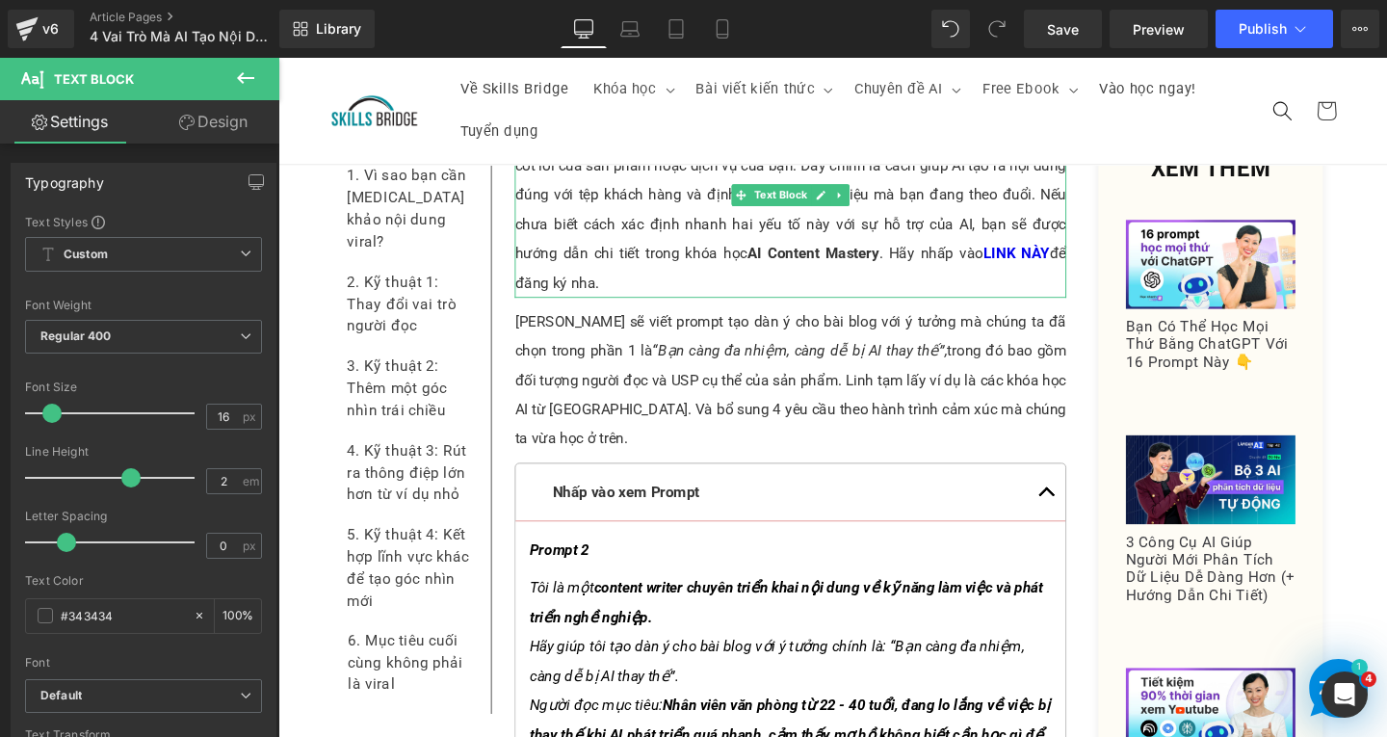
click at [926, 257] on p "Một điều quan trọng nữa bạn cần lưu ý là bên cạnh việc xây dựng hành trình cảm …" at bounding box center [817, 202] width 580 height 216
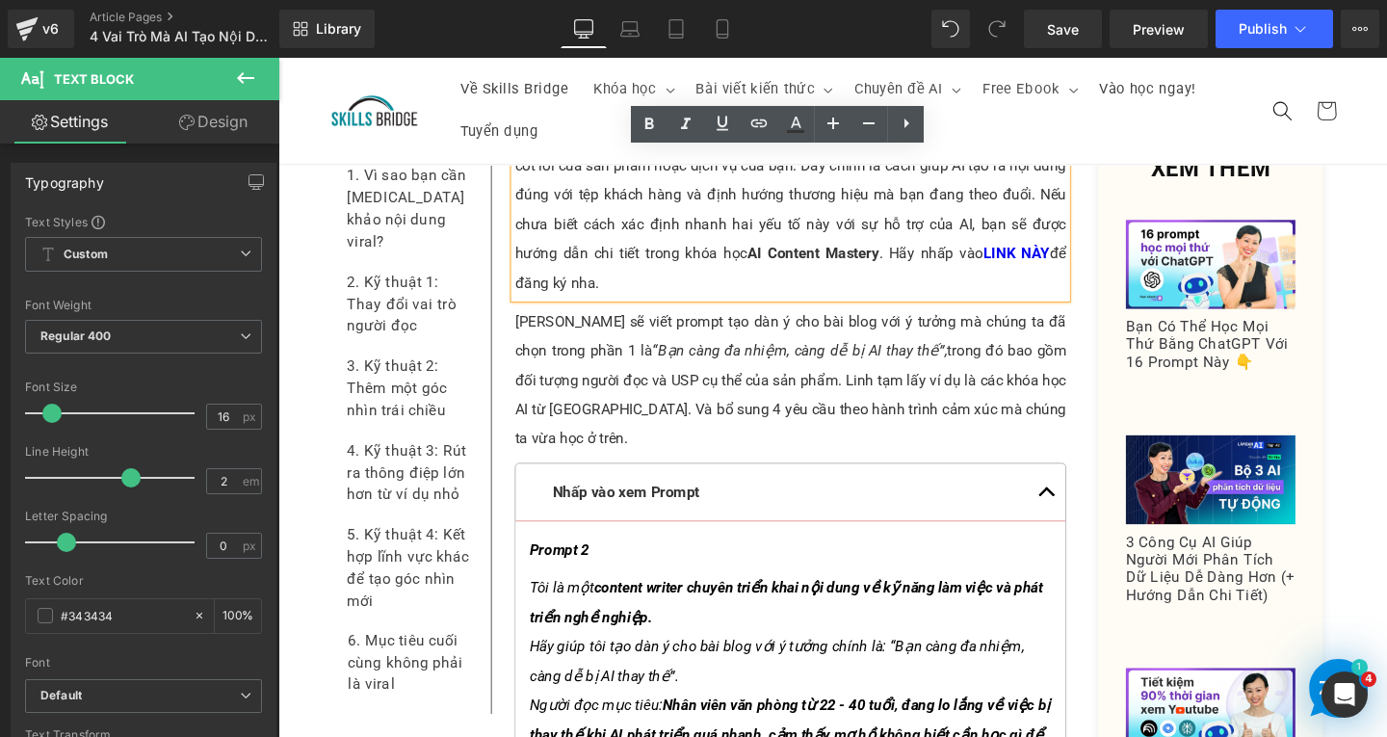
drag, startPoint x: 925, startPoint y: 238, endPoint x: 943, endPoint y: 282, distance: 47.9
click at [943, 282] on div "Một điều quan trọng nữa bạn cần lưu ý là bên cạnh việc xây dựng hành trình cảm …" at bounding box center [817, 202] width 580 height 216
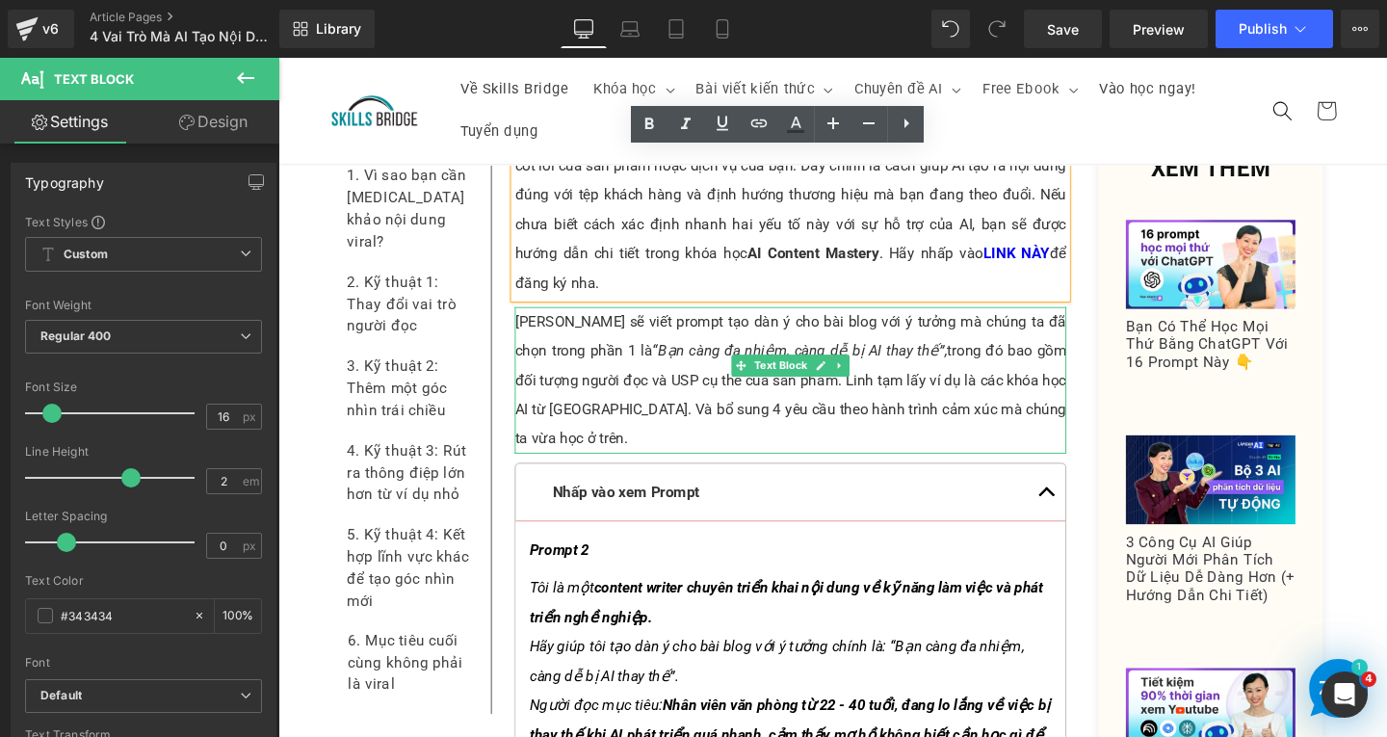
copy p "ãy nhấp vào LINK NÀY để đăng ký nha."
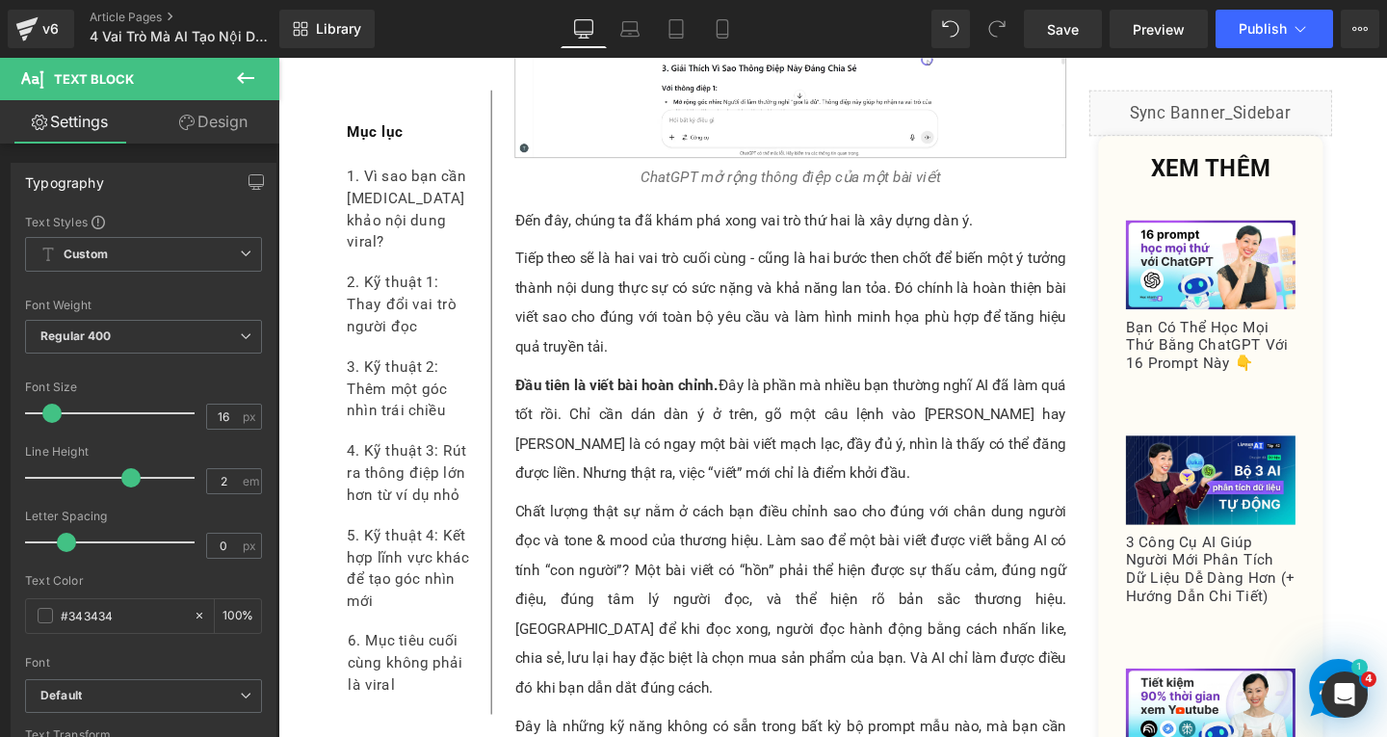
scroll to position [10832, 0]
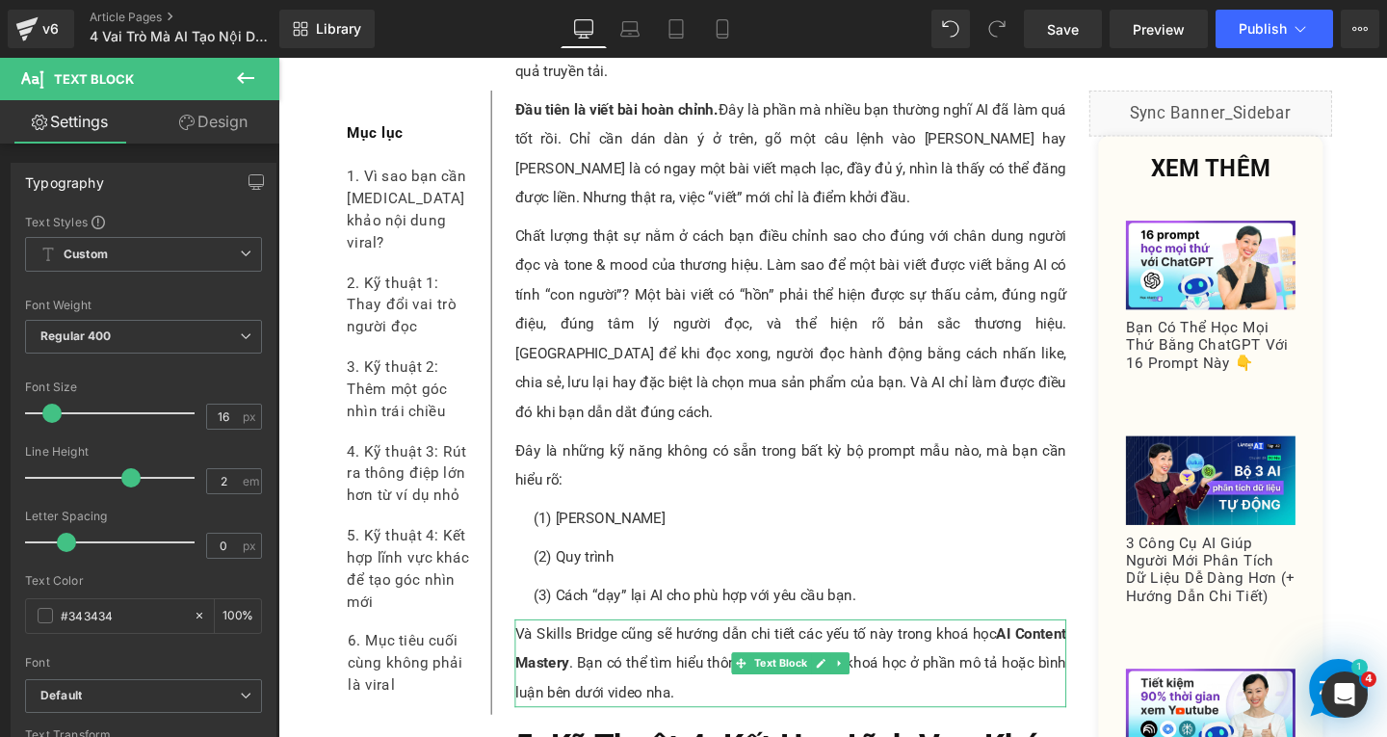
click at [704, 648] on p "Và Skills Bridge cũng sẽ hướng dẫn chi tiết các yếu tố này trong khoá học AI Co…" at bounding box center [817, 694] width 580 height 92
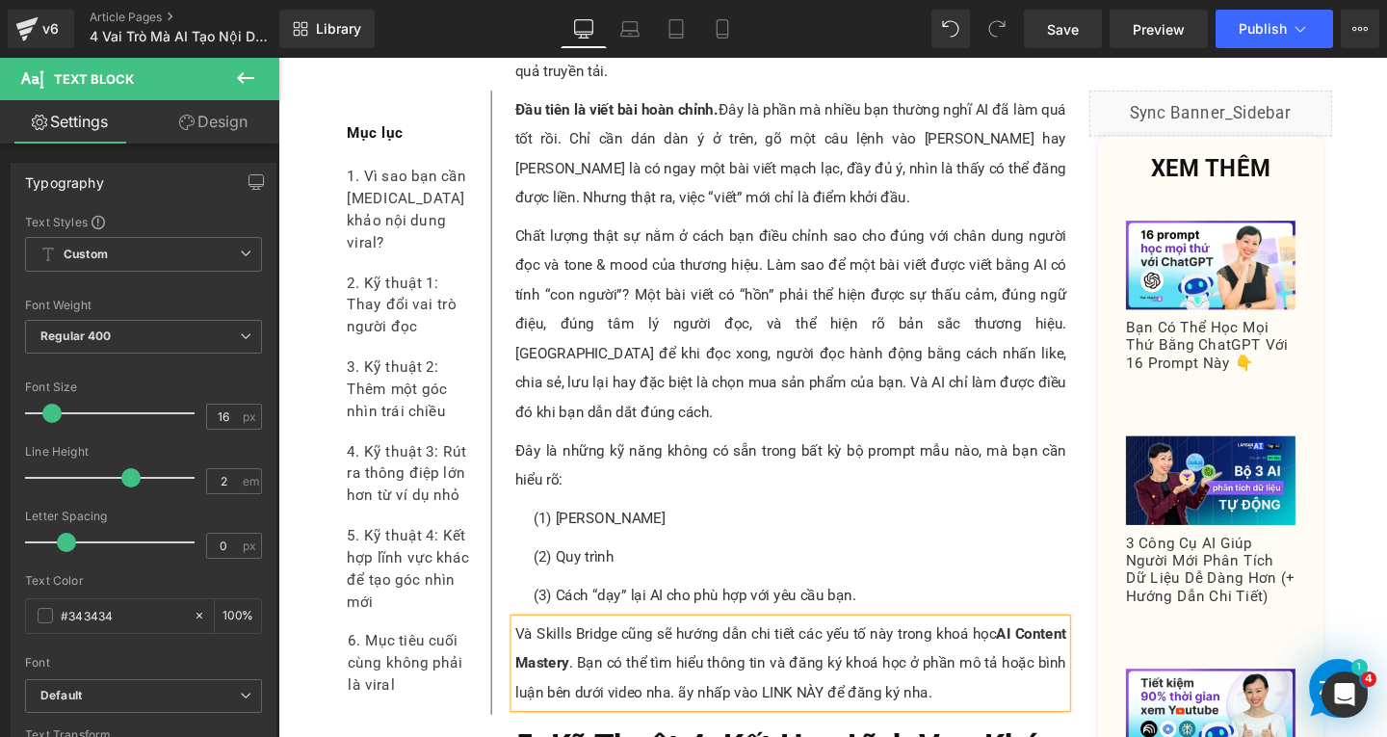
click at [692, 648] on p "Và Skills Bridge cũng sẽ hướng dẫn chi tiết các yếu tố này trong khoá học AI Co…" at bounding box center [817, 694] width 580 height 92
drag, startPoint x: 690, startPoint y: 602, endPoint x: 878, endPoint y: 598, distance: 187.9
click at [878, 648] on p "Và Skills Bridge cũng sẽ hướng dẫn chi tiết các yếu tố này trong khoá học AI Co…" at bounding box center [817, 694] width 580 height 92
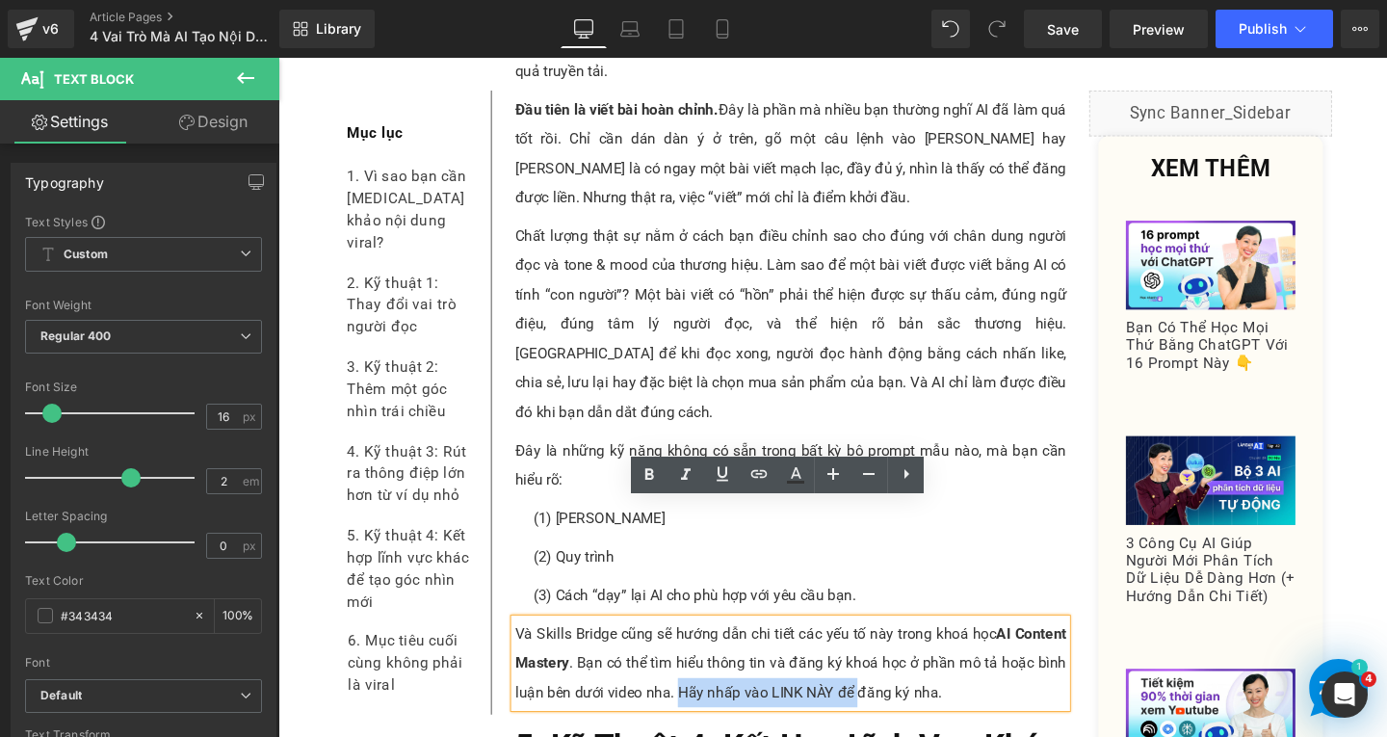
copy p "Hãy nhấp vào LINK NÀY để"
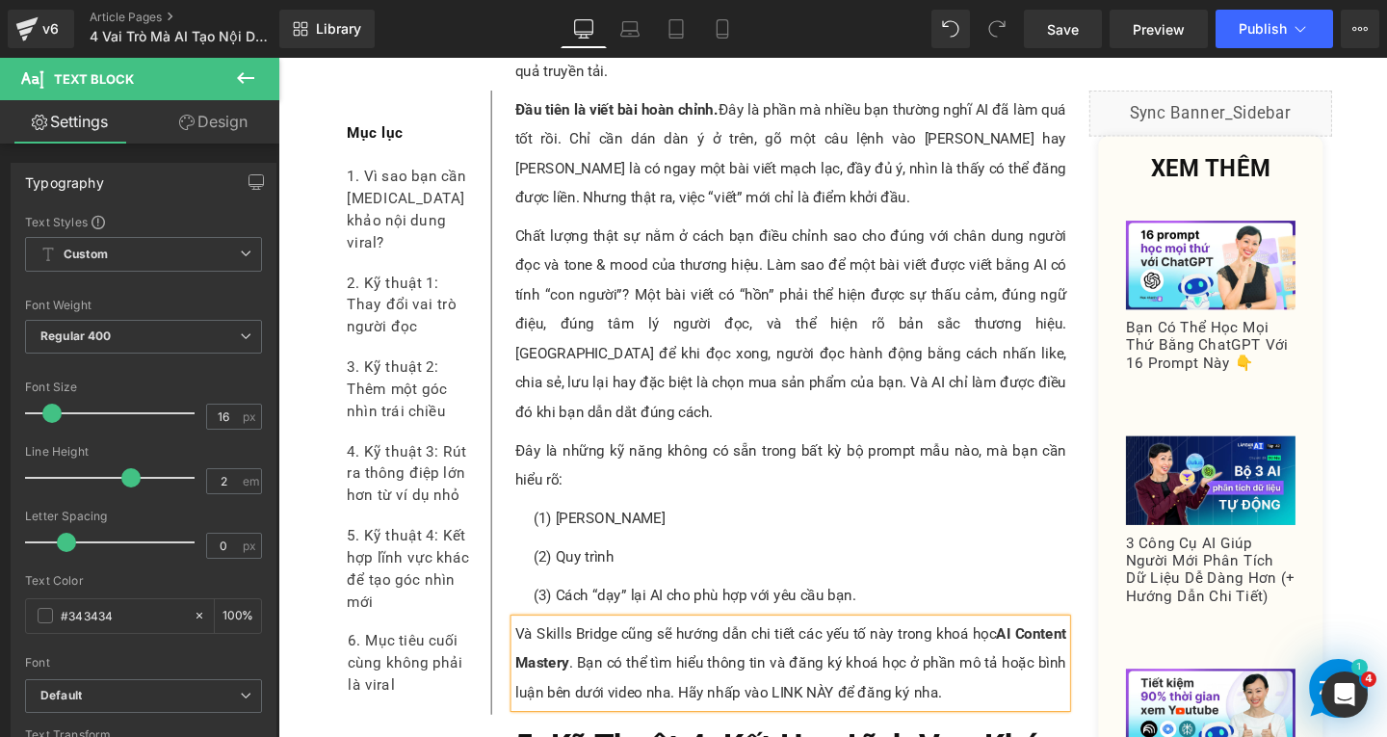
click at [677, 648] on p "Và Skills Bridge cũng sẽ hướng dẫn chi tiết các yếu tố này trong khoá học AI Co…" at bounding box center [817, 694] width 580 height 92
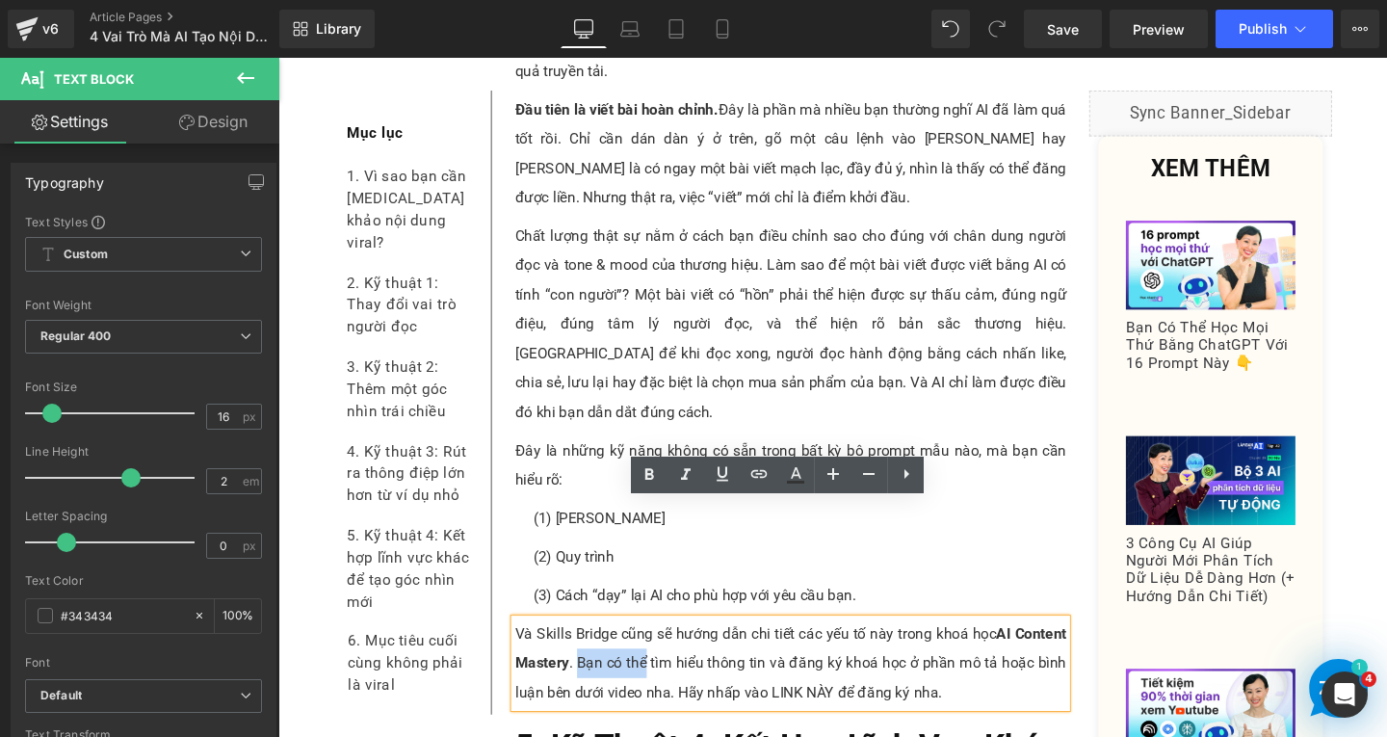
drag, startPoint x: 587, startPoint y: 569, endPoint x: 660, endPoint y: 567, distance: 73.2
click at [660, 648] on p "Và Skills Bridge cũng sẽ hướng dẫn chi tiết các yếu tố này trong khoá học AI Co…" at bounding box center [817, 694] width 580 height 92
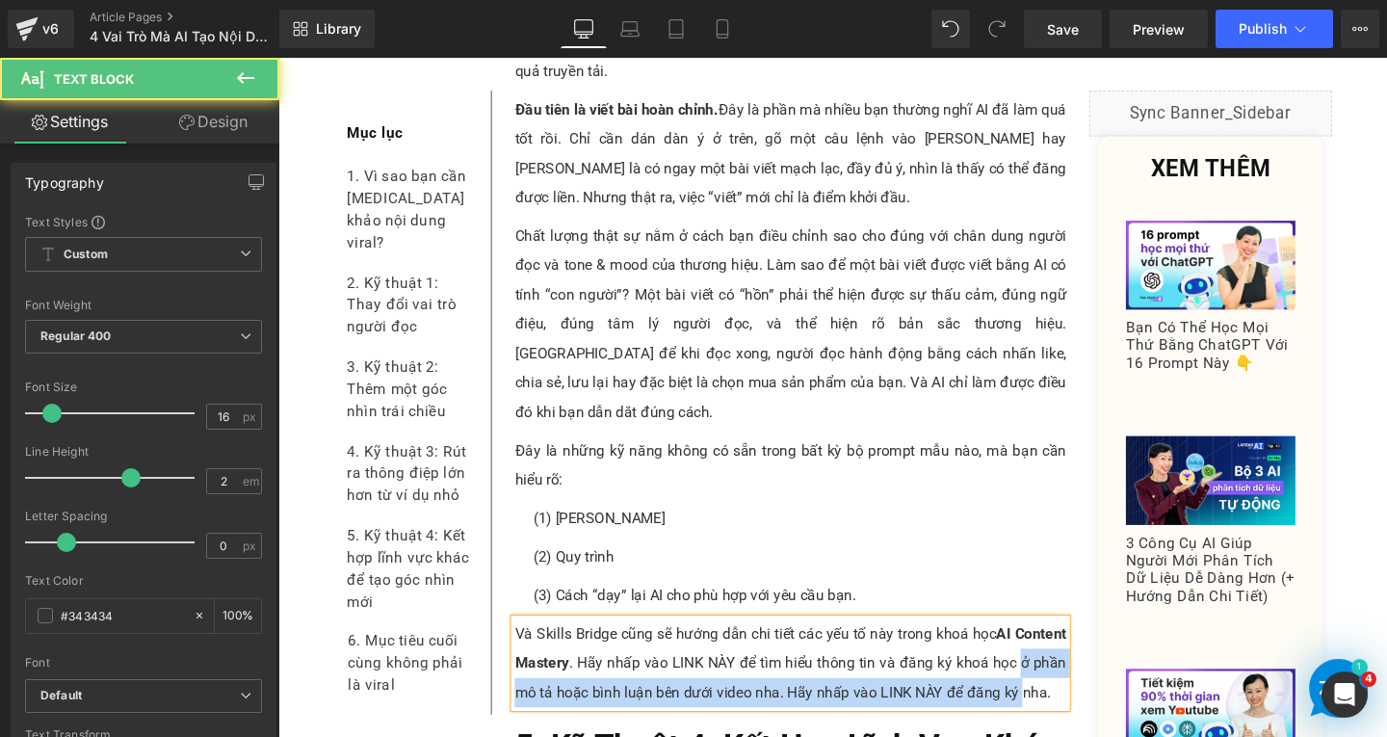
drag, startPoint x: 1052, startPoint y: 572, endPoint x: 1049, endPoint y: 599, distance: 27.1
click at [1049, 648] on p "Và Skills Bridge cũng sẽ hướng dẫn chi tiết các yếu tố này trong khoá học AI Co…" at bounding box center [817, 694] width 580 height 92
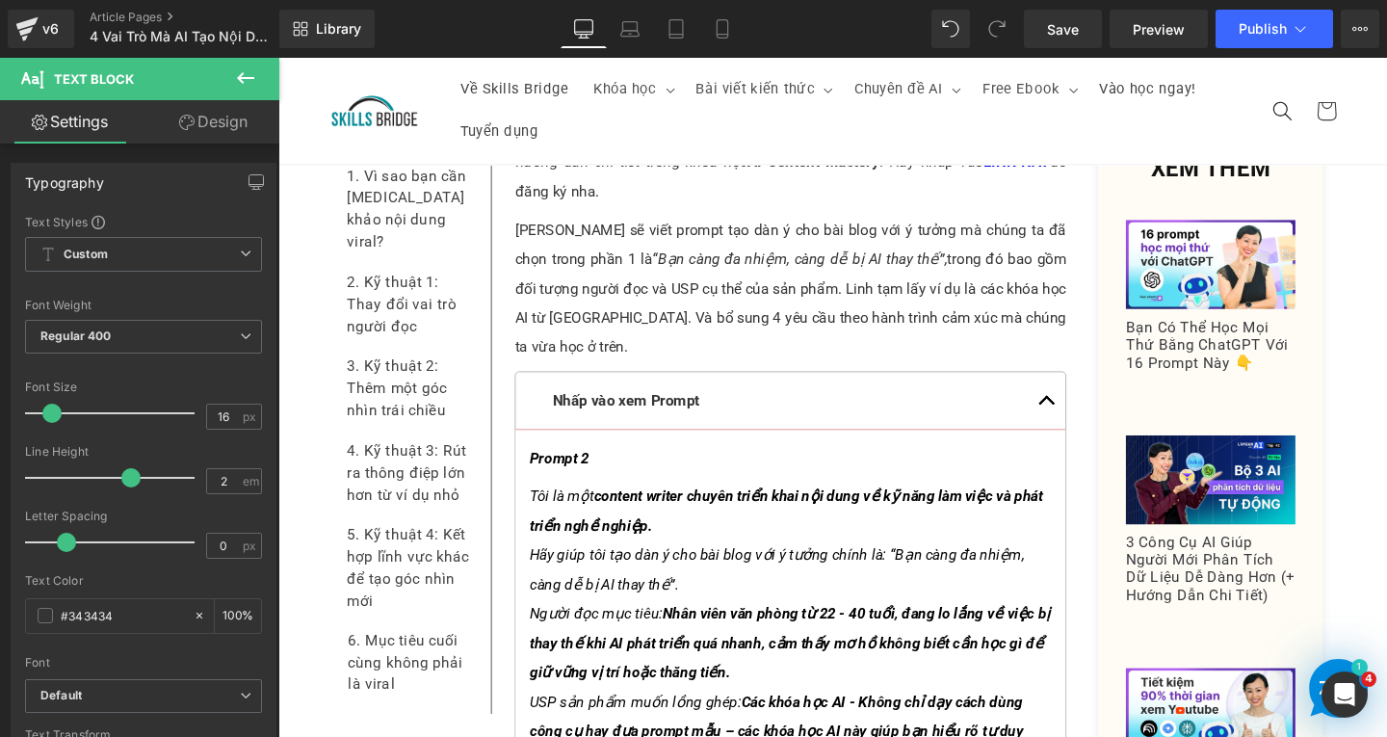
scroll to position [6785, 0]
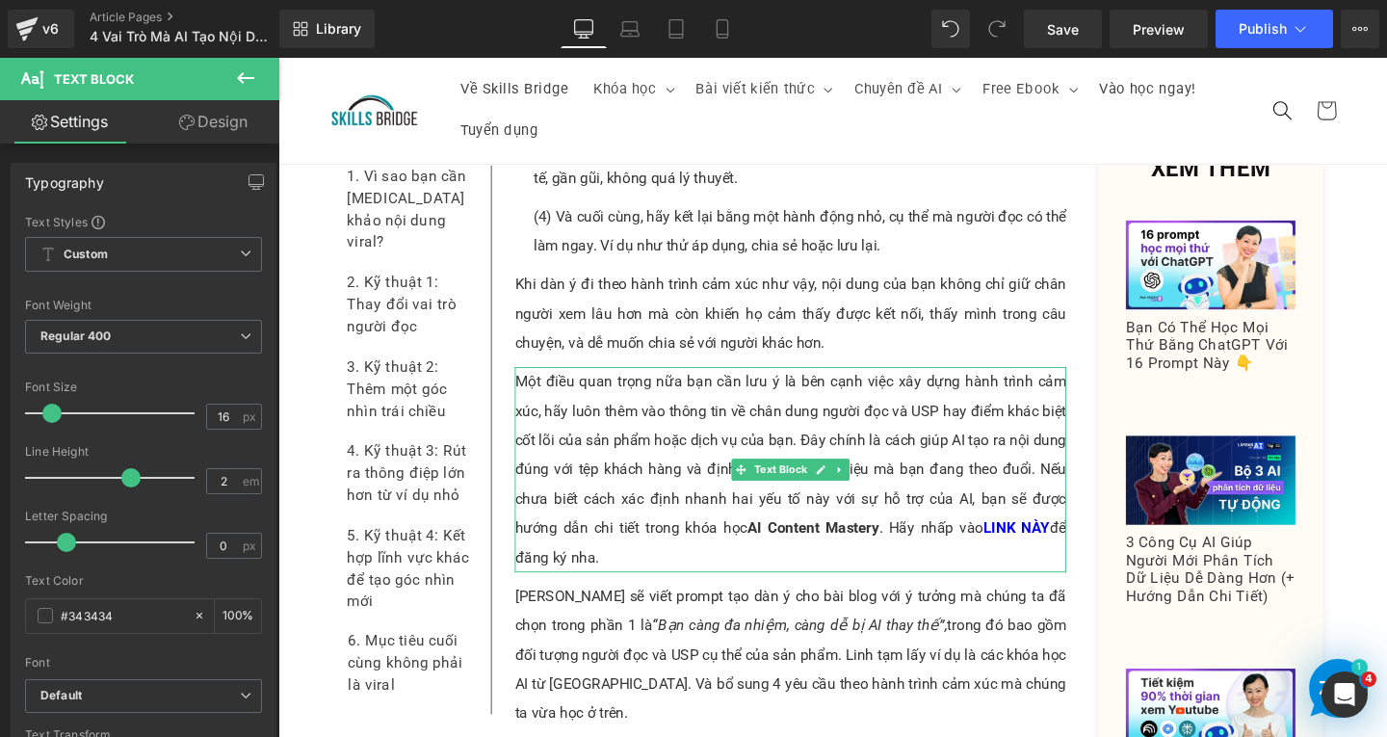
click at [958, 547] on p "Một điều quan trọng nữa bạn cần lưu ý là bên cạnh việc xây dựng hành trình cảm …" at bounding box center [817, 491] width 580 height 216
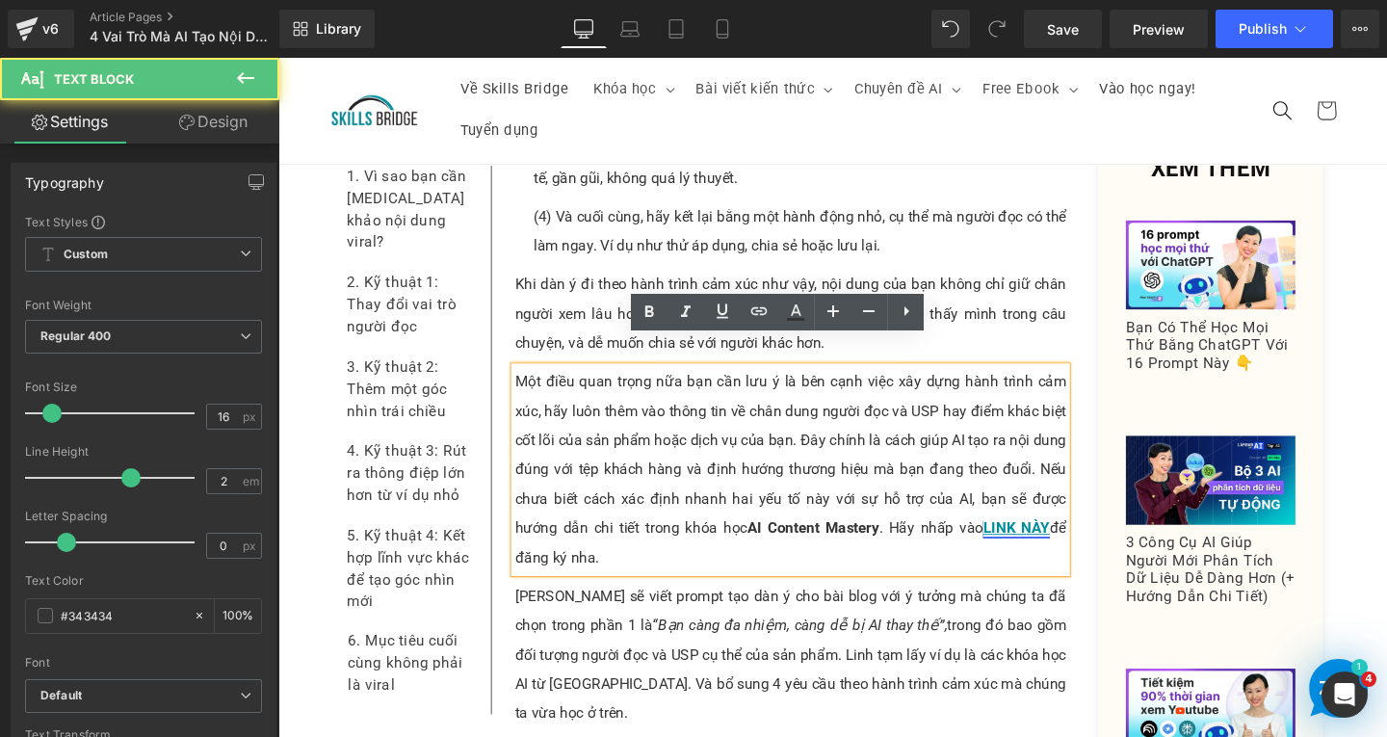
click at [1052, 543] on link "LINK NÀY" at bounding box center [1054, 552] width 70 height 18
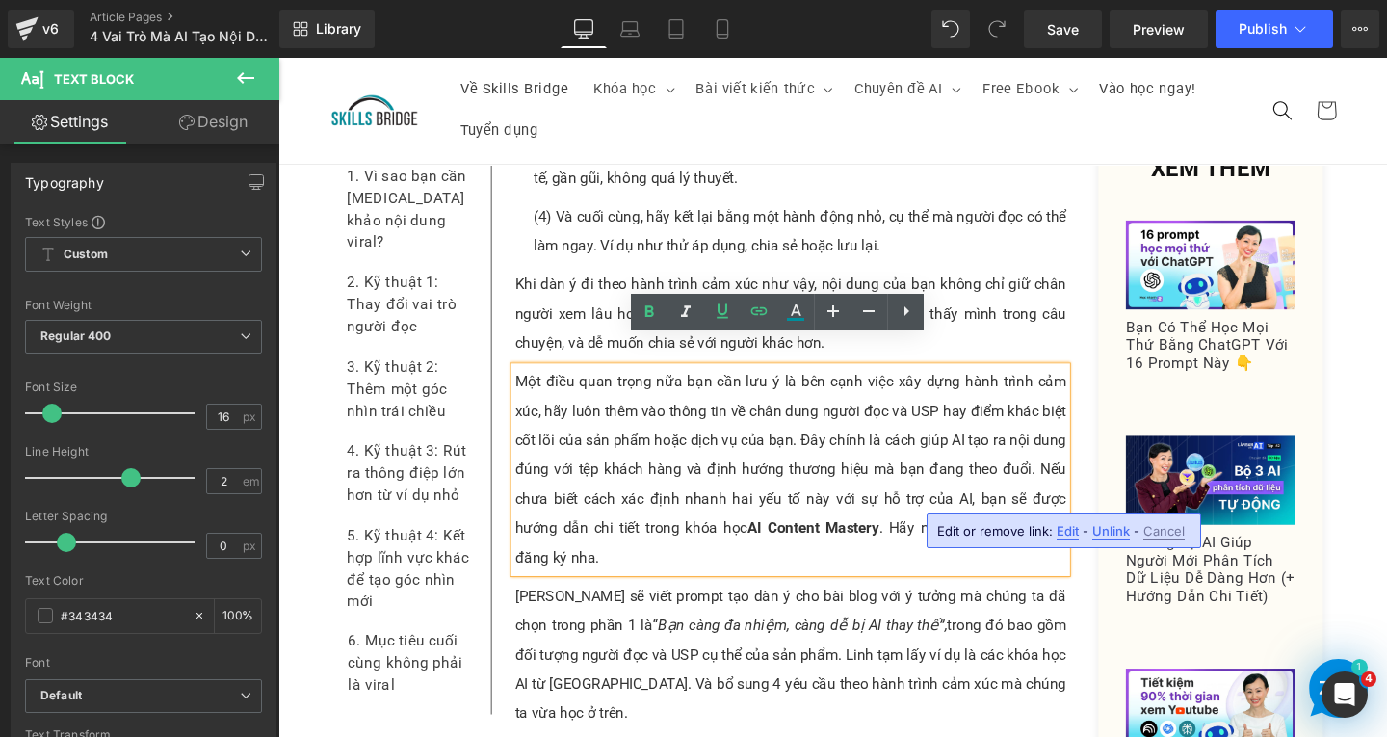
click at [1059, 527] on span "Edit" at bounding box center [1068, 531] width 22 height 16
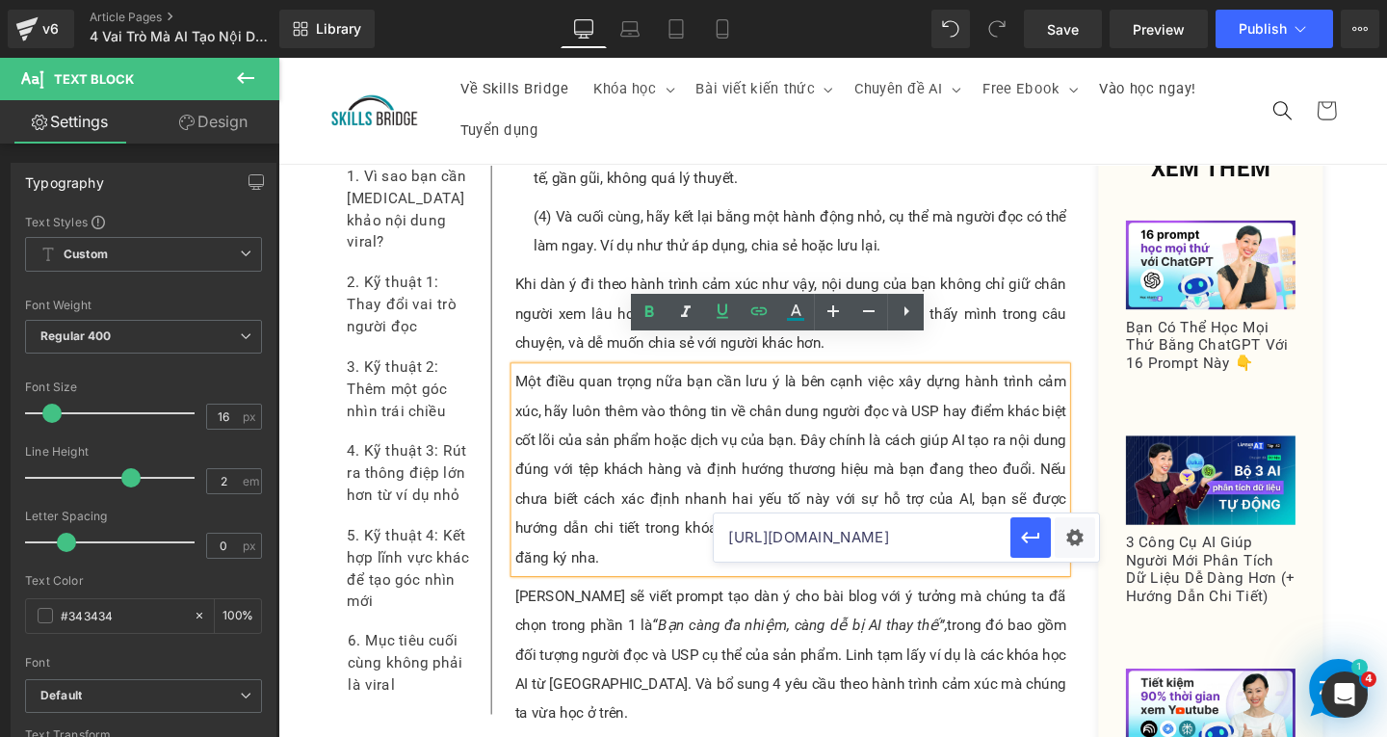
click at [893, 544] on input "[URL][DOMAIN_NAME]" at bounding box center [862, 538] width 297 height 48
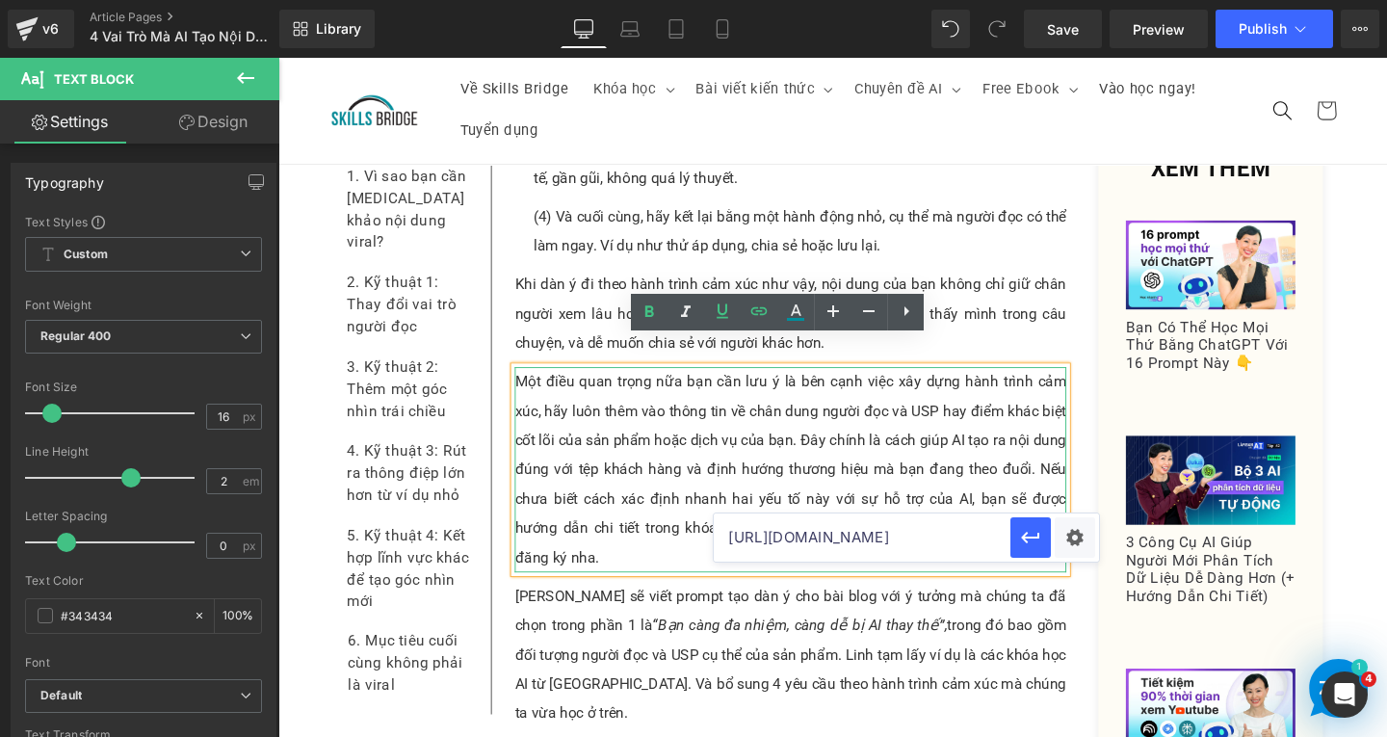
click at [647, 475] on p "Một điều quan trọng nữa bạn cần lưu ý là bên cạnh việc xây dựng hành trình cảm …" at bounding box center [817, 491] width 580 height 216
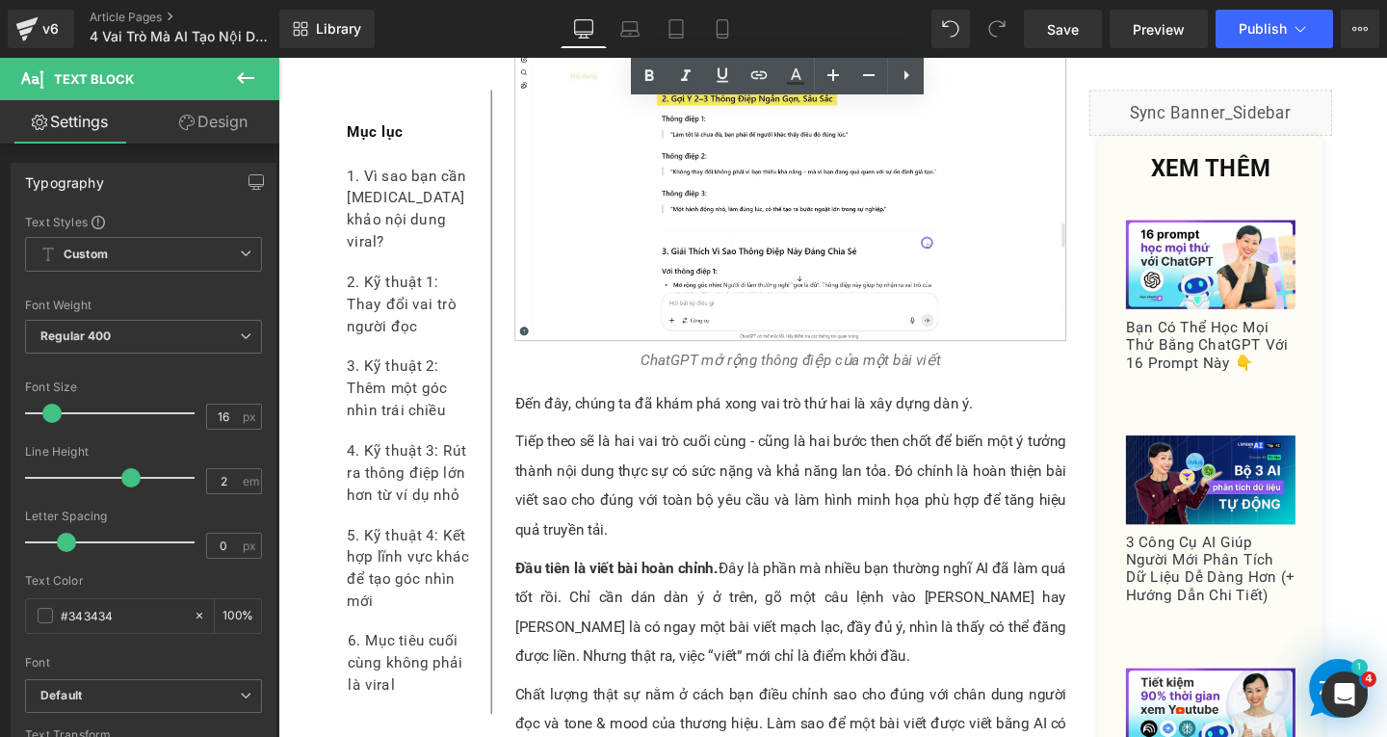
scroll to position [10832, 0]
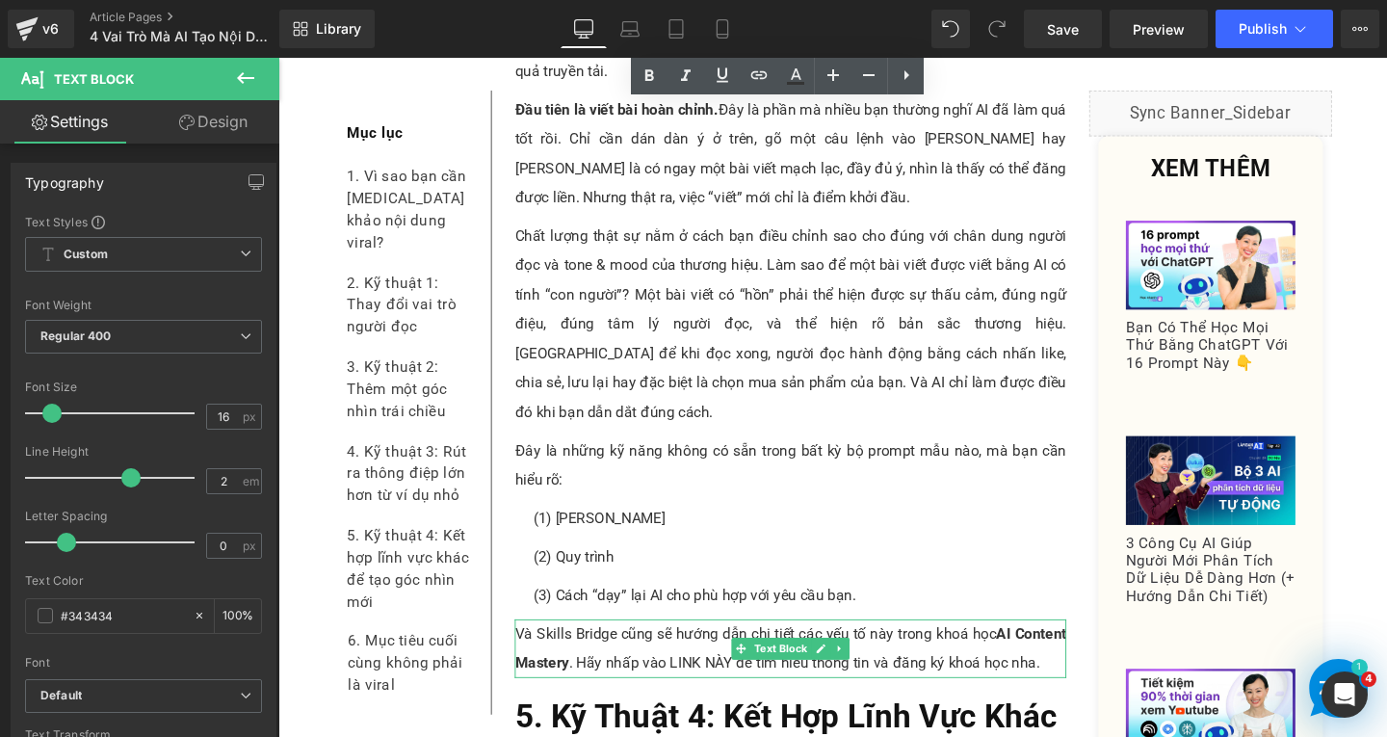
click at [625, 648] on p "Và Skills Bridge cũng sẽ hướng dẫn chi tiết các yếu tố này trong khoá học AI Co…" at bounding box center [817, 679] width 580 height 62
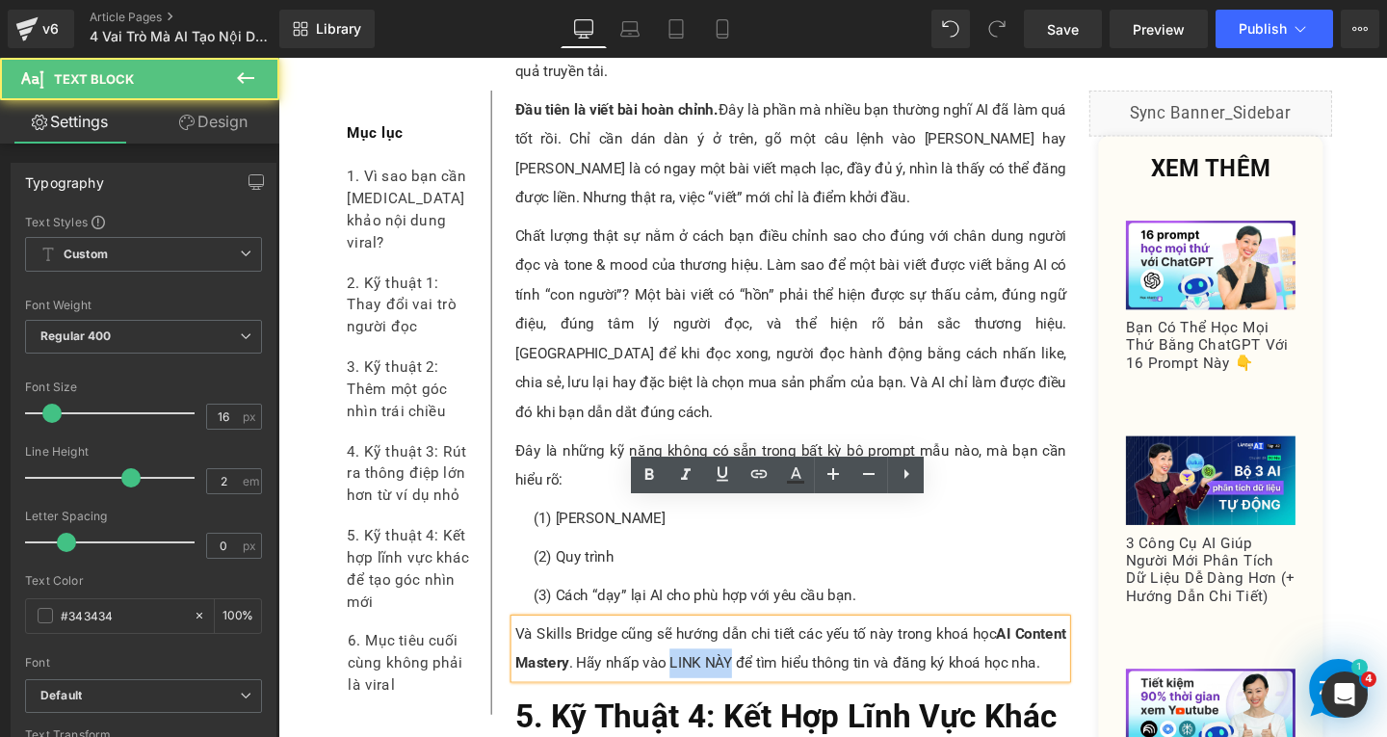
drag, startPoint x: 681, startPoint y: 569, endPoint x: 745, endPoint y: 568, distance: 63.6
click at [745, 648] on p "Và Skills Bridge cũng sẽ hướng dẫn chi tiết các yếu tố này trong khoá học AI Co…" at bounding box center [817, 679] width 580 height 62
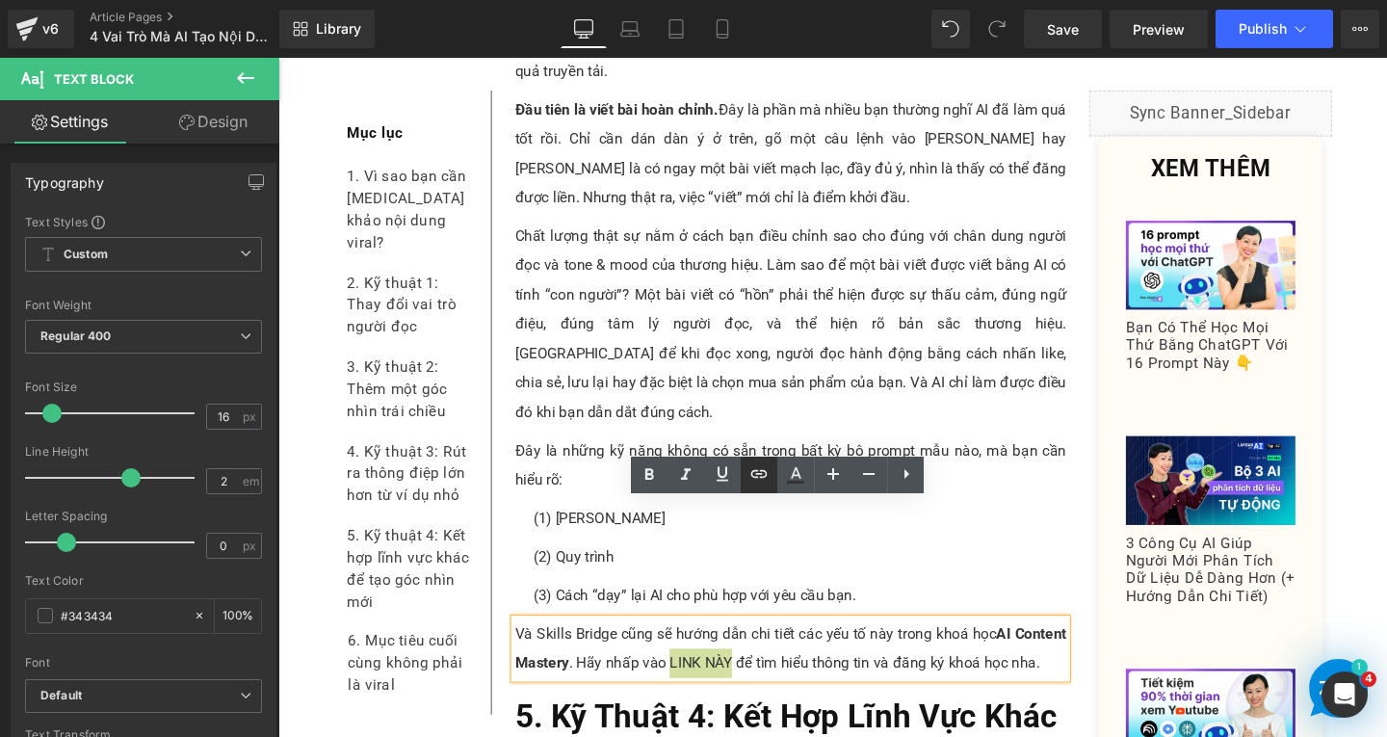
click at [763, 480] on icon at bounding box center [759, 473] width 23 height 23
click at [737, 585] on input "text" at bounding box center [736, 583] width 297 height 48
paste input "[URL][DOMAIN_NAME]"
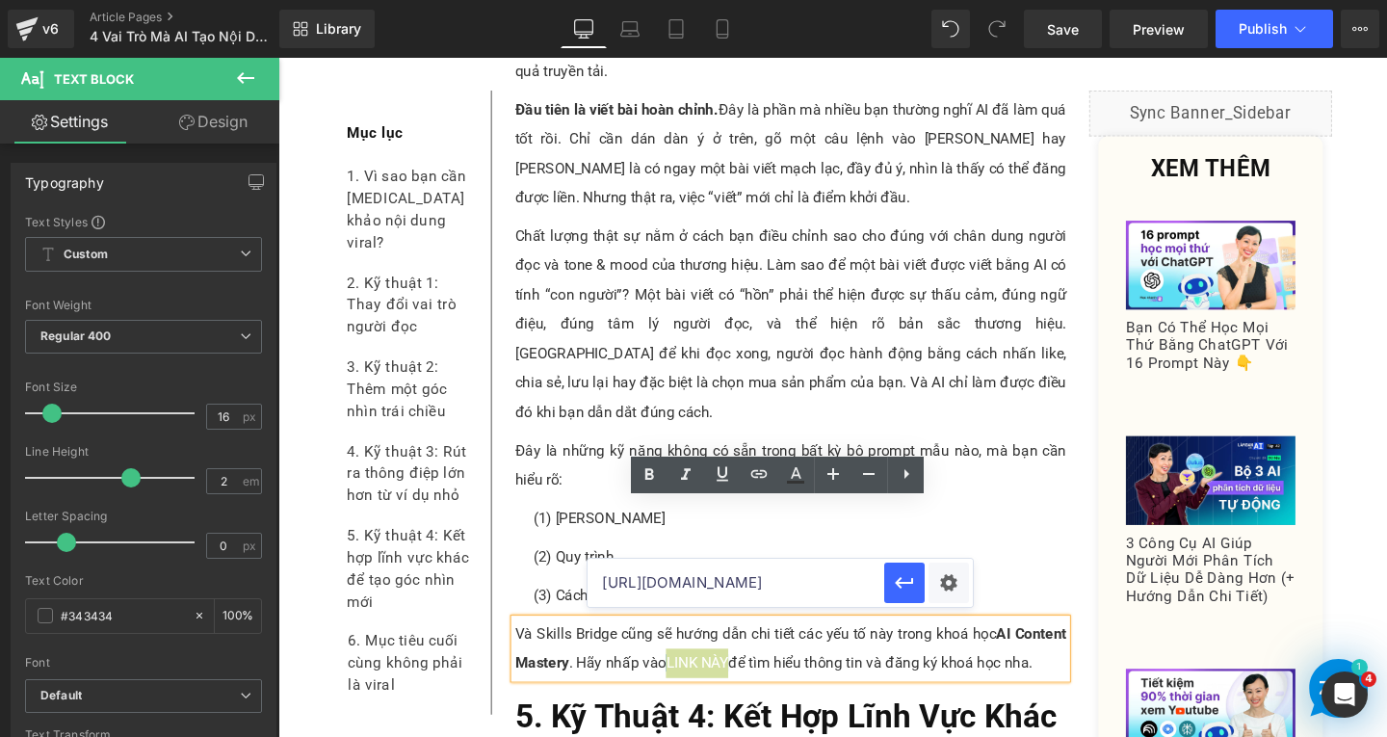
scroll to position [0, 138]
type input "[URL][DOMAIN_NAME]"
click at [908, 573] on icon "button" at bounding box center [904, 582] width 23 height 23
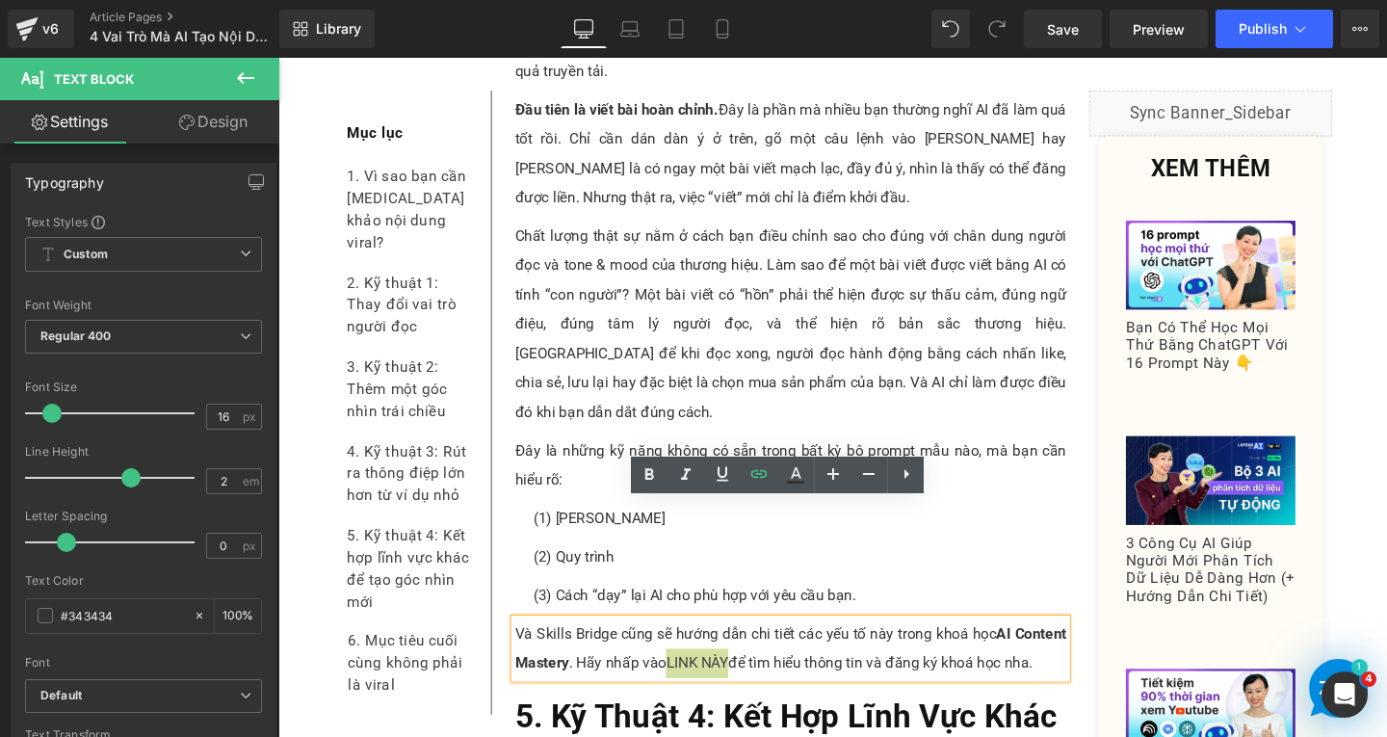
scroll to position [0, 0]
drag, startPoint x: 794, startPoint y: 477, endPoint x: 577, endPoint y: 473, distance: 216.8
click at [794, 477] on icon at bounding box center [795, 474] width 23 height 23
type input "#424242"
type input "100"
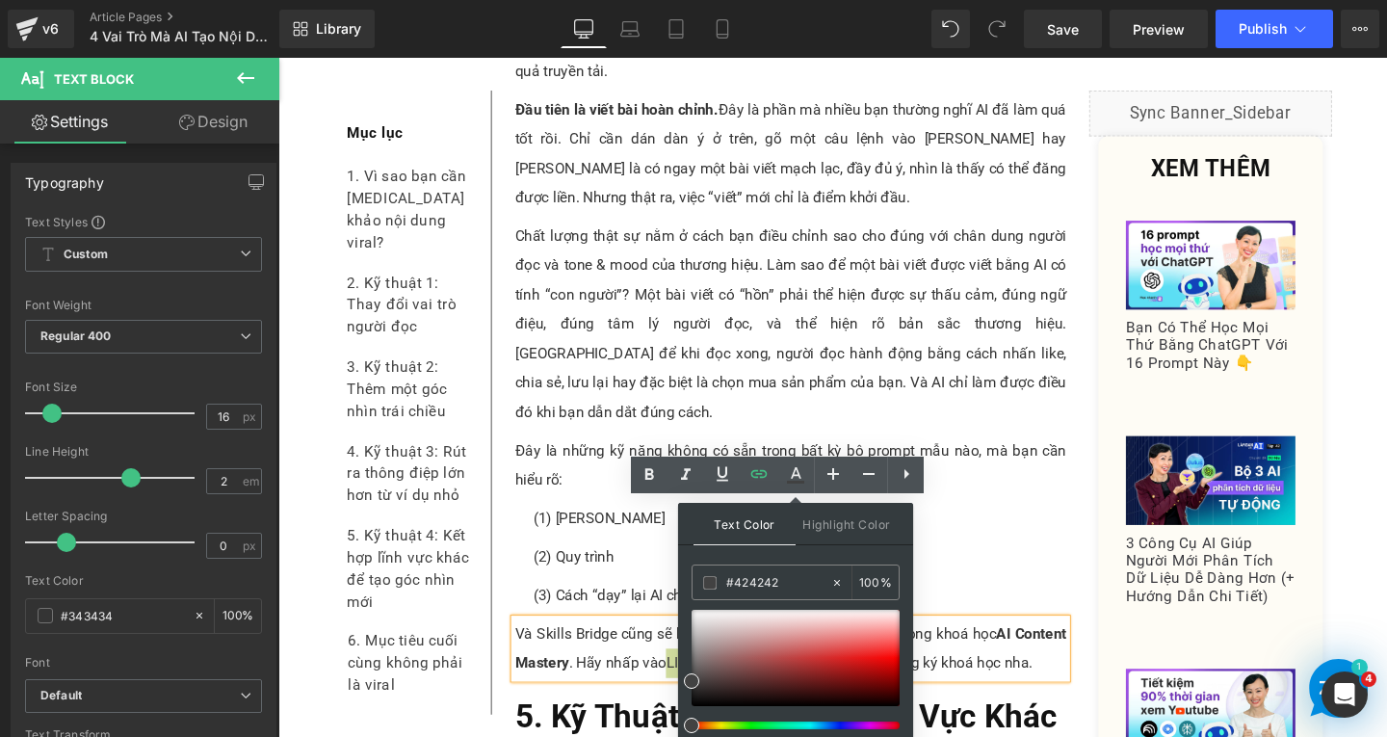
drag, startPoint x: 779, startPoint y: 578, endPoint x: 691, endPoint y: 579, distance: 88.6
click at [691, 579] on div "Text Color Highlight Color rgba(66, 66, 66, 1) #424242 100 % transparent transp…" at bounding box center [795, 634] width 235 height 262
type input "0"
type input "000"
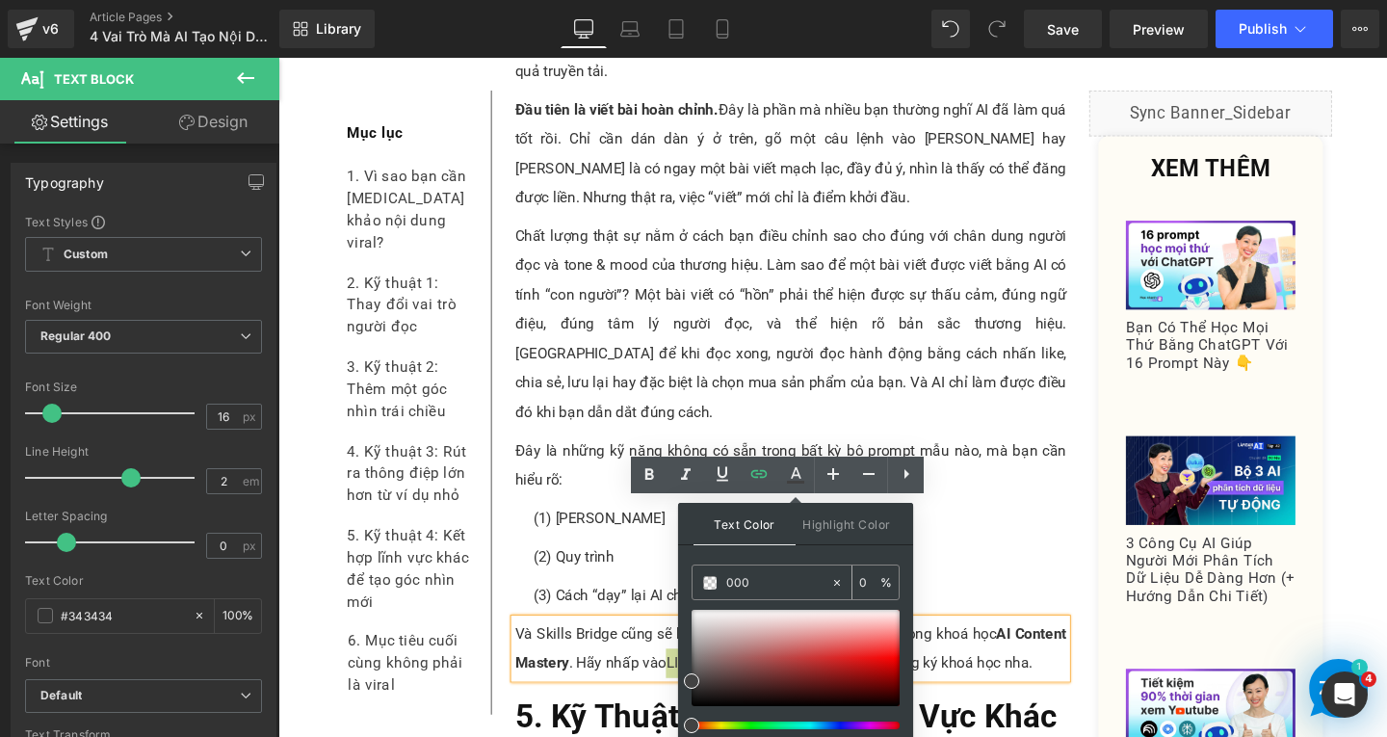
type input "100"
type input "0000"
type input "0"
type input "0000ee"
type input "100"
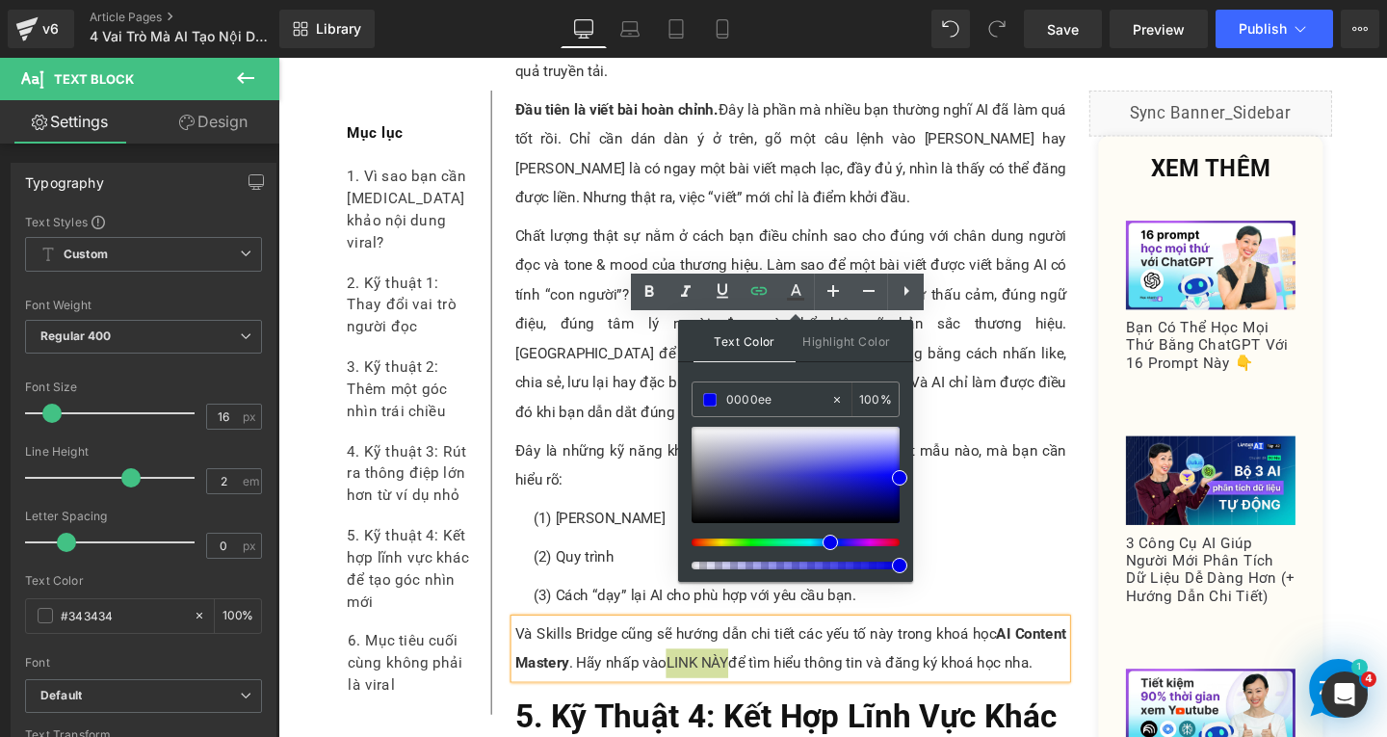
scroll to position [11025, 0]
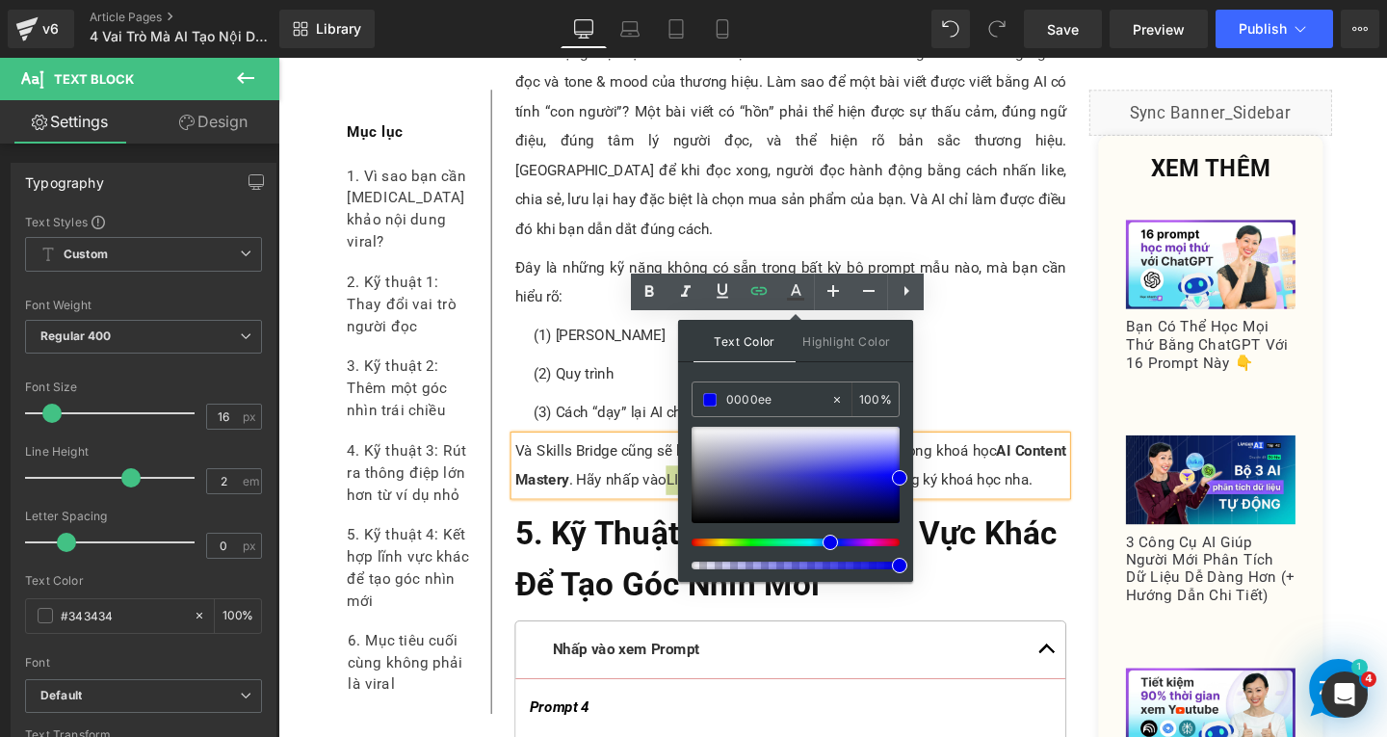
type input "#0000ee"
type input "100"
drag, startPoint x: 1176, startPoint y: 621, endPoint x: 1041, endPoint y: 490, distance: 188.7
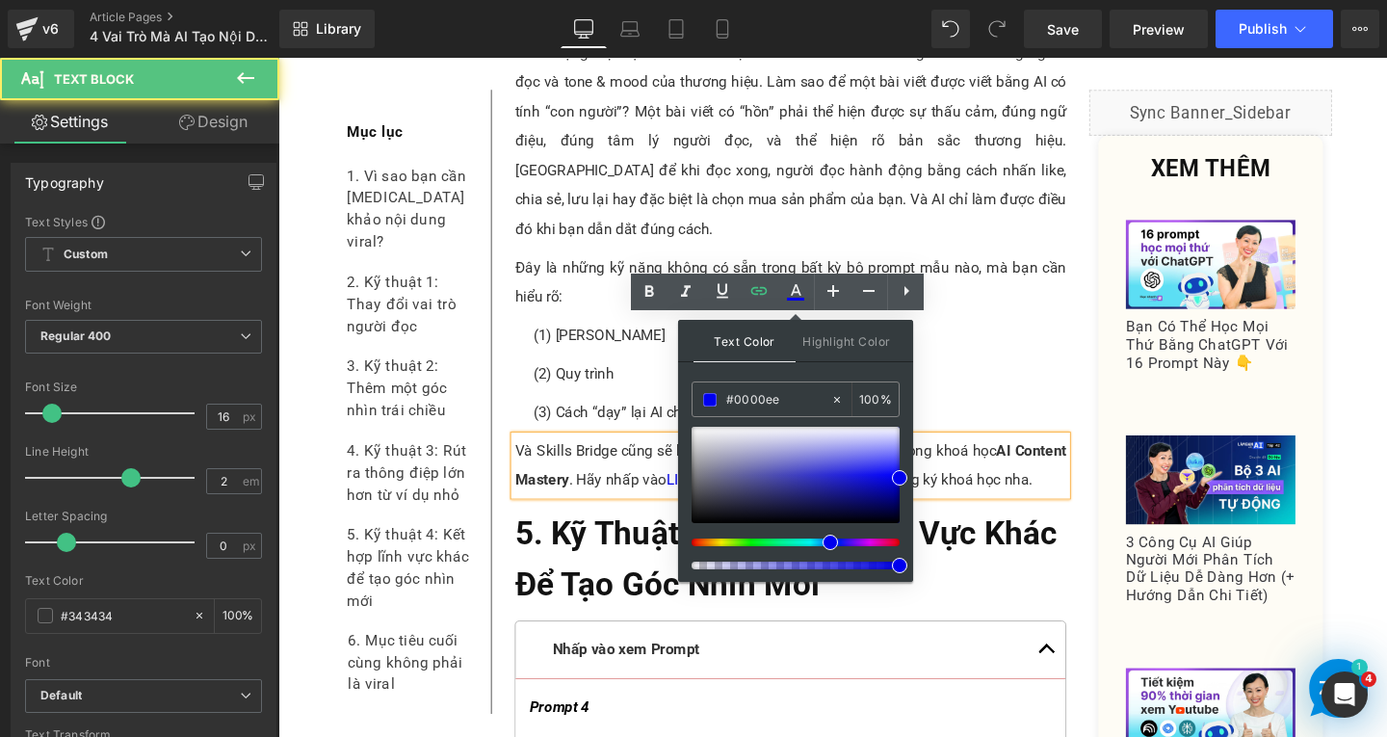
click at [1017, 456] on p "Và Skills Bridge cũng sẽ hướng dẫn chi tiết các yếu tố này trong khoá học AI Co…" at bounding box center [817, 487] width 580 height 62
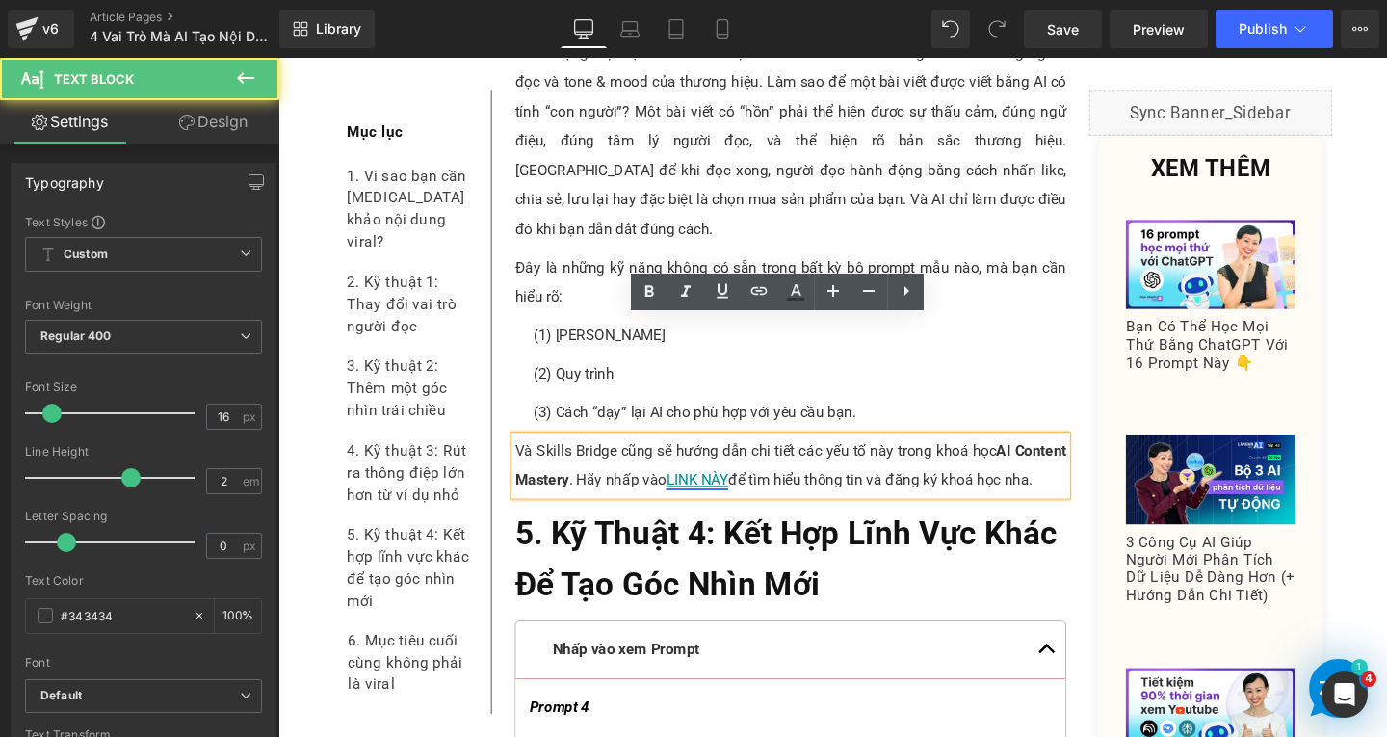
click at [712, 492] on link "LINK NÀY" at bounding box center [719, 501] width 66 height 18
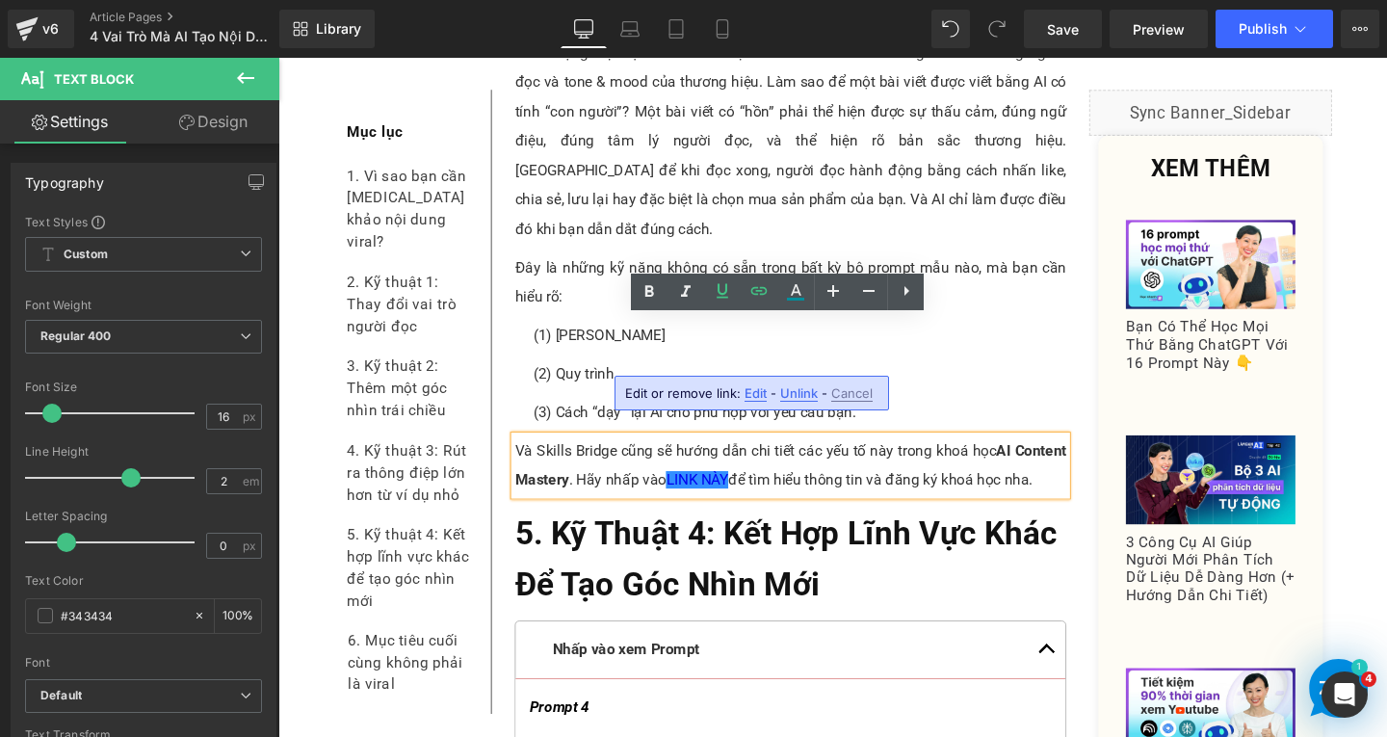
click at [752, 394] on span "Edit" at bounding box center [756, 393] width 22 height 16
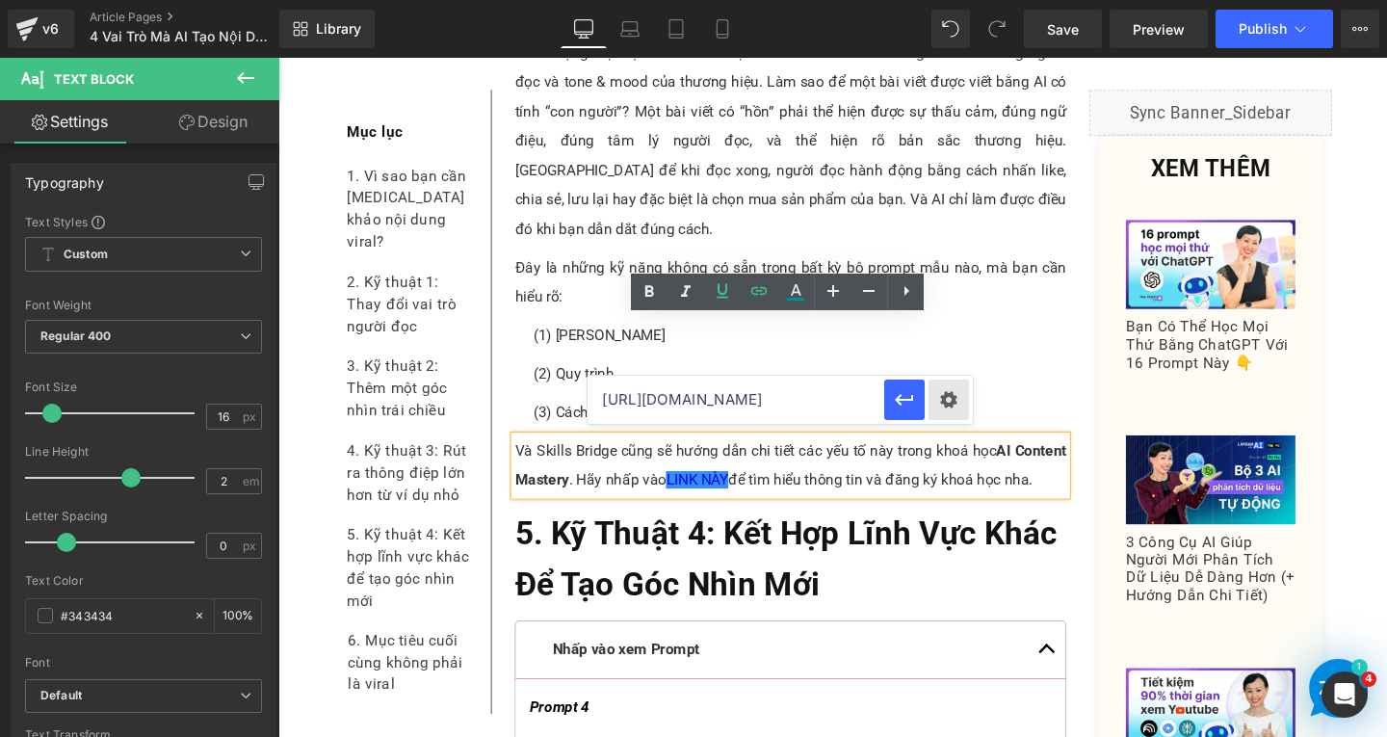
click at [957, 0] on div "Text Color Highlight Color rgba(0, 0, 238, 1) #0000ee 100 % transparent transpa…" at bounding box center [693, 0] width 1387 height 0
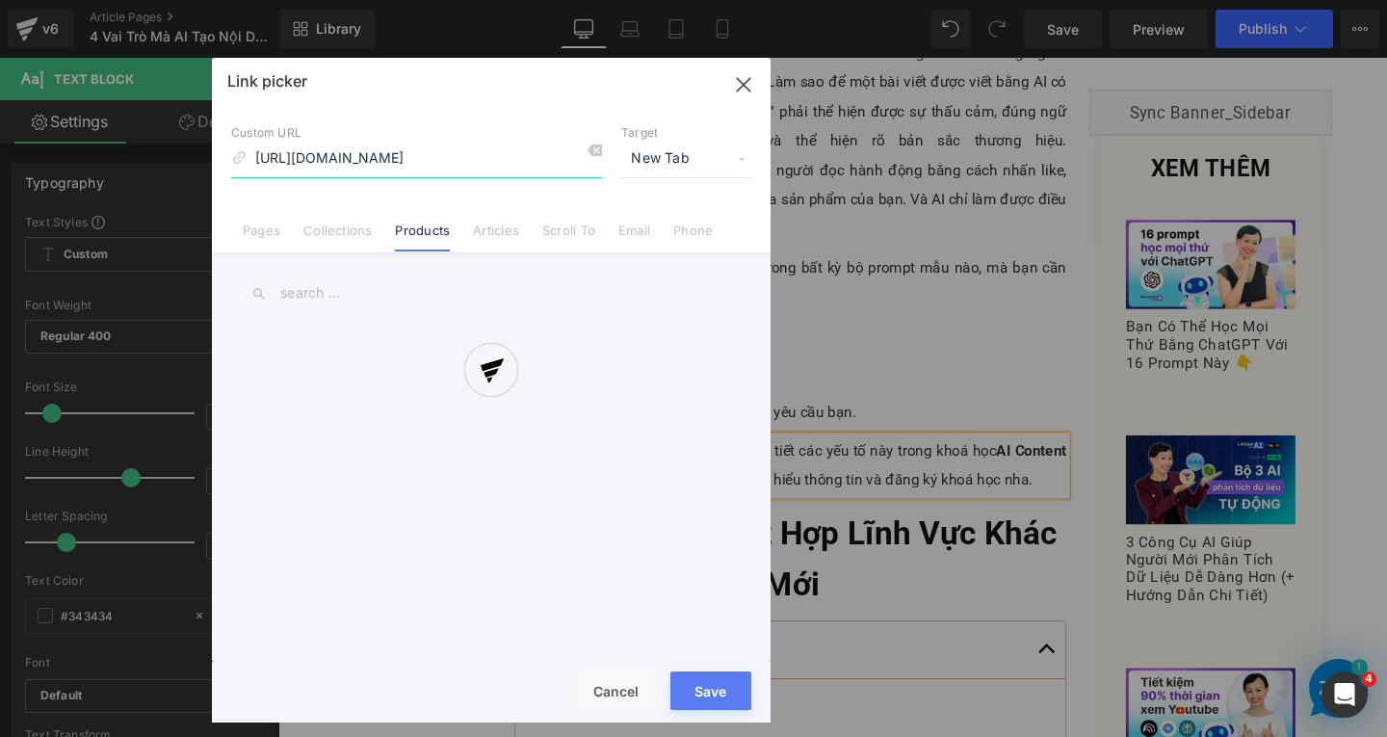
scroll to position [0, 27]
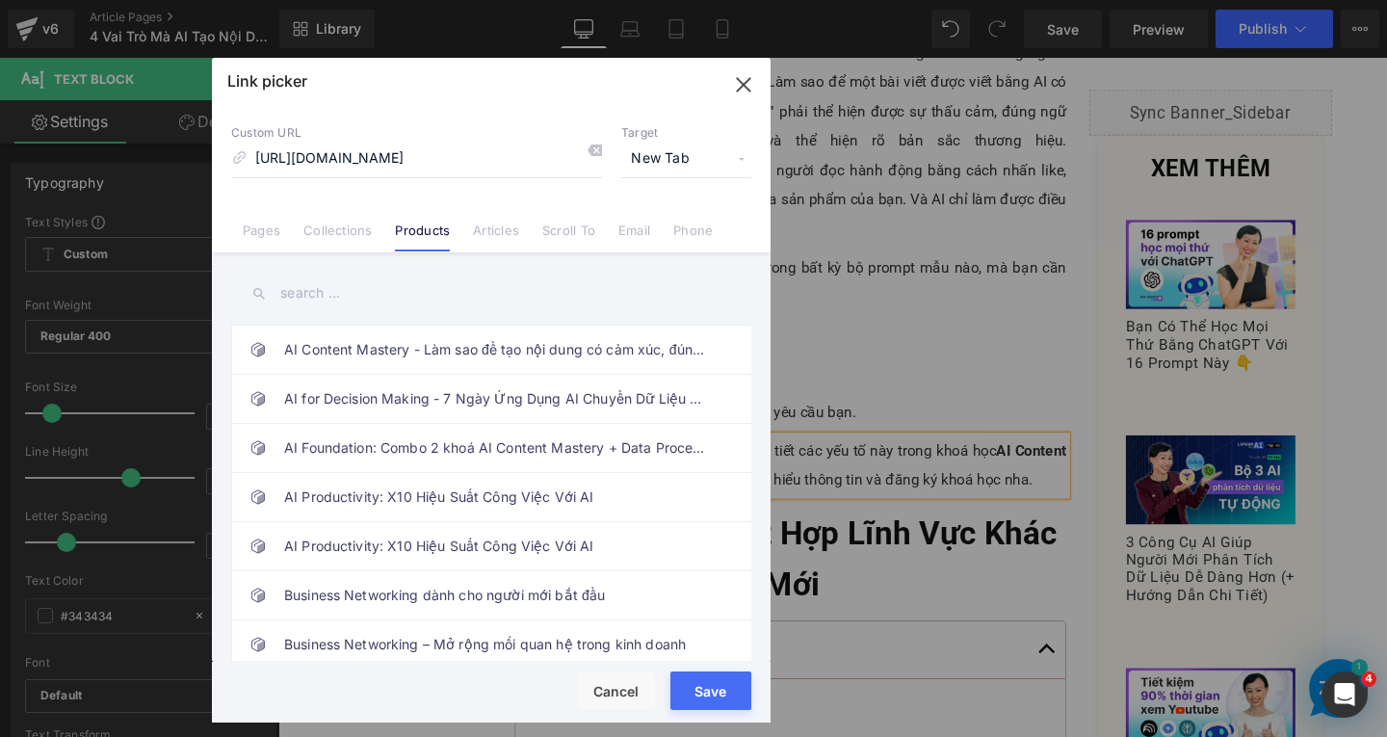
click at [705, 157] on span "New Tab" at bounding box center [686, 159] width 130 height 37
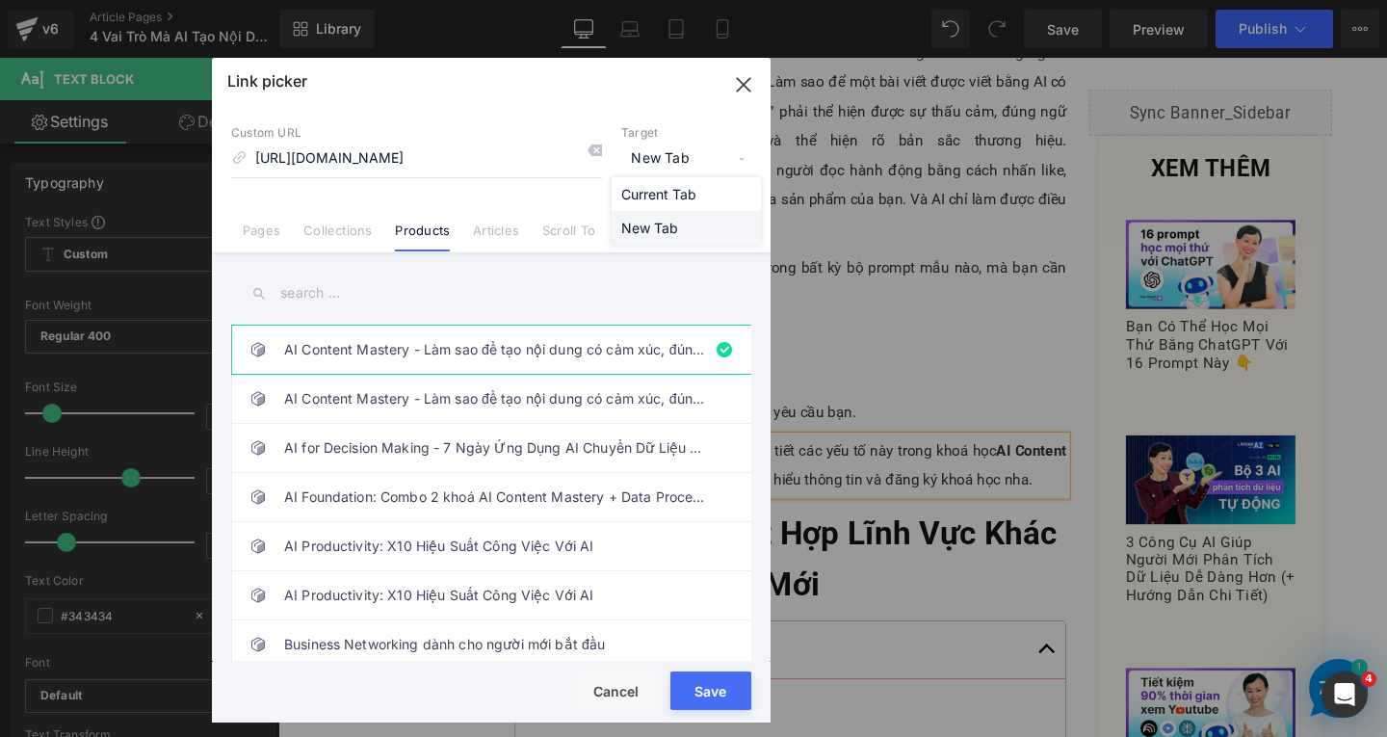
click at [685, 235] on li "New Tab" at bounding box center [686, 228] width 149 height 34
click at [695, 693] on button "Save" at bounding box center [711, 691] width 81 height 39
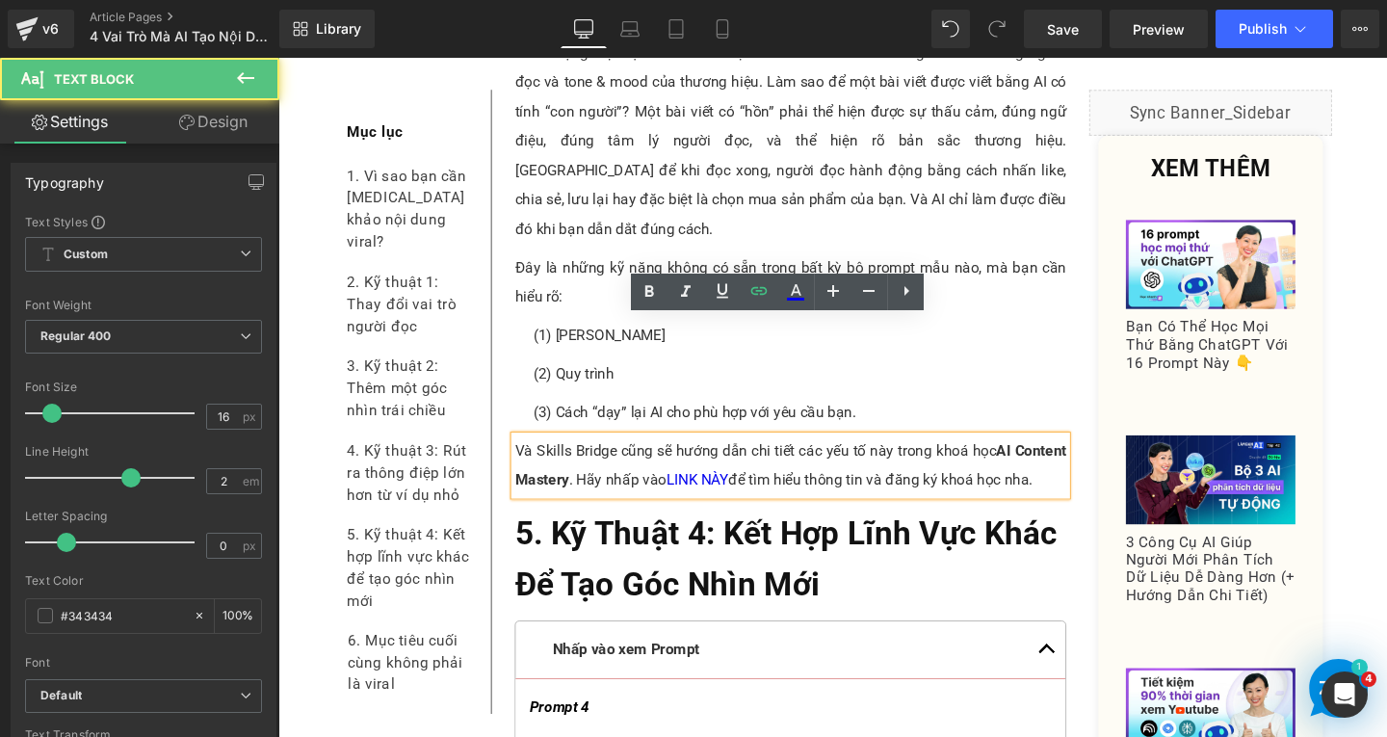
click at [636, 456] on p "Và Skills Bridge cũng sẽ hướng dẫn chi tiết các yếu tố này trong khoá học AI Co…" at bounding box center [817, 487] width 580 height 62
drag, startPoint x: 545, startPoint y: 346, endPoint x: 624, endPoint y: 356, distance: 79.7
click at [624, 456] on p "Và Skills Bridge cũng sẽ hướng dẫn chi tiết các yếu tố này trong khoá học AI Co…" at bounding box center [817, 487] width 580 height 62
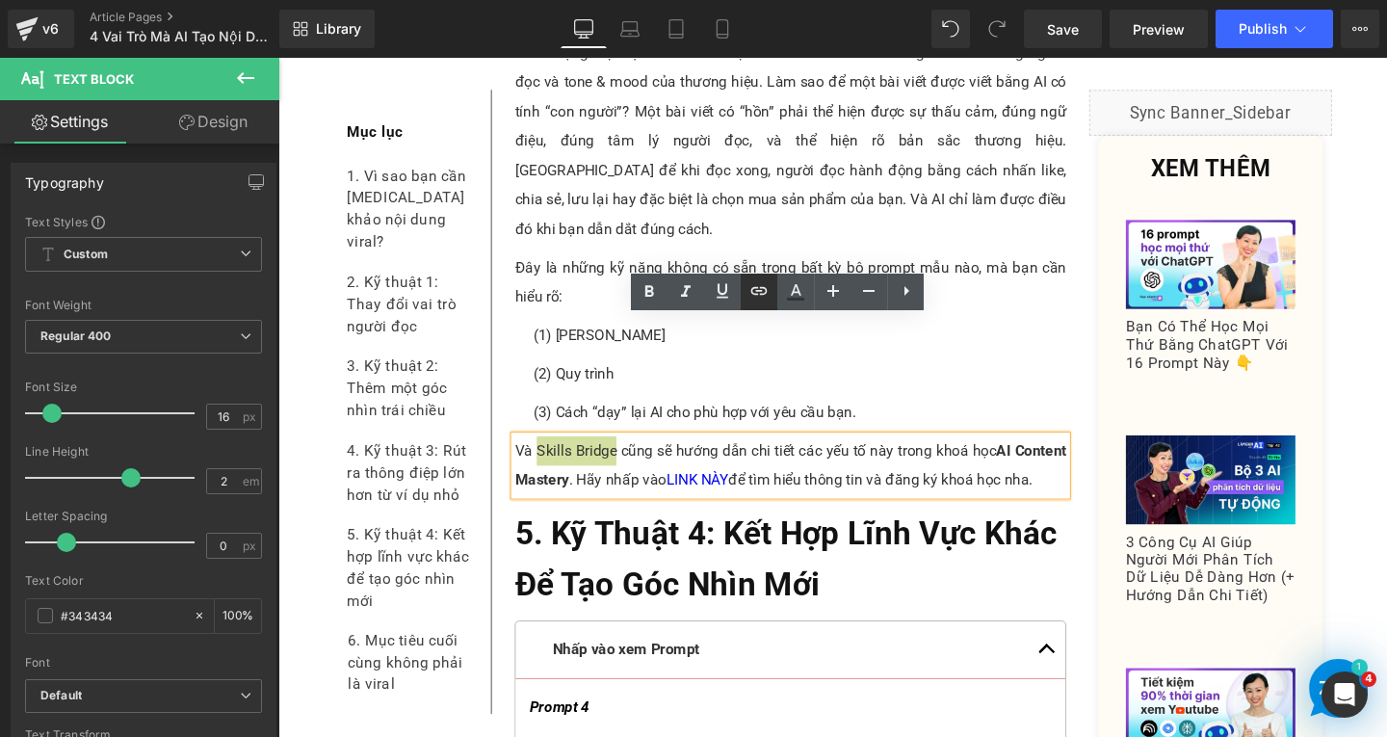
click at [744, 289] on link at bounding box center [759, 292] width 37 height 37
click at [698, 381] on input "text" at bounding box center [661, 371] width 297 height 48
paste input "[URL][DOMAIN_NAME]"
type input "[URL][DOMAIN_NAME]"
drag, startPoint x: 826, startPoint y: 375, endPoint x: 577, endPoint y: 267, distance: 271.0
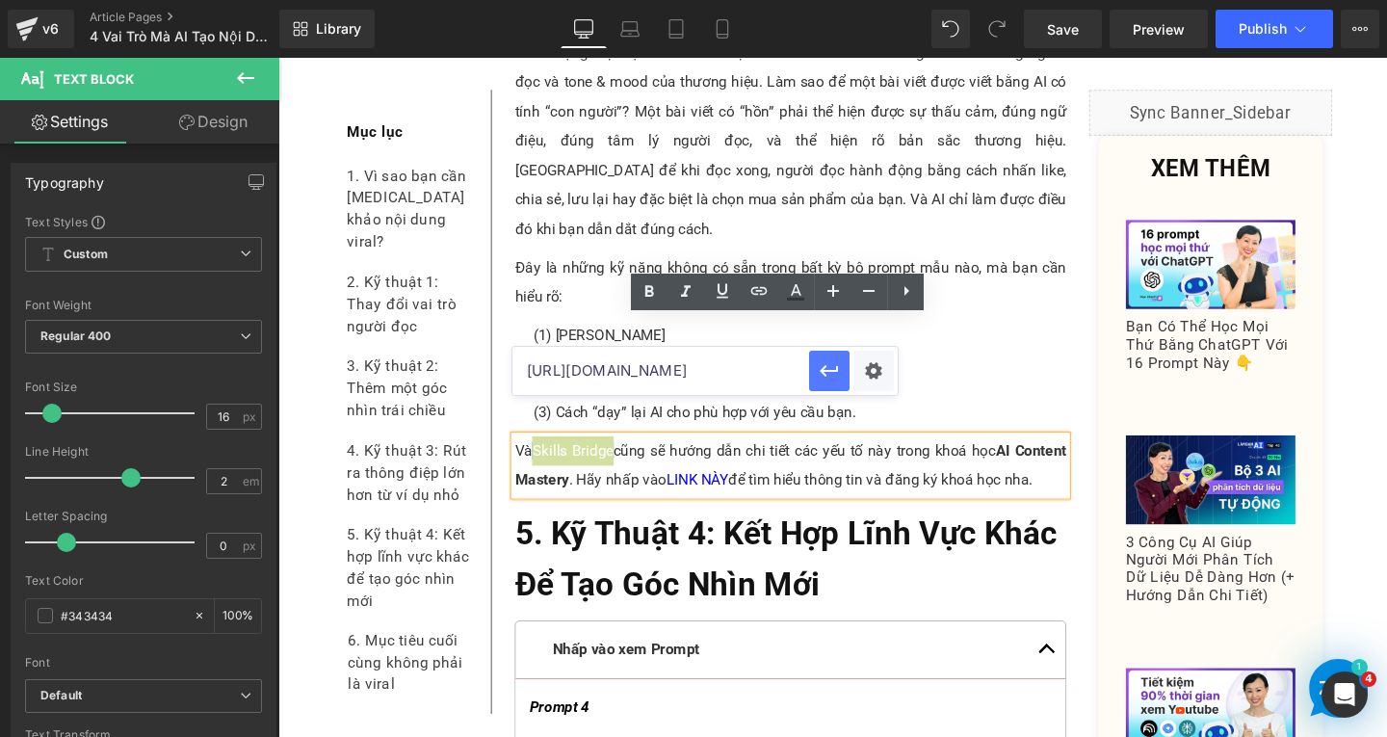
click at [826, 375] on icon "button" at bounding box center [829, 371] width 18 height 12
click at [807, 298] on link at bounding box center [795, 292] width 37 height 37
type input "#424242"
type input "100"
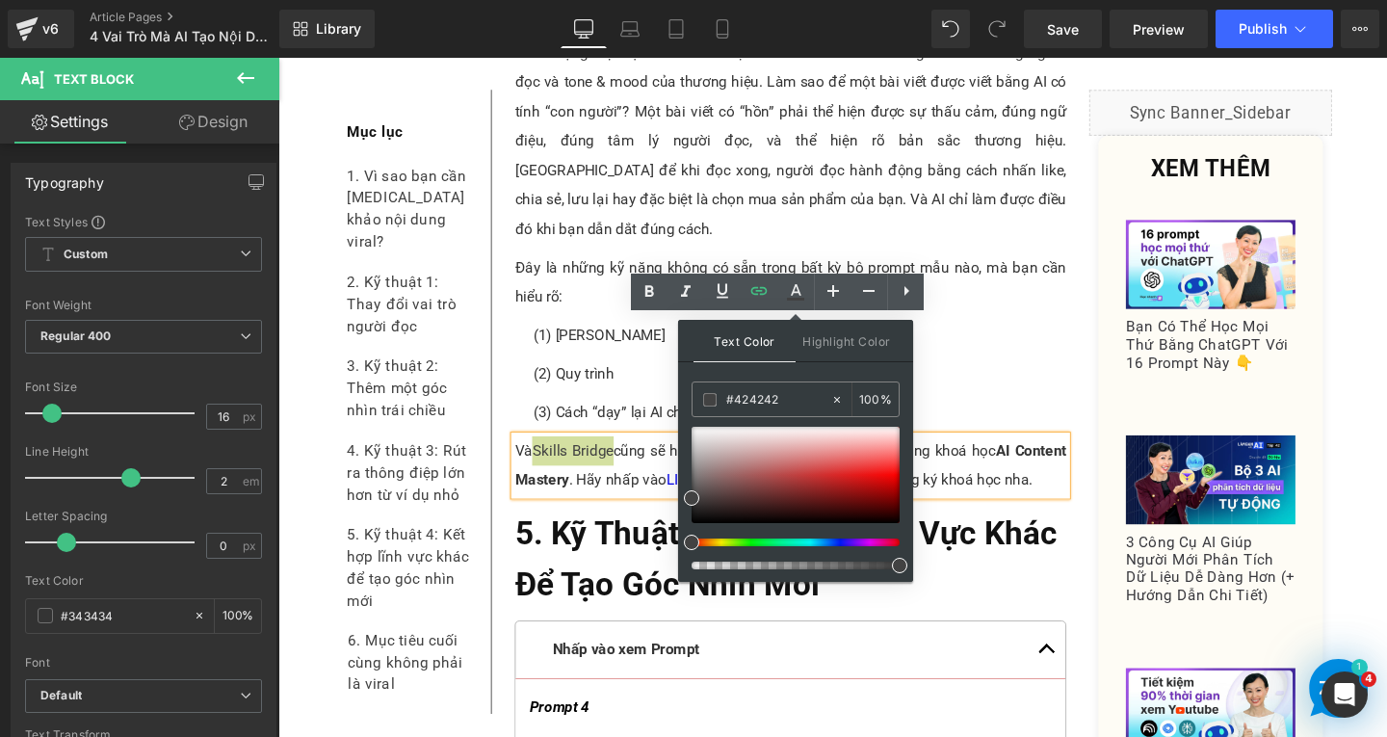
drag, startPoint x: 792, startPoint y: 401, endPoint x: 682, endPoint y: 404, distance: 109.9
click at [682, 404] on div "Text Color Highlight Color rgba(66, 66, 66, 1) #424242 100 % transparent transp…" at bounding box center [795, 451] width 235 height 262
type input "0"
type input "000"
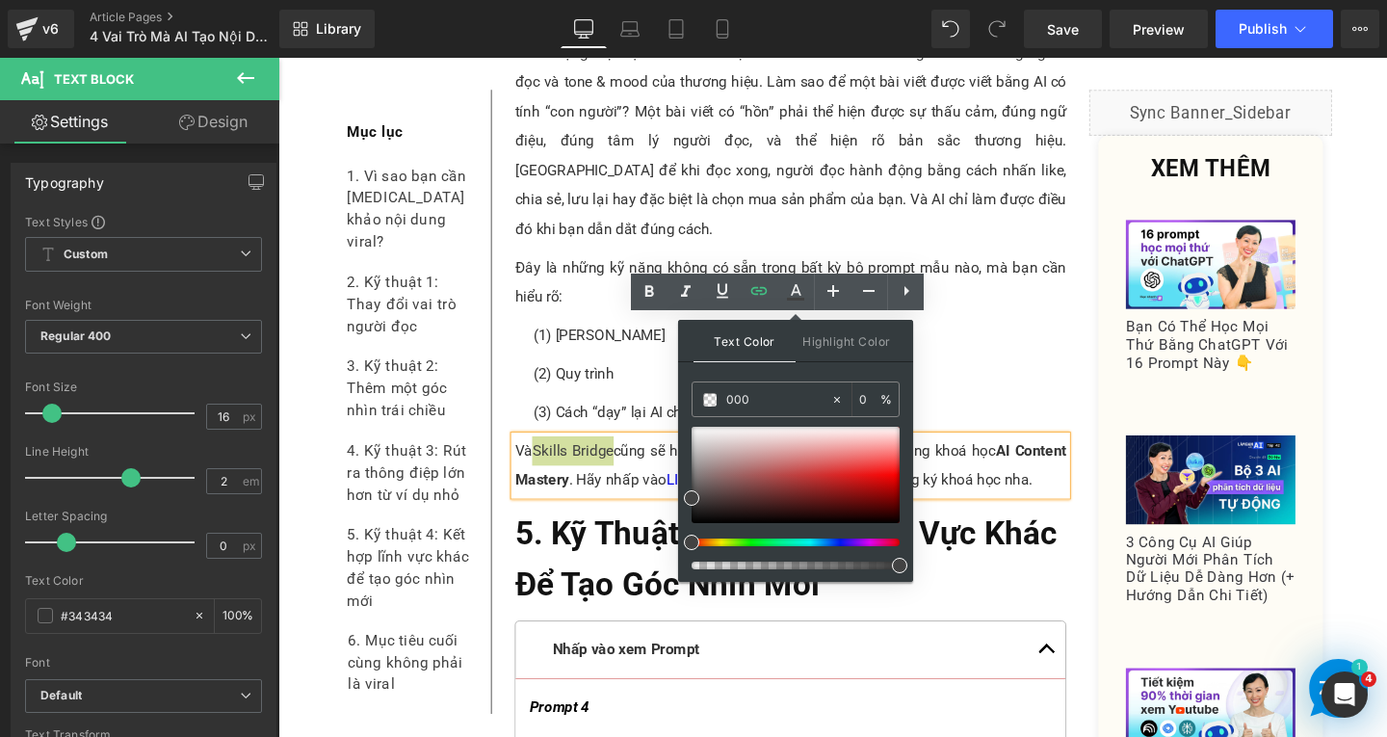
type input "100"
type input "0000"
type input "0"
type input "0000ee"
type input "100"
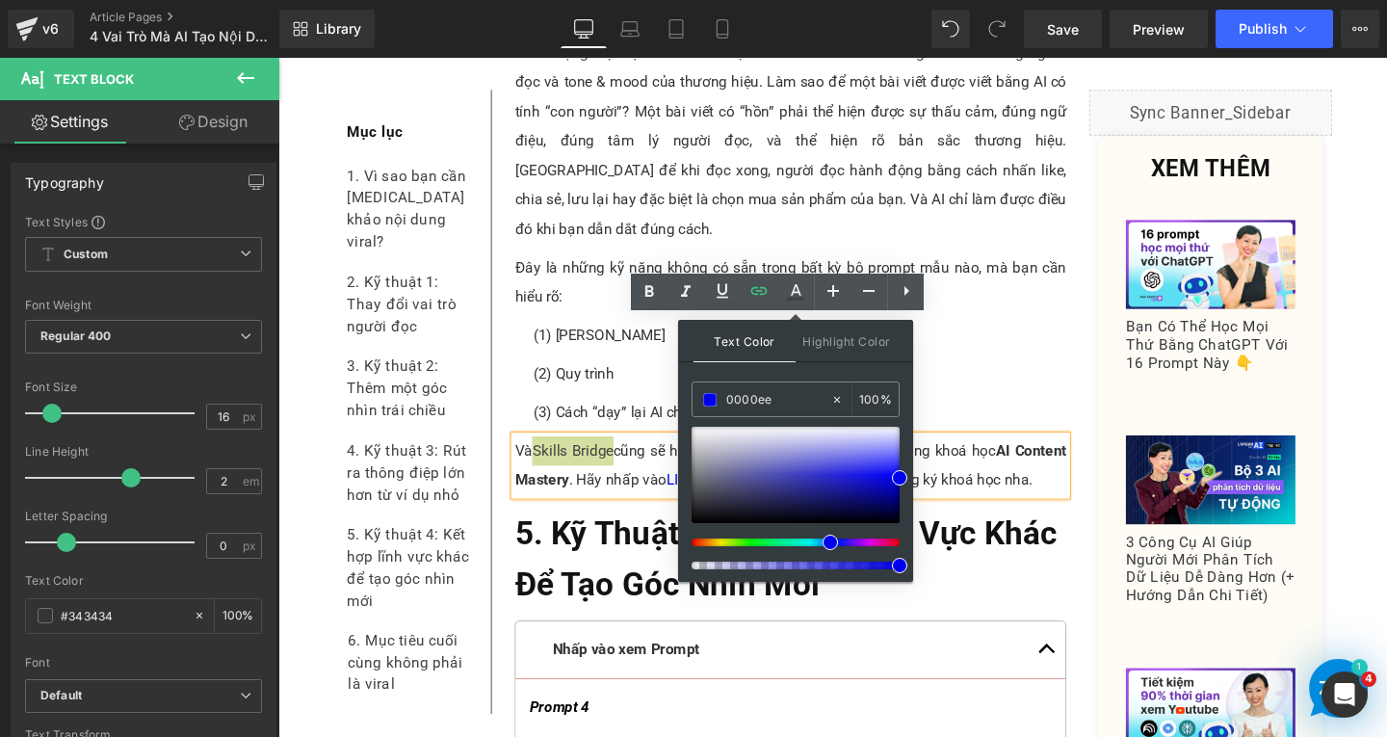
type input "#0000ee"
type input "100"
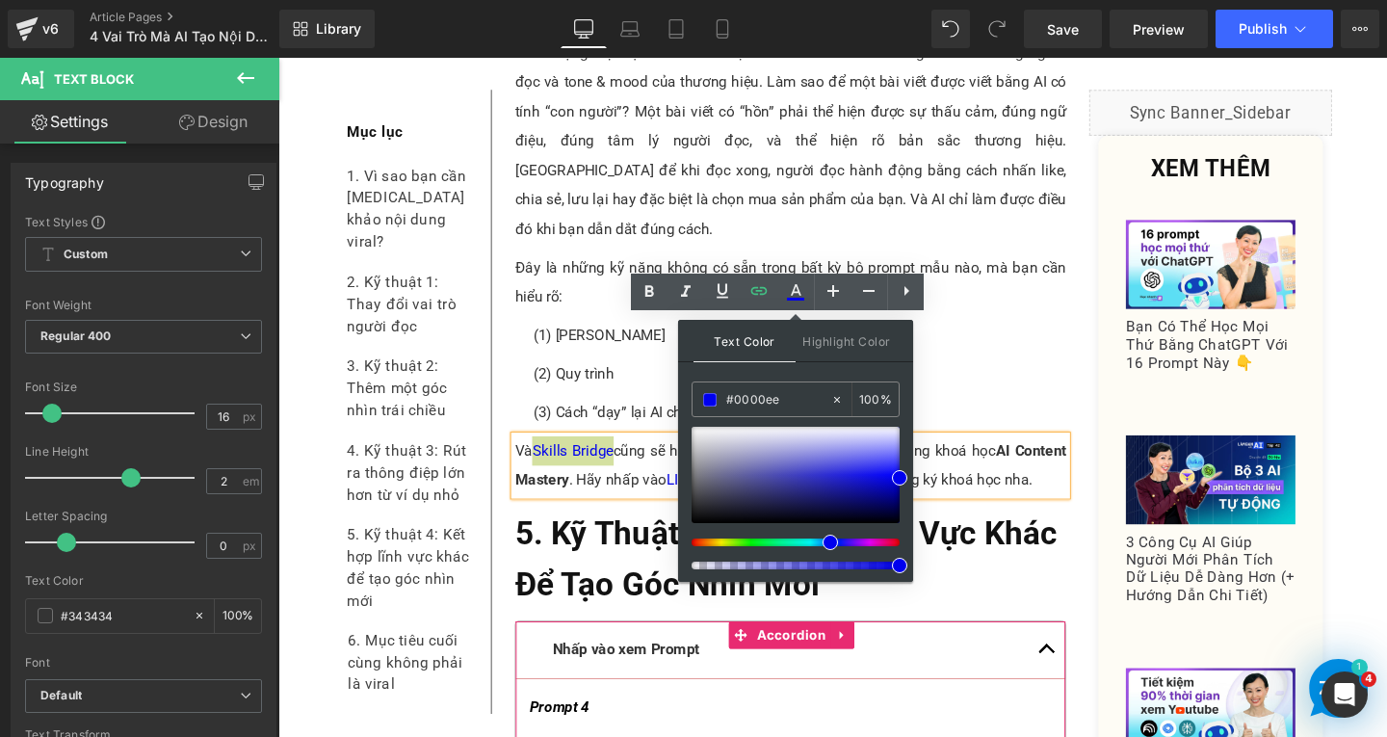
drag, startPoint x: 1165, startPoint y: 620, endPoint x: 1024, endPoint y: 575, distance: 147.8
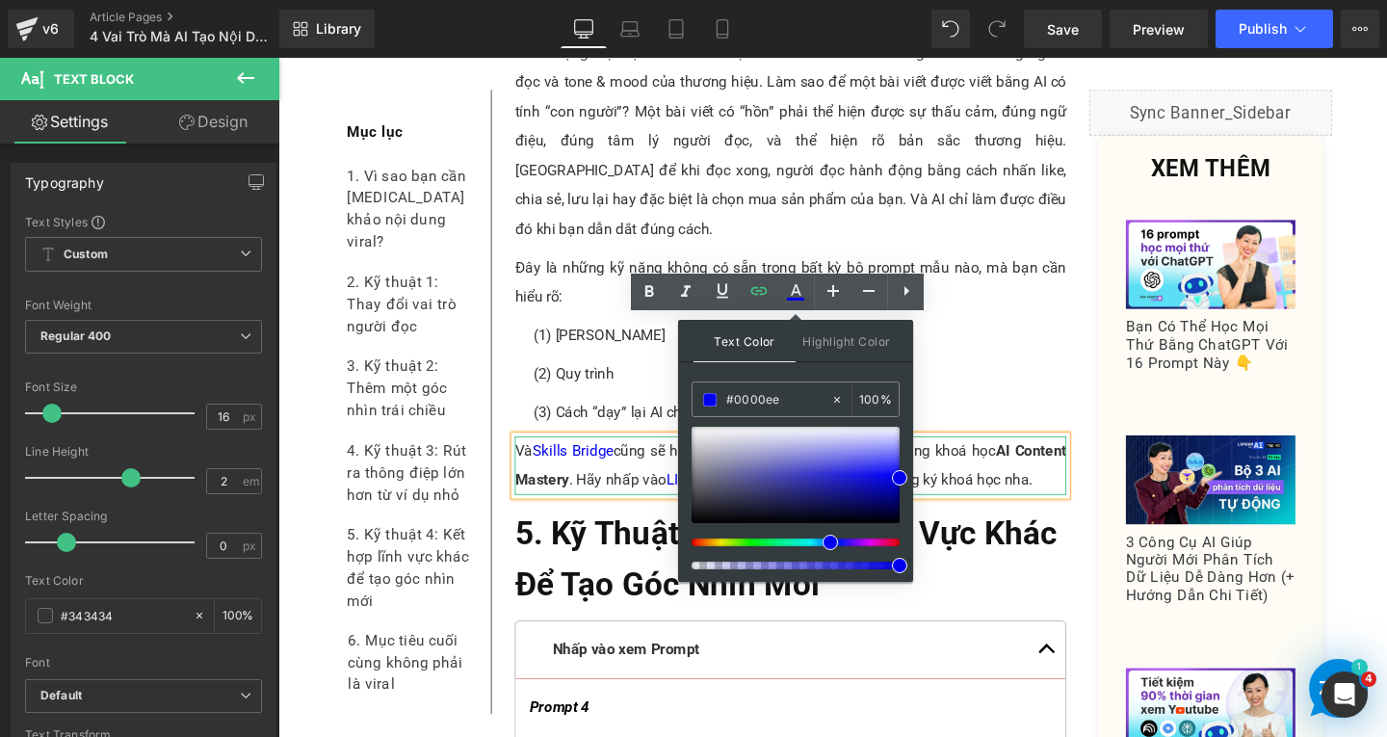
click at [633, 456] on p "Và Skills Bridge cũng sẽ hướng dẫn chi tiết các yếu tố này trong khoá học AI Co…" at bounding box center [817, 487] width 580 height 62
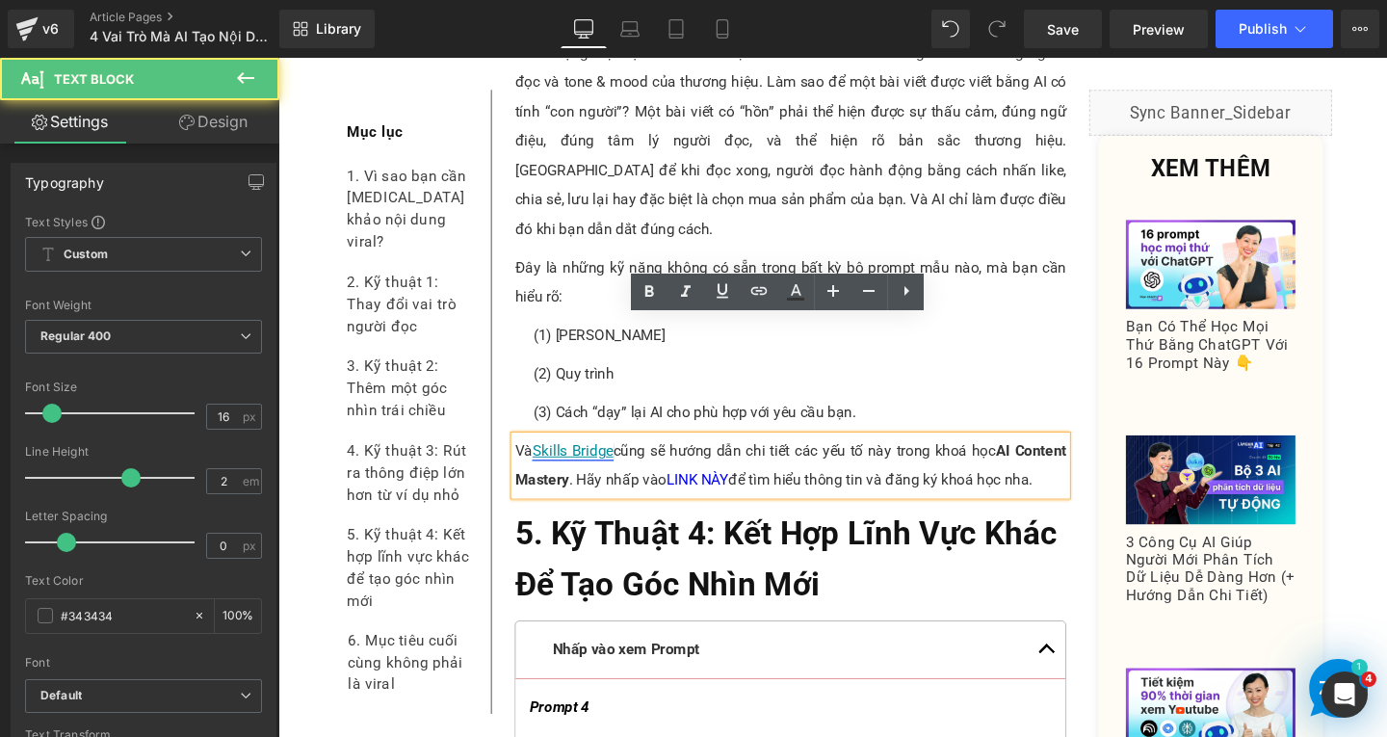
click at [591, 461] on link "Skills Bridge" at bounding box center [587, 470] width 85 height 18
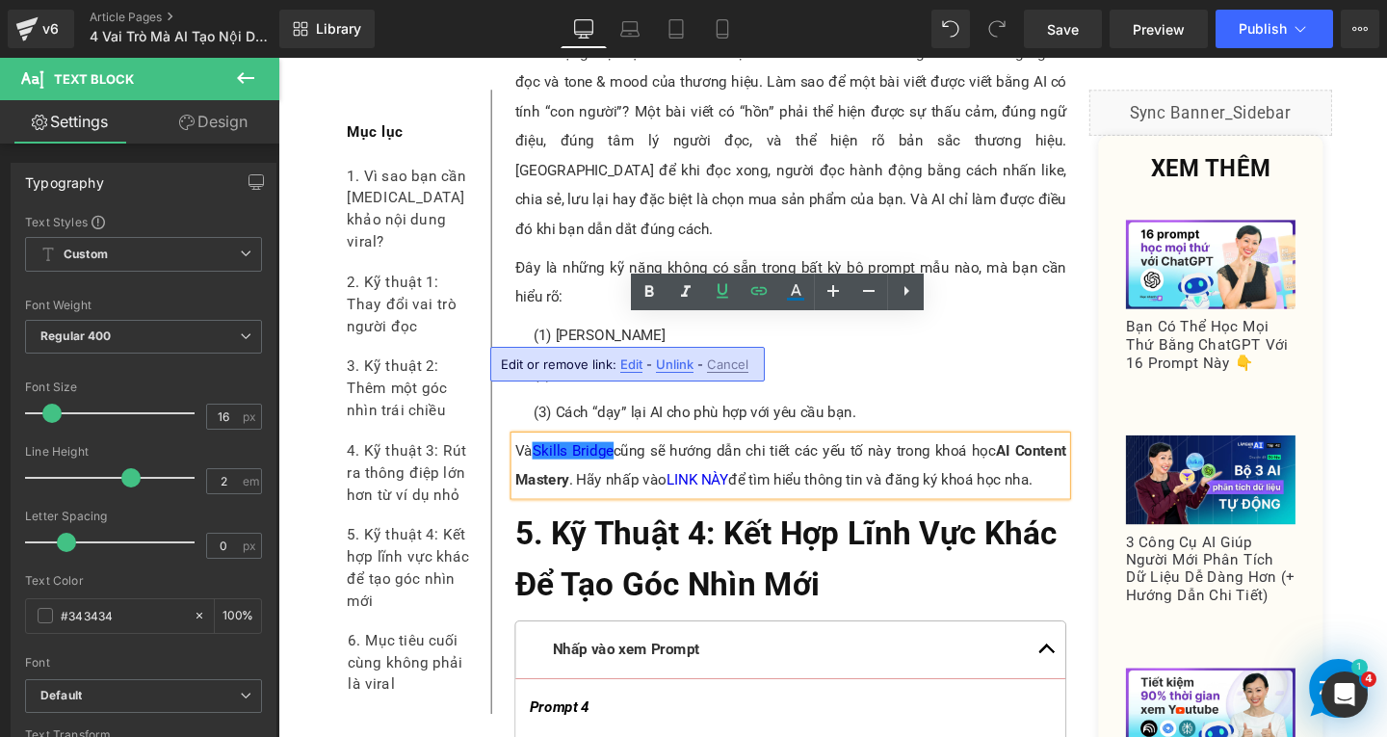
click at [636, 359] on span "Edit" at bounding box center [631, 364] width 22 height 16
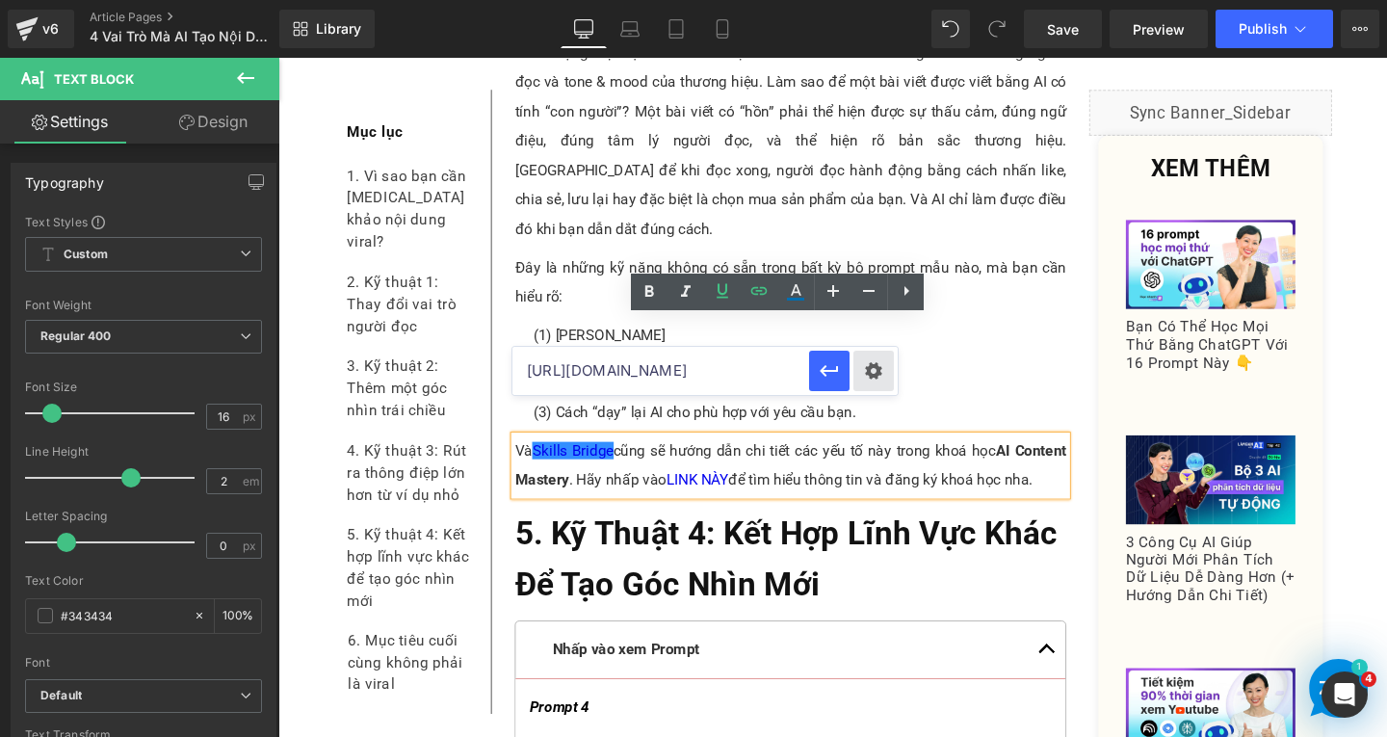
click at [870, 0] on div "Text Color Highlight Color rgba(0, 0, 238, 1) #0000ee 100 % transparent transpa…" at bounding box center [693, 0] width 1387 height 0
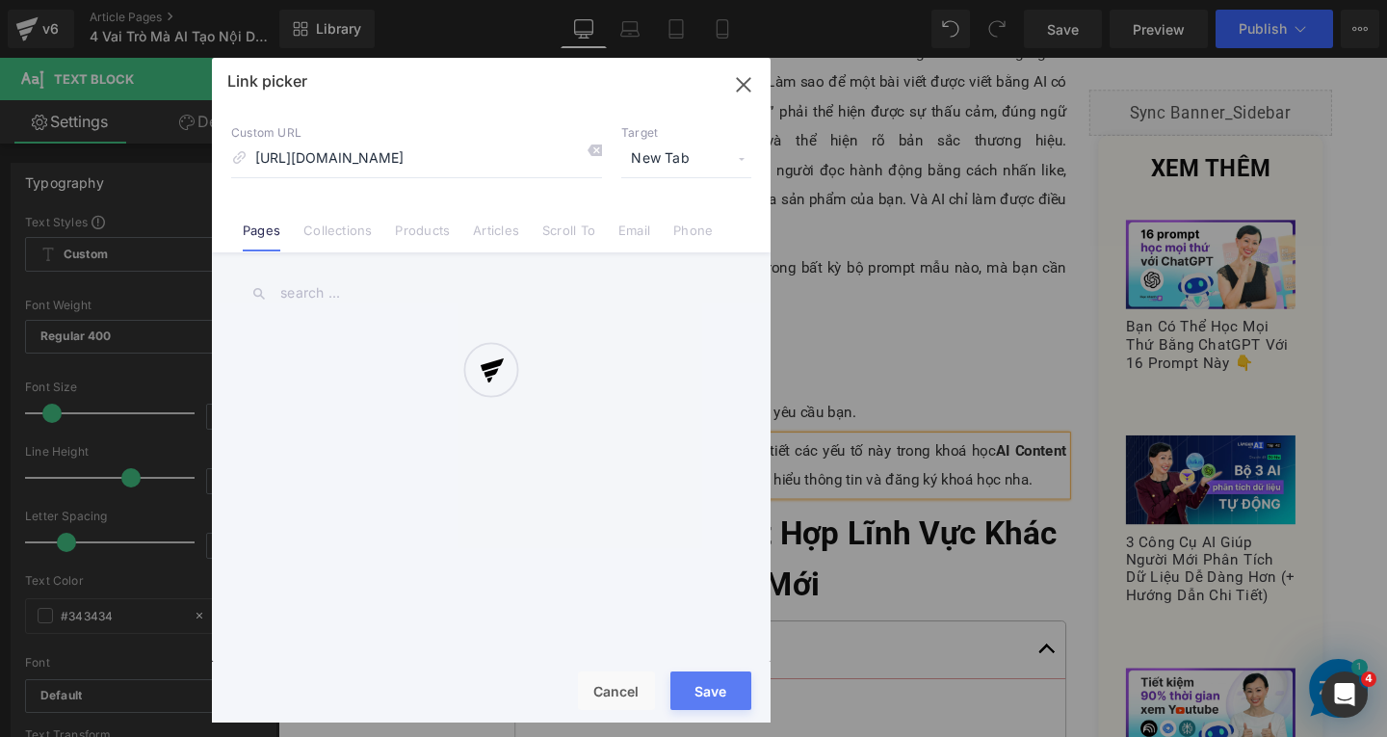
click at [679, 161] on div at bounding box center [491, 390] width 559 height 665
click at [680, 155] on div at bounding box center [491, 390] width 559 height 665
click at [685, 160] on div at bounding box center [491, 390] width 559 height 665
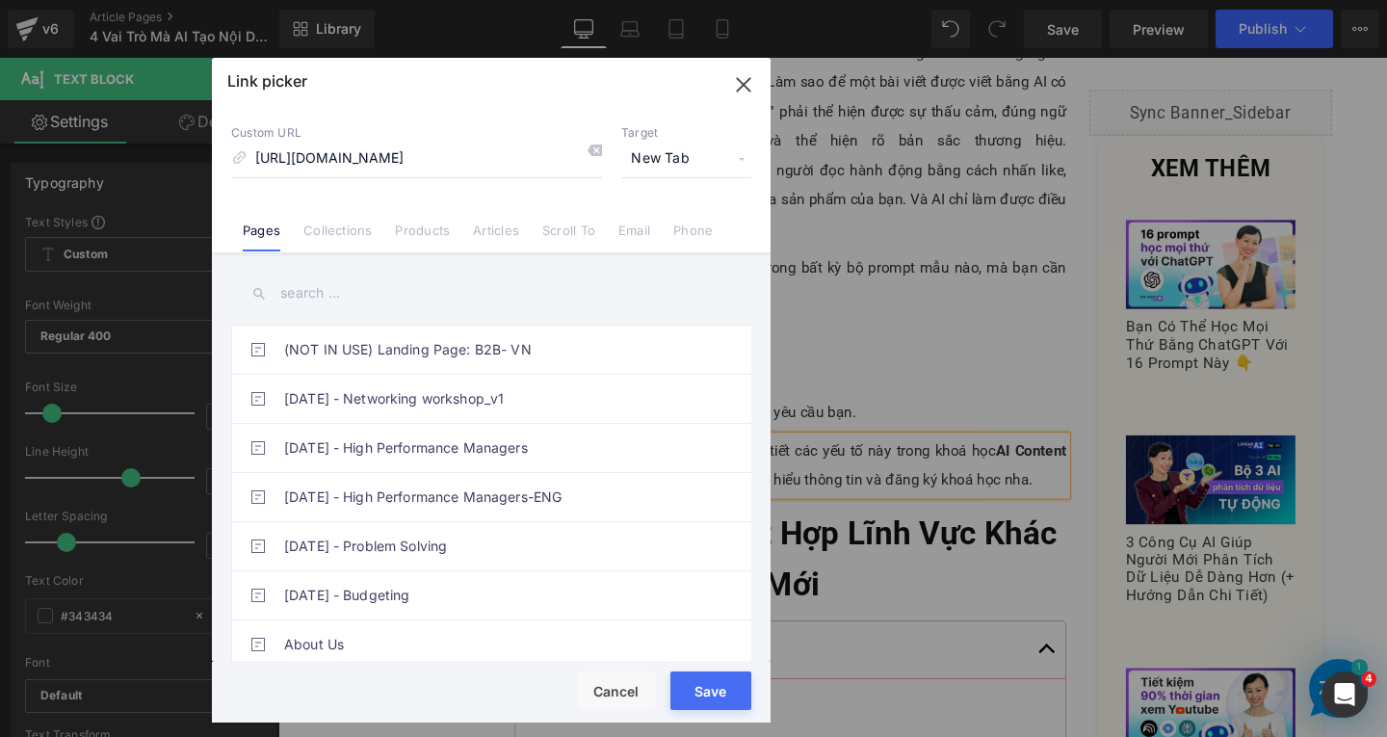
click at [684, 151] on span "New Tab" at bounding box center [686, 159] width 130 height 37
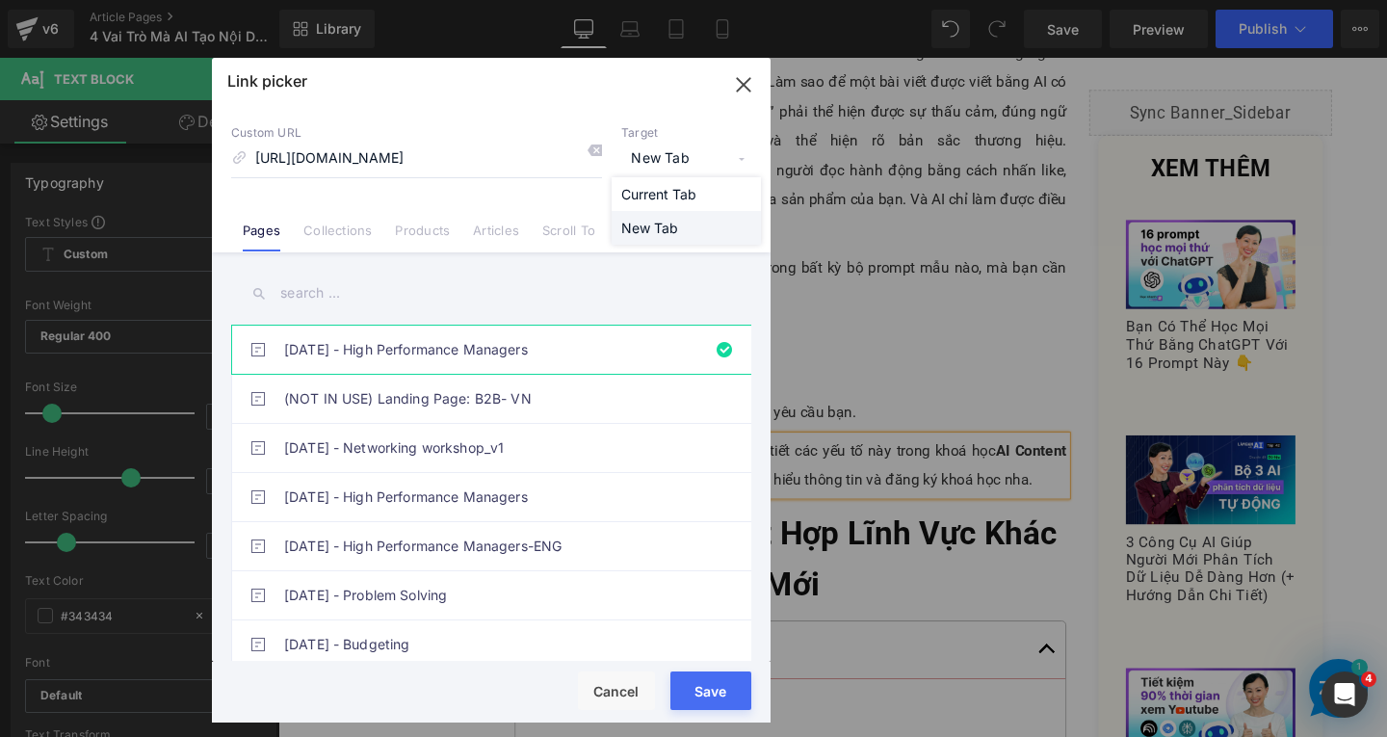
click at [637, 225] on li "New Tab" at bounding box center [686, 228] width 149 height 34
click at [702, 702] on button "Save" at bounding box center [711, 691] width 81 height 39
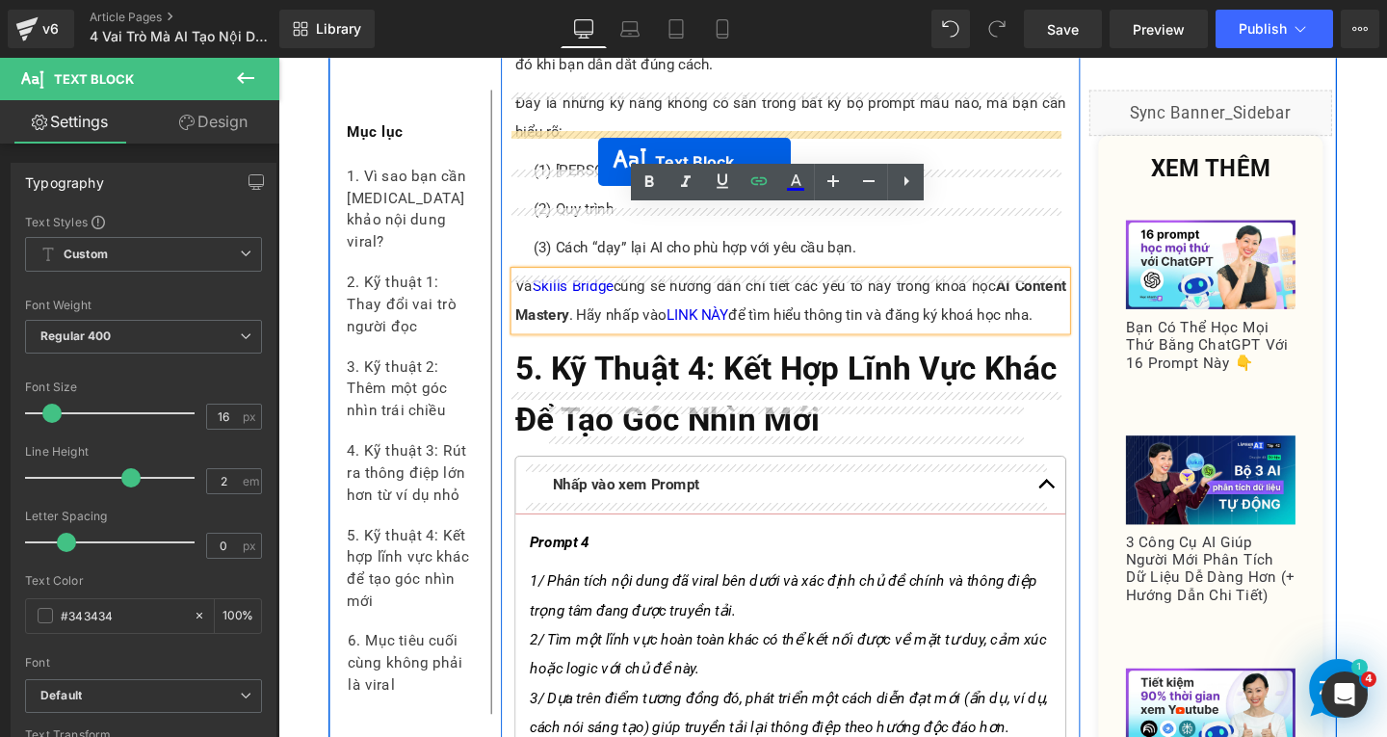
scroll to position [11140, 0]
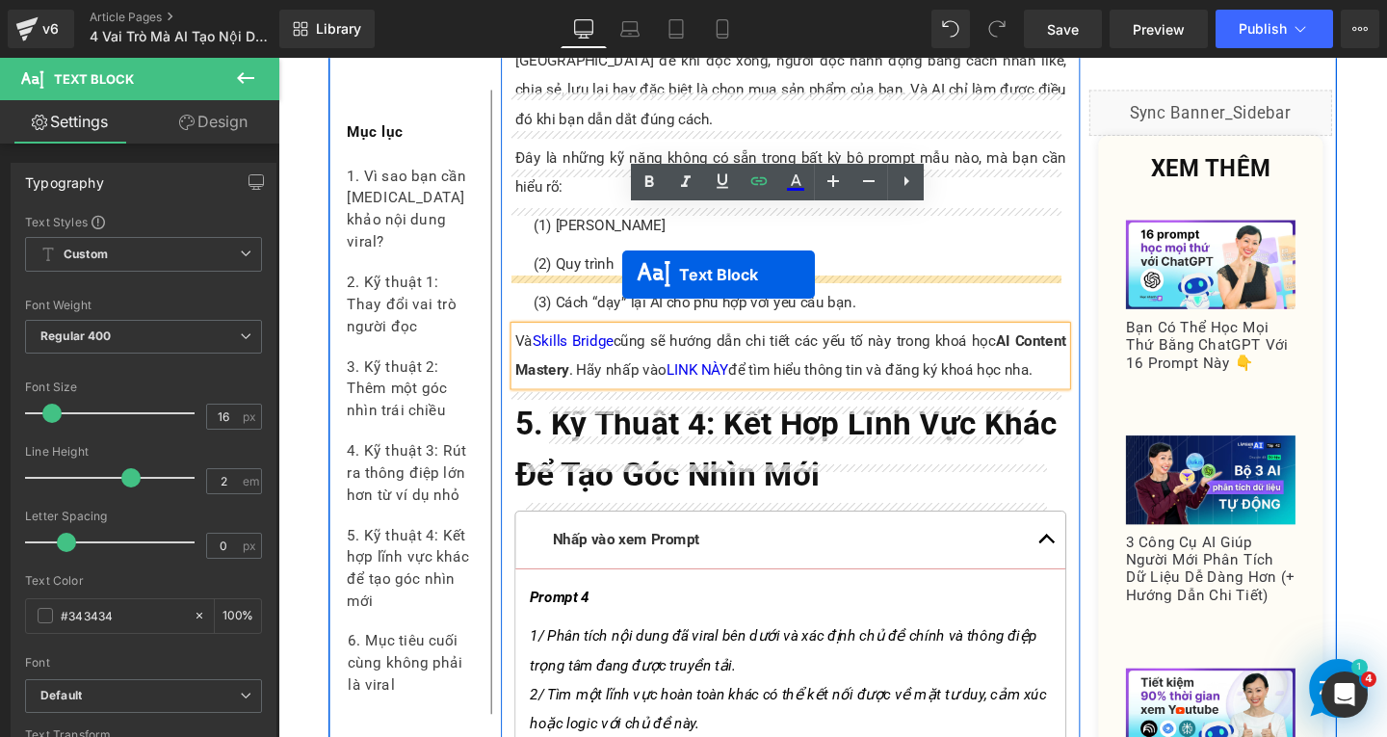
drag, startPoint x: 750, startPoint y: 708, endPoint x: 640, endPoint y: 286, distance: 436.0
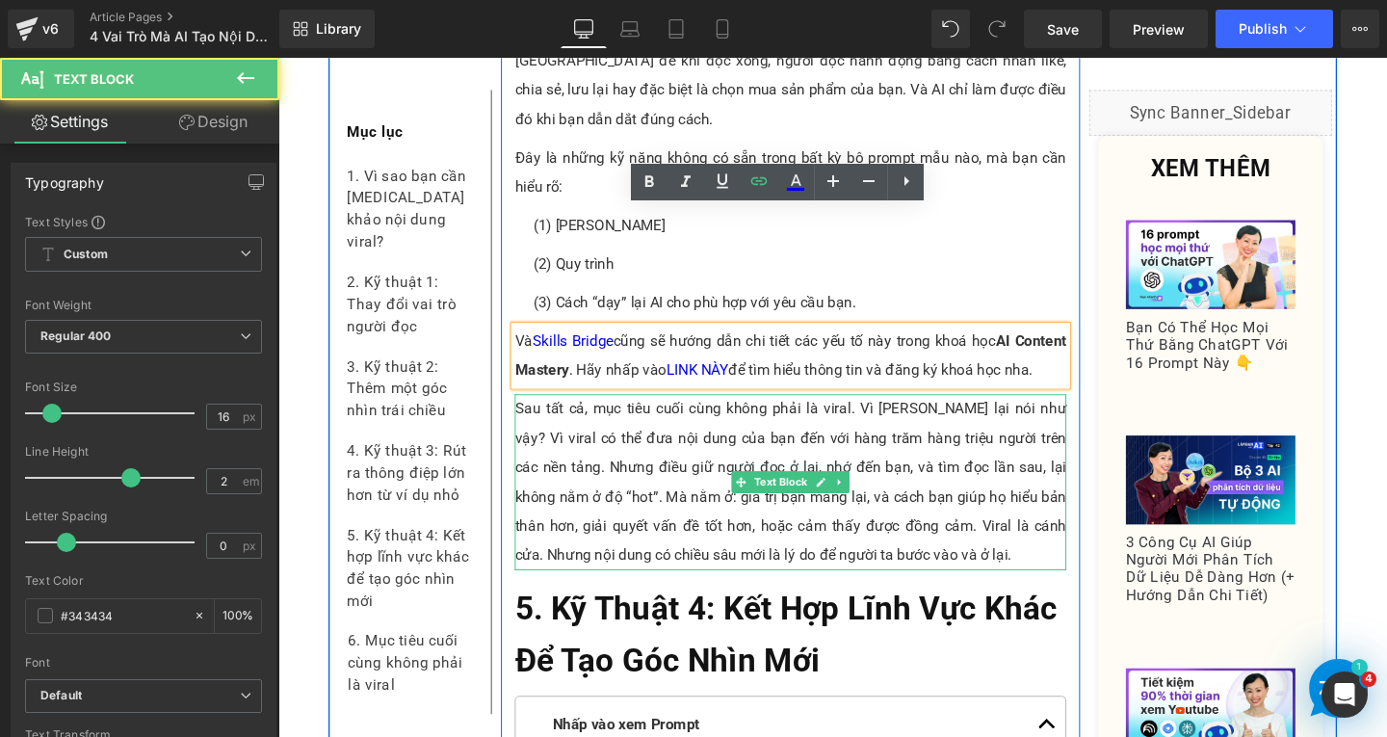
click at [712, 411] on p "Sau tất cả, mục tiêu cuối cùng không phải là viral. Vì [PERSON_NAME] lại nói nh…" at bounding box center [817, 503] width 580 height 185
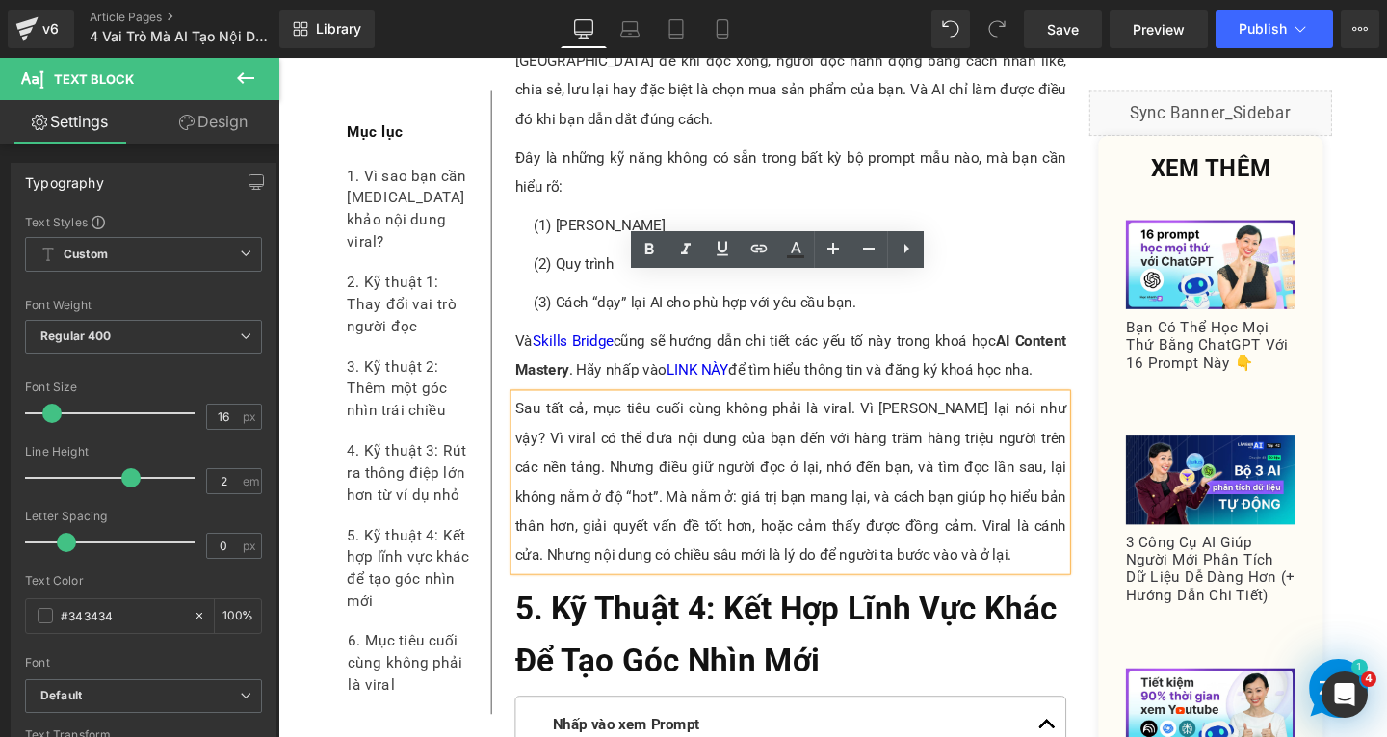
click at [946, 457] on p "Sau tất cả, mục tiêu cuối cùng không phải là viral. Vì [PERSON_NAME] lại nói nh…" at bounding box center [817, 503] width 580 height 185
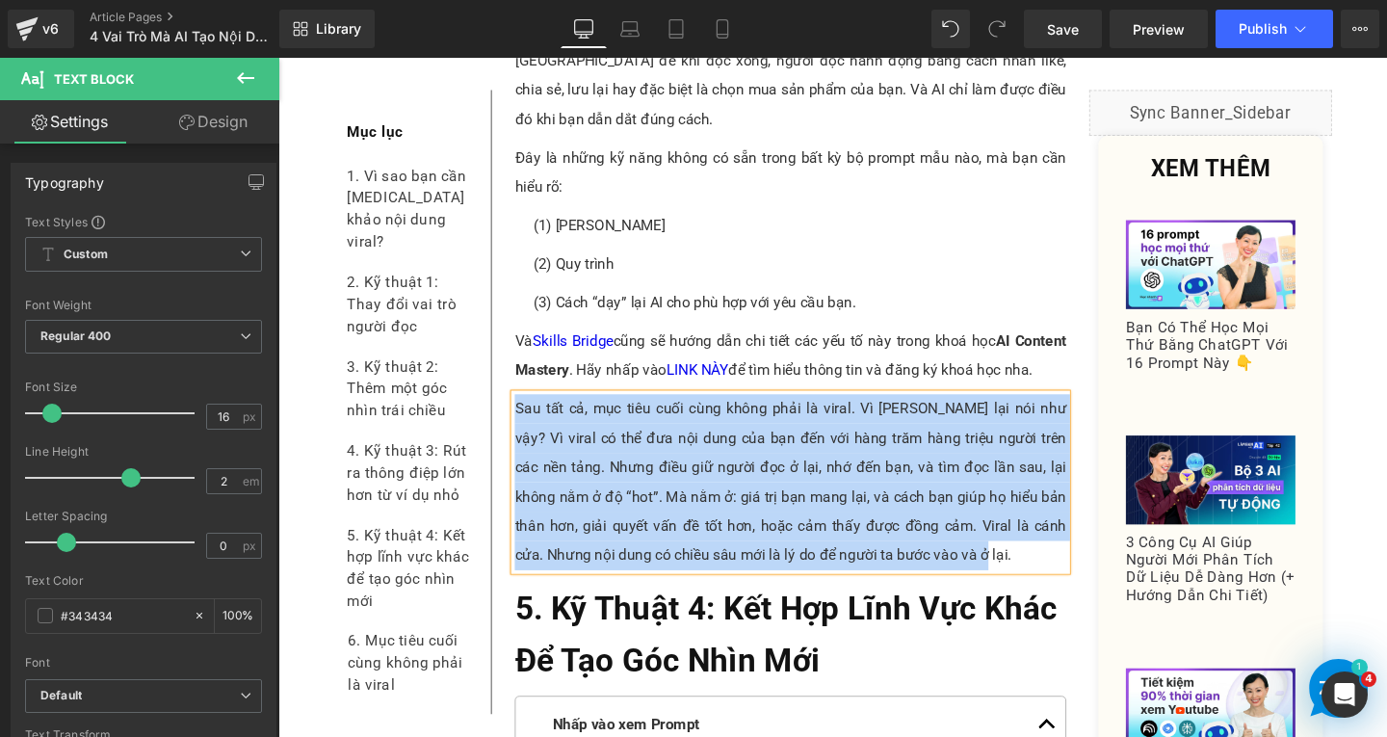
paste div
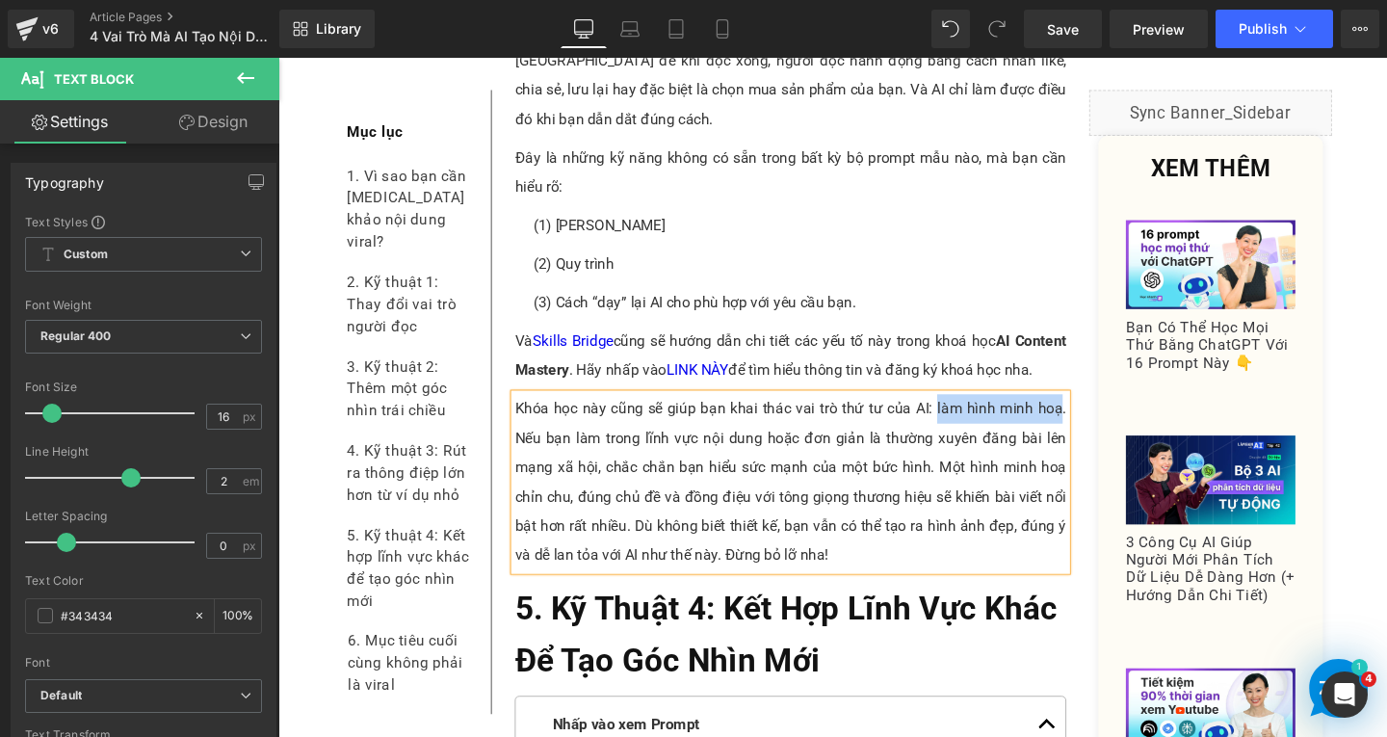
drag, startPoint x: 965, startPoint y: 302, endPoint x: 1094, endPoint y: 303, distance: 129.1
click at [1094, 411] on p "Khóa học này cũng sẽ giúp bạn khai thác vai trò thứ tư của AI: làm hình minh ho…" at bounding box center [817, 503] width 580 height 185
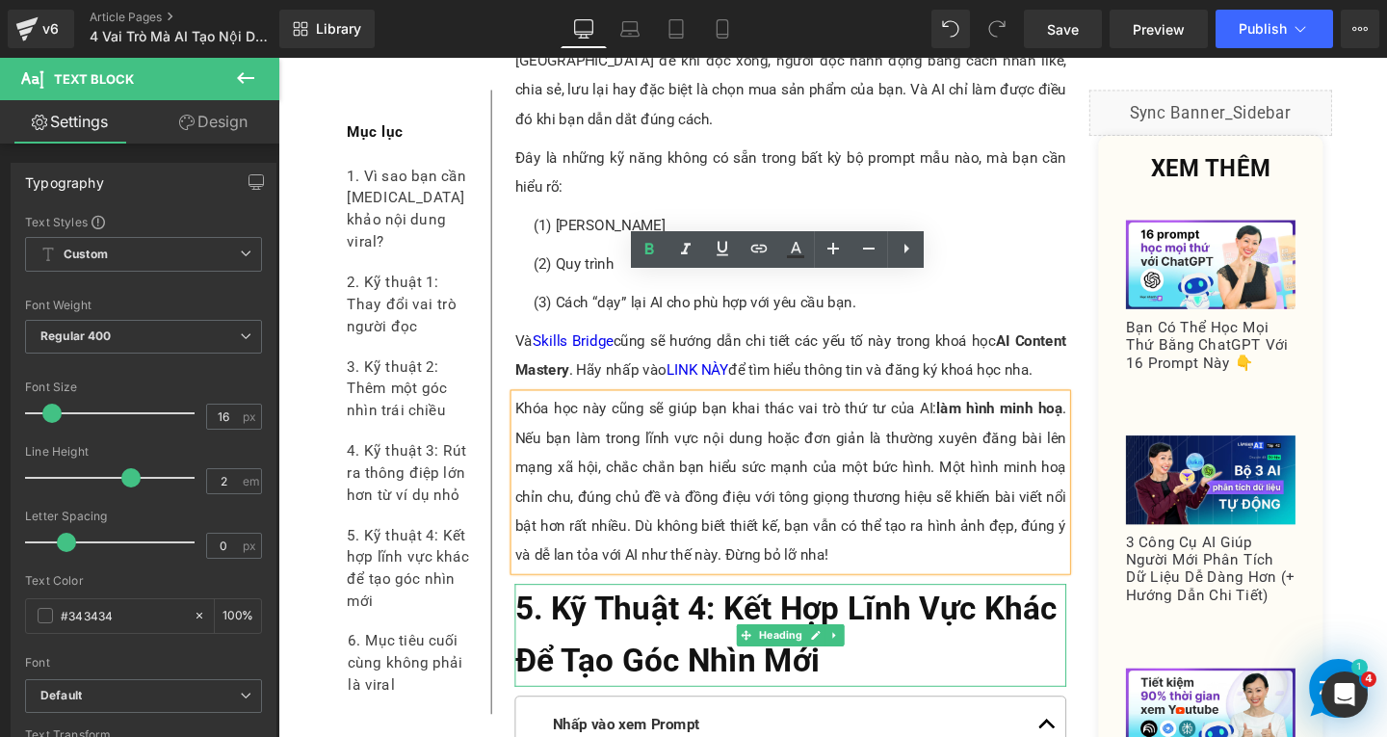
click at [601, 618] on span "5. Kỹ Thuật 4: Kết Hợp Lĩnh Vực Khác Để Tạo Góc Nhìn Mới" at bounding box center [811, 664] width 569 height 93
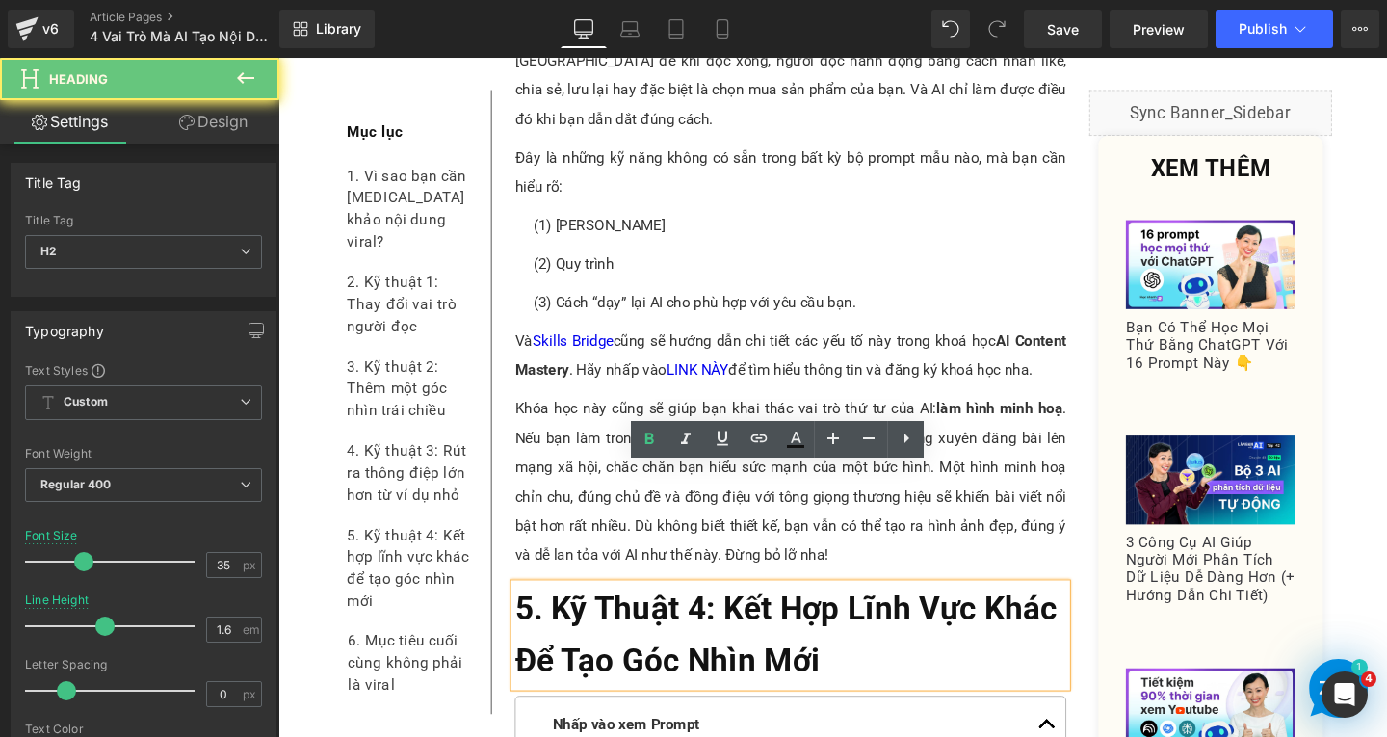
click at [879, 611] on h2 "5. Kỹ Thuật 4: Kết Hợp Lĩnh Vực Khác Để Tạo Góc Nhìn Mới" at bounding box center [817, 665] width 580 height 108
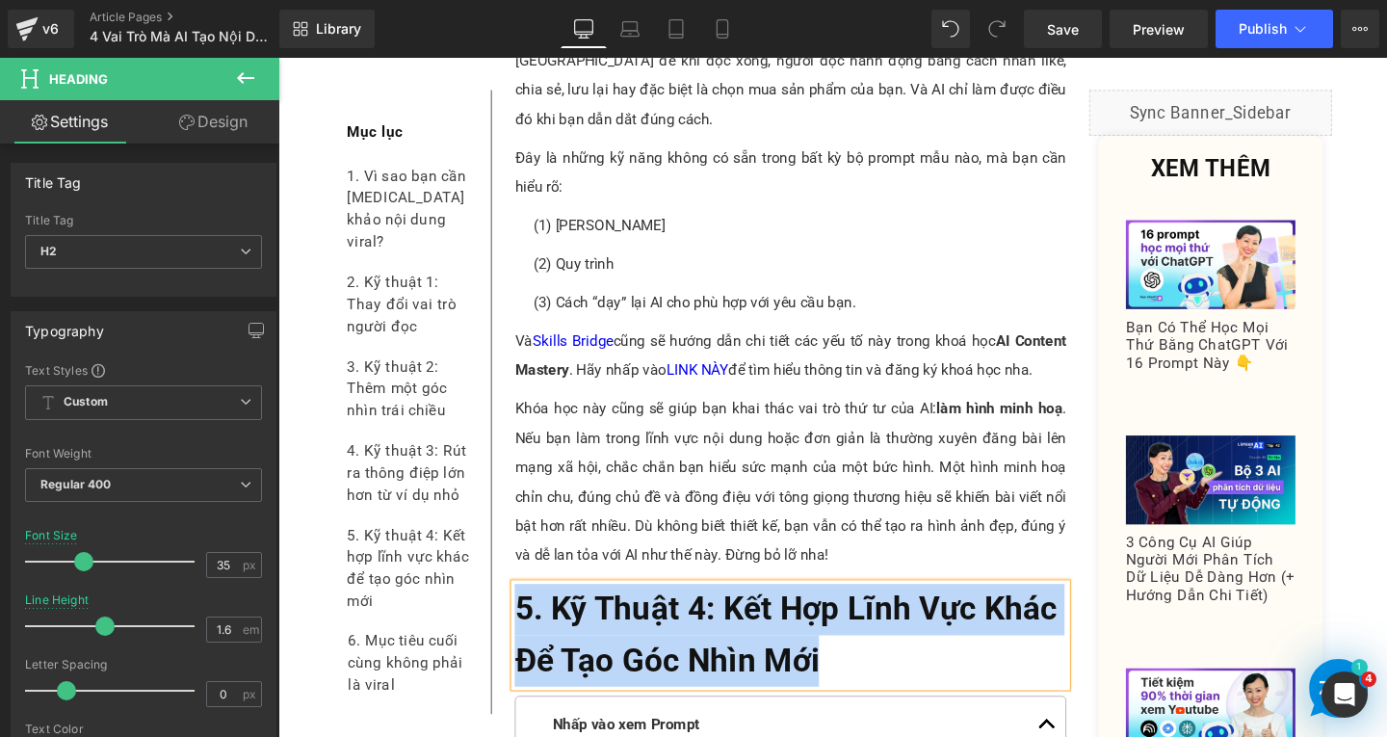
paste div
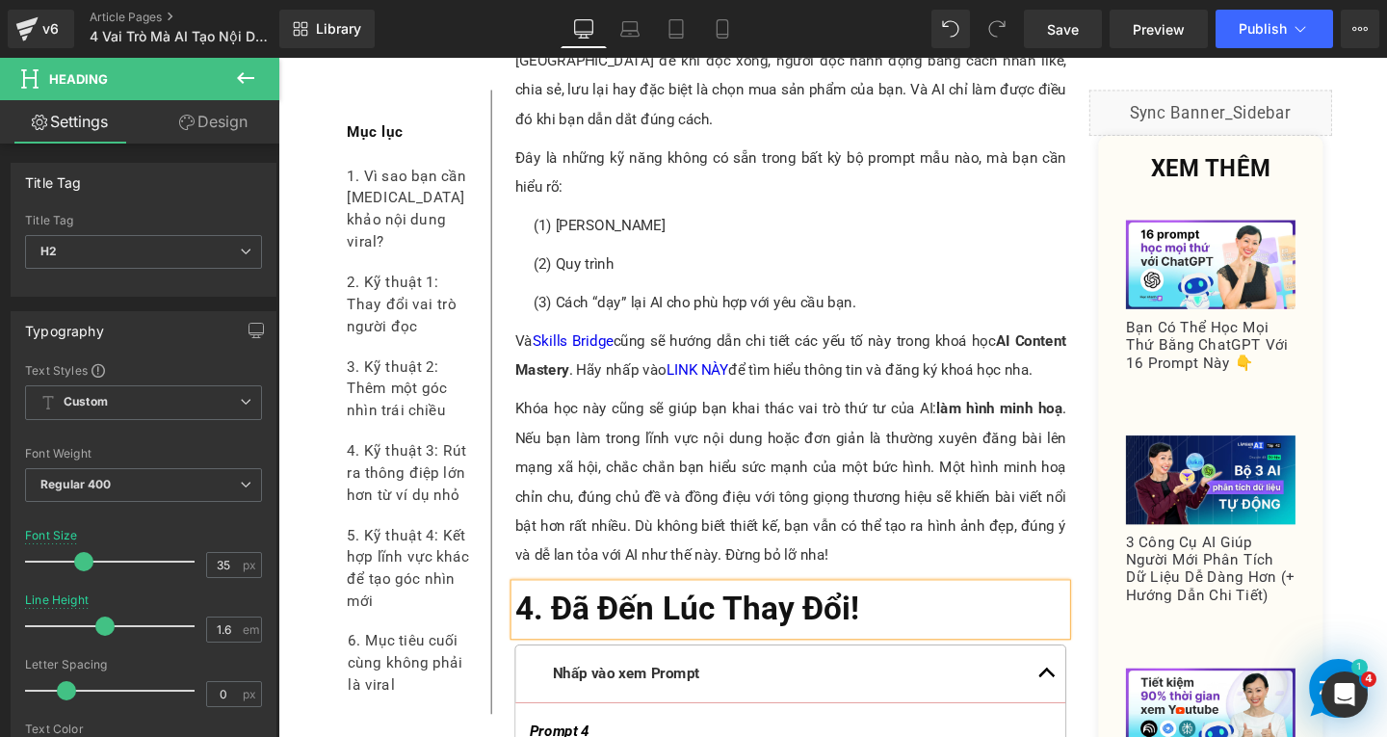
scroll to position [11429, 0]
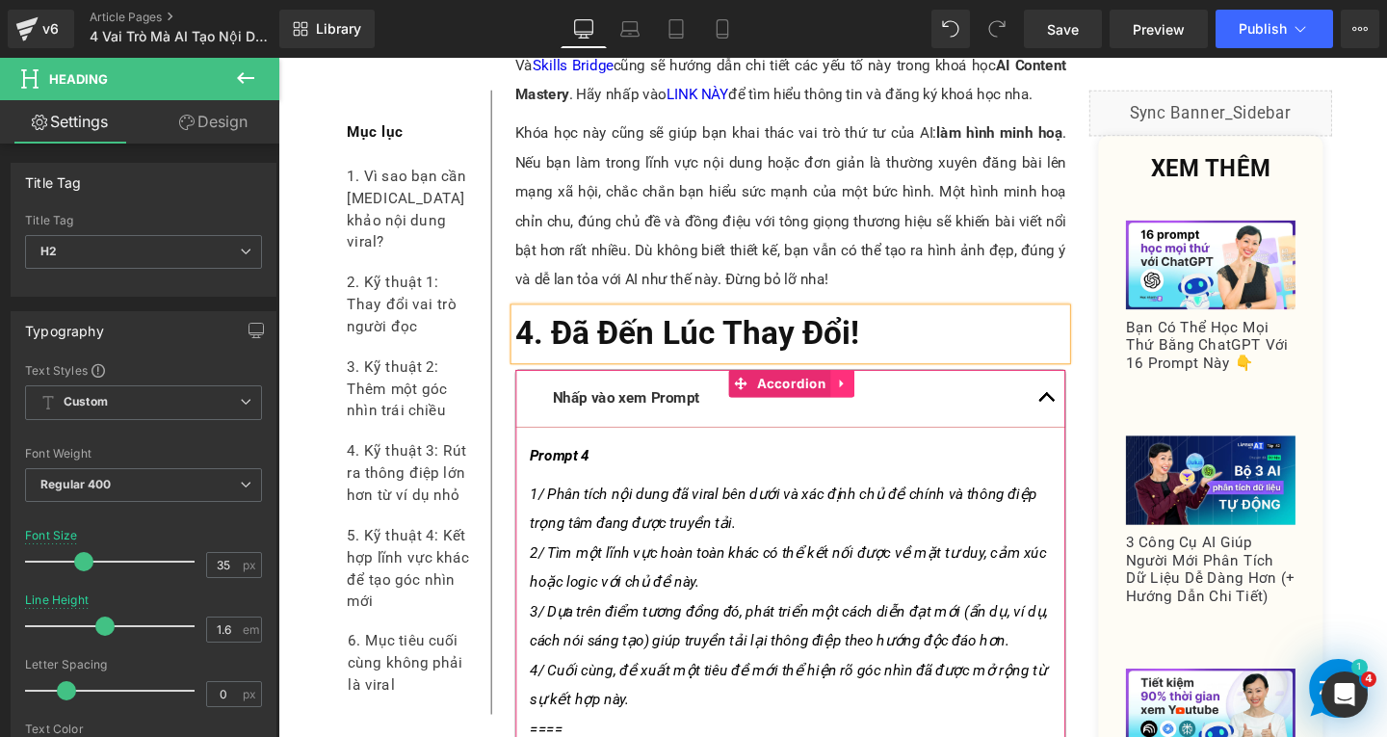
click at [865, 393] on icon at bounding box center [871, 400] width 13 height 14
click at [878, 394] on icon at bounding box center [884, 400] width 13 height 13
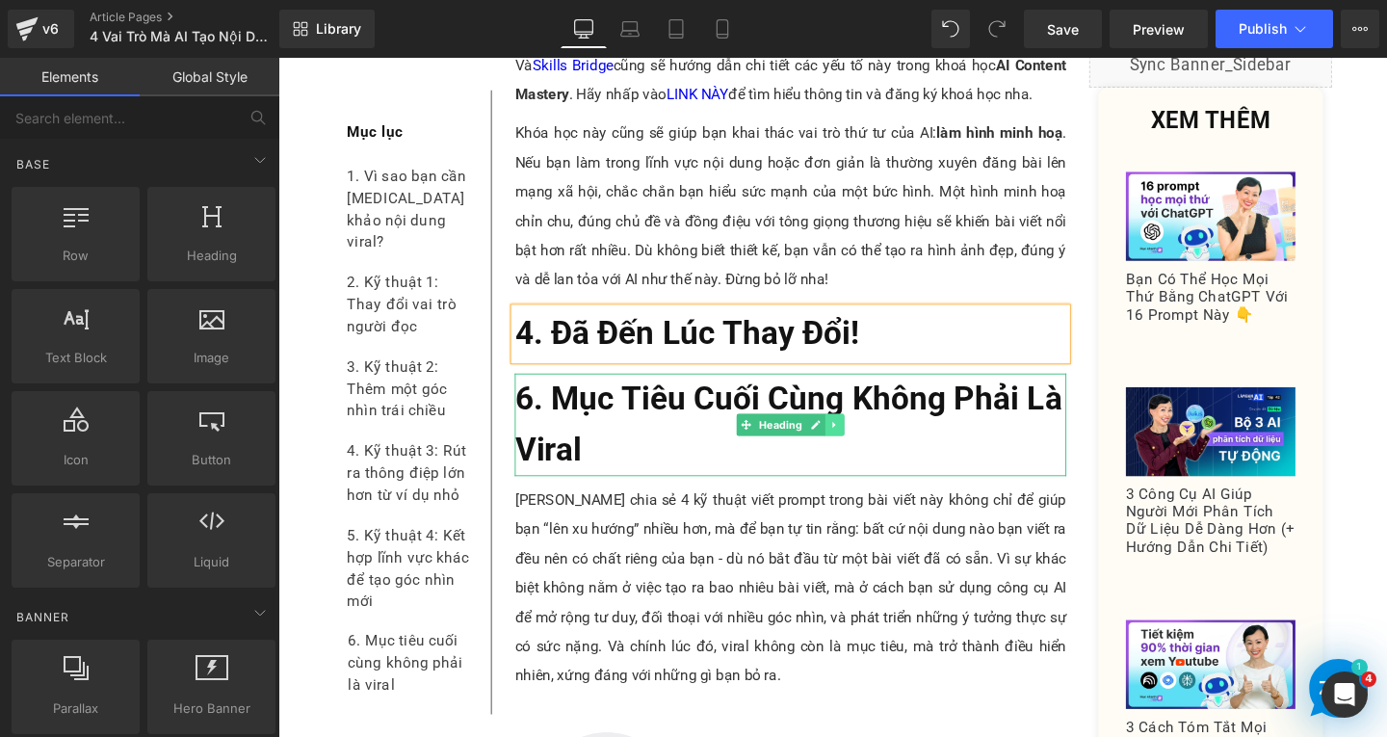
click at [858, 438] on icon at bounding box center [863, 444] width 11 height 12
click at [864, 433] on link at bounding box center [874, 444] width 20 height 23
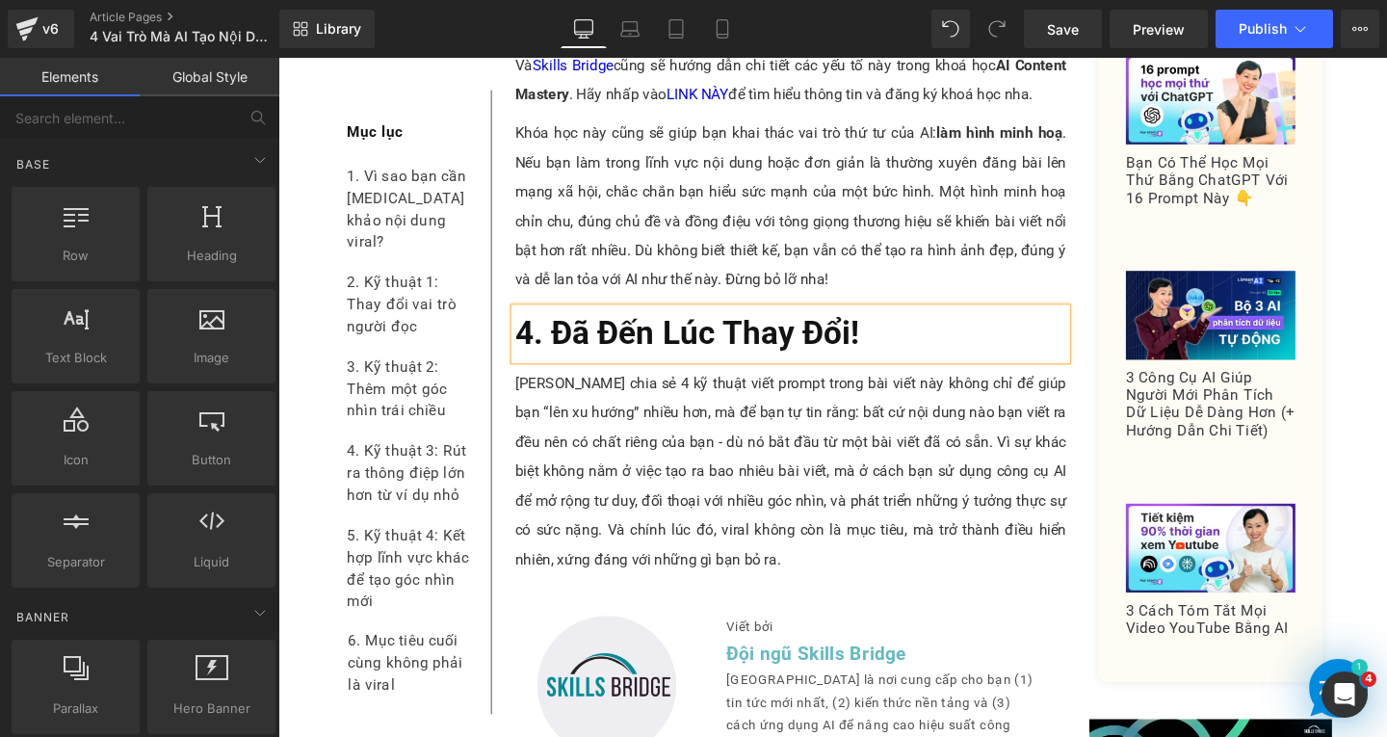
click at [624, 421] on p "[PERSON_NAME] chia sẻ 4 kỹ thuật viết prompt trong bài viết này không chỉ để gi…" at bounding box center [817, 493] width 580 height 216
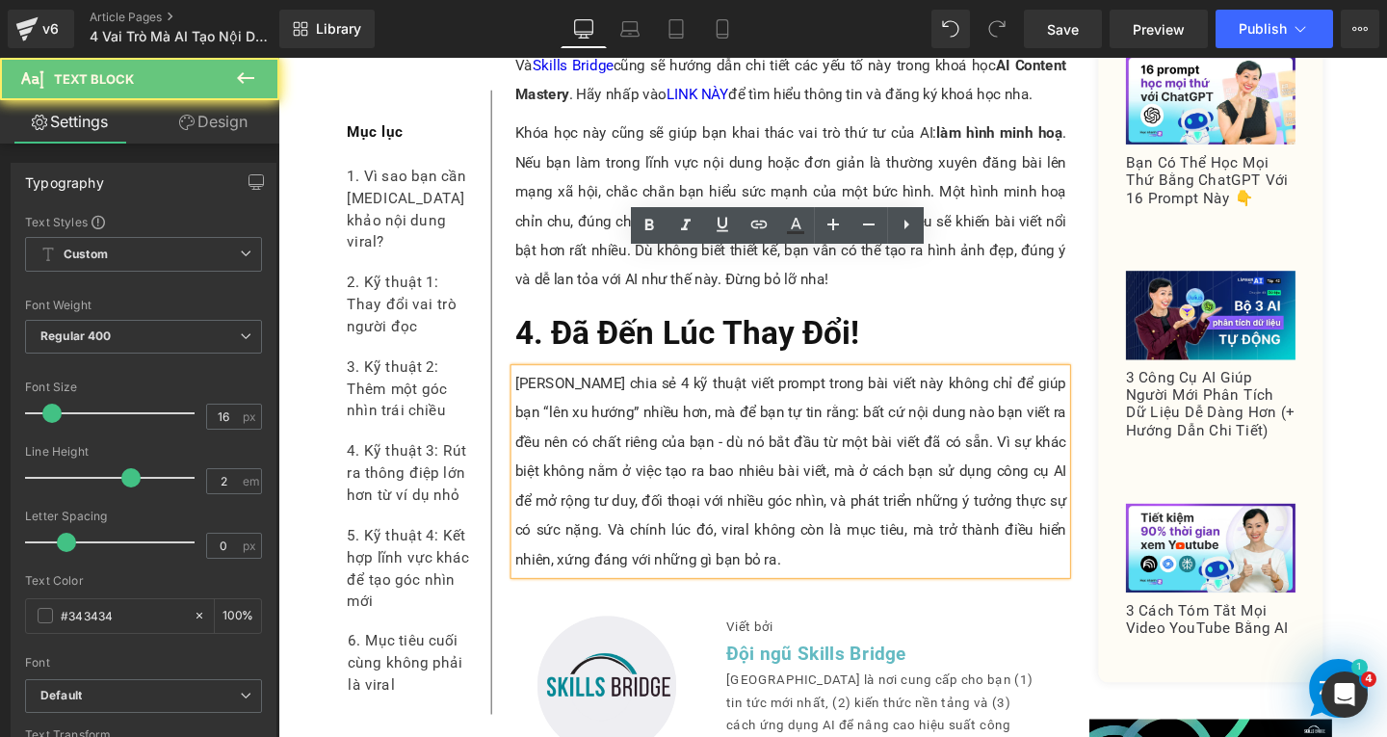
click at [700, 457] on p "[PERSON_NAME] chia sẻ 4 kỹ thuật viết prompt trong bài viết này không chỉ để gi…" at bounding box center [817, 493] width 580 height 216
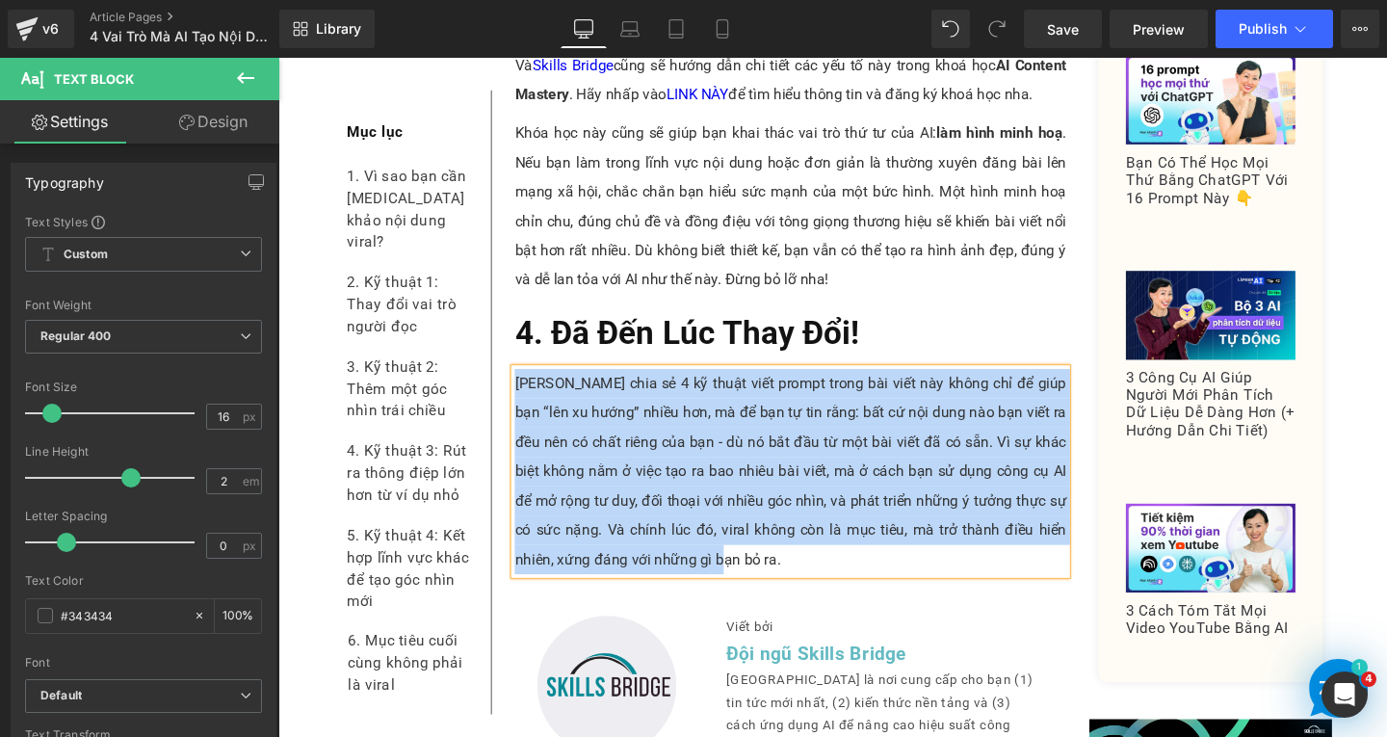
paste div
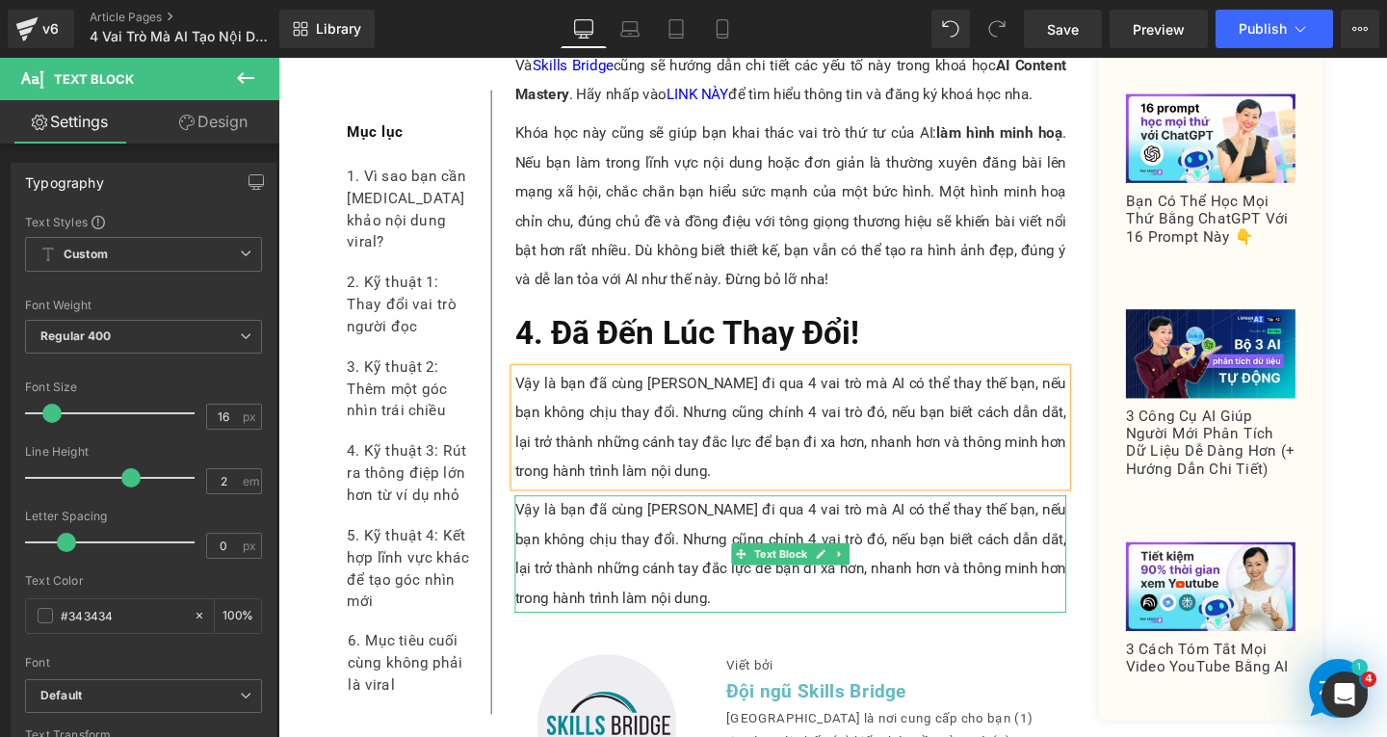
click at [646, 518] on p "Vậy là bạn đã cùng [PERSON_NAME] đi qua 4 vai trò mà AI có thể thay thế bạn, nế…" at bounding box center [817, 579] width 580 height 123
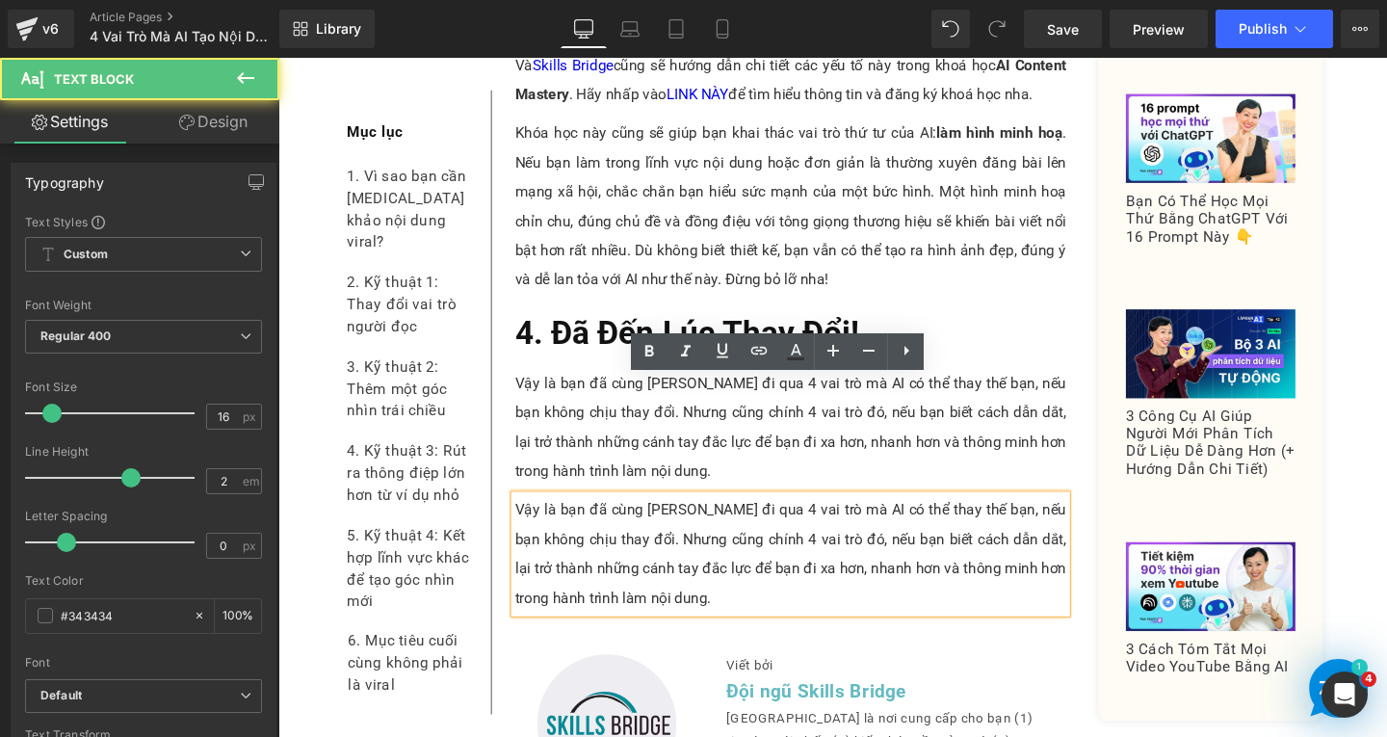
click at [672, 518] on p "Vậy là bạn đã cùng [PERSON_NAME] đi qua 4 vai trò mà AI có thể thay thế bạn, nế…" at bounding box center [817, 579] width 580 height 123
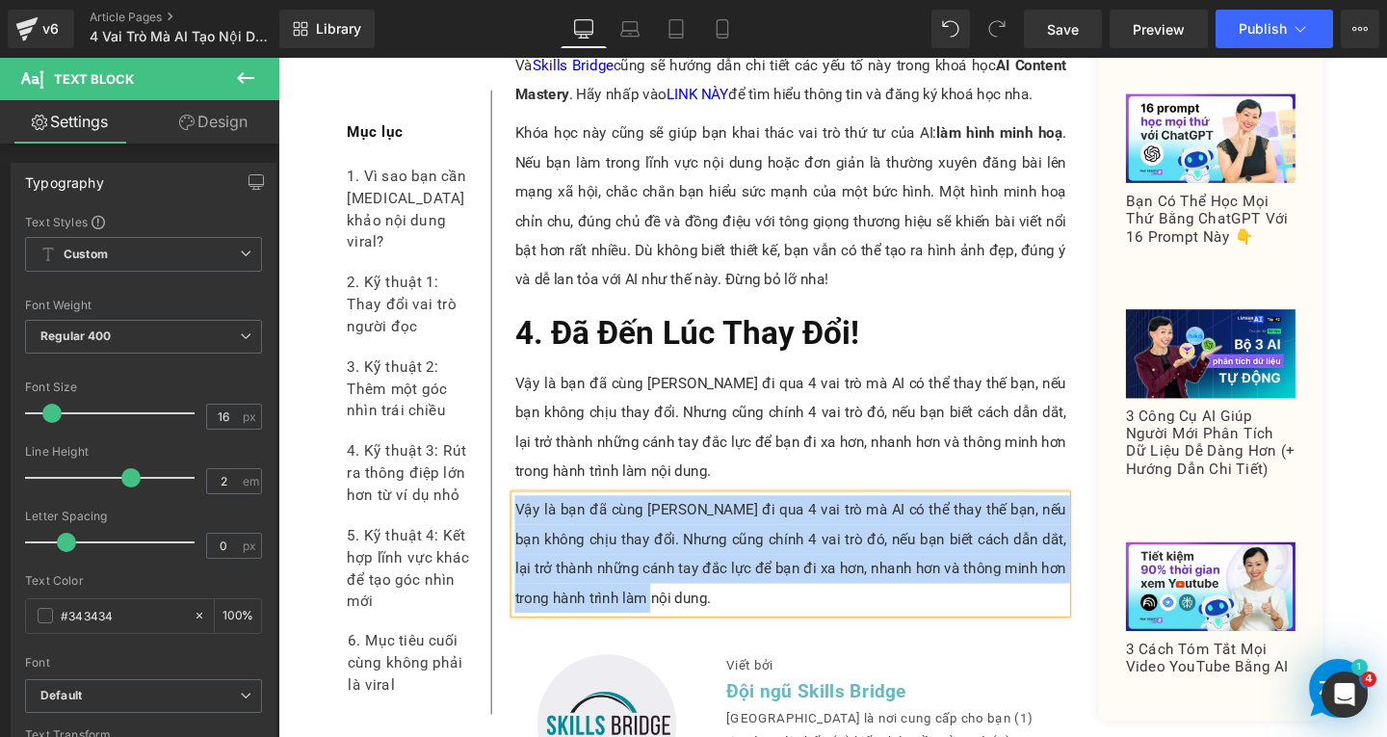
paste div
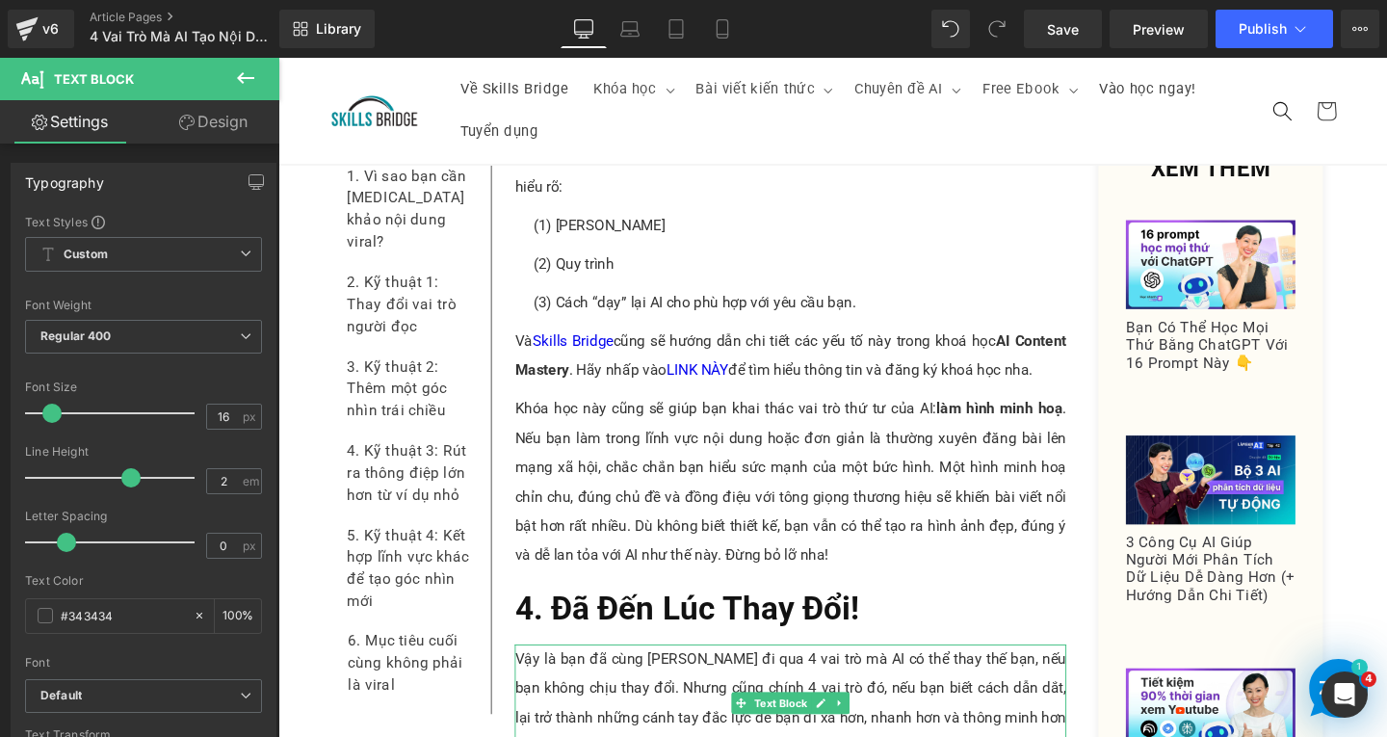
scroll to position [10851, 0]
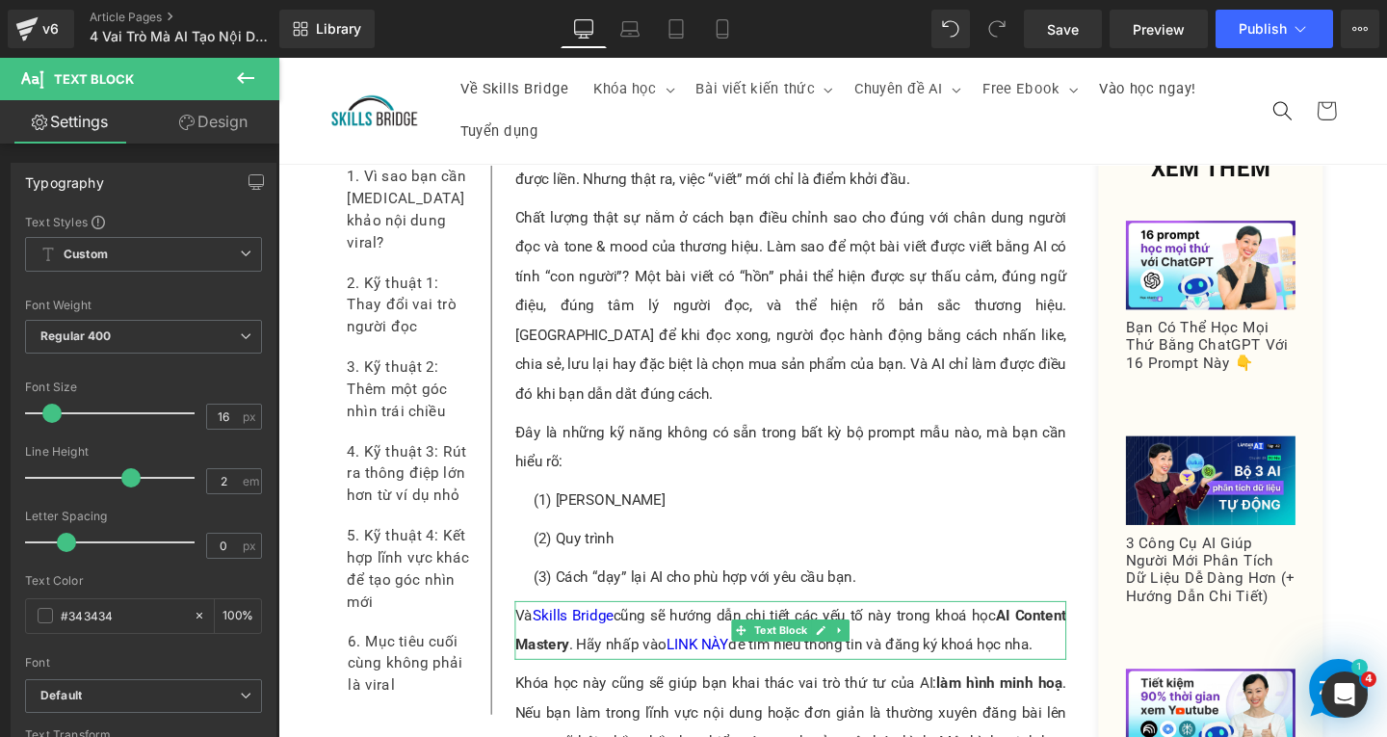
click at [623, 629] on p "Và Skills Bridge cũng sẽ hướng dẫn chi tiết các yếu tố này trong khoá học AI Co…" at bounding box center [817, 660] width 580 height 62
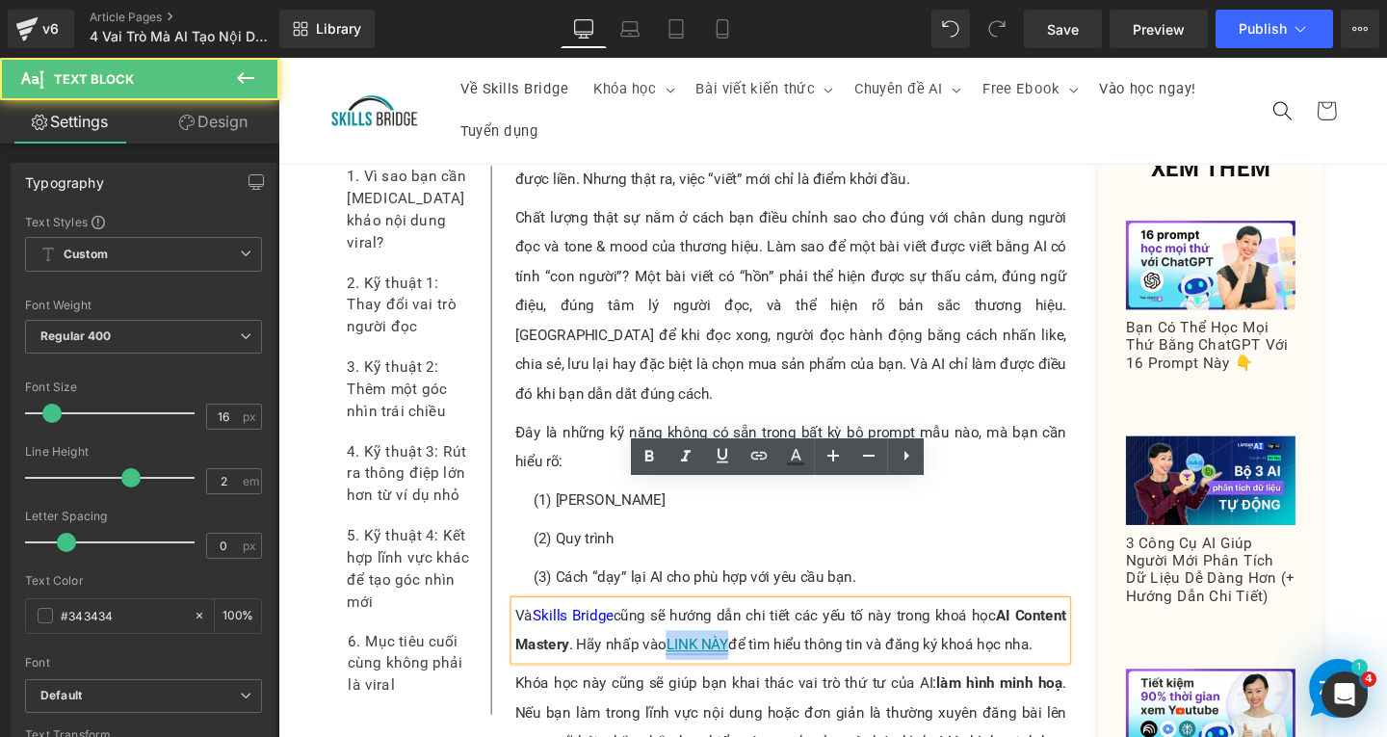
drag, startPoint x: 683, startPoint y: 552, endPoint x: 747, endPoint y: 552, distance: 63.6
click at [747, 666] on link "LINK NÀY" at bounding box center [719, 675] width 66 height 18
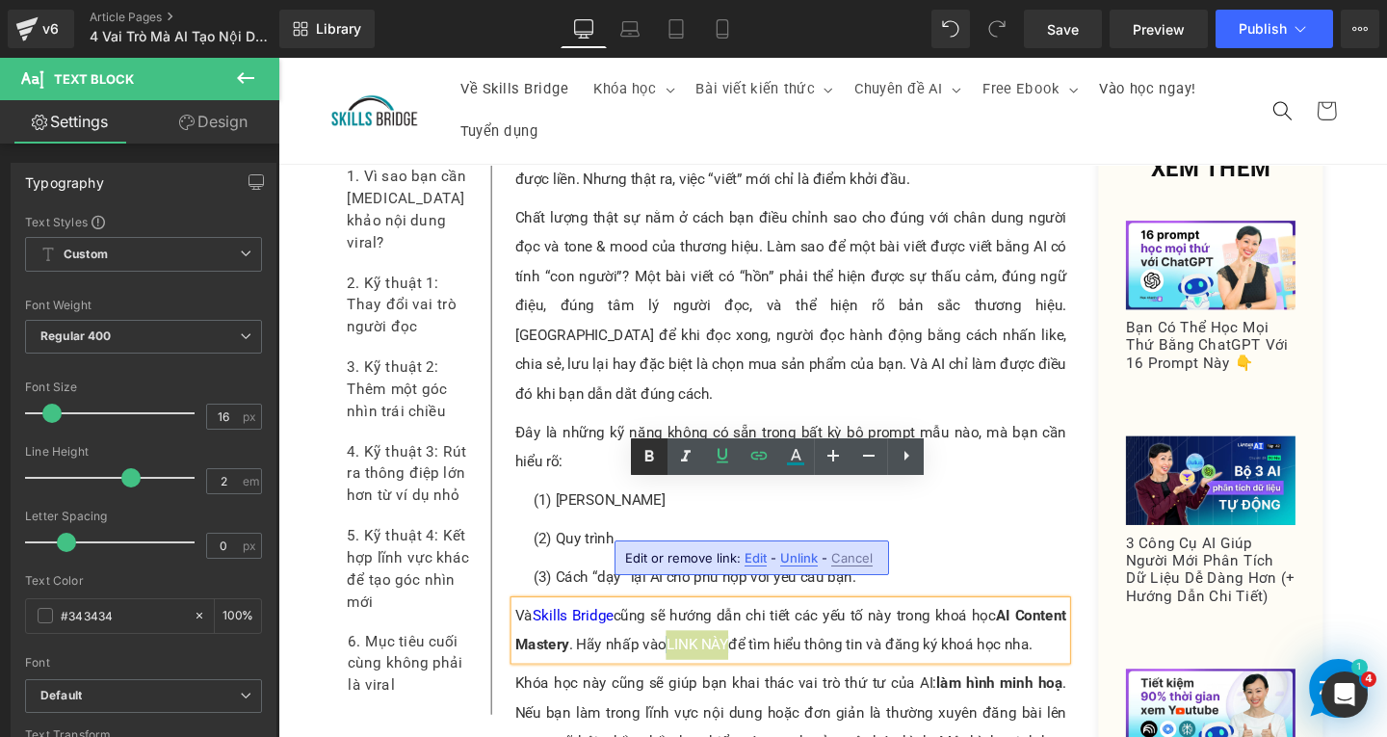
click at [655, 460] on icon at bounding box center [649, 456] width 23 height 23
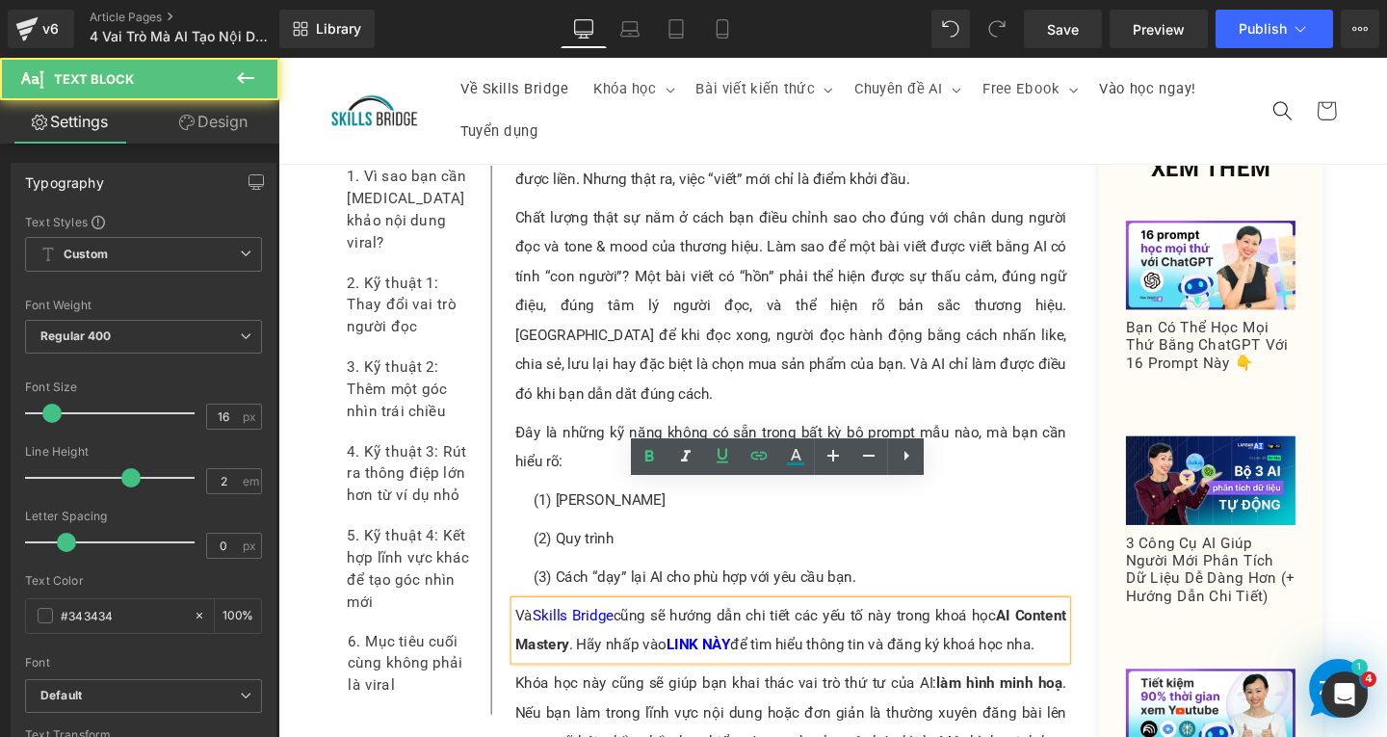
click at [853, 629] on p "Và Skills Bridge cũng sẽ hướng dẫn chi tiết các yếu tố này trong khoá học AI Co…" at bounding box center [817, 660] width 580 height 62
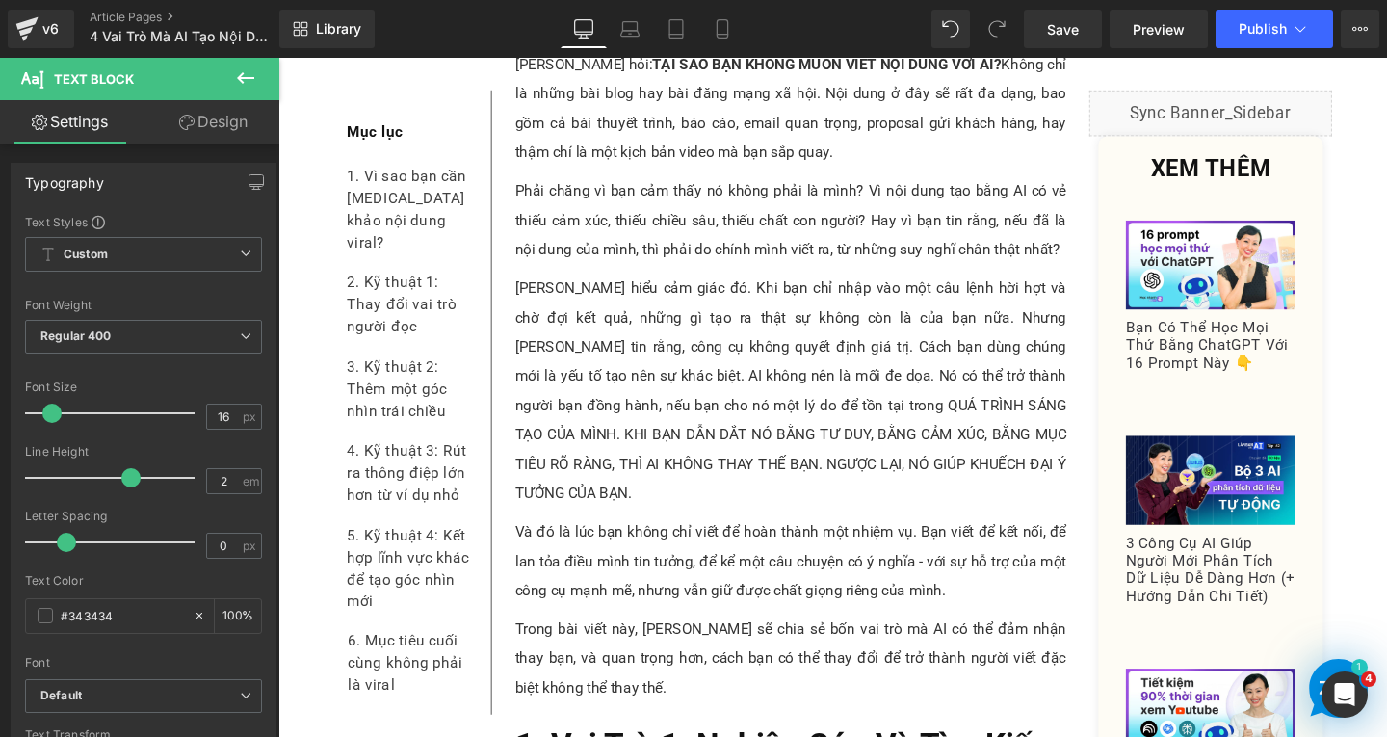
scroll to position [674, 0]
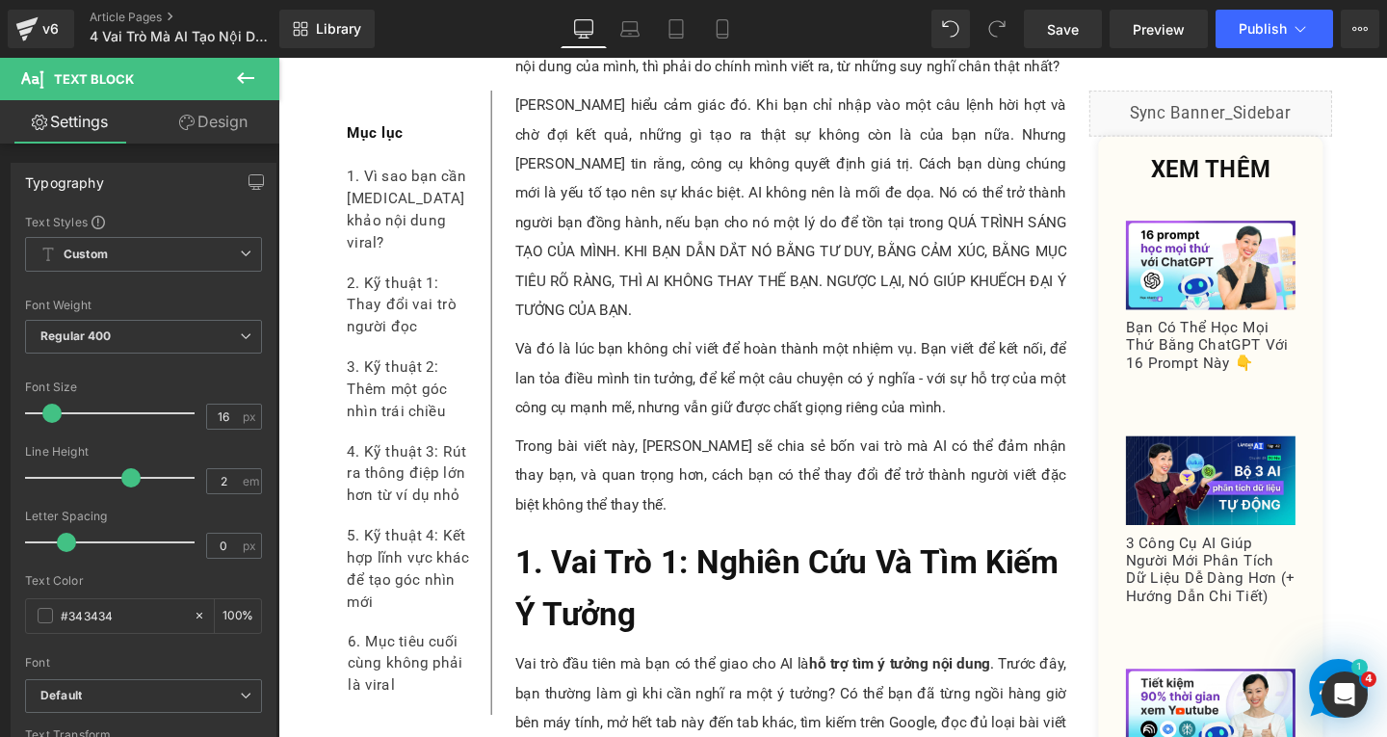
click at [671, 623] on h2 "1. Vai Trò 1: Nghiên Cứu Và Tìm Kiếm Ý Tưởng" at bounding box center [817, 617] width 580 height 108
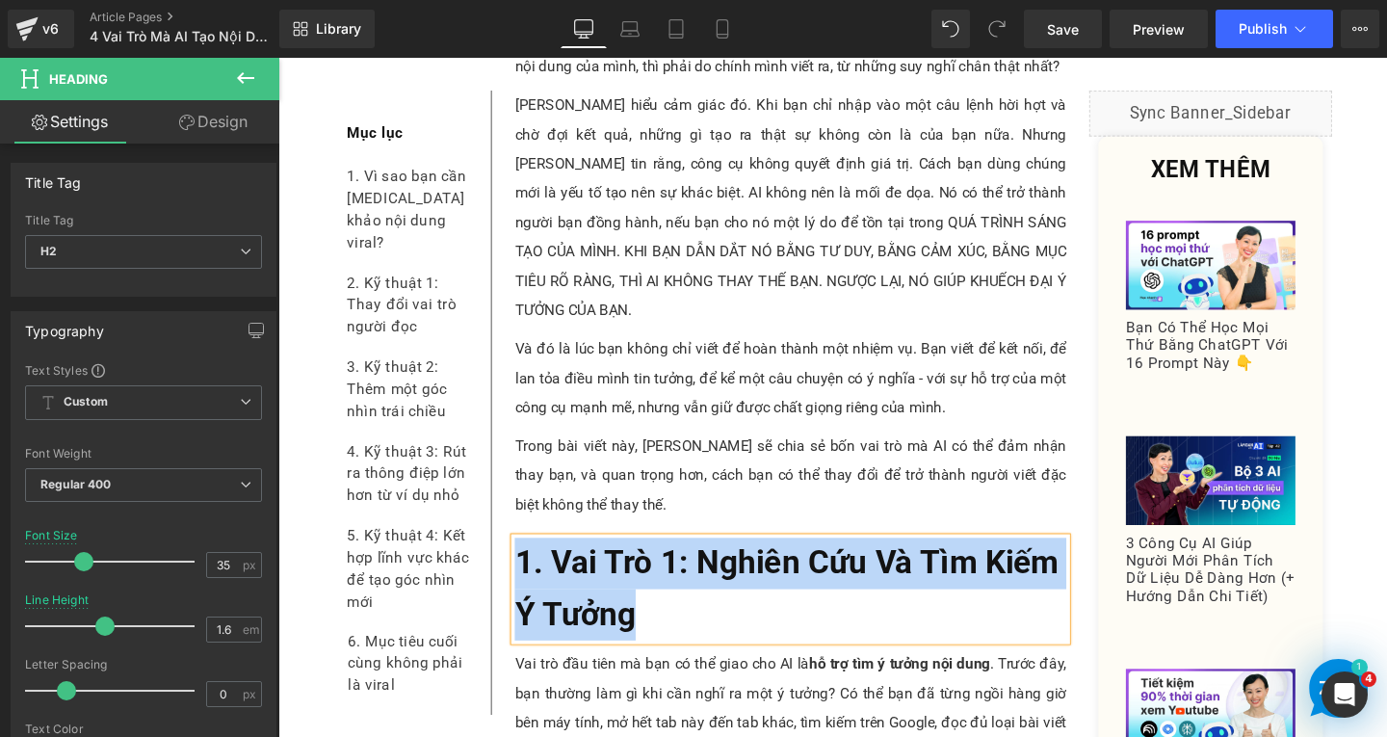
copy b "1. Vai Trò 1: Nghiên Cứu Và Tìm Kiếm Ý Tưởng"
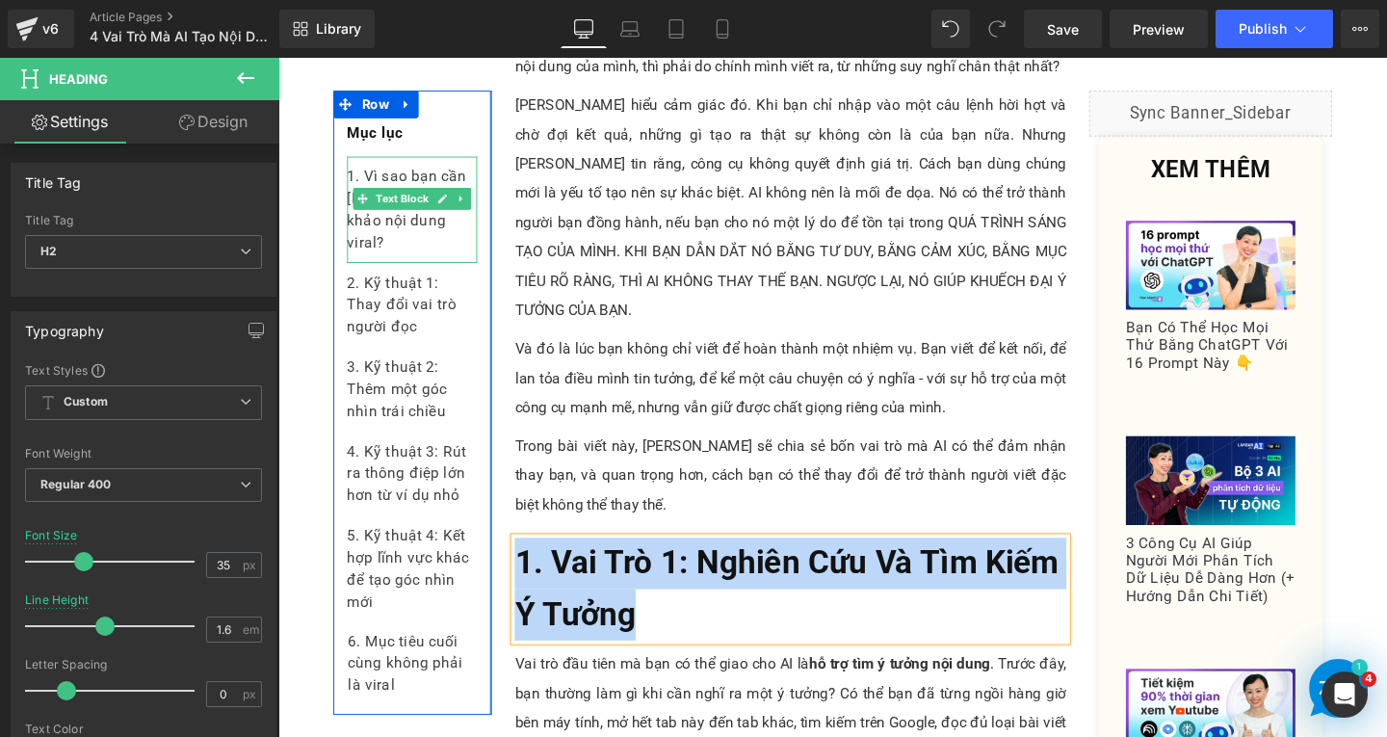
click at [444, 229] on div "1. Vì sao bạn cần [MEDICAL_DATA] khảo nội dung viral?" at bounding box center [419, 217] width 137 height 112
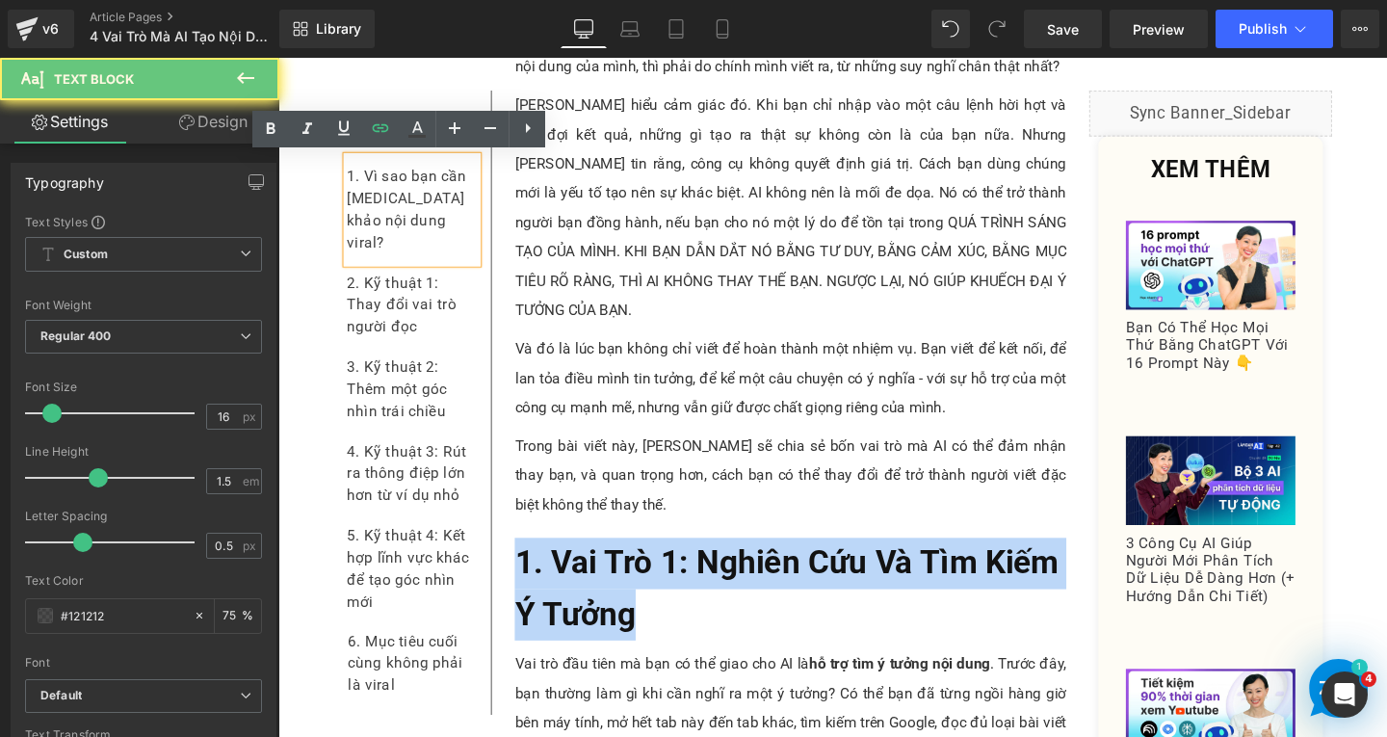
click at [444, 229] on div "1. Vì sao bạn cần [MEDICAL_DATA] khảo nội dung viral?" at bounding box center [419, 217] width 137 height 112
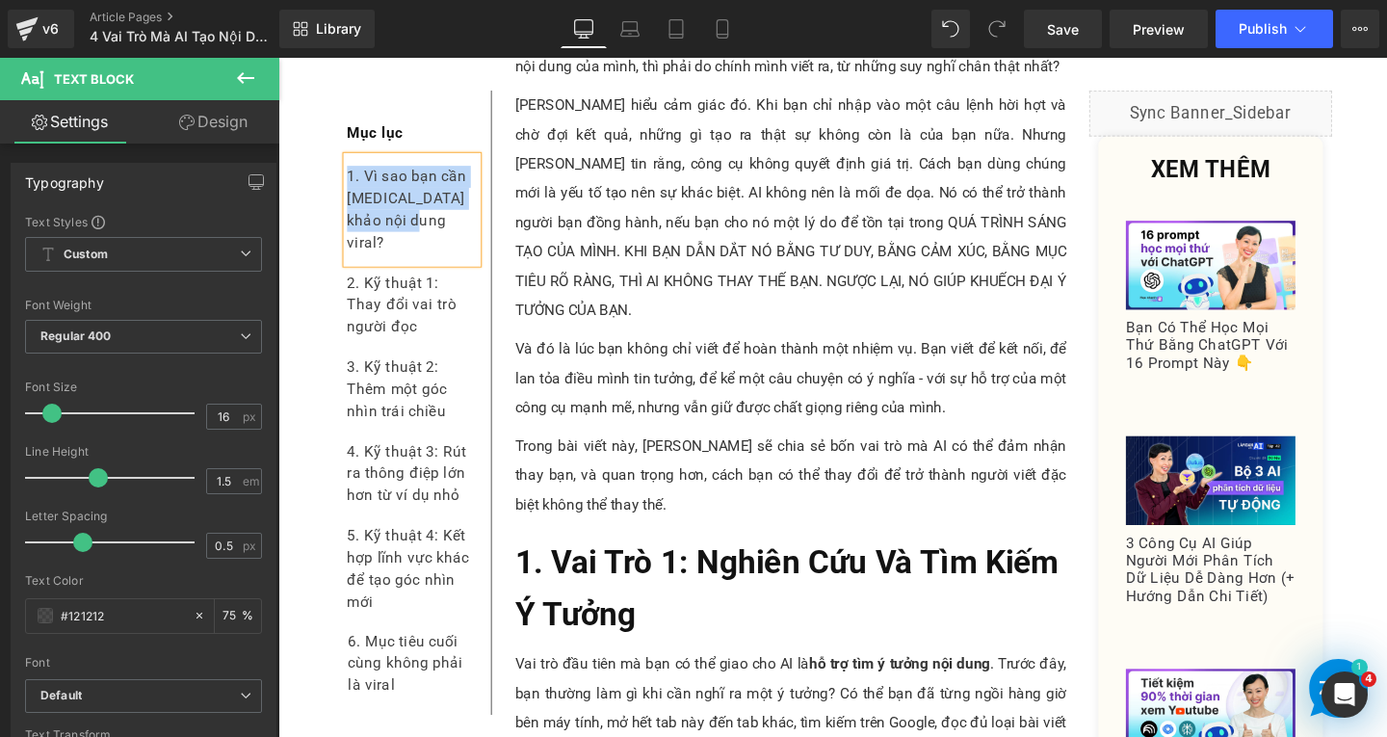
paste div
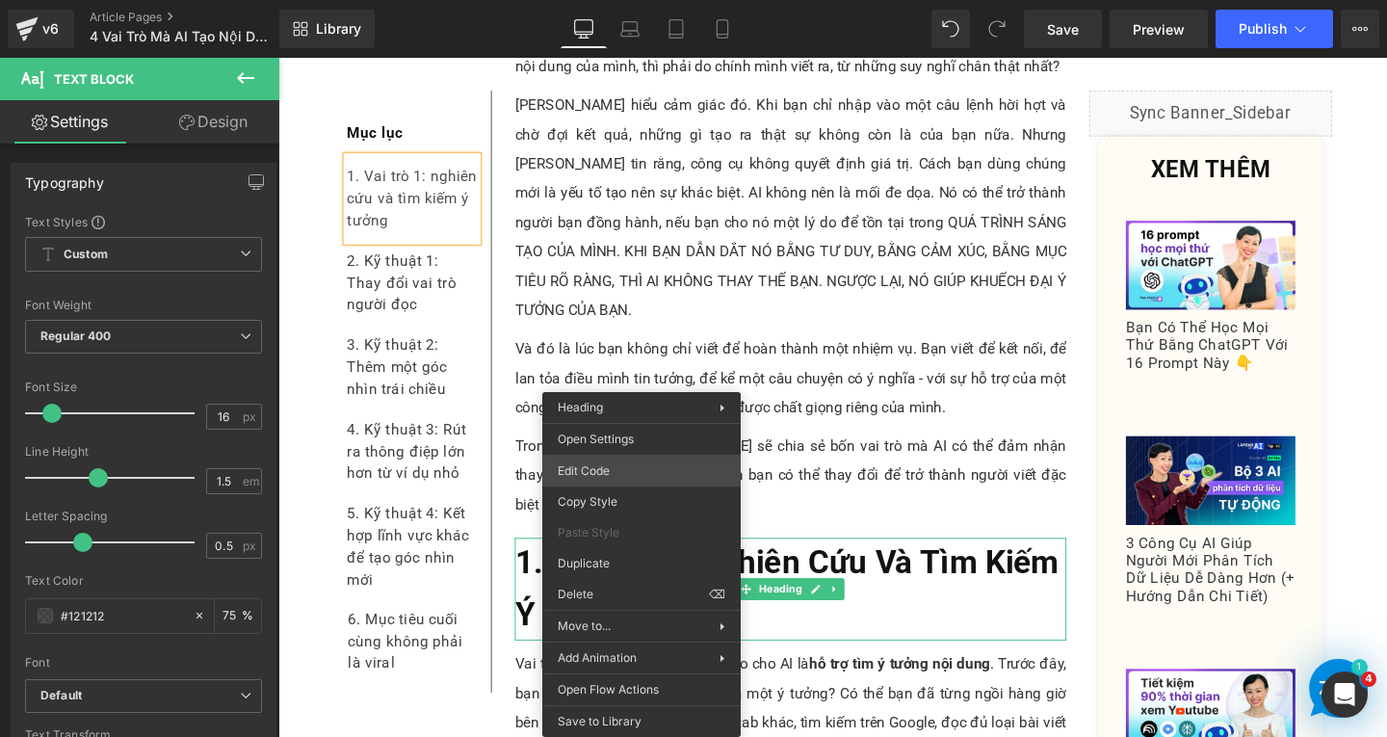
click at [577, 0] on div "Text Block You are previewing how the will restyle your page. You can not edit …" at bounding box center [693, 0] width 1387 height 0
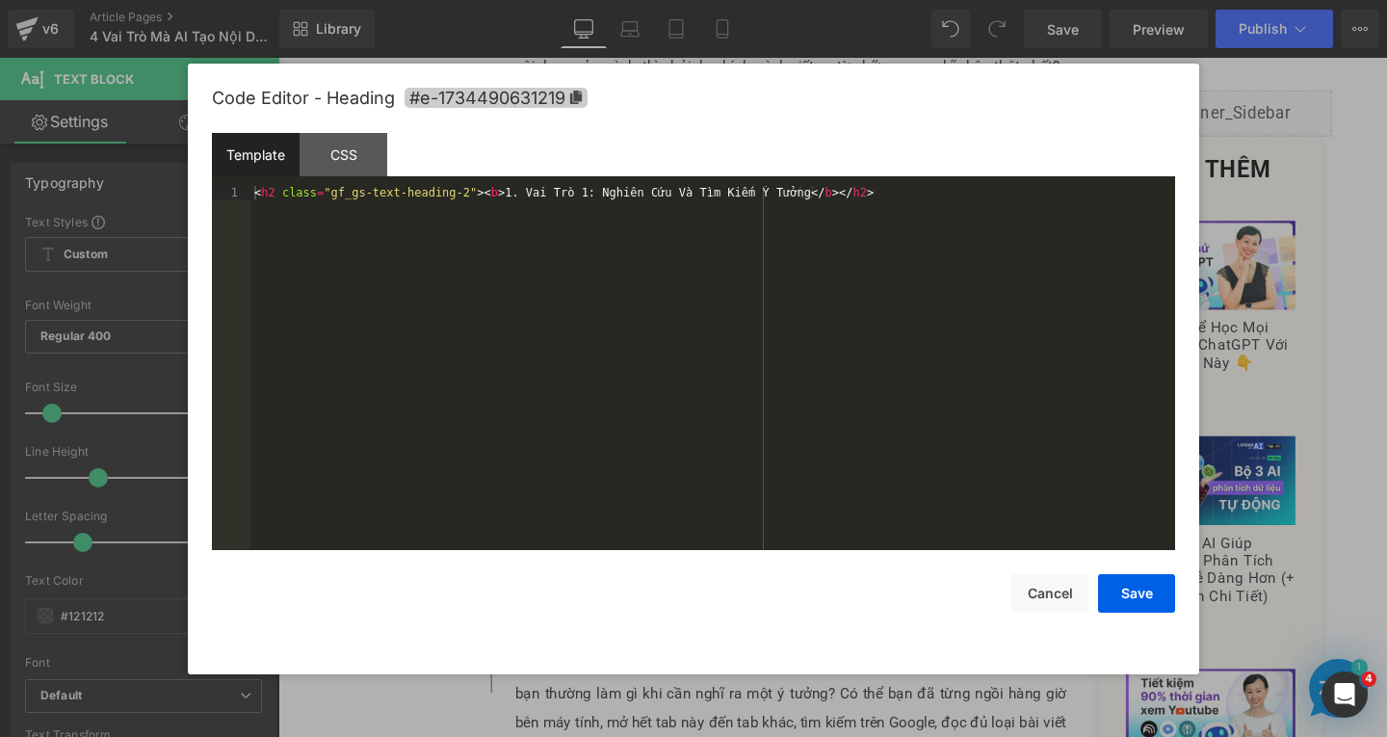
click at [566, 92] on span "#e-1734490631219" at bounding box center [496, 98] width 183 height 20
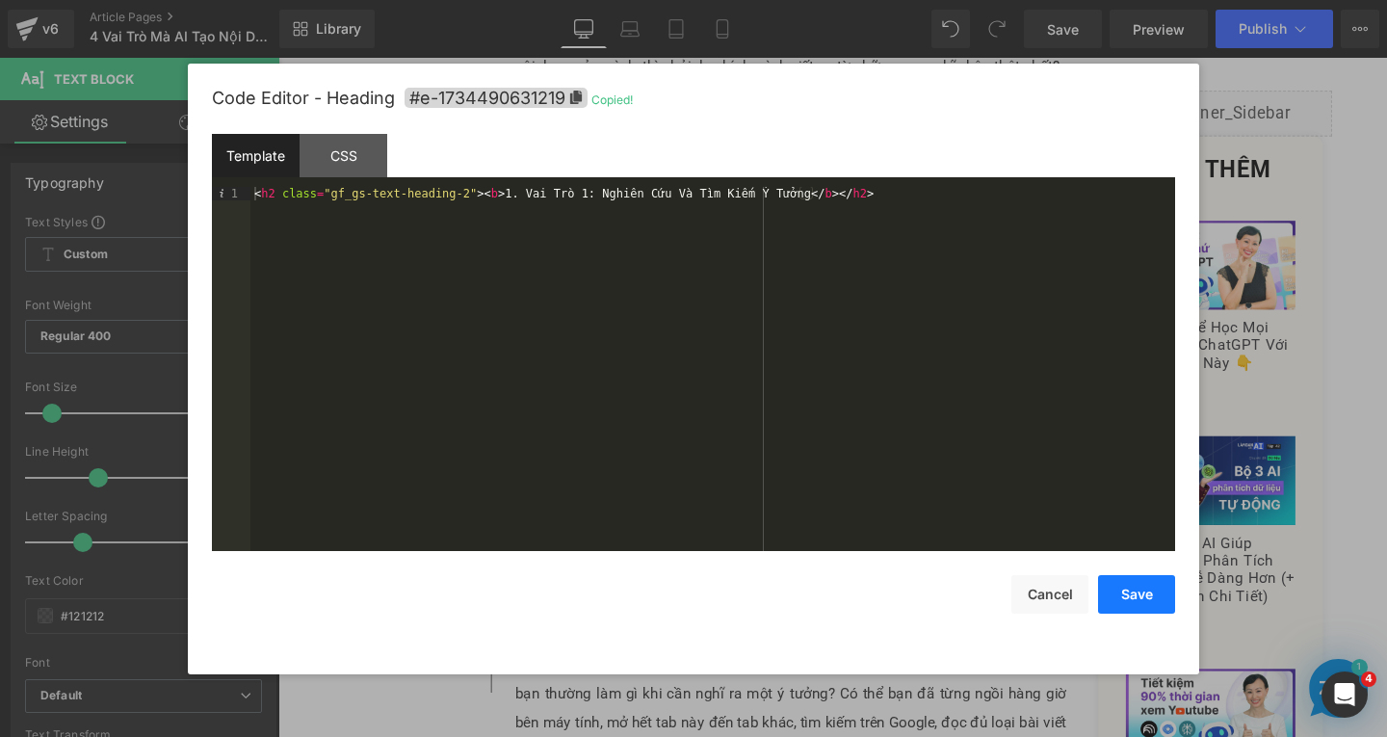
click at [1129, 584] on button "Save" at bounding box center [1136, 594] width 77 height 39
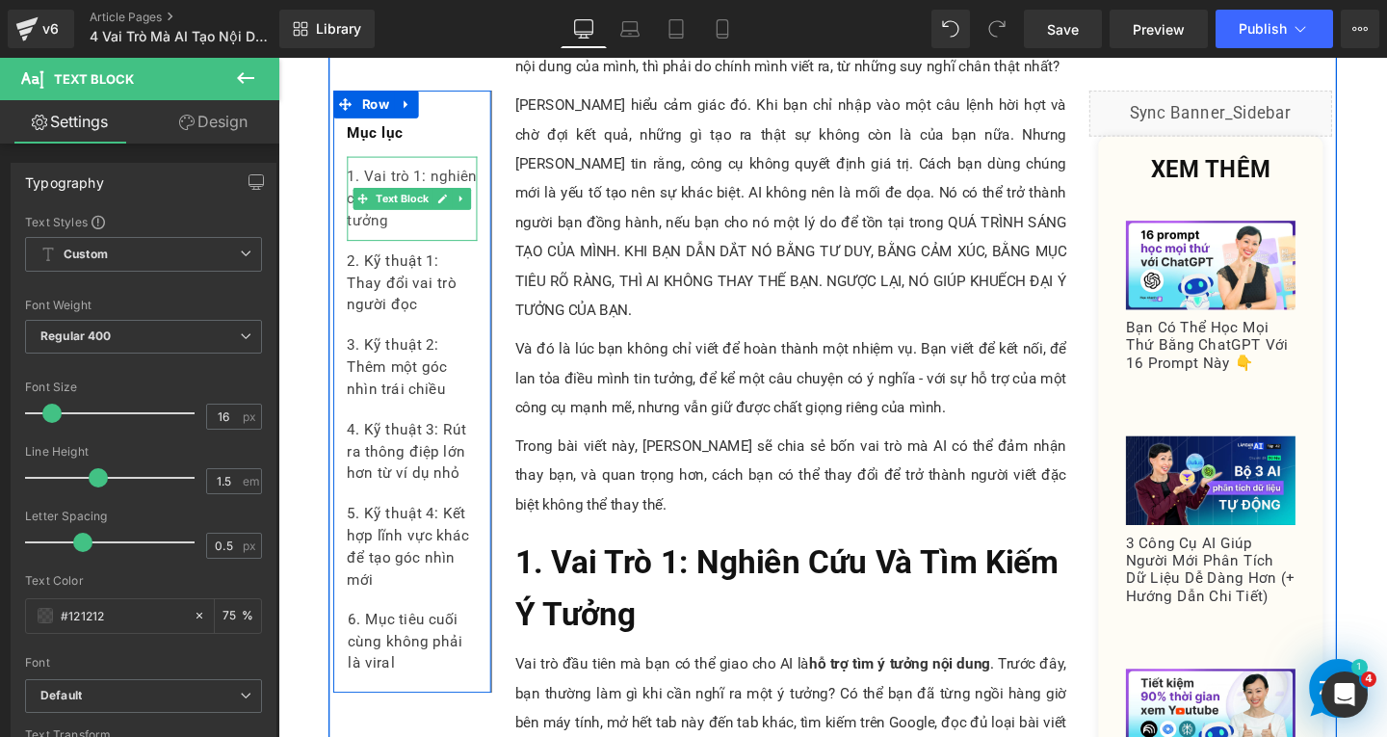
click at [405, 228] on div "1. Vai trò 1: nghiên cứu và tìm kiếm ý tưởng" at bounding box center [419, 205] width 137 height 89
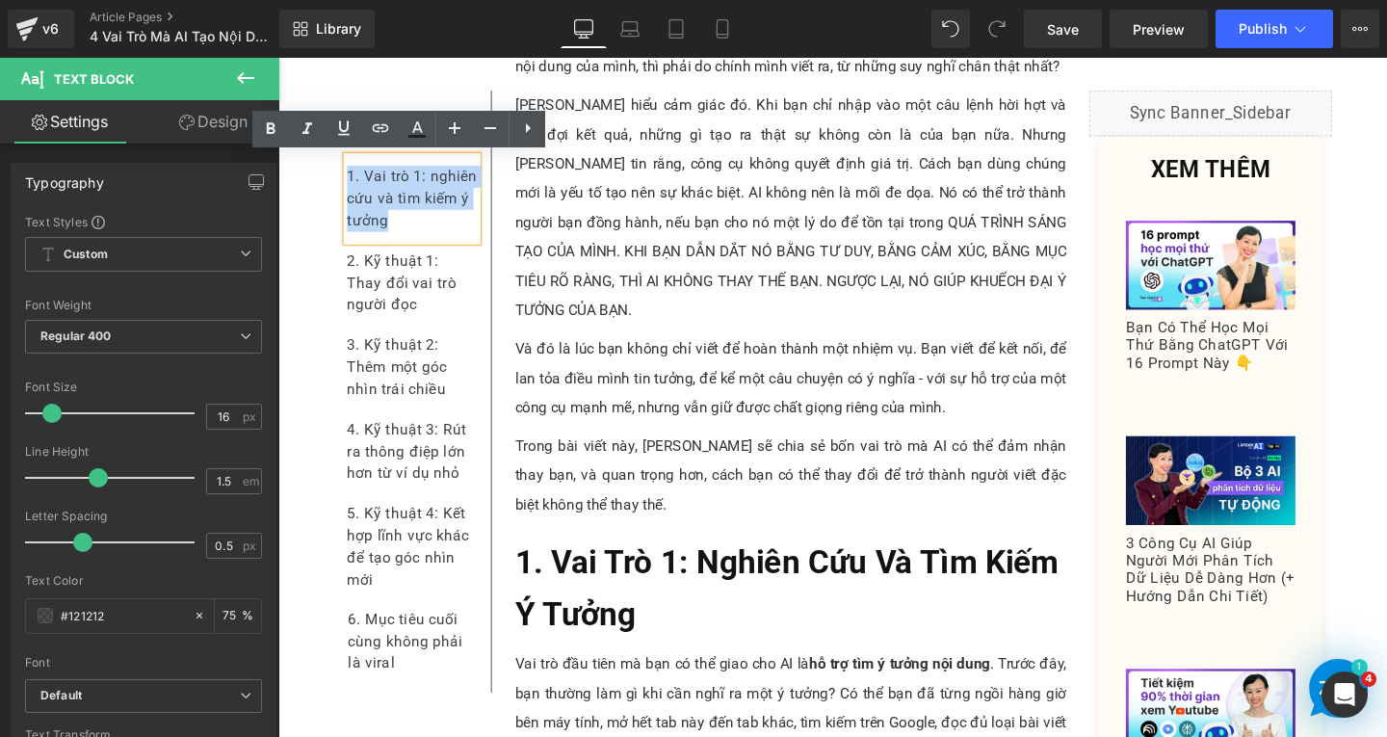
drag, startPoint x: 405, startPoint y: 230, endPoint x: 344, endPoint y: 183, distance: 76.9
click at [351, 183] on div "1. Vai trò 1: nghiên cứu và tìm kiếm ý tưởng" at bounding box center [419, 205] width 137 height 89
click at [378, 138] on icon at bounding box center [380, 128] width 23 height 23
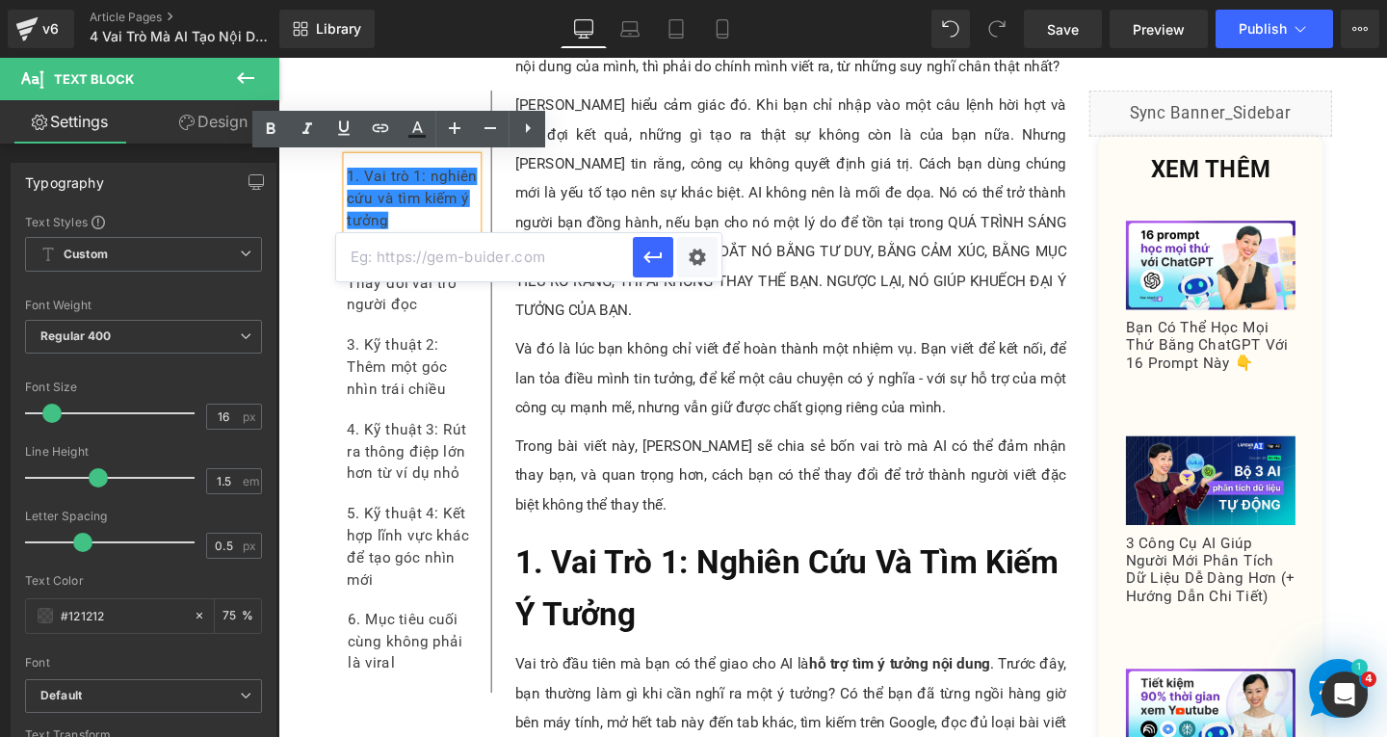
click at [480, 273] on input "text" at bounding box center [484, 257] width 297 height 48
paste input "#e-1734490631219"
type input "#e-1734490631219"
drag, startPoint x: 656, startPoint y: 267, endPoint x: 354, endPoint y: 232, distance: 304.5
click at [656, 267] on icon "button" at bounding box center [653, 257] width 23 height 23
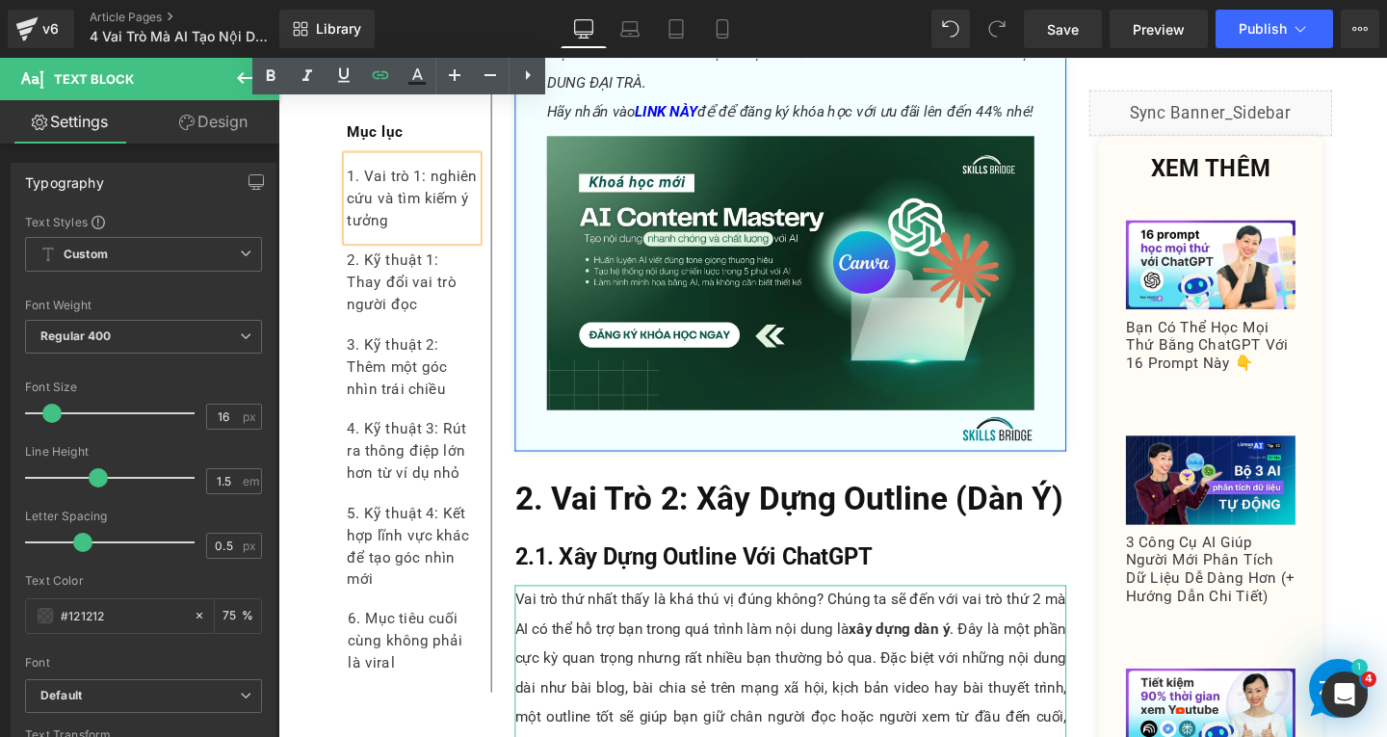
scroll to position [6070, 0]
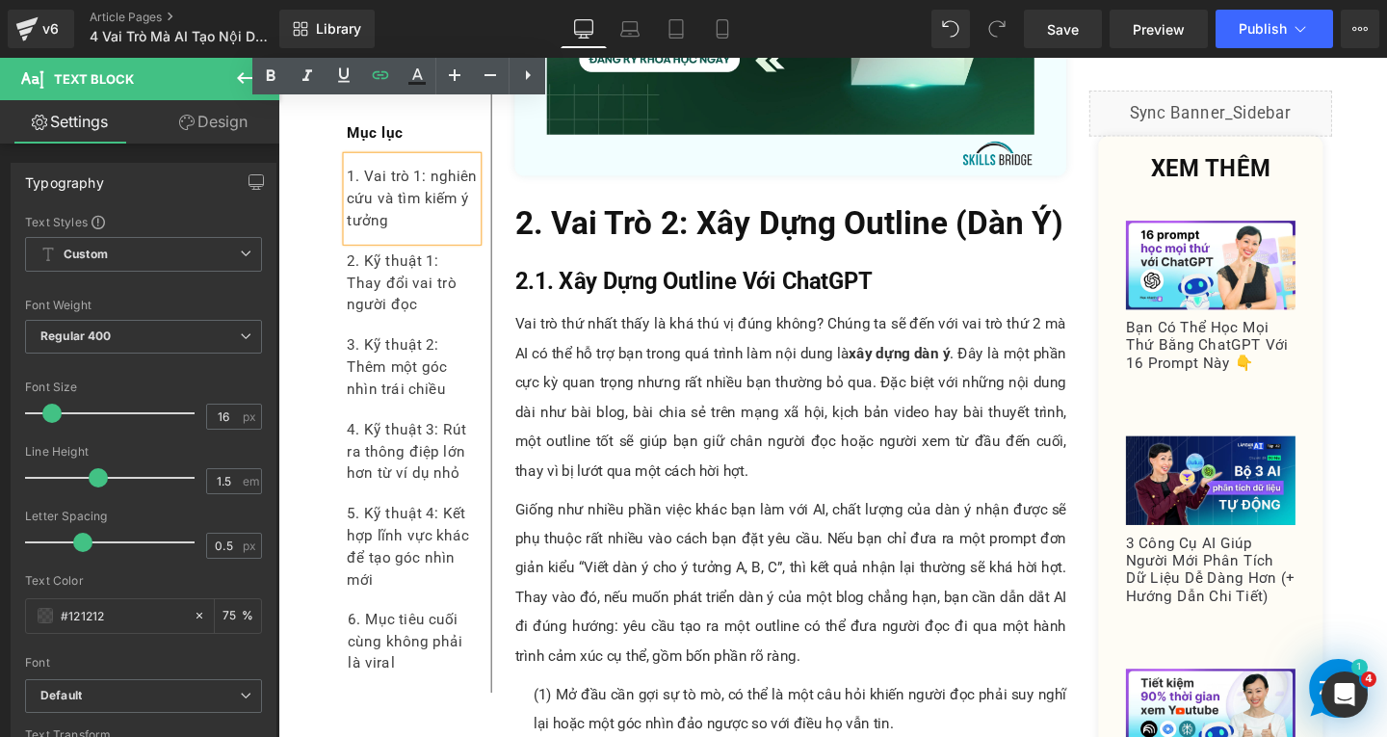
click at [664, 213] on b "2. Vai Trò 2: Xây Dựng Outline (Dàn Ý)" at bounding box center [815, 233] width 576 height 40
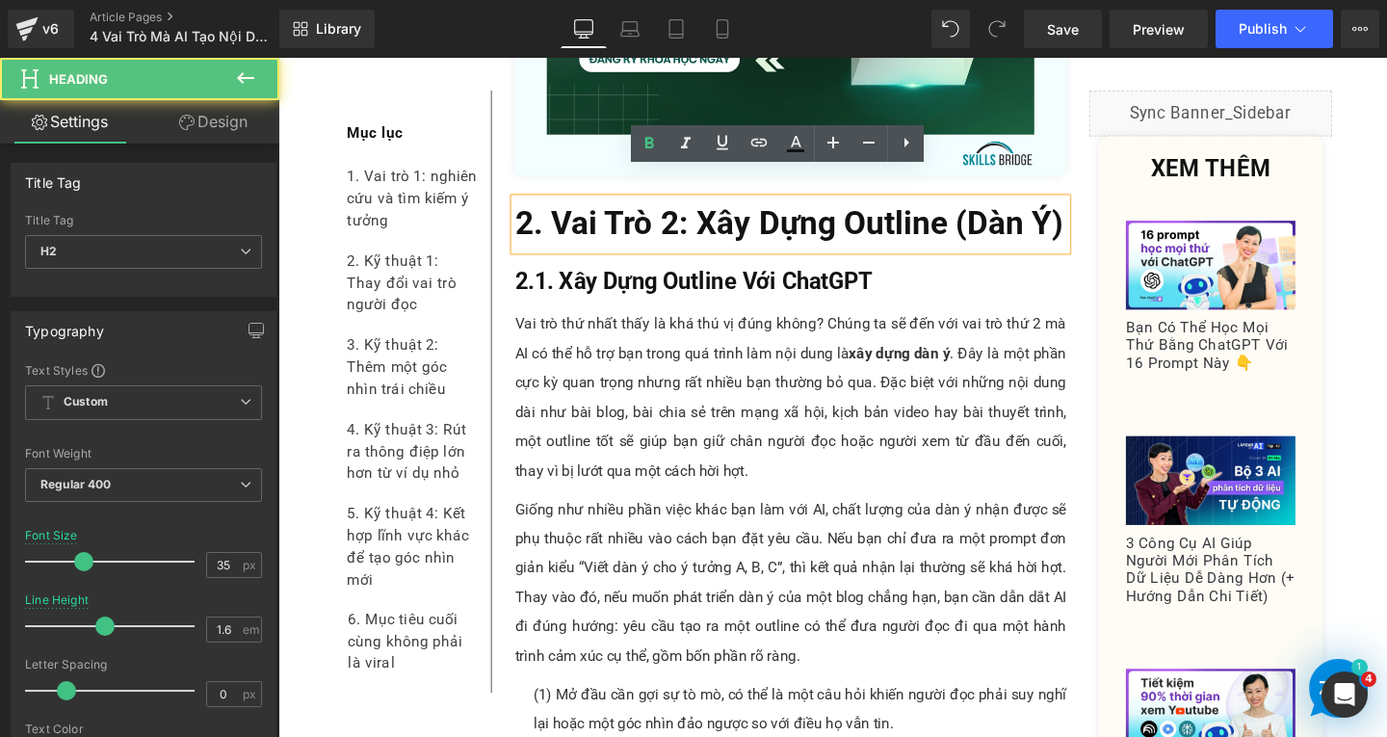
click at [1095, 213] on h2 "2. Vai Trò 2: Xây Dựng Outline (Dàn Ý)" at bounding box center [817, 233] width 580 height 54
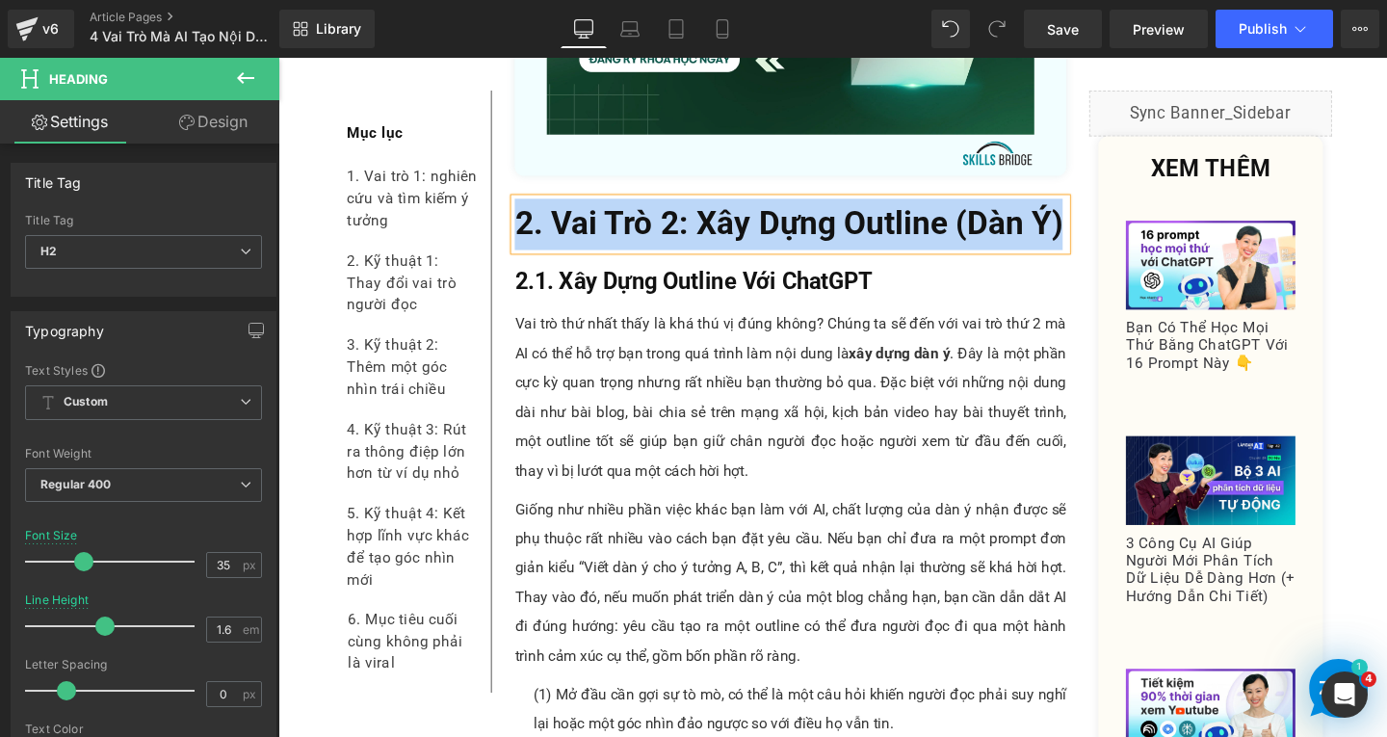
copy b "2. Vai Trò 2: Xây Dựng Outline (Dàn Ý)"
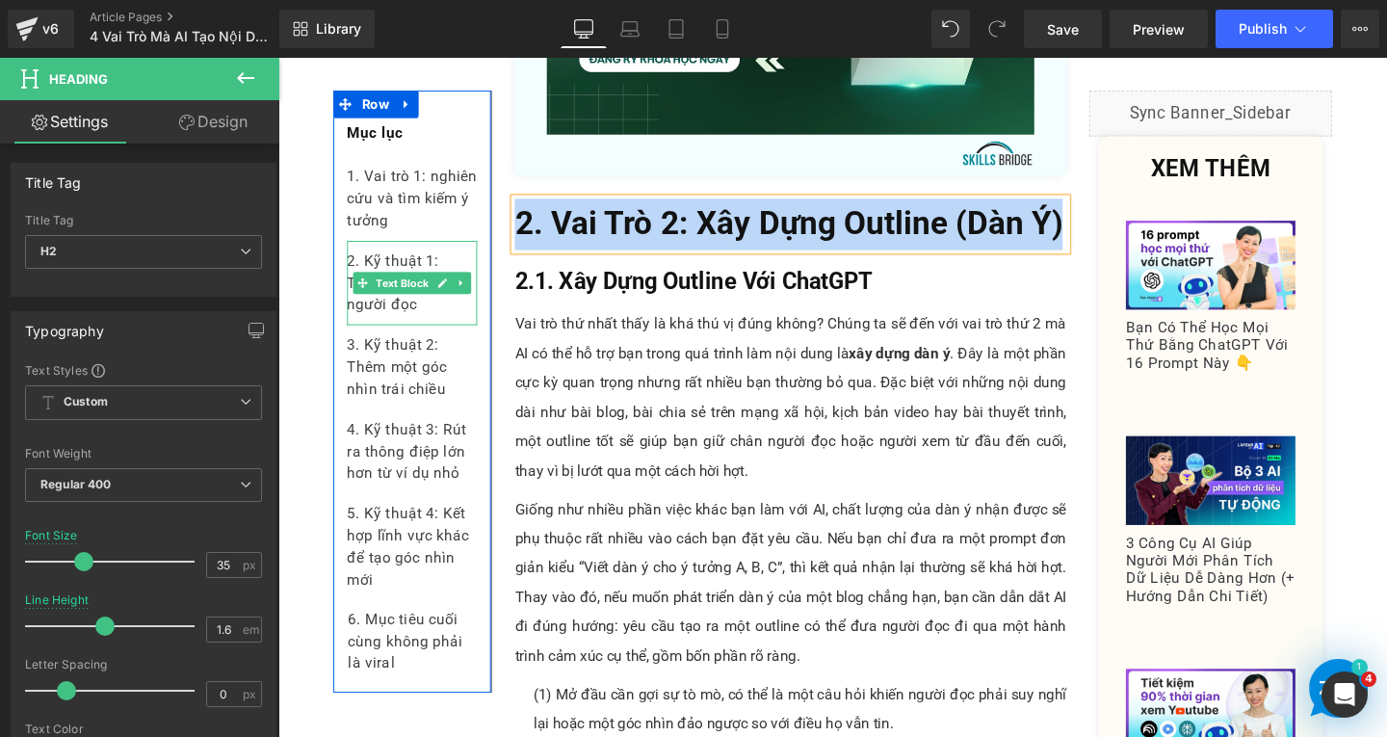
click at [423, 317] on div "2. Kỹ thuật 1: Thay đổi vai trò người đọc" at bounding box center [419, 294] width 137 height 89
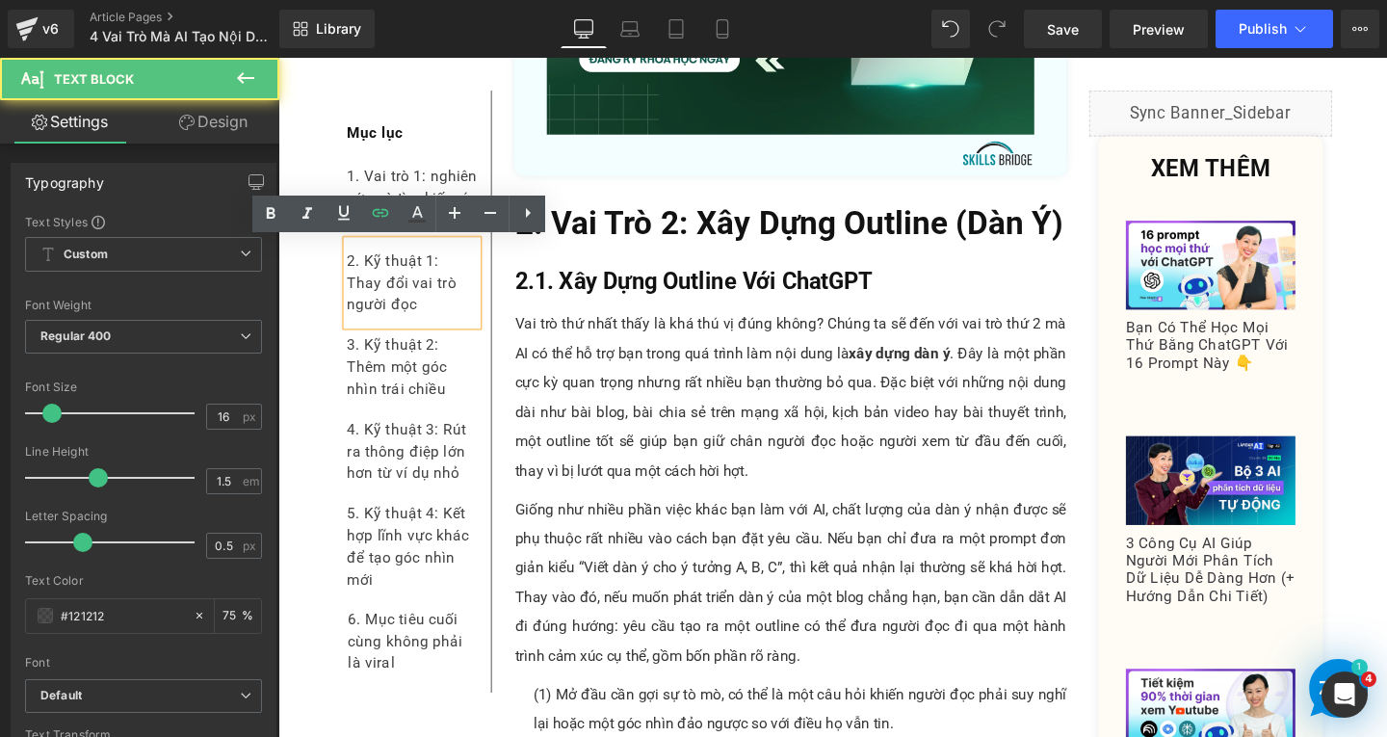
click at [412, 319] on div "2. Kỹ thuật 1: Thay đổi vai trò người đọc" at bounding box center [419, 294] width 137 height 89
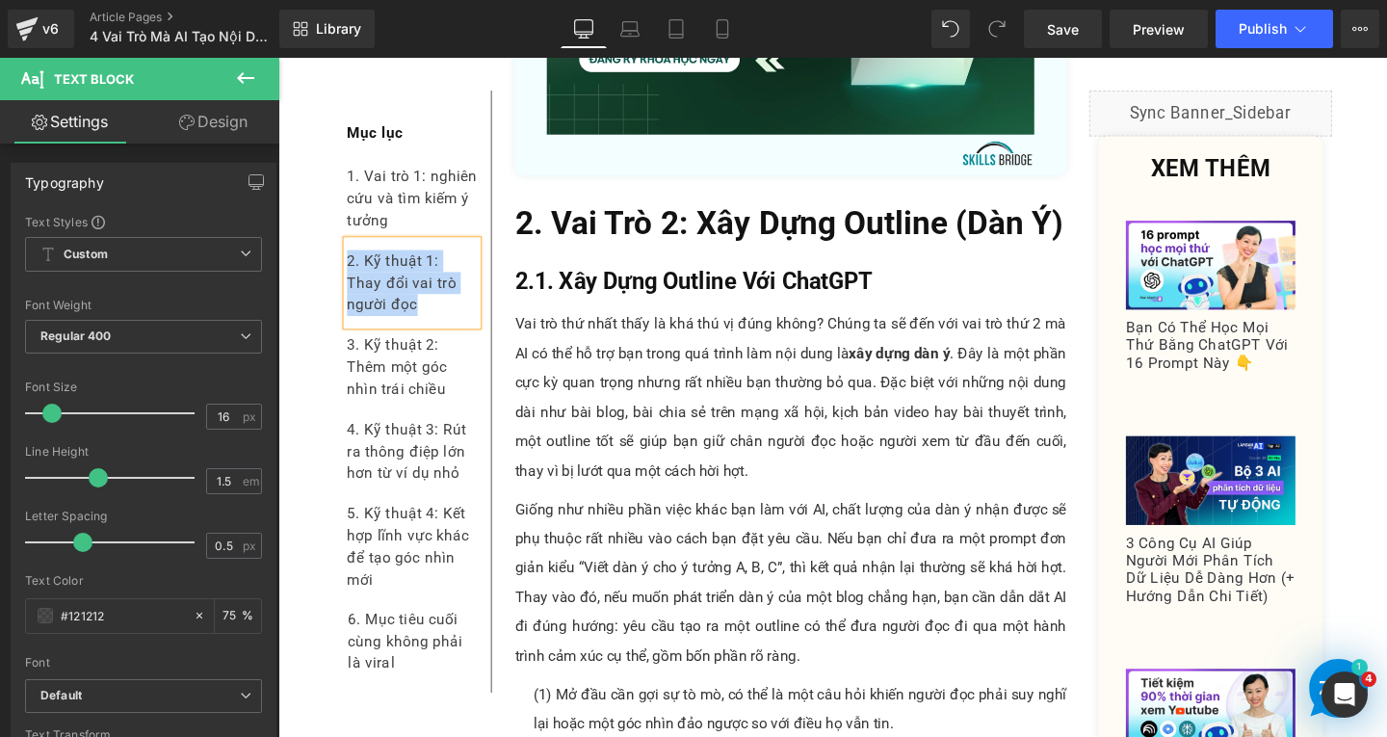
paste div
click at [440, 270] on div "2. Vai trò 2: xây dựng outline (dàn ý)" at bounding box center [419, 294] width 137 height 89
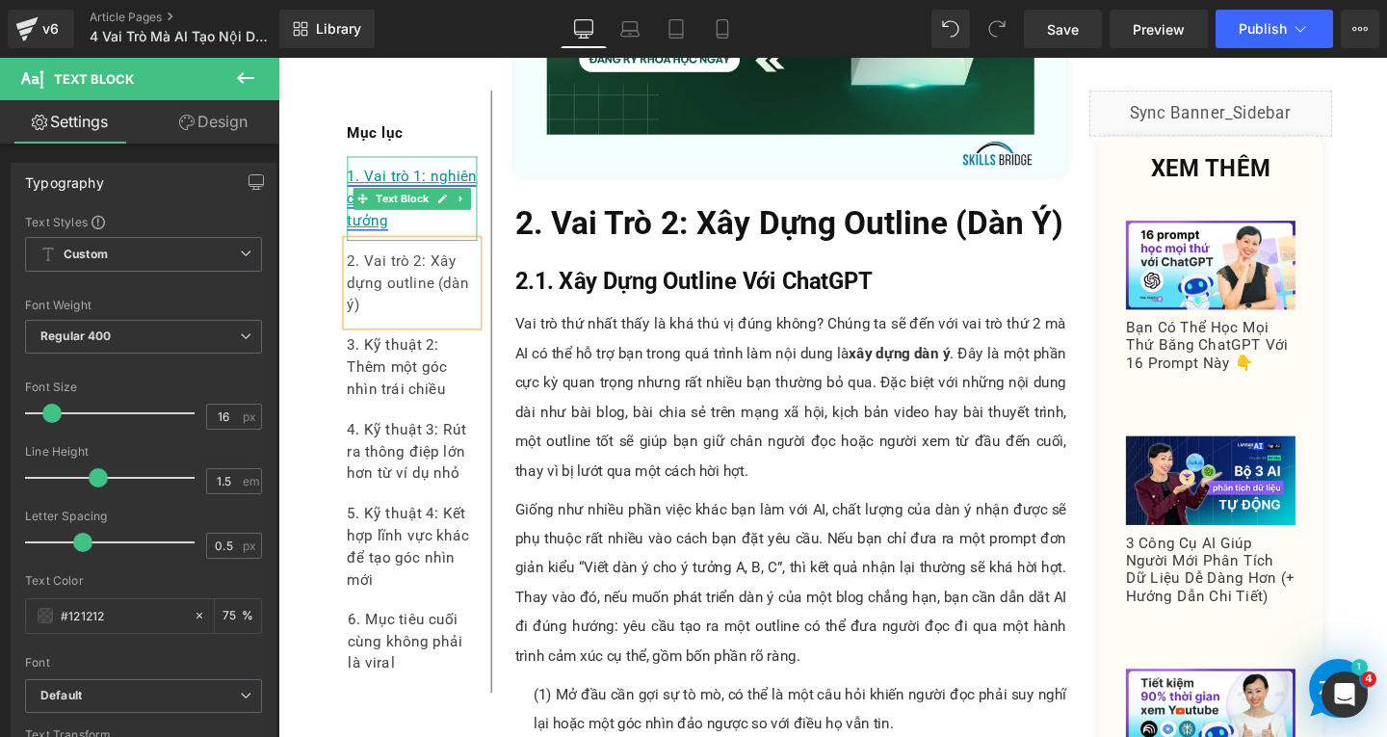
click at [435, 185] on link "1. Vai trò 1: nghiên cứu và tìm kiếm ý tưởng" at bounding box center [419, 204] width 137 height 65
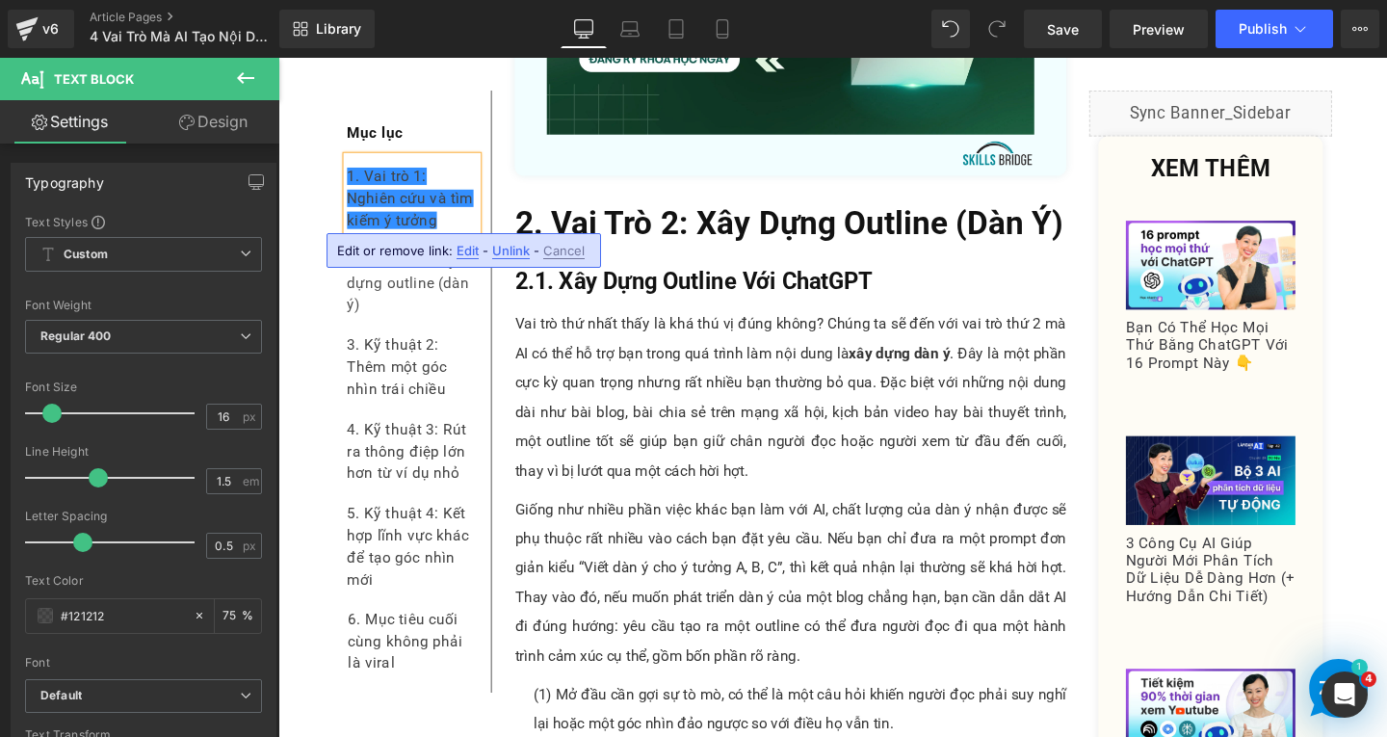
click at [610, 236] on div "1. Vai Trò 1: Nghiên Cứu Và Tìm Kiếm Ý Tưởng Heading Vai trò đầu tiên mà bạn có…" at bounding box center [817, 602] width 609 height 10879
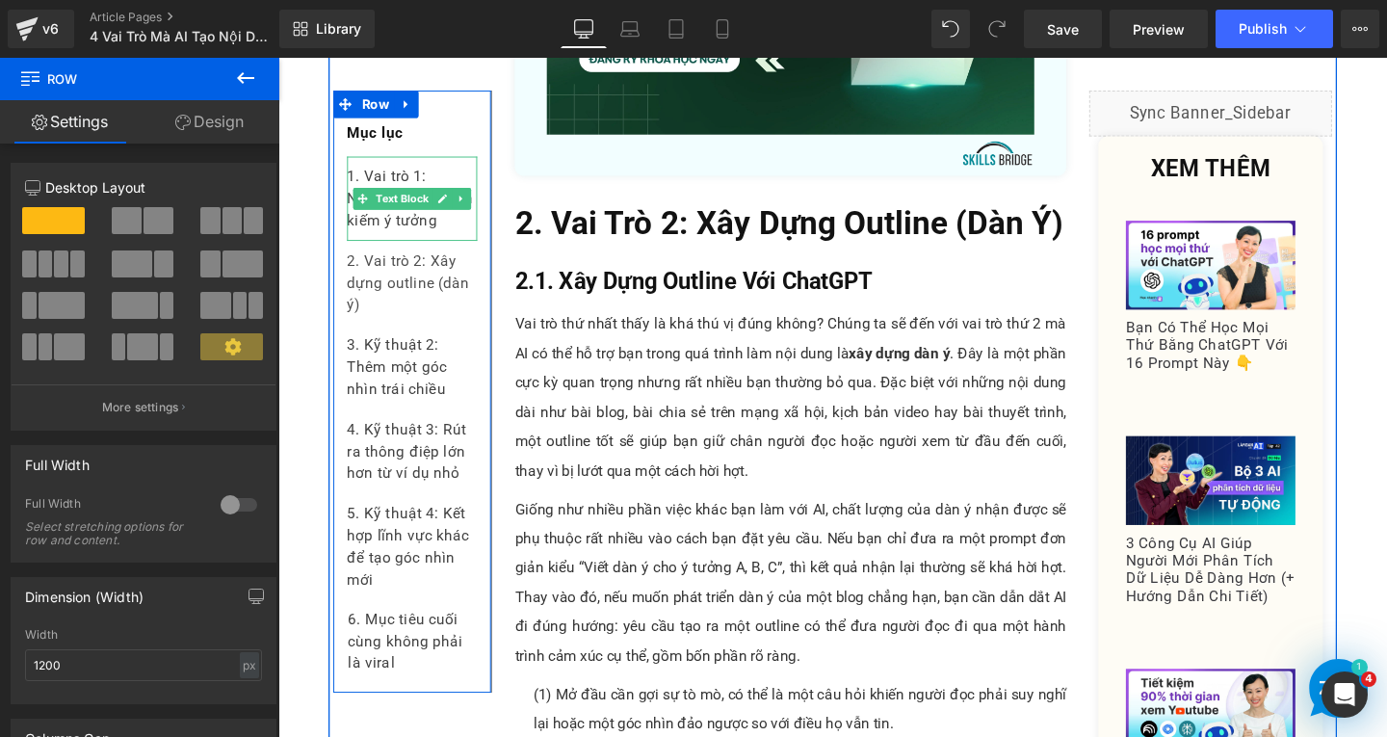
click at [441, 229] on div "1. Vai trò 1: Nghiên cứu và tìm kiếm ý tưởng" at bounding box center [419, 205] width 137 height 89
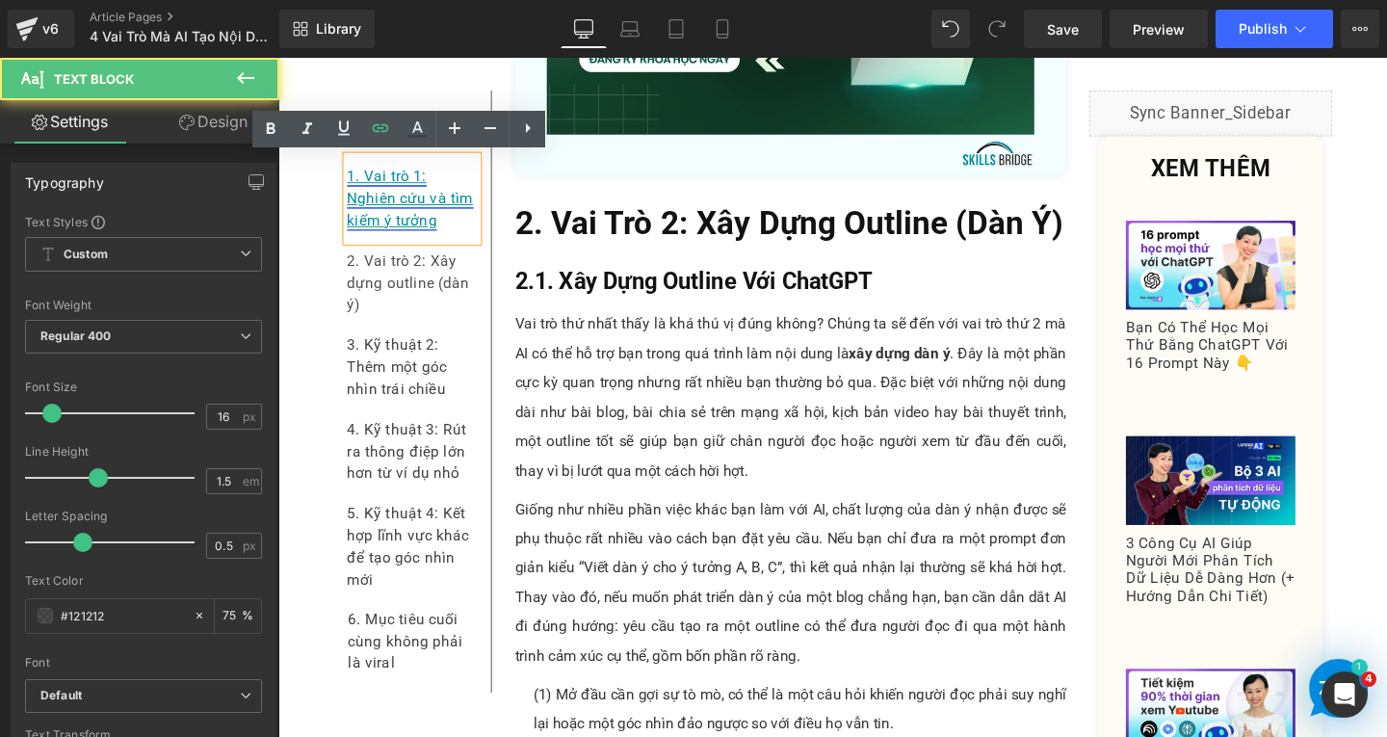
click at [351, 202] on link "1. Vai trò 1: Nghiên cứu và tìm kiếm ý tưởng" at bounding box center [417, 204] width 133 height 65
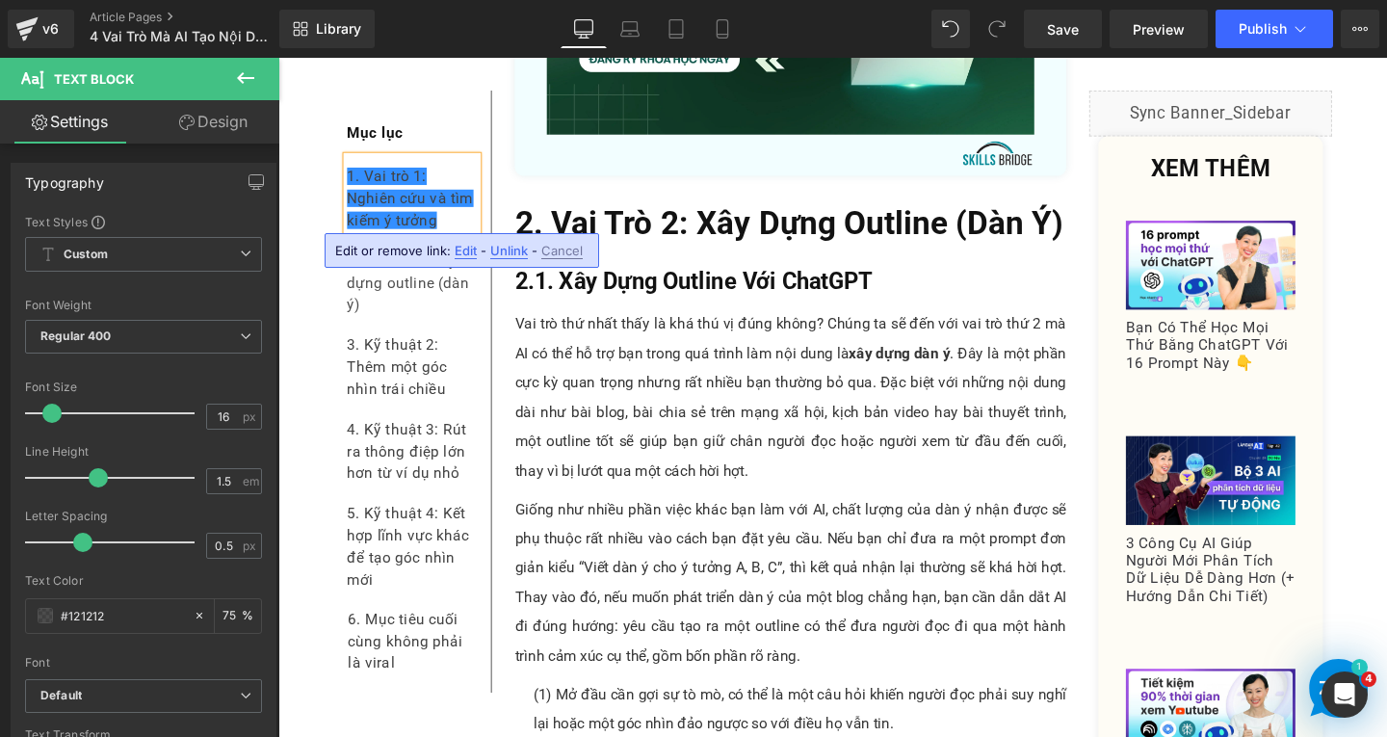
click at [807, 415] on p "Vai trò thứ nhất thấy là khá thú vị đúng không? Chúng ta sẽ đến với vai trò thứ…" at bounding box center [817, 415] width 580 height 185
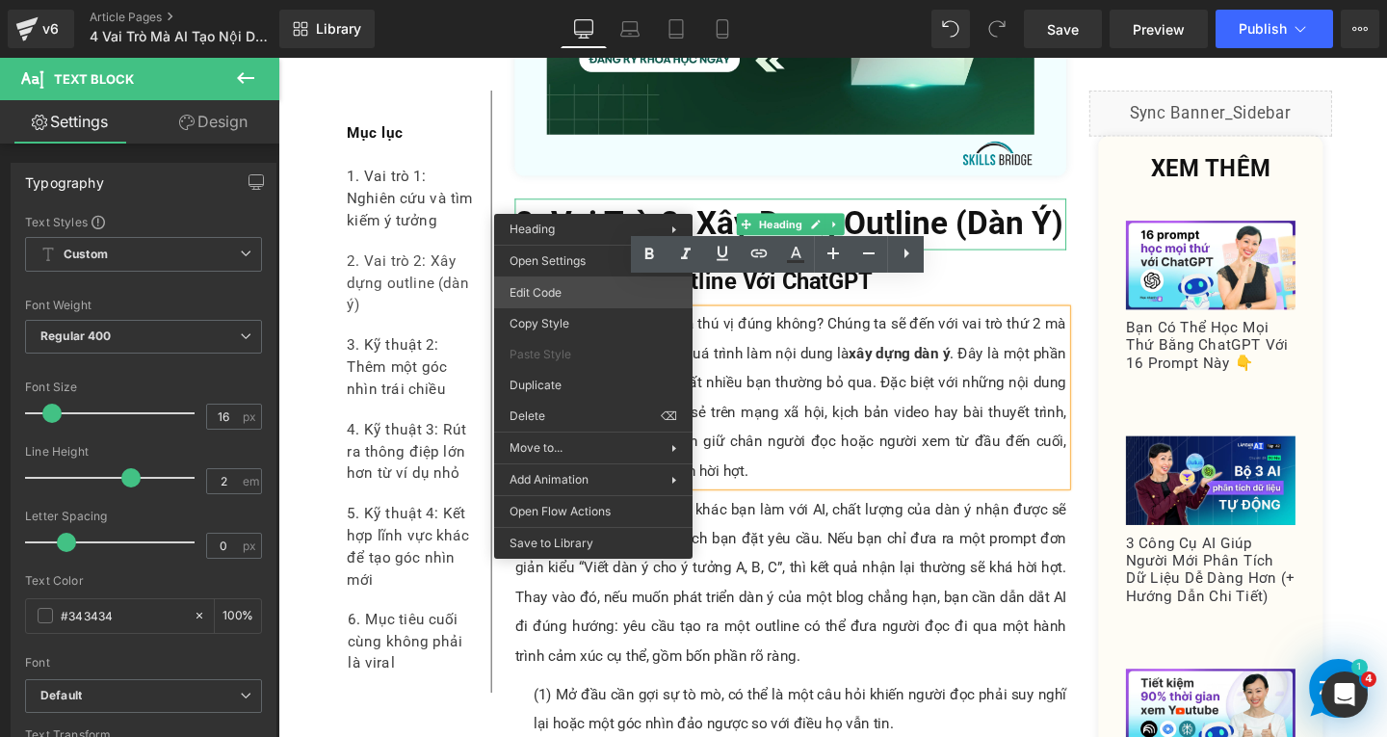
click at [550, 0] on div "Text Block You are previewing how the will restyle your page. You can not edit …" at bounding box center [693, 0] width 1387 height 0
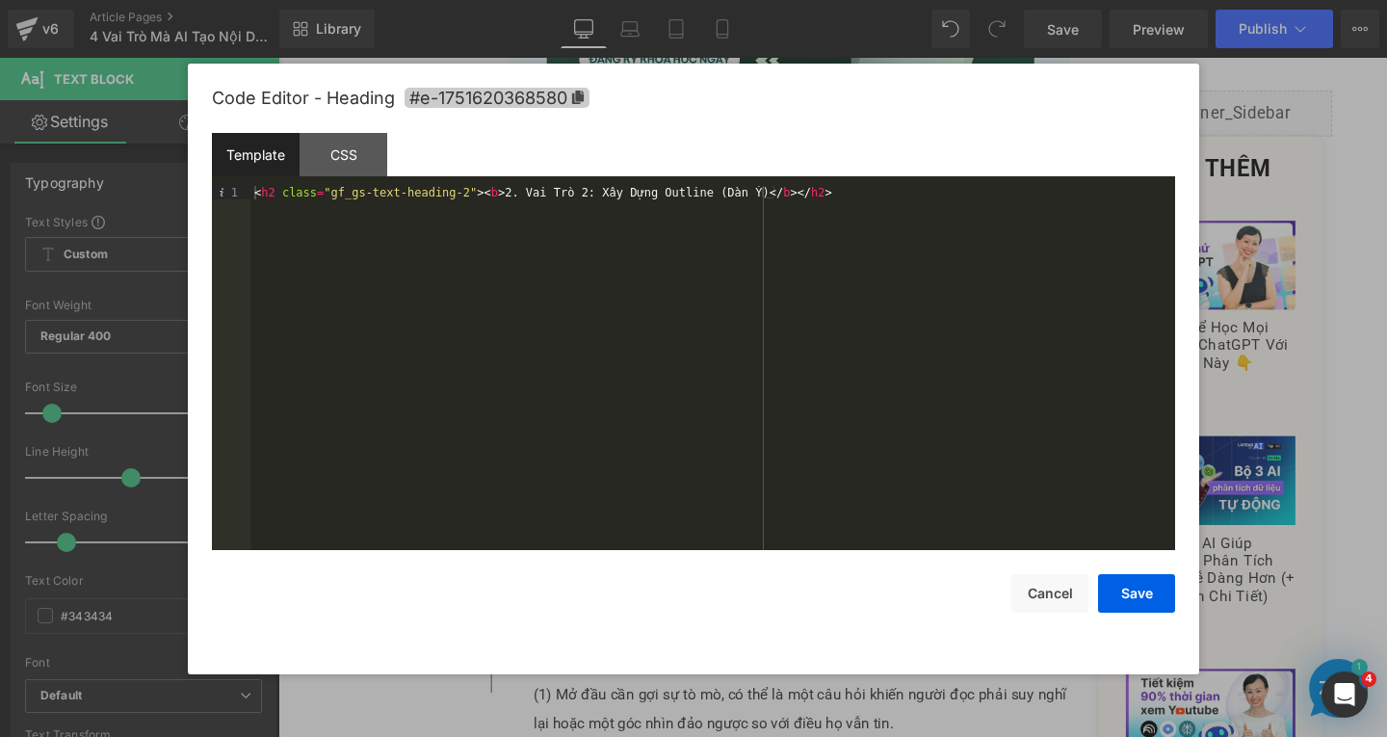
click at [572, 99] on icon at bounding box center [577, 97] width 13 height 13
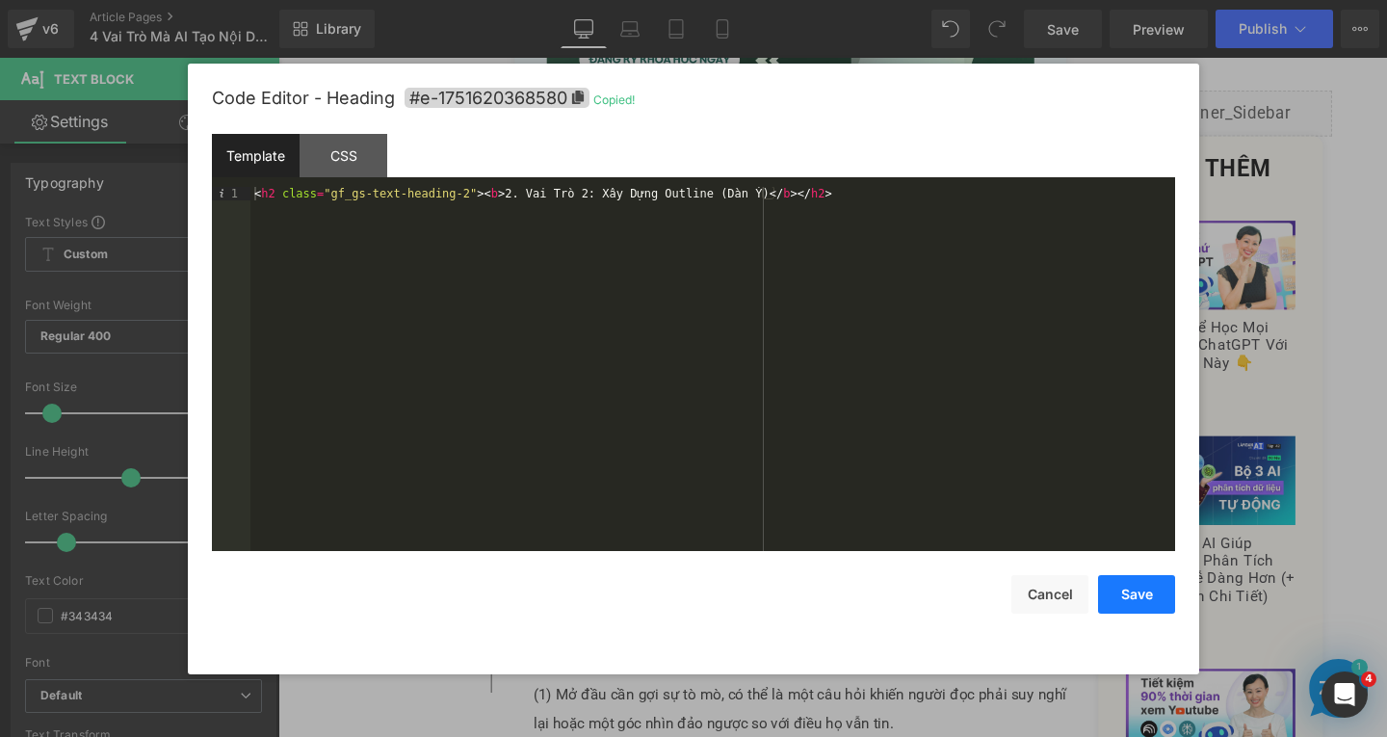
click at [1118, 602] on button "Save" at bounding box center [1136, 594] width 77 height 39
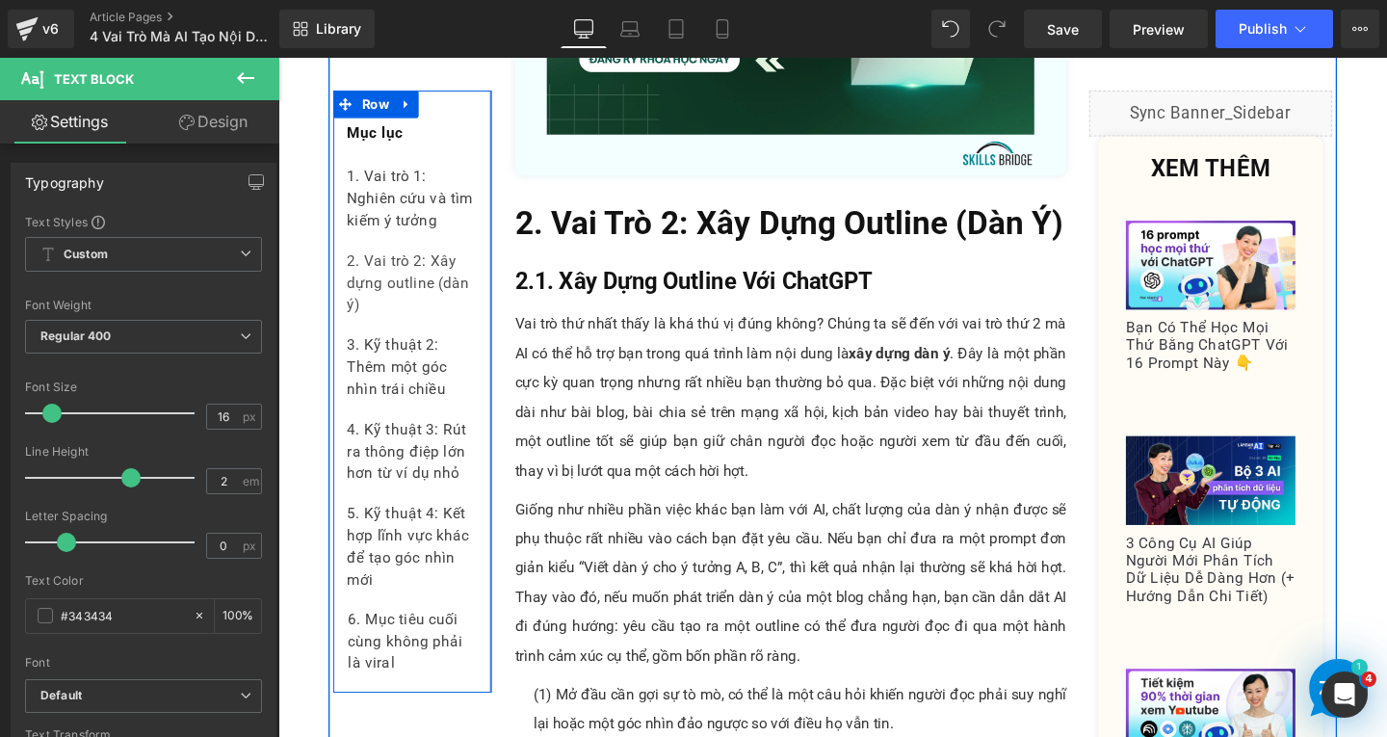
click at [392, 326] on div "2. Vai trò 2: Xây dựng outline (dàn ý)" at bounding box center [419, 294] width 137 height 89
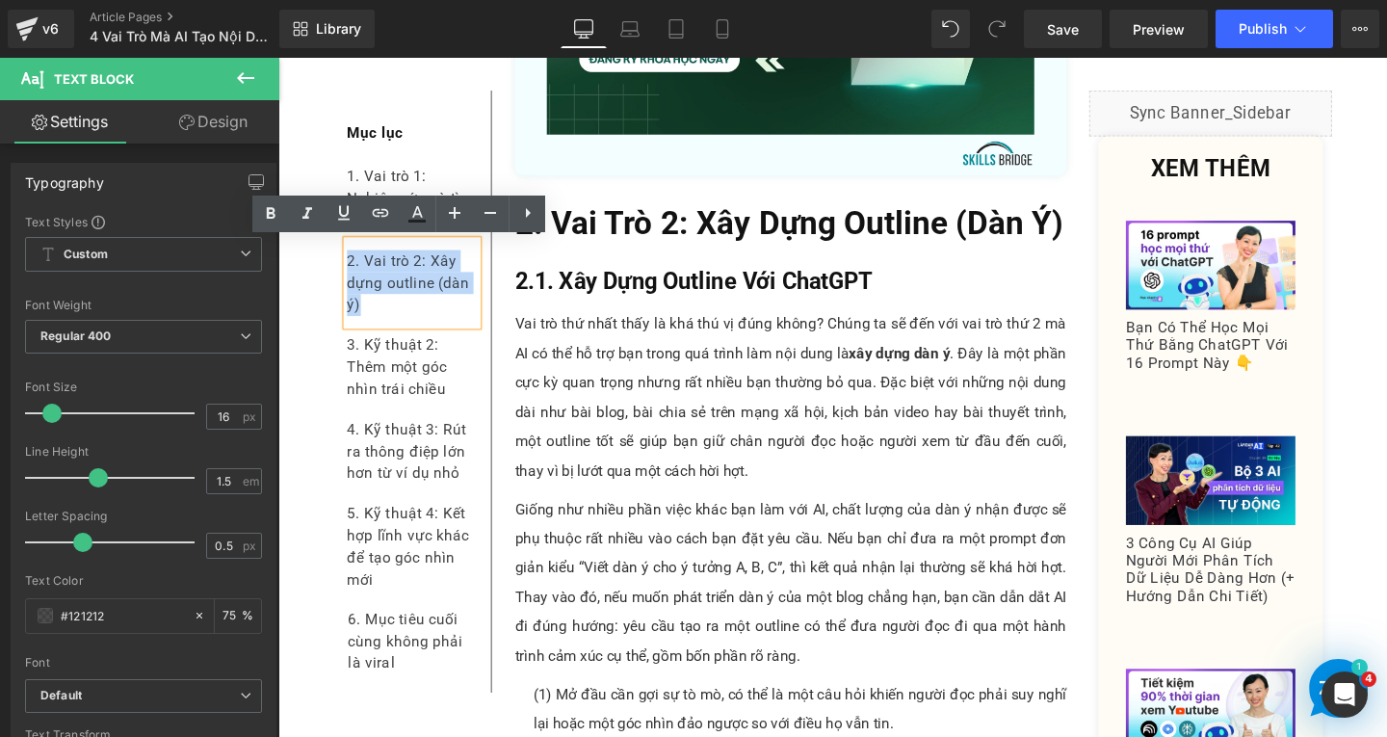
drag, startPoint x: 384, startPoint y: 325, endPoint x: 344, endPoint y: 267, distance: 70.6
click at [351, 267] on div "2. Vai trò 2: Xây dựng outline (dàn ý)" at bounding box center [419, 294] width 137 height 89
click at [370, 216] on icon at bounding box center [380, 212] width 23 height 23
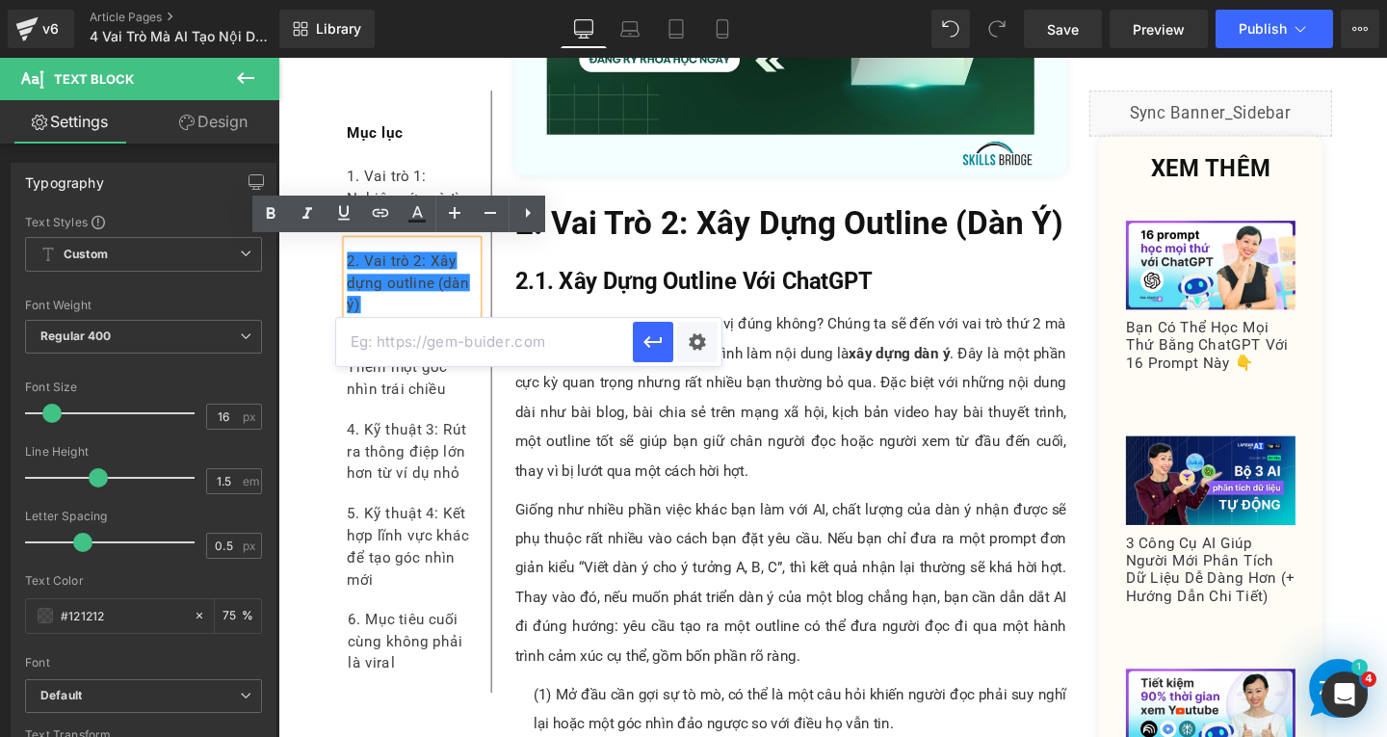
click at [474, 330] on input "text" at bounding box center [484, 342] width 297 height 48
paste input "#e-1751620368580"
type input "#e-1751620368580"
click at [646, 349] on icon "button" at bounding box center [653, 341] width 23 height 23
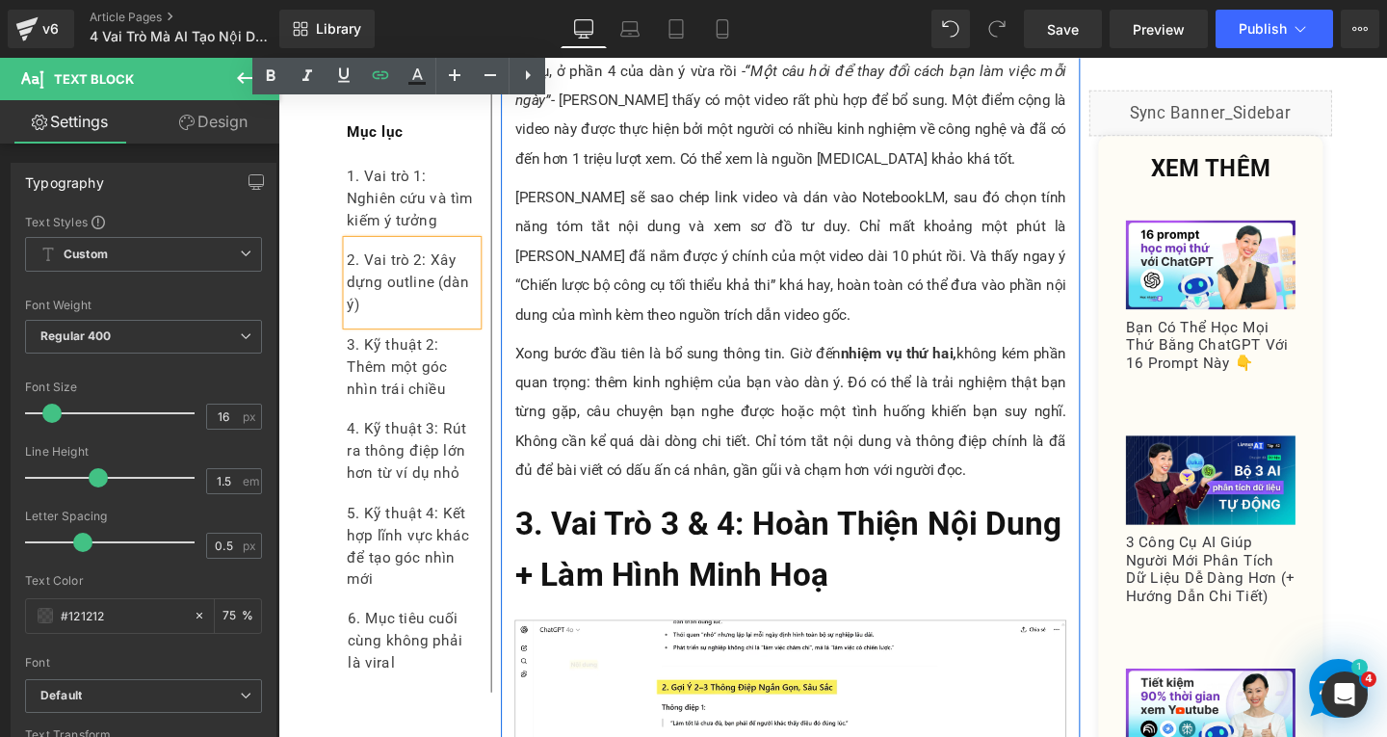
scroll to position [9923, 0]
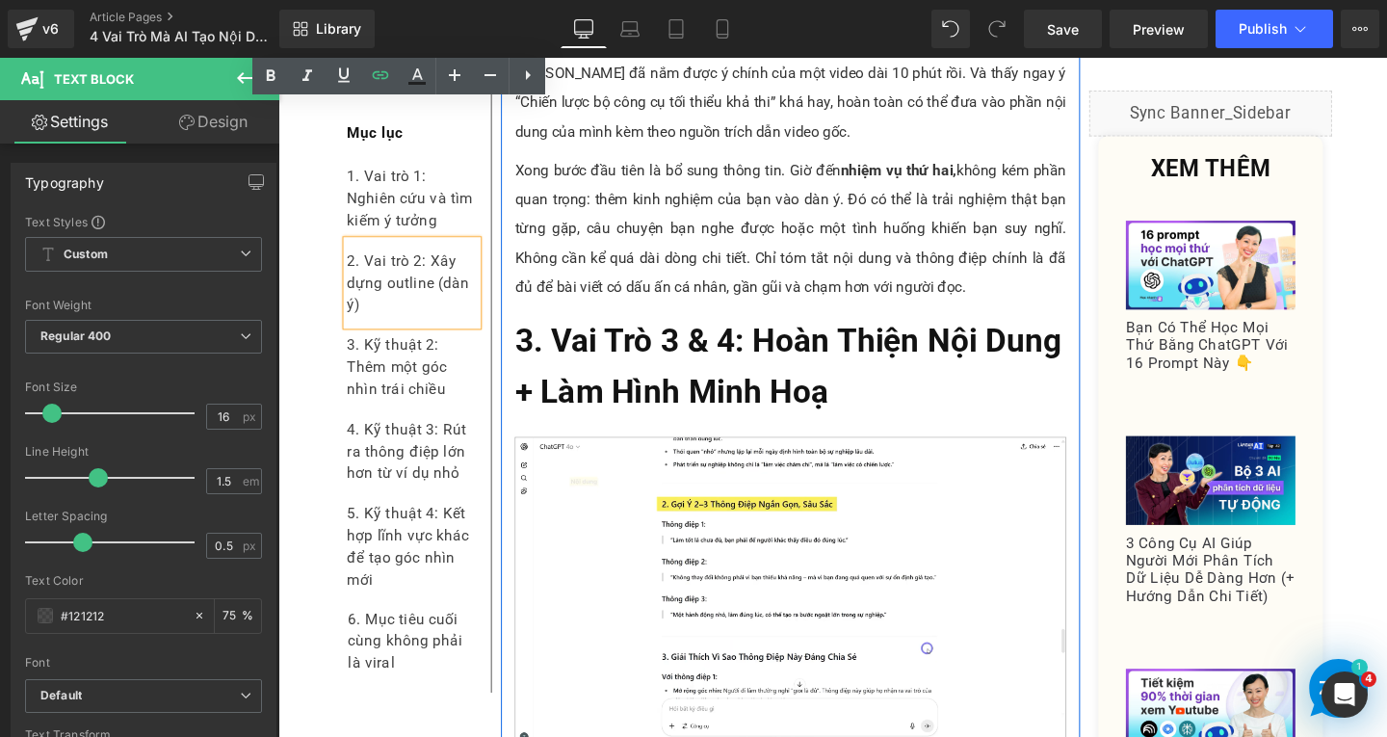
click at [690, 329] on h2 "3. Vai Trò 3 & 4: Hoàn Thiện Nội Dung + Làm Hình Minh Hoạ" at bounding box center [817, 383] width 580 height 108
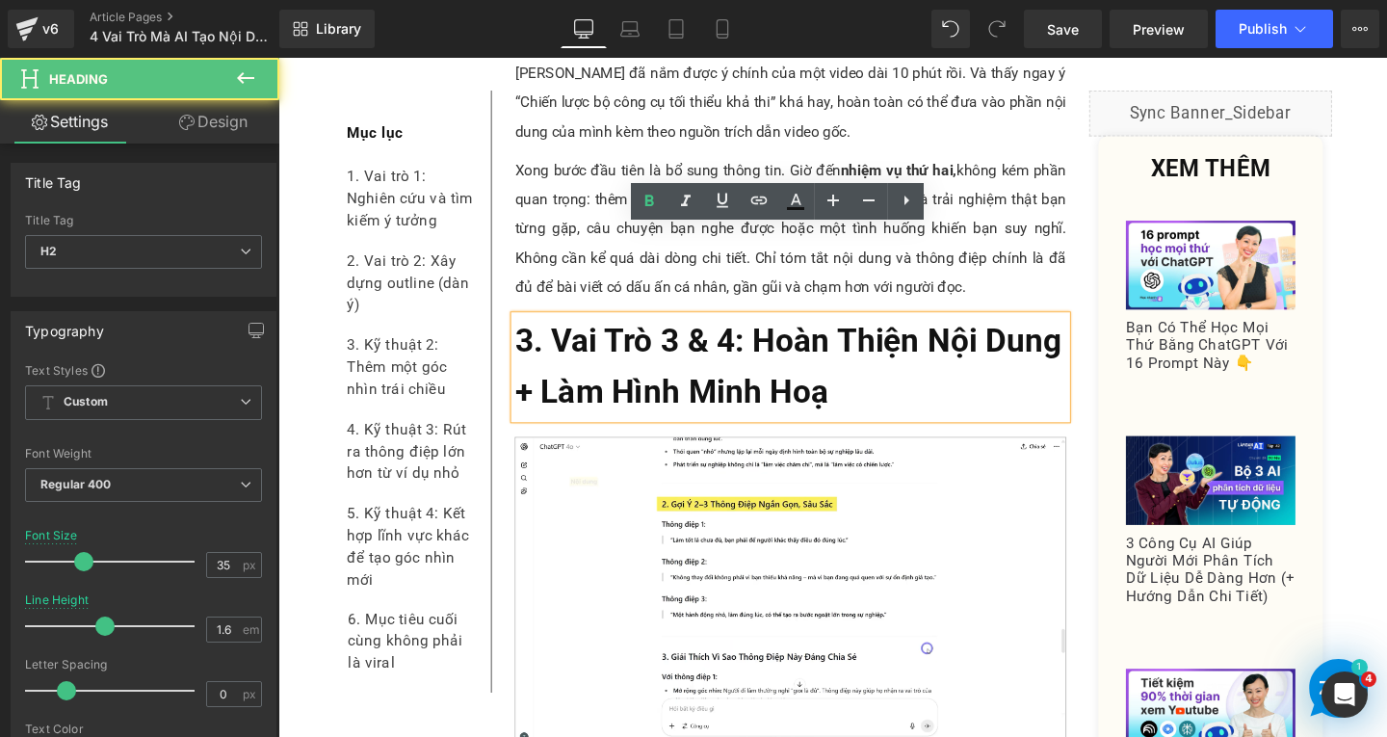
click at [921, 329] on h2 "3. Vai Trò 3 & 4: Hoàn Thiện Nội Dung + Làm Hình Minh Hoạ" at bounding box center [817, 383] width 580 height 108
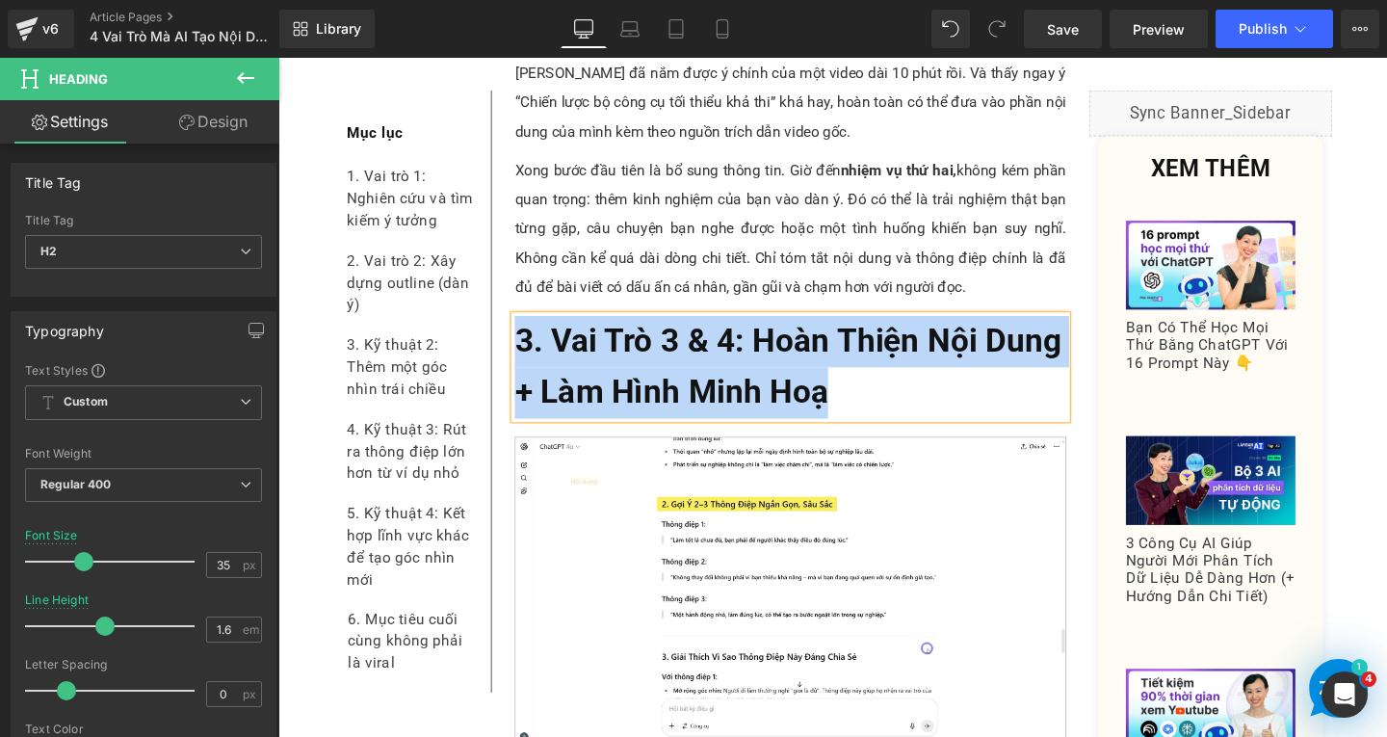
copy span "3. Vai Trò 3 & 4: Hoàn Thiện Nội Dung + Làm Hình Minh Hoạ"
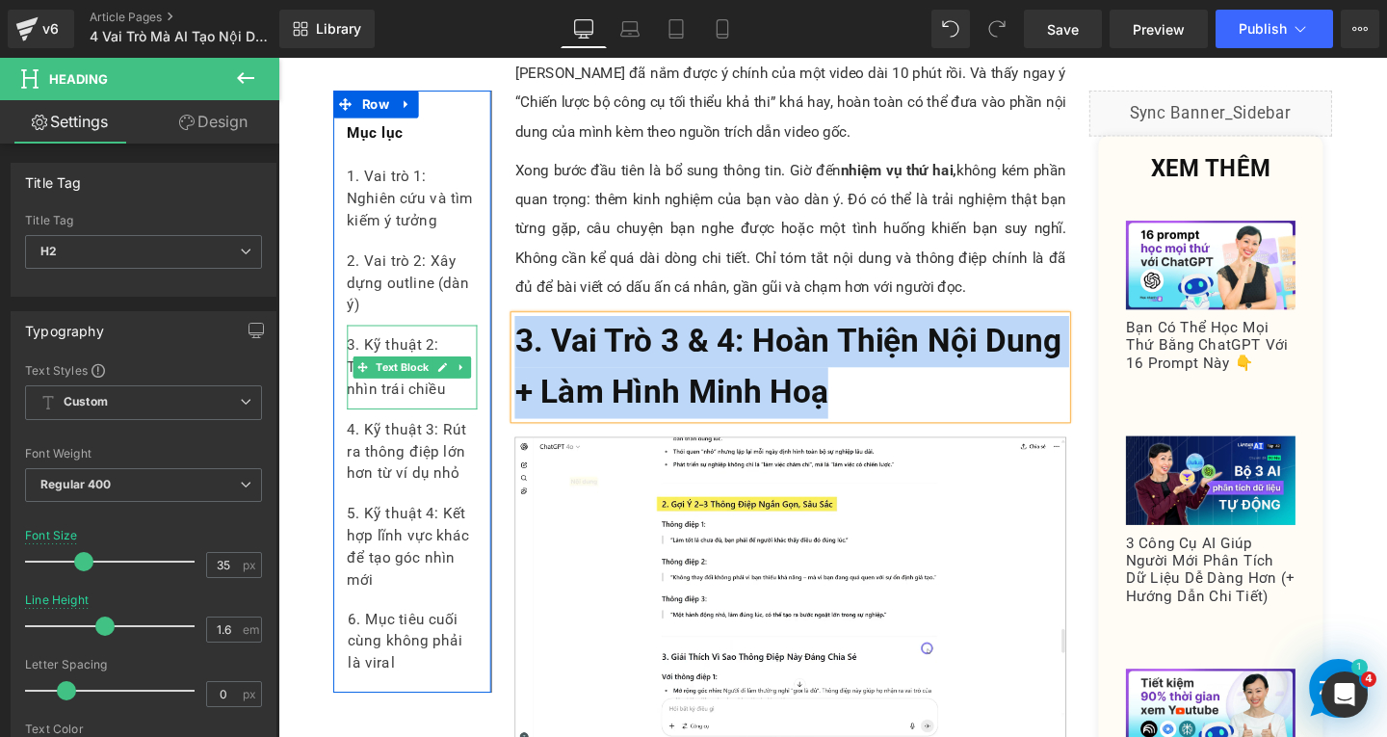
click at [450, 417] on div "3. Kỹ thuật 2: Thêm một góc nhìn trái chiều" at bounding box center [419, 382] width 137 height 89
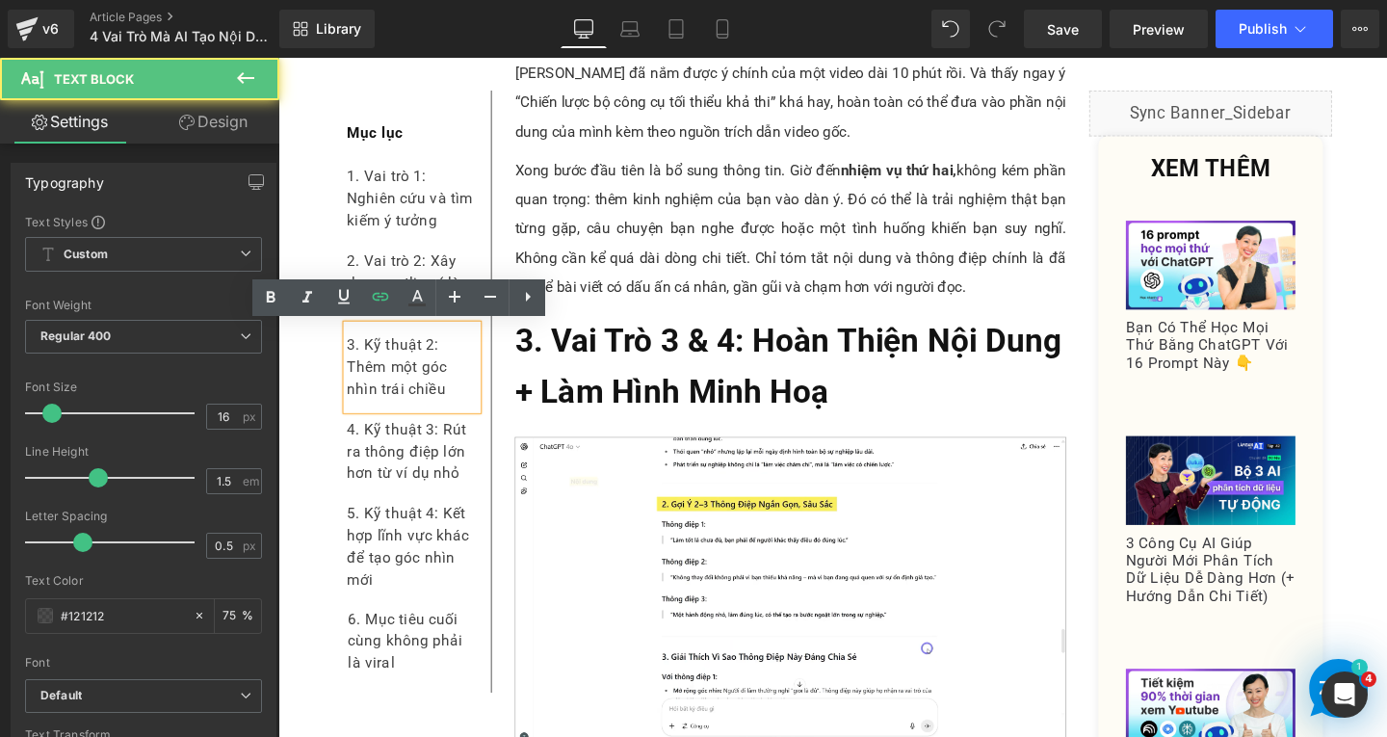
click at [450, 415] on div "3. Kỹ thuật 2: Thêm một góc nhìn trái chiều" at bounding box center [419, 382] width 137 height 89
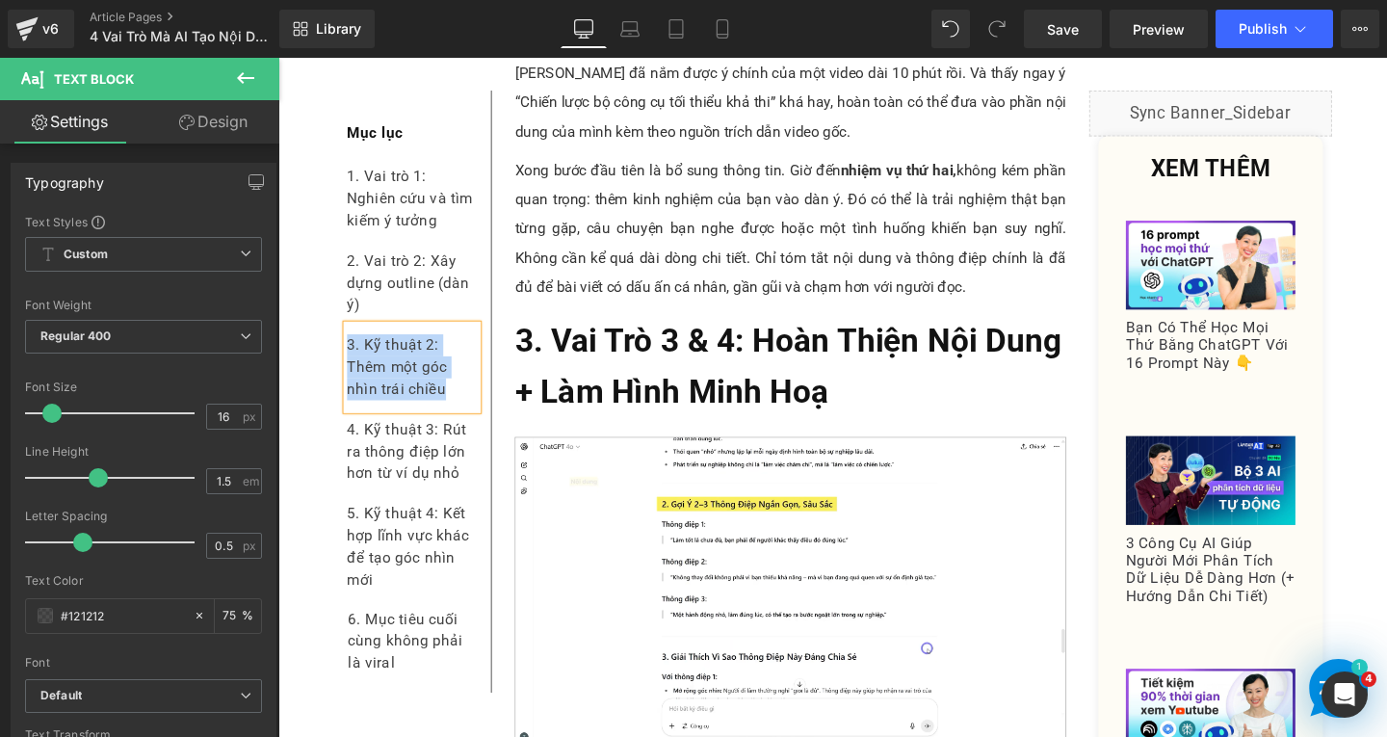
paste div
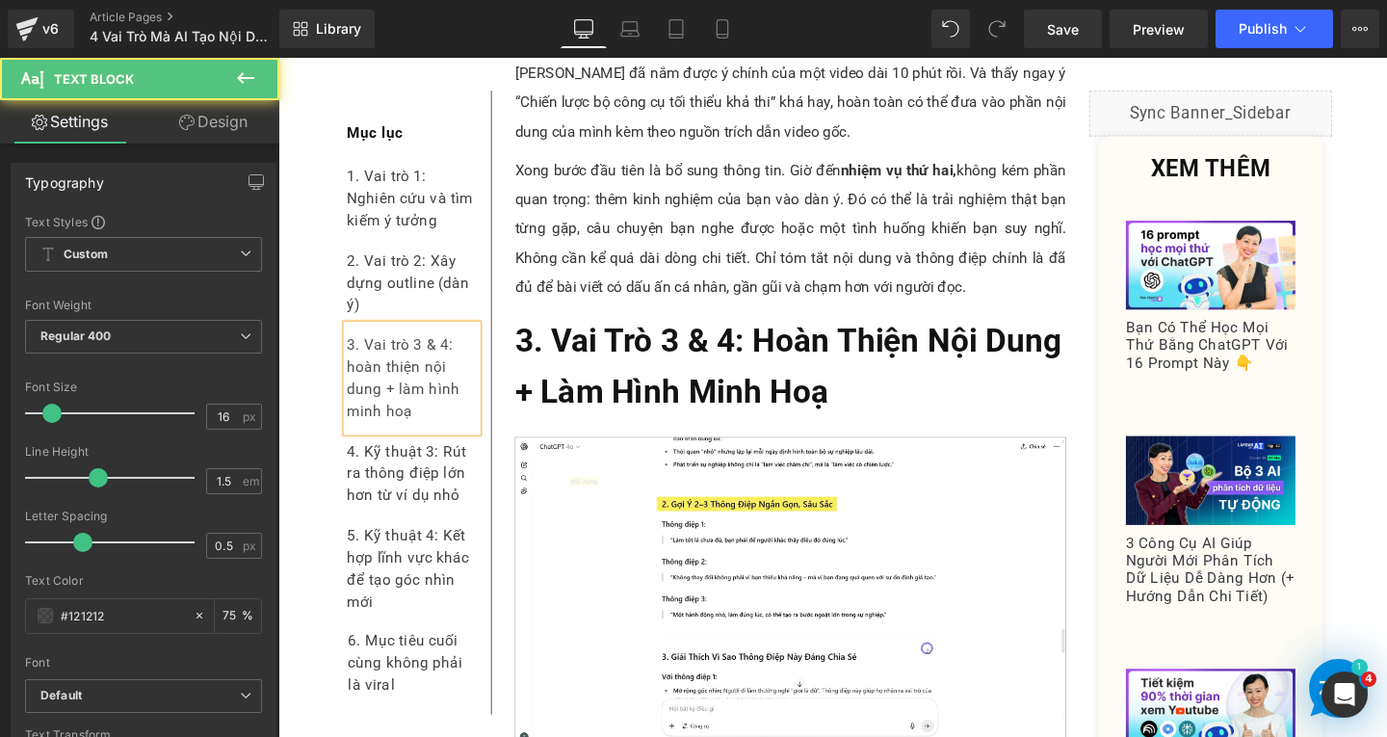
click at [355, 384] on div "3. Vai trò 3 & 4: hoàn thiện nội dung + làm hình minh hoạ" at bounding box center [419, 394] width 137 height 112
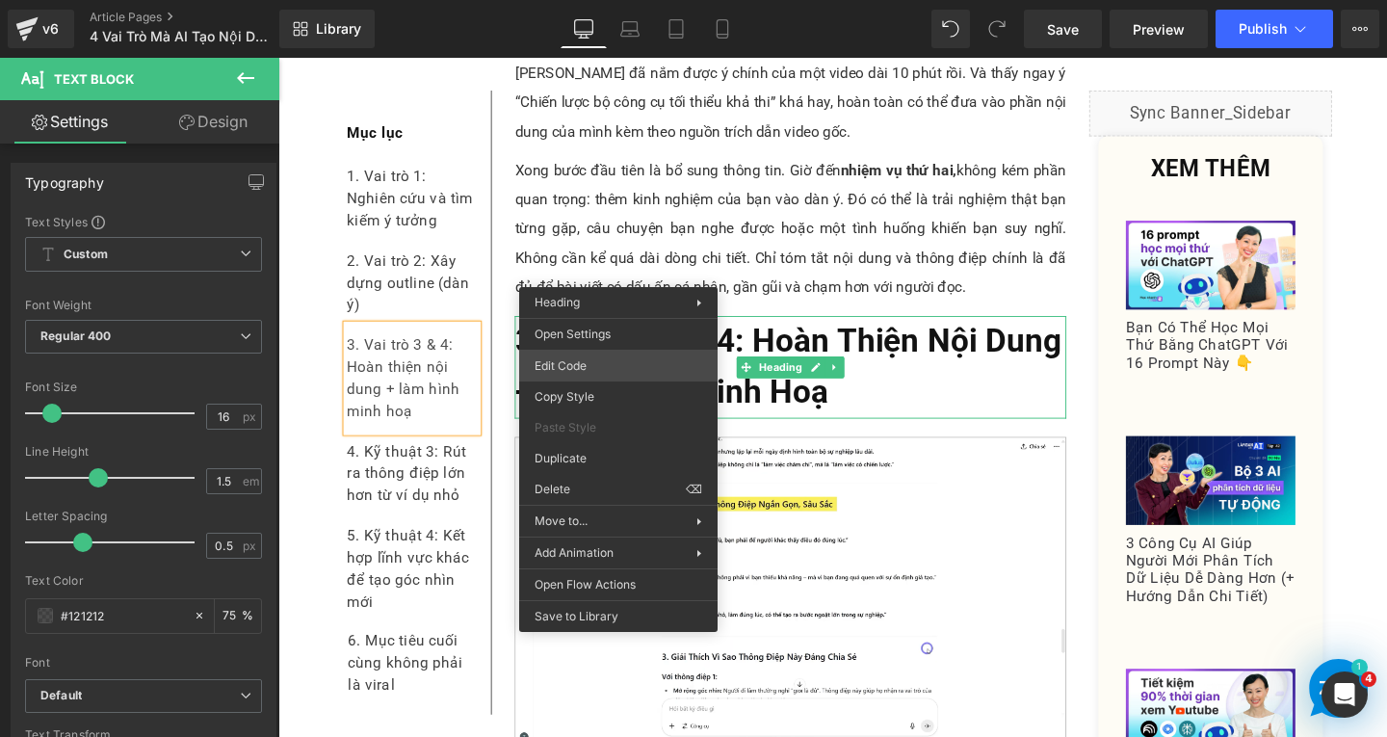
click at [601, 0] on div "Text Block You are previewing how the will restyle your page. You can not edit …" at bounding box center [693, 0] width 1387 height 0
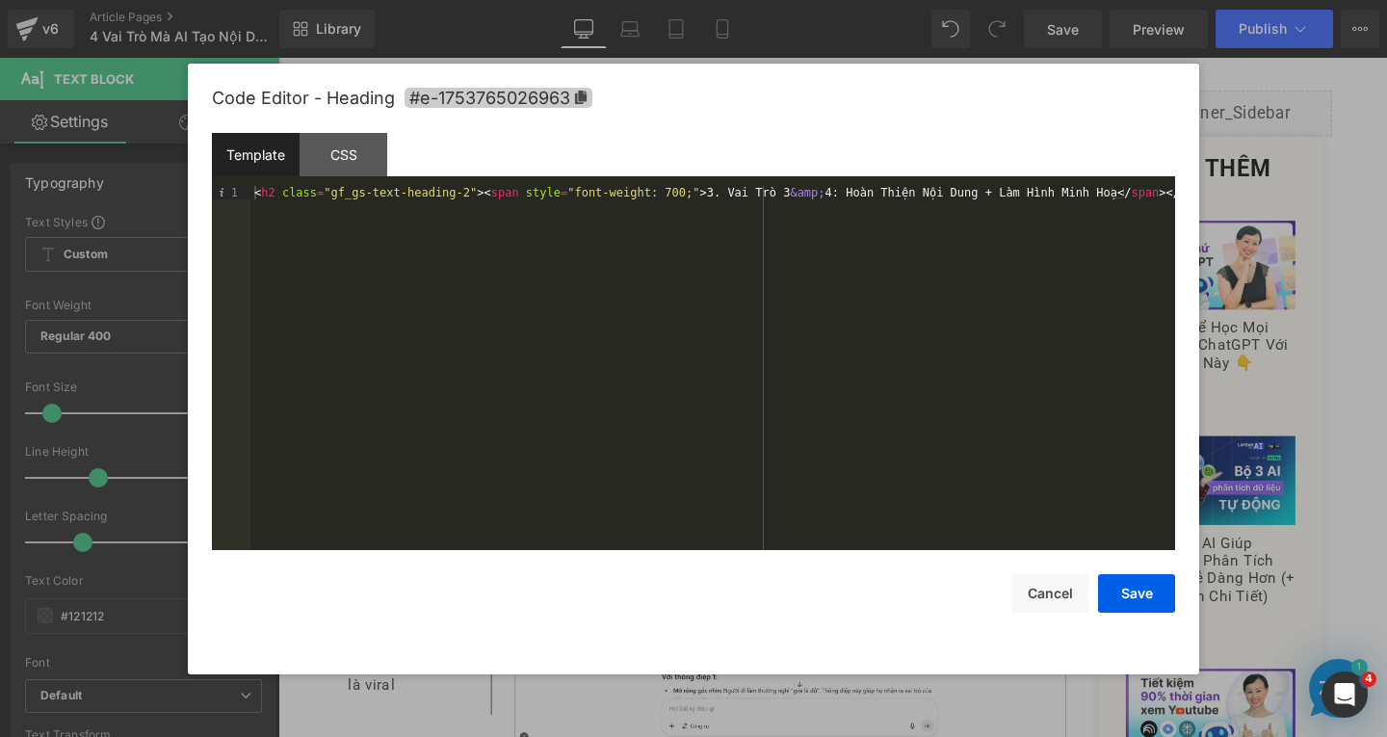
click at [579, 101] on icon at bounding box center [580, 97] width 13 height 13
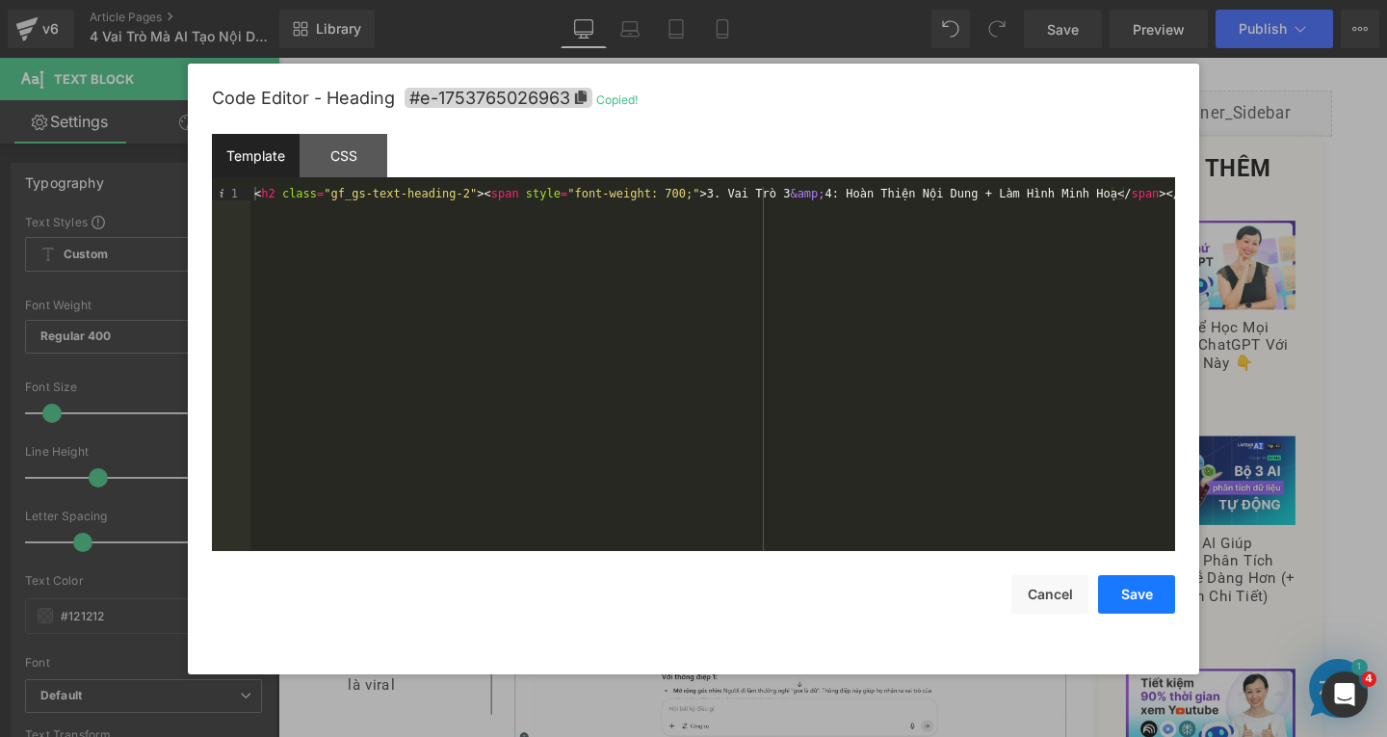
click at [1149, 602] on button "Save" at bounding box center [1136, 594] width 77 height 39
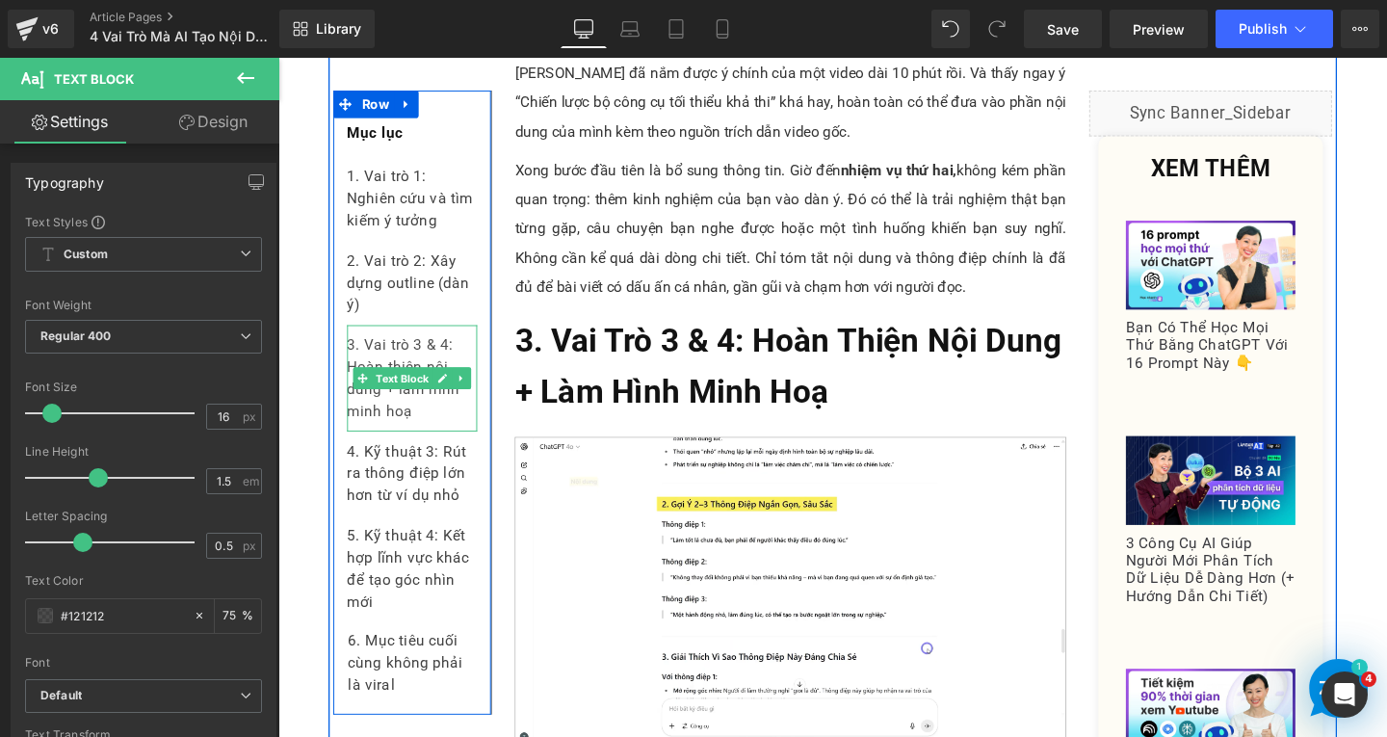
click at [415, 430] on div "3. Vai trò 3 & 4: Hoàn thiện nội dung + làm hình minh hoạ" at bounding box center [419, 394] width 137 height 112
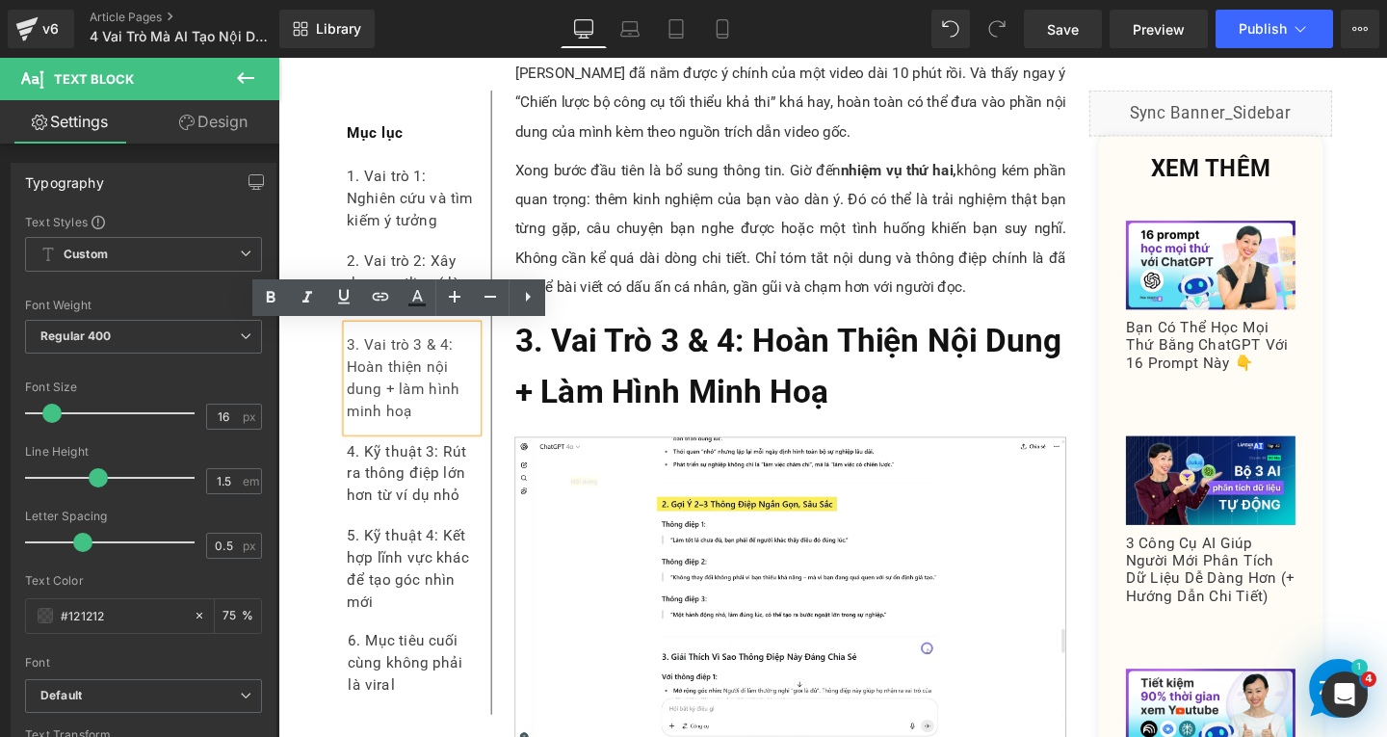
drag, startPoint x: 360, startPoint y: 408, endPoint x: 342, endPoint y: 358, distance: 53.3
click at [351, 358] on div "3. Vai trò 3 & 4: Hoàn thiện nội dung + làm hình minh hoạ" at bounding box center [419, 394] width 137 height 112
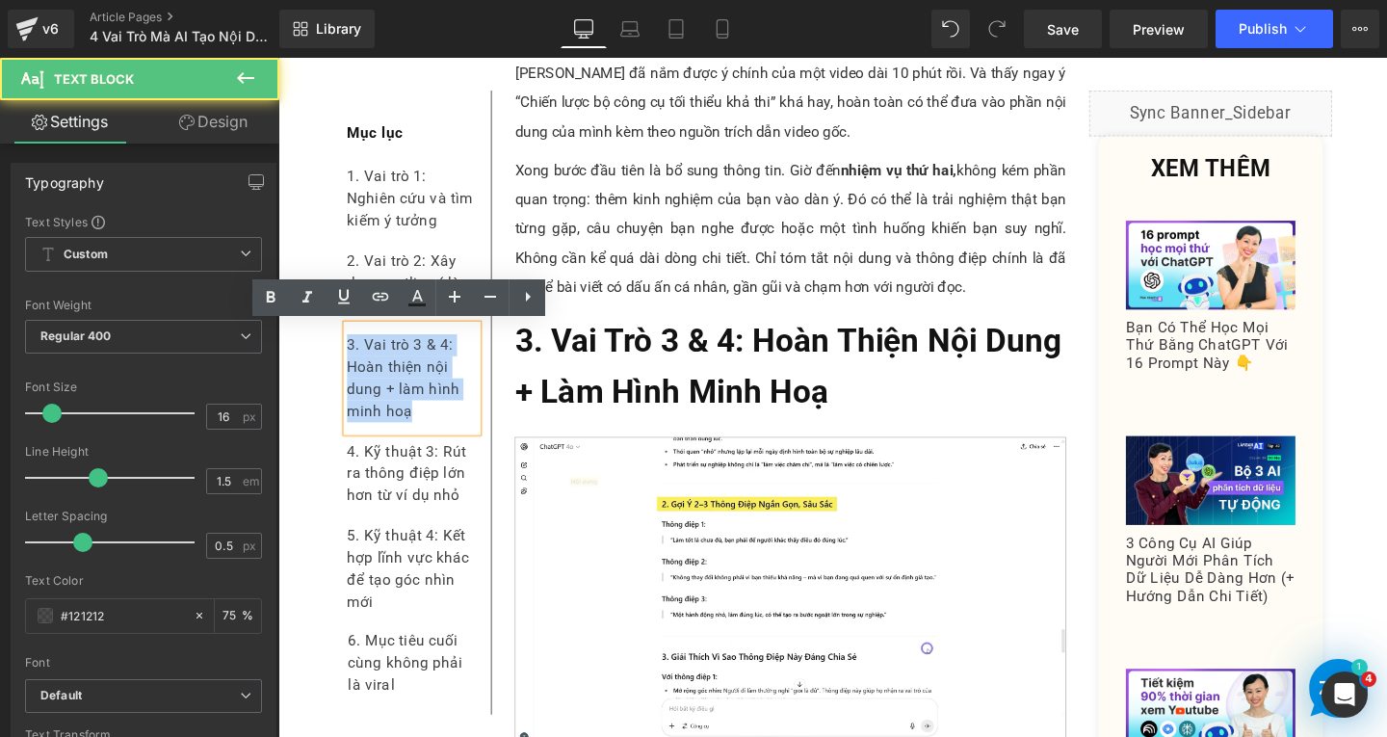
drag, startPoint x: 346, startPoint y: 359, endPoint x: 415, endPoint y: 433, distance: 100.9
click at [415, 433] on div "3. Vai trò 3 & 4: Hoàn thiện nội dung + làm hình minh hoạ" at bounding box center [419, 394] width 137 height 112
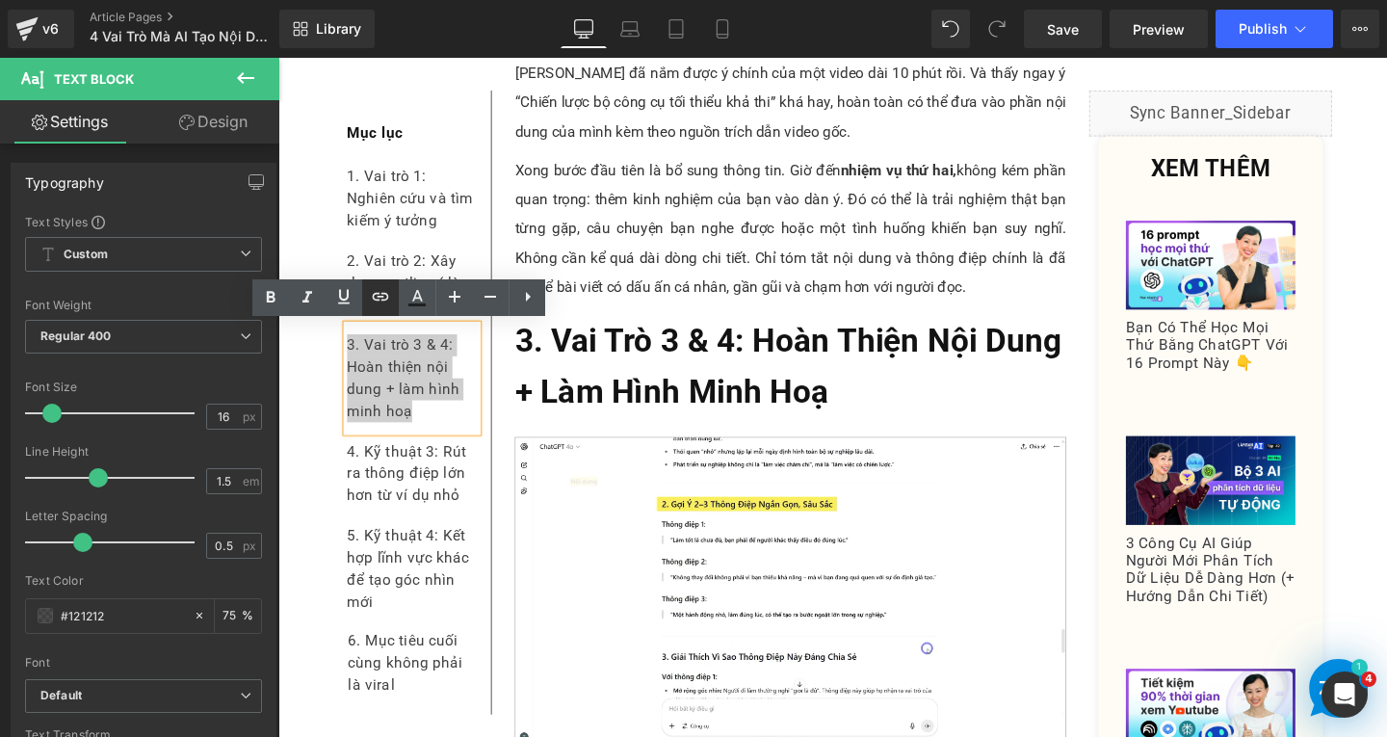
click at [378, 294] on icon at bounding box center [381, 297] width 16 height 8
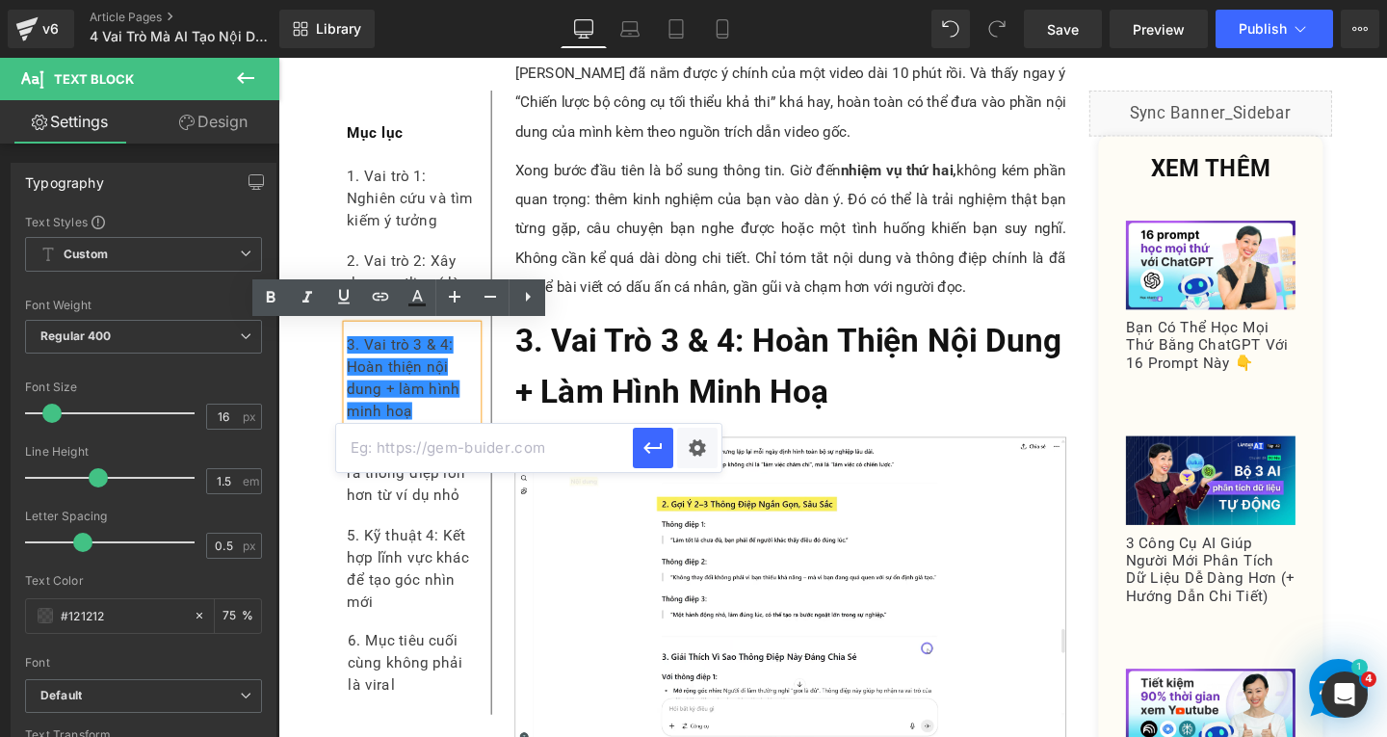
click at [527, 443] on input "text" at bounding box center [484, 448] width 297 height 48
paste input "#e-1753765026963"
type input "#e-1753765026963"
drag, startPoint x: 647, startPoint y: 445, endPoint x: 387, endPoint y: 408, distance: 262.8
click at [647, 445] on icon "button" at bounding box center [653, 448] width 18 height 12
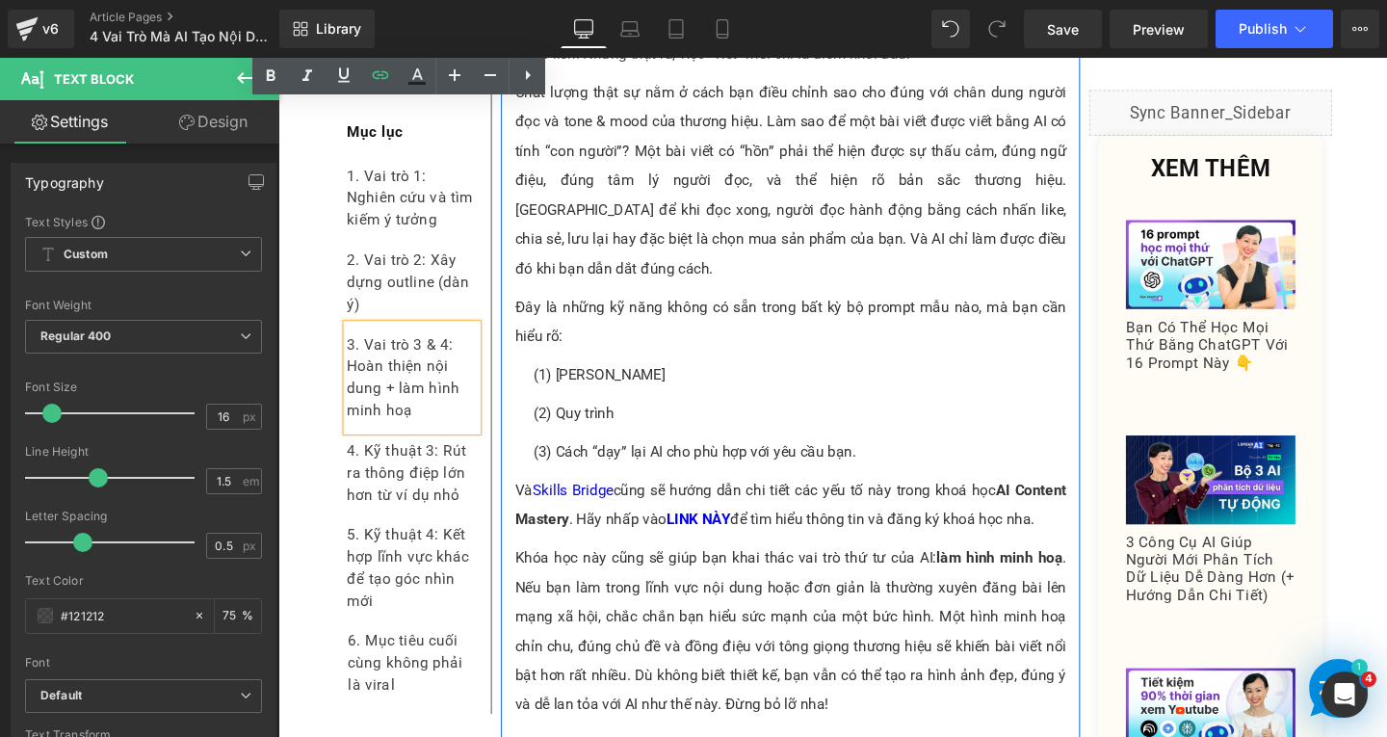
scroll to position [11272, 0]
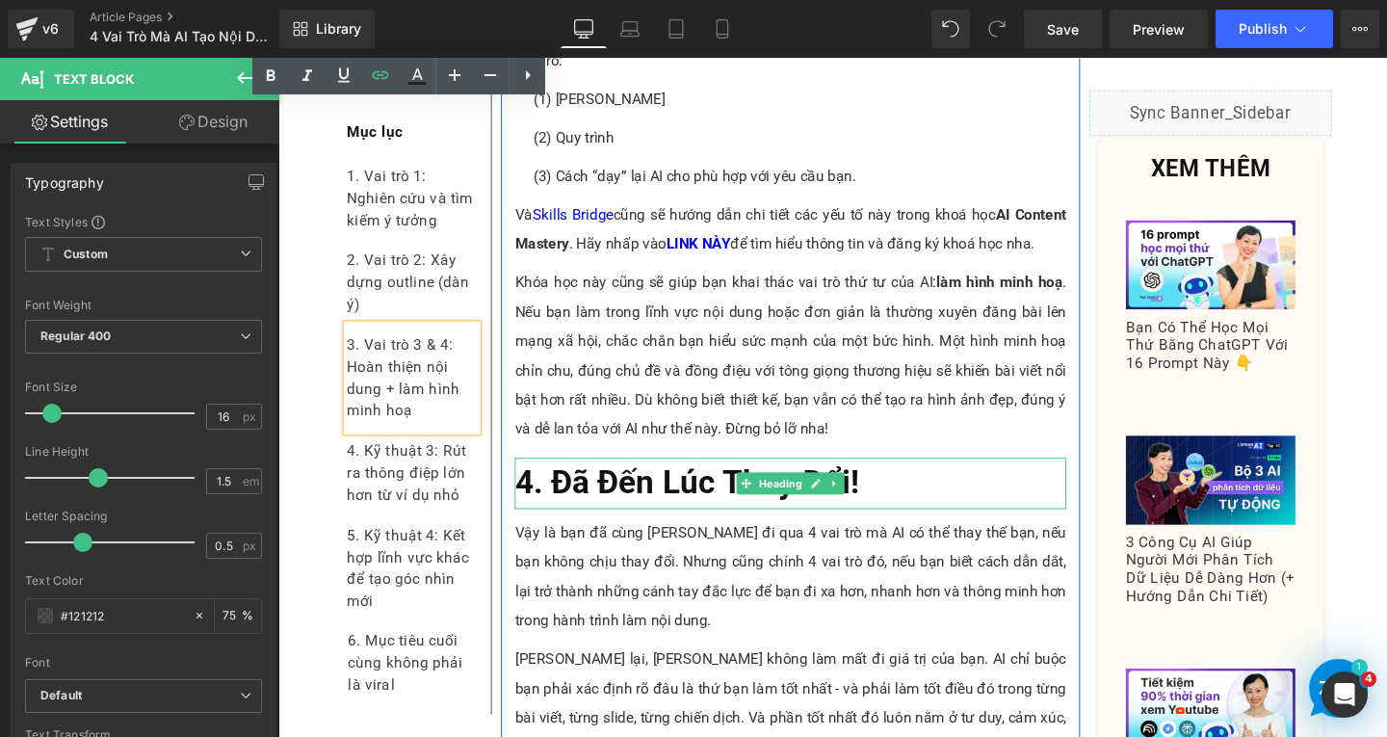
click at [622, 486] on span "4. Đã Đến Lúc Thay Đổi!" at bounding box center [707, 506] width 361 height 40
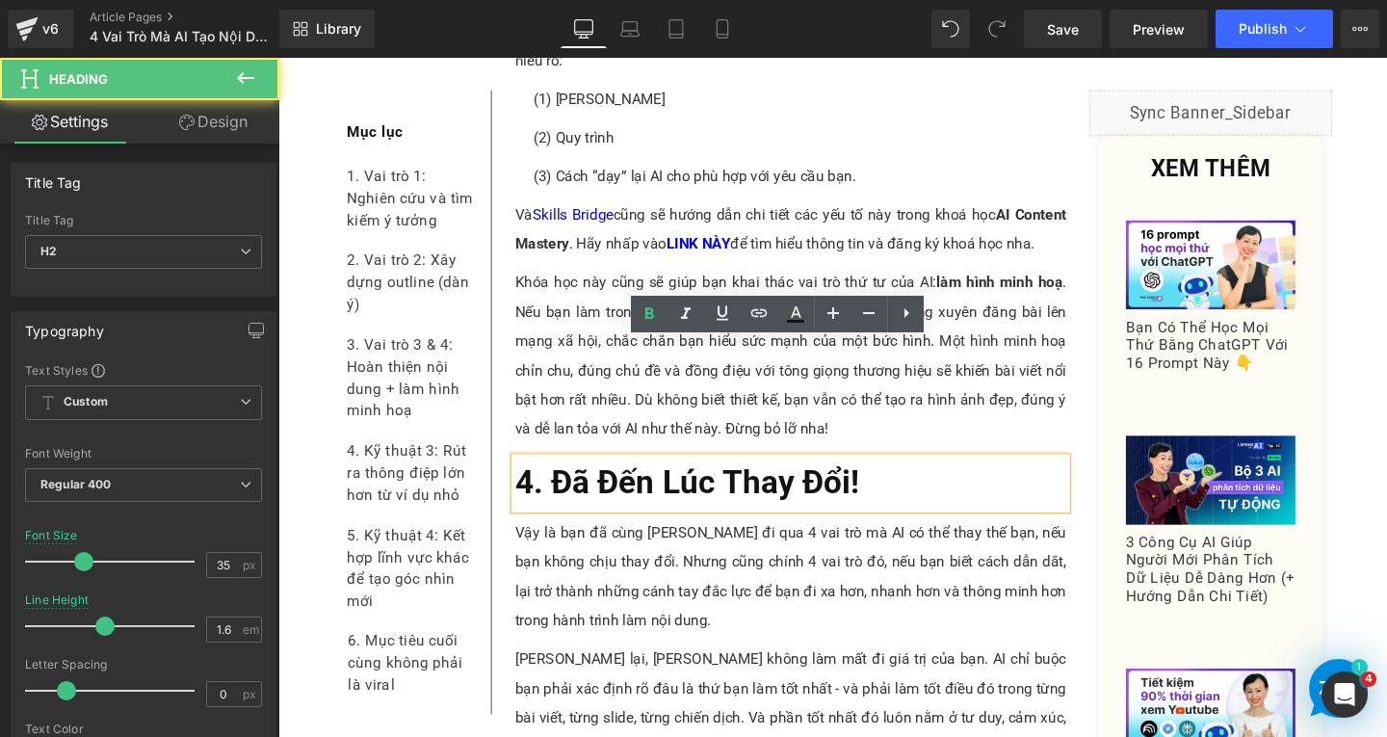
click at [924, 479] on h2 "4. Đã Đến Lúc Thay Đổi!" at bounding box center [817, 506] width 580 height 54
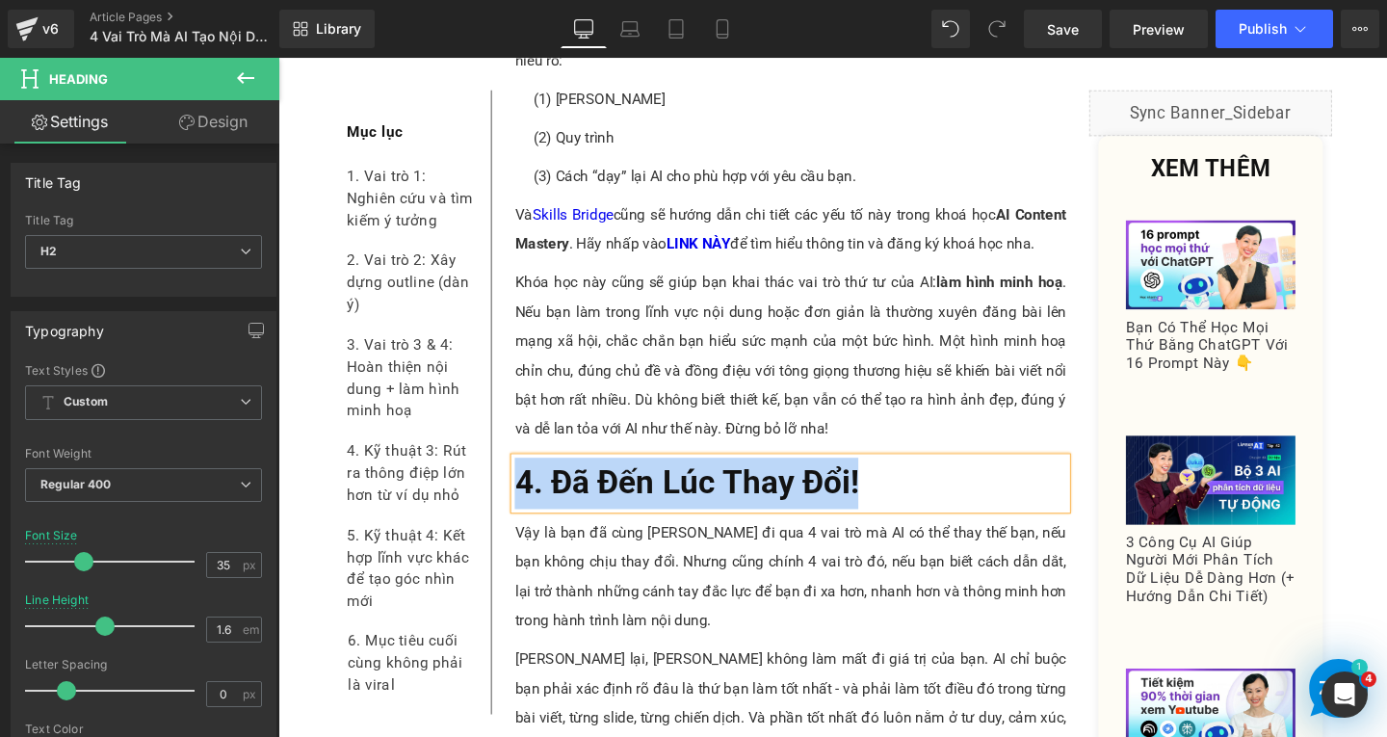
copy span "4. Đã Đến Lúc Thay Đổi!"
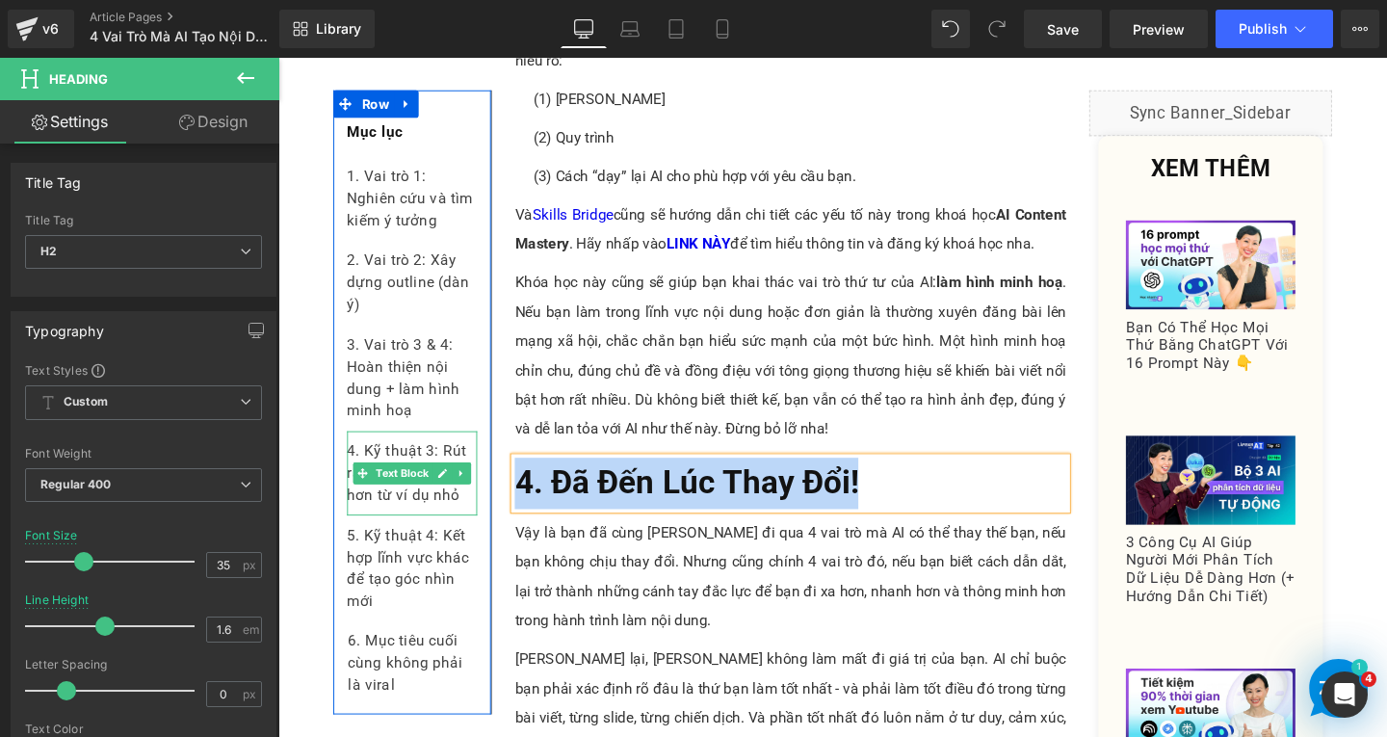
click at [468, 523] on div "4. Kỹ thuật 3: Rút ra thông điệp lớn hơn từ ví dụ nhỏ" at bounding box center [419, 494] width 137 height 89
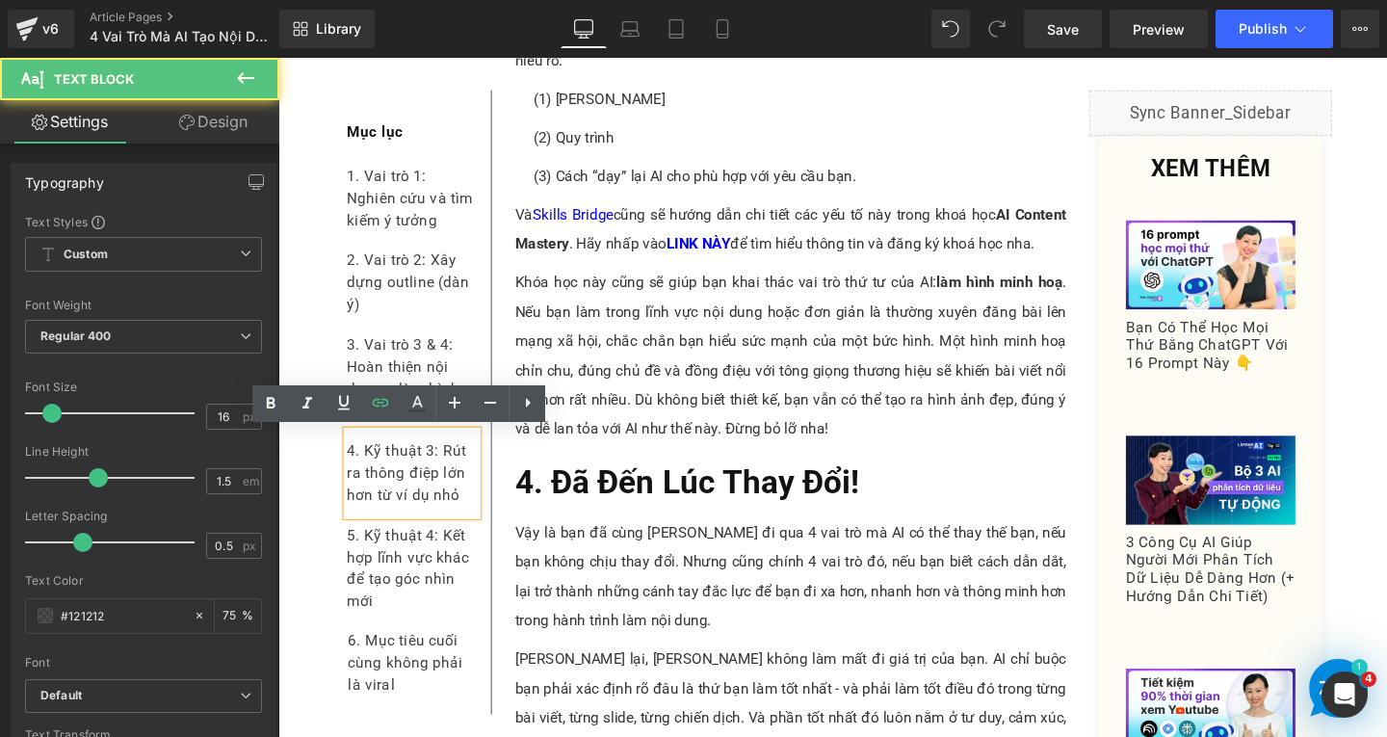
click at [468, 523] on div "4. Kỹ thuật 3: Rút ra thông điệp lớn hơn từ ví dụ nhỏ" at bounding box center [419, 494] width 137 height 89
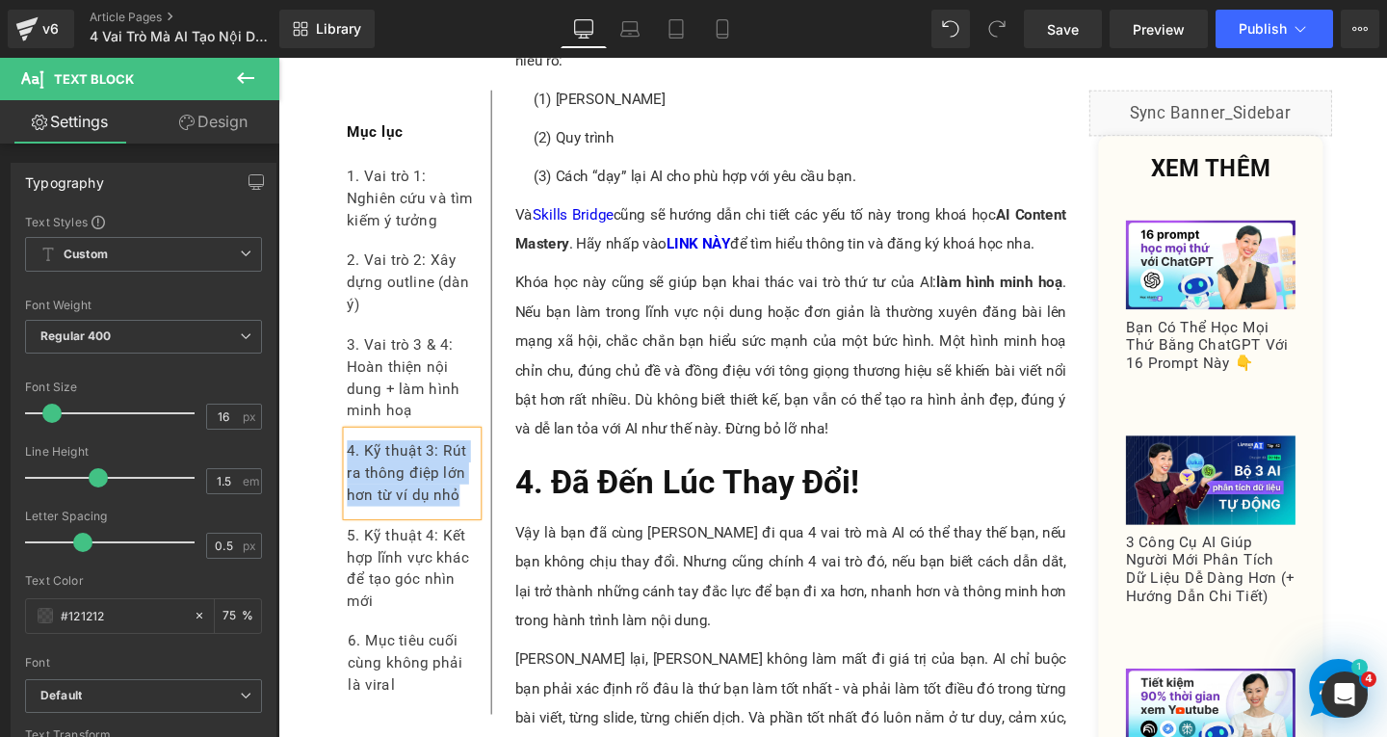
paste div
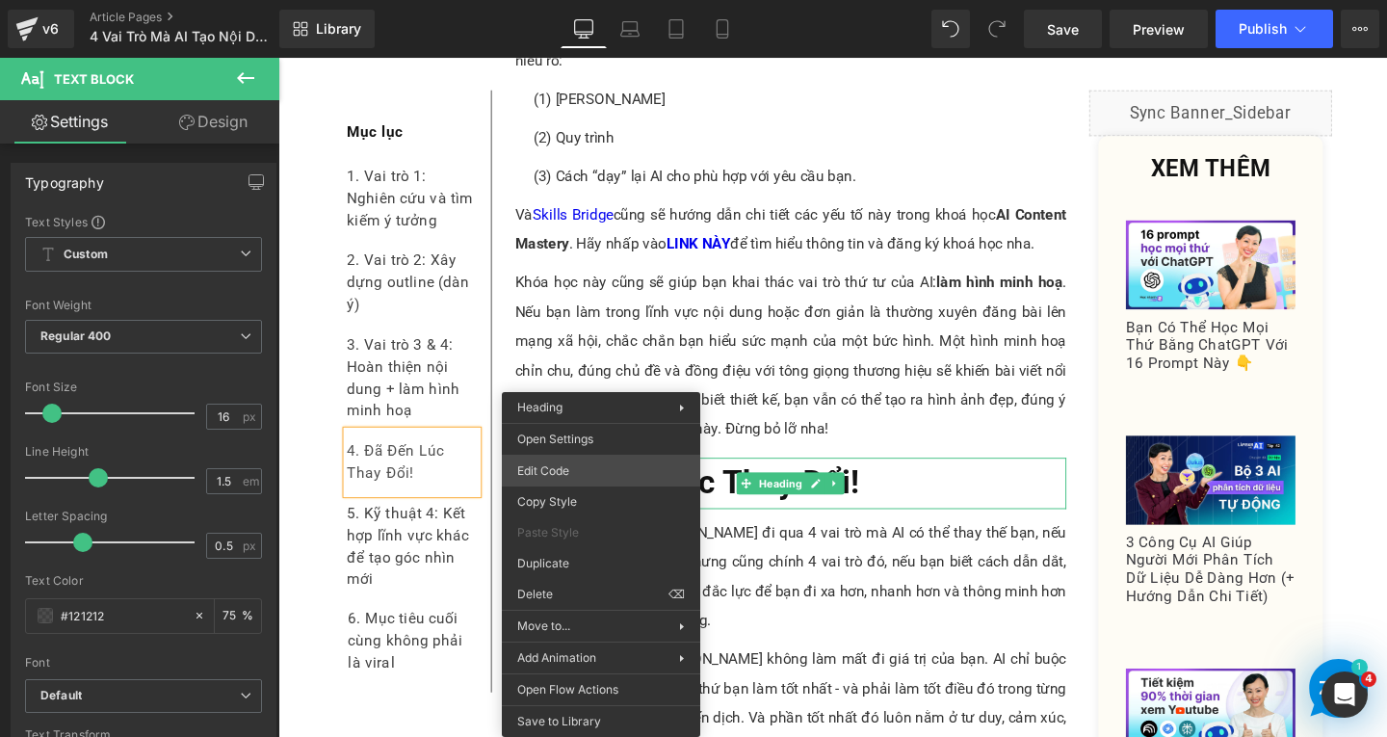
click at [542, 0] on div "Text Block You are previewing how the will restyle your page. You can not edit …" at bounding box center [693, 0] width 1387 height 0
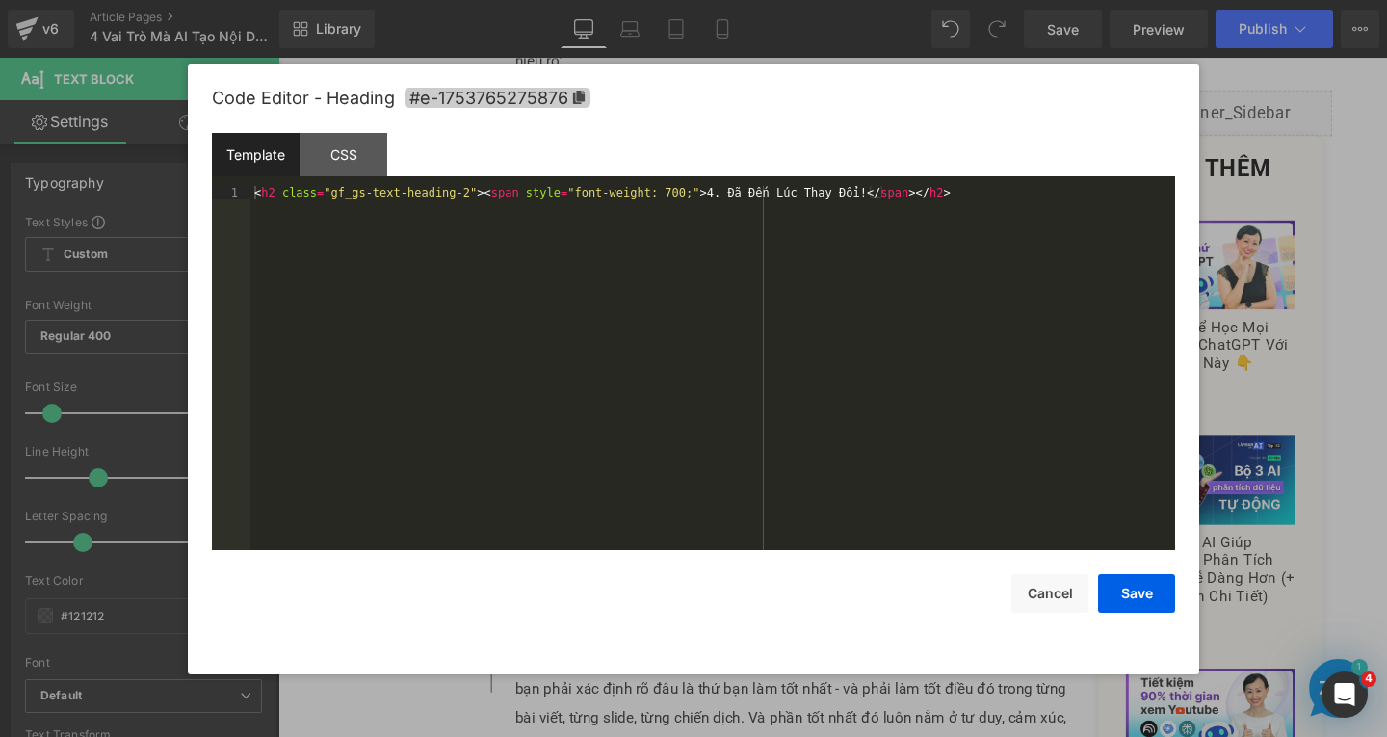
click at [580, 98] on icon at bounding box center [579, 97] width 12 height 13
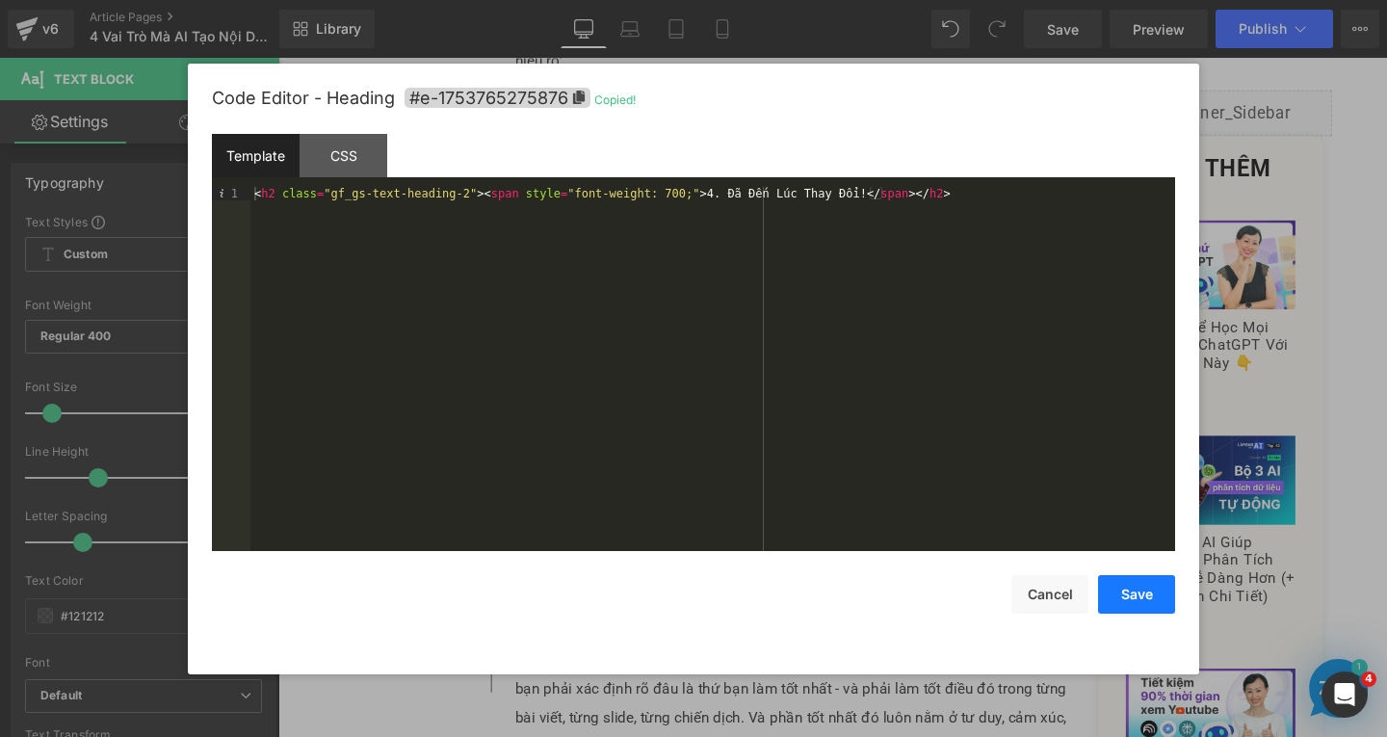
click at [1125, 586] on button "Save" at bounding box center [1136, 594] width 77 height 39
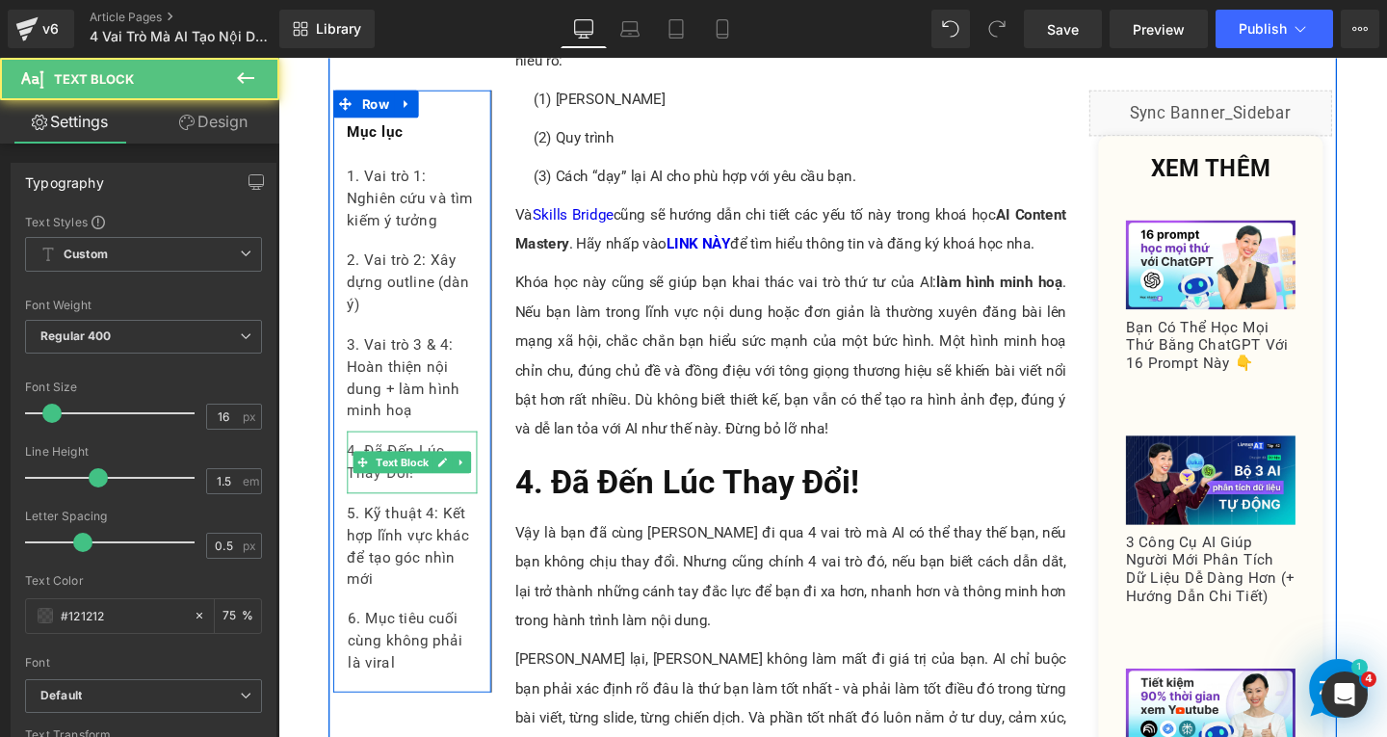
click at [423, 503] on div "4. Đã Đến Lúc Thay Đổi!" at bounding box center [419, 483] width 137 height 66
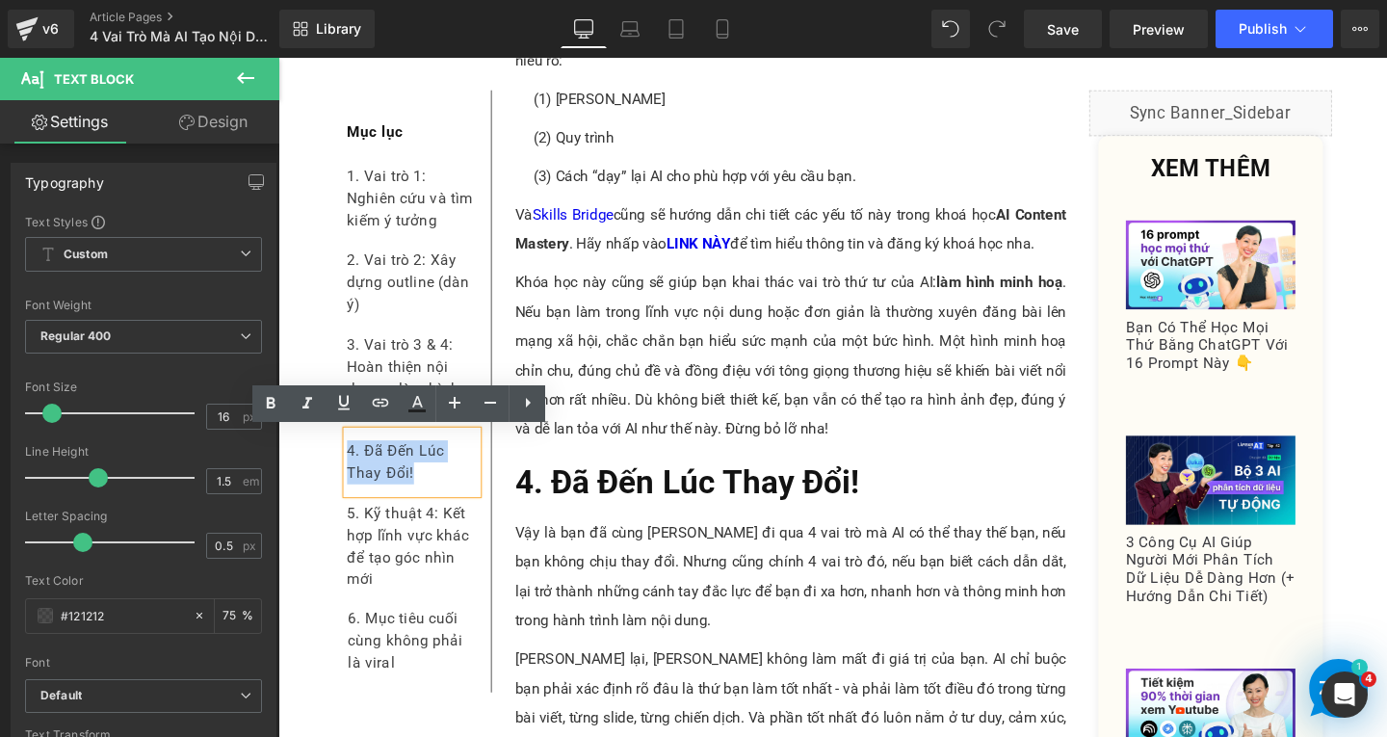
drag, startPoint x: 415, startPoint y: 499, endPoint x: 346, endPoint y: 465, distance: 77.1
click at [351, 465] on div "4. Đã Đến Lúc Thay Đổi!" at bounding box center [419, 483] width 137 height 66
click at [375, 410] on icon at bounding box center [380, 402] width 23 height 23
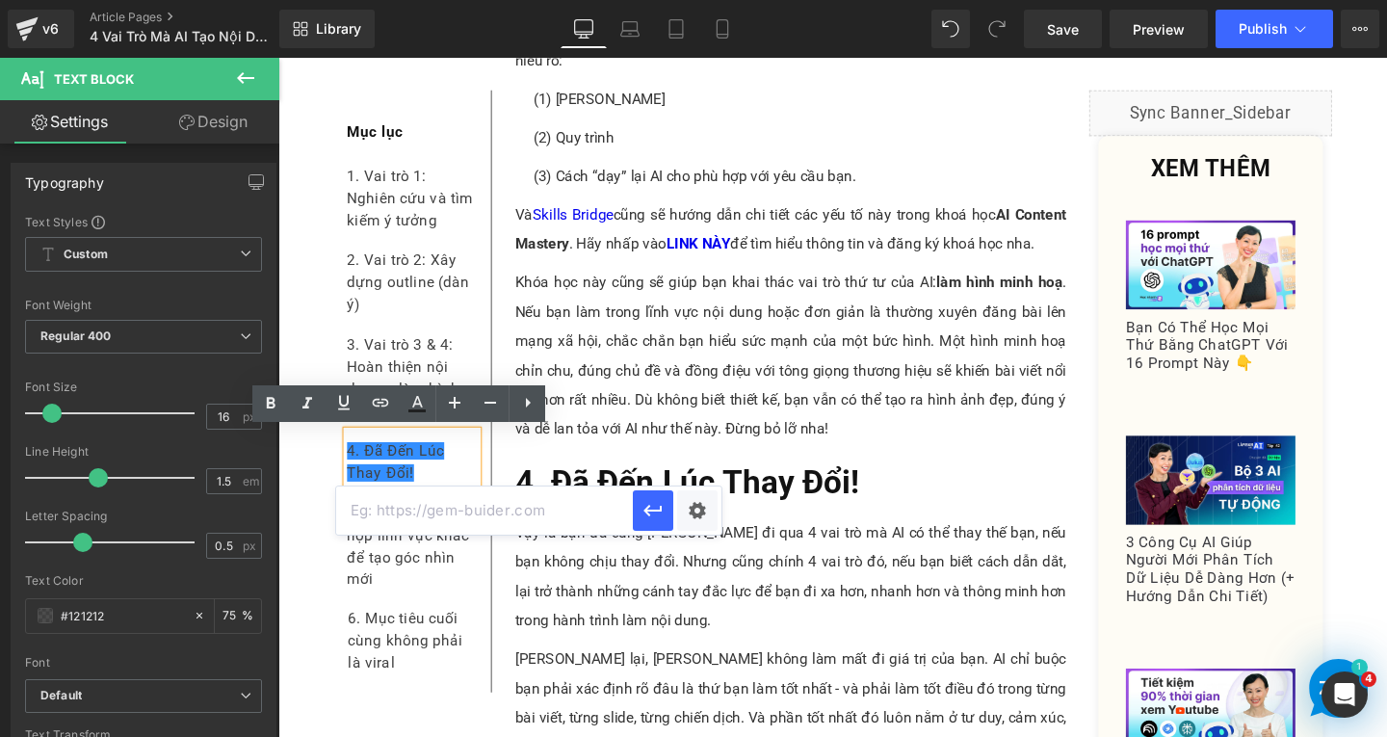
click at [477, 521] on input "text" at bounding box center [484, 511] width 297 height 48
paste input "#e-1753765275876"
type input "#e-1753765275876"
click at [654, 505] on icon "button" at bounding box center [653, 510] width 23 height 23
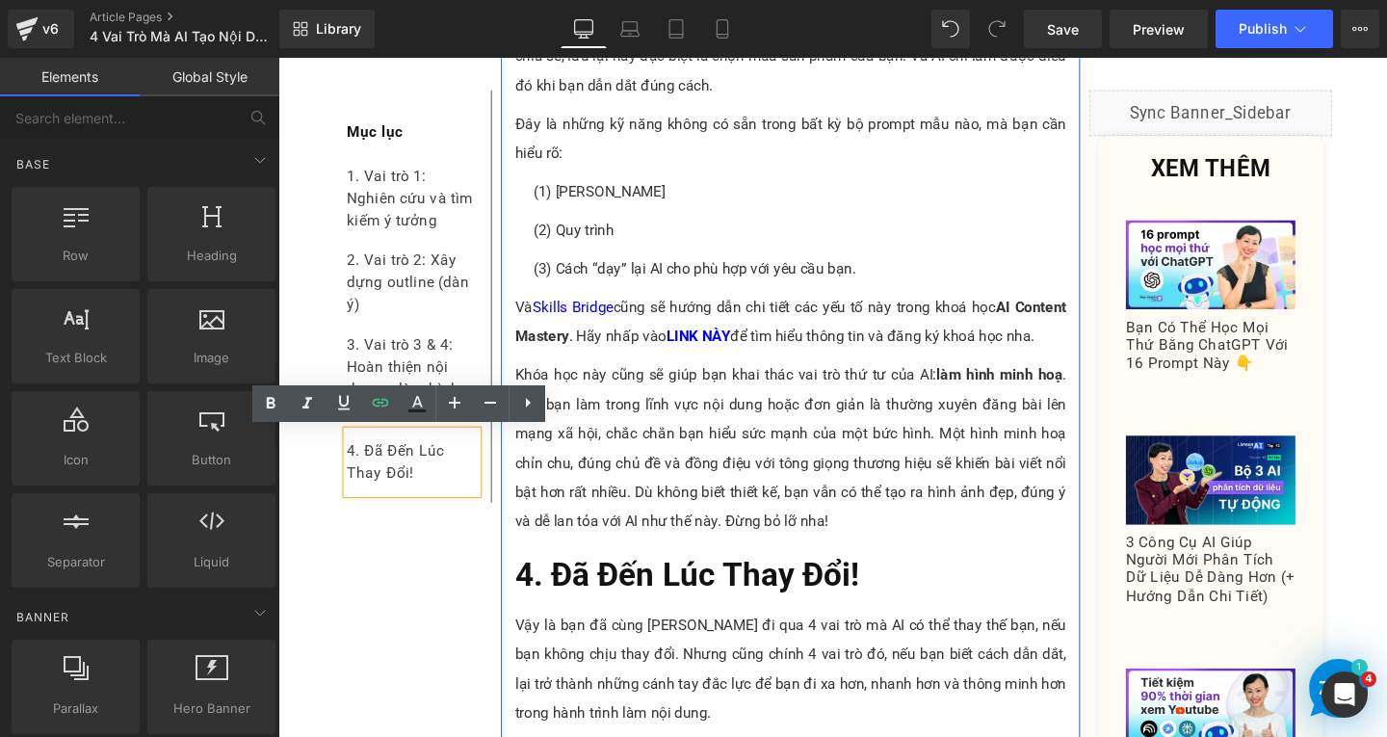
scroll to position [11465, 0]
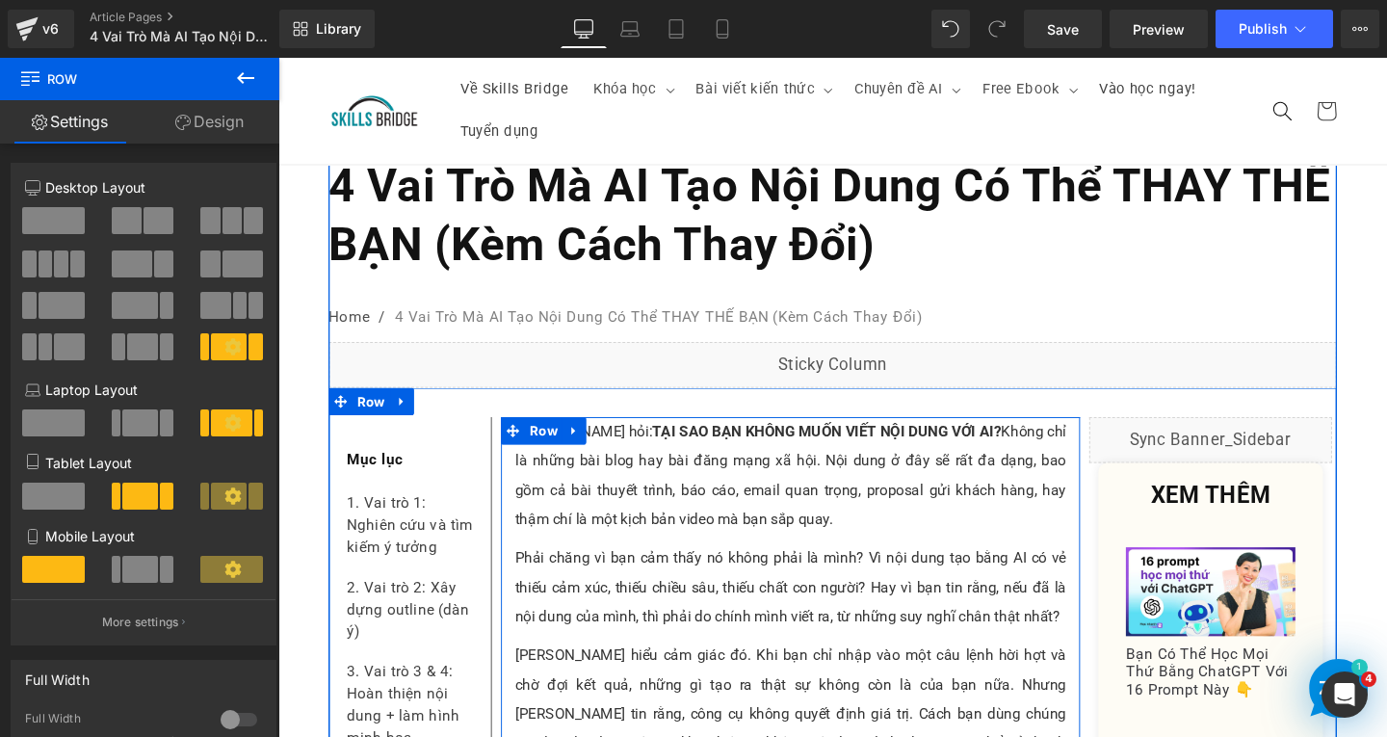
scroll to position [0, 0]
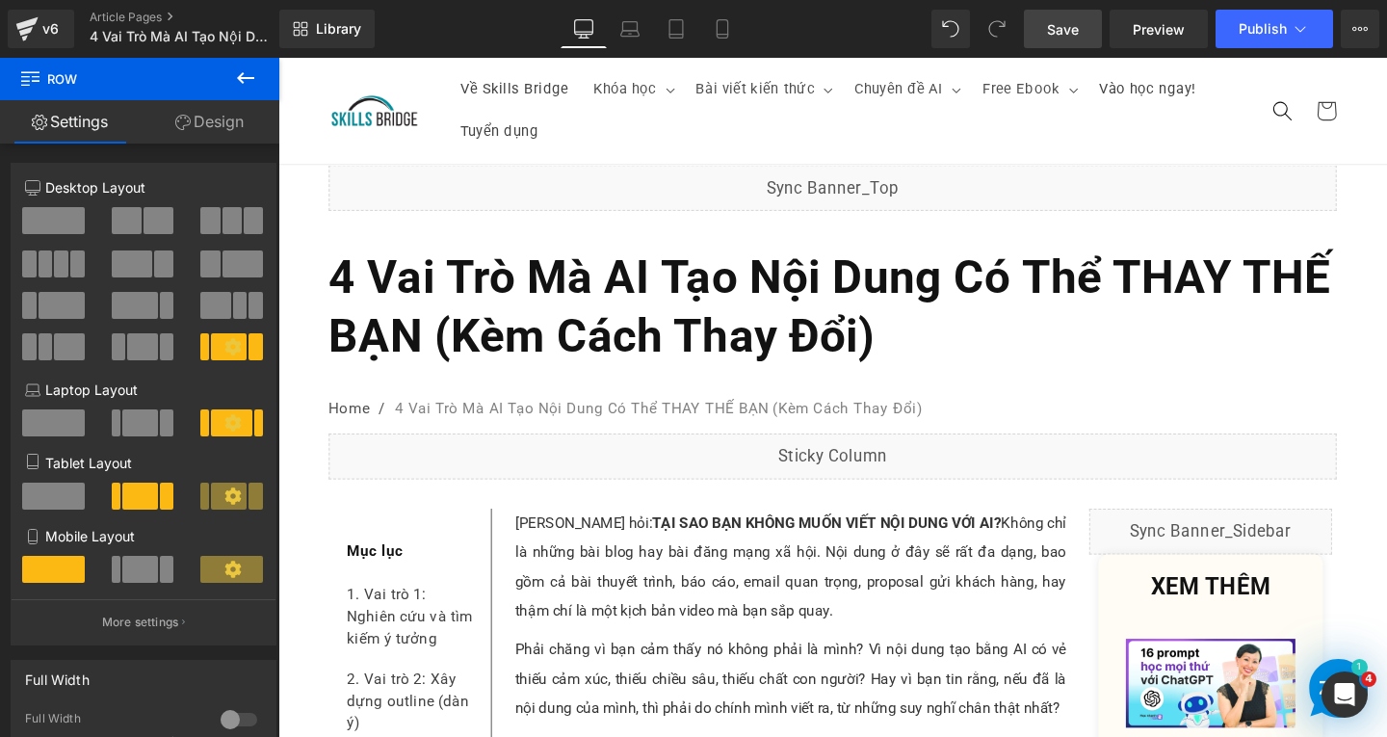
click at [1073, 35] on span "Save" at bounding box center [1063, 29] width 32 height 20
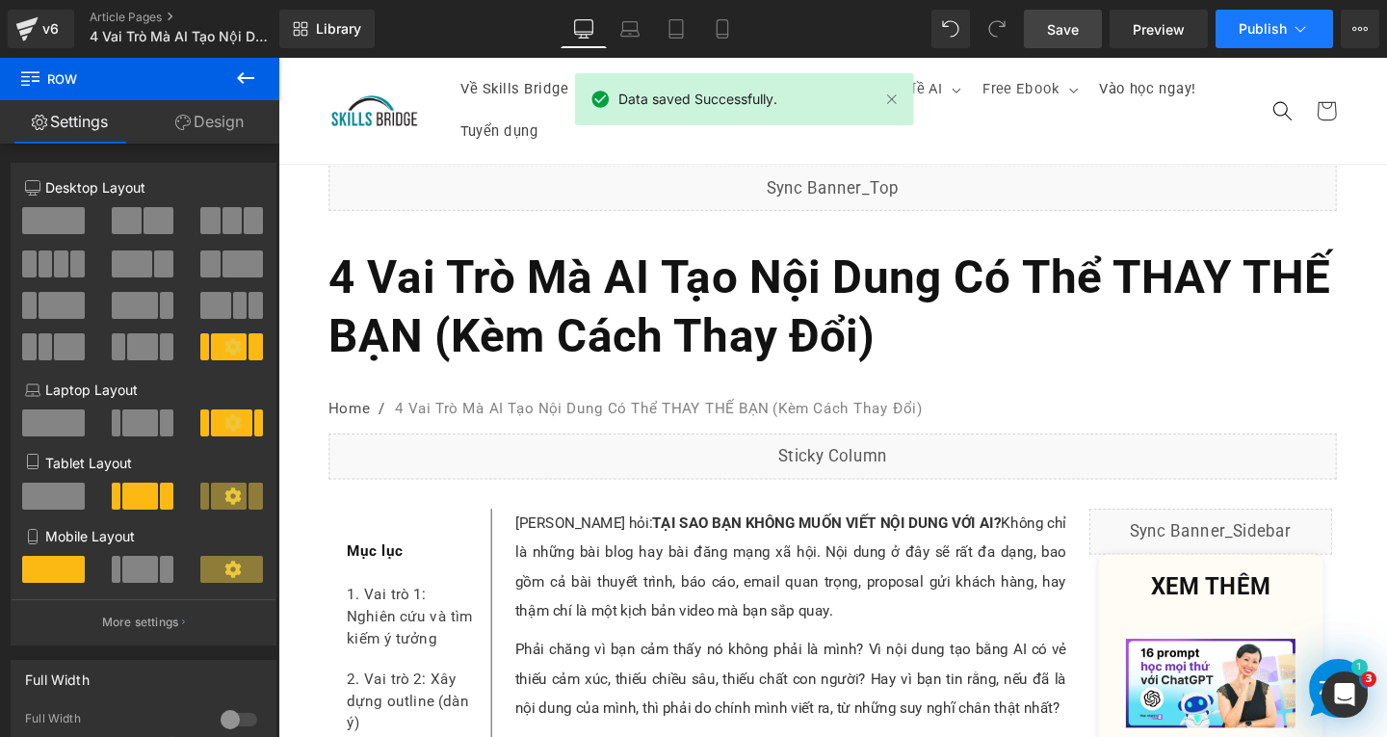
click at [1248, 36] on span "Publish" at bounding box center [1263, 28] width 48 height 15
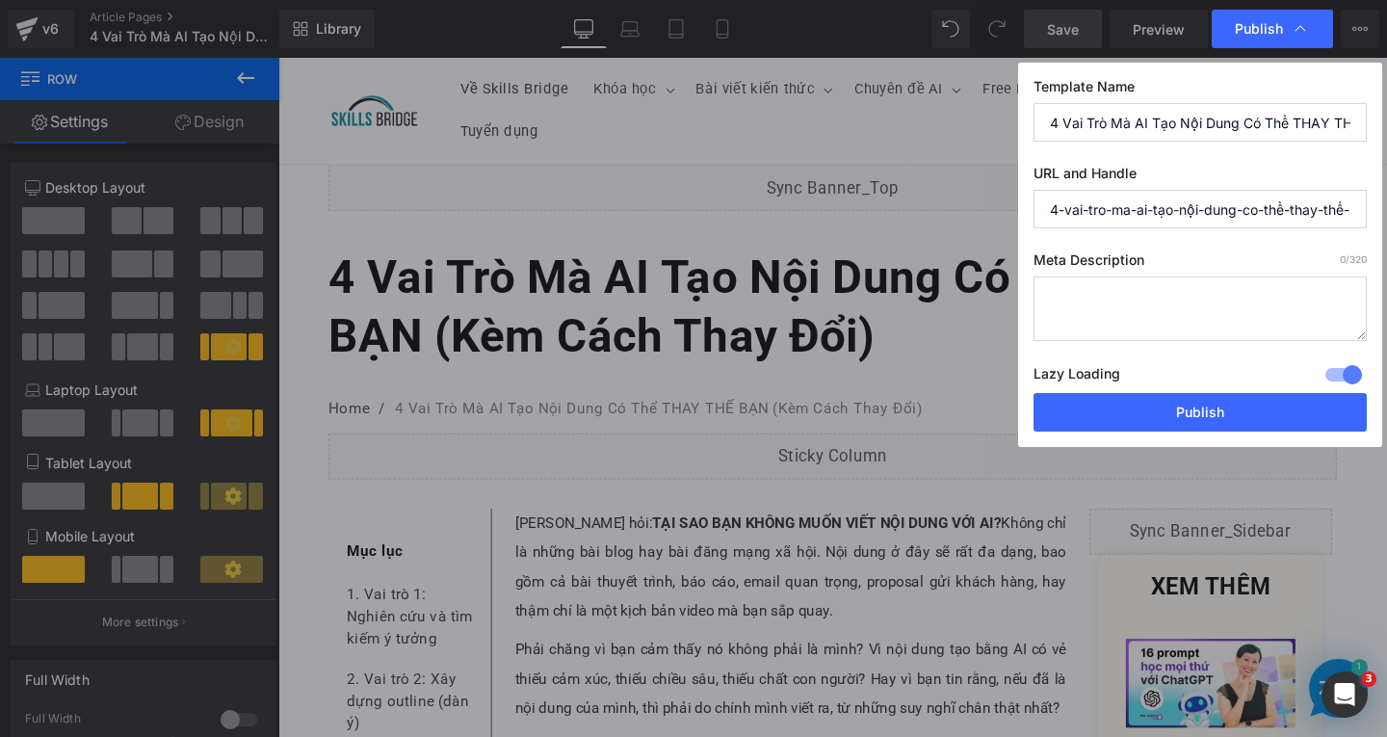
click at [1127, 206] on input "4-vai-tro-ma-ai-tạo-nội-dung-co-thể-thay-thế-bạn-kem-cach-thay-dổi" at bounding box center [1200, 209] width 333 height 39
paste input "ai-[MEDICAL_DATA]-noi-dung"
type input "4-vai-tro-ai-[MEDICAL_DATA]-noi-dung"
click at [1151, 301] on textarea at bounding box center [1200, 309] width 333 height 65
click at [1147, 307] on textarea at bounding box center [1200, 309] width 333 height 65
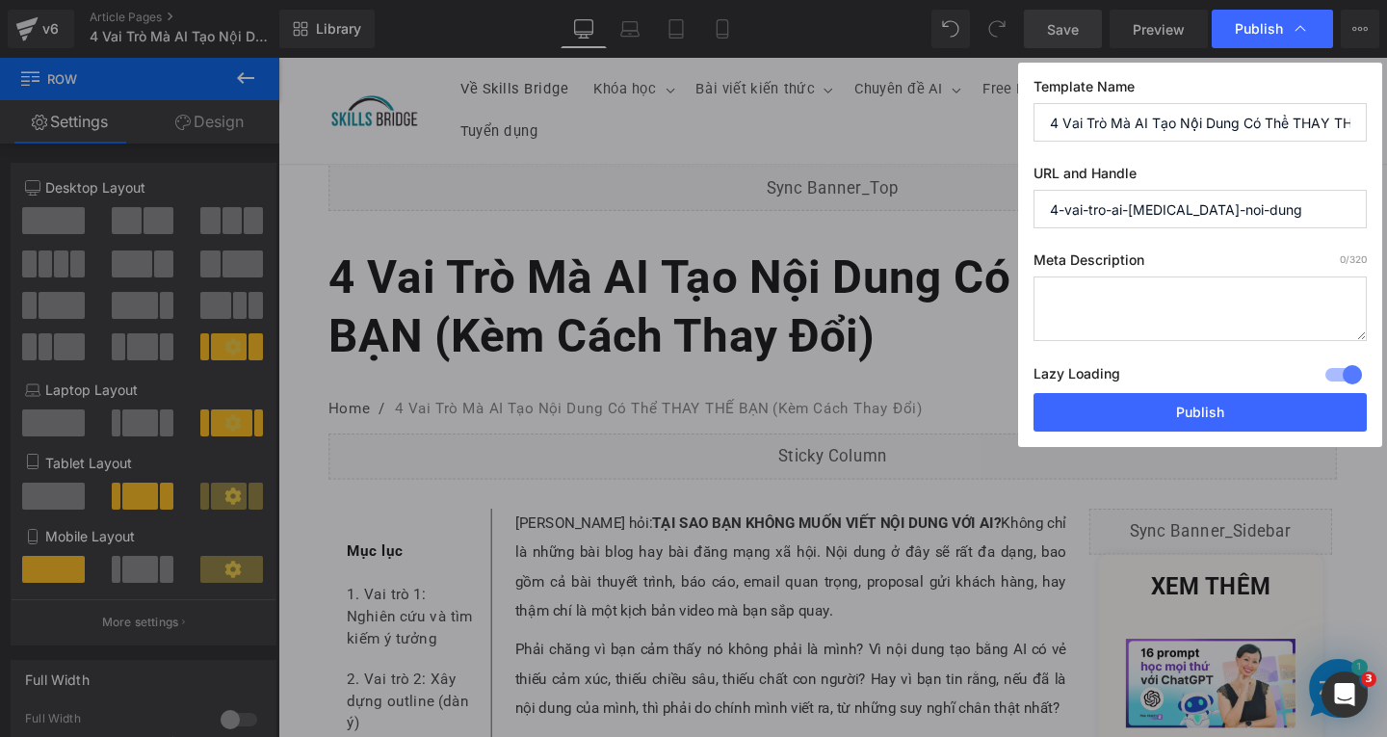
paste textarea "[PERSON_NAME] hỏi: TẠI SAO BẠN KHÔNG MUỐN VIẾT NỘI DUNG VỚI AI? Không chỉ là nh…"
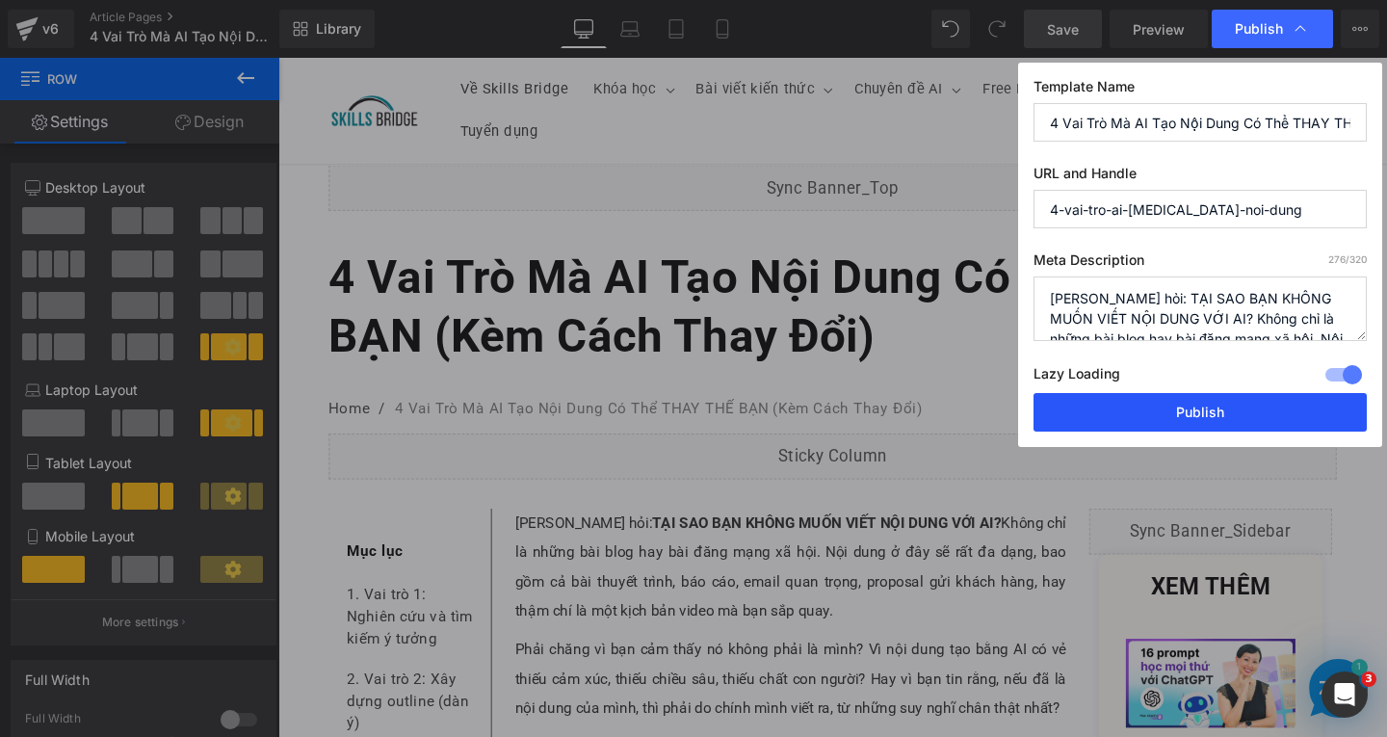
type textarea "[PERSON_NAME] hỏi: TẠI SAO BẠN KHÔNG MUỐN VIẾT NỘI DUNG VỚI AI? Không chỉ là nh…"
click at [1211, 412] on button "Publish" at bounding box center [1200, 412] width 333 height 39
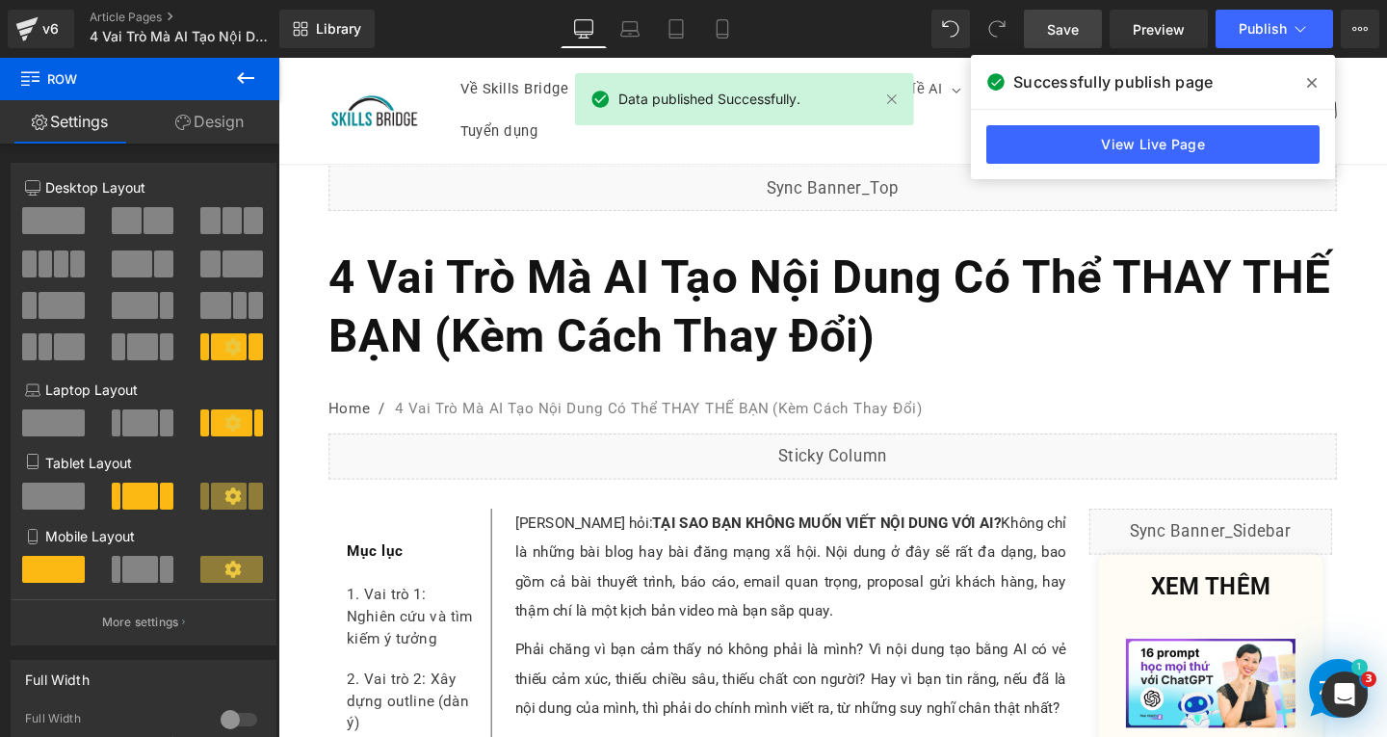
click at [1073, 31] on span "Save" at bounding box center [1063, 29] width 32 height 20
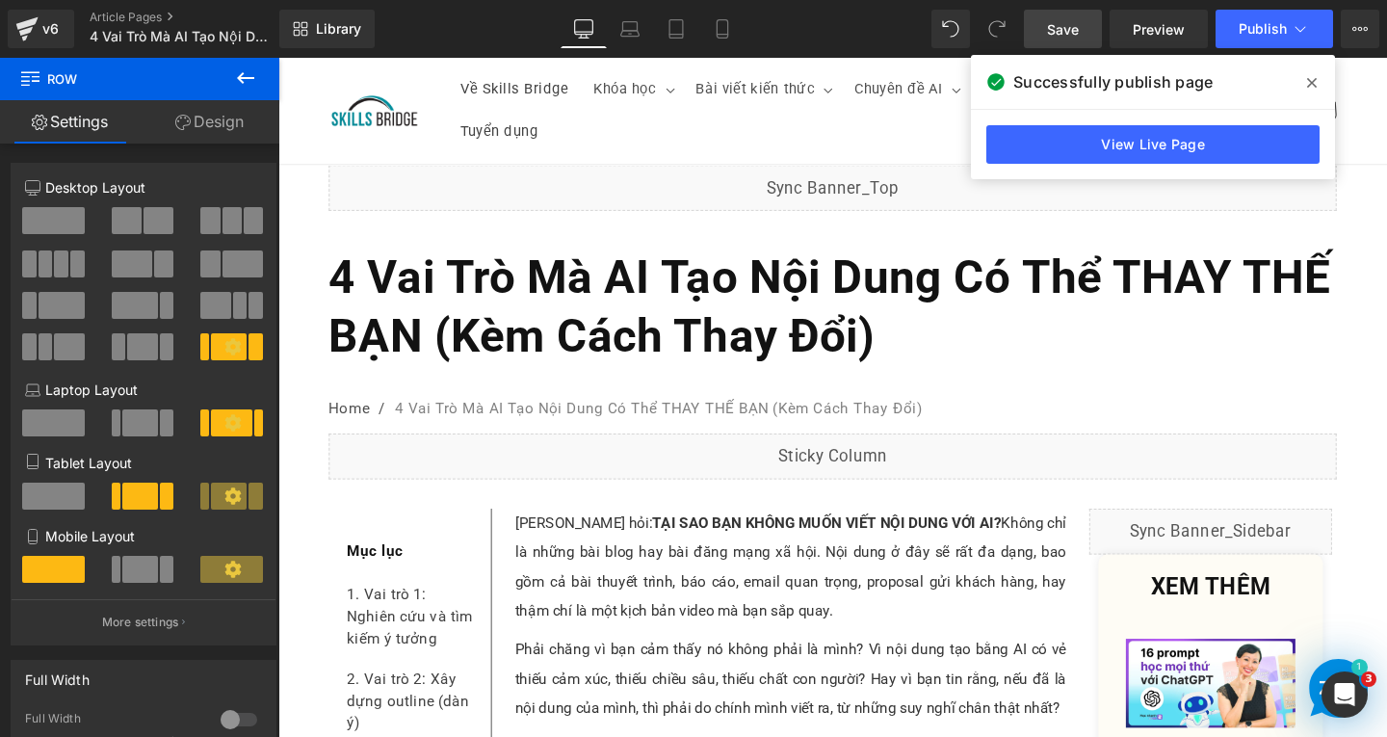
click at [1047, 20] on link "Save" at bounding box center [1063, 29] width 78 height 39
click at [1047, 38] on link "Save" at bounding box center [1063, 29] width 78 height 39
